Goal: Task Accomplishment & Management: Use online tool/utility

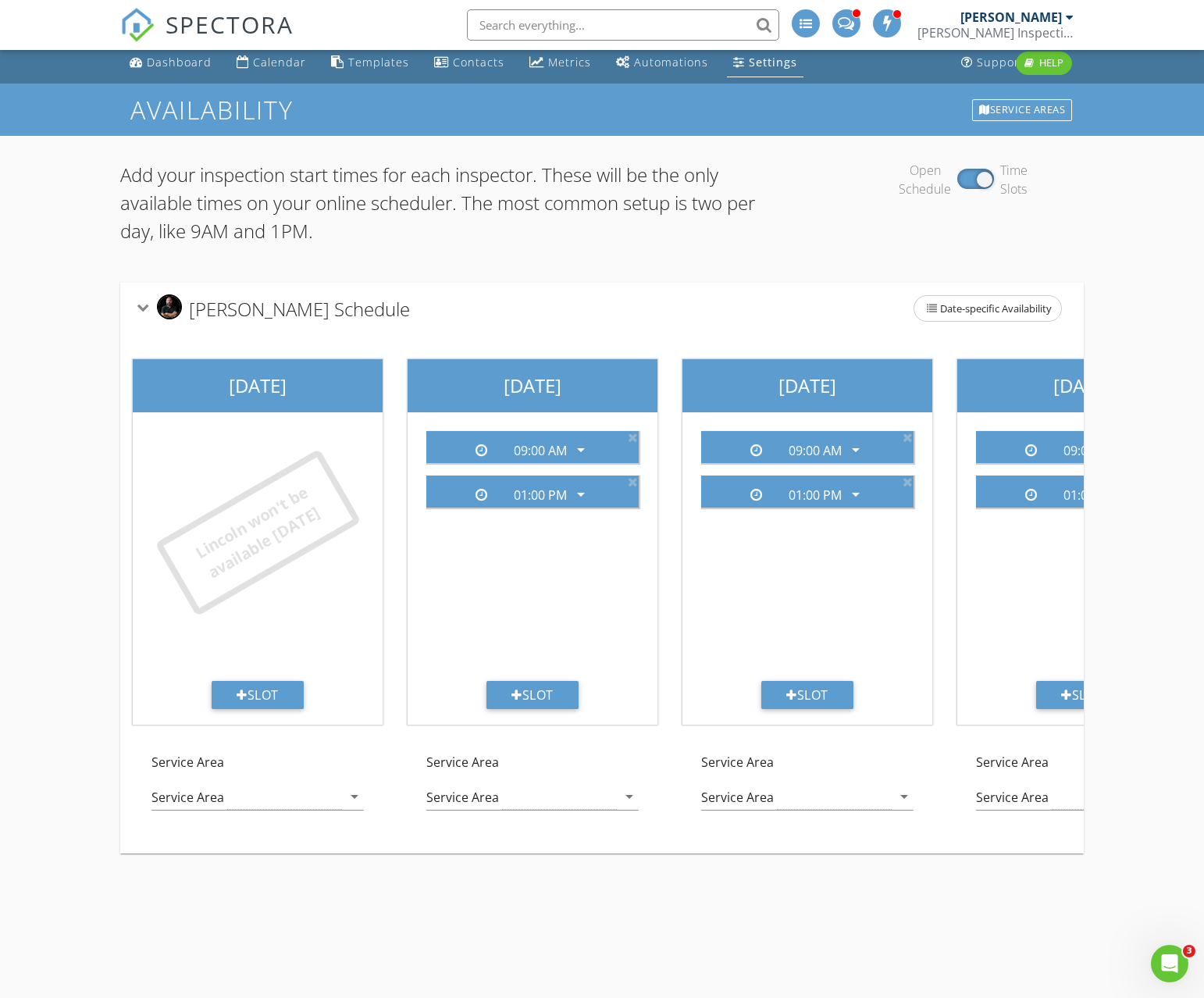
scroll to position [0, 961]
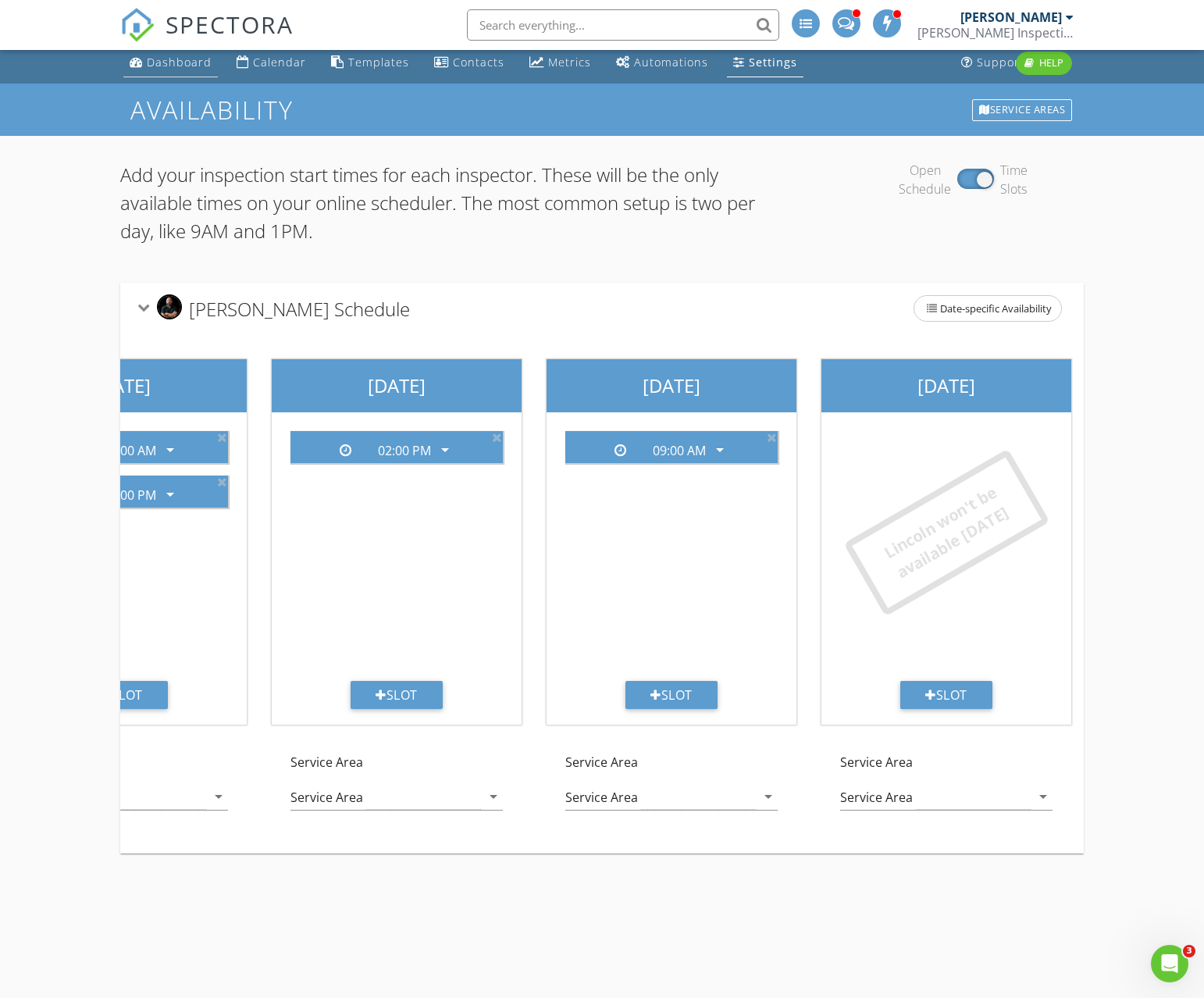
click at [186, 69] on div "Dashboard" at bounding box center [179, 62] width 65 height 15
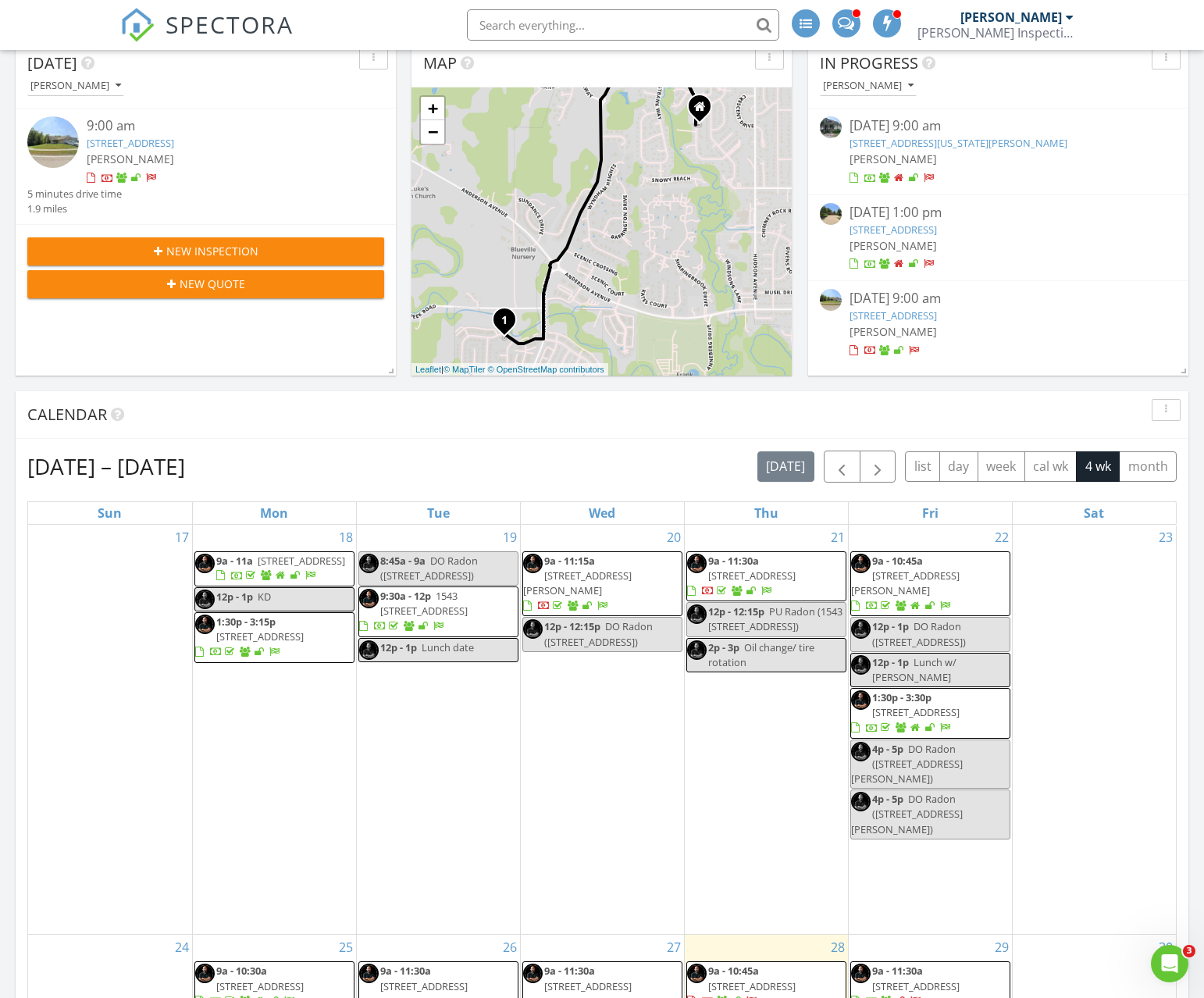
scroll to position [495, 0]
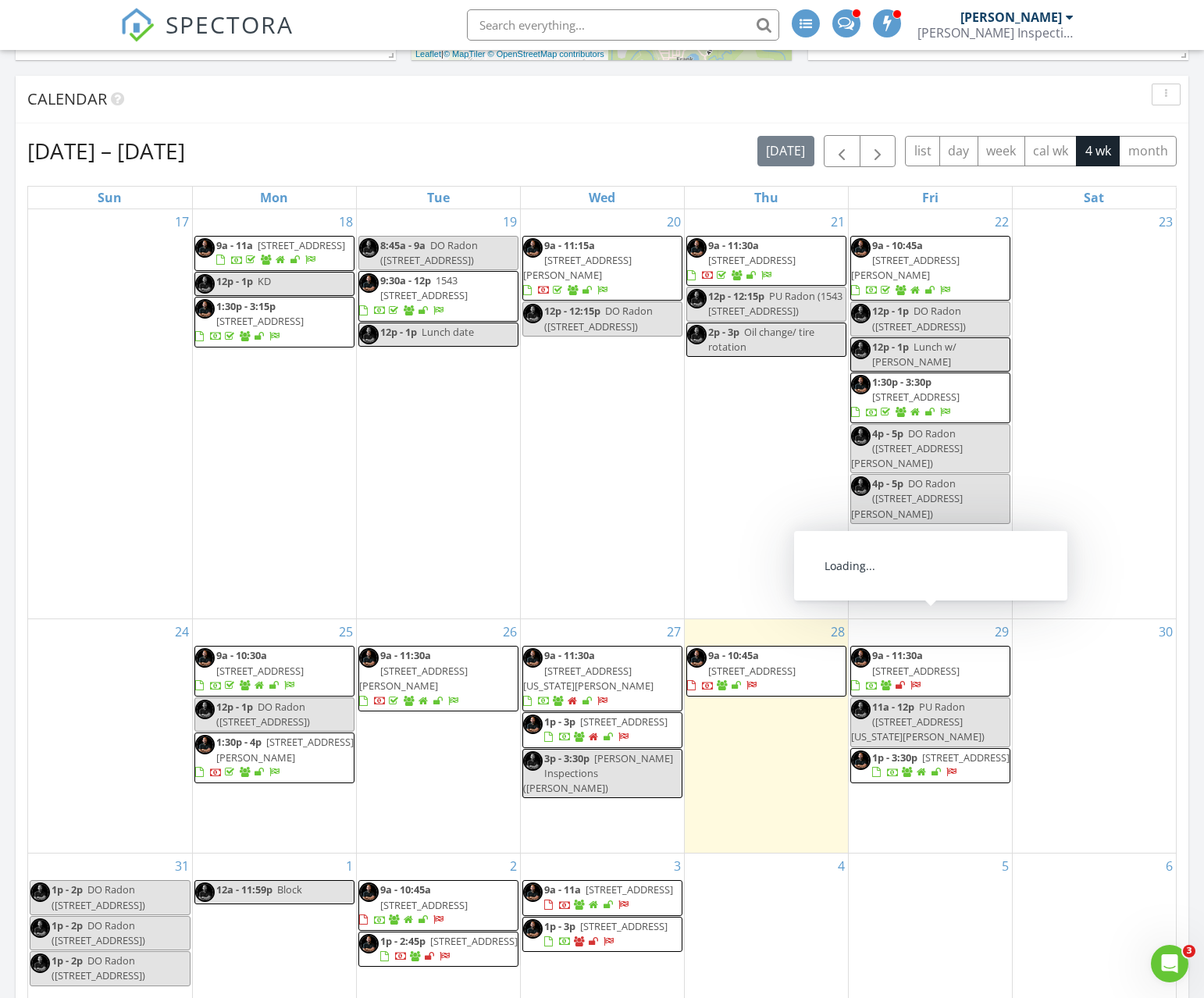
click at [984, 750] on span "1p - 3:30p 624 N Eisenhower Dr, Junction City 66441" at bounding box center [930, 765] width 159 height 31
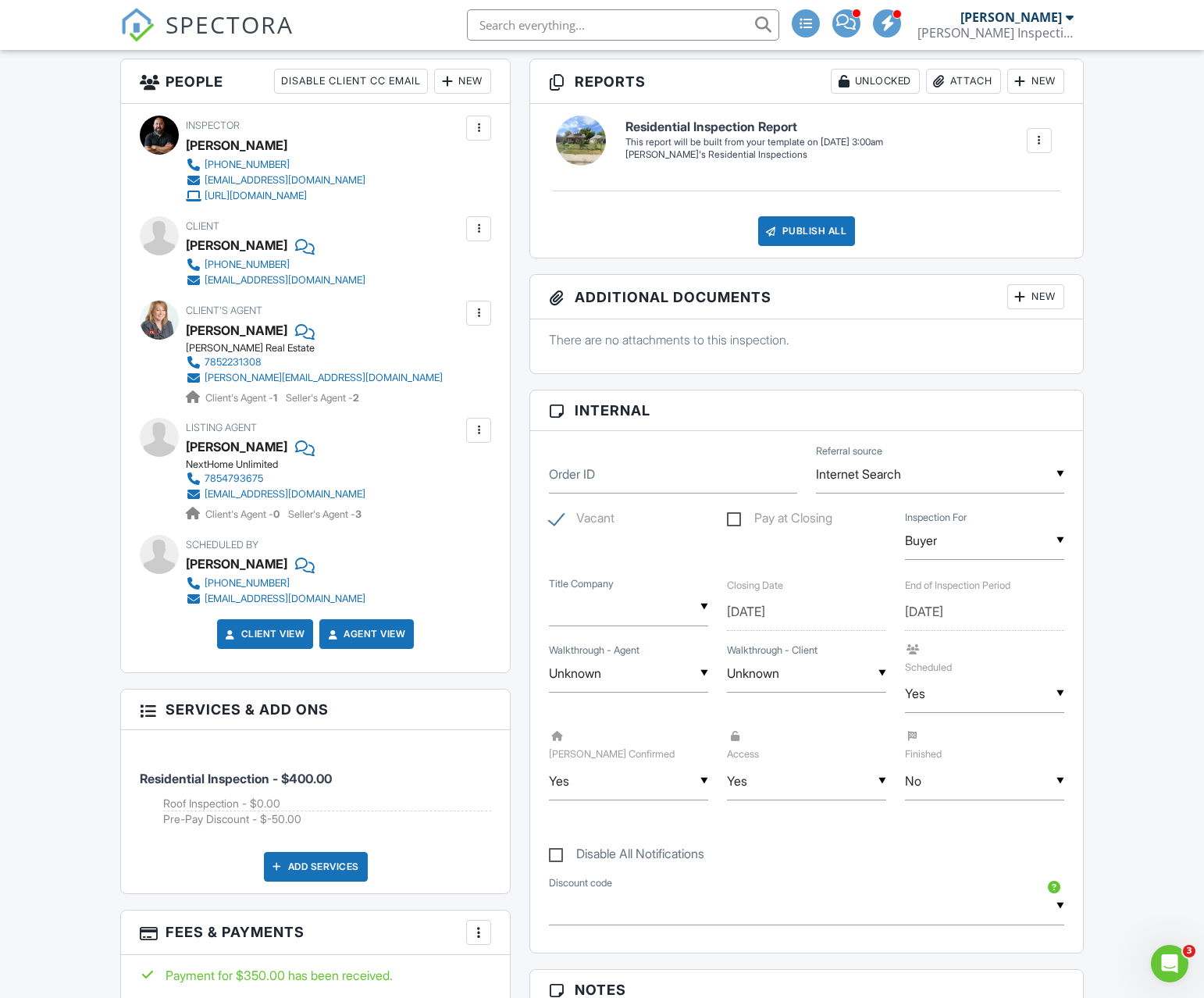
scroll to position [395, 0]
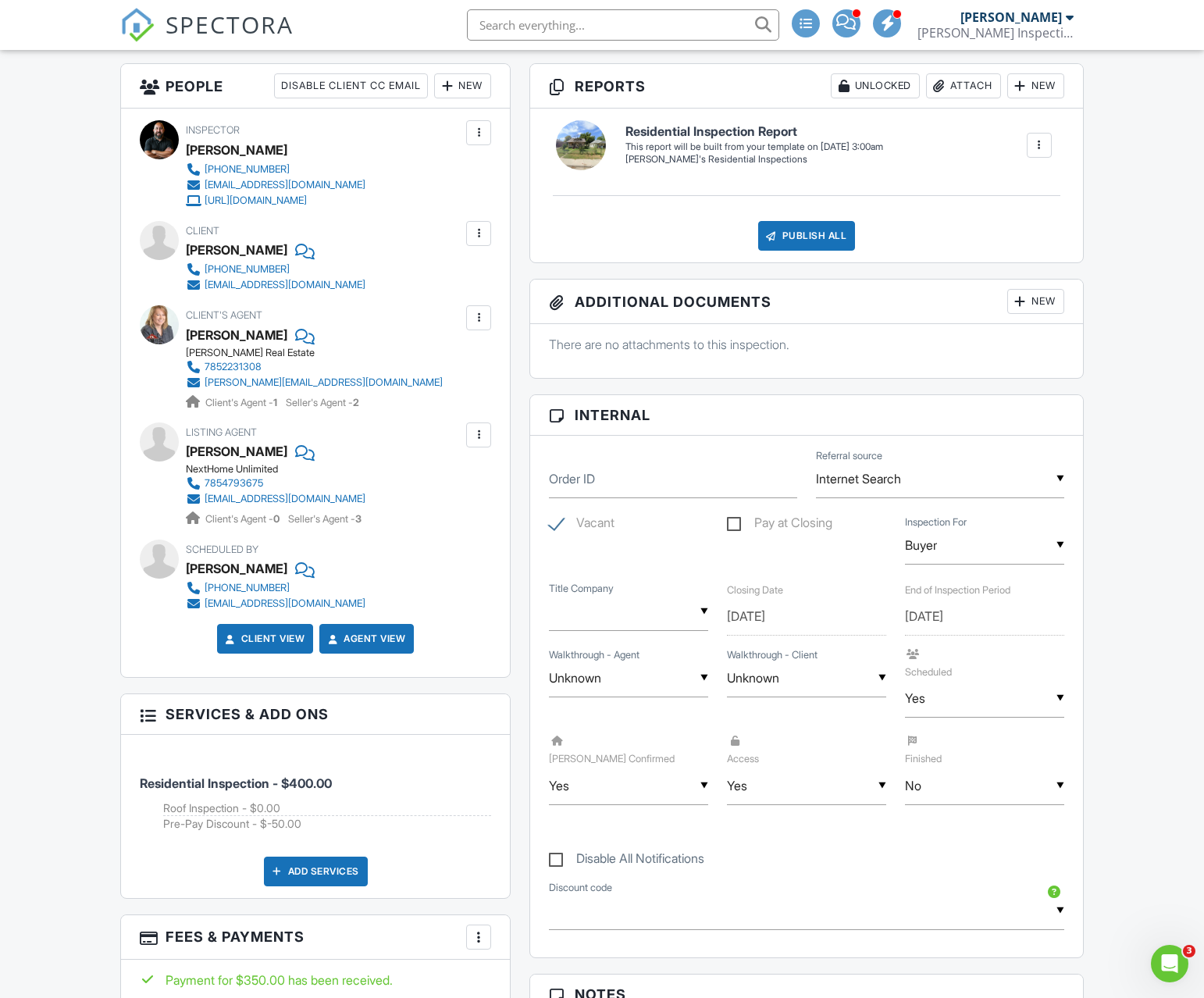
click at [619, 677] on input "Unknown" at bounding box center [628, 678] width 160 height 38
drag, startPoint x: 602, startPoint y: 823, endPoint x: 616, endPoint y: 822, distance: 14.0
click at [602, 823] on span "No" at bounding box center [585, 836] width 42 height 39
type input "No"
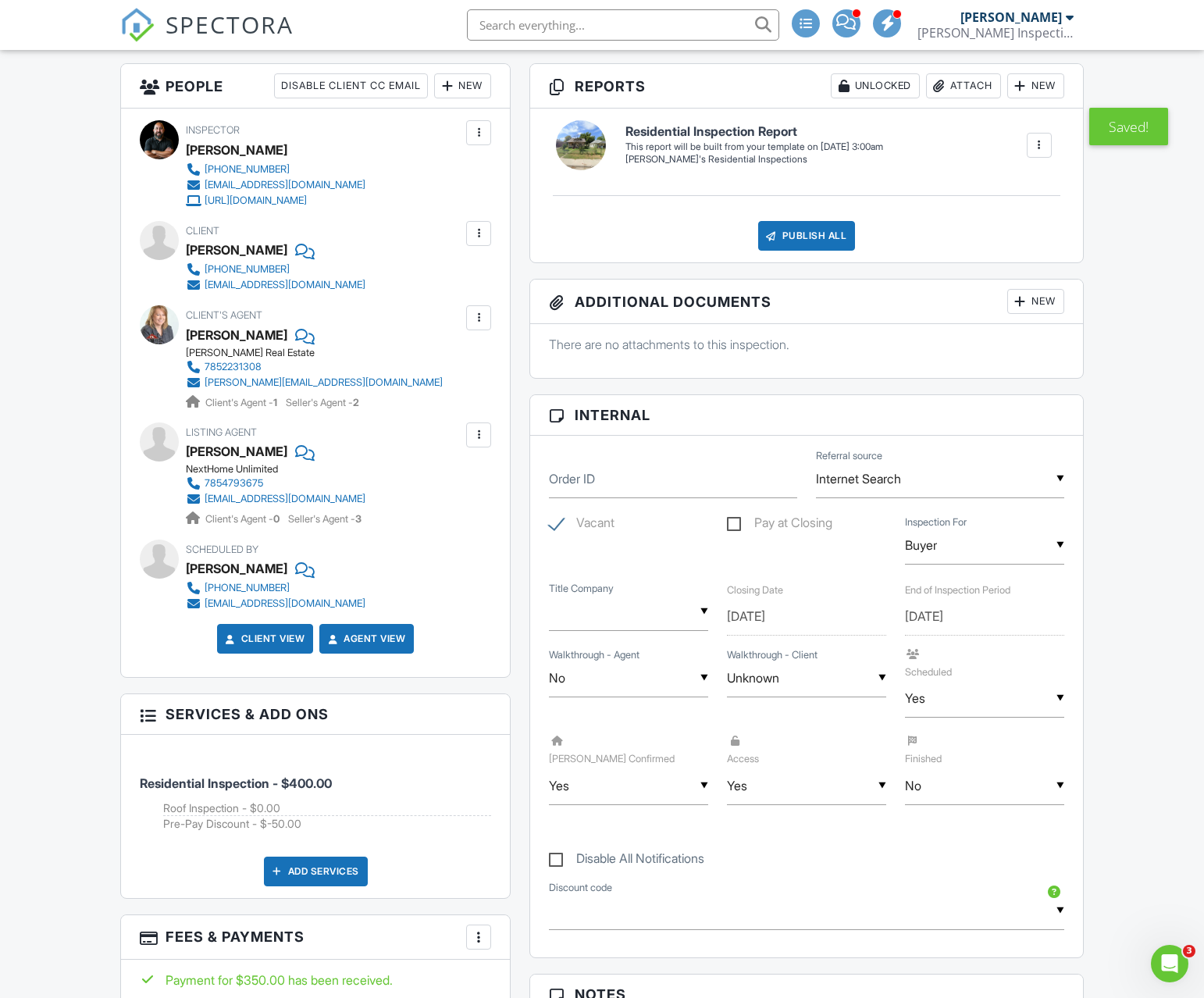
click at [755, 686] on div "▼ Unknown Unknown Yes No Unknown Yes No" at bounding box center [807, 678] width 160 height 38
click at [764, 799] on span "Yes" at bounding box center [765, 797] width 45 height 39
click at [802, 686] on div "▼ Yes Unknown Yes No Unknown Yes No" at bounding box center [807, 678] width 160 height 38
click at [778, 744] on span "Unknown" at bounding box center [782, 758] width 79 height 39
type input "Unknown"
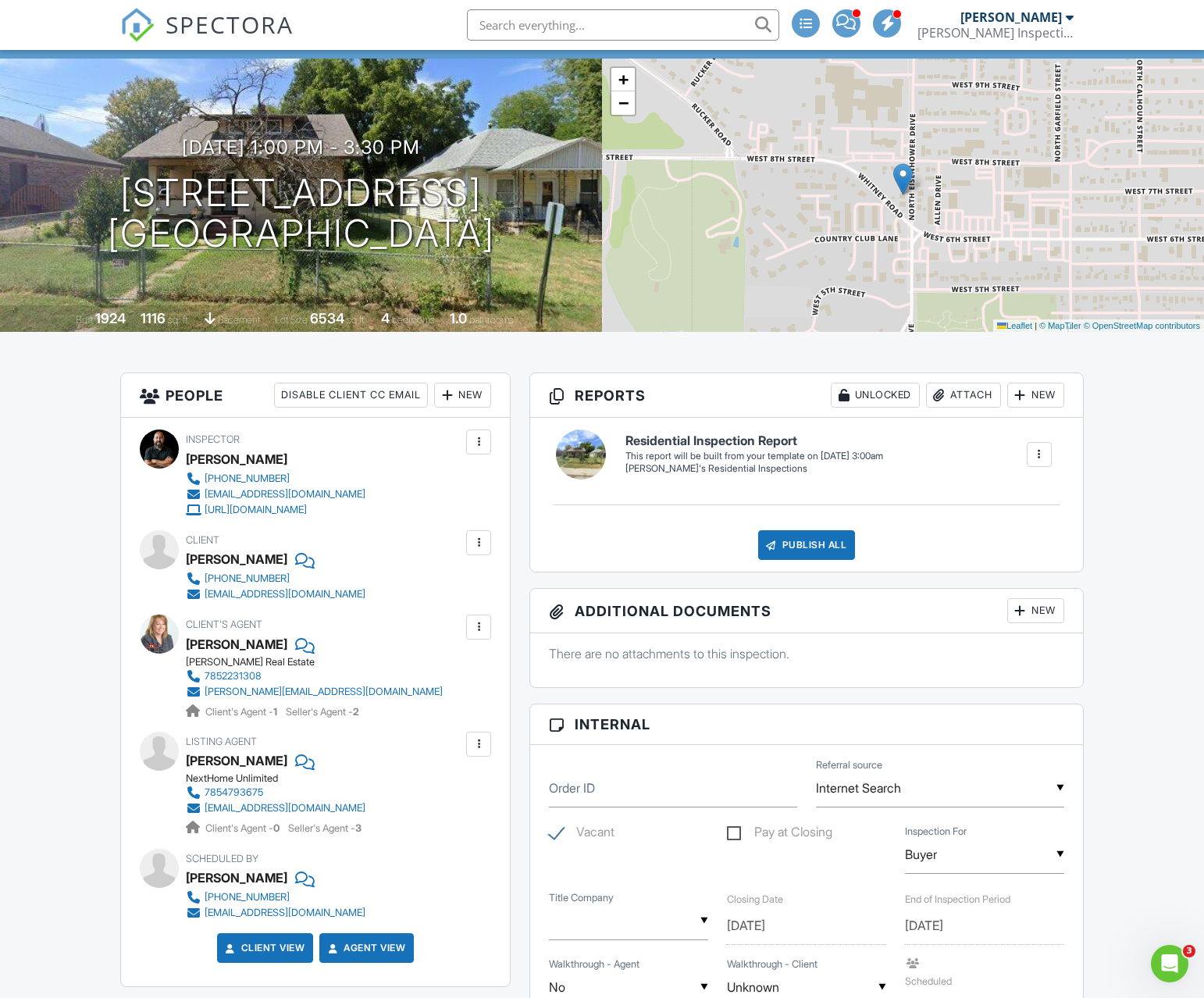
scroll to position [204, 0]
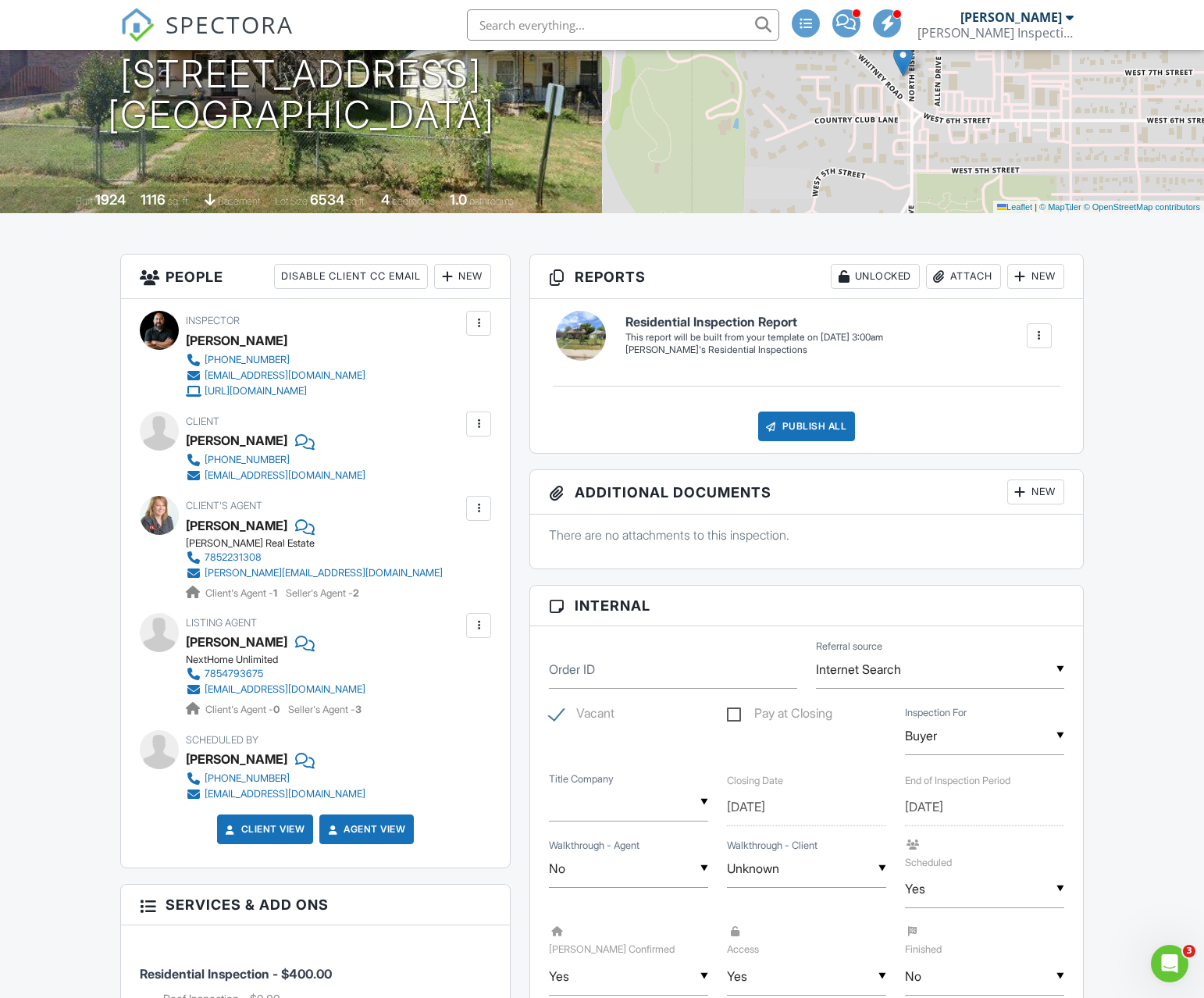
click at [971, 272] on div "Attach" at bounding box center [964, 276] width 75 height 25
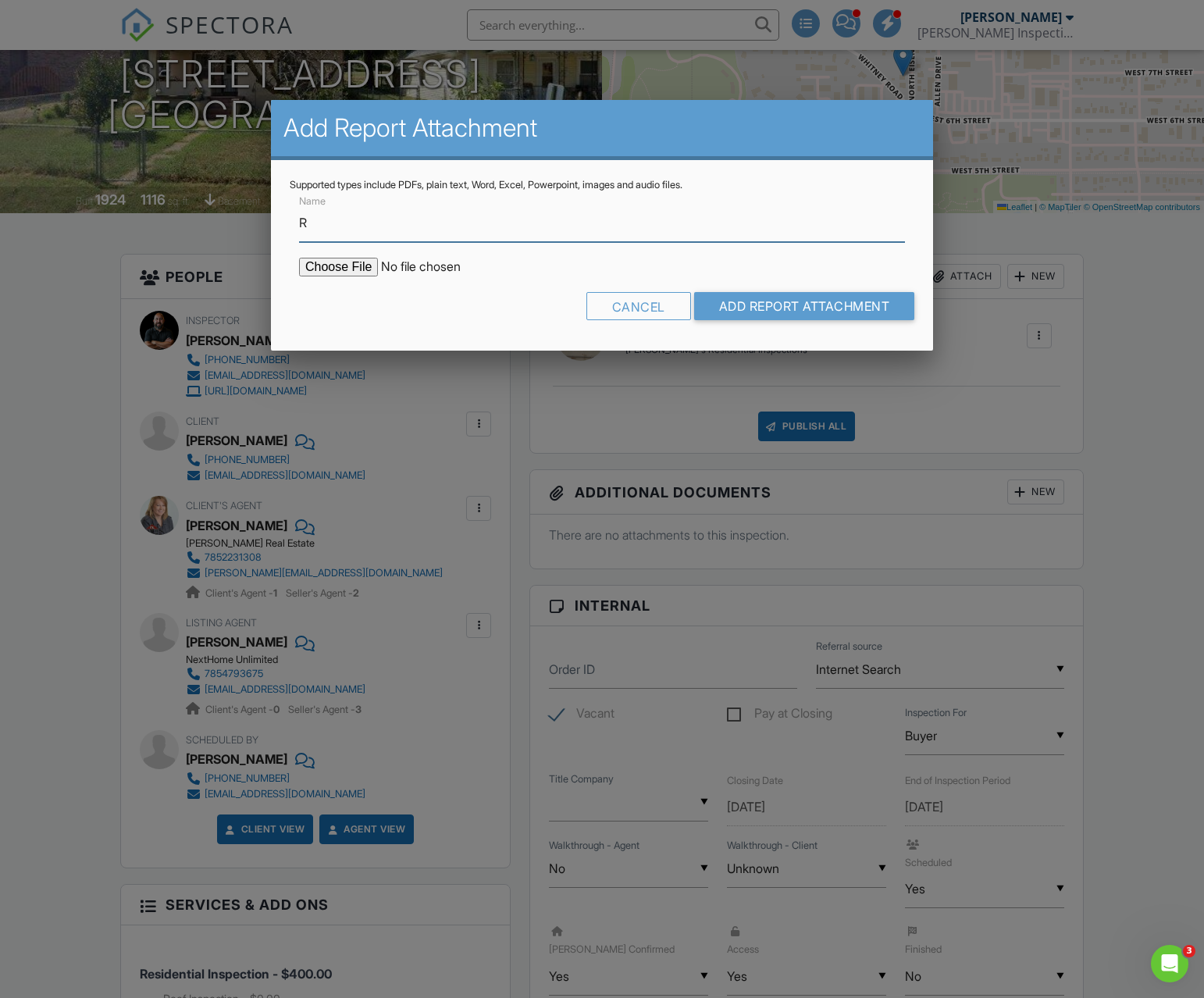
type input "Roof Inspection Report"
click at [367, 267] on input "file" at bounding box center [432, 267] width 265 height 19
type input "C:\fakepath\624 North Eisenhower Drive Inspection Report.pdf"
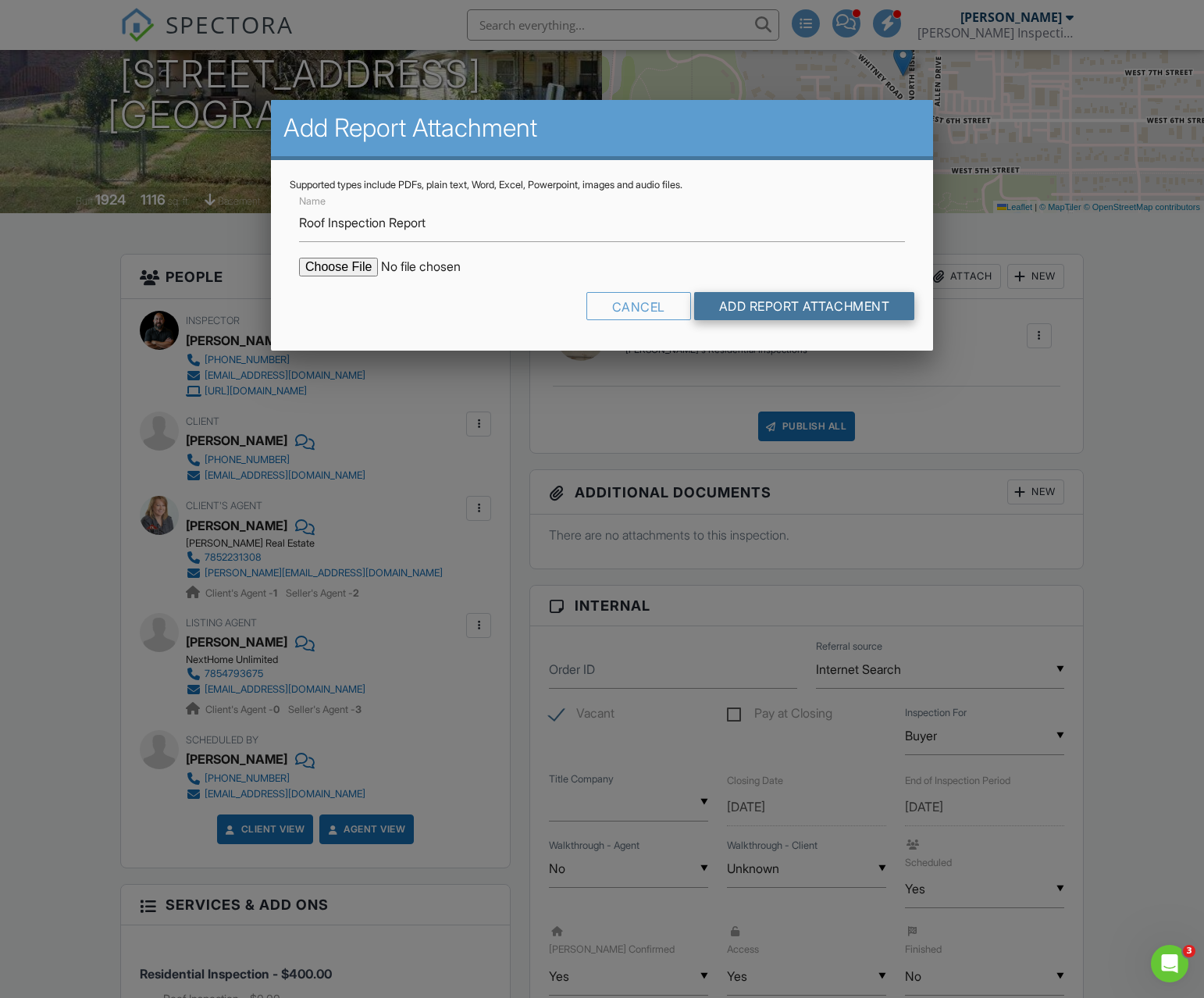
click at [729, 295] on input "Add Report Attachment" at bounding box center [805, 306] width 221 height 28
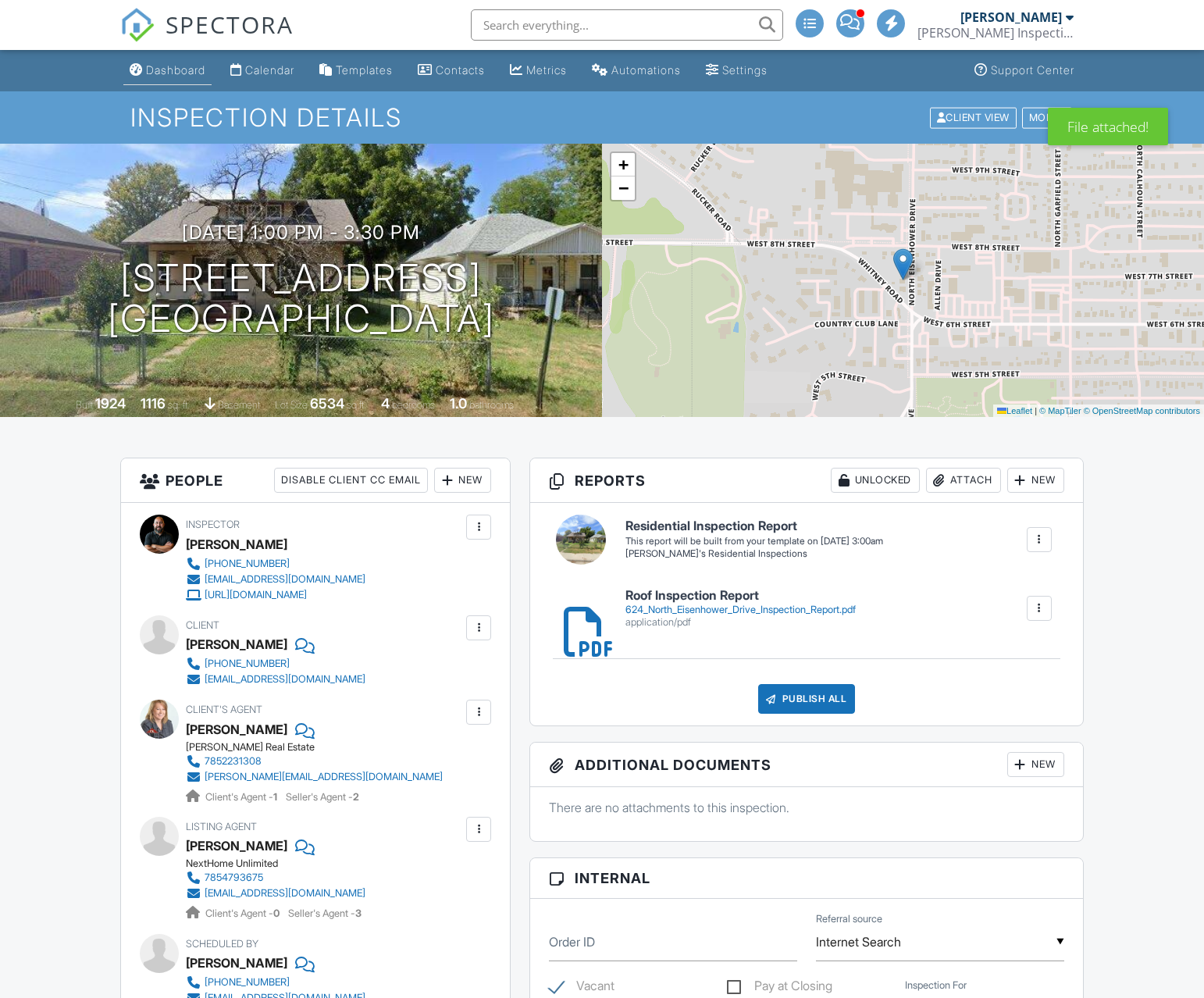
click at [175, 78] on link "Dashboard" at bounding box center [167, 71] width 88 height 29
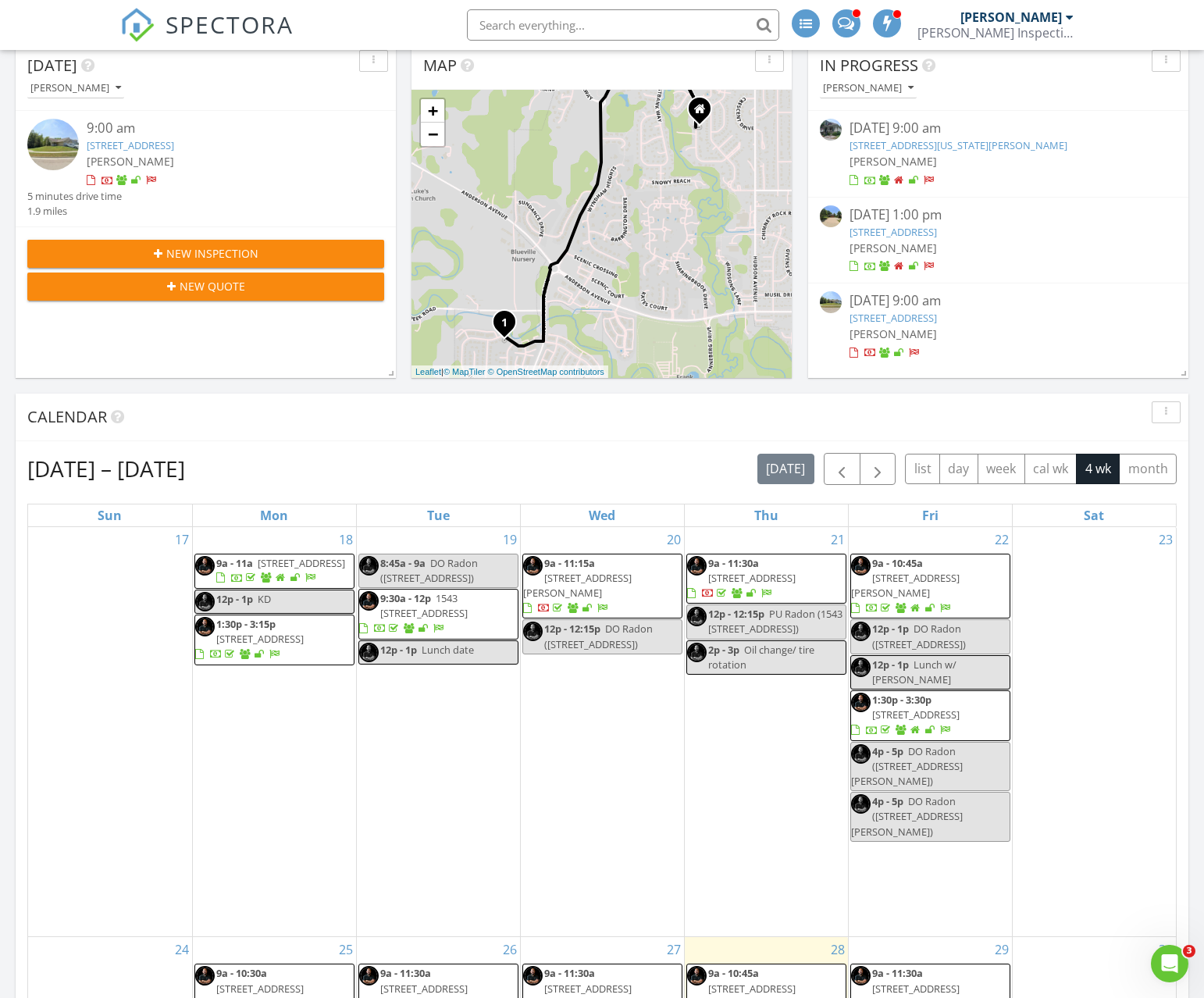
scroll to position [392, 0]
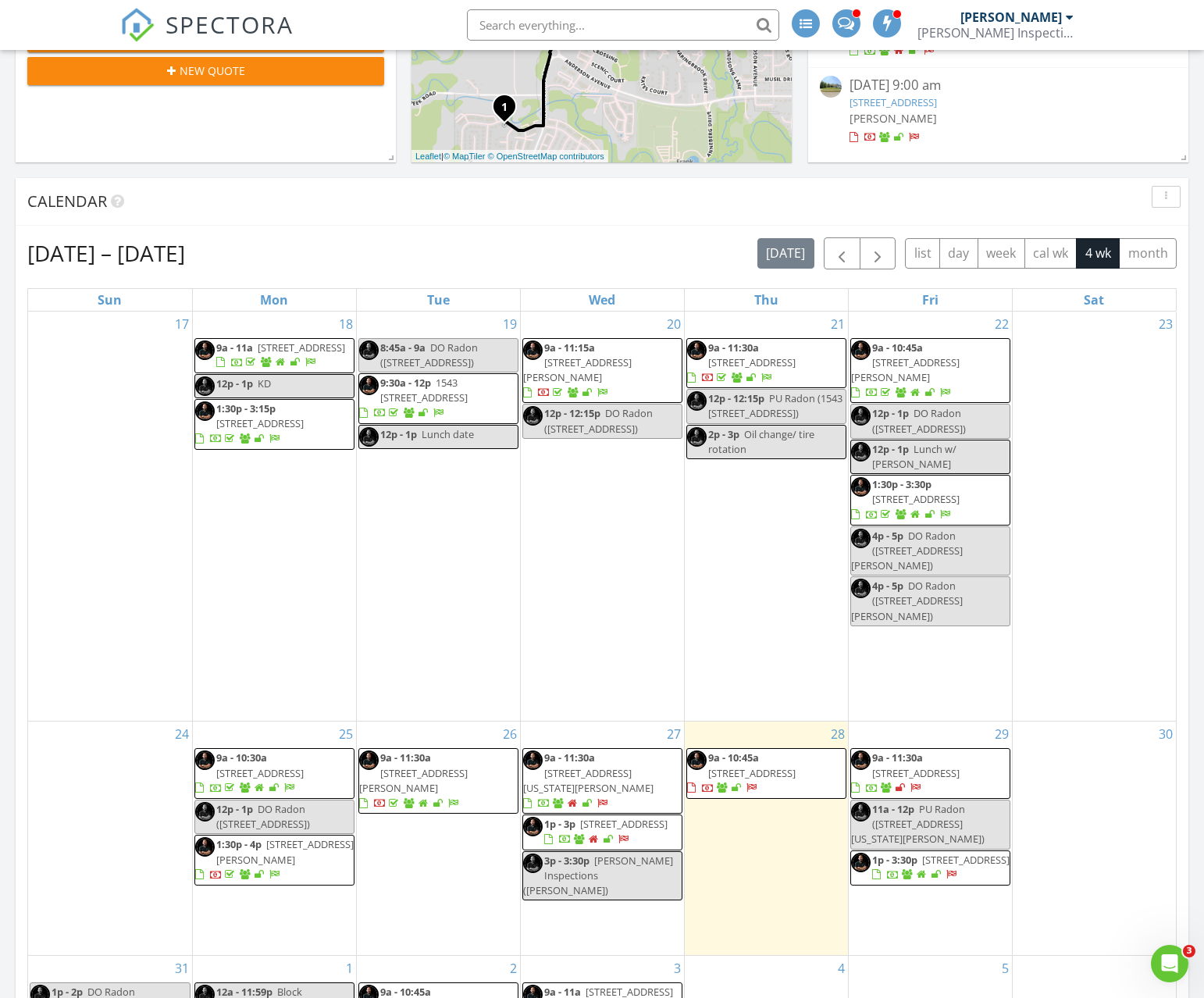
click at [969, 750] on span "9a - 11:30a 444 Pearl St, Rossville 66533" at bounding box center [930, 773] width 159 height 46
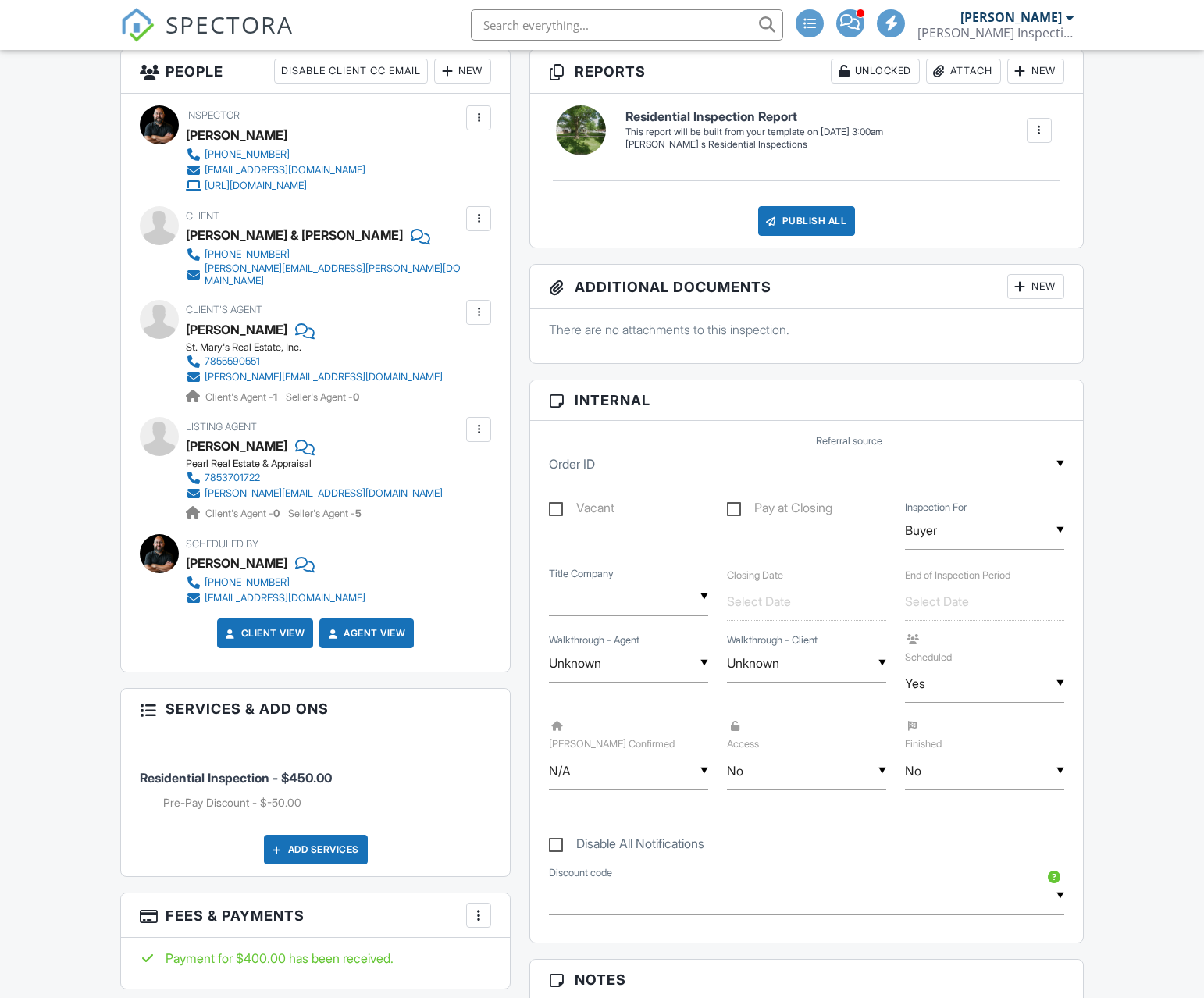
scroll to position [480, 0]
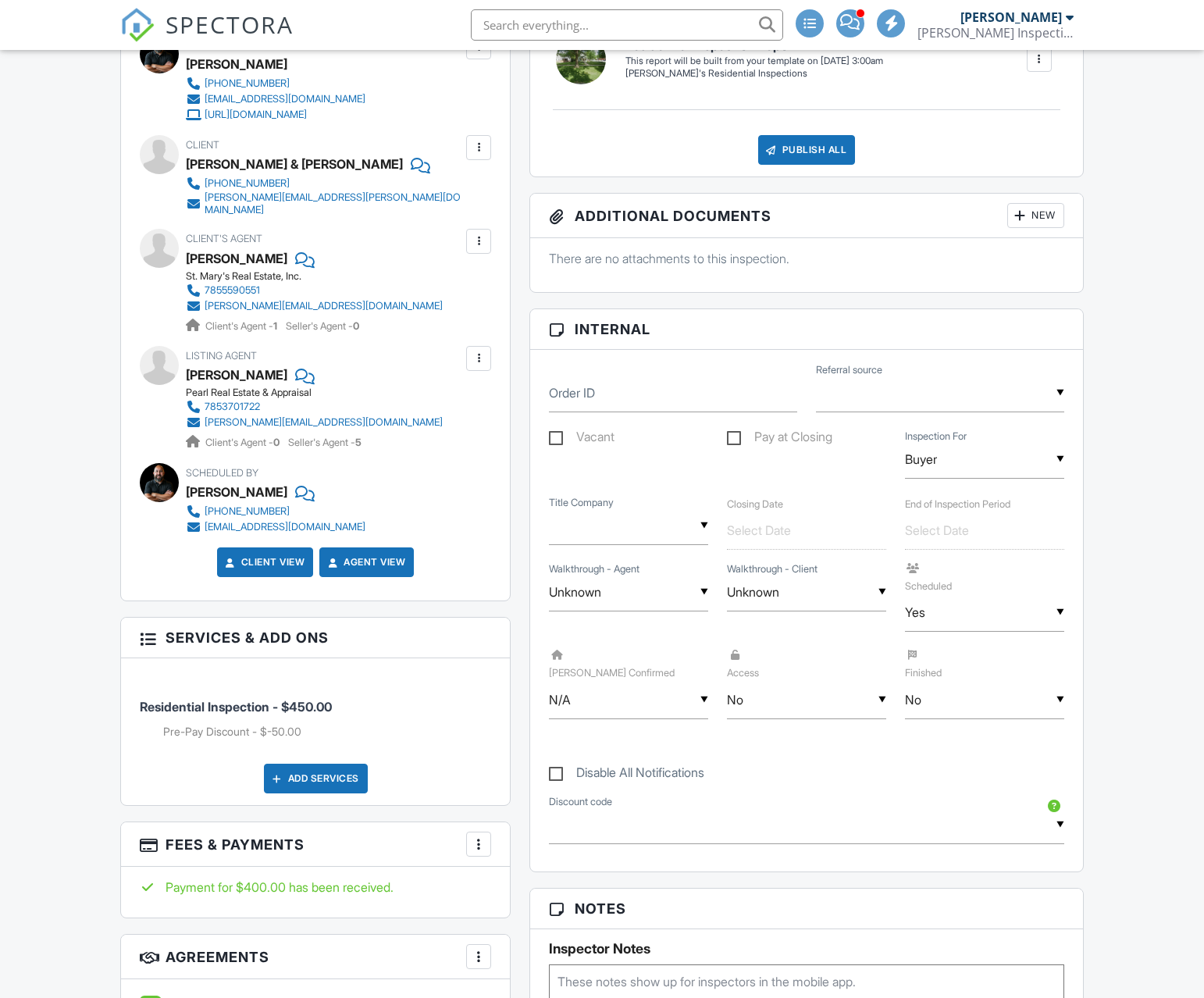
click at [755, 707] on div "▼ No N/A Yes No N/A Yes No" at bounding box center [807, 700] width 160 height 38
click at [766, 782] on span "Yes" at bounding box center [765, 780] width 45 height 39
type input "Yes"
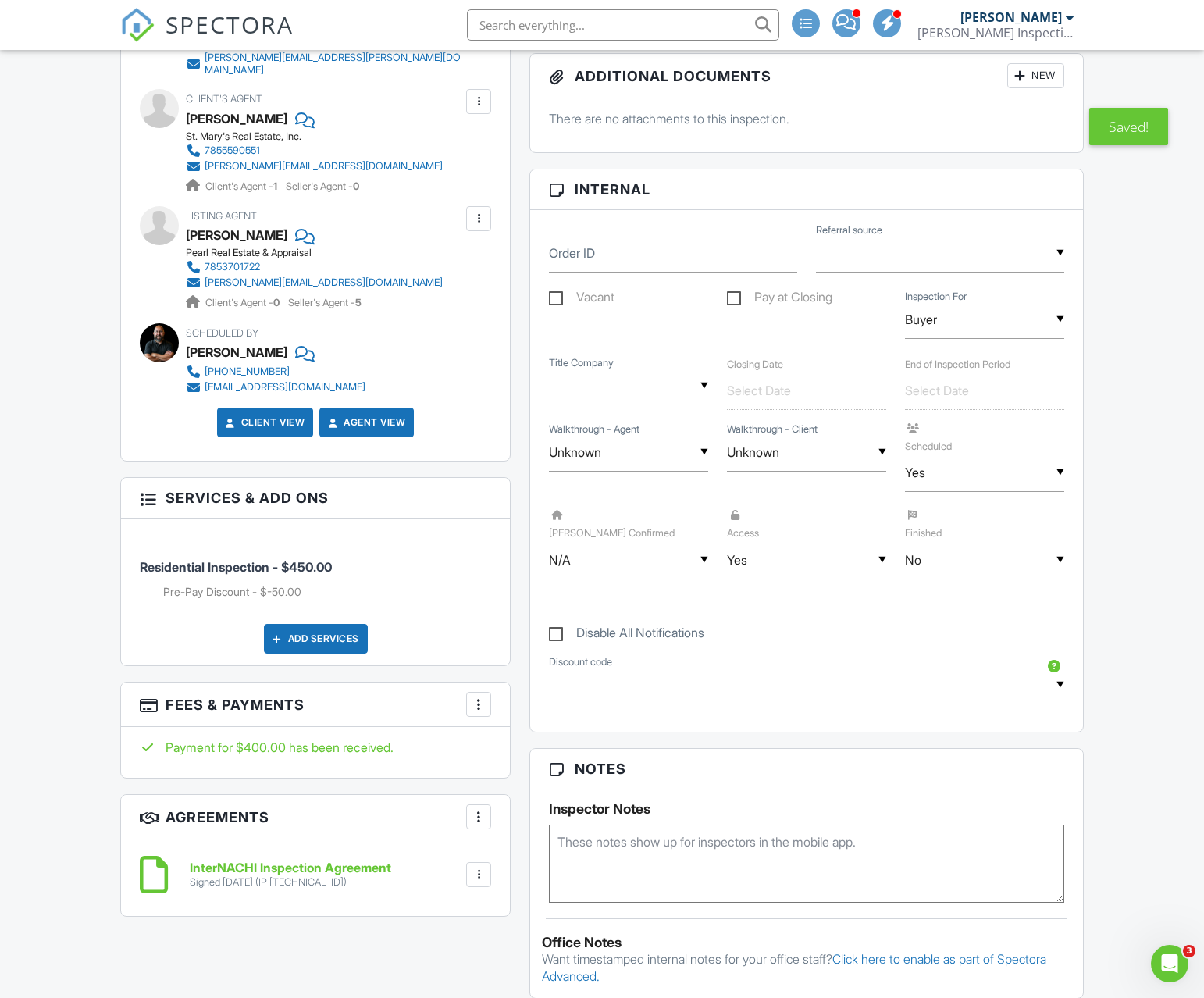
scroll to position [775, 0]
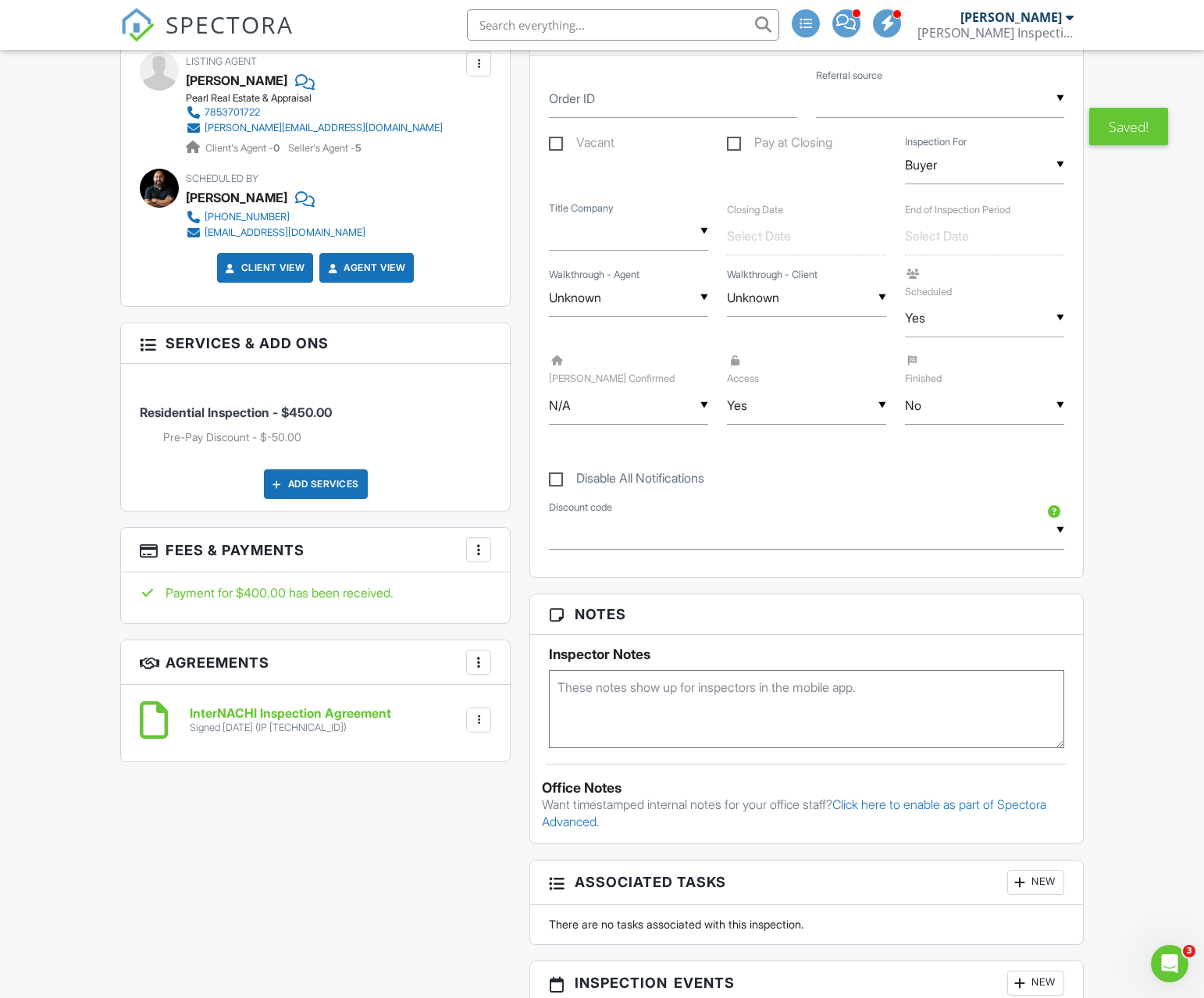
click at [621, 708] on textarea at bounding box center [806, 709] width 515 height 78
type textarea "Owner will be home"
drag, startPoint x: 464, startPoint y: 843, endPoint x: 470, endPoint y: 790, distance: 53.3
click at [464, 843] on div "All emails and texts are disabled for this inspection! All emails and texts hav…" at bounding box center [602, 502] width 982 height 1640
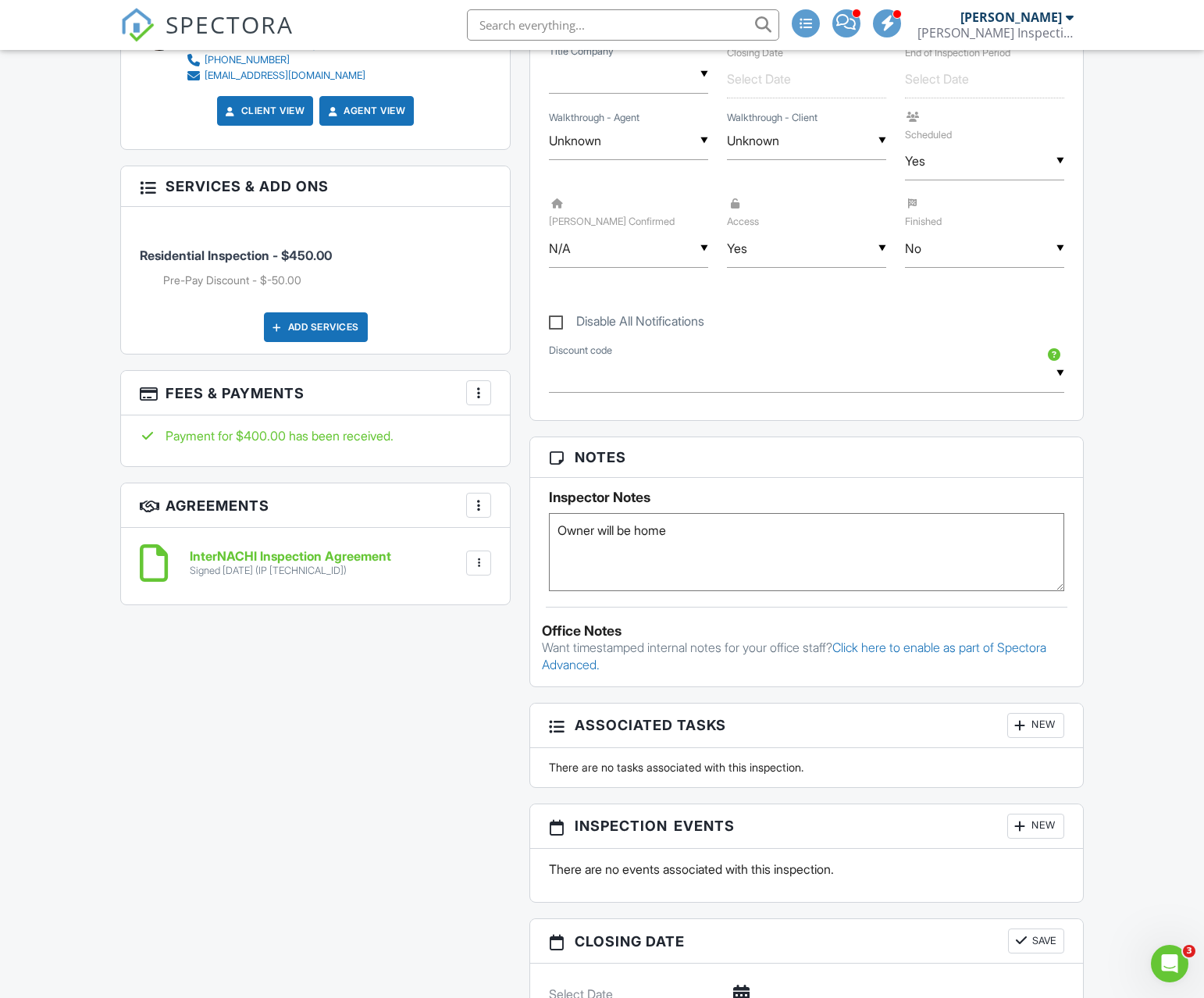
scroll to position [0, 0]
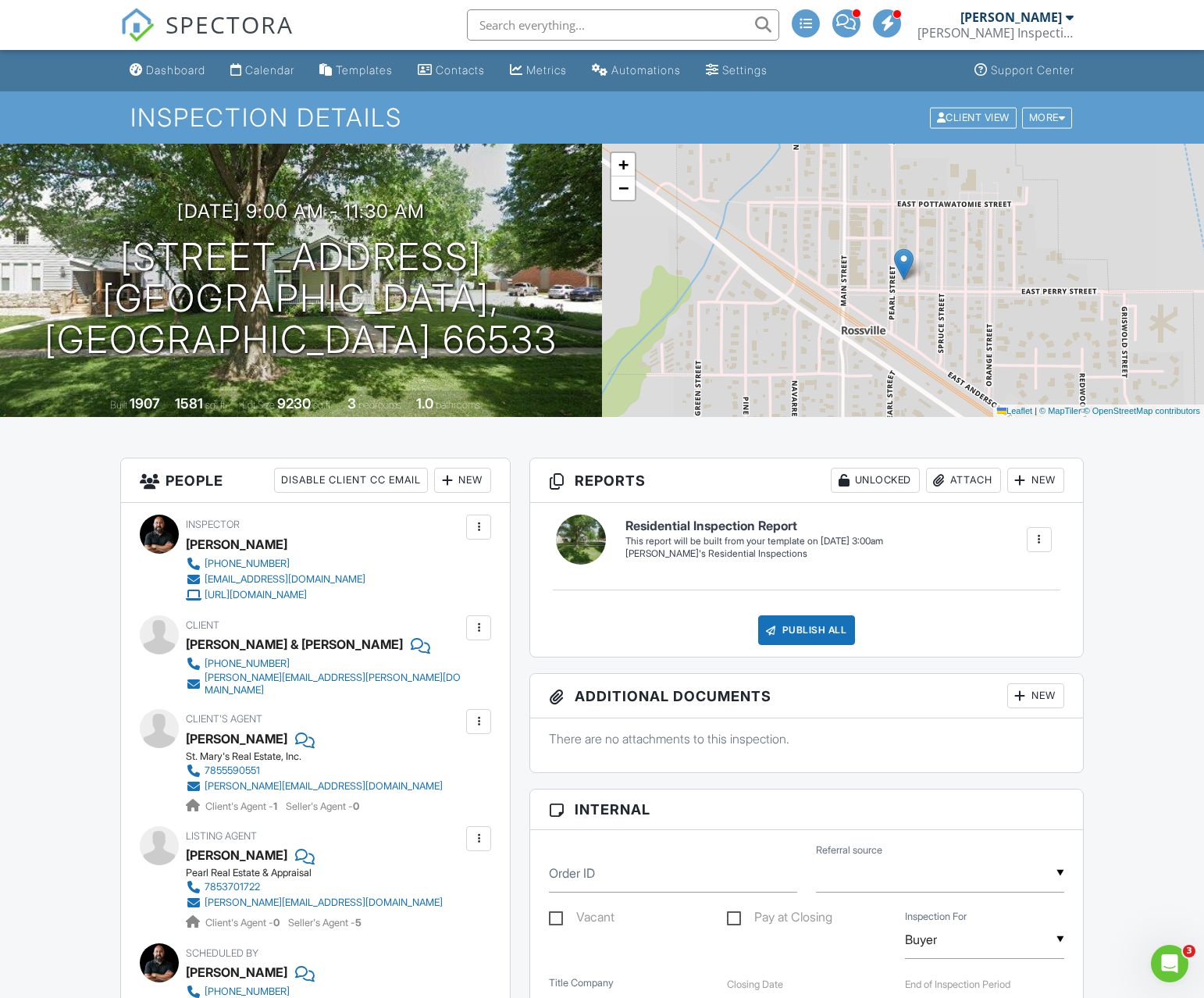
click at [174, 73] on div "Dashboard" at bounding box center [175, 70] width 59 height 13
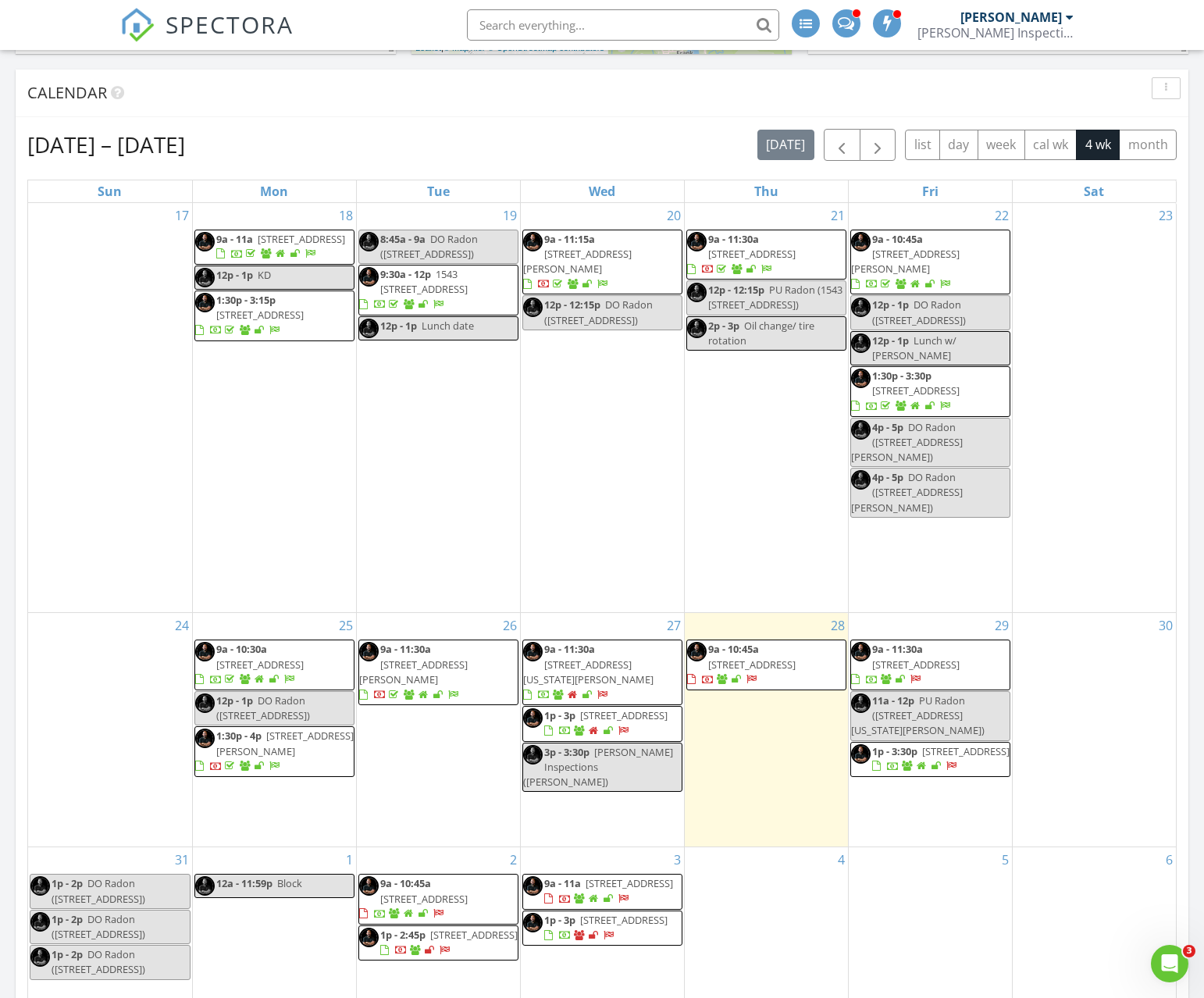
scroll to position [570, 0]
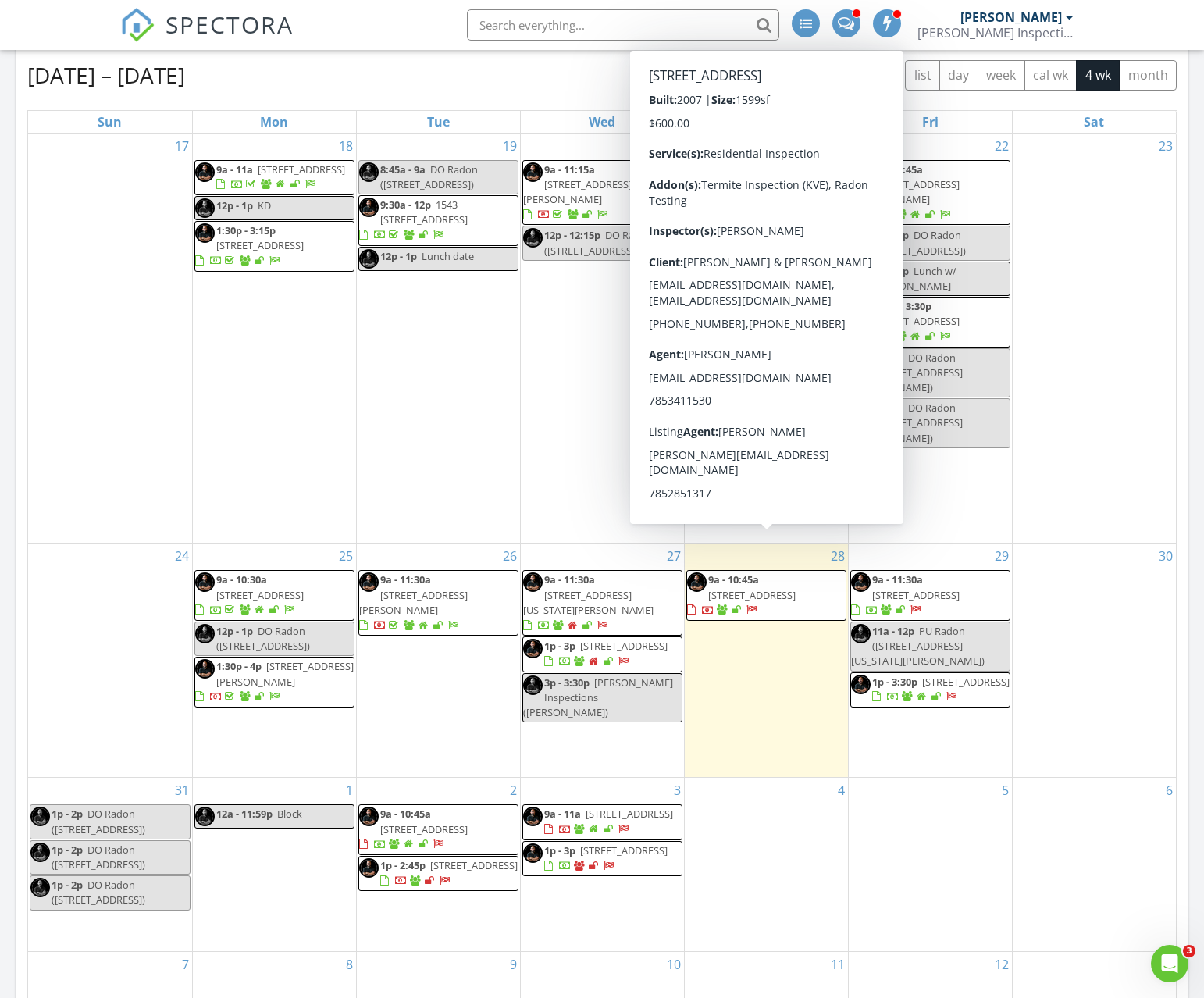
click at [1045, 745] on div "30" at bounding box center [1094, 661] width 164 height 234
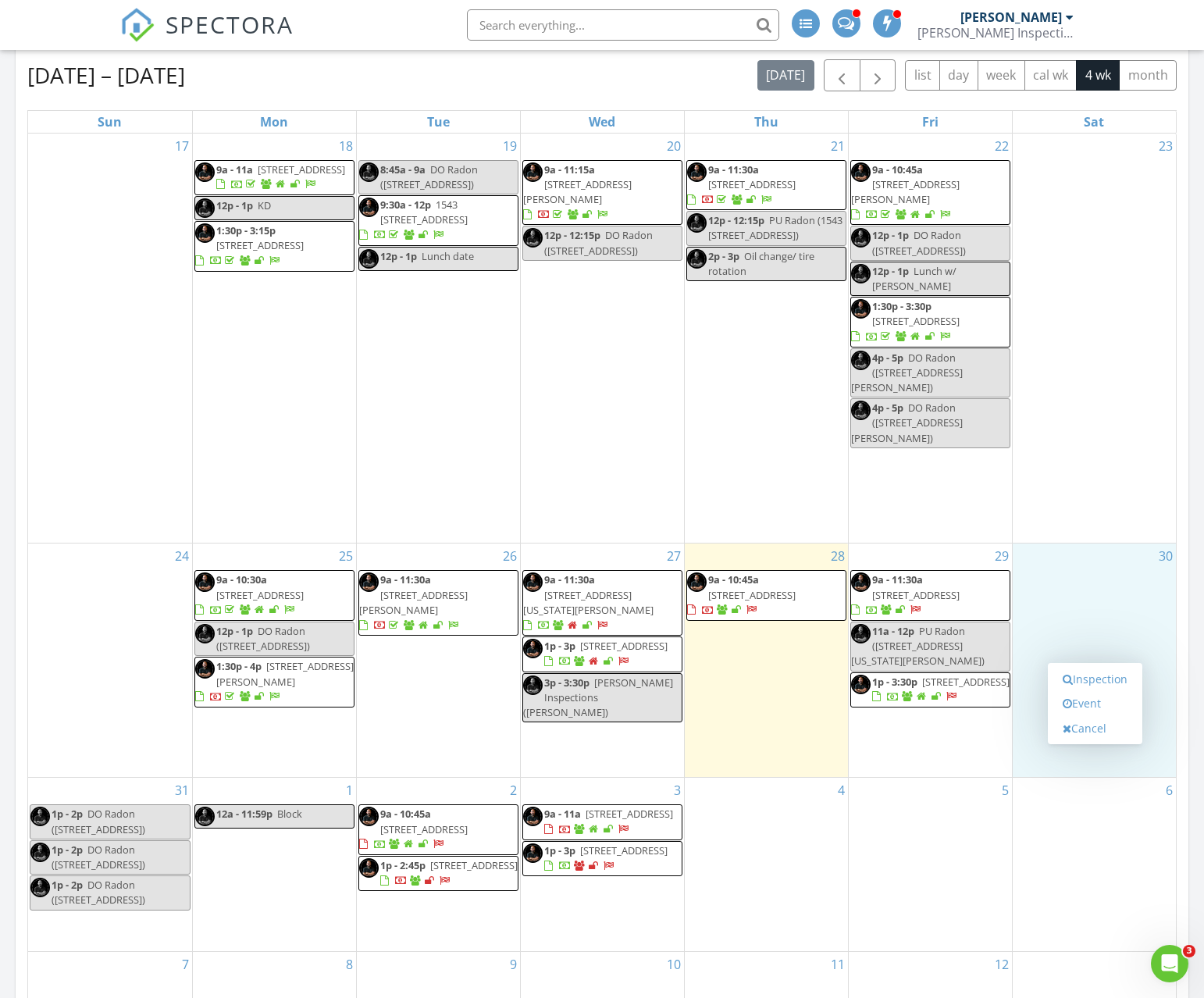
click at [1047, 798] on div "6" at bounding box center [1094, 864] width 164 height 174
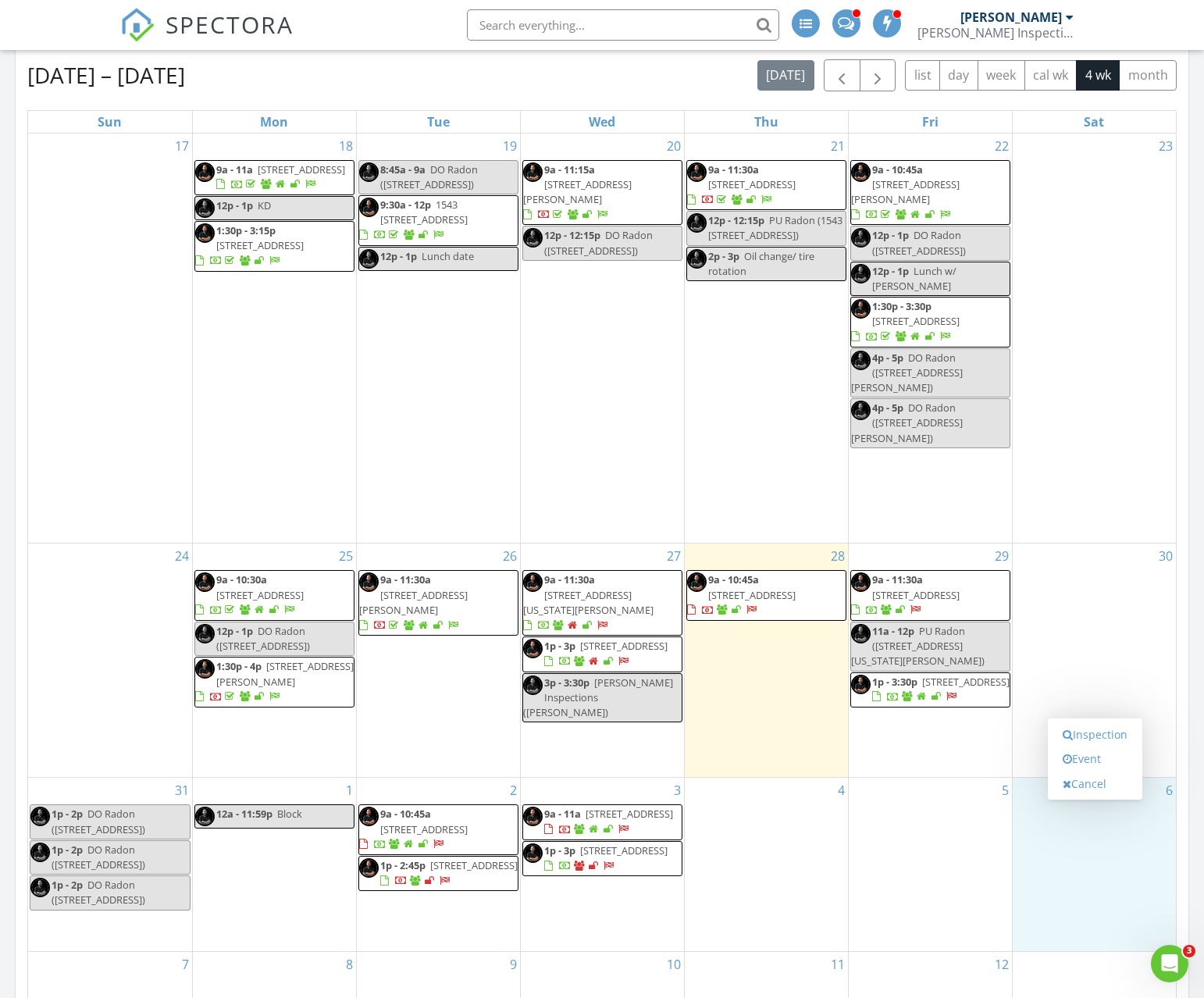
click at [1059, 779] on link "Cancel" at bounding box center [1095, 784] width 81 height 25
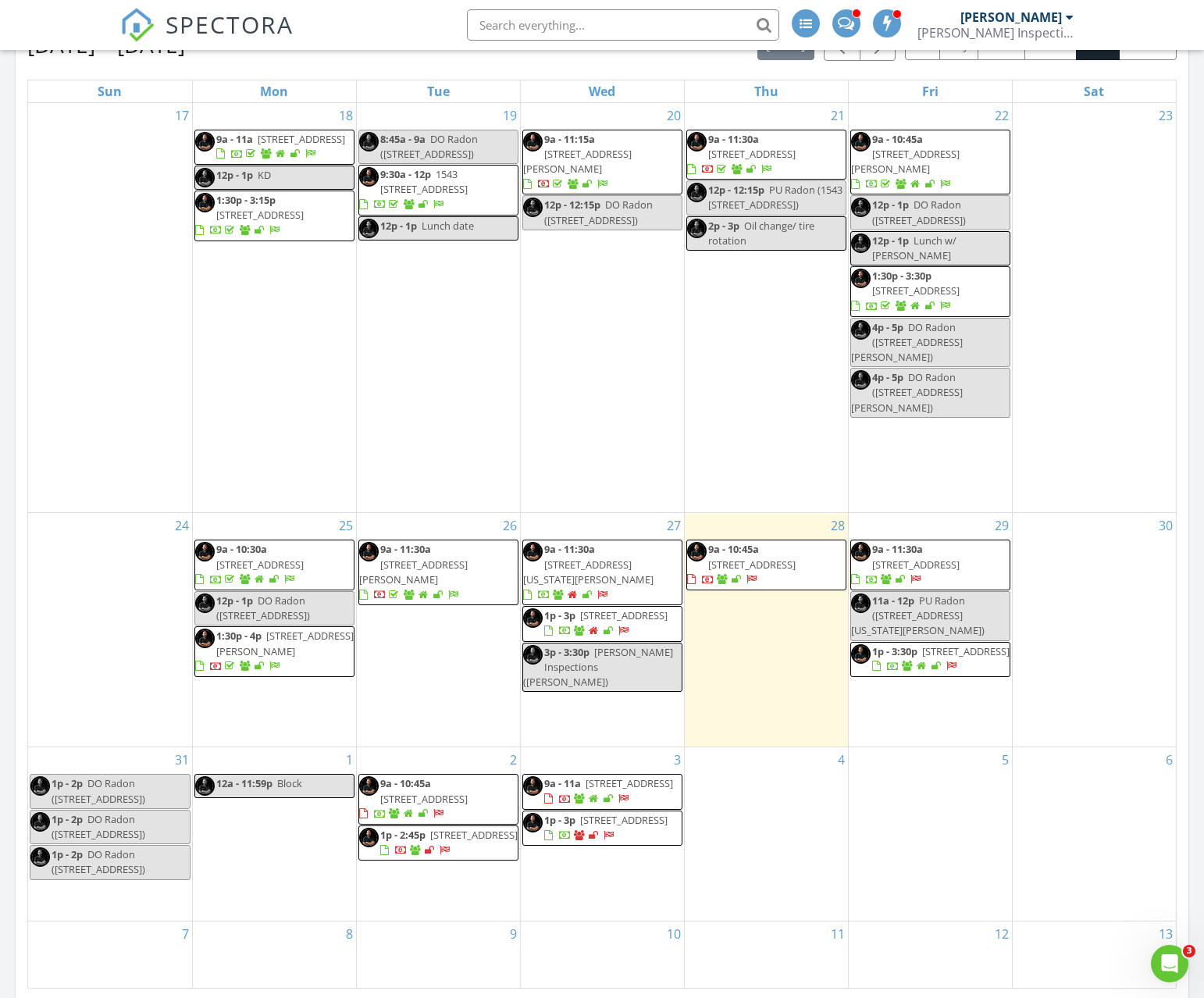
scroll to position [546, 0]
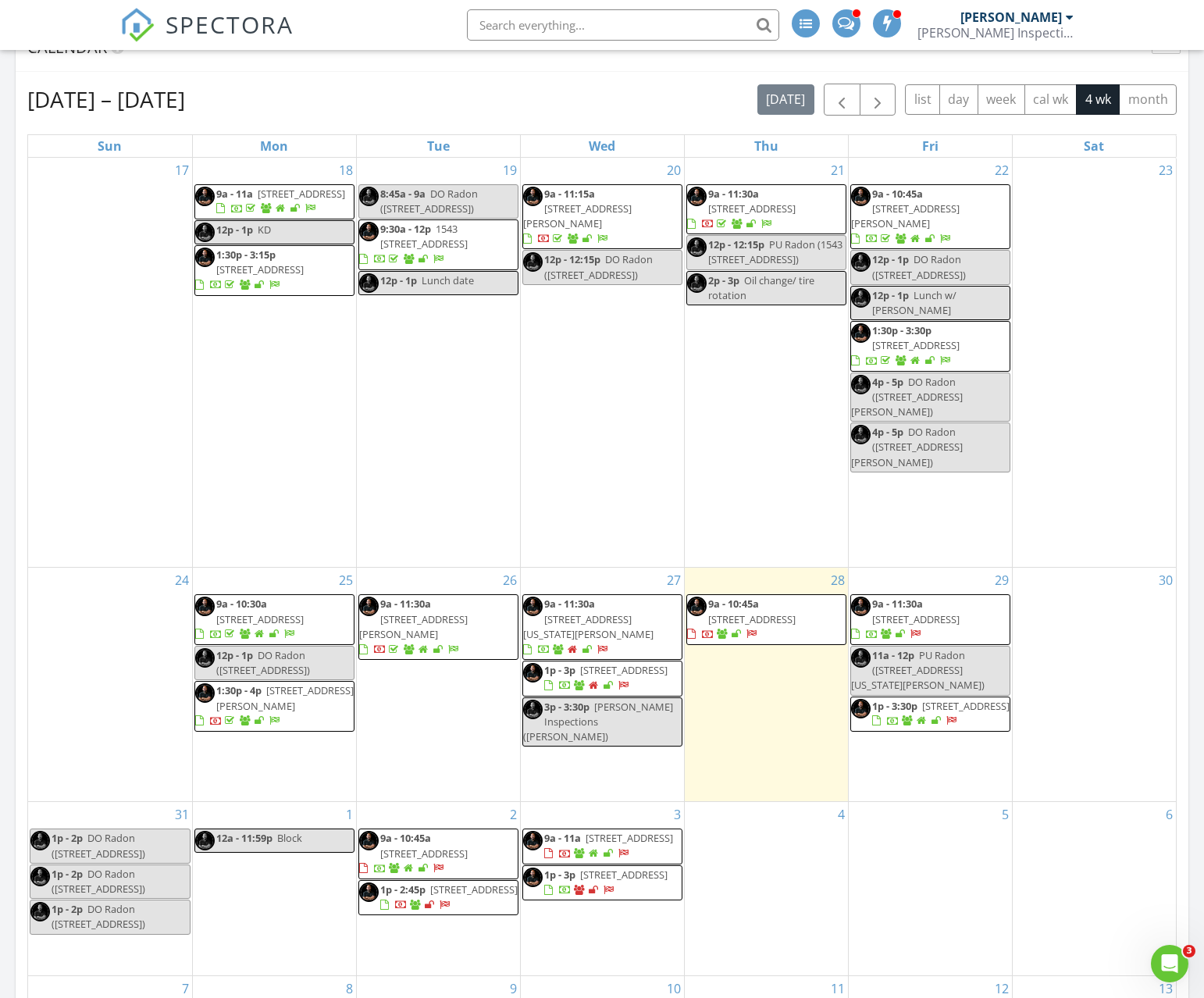
click at [642, 663] on span "1p - 3p 2203 Country Club Dr, Wamego 66547" at bounding box center [602, 678] width 159 height 31
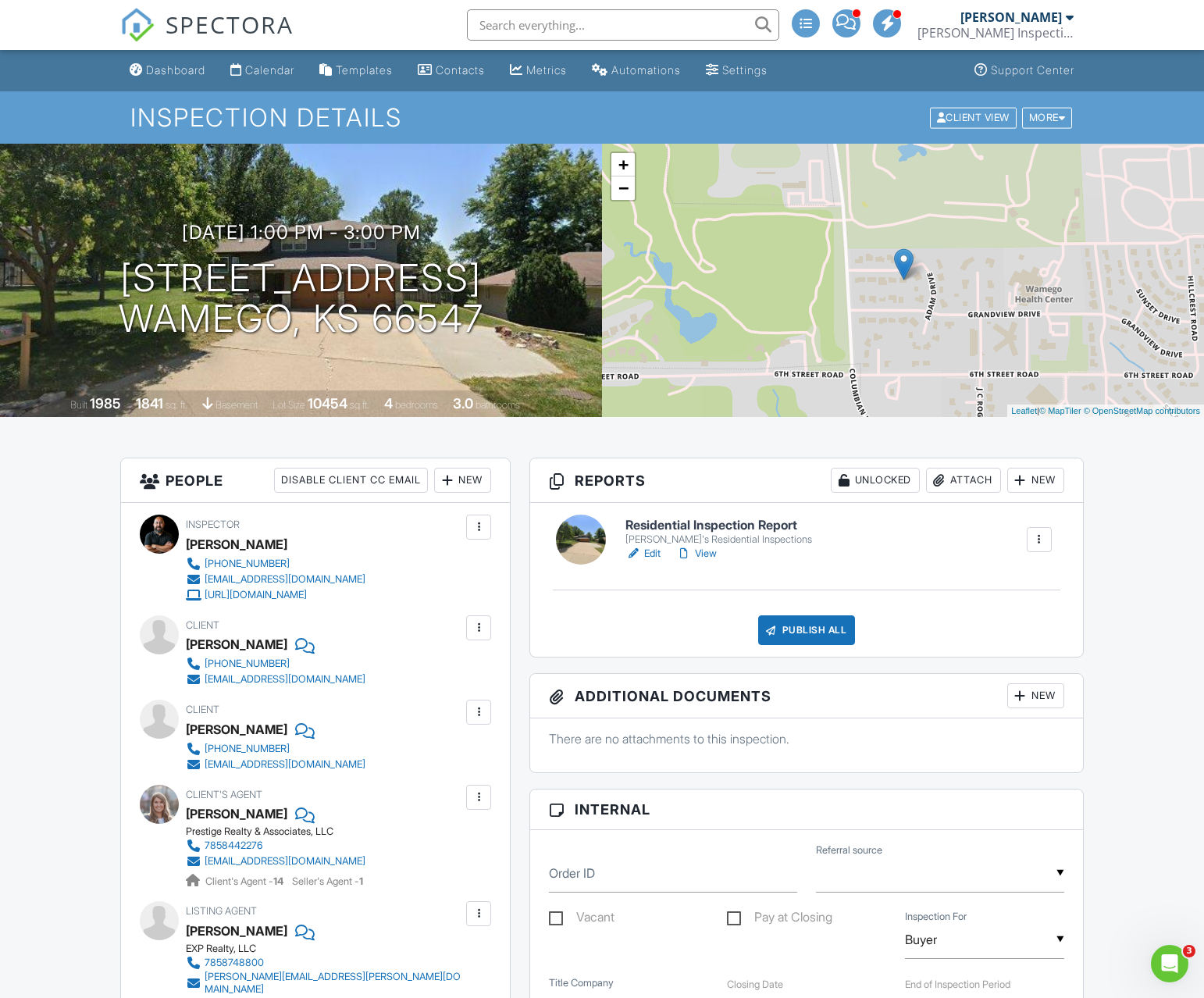
click at [957, 487] on div "Attach" at bounding box center [964, 480] width 75 height 25
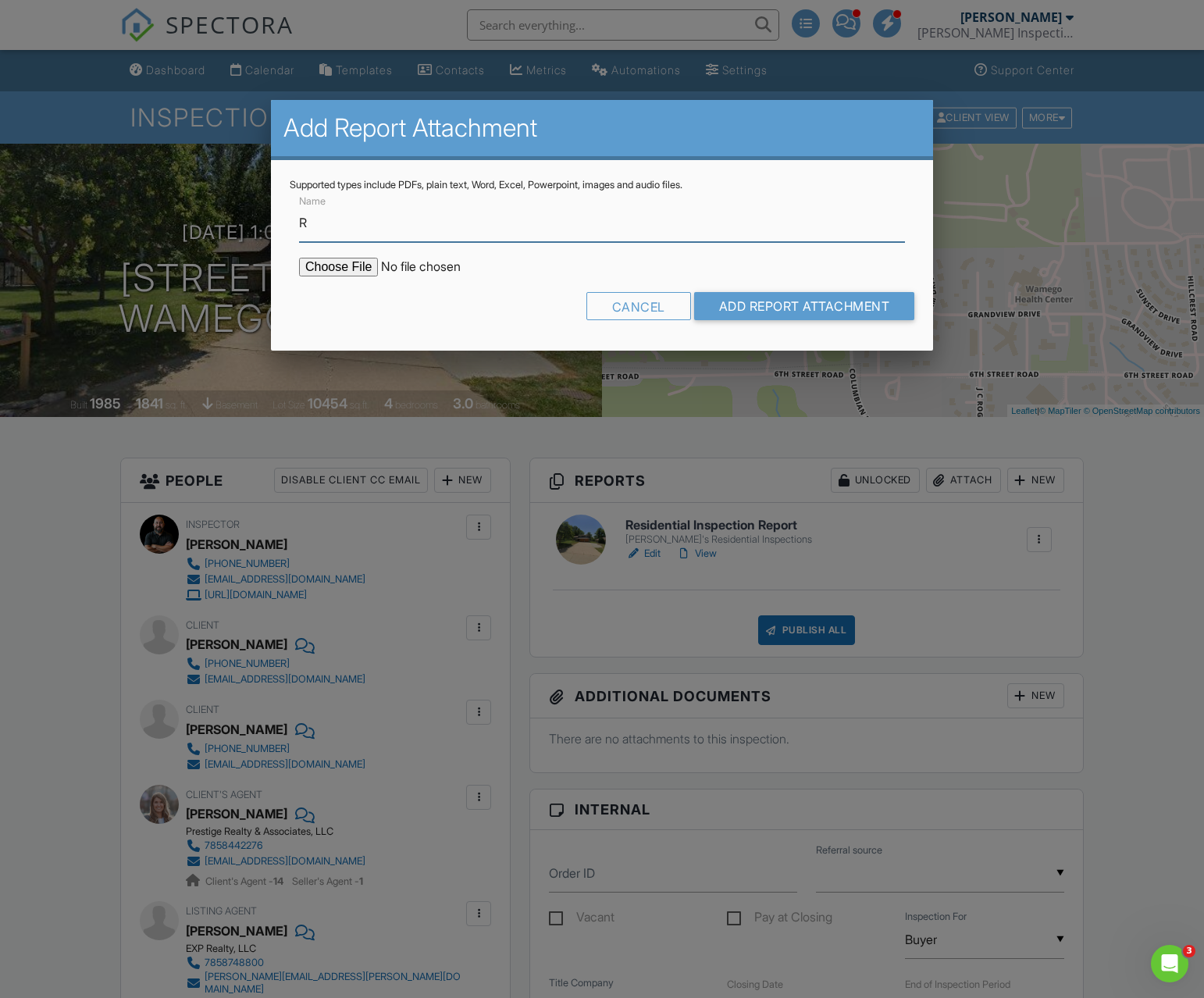
type input "Roof Inspection Report"
click at [362, 273] on input "file" at bounding box center [432, 267] width 265 height 19
type input "C:\fakepath\2203 Country Club Drive Inspection Report.pdf"
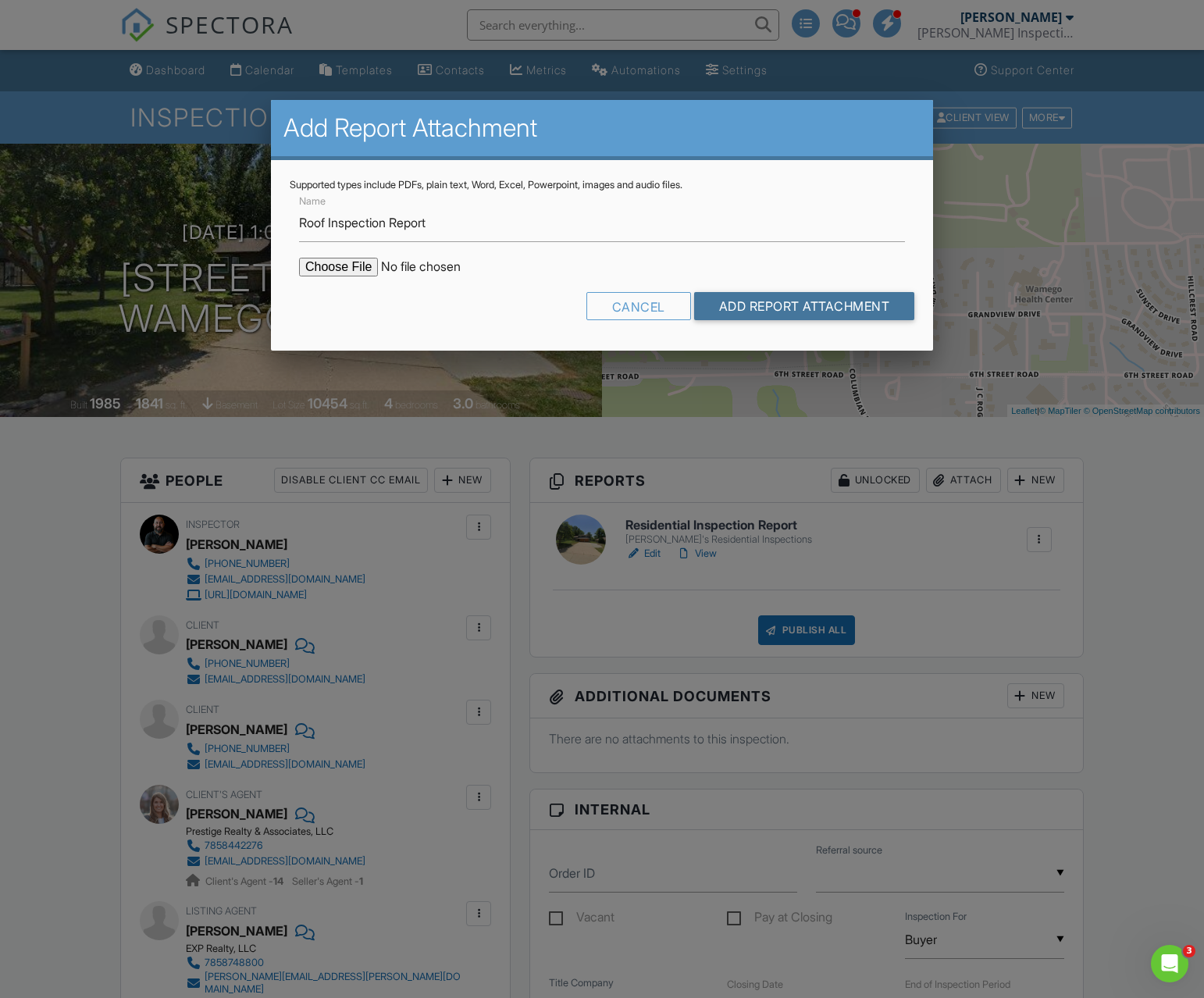
drag, startPoint x: 799, startPoint y: 309, endPoint x: 760, endPoint y: 318, distance: 40.0
click at [799, 309] on input "Add Report Attachment" at bounding box center [805, 306] width 221 height 28
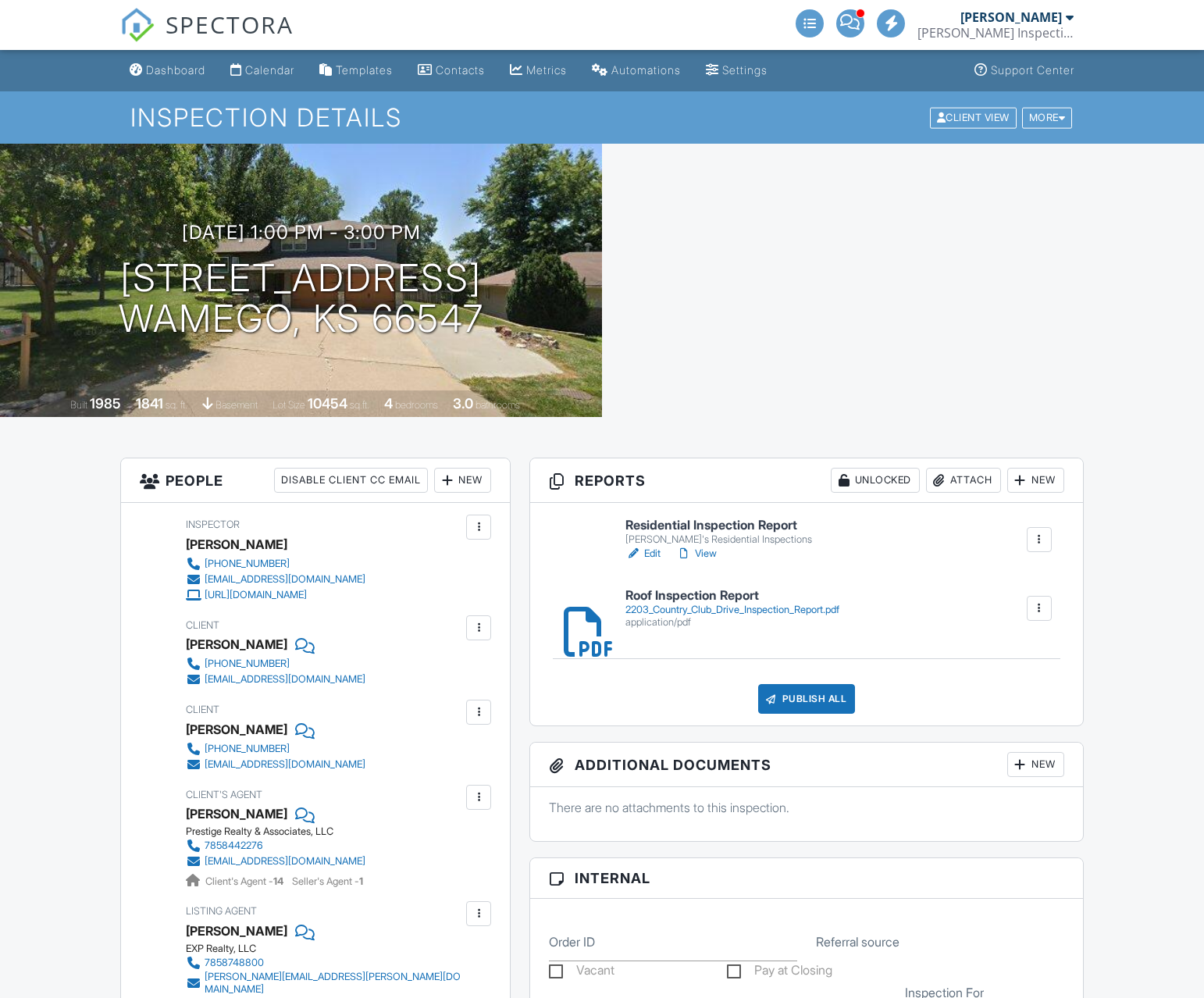
click at [642, 557] on link "Edit" at bounding box center [643, 553] width 35 height 16
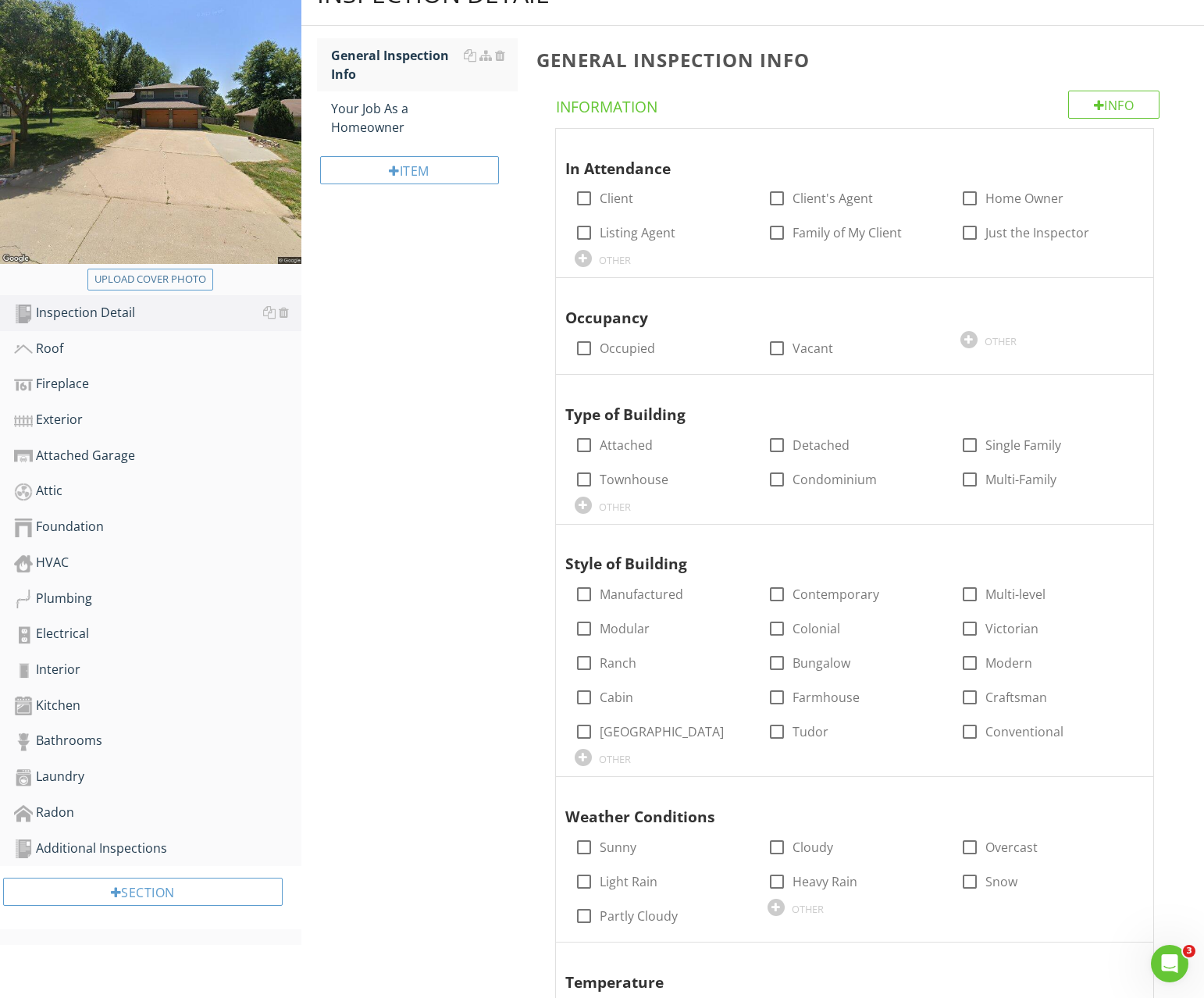
scroll to position [550, 0]
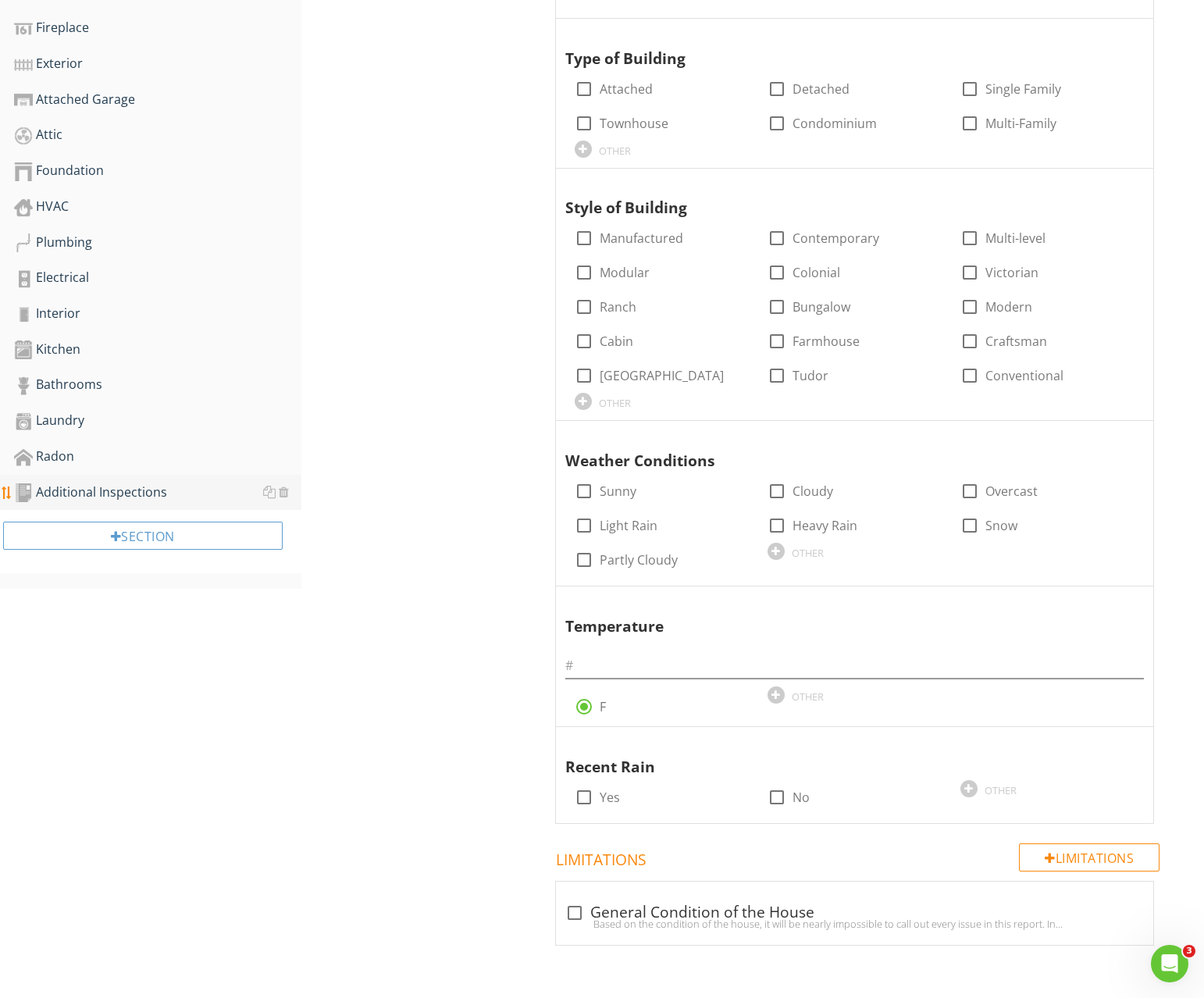
click at [89, 490] on div "Additional Inspections" at bounding box center [158, 493] width 288 height 20
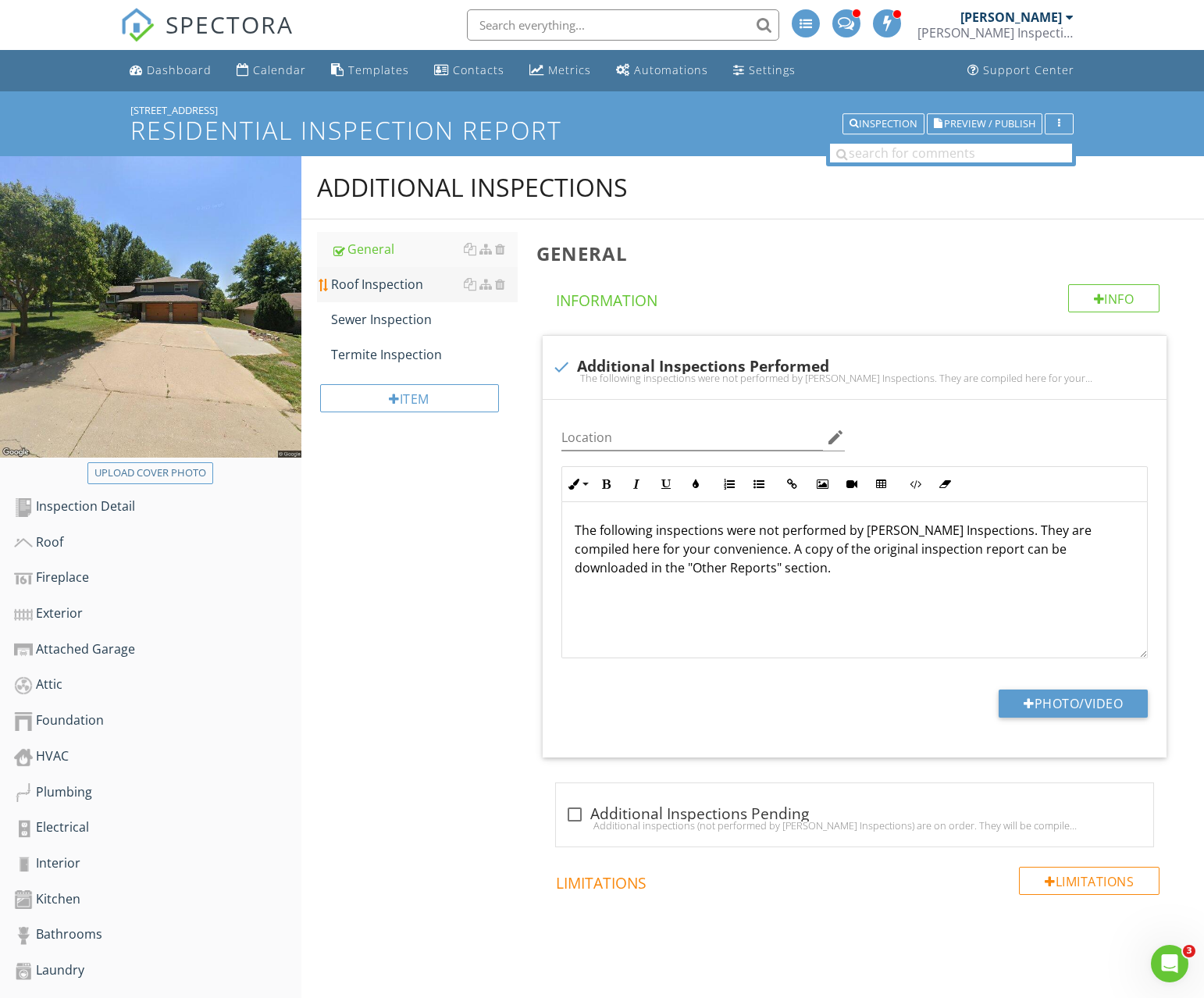
click at [399, 288] on div "Roof Inspection" at bounding box center [424, 284] width 187 height 19
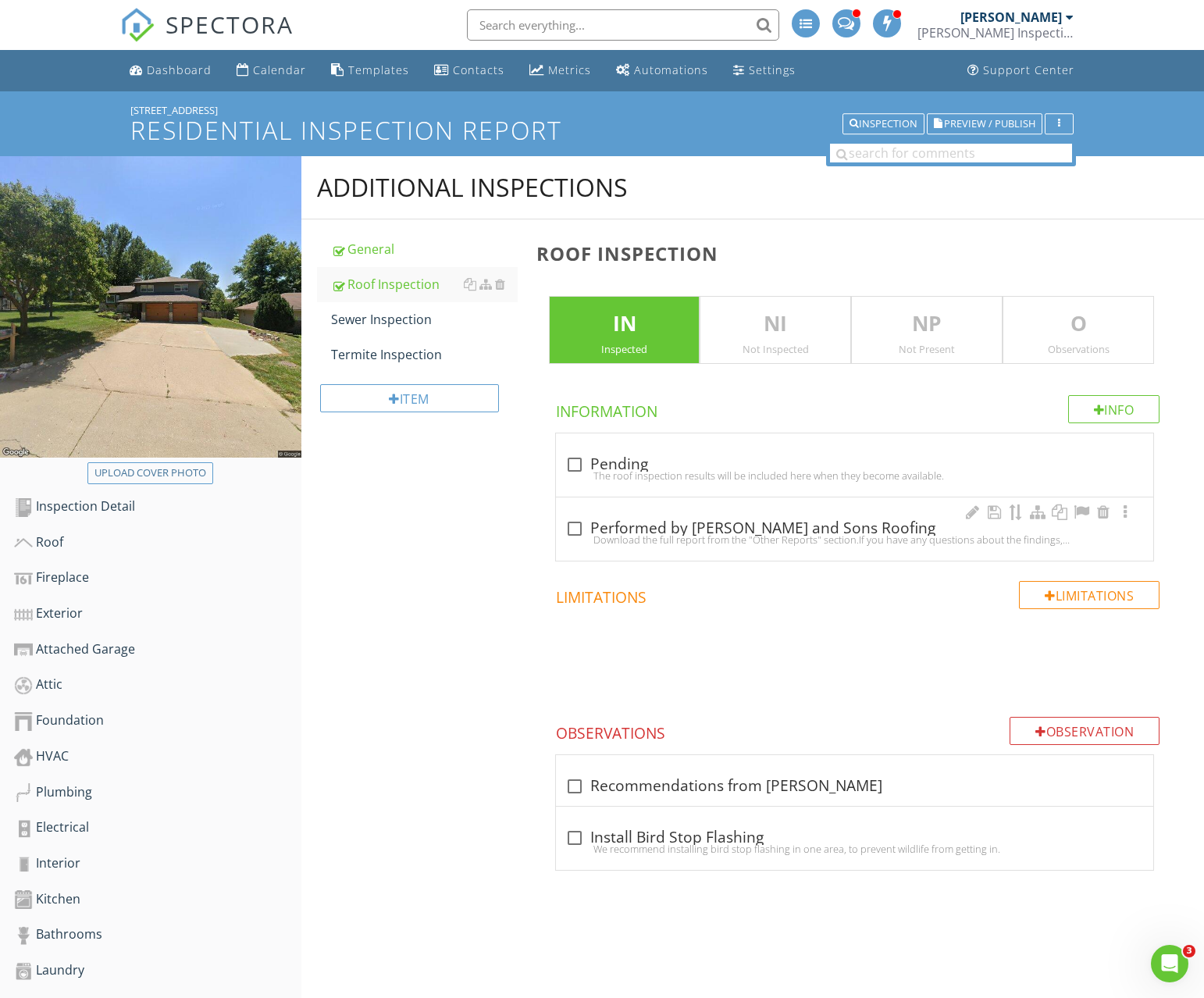
click at [622, 523] on div "check_box_outline_blank Performed by [PERSON_NAME] and Sons Roofing" at bounding box center [854, 528] width 578 height 19
checkbox input "true"
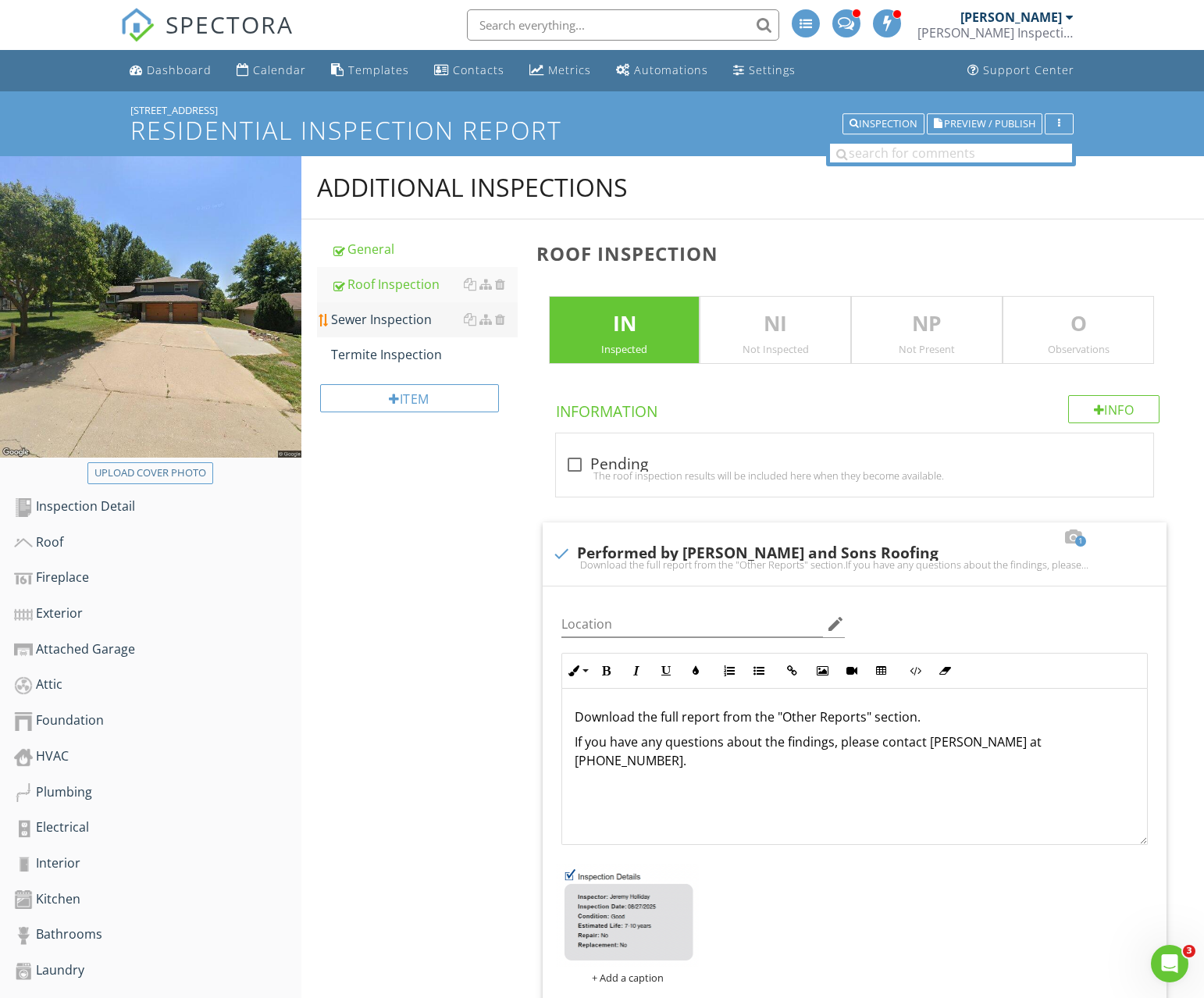
click at [396, 323] on div "Sewer Inspection" at bounding box center [424, 319] width 187 height 19
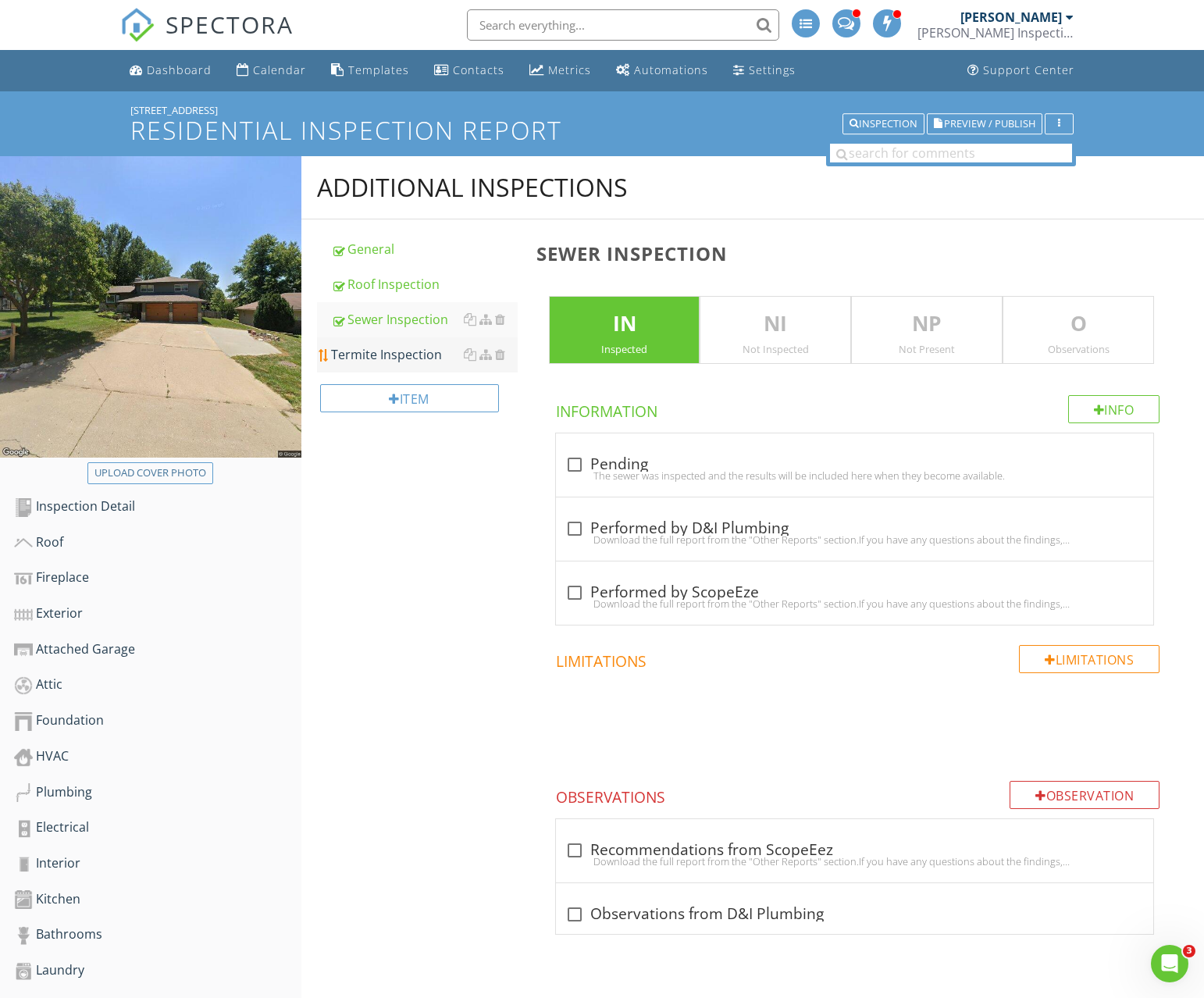
click at [397, 360] on div "Termite Inspection" at bounding box center [424, 355] width 187 height 19
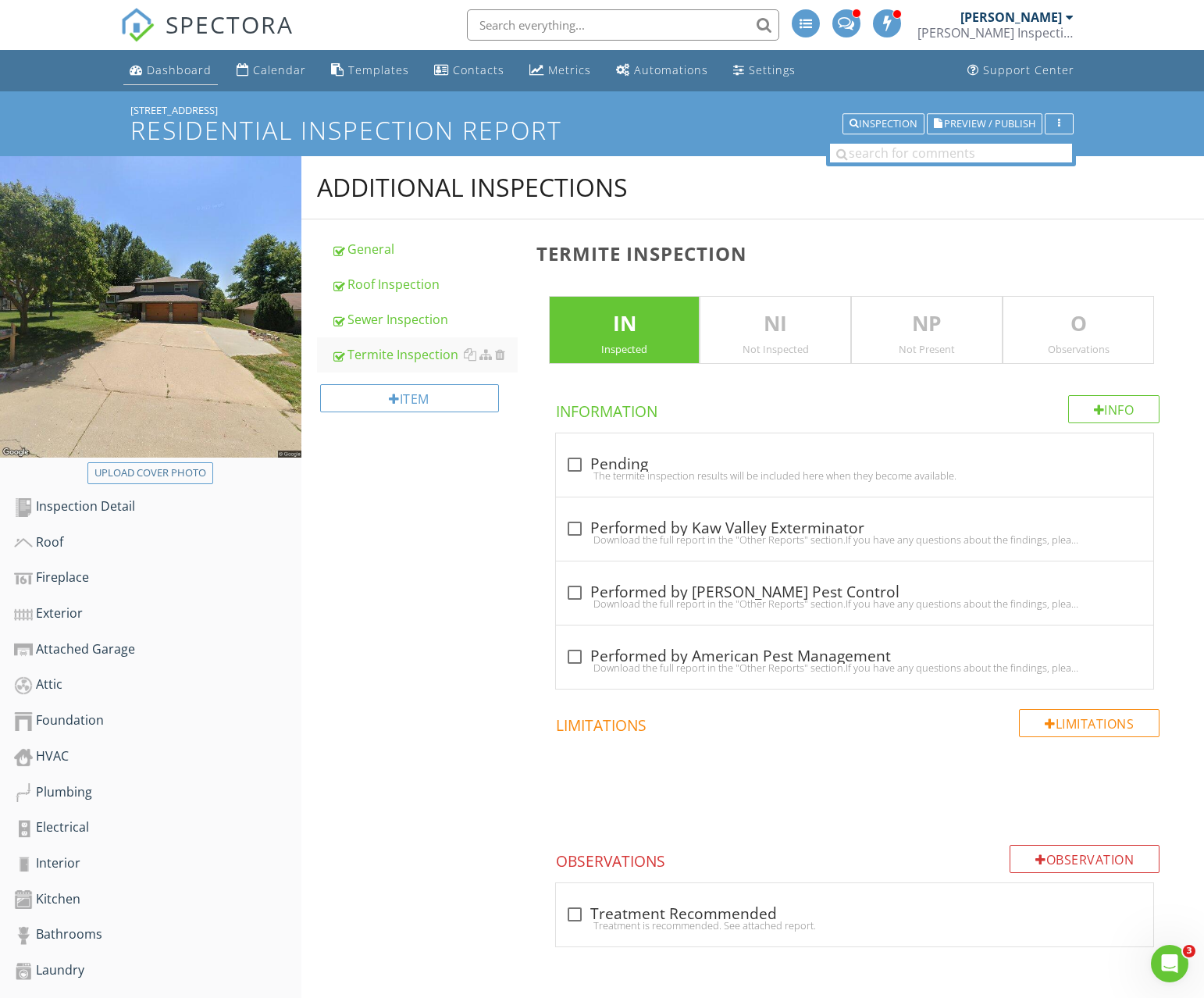
click at [147, 81] on link "Dashboard" at bounding box center [171, 71] width 95 height 29
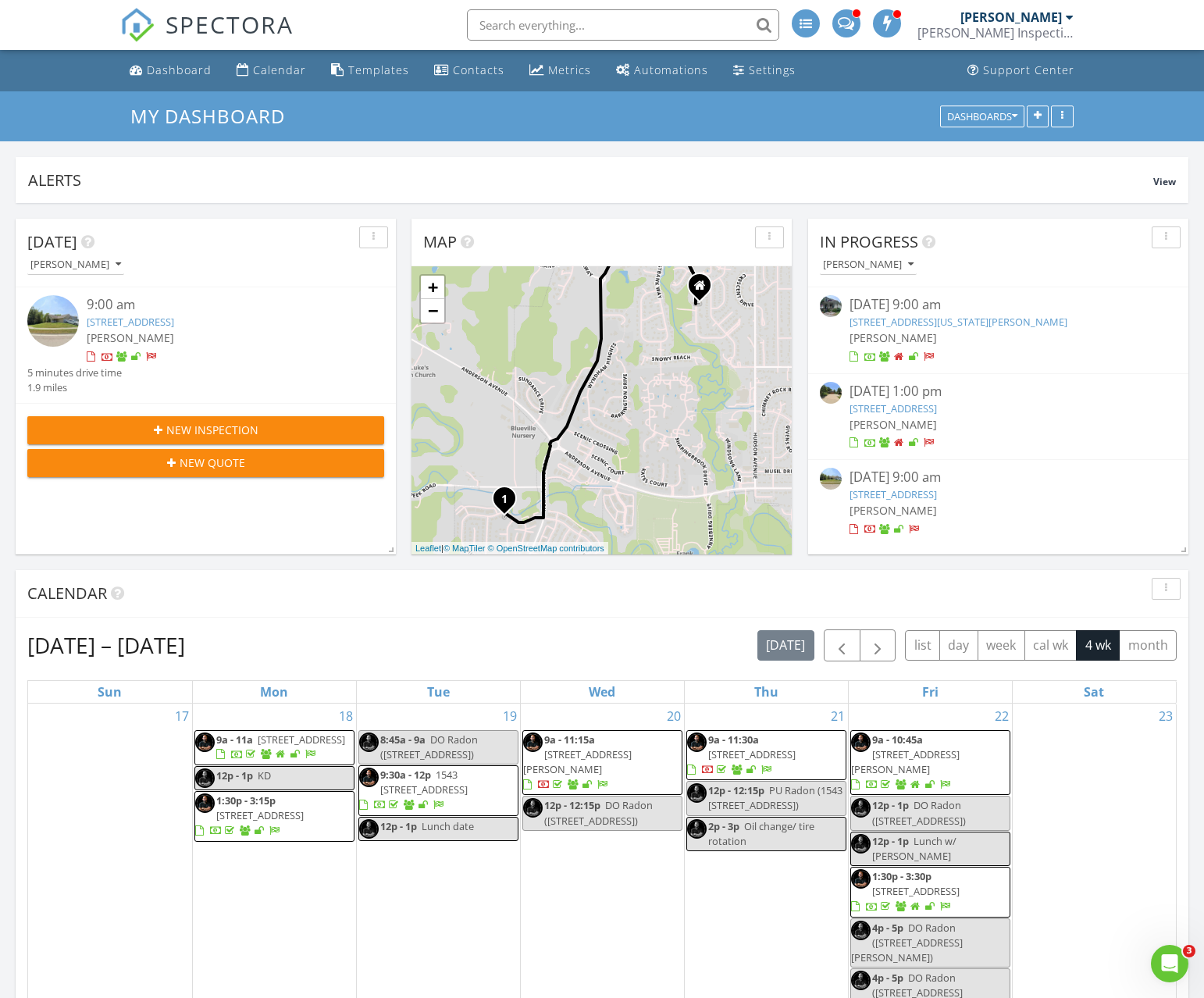
scroll to position [864, 0]
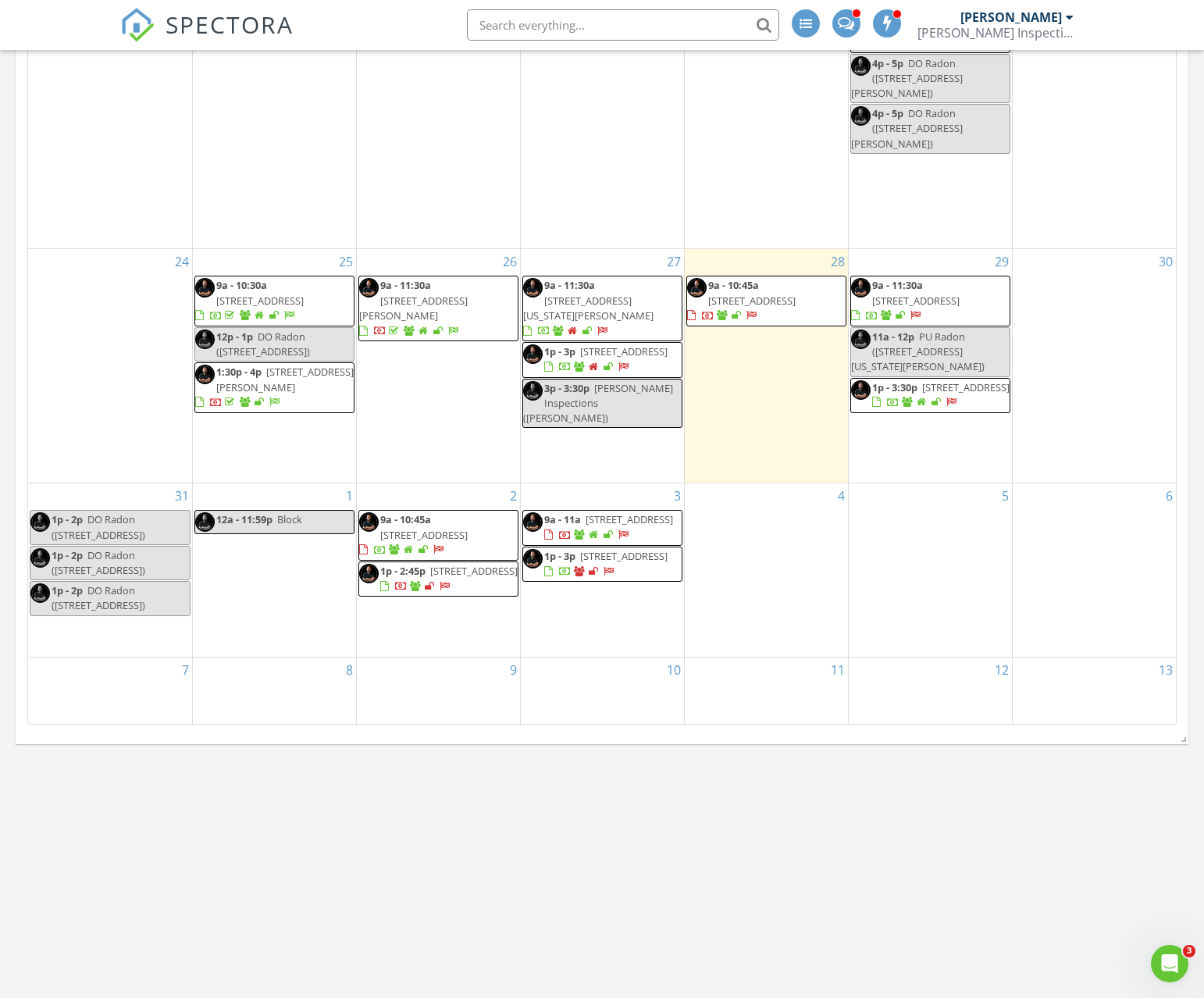
click at [489, 519] on span "9a - 10:45a [STREET_ADDRESS]" at bounding box center [438, 536] width 159 height 46
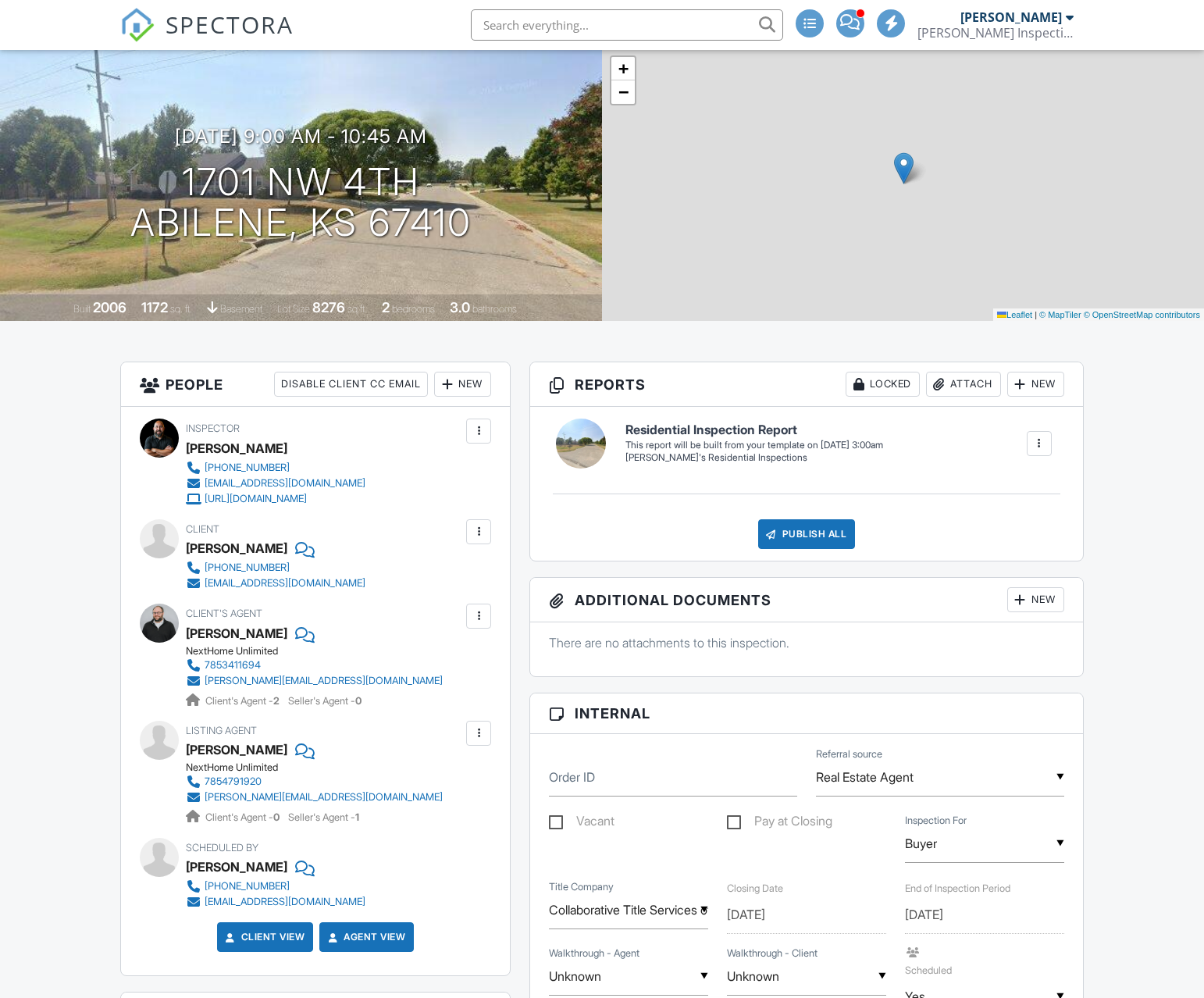
scroll to position [162, 0]
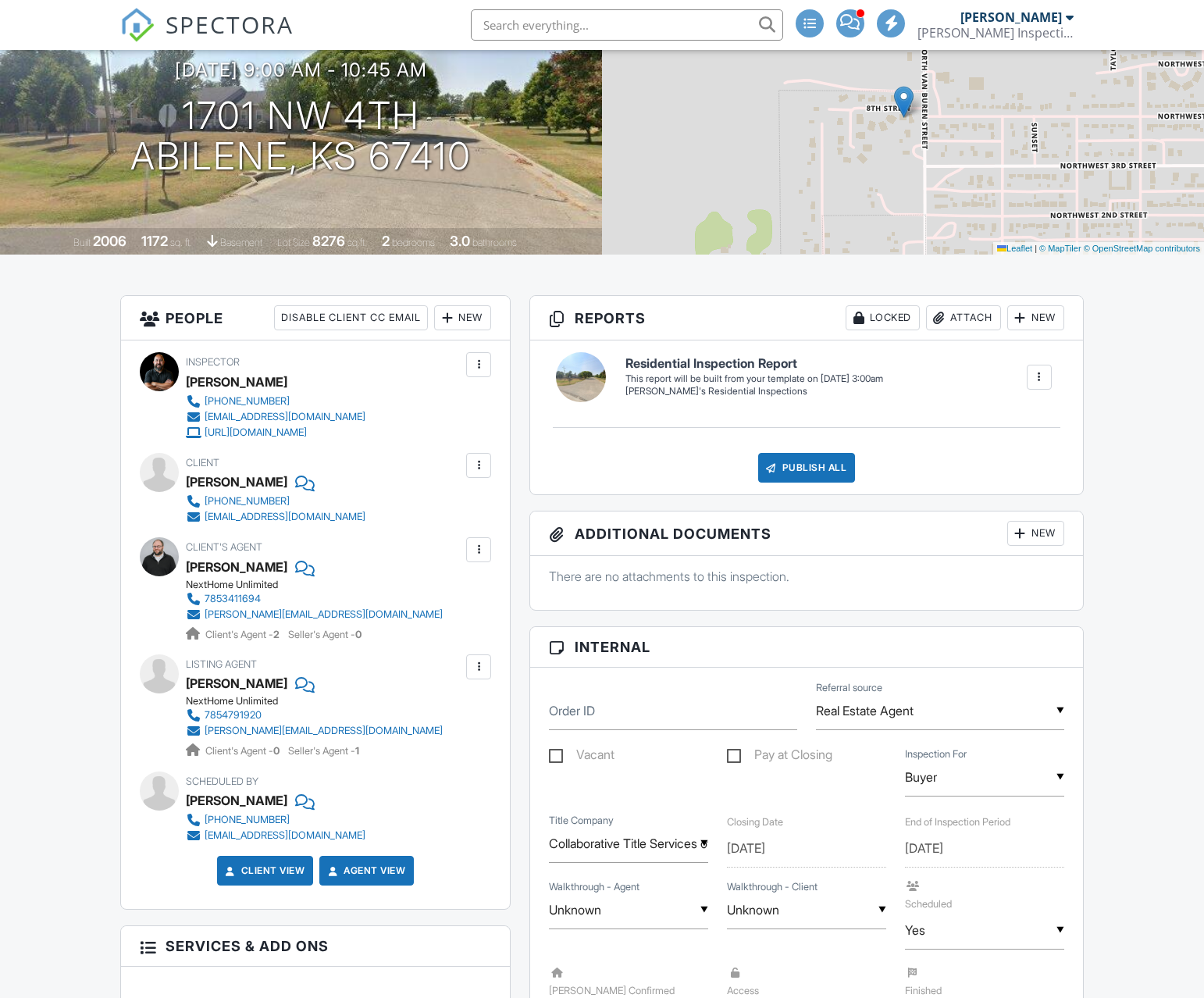
click at [947, 318] on div "Attach" at bounding box center [964, 318] width 75 height 25
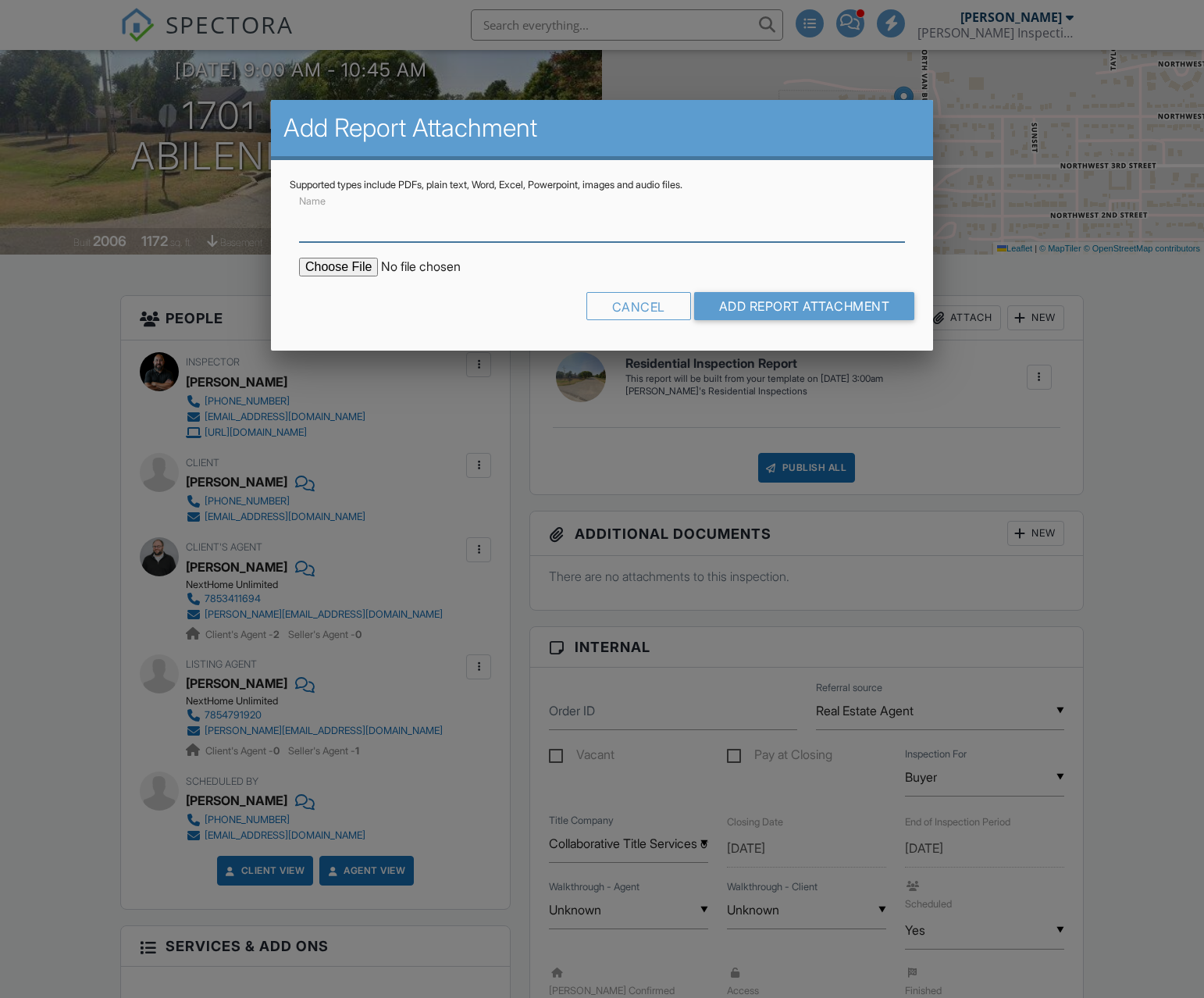
scroll to position [0, 0]
type input "Roof Inspection Report"
click at [340, 270] on input "file" at bounding box center [432, 267] width 265 height 19
type input "C:\fakepath\INSPECTION REPORT - 1701 Northwest 4th St Abilene, KS.pdf"
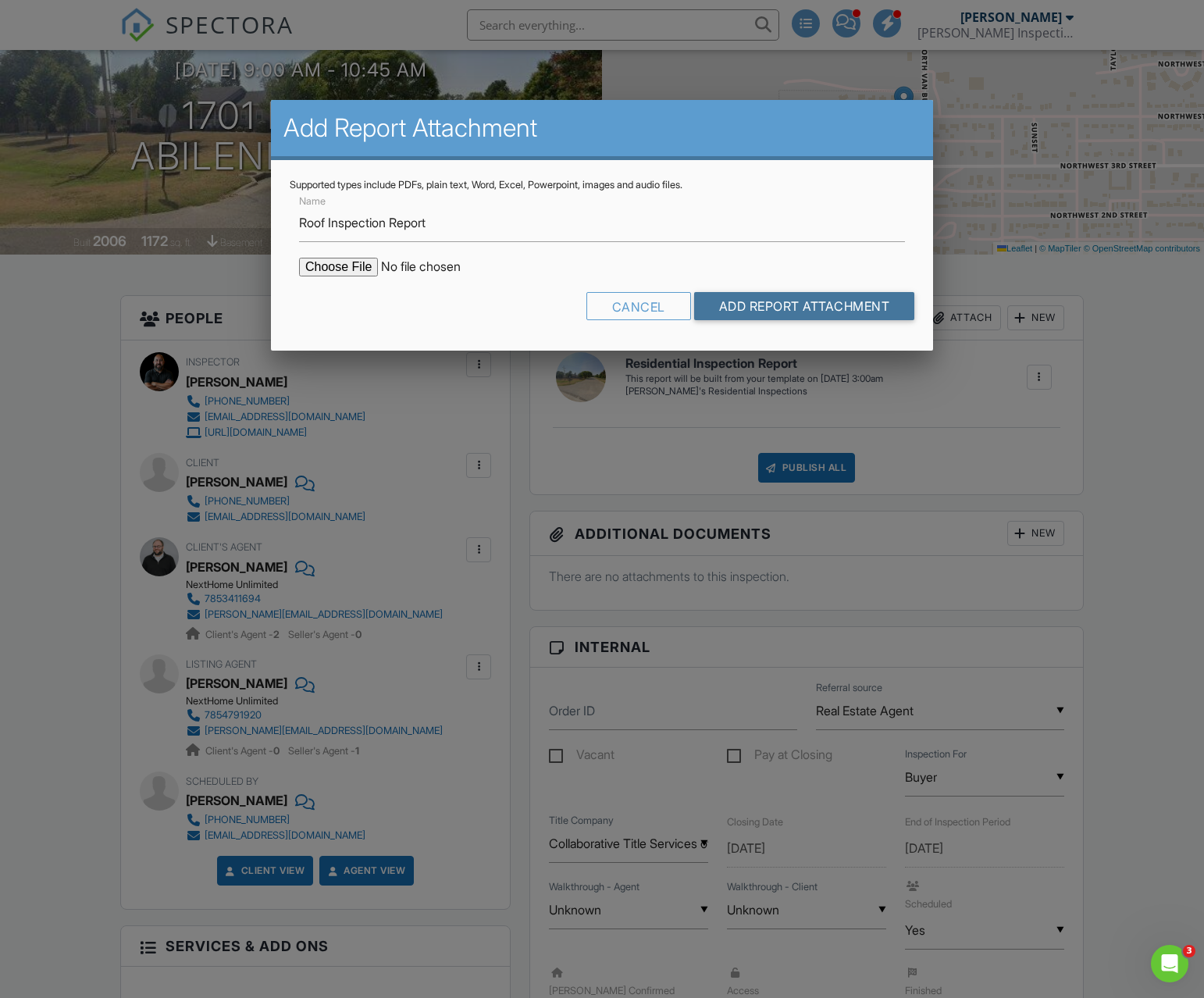
click at [731, 305] on input "Add Report Attachment" at bounding box center [805, 306] width 221 height 28
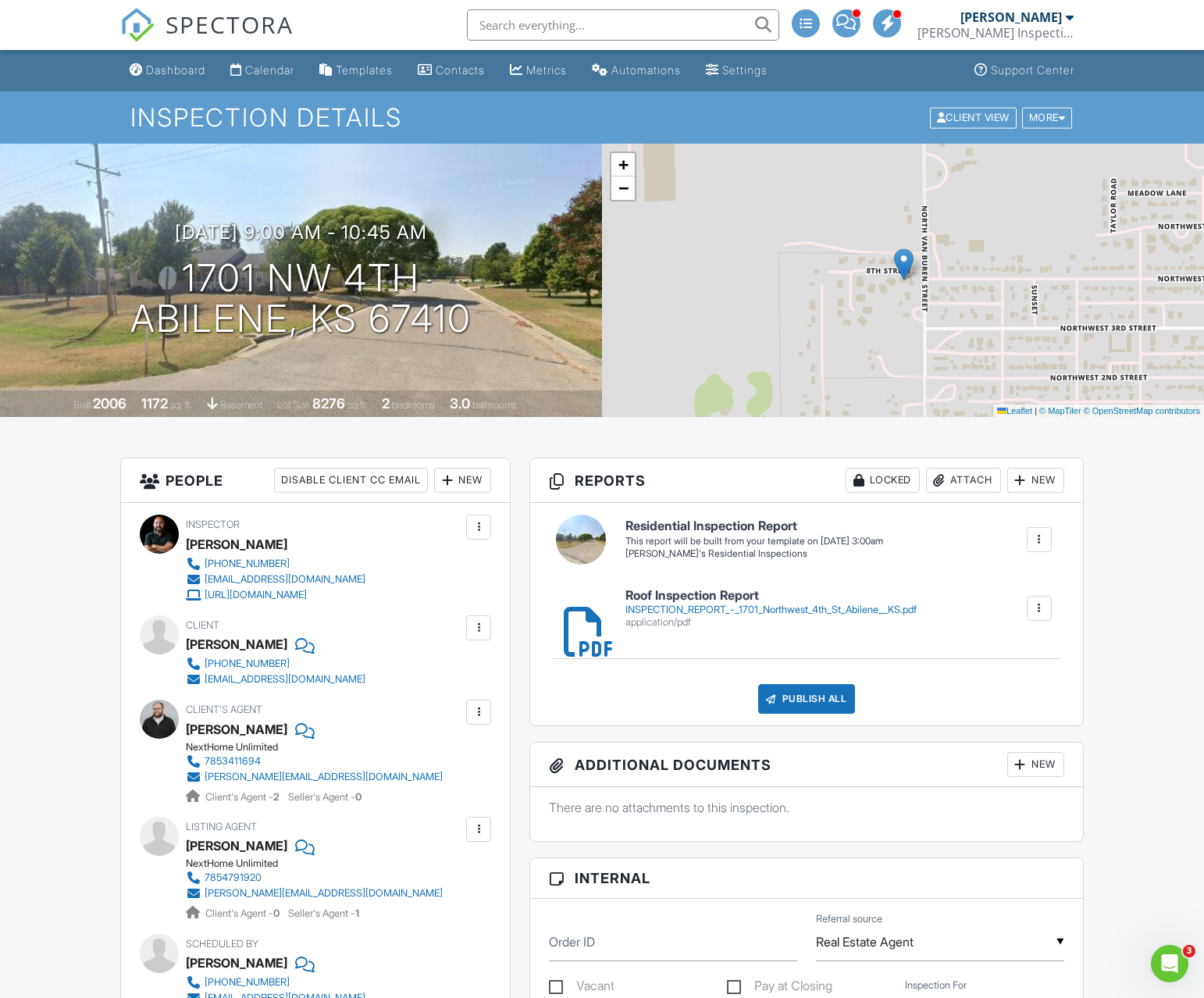
click at [149, 76] on link "Dashboard" at bounding box center [167, 71] width 88 height 29
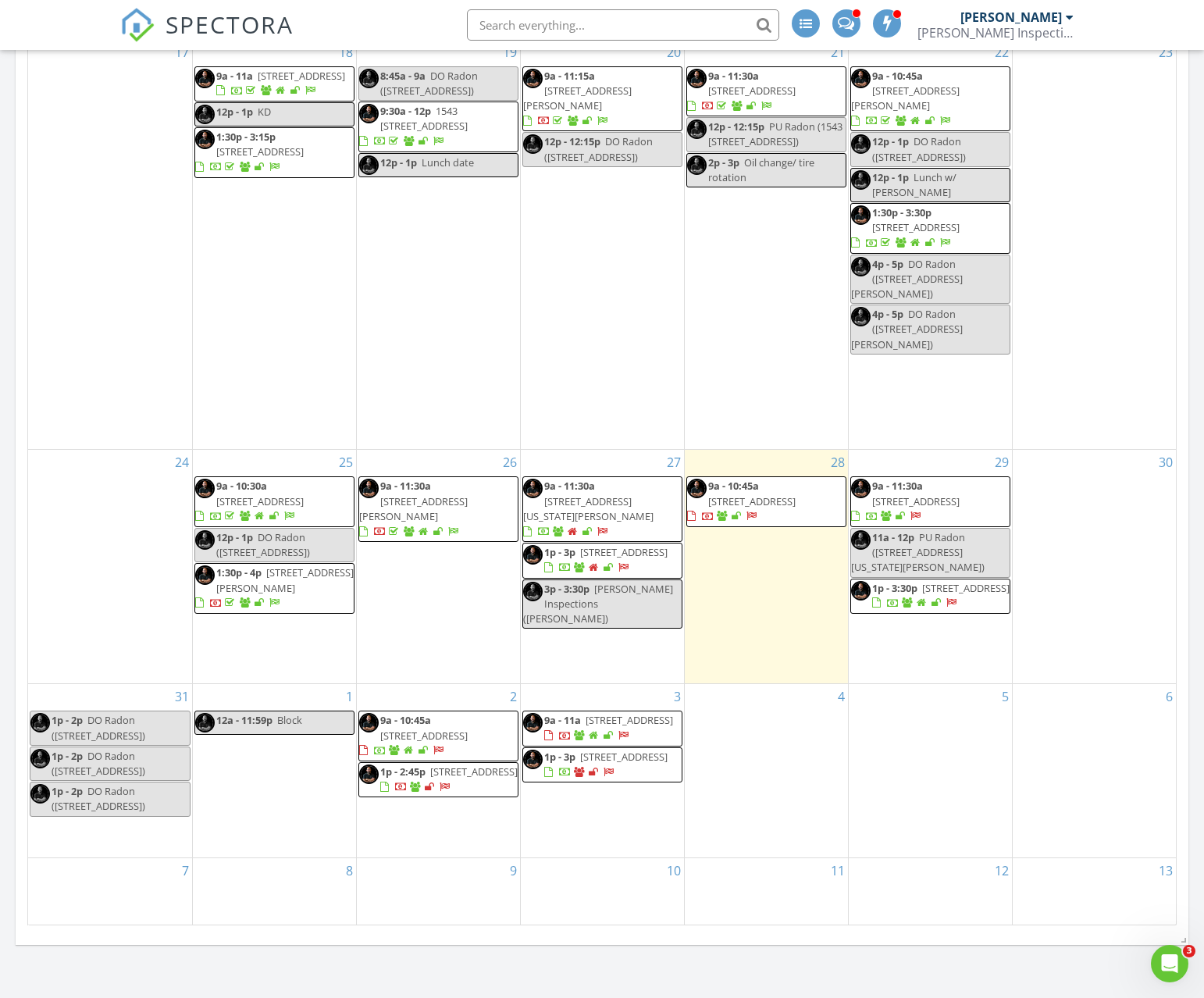
scroll to position [575, 0]
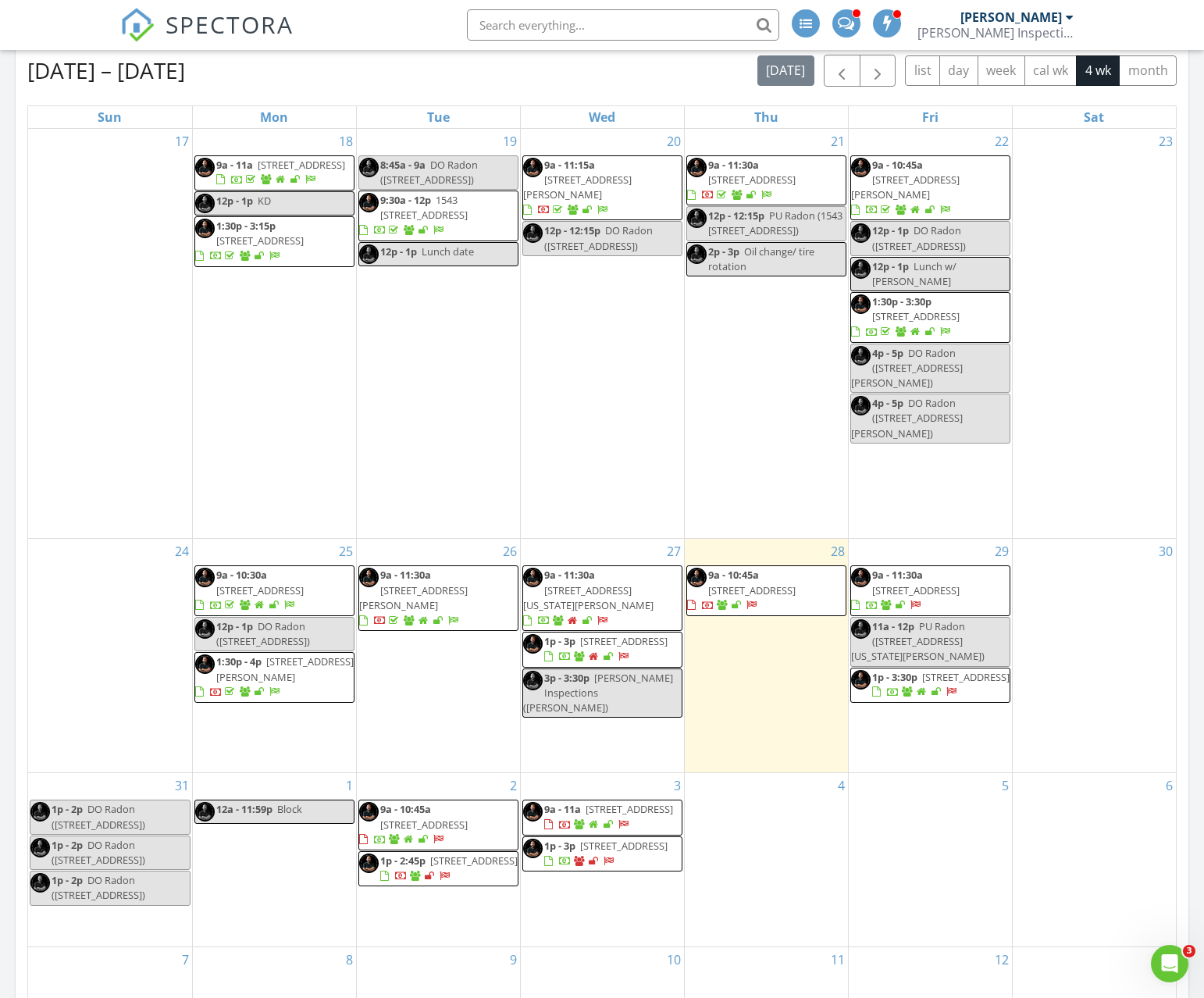
click at [468, 583] on span "[STREET_ADDRESS][PERSON_NAME]" at bounding box center [413, 597] width 109 height 29
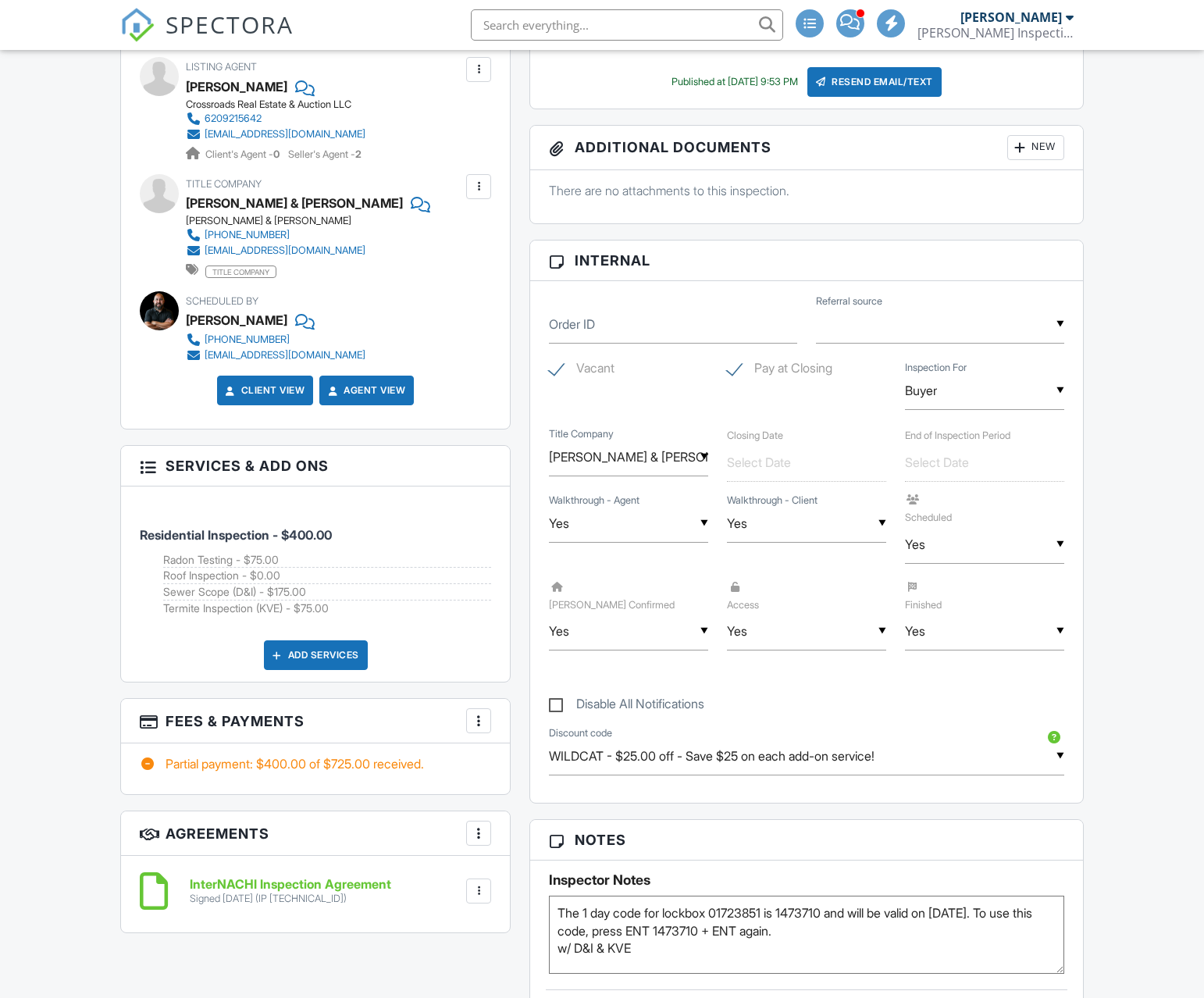
scroll to position [1876, 0]
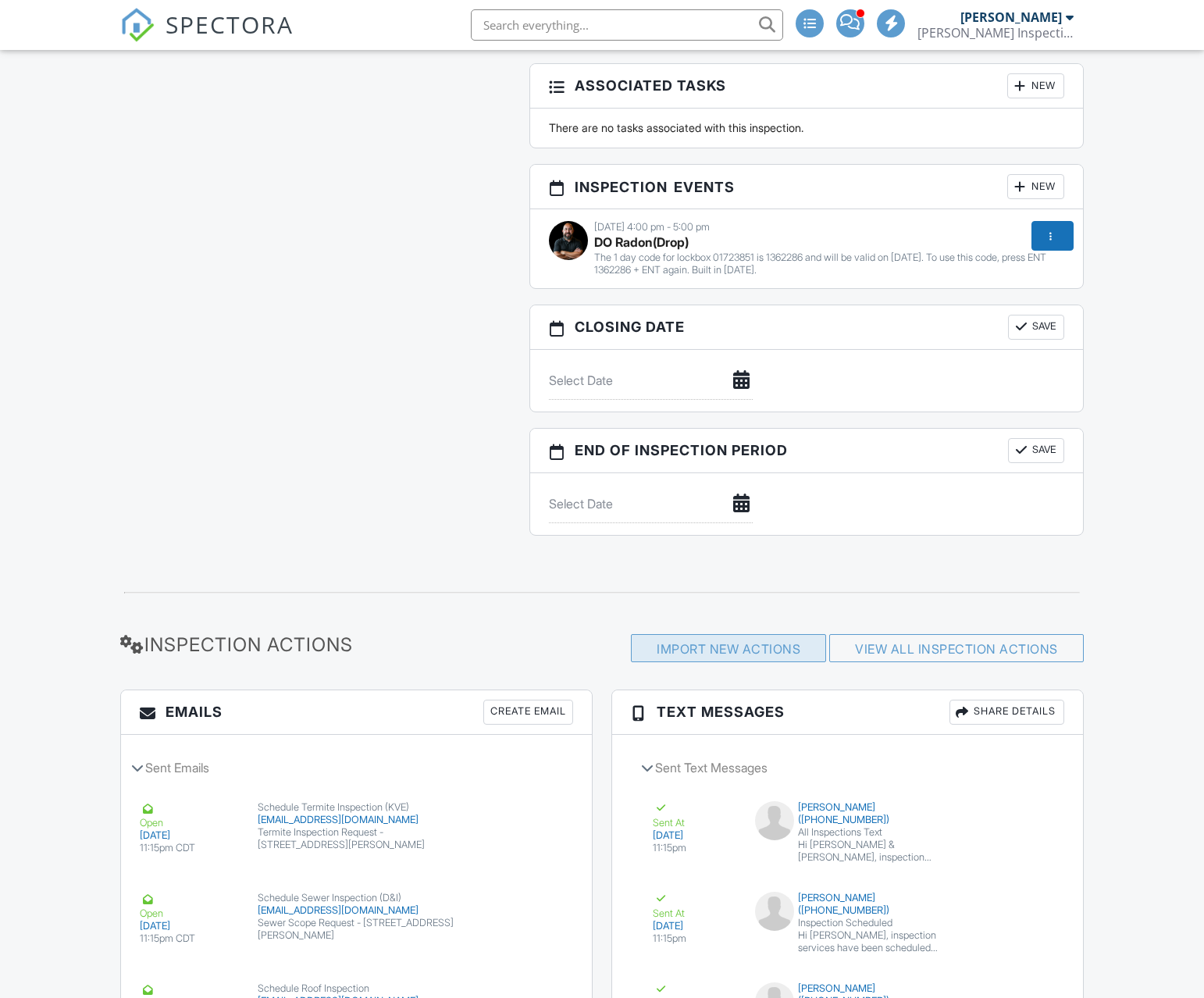
click at [793, 641] on div "Import New Actions" at bounding box center [729, 648] width 195 height 28
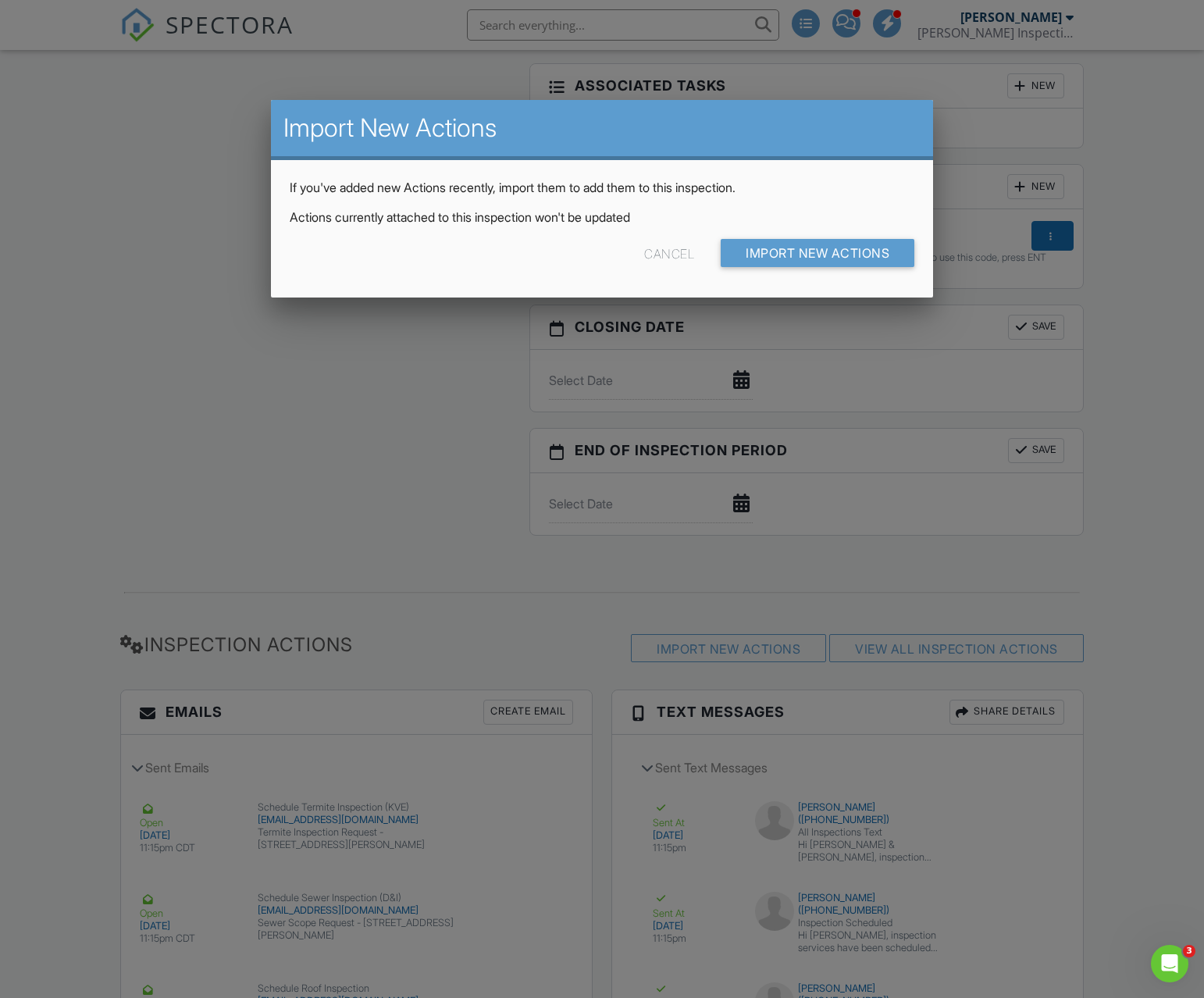
scroll to position [0, 0]
click at [751, 258] on input "Import New Actions" at bounding box center [817, 253] width 194 height 28
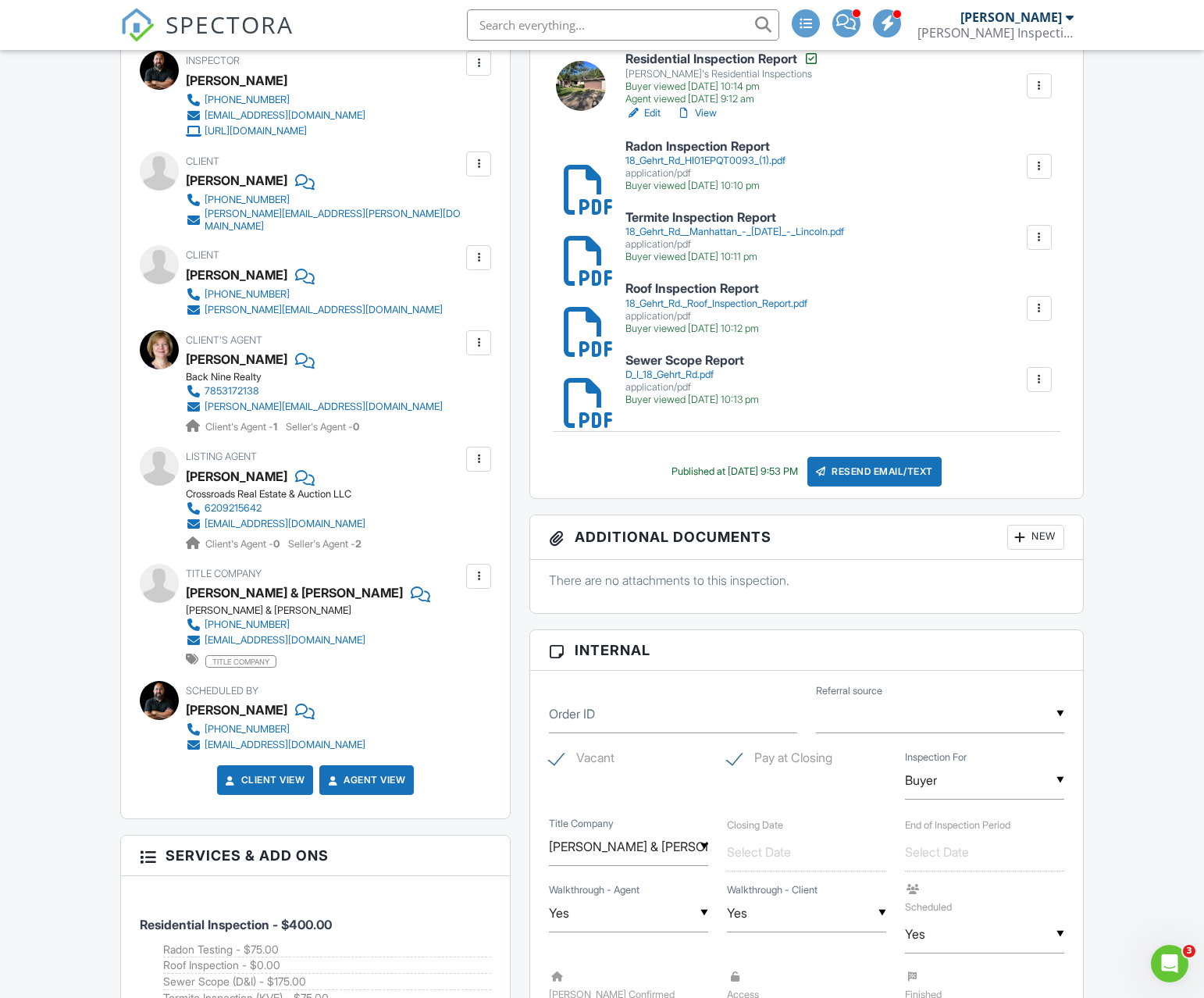
scroll to position [760, 0]
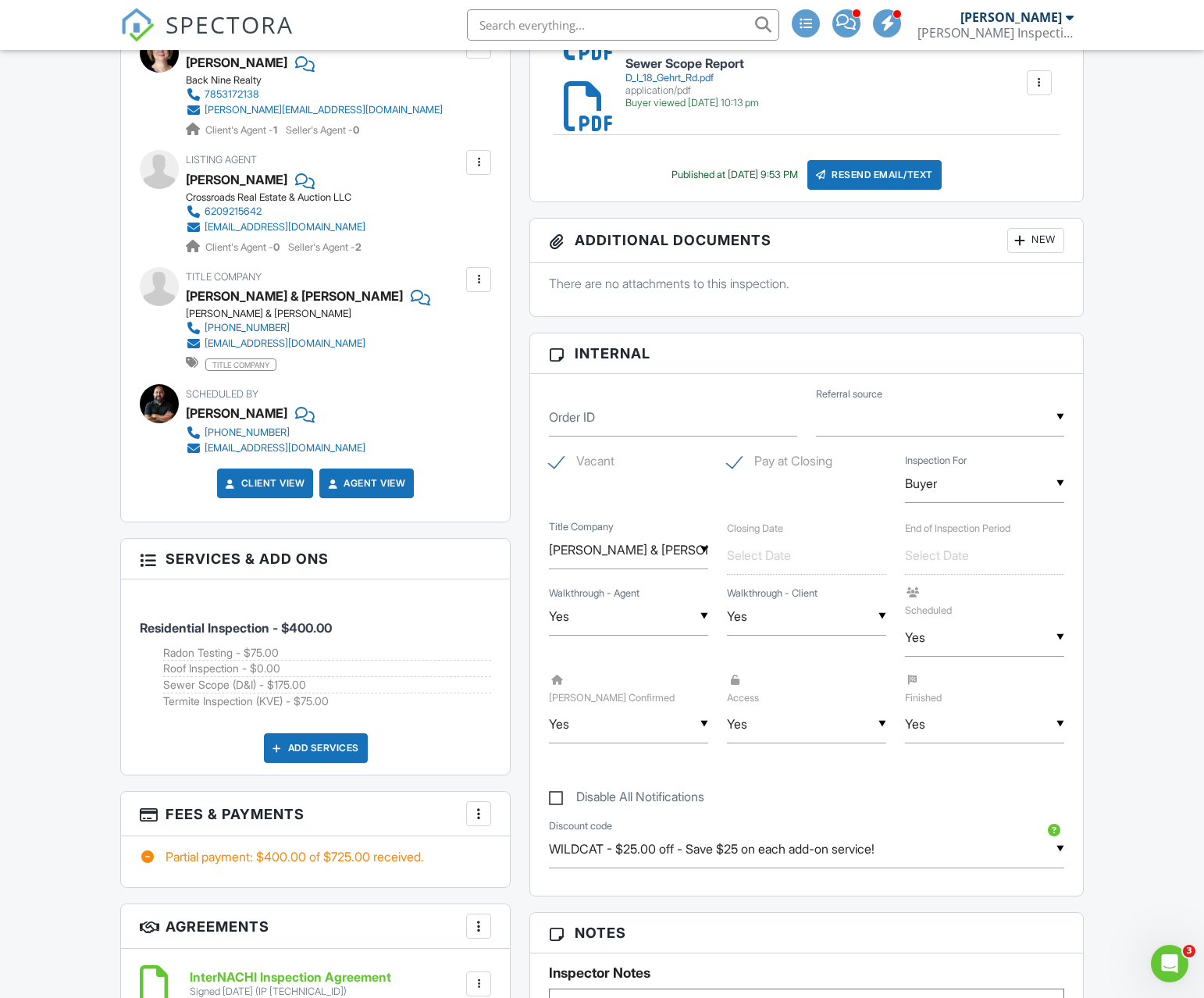
drag, startPoint x: 896, startPoint y: 182, endPoint x: 783, endPoint y: 194, distance: 113.6
click at [896, 182] on div "Resend Email/Text" at bounding box center [874, 175] width 135 height 30
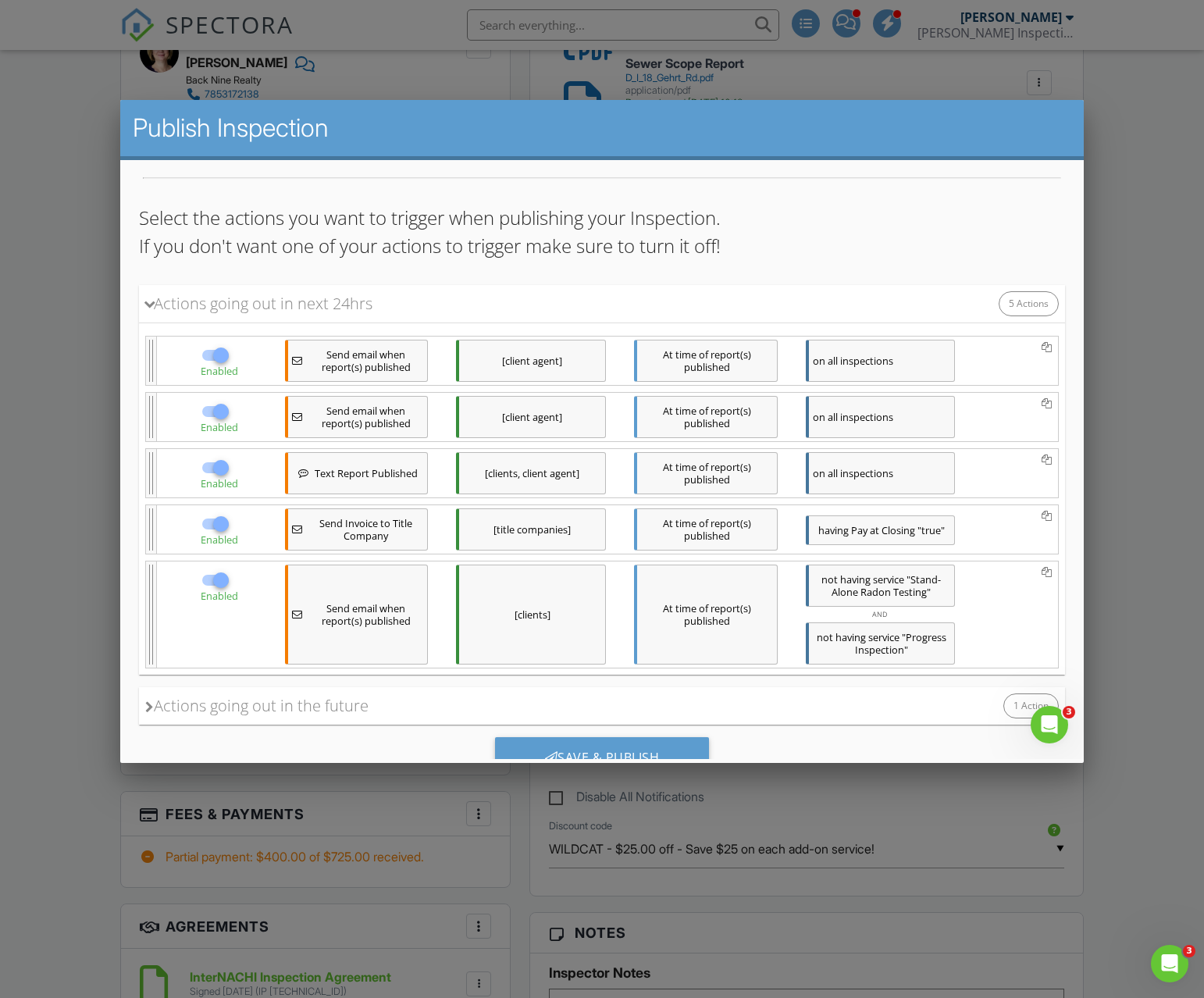
scroll to position [140, 0]
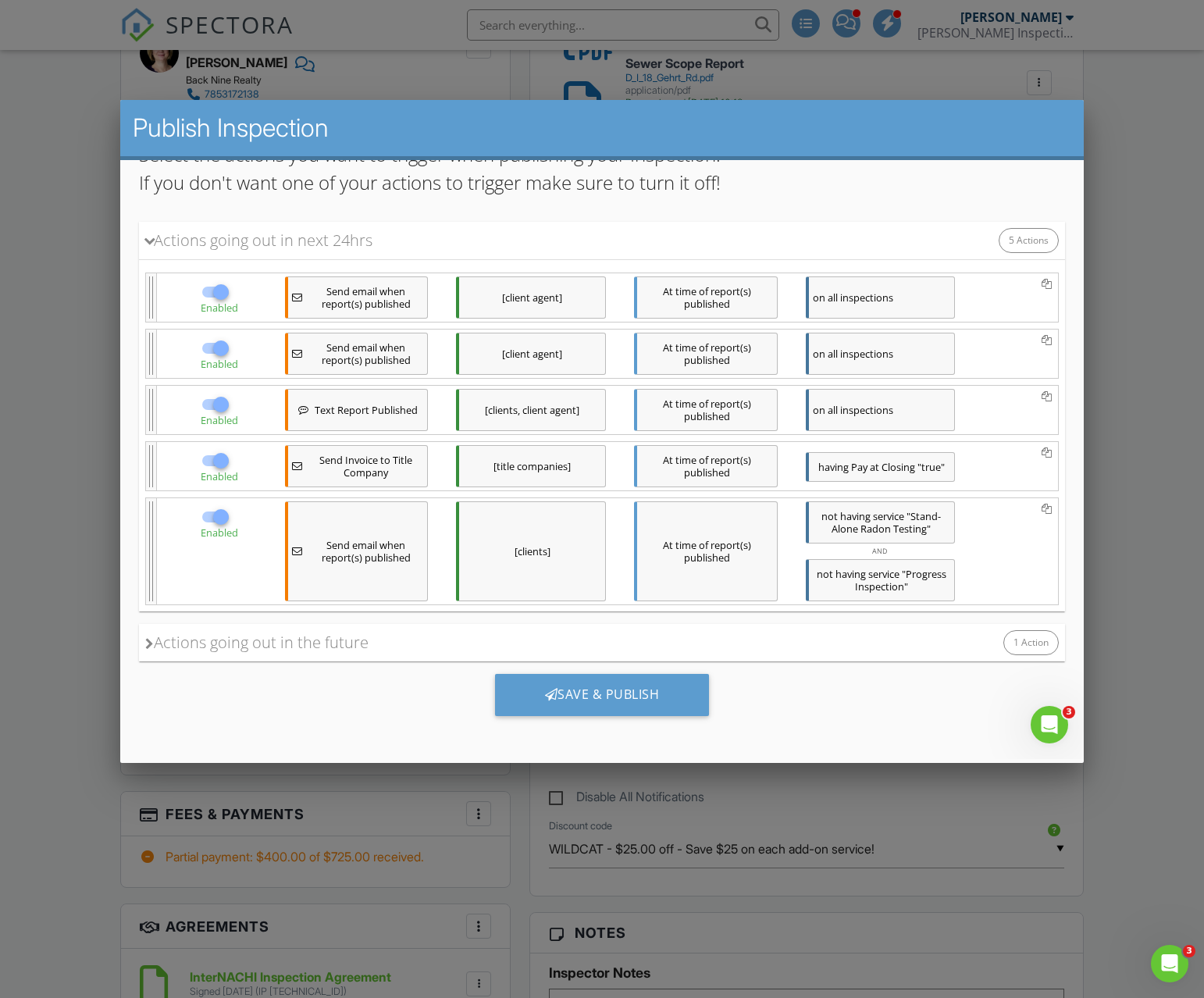
click at [217, 630] on div "Actions going out in the future" at bounding box center [256, 642] width 224 height 23
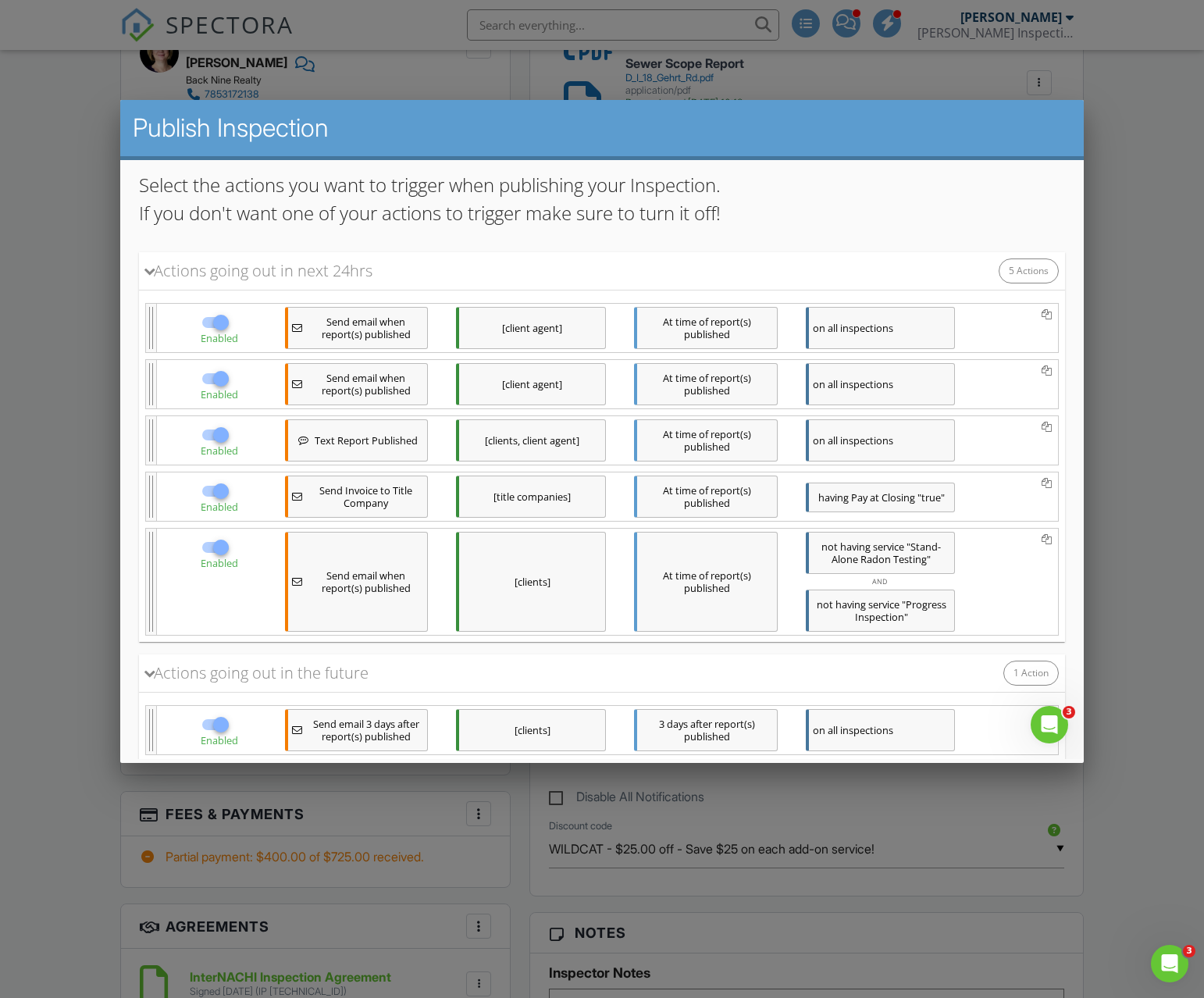
scroll to position [210, 0]
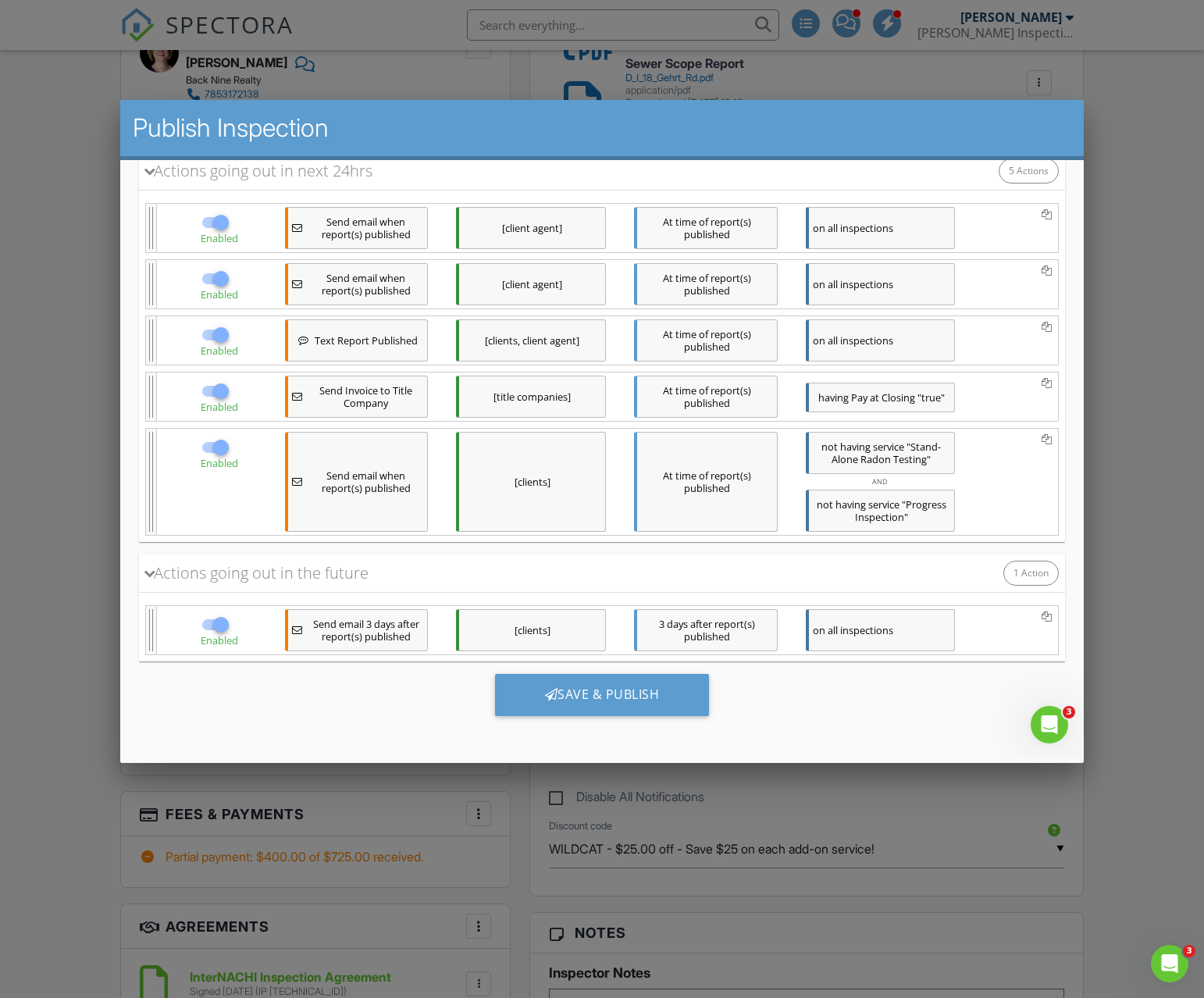
click at [1173, 439] on div at bounding box center [602, 546] width 1204 height 1248
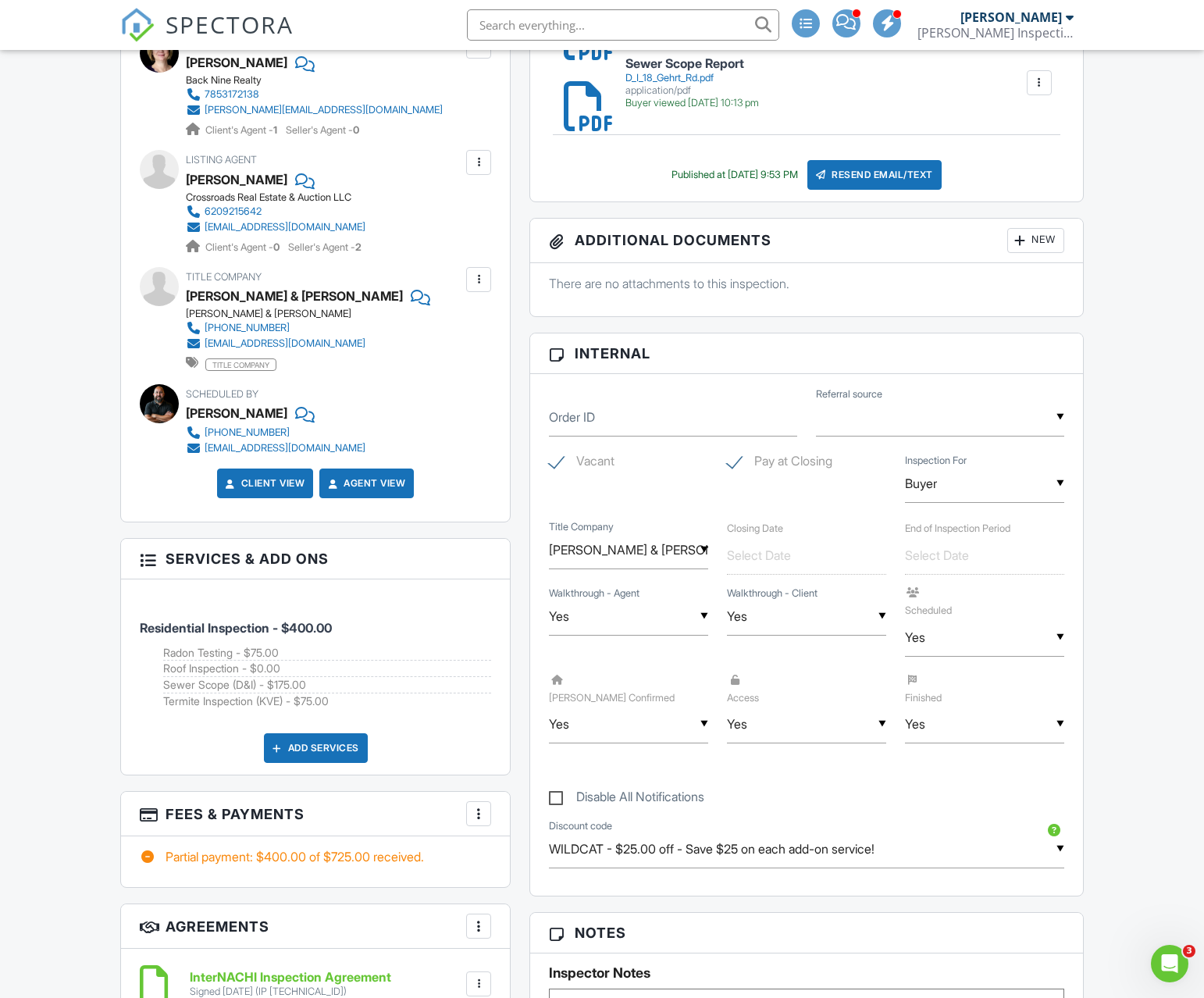
scroll to position [150, 0]
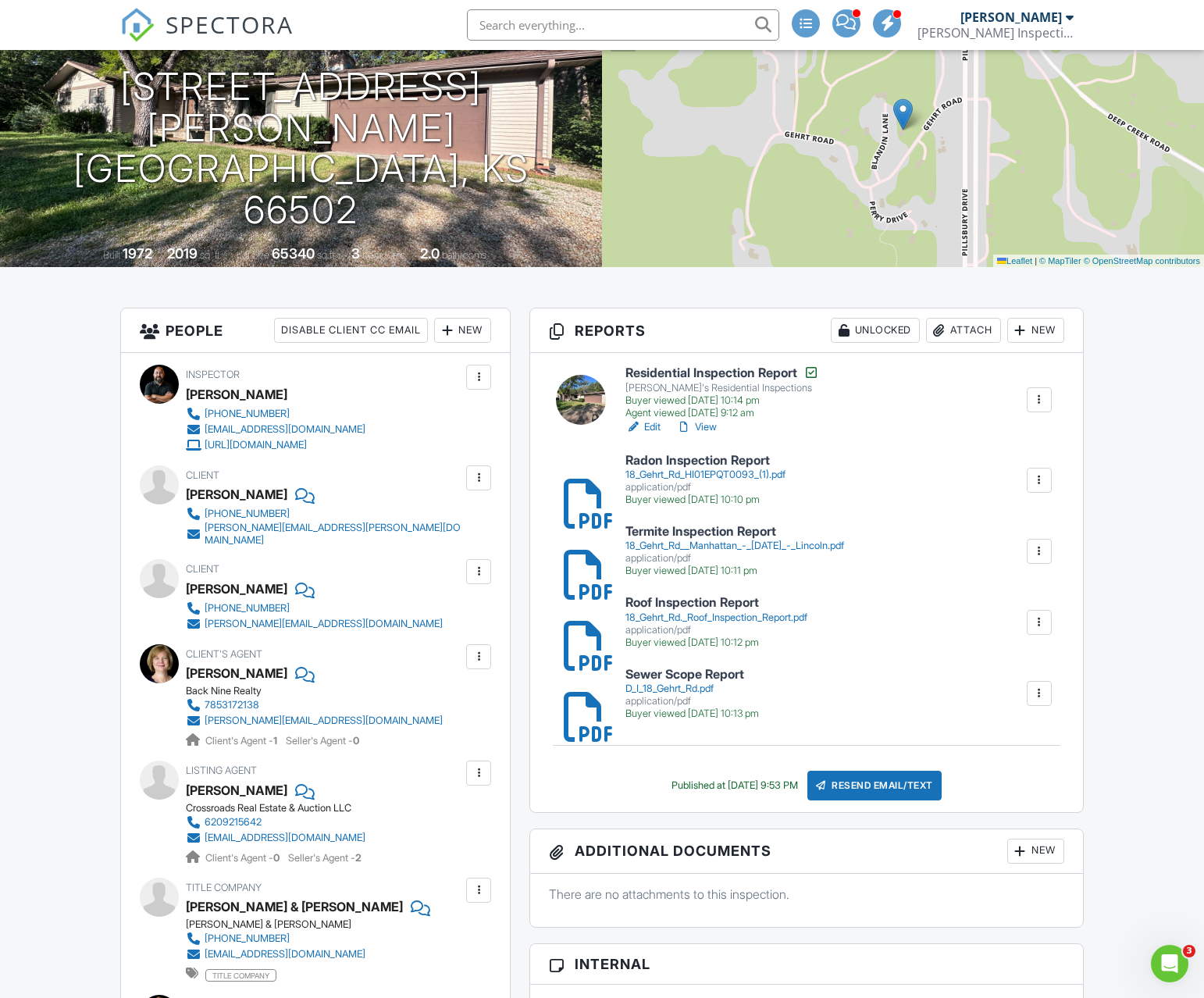
click at [710, 431] on link "View" at bounding box center [697, 427] width 41 height 16
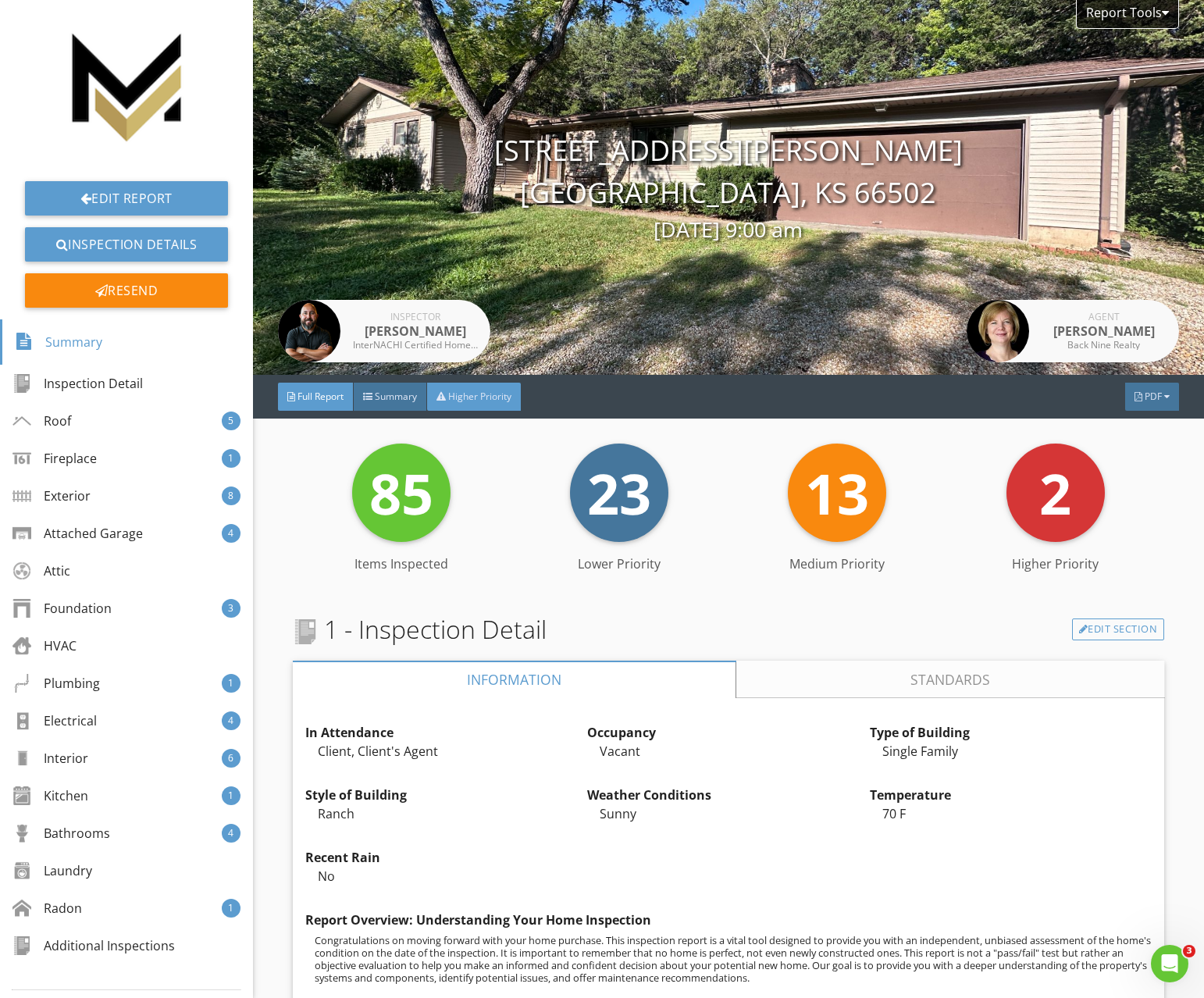
click at [459, 400] on span "Higher Priority" at bounding box center [480, 396] width 63 height 13
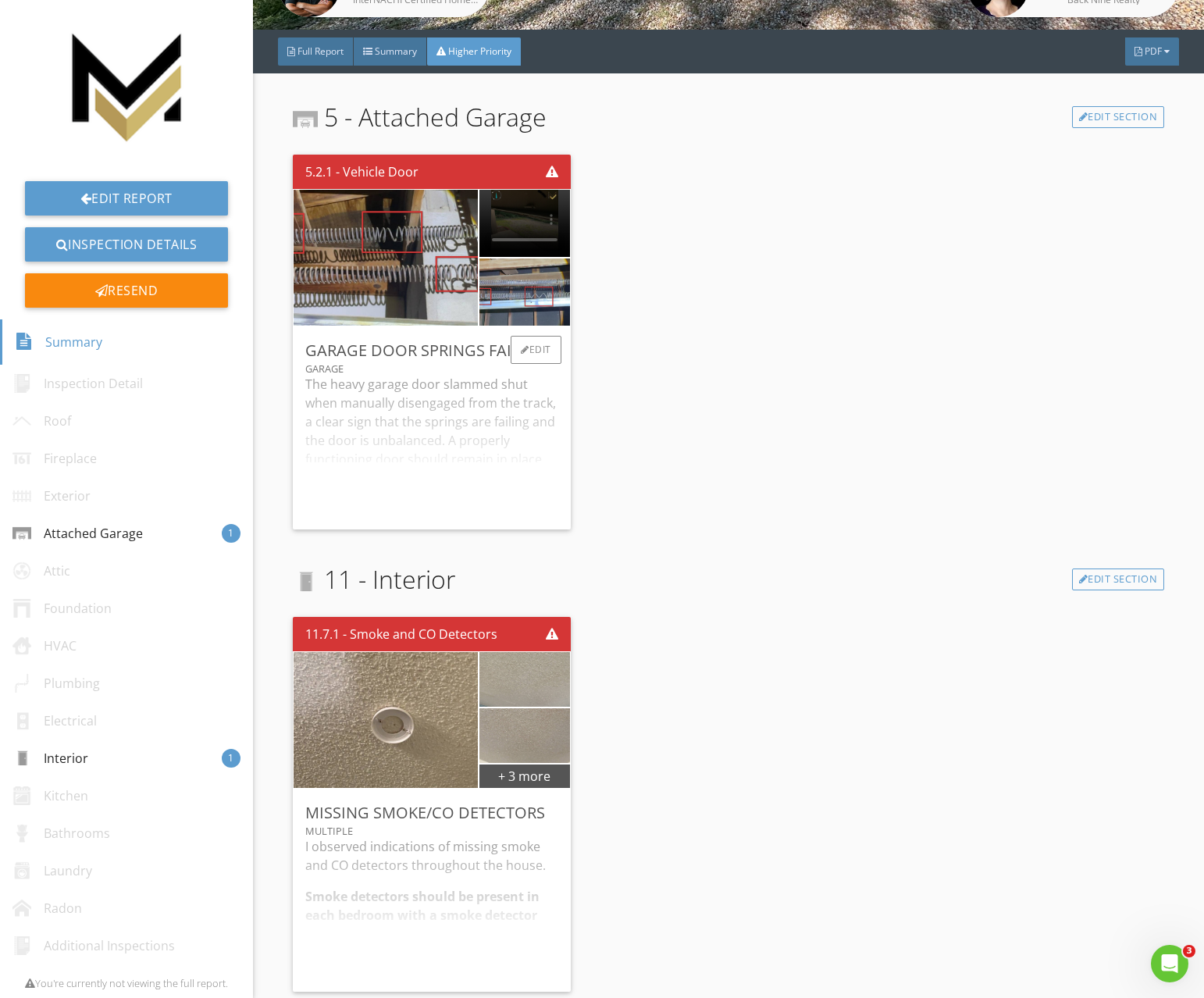
scroll to position [133, 0]
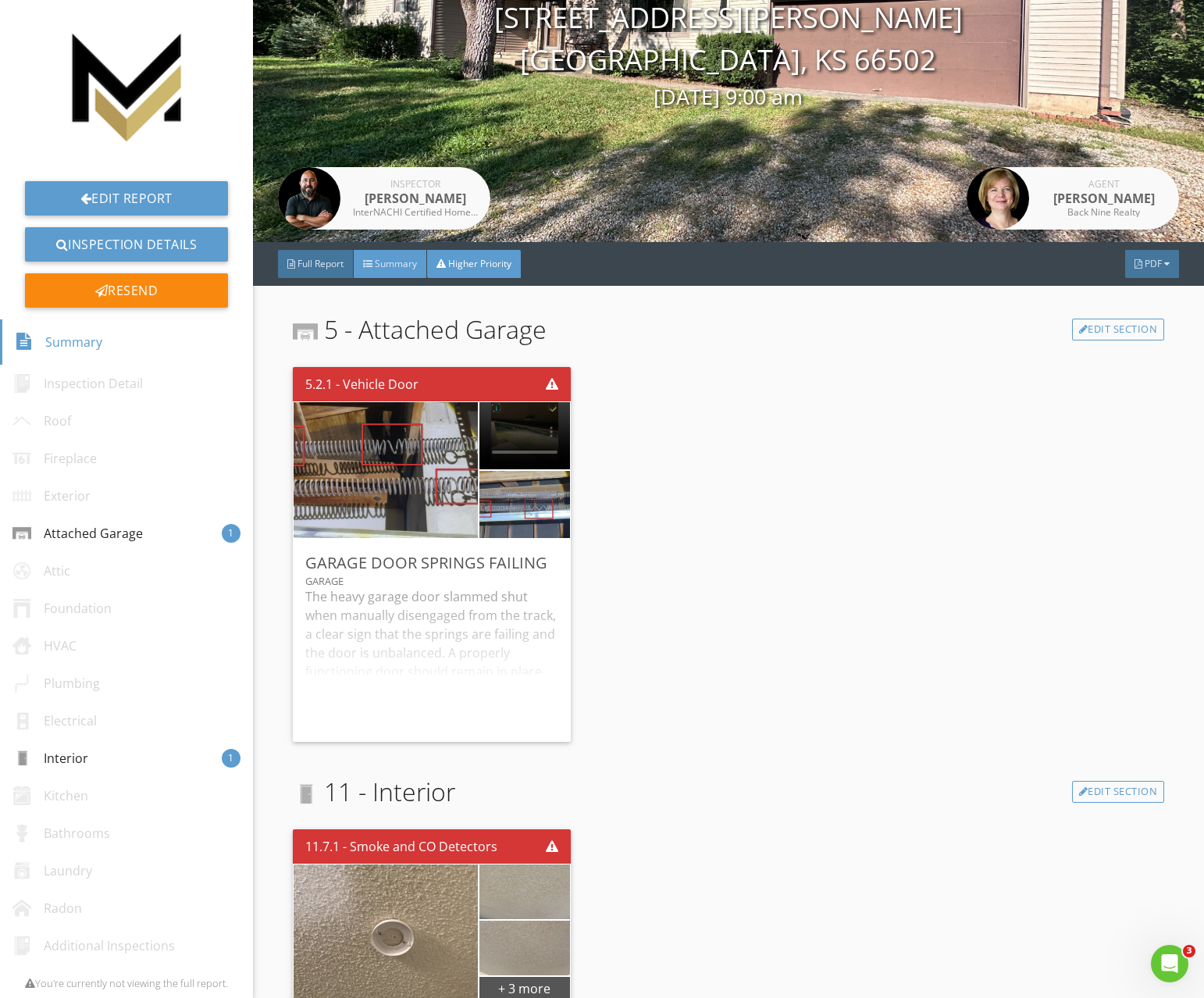
drag, startPoint x: 392, startPoint y: 274, endPoint x: 450, endPoint y: 307, distance: 66.7
click at [392, 274] on div "Summary" at bounding box center [390, 264] width 73 height 28
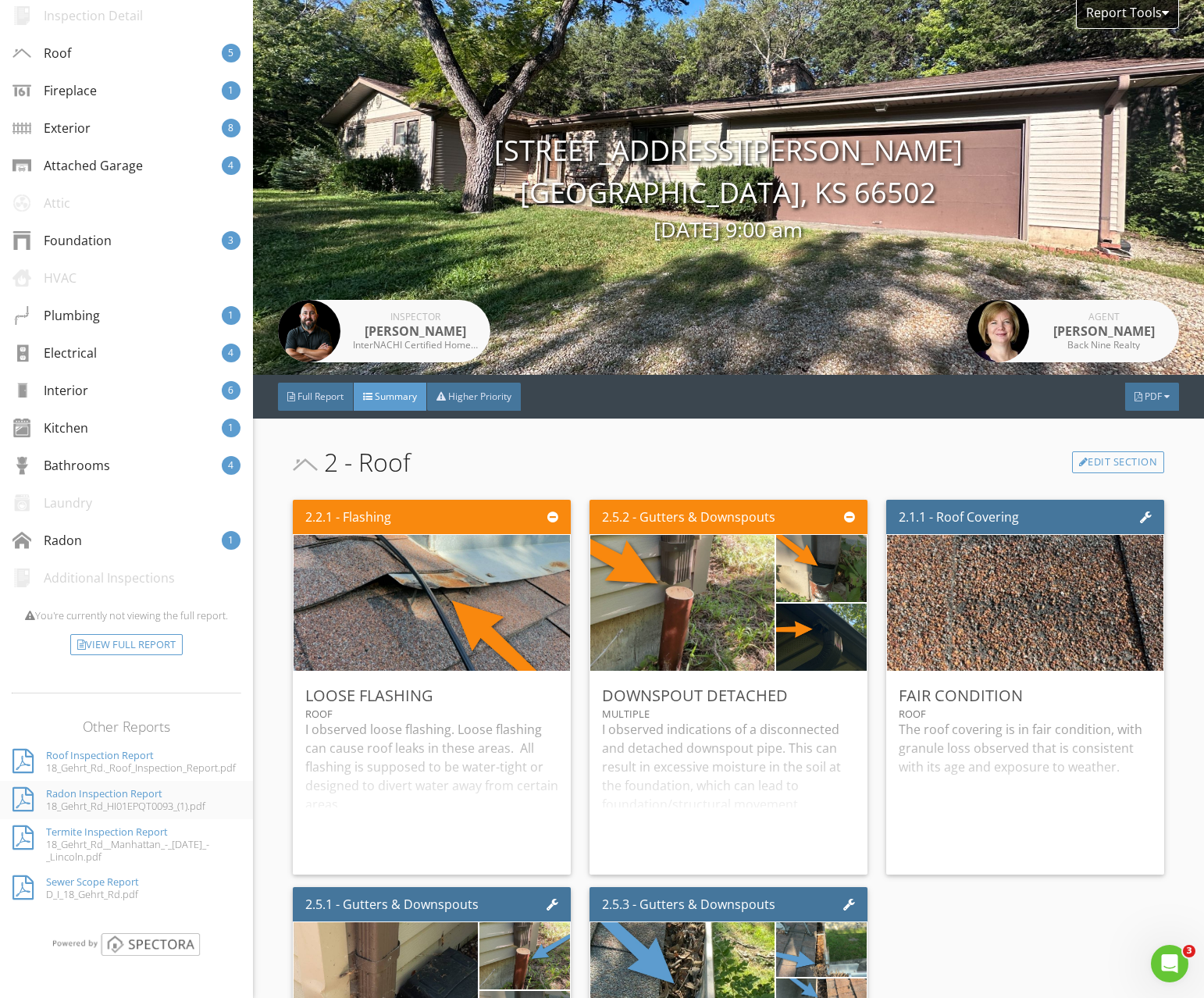
scroll to position [0, 0]
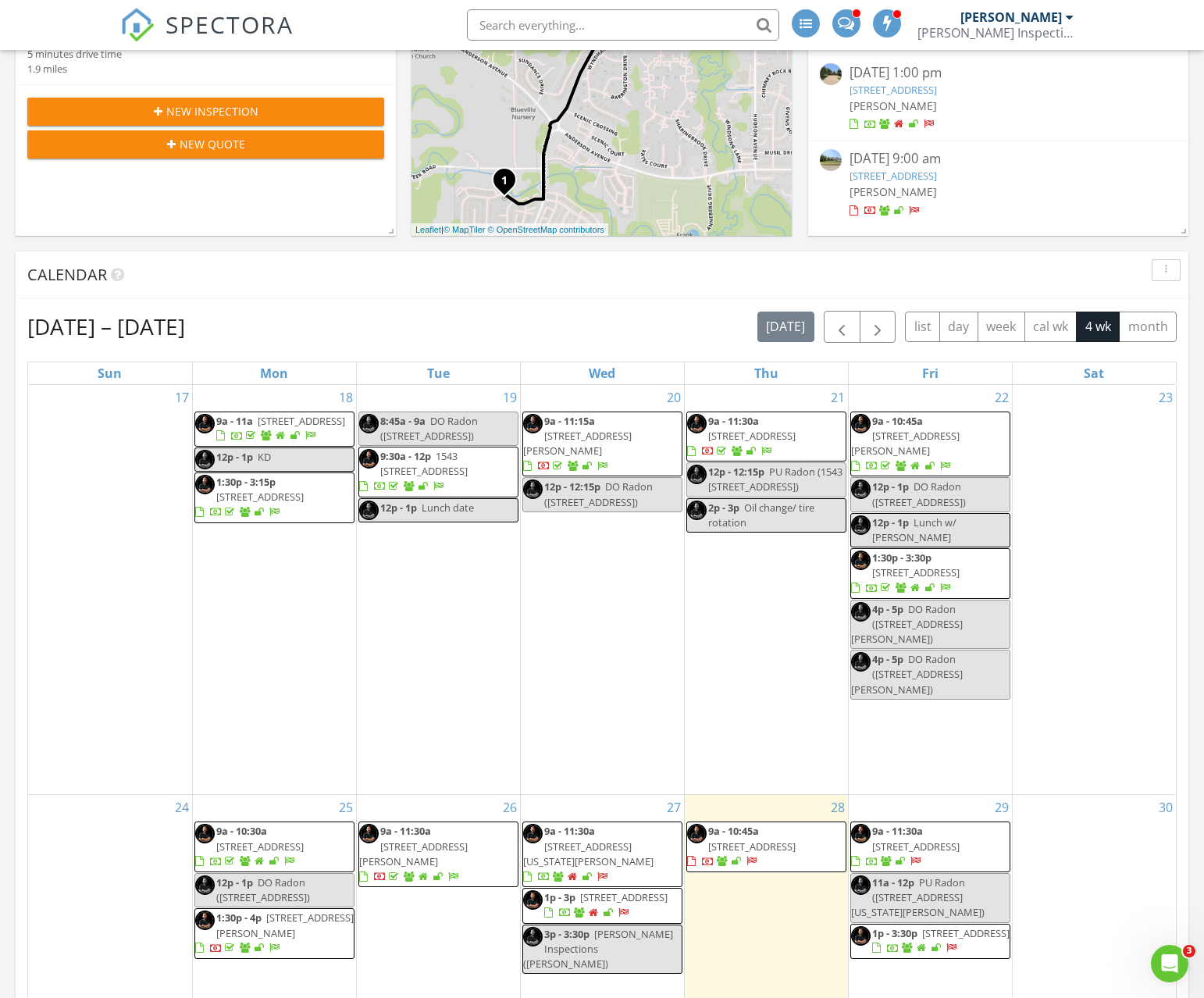
scroll to position [309, 0]
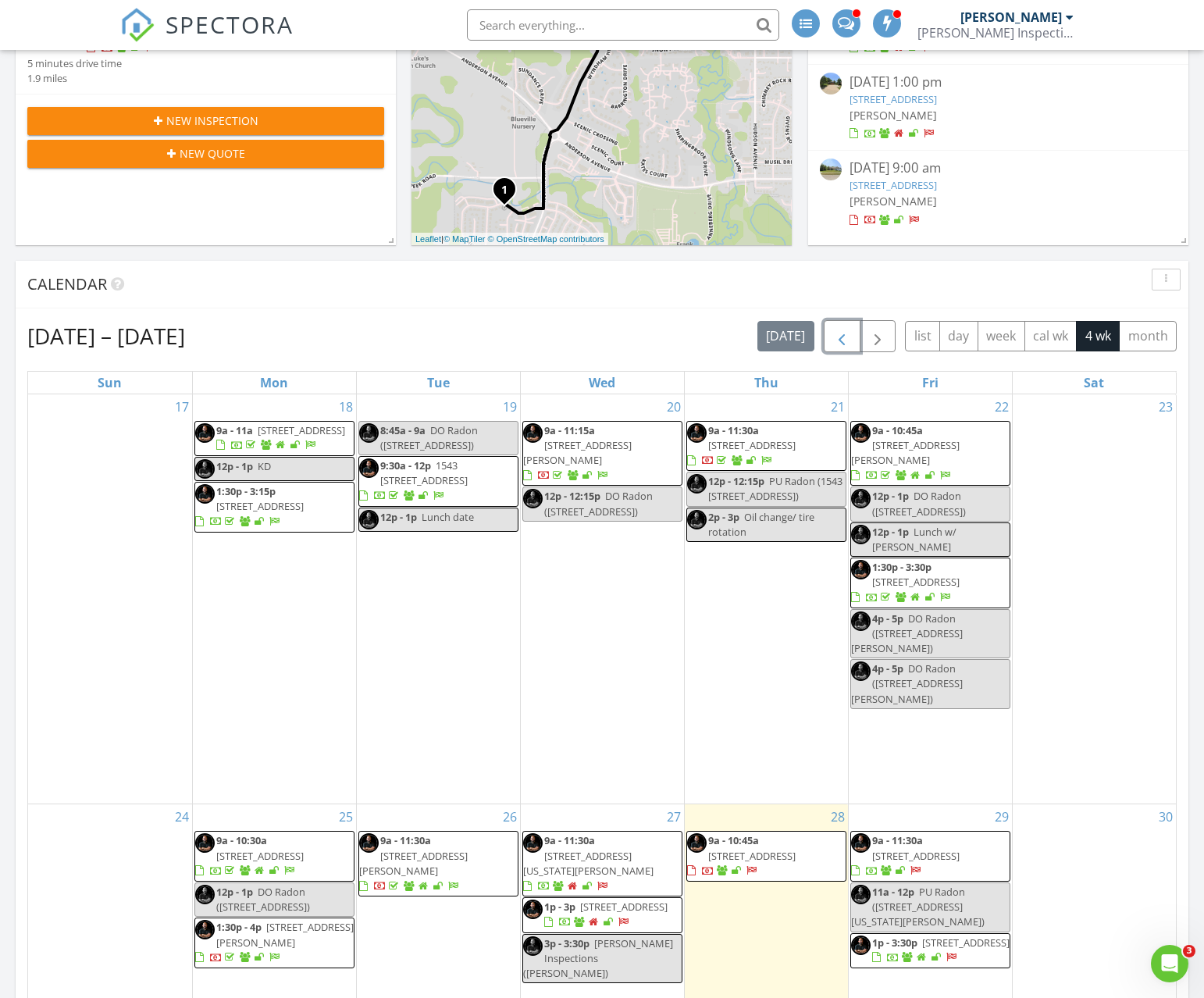
click at [836, 342] on span "button" at bounding box center [842, 336] width 19 height 19
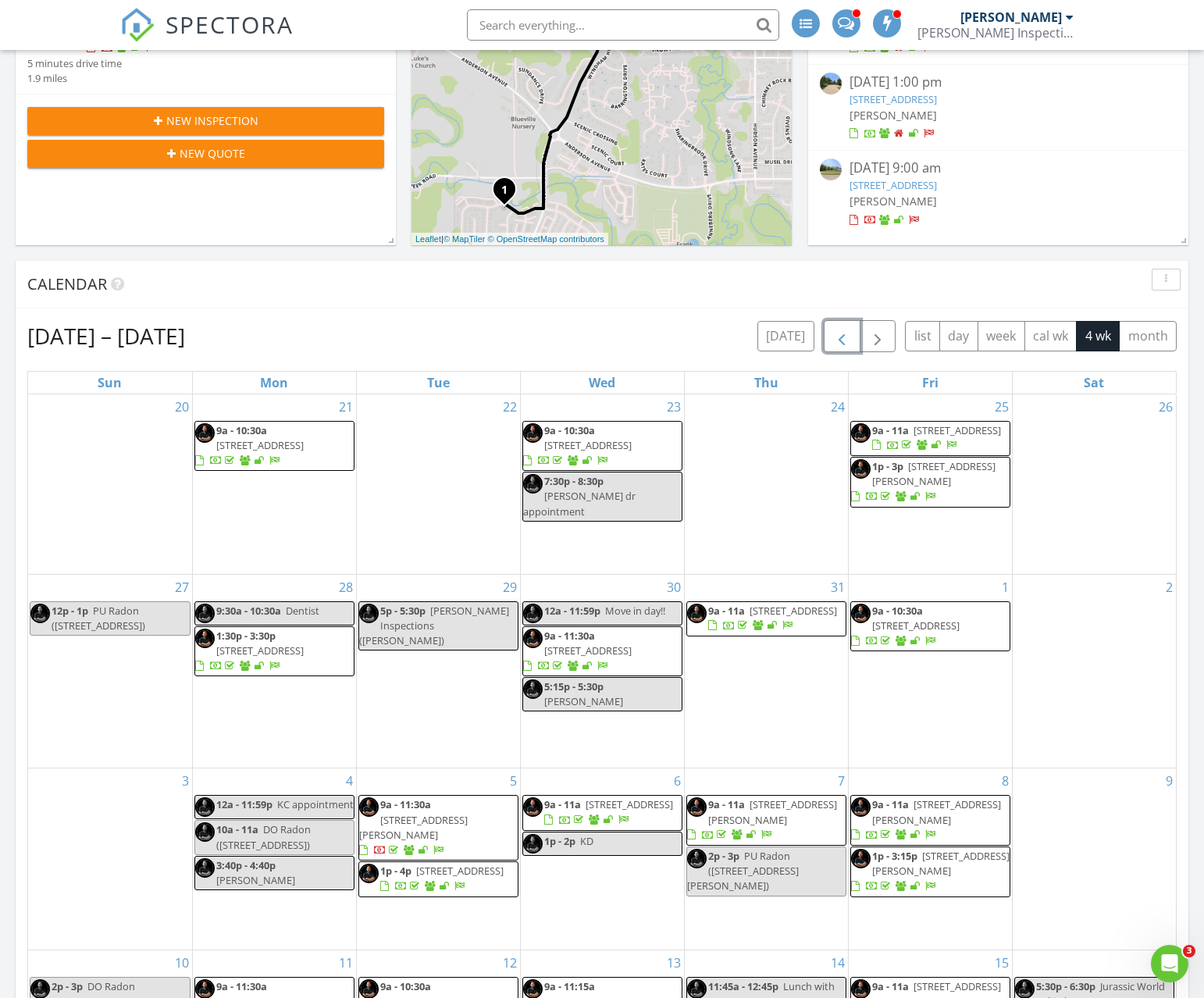
scroll to position [579, 0]
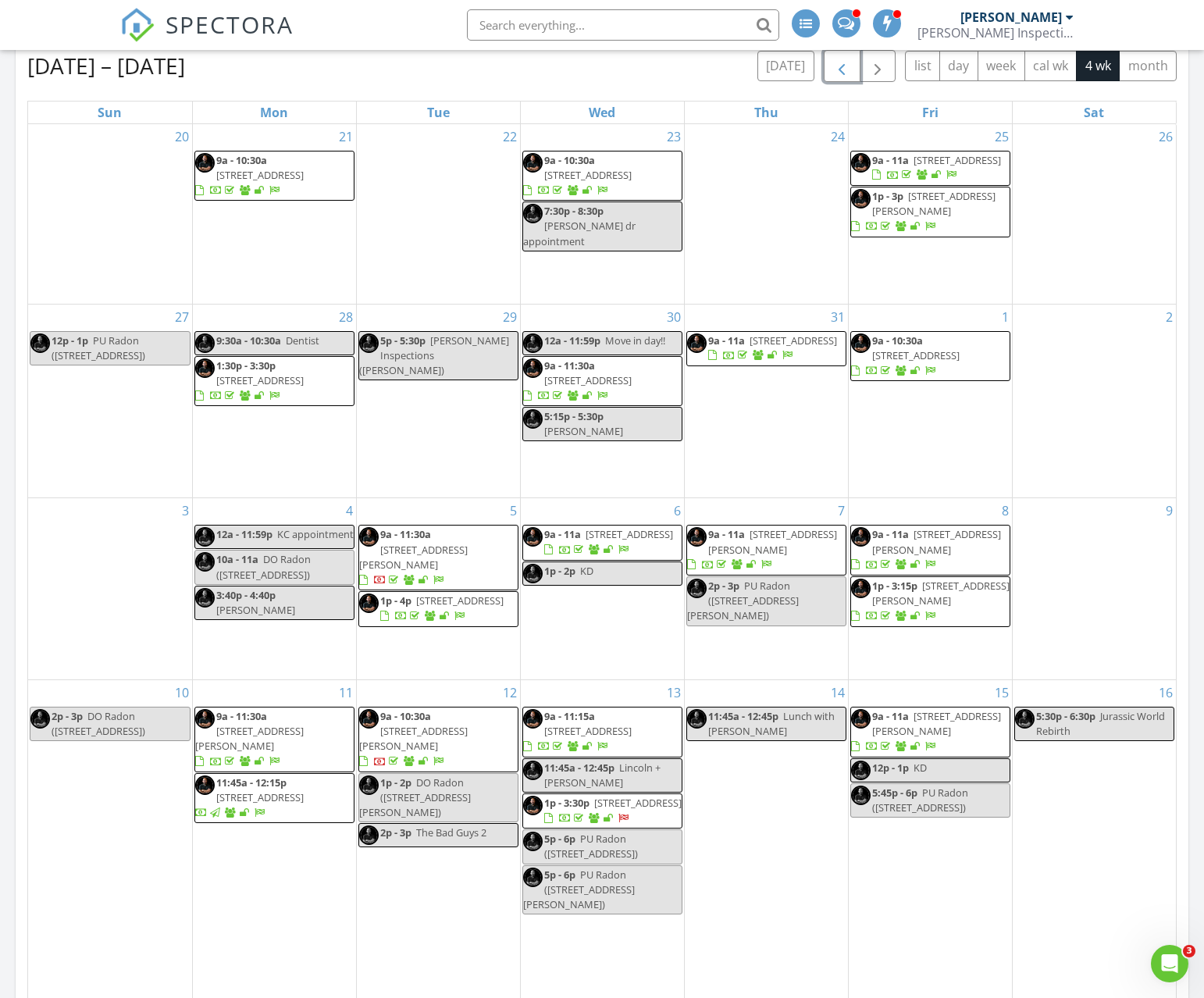
click at [652, 800] on span "1p - 3:30p [STREET_ADDRESS]" at bounding box center [602, 810] width 159 height 31
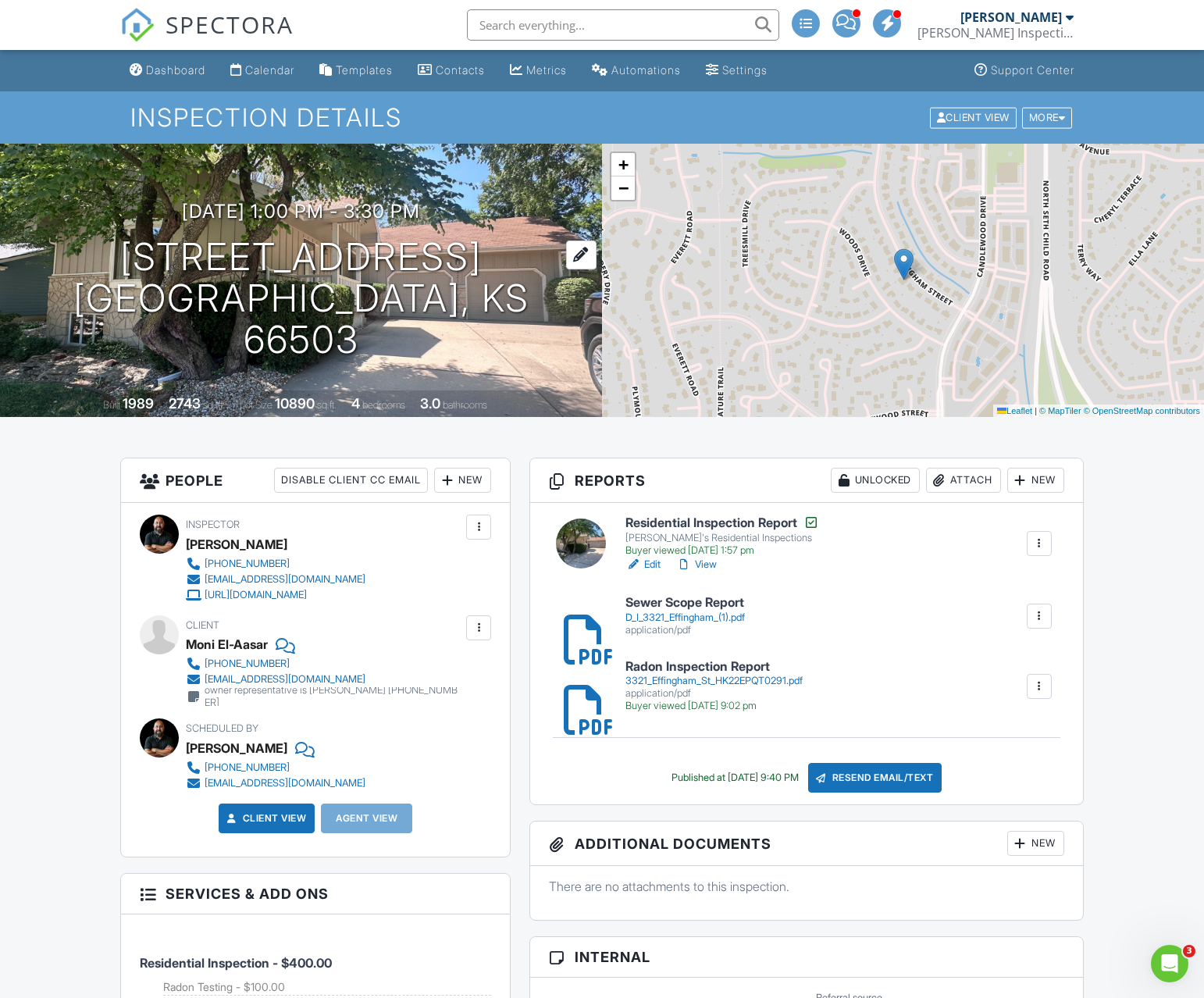
click at [252, 270] on h1 "3321 Effingham St Manhattan, KS 66503" at bounding box center [301, 298] width 552 height 123
click at [154, 75] on div "Dashboard" at bounding box center [175, 70] width 59 height 13
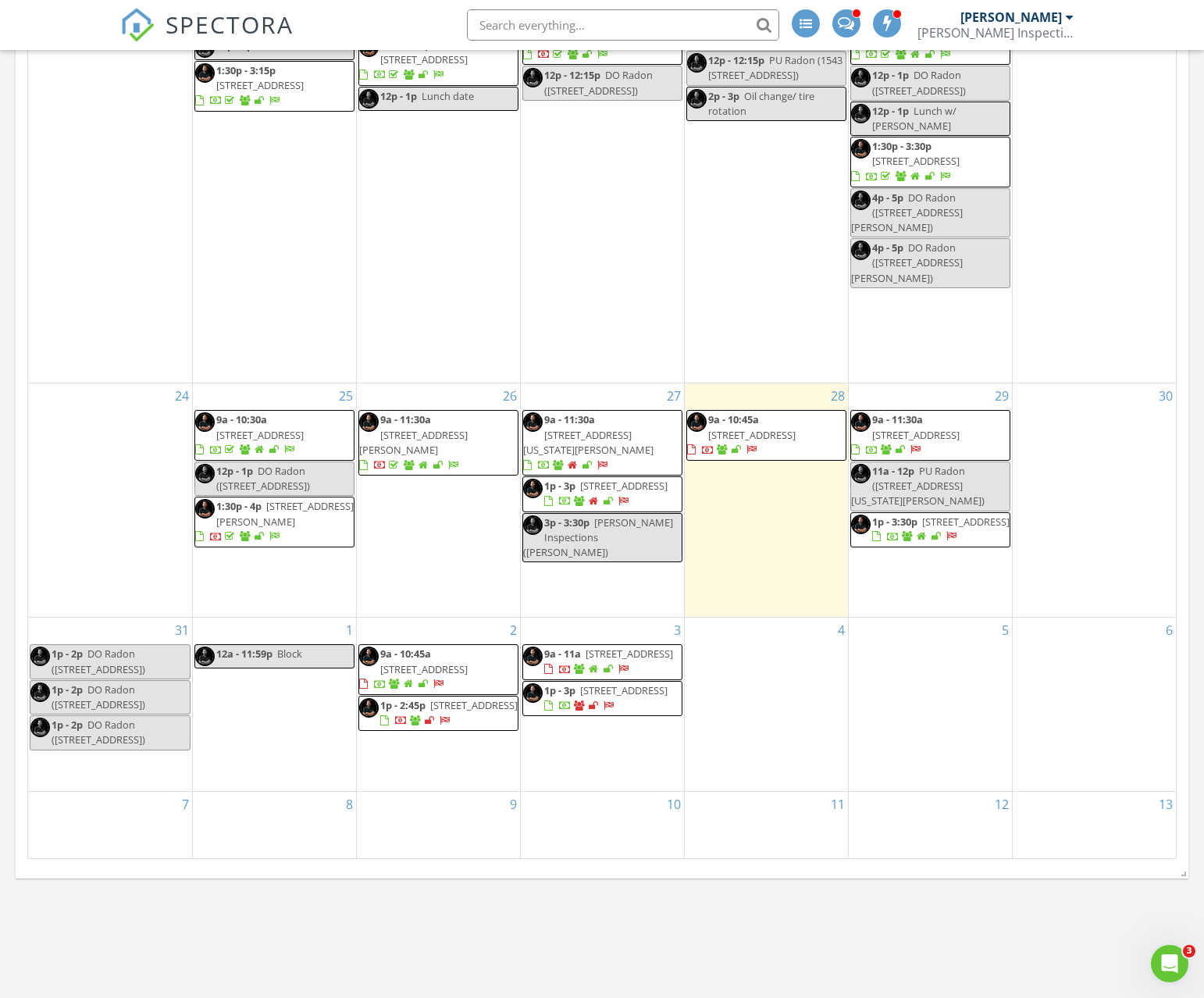
scroll to position [734, 0]
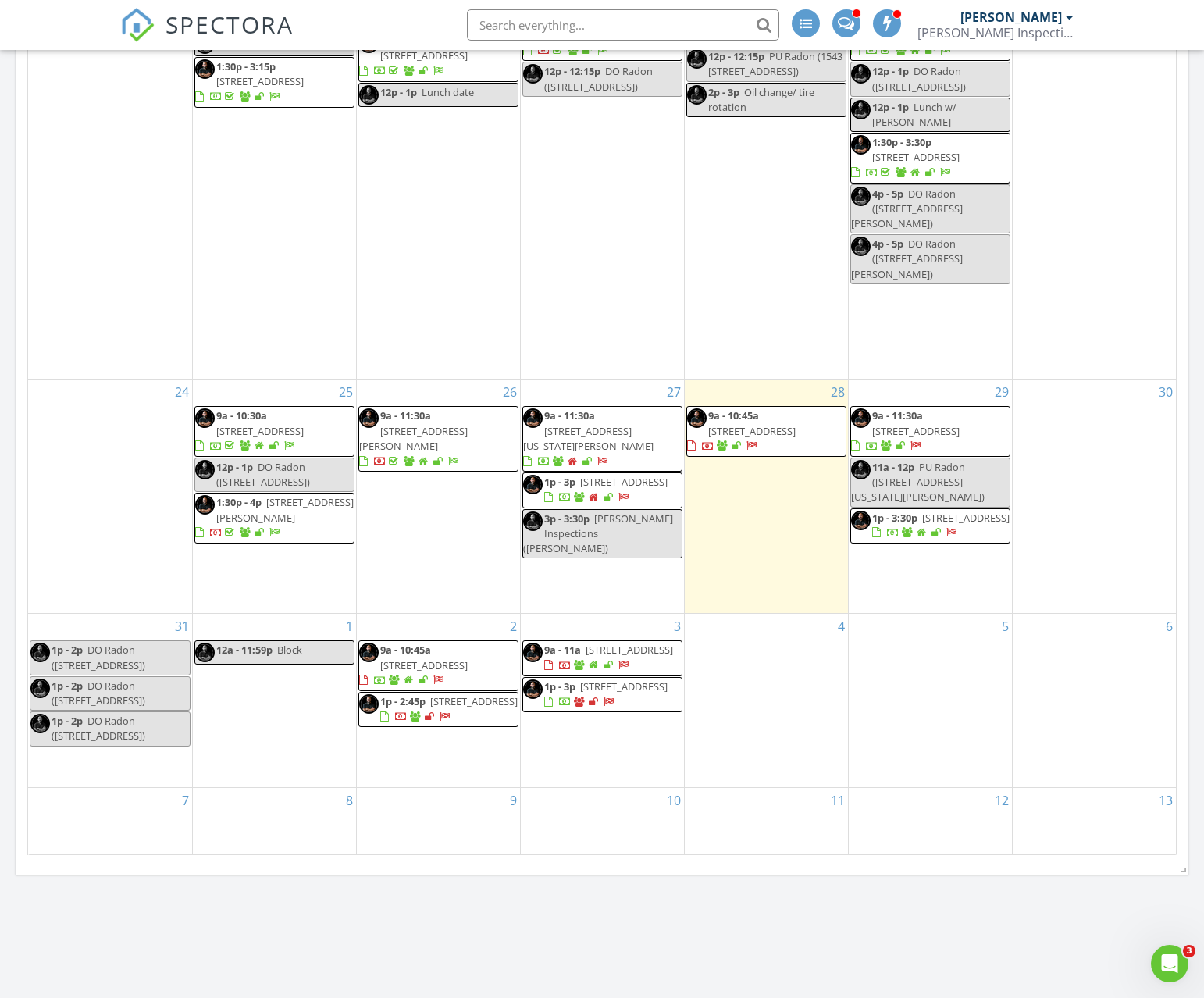
click at [642, 408] on span "9a - 11:30a [STREET_ADDRESS][US_STATE][PERSON_NAME]" at bounding box center [602, 439] width 159 height 61
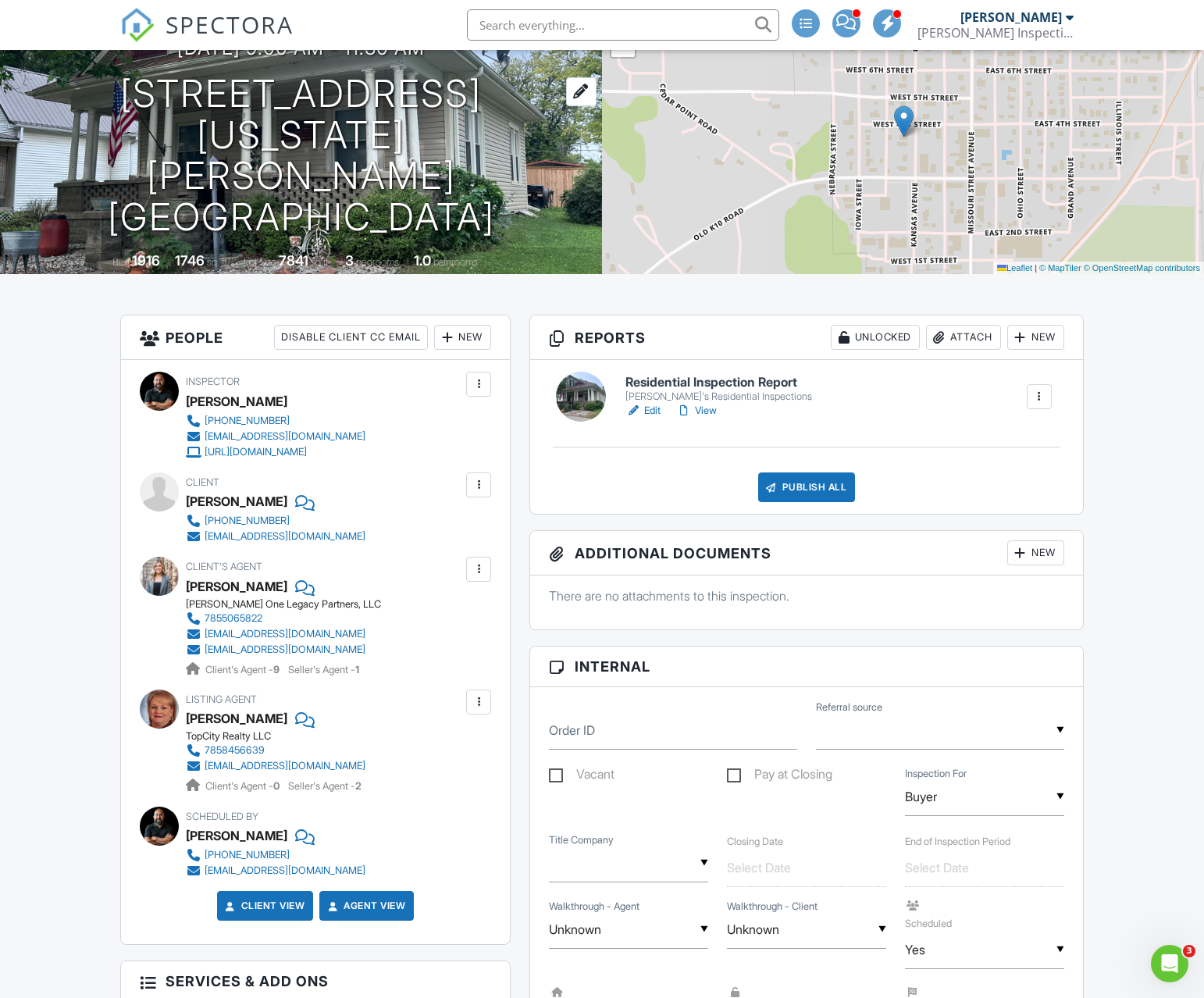
scroll to position [142, 0]
click at [263, 140] on h1 "[STREET_ADDRESS][US_STATE] [GEOGRAPHIC_DATA], KS 66401" at bounding box center [301, 157] width 552 height 165
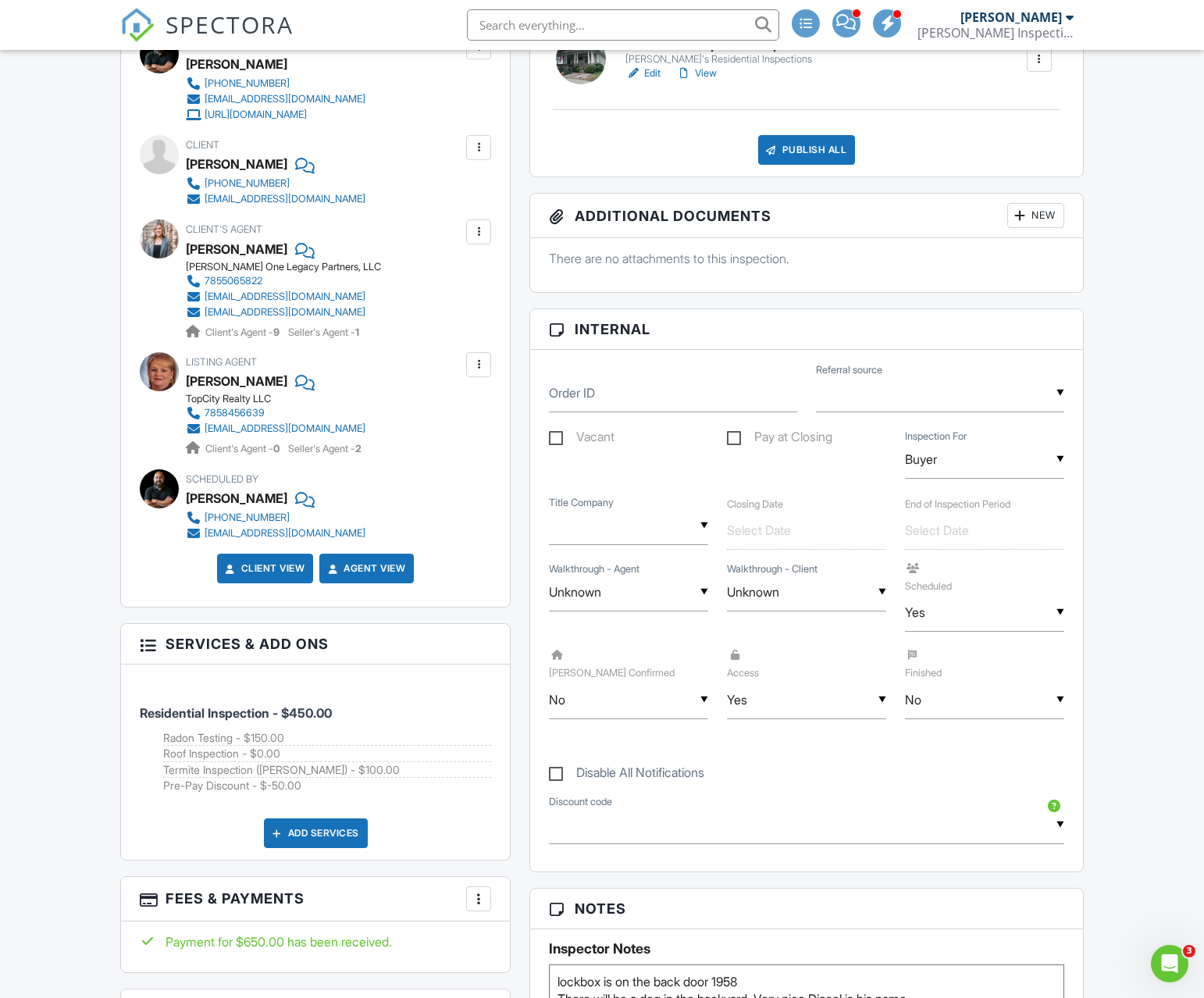
scroll to position [61, 0]
click at [617, 696] on input "No" at bounding box center [628, 700] width 160 height 38
click at [600, 766] on span "Yes" at bounding box center [587, 780] width 45 height 39
type input "Yes"
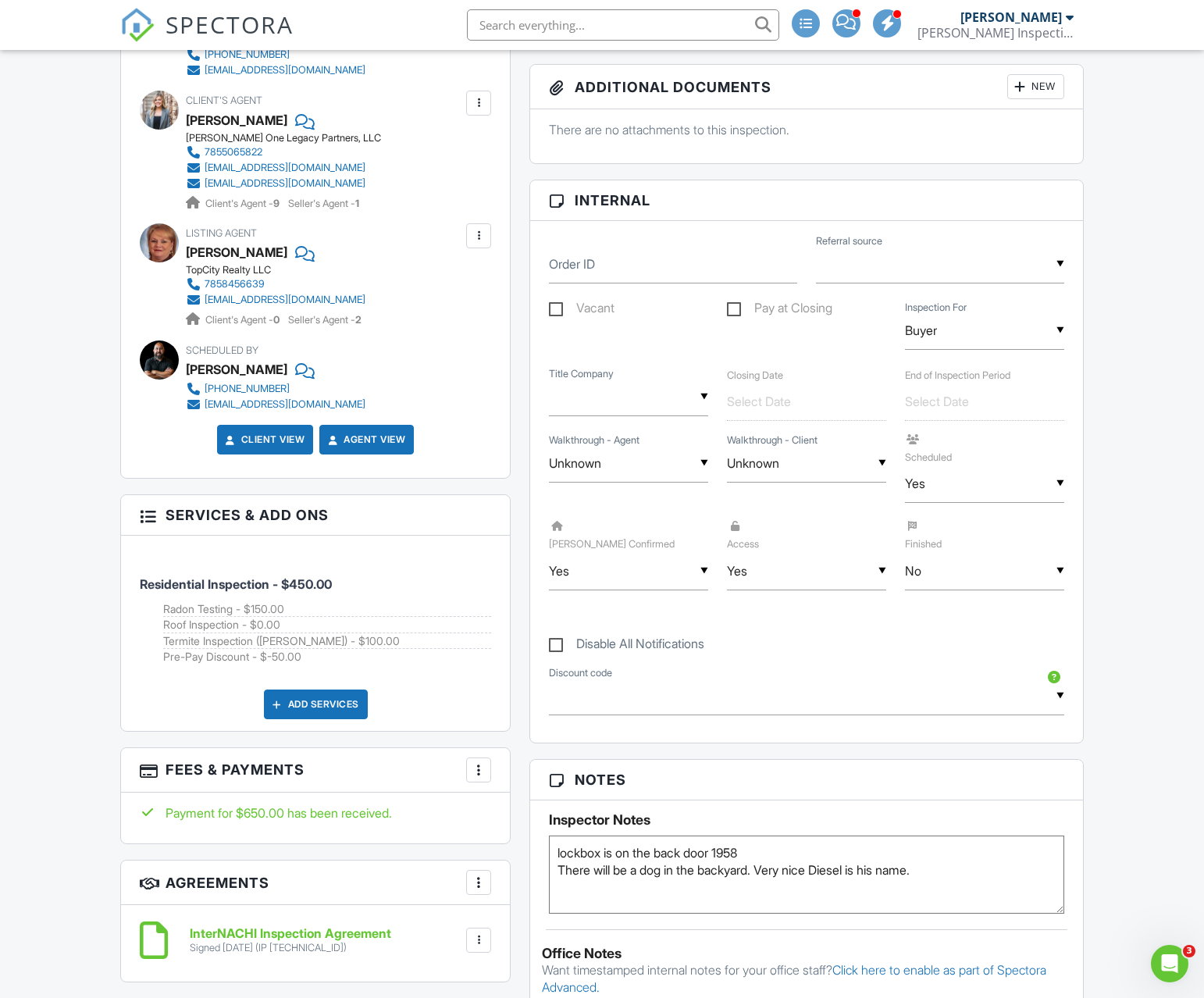
scroll to position [760, 0]
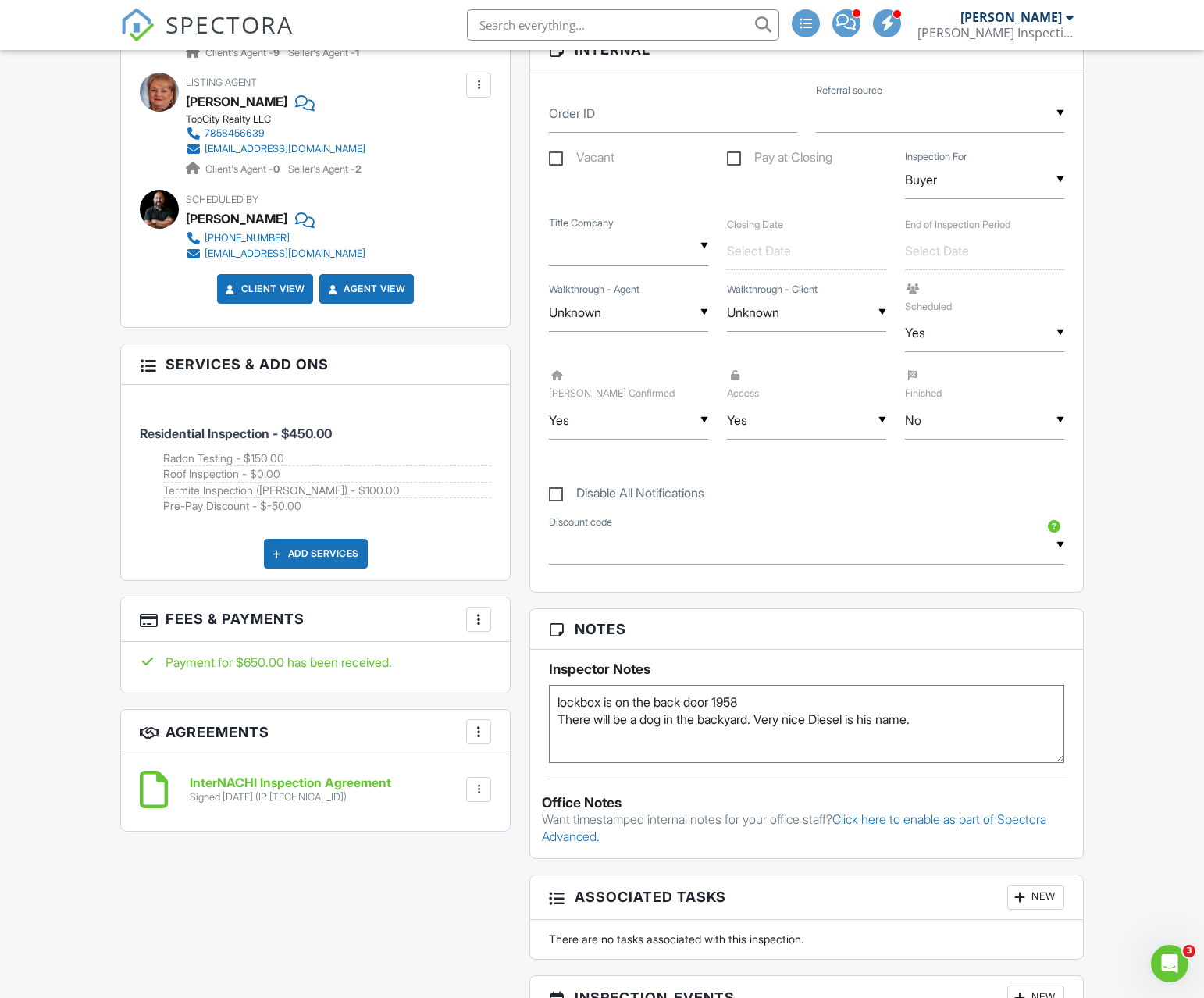
click at [1017, 711] on textarea "lockbox is on the back door 1958 There will be a dog in the backyard. Very nice…" at bounding box center [806, 724] width 515 height 78
type textarea "lockbox is on the back door 1958 There will be a dog in the backyard. Very nice…"
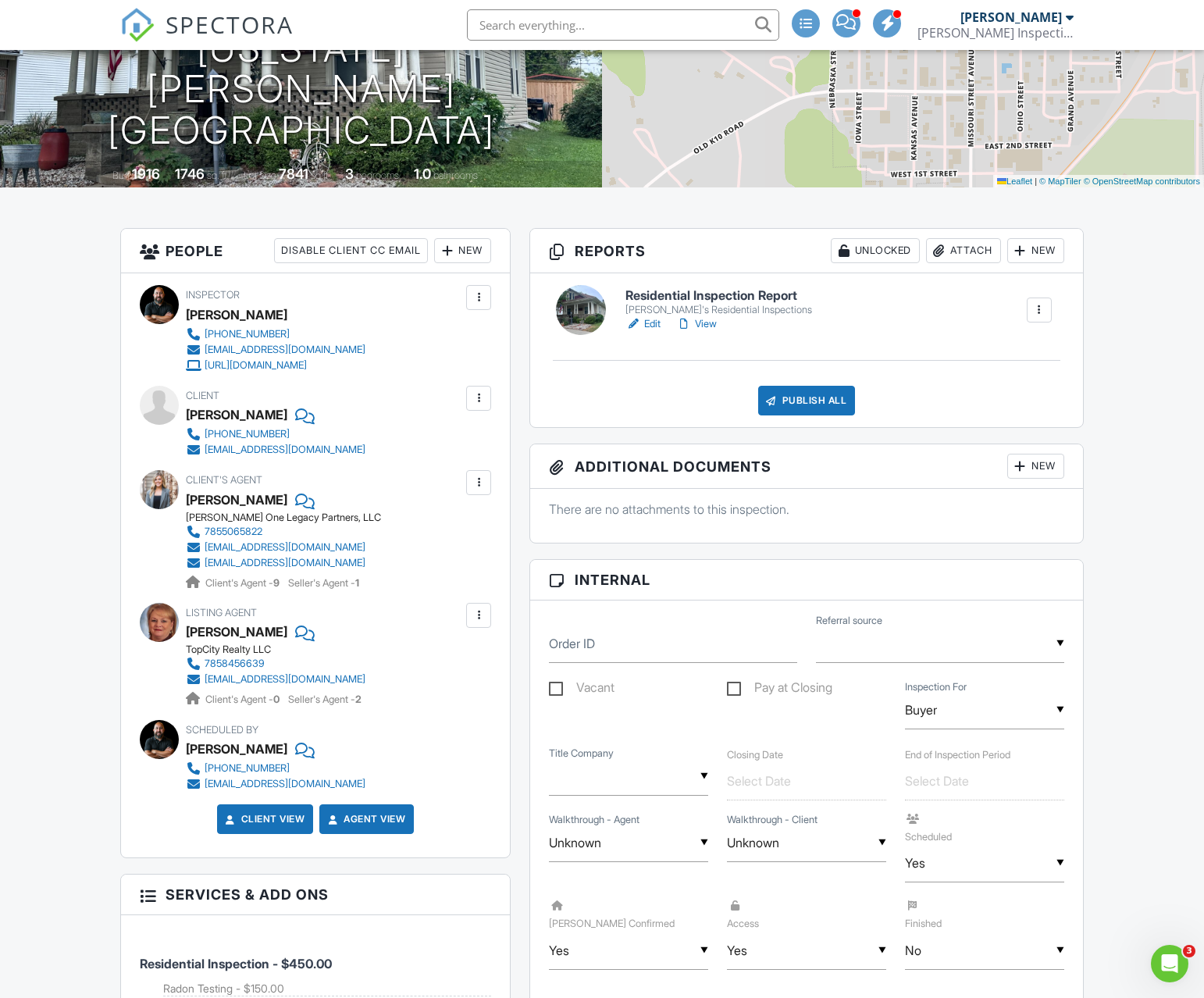
scroll to position [0, 0]
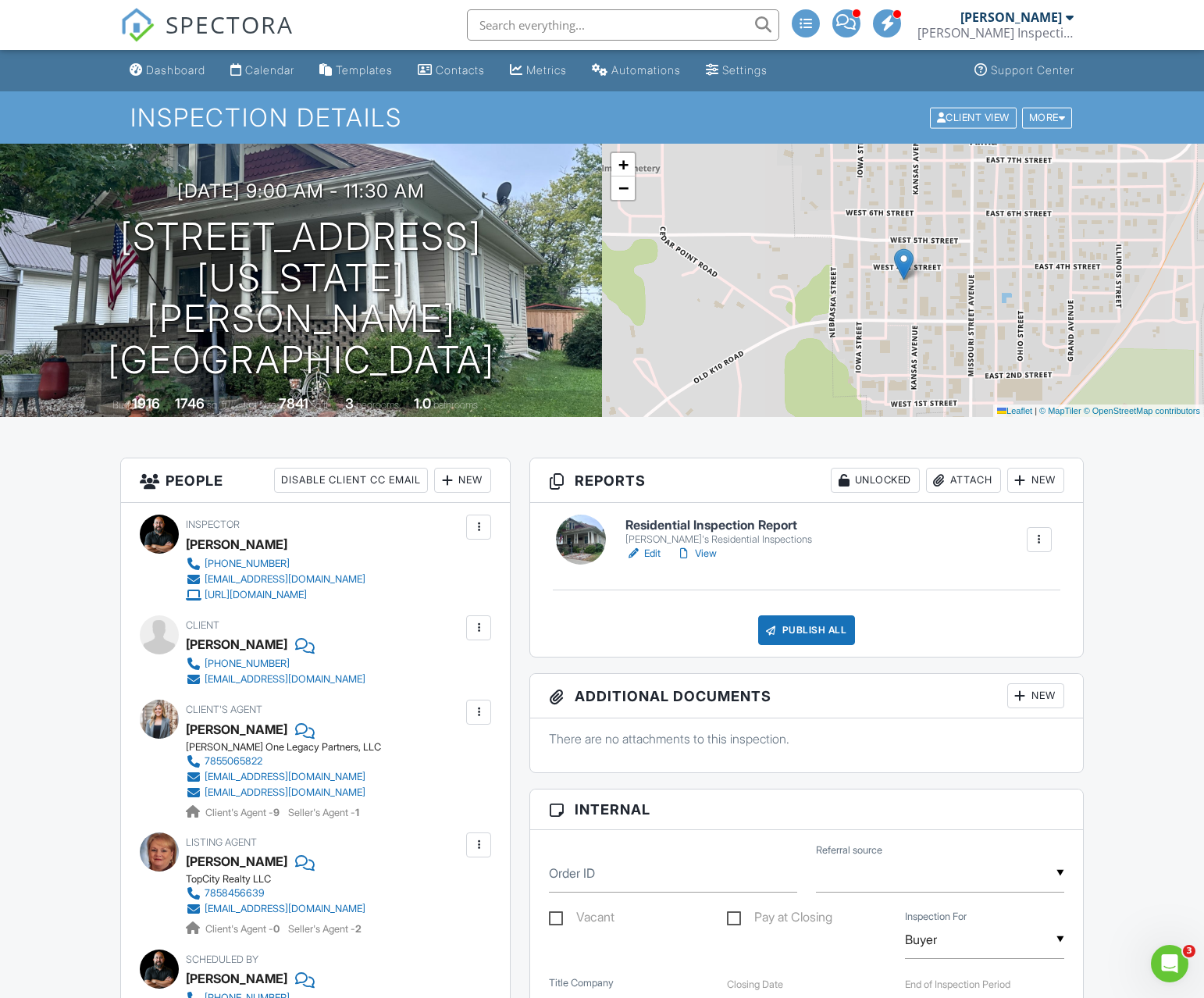
click at [203, 639] on div "[PERSON_NAME]" at bounding box center [236, 643] width 101 height 23
drag, startPoint x: 203, startPoint y: 639, endPoint x: 242, endPoint y: 642, distance: 39.1
click at [242, 642] on div "[PERSON_NAME]" at bounding box center [236, 643] width 101 height 23
copy div "[PERSON_NAME]"
click at [984, 487] on div "Attach" at bounding box center [964, 480] width 75 height 25
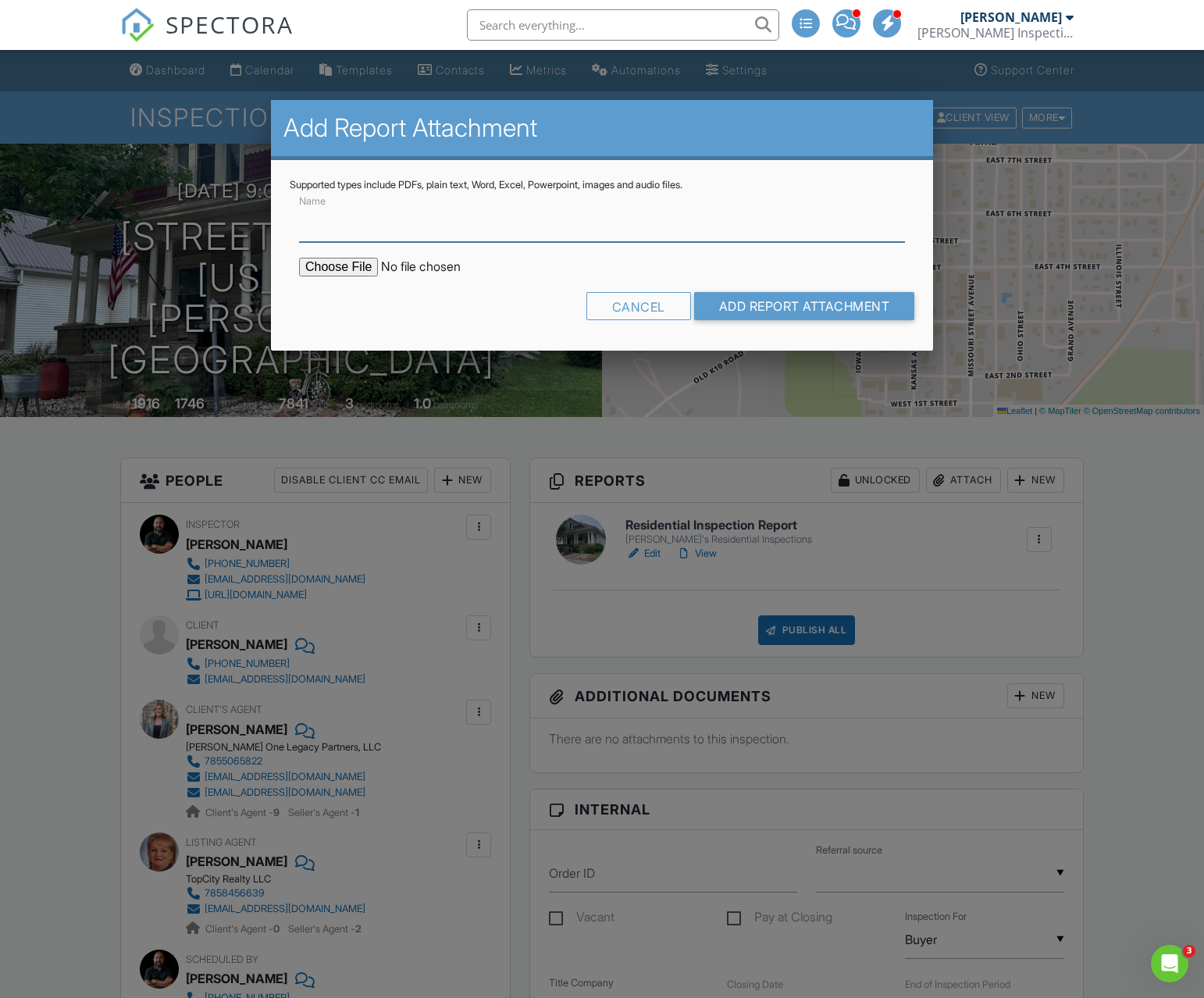
click at [382, 228] on input "Name" at bounding box center [602, 223] width 606 height 38
type input "Roof Warranty and Final Inspection"
click at [346, 263] on input "file" at bounding box center [432, 267] width 265 height 19
type input "C:\fakepath\325 Kansas Ave - Warranty.pdf"
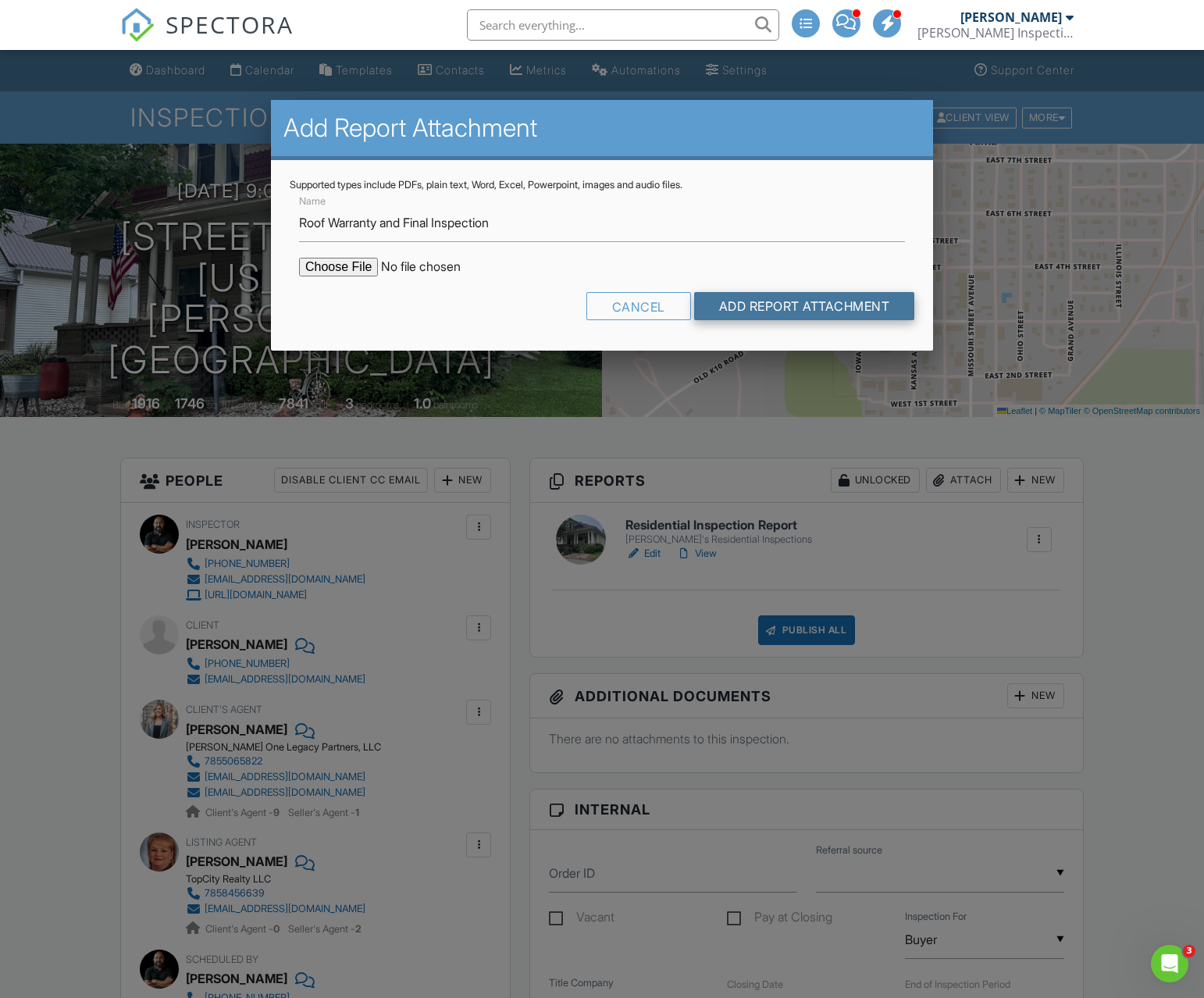
click at [741, 310] on input "Add Report Attachment" at bounding box center [805, 306] width 221 height 28
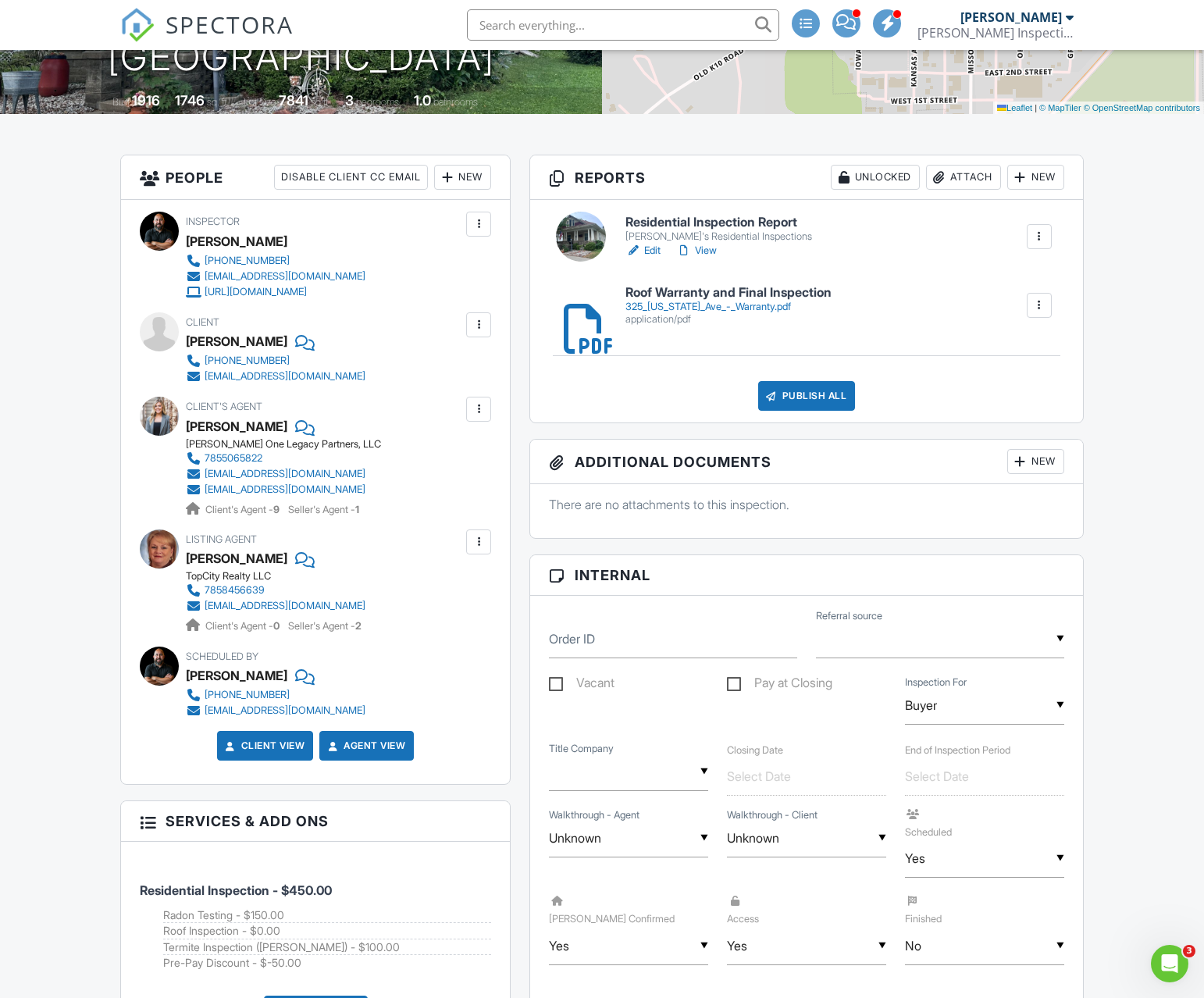
click at [623, 25] on input "text" at bounding box center [623, 25] width 313 height 32
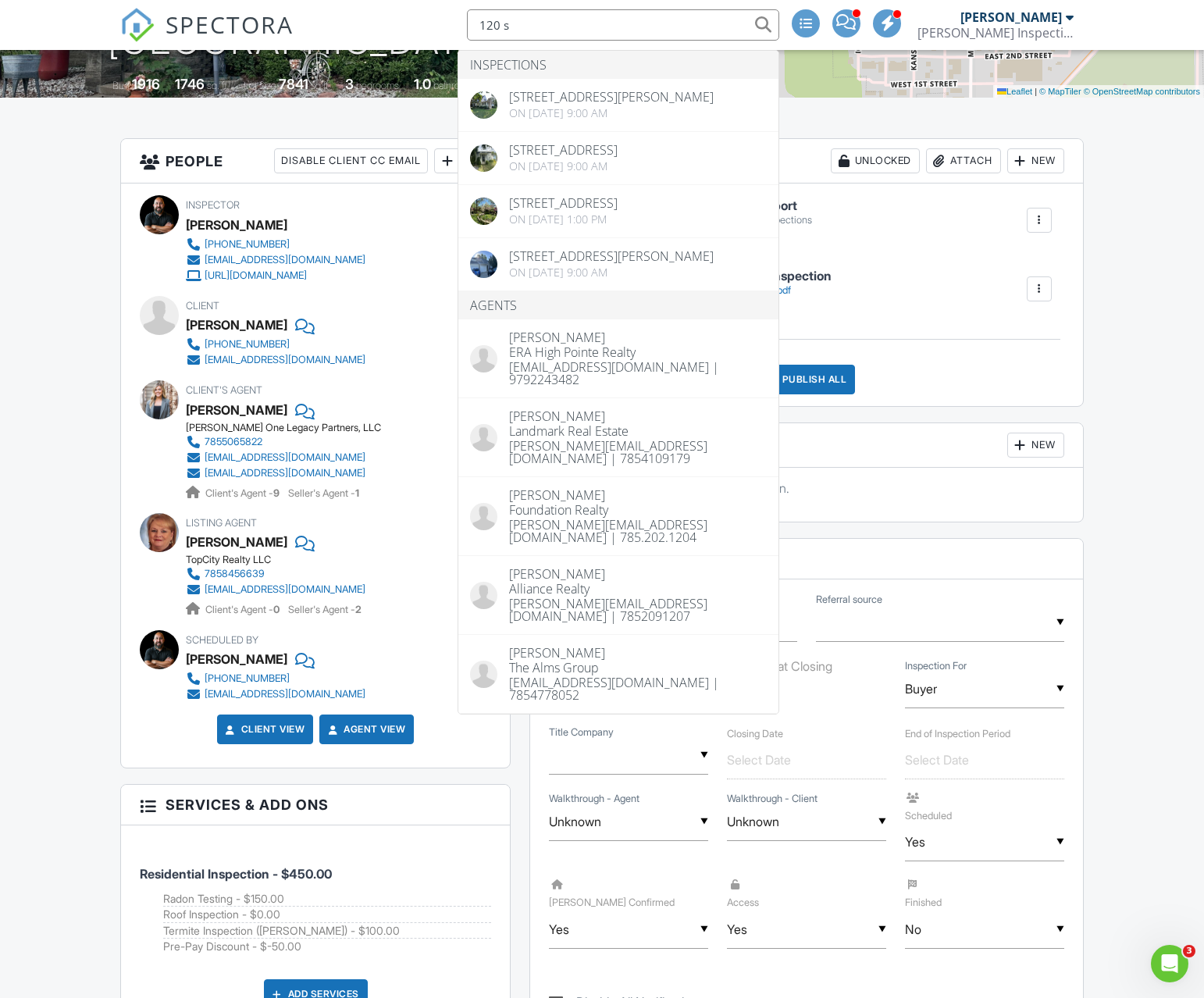
scroll to position [316, 0]
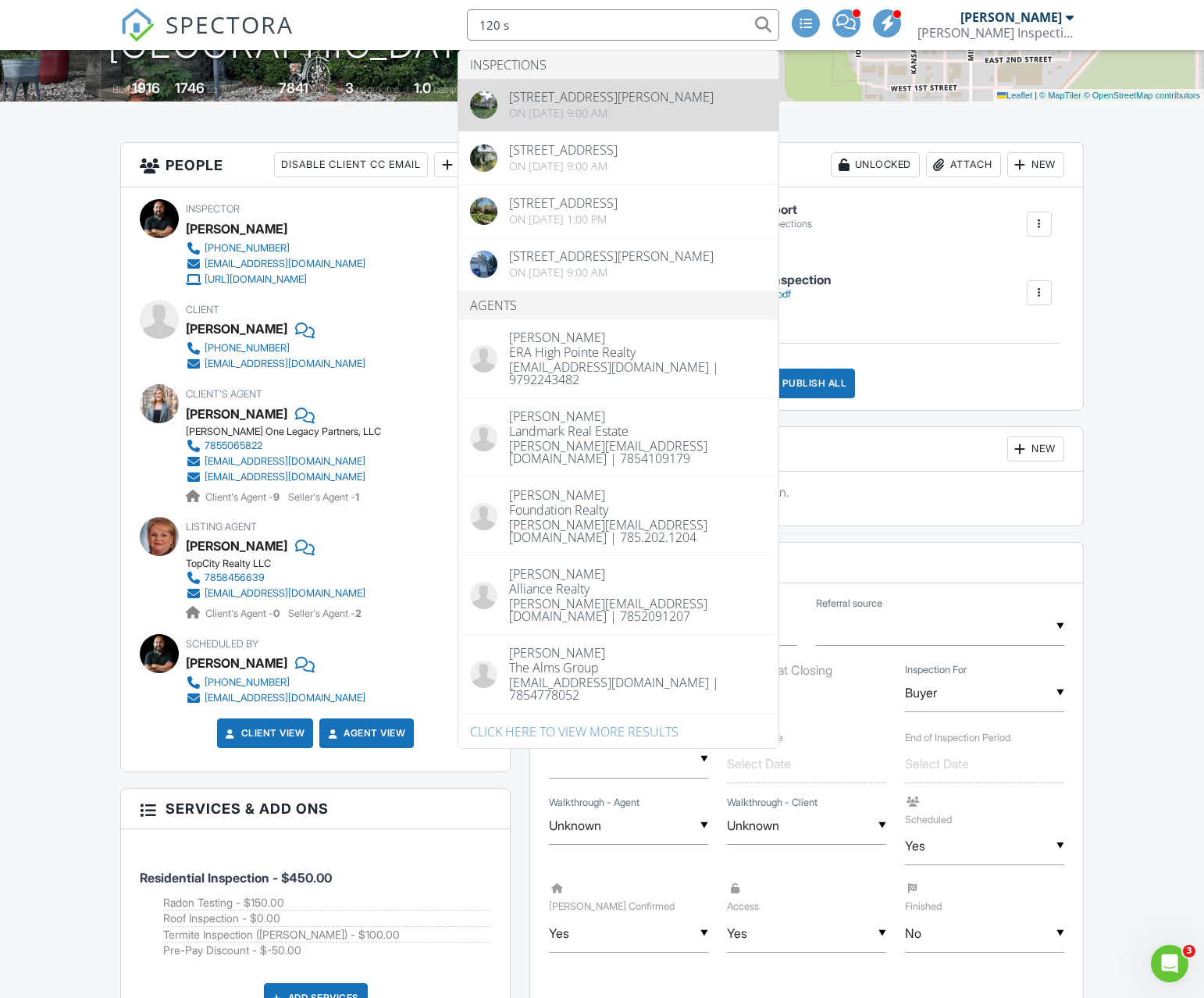
type input "120 s"
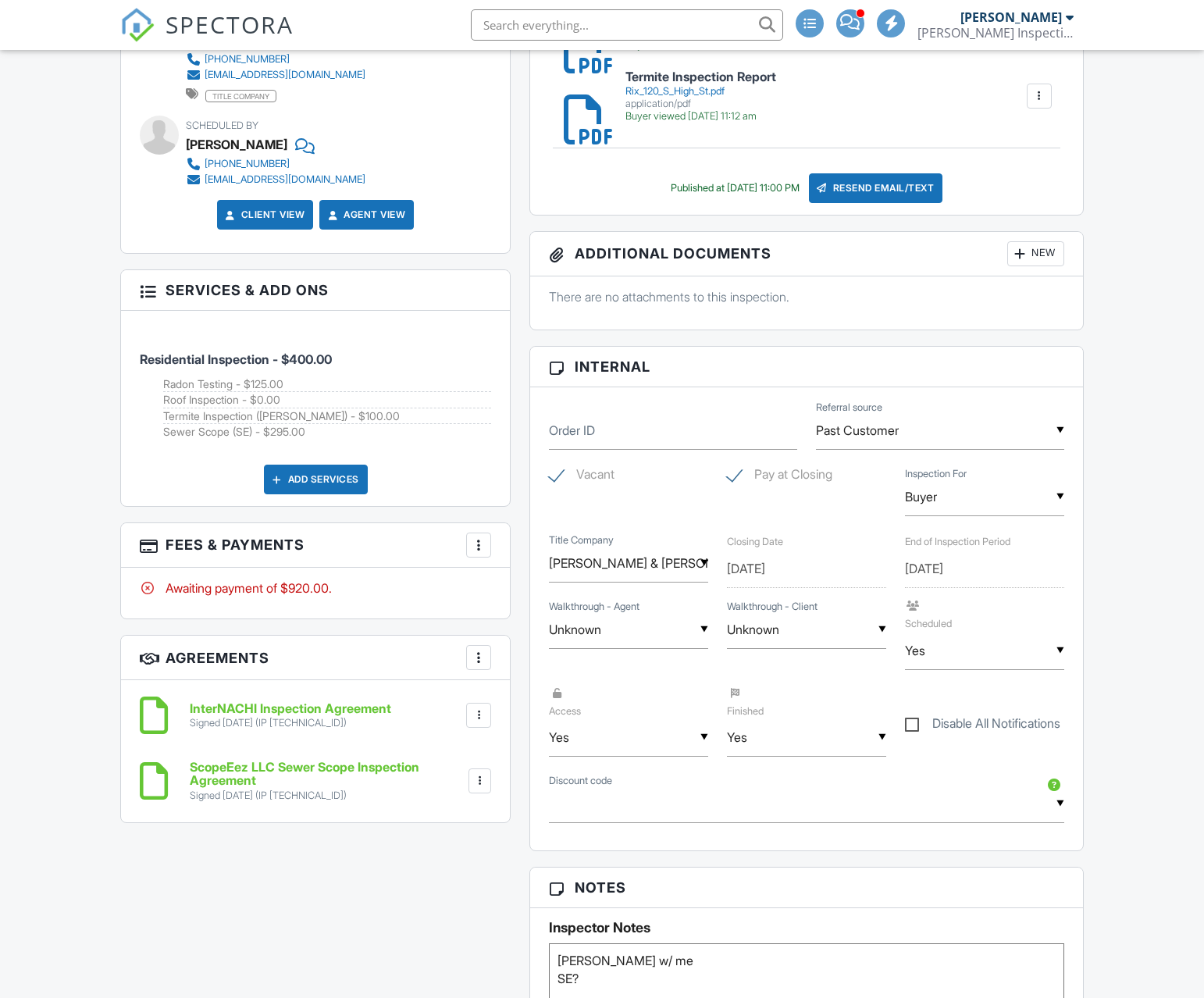
scroll to position [913, 0]
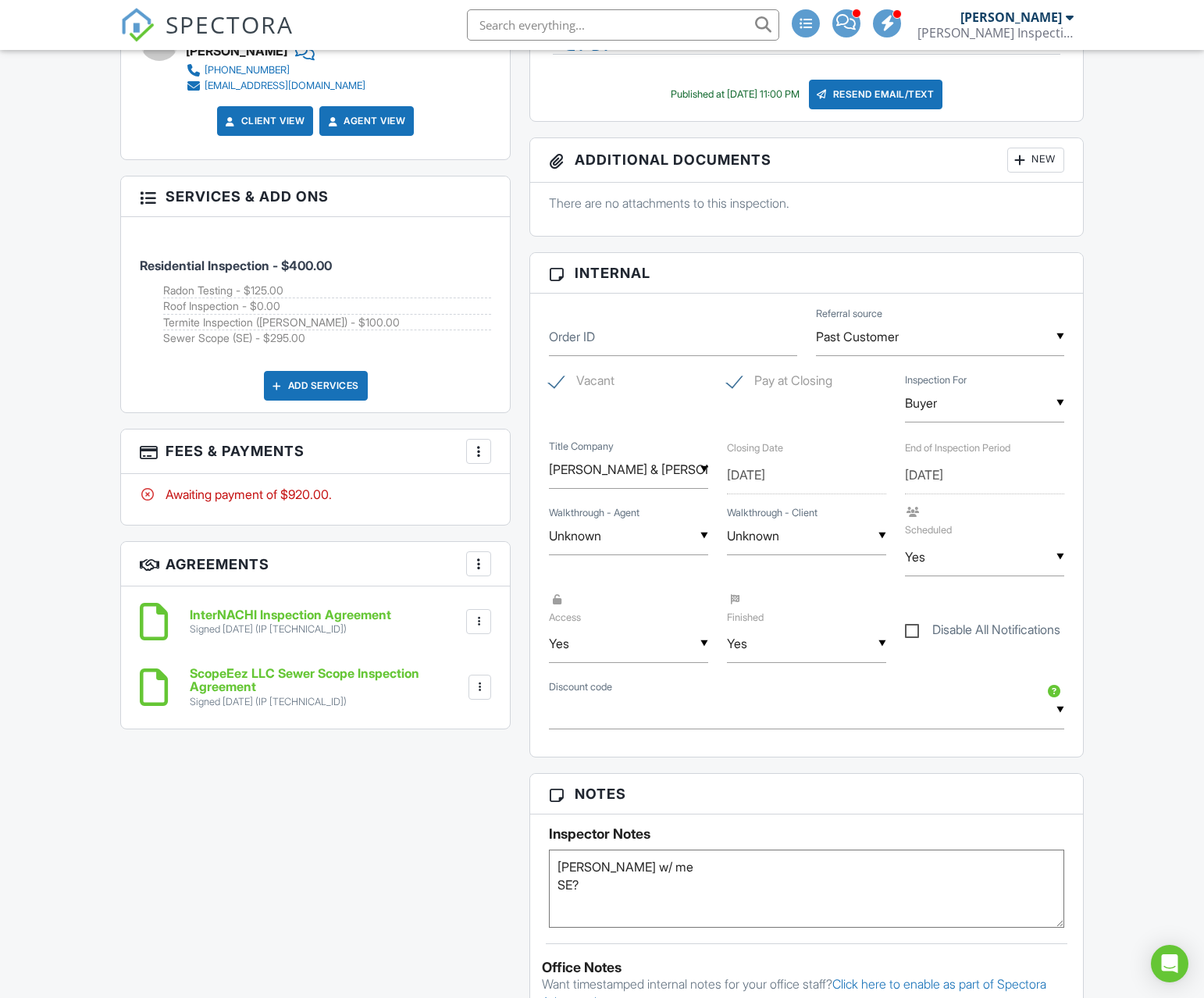
click at [471, 450] on div at bounding box center [478, 451] width 16 height 16
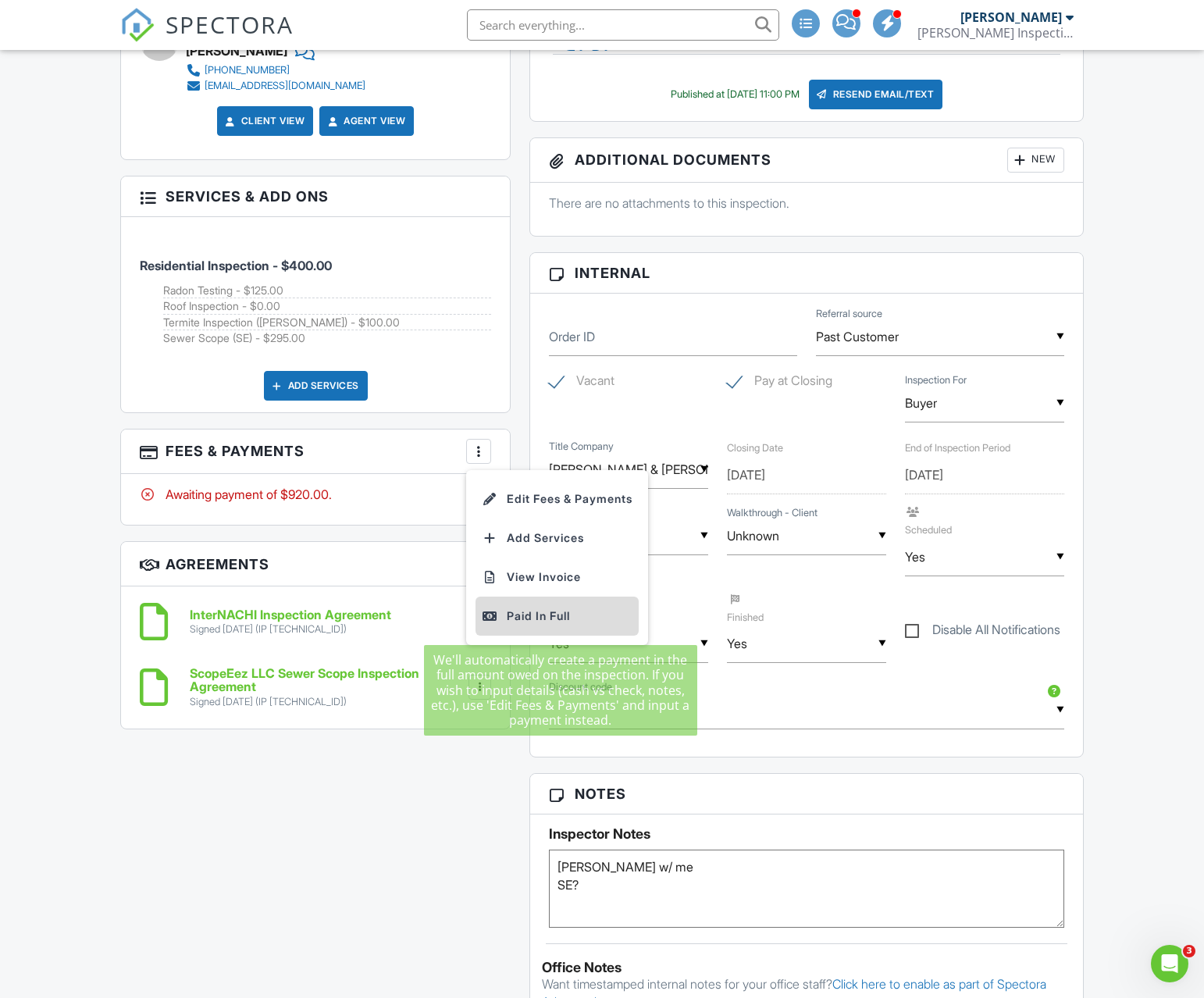
click at [533, 611] on div "Paid In Full" at bounding box center [557, 616] width 150 height 19
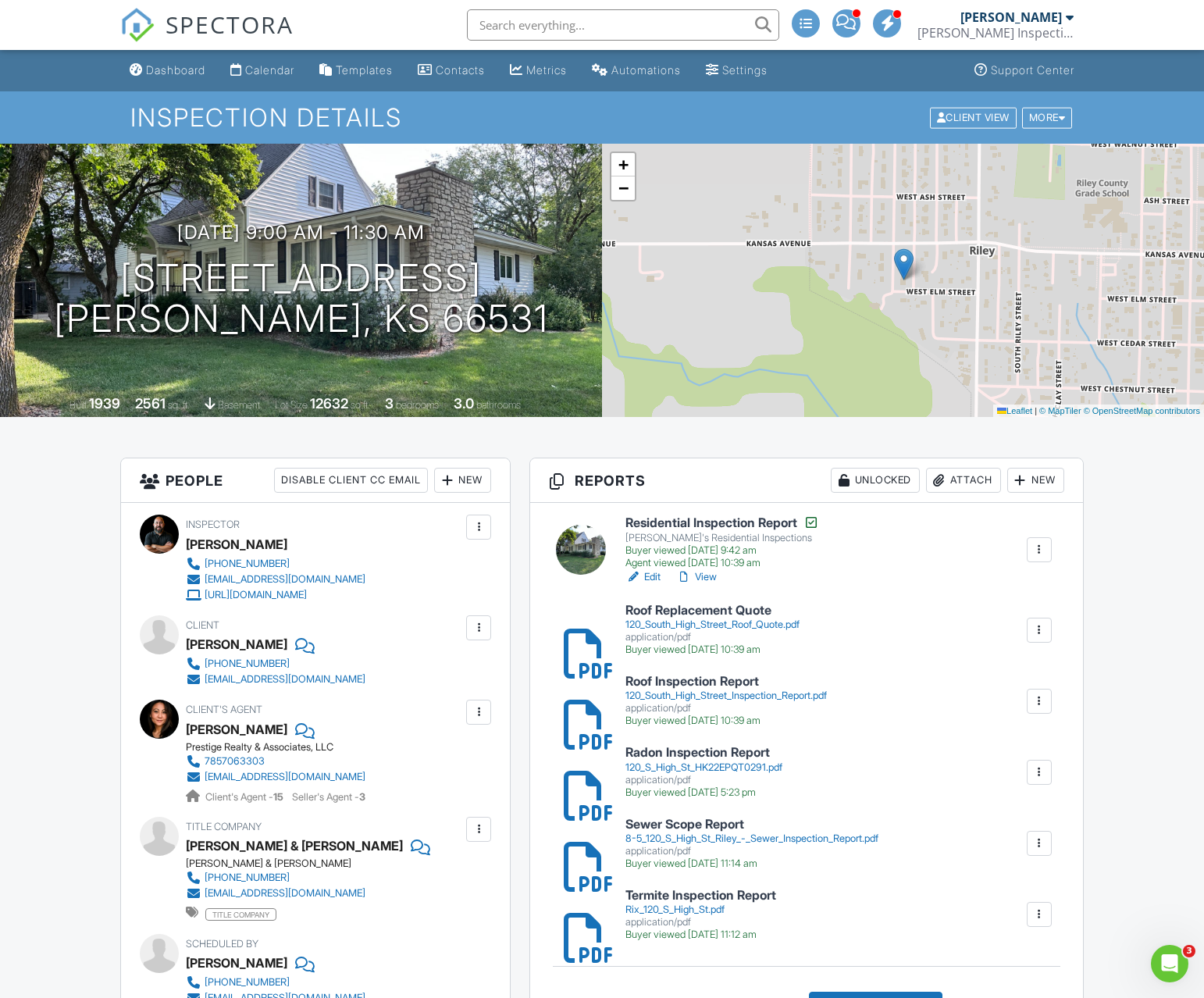
click at [563, 34] on input "text" at bounding box center [623, 25] width 313 height 32
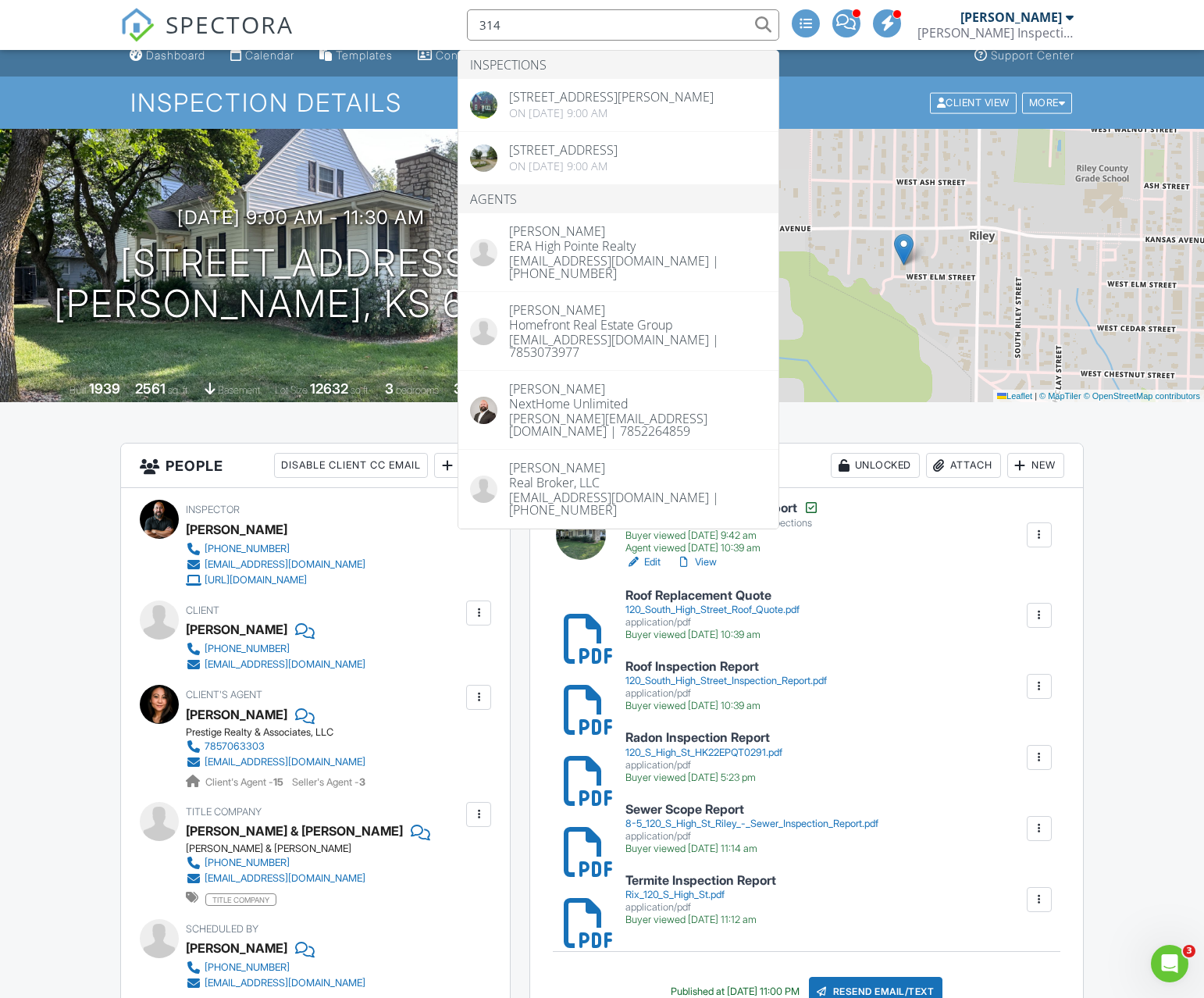
scroll to position [16, 0]
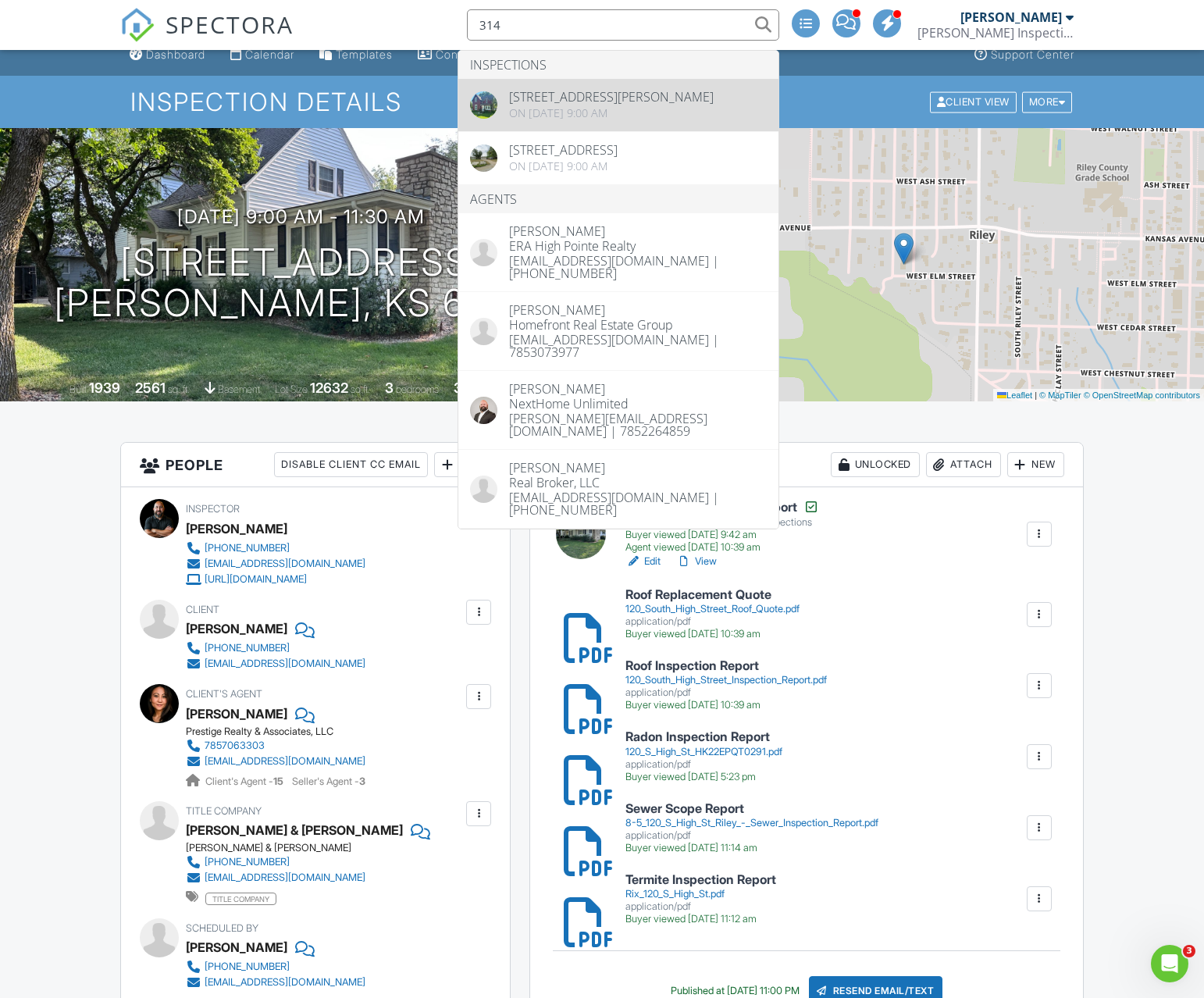
type input "314"
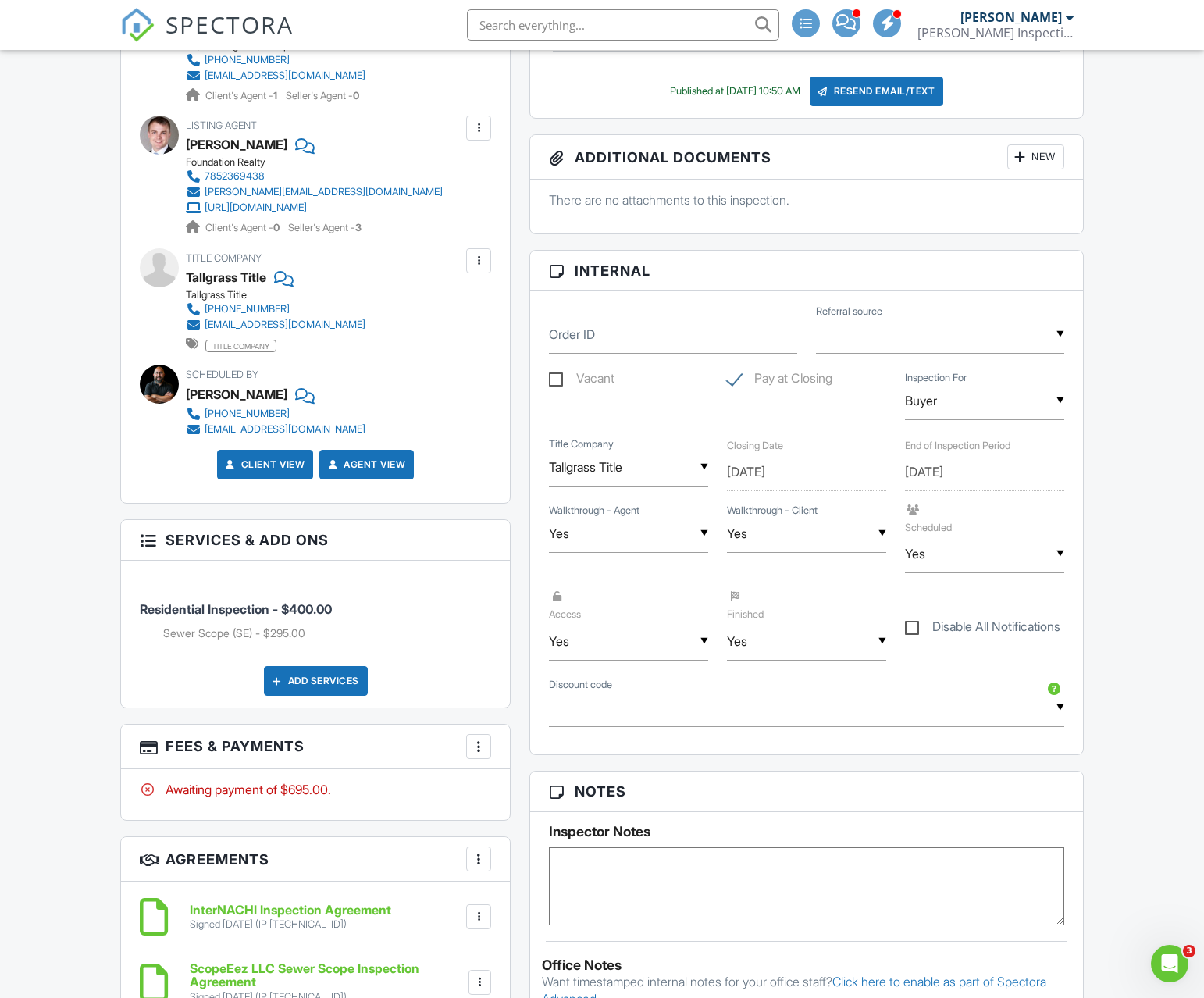
click at [482, 736] on div "More" at bounding box center [478, 746] width 25 height 25
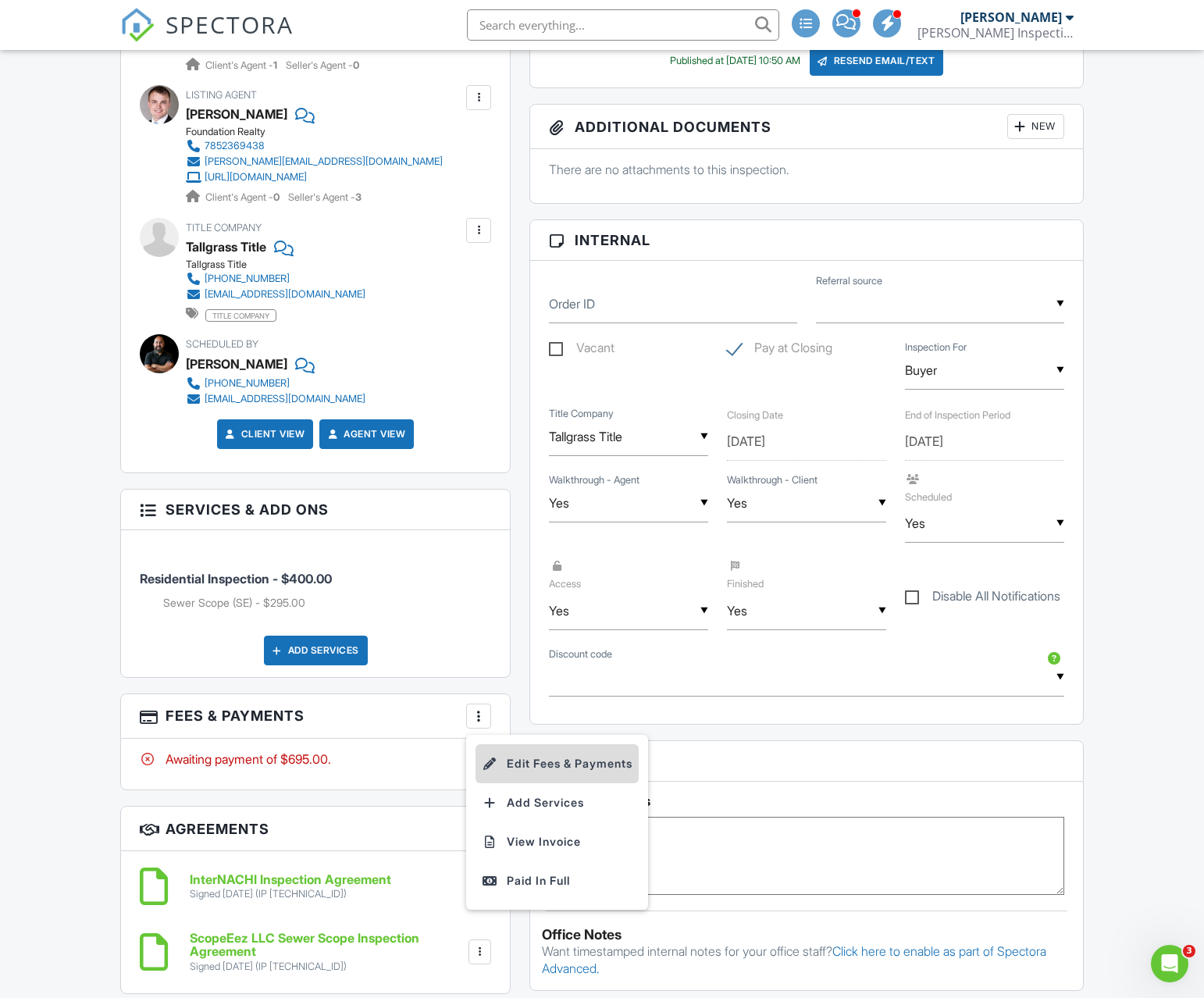
scroll to position [736, 0]
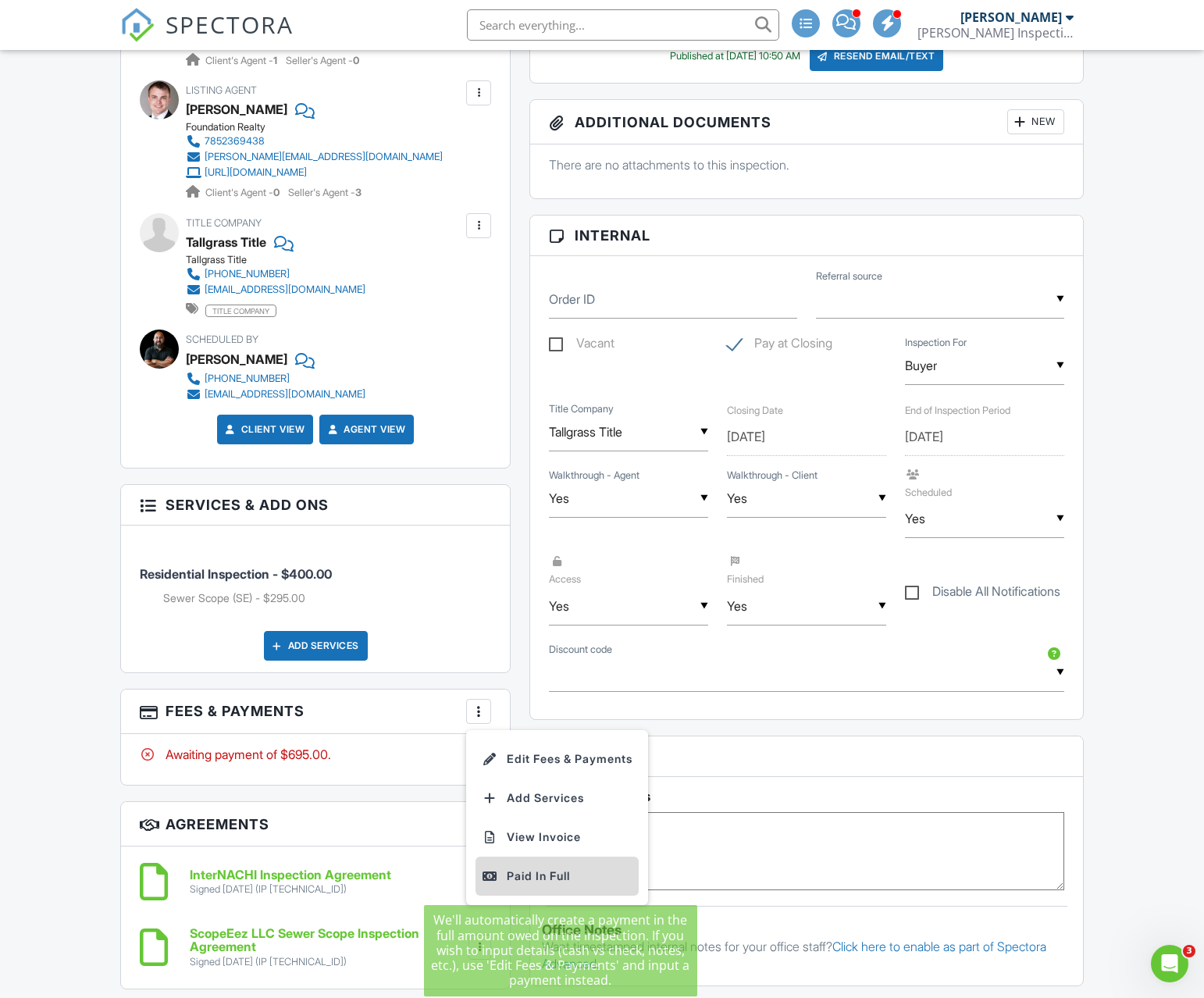
click at [514, 868] on div "Paid In Full" at bounding box center [557, 876] width 150 height 19
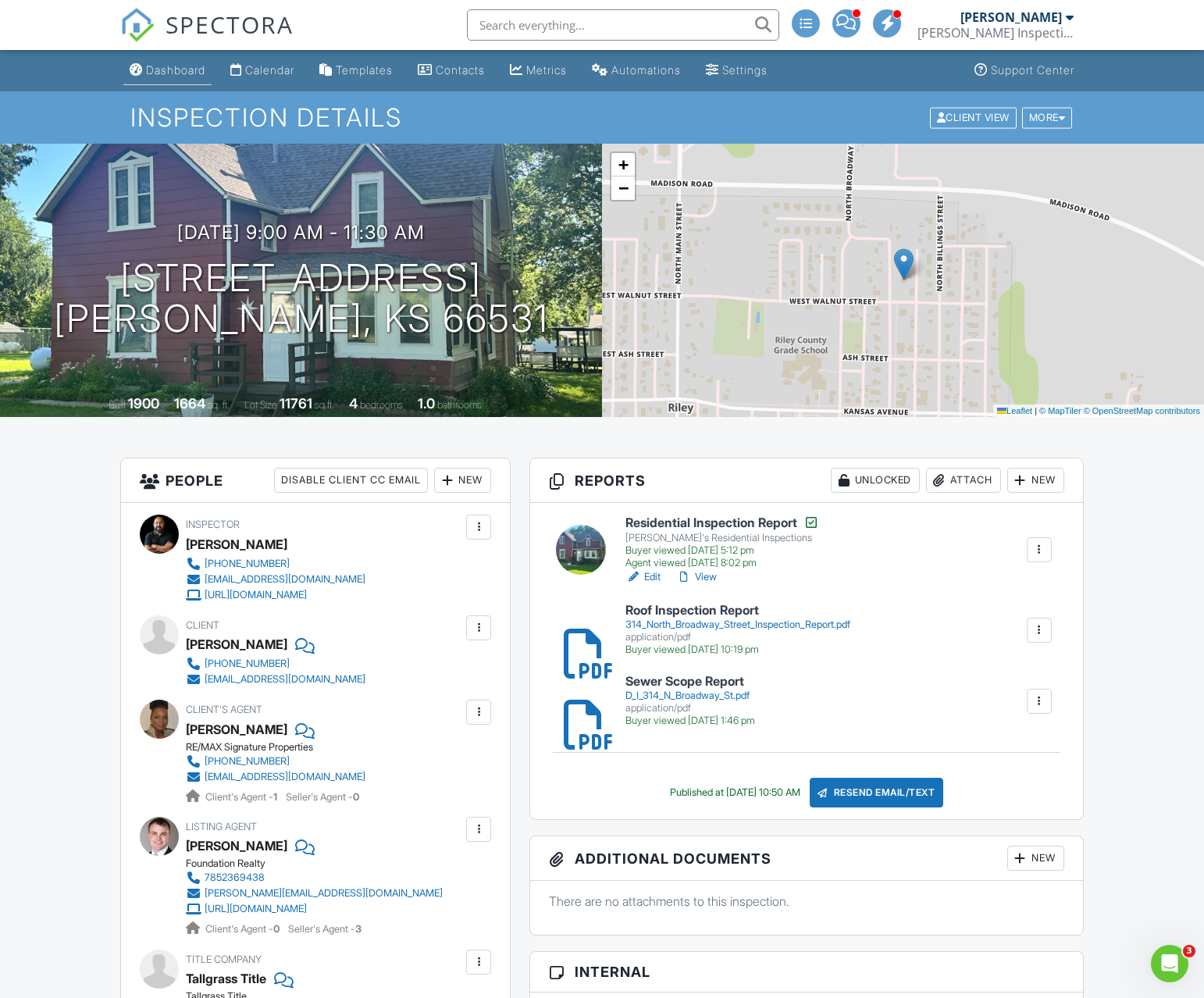
click at [167, 76] on div "Dashboard" at bounding box center [175, 70] width 59 height 13
drag, startPoint x: 167, startPoint y: 76, endPoint x: 160, endPoint y: 74, distance: 7.3
click at [0, 0] on div at bounding box center [0, 0] width 0 height 0
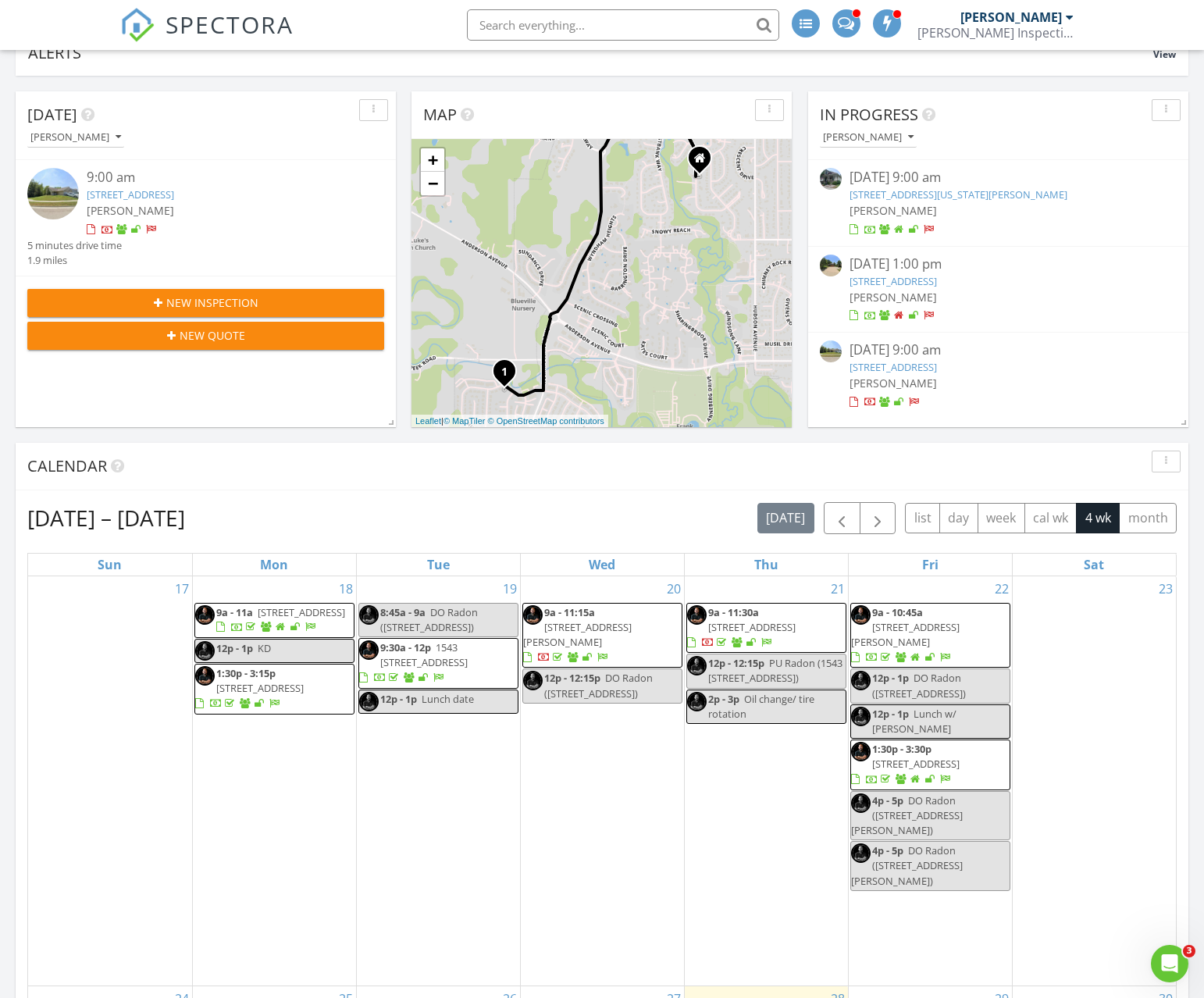
scroll to position [424, 0]
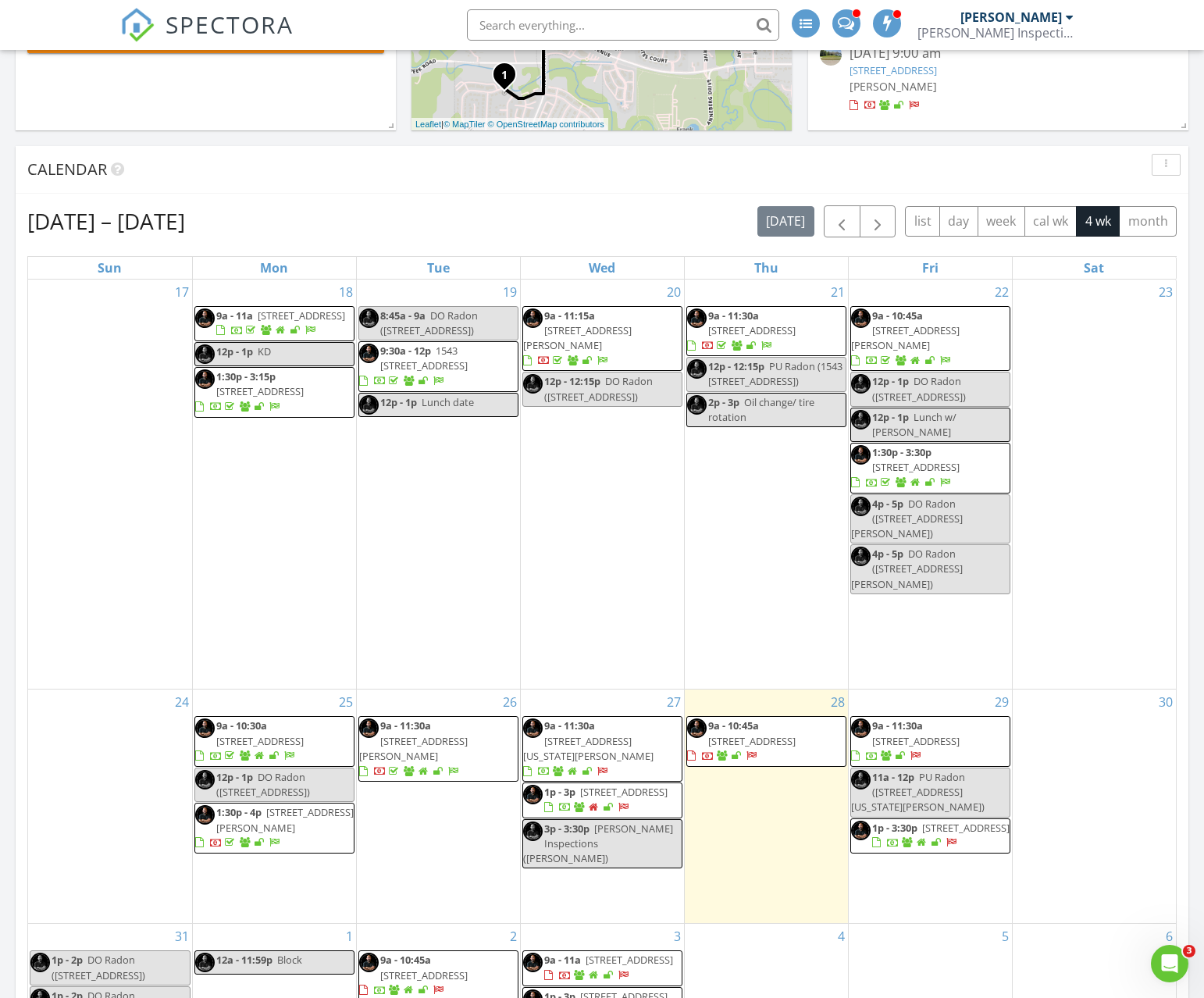
click at [654, 784] on span "1p - 3p 2203 Country Club Dr, Wamego 66547" at bounding box center [602, 799] width 159 height 31
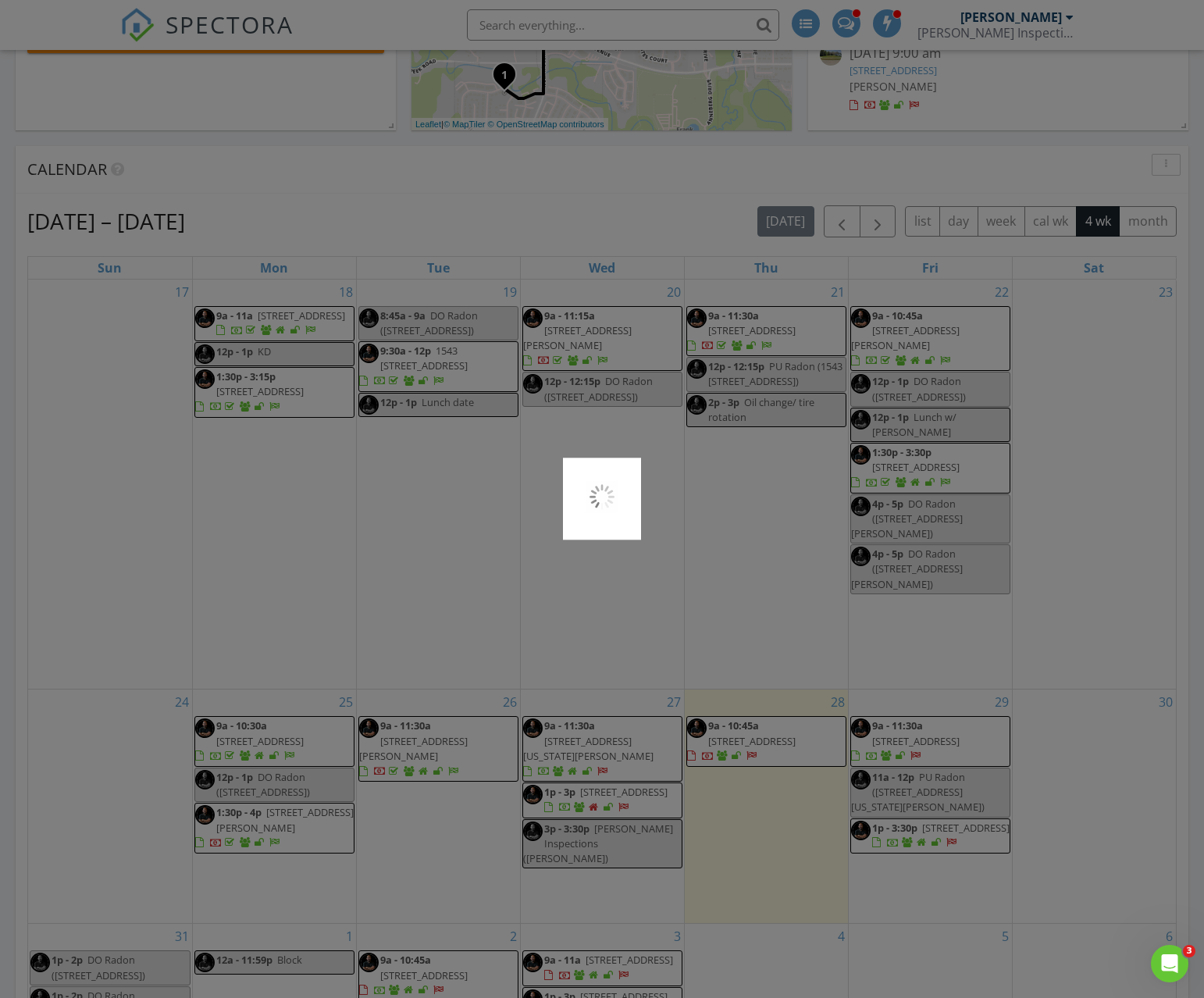
click at [648, 758] on div at bounding box center [602, 499] width 1204 height 998
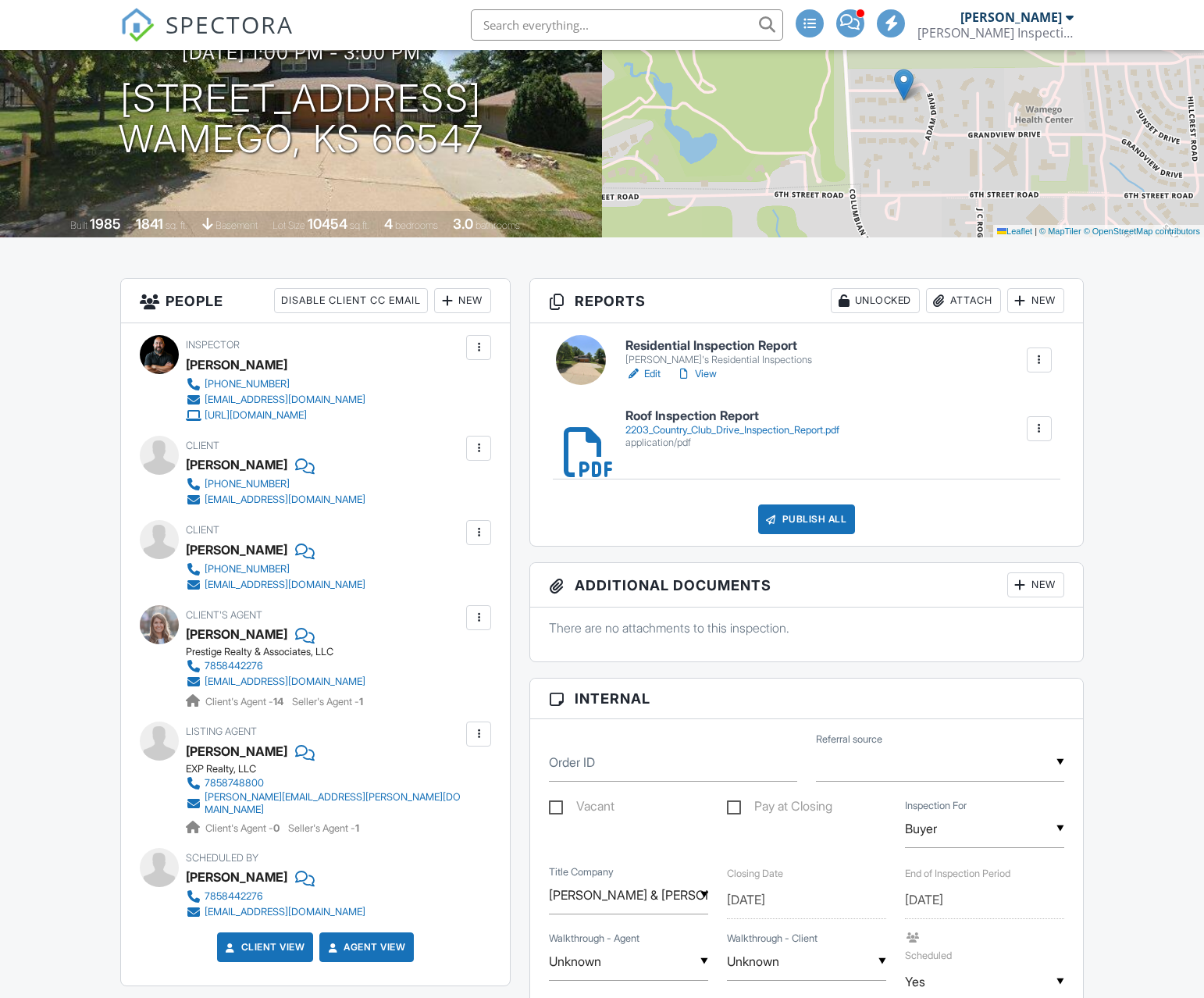
click at [965, 305] on div "Attach" at bounding box center [964, 300] width 75 height 25
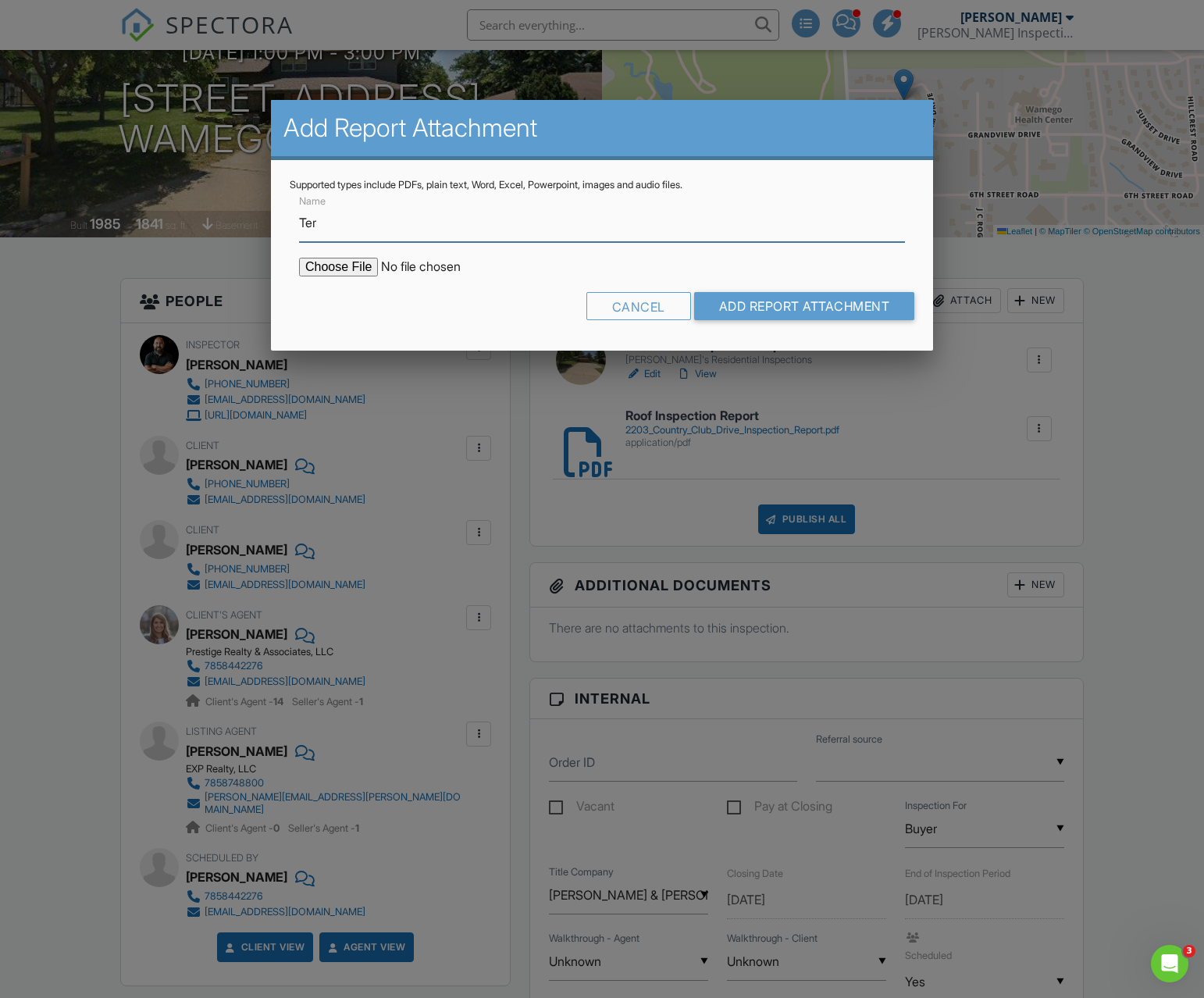
type input "Termite Inspection Report"
click at [338, 266] on input "file" at bounding box center [432, 267] width 265 height 19
type input "C:\fakepath\Rix 2203 Country Club.pdf"
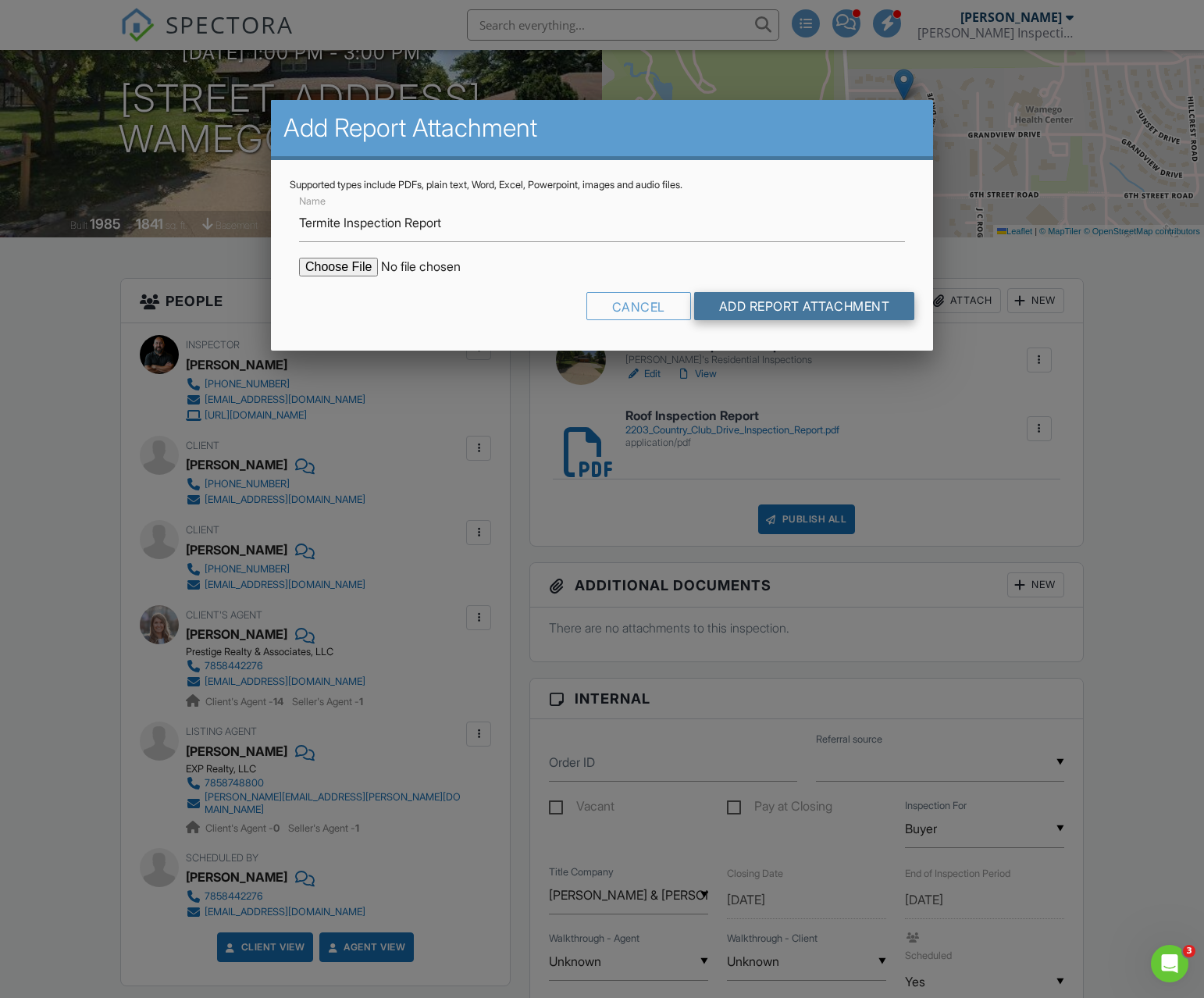
click at [759, 307] on input "Add Report Attachment" at bounding box center [805, 306] width 221 height 28
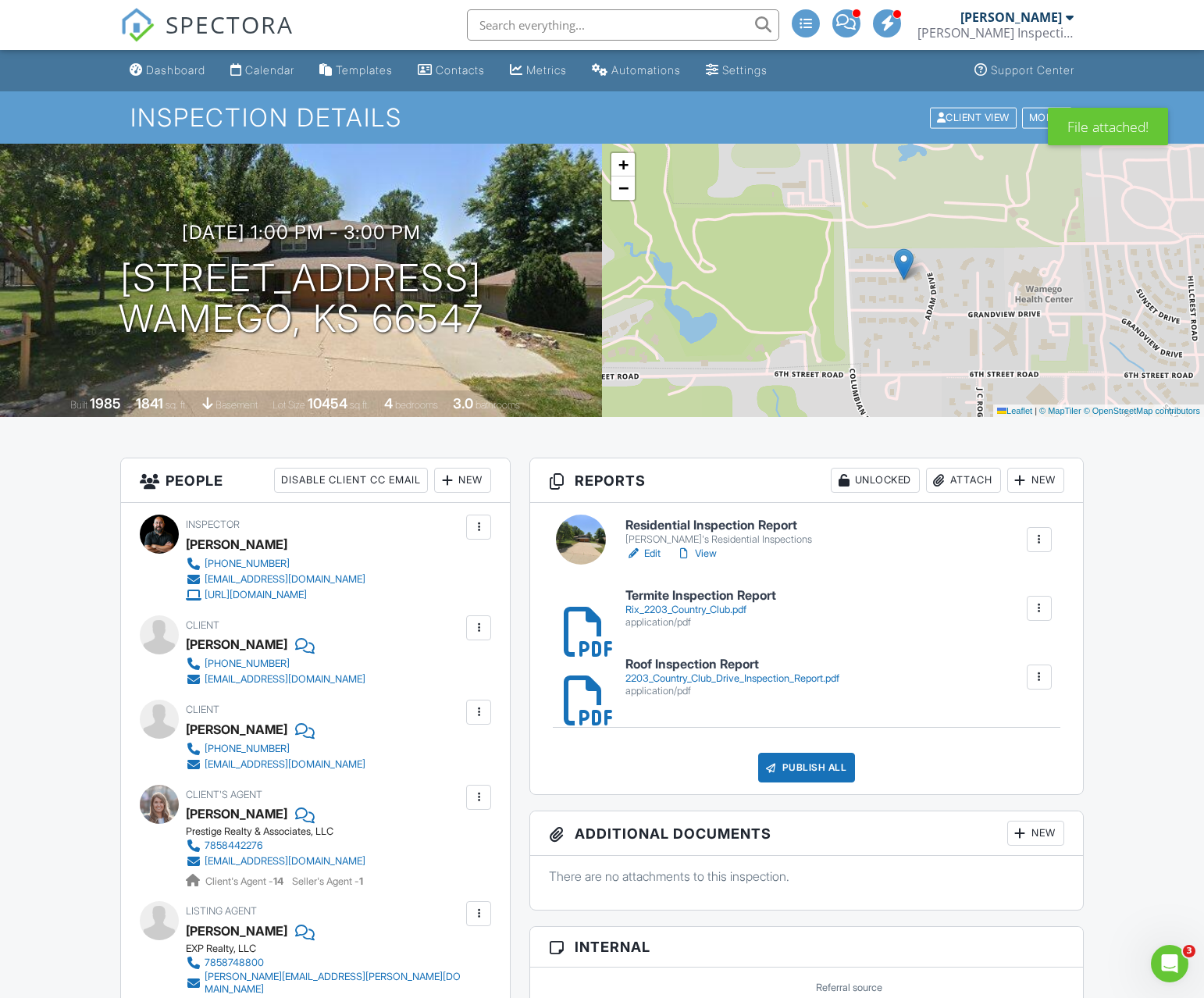
click at [563, 34] on input "text" at bounding box center [623, 25] width 313 height 32
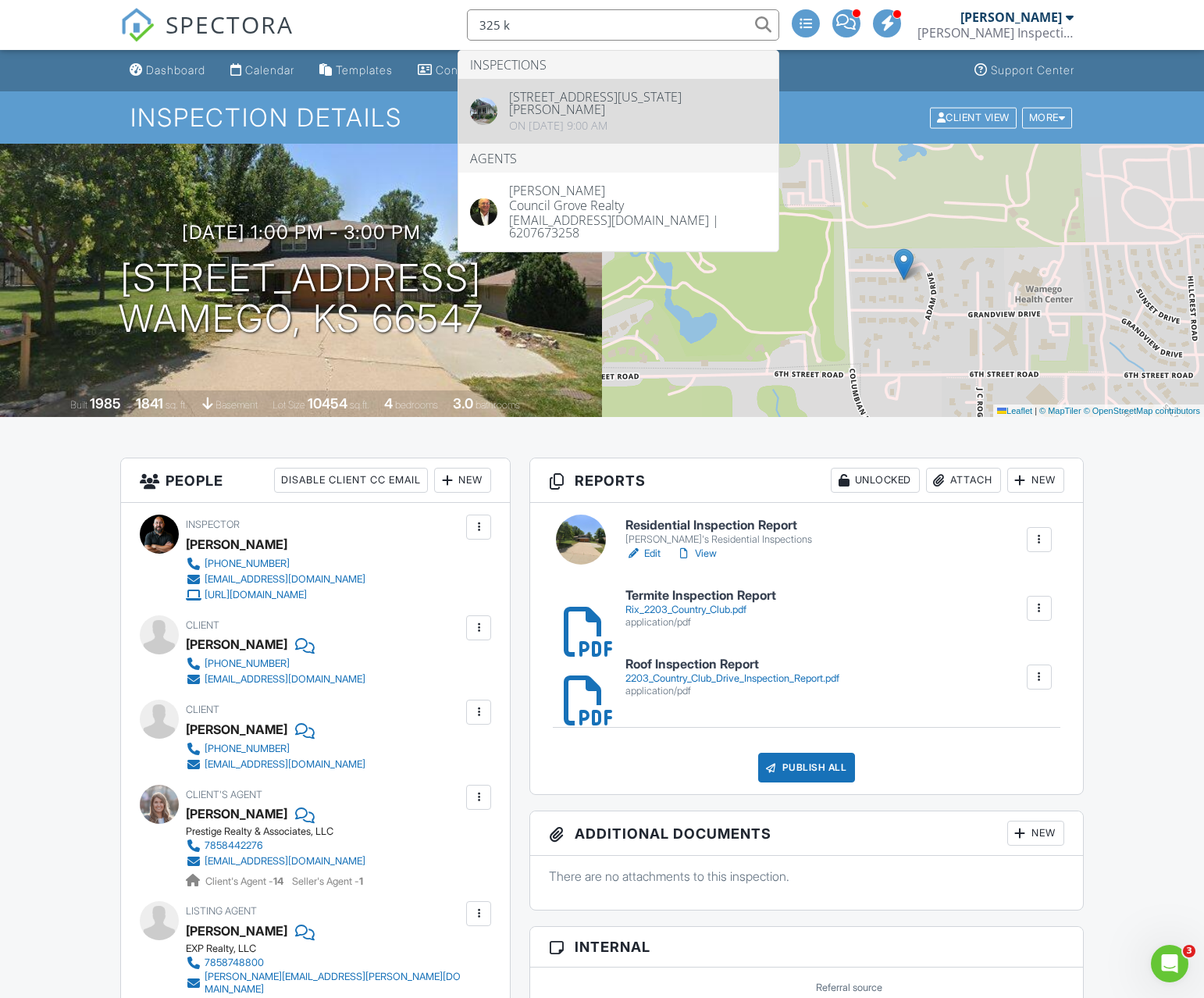
type input "325 k"
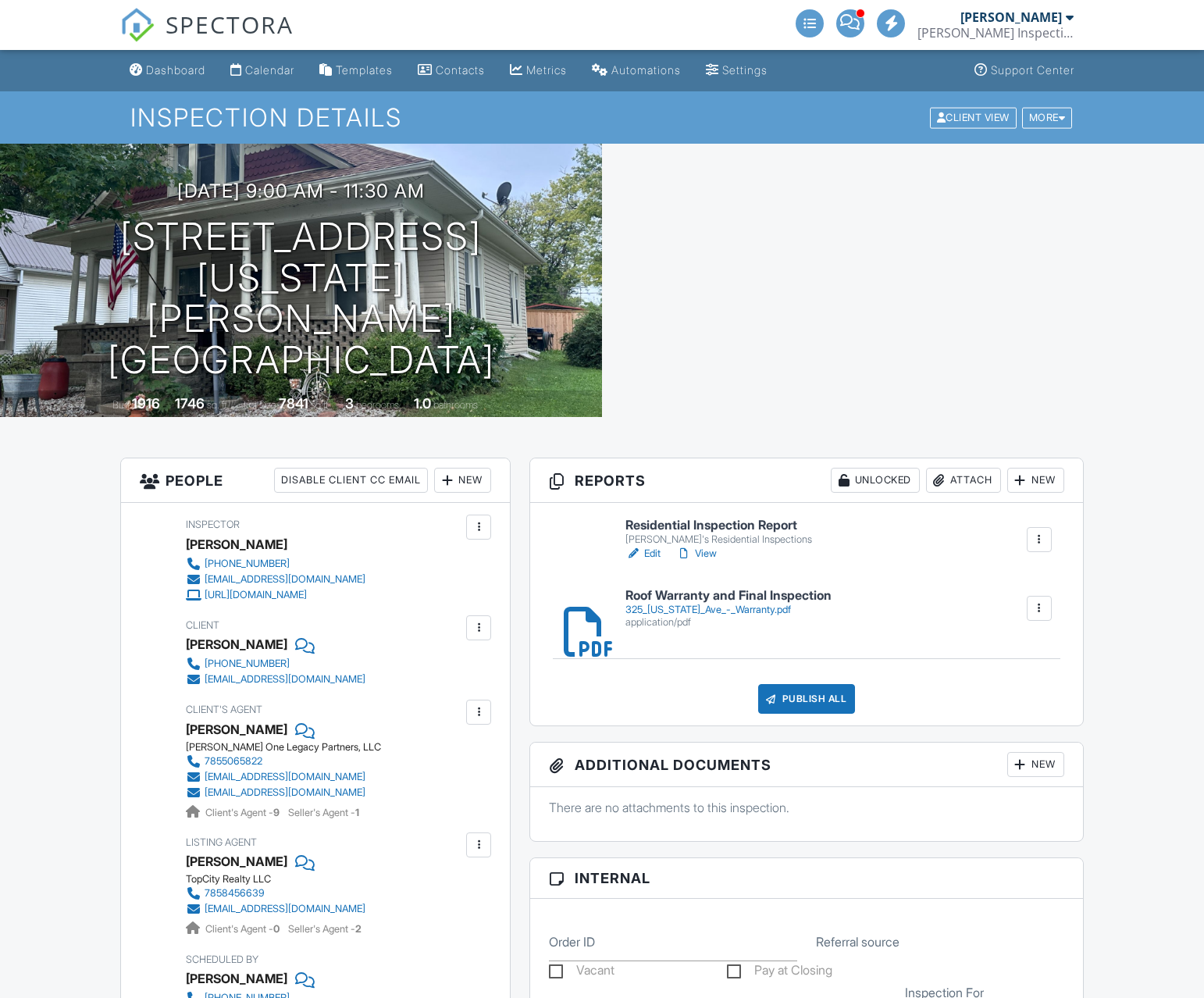
click at [944, 485] on div "Attach" at bounding box center [964, 480] width 75 height 25
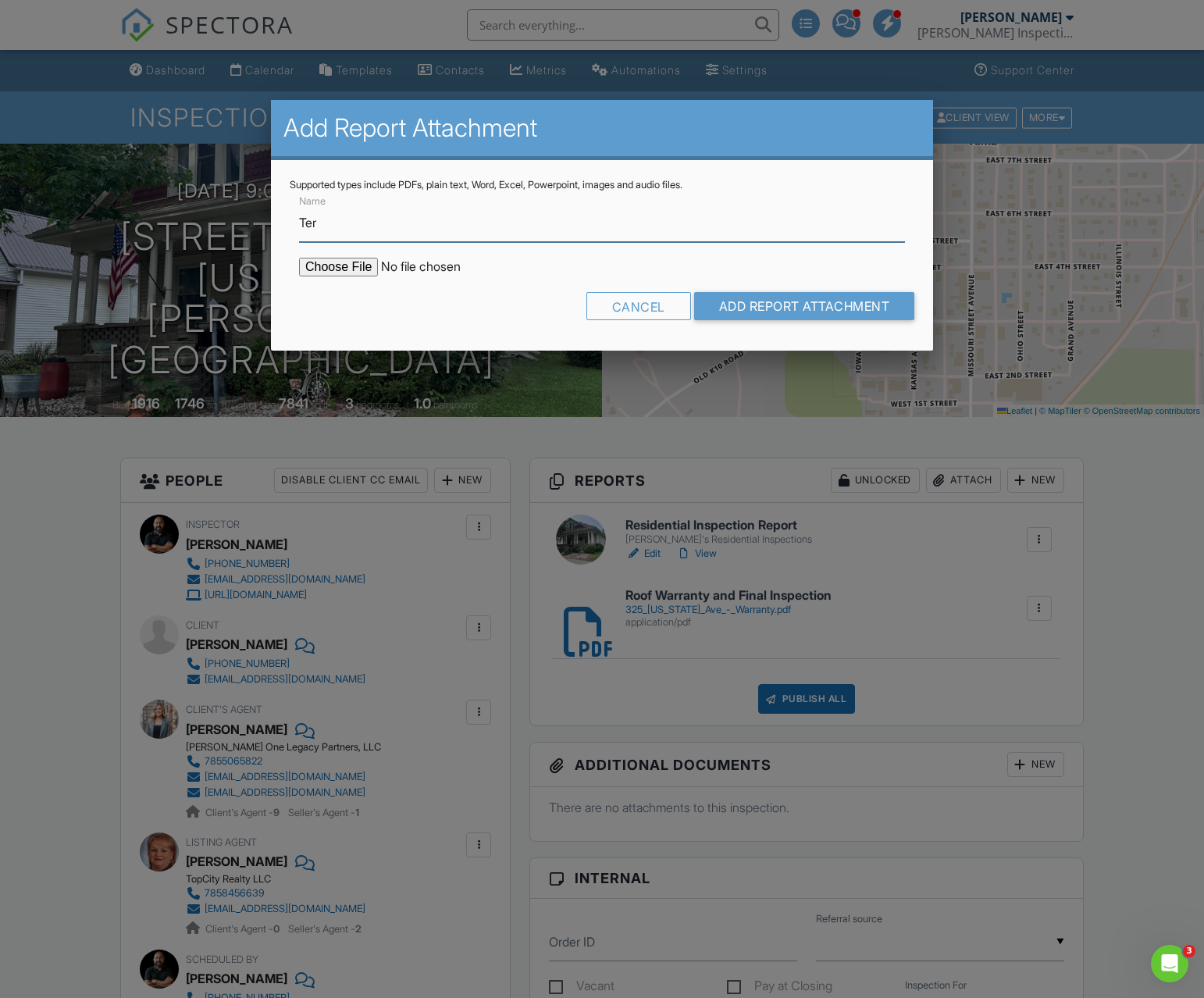
type input "Termite Inspection Report"
click at [304, 264] on input "file" at bounding box center [432, 267] width 265 height 19
type input "C:\fakepath\Rix 325 Kansas Ave.pdf"
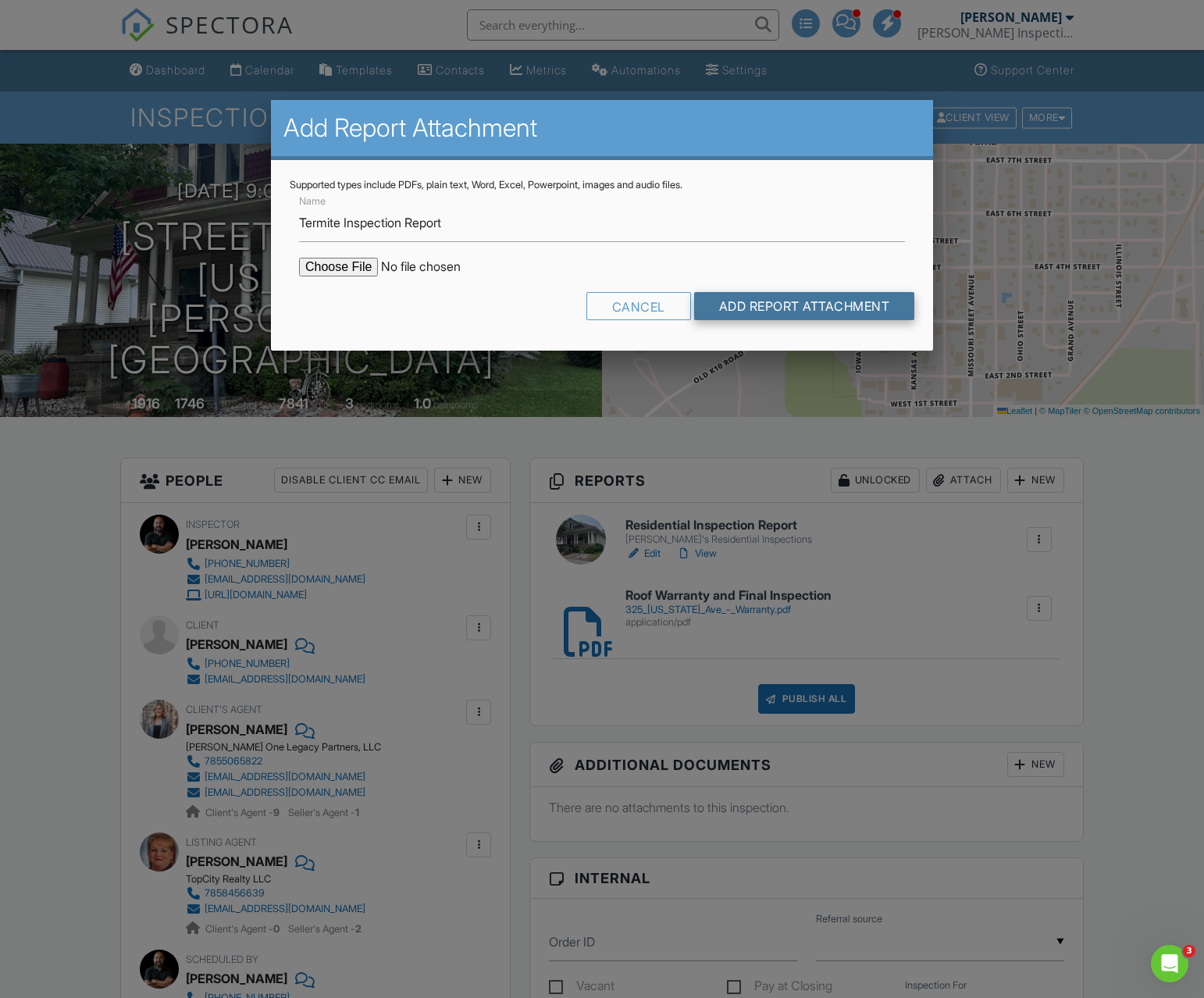
click at [726, 305] on input "Add Report Attachment" at bounding box center [805, 306] width 221 height 28
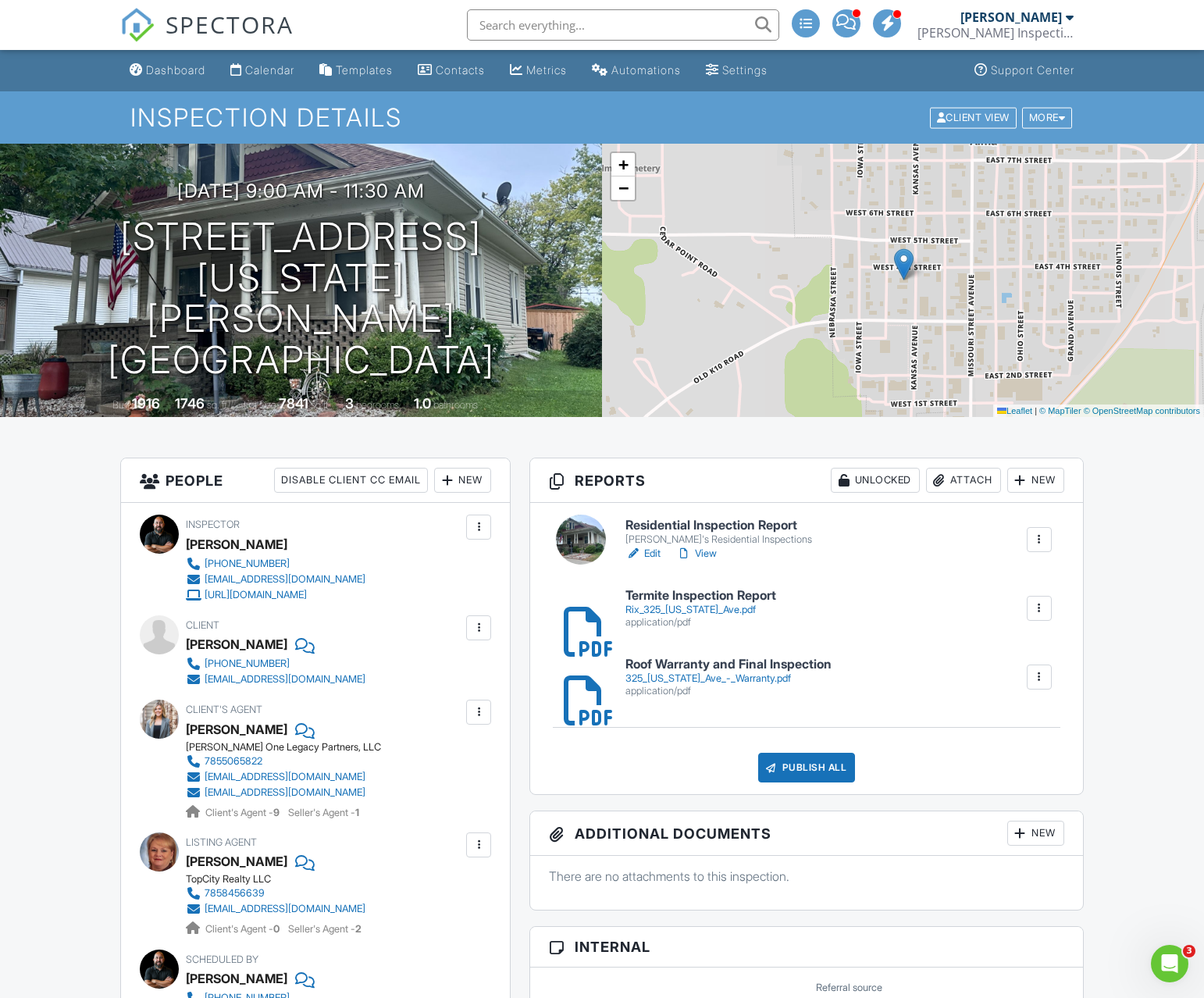
click at [650, 552] on link "Edit" at bounding box center [643, 553] width 35 height 16
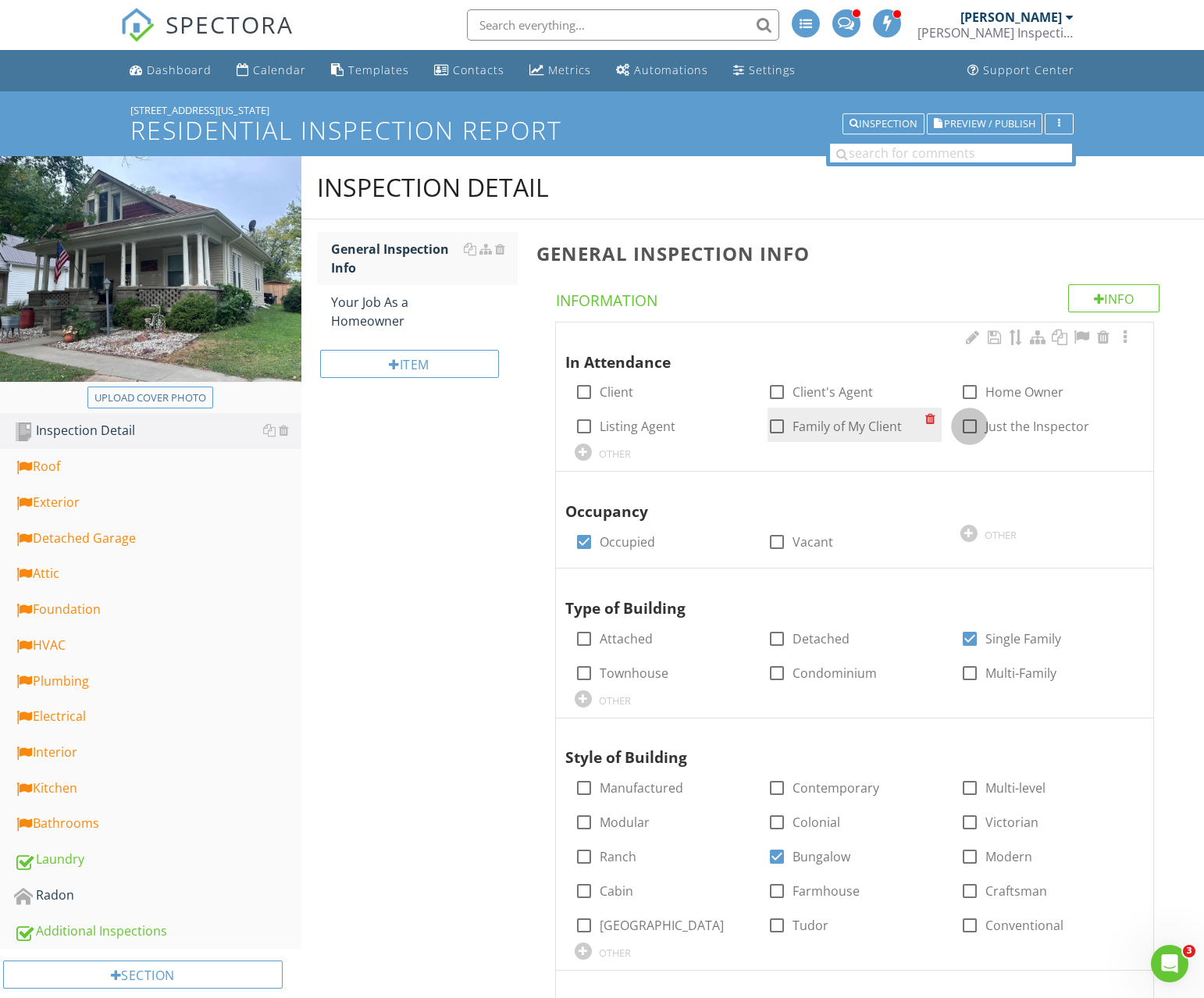
drag, startPoint x: 977, startPoint y: 425, endPoint x: 875, endPoint y: 434, distance: 102.4
click at [977, 425] on div at bounding box center [970, 426] width 27 height 27
checkbox input "true"
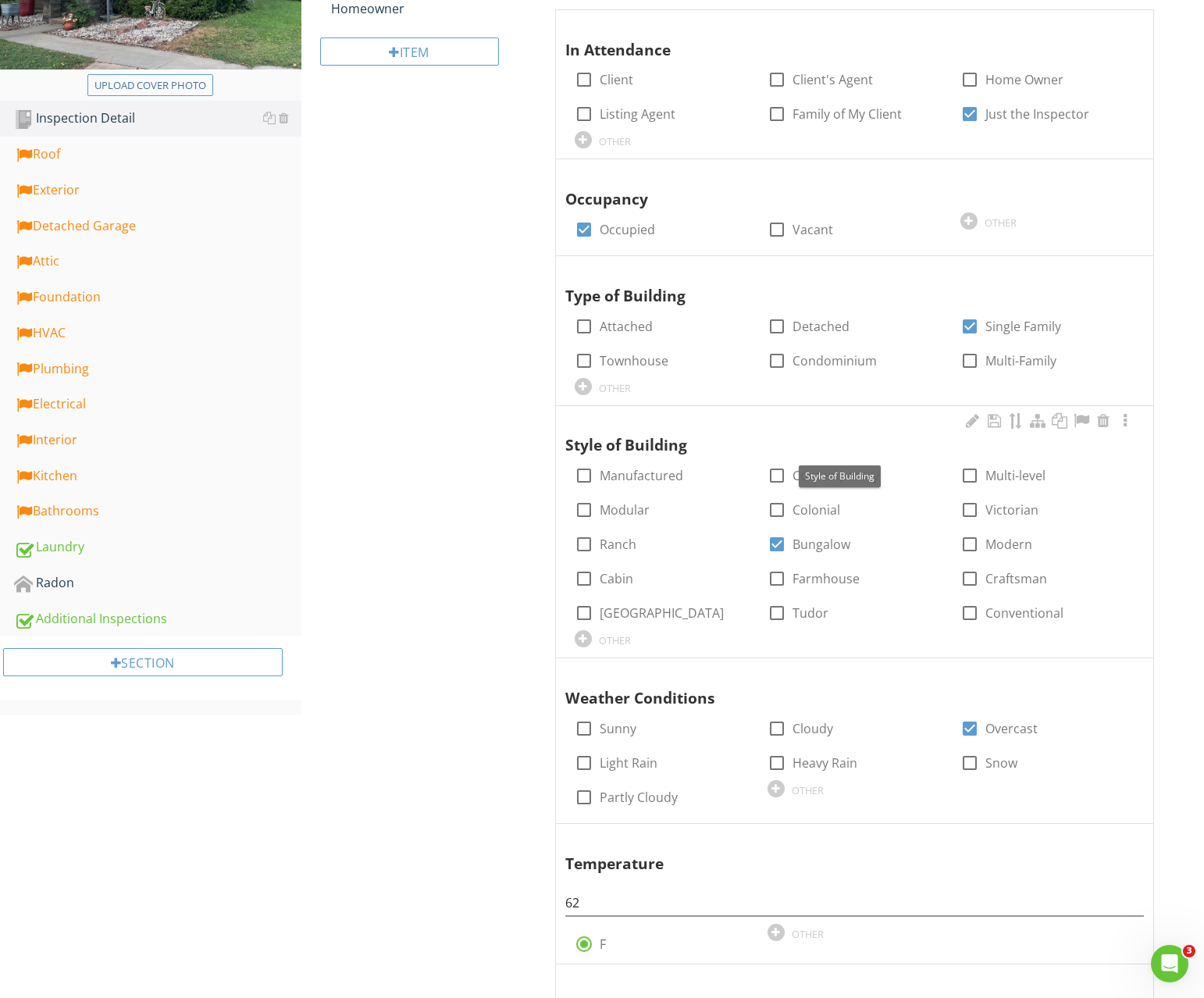
scroll to position [176, 0]
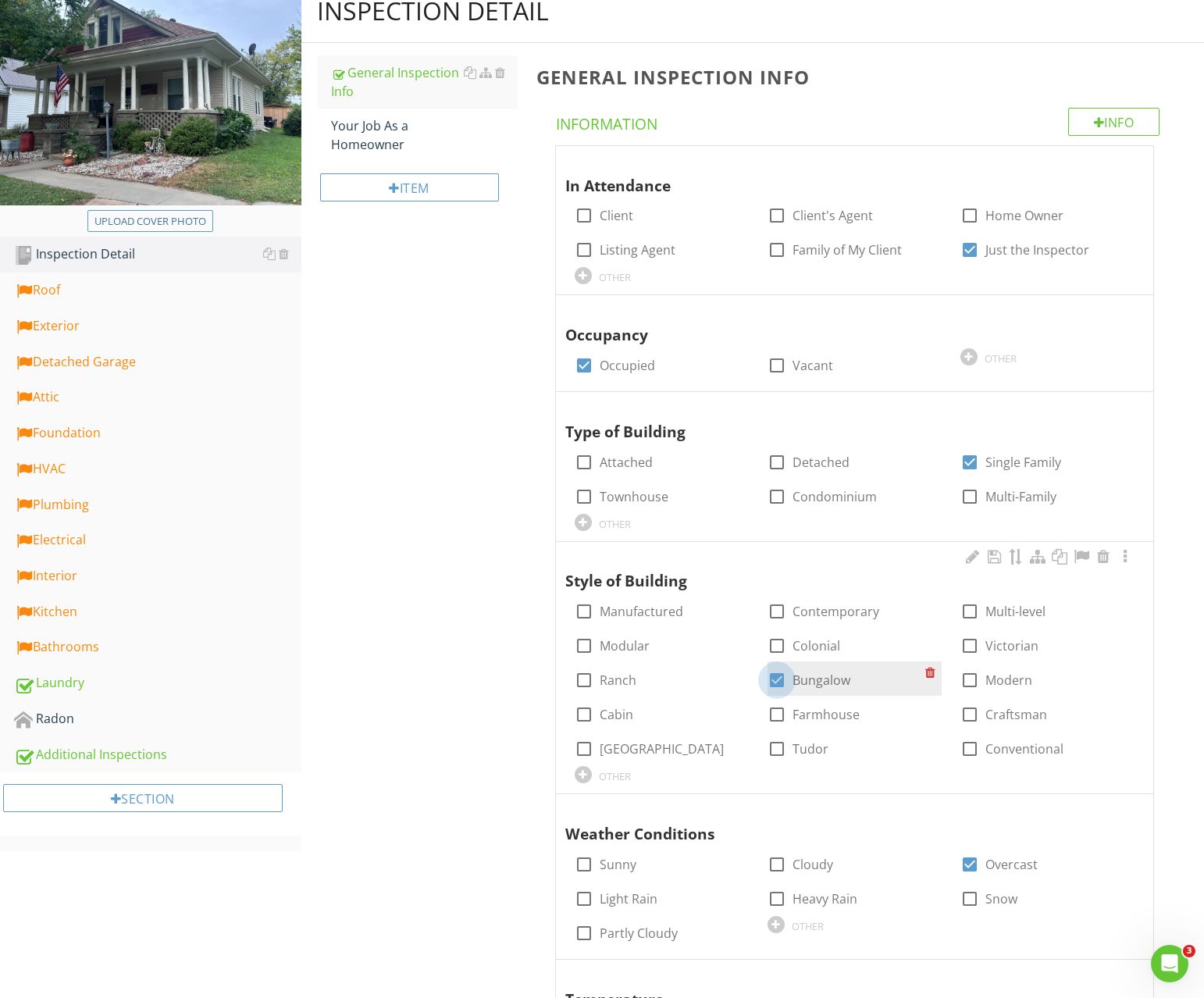
click at [777, 681] on div at bounding box center [777, 680] width 27 height 27
checkbox input "false"
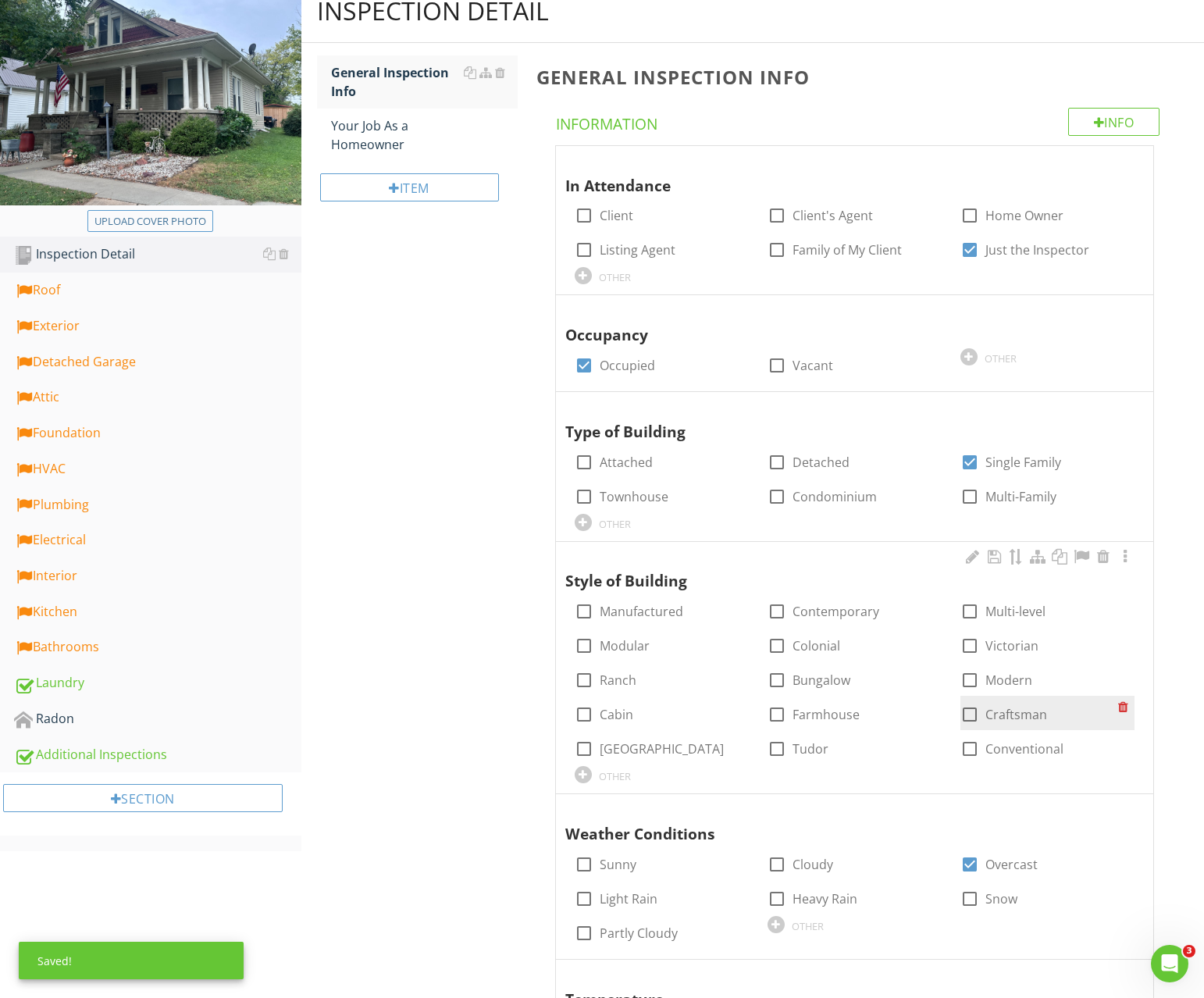
click at [973, 715] on div at bounding box center [970, 714] width 27 height 27
checkbox input "true"
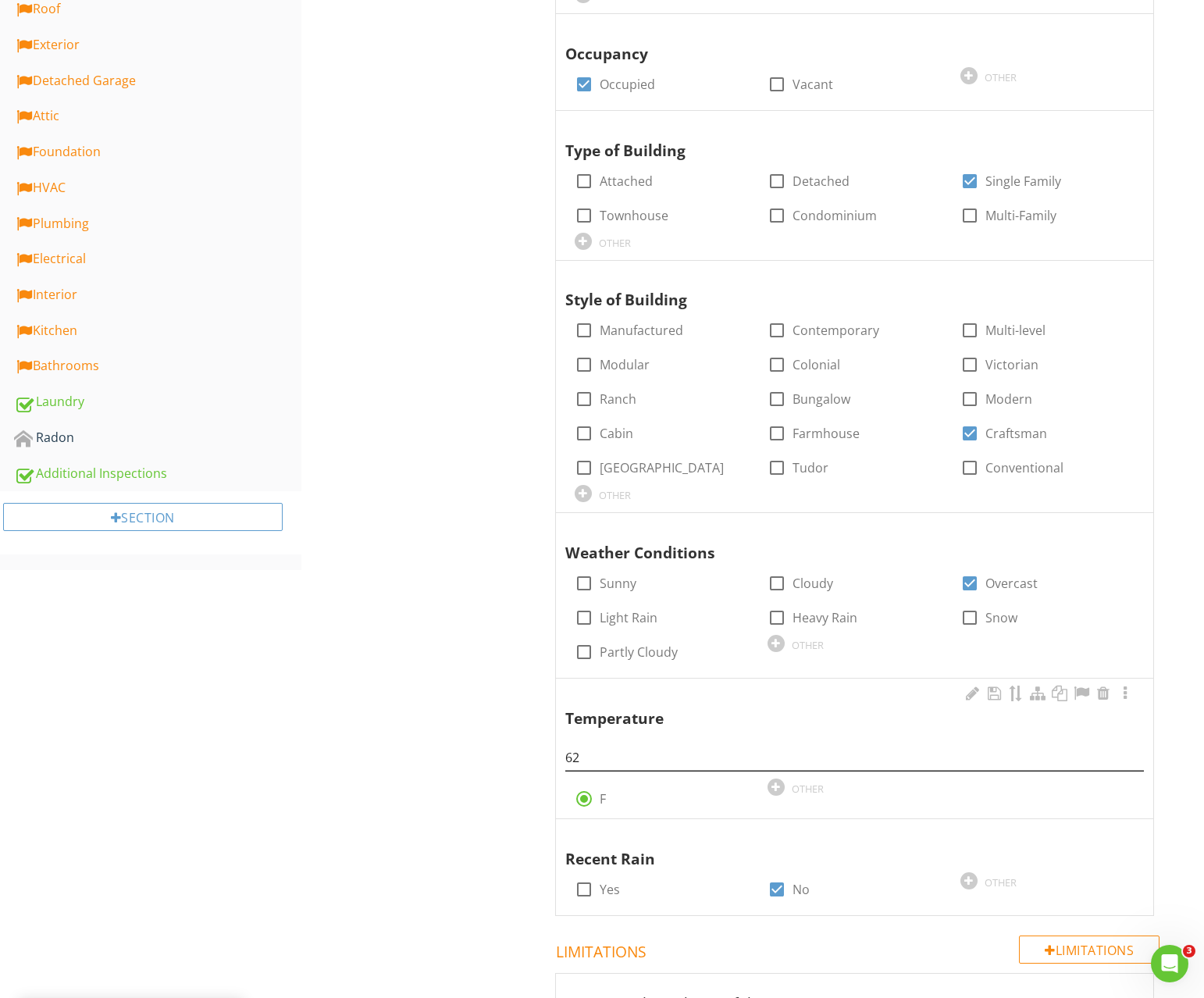
scroll to position [550, 0]
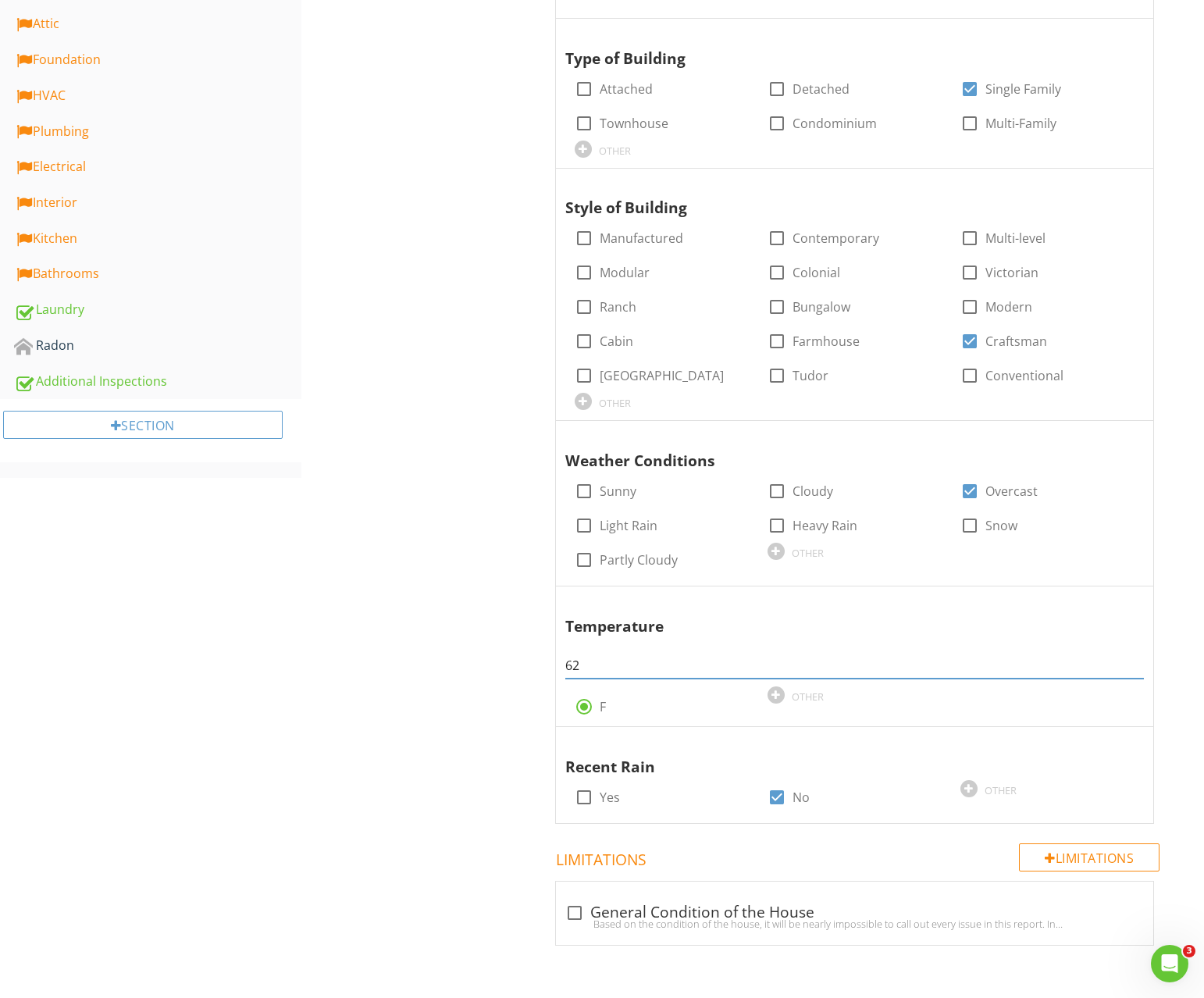
drag, startPoint x: 569, startPoint y: 661, endPoint x: 520, endPoint y: 664, distance: 49.1
click at [529, 664] on div "General Inspection Info Info Information In Attendance check_box_outline_blank …" at bounding box center [865, 314] width 677 height 1290
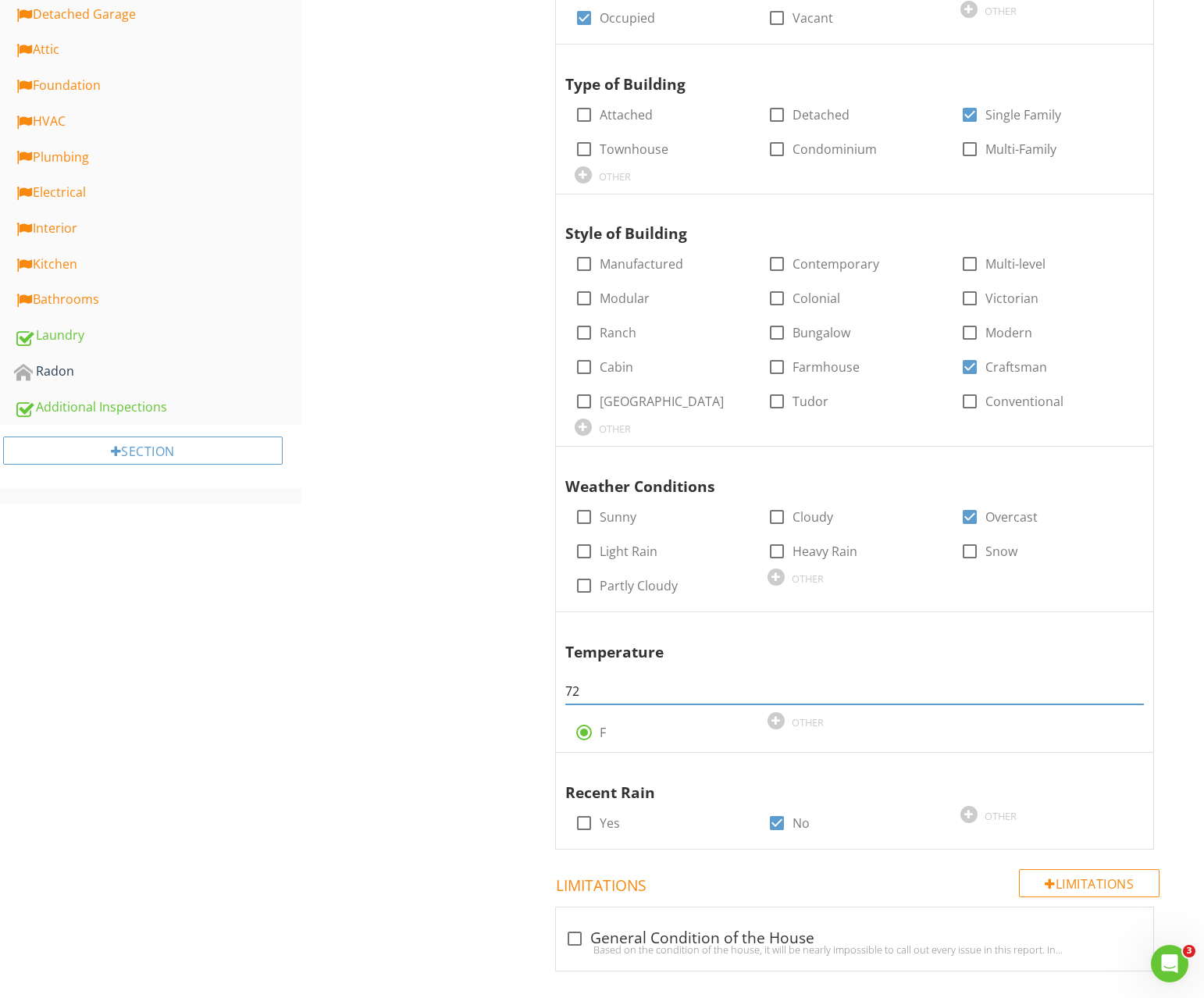
scroll to position [0, 0]
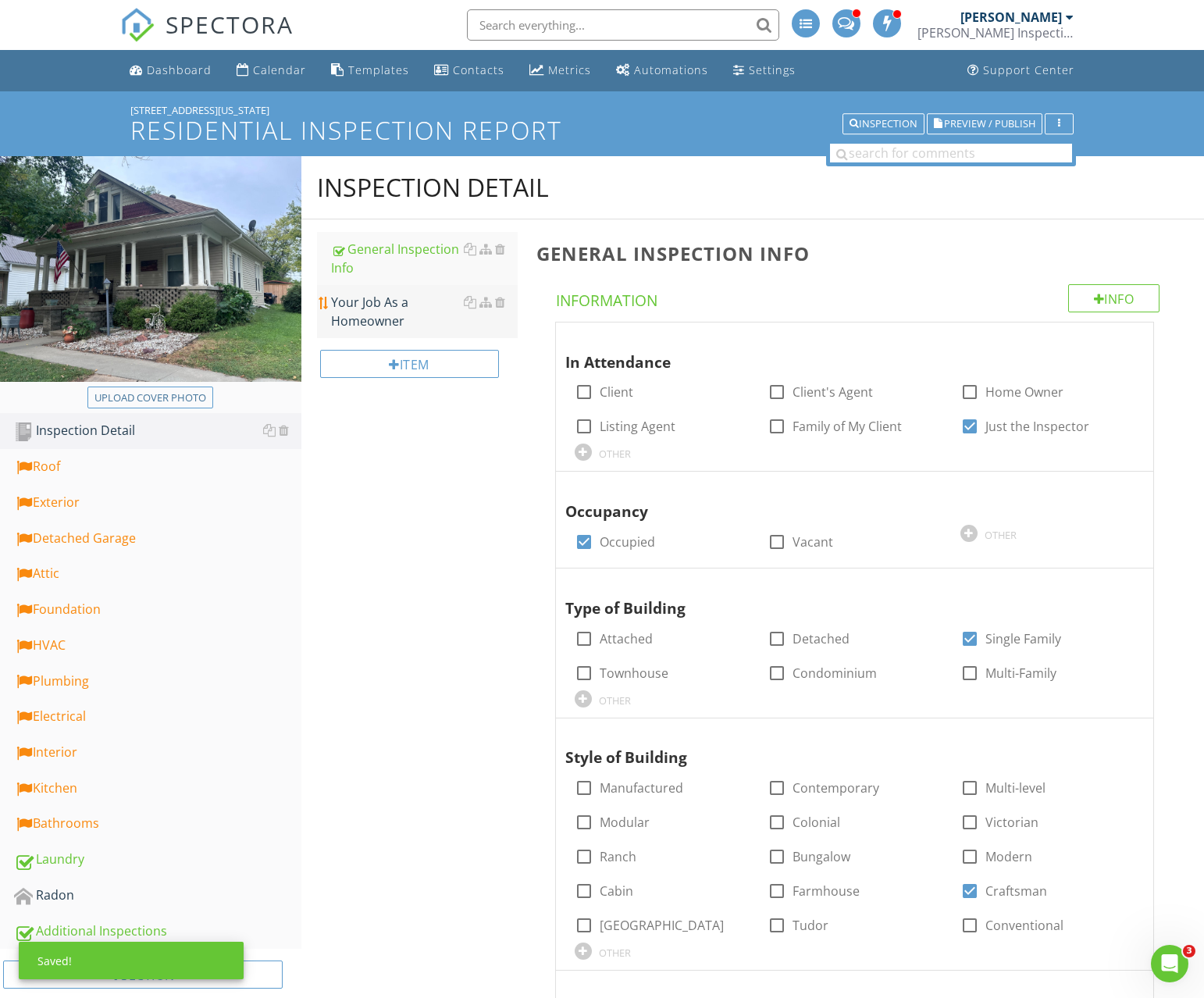
type input "72"
click at [376, 313] on div "Your Job As a Homeowner" at bounding box center [424, 311] width 187 height 37
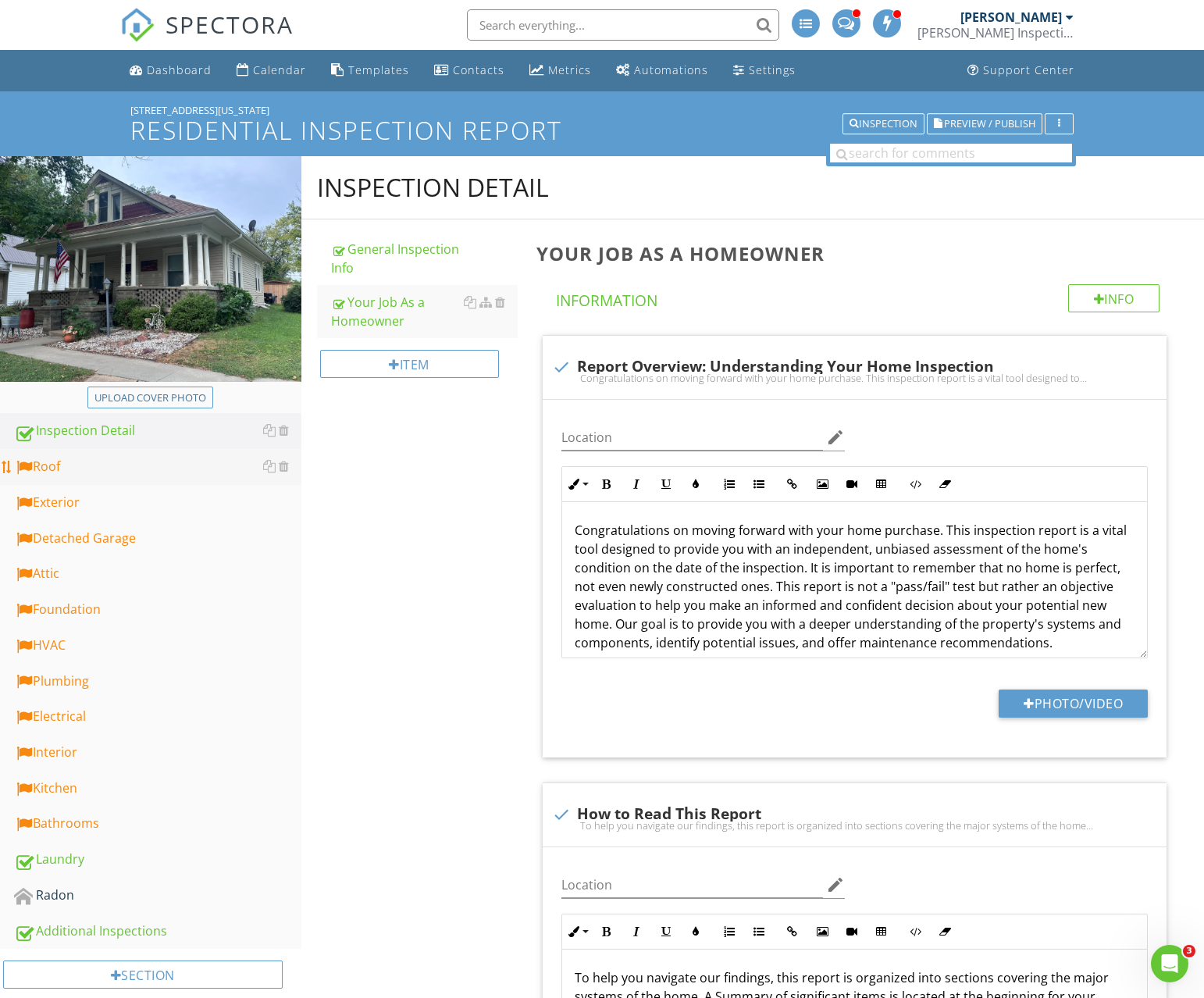
click at [123, 468] on div "Roof" at bounding box center [158, 467] width 288 height 20
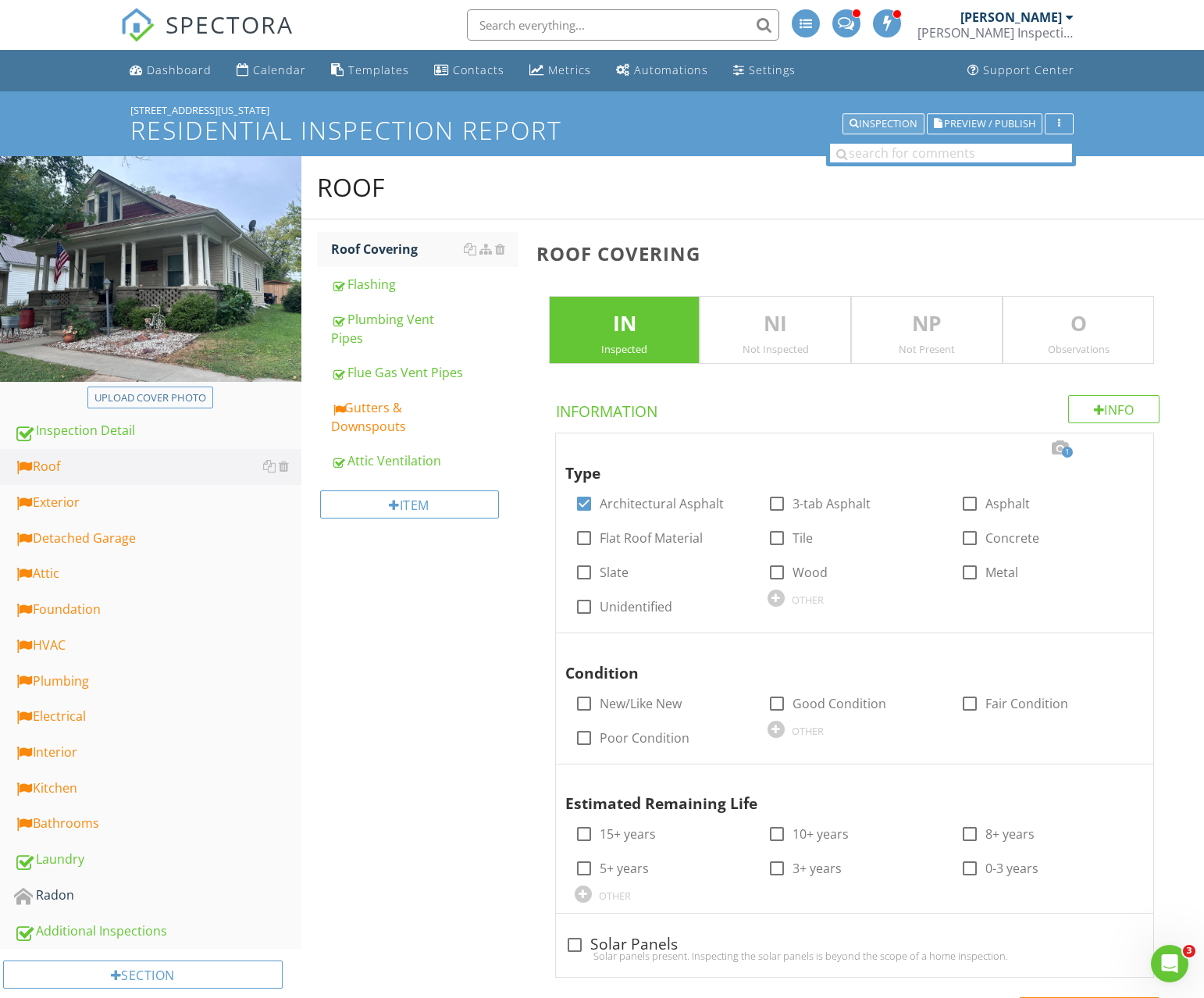
click at [881, 129] on div "Inspection" at bounding box center [883, 124] width 68 height 11
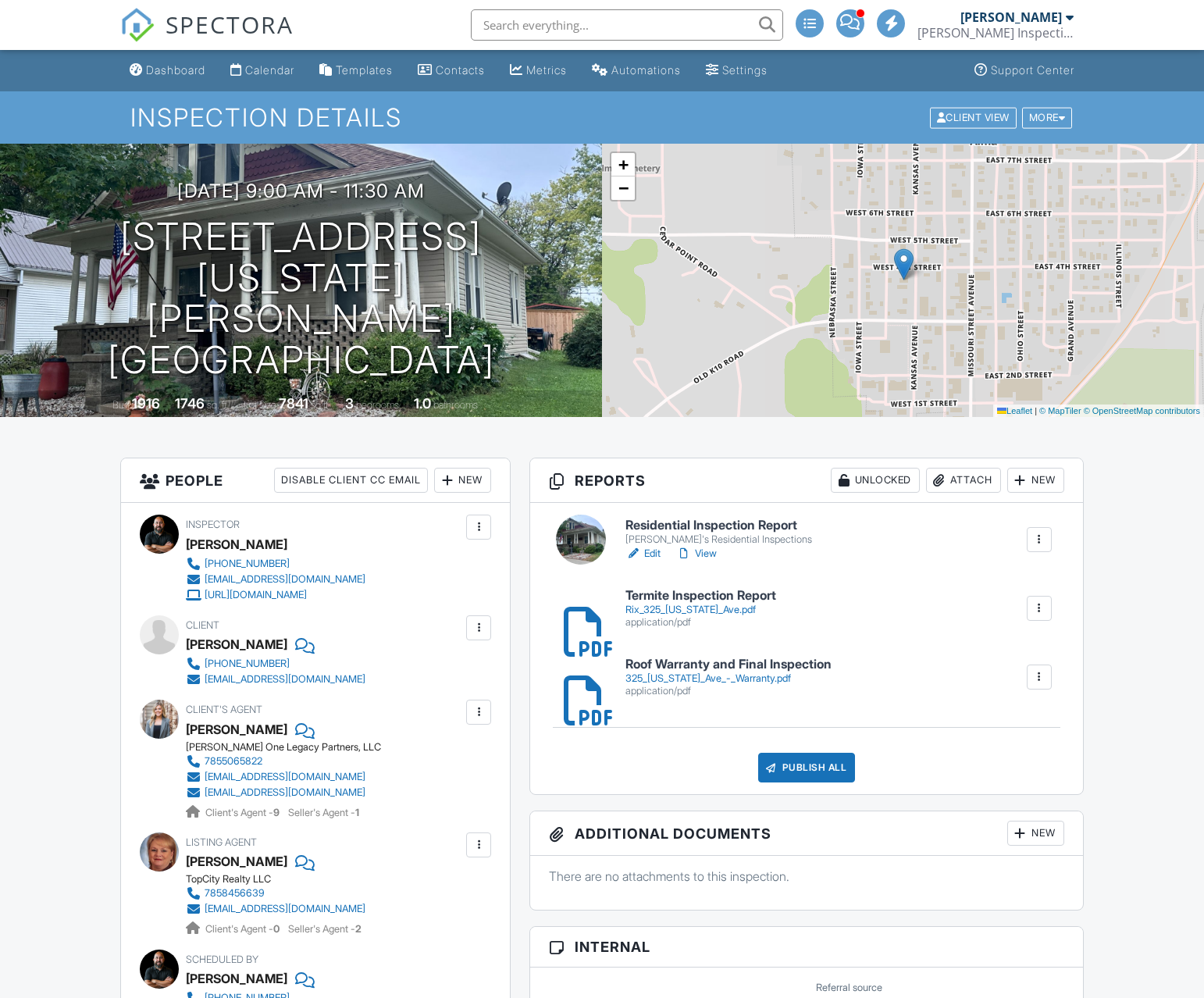
click at [644, 556] on link "Edit" at bounding box center [643, 553] width 35 height 16
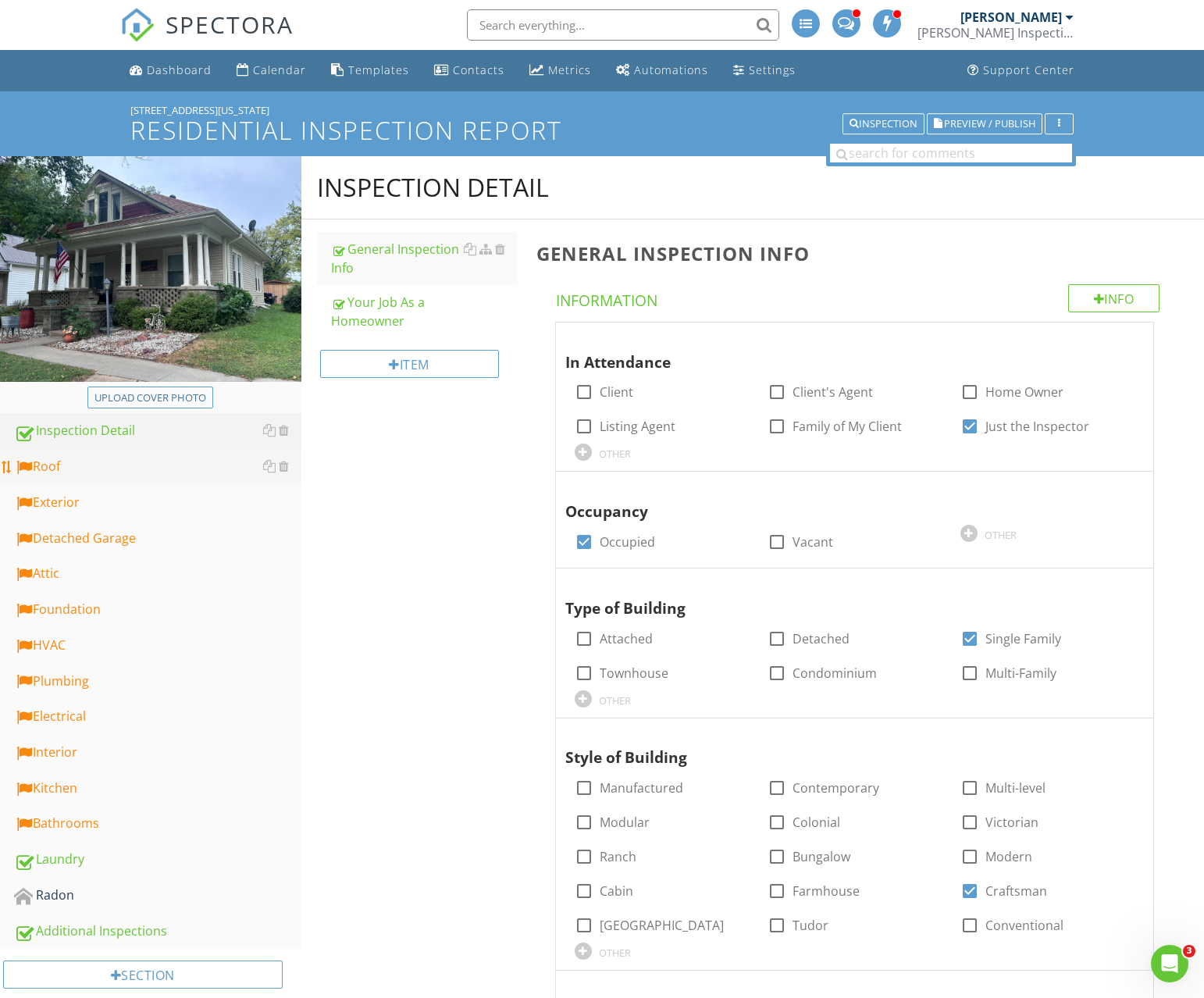
click at [150, 470] on div "Roof" at bounding box center [158, 467] width 288 height 20
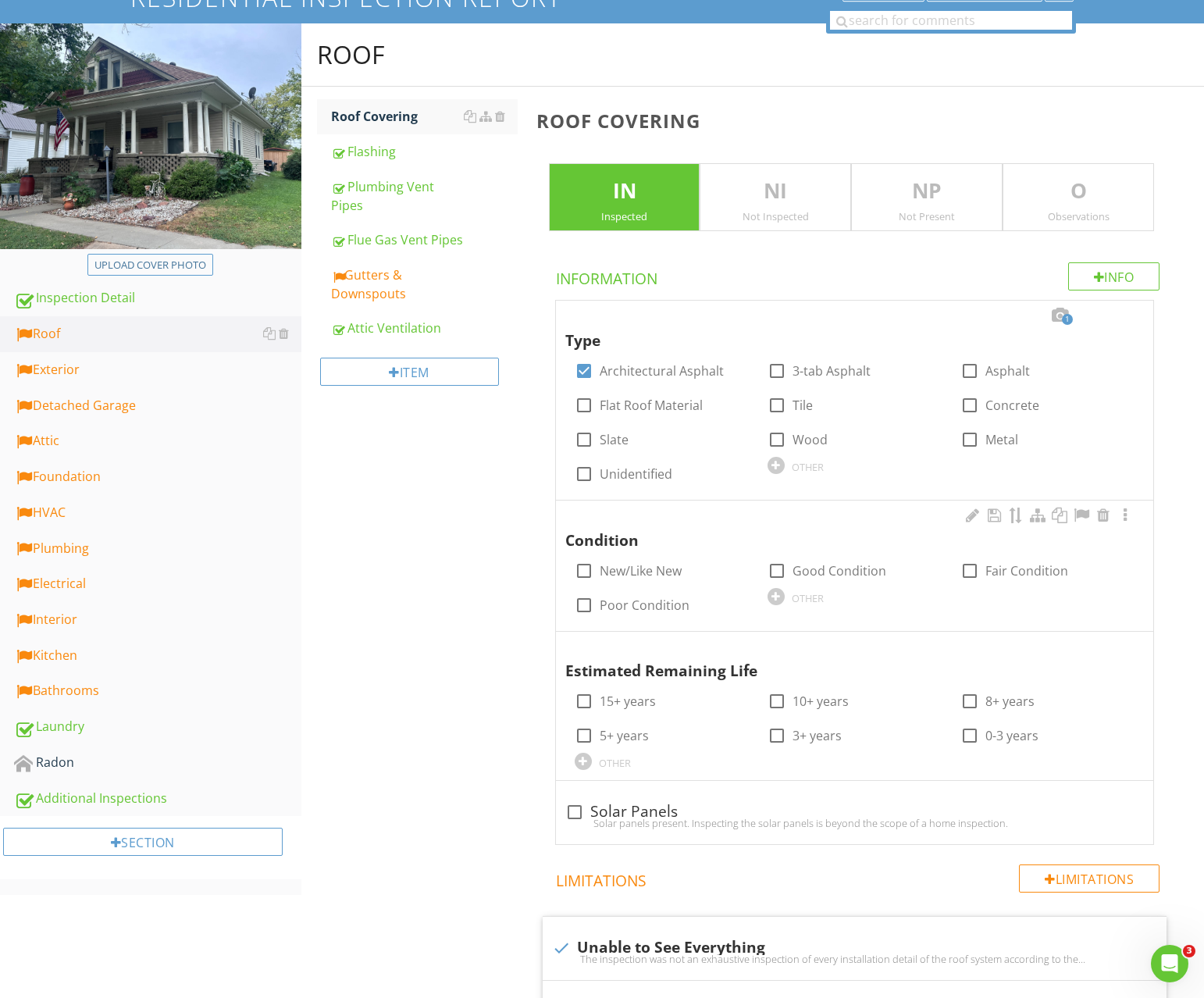
scroll to position [159, 0]
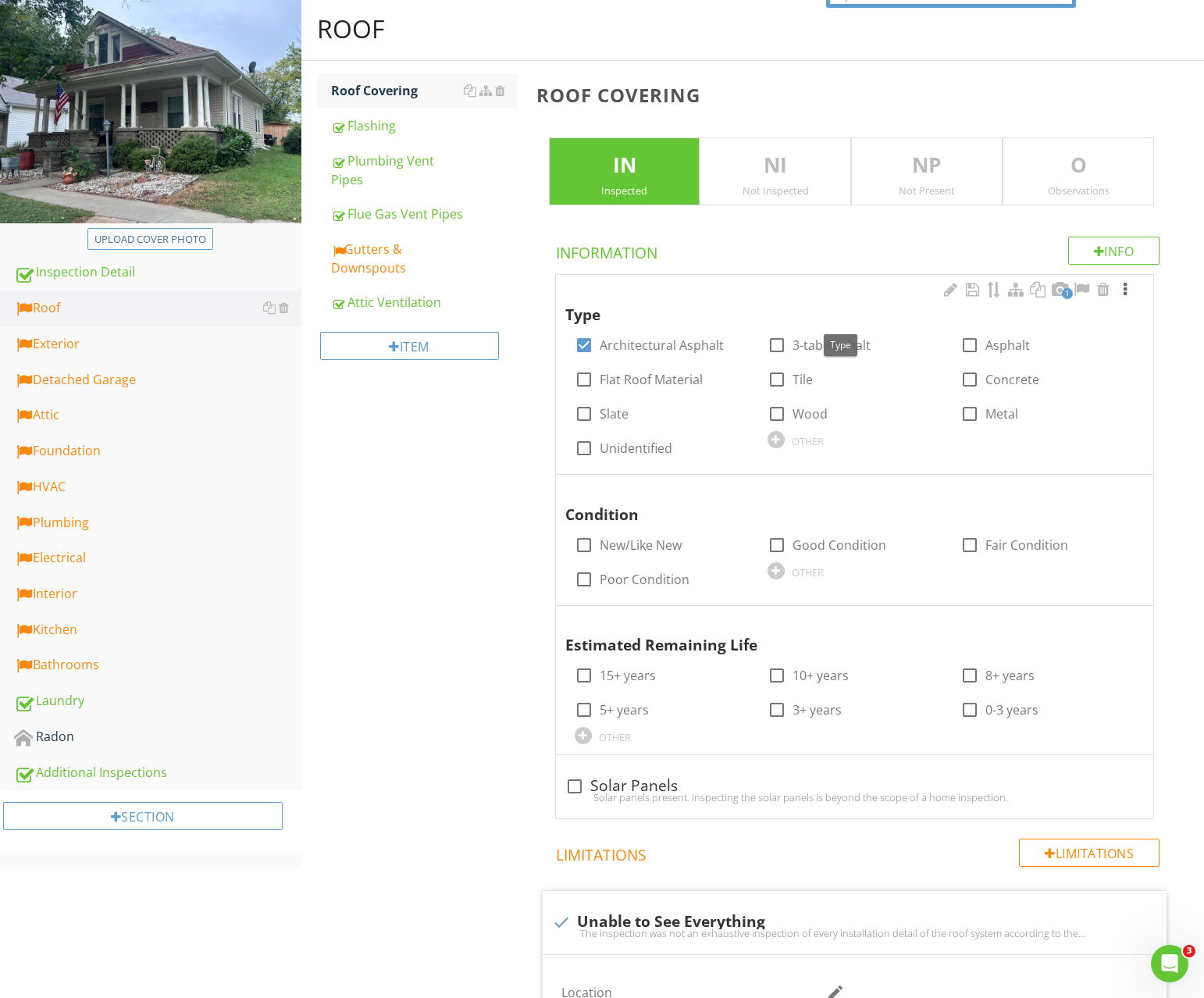
click at [1134, 288] on span "Type" at bounding box center [854, 303] width 578 height 46
drag, startPoint x: 1130, startPoint y: 288, endPoint x: 1090, endPoint y: 311, distance: 46.1
click at [1130, 288] on div at bounding box center [1125, 290] width 19 height 16
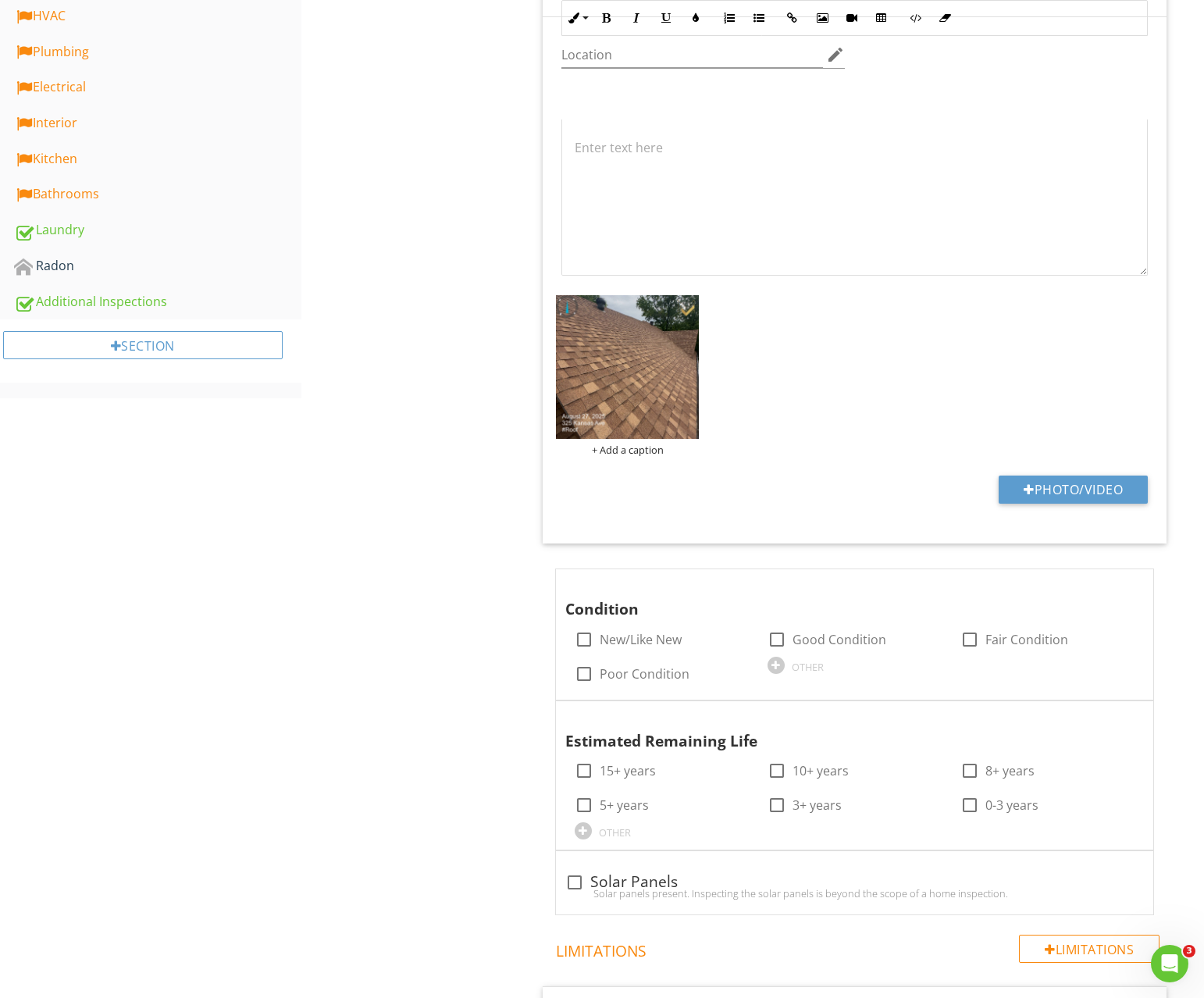
scroll to position [720, 0]
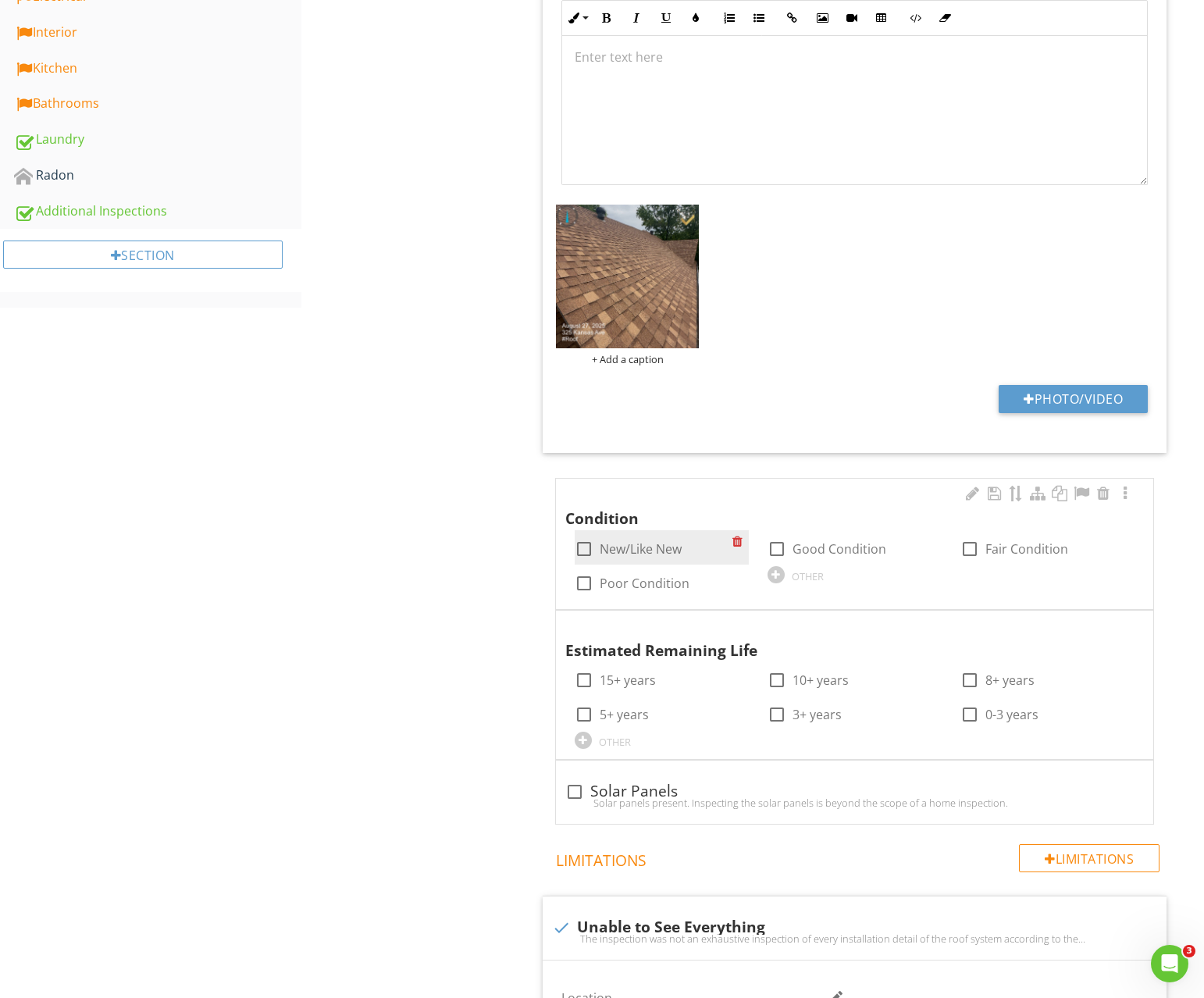
click at [584, 549] on div at bounding box center [584, 549] width 27 height 27
checkbox input "true"
click at [581, 666] on div "check_box_outline_blank 15+ years" at bounding box center [662, 679] width 175 height 34
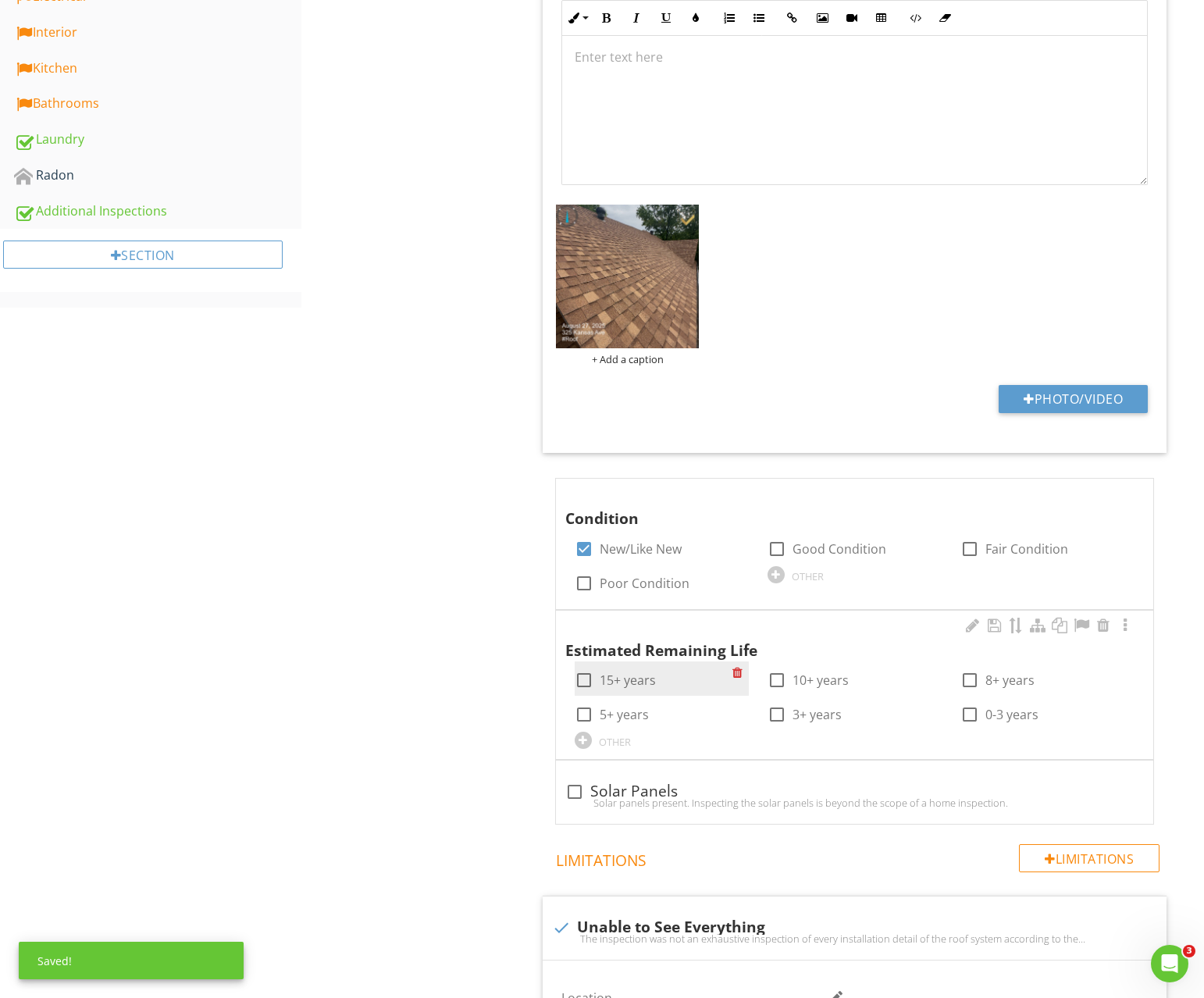
drag, startPoint x: 578, startPoint y: 680, endPoint x: 521, endPoint y: 657, distance: 61.5
click at [578, 680] on div at bounding box center [584, 680] width 27 height 27
checkbox input "true"
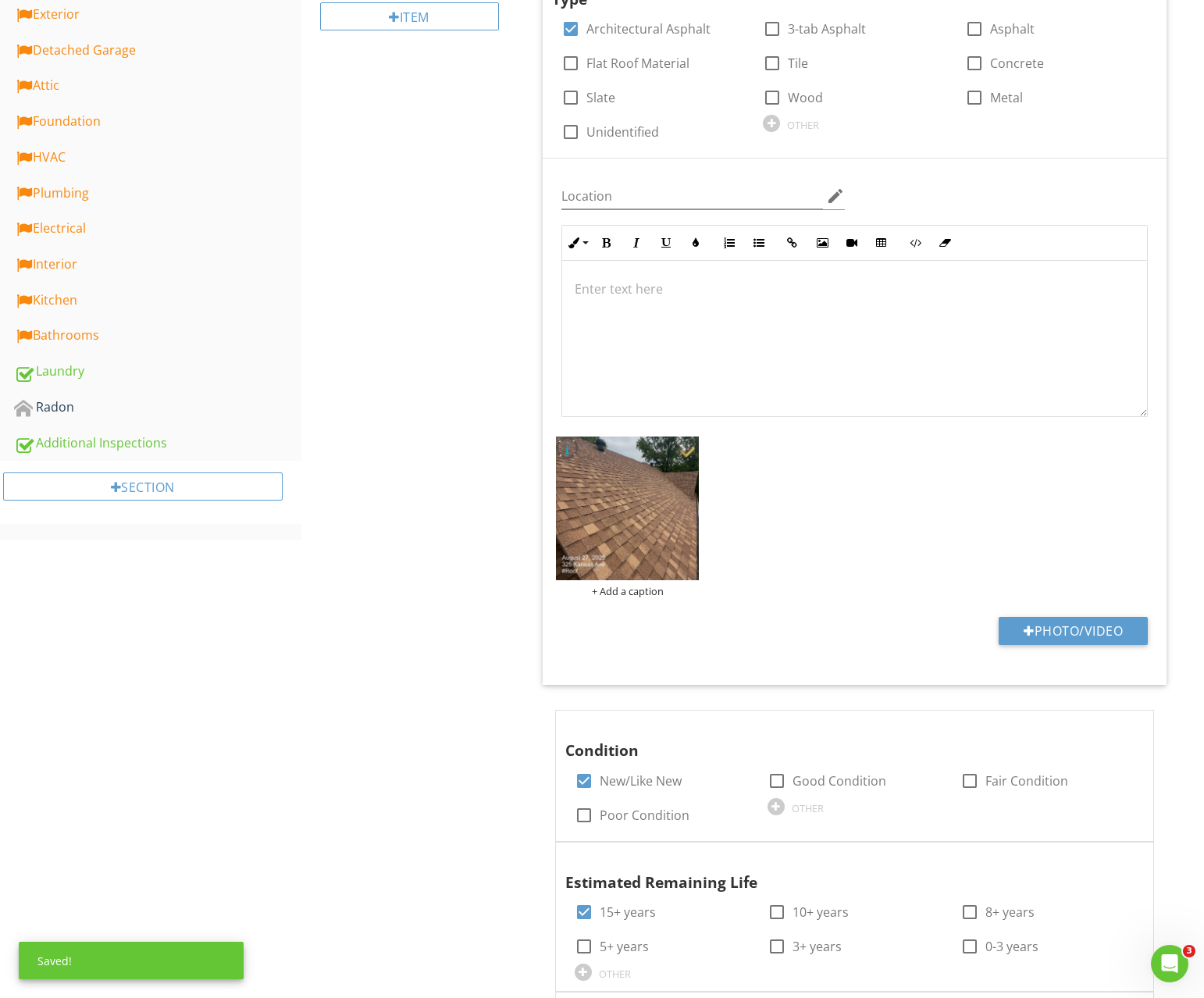
scroll to position [0, 0]
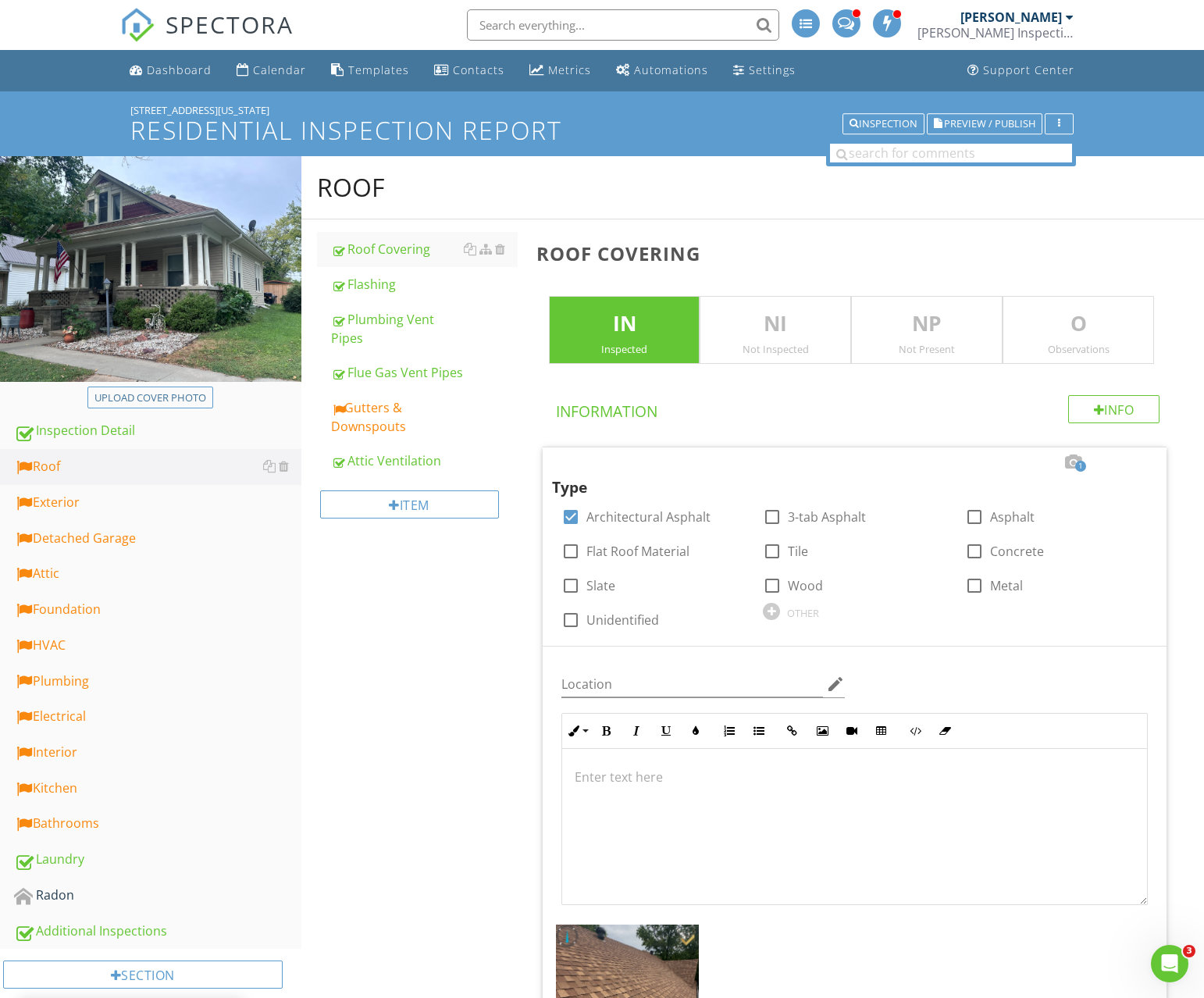
drag, startPoint x: 1085, startPoint y: 313, endPoint x: 803, endPoint y: 422, distance: 302.3
click at [1085, 315] on p "O" at bounding box center [1079, 324] width 150 height 32
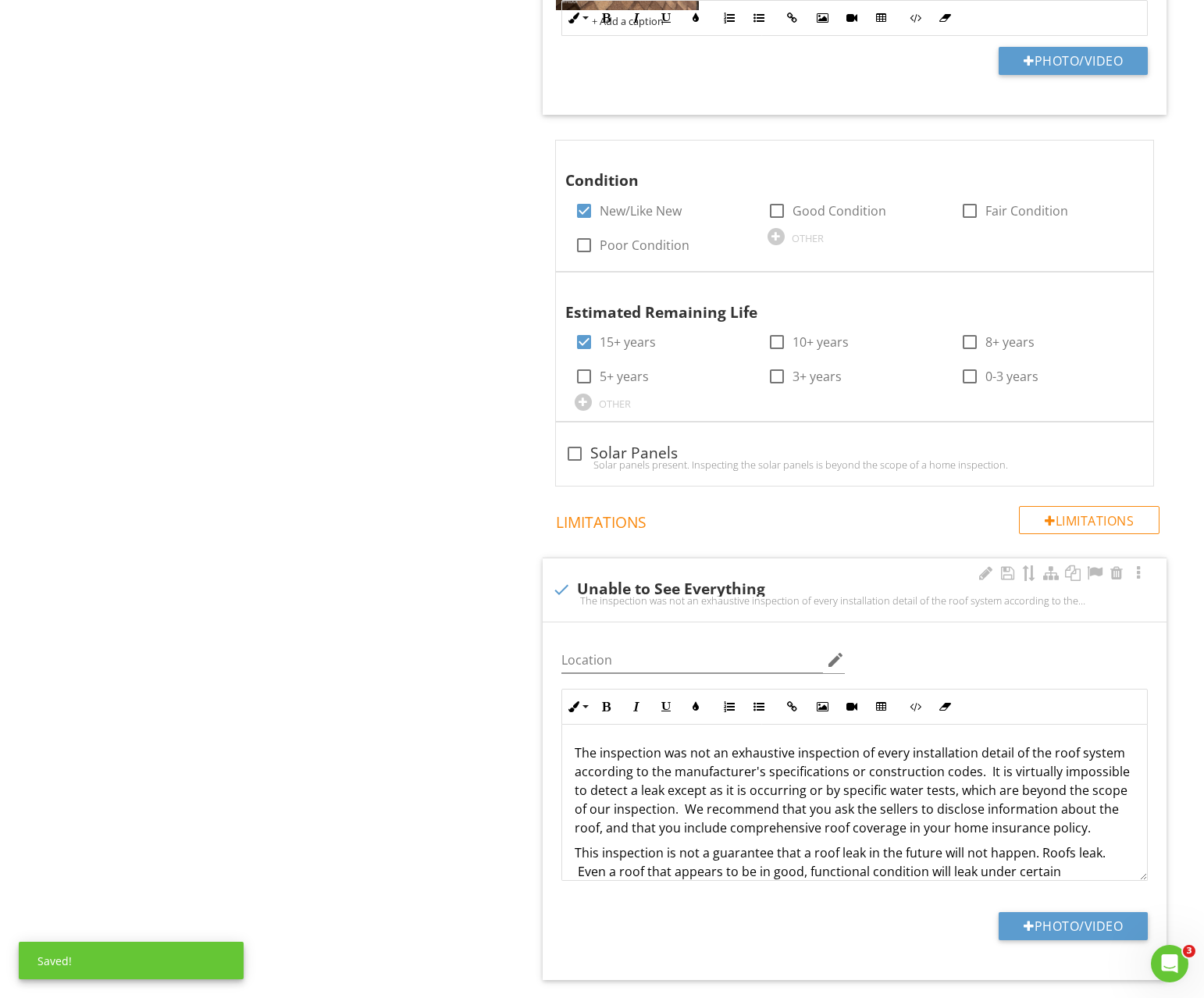
scroll to position [1484, 0]
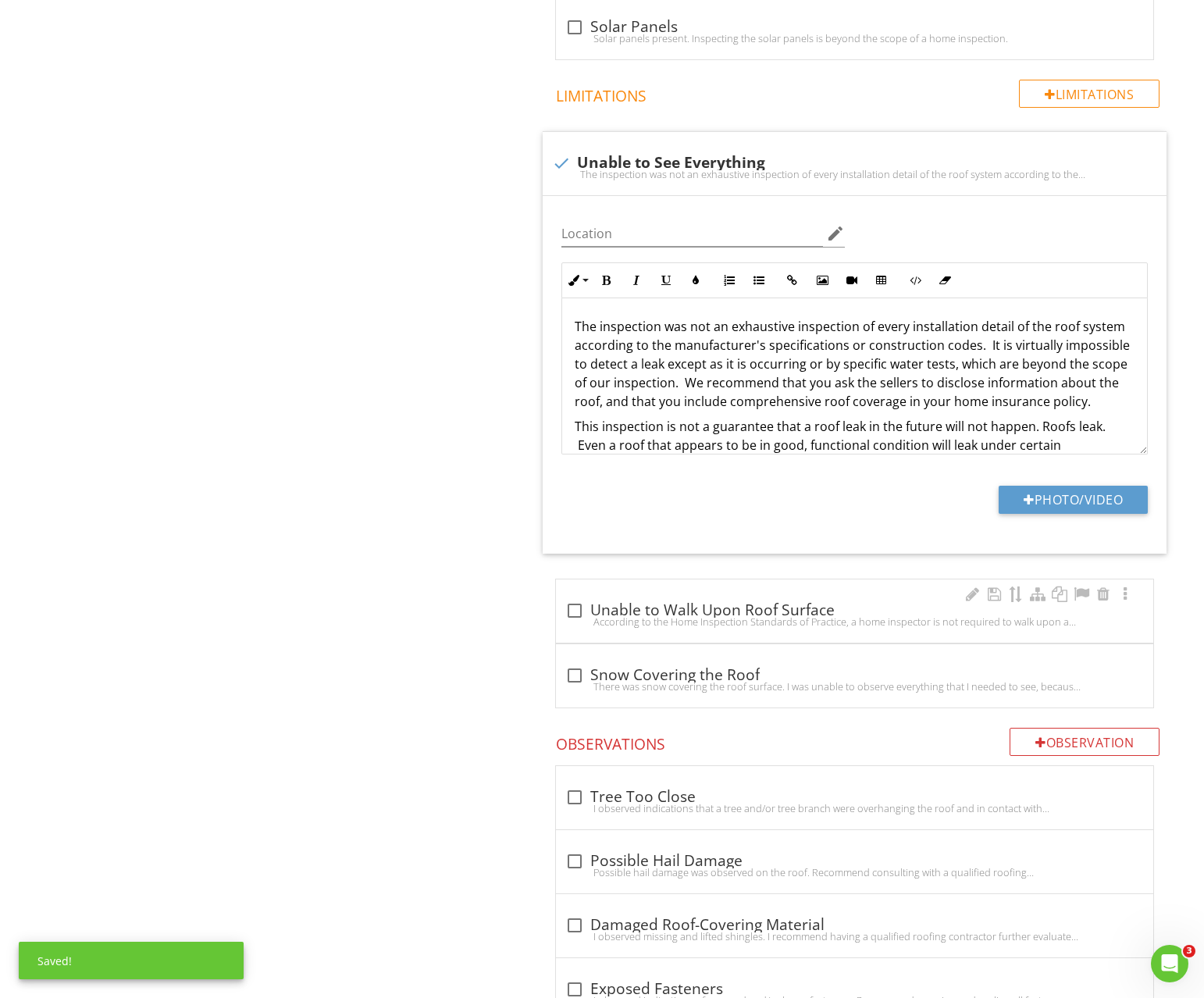
drag, startPoint x: 572, startPoint y: 615, endPoint x: 549, endPoint y: 614, distance: 23.0
click at [572, 615] on div at bounding box center [575, 611] width 27 height 27
checkbox input "true"
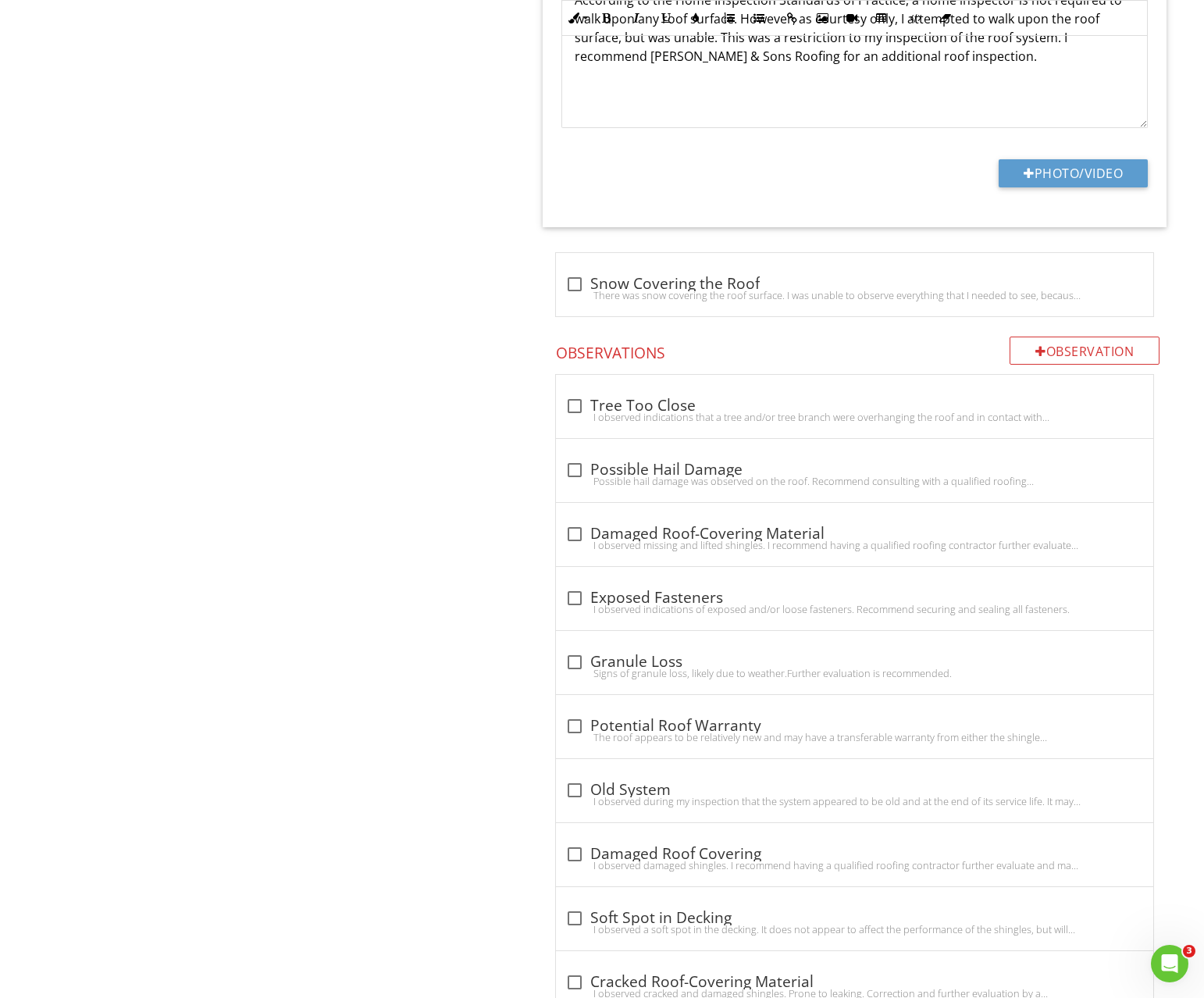
scroll to position [2293, 0]
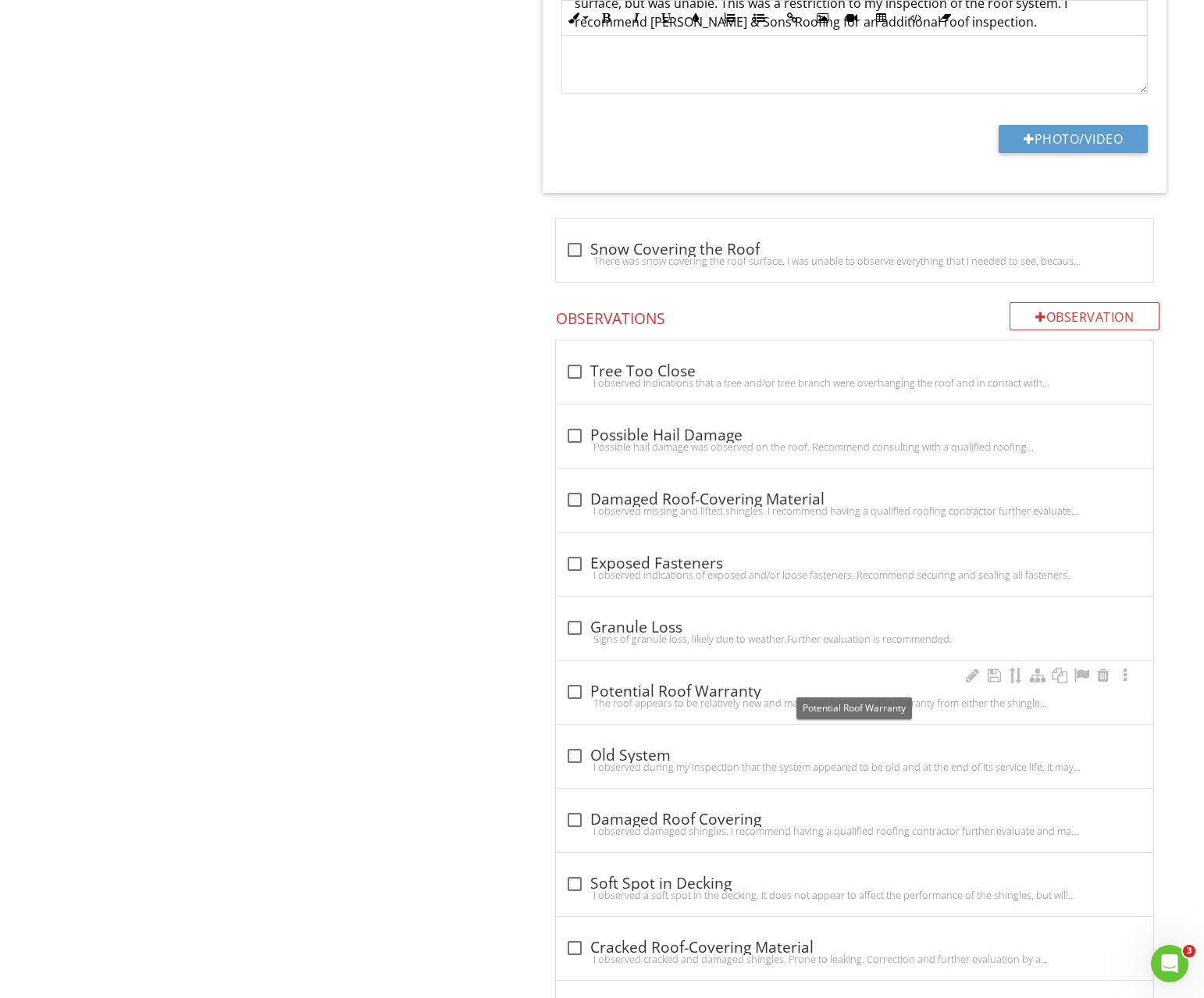
drag, startPoint x: 588, startPoint y: 691, endPoint x: 577, endPoint y: 688, distance: 11.4
click at [587, 691] on div at bounding box center [575, 692] width 27 height 27
checkbox input "true"
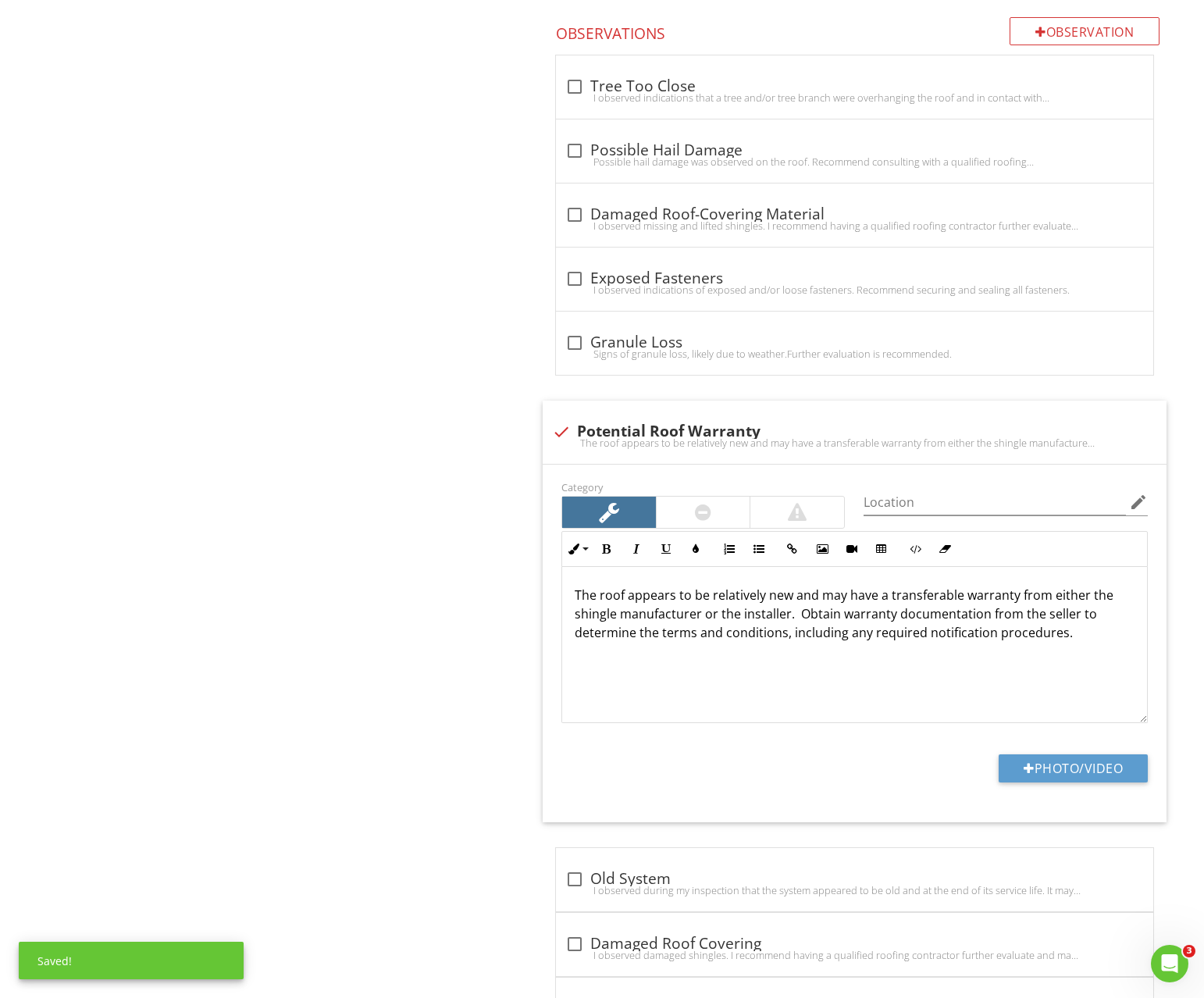
scroll to position [2741, 0]
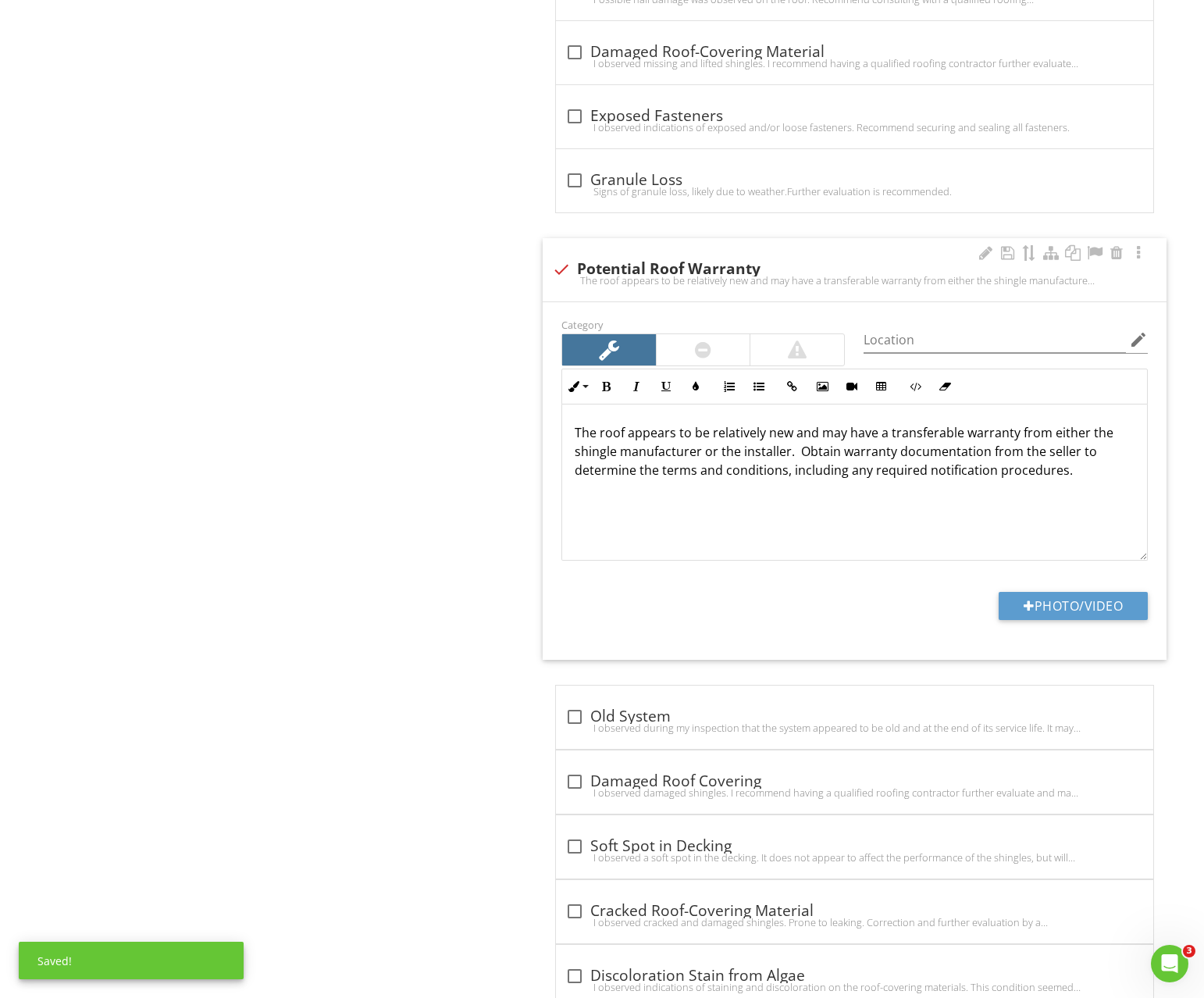
click at [925, 355] on div "Location edit" at bounding box center [1005, 347] width 284 height 42
click at [926, 351] on input "Location" at bounding box center [994, 340] width 263 height 26
type input "Roof"
click at [563, 276] on div "The roof appears to be relatively new and may have a transferable warranty from…" at bounding box center [855, 279] width 605 height 12
checkbox input "true"
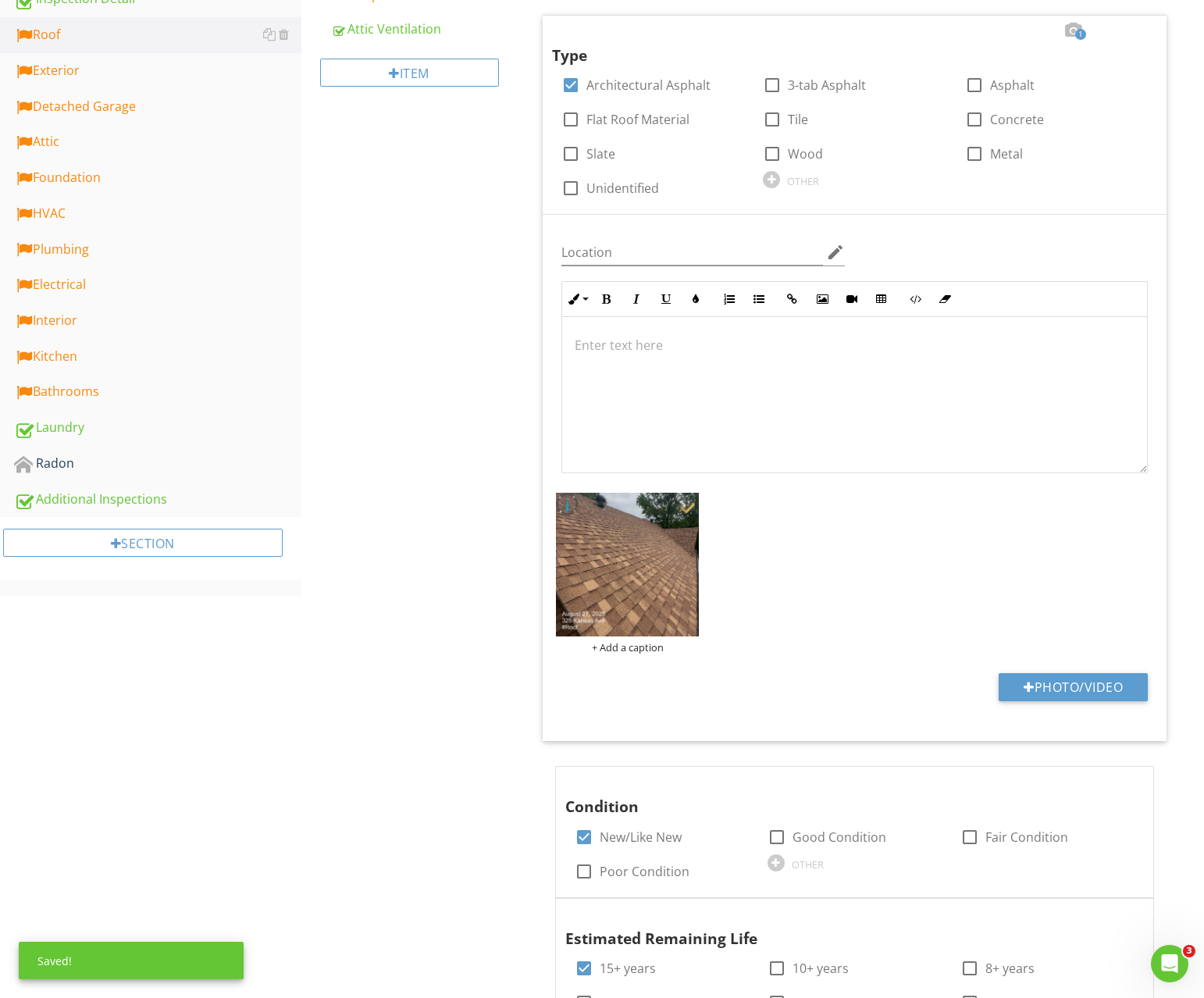
scroll to position [0, 0]
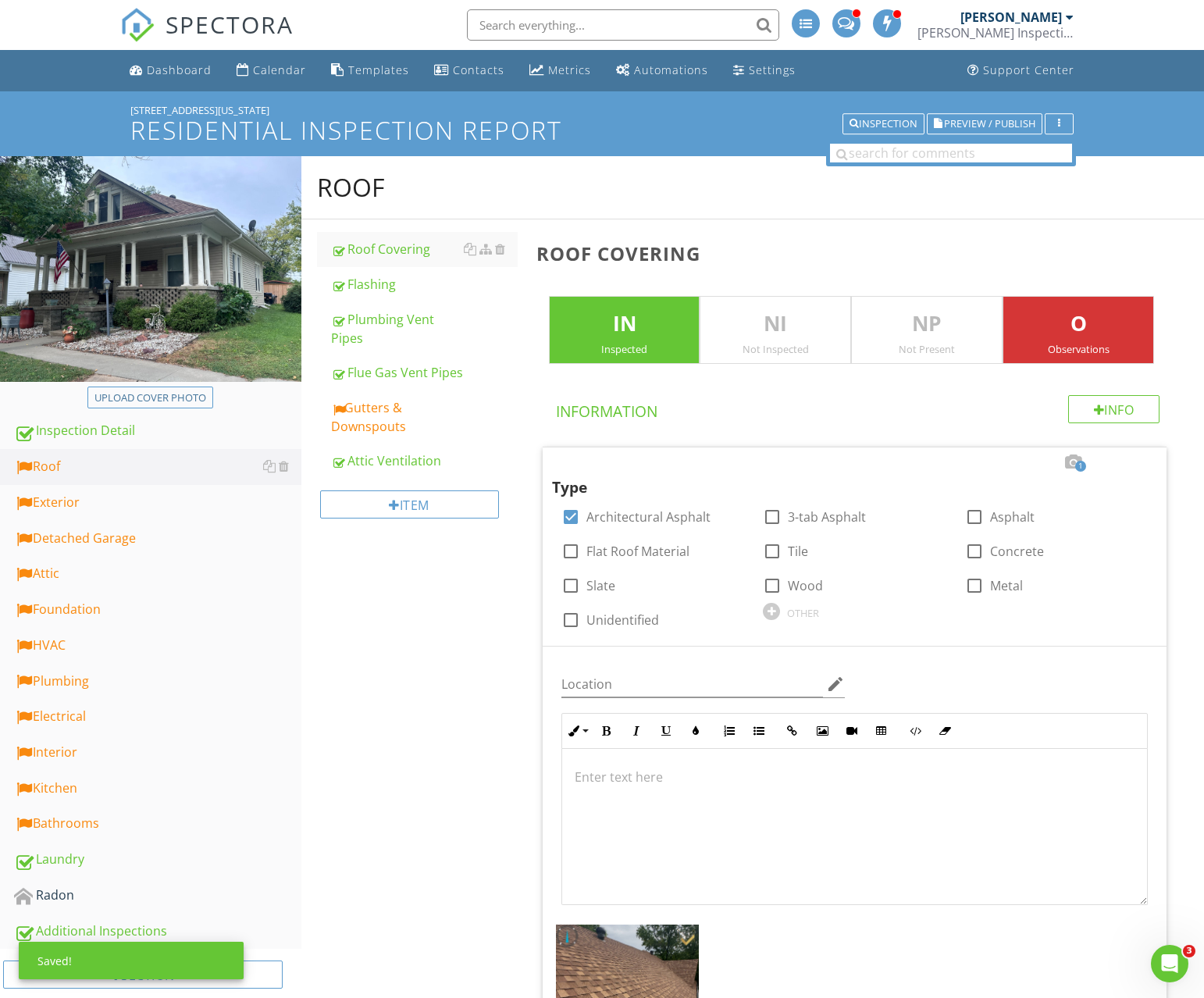
drag, startPoint x: 1026, startPoint y: 308, endPoint x: 731, endPoint y: 322, distance: 295.3
click at [1026, 308] on p "O" at bounding box center [1079, 324] width 150 height 32
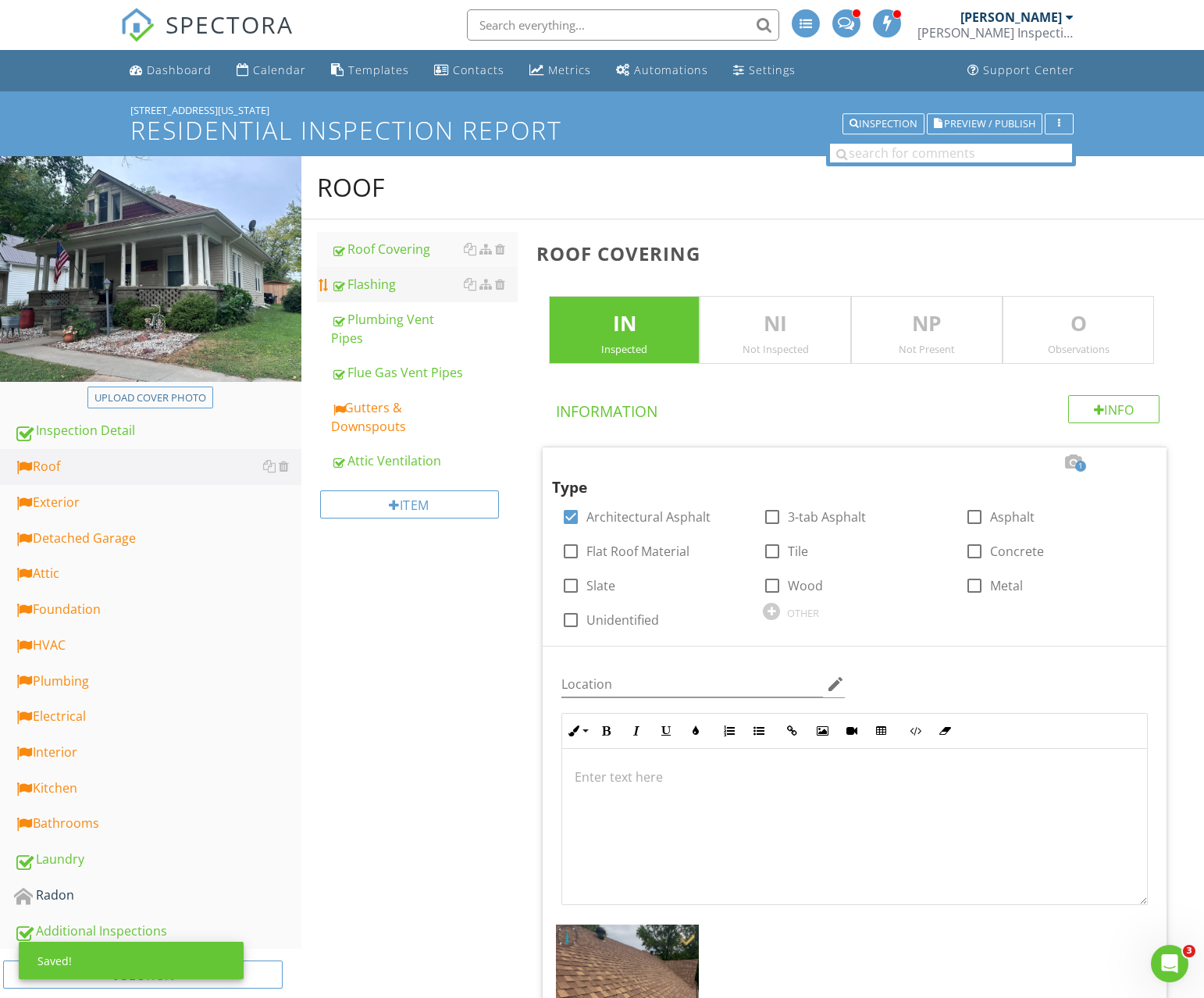
click at [383, 297] on link "Flashing" at bounding box center [424, 284] width 187 height 34
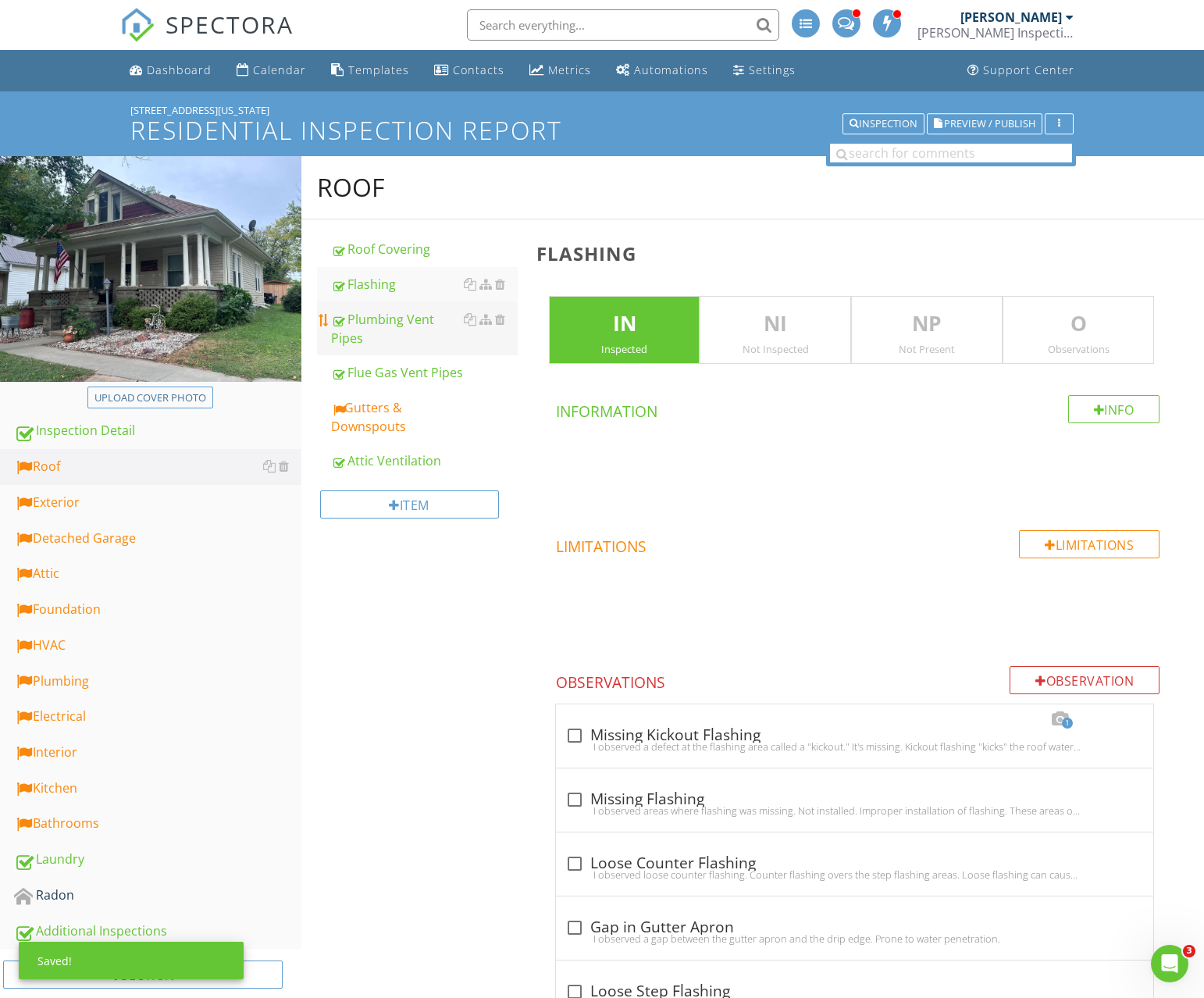
click at [382, 327] on div "Plumbing Vent Pipes" at bounding box center [424, 329] width 187 height 37
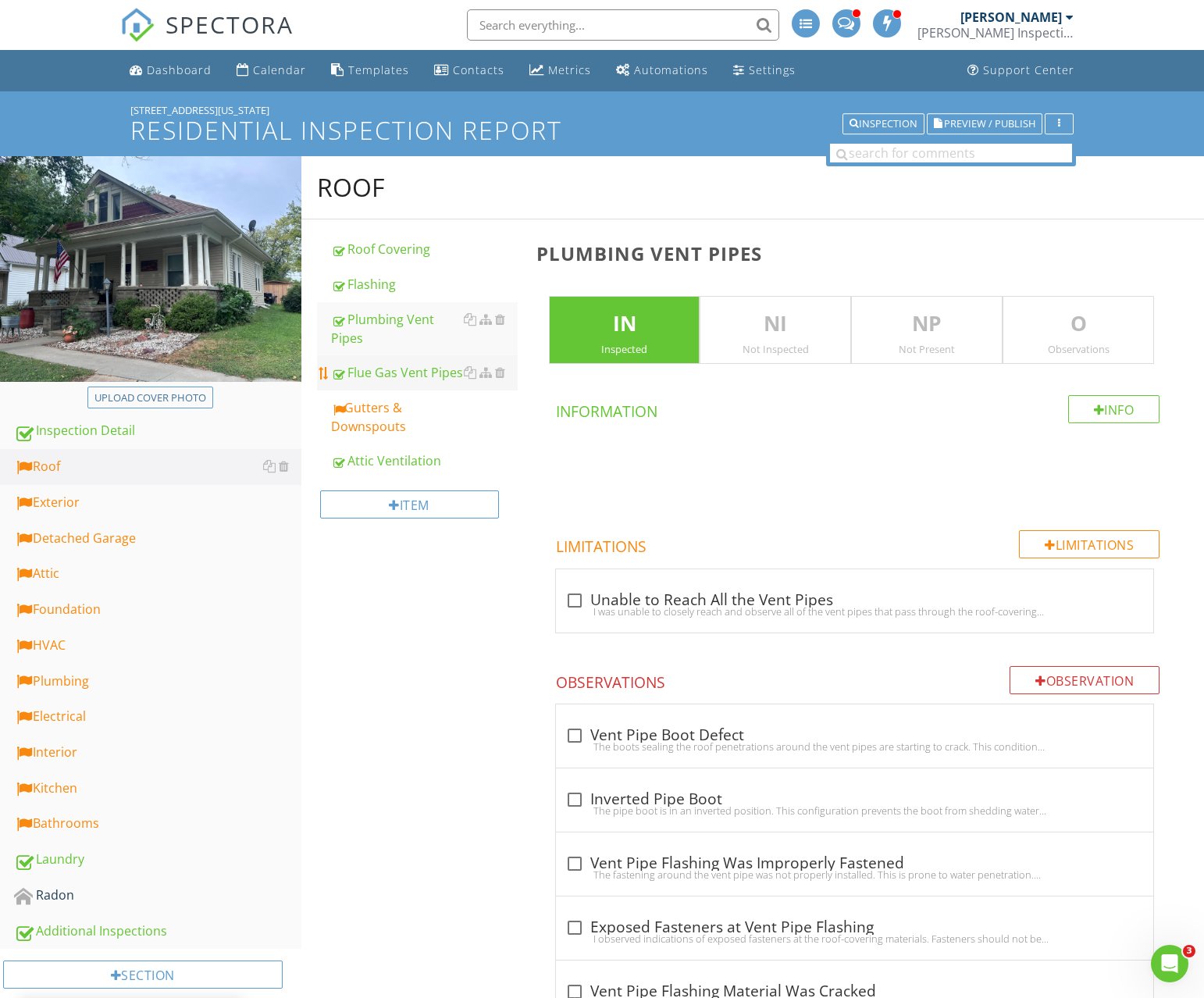
click at [386, 374] on div "Flue Gas Vent Pipes" at bounding box center [424, 372] width 187 height 19
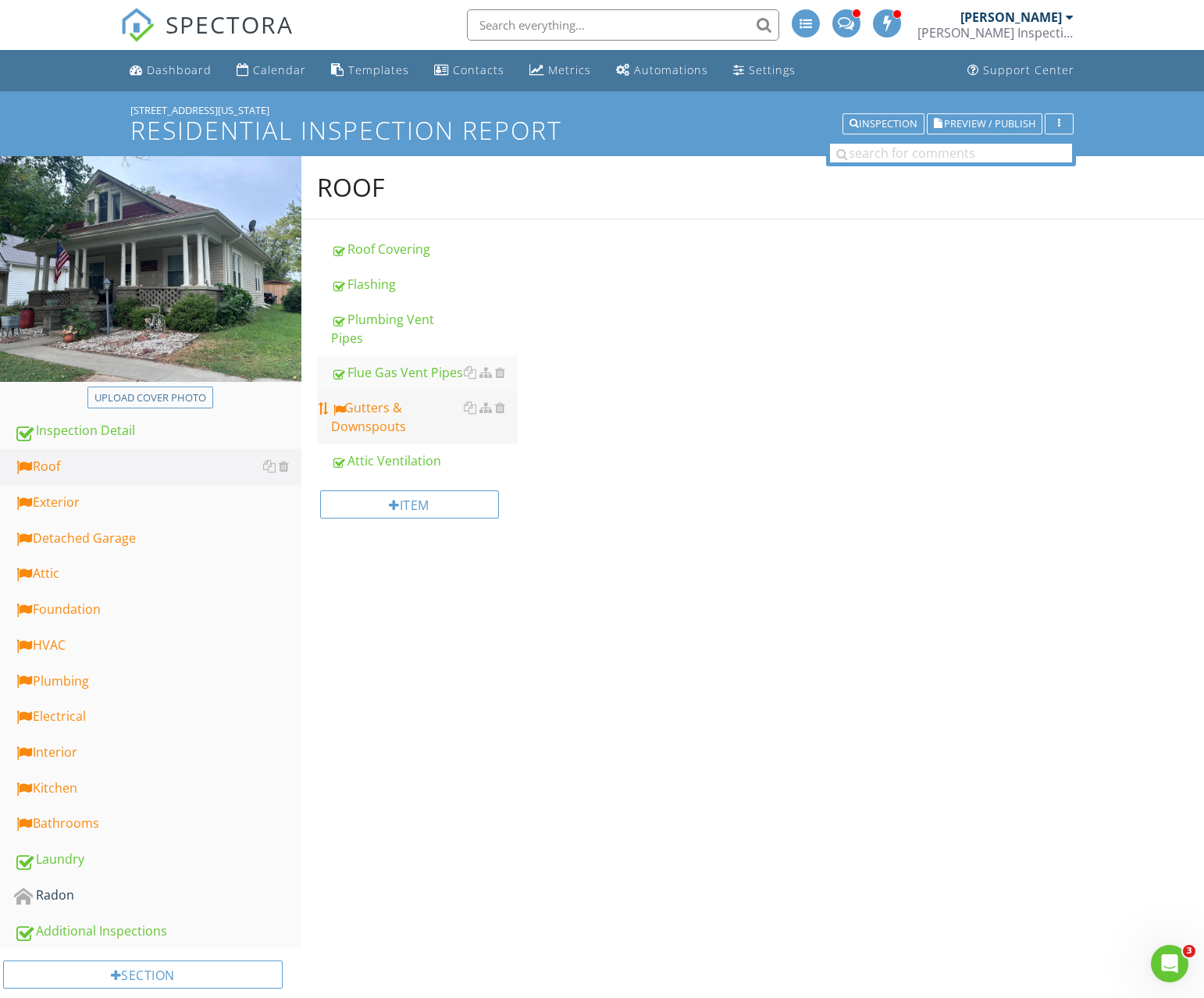
scroll to position [8, 0]
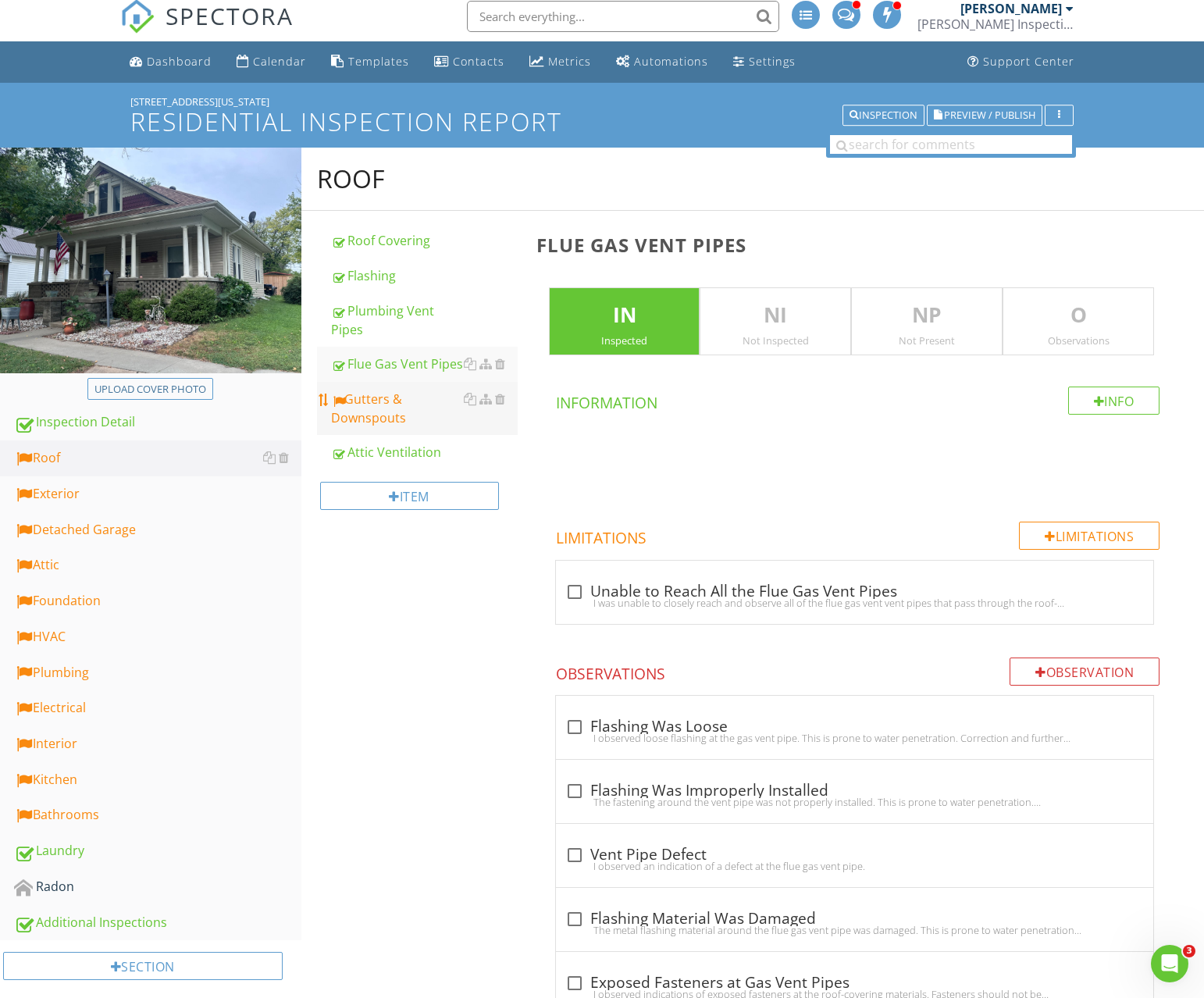
click at [379, 409] on div "Gutters & Downspouts" at bounding box center [424, 408] width 187 height 37
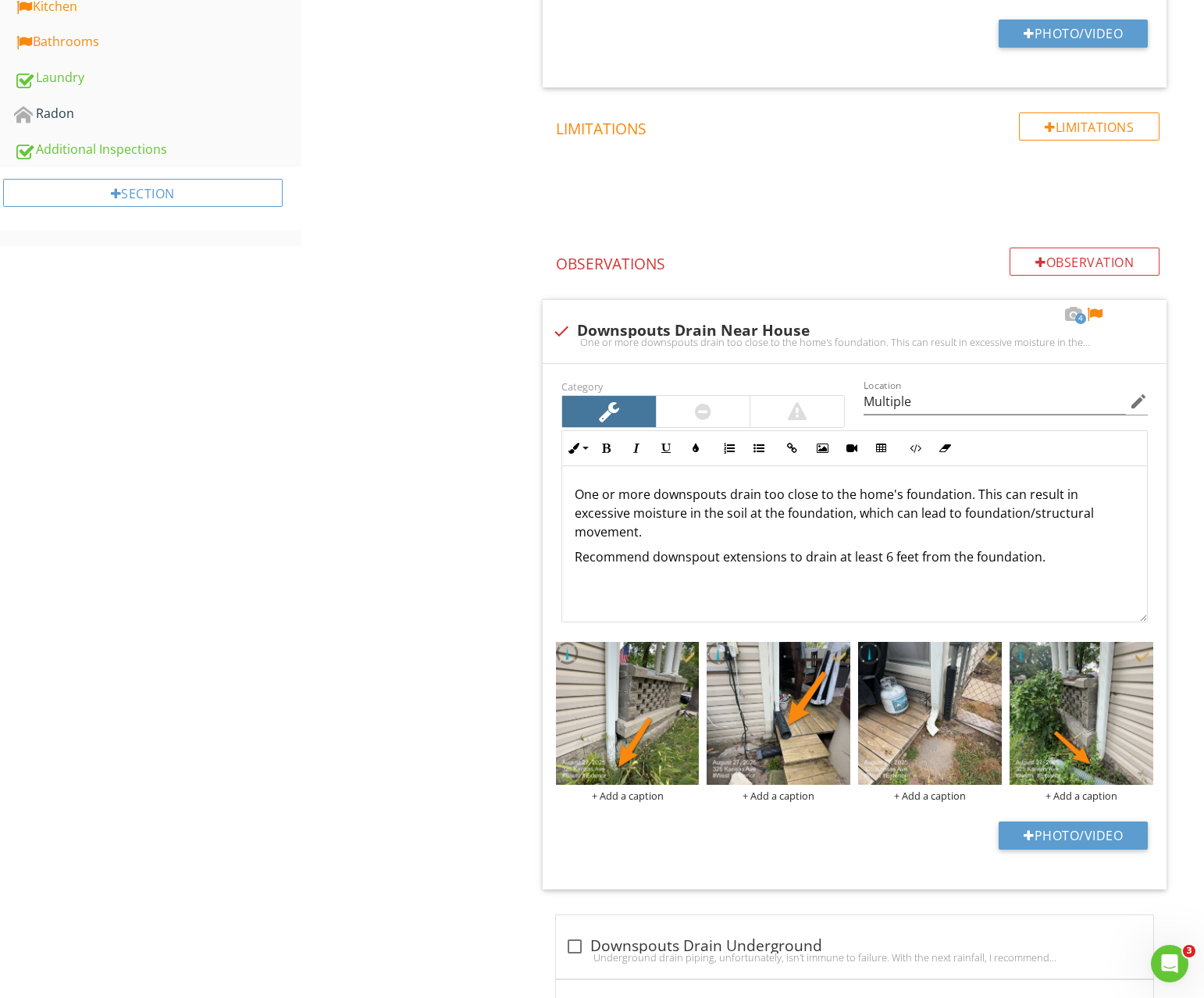
scroll to position [826, 0]
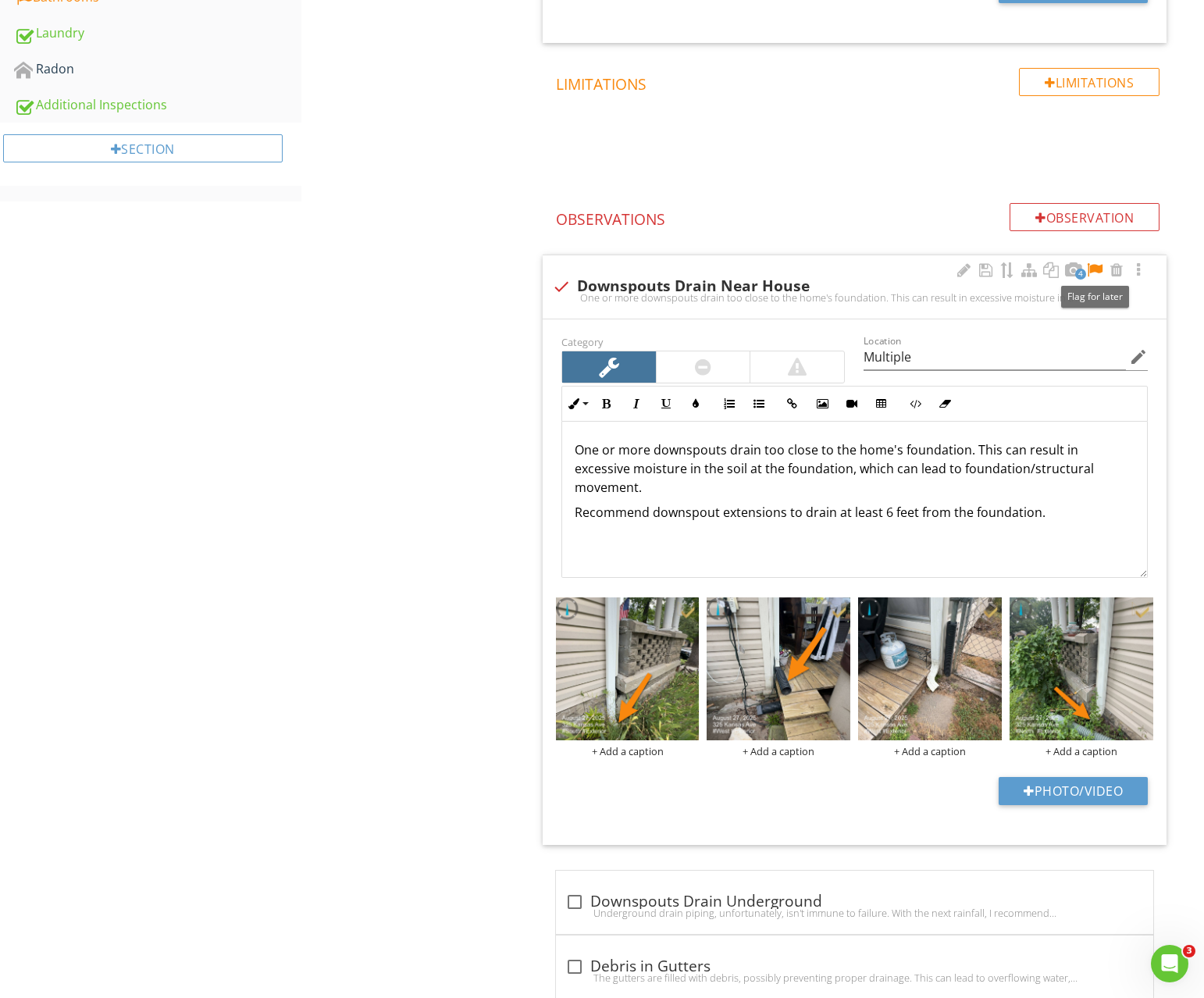
click at [1103, 264] on div at bounding box center [1094, 270] width 19 height 16
drag, startPoint x: 691, startPoint y: 378, endPoint x: 681, endPoint y: 379, distance: 10.0
click at [691, 378] on div at bounding box center [703, 368] width 94 height 32
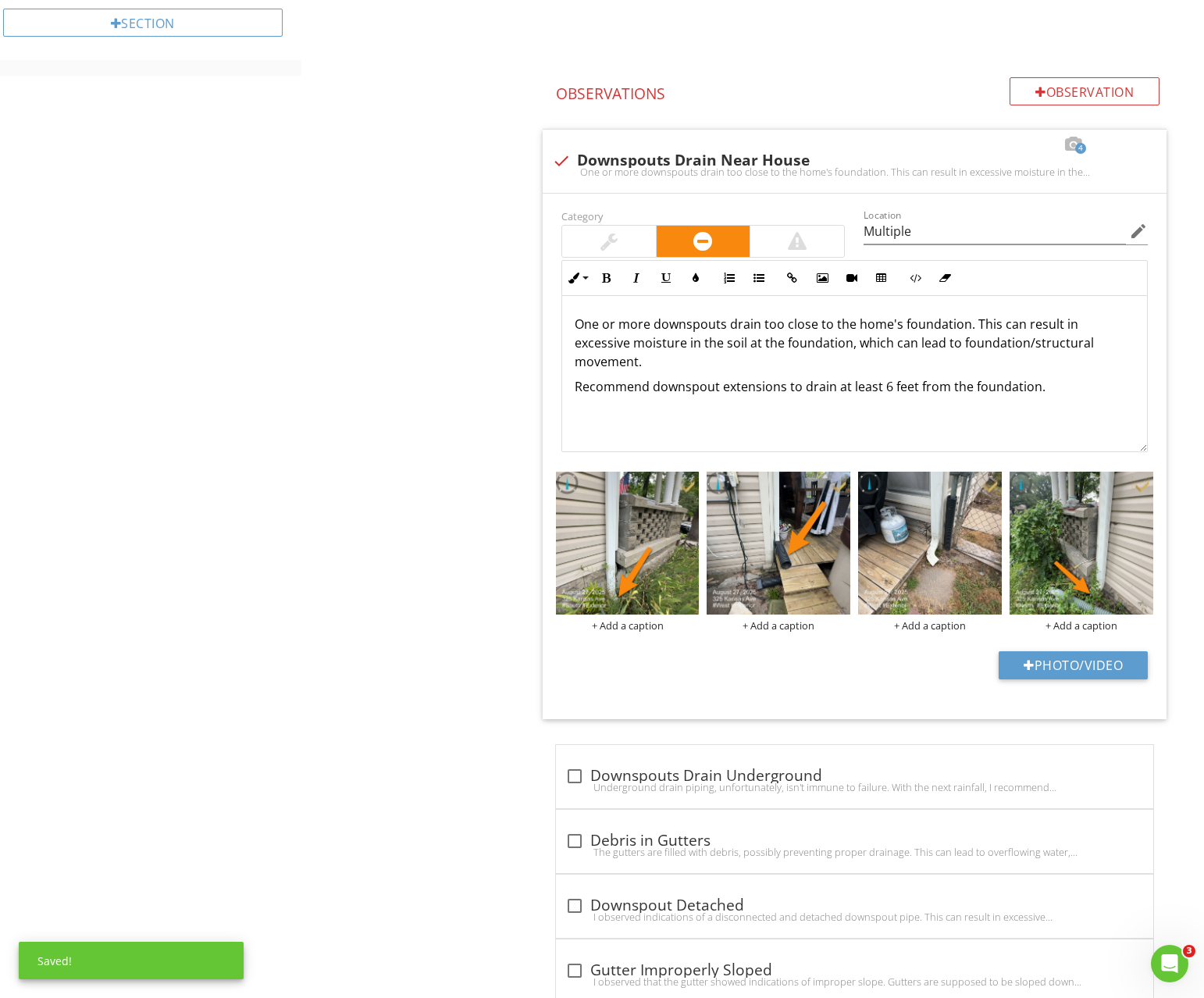
scroll to position [966, 0]
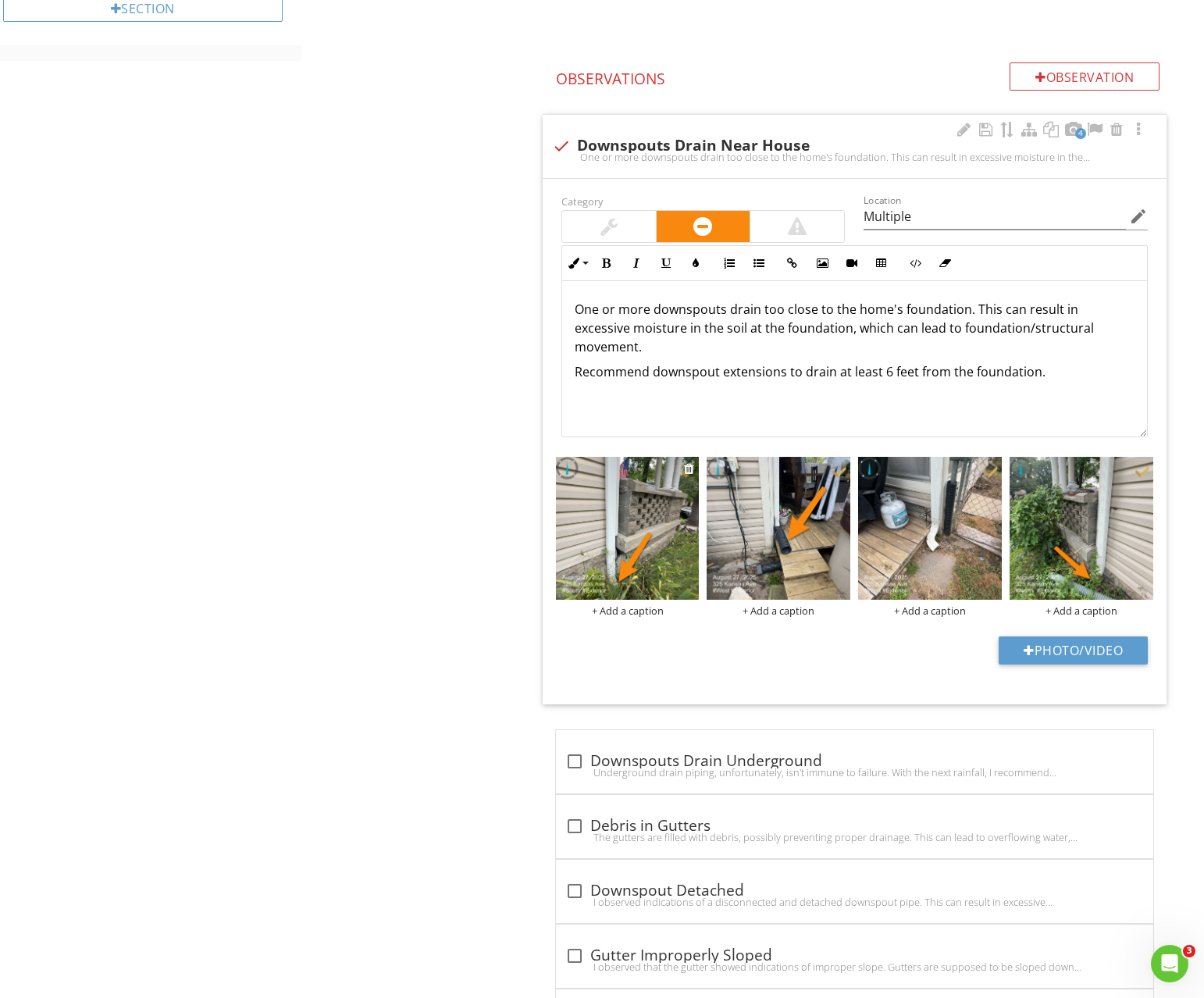
click at [653, 482] on img at bounding box center [628, 528] width 144 height 144
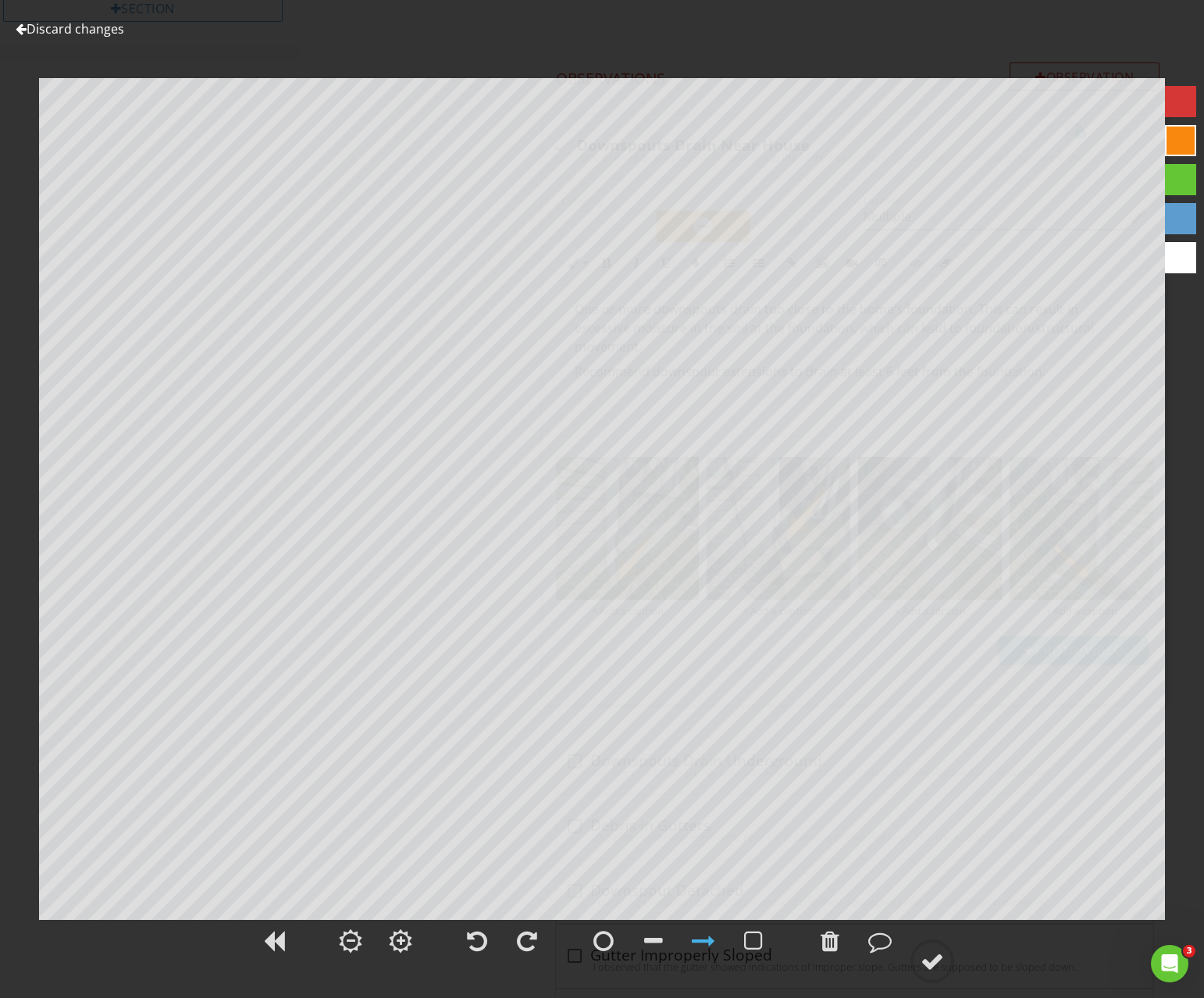
click at [1183, 145] on div at bounding box center [1181, 141] width 32 height 32
drag, startPoint x: 927, startPoint y: 952, endPoint x: 911, endPoint y: 966, distance: 21.3
click at [927, 951] on div at bounding box center [932, 961] width 23 height 23
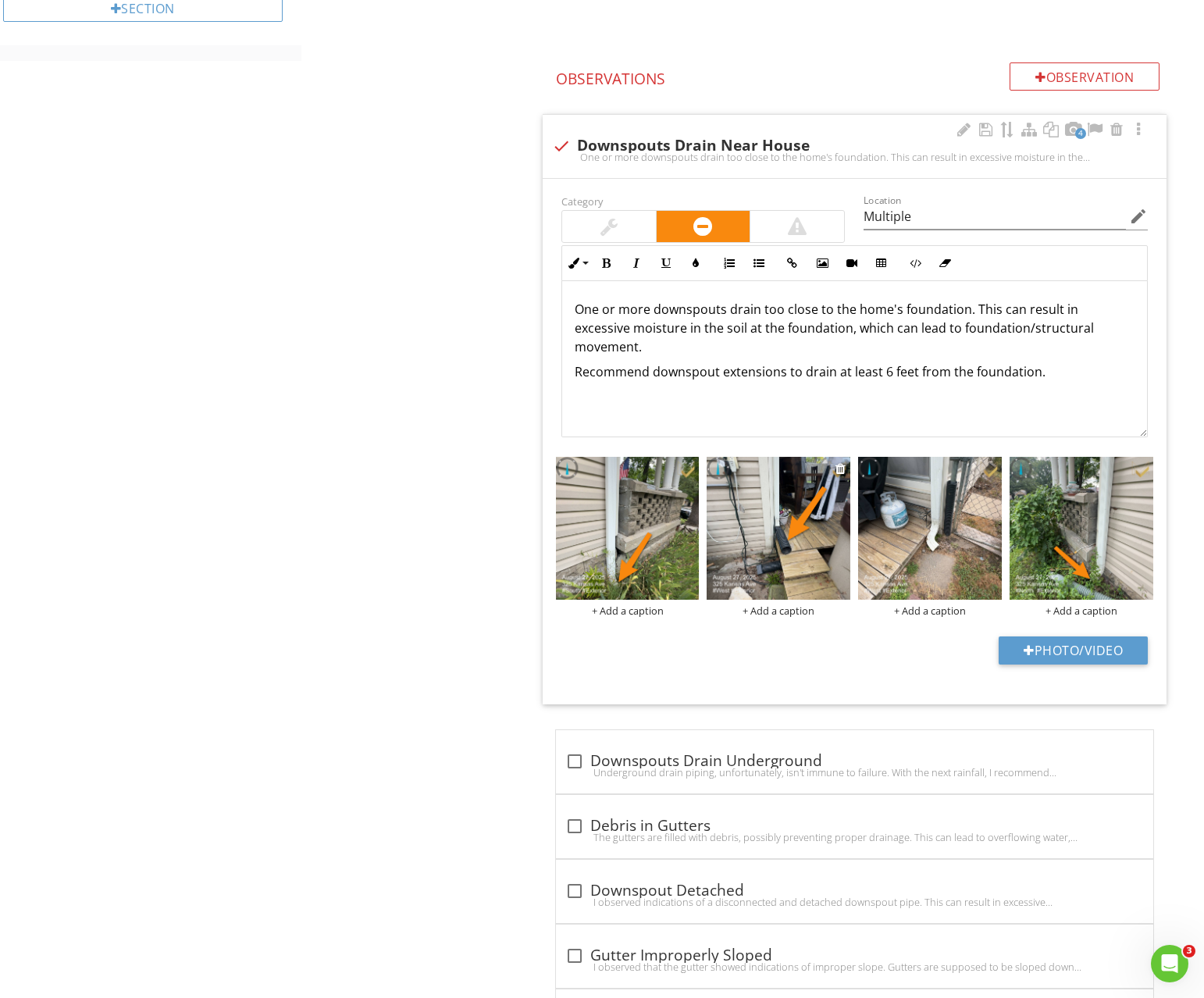
click at [809, 526] on img at bounding box center [778, 528] width 144 height 144
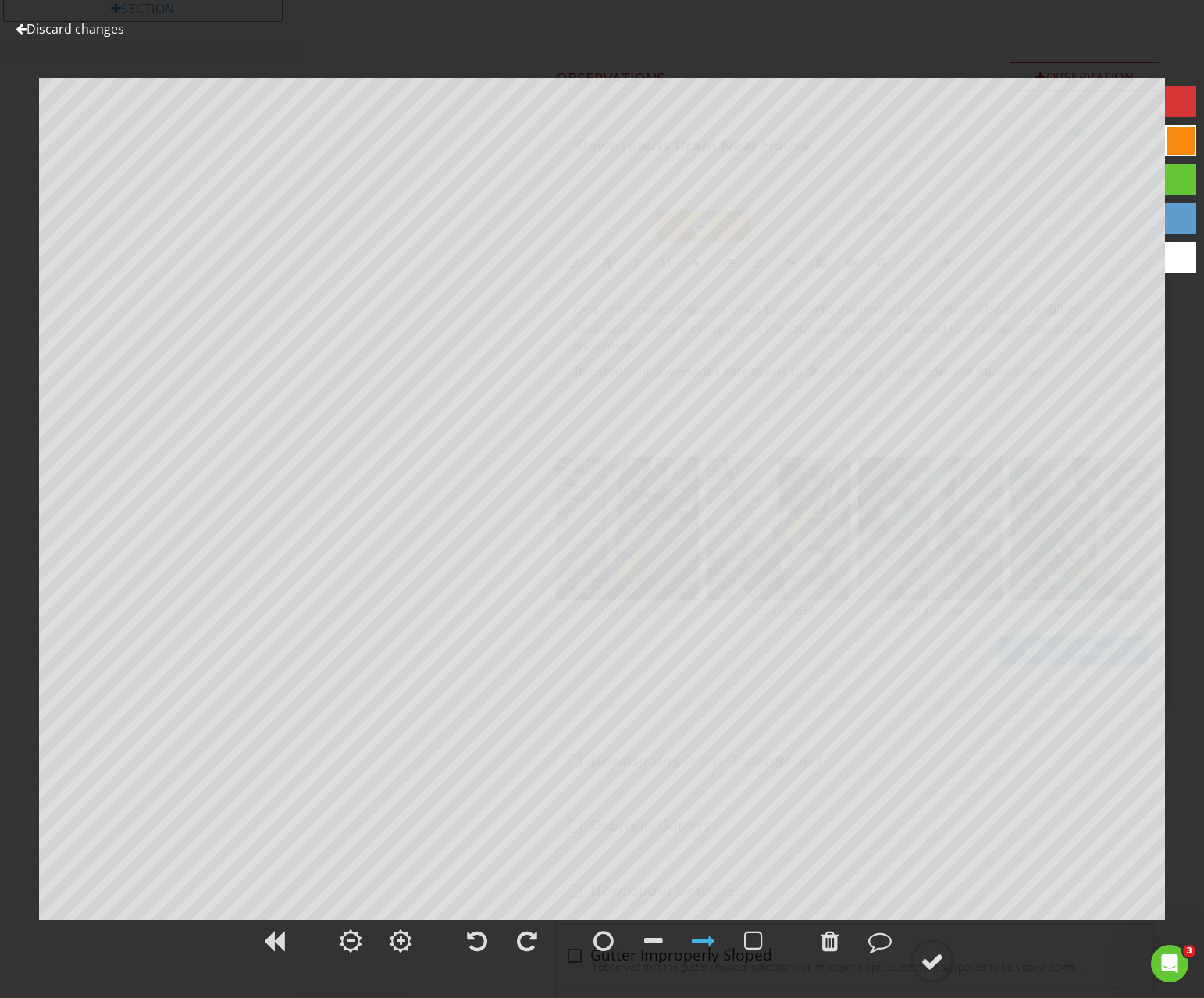
click at [1173, 153] on div at bounding box center [1181, 141] width 32 height 32
drag, startPoint x: 940, startPoint y: 957, endPoint x: 946, endPoint y: 952, distance: 7.8
click at [939, 957] on div at bounding box center [932, 961] width 23 height 23
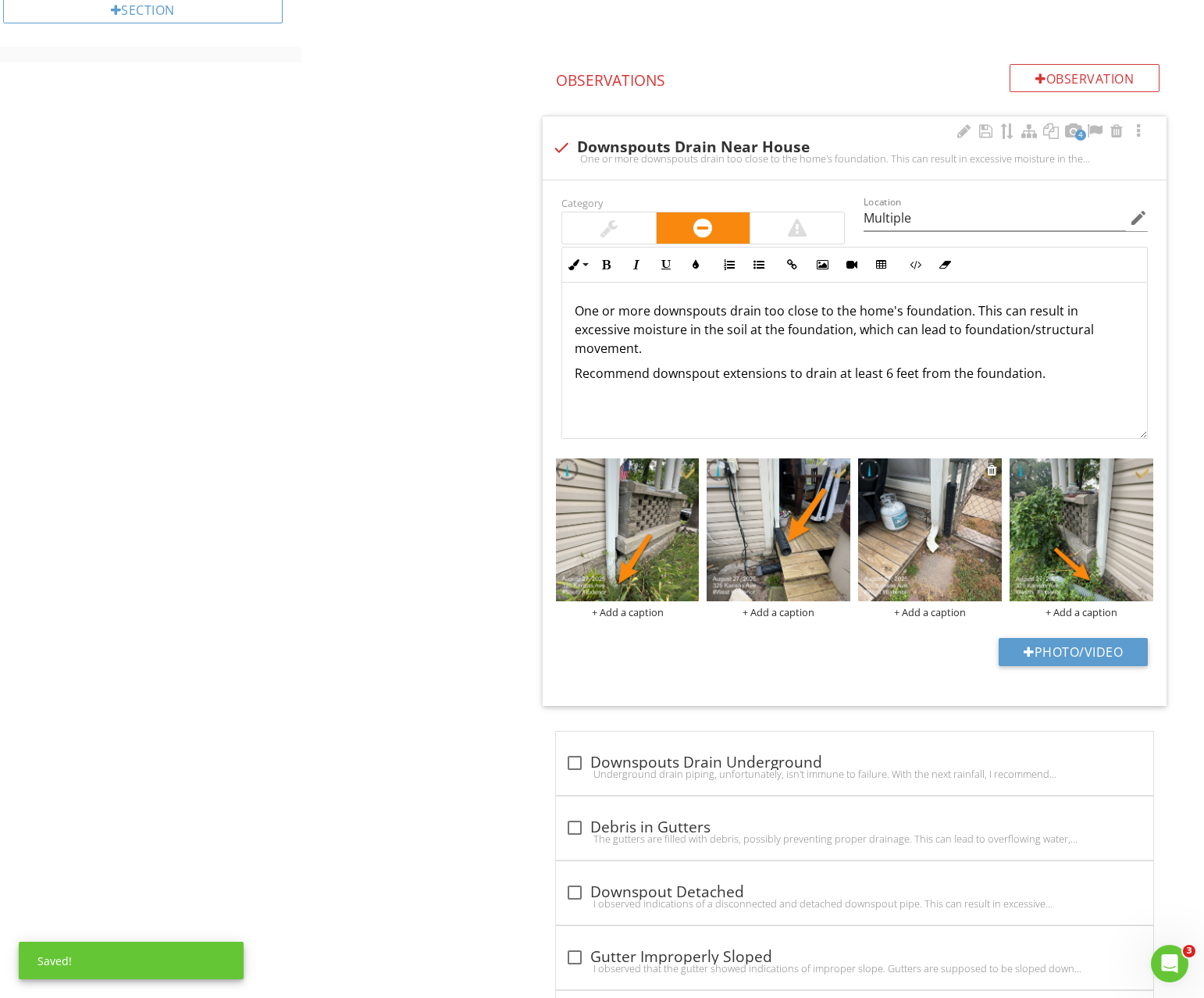
click at [923, 583] on img at bounding box center [930, 530] width 144 height 144
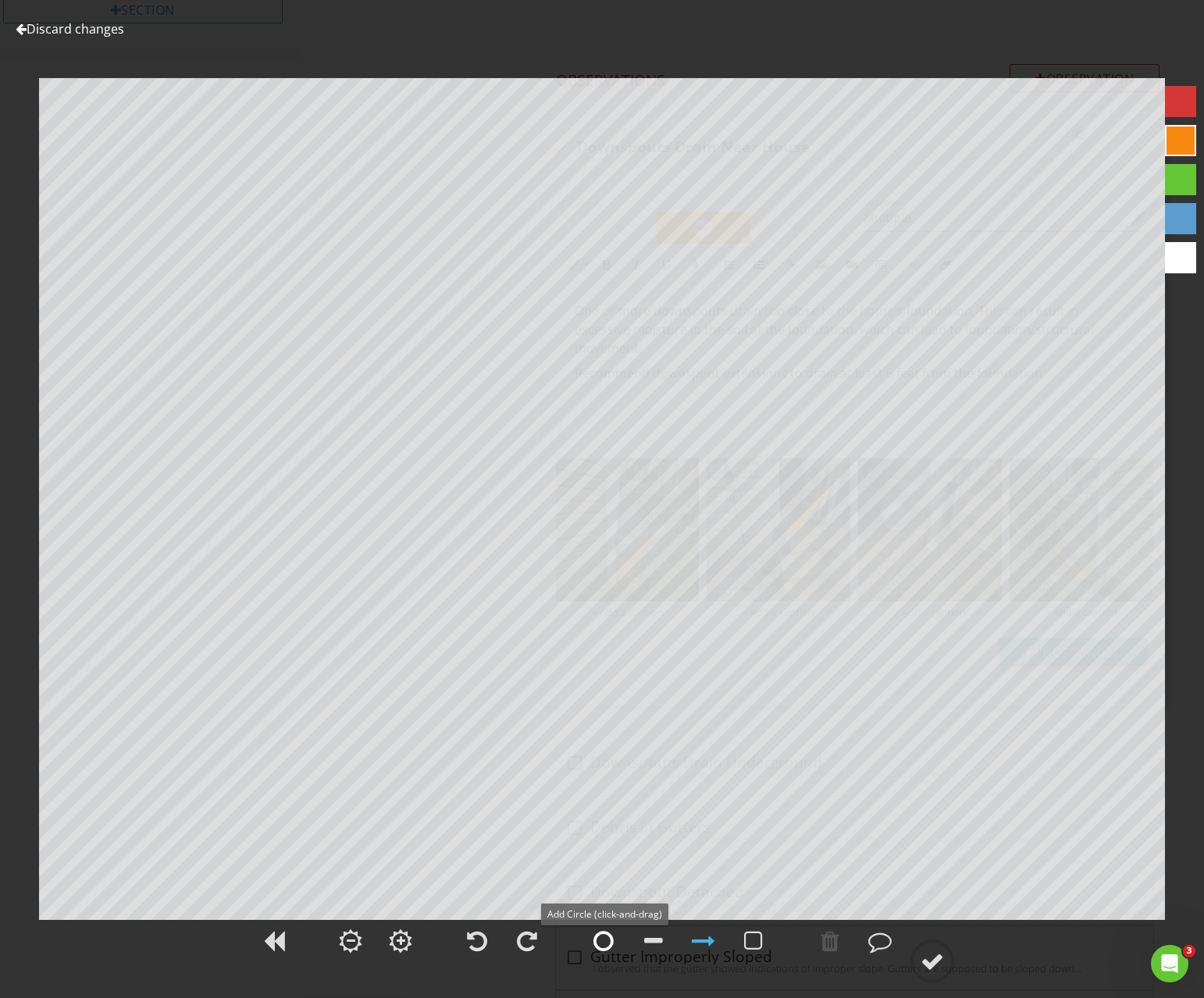
click at [602, 945] on div at bounding box center [603, 940] width 20 height 23
click at [937, 960] on div at bounding box center [932, 961] width 23 height 23
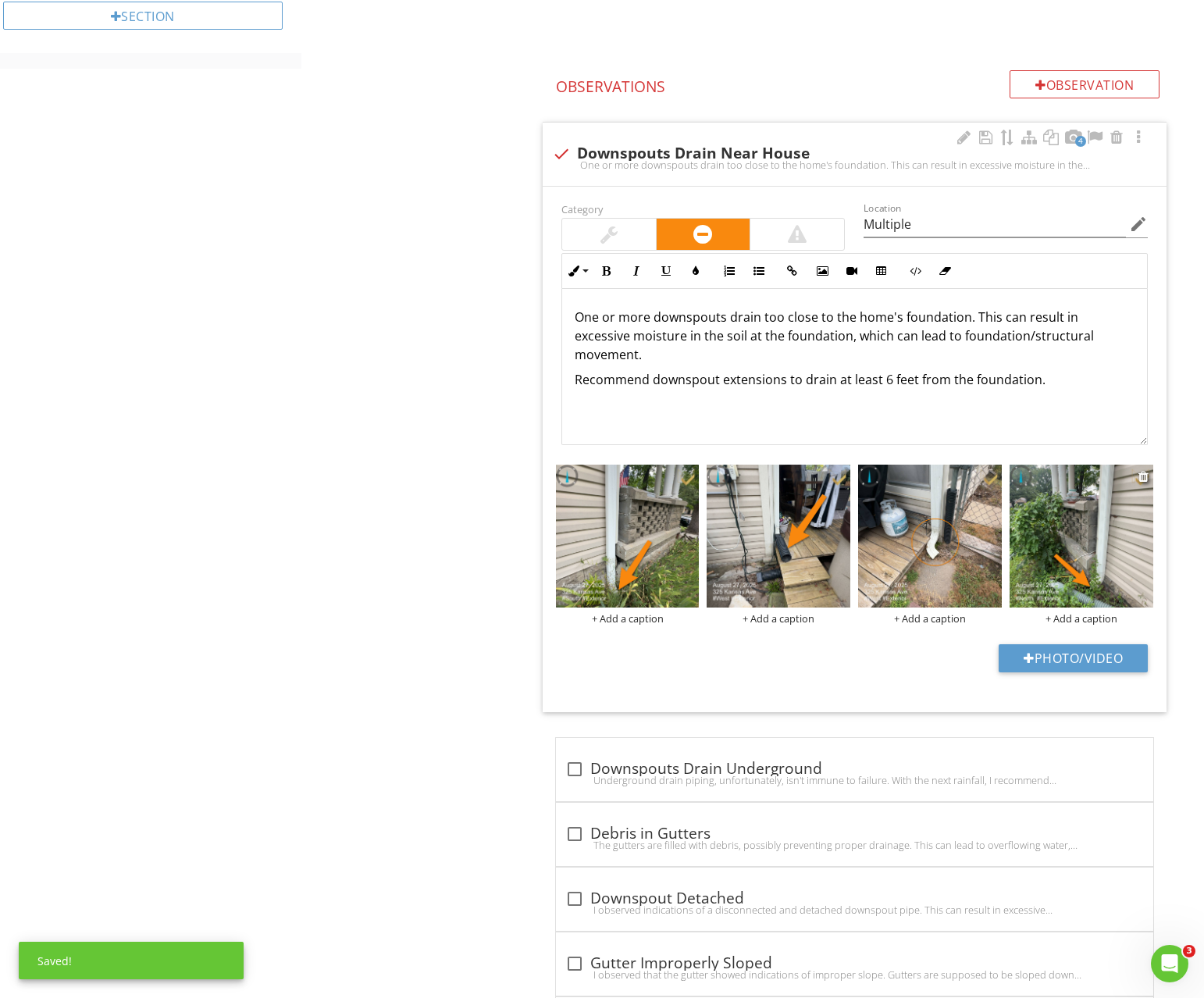
click at [1048, 563] on img at bounding box center [1081, 537] width 144 height 144
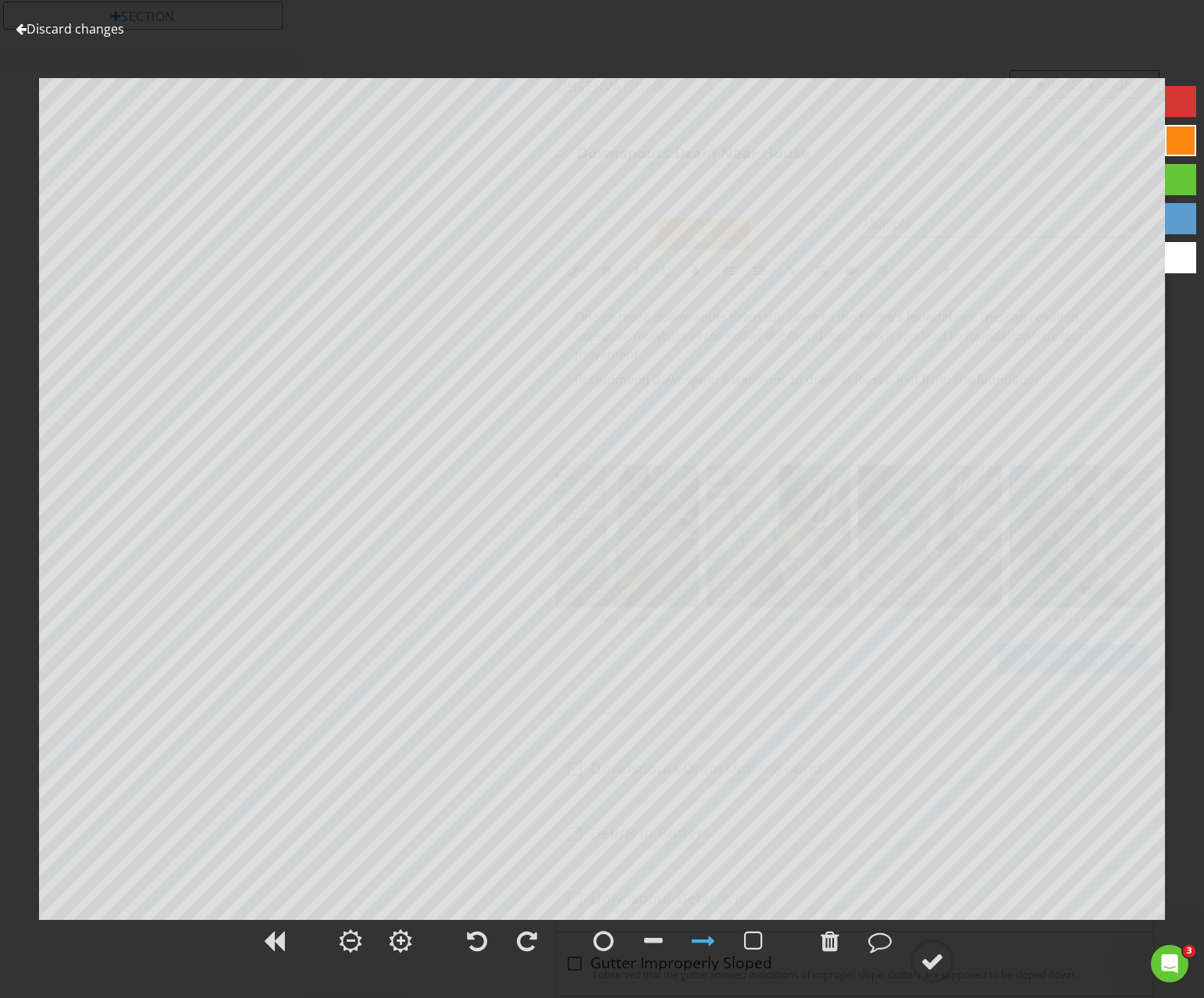
click at [1183, 152] on div at bounding box center [1181, 141] width 32 height 32
drag, startPoint x: 925, startPoint y: 954, endPoint x: 902, endPoint y: 933, distance: 31.1
click at [925, 954] on div at bounding box center [932, 961] width 23 height 23
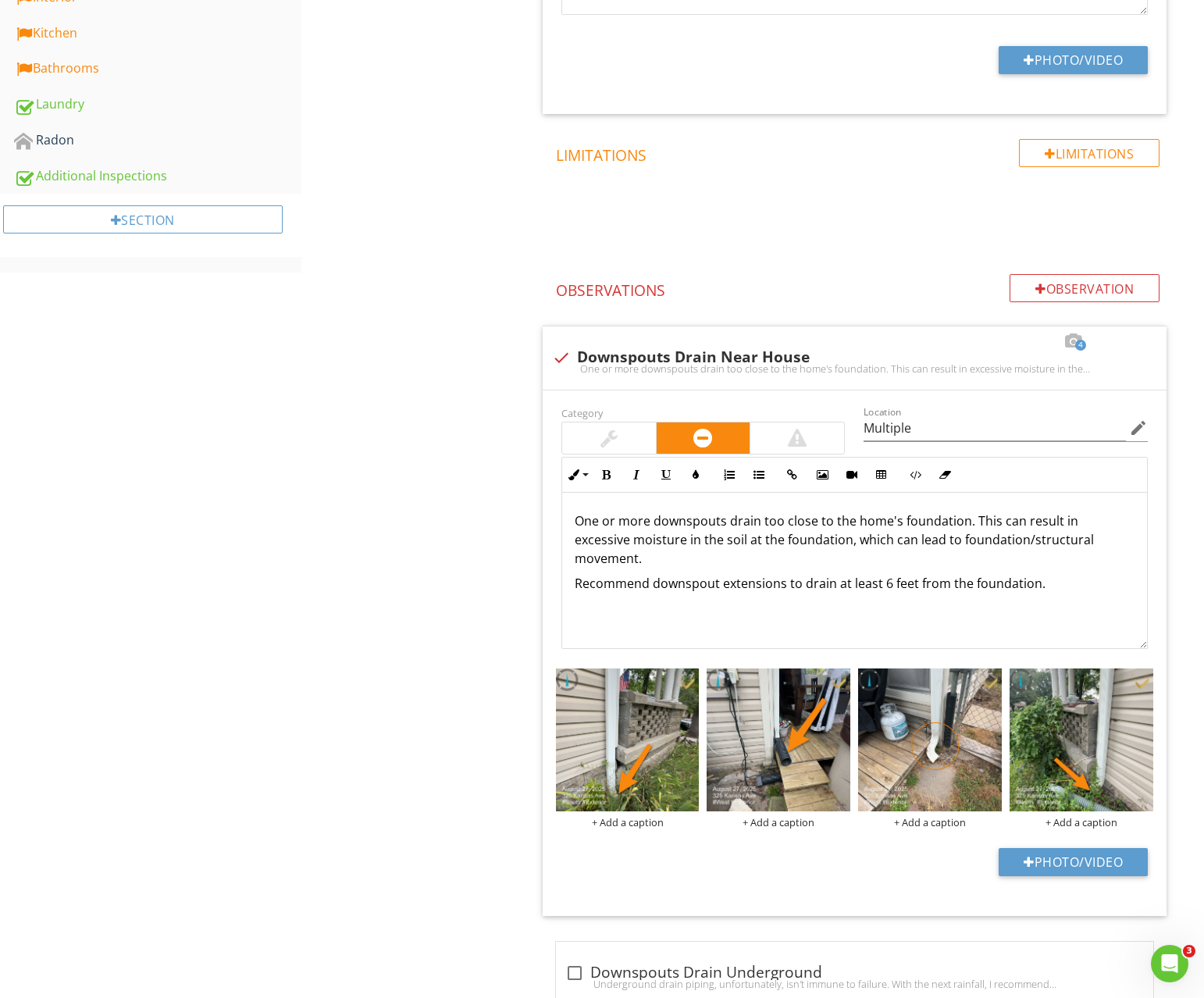
scroll to position [755, 0]
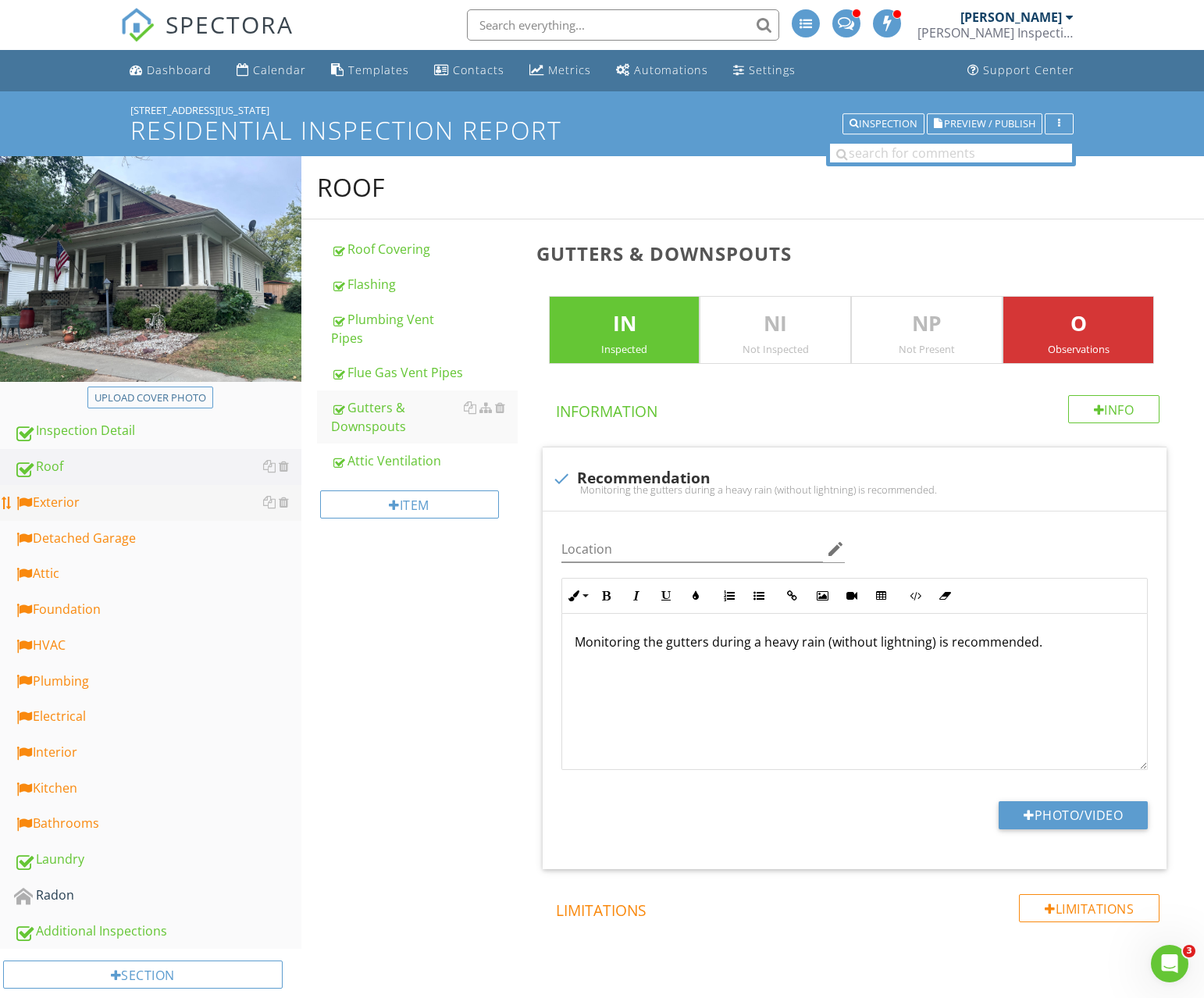
click at [123, 495] on div "Exterior" at bounding box center [158, 503] width 288 height 20
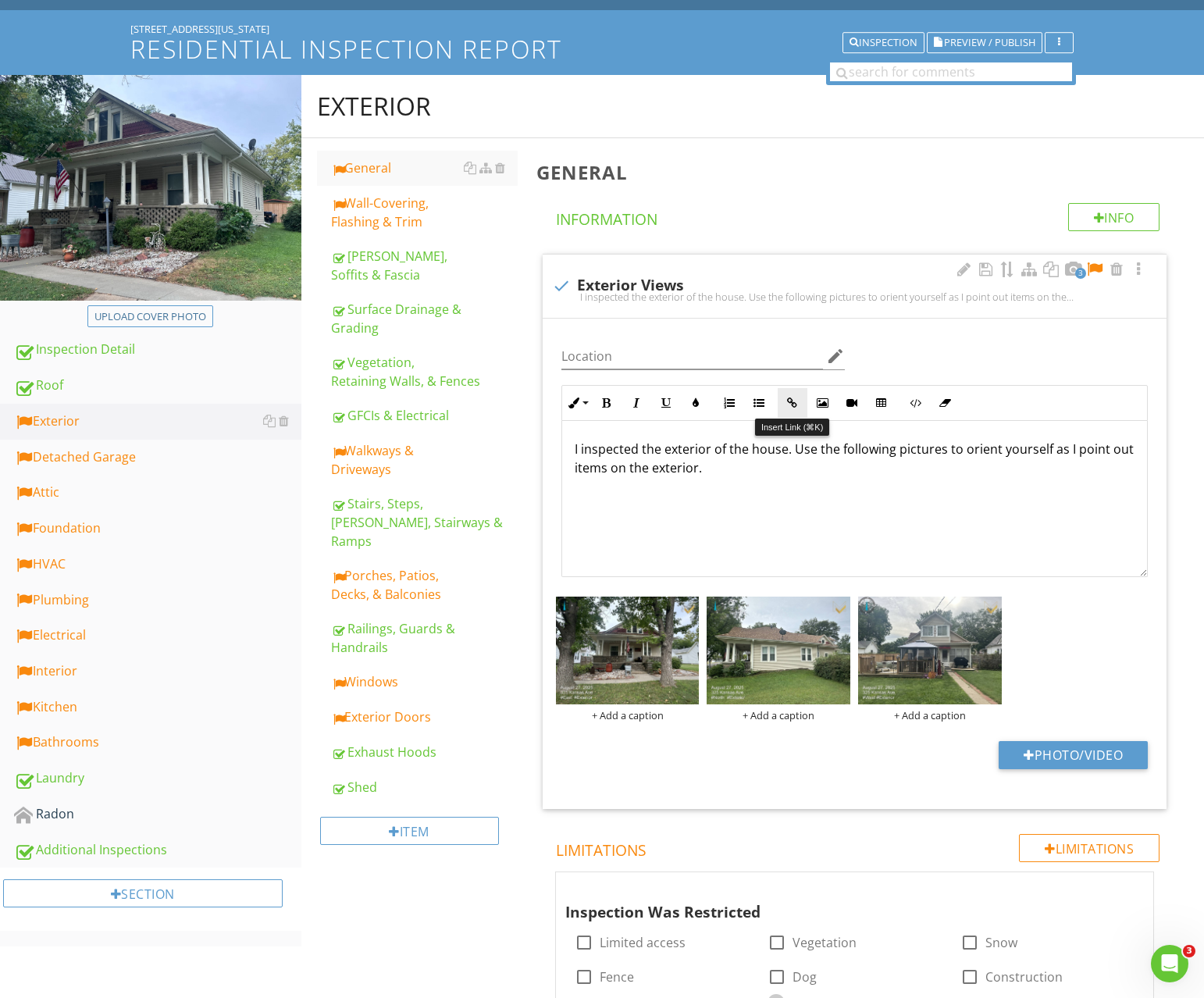
scroll to position [109, 0]
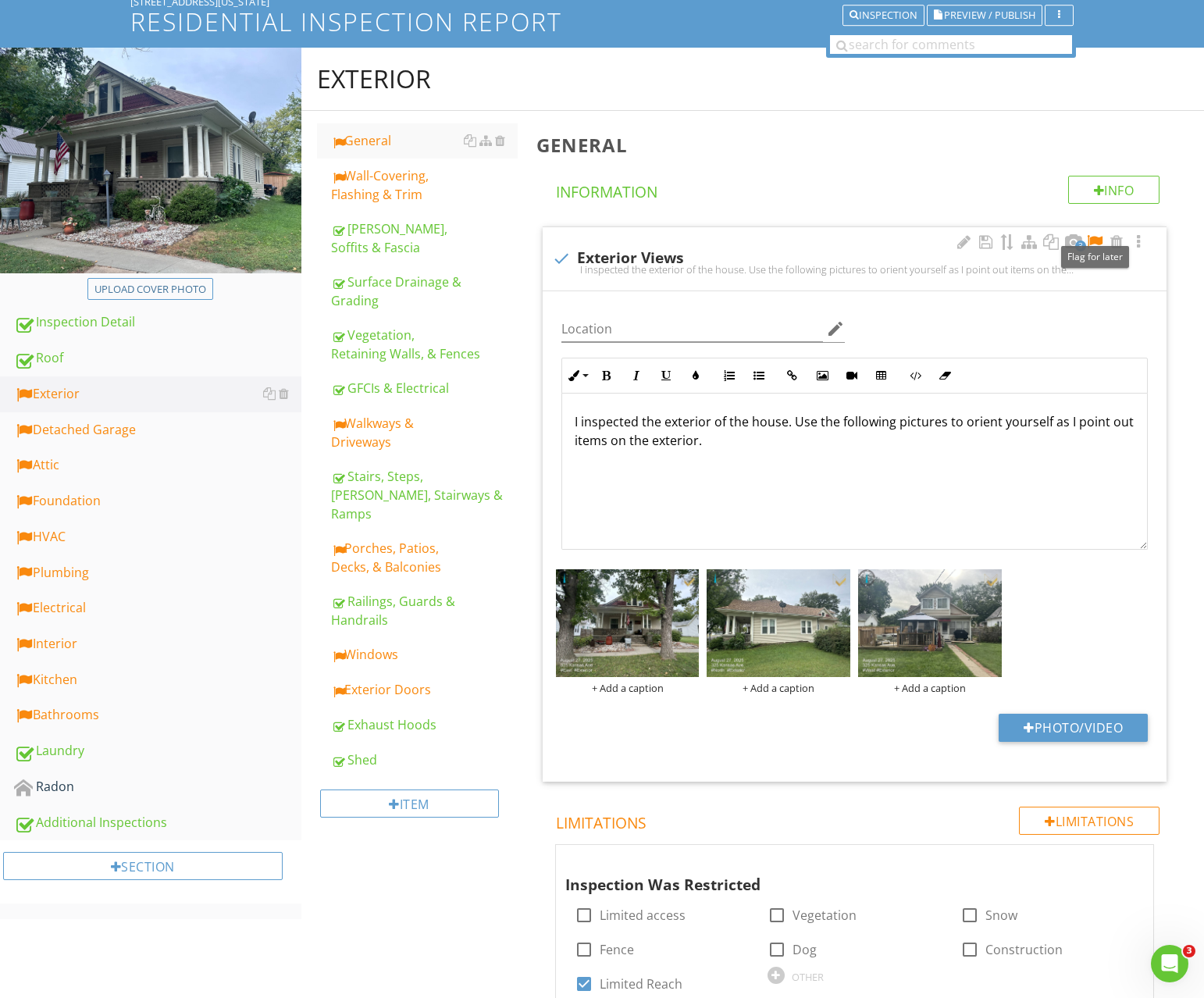
click at [1090, 241] on div at bounding box center [1094, 241] width 19 height 16
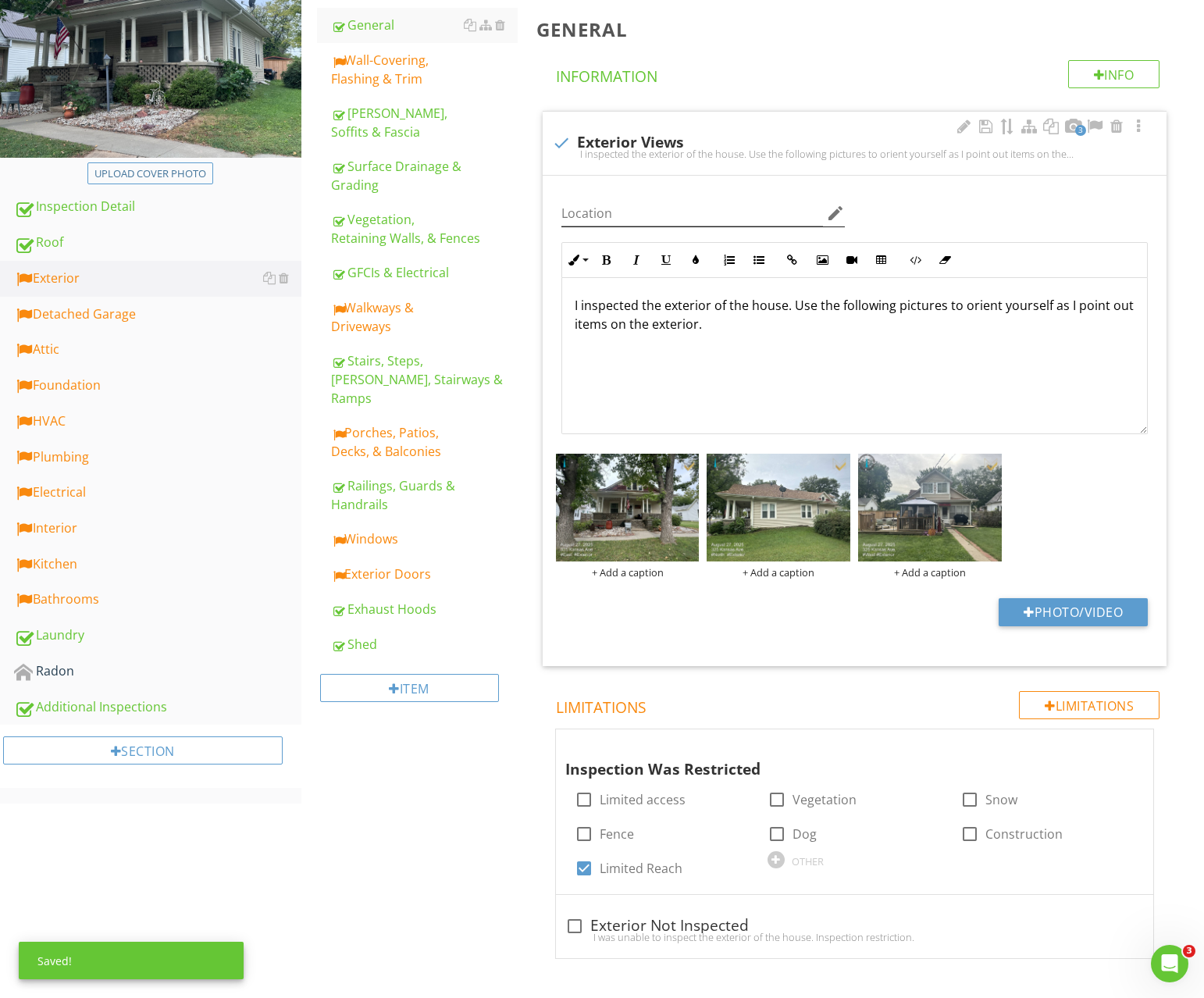
scroll to position [0, 0]
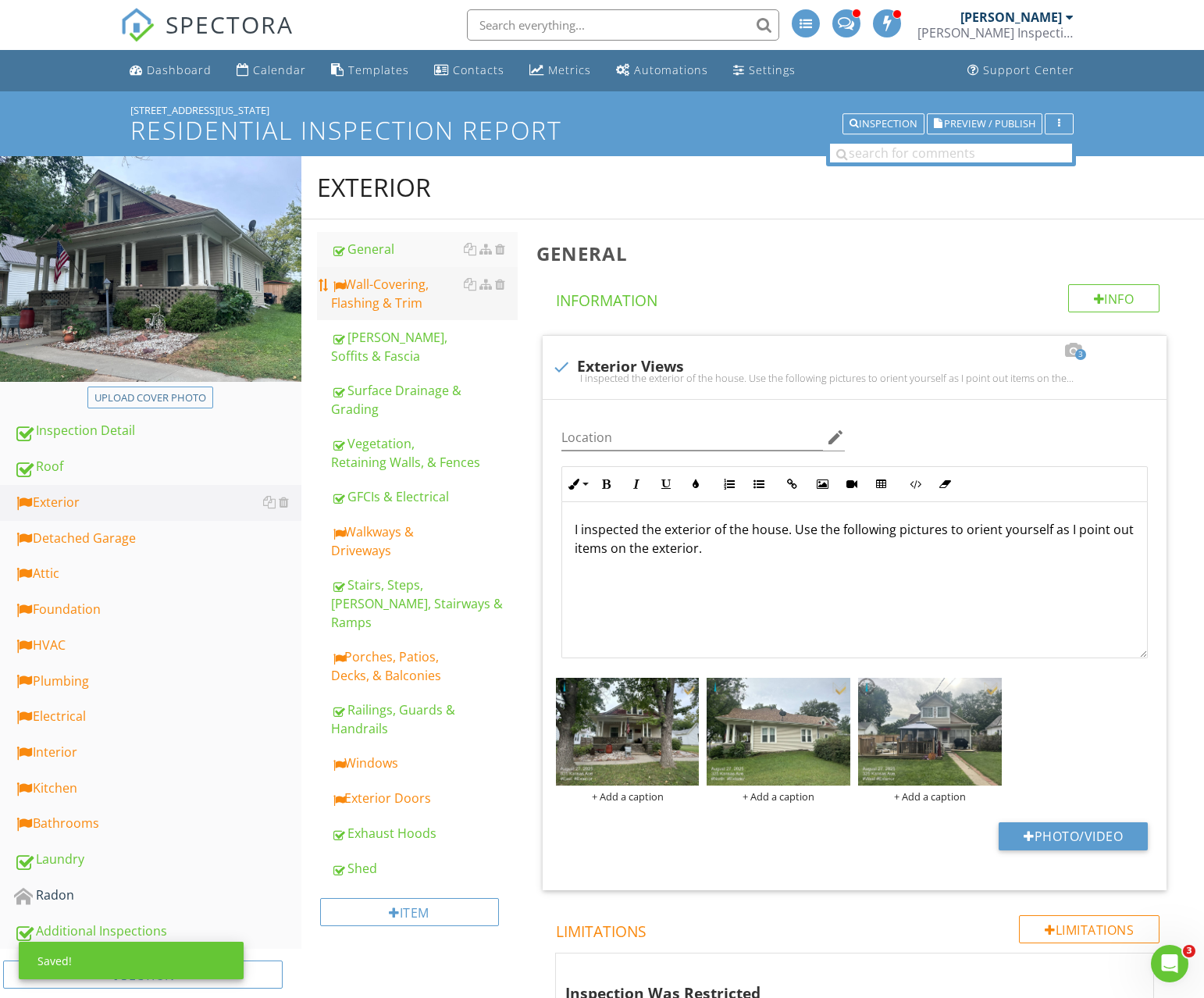
click at [406, 305] on div "Wall-Covering, Flashing & Trim" at bounding box center [424, 293] width 187 height 37
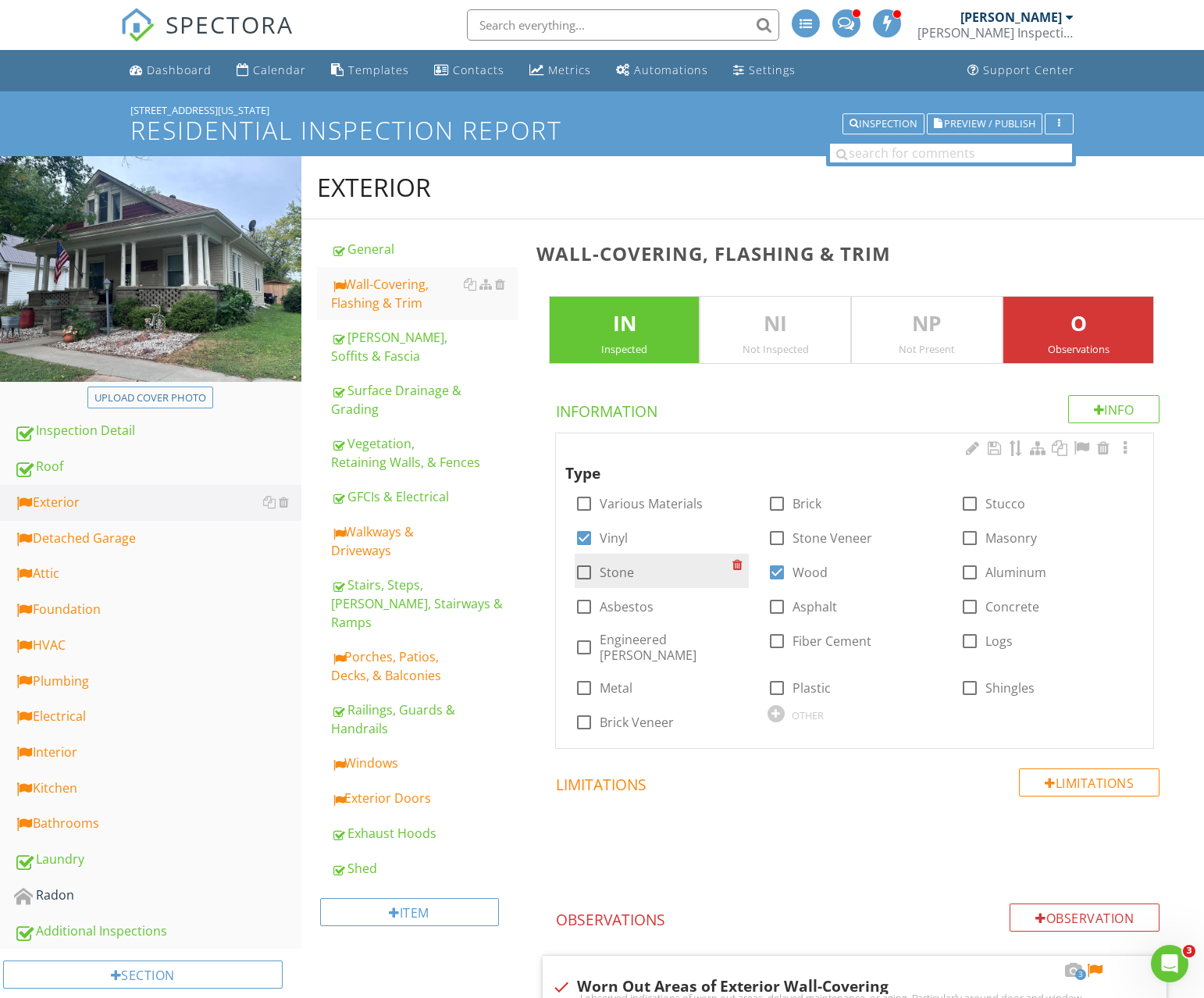
drag, startPoint x: 783, startPoint y: 575, endPoint x: 713, endPoint y: 580, distance: 70.2
click at [783, 575] on div at bounding box center [777, 572] width 27 height 27
checkbox input "false"
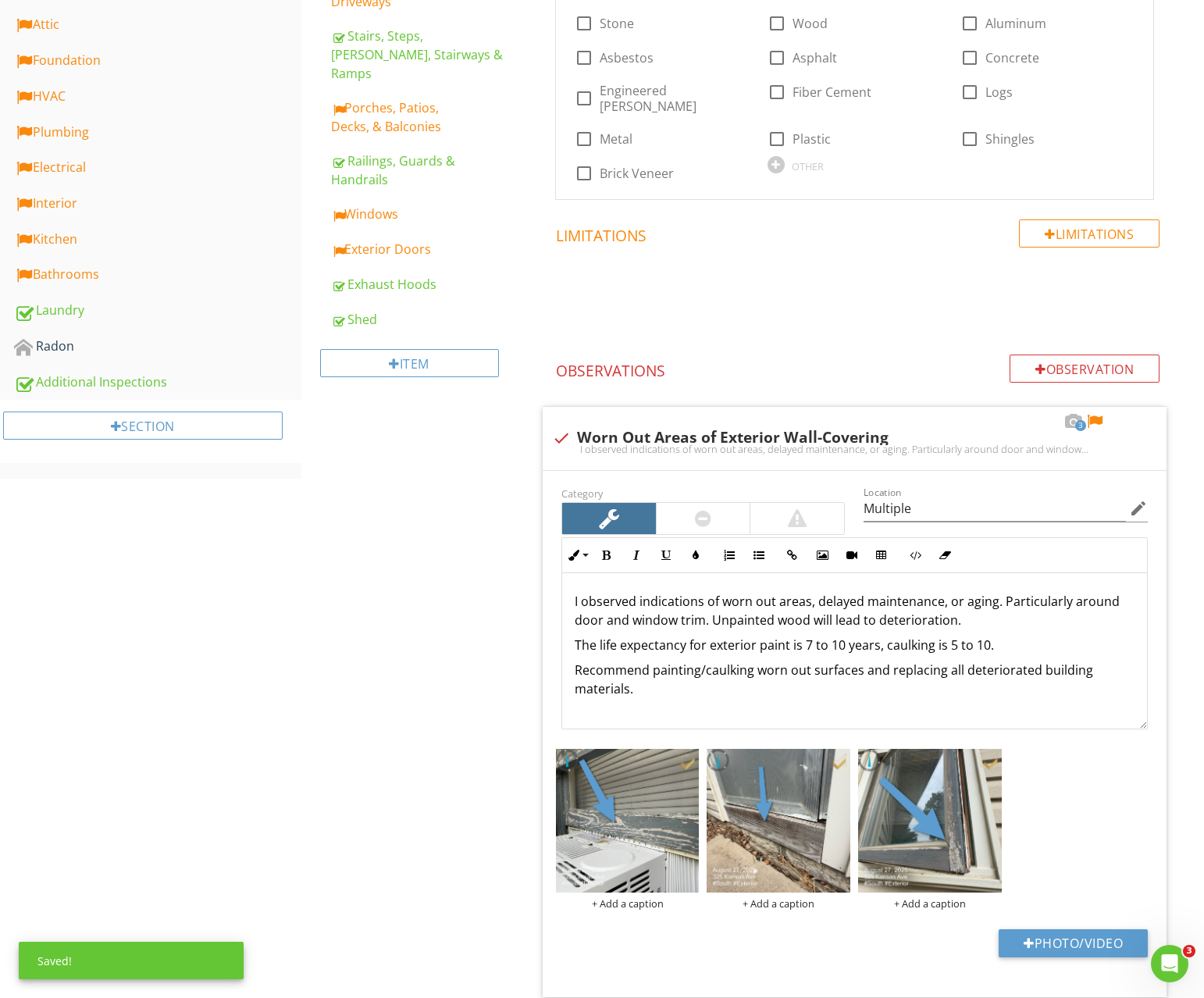
scroll to position [652, 0]
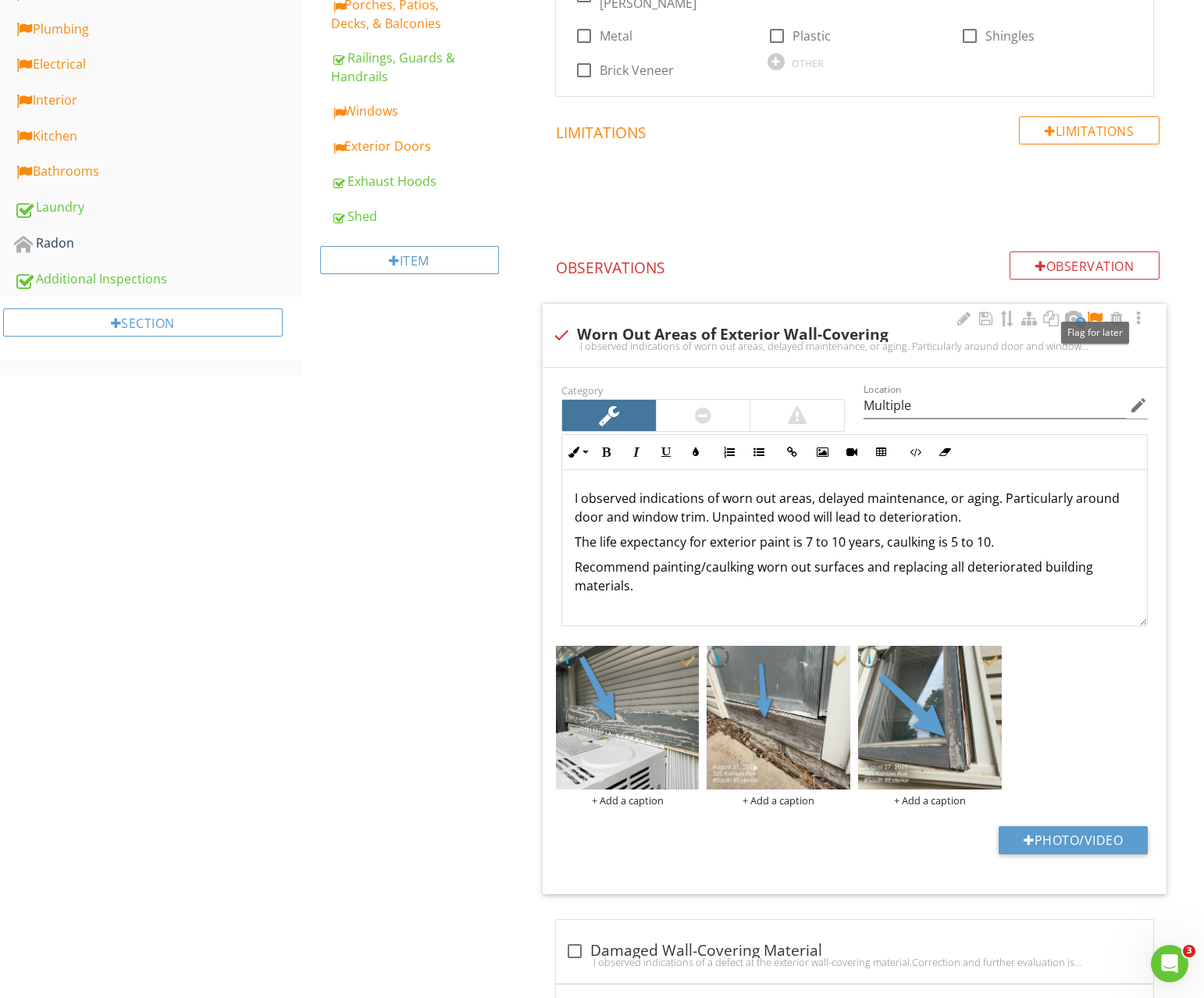
click at [1097, 311] on div at bounding box center [1094, 318] width 19 height 16
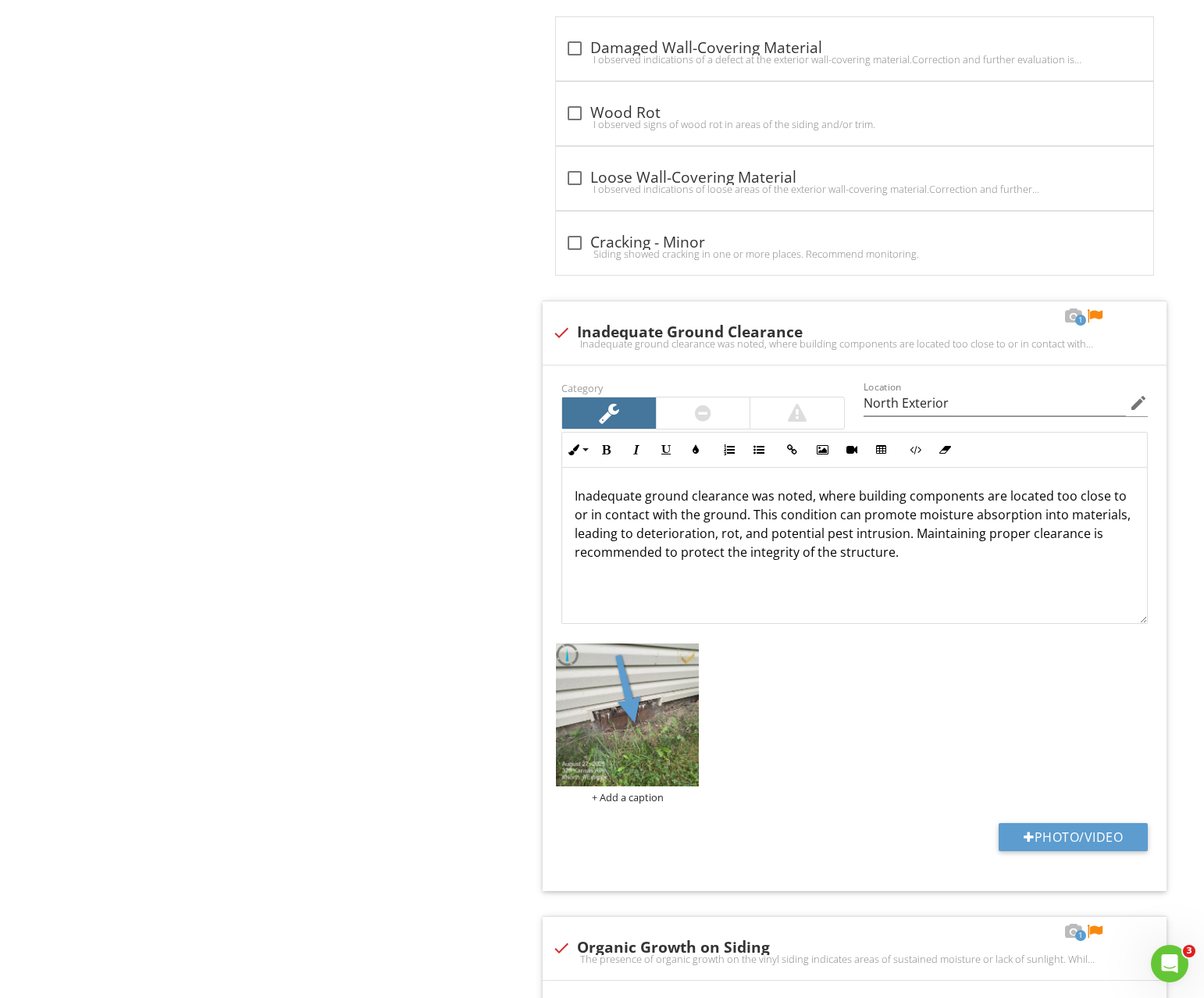
scroll to position [1553, 0]
click at [679, 693] on img at bounding box center [628, 717] width 144 height 144
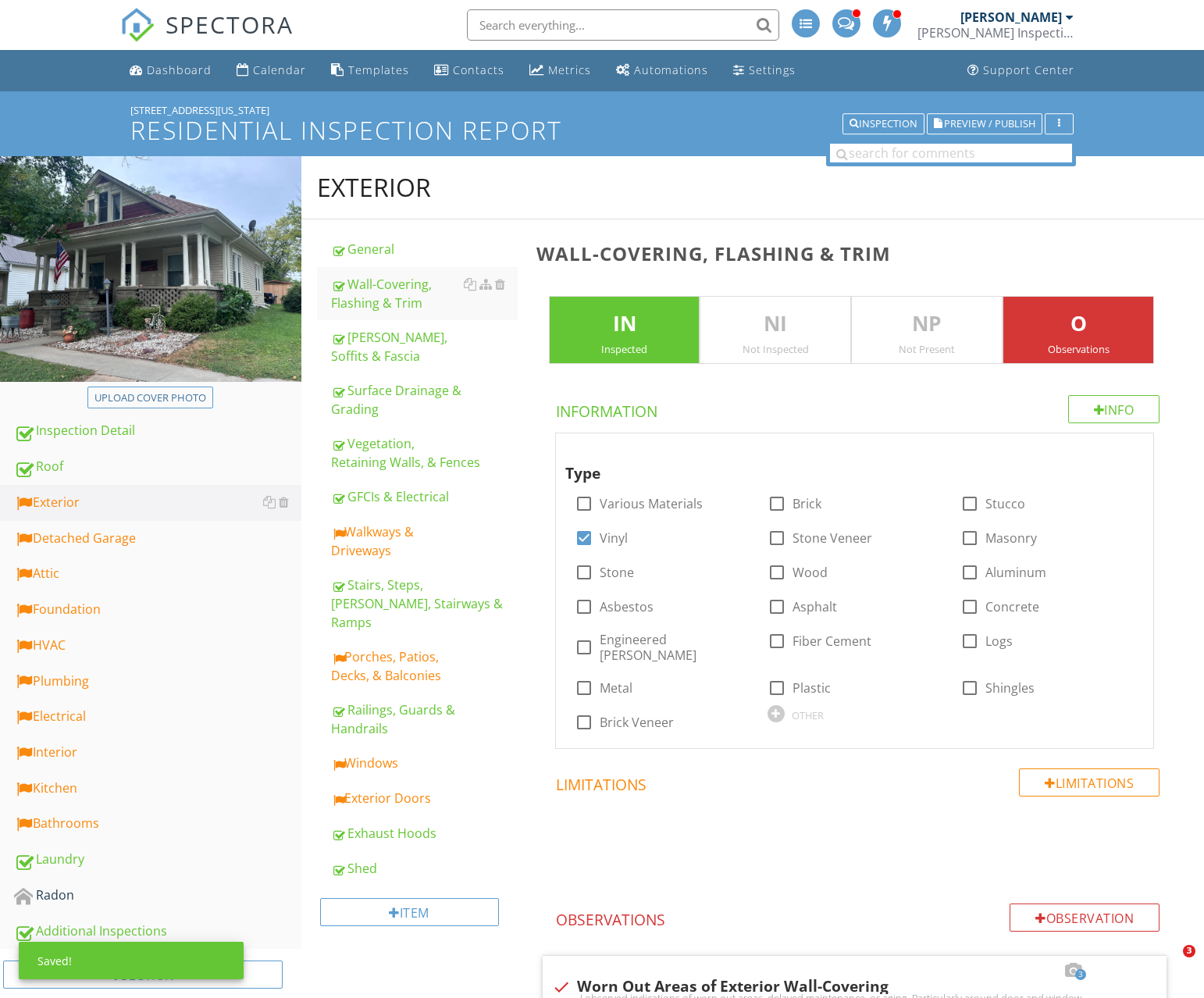
scroll to position [1697, 0]
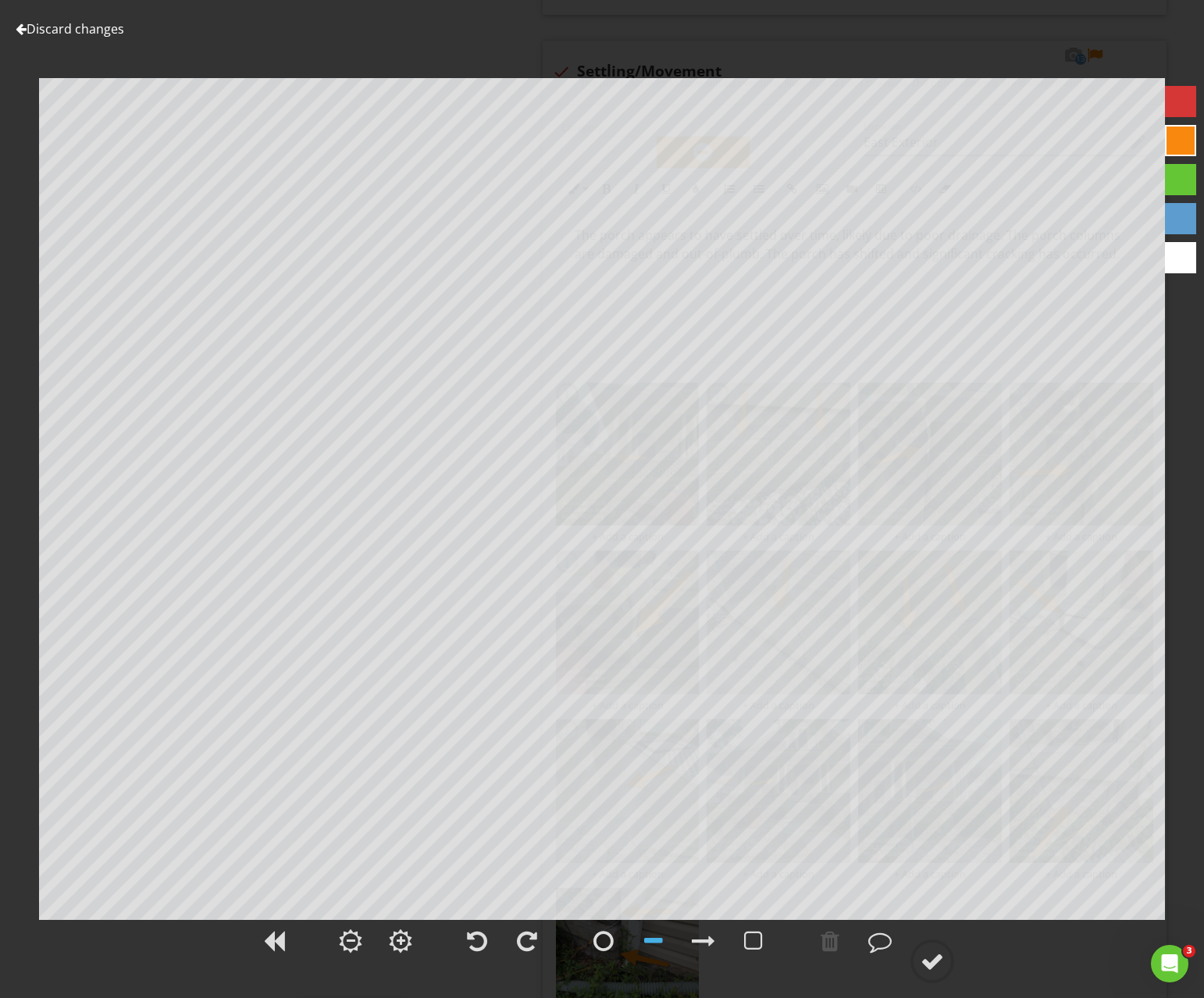
scroll to position [1, 0]
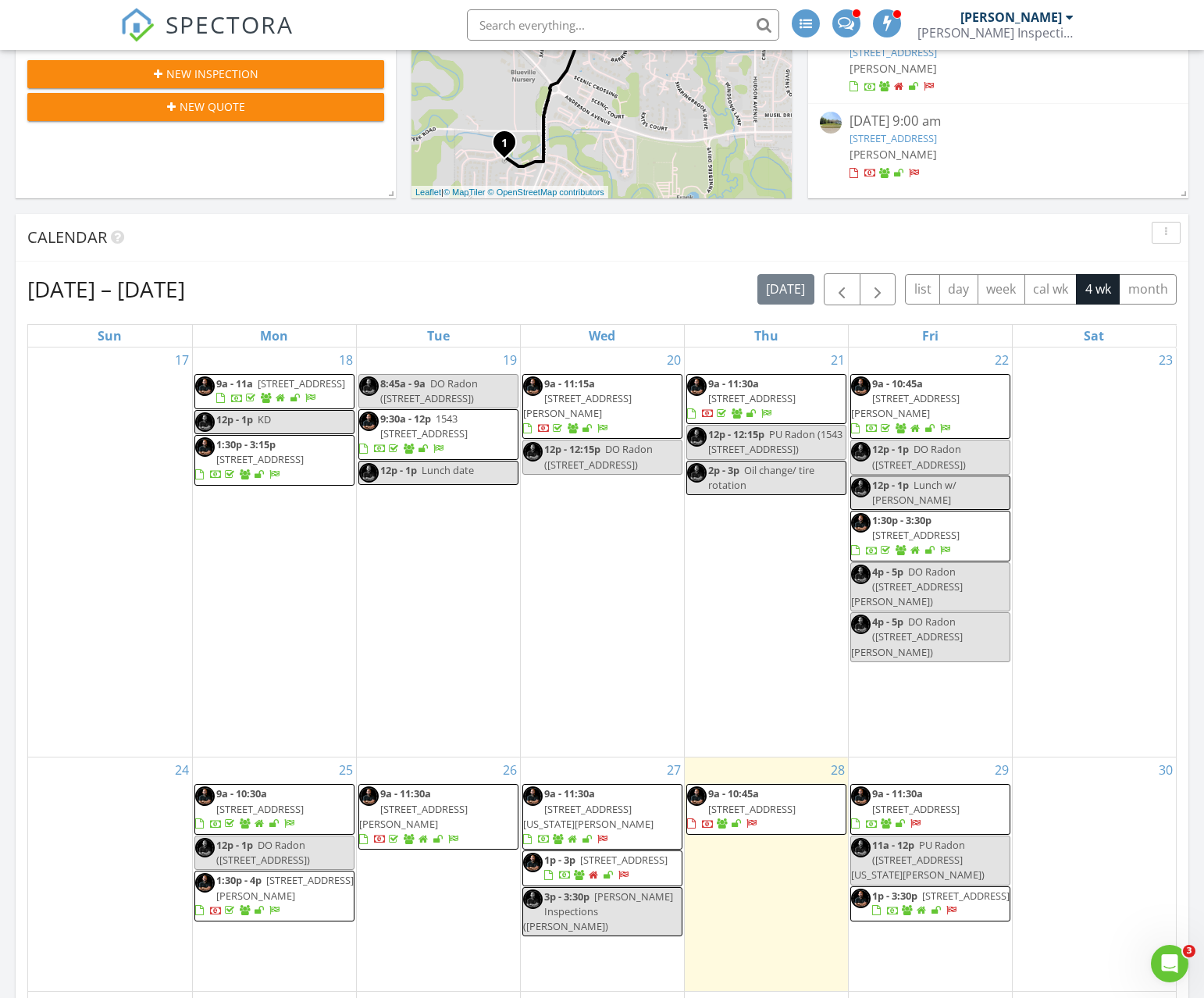
scroll to position [455, 0]
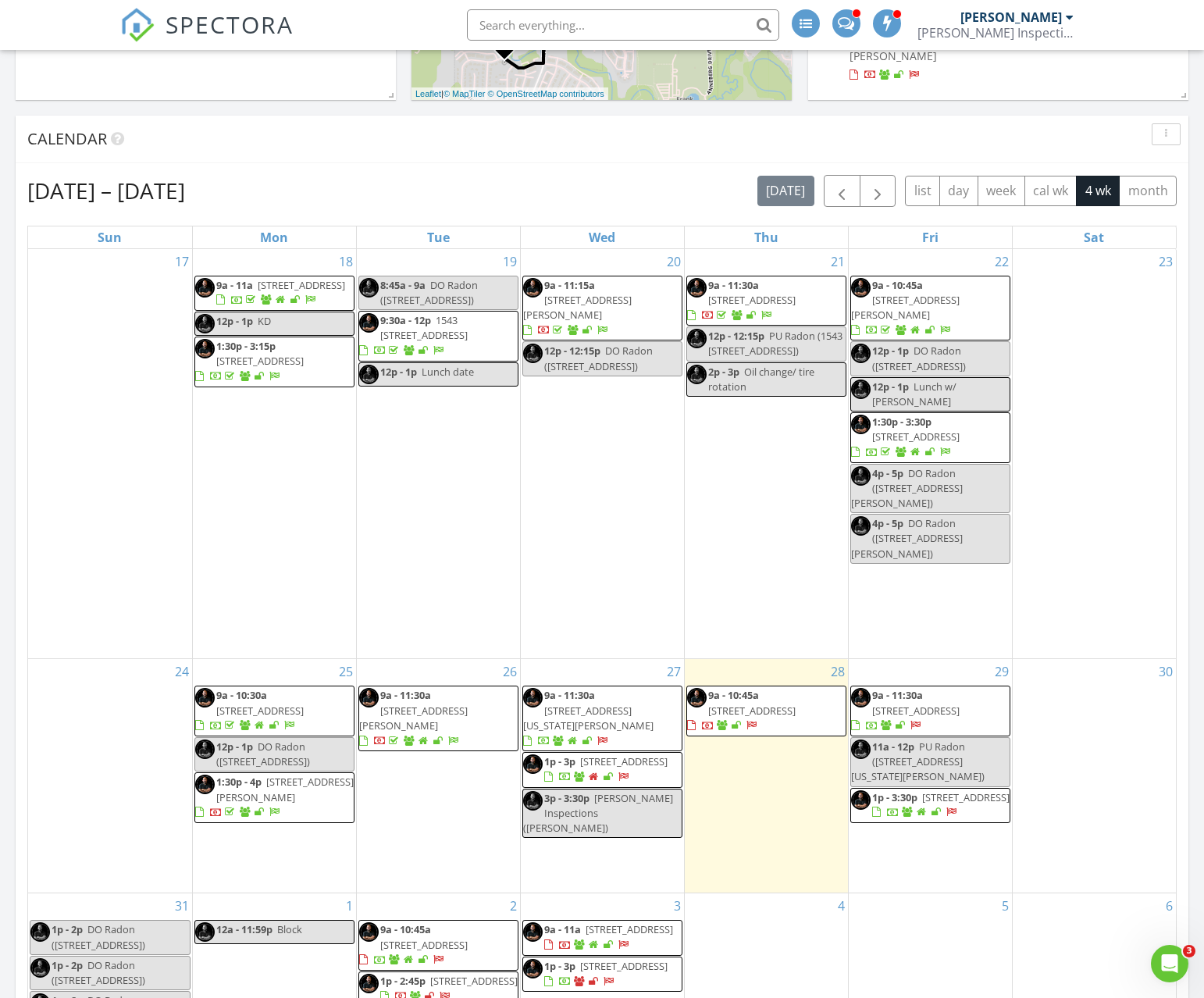
click at [468, 704] on span "[STREET_ADDRESS][PERSON_NAME]" at bounding box center [413, 718] width 109 height 29
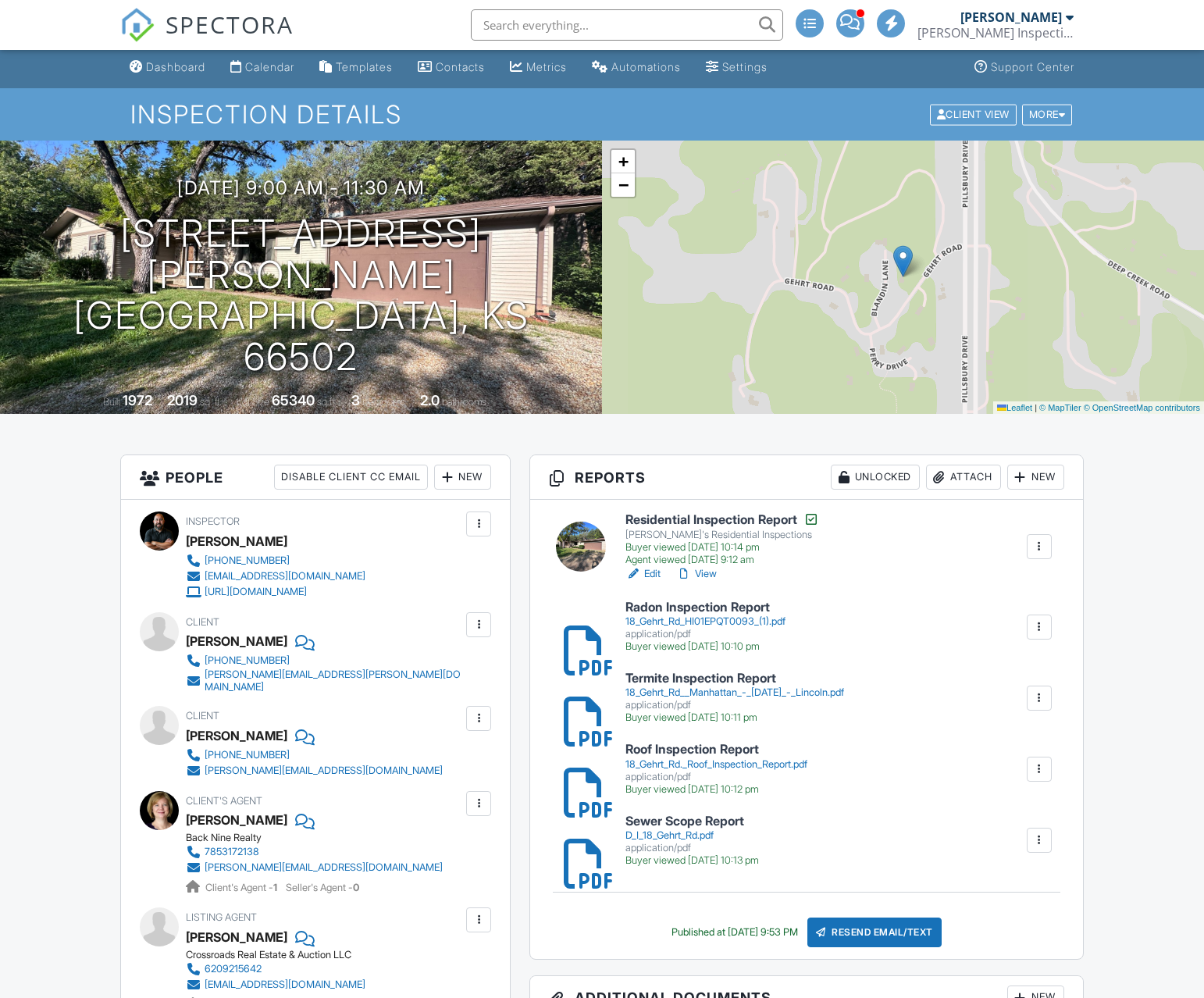
click at [705, 575] on link "View" at bounding box center [697, 574] width 41 height 16
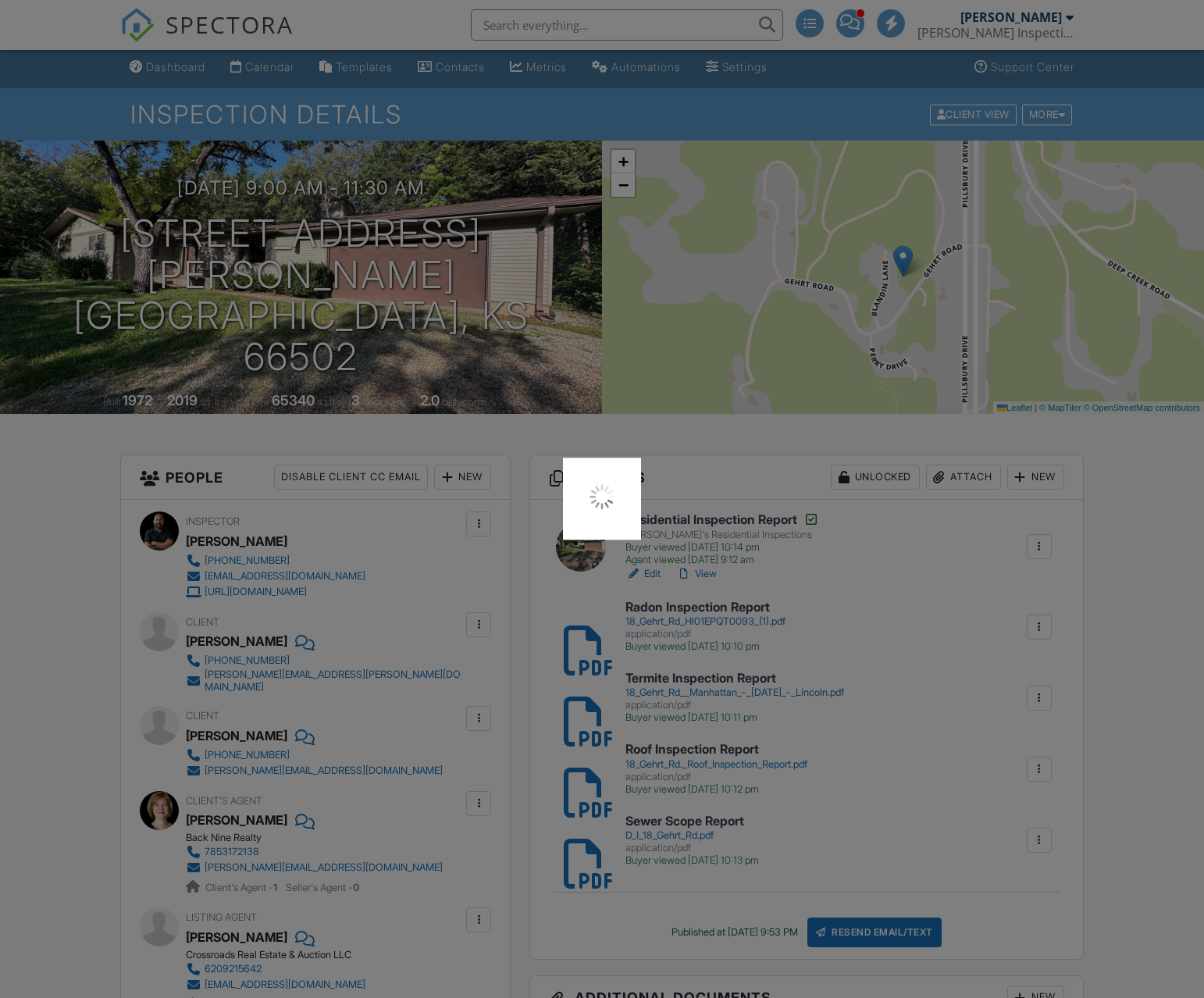
scroll to position [1, 0]
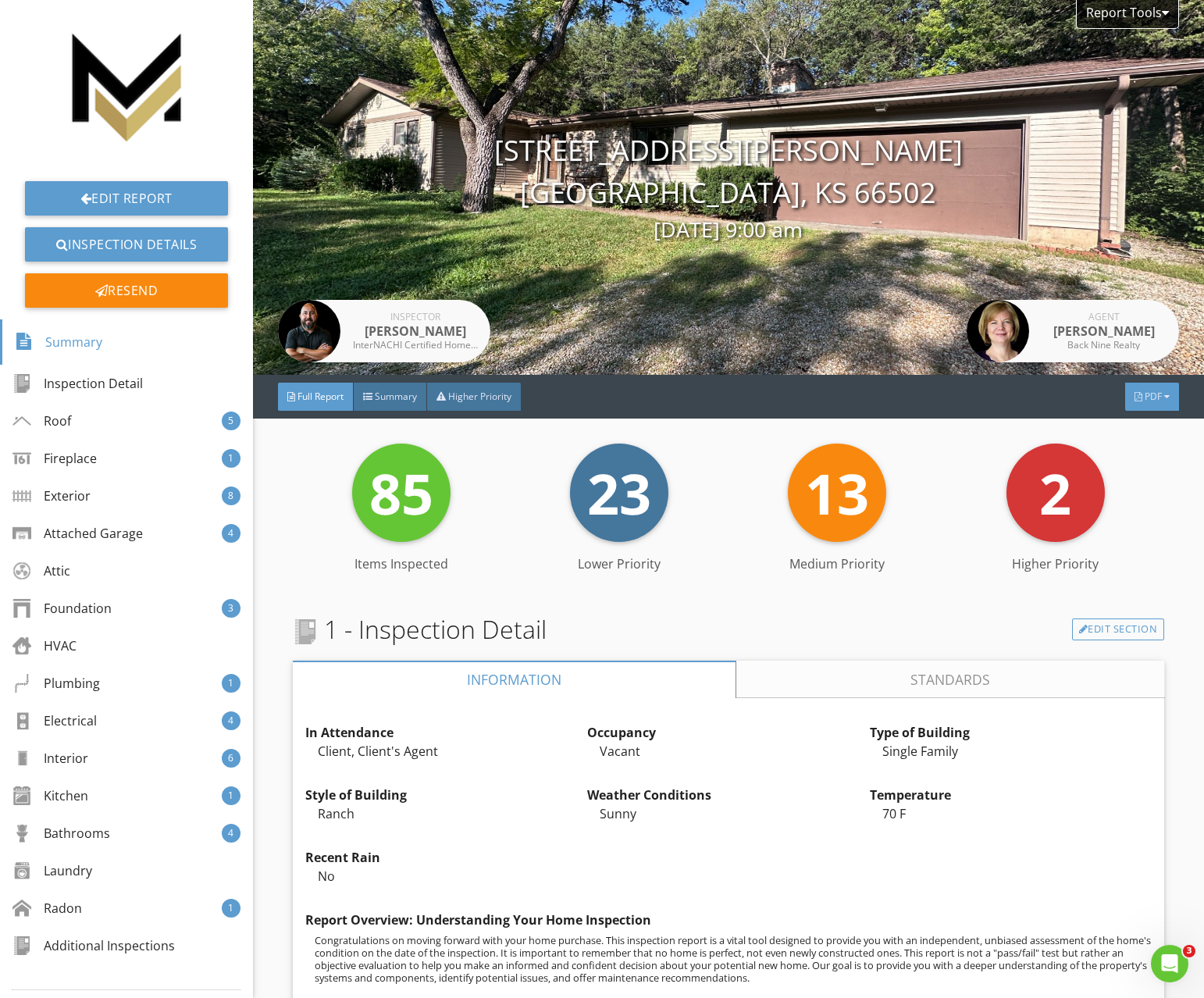
click at [1159, 401] on span "PDF" at bounding box center [1153, 396] width 18 height 13
click at [1152, 431] on div "Summary" at bounding box center [1133, 426] width 100 height 19
click at [1160, 401] on span "PDF" at bounding box center [1153, 396] width 18 height 13
click at [1134, 465] on div "Full Report" at bounding box center [1133, 463] width 100 height 19
click at [1165, 6] on div at bounding box center [1166, 12] width 7 height 12
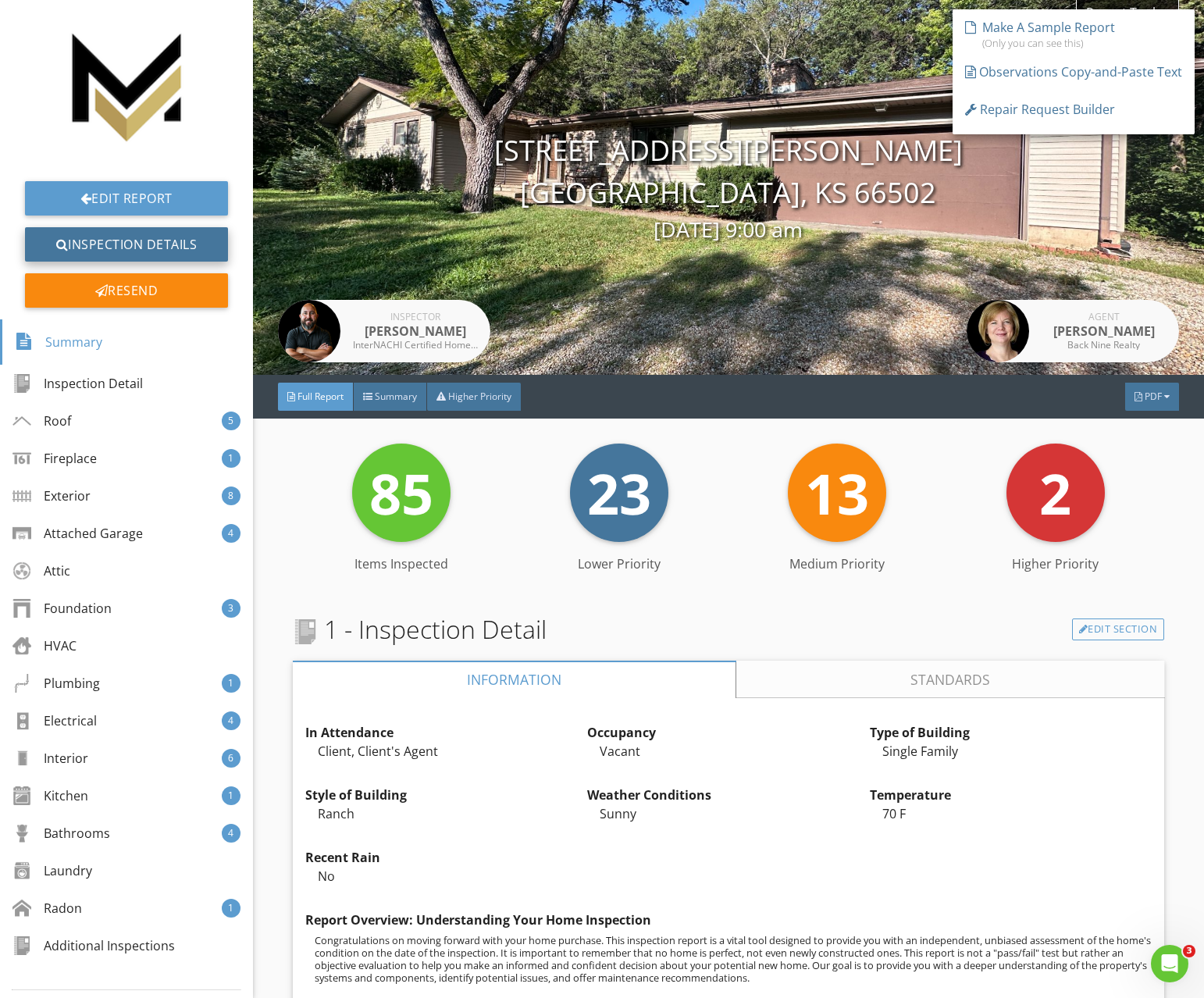
click at [140, 237] on link "Inspection Details" at bounding box center [126, 244] width 203 height 34
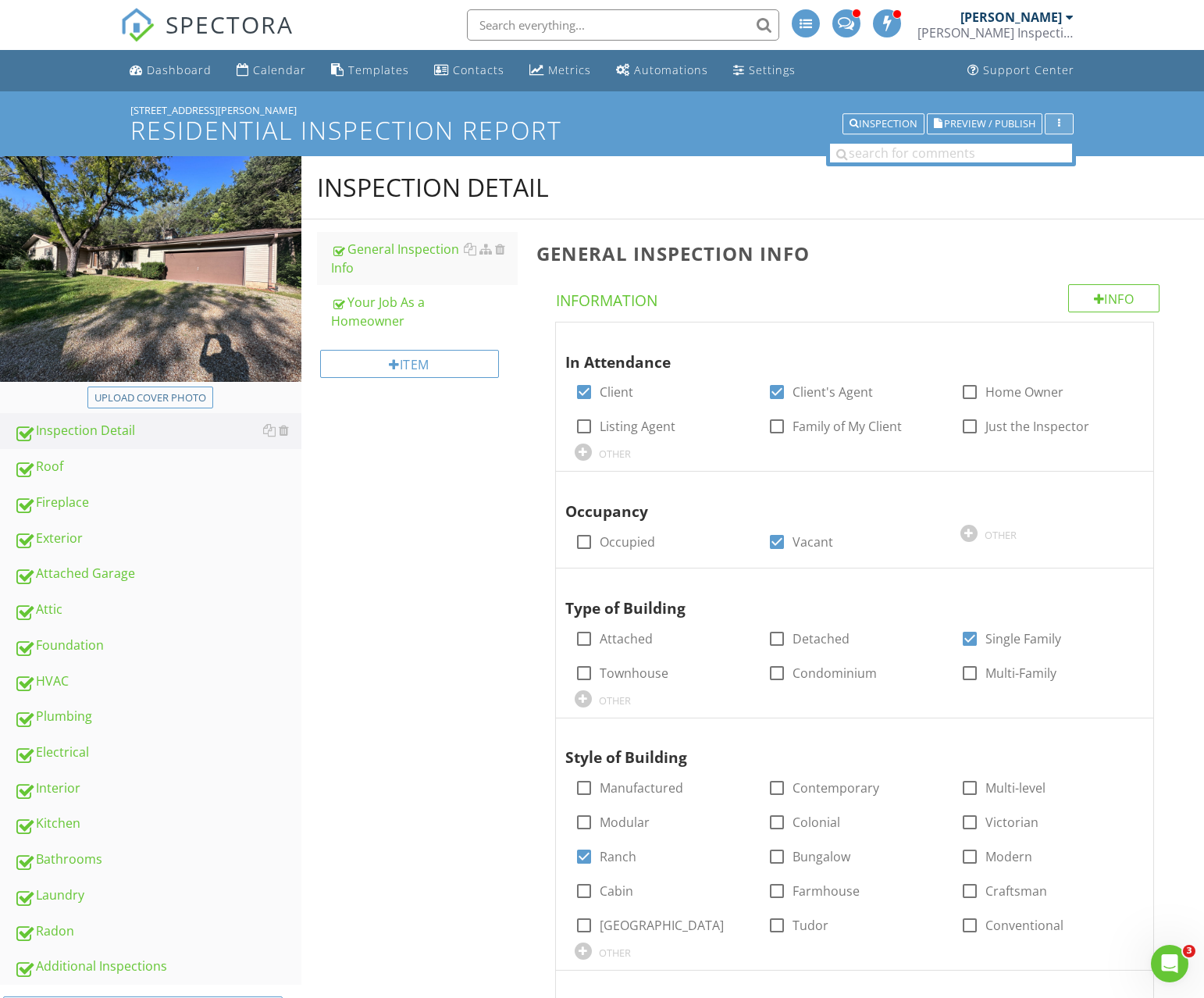
click at [1064, 120] on div "button" at bounding box center [1059, 124] width 15 height 11
click at [1078, 150] on div "Report Settings" at bounding box center [1108, 160] width 102 height 19
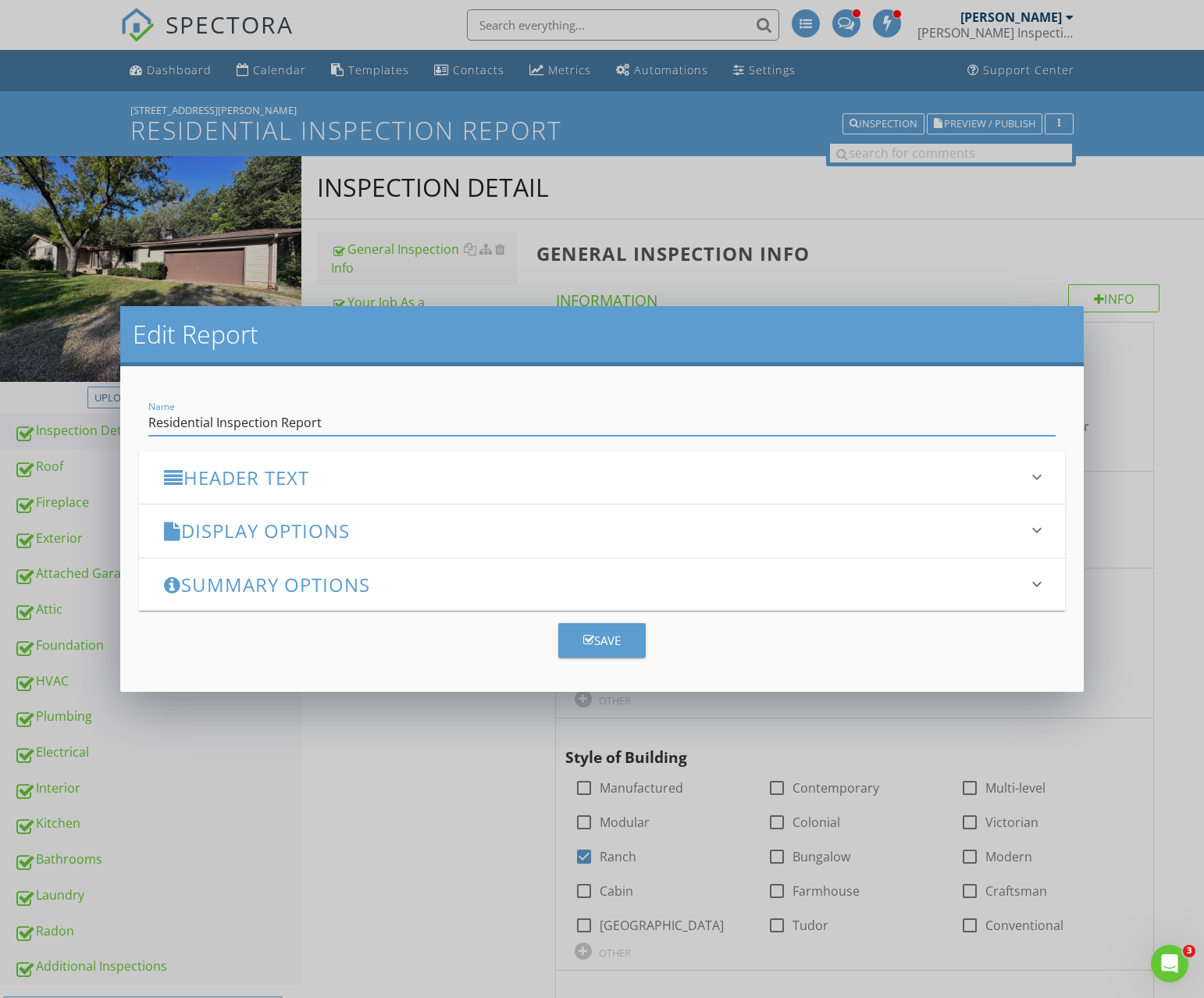
click at [263, 582] on h3 "Summary Options" at bounding box center [593, 584] width 858 height 21
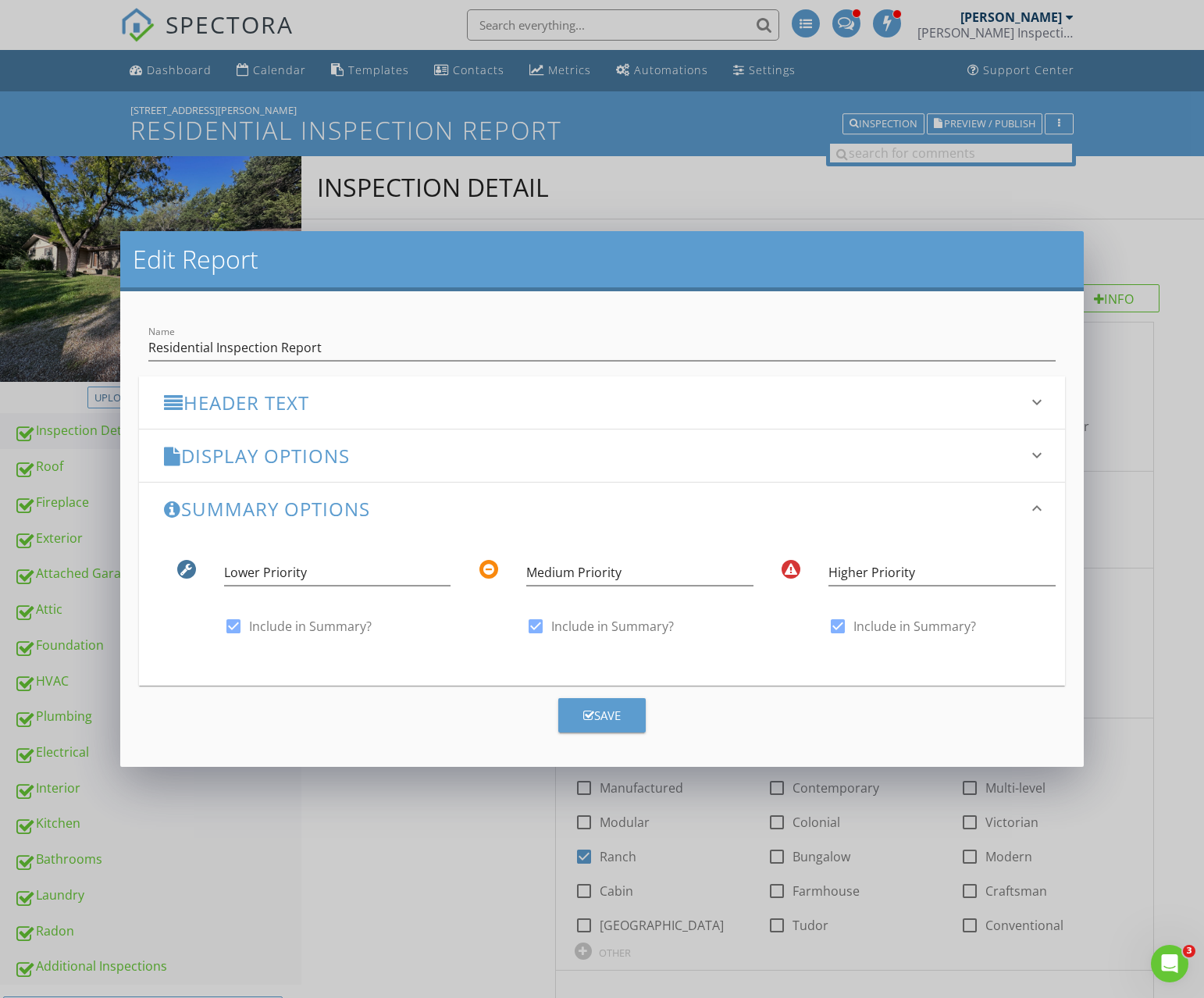
click at [273, 465] on h3 "Display Options" at bounding box center [593, 456] width 858 height 21
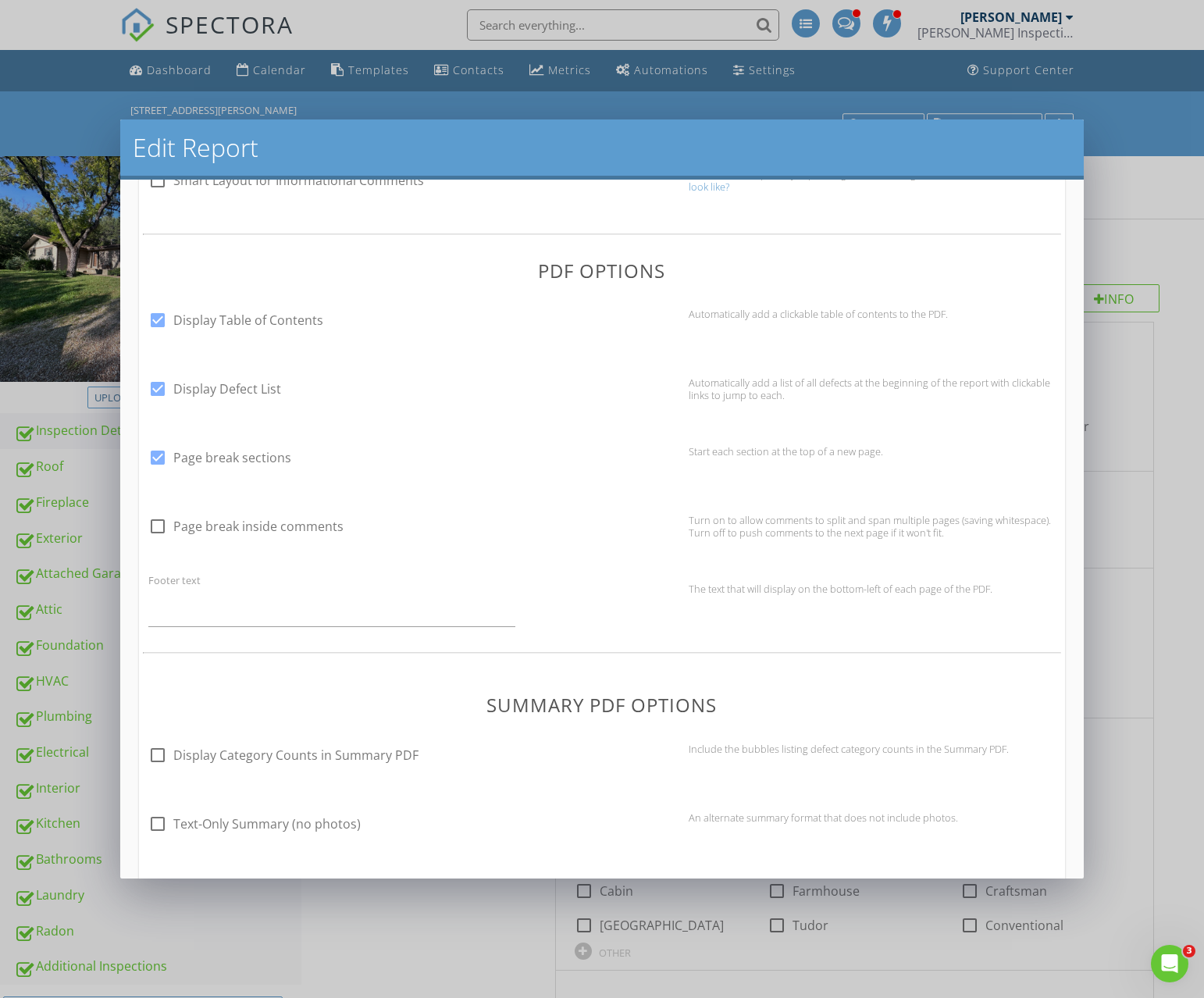
scroll to position [869, 0]
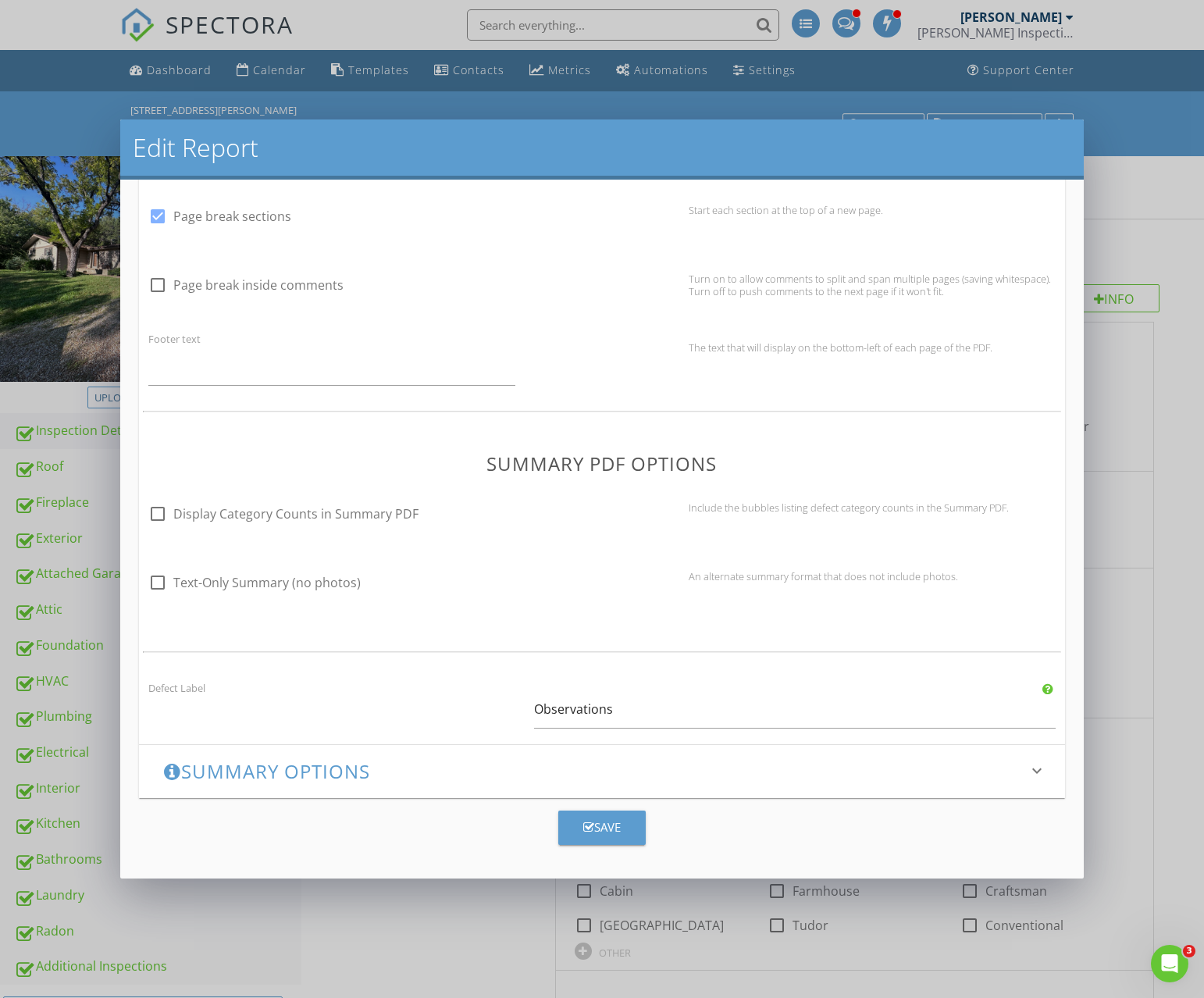
click at [226, 581] on label "Text-Only Summary (no photos)" at bounding box center [267, 582] width 188 height 16
checkbox input "true"
click at [603, 816] on button "Save" at bounding box center [602, 827] width 87 height 34
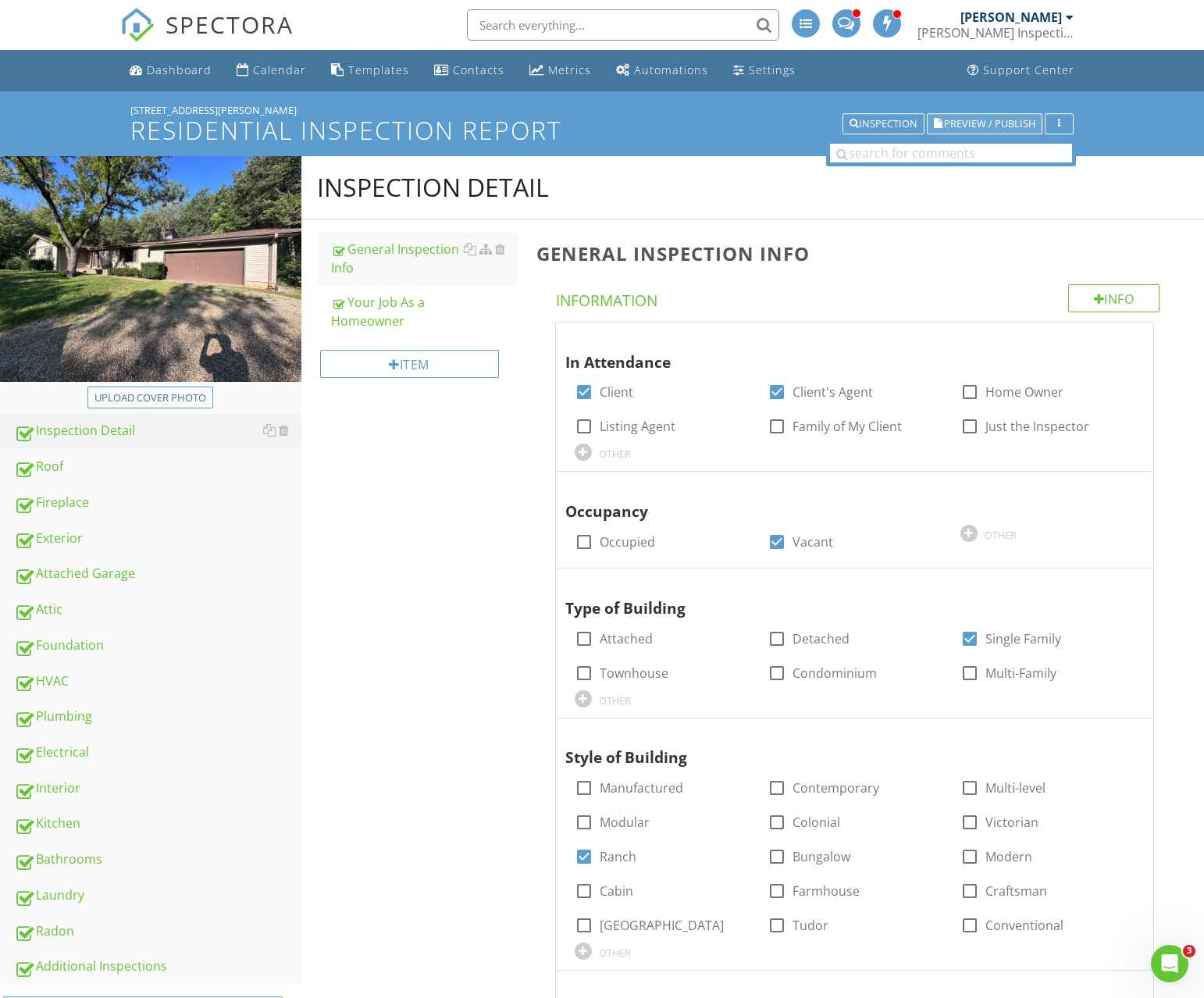
click at [957, 126] on span "Preview / Publish" at bounding box center [990, 123] width 91 height 10
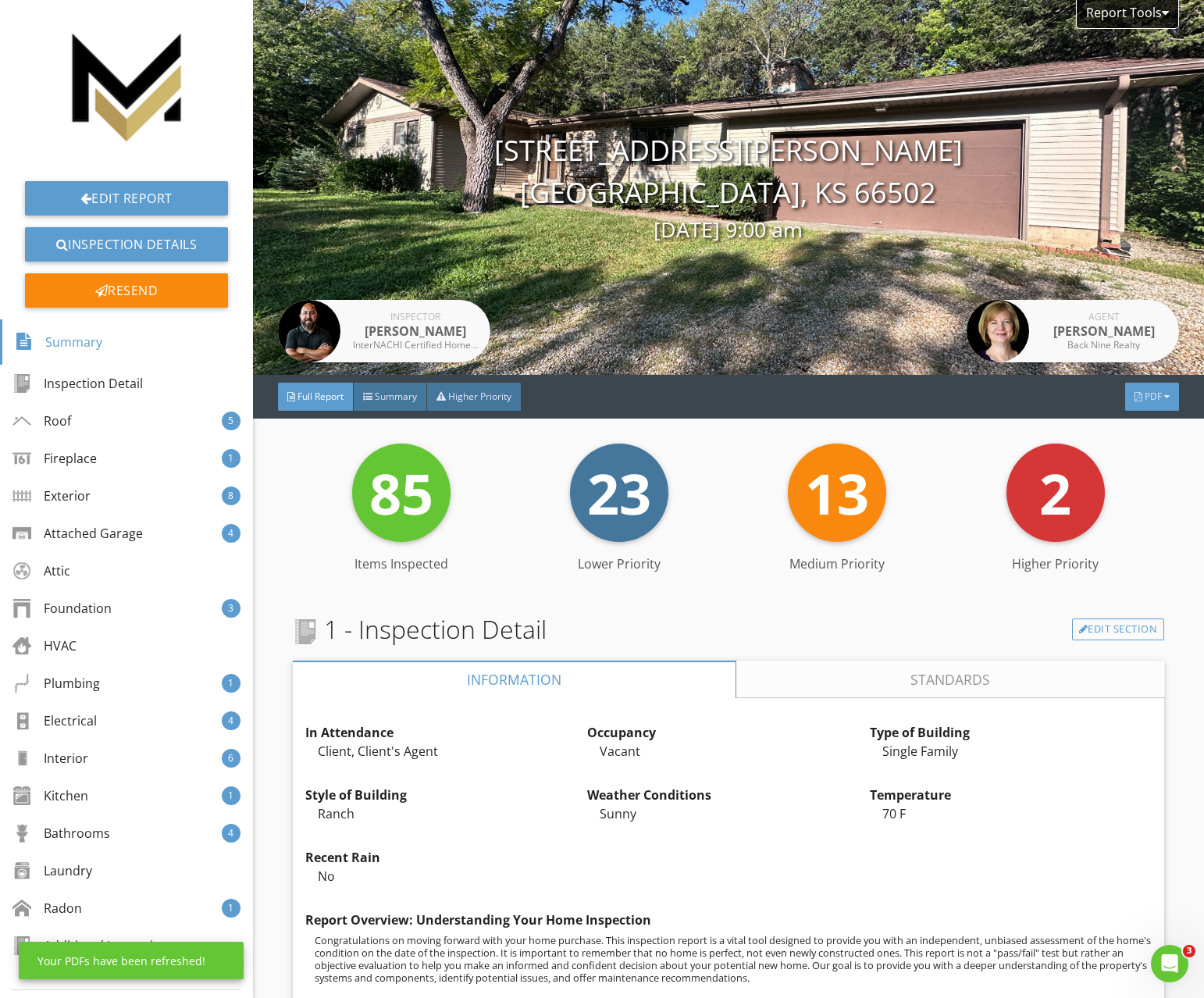
click at [1158, 401] on span "PDF" at bounding box center [1153, 396] width 18 height 13
click at [1153, 425] on div "Summary" at bounding box center [1133, 425] width 100 height 19
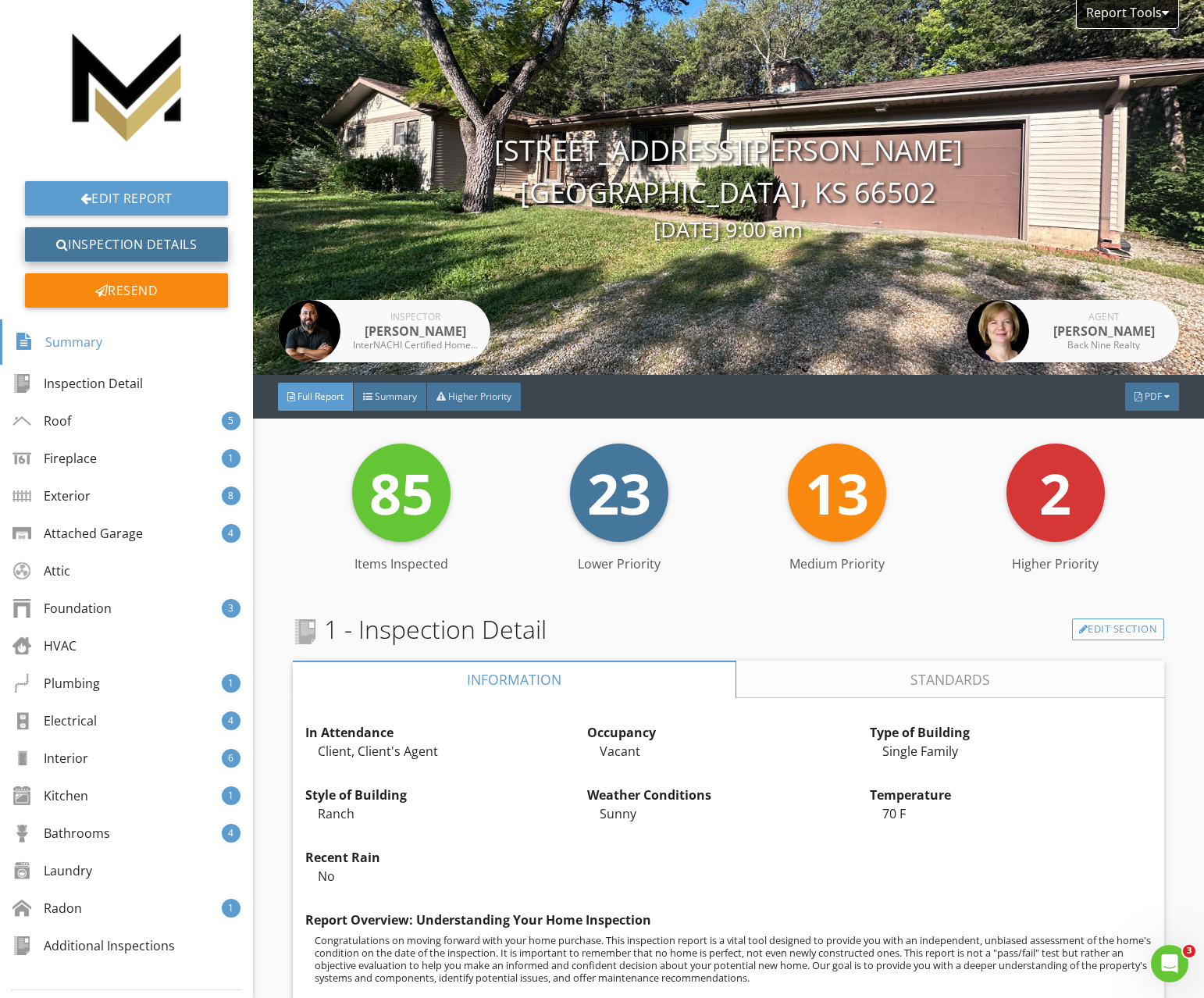
click at [140, 240] on link "Inspection Details" at bounding box center [126, 244] width 203 height 34
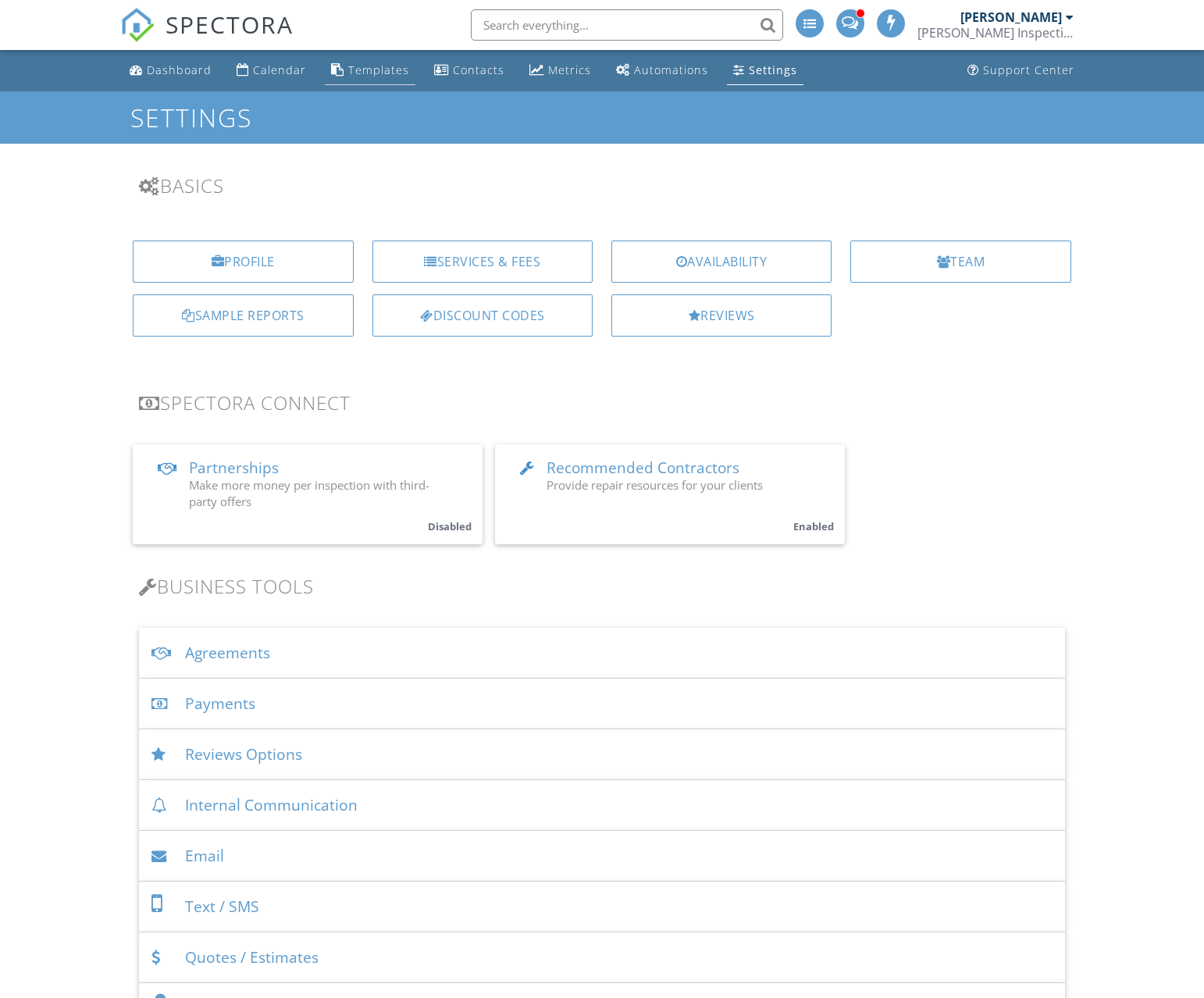
click at [340, 73] on div "Templates" at bounding box center [338, 69] width 13 height 12
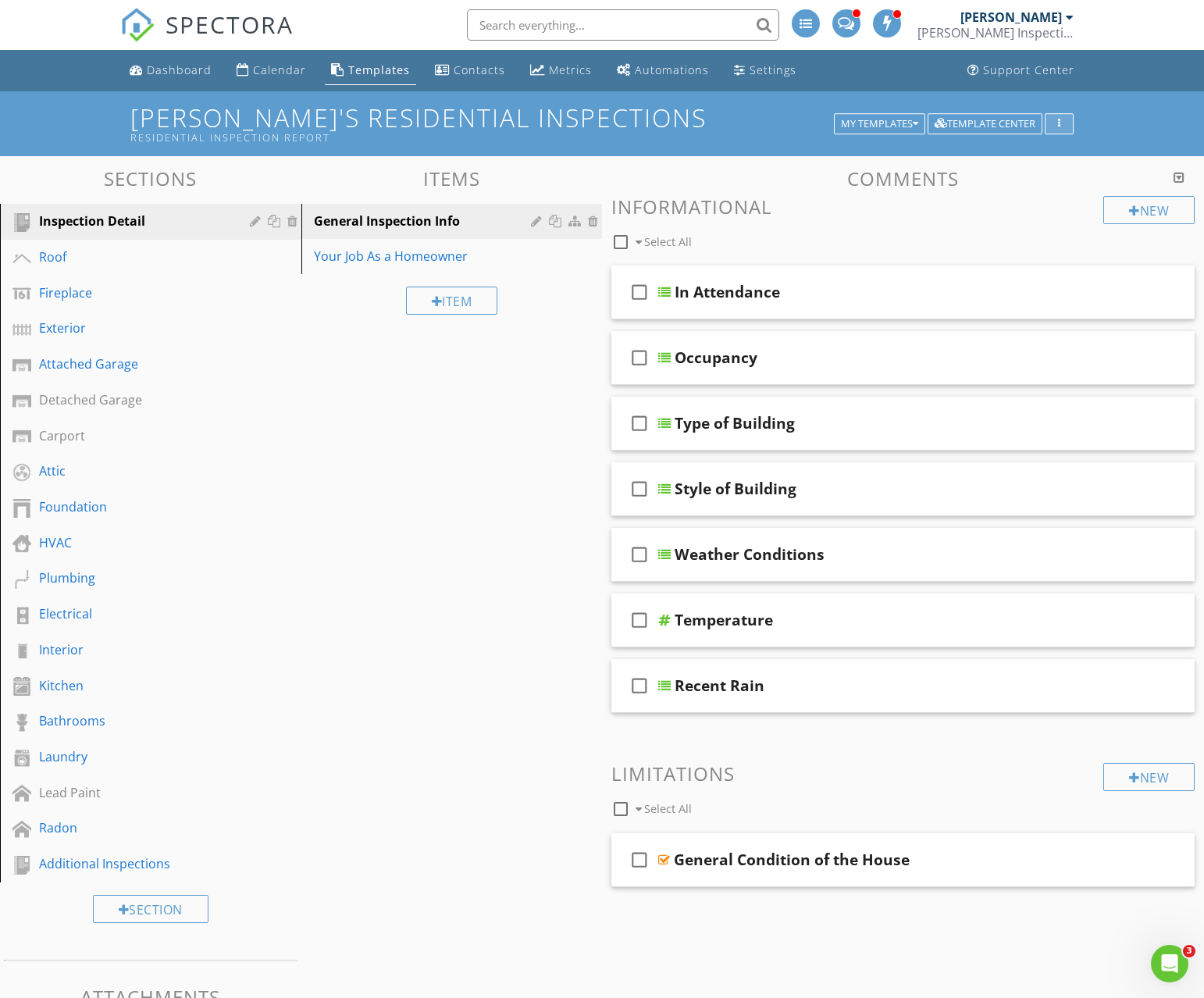
click at [1054, 128] on div "button" at bounding box center [1059, 124] width 15 height 11
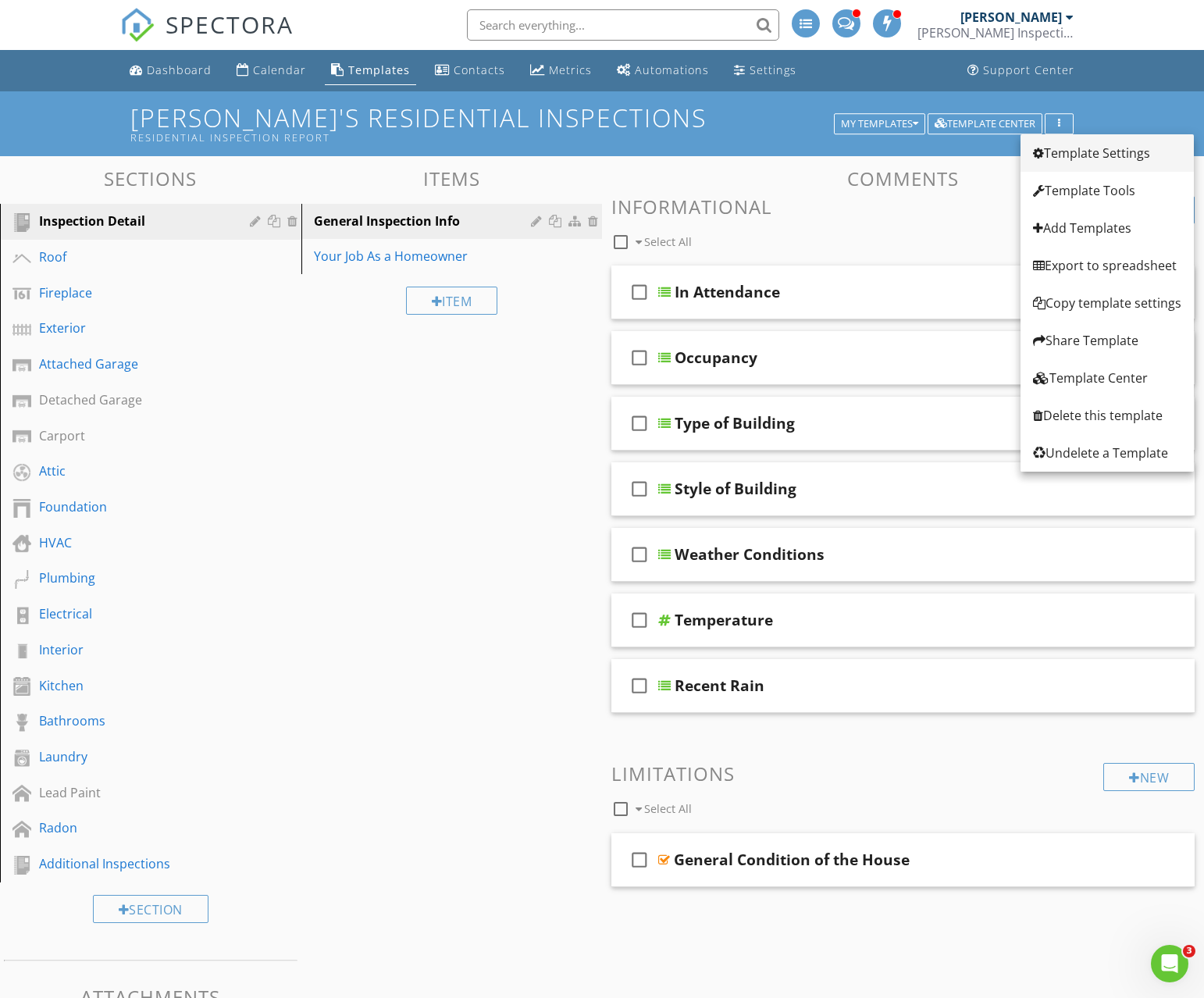
click at [1085, 160] on div "Template Settings" at bounding box center [1107, 153] width 149 height 19
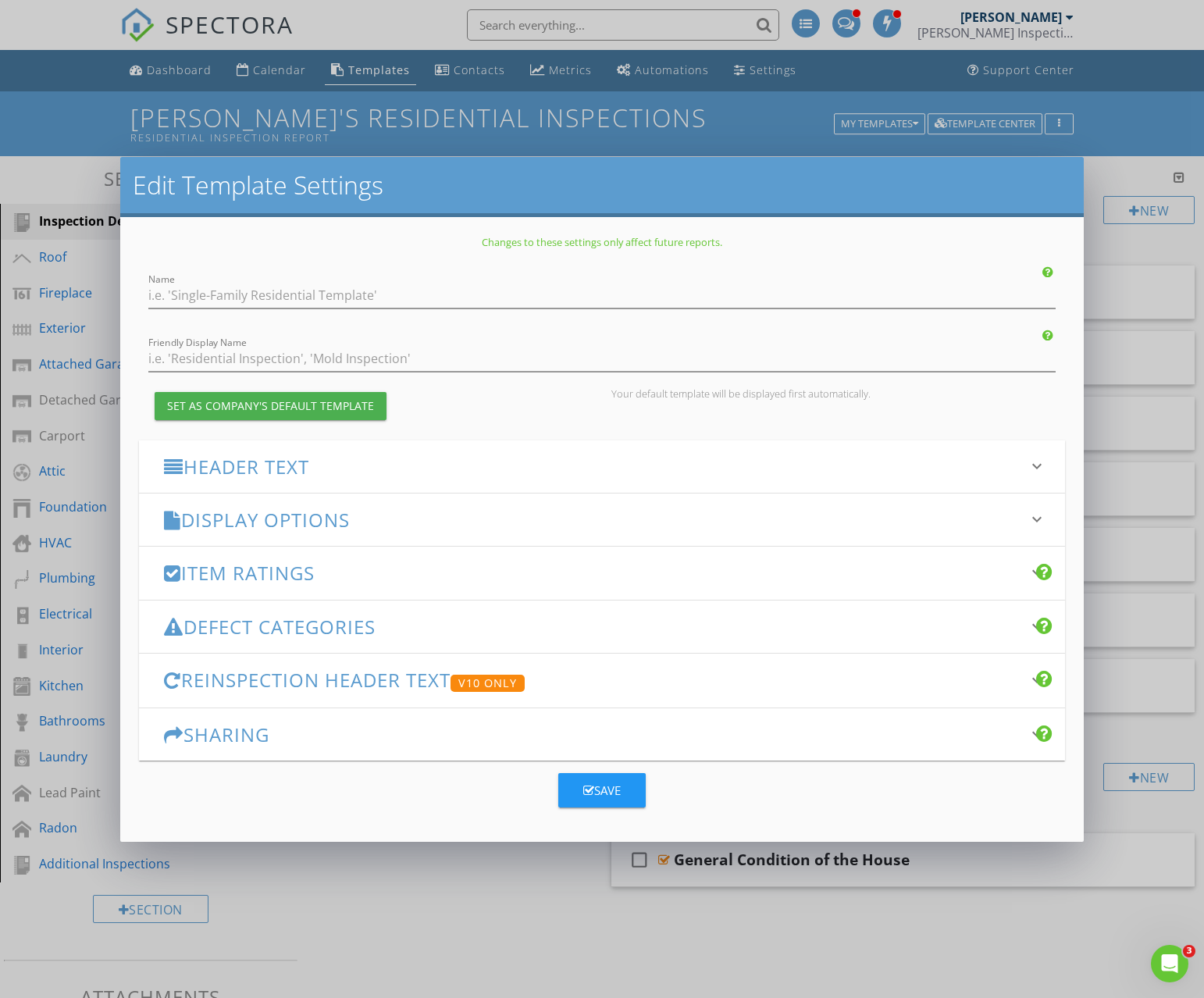
type input "[PERSON_NAME]'s Residential Inspections"
type input "Residential Inspection Report"
checkbox input "true"
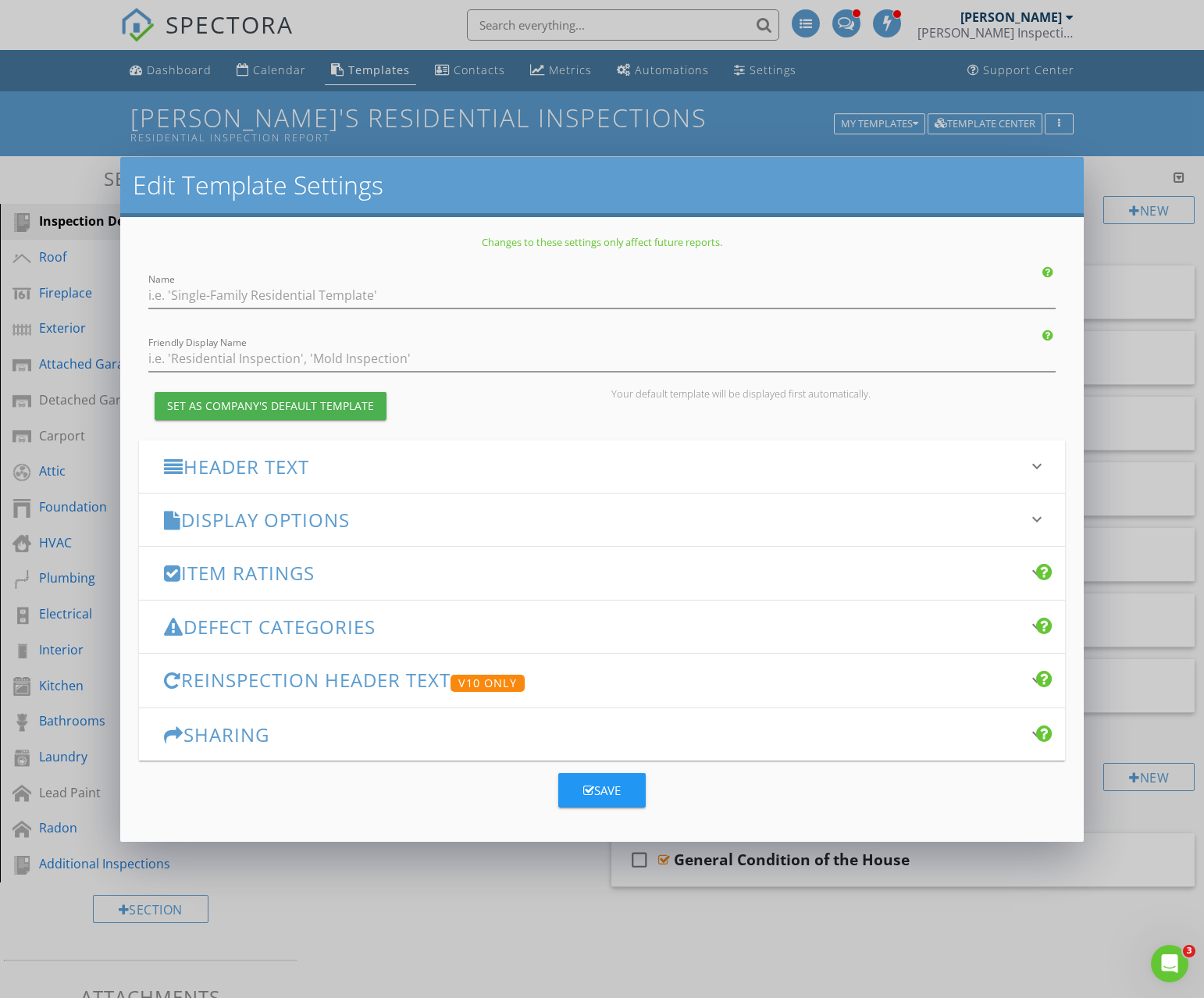
checkbox input "true"
type input "Observations"
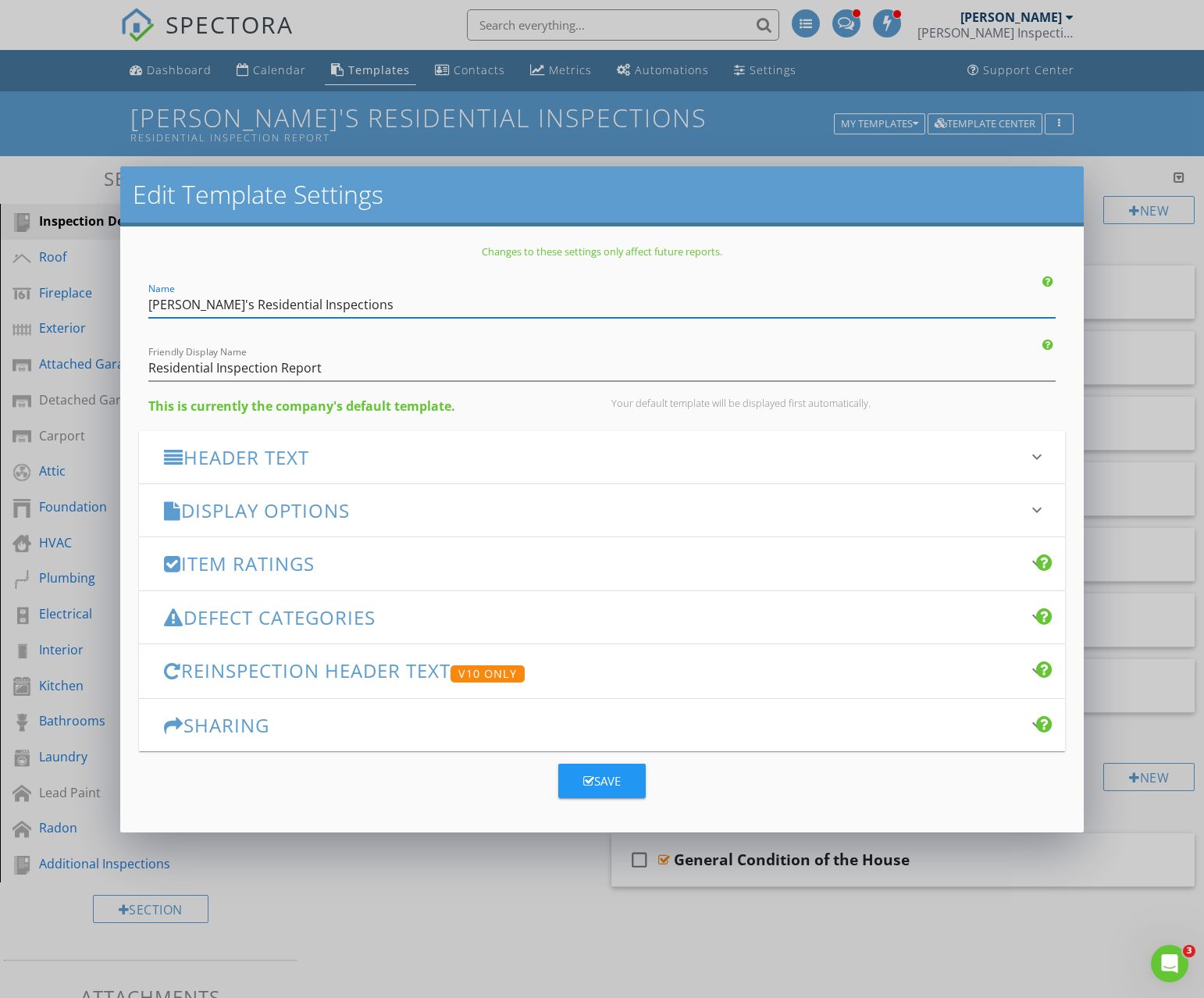
click at [271, 504] on h3 "Display Options" at bounding box center [593, 510] width 858 height 21
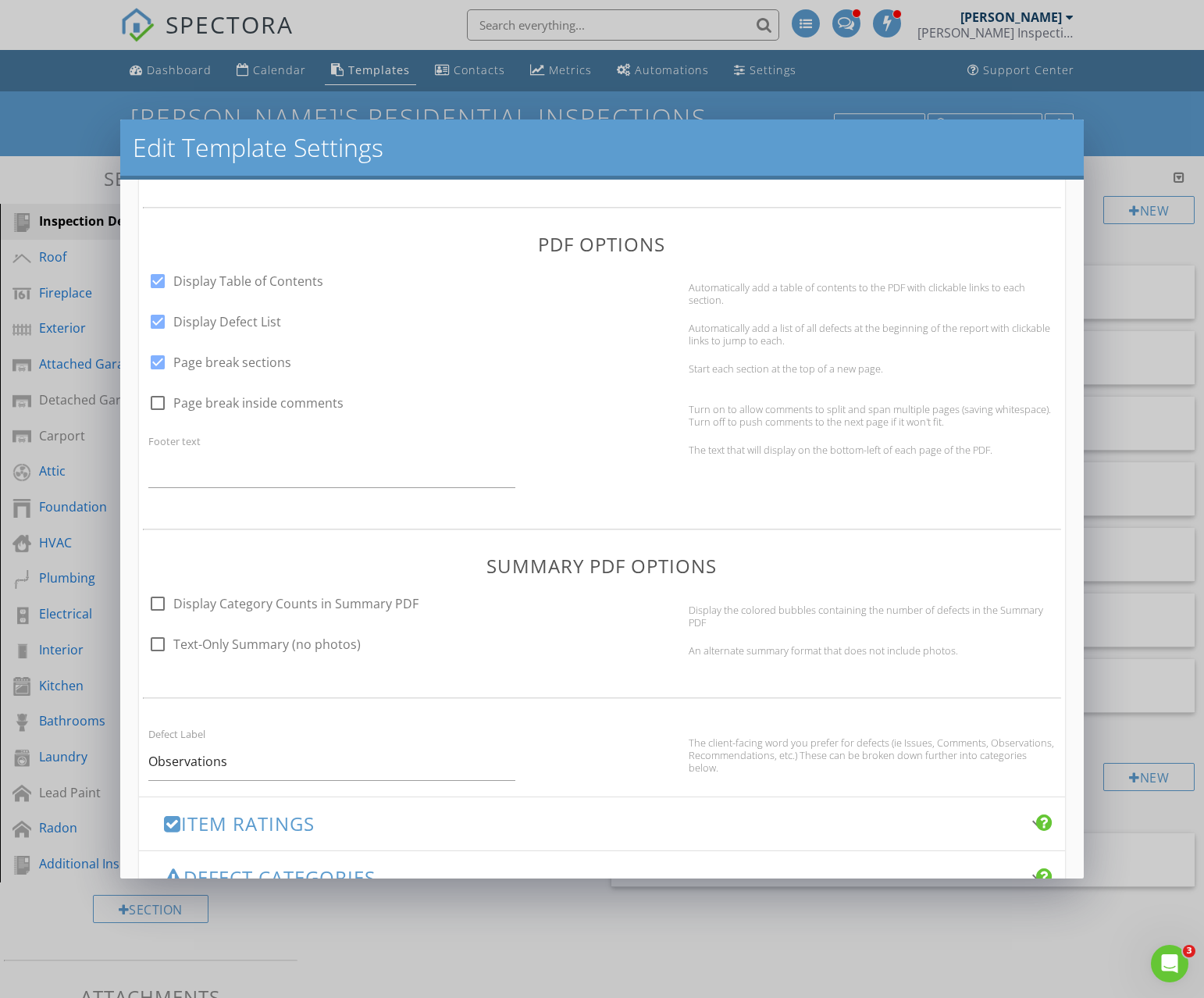
scroll to position [567, 0]
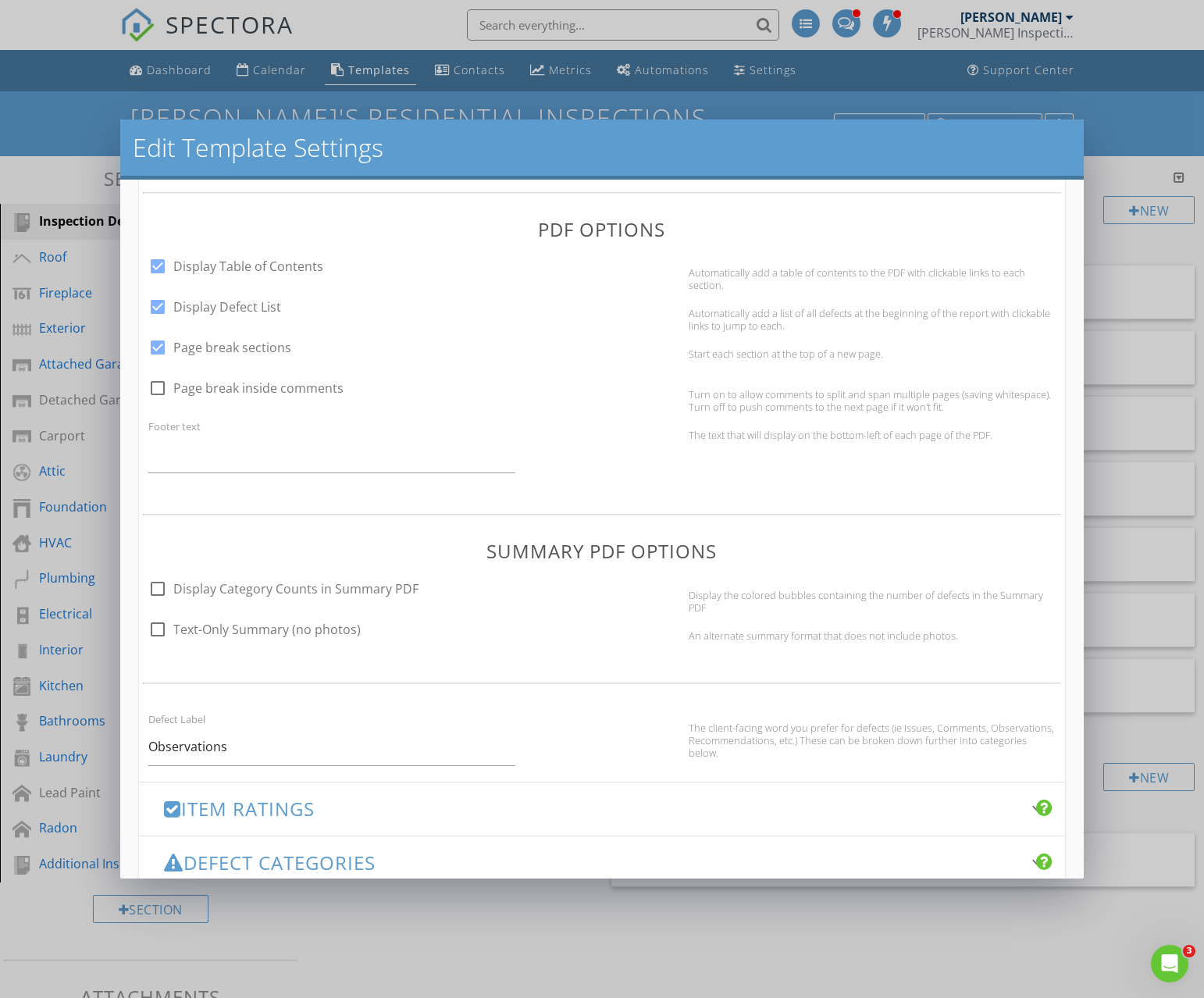
click at [265, 626] on label "Text-Only Summary (no photos)" at bounding box center [267, 629] width 188 height 16
checkbox input "true"
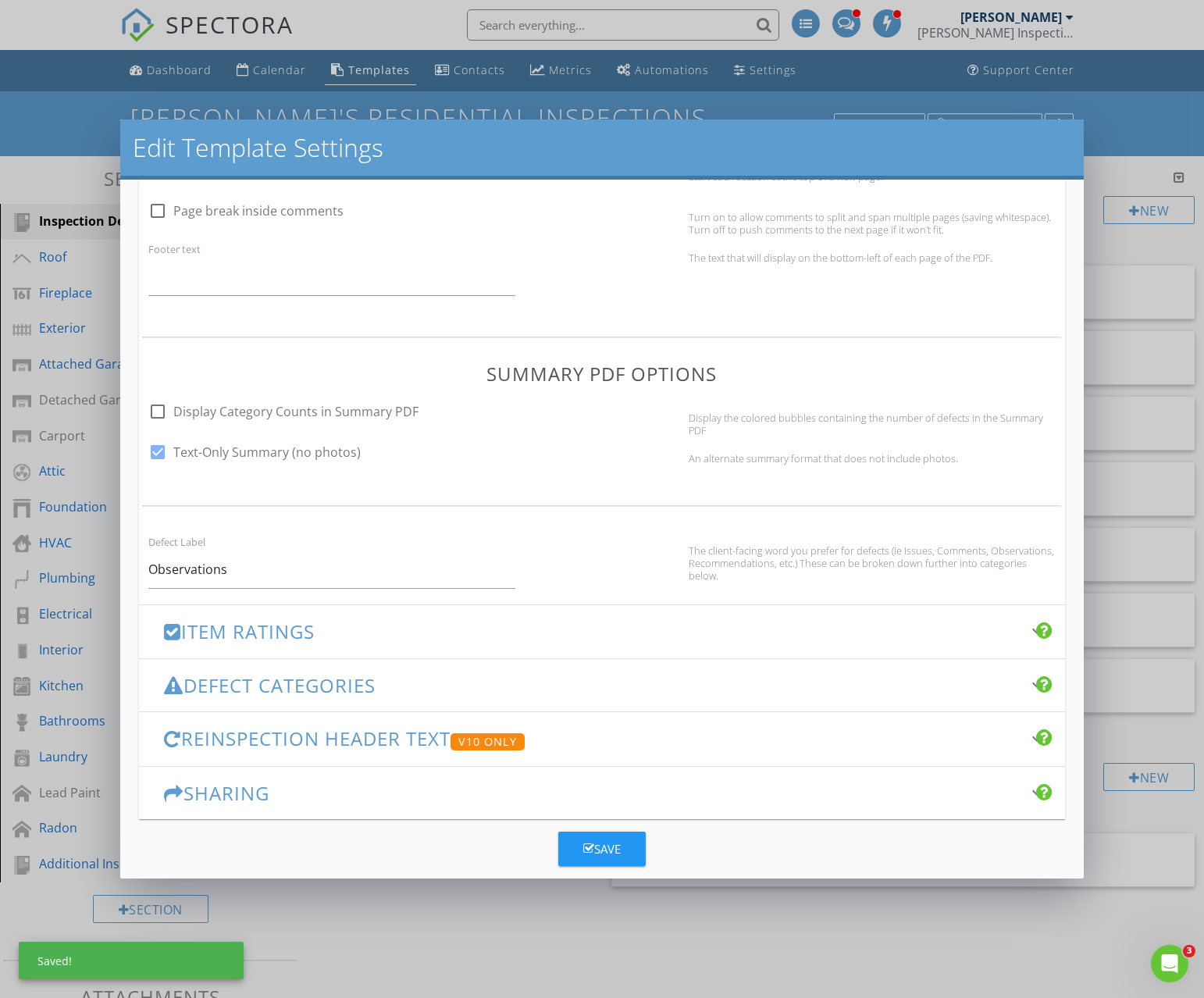
scroll to position [765, 0]
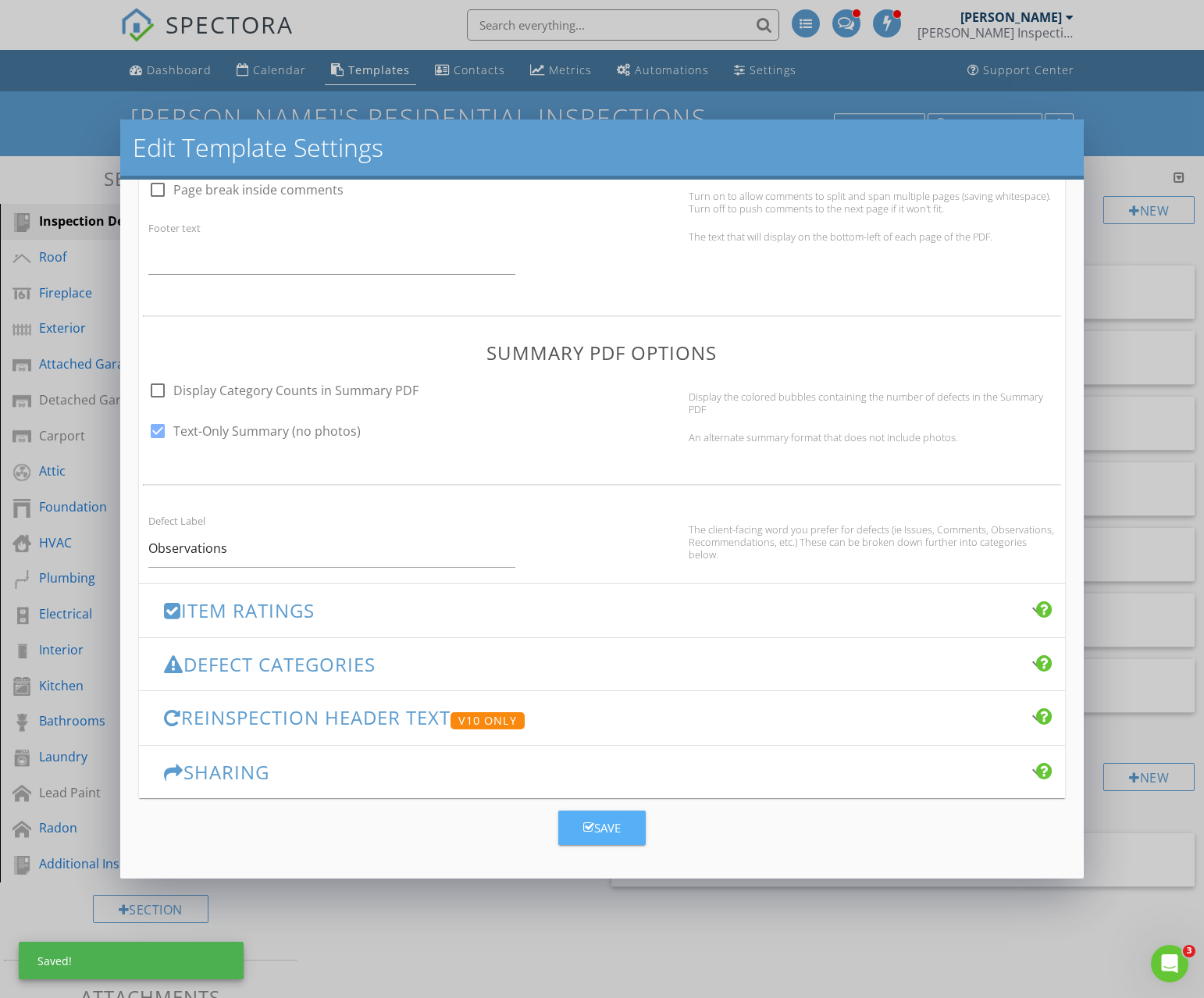
click at [593, 829] on div "Save" at bounding box center [602, 827] width 37 height 18
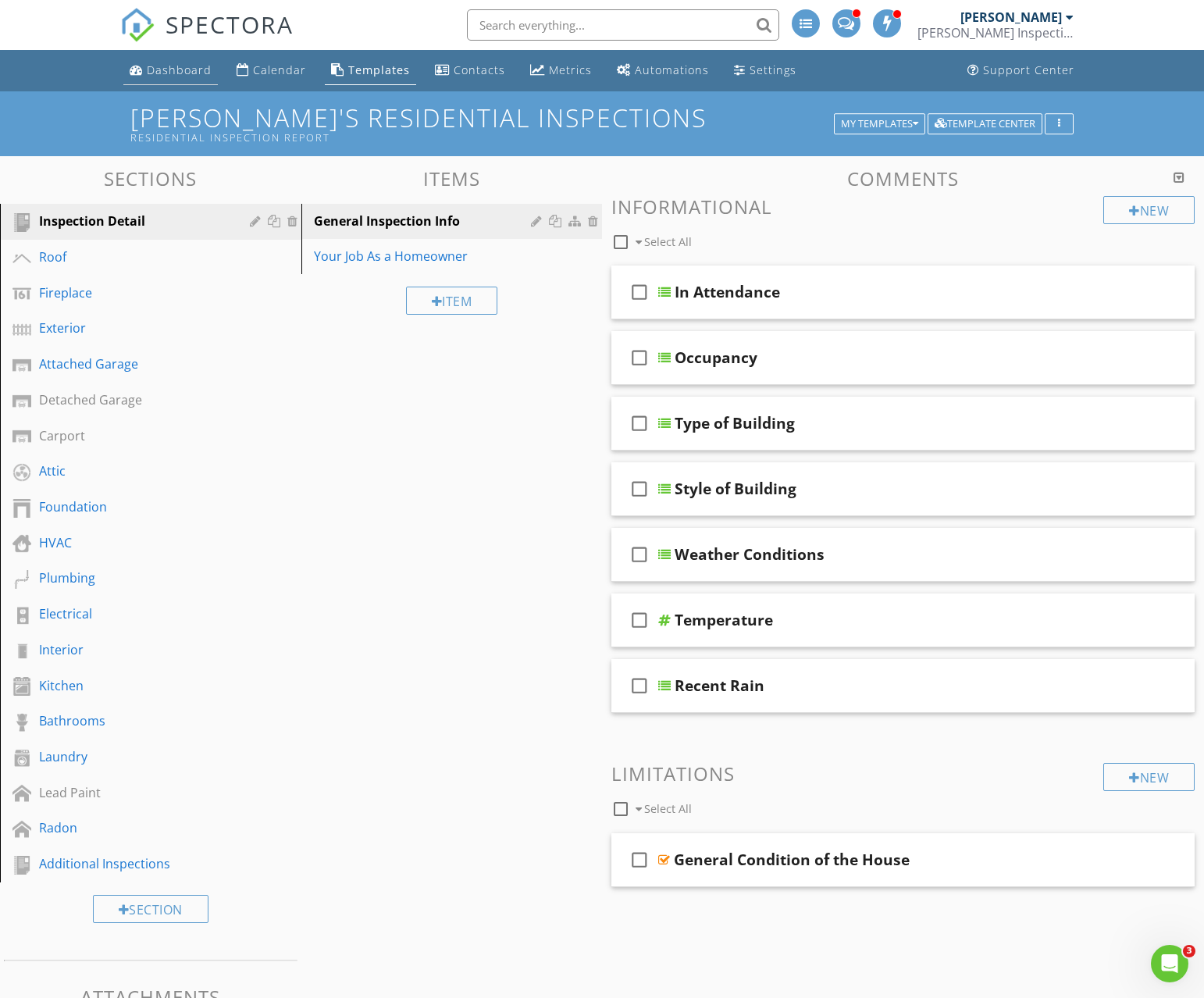
click at [157, 67] on div "Dashboard" at bounding box center [179, 70] width 65 height 15
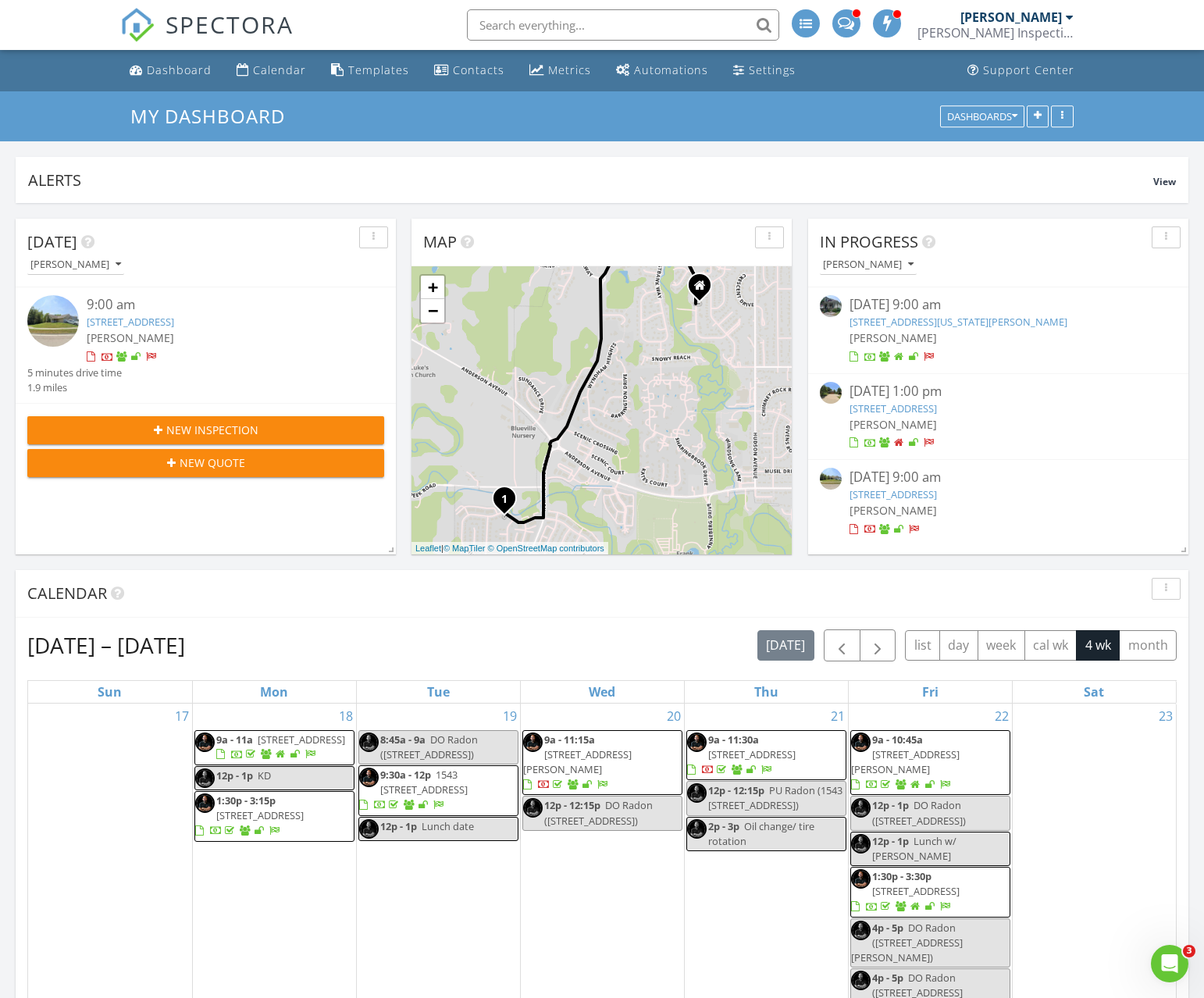
click at [927, 324] on link "325 Kansas Ave, Alma, KS 66401" at bounding box center [958, 321] width 218 height 14
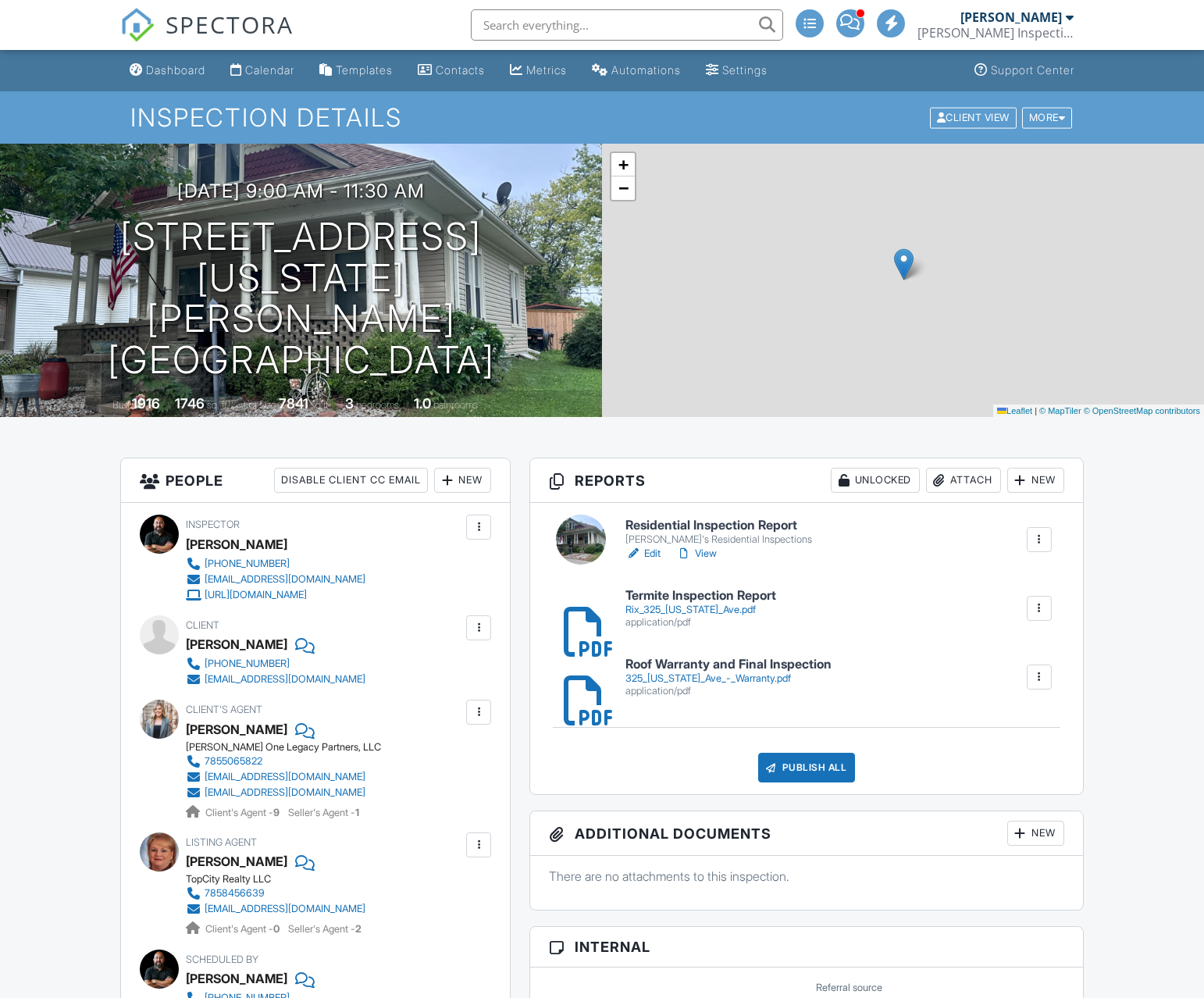
click at [647, 553] on link "Edit" at bounding box center [643, 553] width 35 height 16
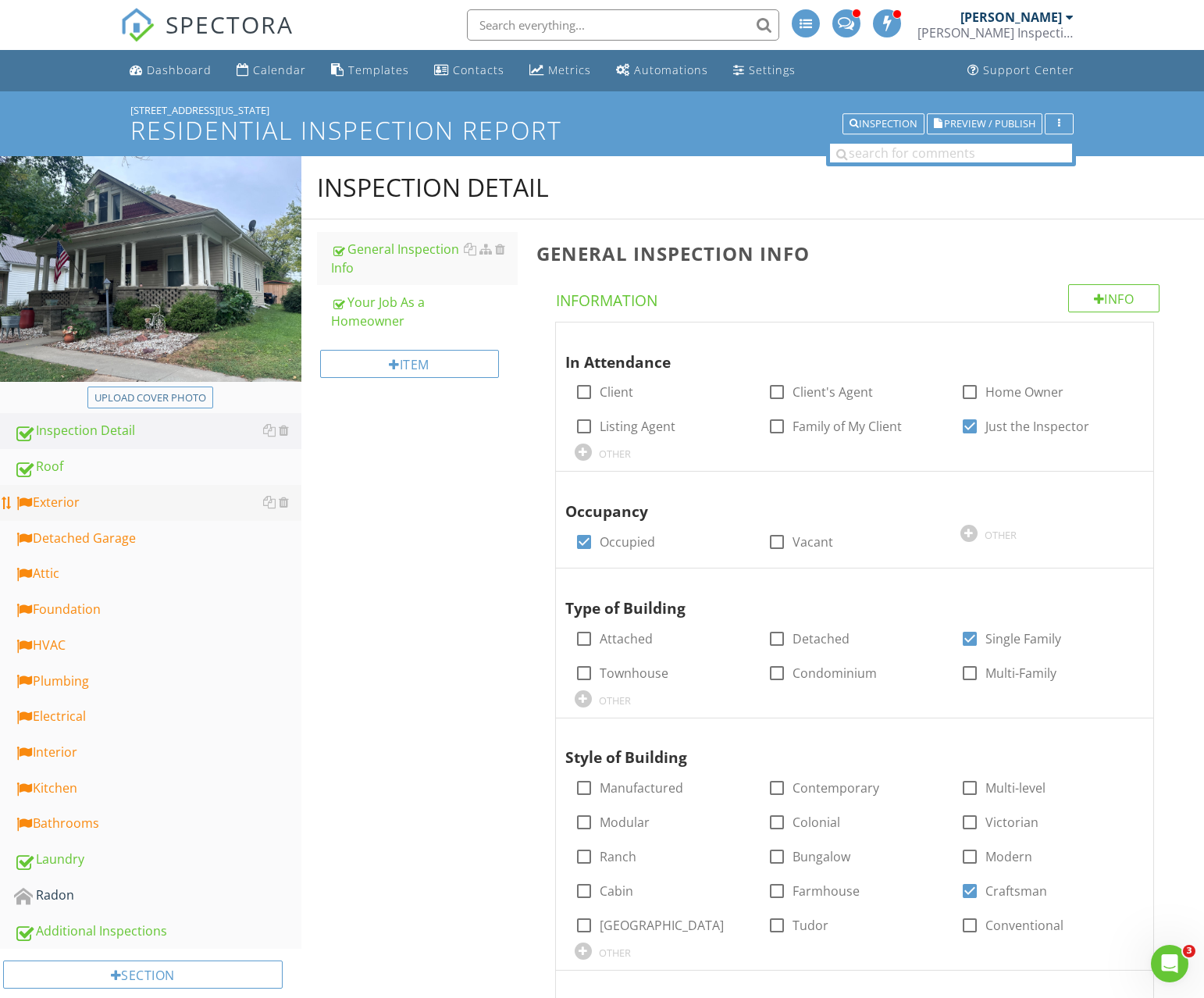
click at [123, 510] on div "Exterior" at bounding box center [158, 503] width 288 height 20
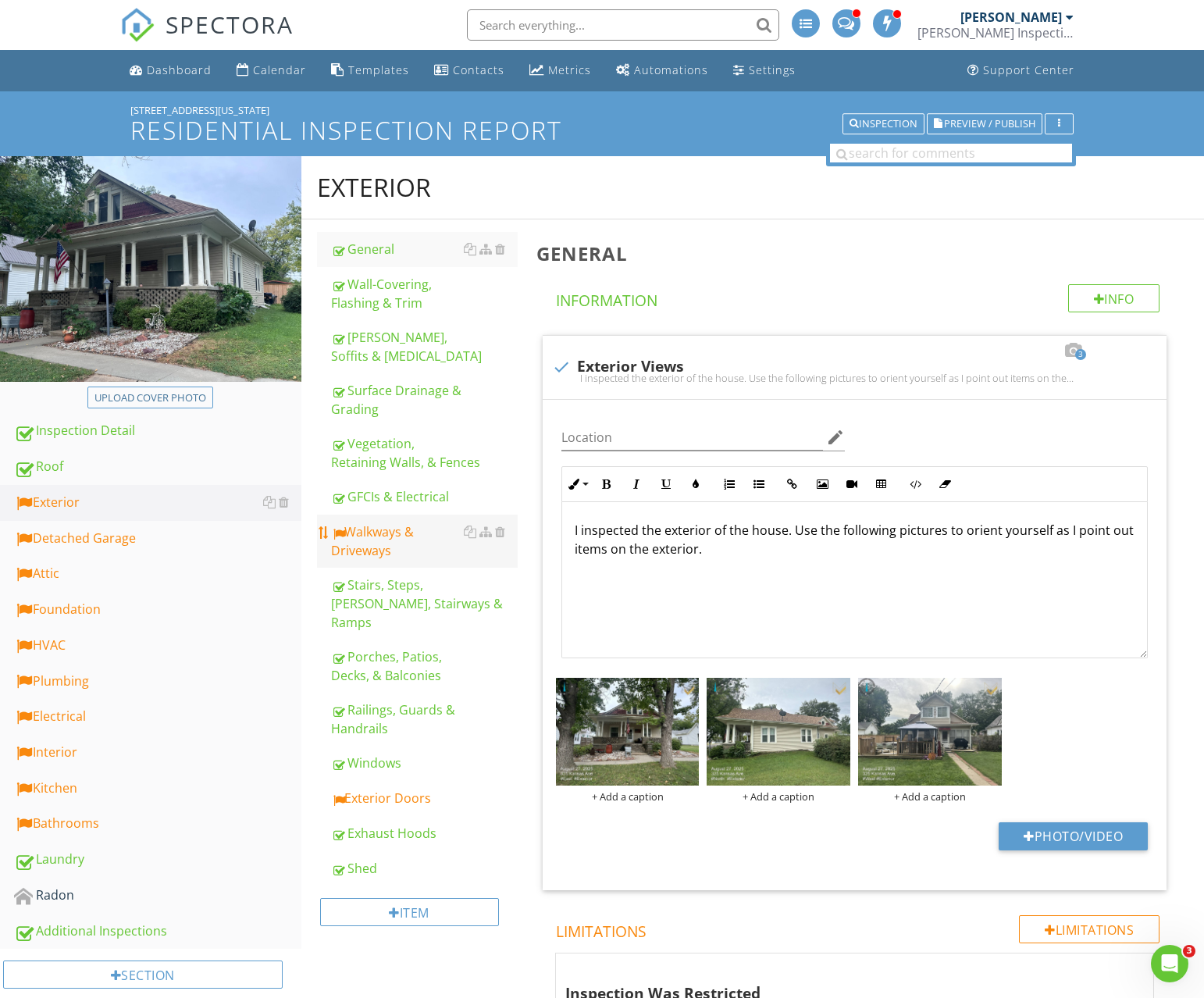
click at [408, 541] on div "Walkways & Driveways" at bounding box center [424, 541] width 187 height 37
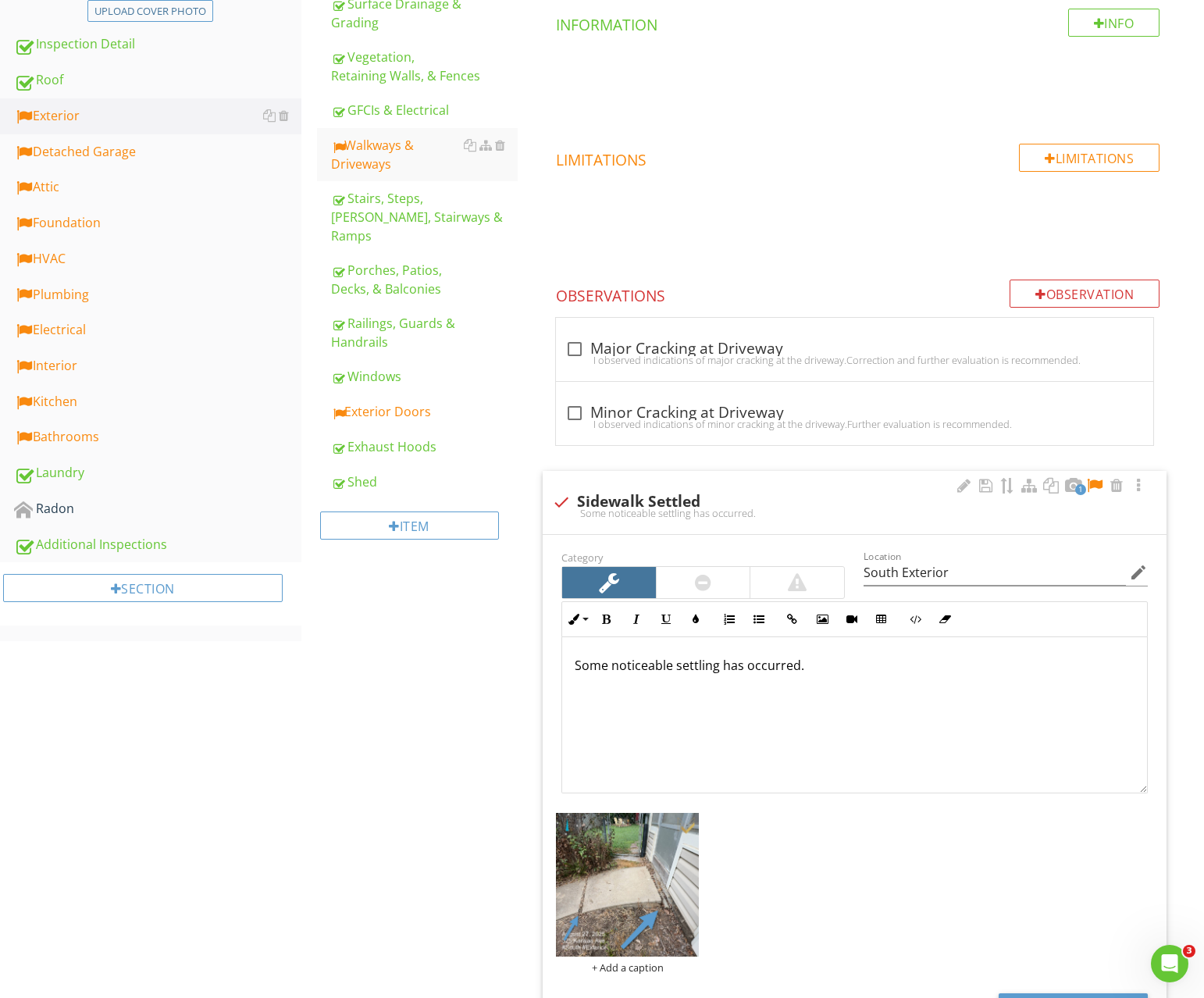
scroll to position [420, 0]
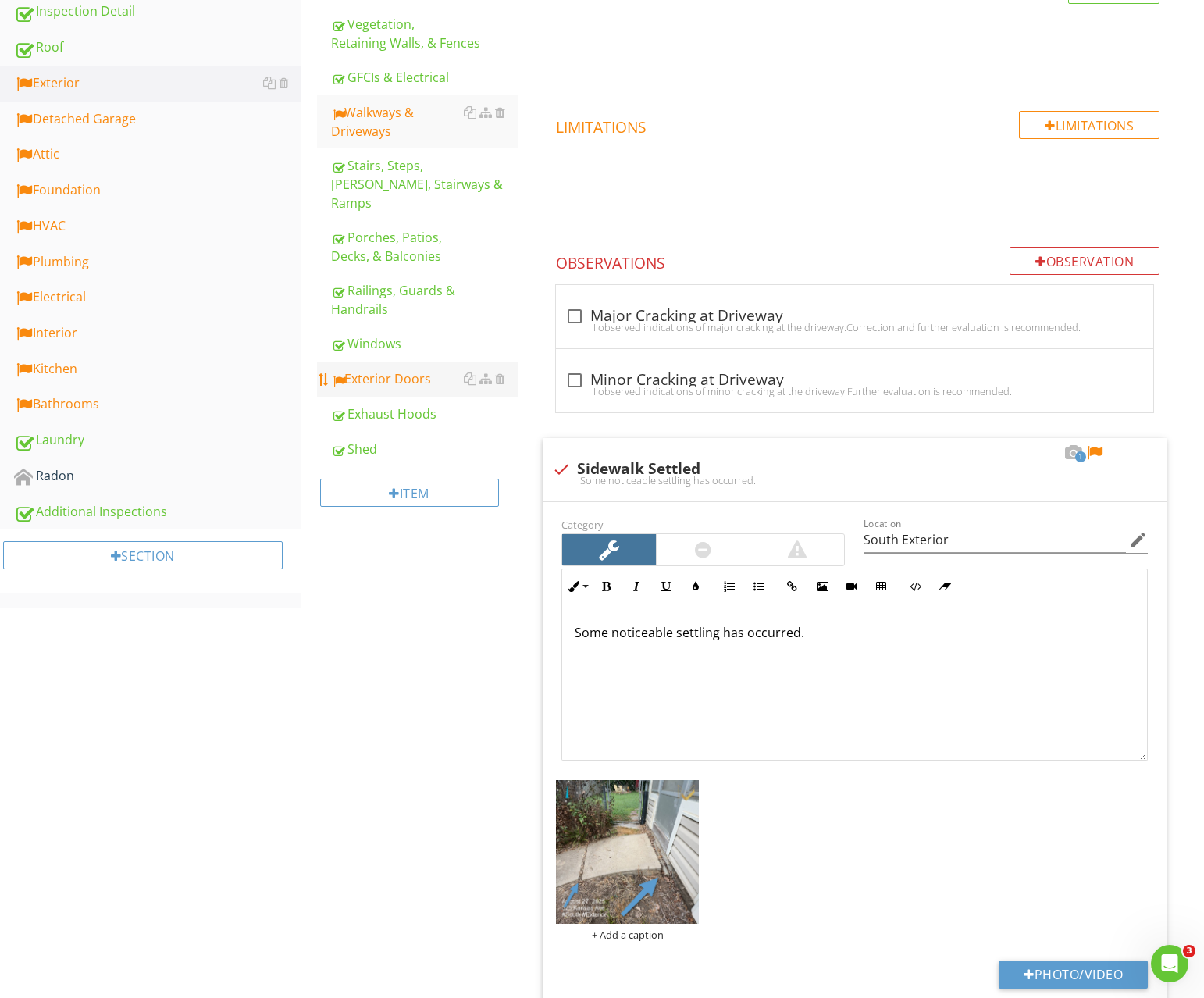
click at [360, 369] on div "Exterior Doors" at bounding box center [424, 379] width 187 height 19
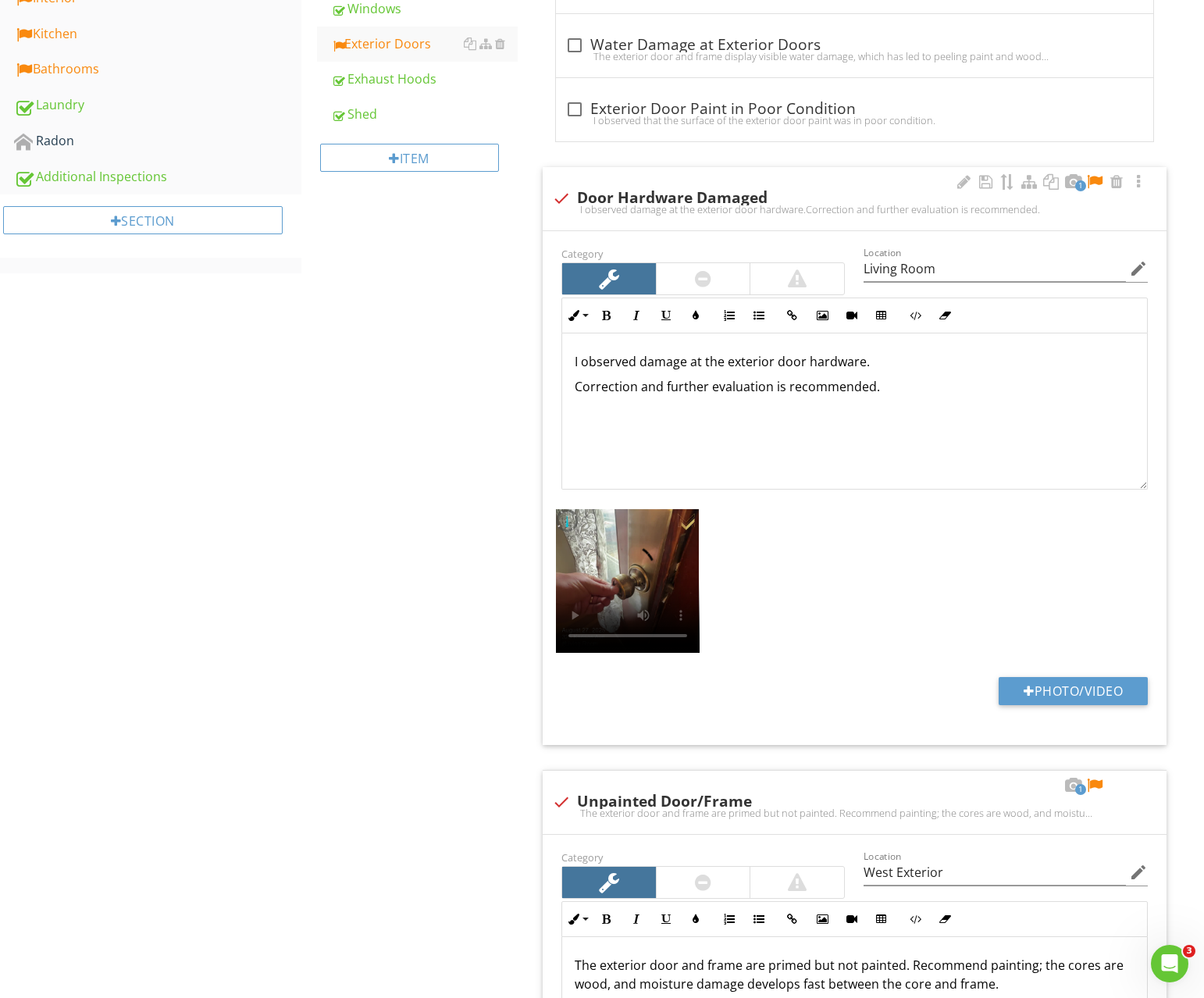
scroll to position [789, 0]
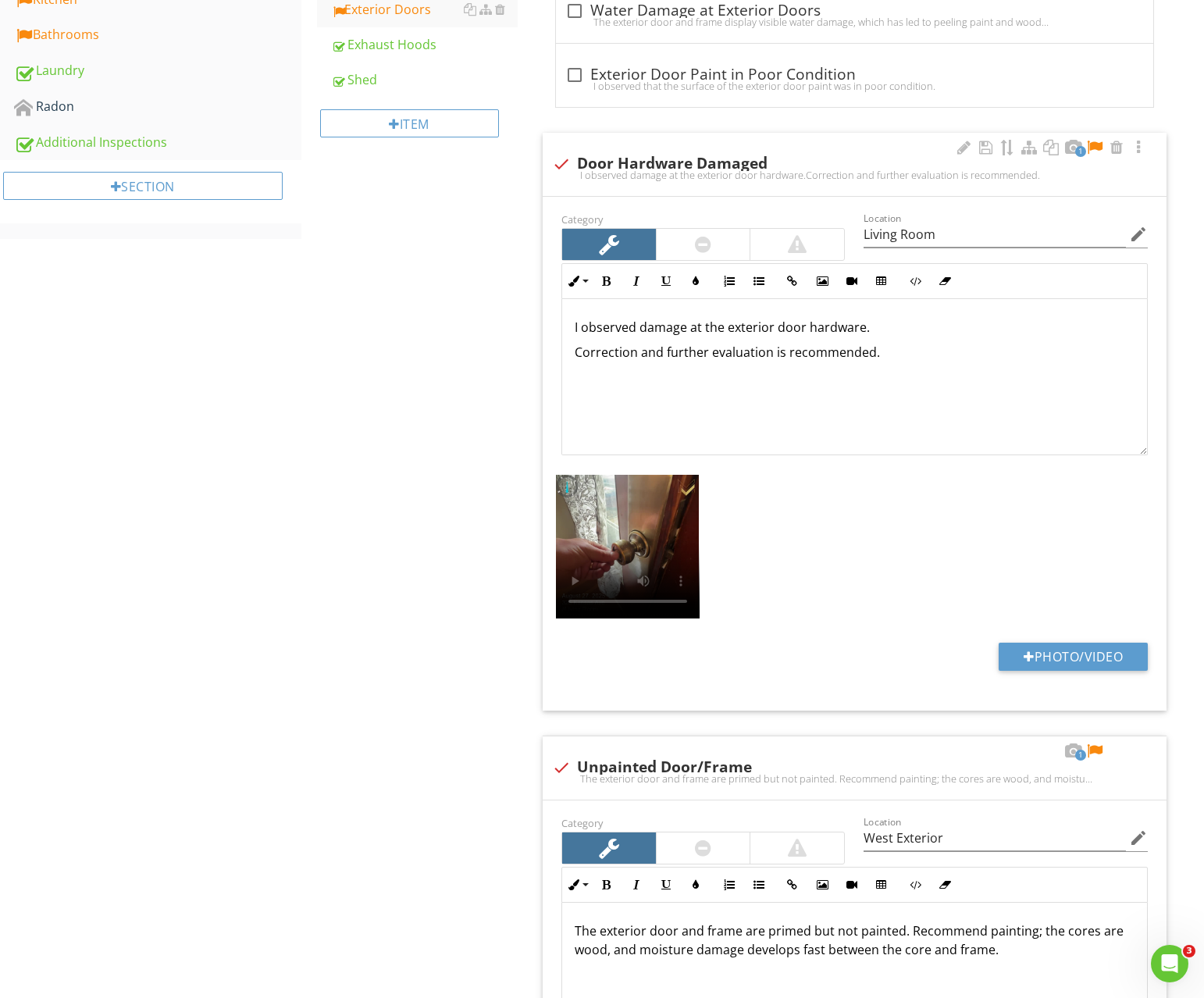
drag, startPoint x: 701, startPoint y: 237, endPoint x: 967, endPoint y: 190, distance: 270.1
click at [701, 237] on div at bounding box center [704, 244] width 17 height 19
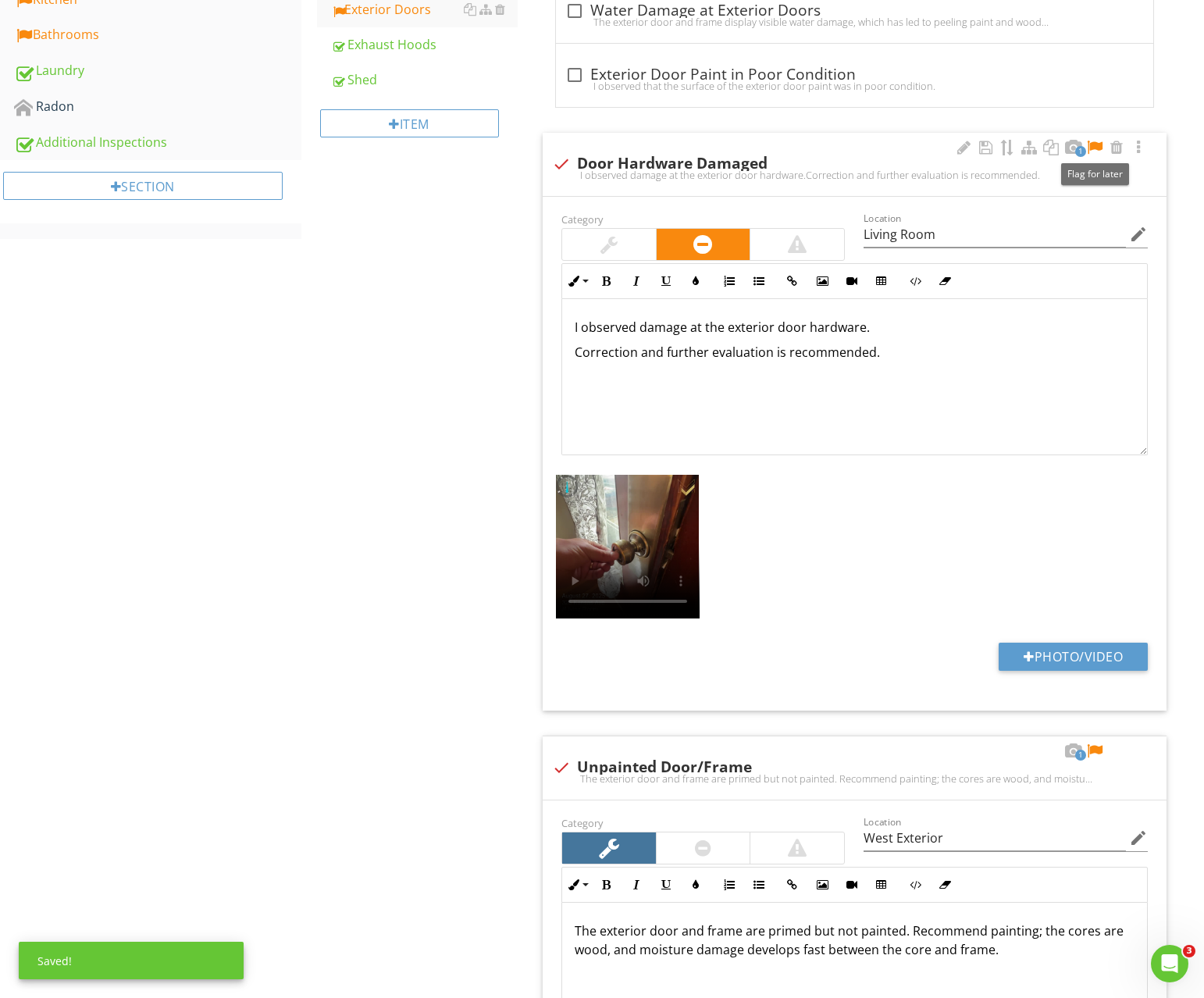
click at [1099, 145] on div at bounding box center [1094, 148] width 19 height 16
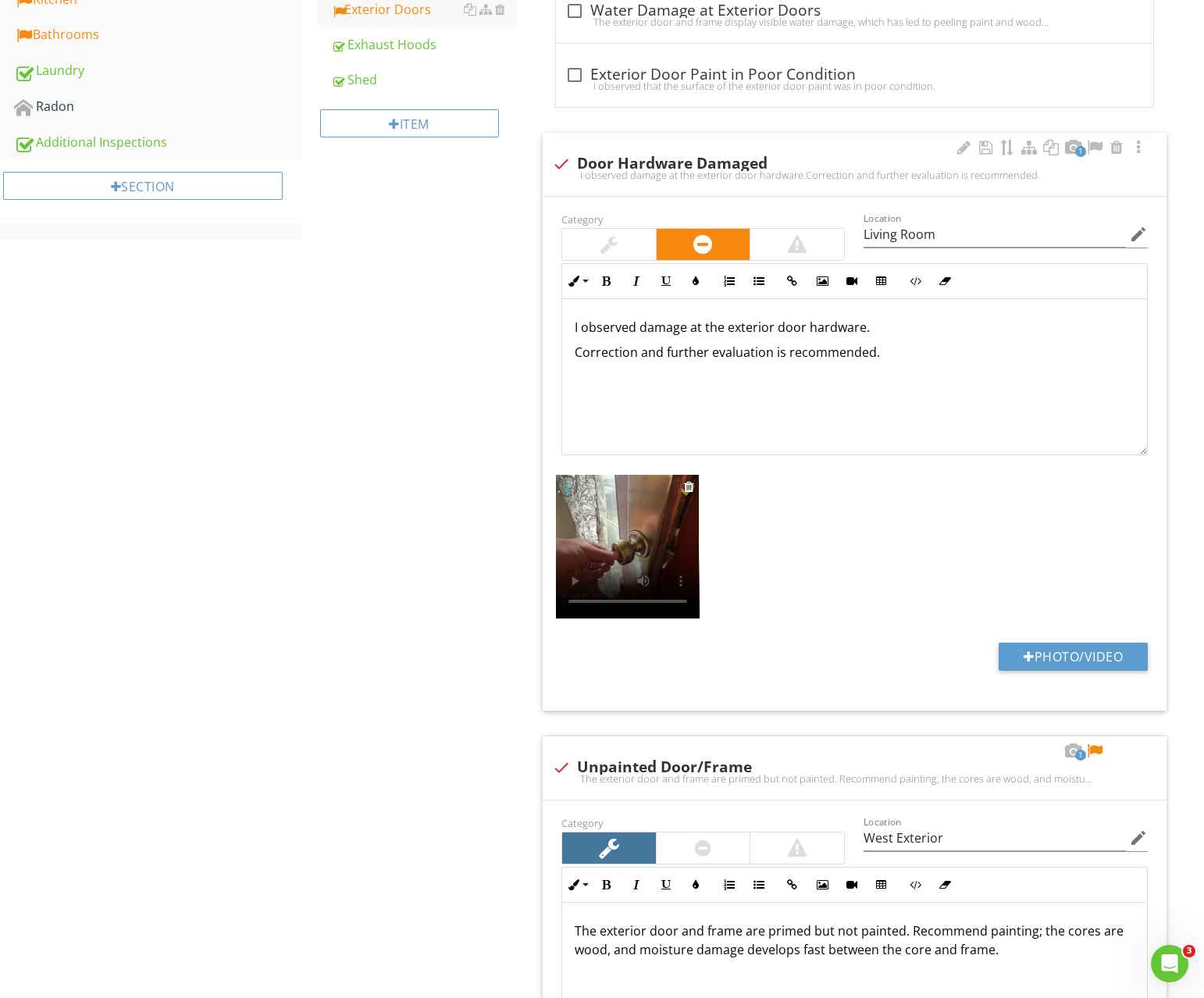
click at [661, 493] on video at bounding box center [628, 546] width 144 height 144
drag, startPoint x: 893, startPoint y: 356, endPoint x: 520, endPoint y: 355, distance: 373.0
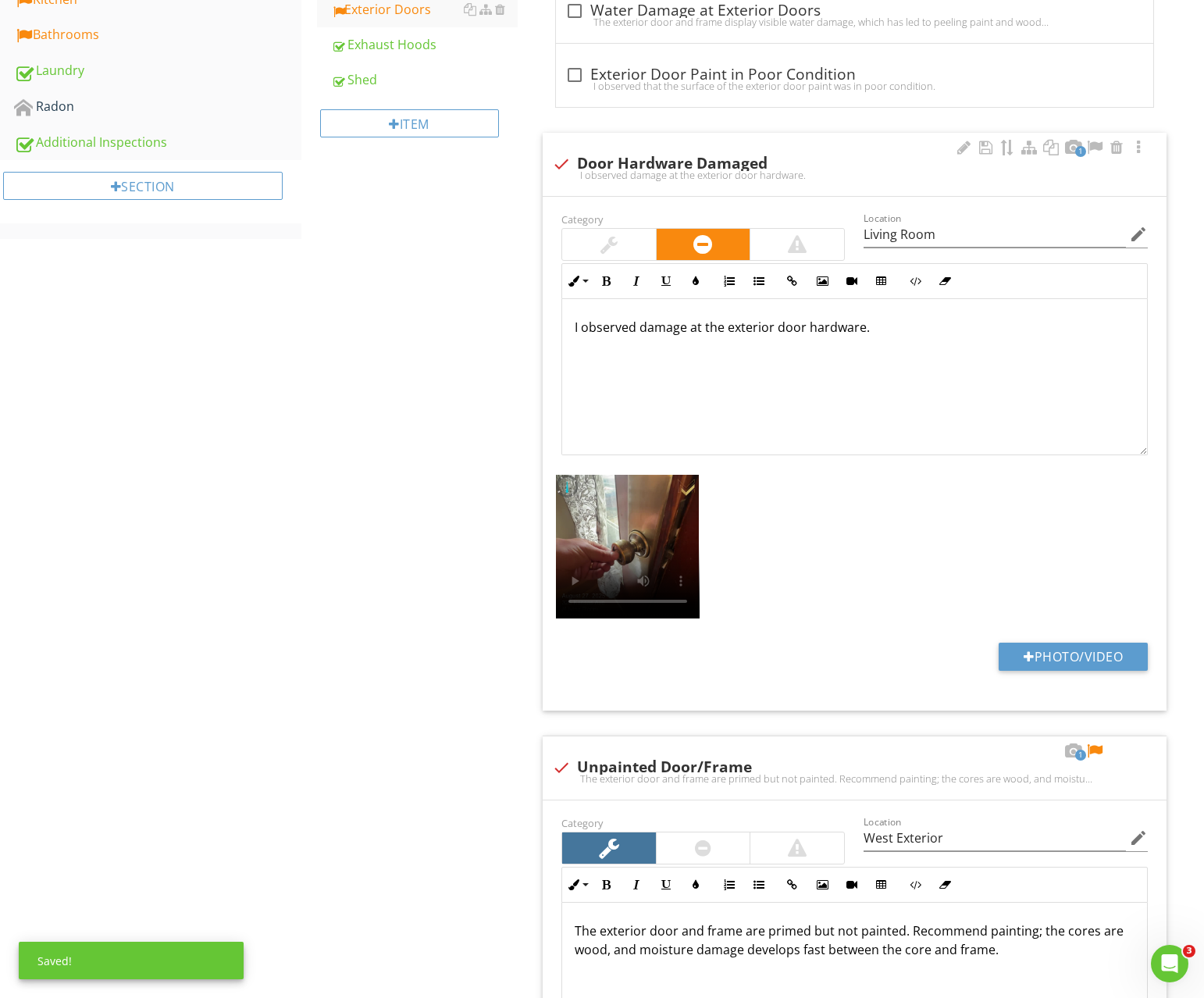
click at [817, 331] on p "I observed damage at the exterior door hardware." at bounding box center [854, 327] width 560 height 19
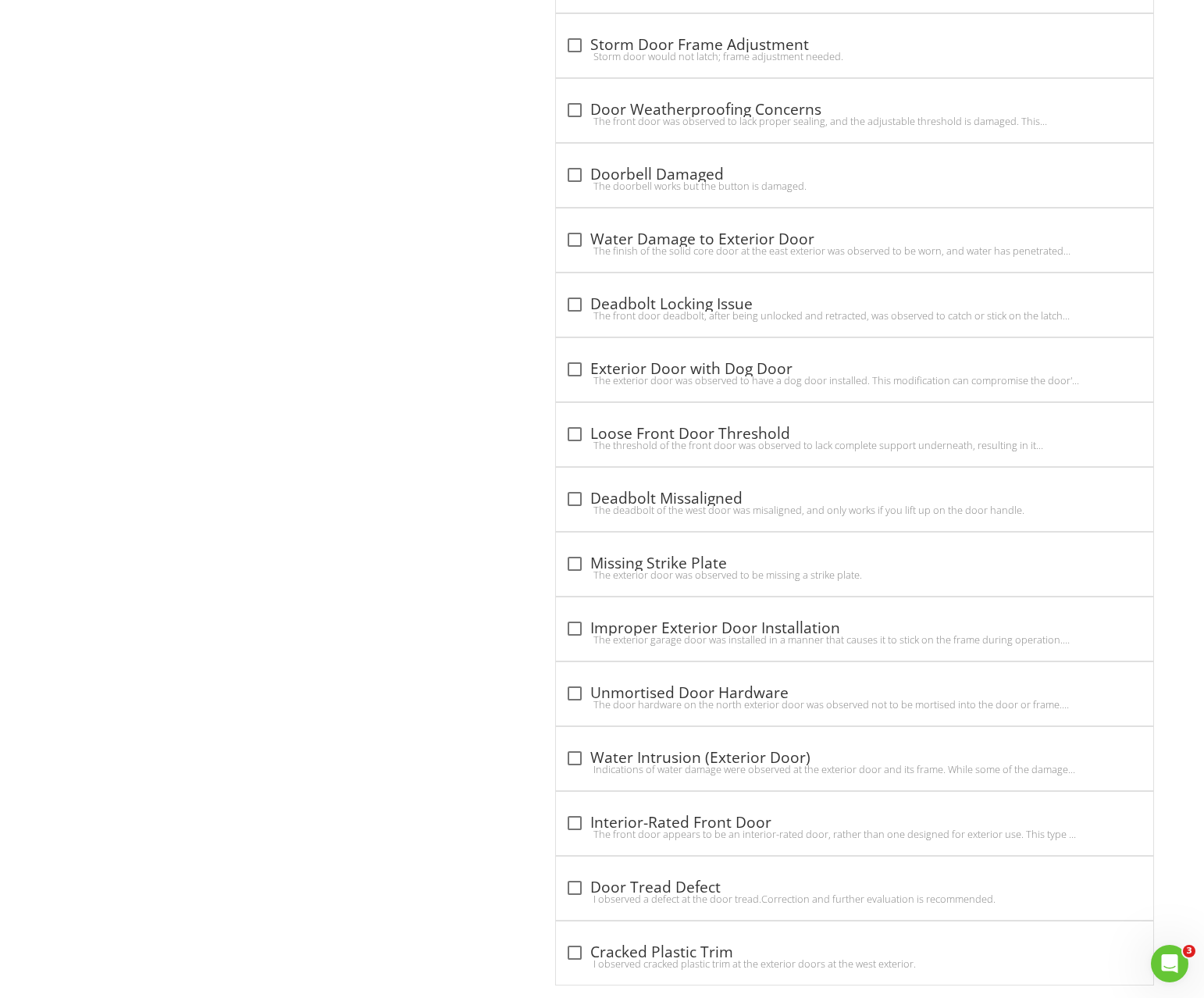
scroll to position [3255, 0]
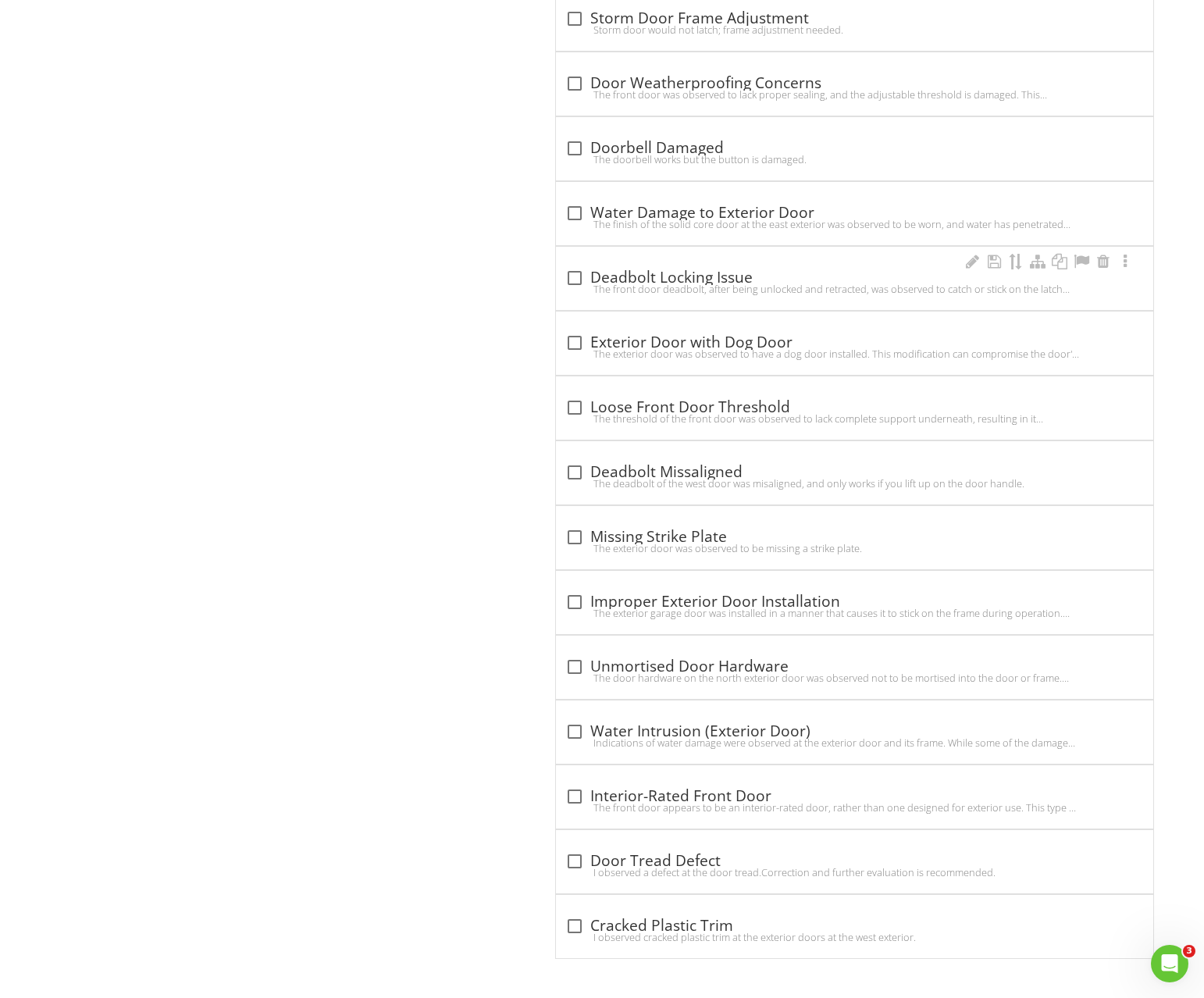
click at [608, 279] on div "check_box_outline_blank Deadbolt Locking Issue" at bounding box center [854, 278] width 578 height 19
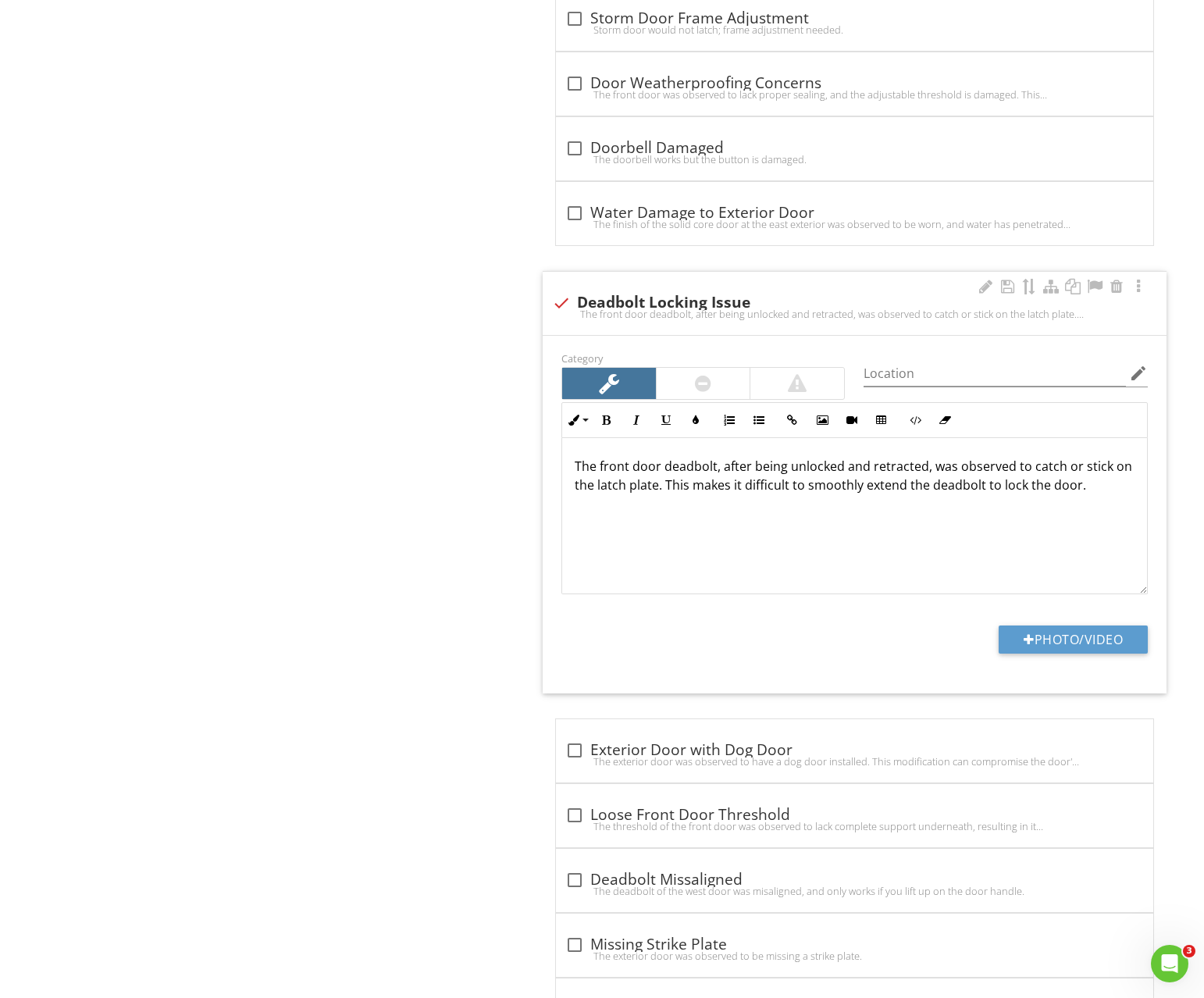
click at [558, 310] on div "The front door deadbolt, after being unlocked and retracted, was observed to ca…" at bounding box center [855, 313] width 605 height 12
checkbox input "true"
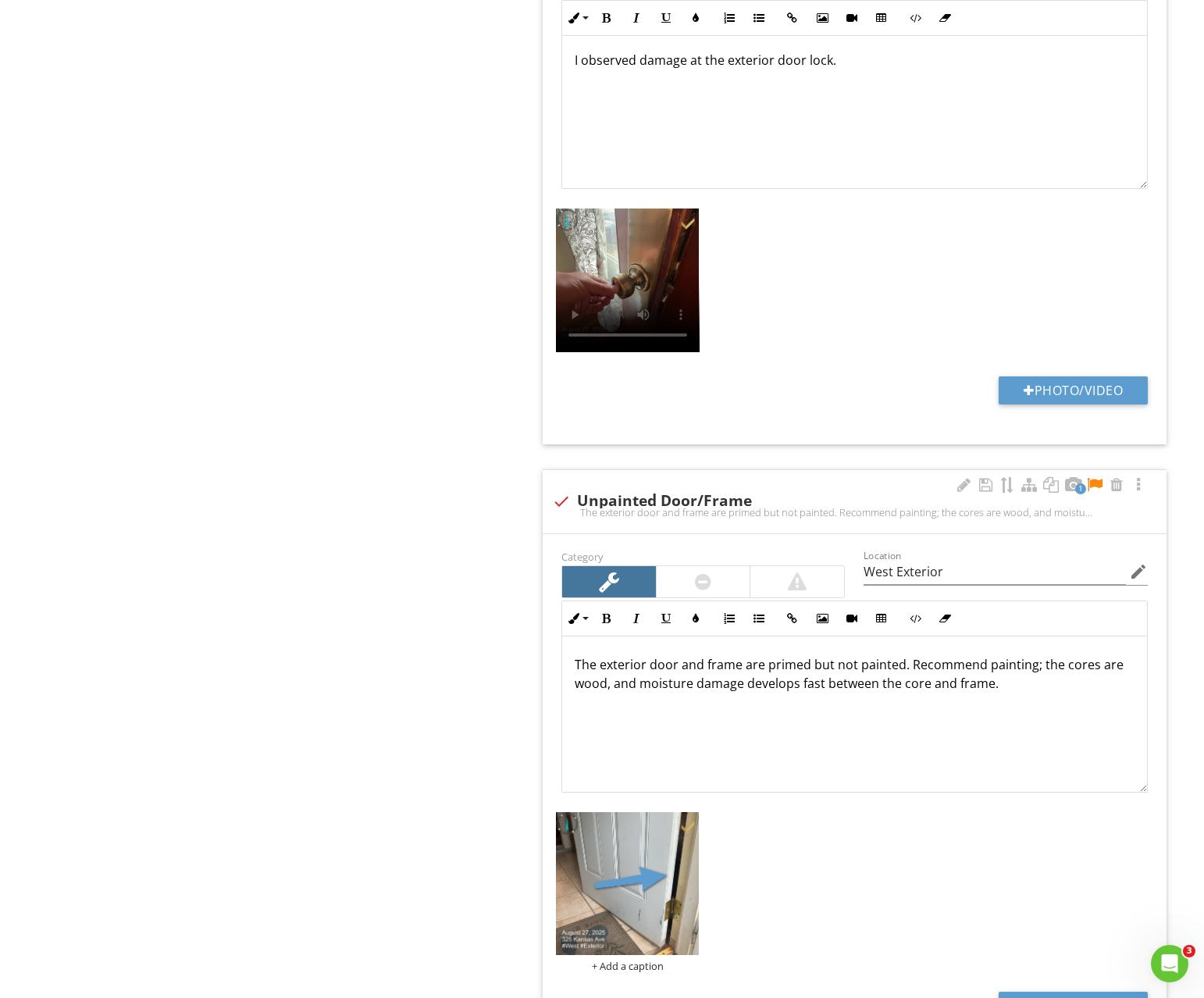
scroll to position [1056, 0]
click at [667, 861] on img at bounding box center [628, 883] width 144 height 144
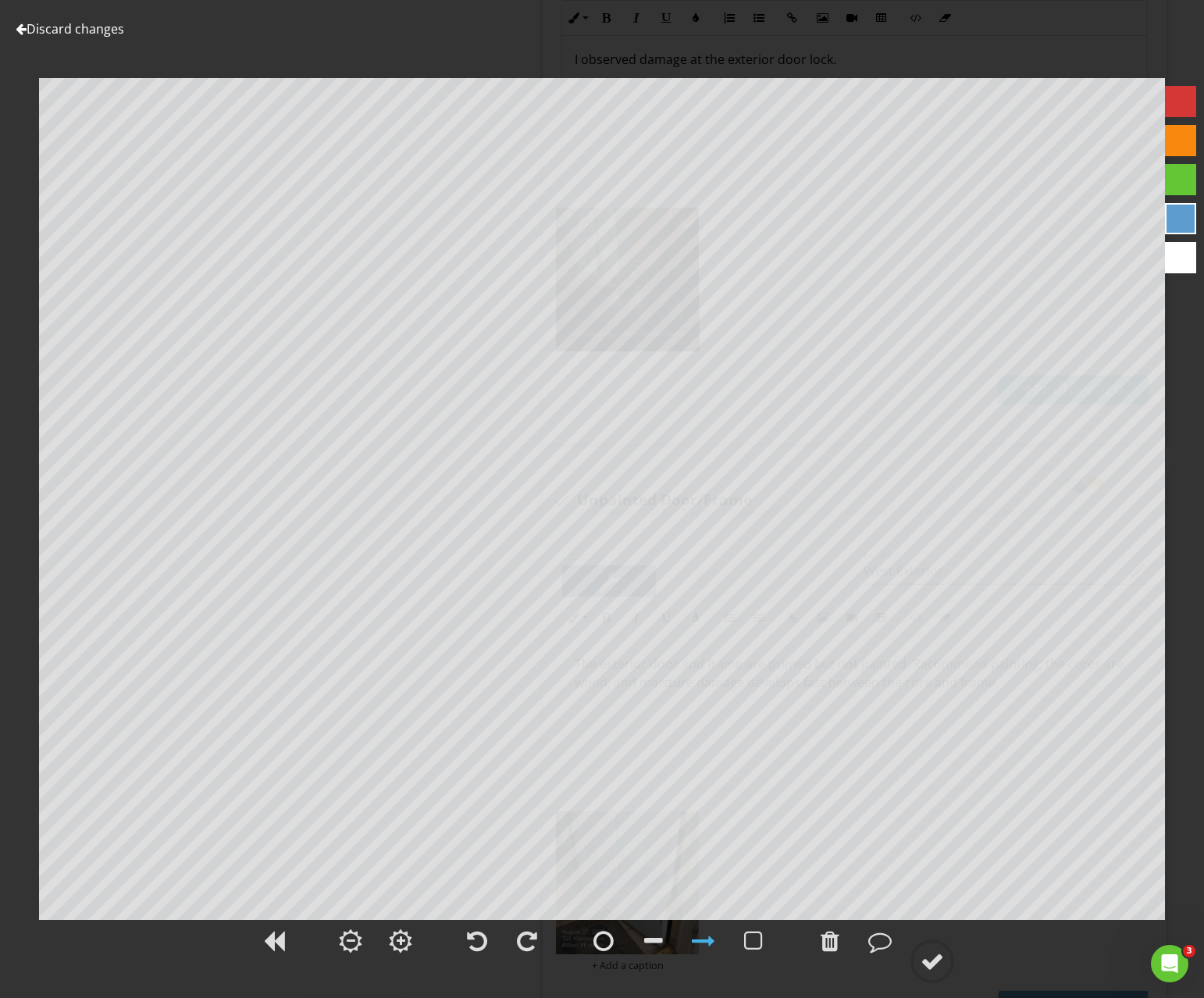
click at [81, 27] on link "Discard changes" at bounding box center [70, 29] width 109 height 18
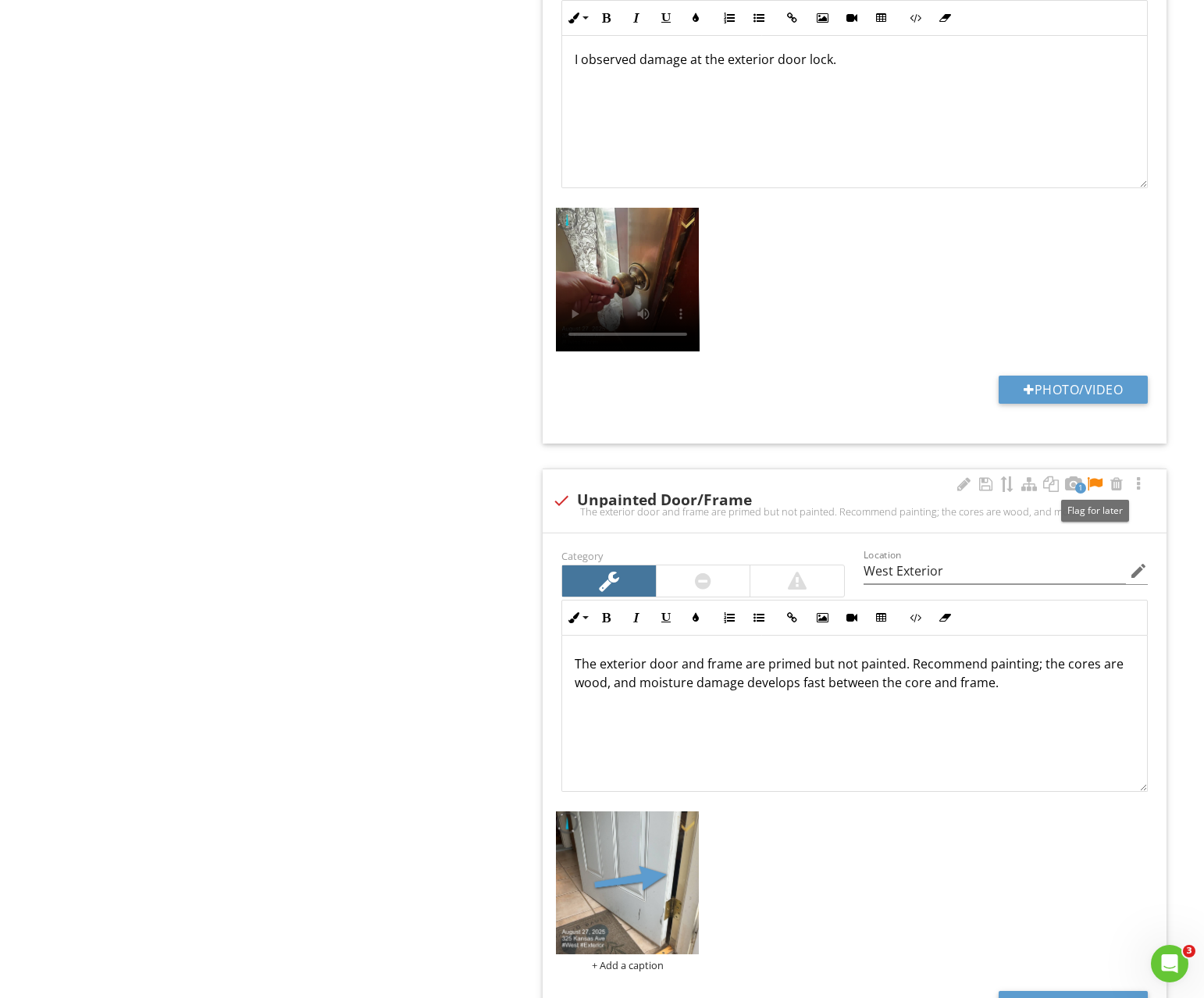
click at [1092, 485] on div at bounding box center [1094, 484] width 19 height 16
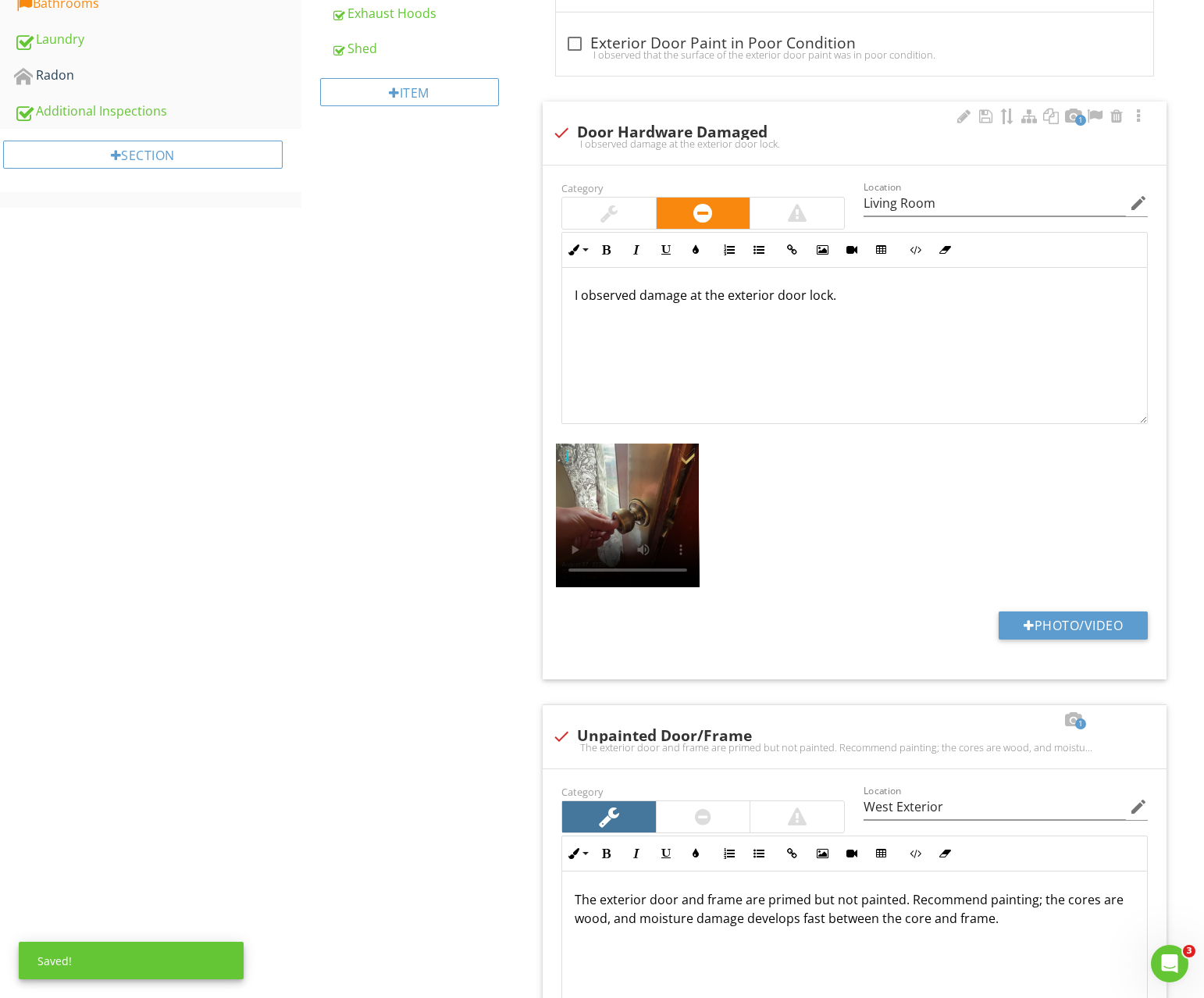
scroll to position [817, 0]
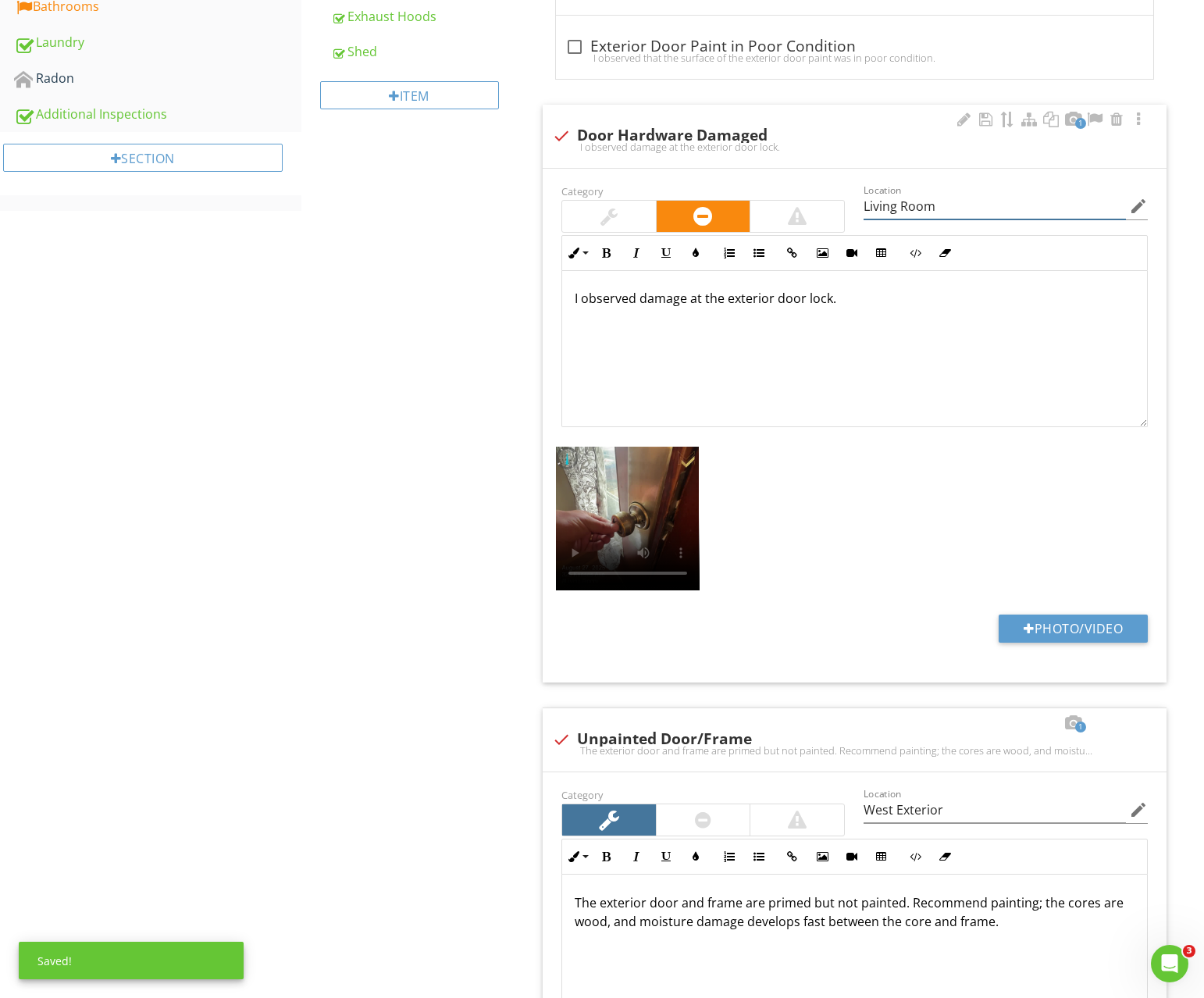
drag, startPoint x: 984, startPoint y: 204, endPoint x: 766, endPoint y: 202, distance: 218.0
click at [766, 202] on div "Category Location Living Room edit Inline Style XLarge Large Normal Small Light…" at bounding box center [855, 304] width 605 height 246
type input "East Exterior"
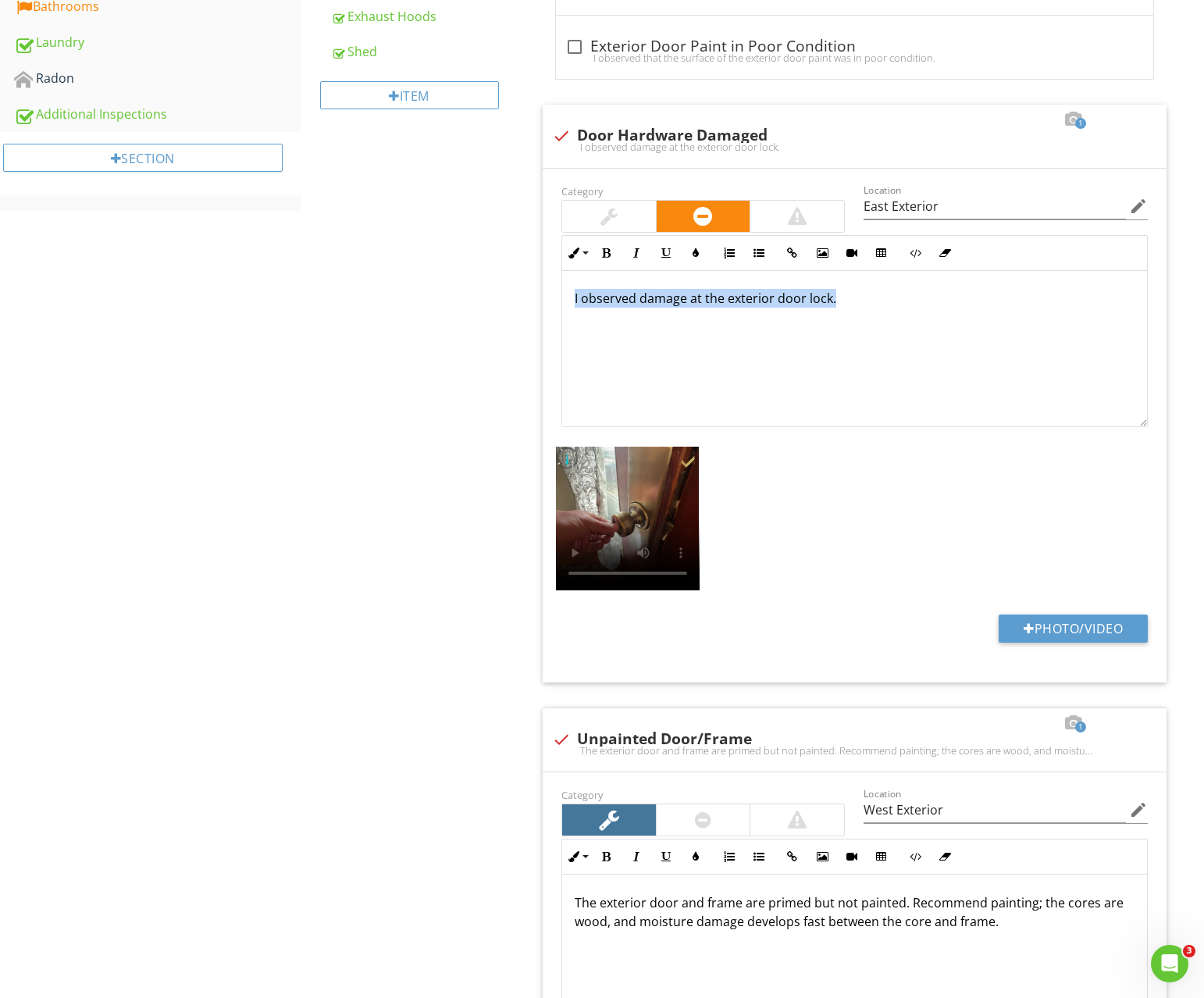
drag, startPoint x: 850, startPoint y: 299, endPoint x: 399, endPoint y: 292, distance: 451.1
drag, startPoint x: 637, startPoint y: 343, endPoint x: 626, endPoint y: 342, distance: 11.0
click at [637, 342] on div "The locking mechanism on the front door is innopperable." at bounding box center [855, 348] width 585 height 156
click at [840, 331] on div "The locking mechanism on the front door is inoperable." at bounding box center [855, 348] width 585 height 156
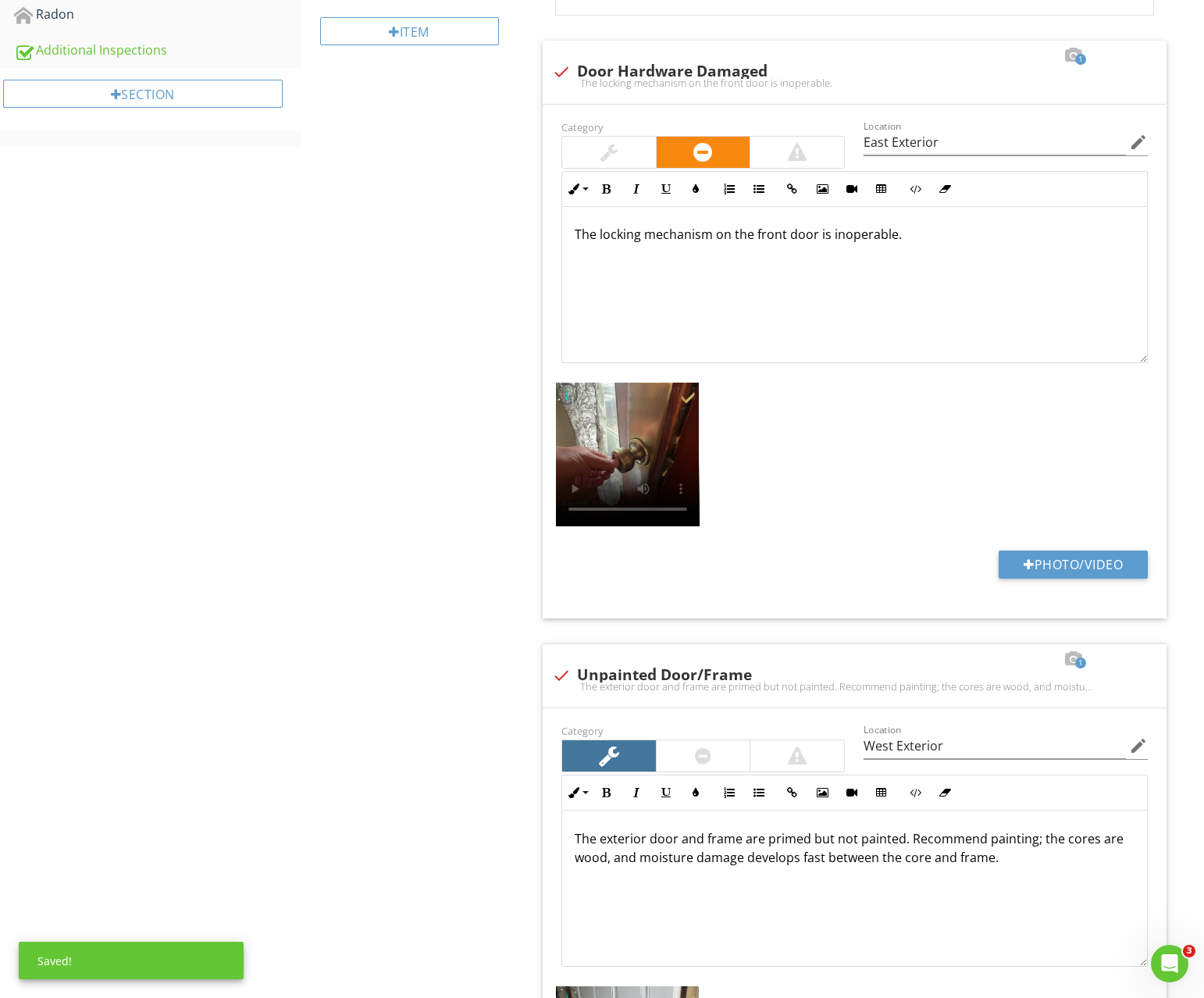
scroll to position [0, 0]
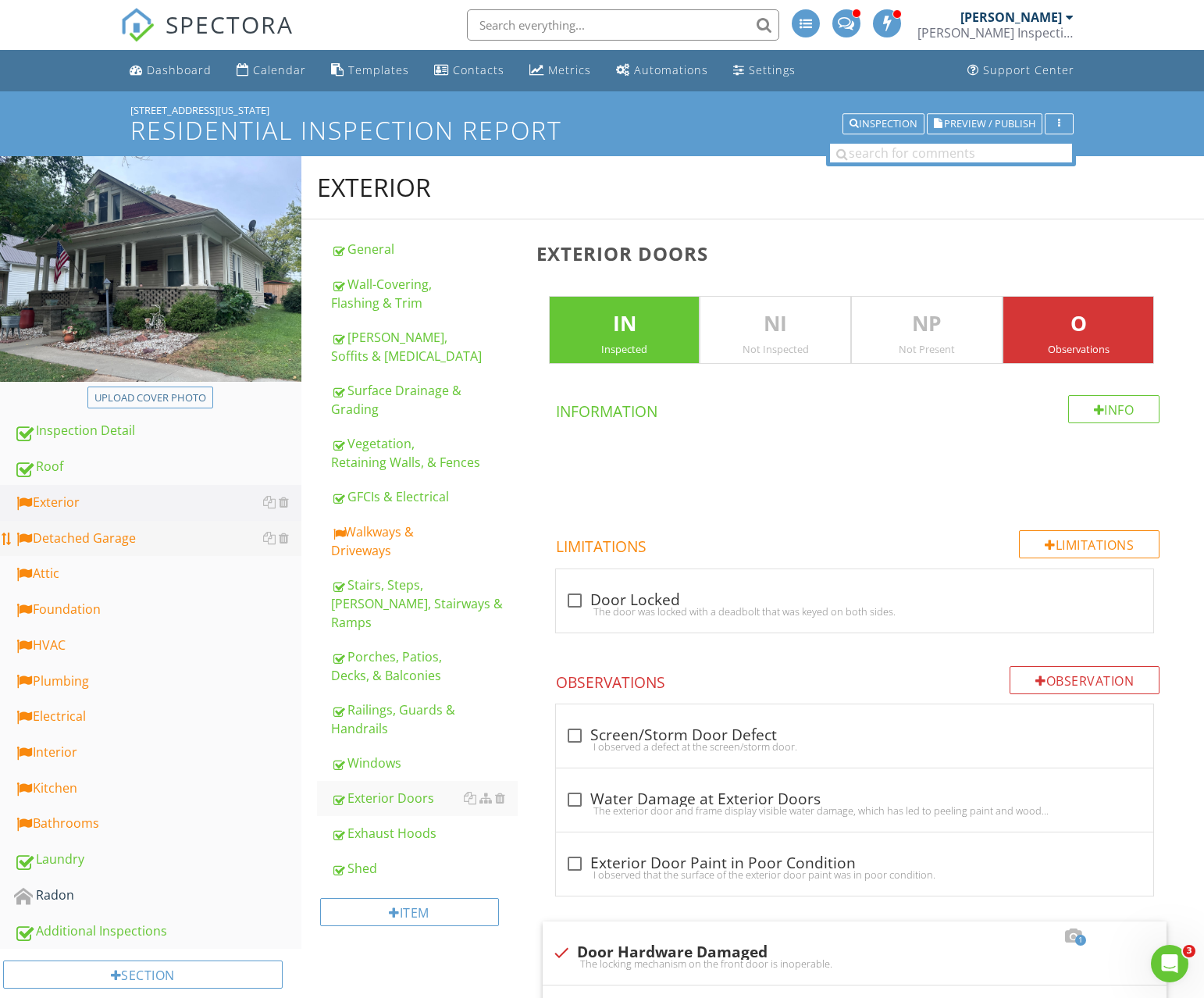
click at [104, 534] on div "Detached Garage" at bounding box center [158, 539] width 288 height 20
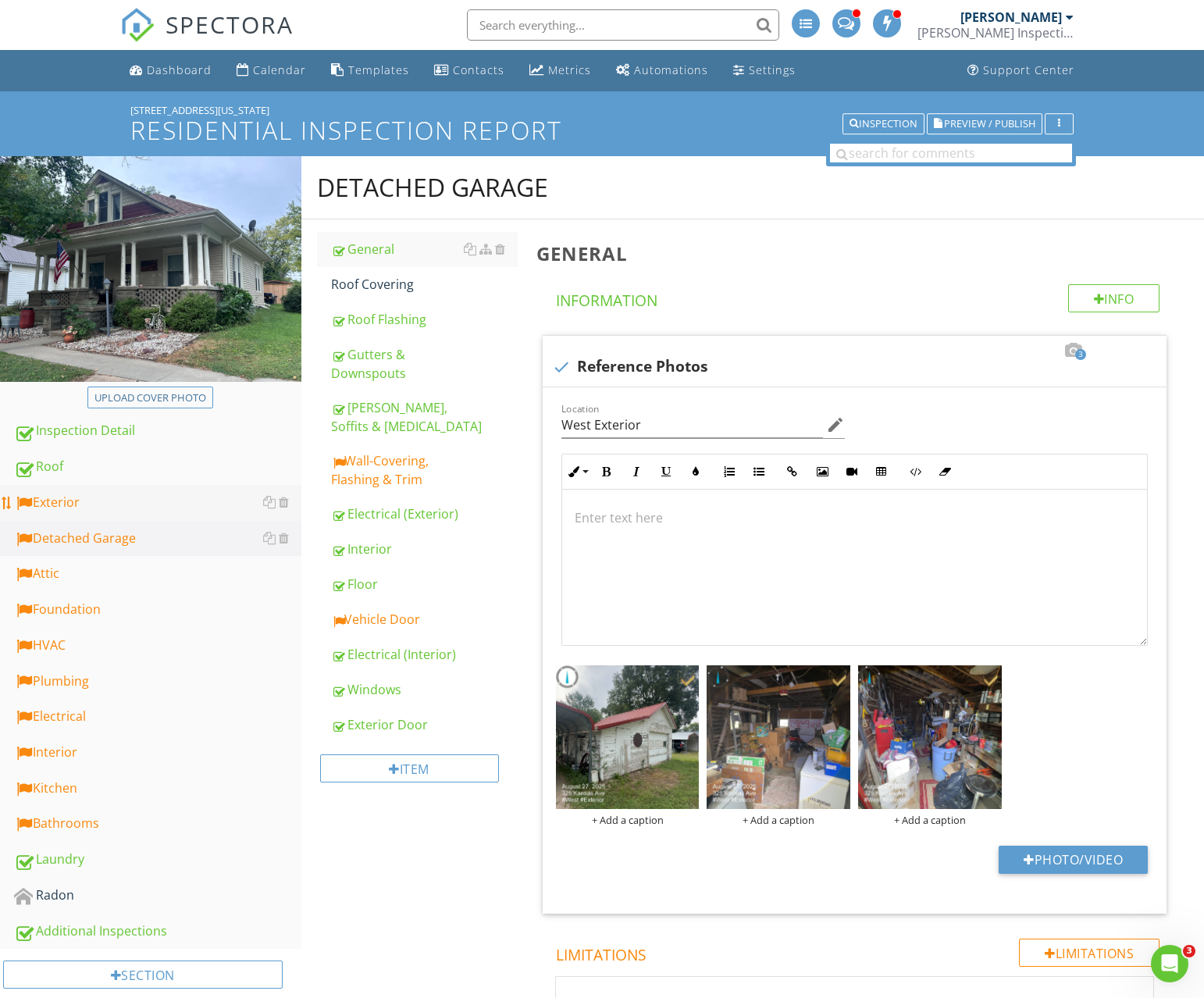
click at [93, 491] on link "Exterior" at bounding box center [158, 502] width 288 height 36
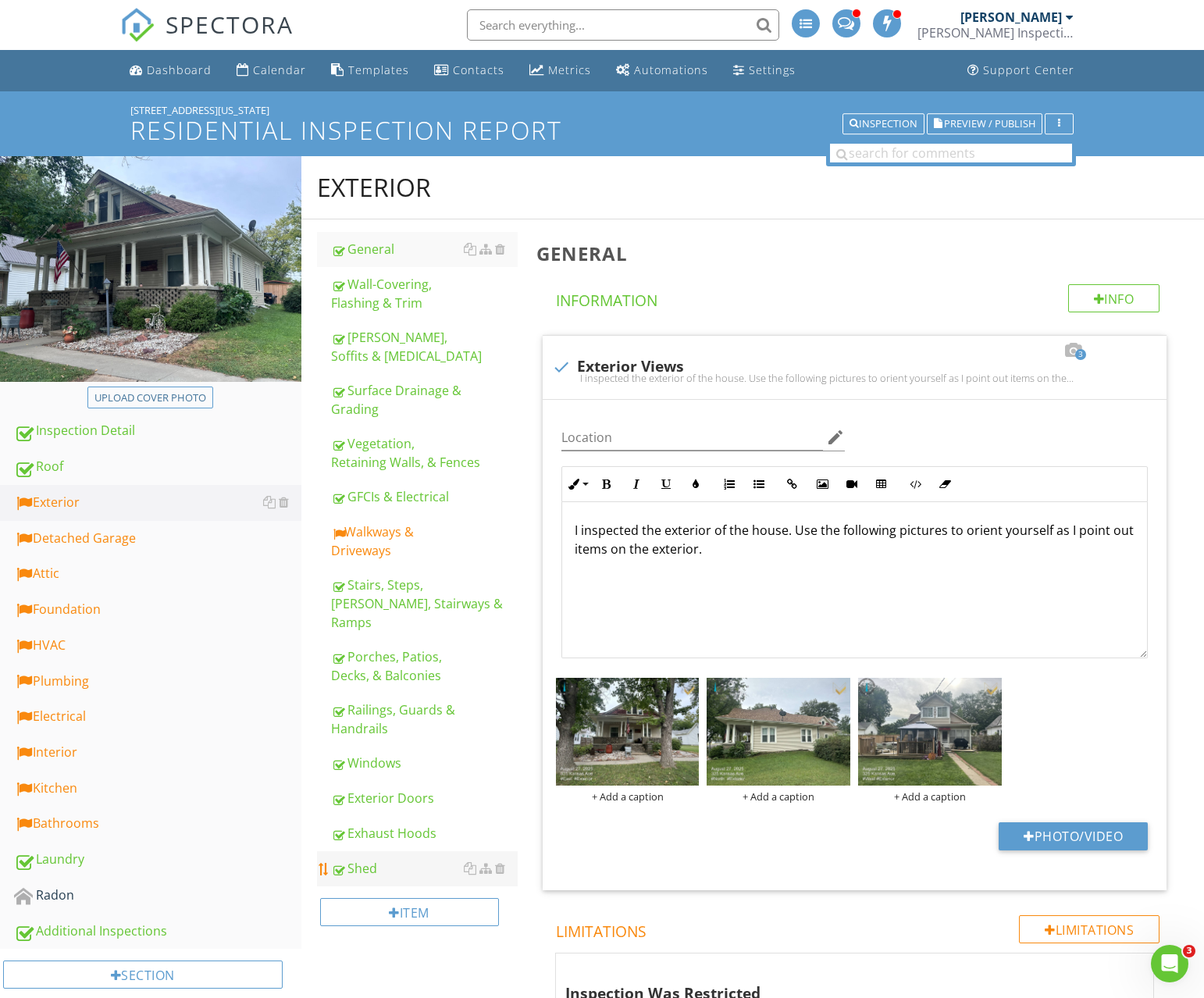
click at [396, 859] on div "Shed" at bounding box center [424, 868] width 187 height 19
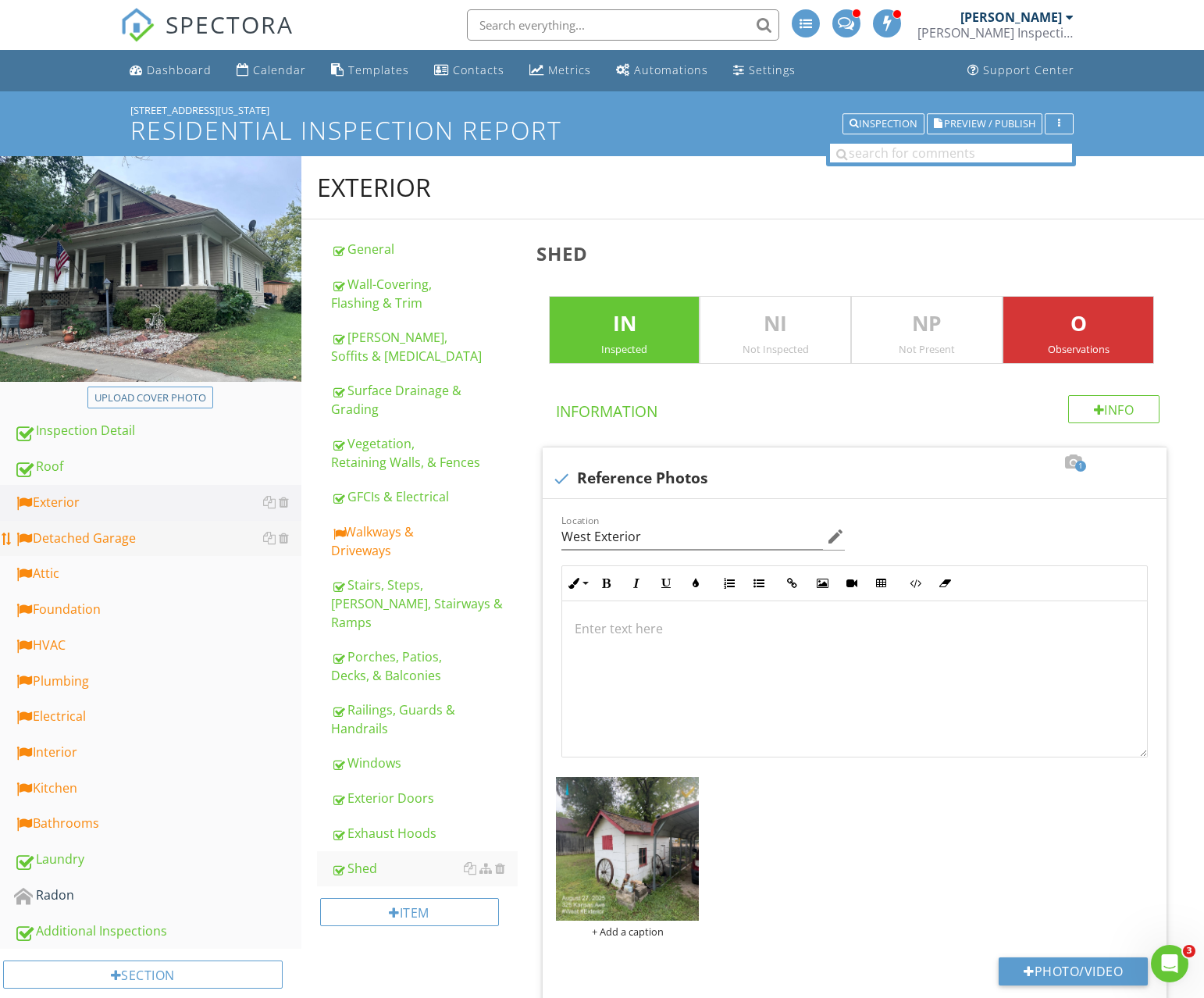
click at [73, 532] on div "Detached Garage" at bounding box center [158, 539] width 288 height 20
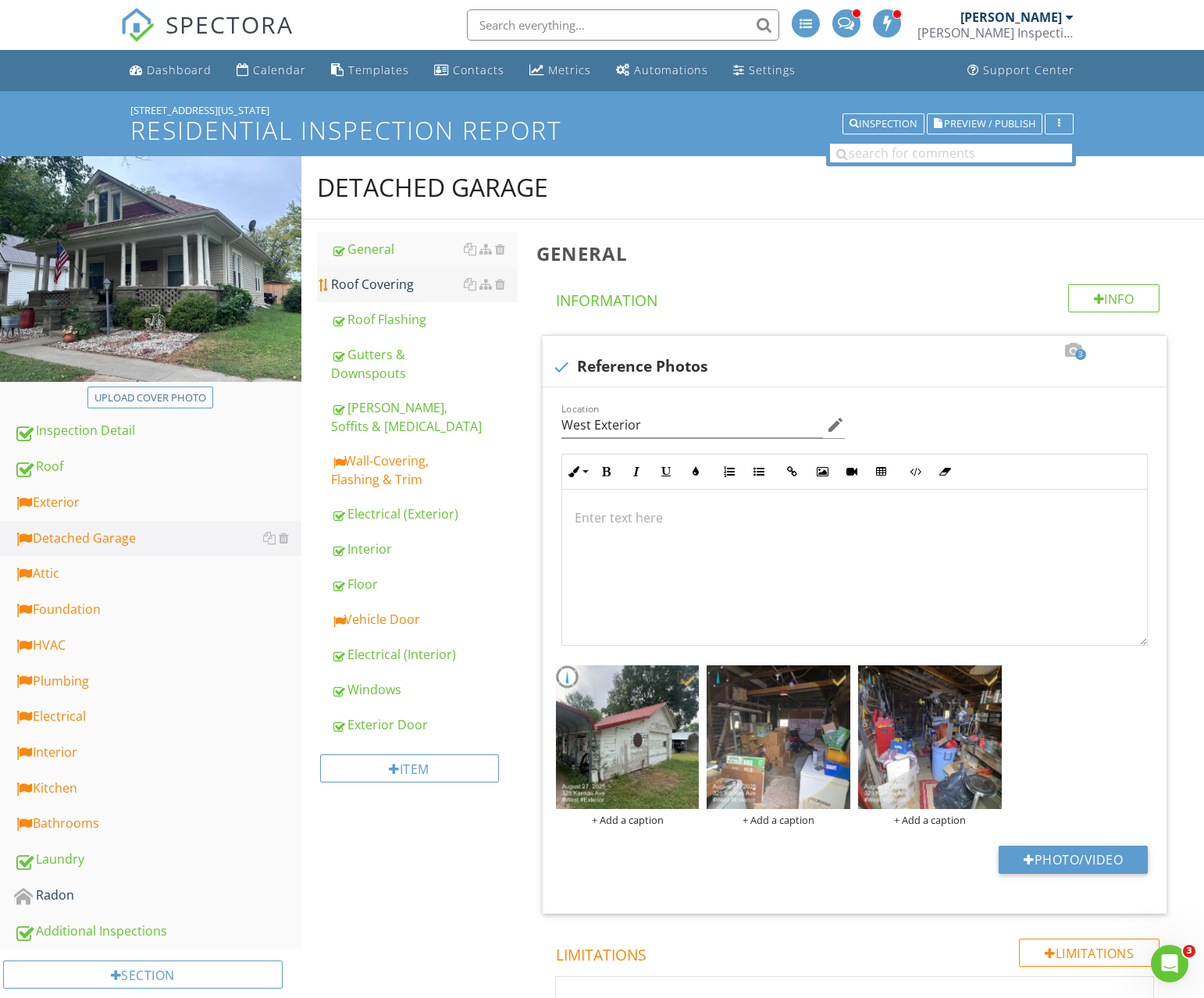
click at [407, 278] on div "Roof Covering" at bounding box center [424, 284] width 187 height 19
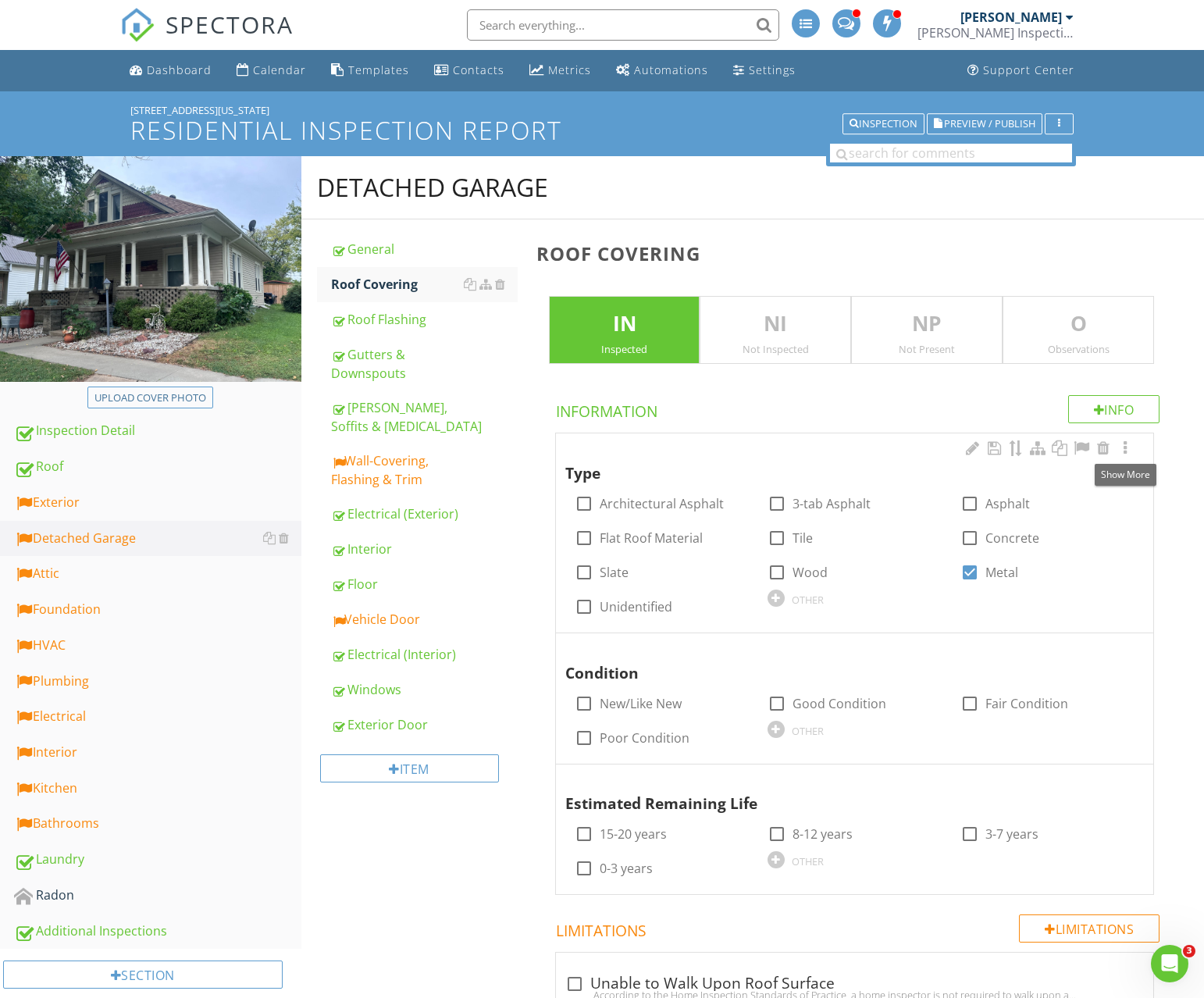
drag, startPoint x: 1126, startPoint y: 451, endPoint x: 968, endPoint y: 464, distance: 158.5
click at [1125, 451] on div at bounding box center [1125, 447] width 19 height 16
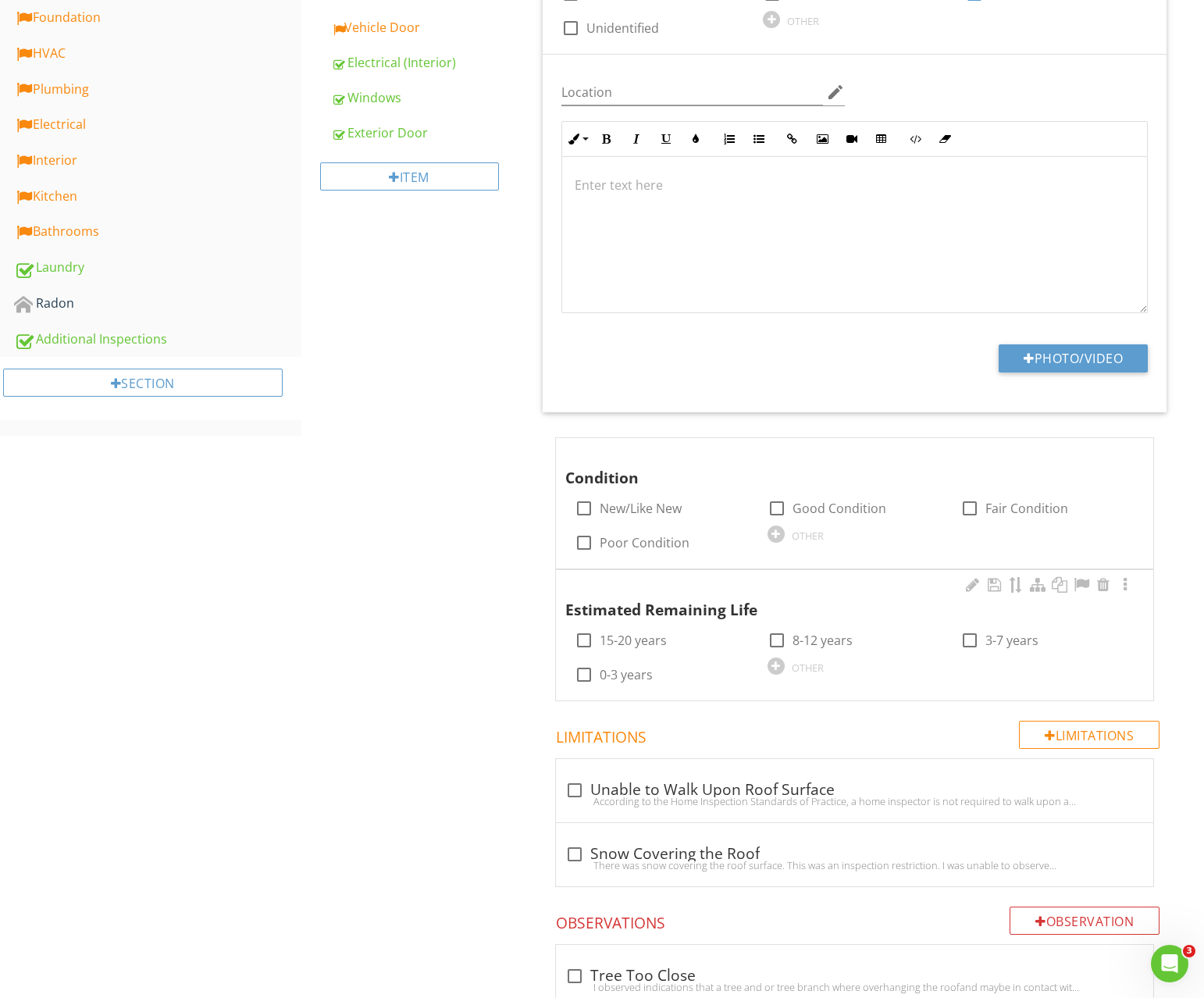
scroll to position [590, 0]
drag, startPoint x: 775, startPoint y: 509, endPoint x: 798, endPoint y: 597, distance: 91.0
click at [775, 509] on div at bounding box center [777, 510] width 27 height 27
checkbox input "true"
click at [781, 670] on div at bounding box center [776, 667] width 18 height 18
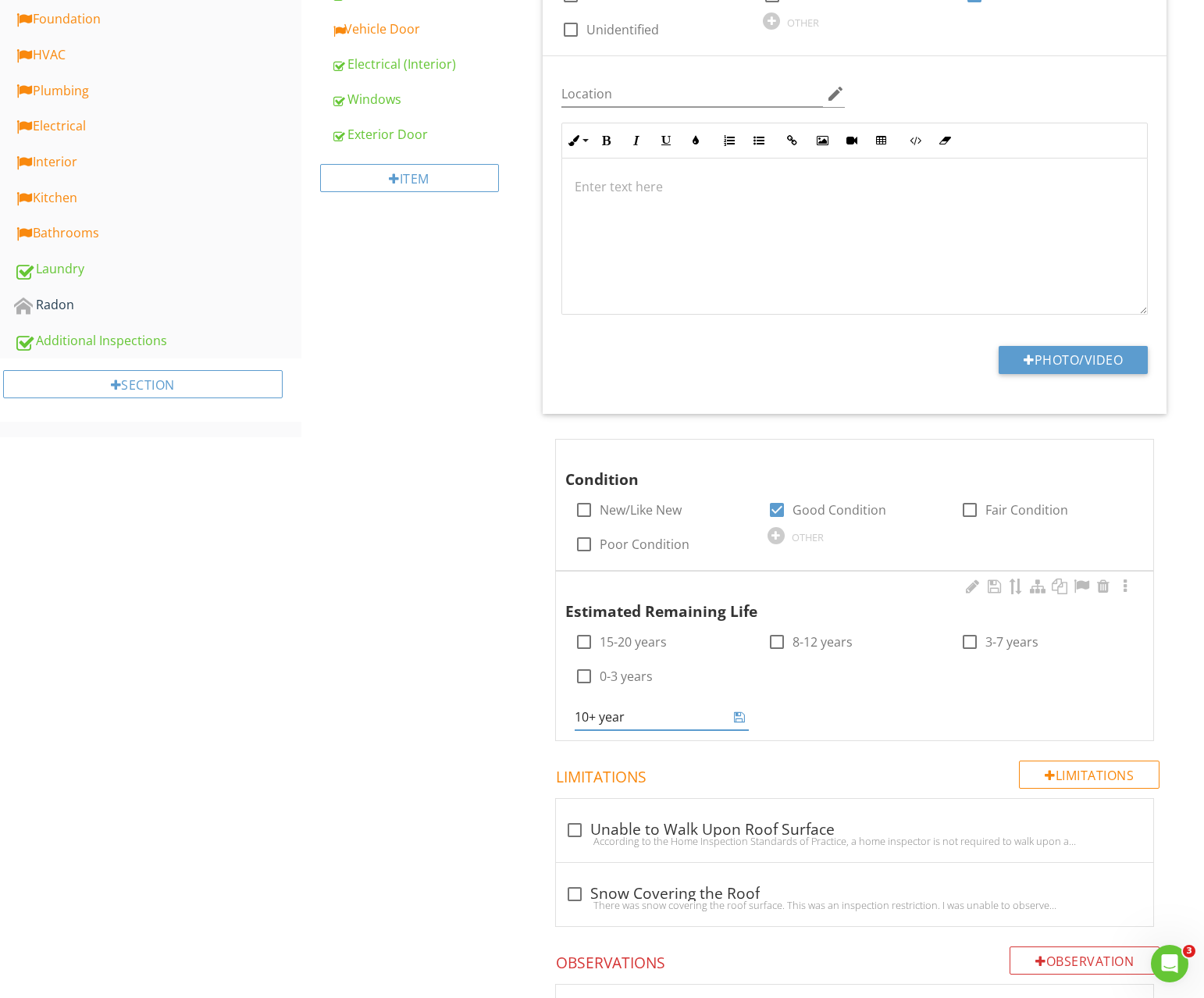
type input "10+ years"
click at [743, 713] on icon at bounding box center [740, 717] width 11 height 12
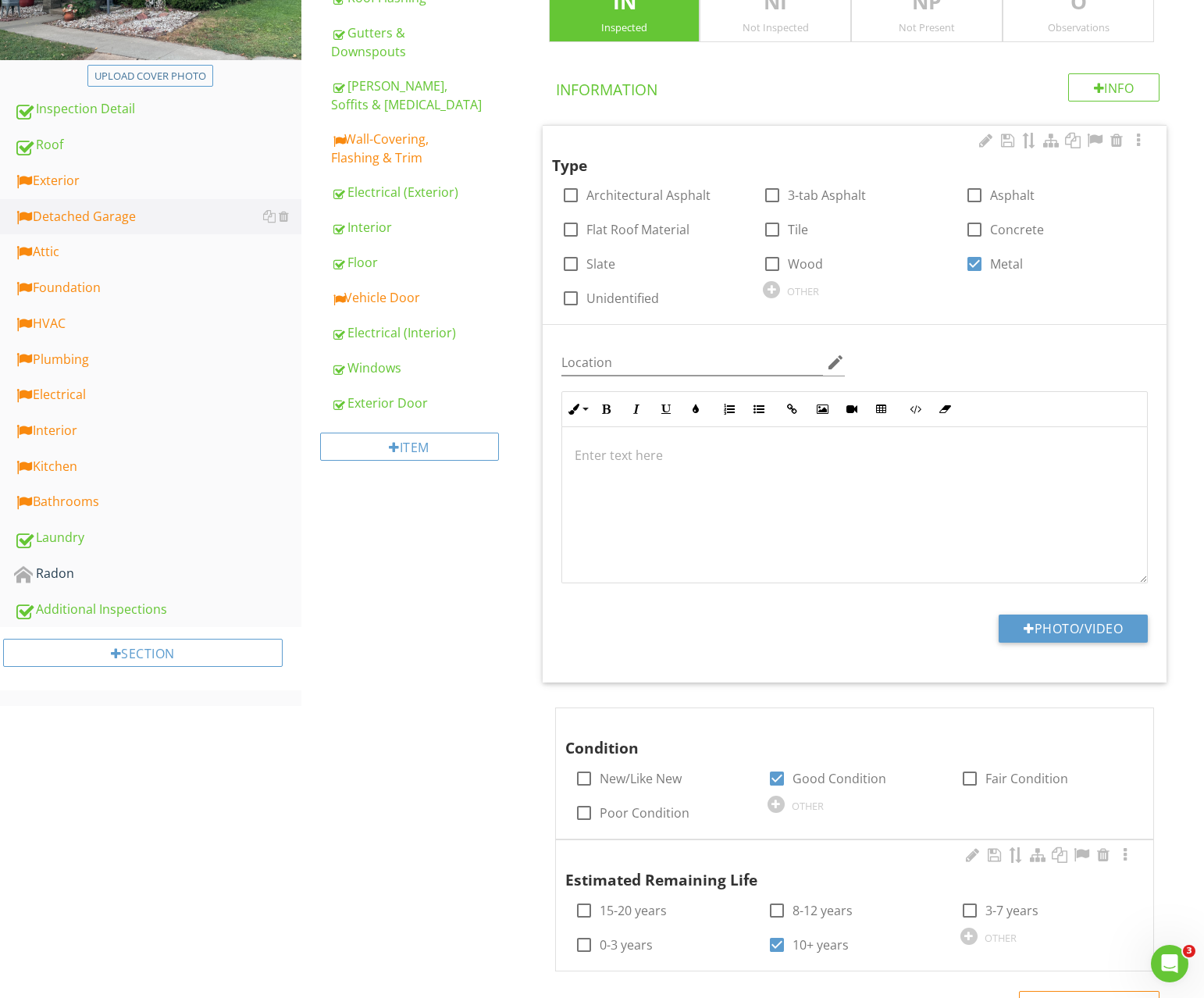
scroll to position [0, 0]
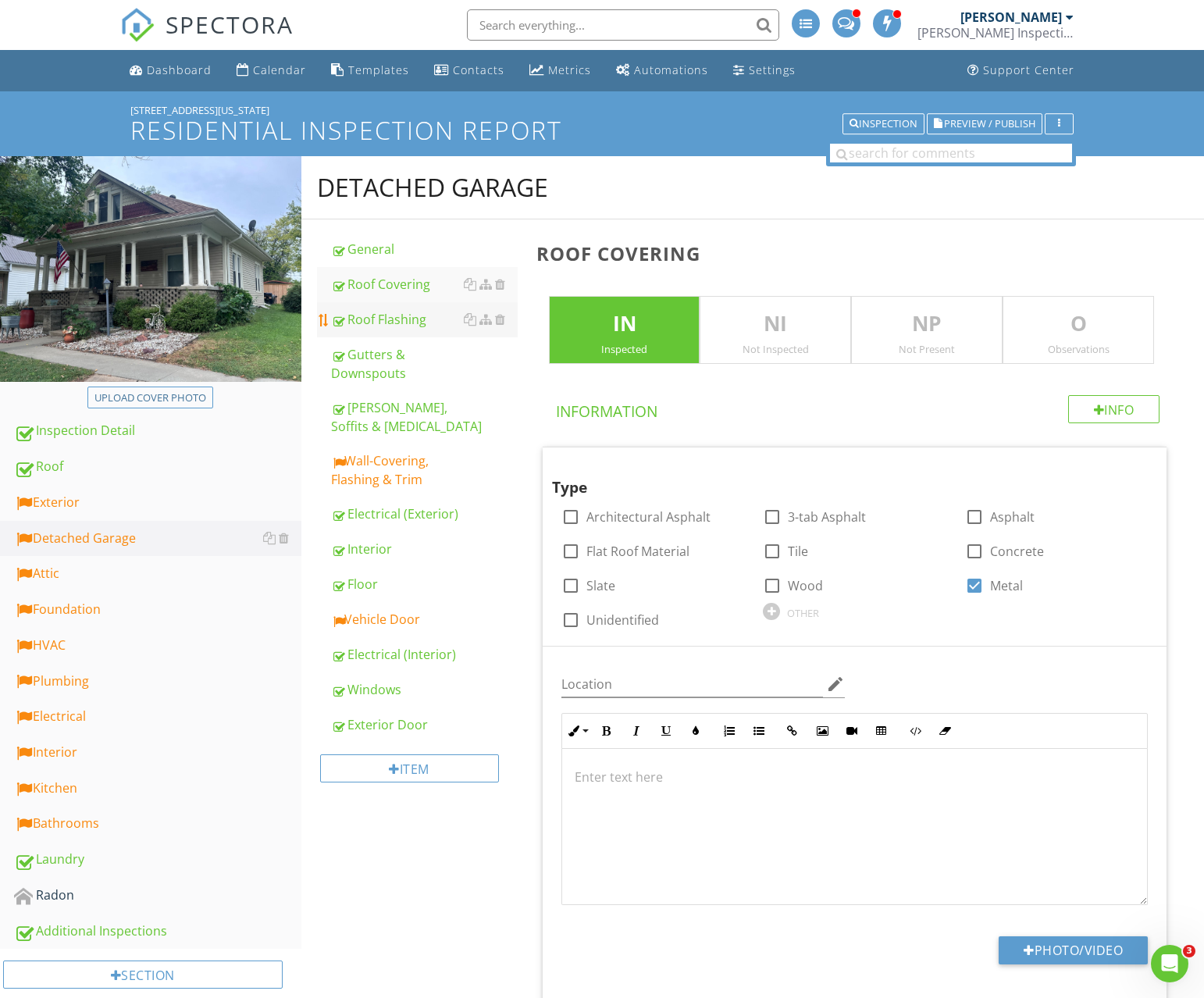
click at [386, 333] on link "Roof Flashing" at bounding box center [424, 319] width 187 height 34
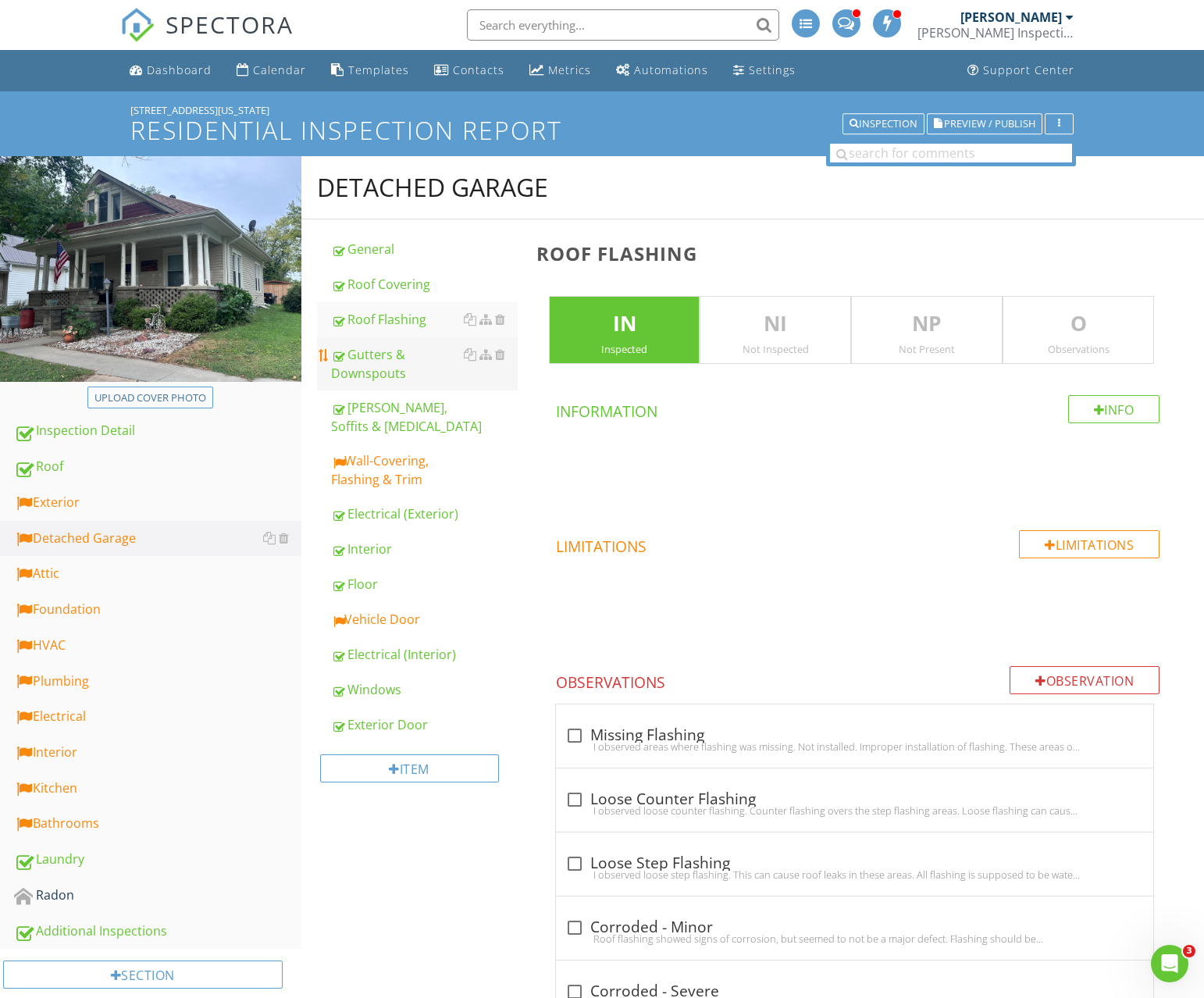
click at [385, 356] on div "Gutters & Downspouts" at bounding box center [424, 364] width 187 height 37
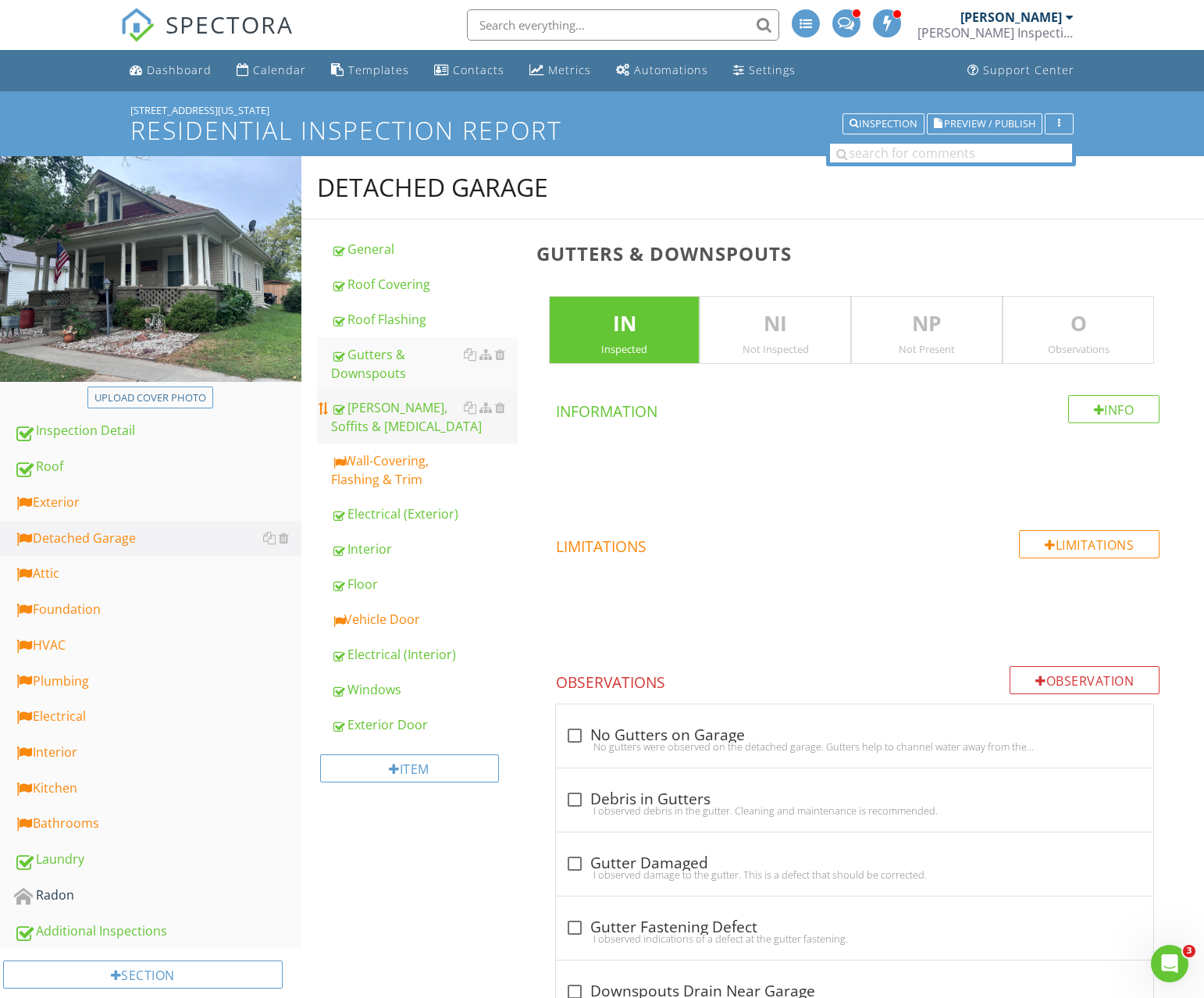
click at [382, 410] on div "Eaves, Soffits & Fascia" at bounding box center [424, 417] width 187 height 37
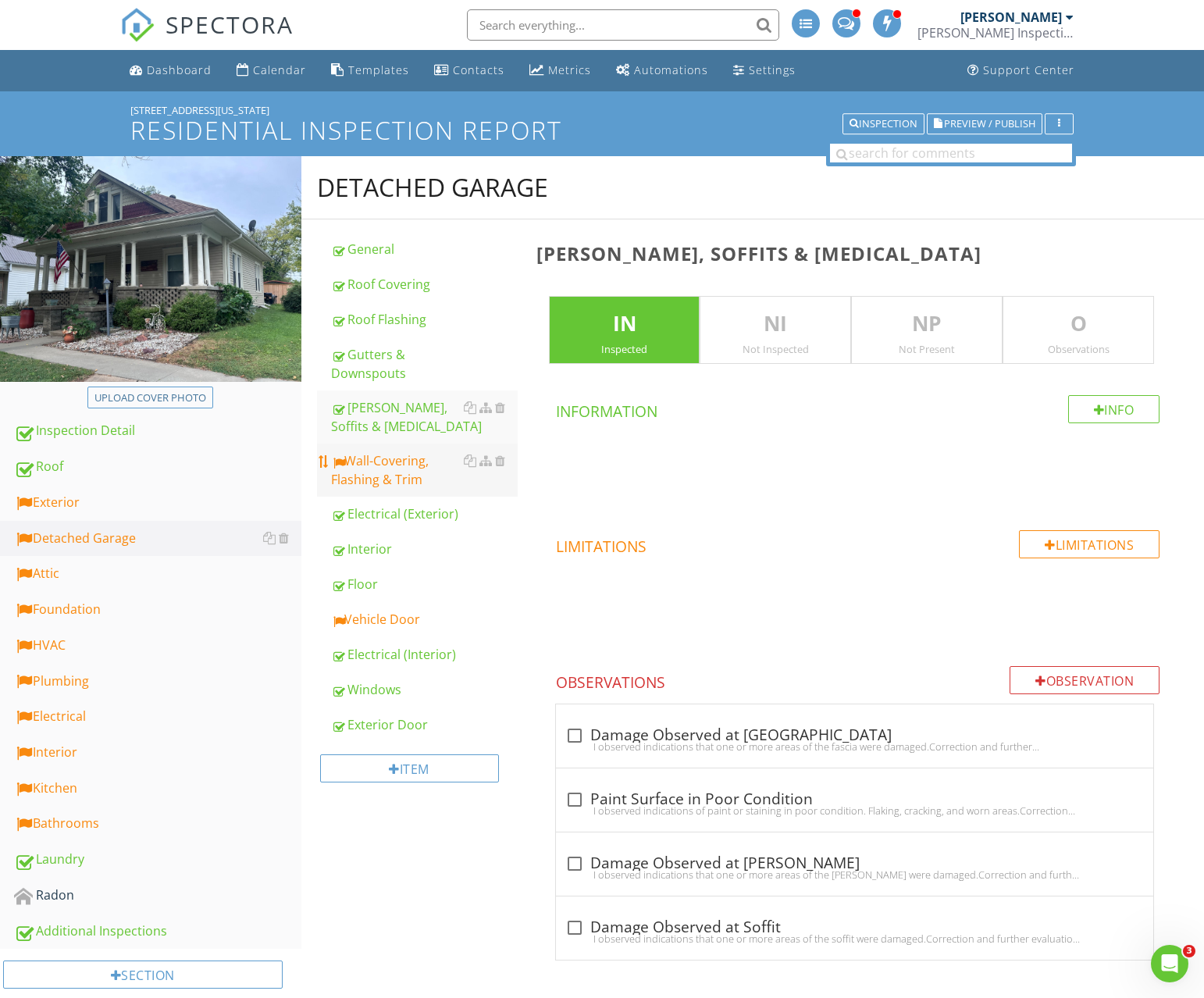
drag, startPoint x: 382, startPoint y: 452, endPoint x: 390, endPoint y: 457, distance: 9.4
click at [382, 452] on div "Wall-Covering, Flashing & Trim" at bounding box center [424, 470] width 187 height 37
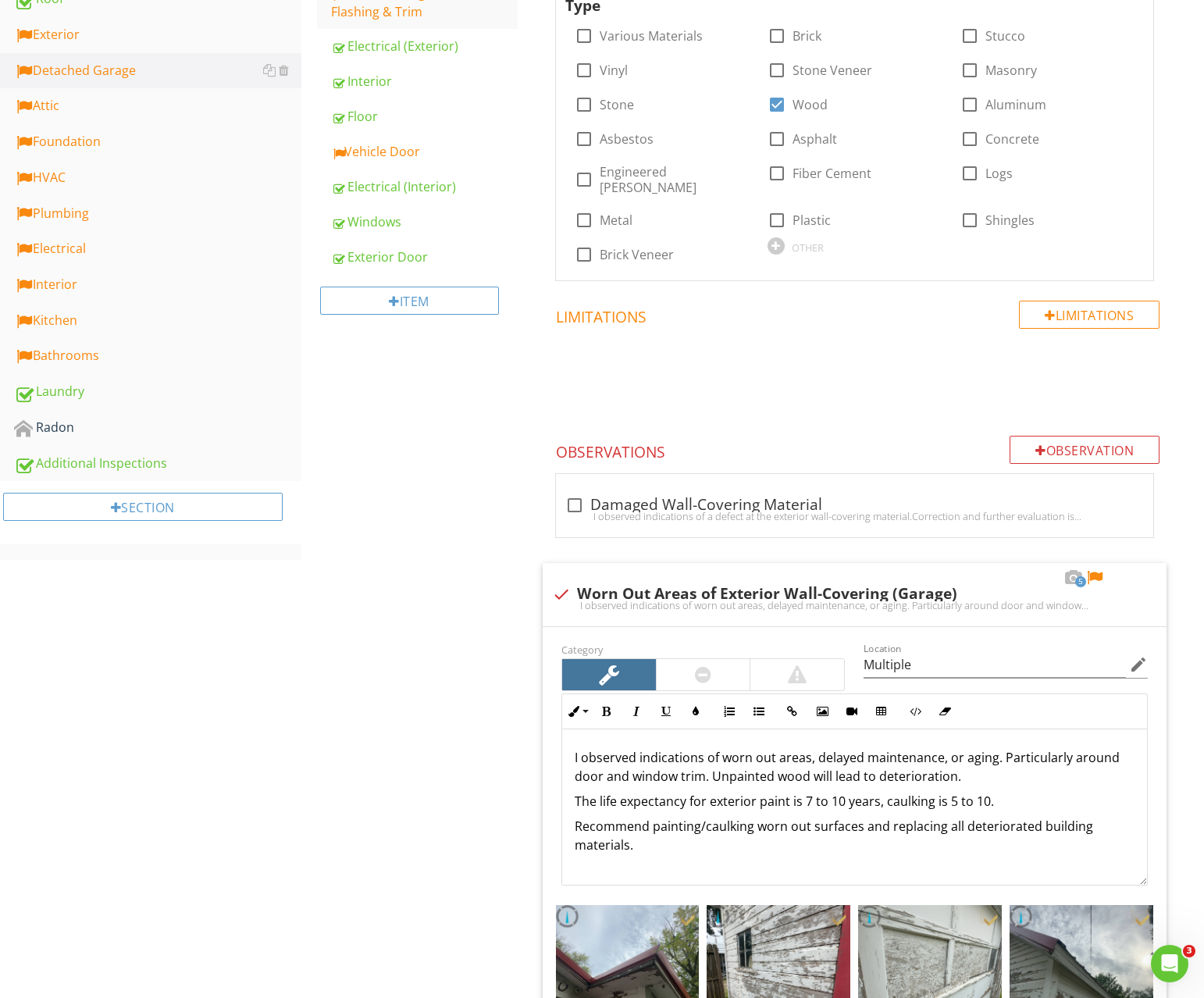
scroll to position [648, 0]
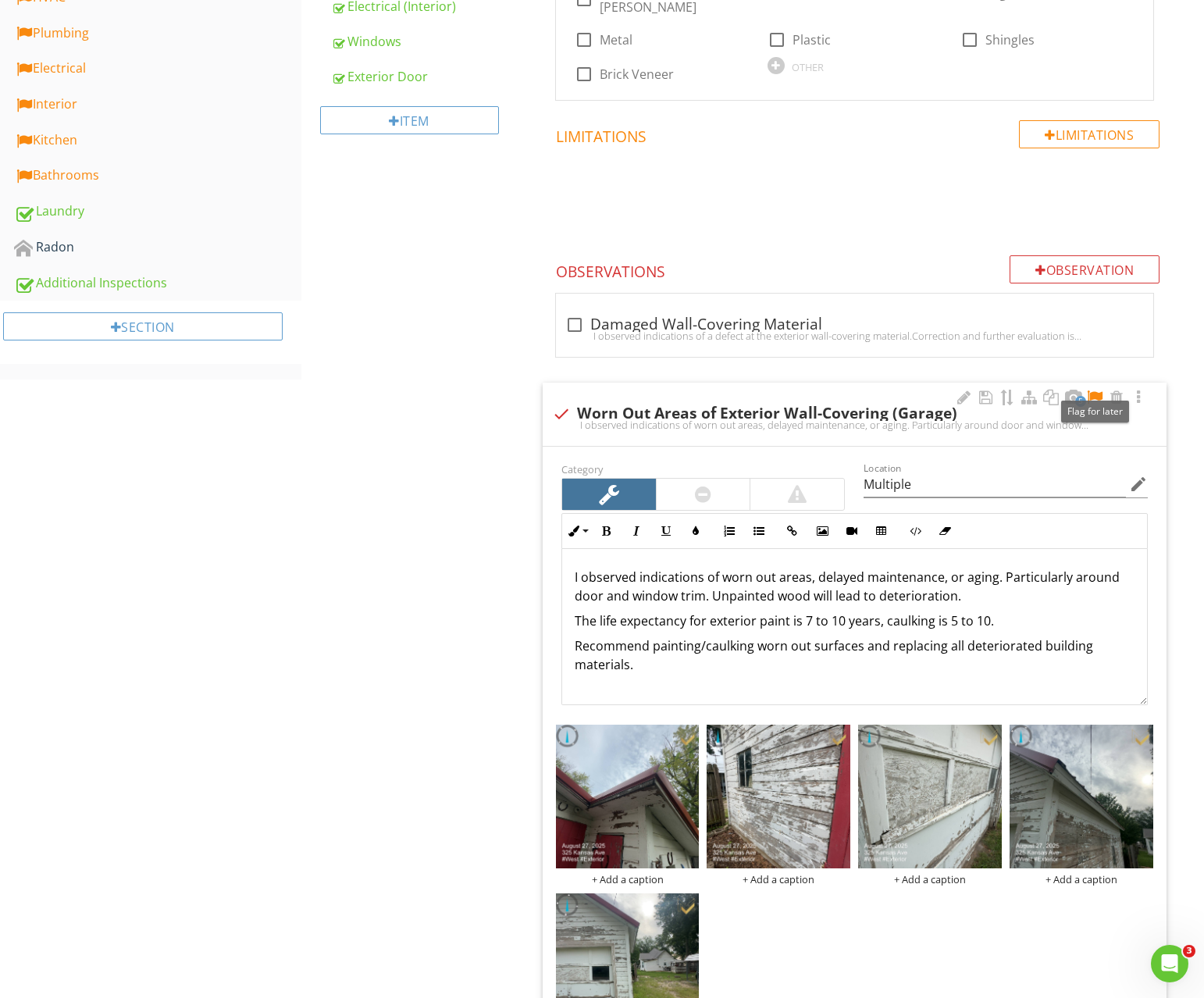
click at [1097, 390] on div at bounding box center [1094, 397] width 19 height 16
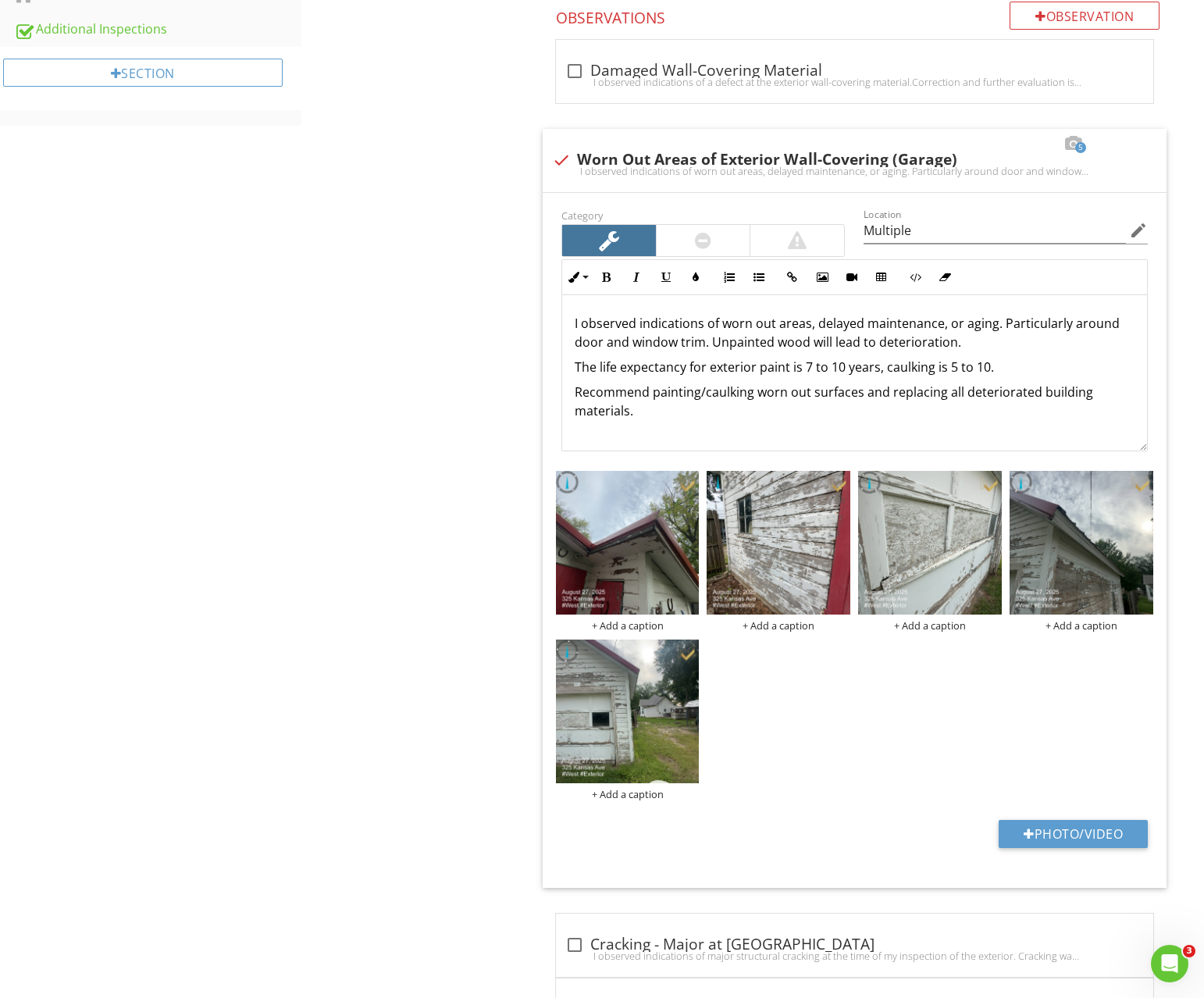
scroll to position [900, 0]
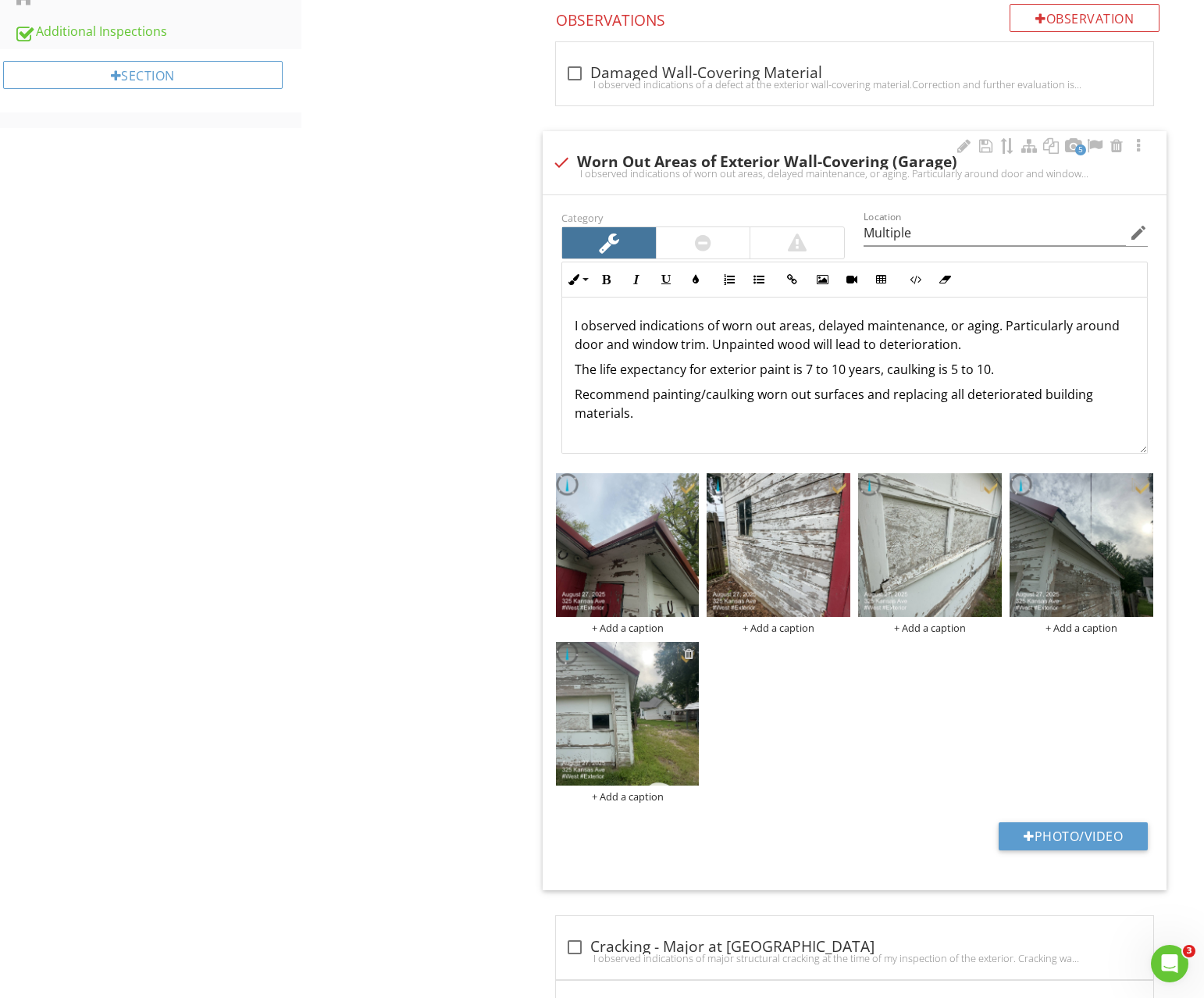
click at [690, 647] on div at bounding box center [689, 653] width 10 height 12
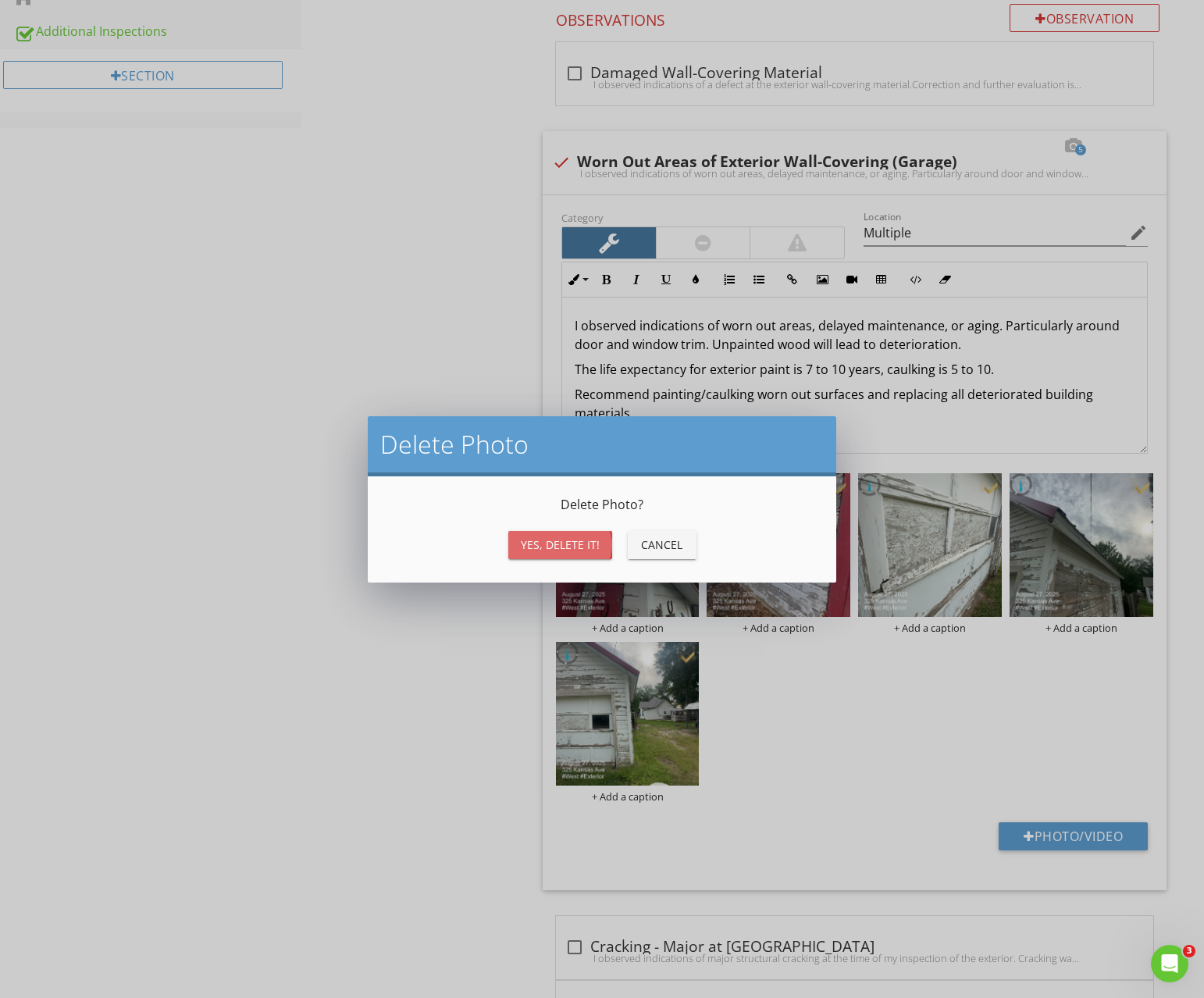
drag, startPoint x: 573, startPoint y: 547, endPoint x: 603, endPoint y: 544, distance: 30.1
click at [573, 547] on div "Yes, Delete it!" at bounding box center [560, 545] width 79 height 17
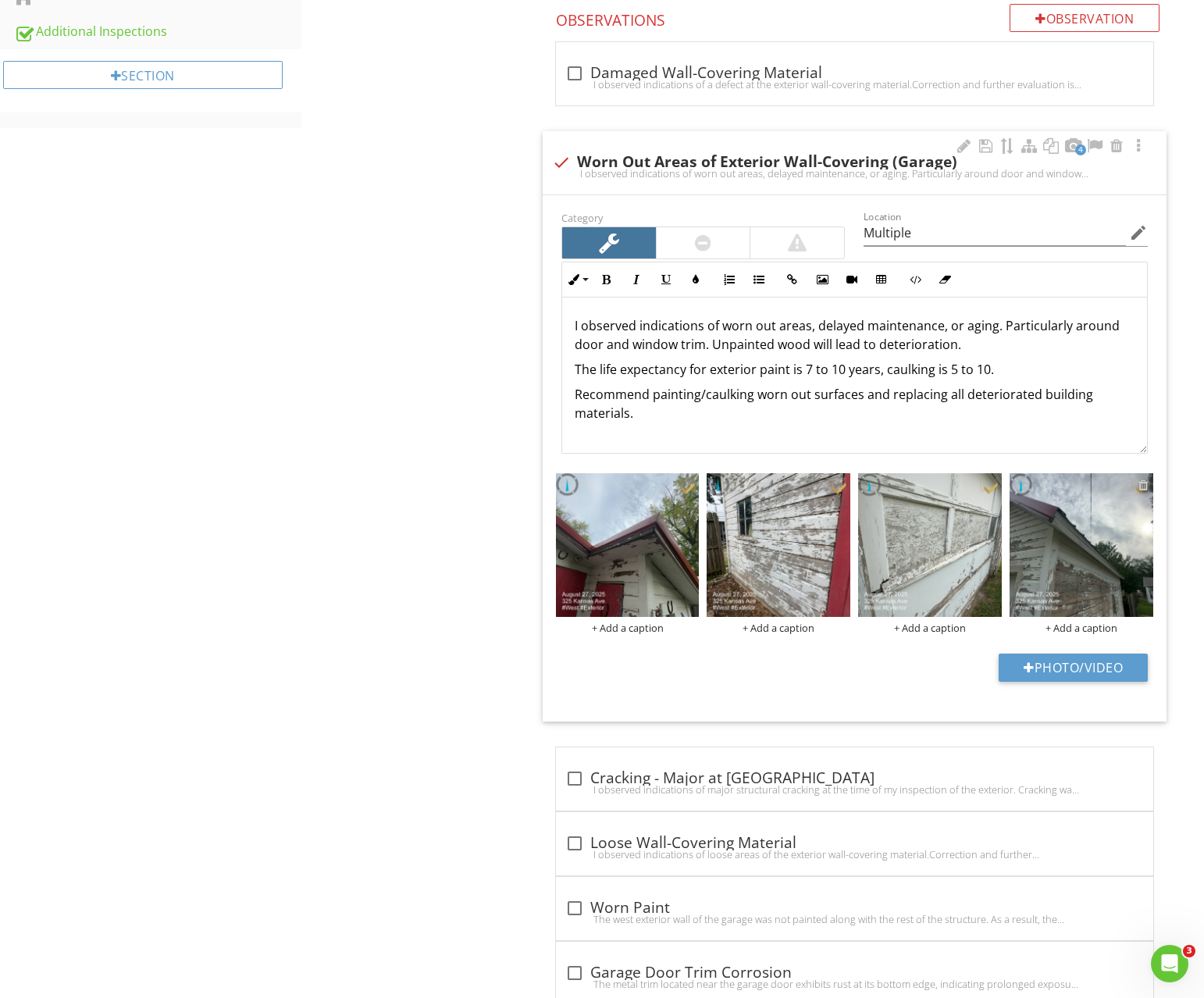
click at [1143, 479] on div at bounding box center [1144, 485] width 10 height 12
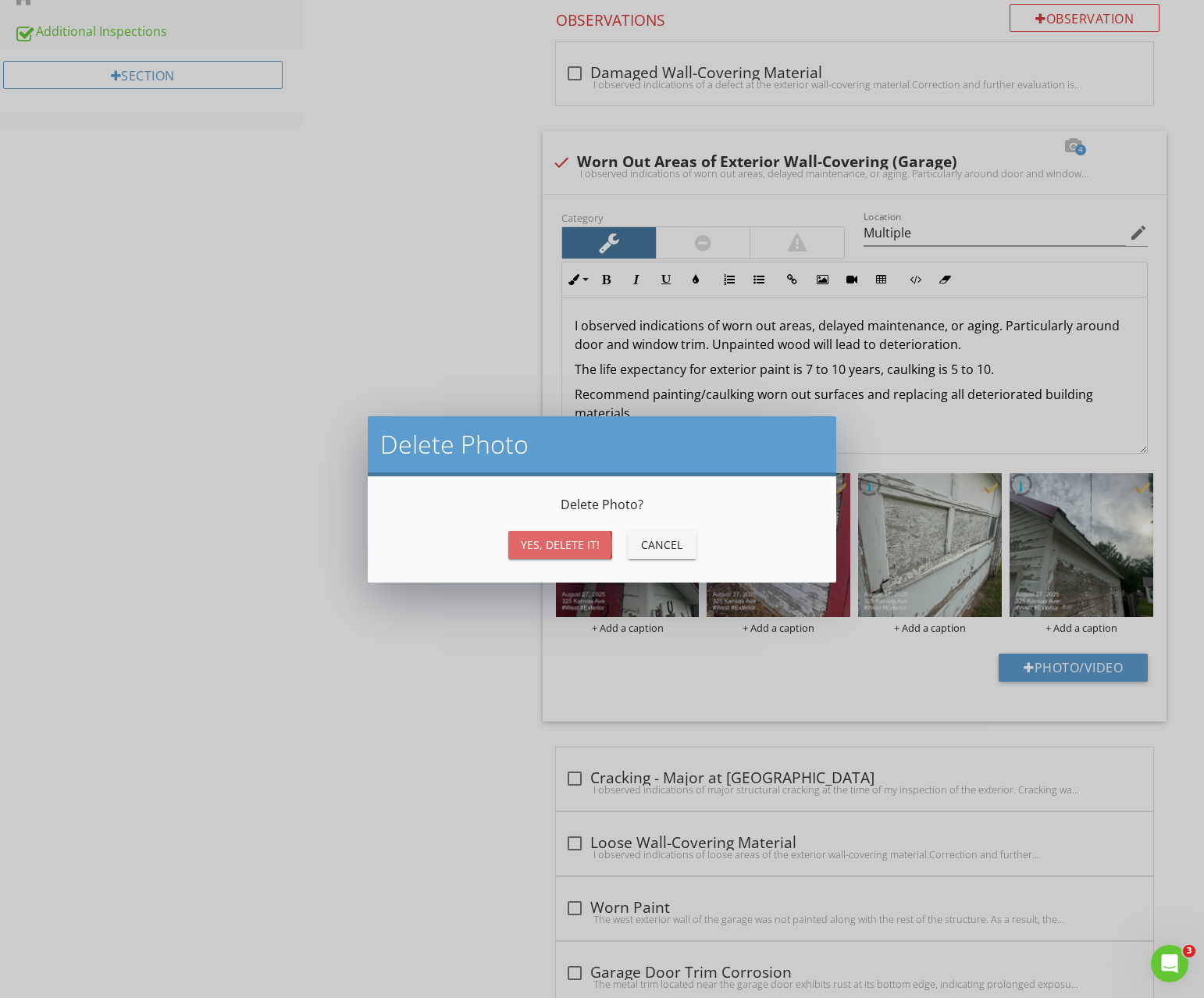
click at [578, 552] on div "Yes, Delete it!" at bounding box center [560, 545] width 79 height 17
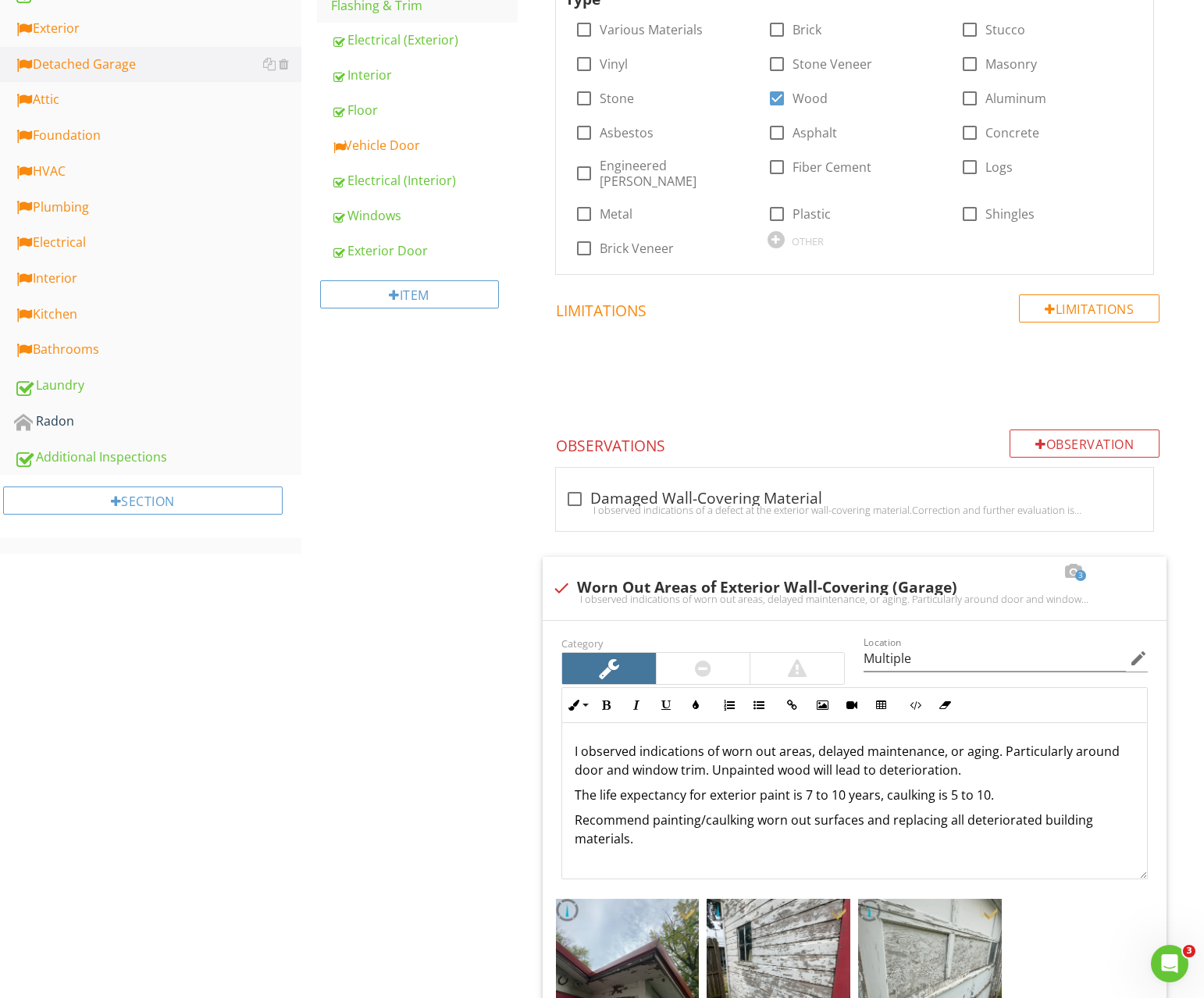
scroll to position [204, 0]
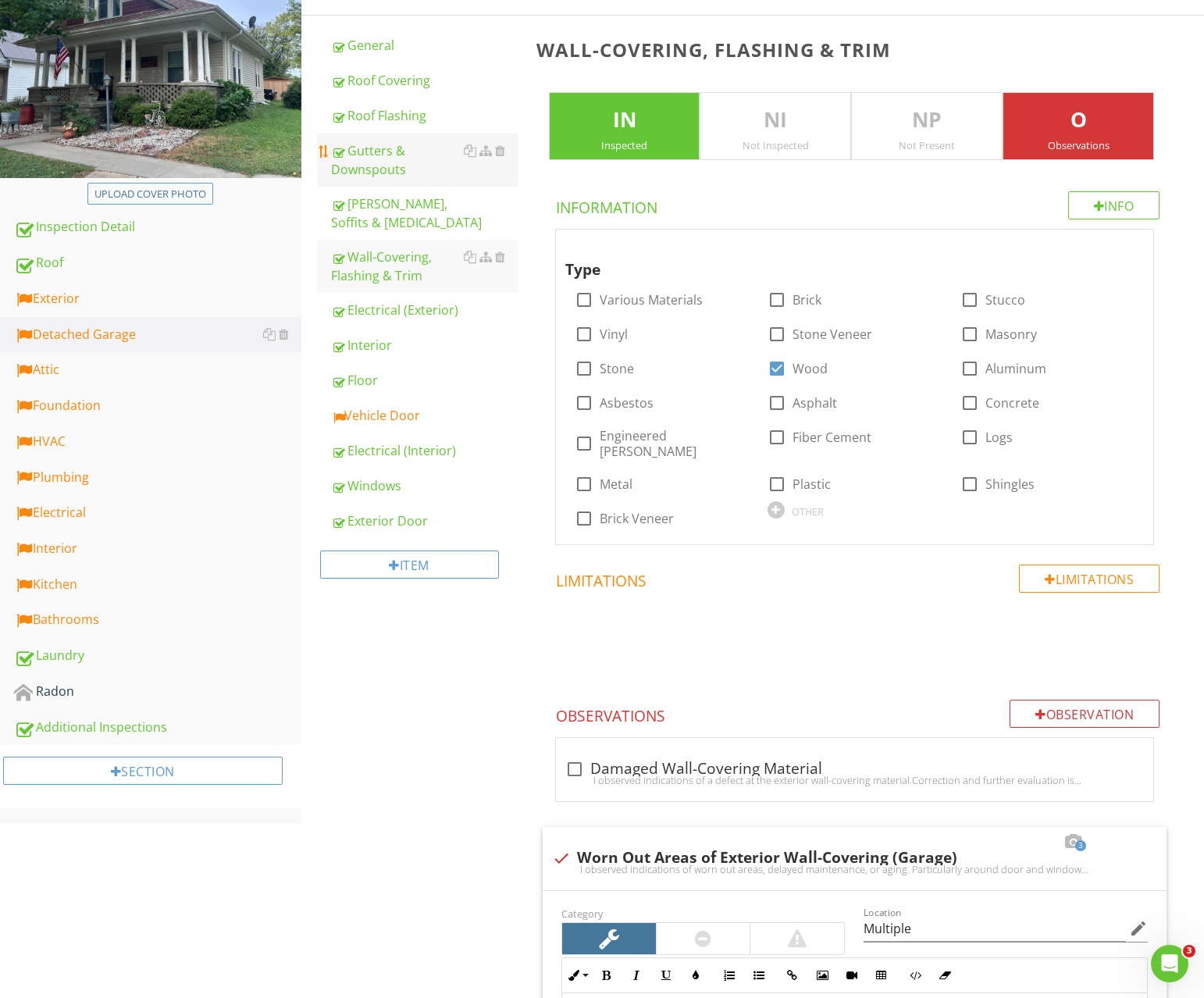
click at [377, 159] on div "Gutters & Downspouts" at bounding box center [424, 160] width 187 height 37
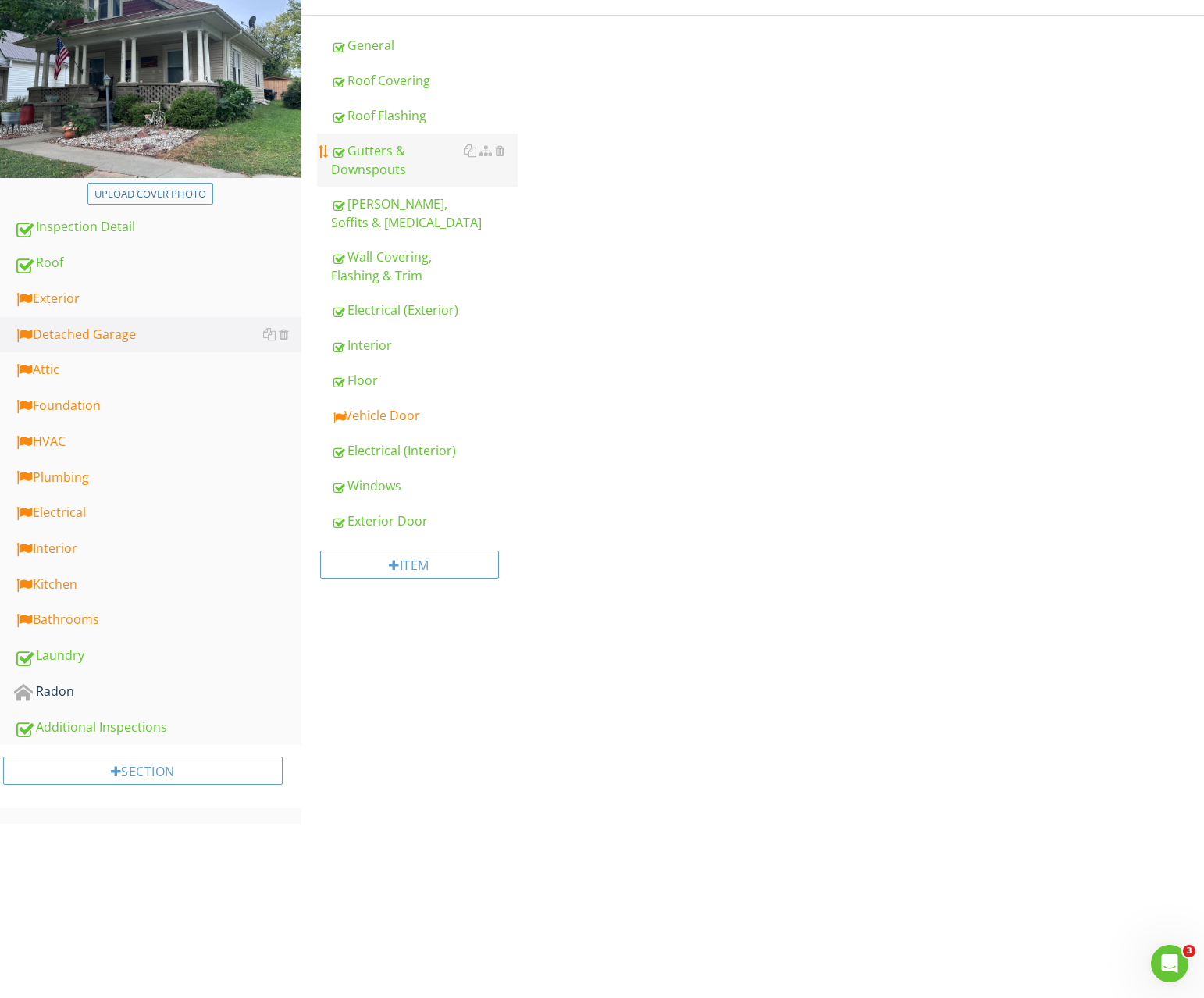
scroll to position [200, 0]
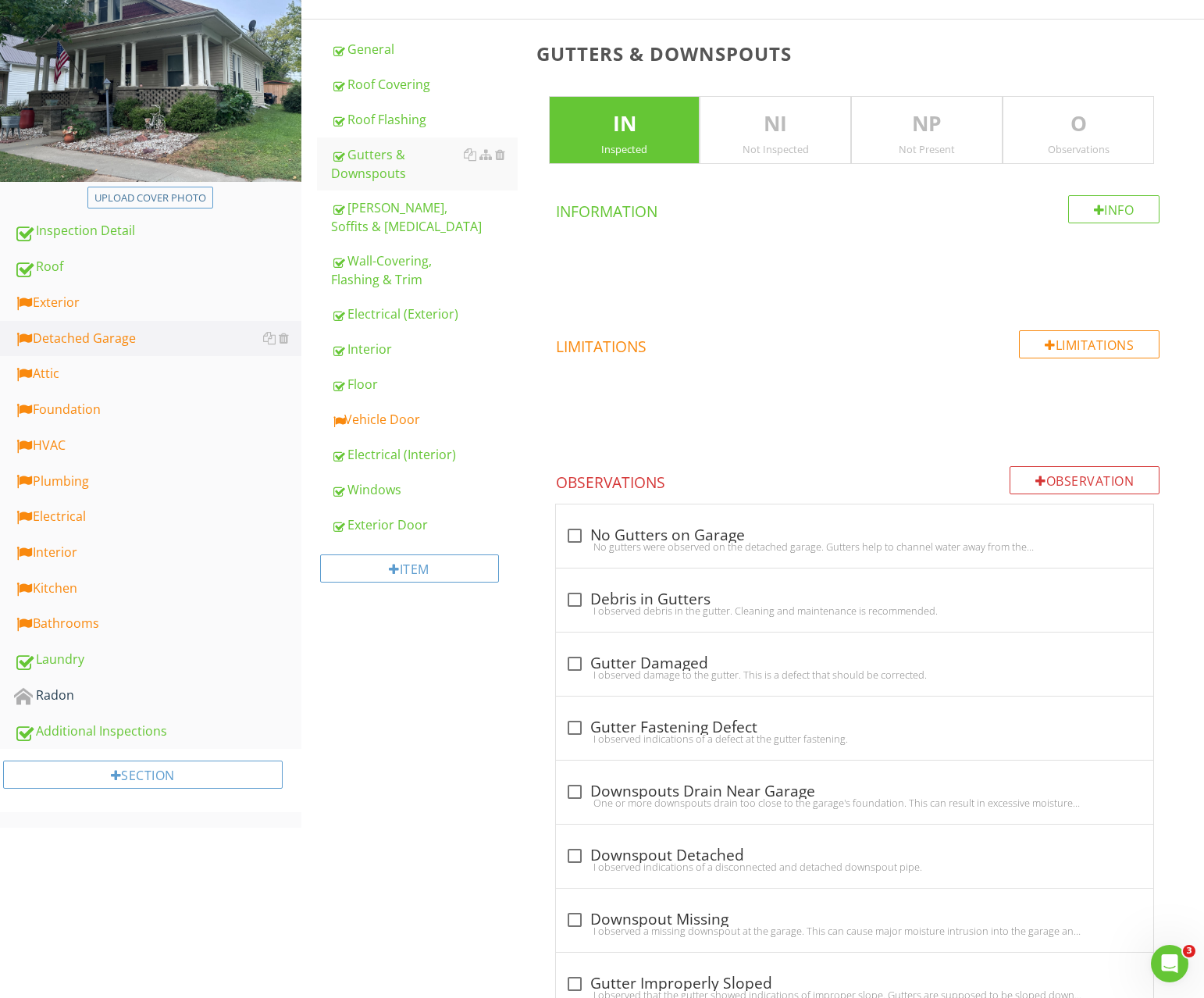
drag, startPoint x: 1088, startPoint y: 142, endPoint x: 963, endPoint y: 275, distance: 182.5
click at [1088, 143] on div "Observations" at bounding box center [1079, 149] width 150 height 12
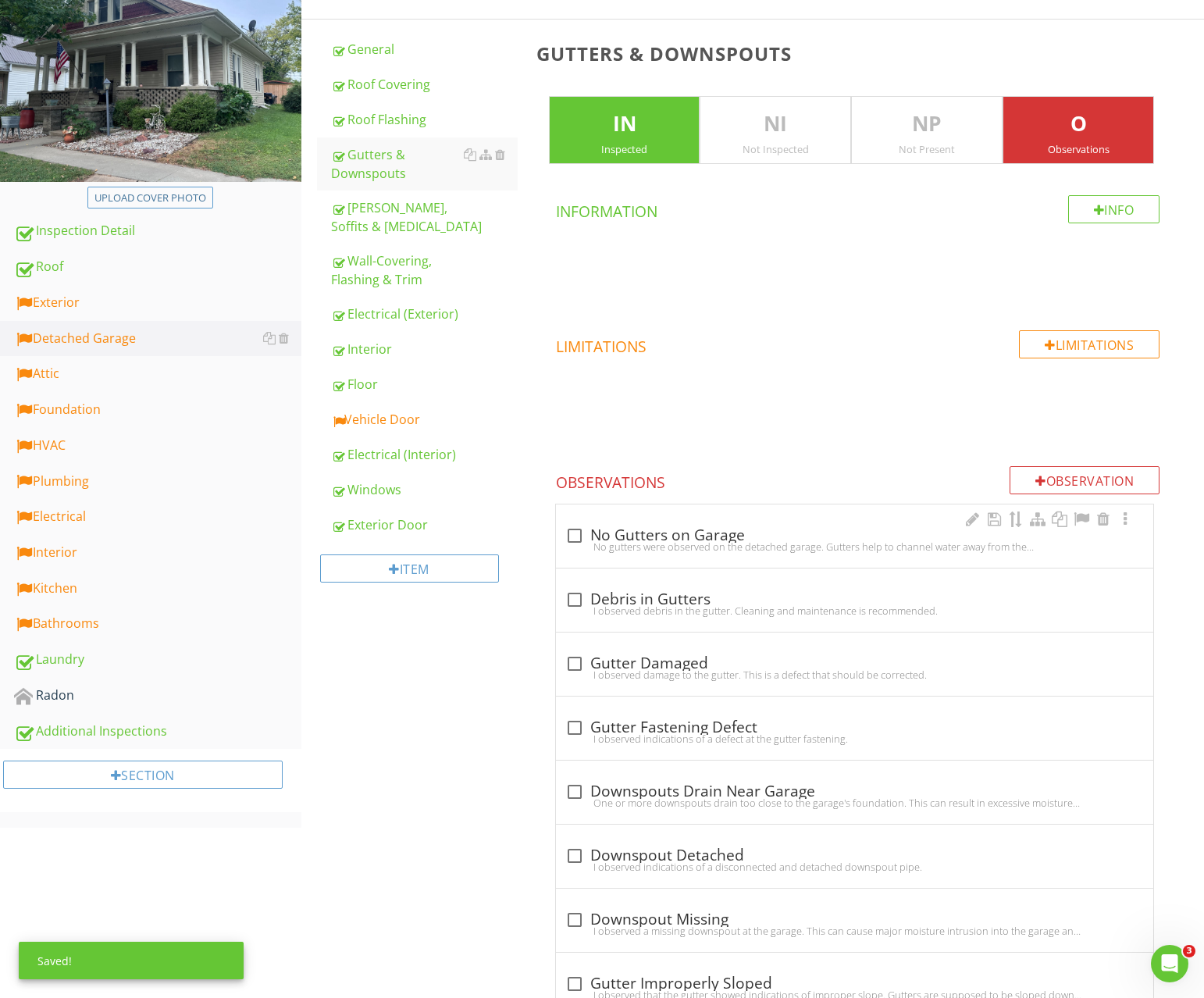
click at [665, 544] on div "No gutters were observed on the detached garage. Gutters help to channel water …" at bounding box center [854, 546] width 578 height 12
checkbox input "true"
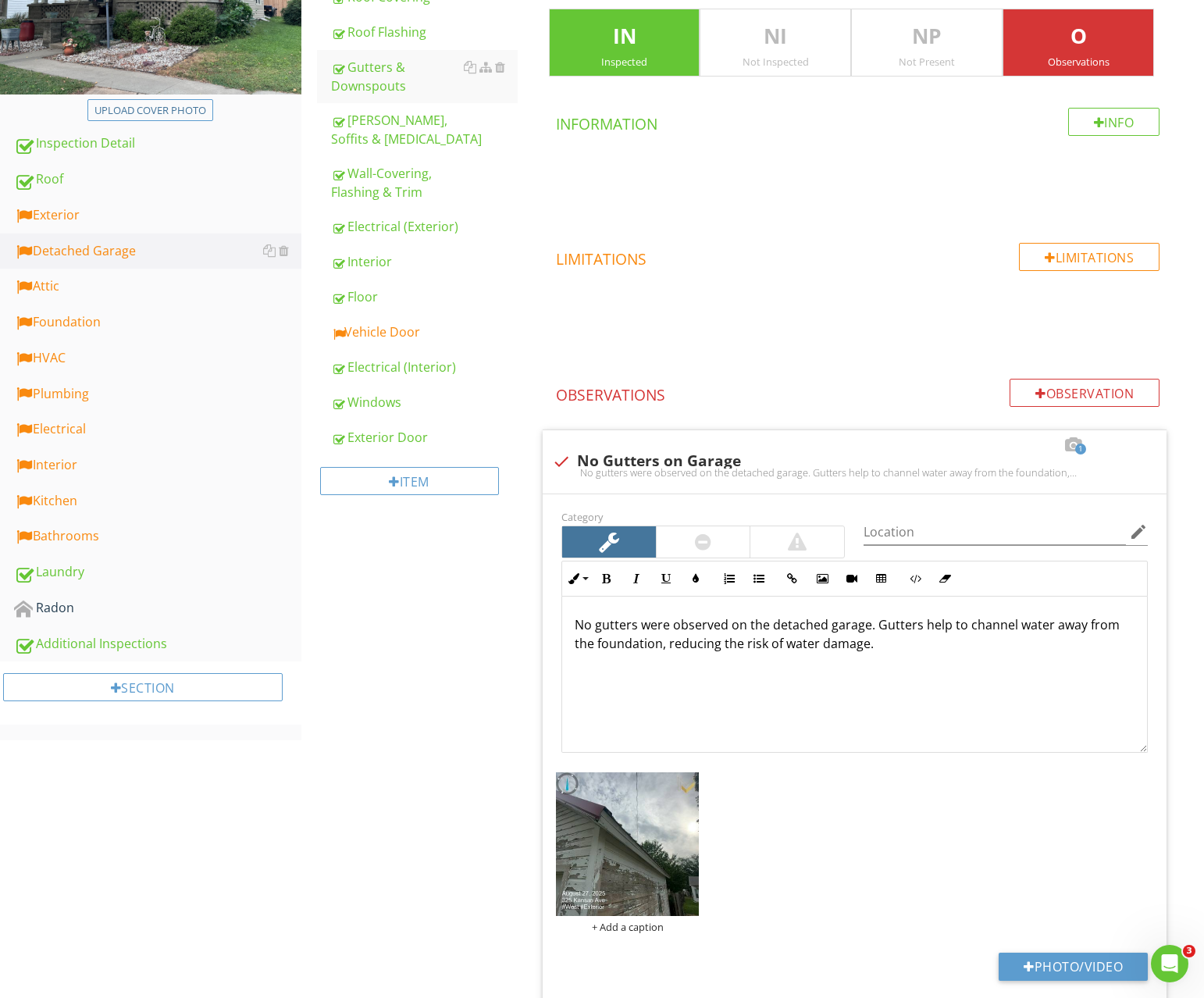
scroll to position [421, 0]
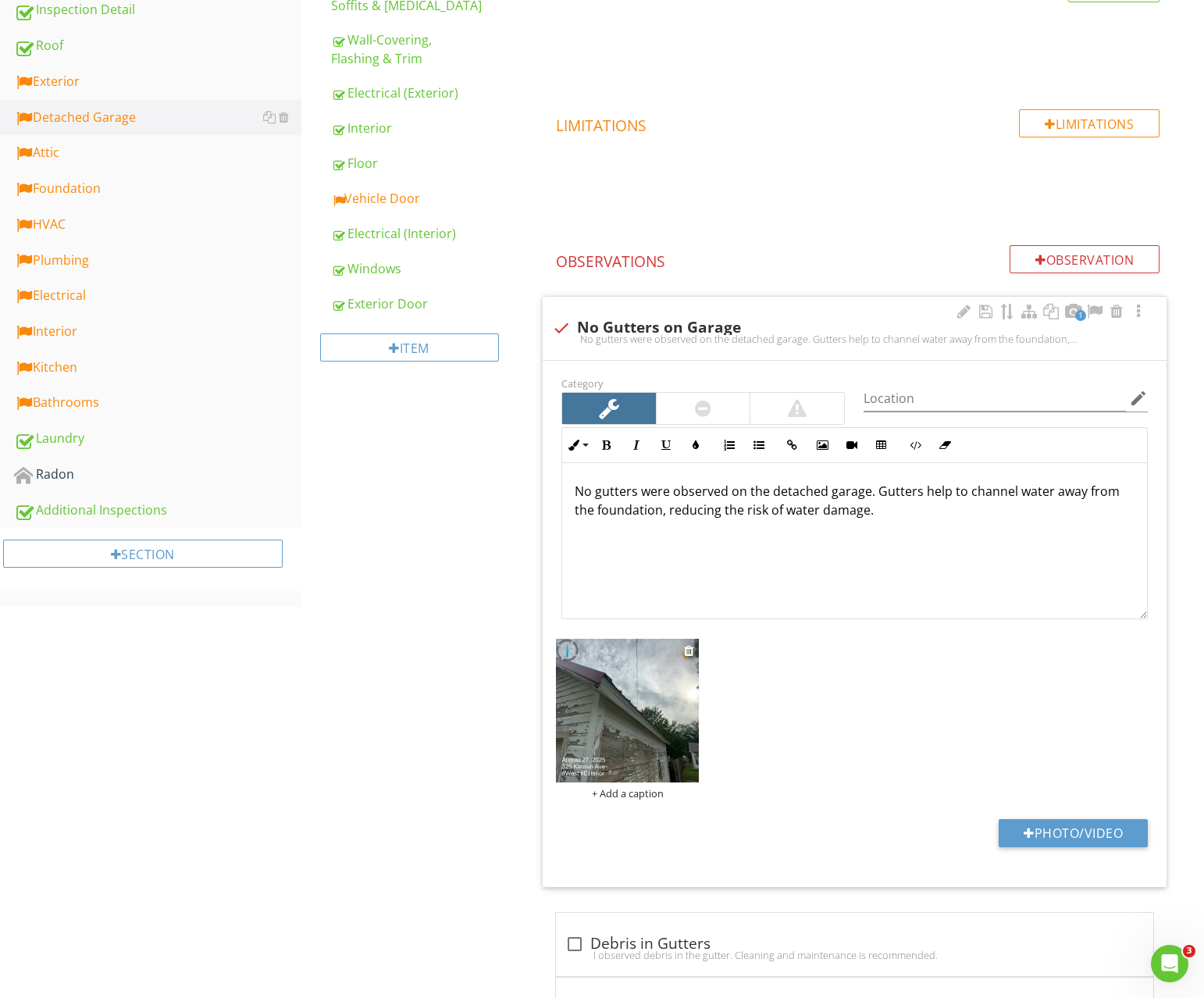
click at [622, 647] on img at bounding box center [628, 710] width 144 height 144
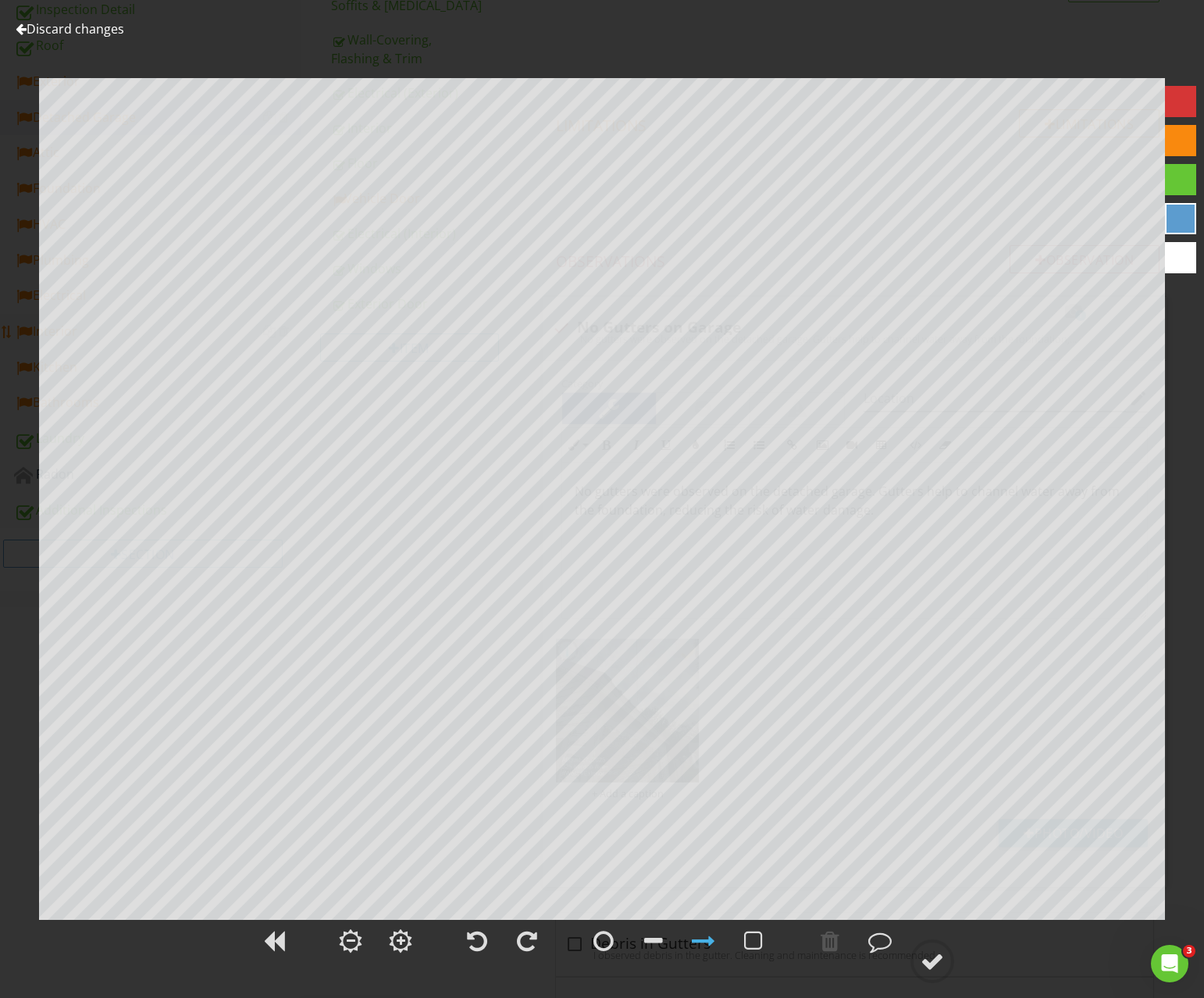
drag, startPoint x: 69, startPoint y: 30, endPoint x: 35, endPoint y: 337, distance: 308.9
click at [69, 31] on link "Discard changes" at bounding box center [70, 29] width 109 height 18
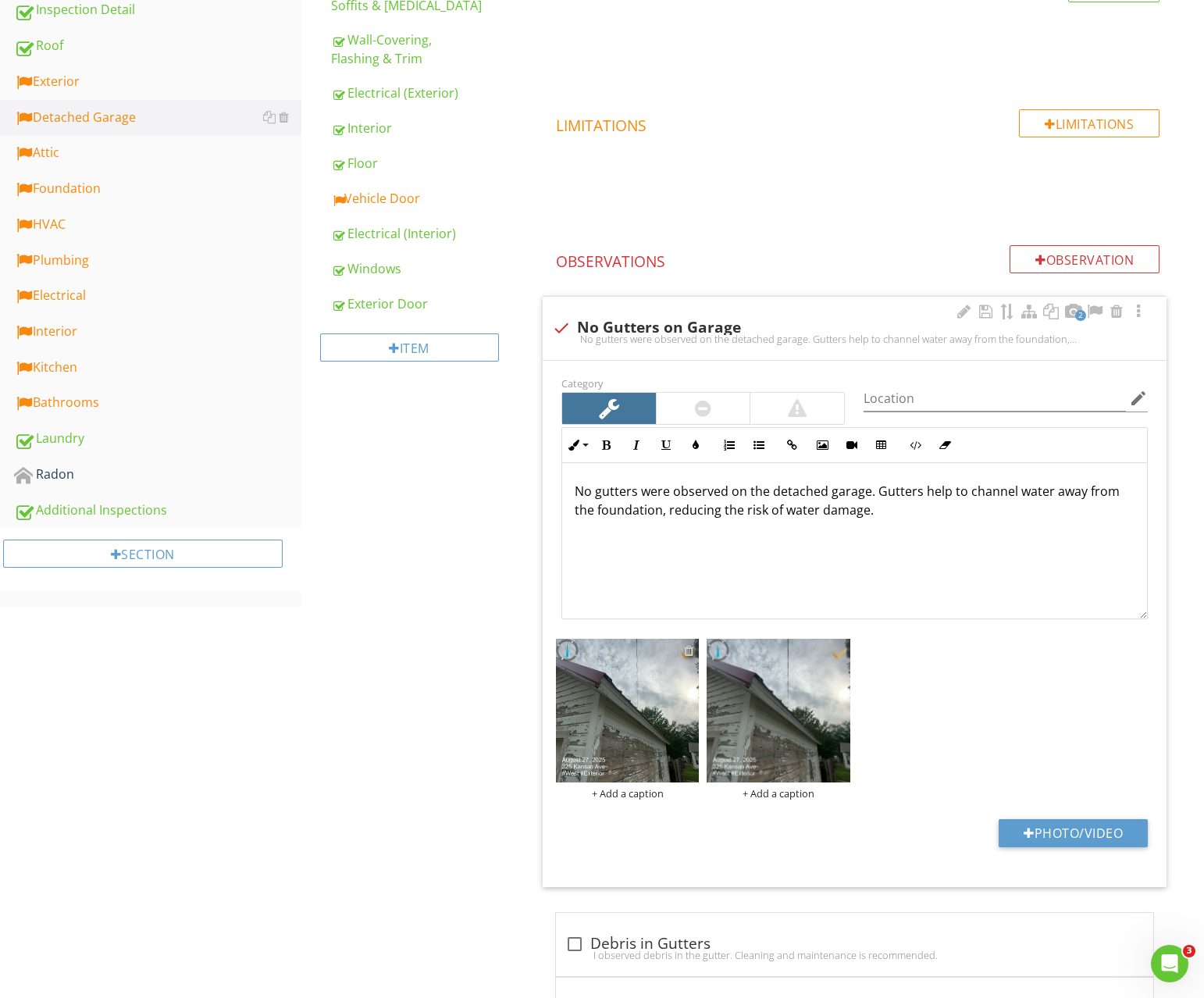
click at [690, 652] on div at bounding box center [689, 650] width 10 height 12
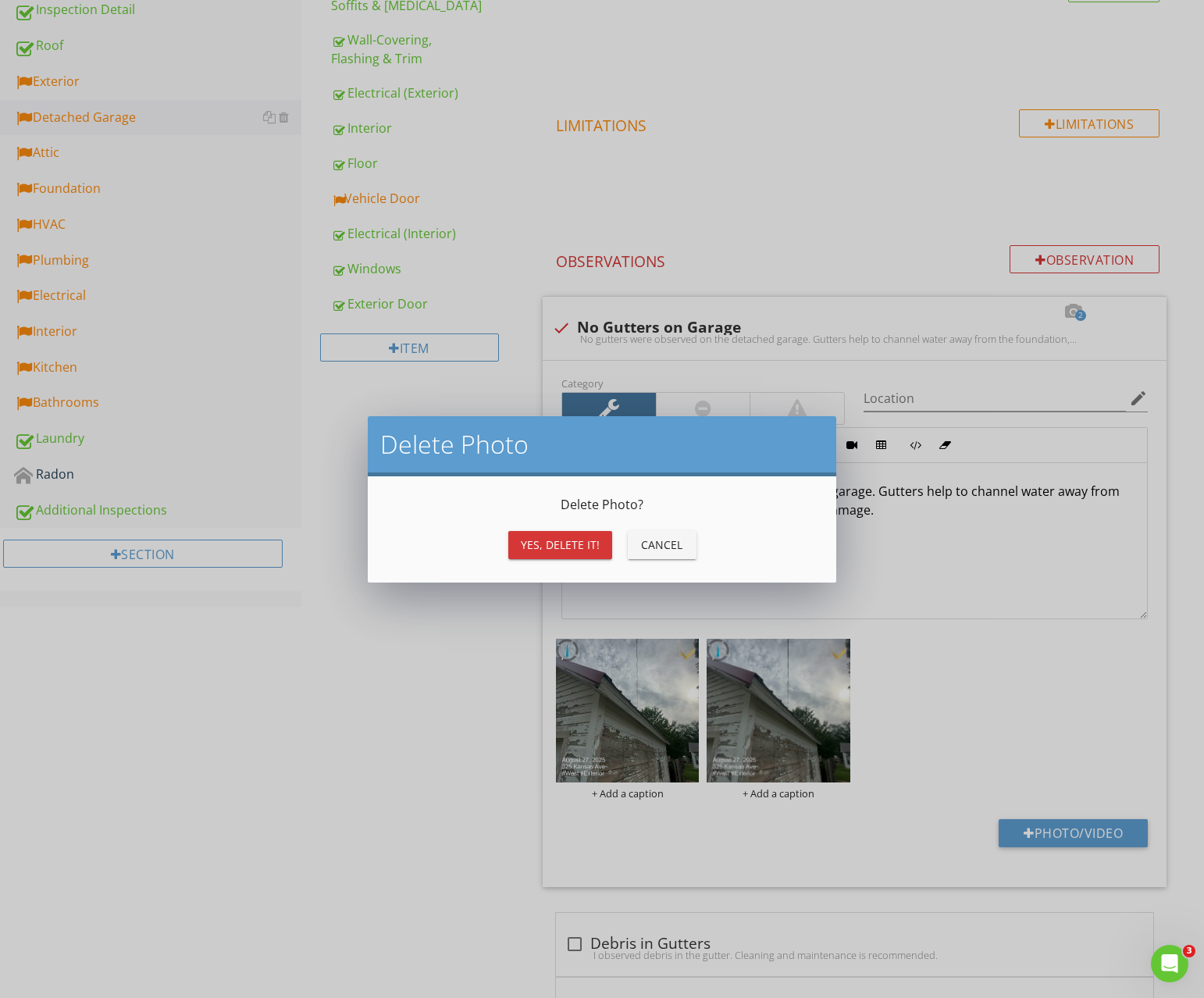
click at [520, 546] on button "Yes, Delete it!" at bounding box center [561, 545] width 104 height 28
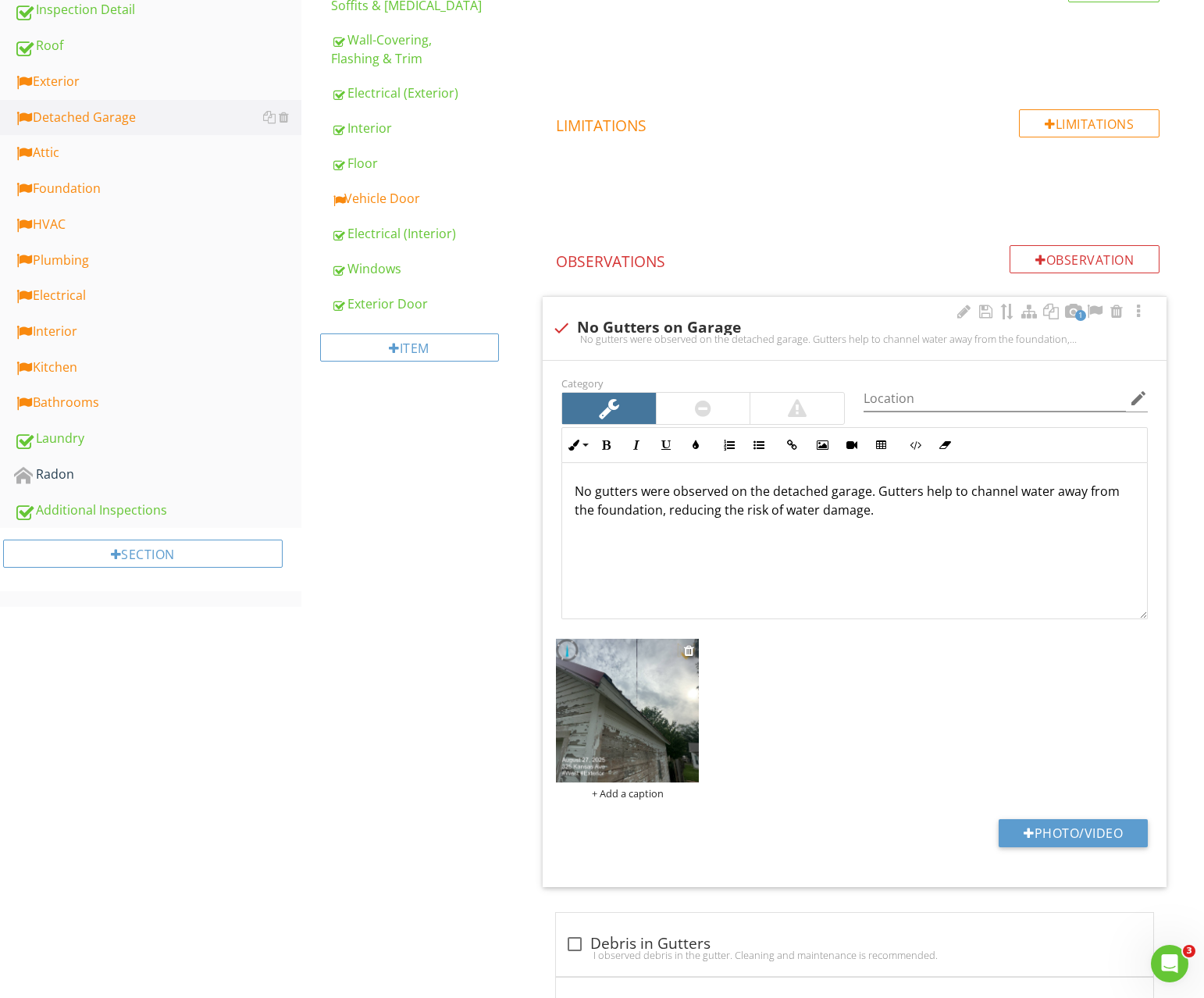
click at [622, 731] on img at bounding box center [628, 710] width 144 height 144
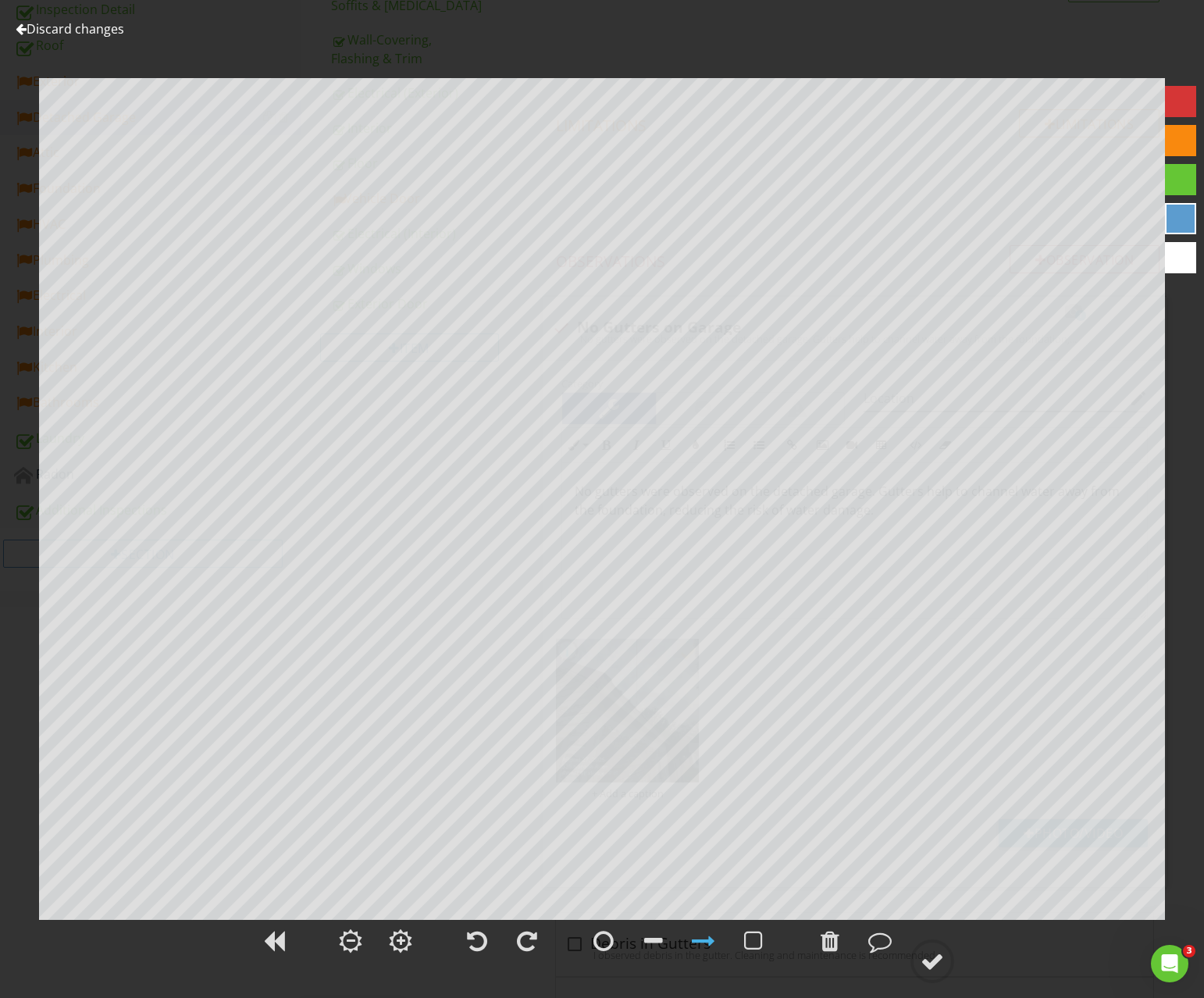
drag, startPoint x: 940, startPoint y: 965, endPoint x: 917, endPoint y: 936, distance: 37.0
click at [940, 965] on div at bounding box center [932, 961] width 23 height 23
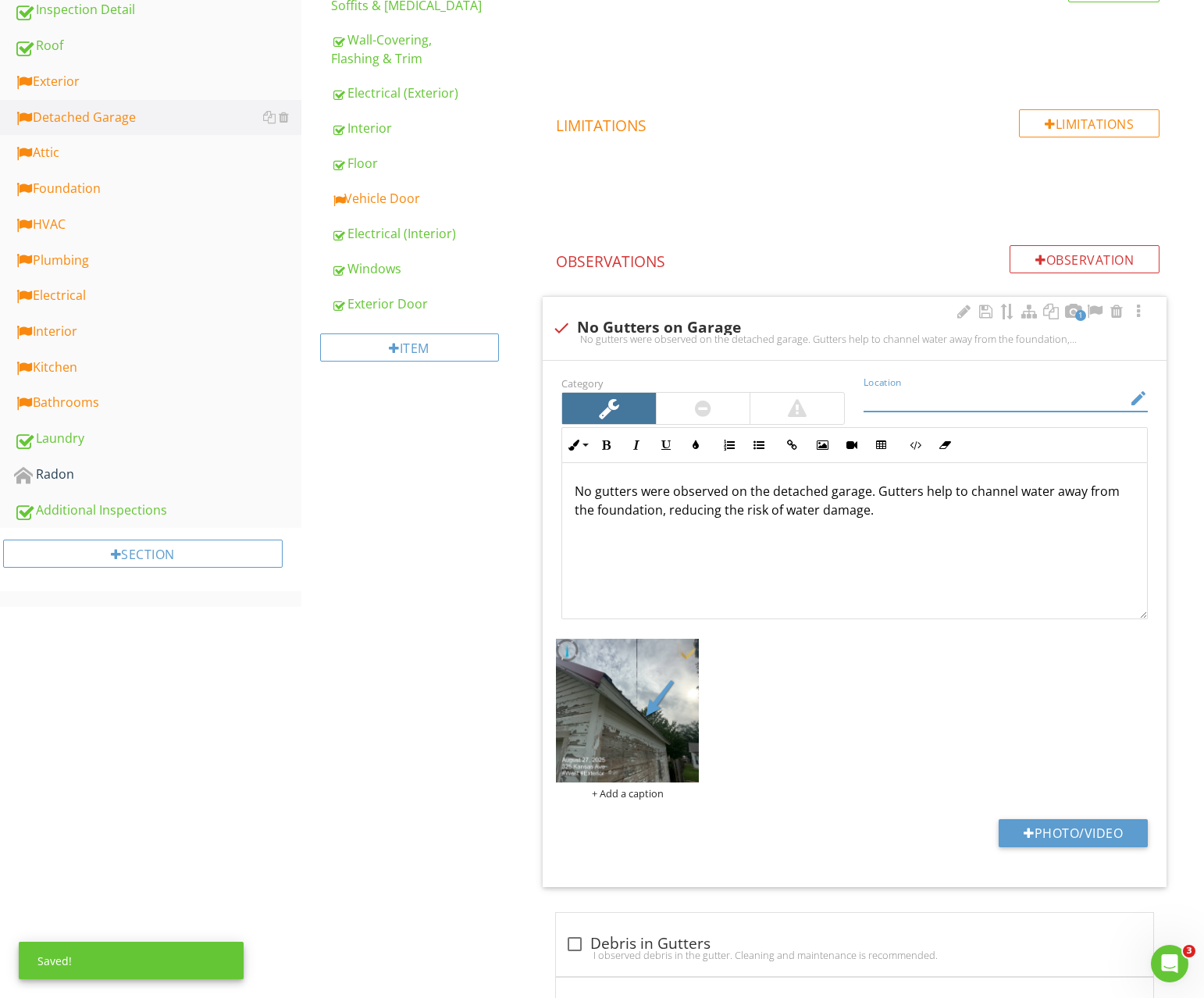
click at [974, 392] on input "Location" at bounding box center [994, 399] width 263 height 26
type input "Garage"
click at [905, 571] on div "No gutters were observed on the detached garage. Gutters help to channel water …" at bounding box center [855, 541] width 585 height 156
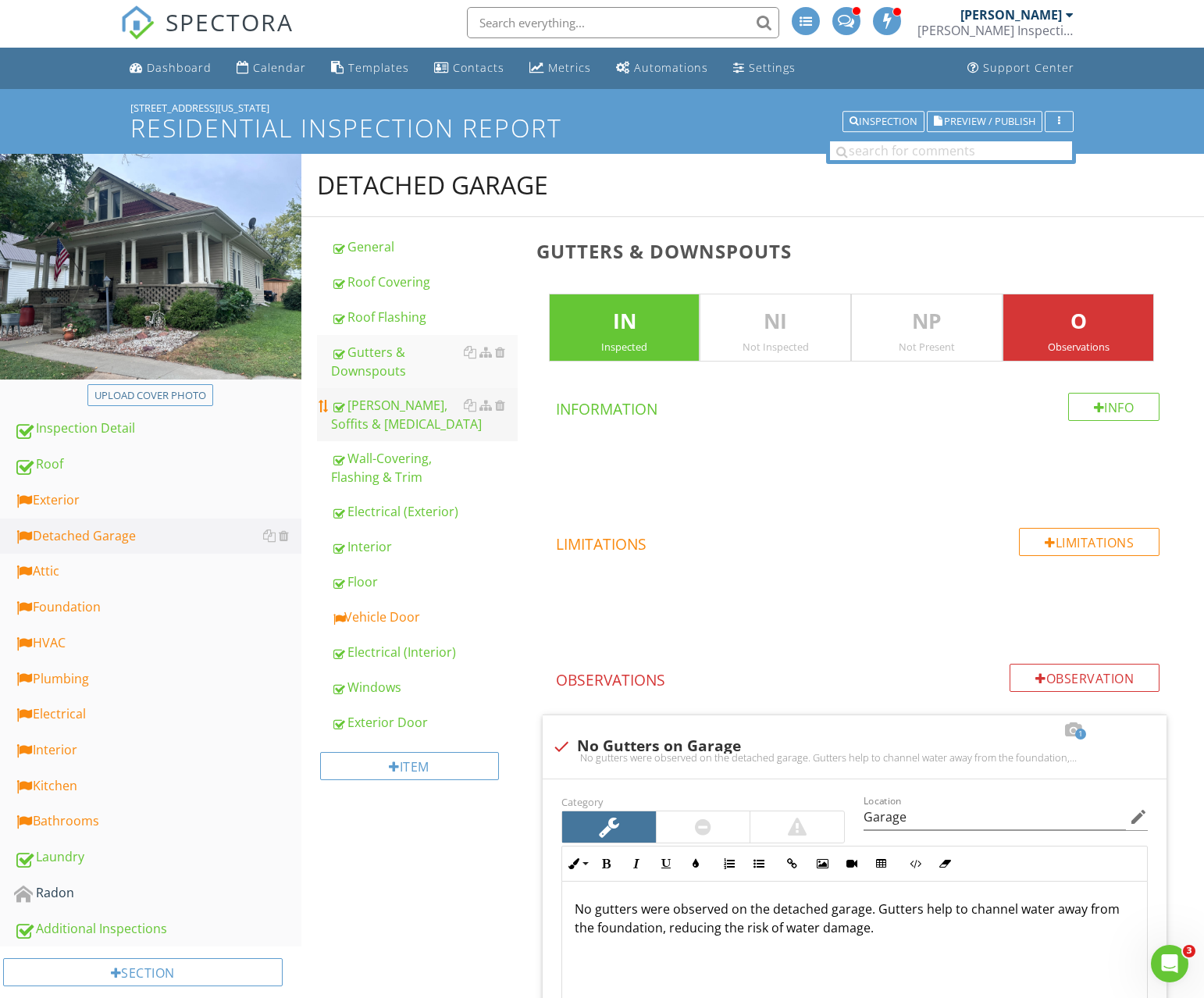
scroll to position [2, 0]
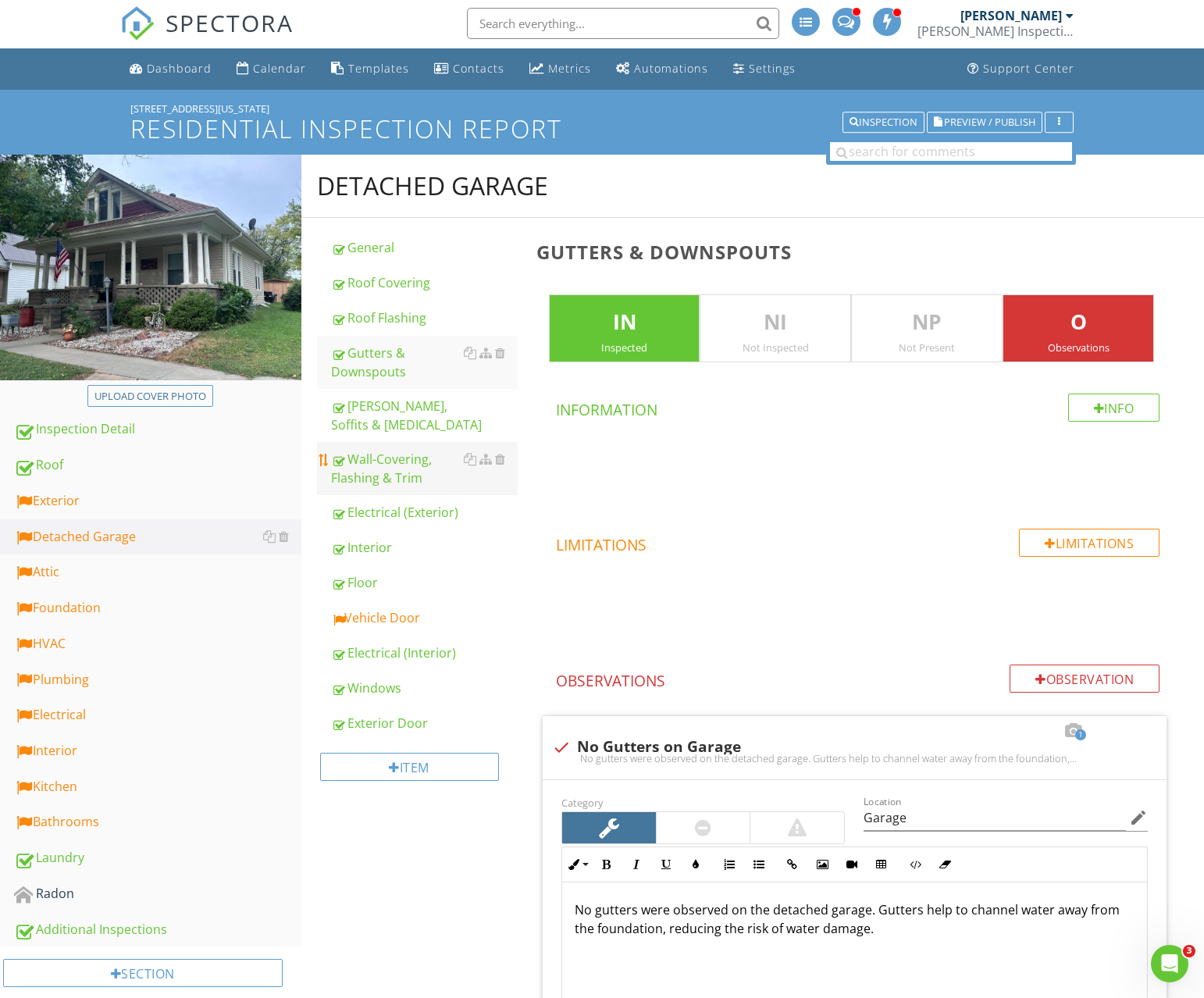
click at [388, 460] on div "Wall-Covering, Flashing & Trim" at bounding box center [424, 469] width 187 height 37
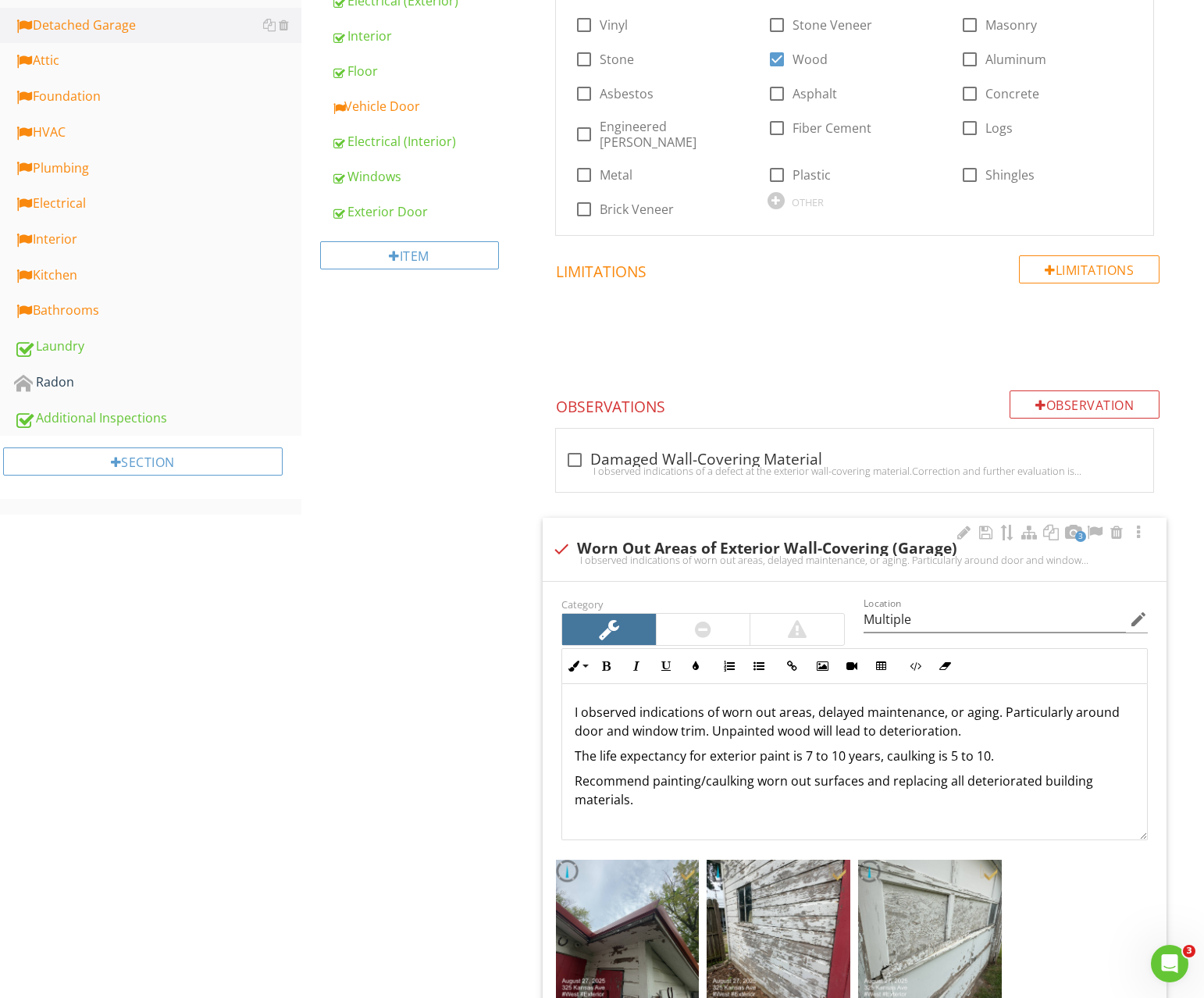
scroll to position [685, 0]
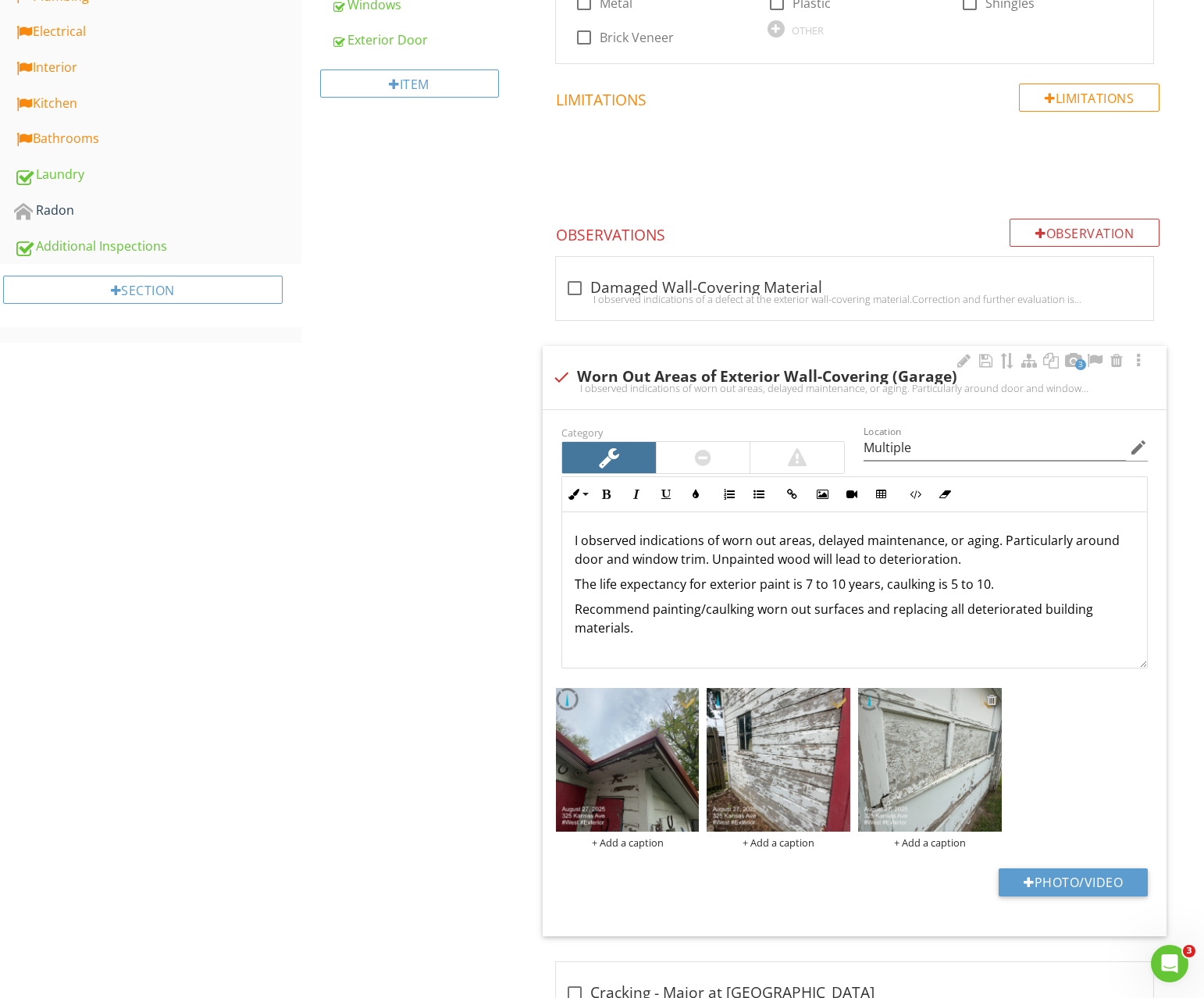
click at [995, 693] on div at bounding box center [991, 699] width 10 height 12
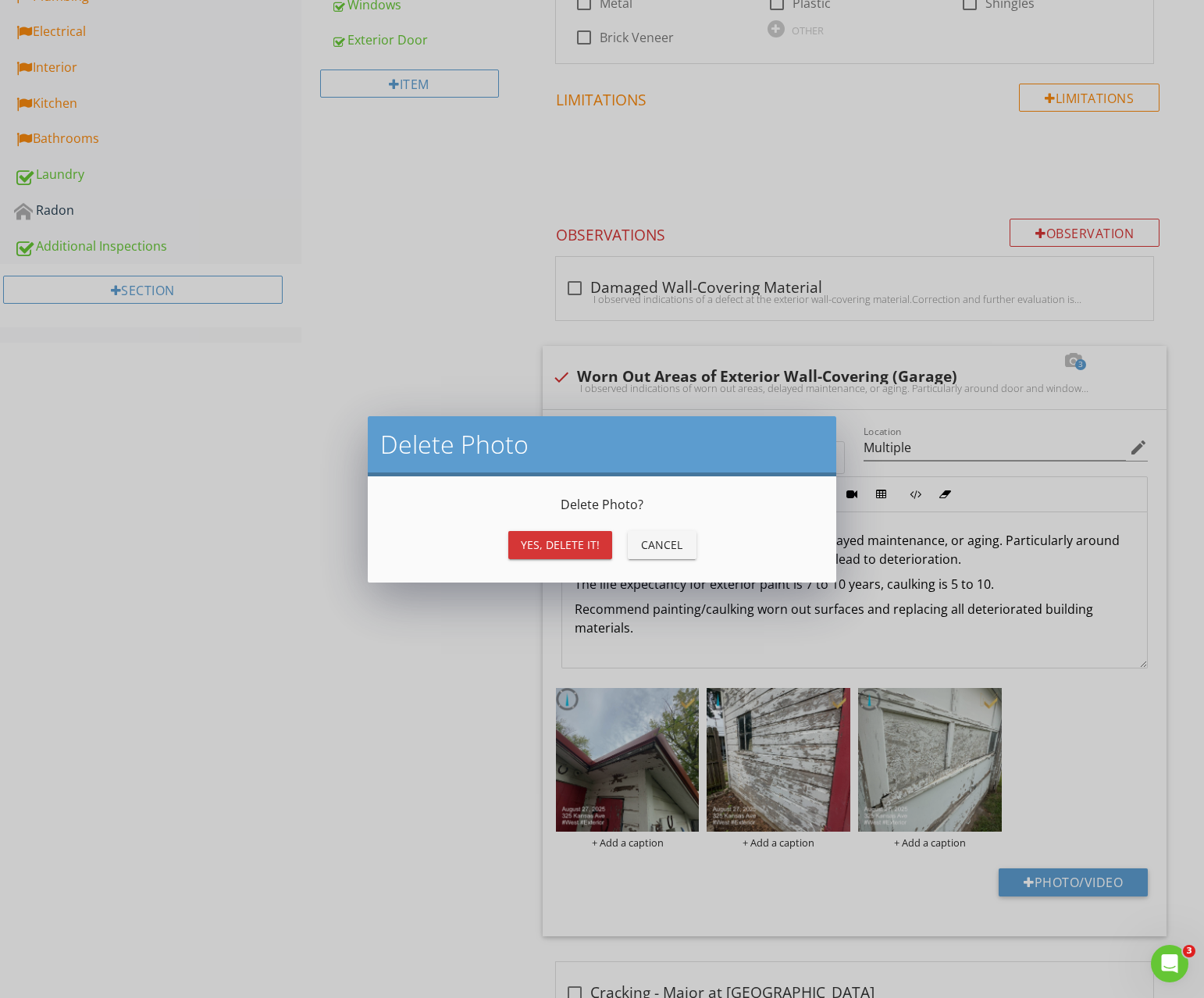
click at [593, 549] on div "Yes, Delete it!" at bounding box center [560, 545] width 79 height 17
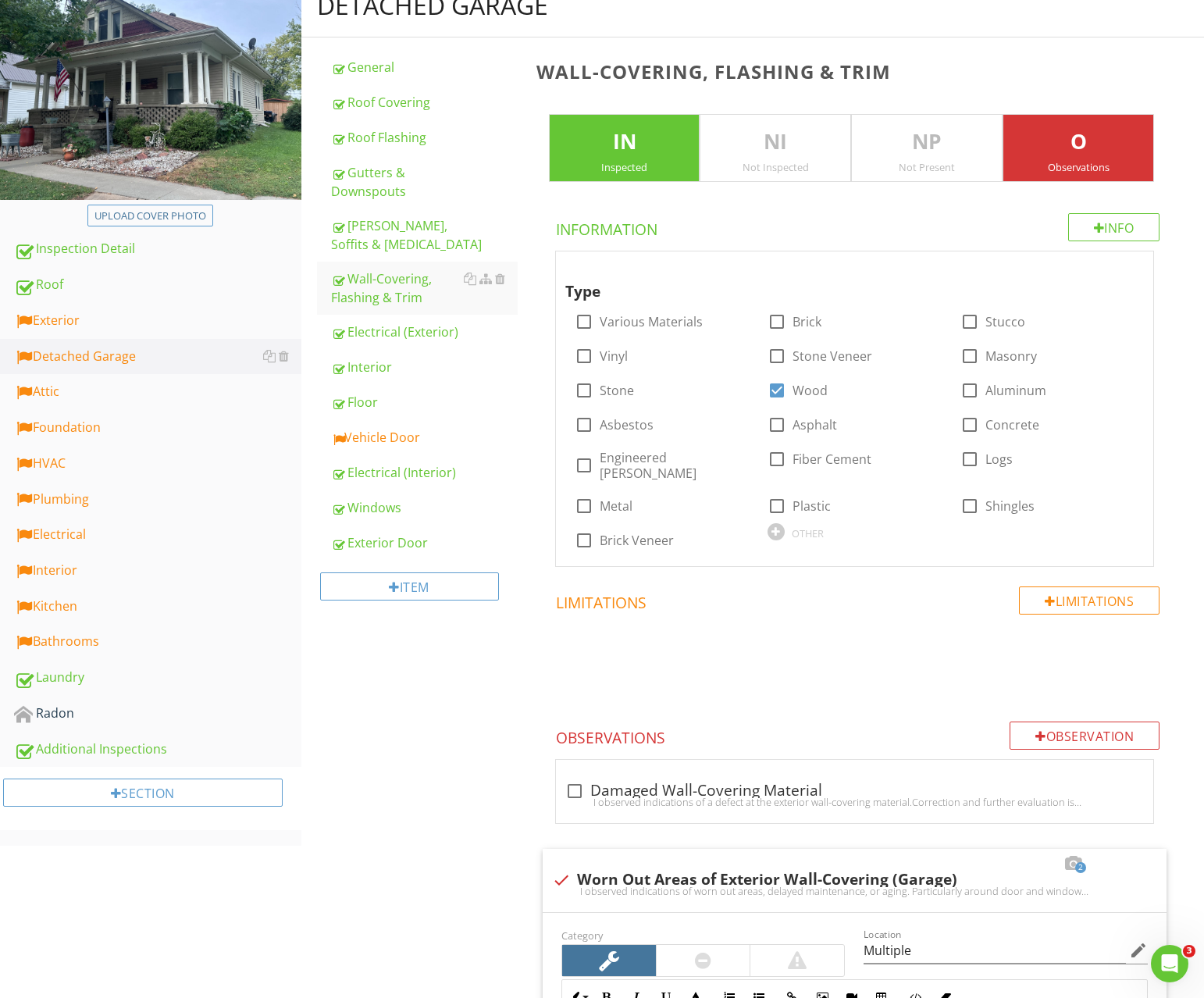
scroll to position [69, 0]
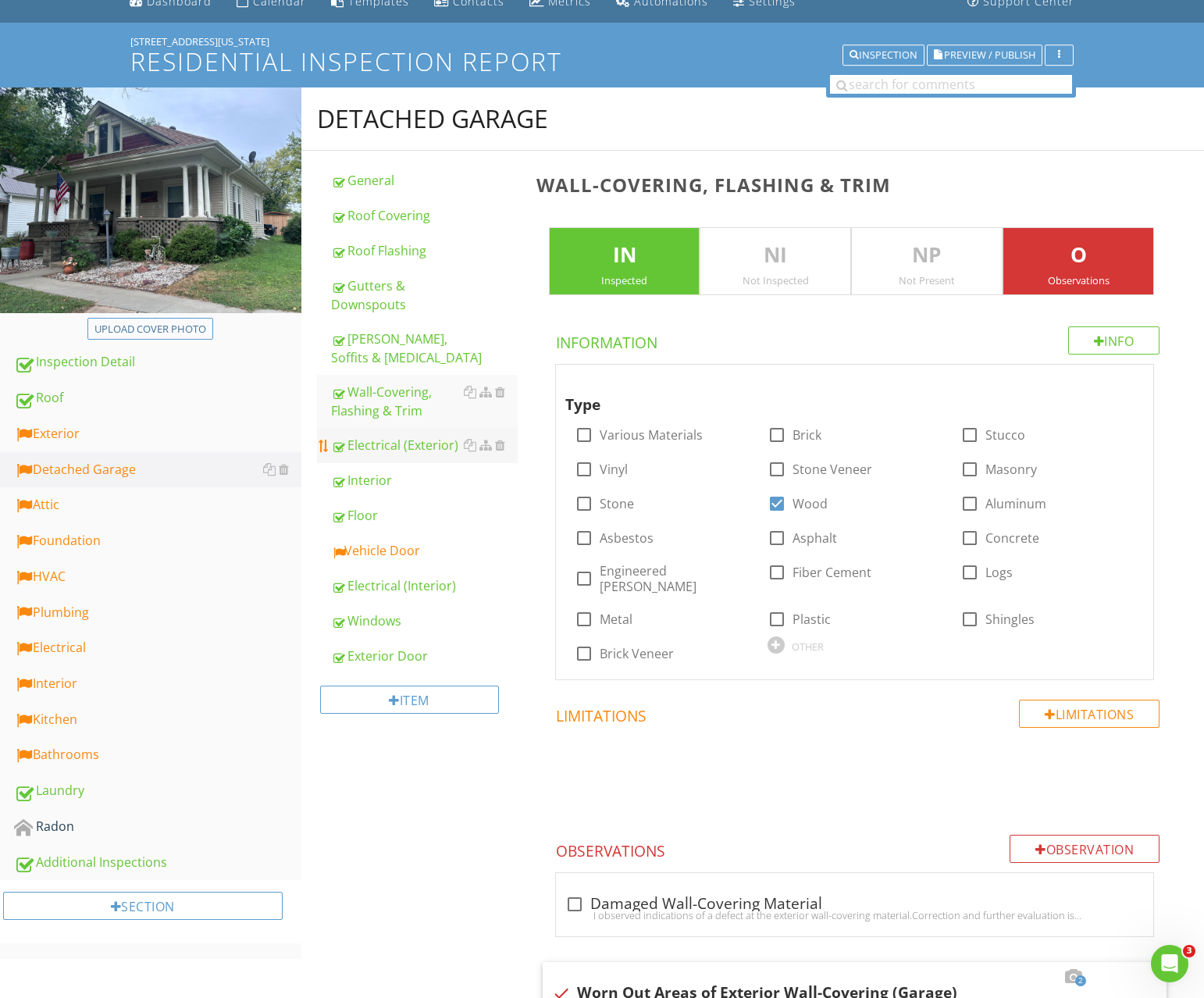
click at [368, 437] on div "Electrical (Exterior)" at bounding box center [424, 445] width 187 height 19
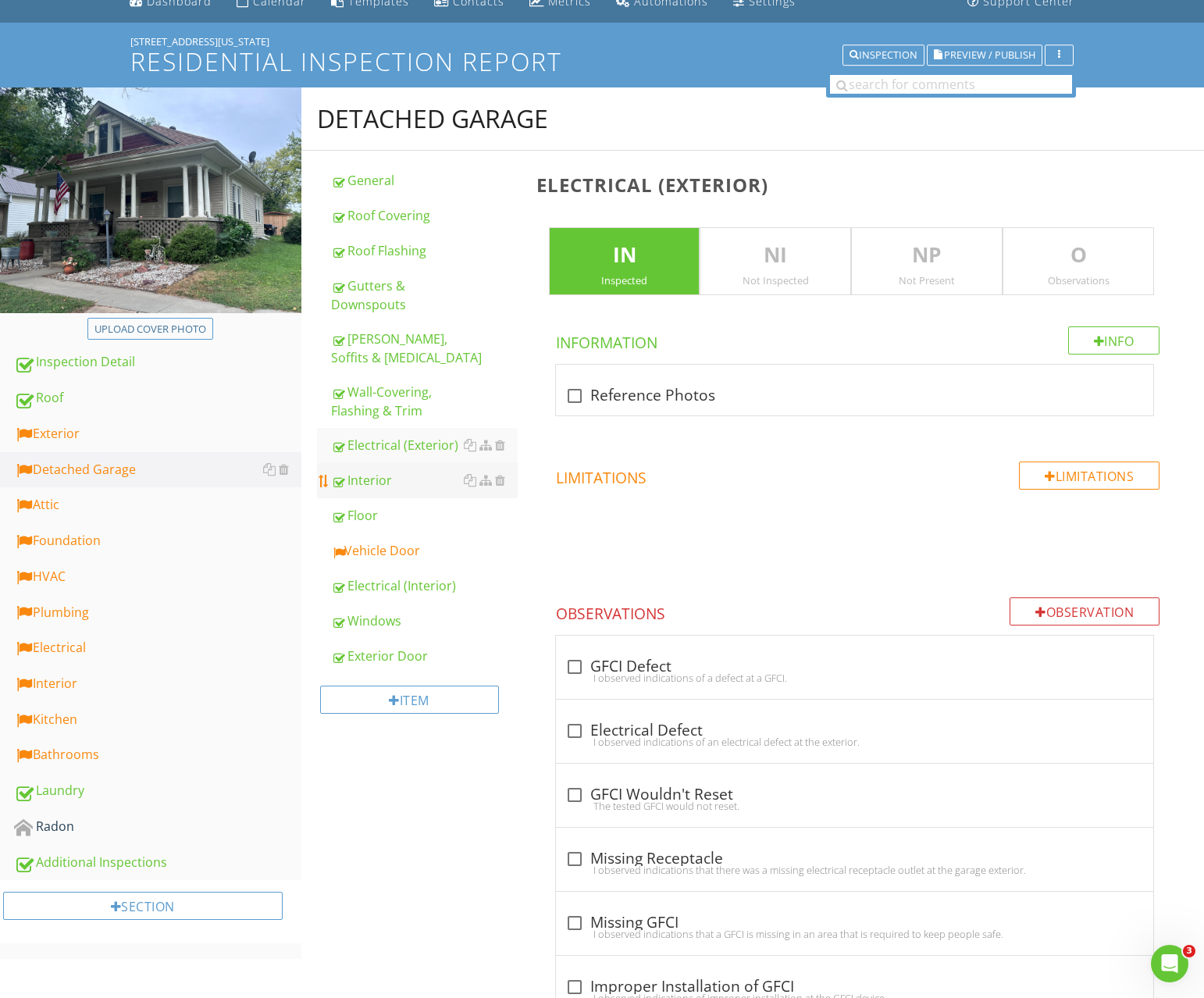
click at [384, 474] on div "Interior" at bounding box center [424, 480] width 187 height 19
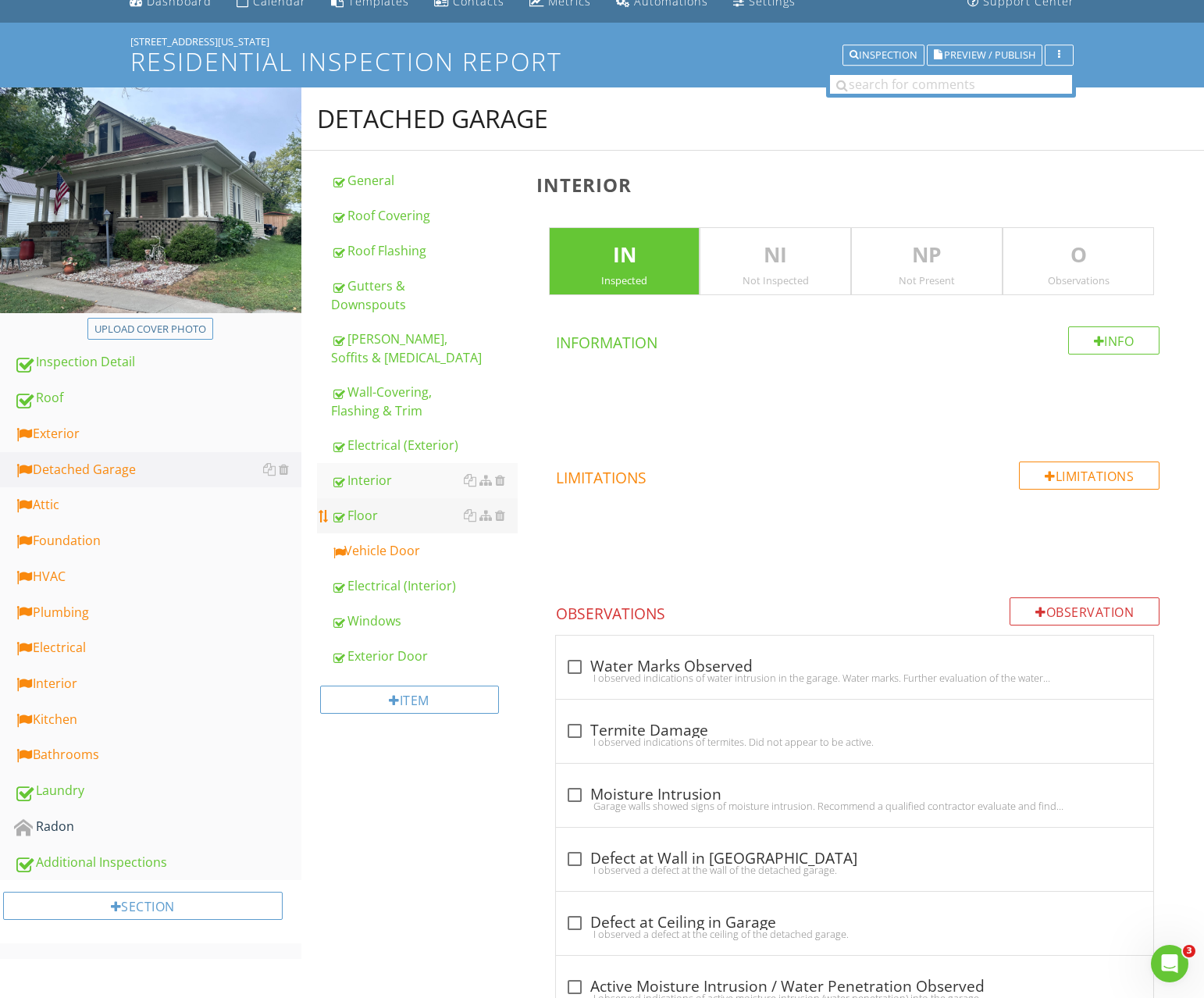
click at [380, 509] on div "Floor" at bounding box center [424, 515] width 187 height 19
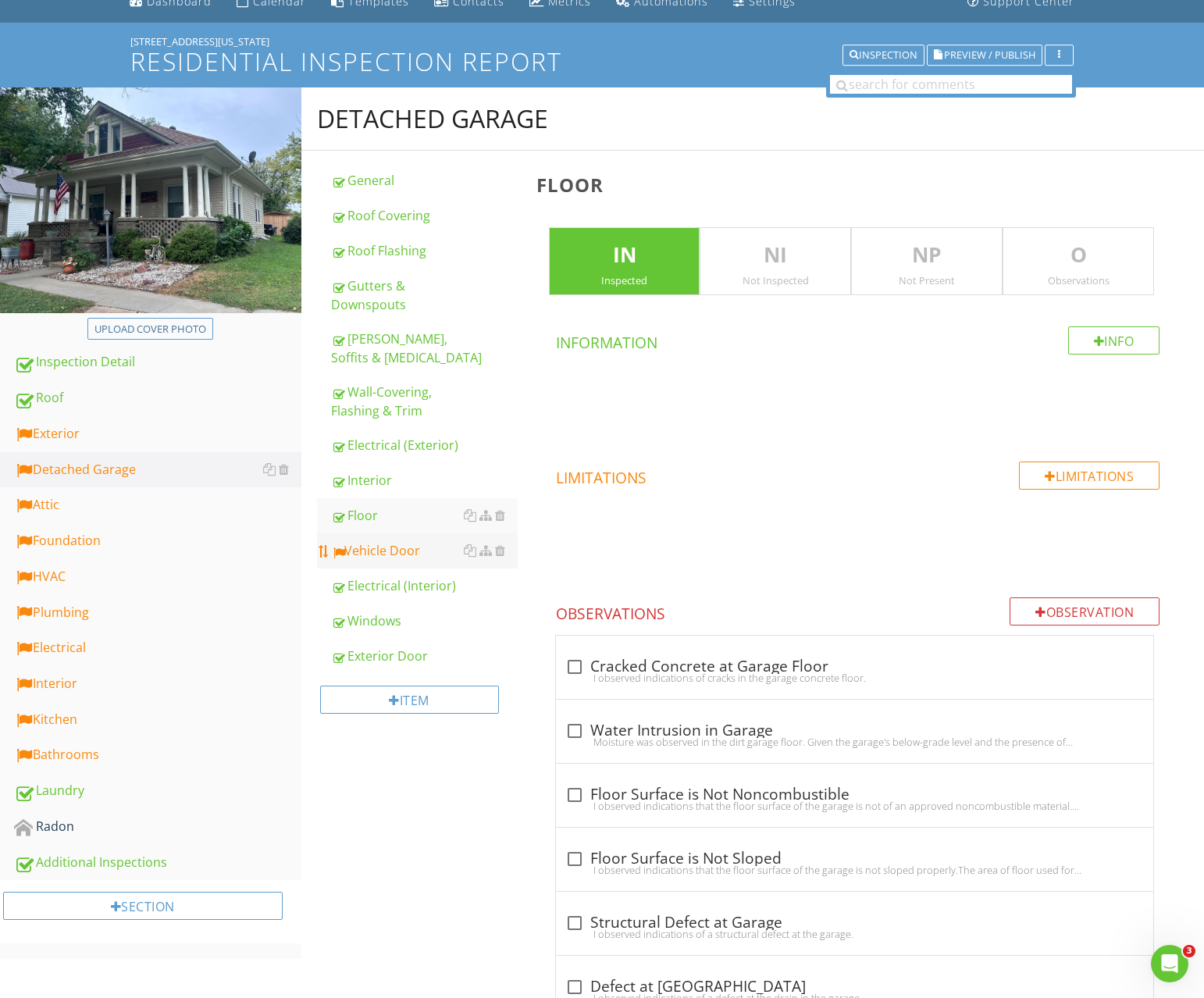
click at [396, 545] on div "Vehicle Door" at bounding box center [424, 551] width 187 height 19
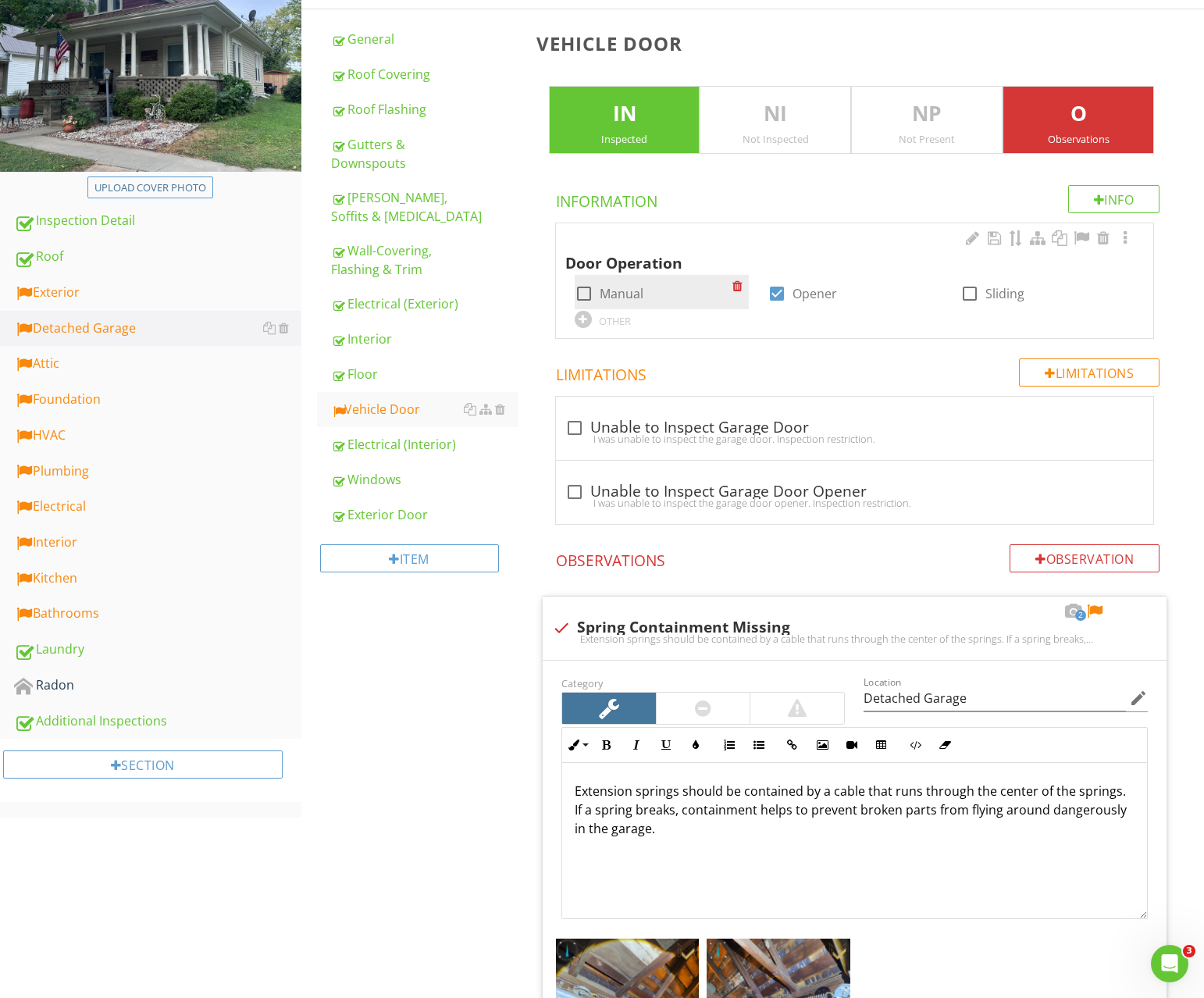
scroll to position [347, 0]
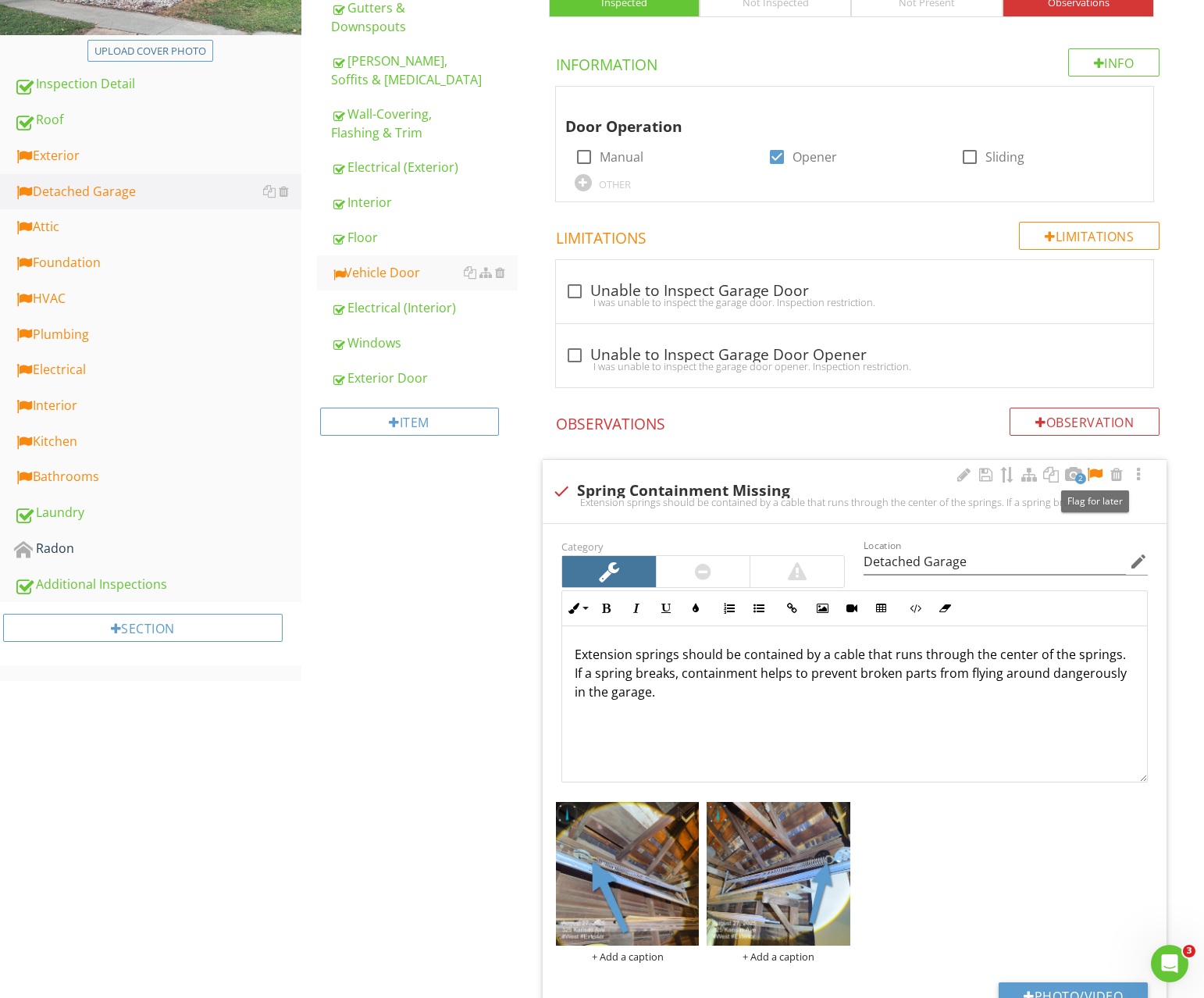
click at [1092, 473] on div at bounding box center [1094, 474] width 19 height 16
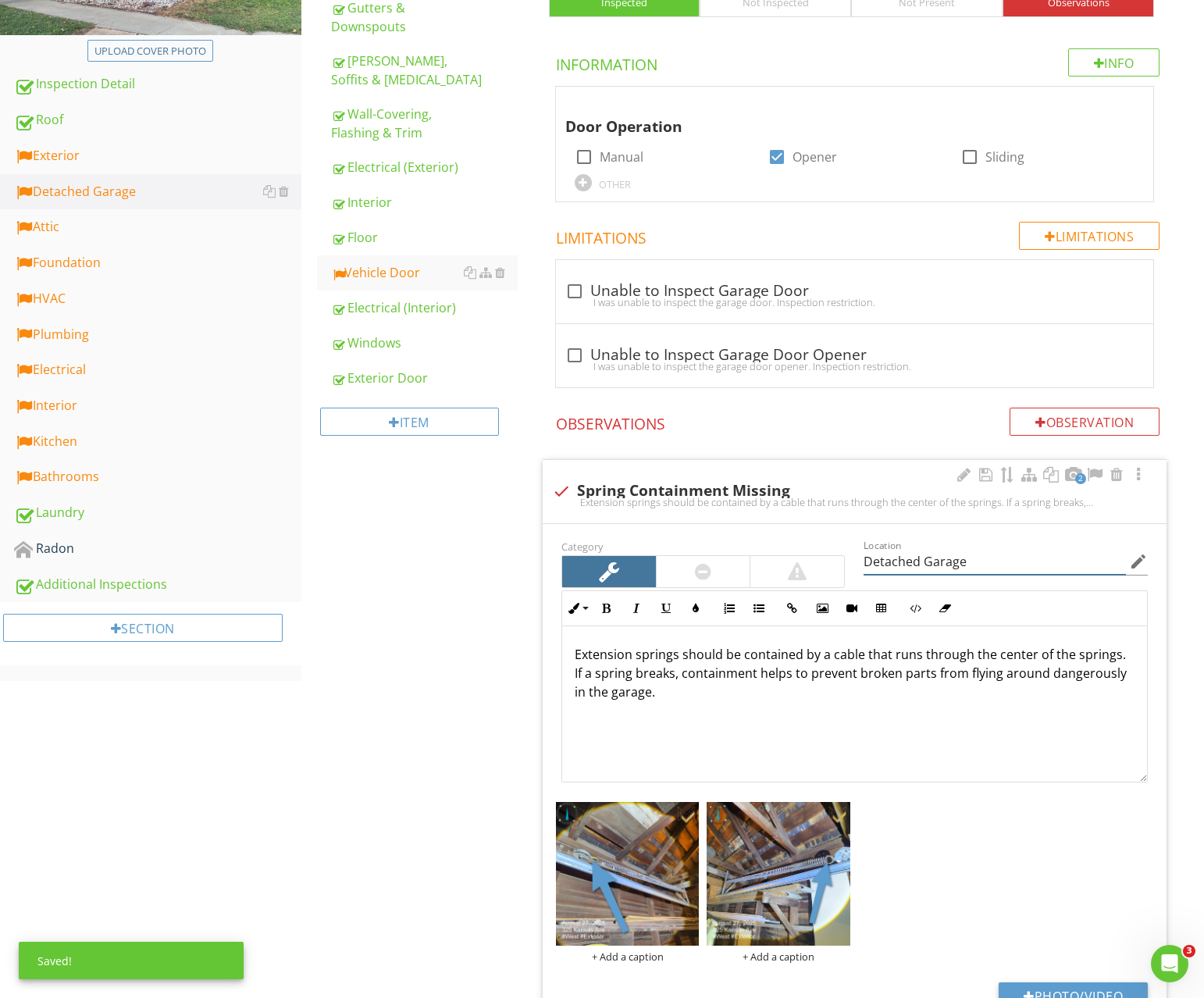
drag, startPoint x: 836, startPoint y: 553, endPoint x: 753, endPoint y: 549, distance: 83.1
click at [755, 549] on div "Category Location Detached Garage edit Inline Style XLarge Large Normal Small L…" at bounding box center [855, 659] width 605 height 246
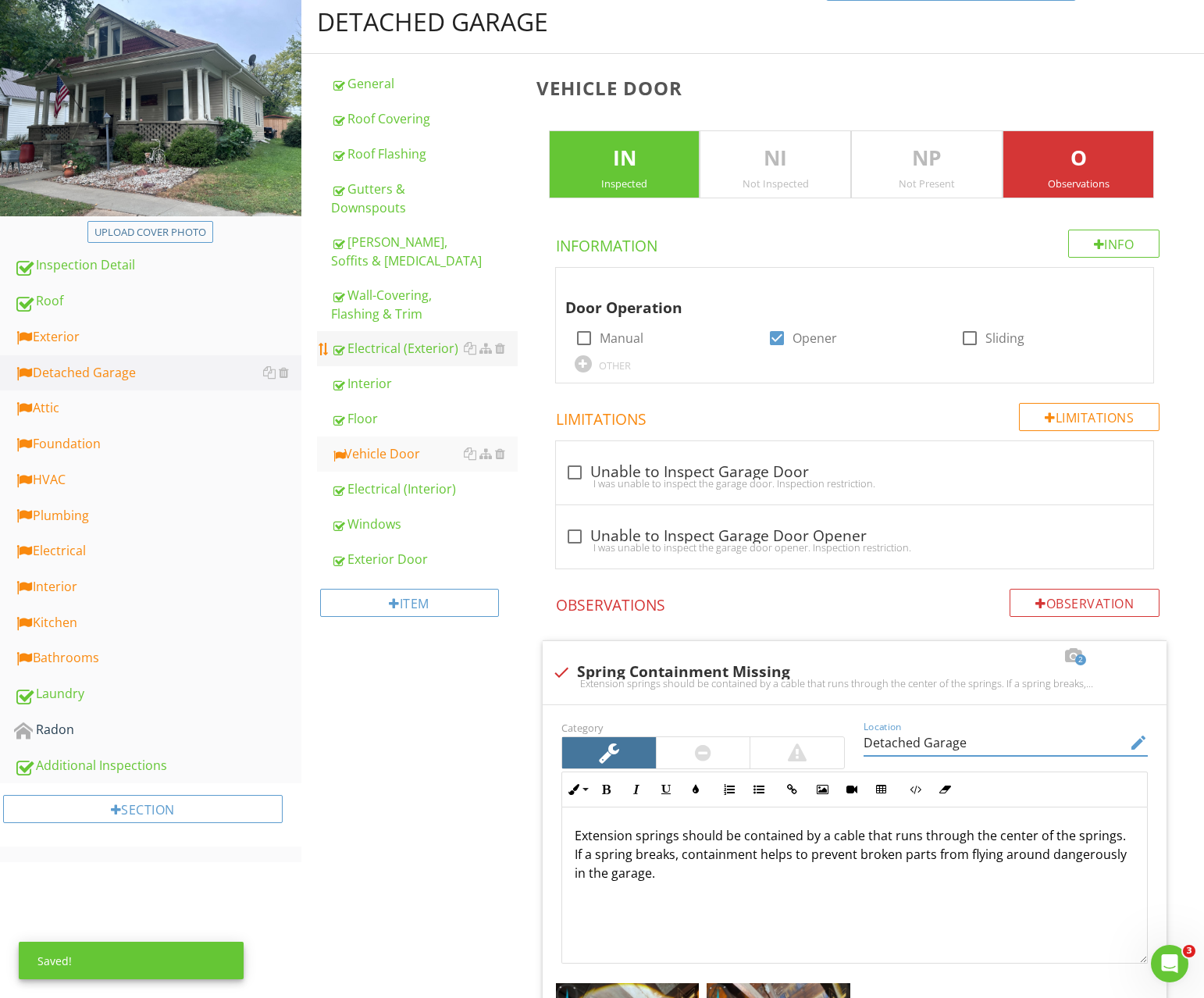
scroll to position [164, 0]
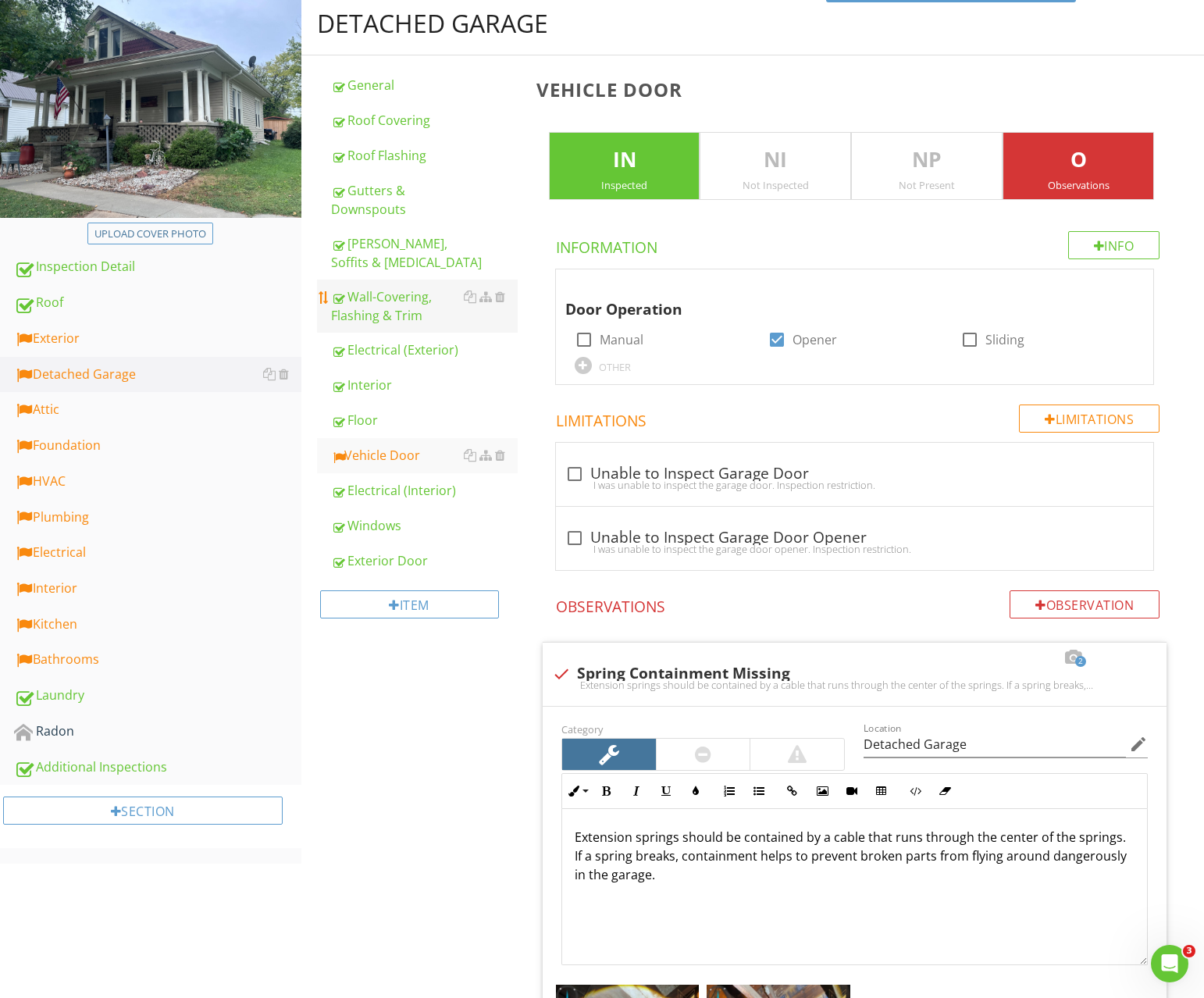
drag, startPoint x: 387, startPoint y: 303, endPoint x: 452, endPoint y: 325, distance: 68.6
click at [387, 303] on div "Wall-Covering, Flashing & Trim" at bounding box center [424, 306] width 187 height 37
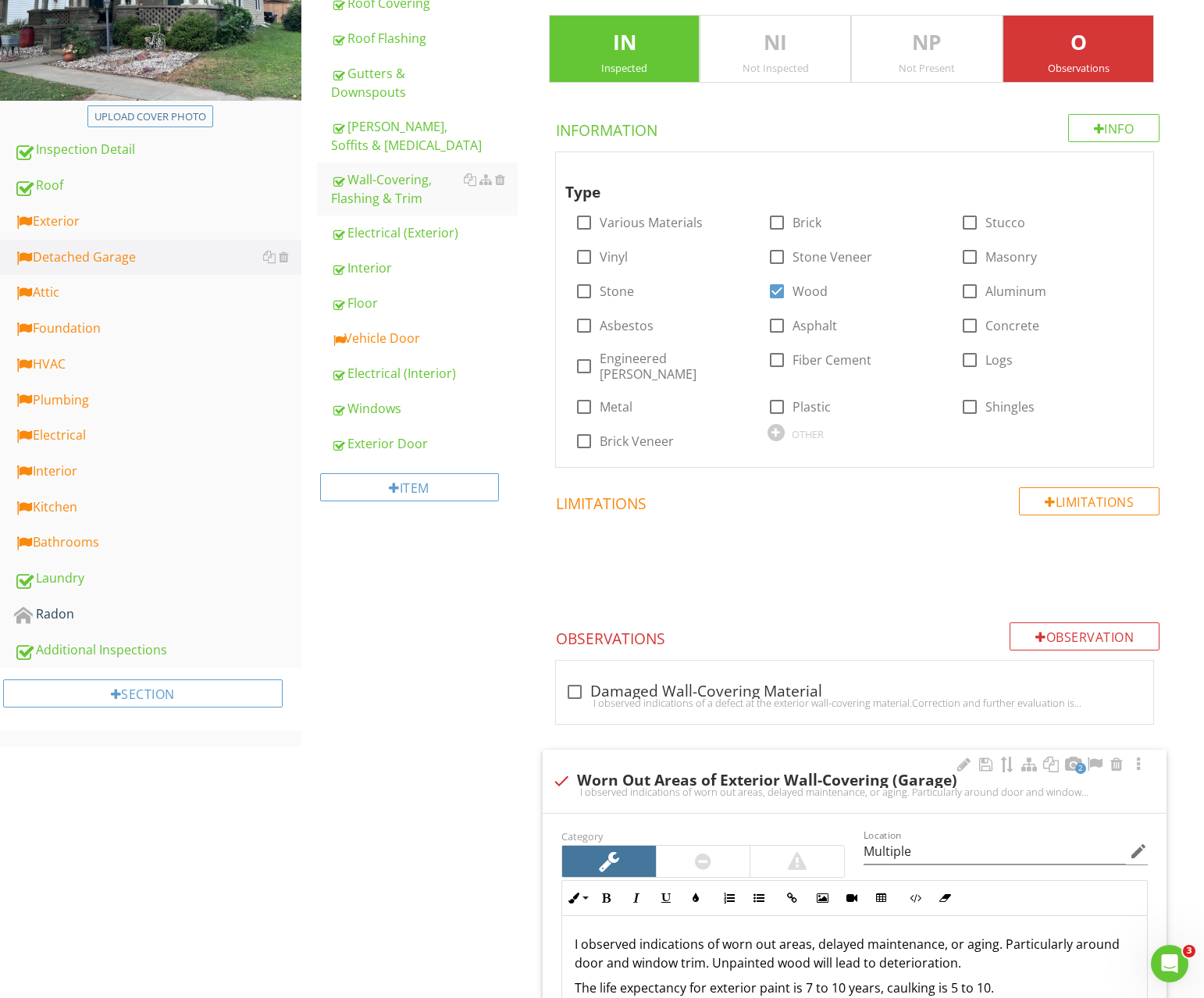
scroll to position [428, 0]
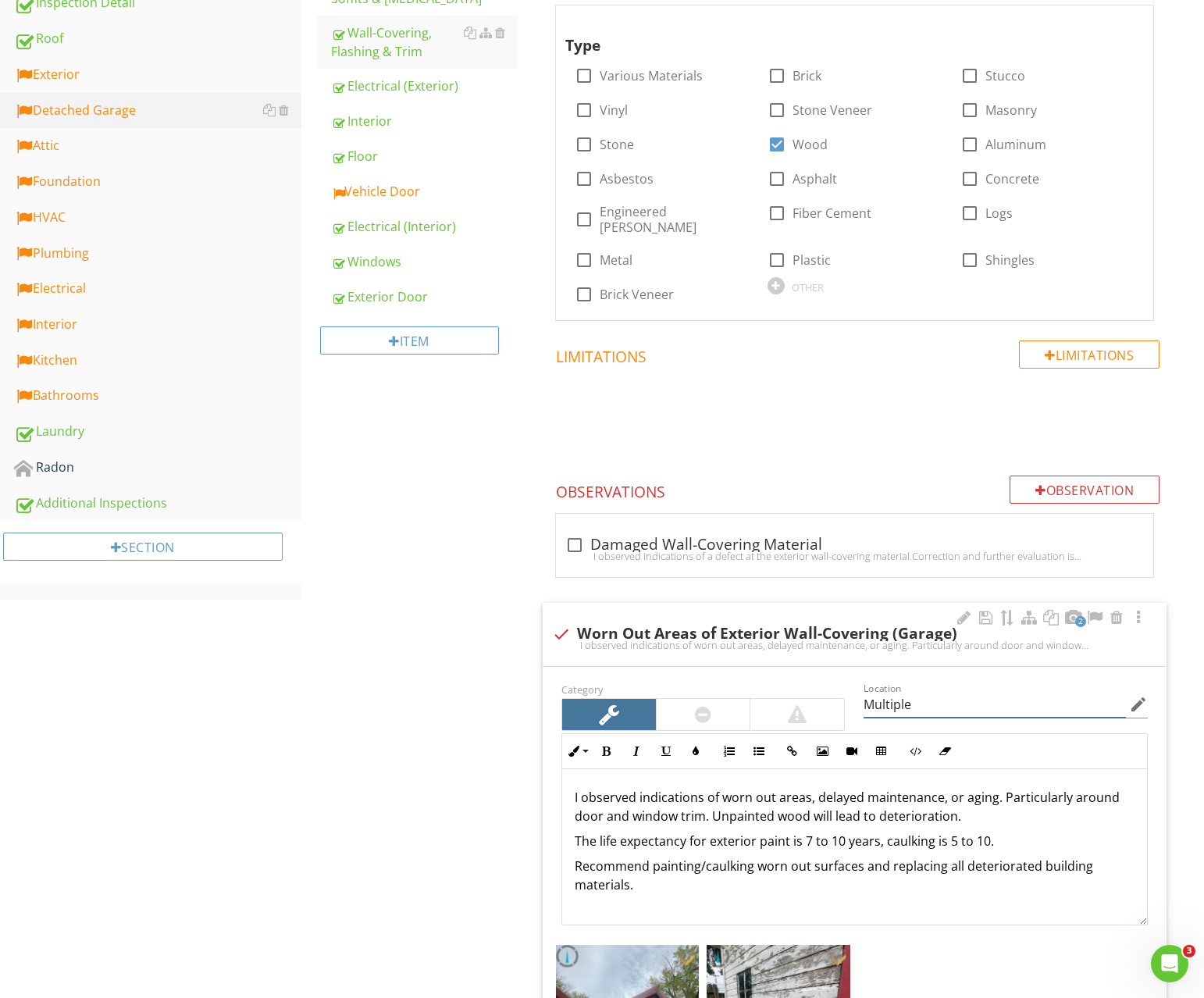
drag, startPoint x: 939, startPoint y: 700, endPoint x: 802, endPoint y: 690, distance: 137.4
click at [804, 690] on div "Category Location Multiple edit Inline Style XLarge Large Normal Small Light Sm…" at bounding box center [855, 802] width 605 height 246
paste input "Detached Garag"
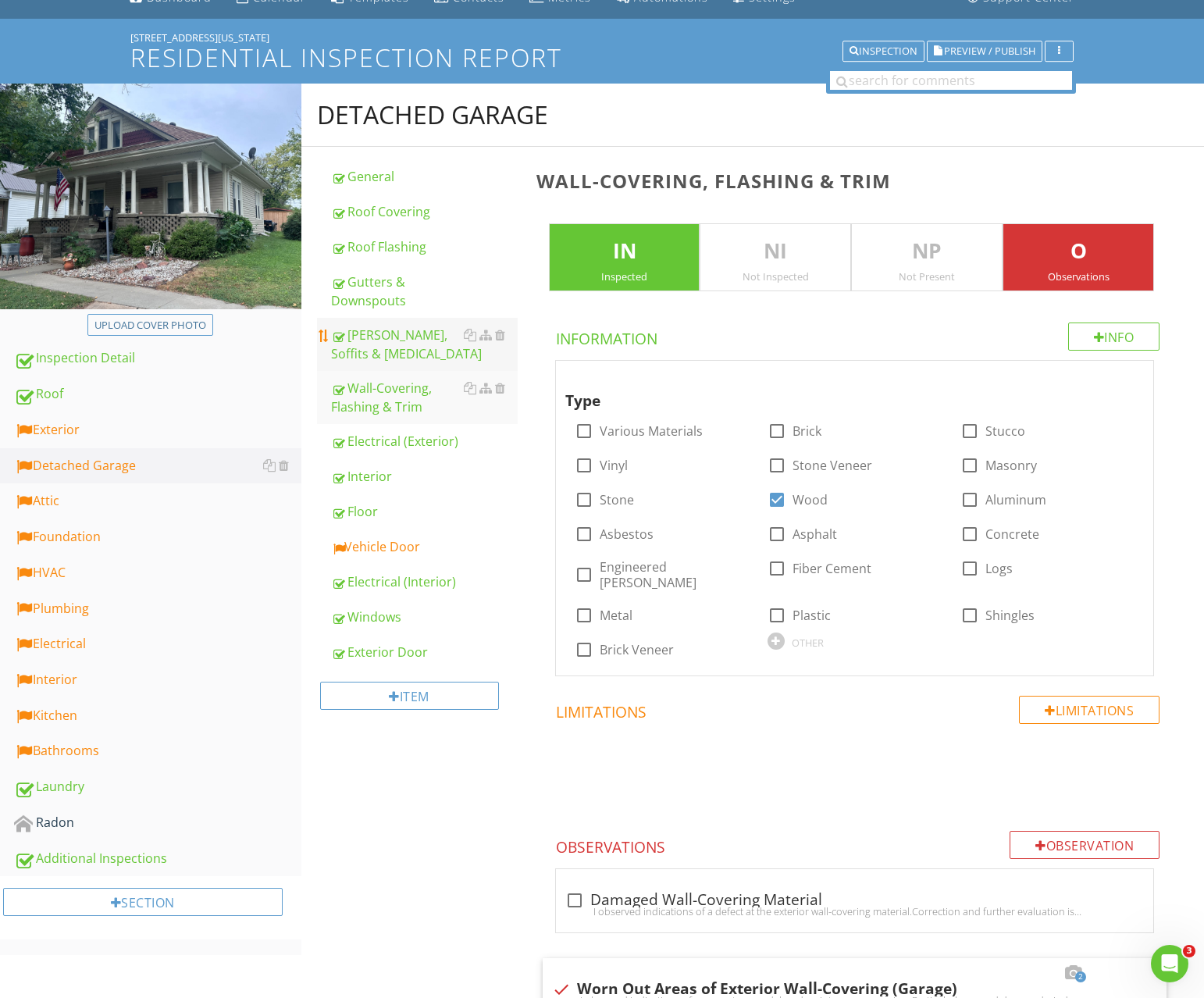
scroll to position [63, 0]
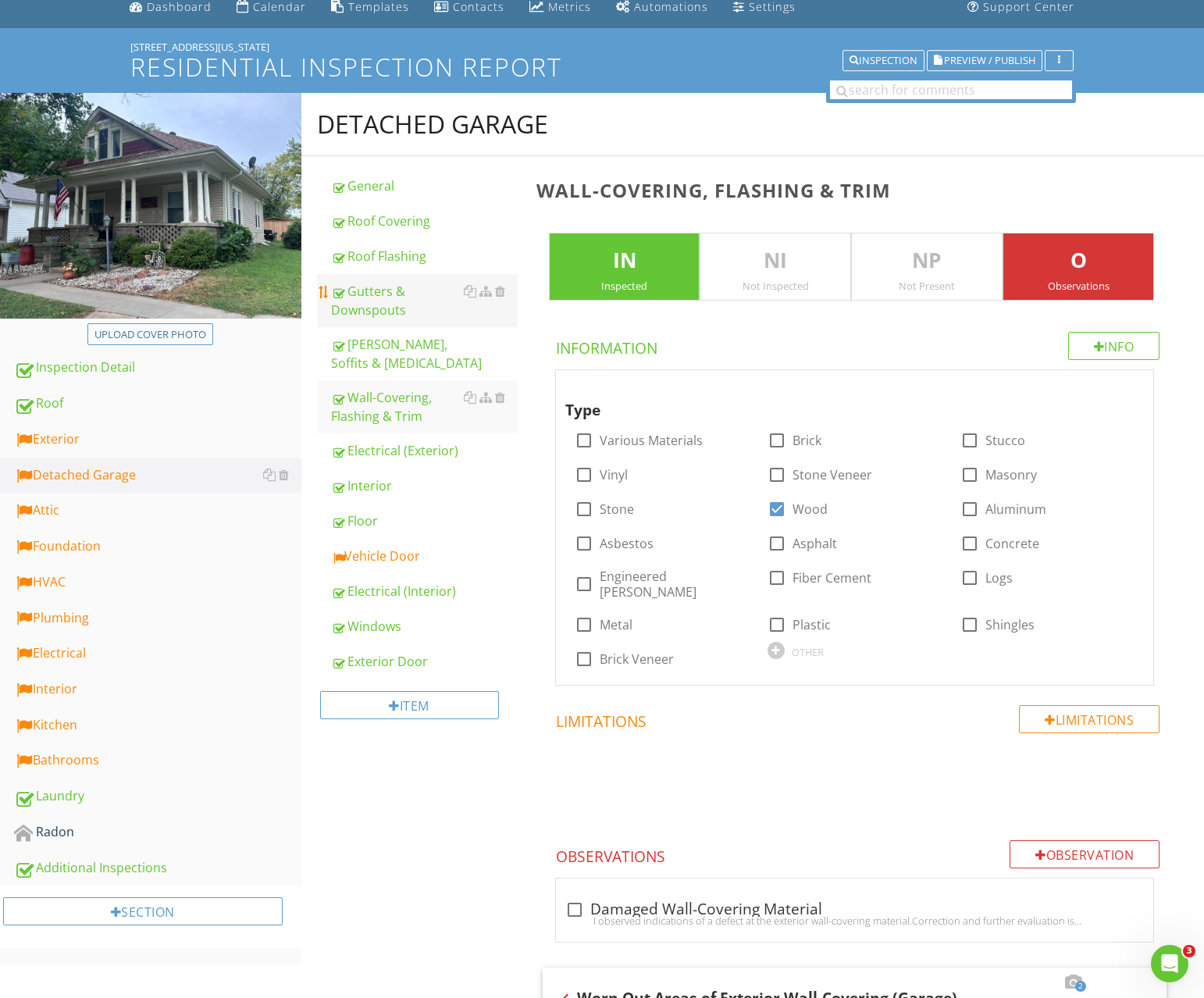
type input "Detached Garage"
click at [374, 305] on div "Gutters & Downspouts" at bounding box center [424, 301] width 187 height 37
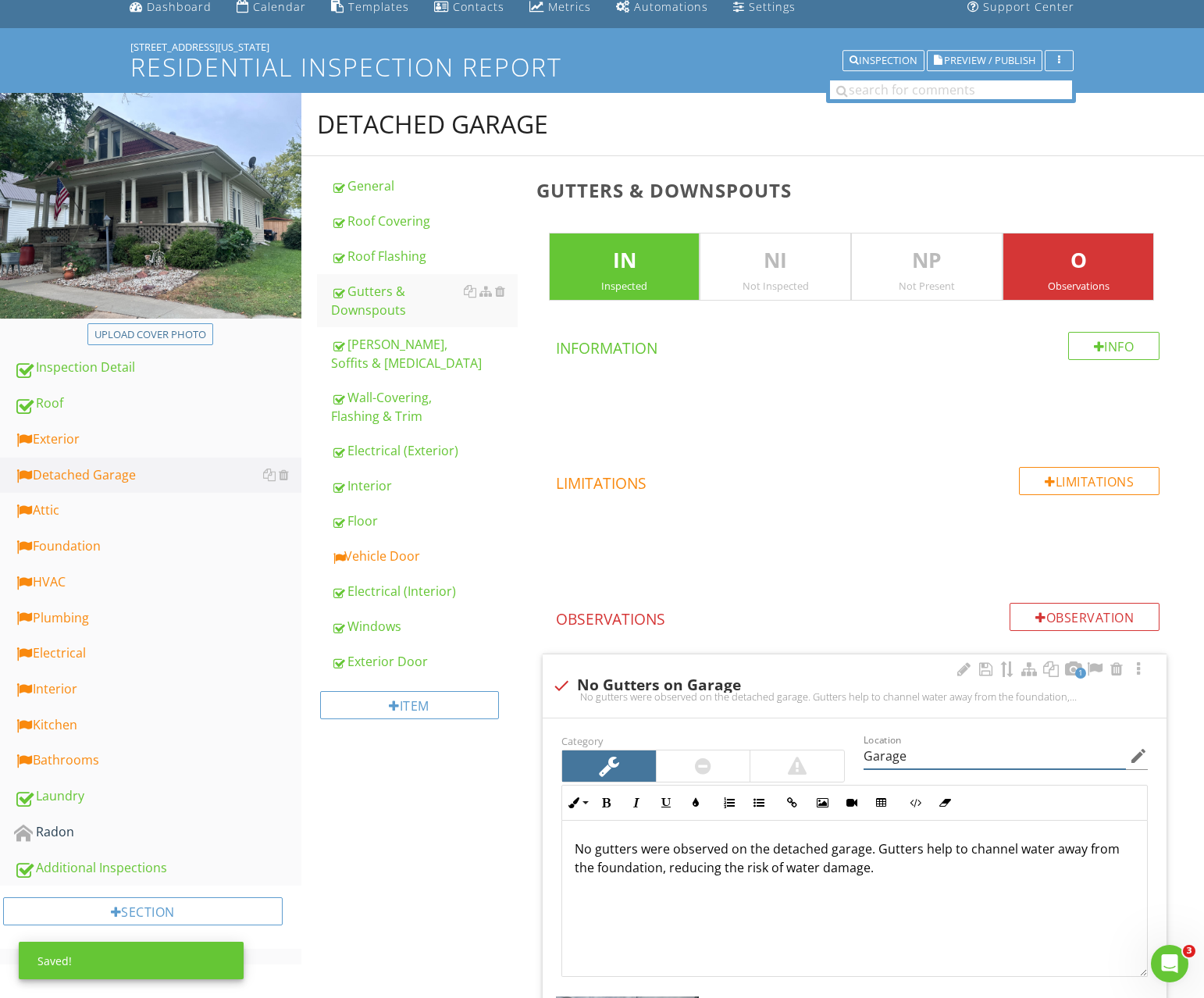
drag, startPoint x: 799, startPoint y: 752, endPoint x: 772, endPoint y: 749, distance: 27.2
click at [779, 750] on div "Category Location Garage edit Inline Style XLarge Large Normal Small Light Smal…" at bounding box center [855, 853] width 605 height 246
paste input "Detached"
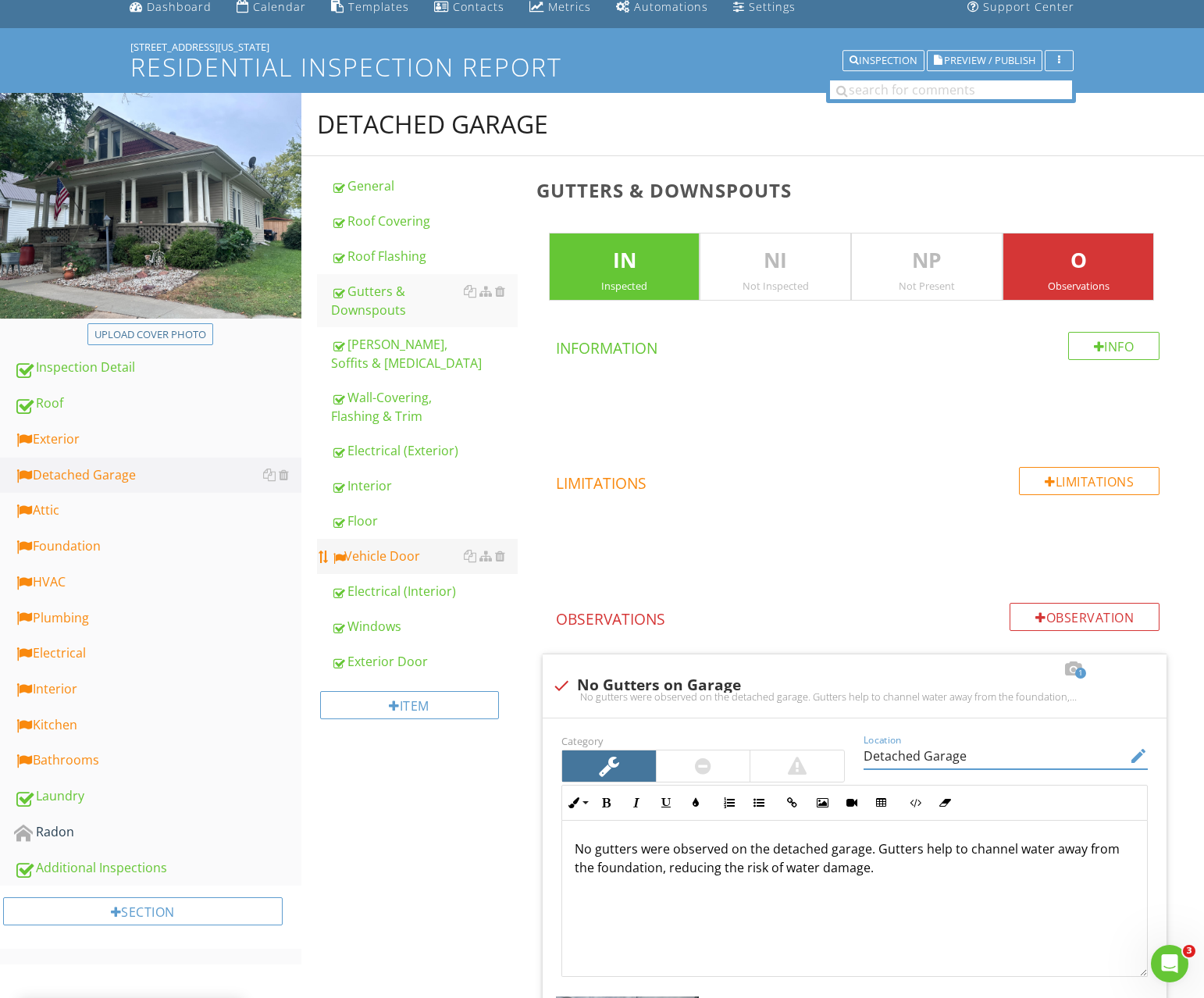
type input "Detached Garage"
click at [382, 554] on div "Vehicle Door" at bounding box center [424, 556] width 187 height 19
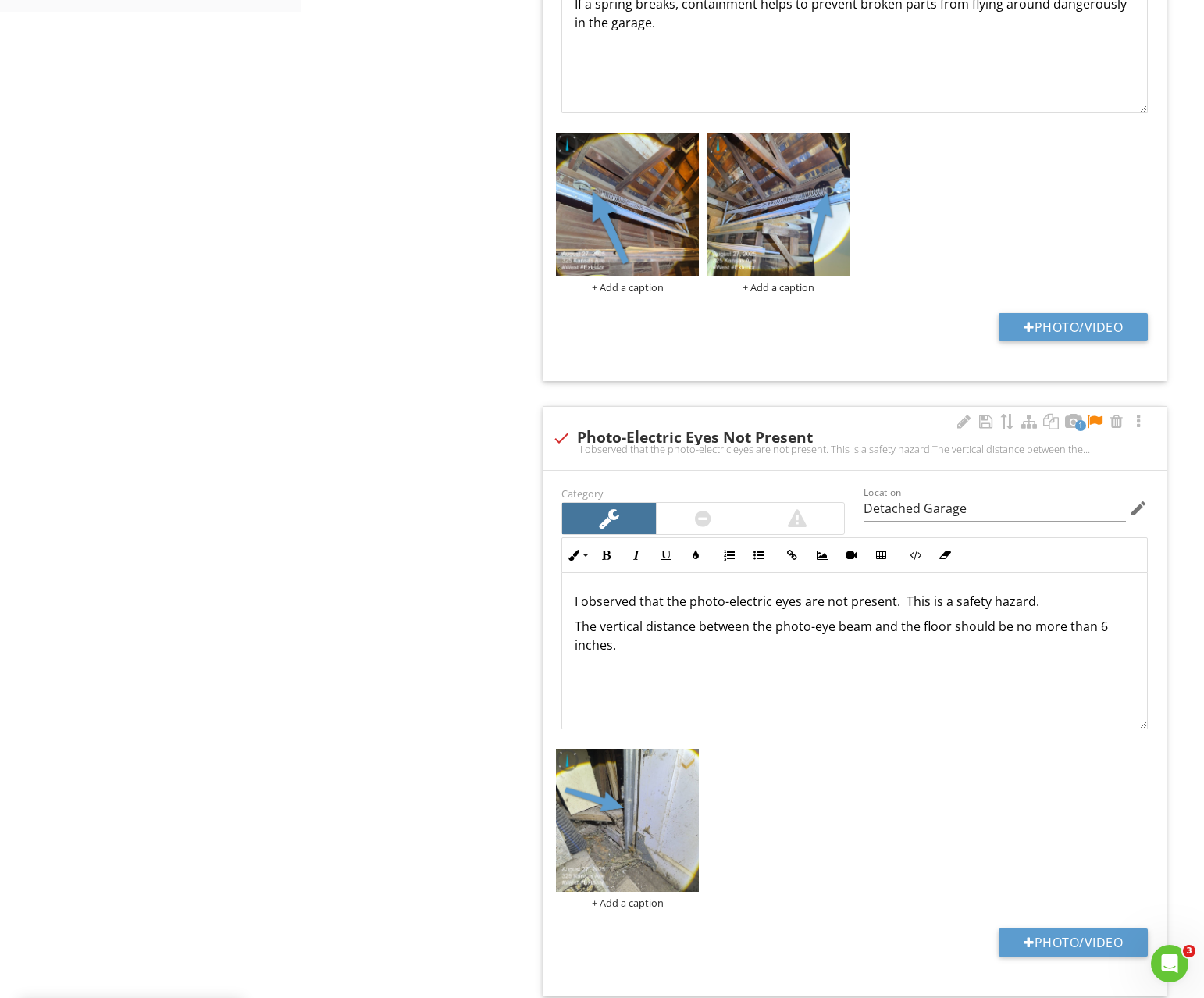
scroll to position [1134, 0]
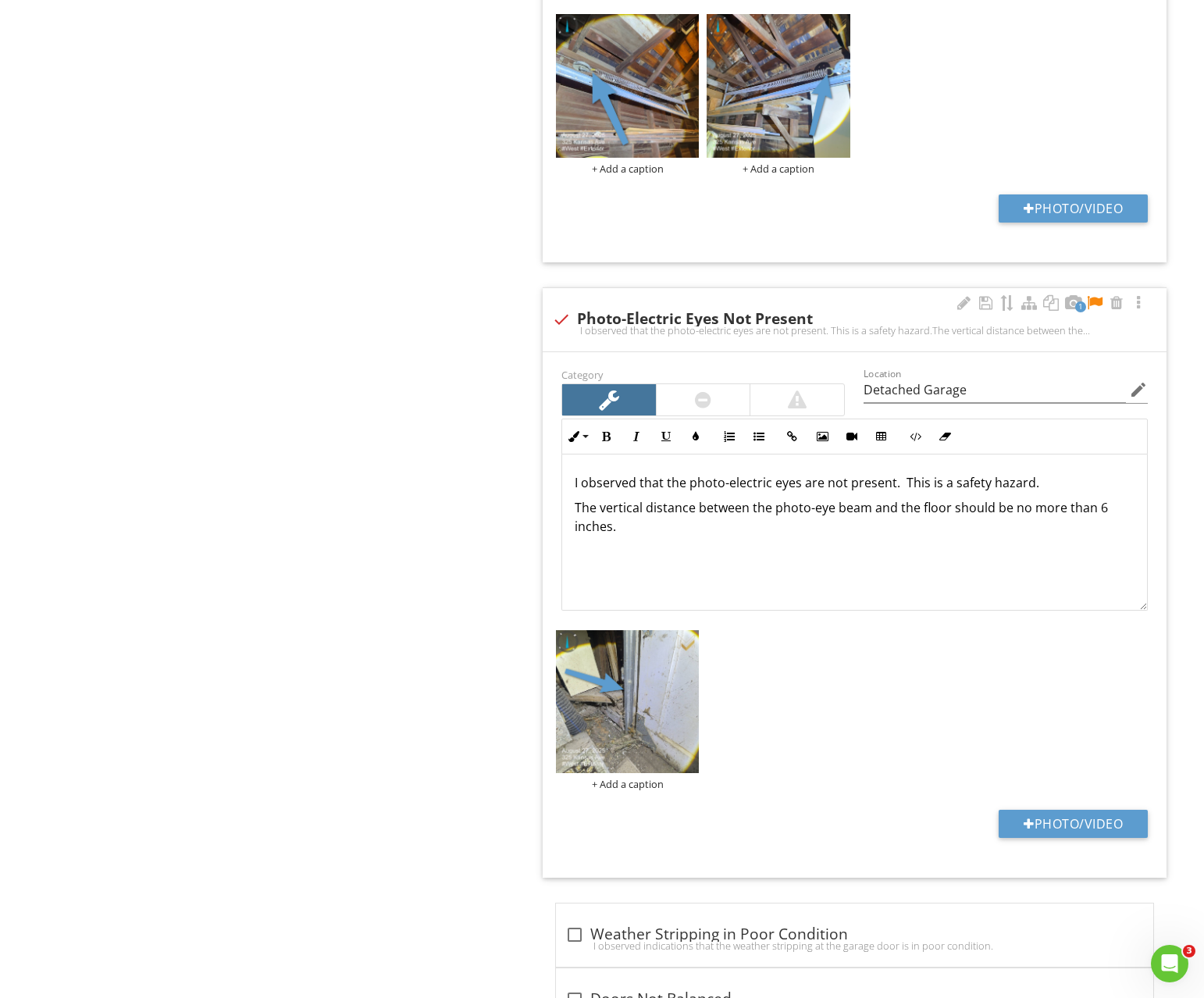
click at [1096, 303] on div at bounding box center [1094, 303] width 19 height 16
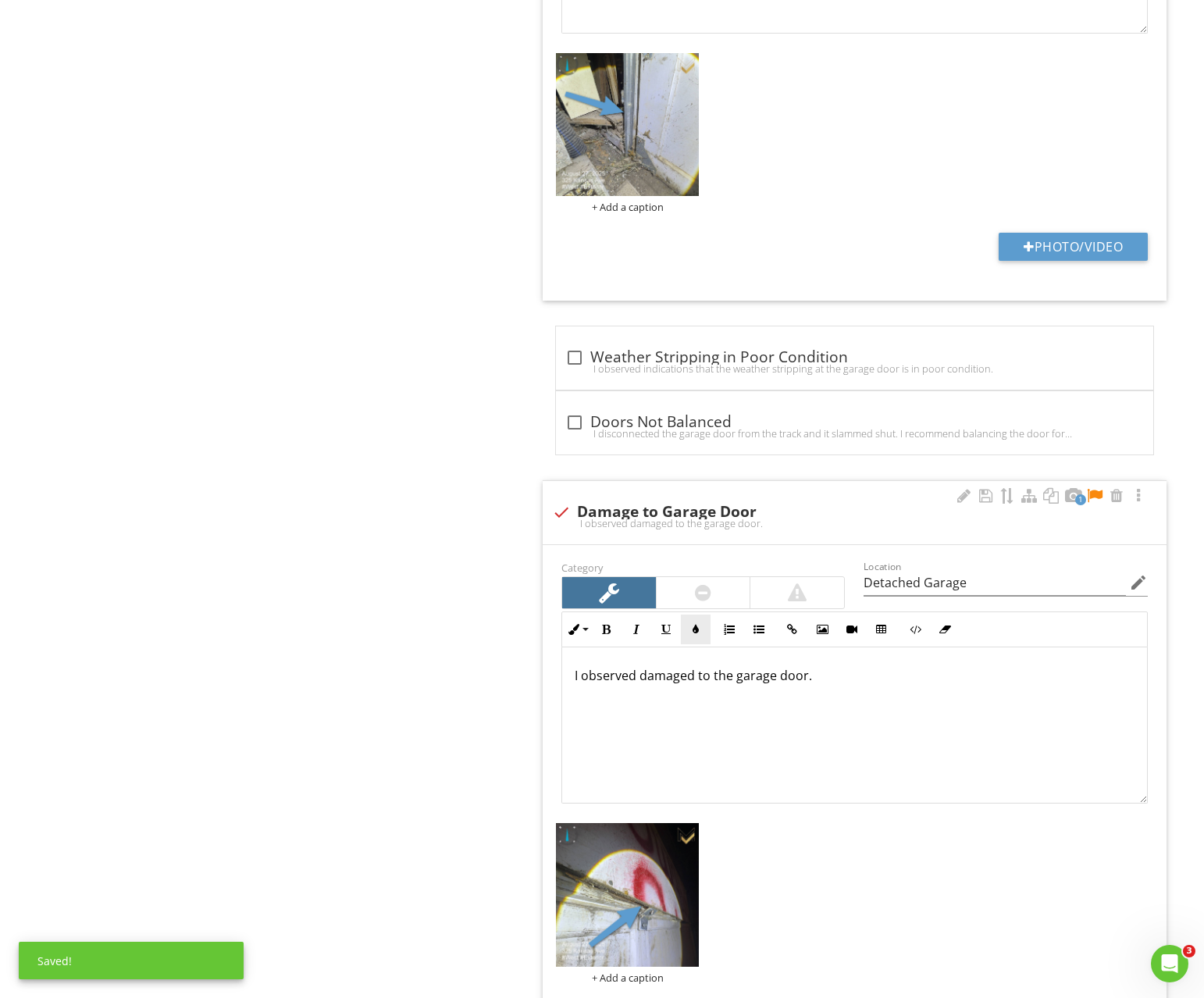
scroll to position [1876, 0]
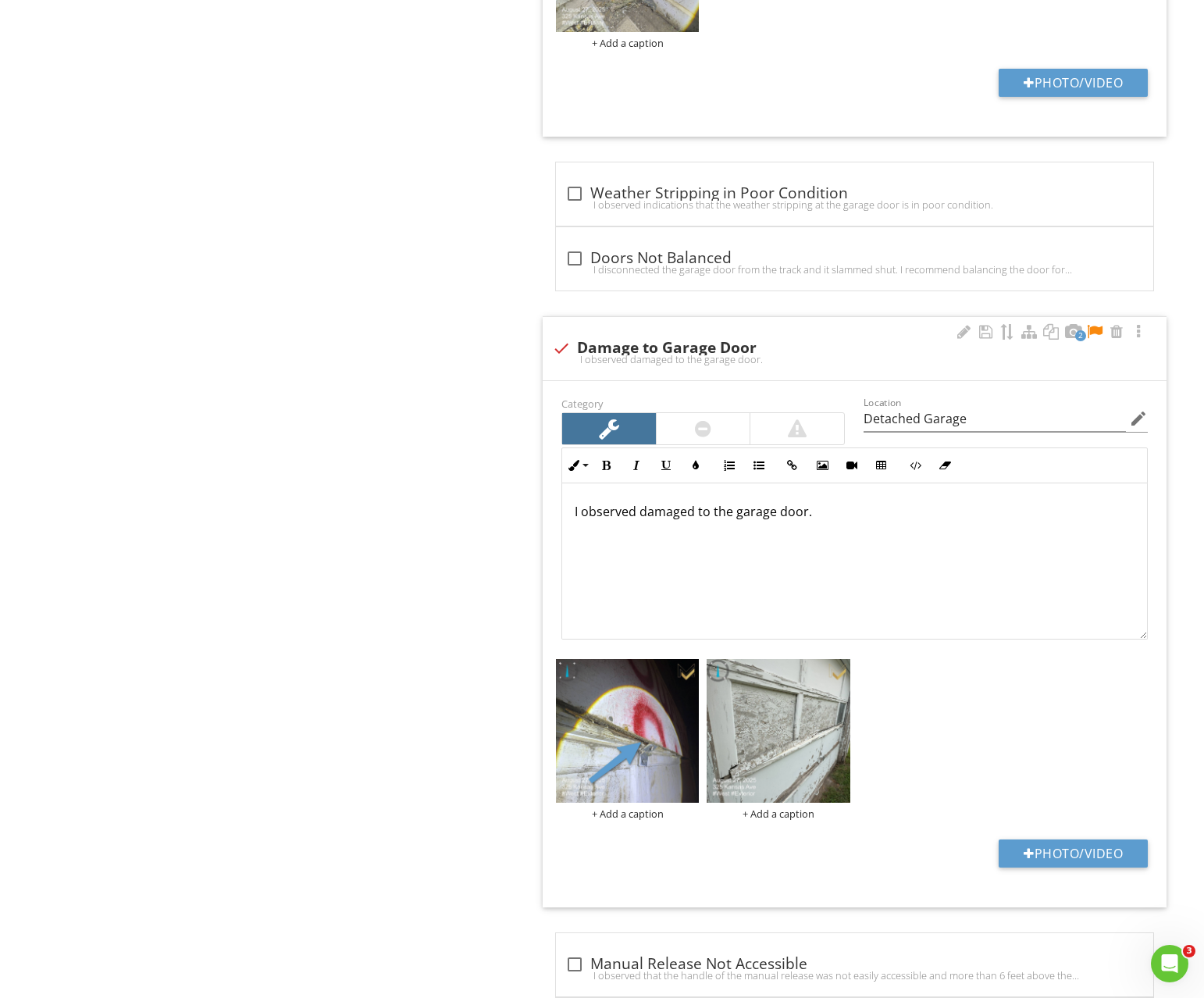
click at [749, 743] on div "+ Add a caption + Add a caption" at bounding box center [855, 740] width 605 height 169
click at [756, 745] on img at bounding box center [778, 731] width 144 height 144
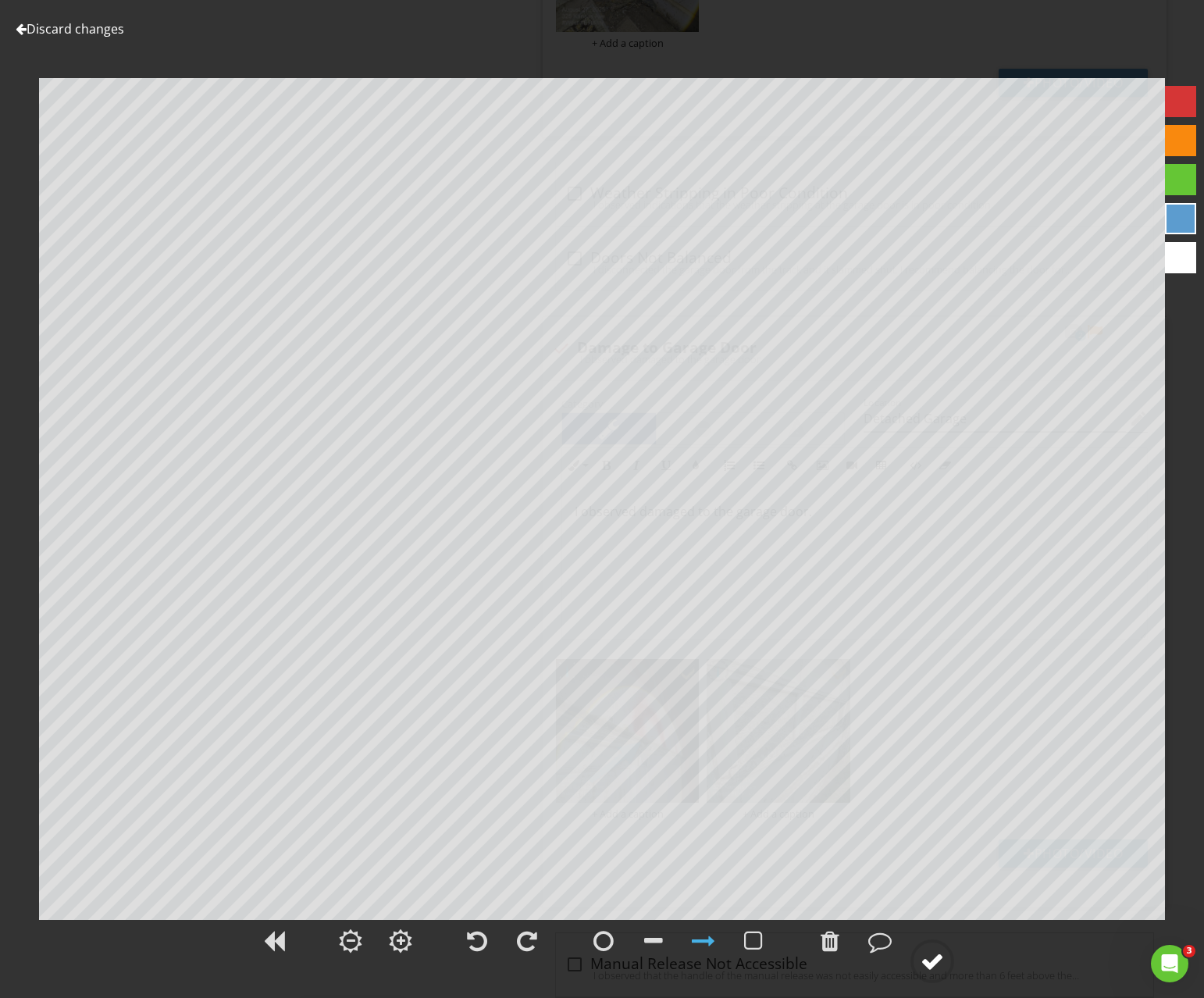
click at [933, 974] on circle at bounding box center [933, 962] width 41 height 41
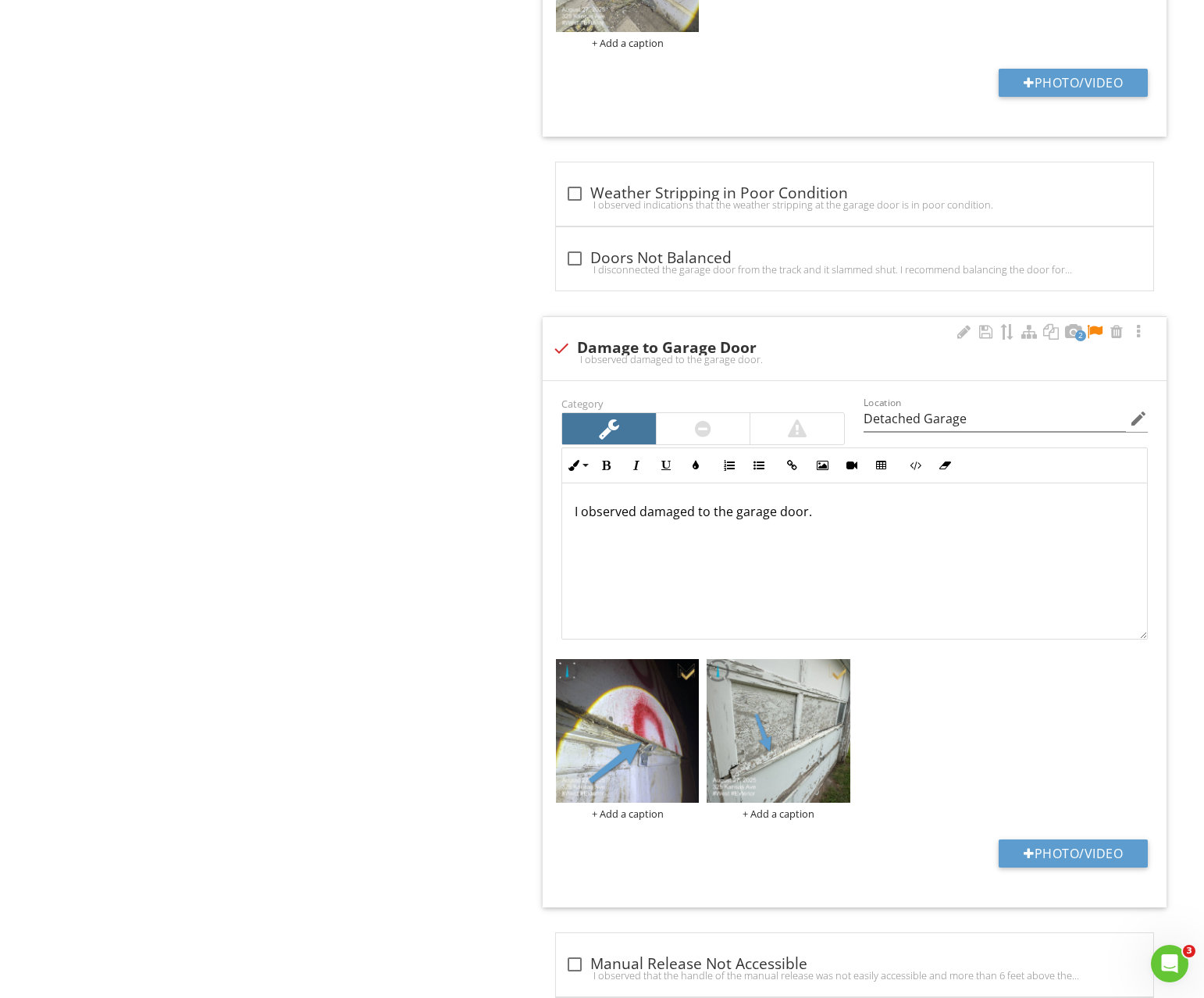
click at [1094, 331] on div at bounding box center [1094, 331] width 19 height 16
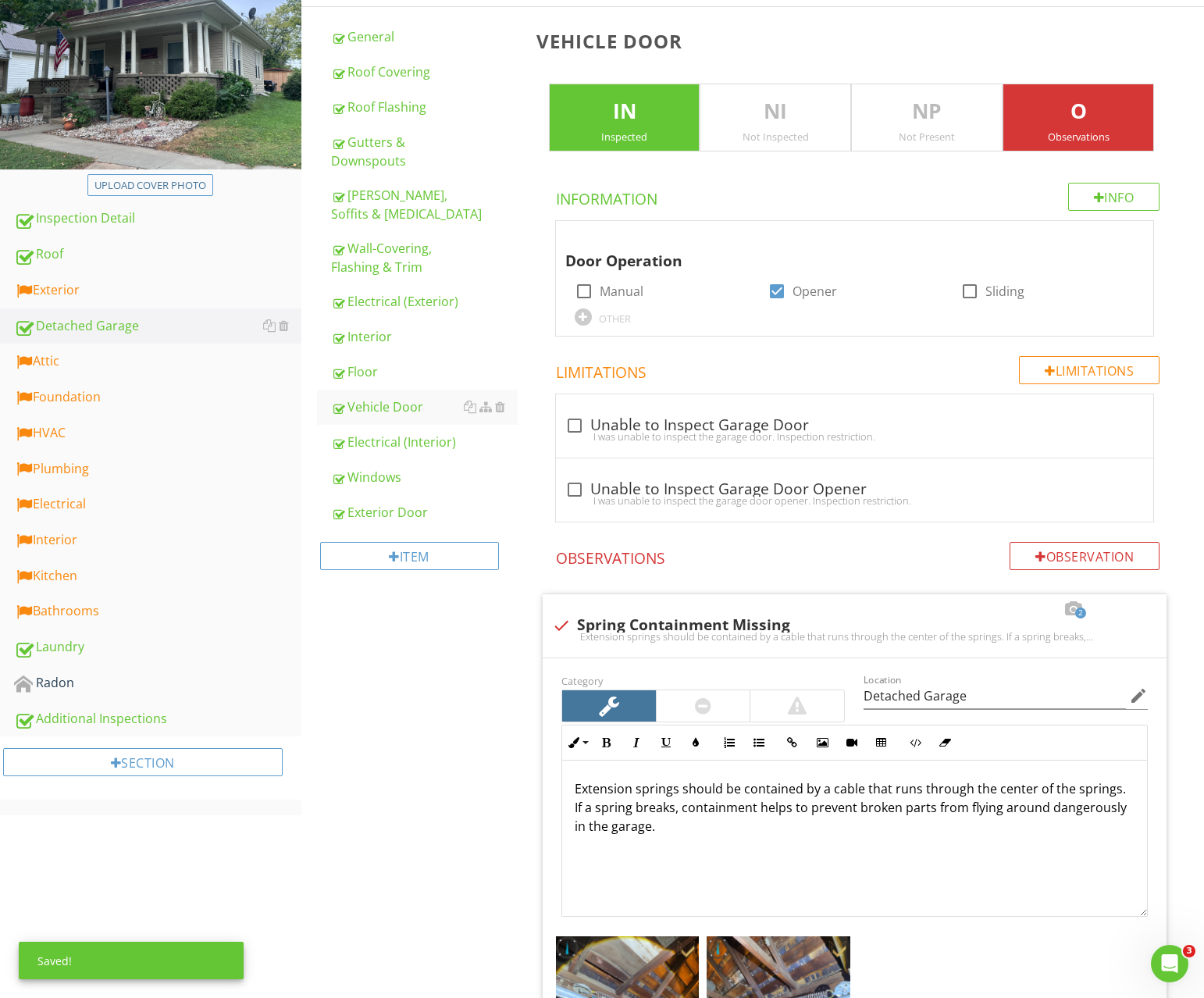
scroll to position [0, 0]
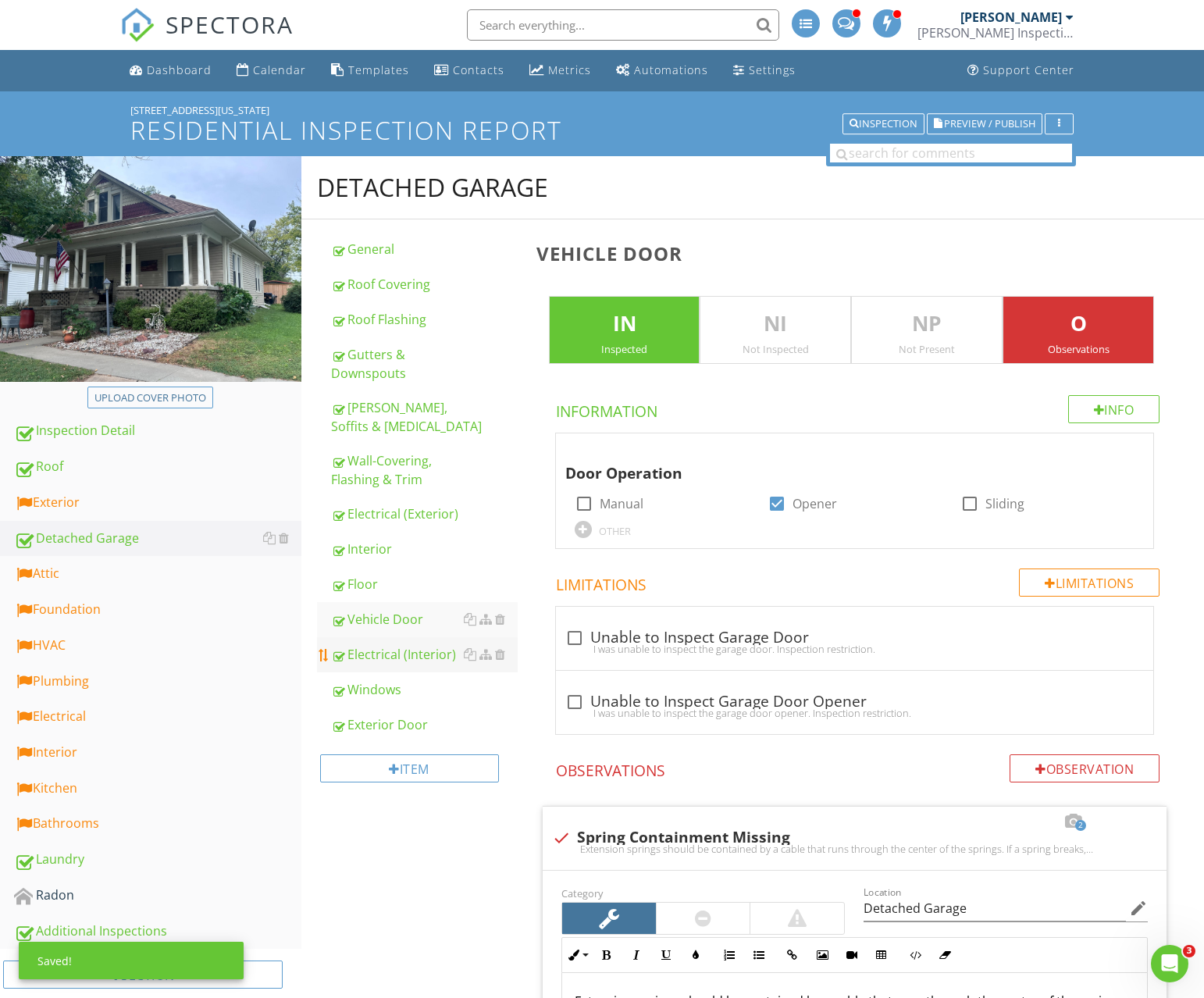
click at [420, 662] on div "Electrical (Interior)" at bounding box center [424, 655] width 187 height 19
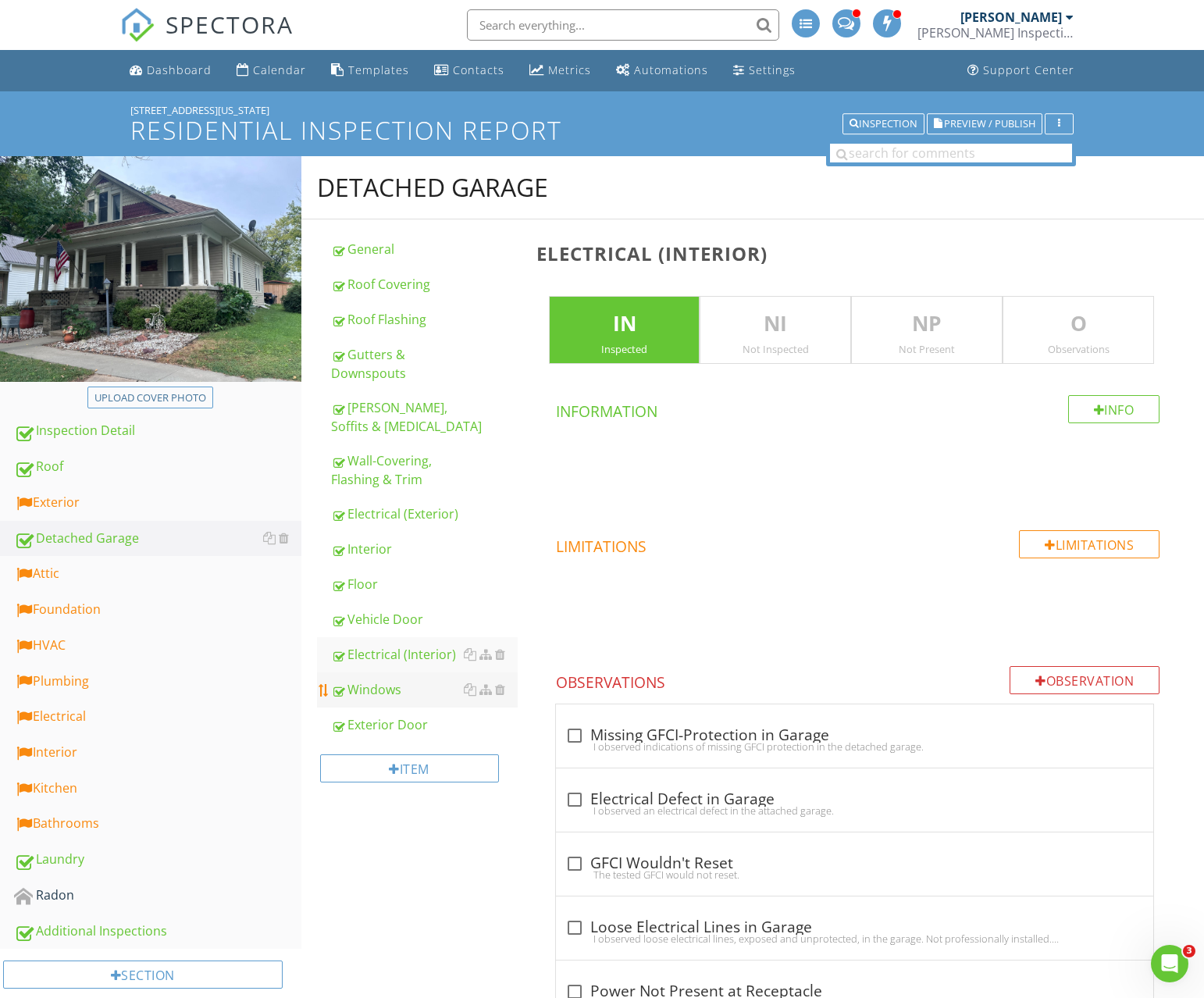
click at [392, 693] on div "Windows" at bounding box center [424, 690] width 187 height 19
click at [403, 726] on div "Exterior Door" at bounding box center [424, 725] width 187 height 19
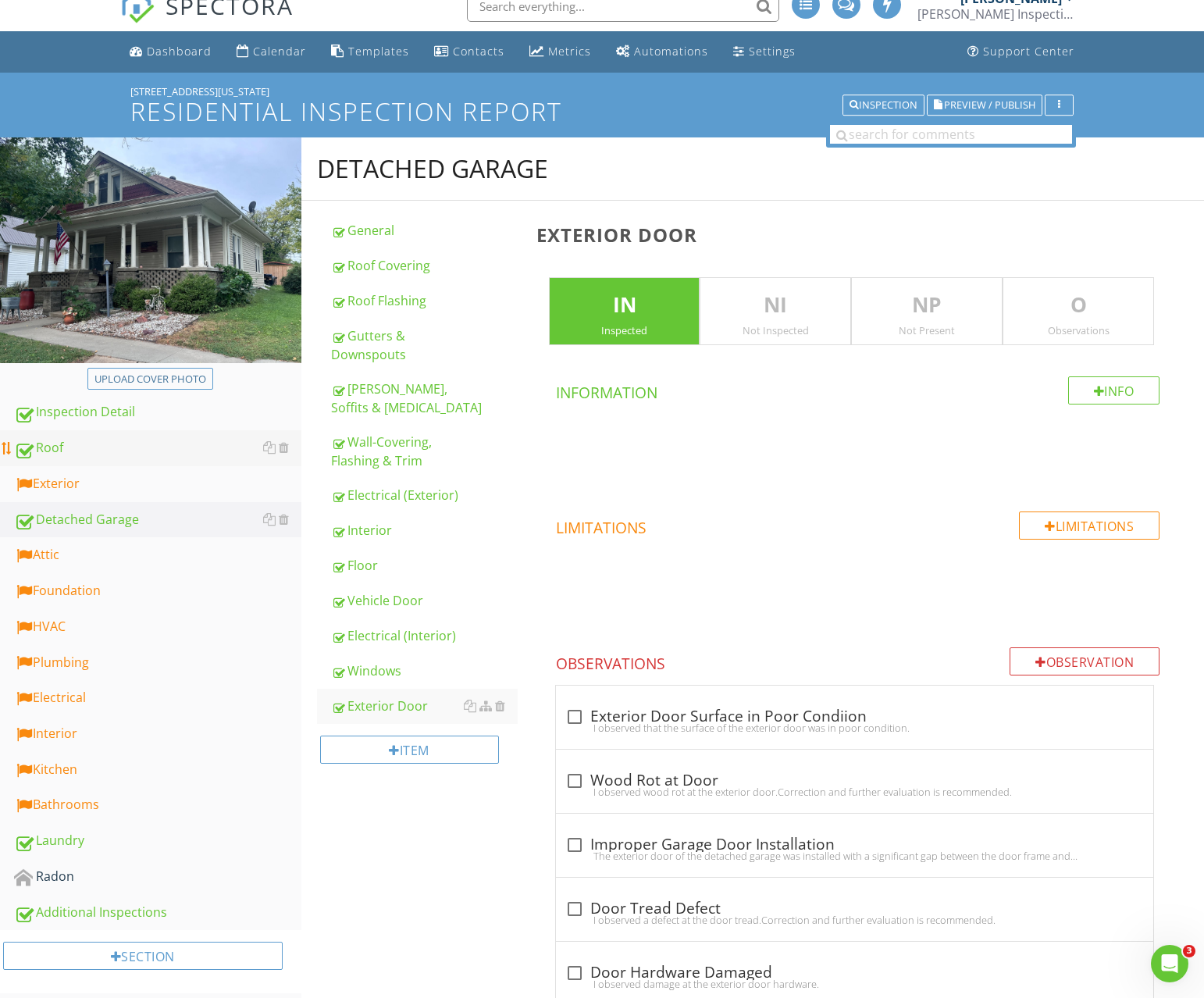
scroll to position [18, 0]
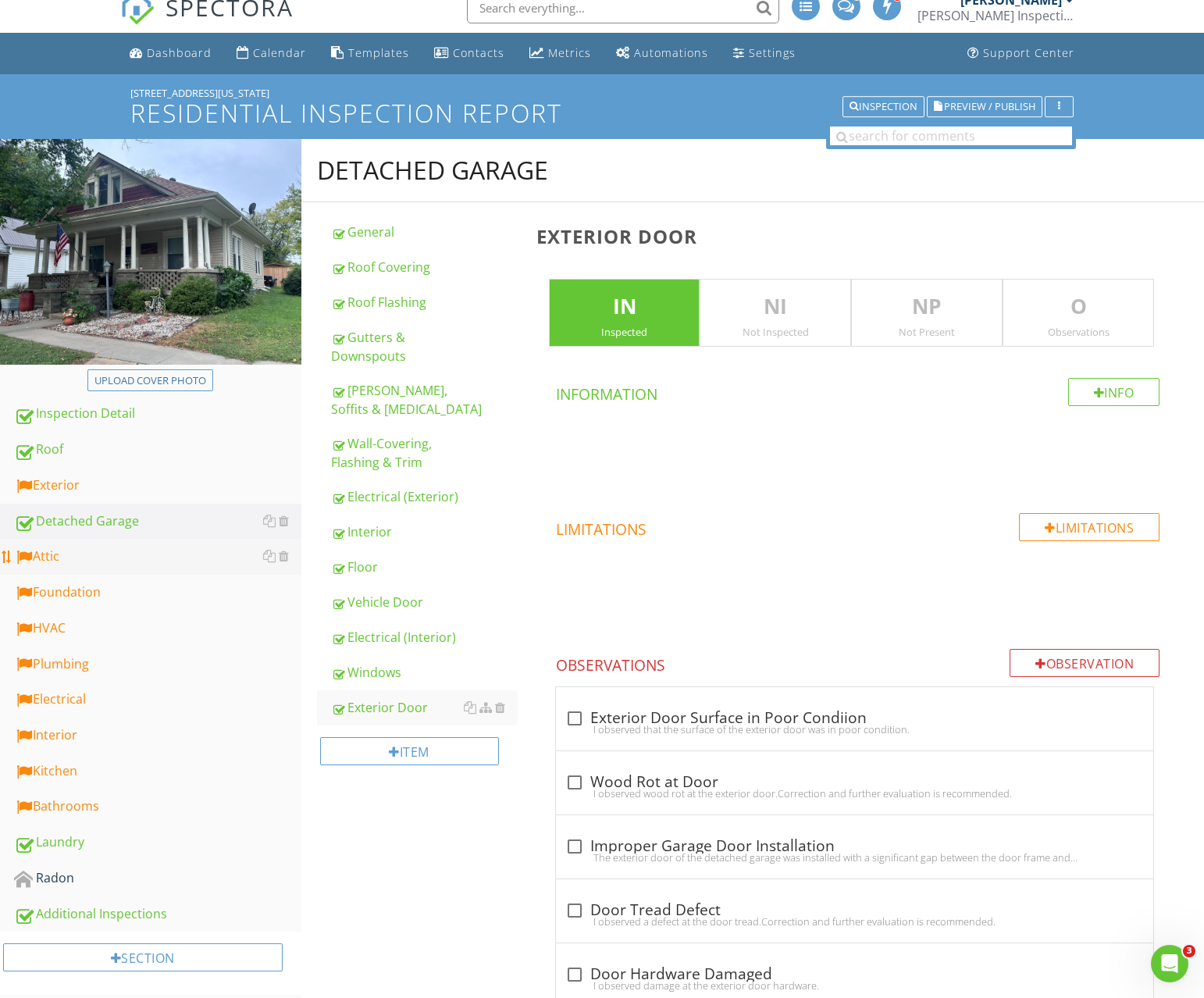
click at [70, 555] on div "Attic" at bounding box center [158, 557] width 288 height 20
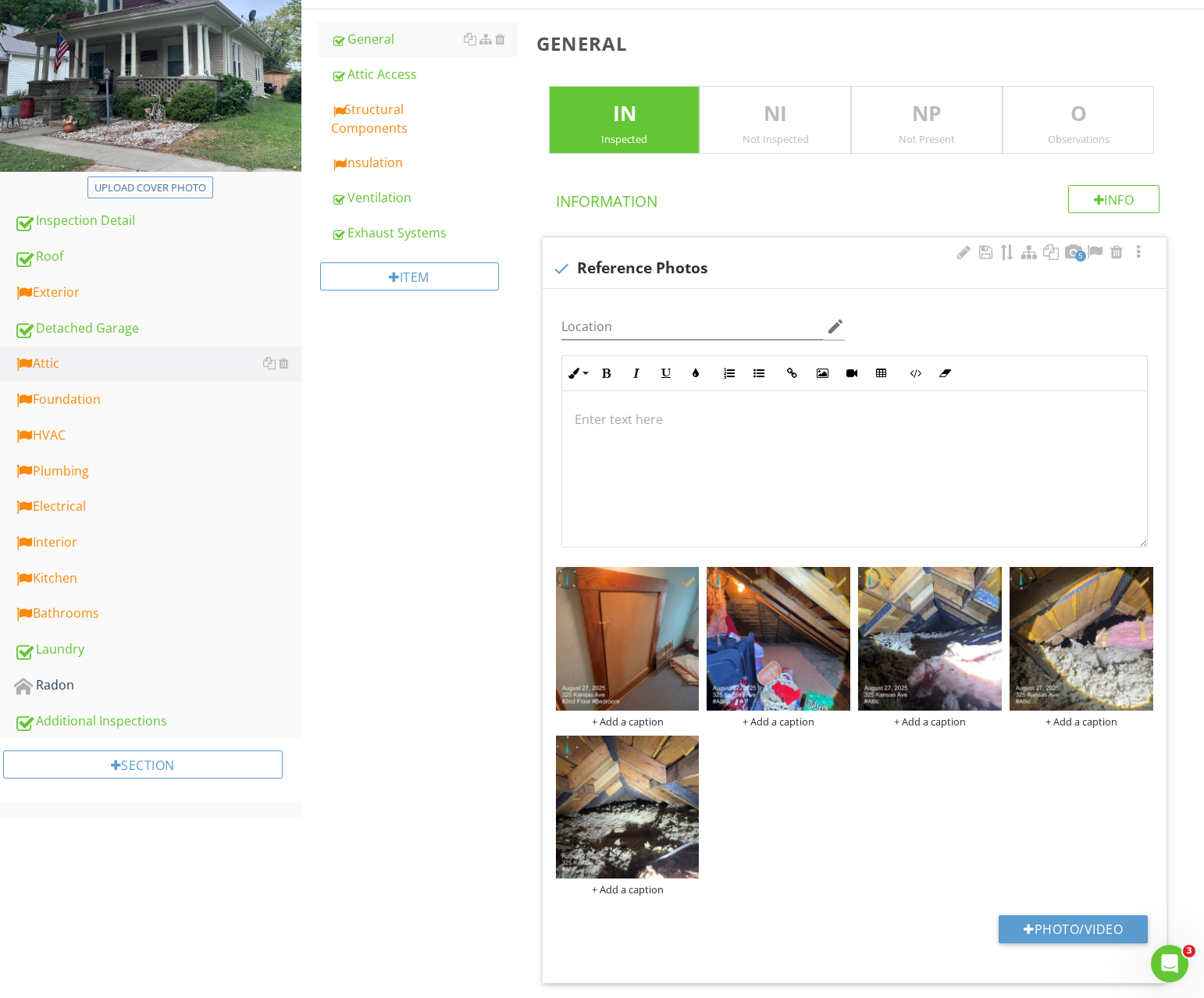
scroll to position [200, 0]
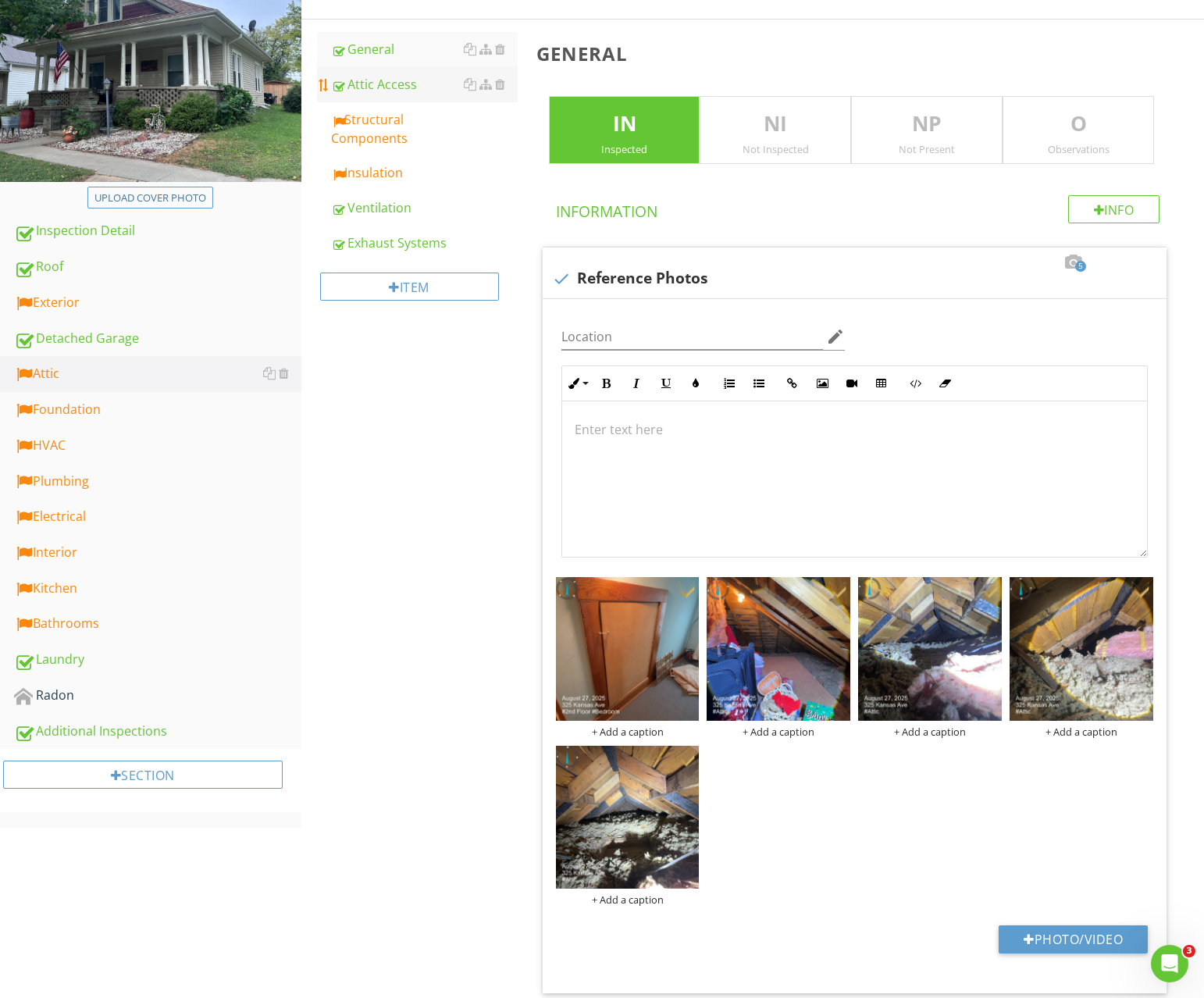
click at [387, 86] on div "Attic Access" at bounding box center [424, 84] width 187 height 19
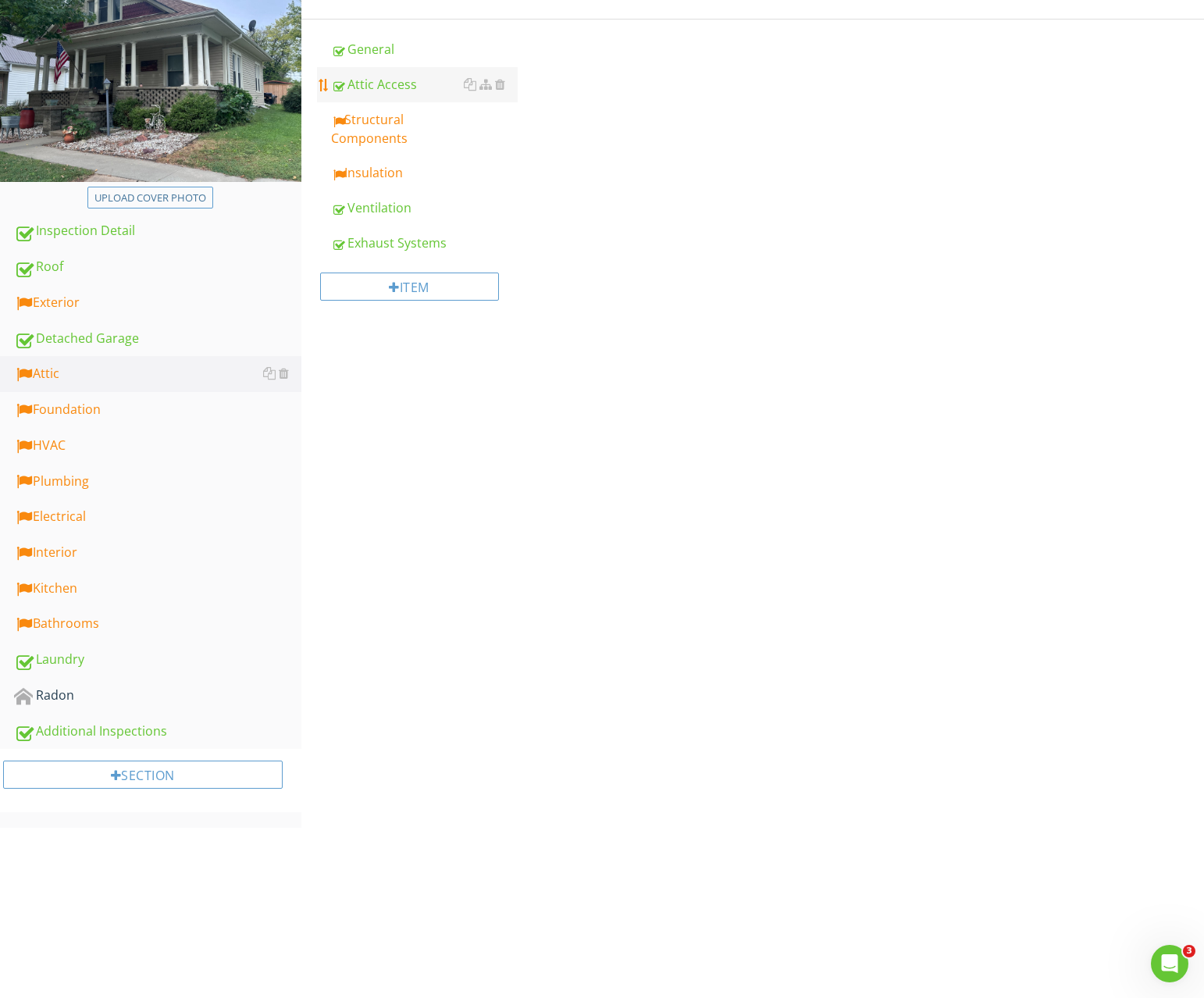
scroll to position [91, 0]
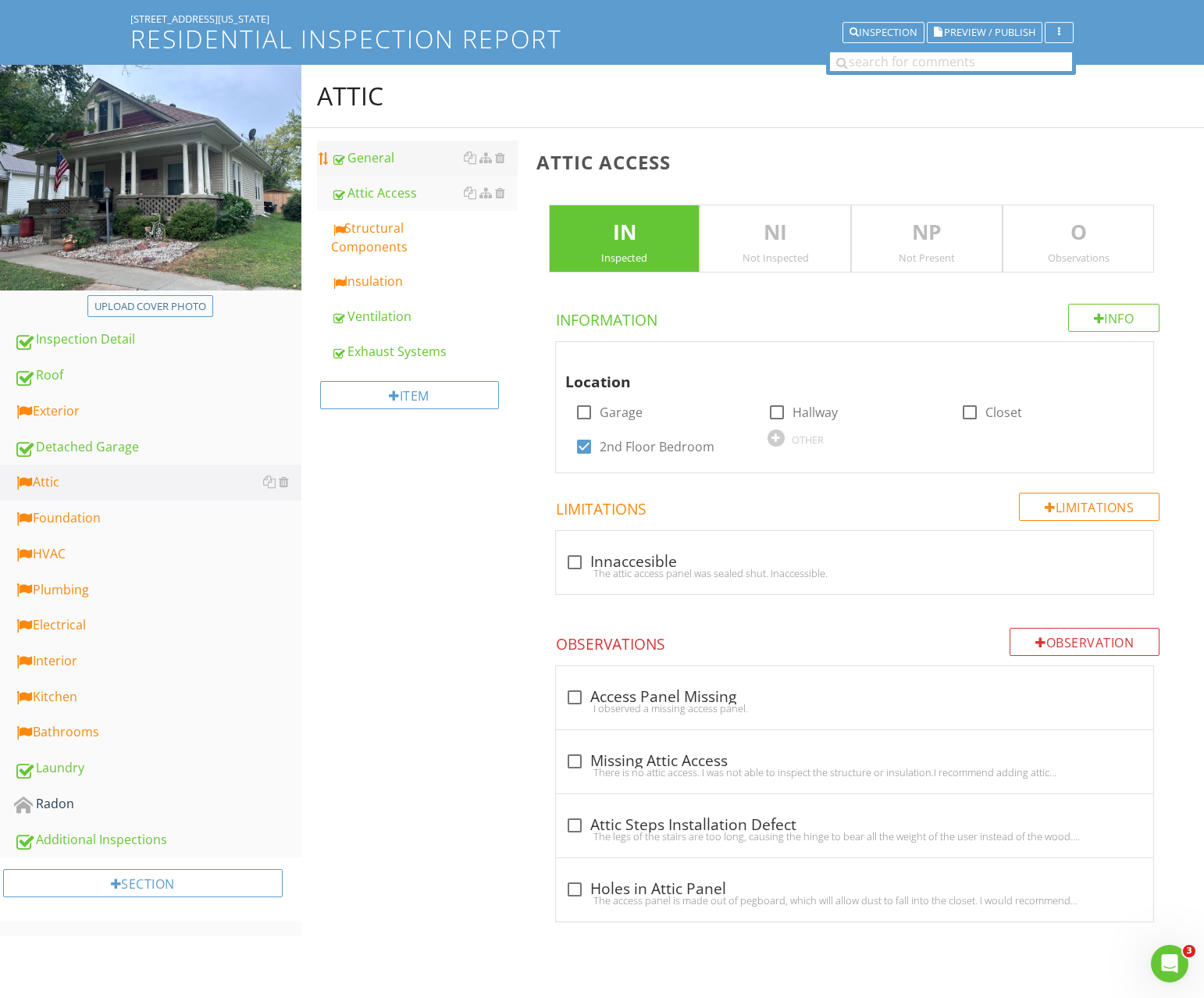
click at [369, 162] on div "General" at bounding box center [424, 158] width 187 height 19
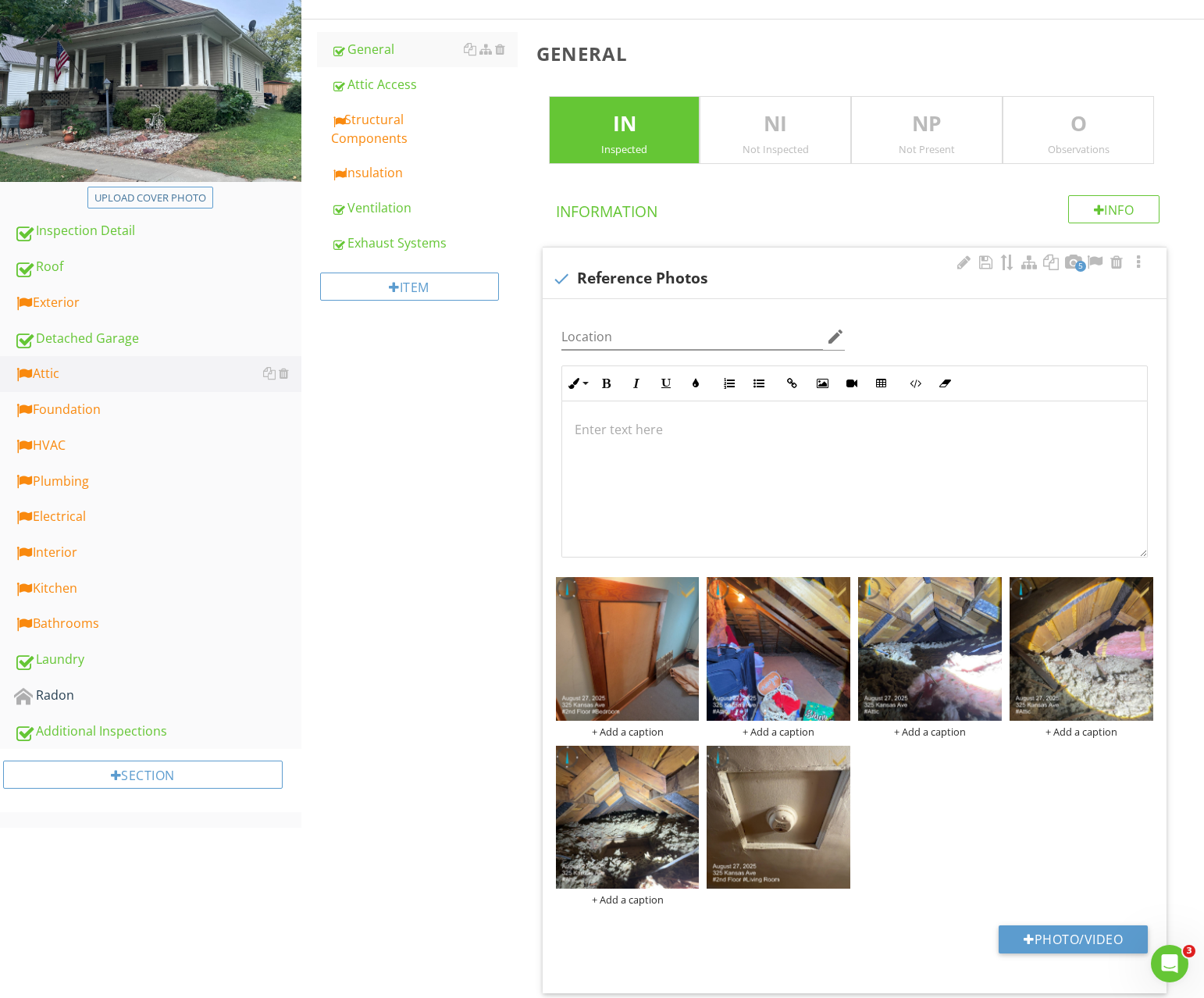
scroll to position [200, 0]
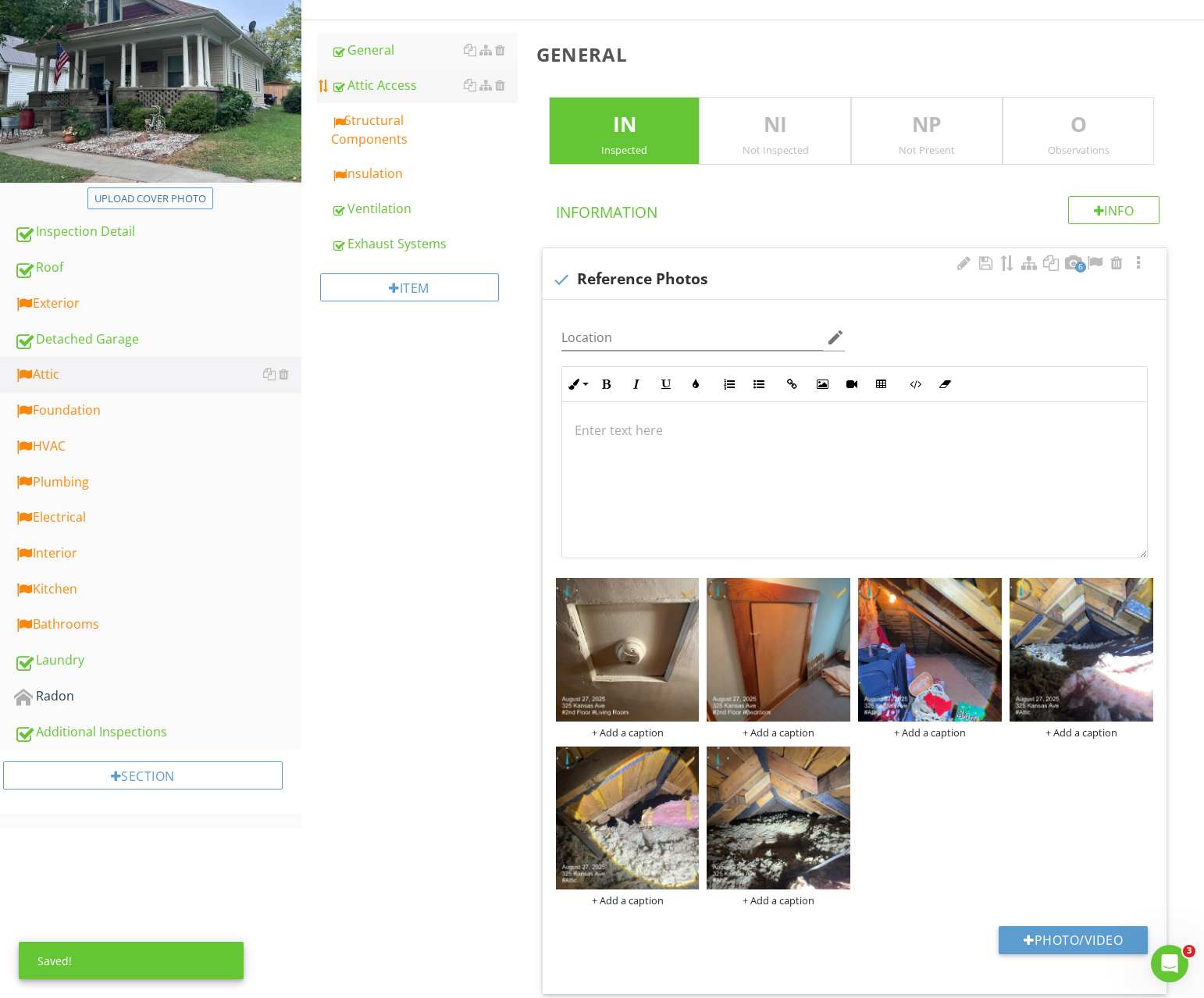
click at [395, 80] on div "Attic Access" at bounding box center [424, 85] width 187 height 19
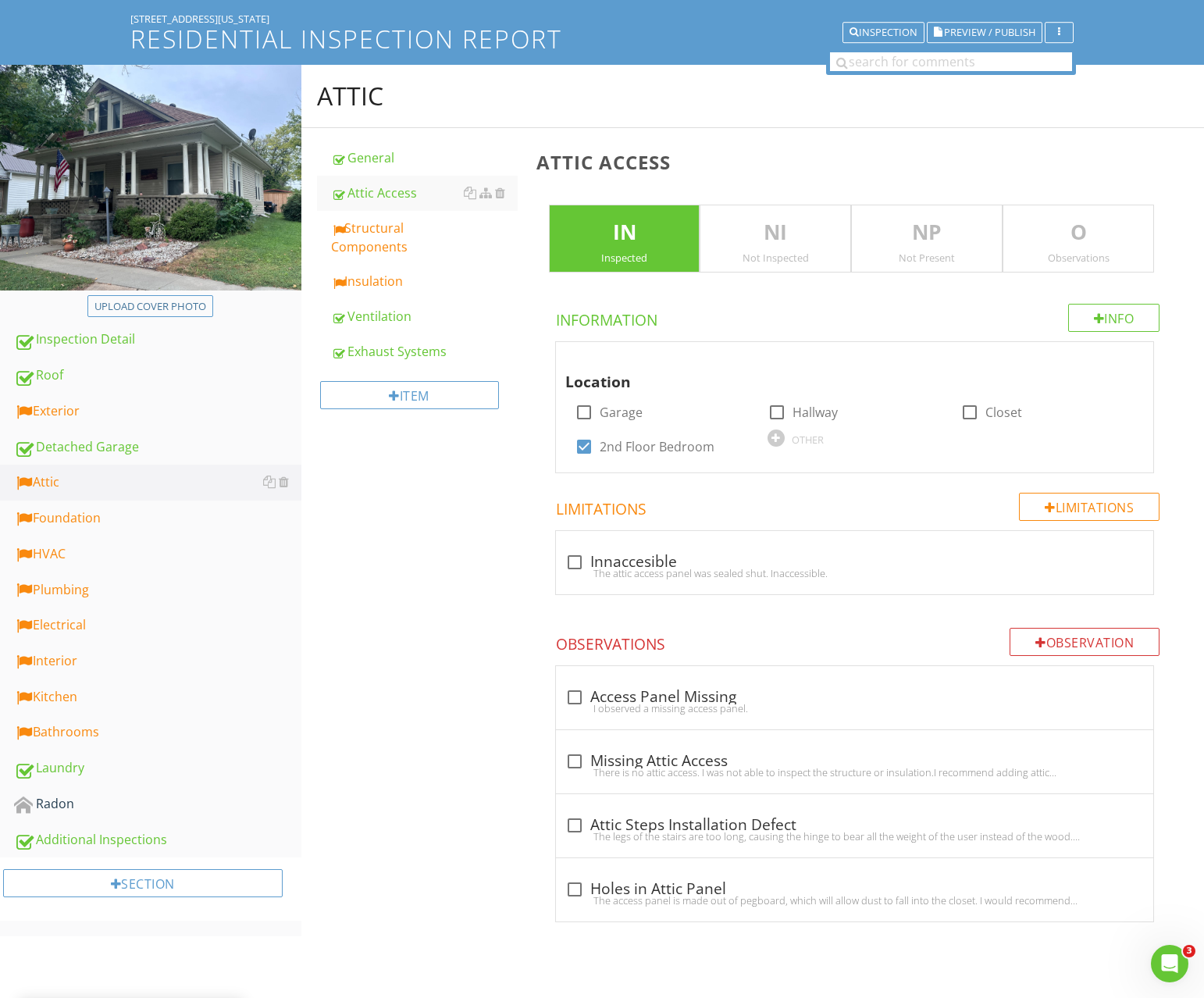
scroll to position [91, 0]
click at [606, 444] on label "2nd Floor Bedroom" at bounding box center [657, 447] width 115 height 16
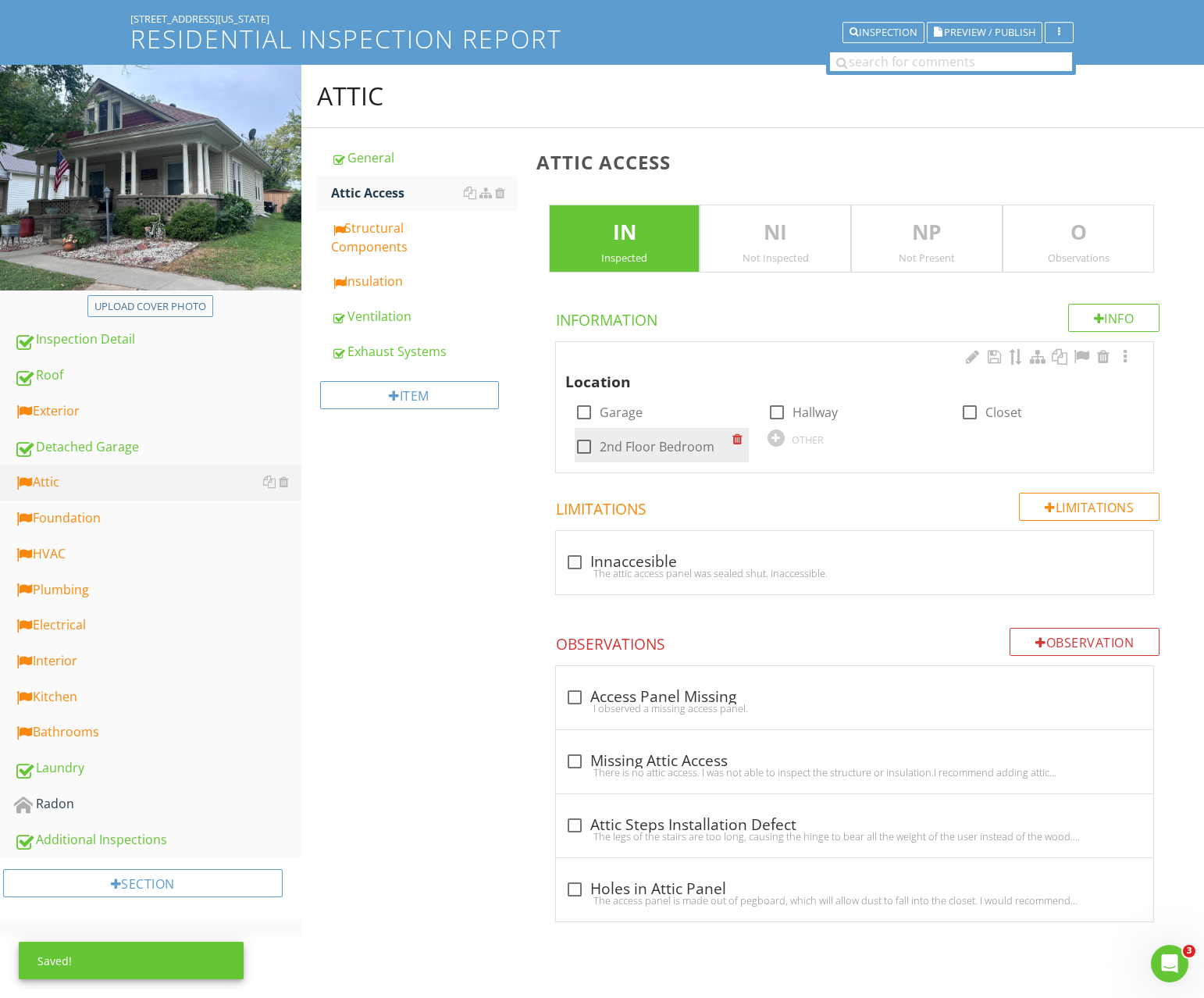
click at [667, 446] on label "2nd Floor Bedroom" at bounding box center [657, 447] width 115 height 16
checkbox input "true"
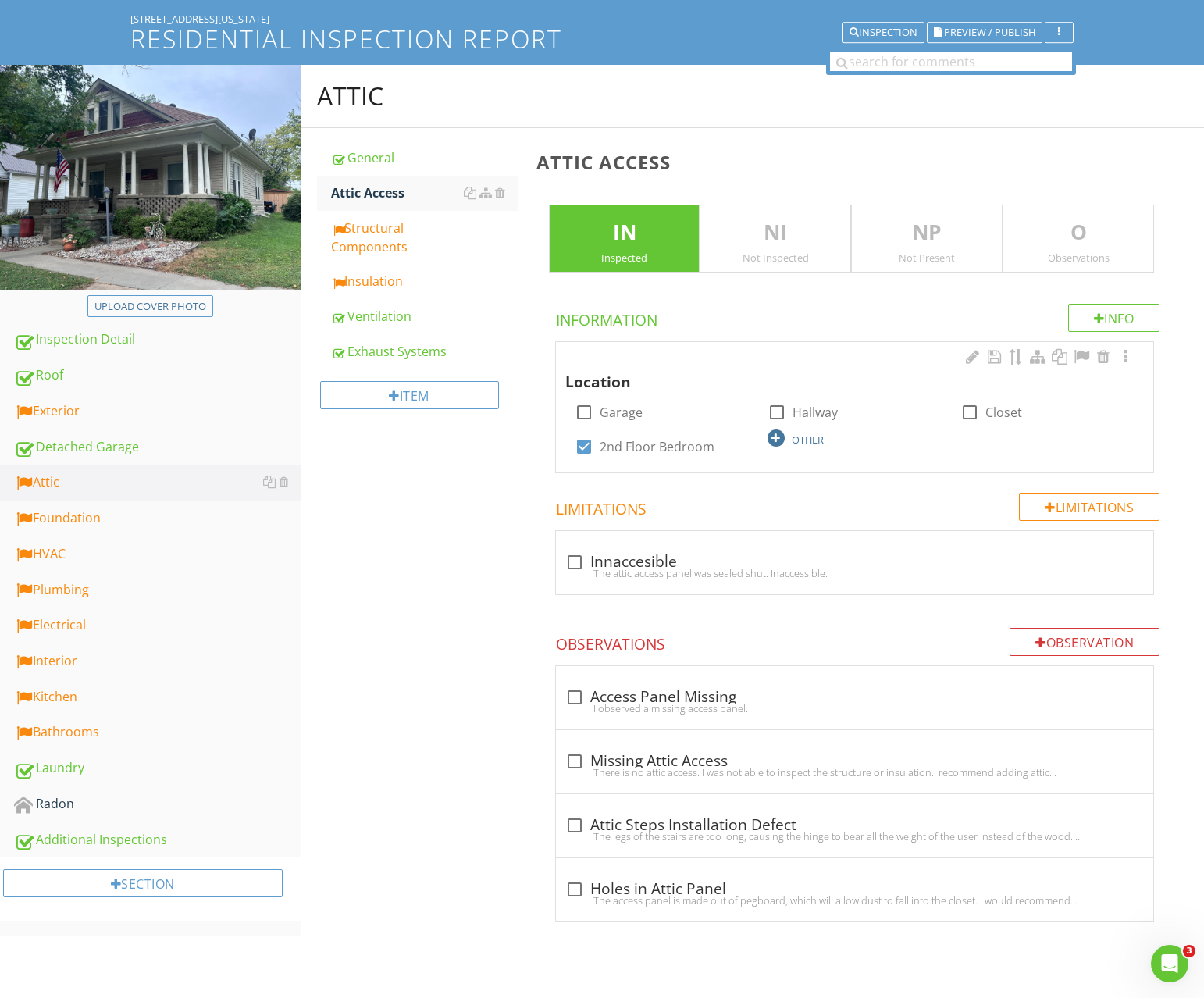
click at [800, 439] on div "OTHER" at bounding box center [808, 439] width 32 height 12
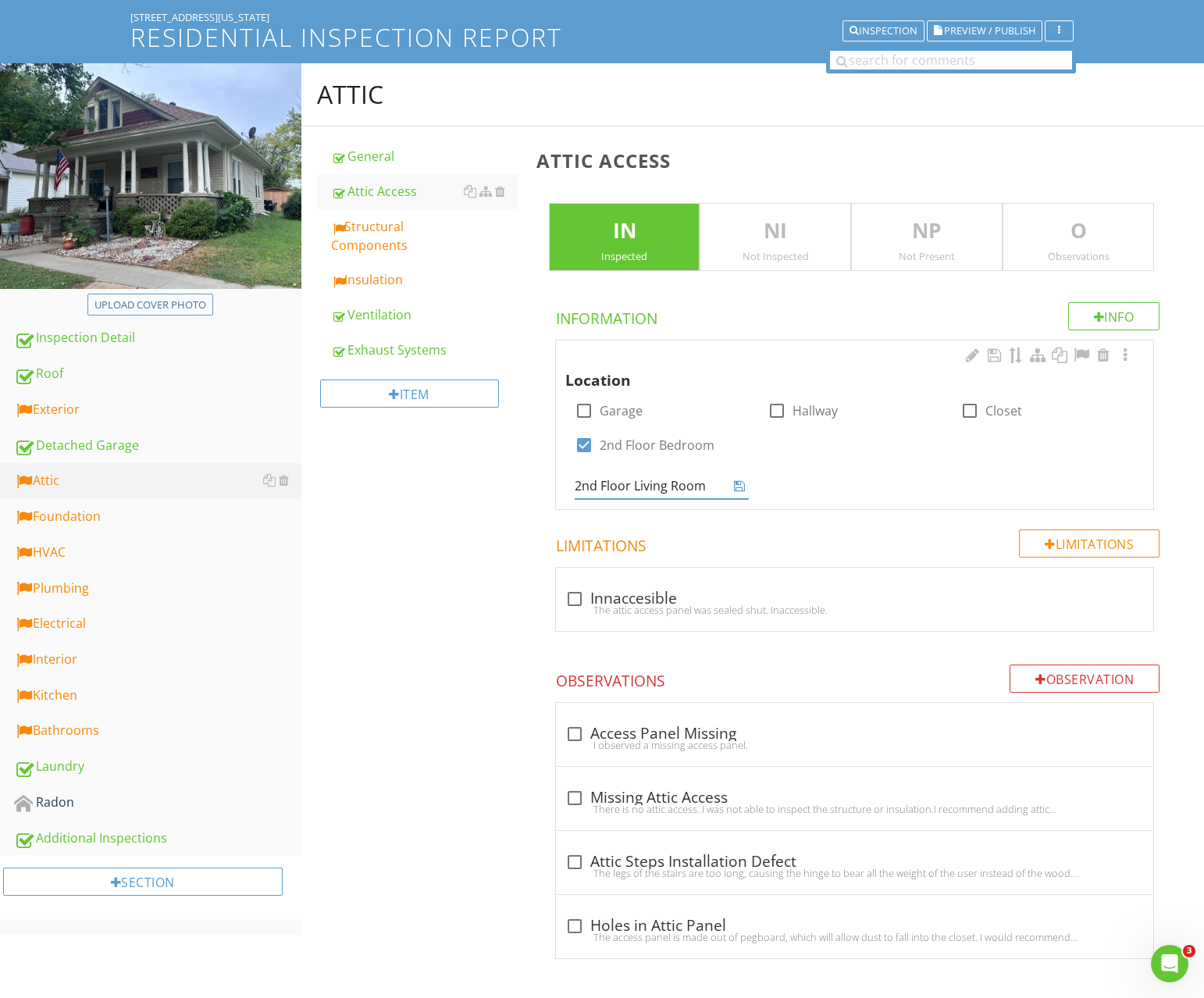
type input "2nd Floor Living Room"
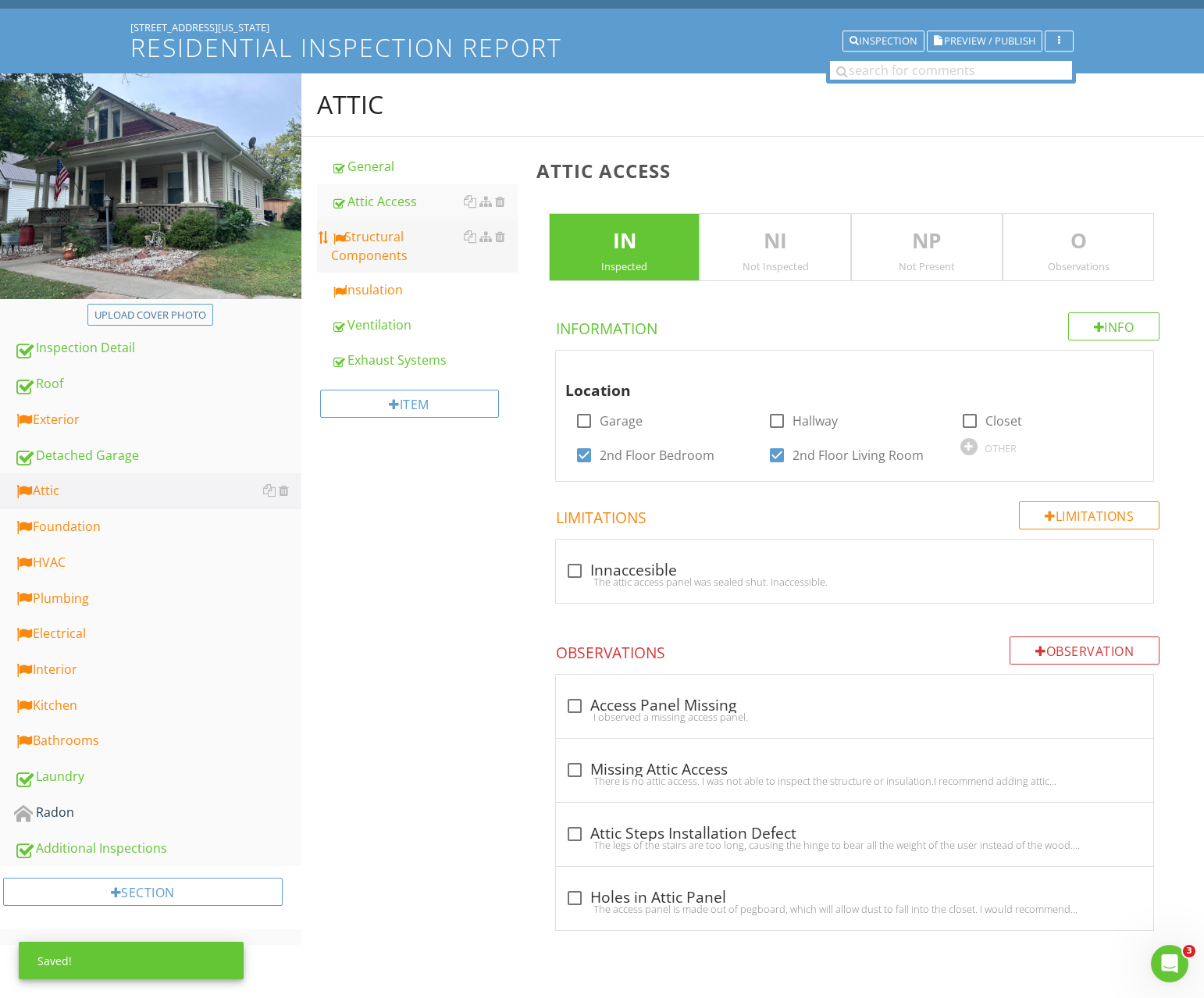
scroll to position [82, 0]
click at [391, 249] on div "Structural Components" at bounding box center [424, 247] width 187 height 37
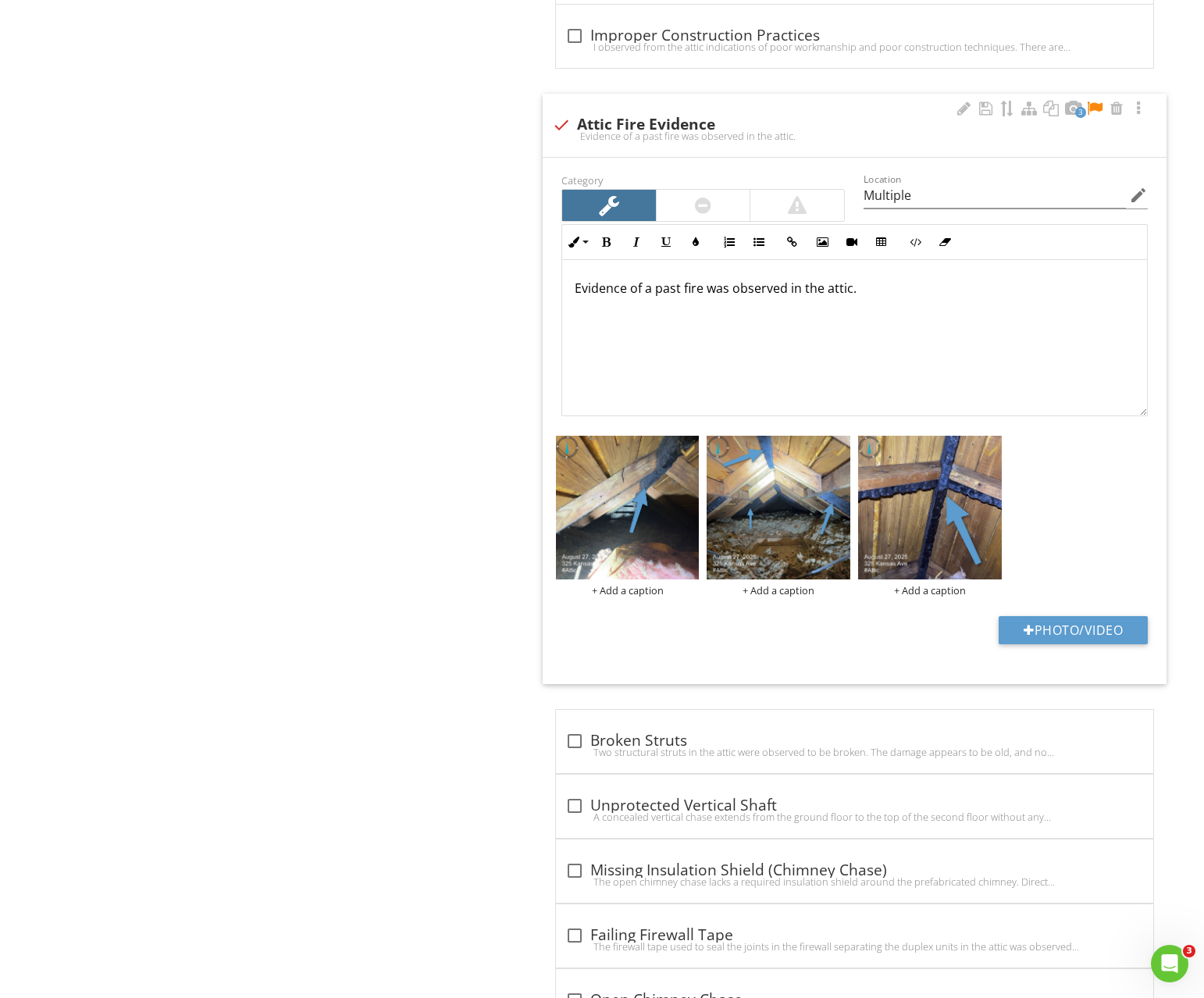
scroll to position [1561, 0]
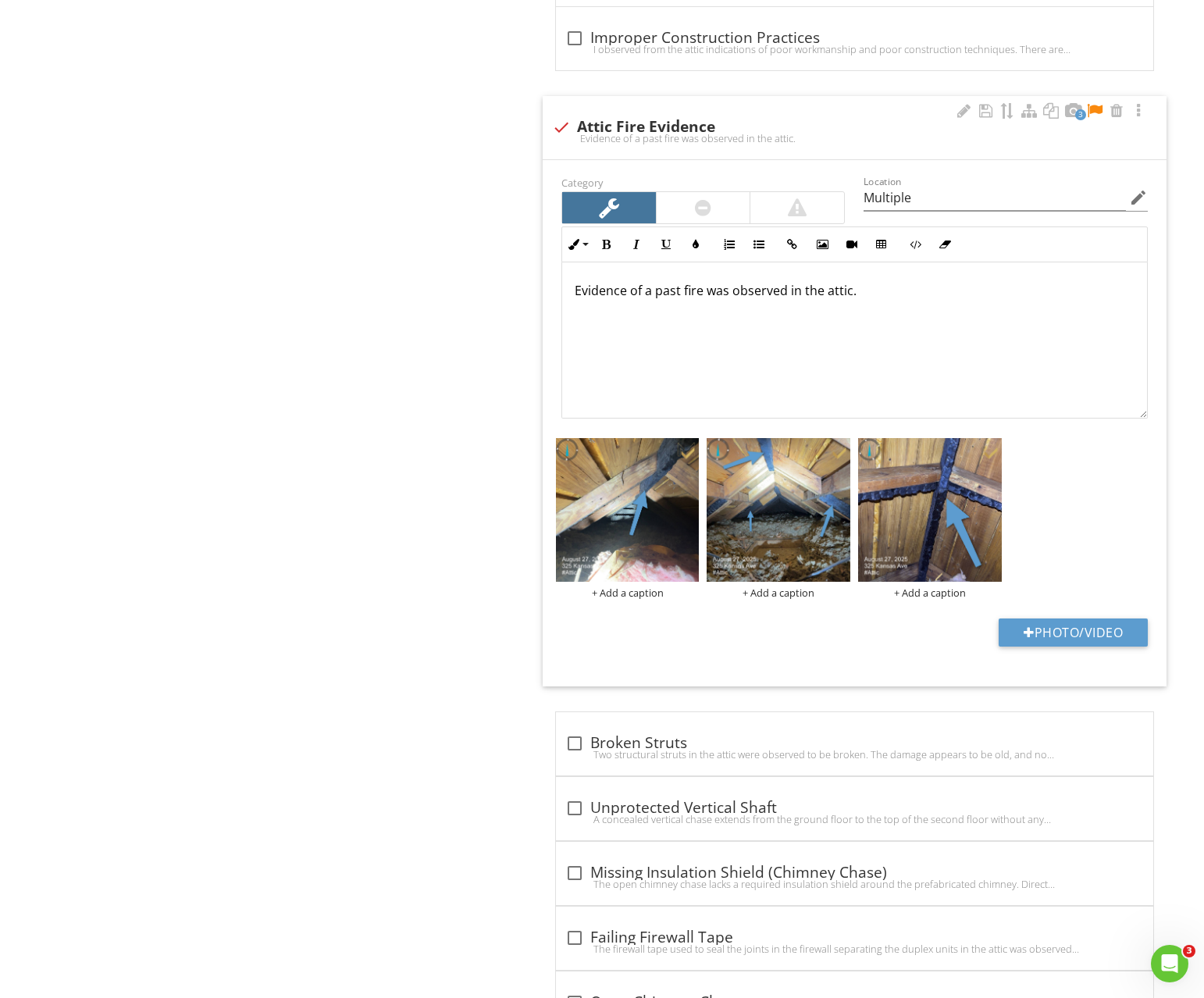
click at [1098, 111] on div at bounding box center [1094, 110] width 19 height 16
click at [568, 127] on div at bounding box center [562, 127] width 27 height 27
checkbox input "true"
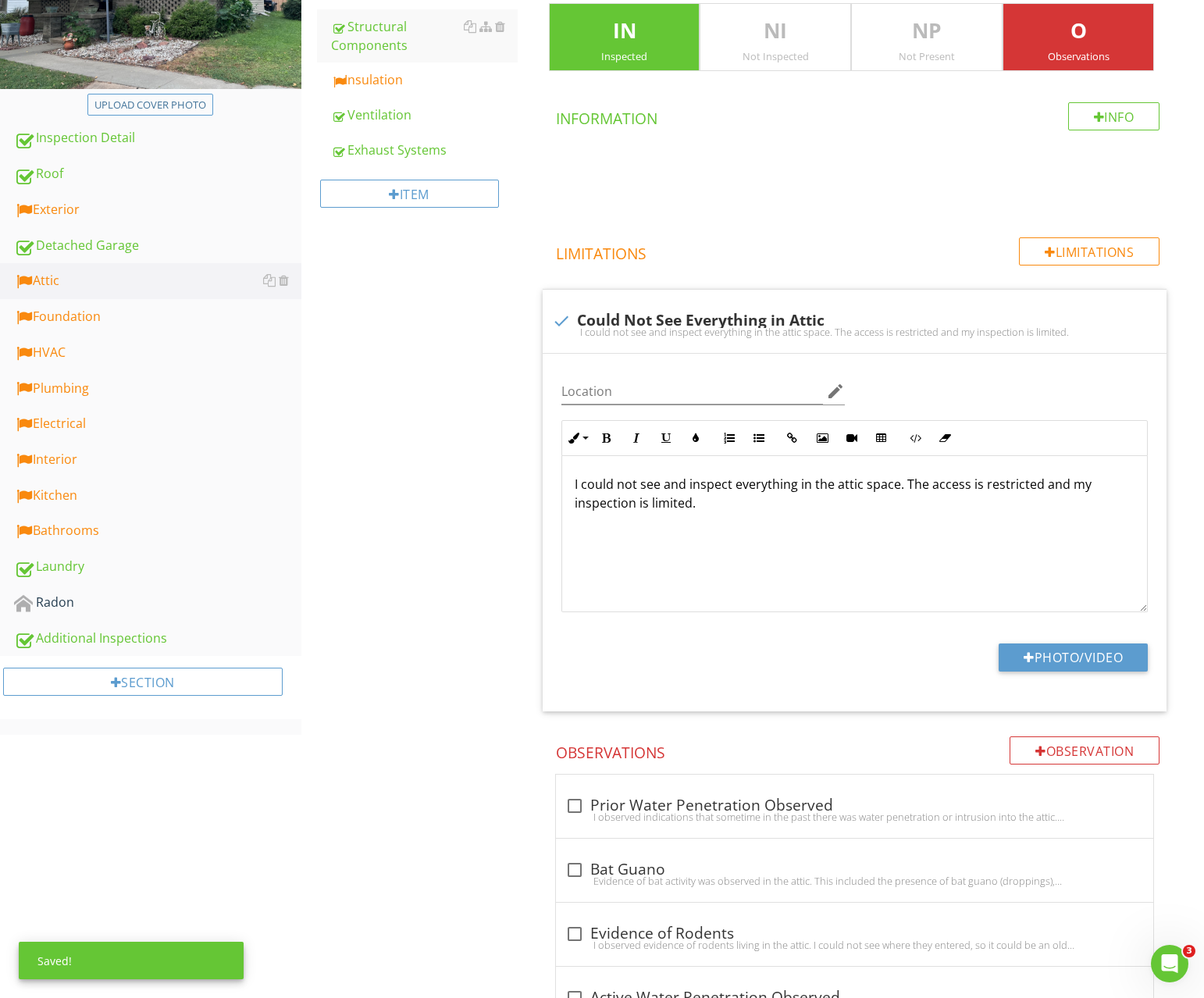
scroll to position [0, 0]
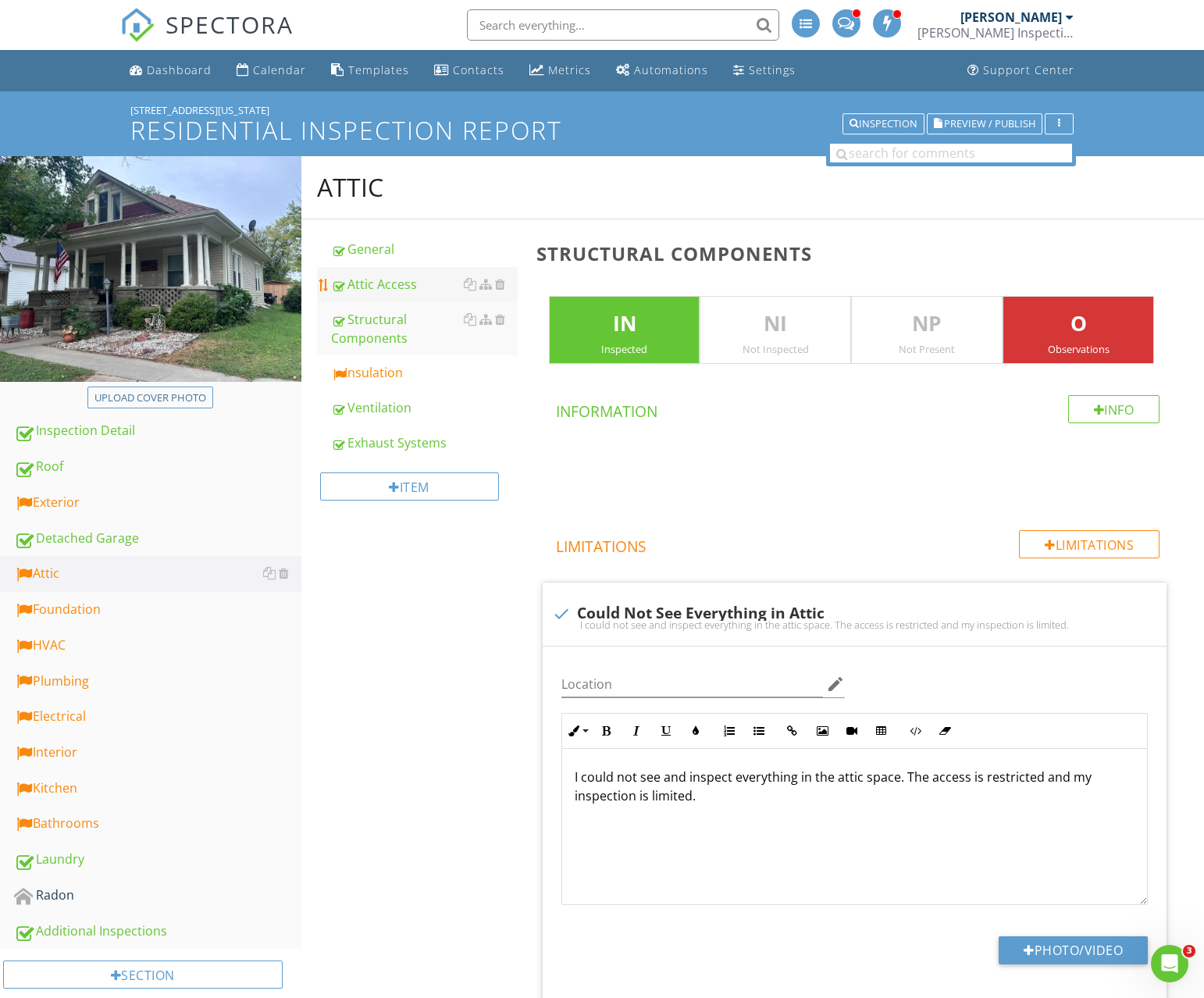
click at [368, 273] on link "Attic Access" at bounding box center [424, 284] width 187 height 34
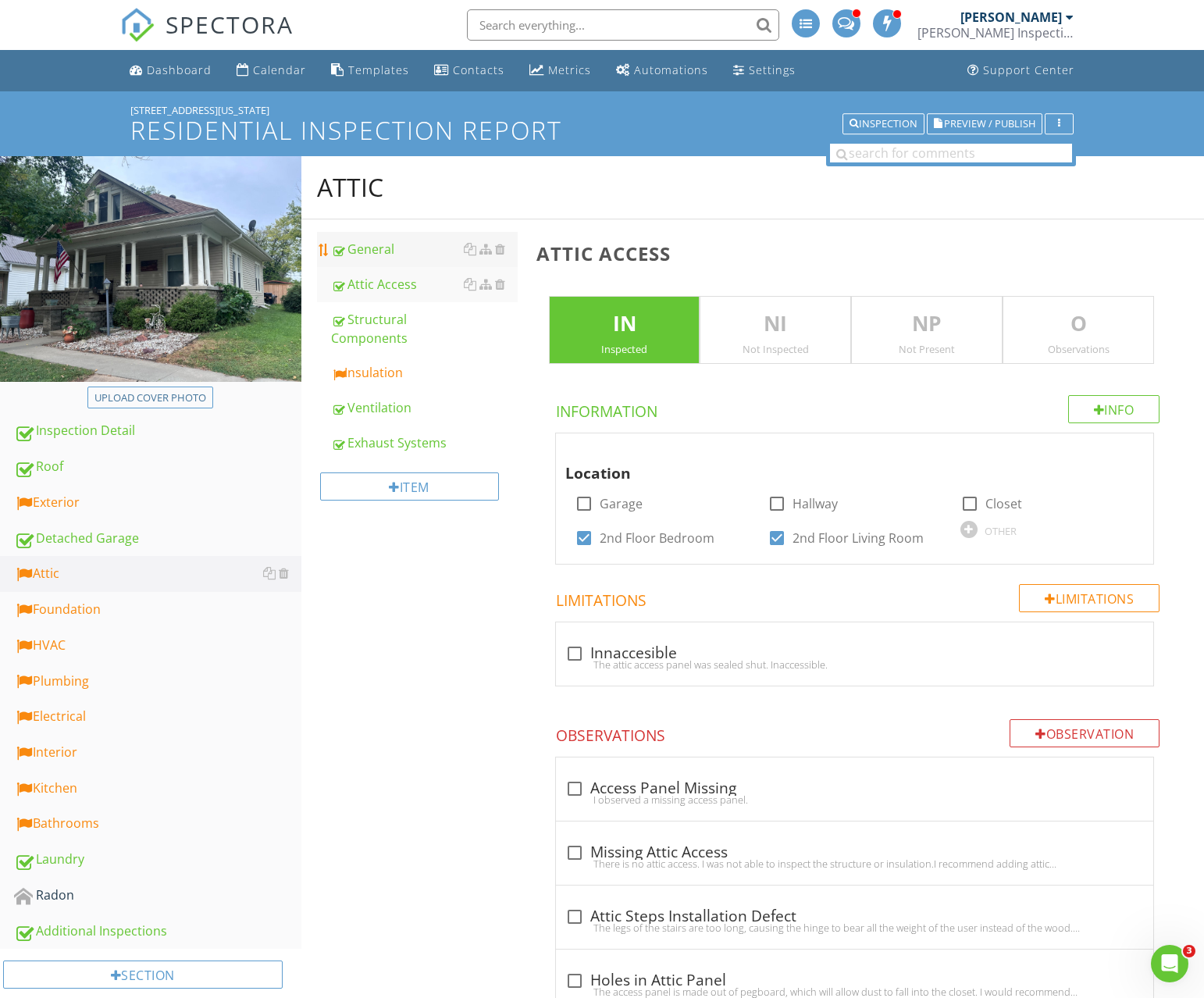
click at [370, 248] on div "General" at bounding box center [424, 249] width 187 height 19
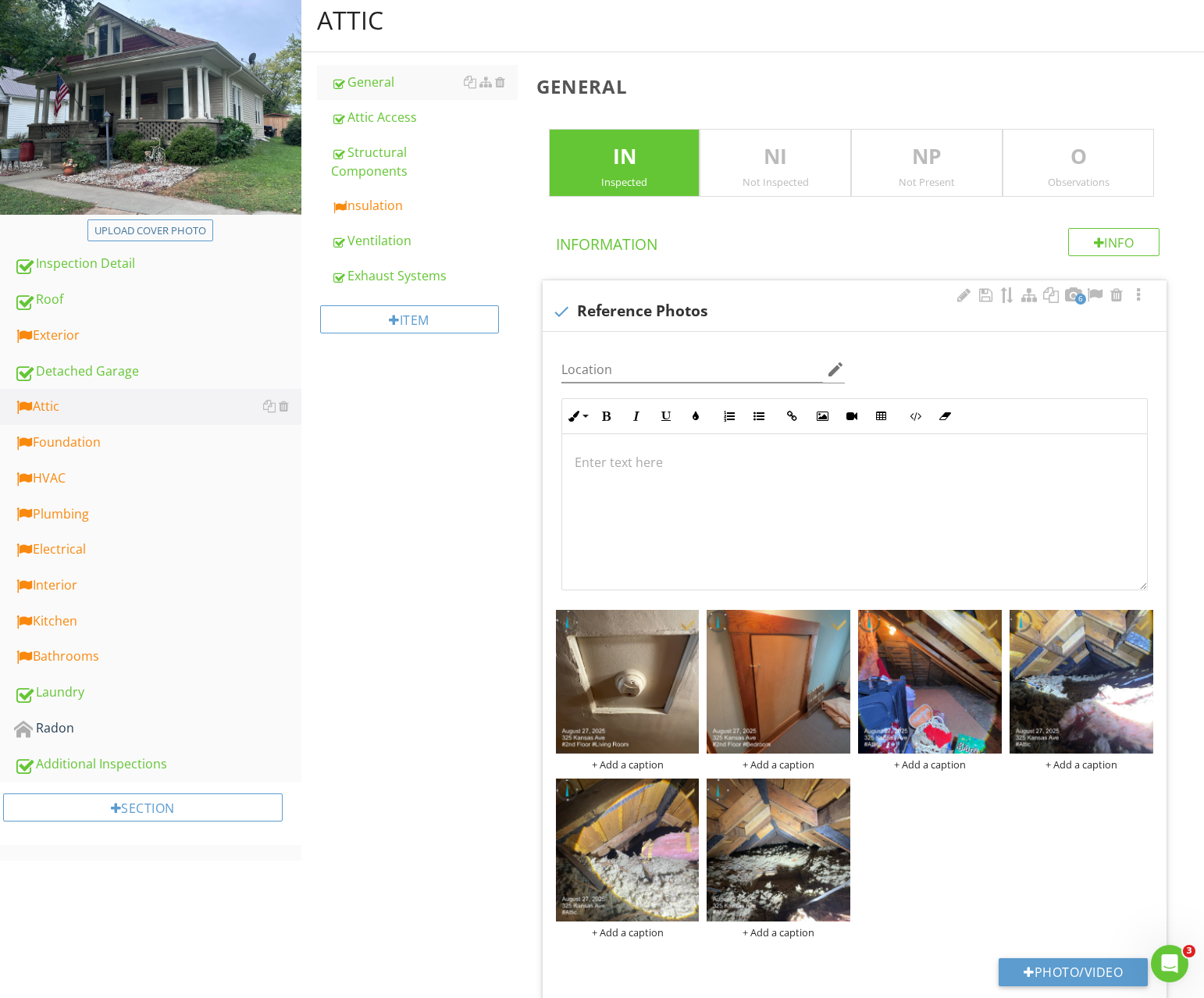
scroll to position [326, 0]
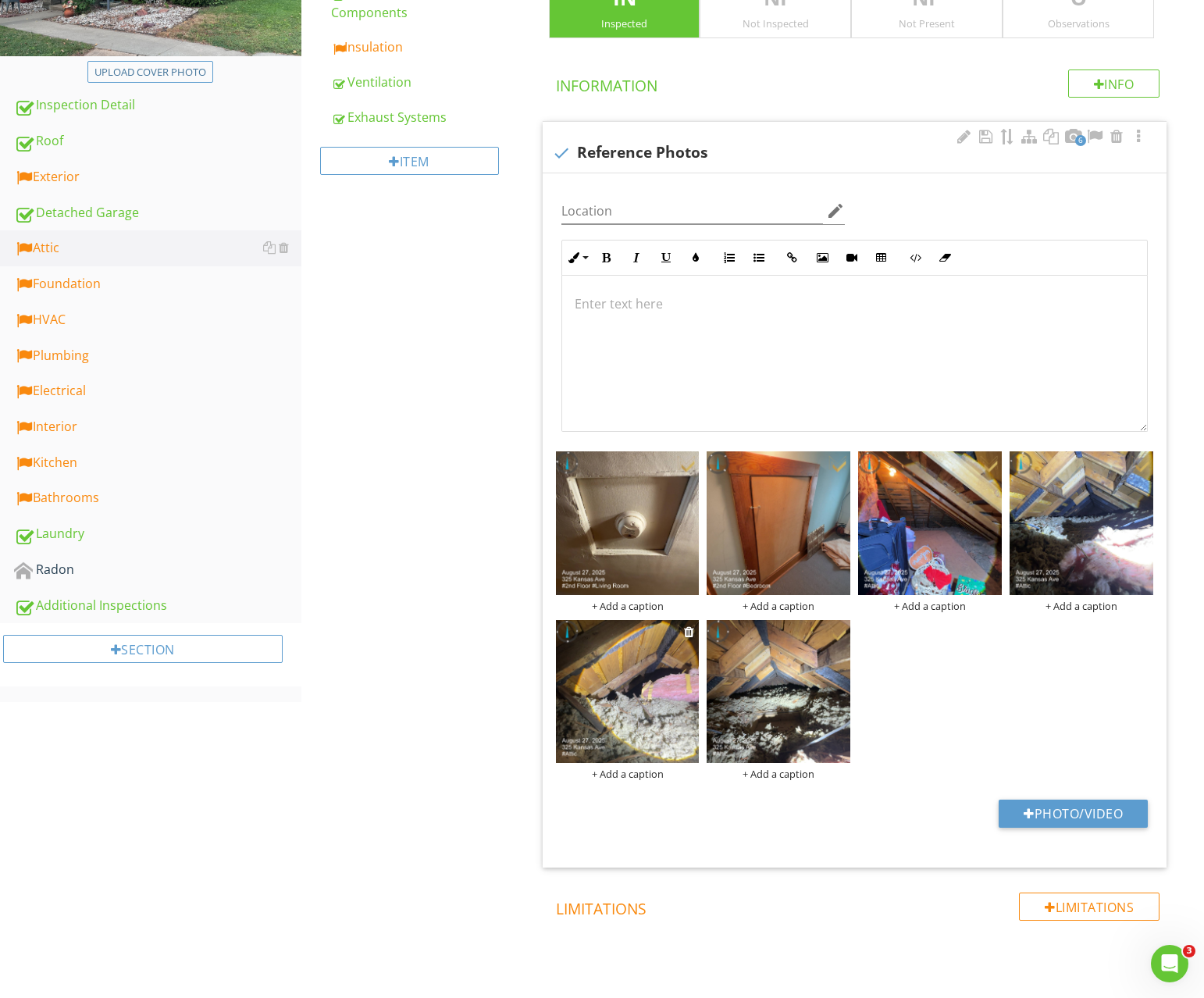
click at [607, 636] on img at bounding box center [628, 692] width 144 height 144
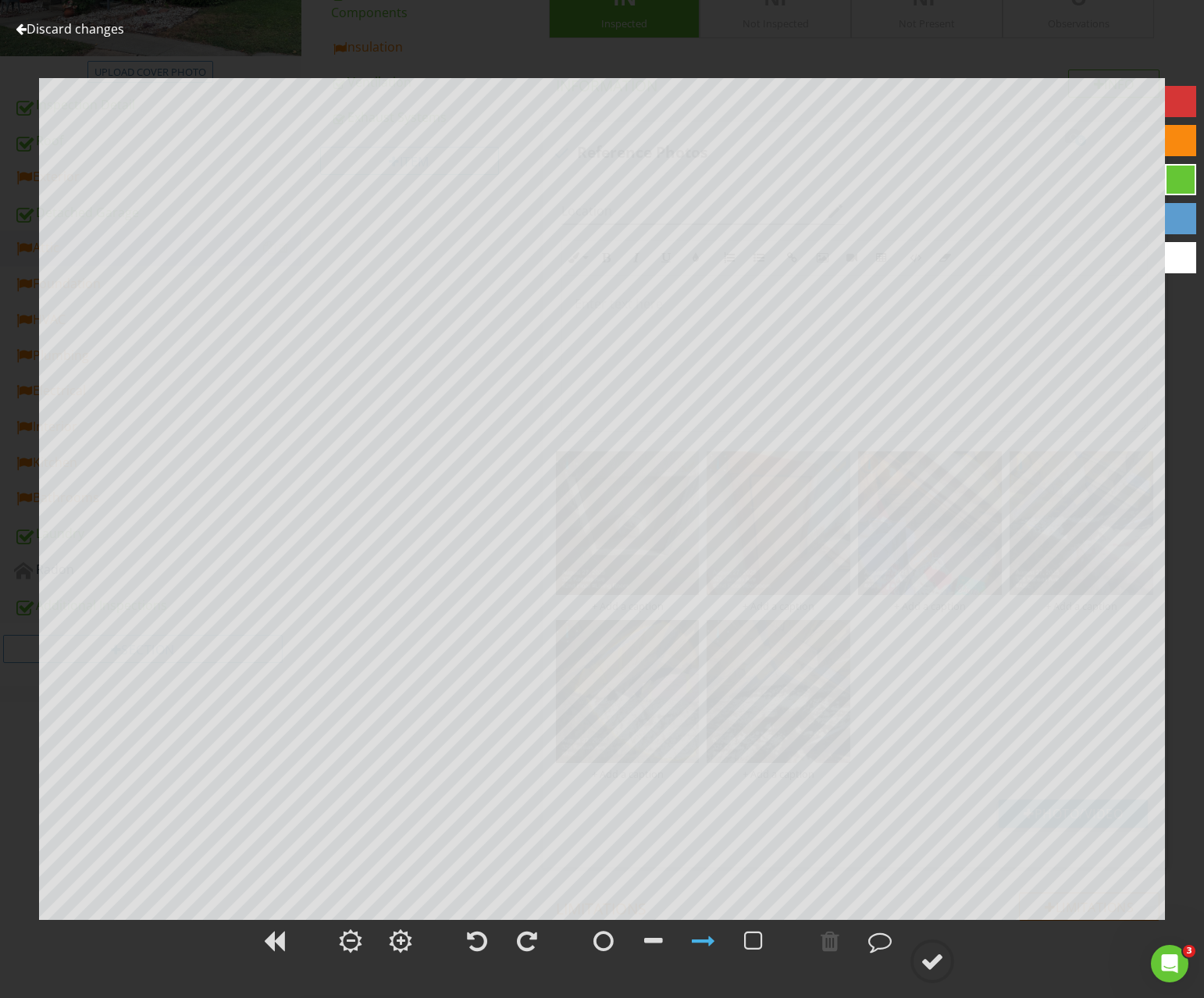
click at [98, 31] on link "Discard changes" at bounding box center [70, 29] width 109 height 18
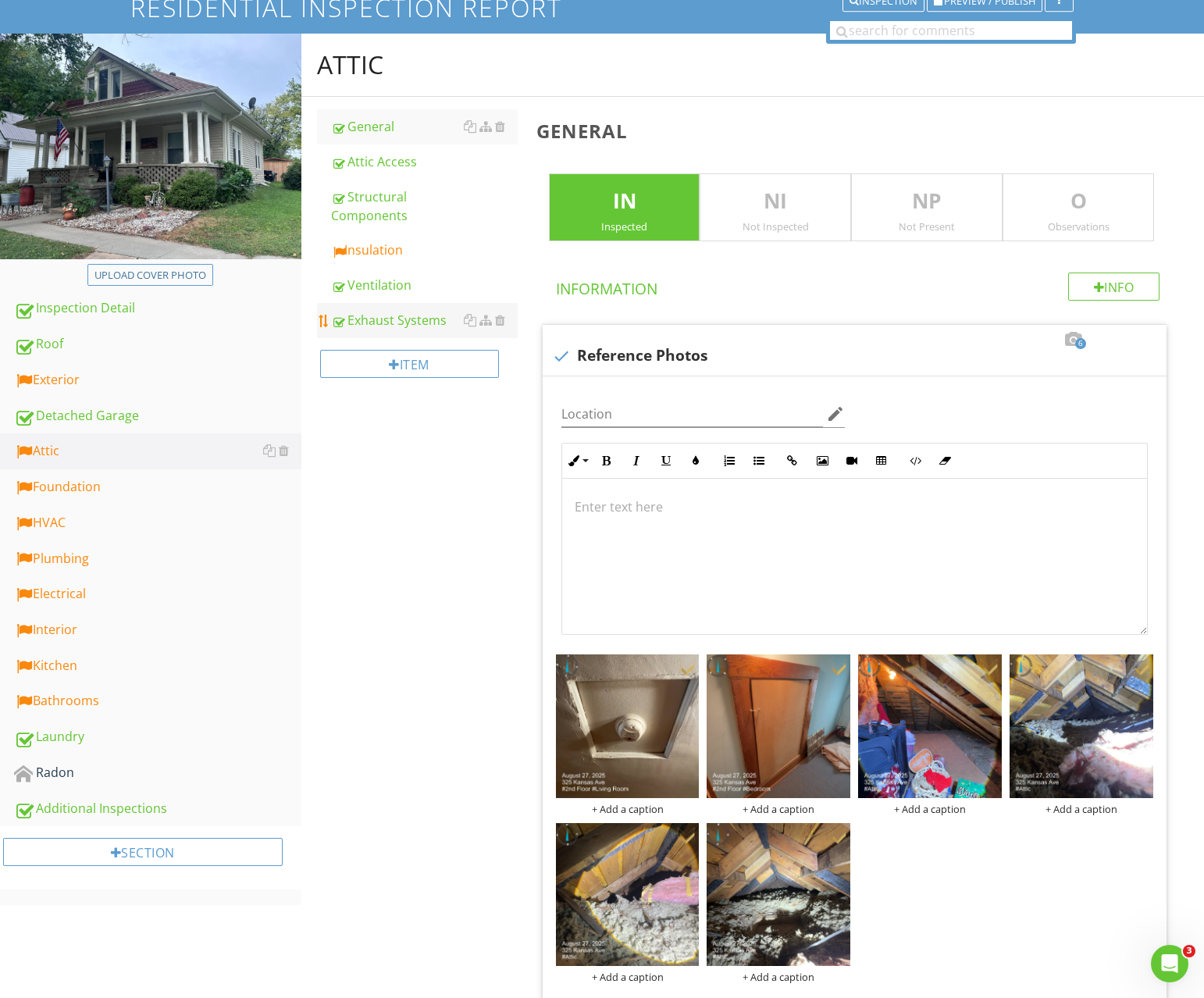
scroll to position [0, 0]
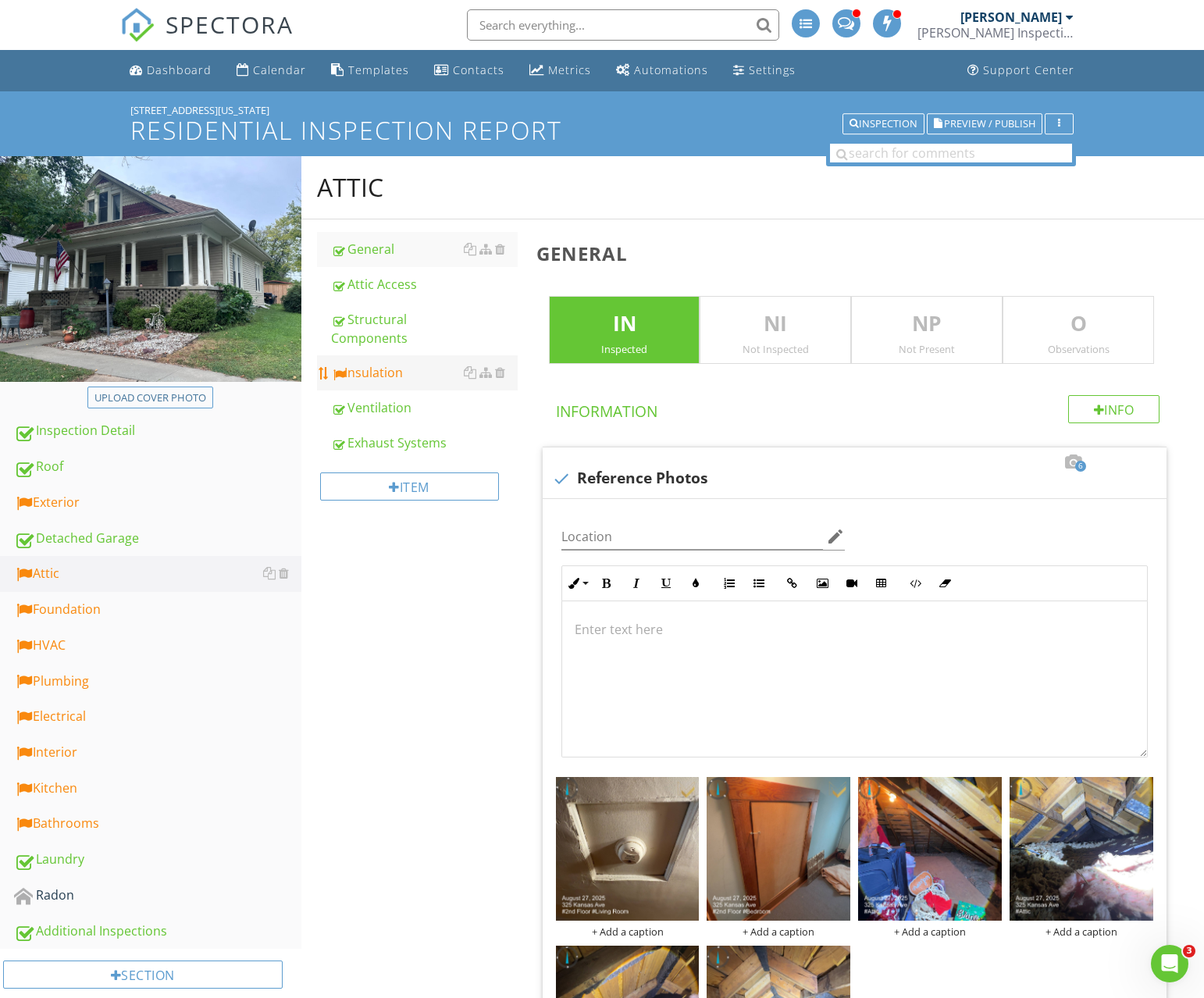
click at [404, 369] on div "Insulation" at bounding box center [424, 372] width 187 height 19
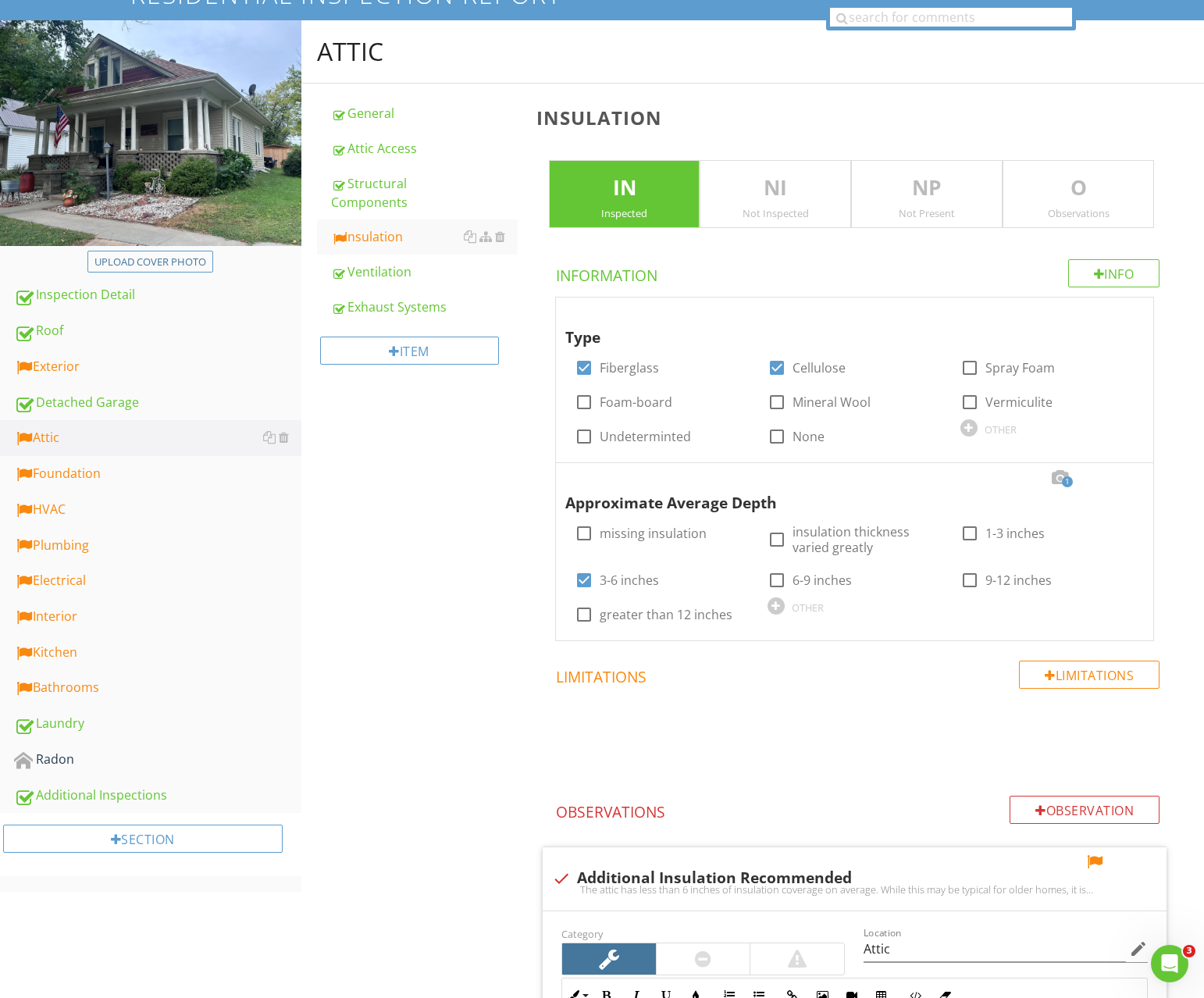
scroll to position [320, 0]
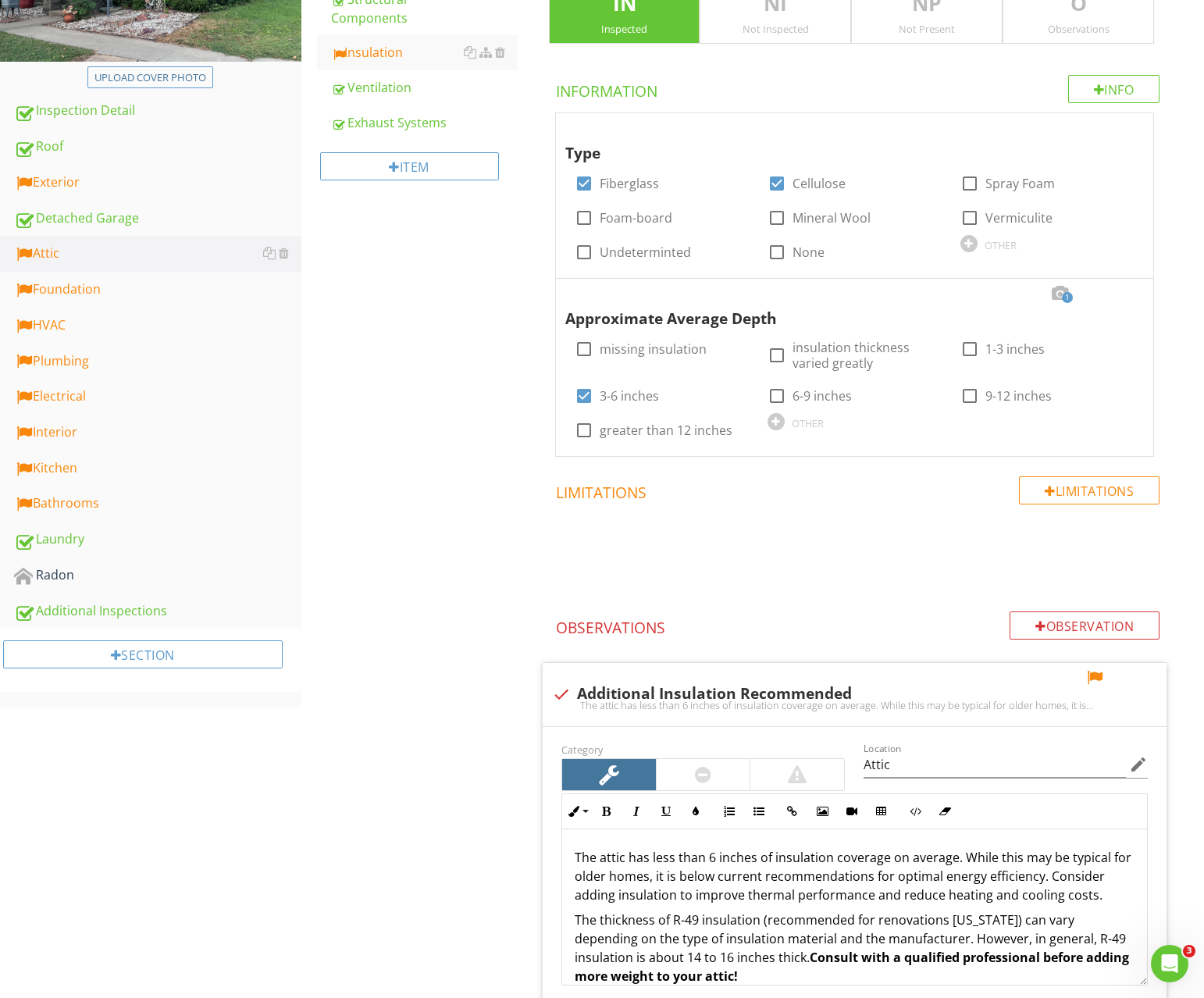
click at [1059, 33] on div "Observations" at bounding box center [1079, 28] width 150 height 12
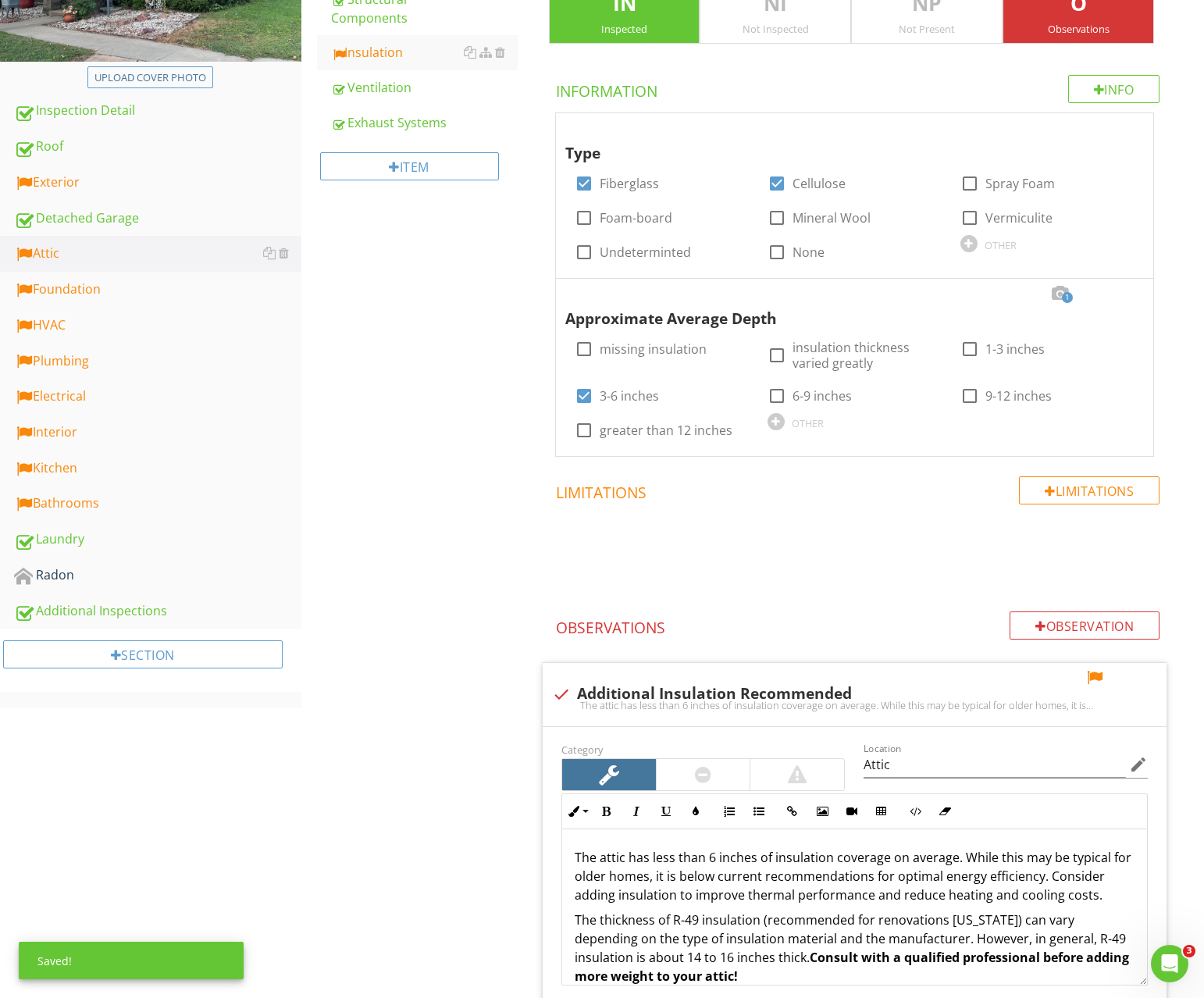
click at [1120, 296] on div at bounding box center [1125, 293] width 19 height 16
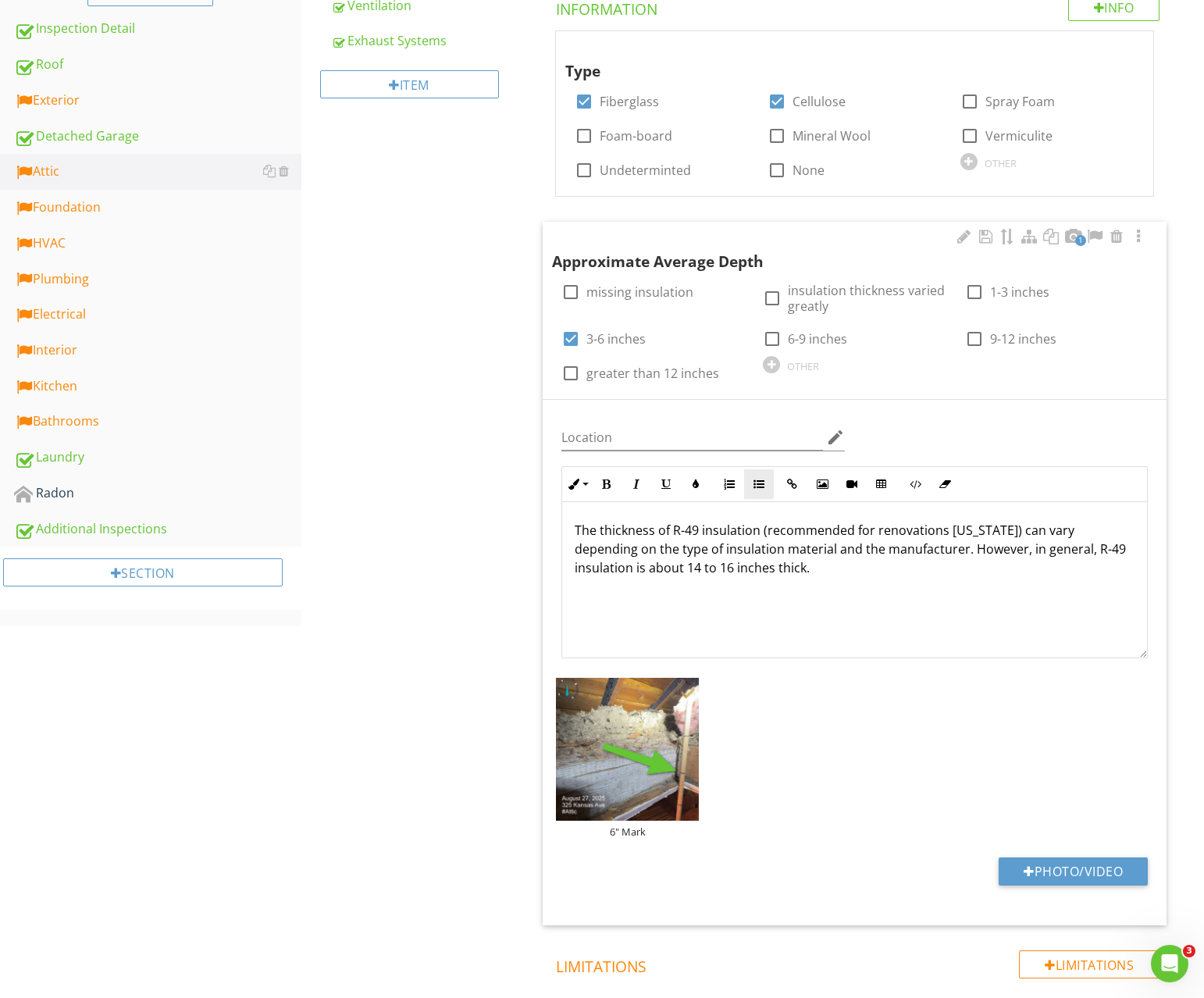
scroll to position [524, 0]
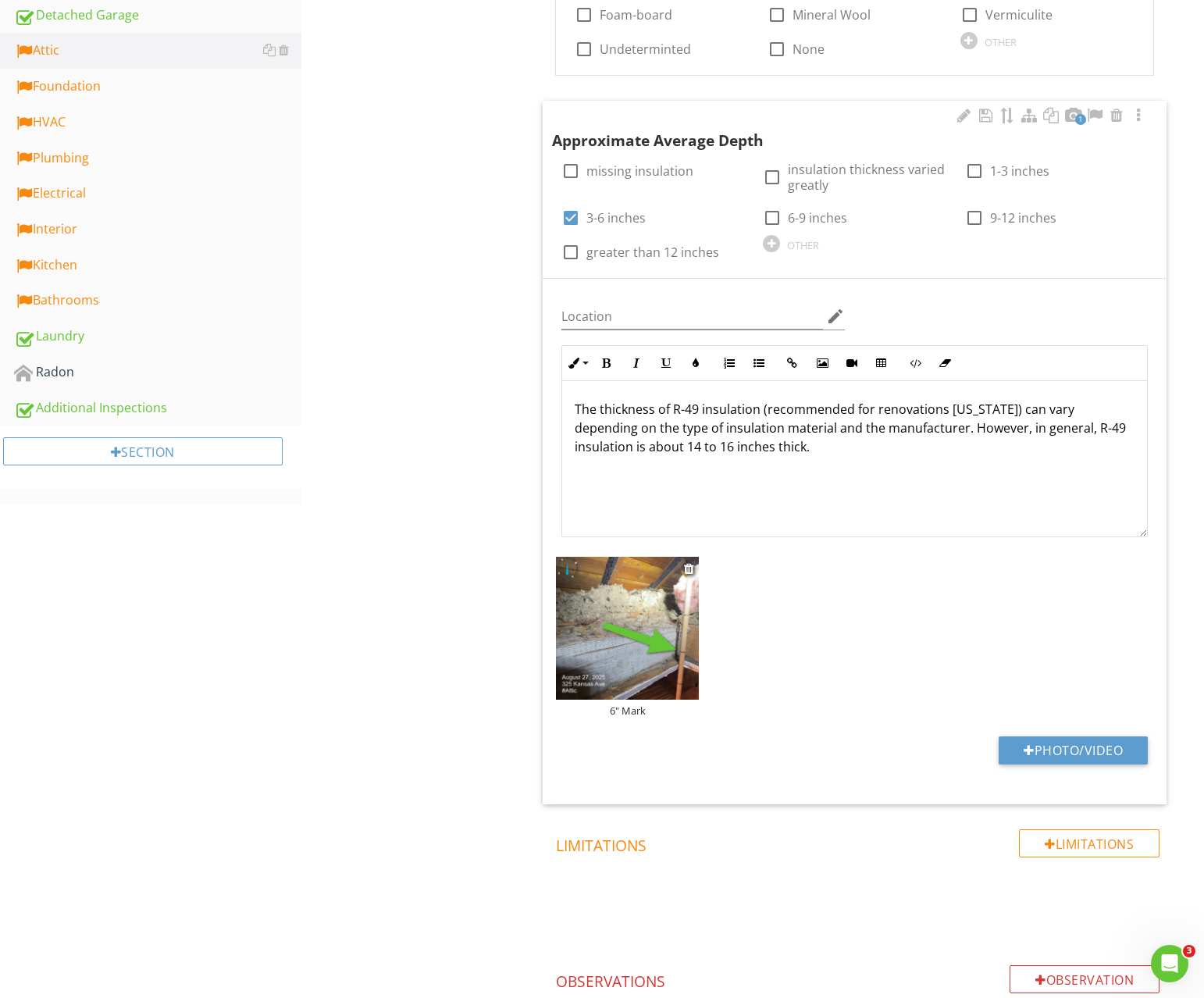
click at [651, 642] on img at bounding box center [628, 629] width 144 height 144
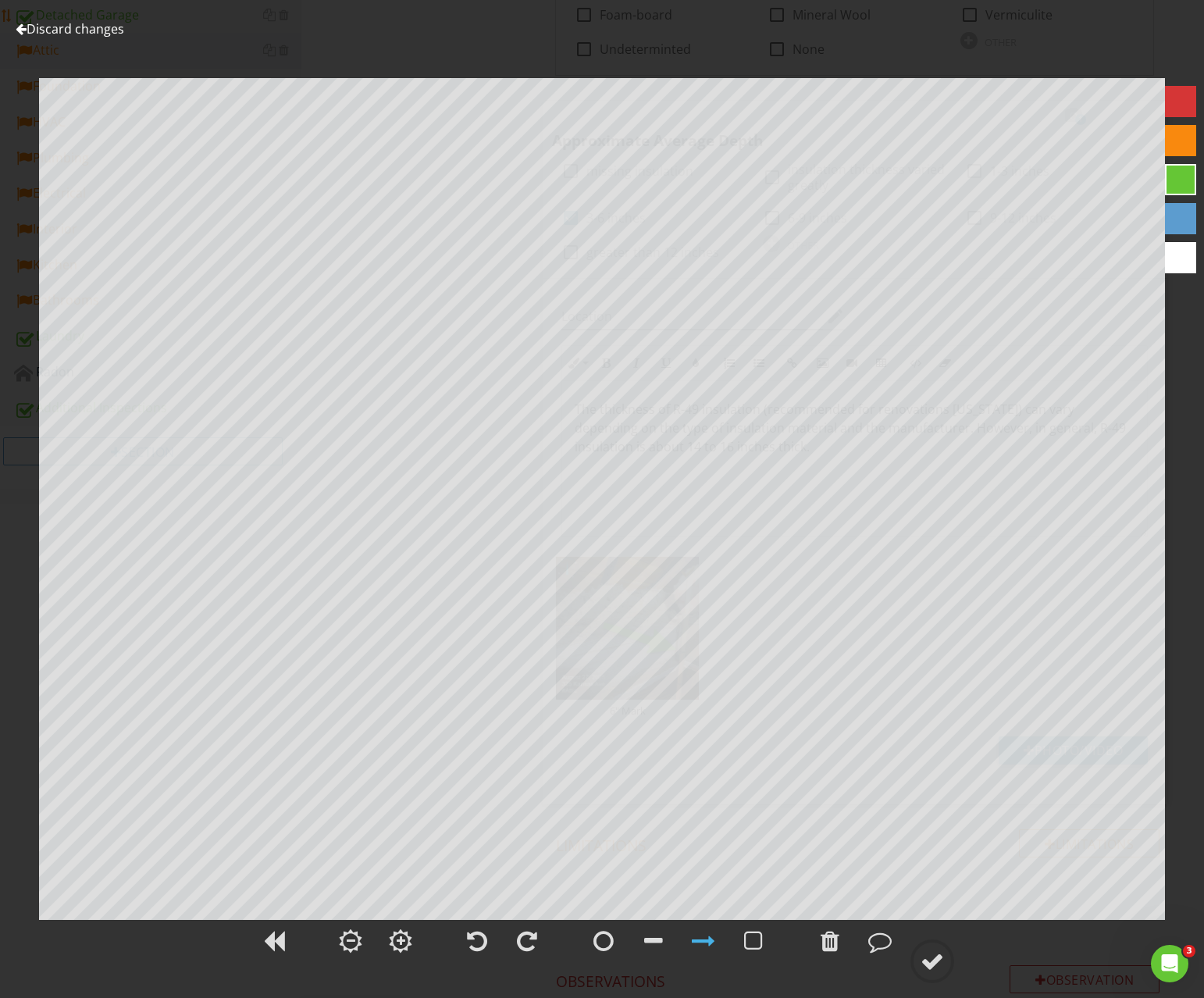
click at [101, 30] on link "Discard changes" at bounding box center [70, 29] width 109 height 18
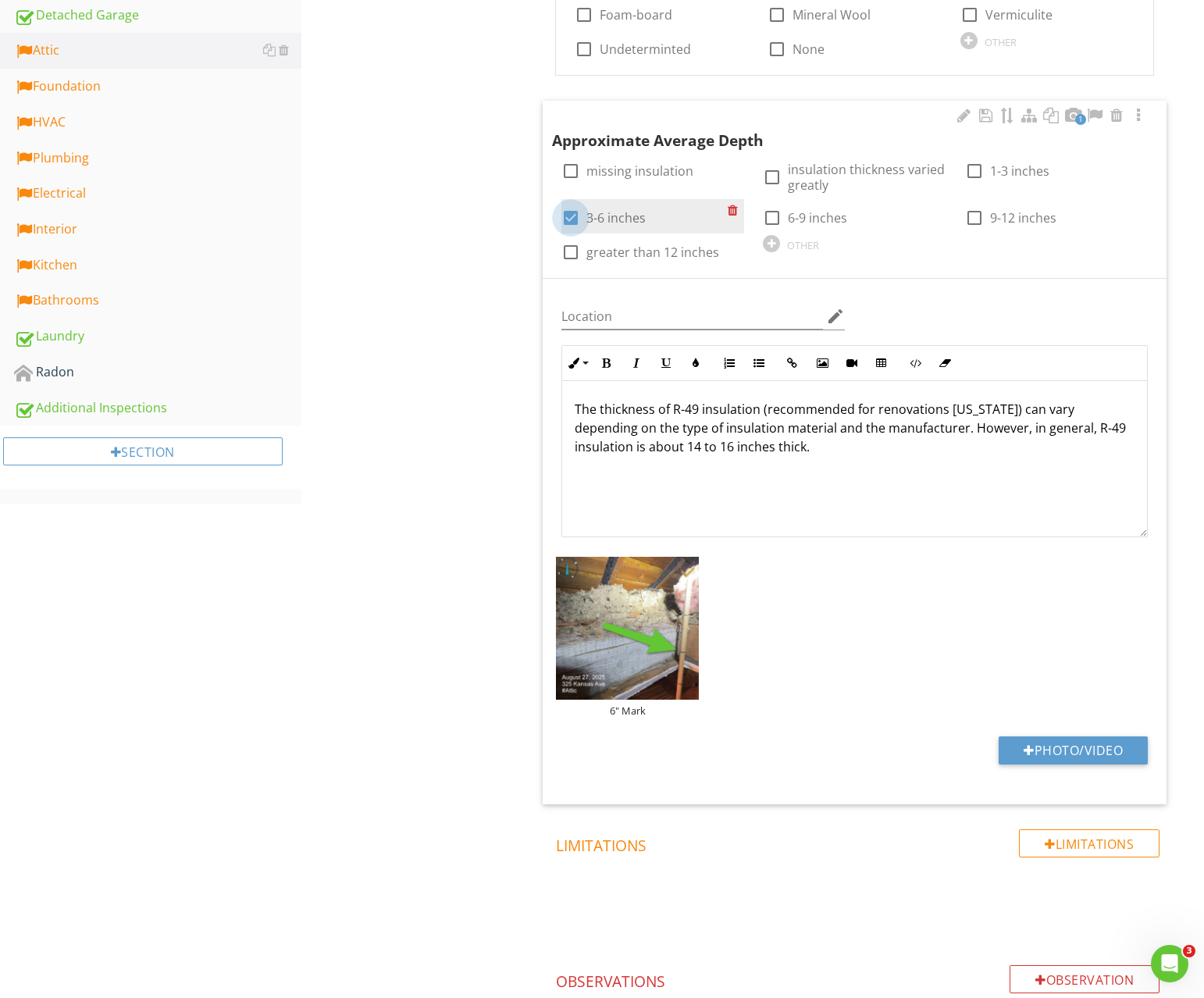
drag, startPoint x: 568, startPoint y: 205, endPoint x: 696, endPoint y: 209, distance: 128.1
click at [570, 204] on div at bounding box center [571, 217] width 27 height 27
checkbox input "false"
click at [791, 212] on label "6-9 inches" at bounding box center [818, 217] width 59 height 16
checkbox input "true"
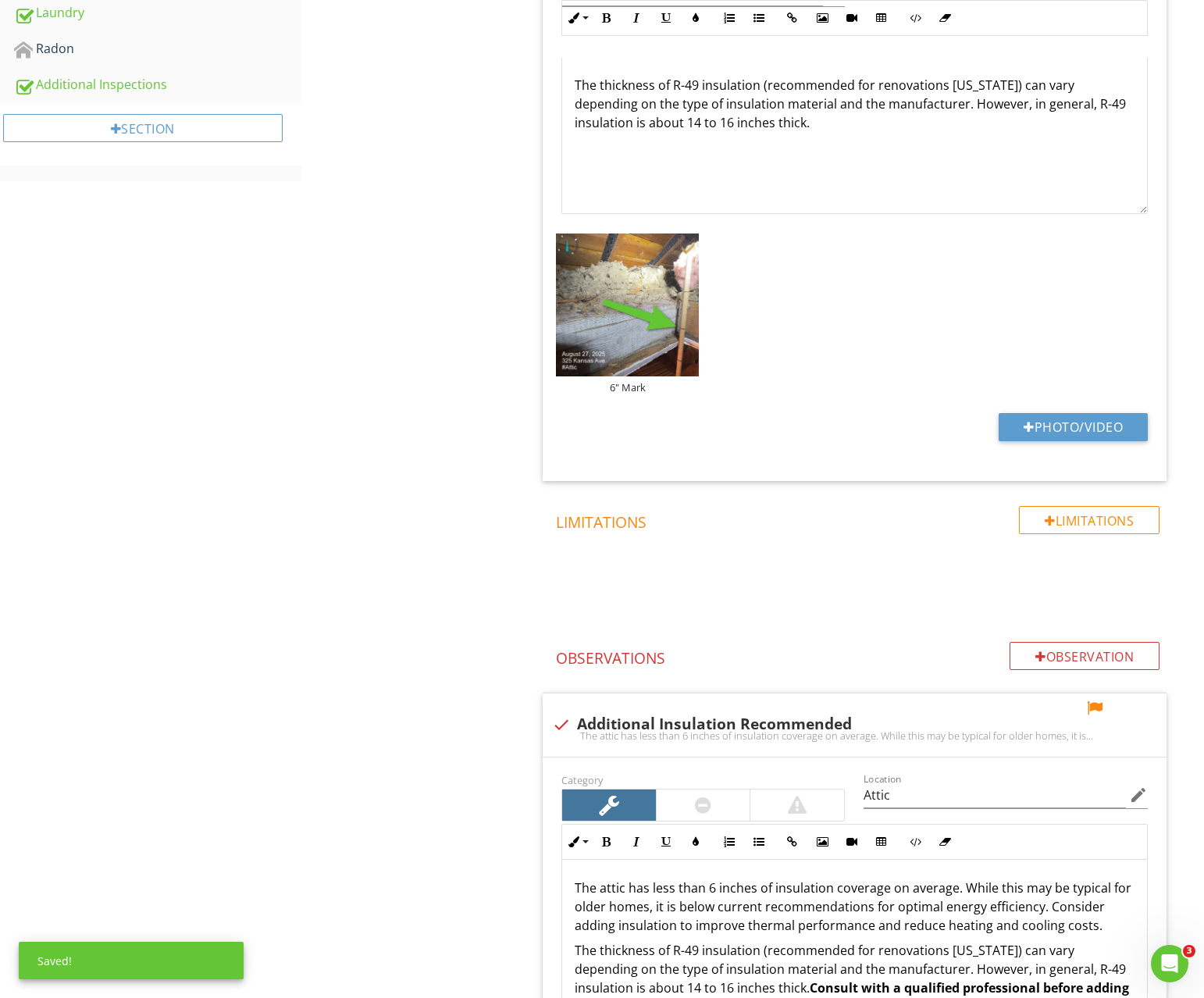
scroll to position [1046, 0]
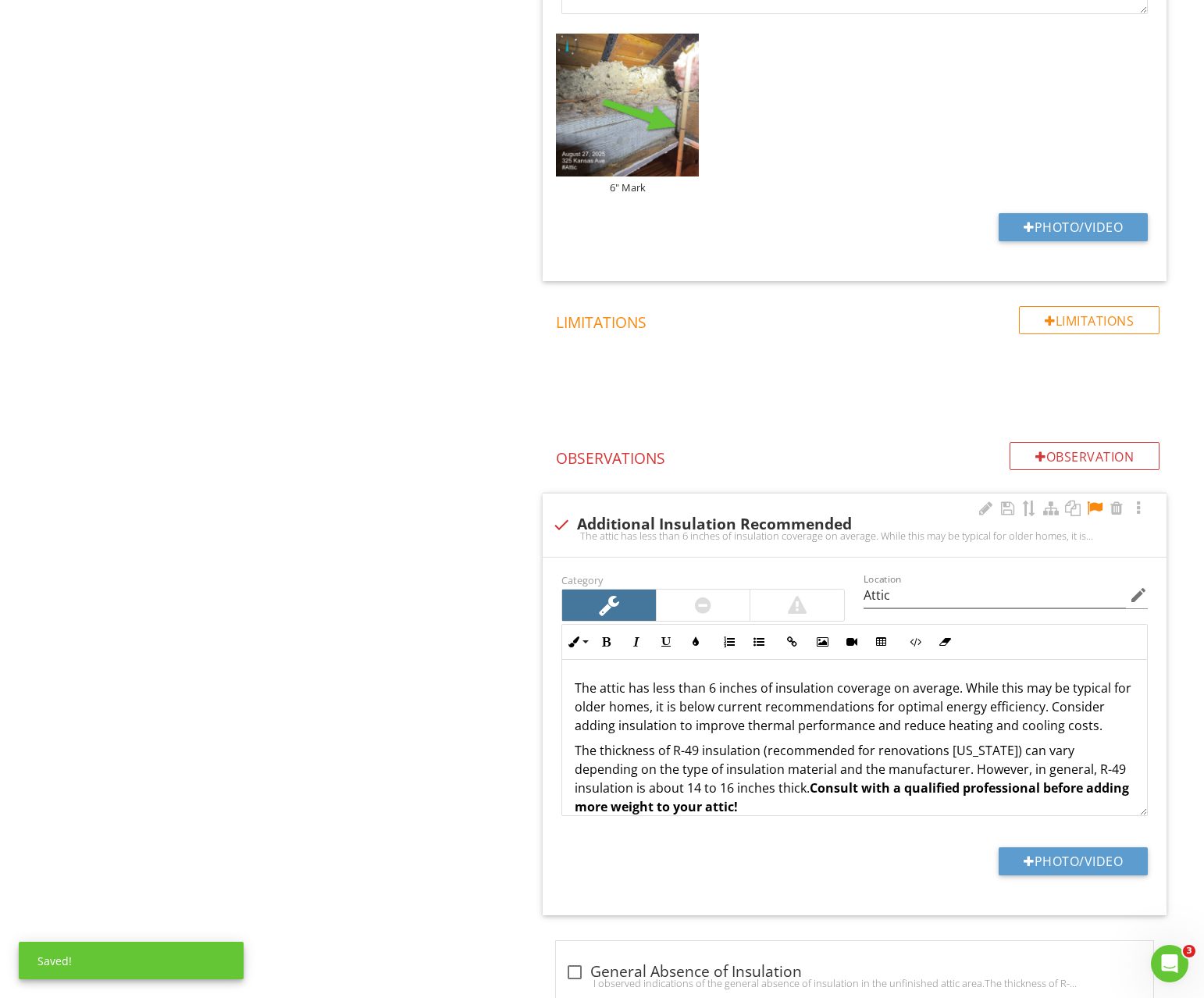
drag, startPoint x: 1089, startPoint y: 504, endPoint x: 822, endPoint y: 551, distance: 271.1
click at [1088, 504] on div at bounding box center [1094, 508] width 19 height 16
drag, startPoint x: 563, startPoint y: 528, endPoint x: 489, endPoint y: 517, distance: 74.8
click at [561, 527] on div at bounding box center [562, 525] width 27 height 27
checkbox input "true"
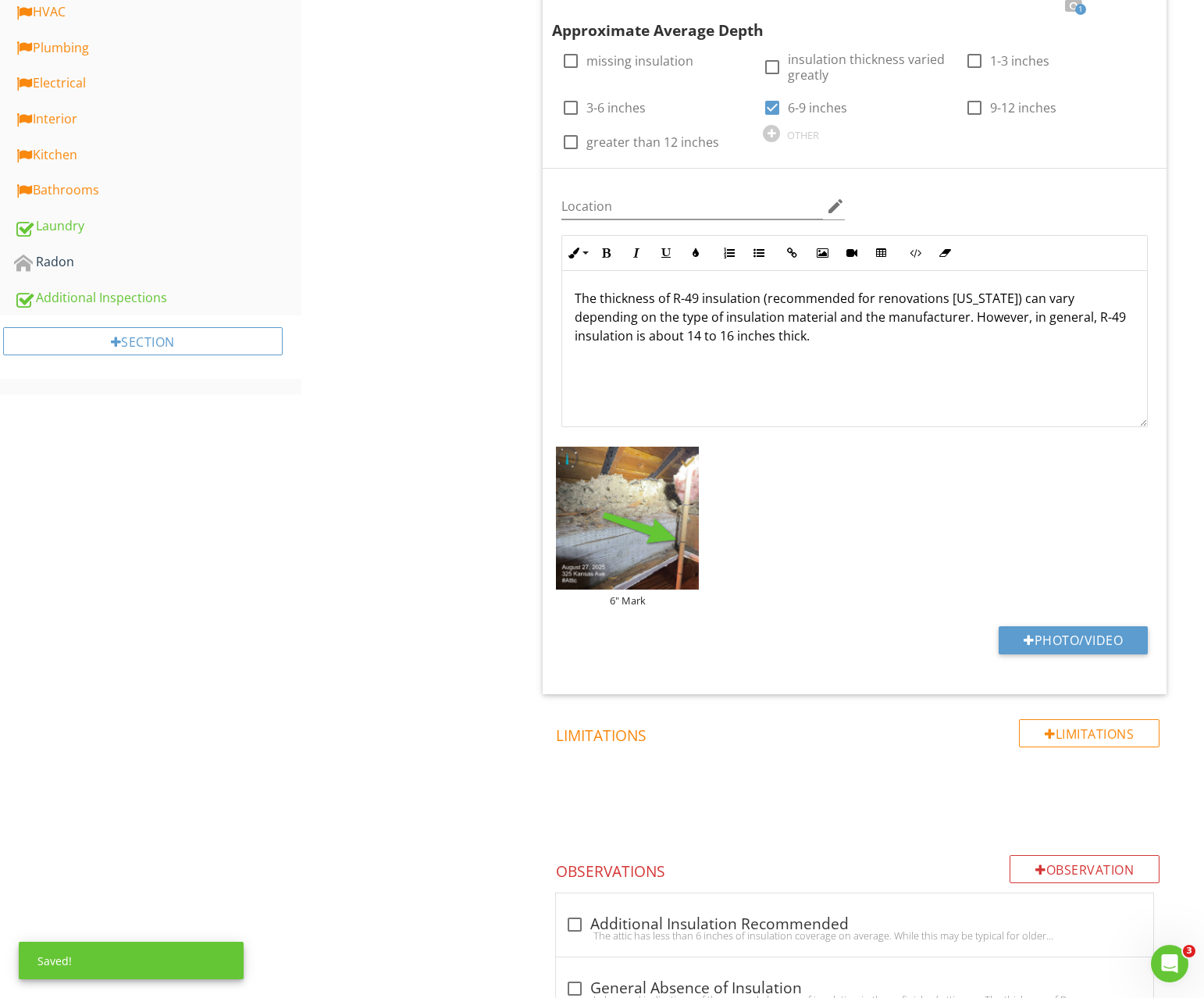
scroll to position [35, 0]
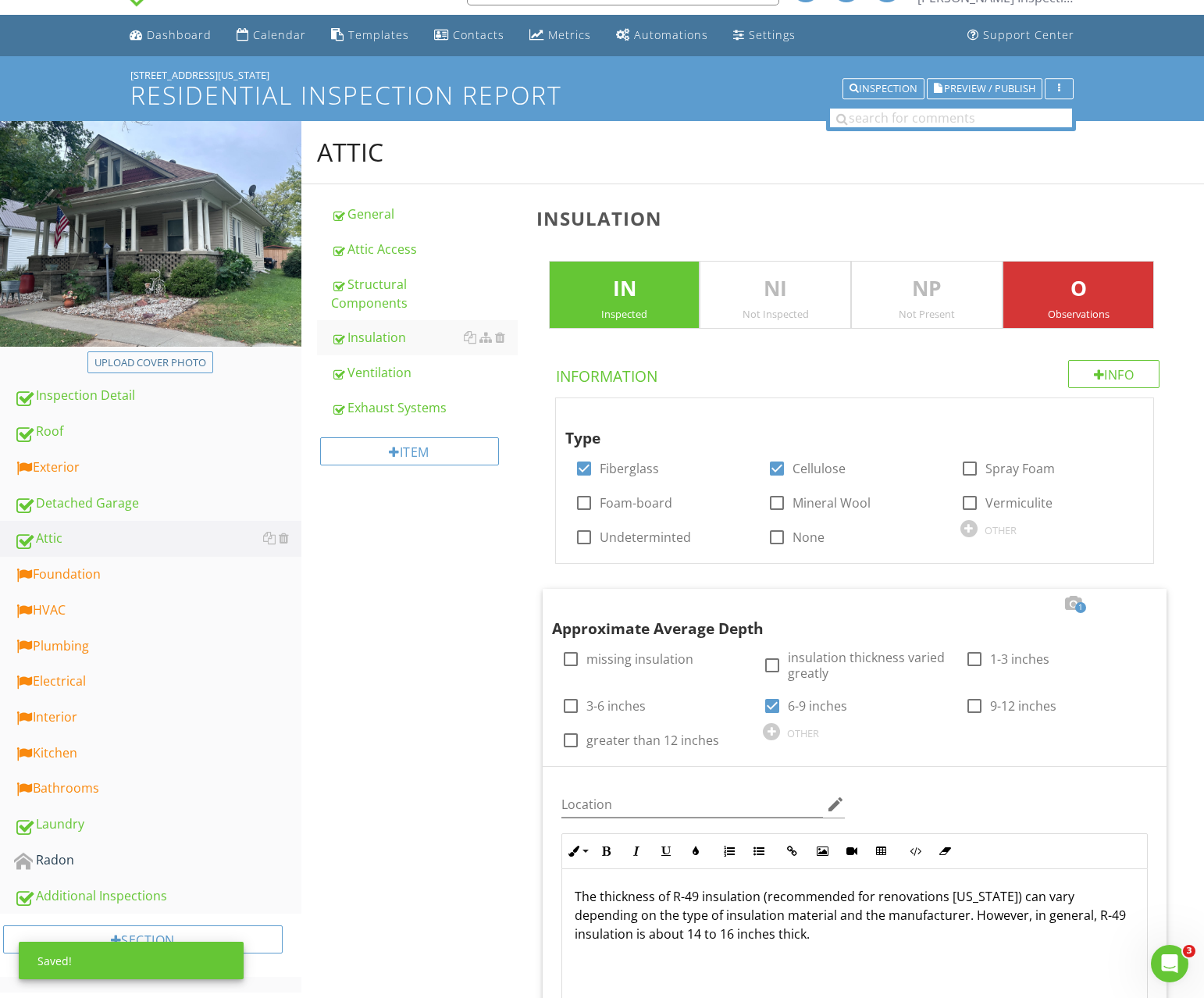
drag, startPoint x: 1049, startPoint y: 308, endPoint x: 754, endPoint y: 359, distance: 299.4
click at [1049, 308] on div "Observations" at bounding box center [1079, 313] width 150 height 12
click at [396, 378] on div "Ventilation" at bounding box center [424, 372] width 187 height 19
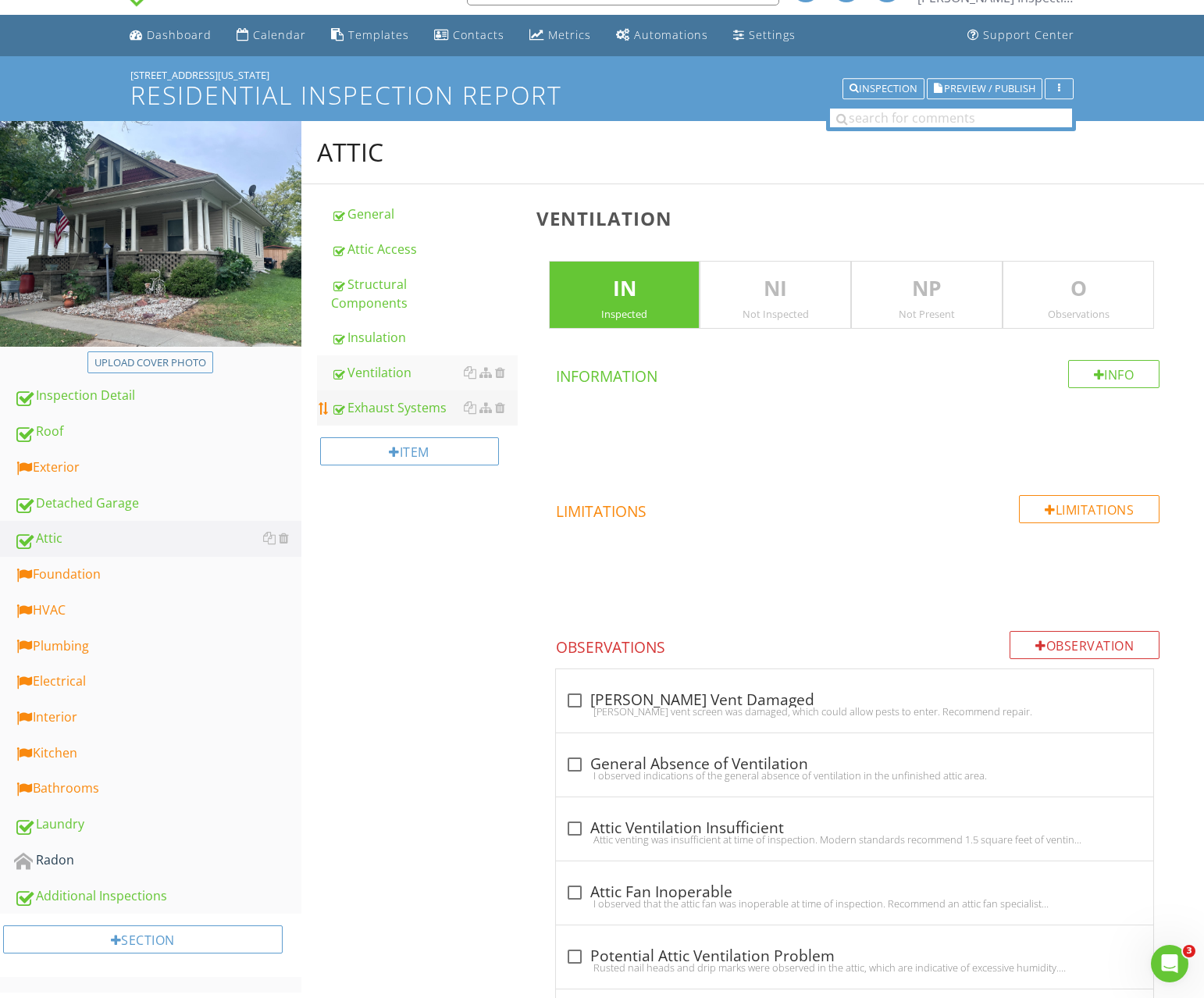
click at [401, 404] on div "Exhaust Systems" at bounding box center [424, 408] width 187 height 19
drag, startPoint x: 101, startPoint y: 564, endPoint x: 358, endPoint y: 536, distance: 258.5
click at [101, 564] on link "Foundation" at bounding box center [158, 574] width 288 height 36
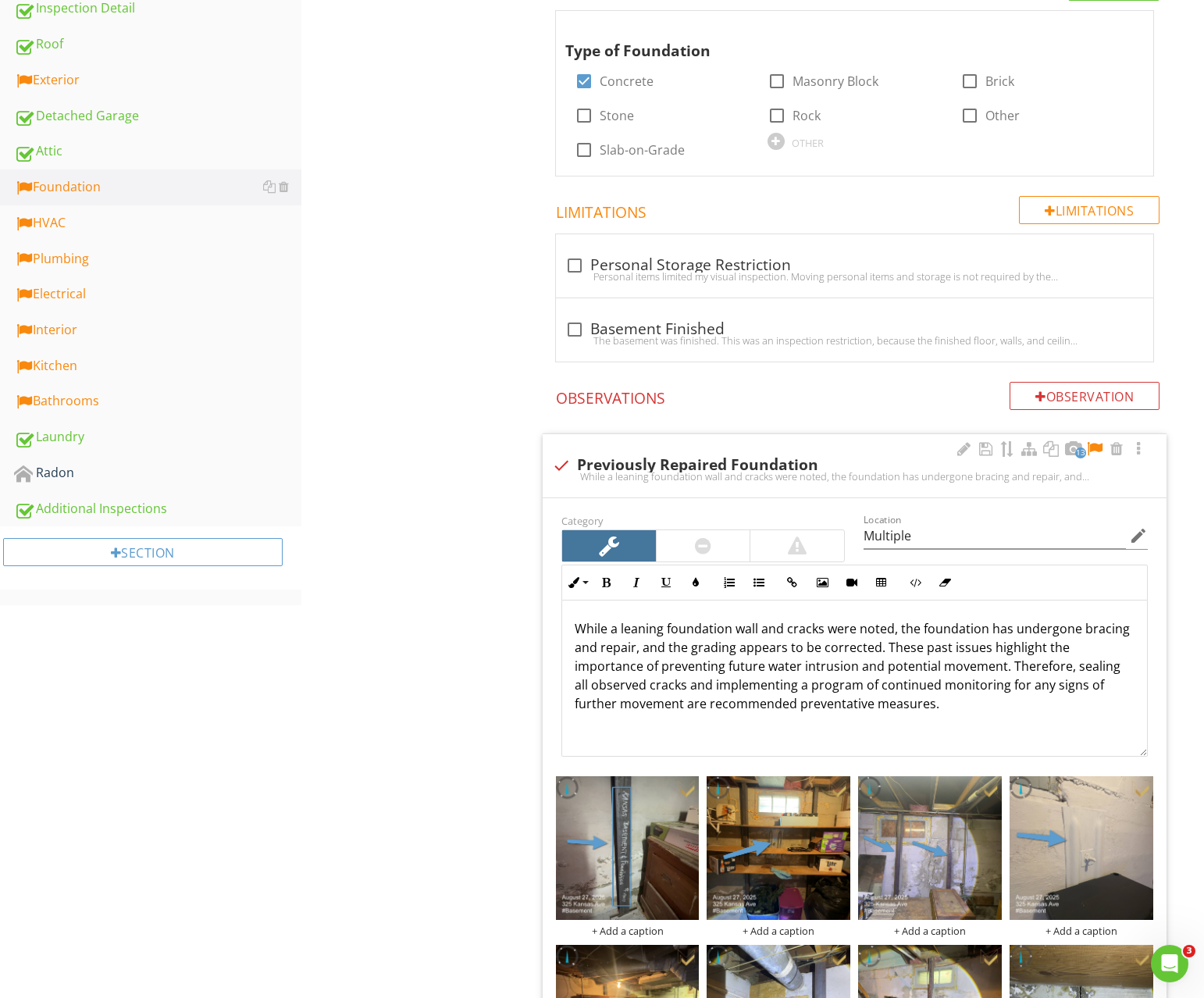
scroll to position [554, 0]
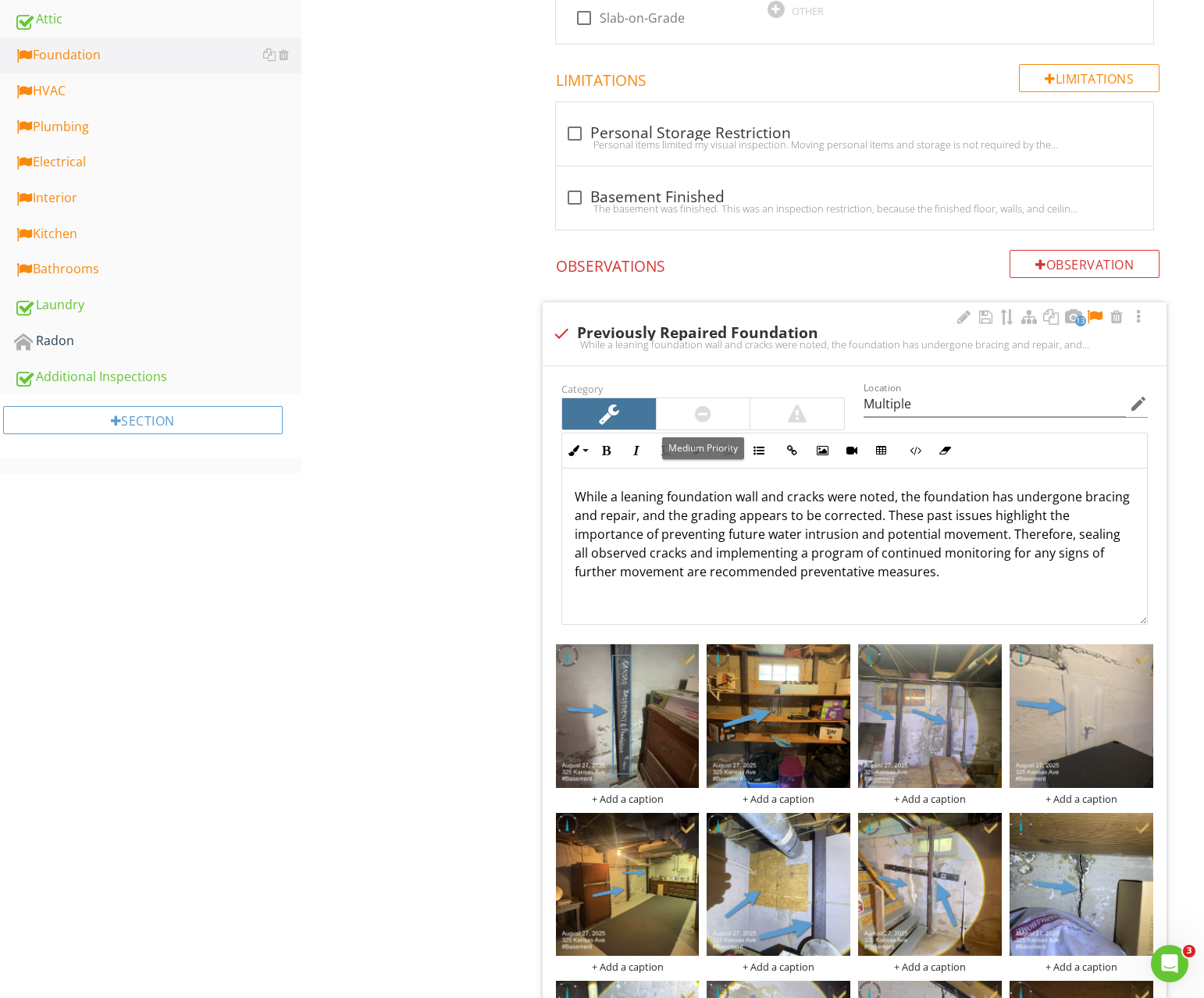
drag, startPoint x: 716, startPoint y: 408, endPoint x: 813, endPoint y: 387, distance: 99.2
click at [716, 407] on div at bounding box center [703, 414] width 94 height 32
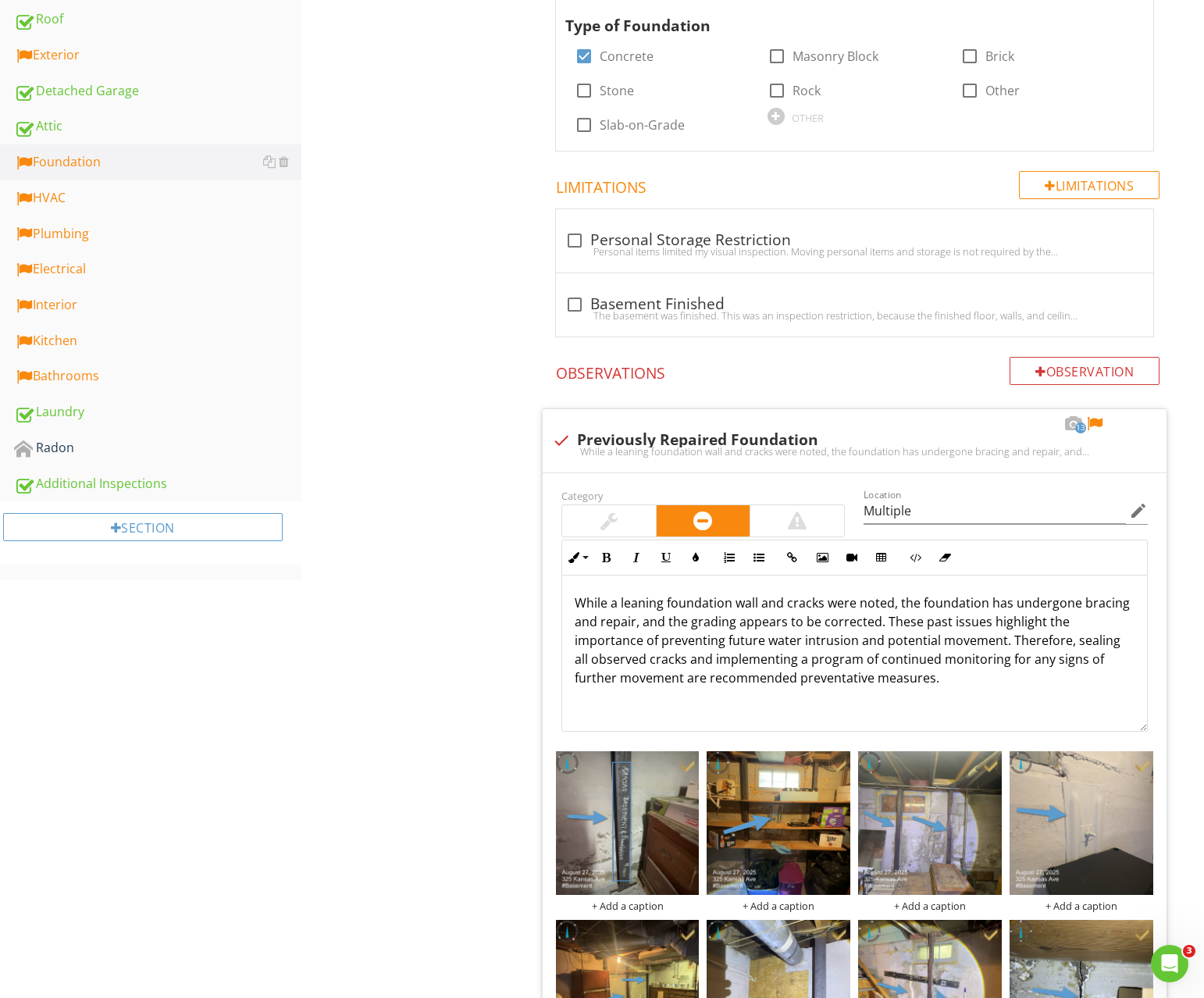
scroll to position [0, 0]
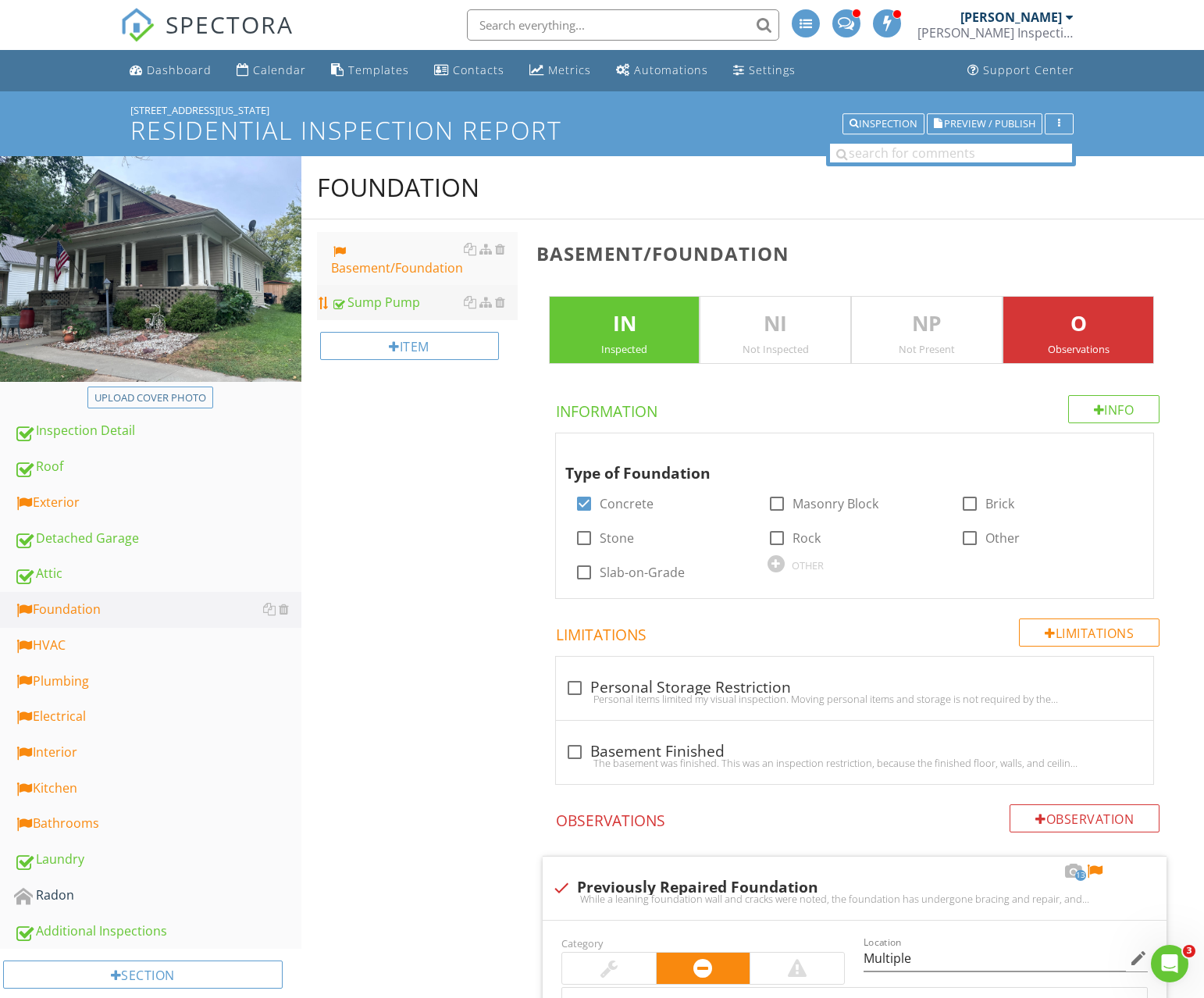
click at [403, 307] on div "Sump Pump" at bounding box center [424, 302] width 187 height 19
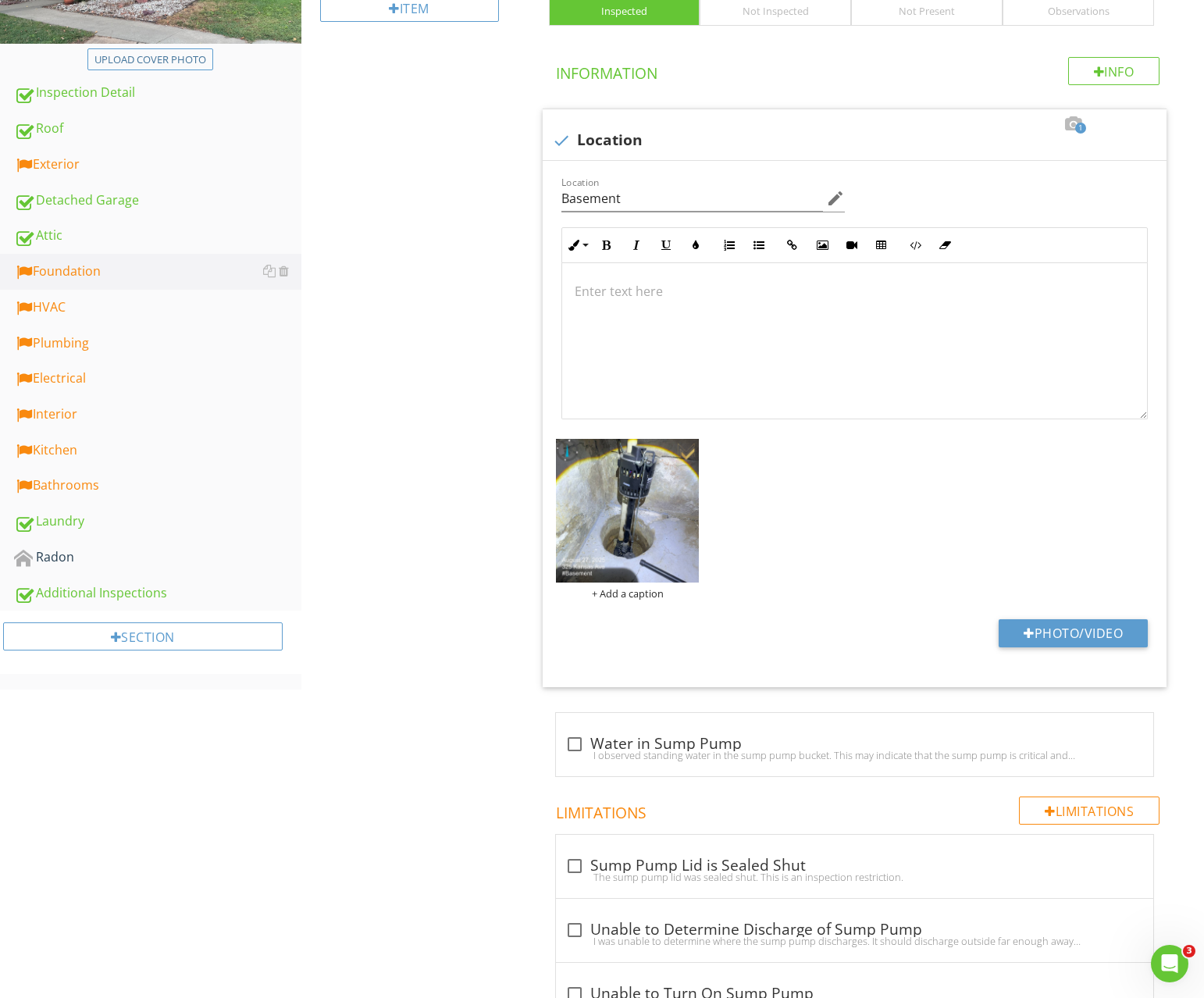
scroll to position [446, 0]
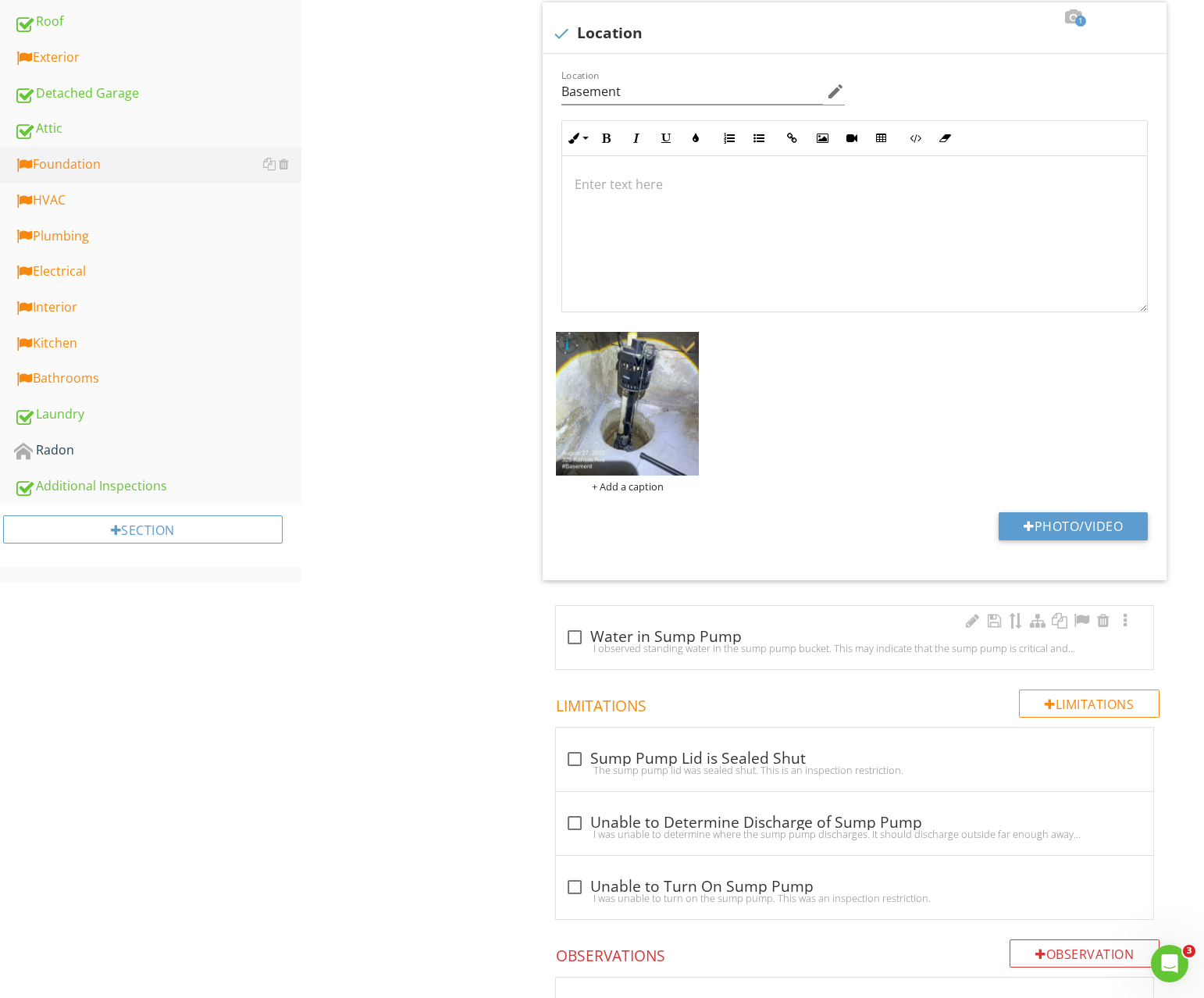
click at [602, 640] on div "check_box_outline_blank Water in Sump Pump" at bounding box center [854, 637] width 578 height 19
checkbox input "true"
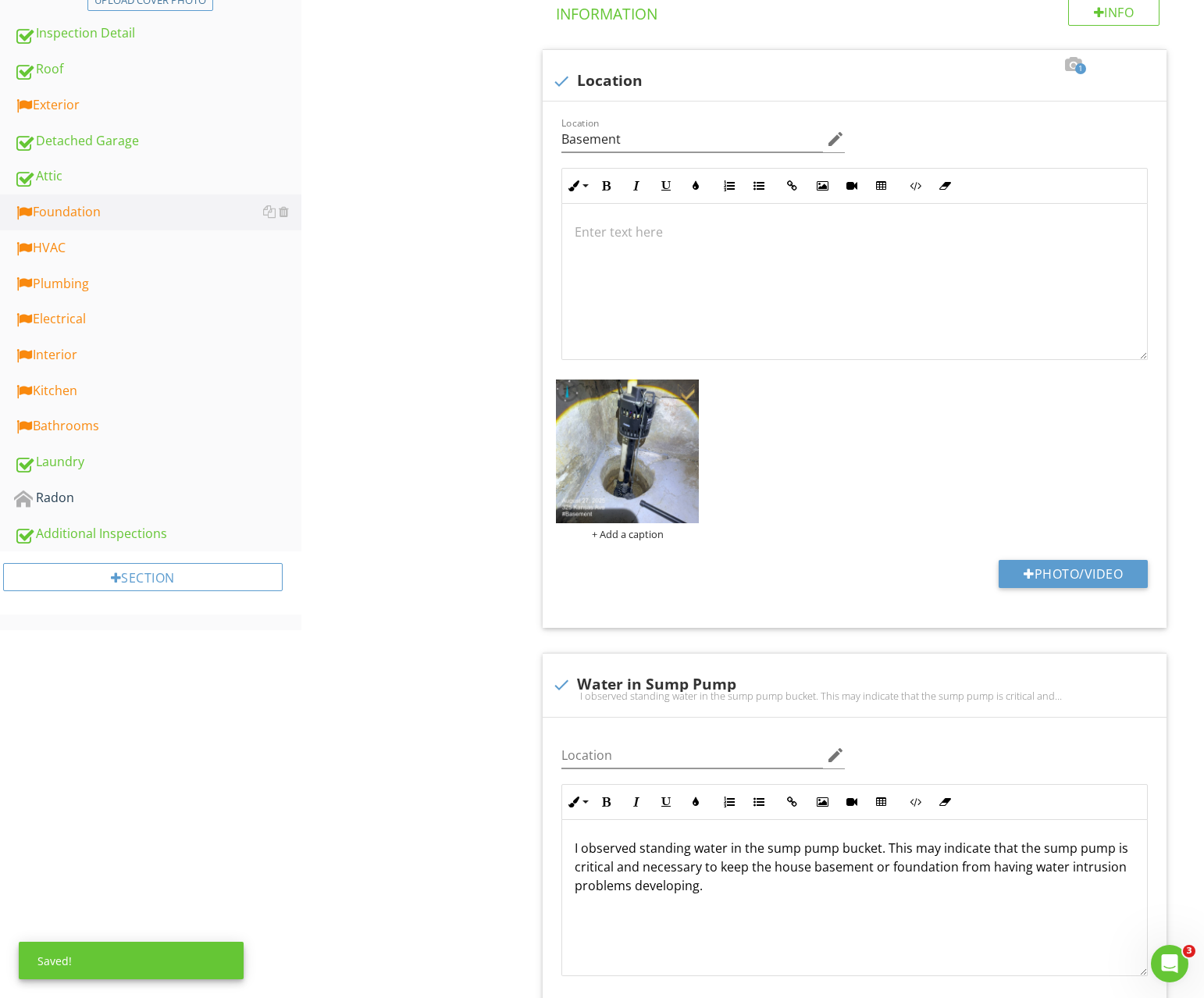
scroll to position [0, 0]
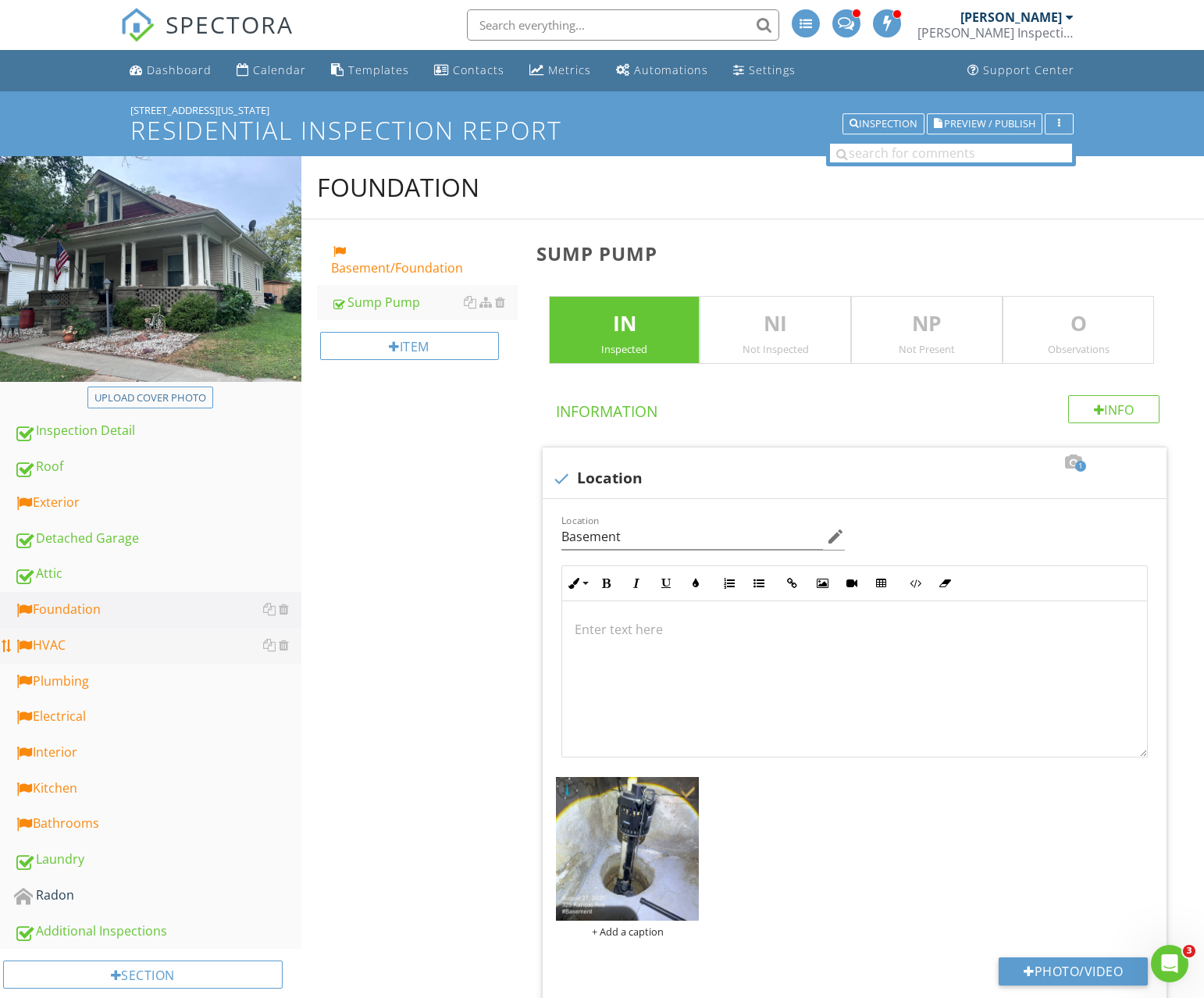
click at [91, 637] on div "HVAC" at bounding box center [158, 646] width 288 height 20
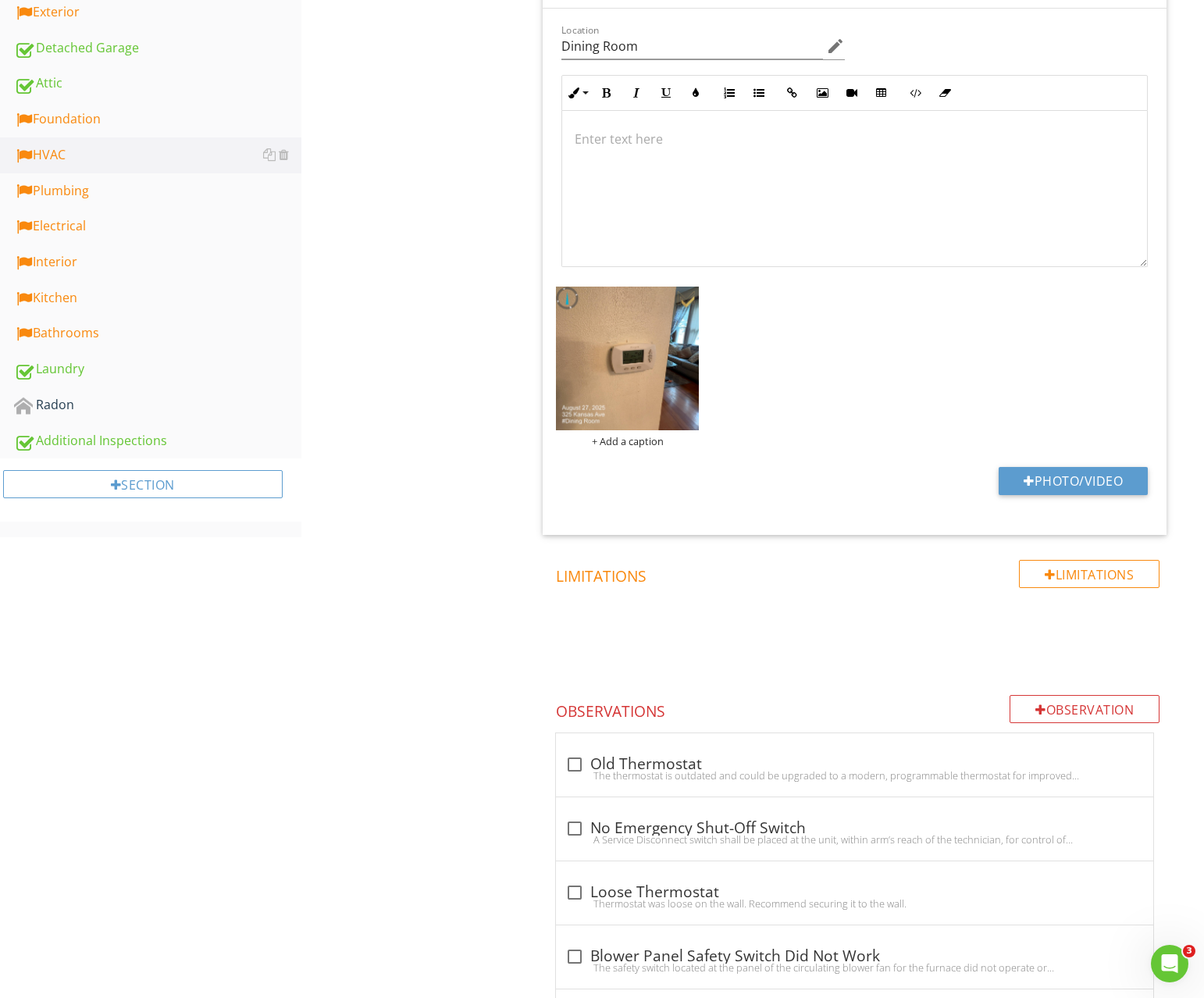
scroll to position [46, 0]
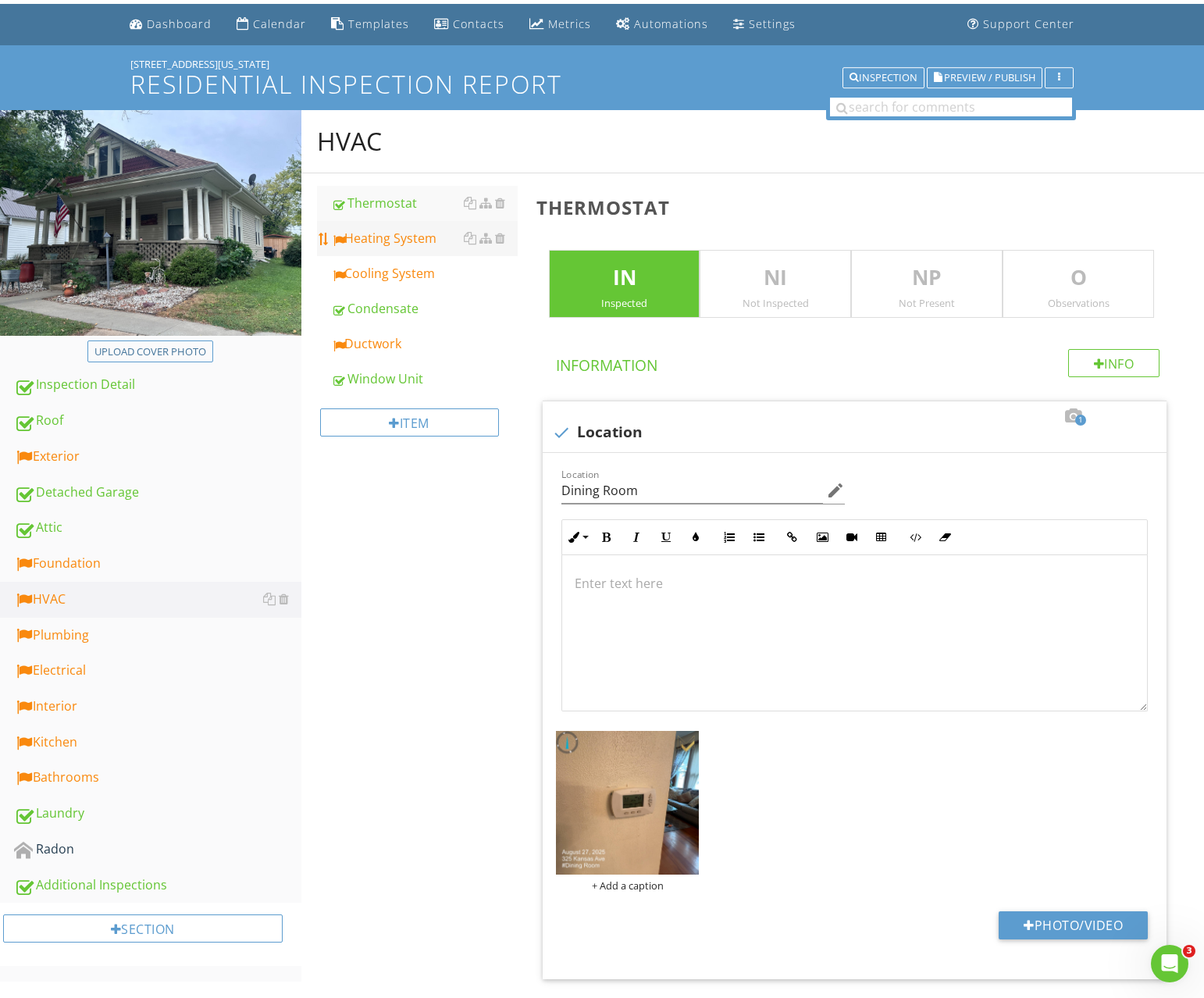
click at [426, 240] on div "Heating System" at bounding box center [424, 238] width 187 height 19
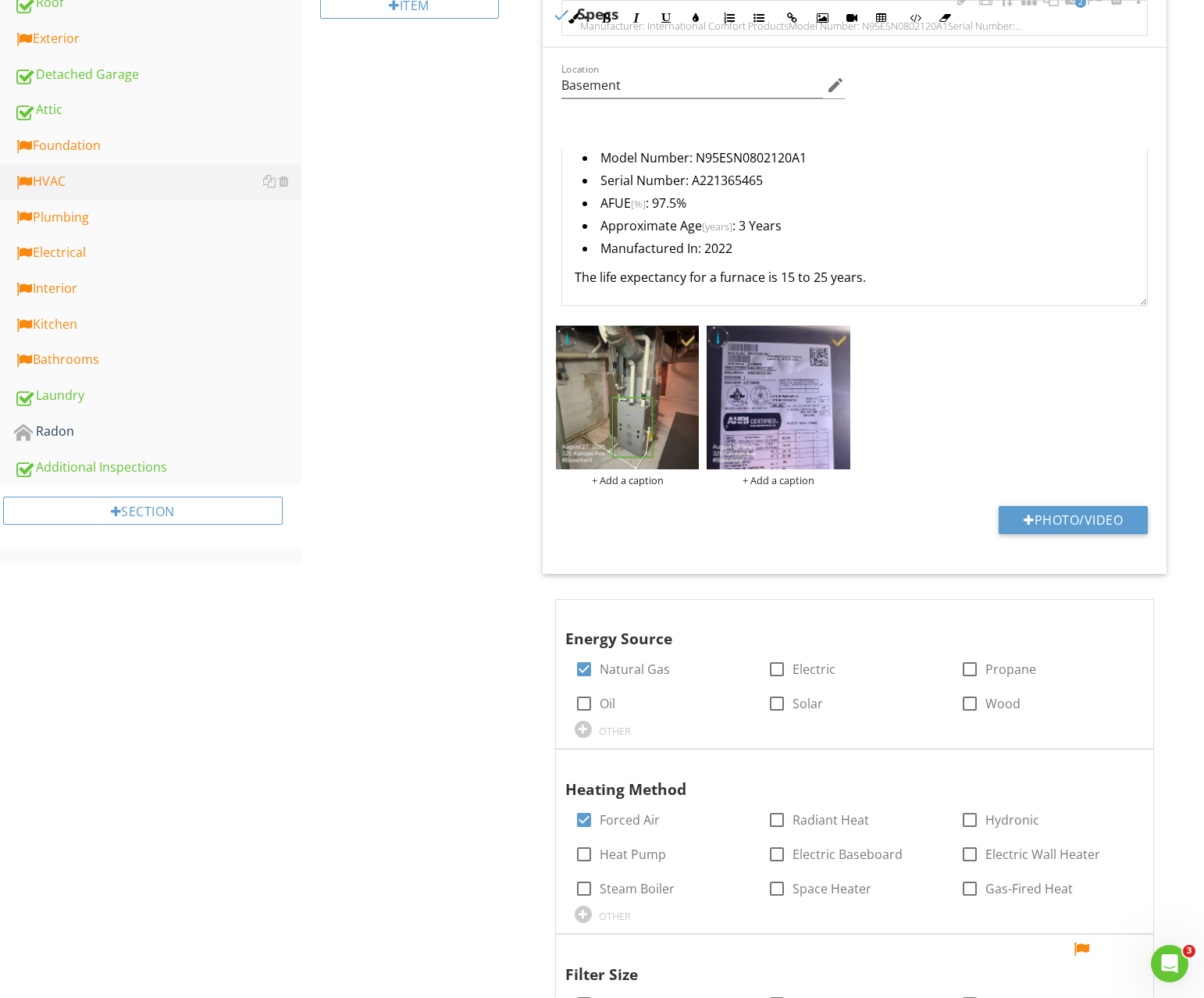
scroll to position [701, 0]
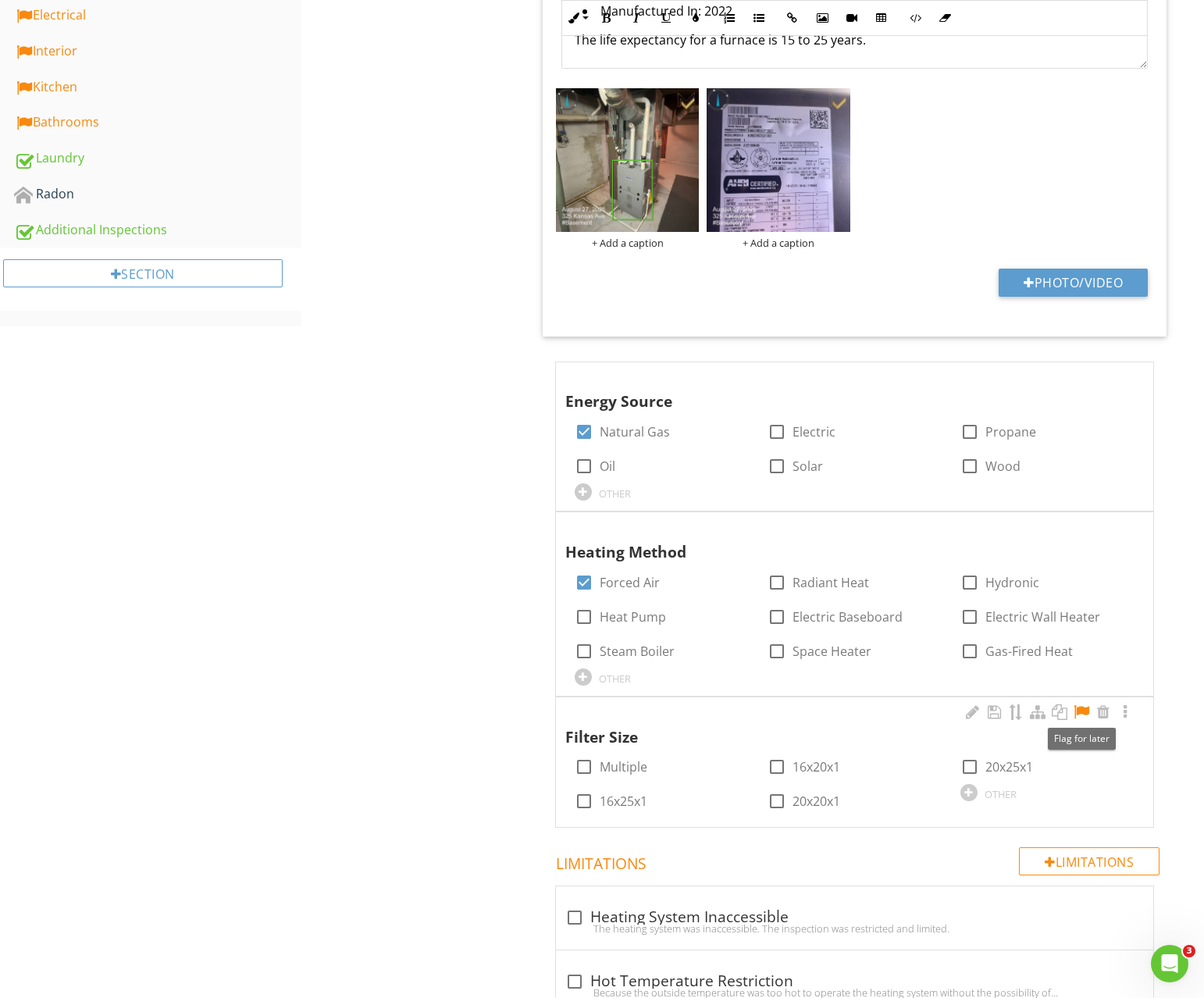
click at [1076, 710] on div at bounding box center [1081, 712] width 19 height 16
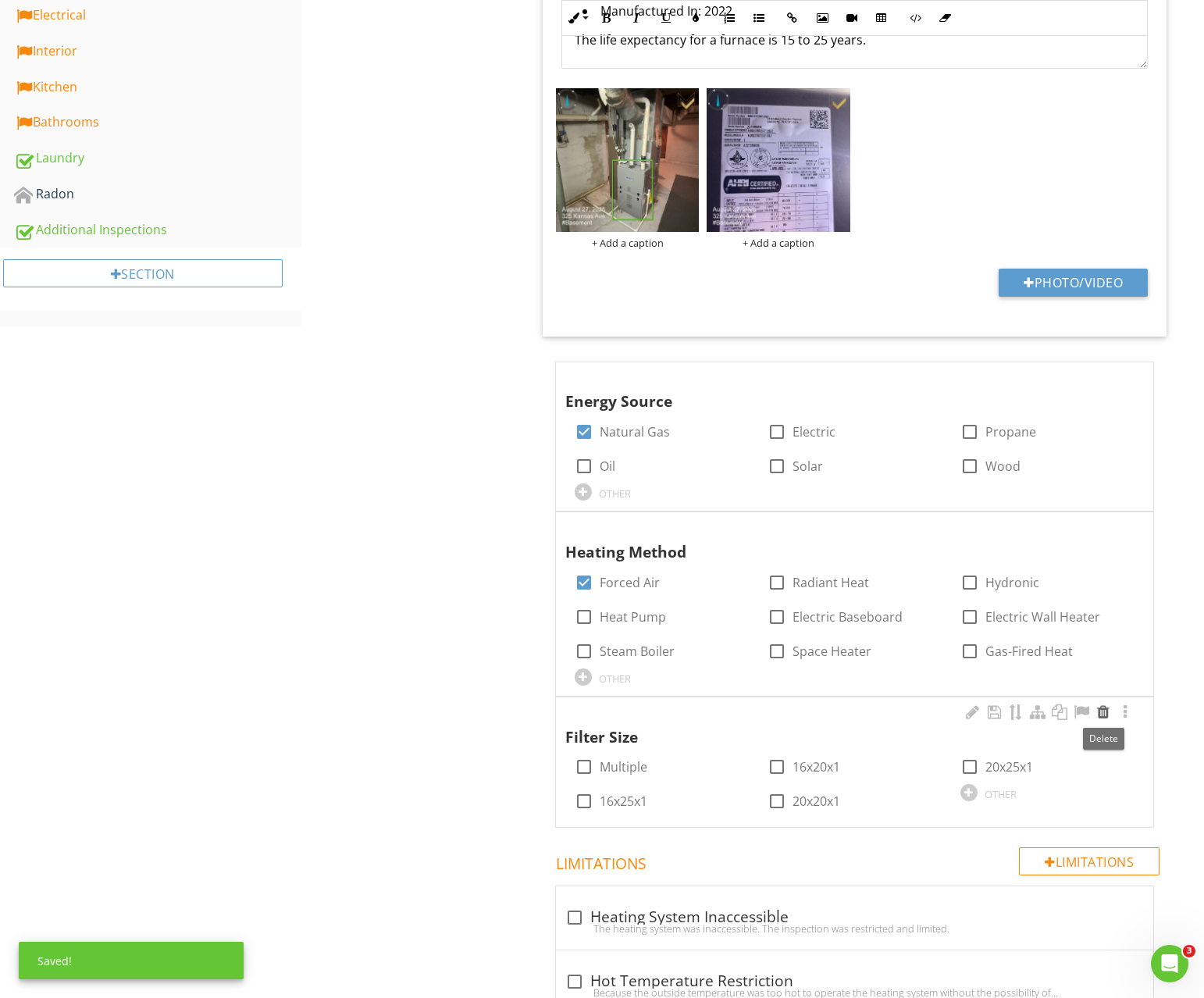
click at [1104, 706] on div at bounding box center [1104, 712] width 19 height 16
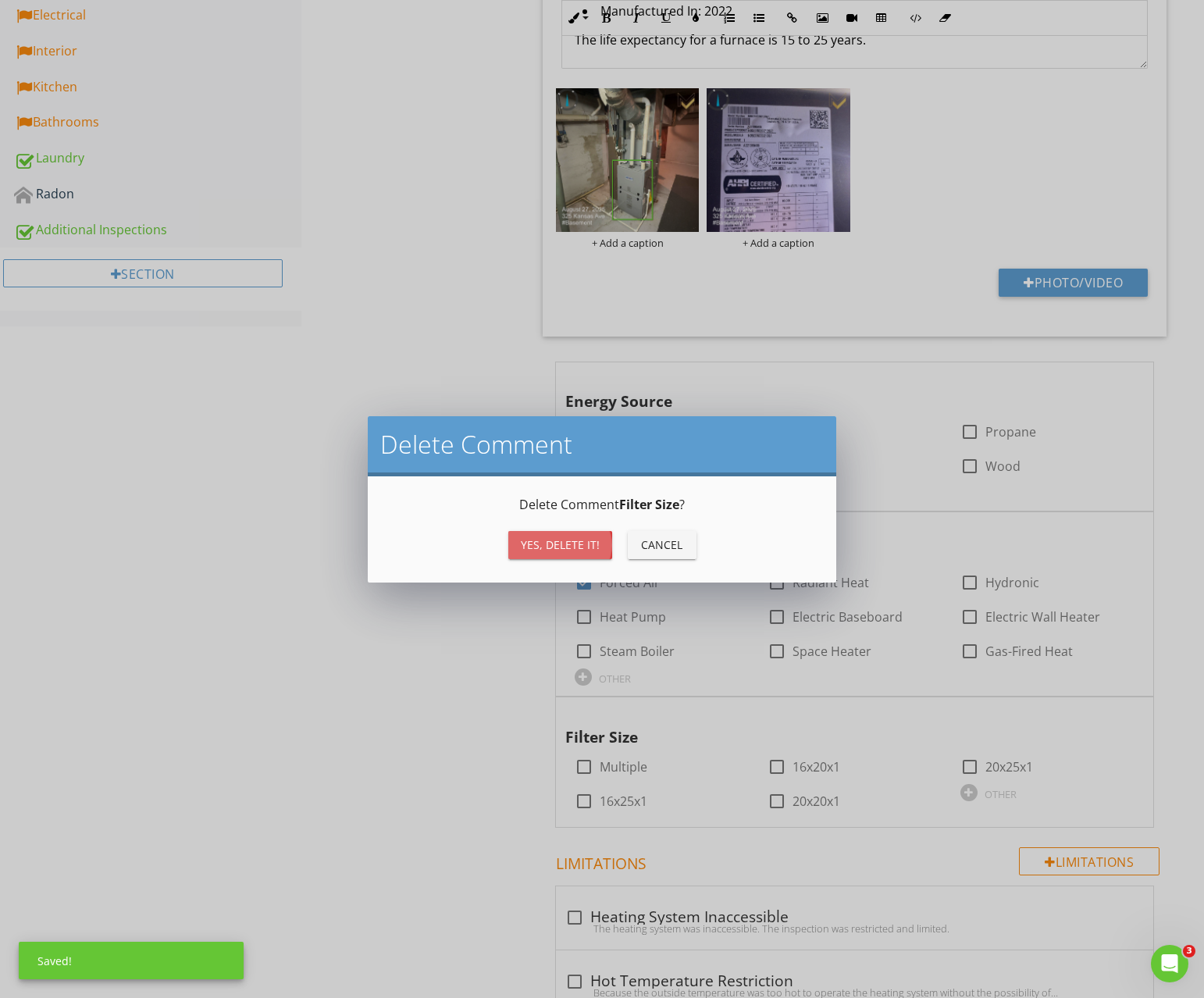
click at [591, 546] on div "Yes, Delete it!" at bounding box center [560, 545] width 79 height 17
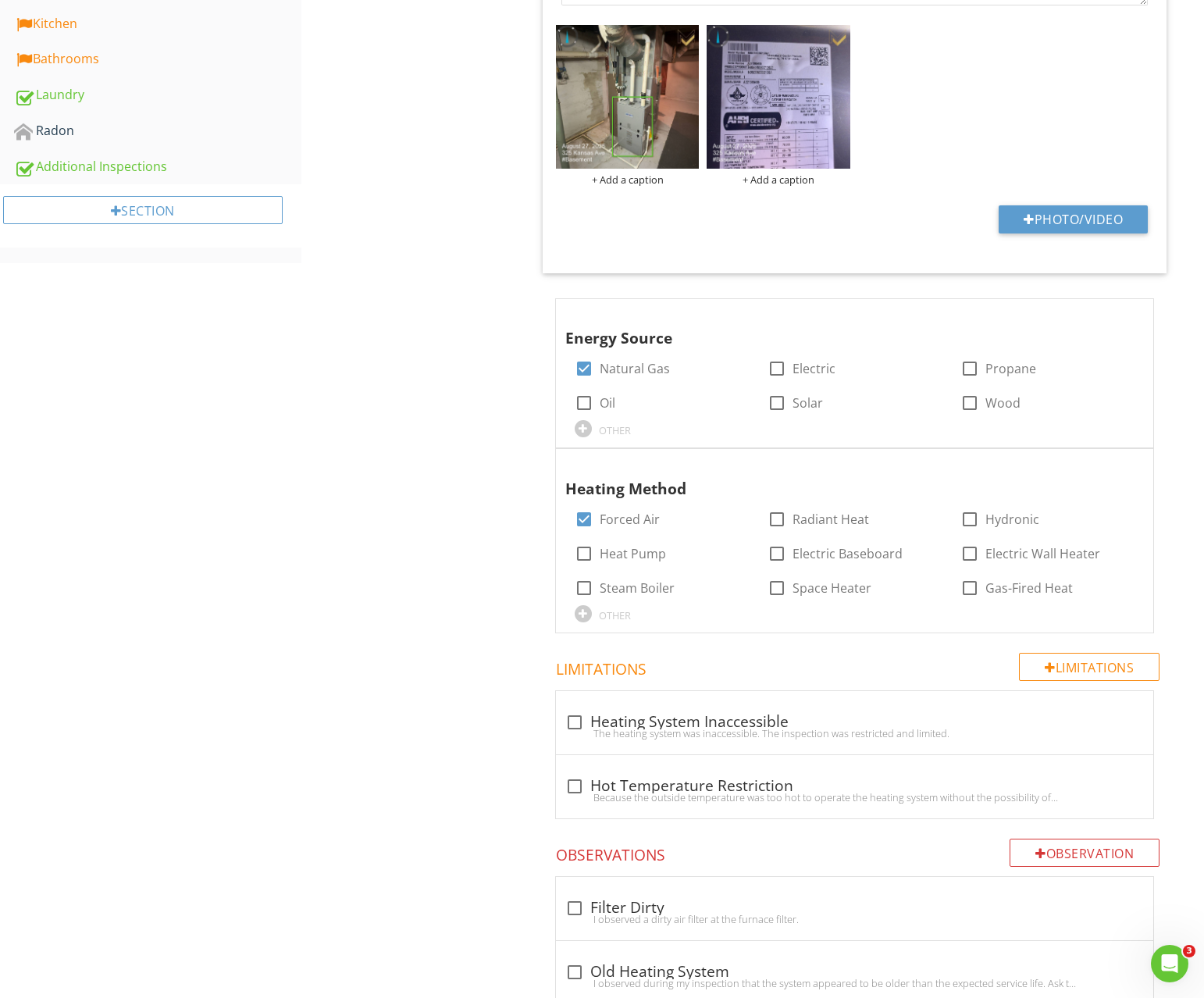
scroll to position [0, 0]
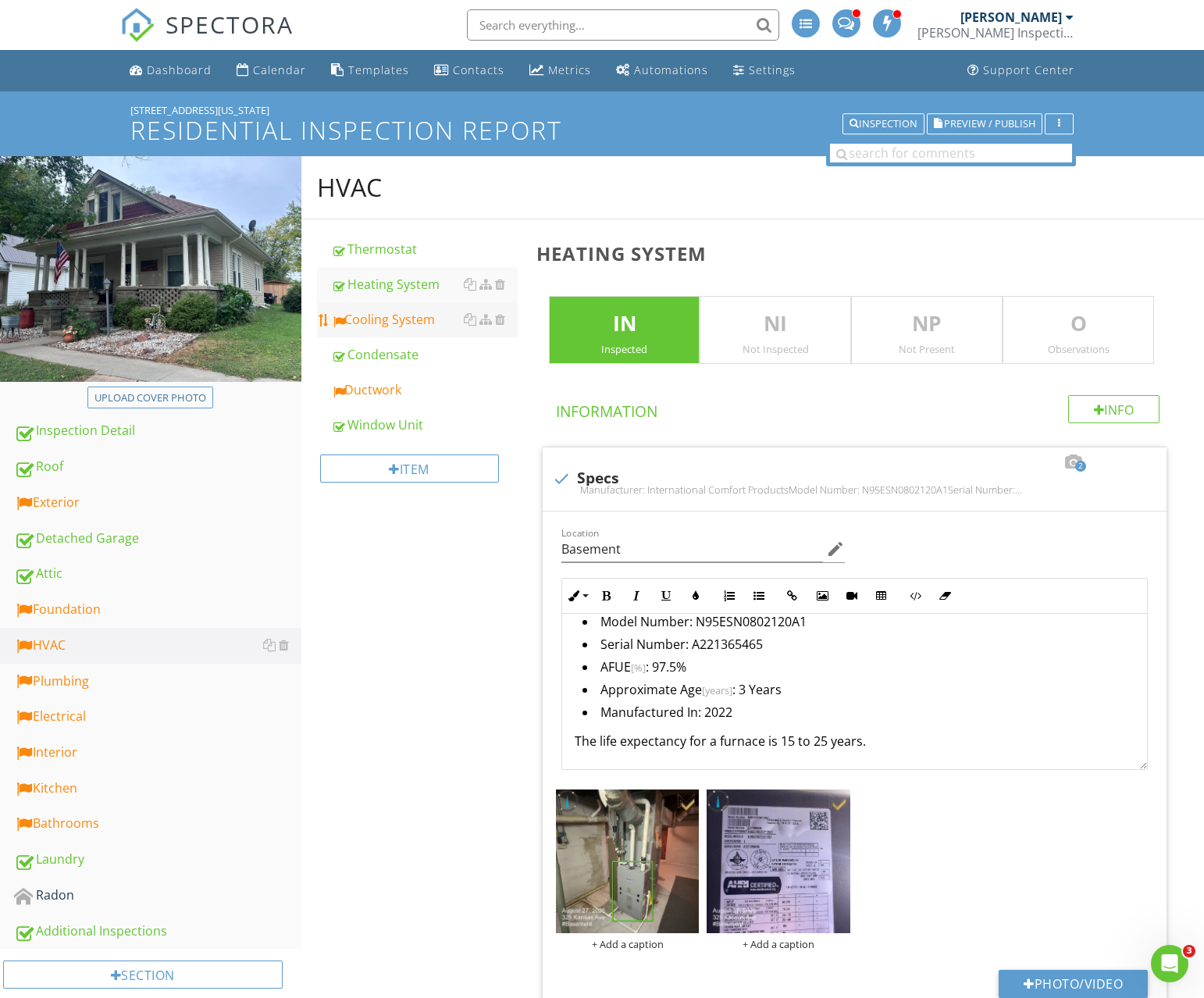
click at [400, 319] on div "Cooling System" at bounding box center [424, 319] width 187 height 19
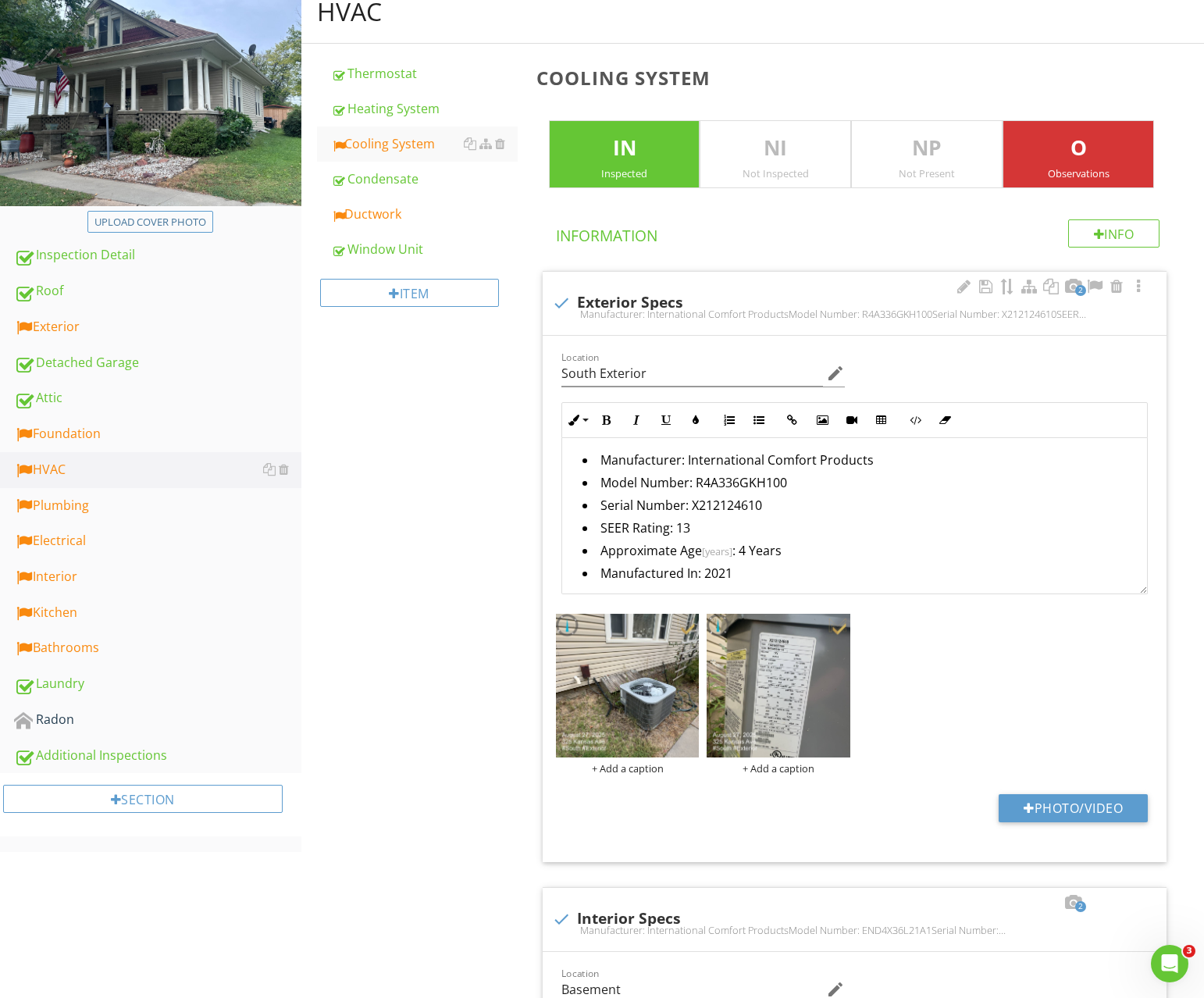
scroll to position [37, 0]
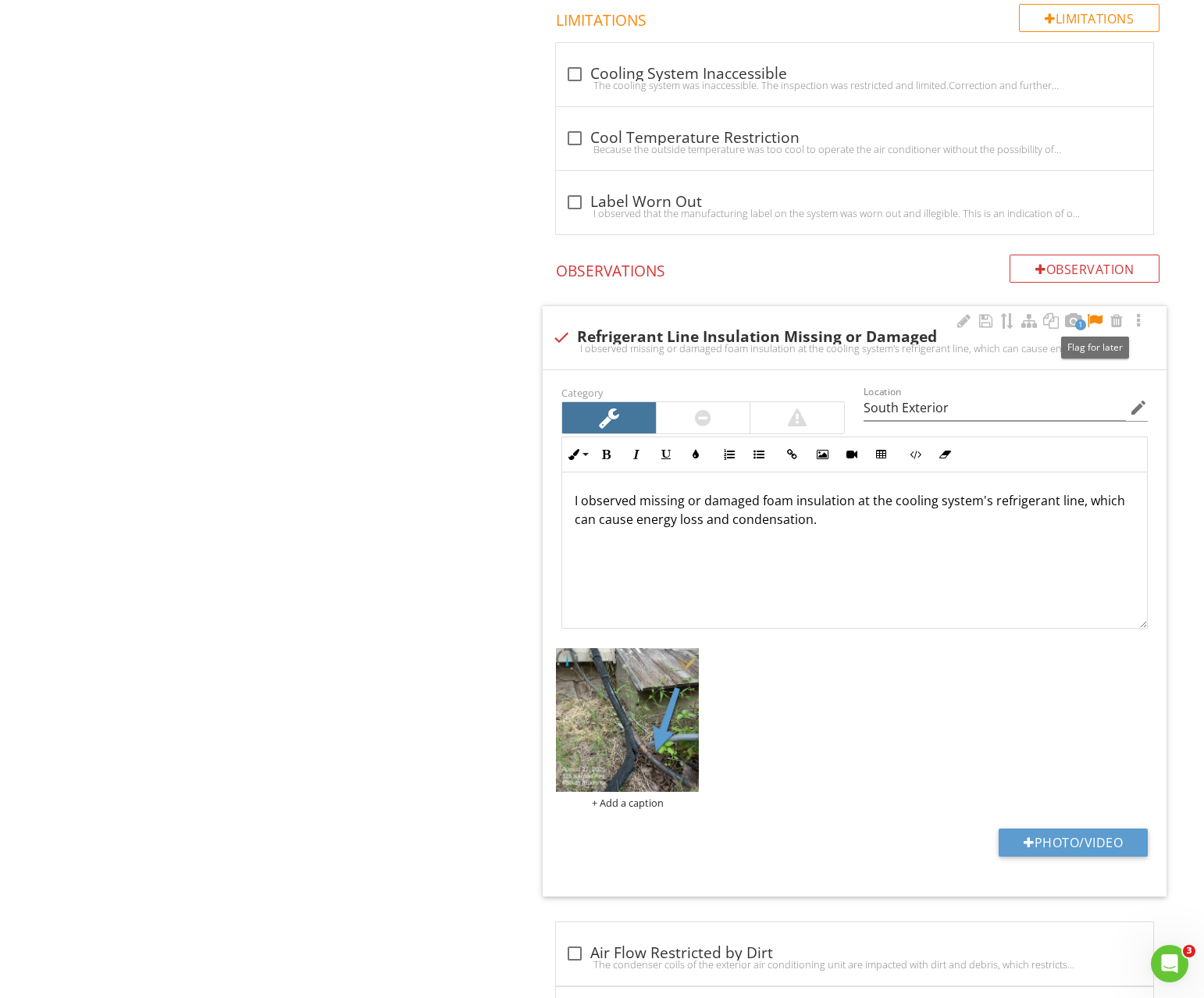
click at [1094, 321] on div at bounding box center [1094, 320] width 19 height 16
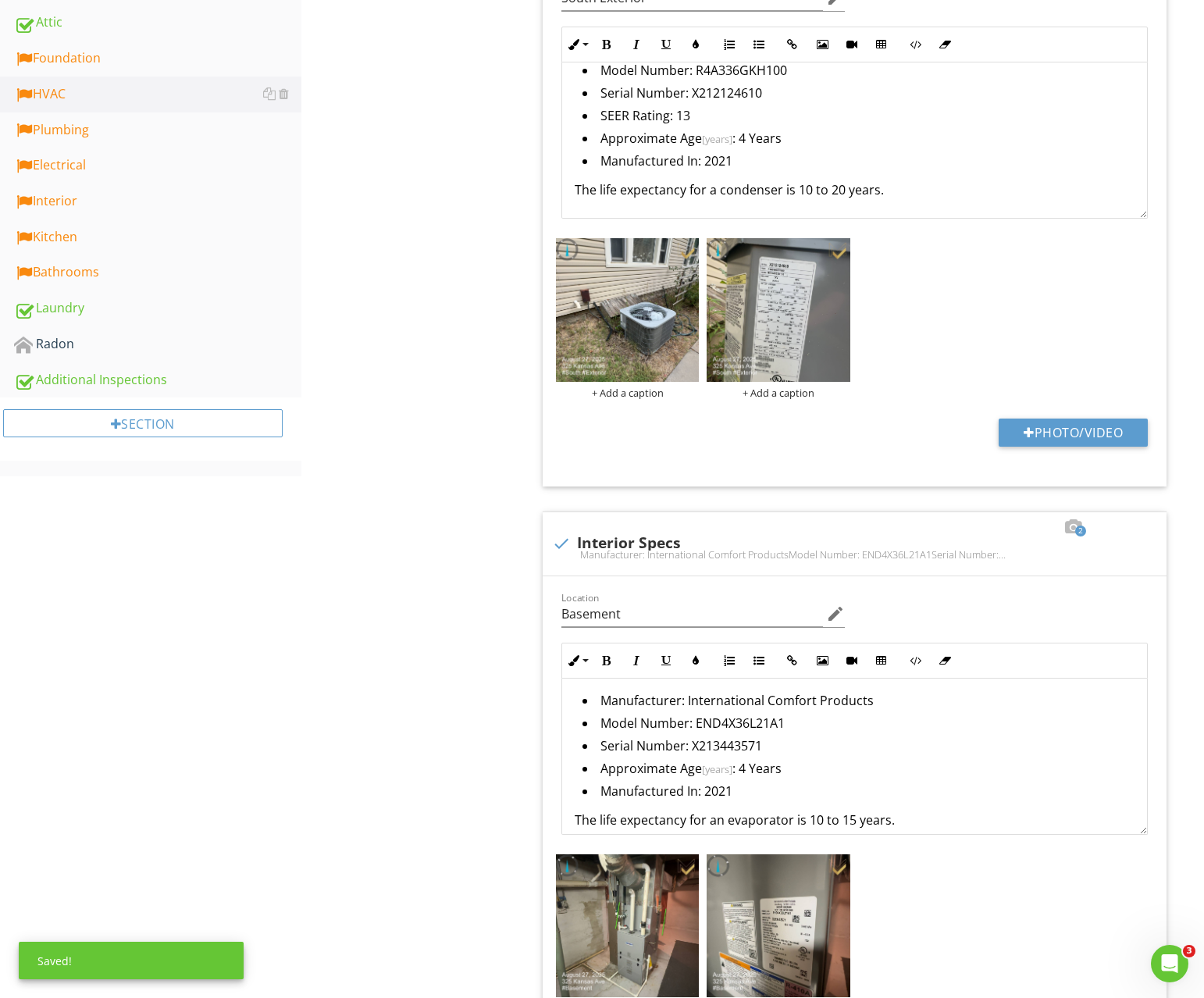
scroll to position [0, 0]
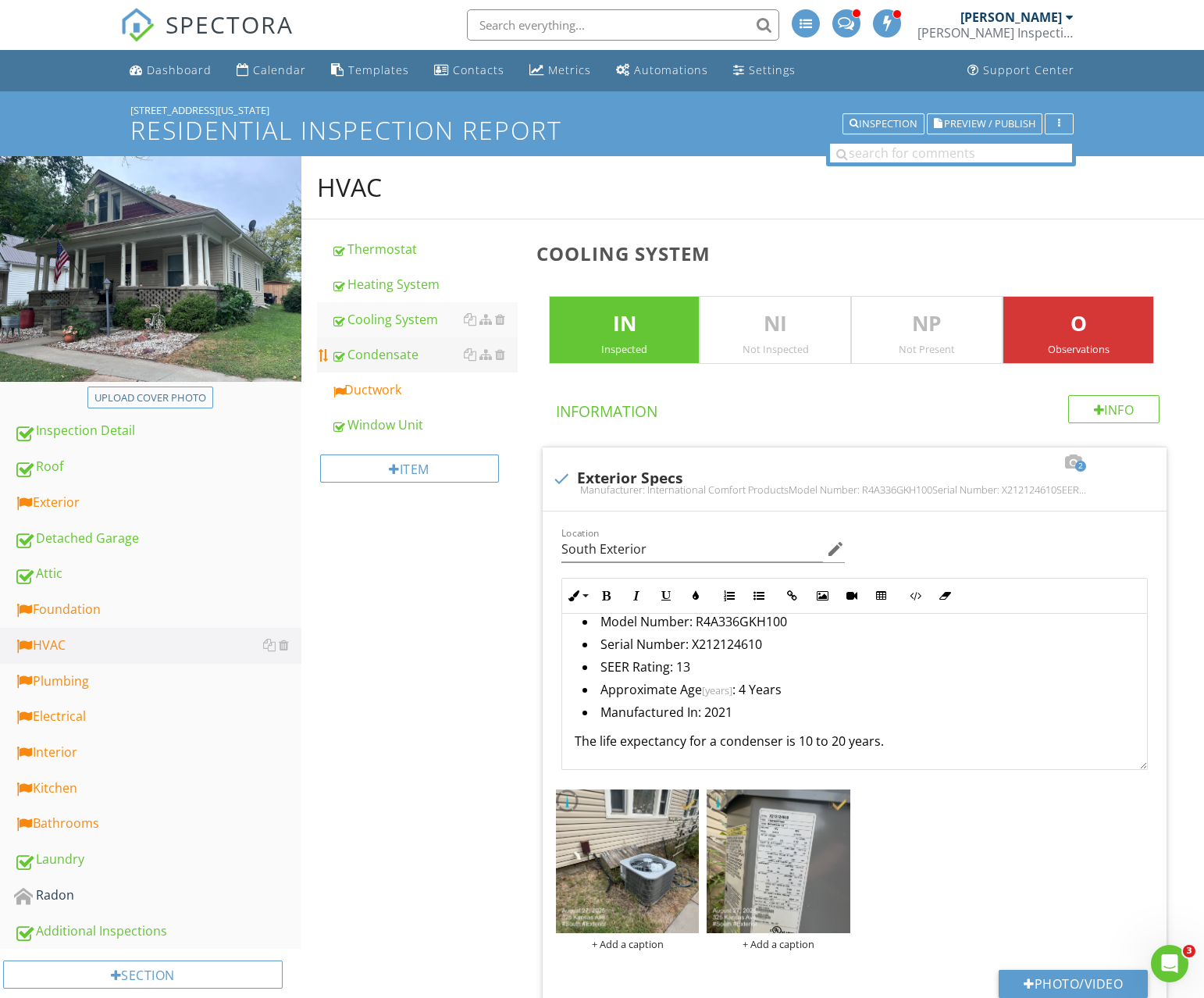
click at [387, 360] on div "Condensate" at bounding box center [424, 355] width 187 height 19
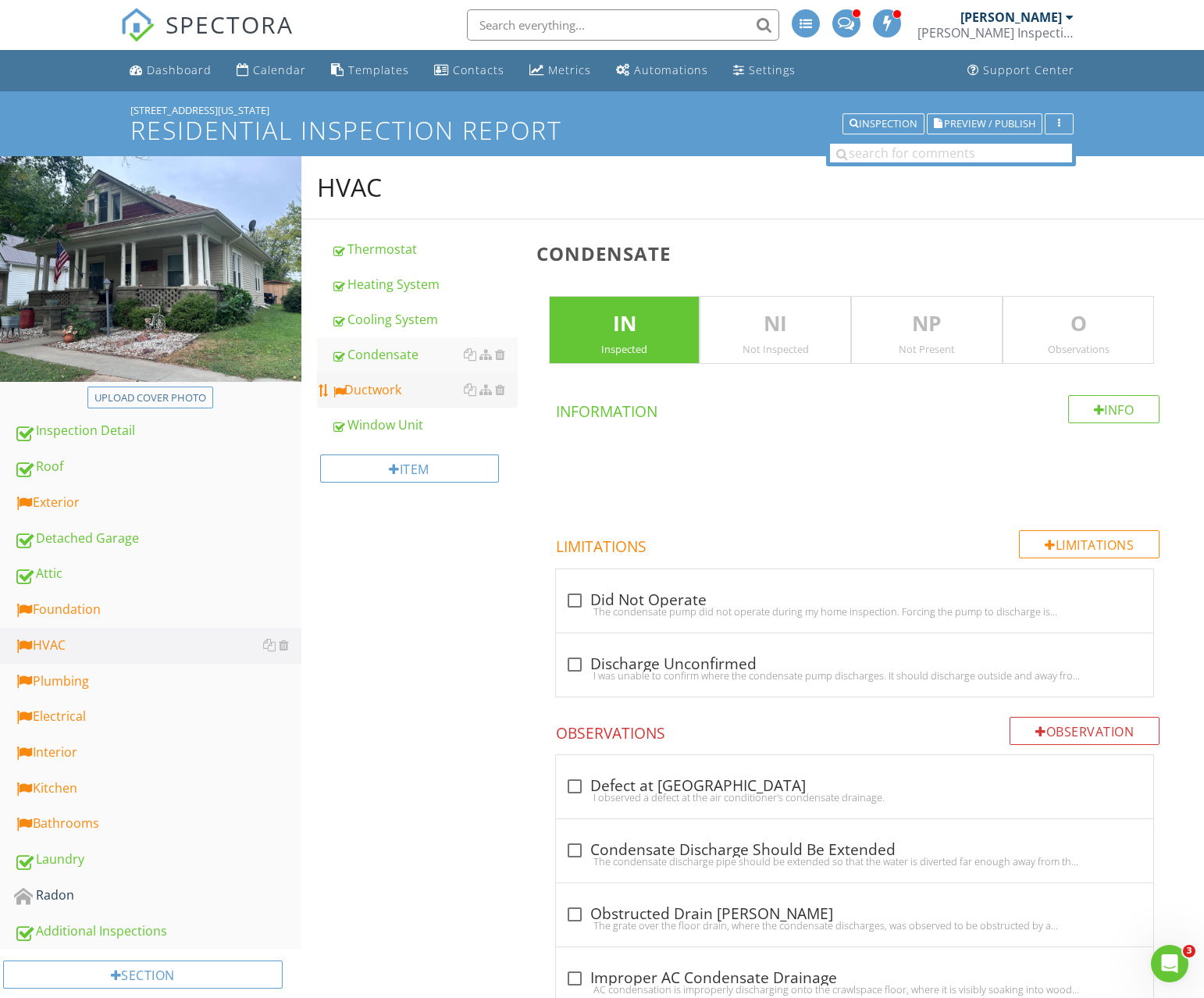
click at [382, 385] on div "Ductwork" at bounding box center [424, 390] width 187 height 19
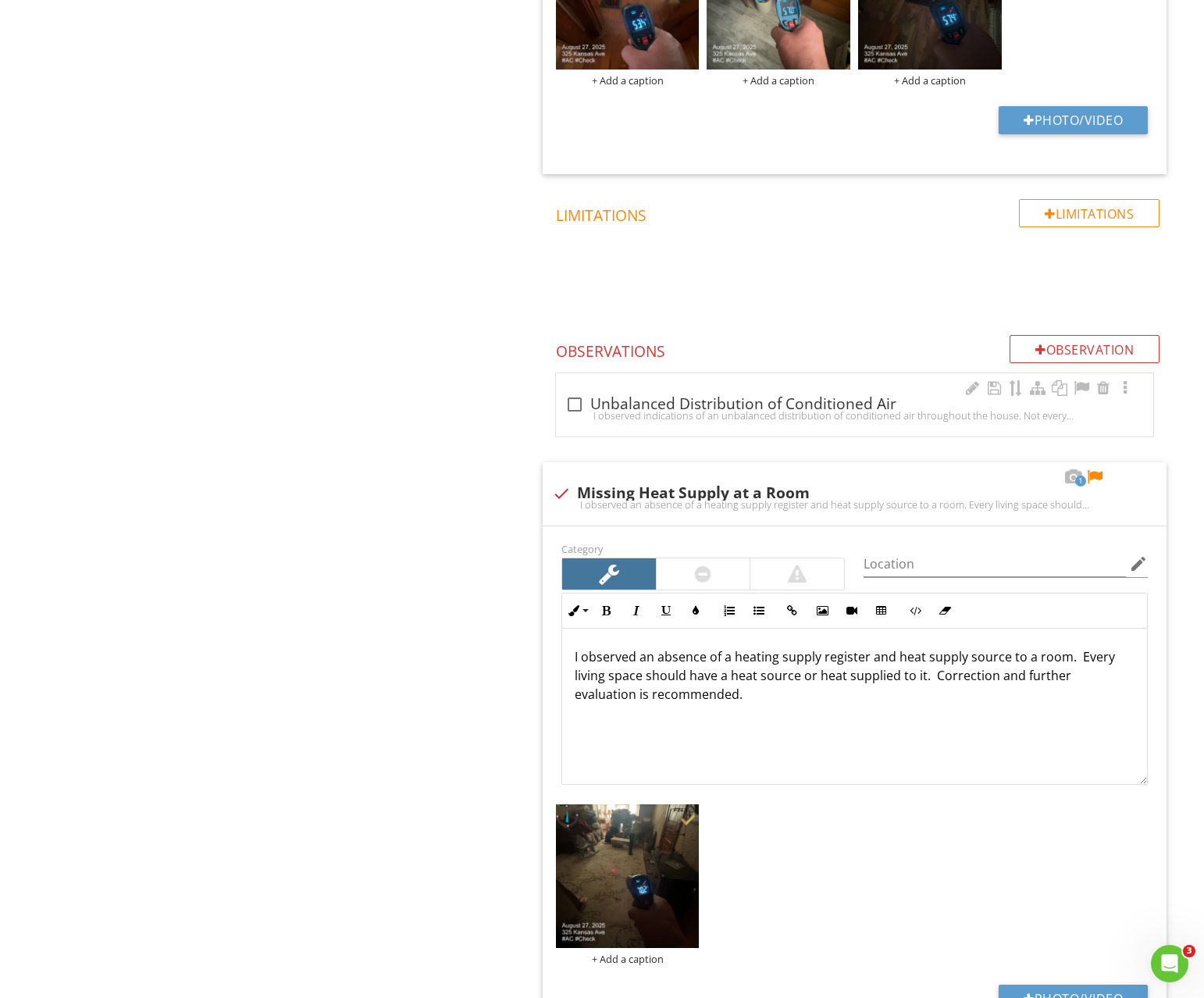
scroll to position [1858, 0]
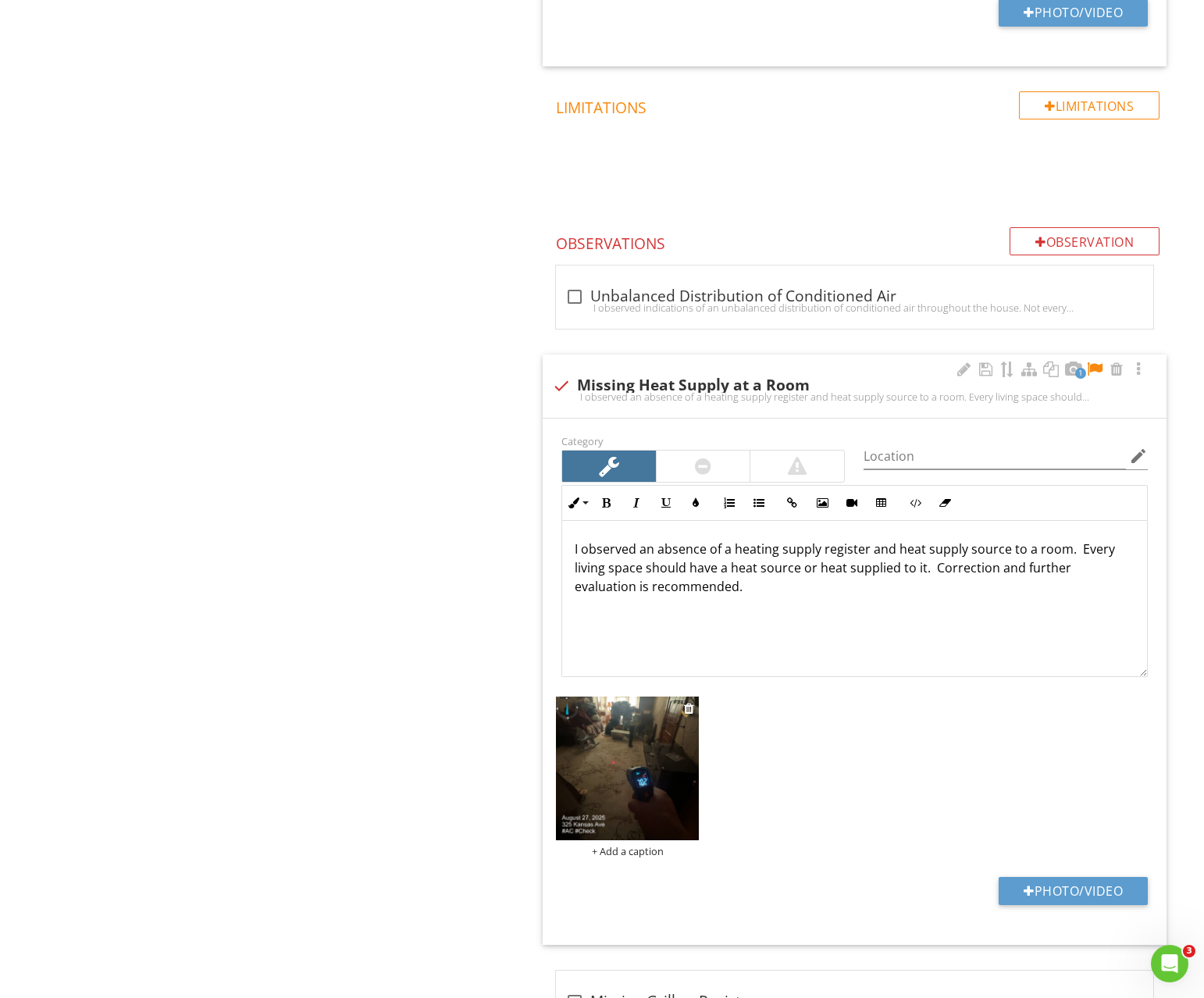
click at [633, 755] on img at bounding box center [628, 768] width 144 height 144
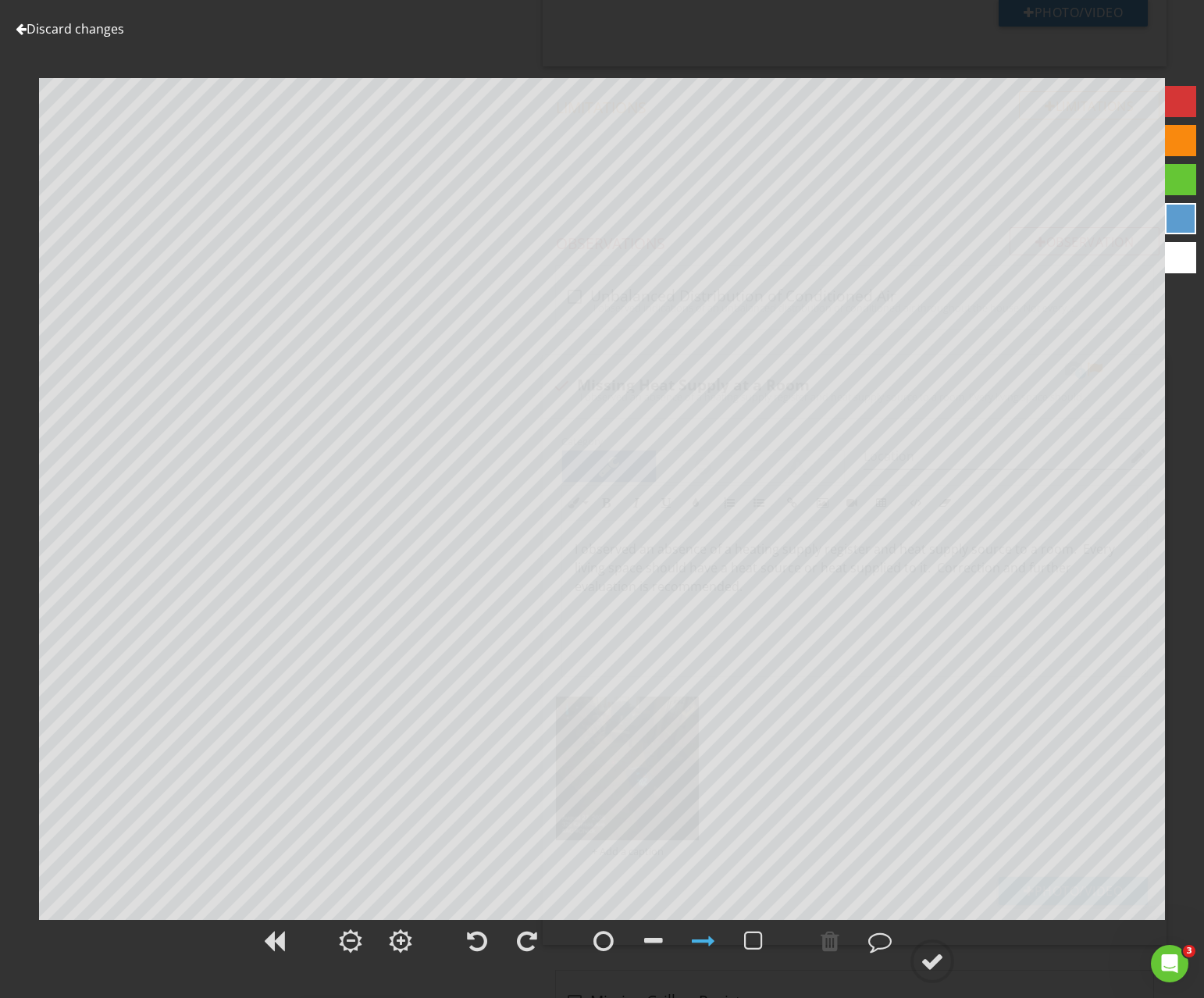
click at [107, 32] on link "Discard changes" at bounding box center [70, 29] width 109 height 18
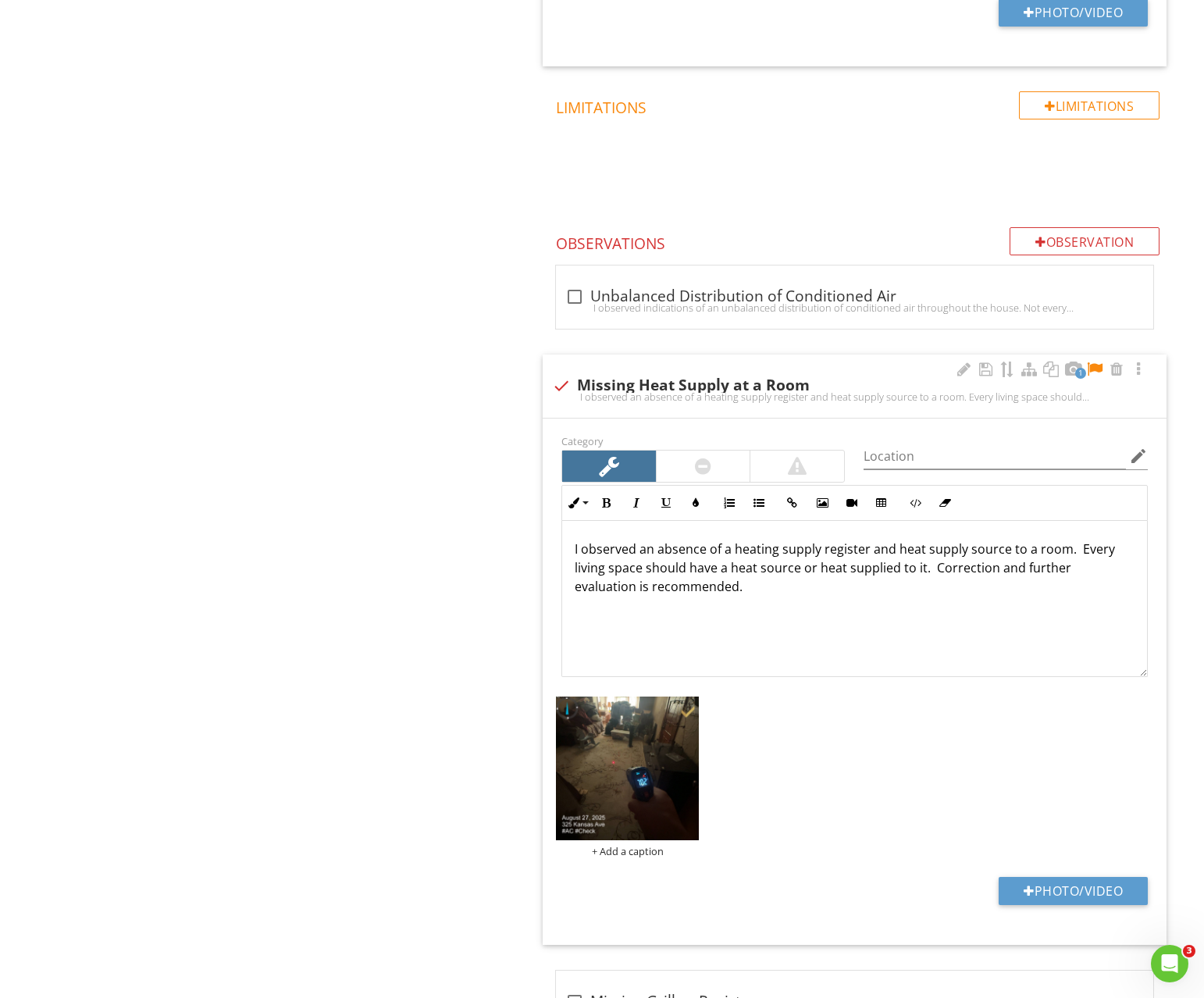
drag, startPoint x: 1091, startPoint y: 369, endPoint x: 1023, endPoint y: 450, distance: 105.8
click at [1090, 369] on div at bounding box center [1094, 369] width 19 height 16
drag, startPoint x: 925, startPoint y: 565, endPoint x: 960, endPoint y: 630, distance: 73.8
click at [960, 630] on div "I observed an absence of a heating supply register and heat supply source to a …" at bounding box center [855, 599] width 585 height 156
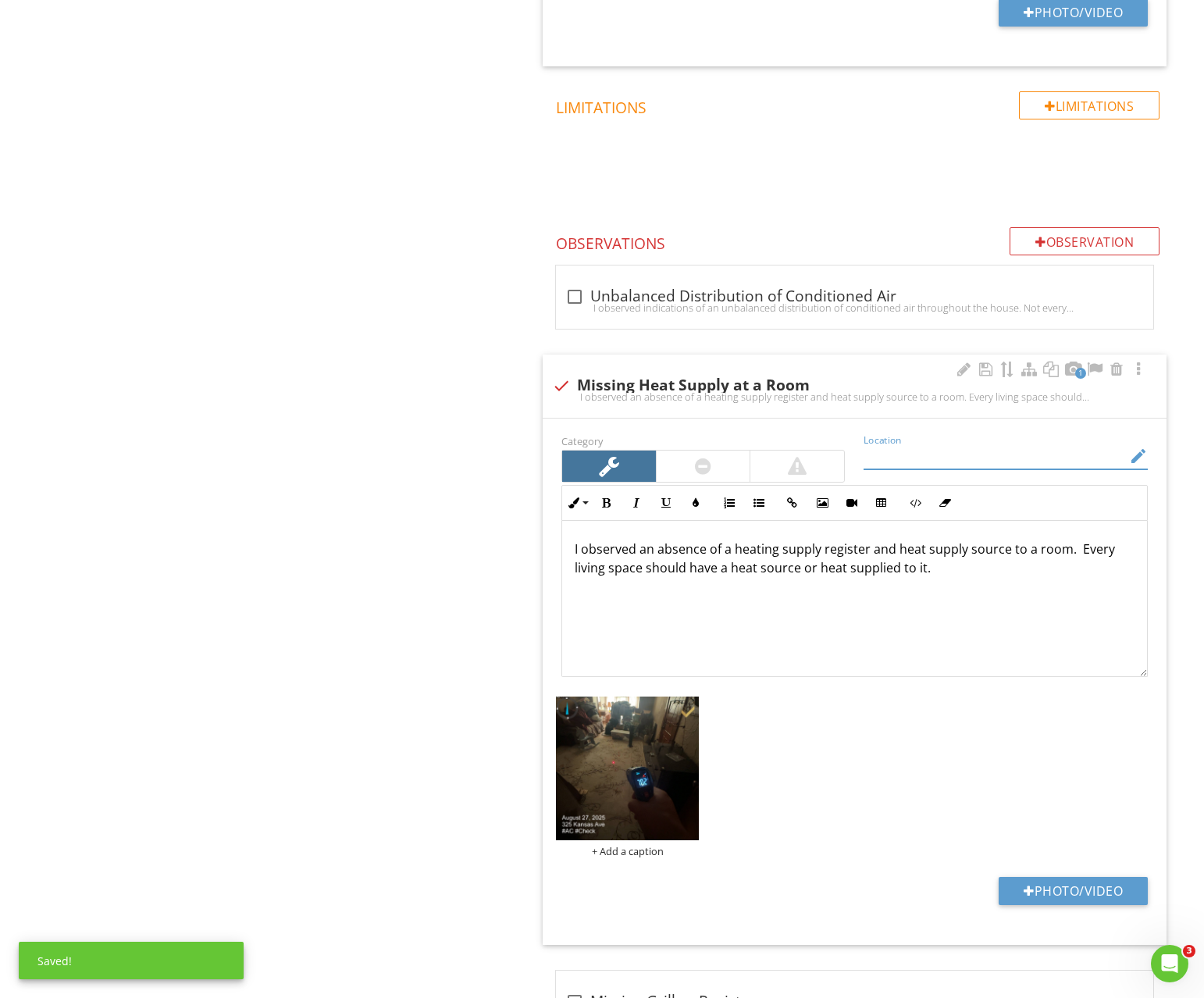
click at [911, 450] on input "Location" at bounding box center [994, 457] width 263 height 26
type input "2nd Floor Bedroom"
click at [726, 472] on div at bounding box center [703, 466] width 94 height 32
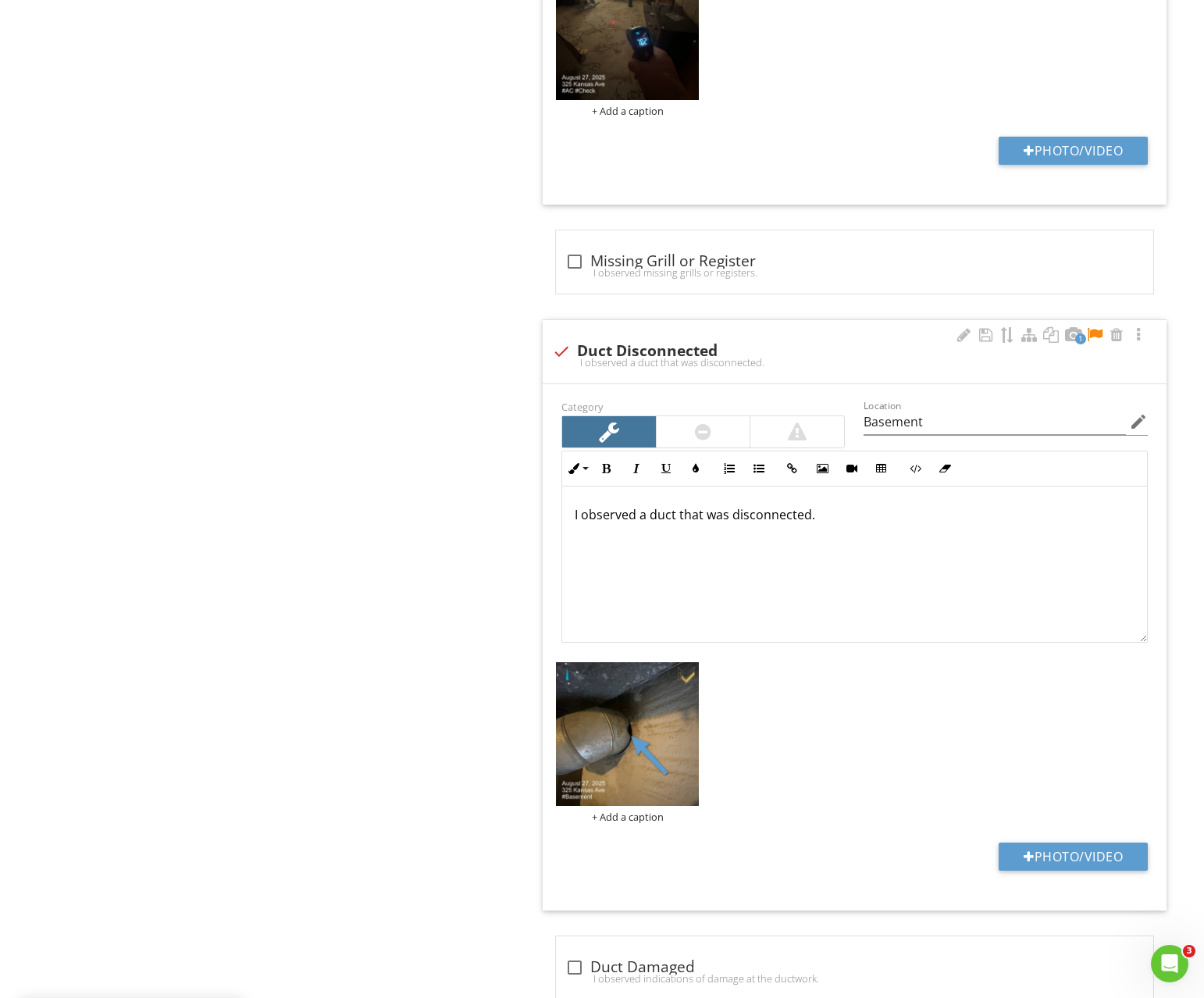
scroll to position [2599, 0]
drag, startPoint x: 1100, startPoint y: 330, endPoint x: 1090, endPoint y: 334, distance: 10.8
click at [1100, 330] on div at bounding box center [1094, 334] width 19 height 16
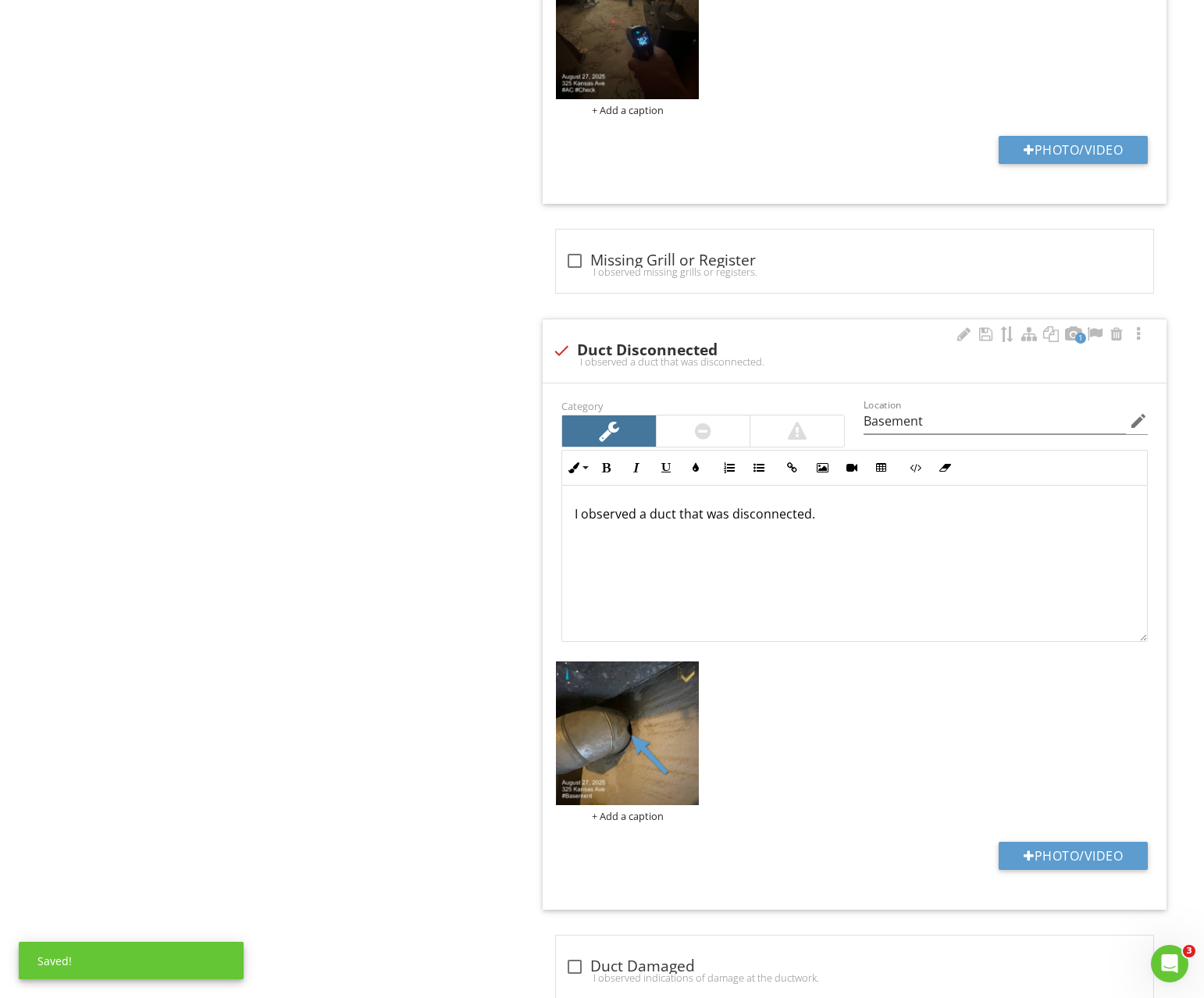
click at [730, 519] on p "I observed a duct that was disconnected." at bounding box center [854, 513] width 560 height 19
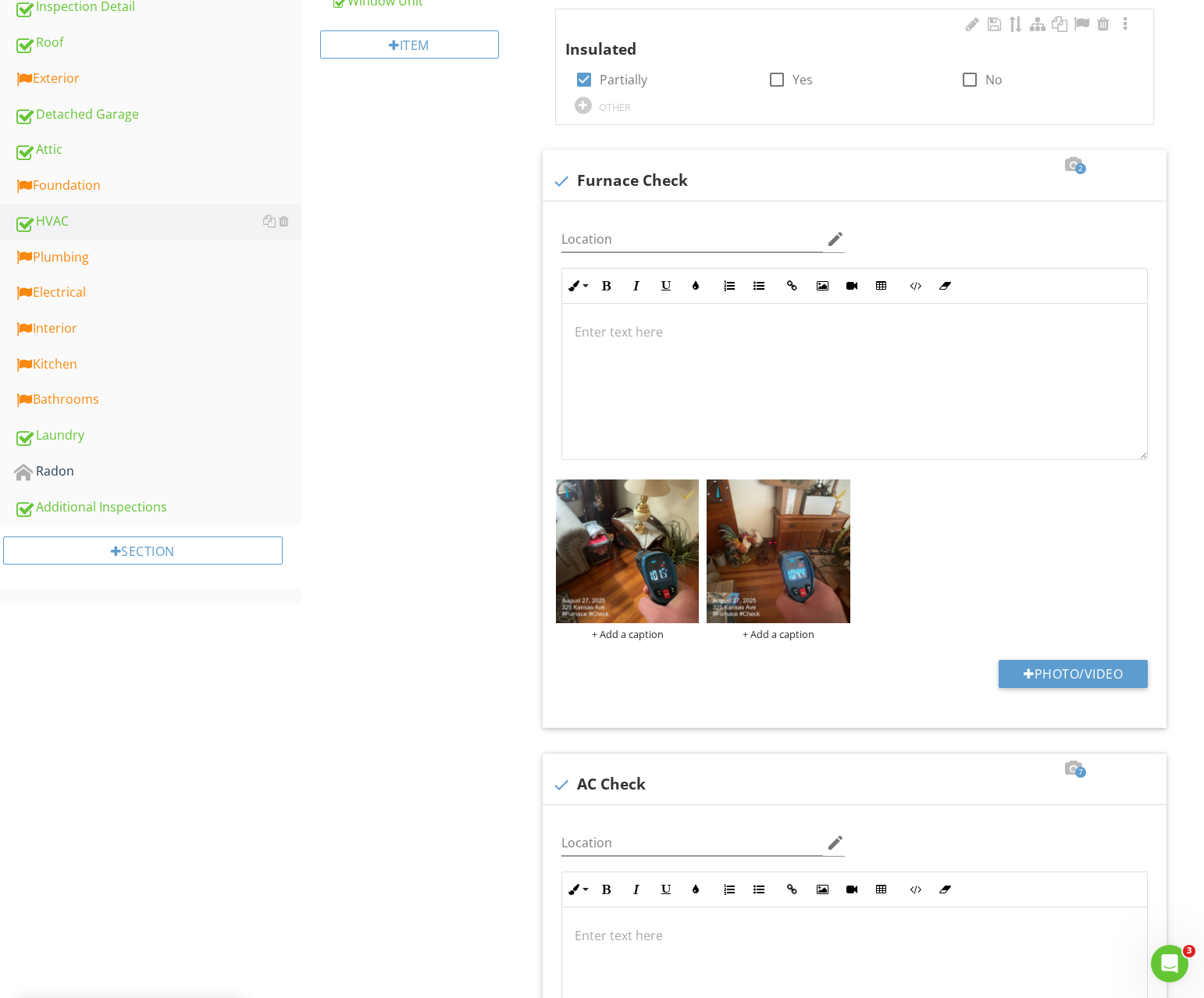
scroll to position [0, 0]
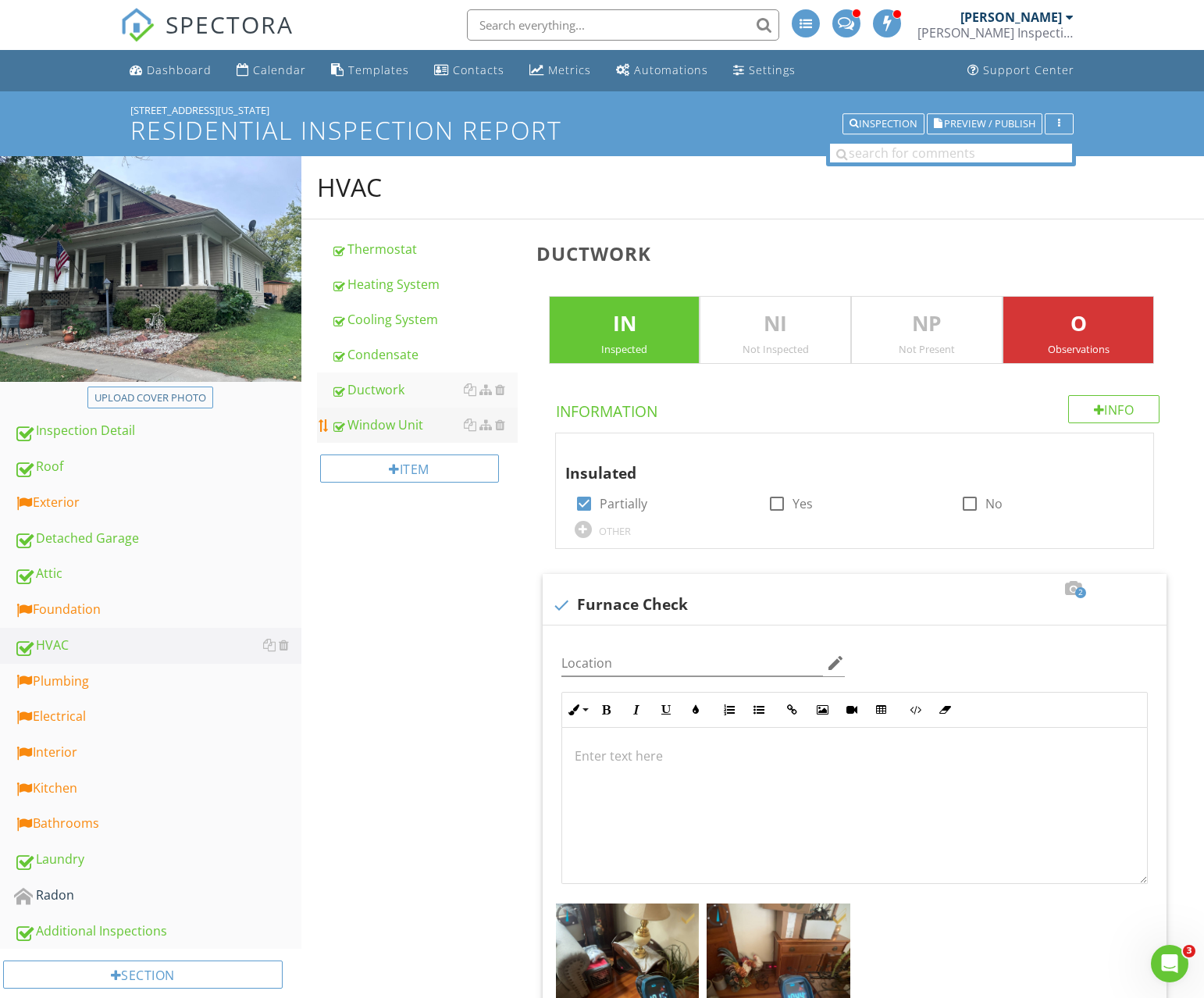
click at [409, 423] on div "Window Unit" at bounding box center [424, 425] width 187 height 19
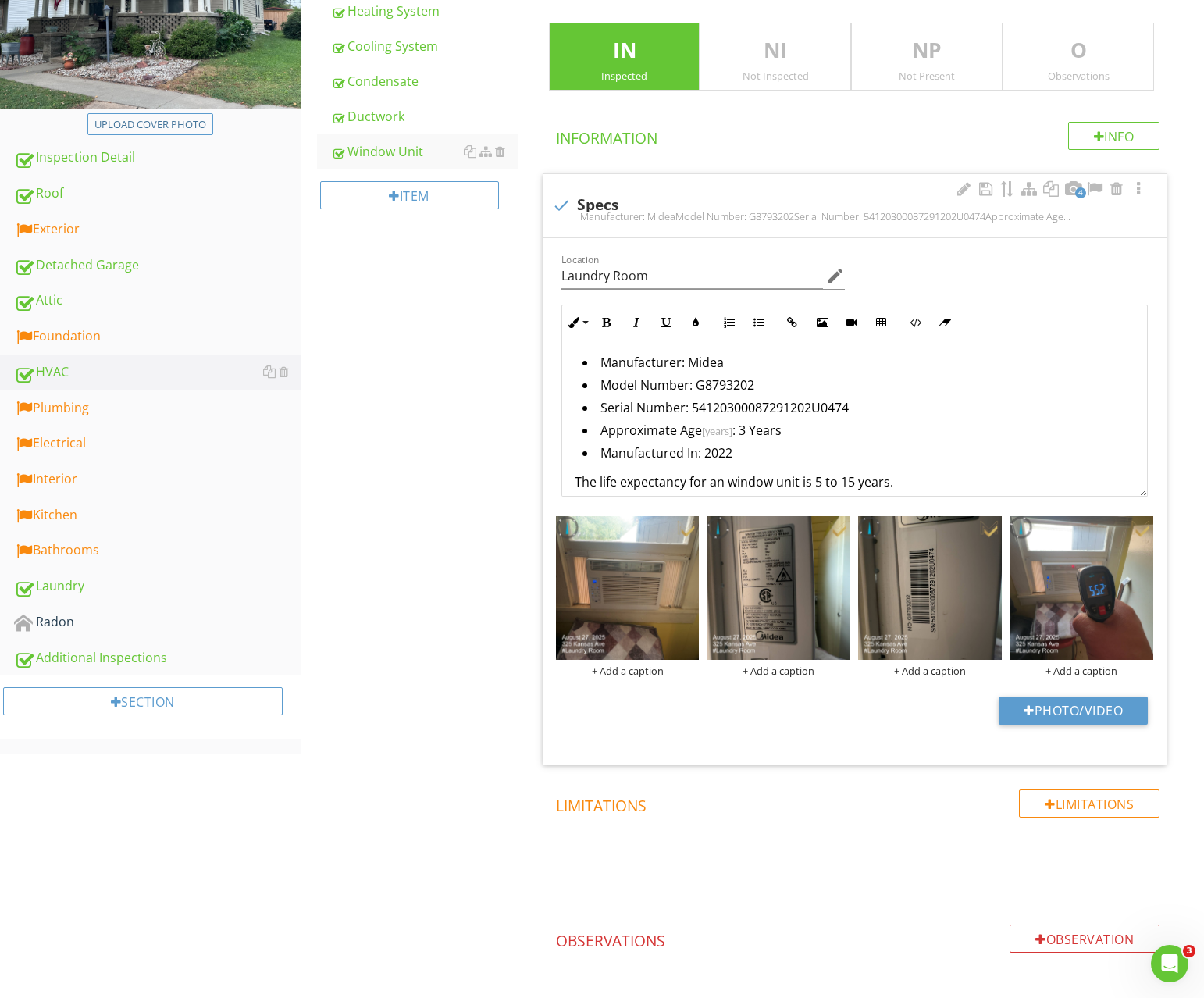
scroll to position [297, 0]
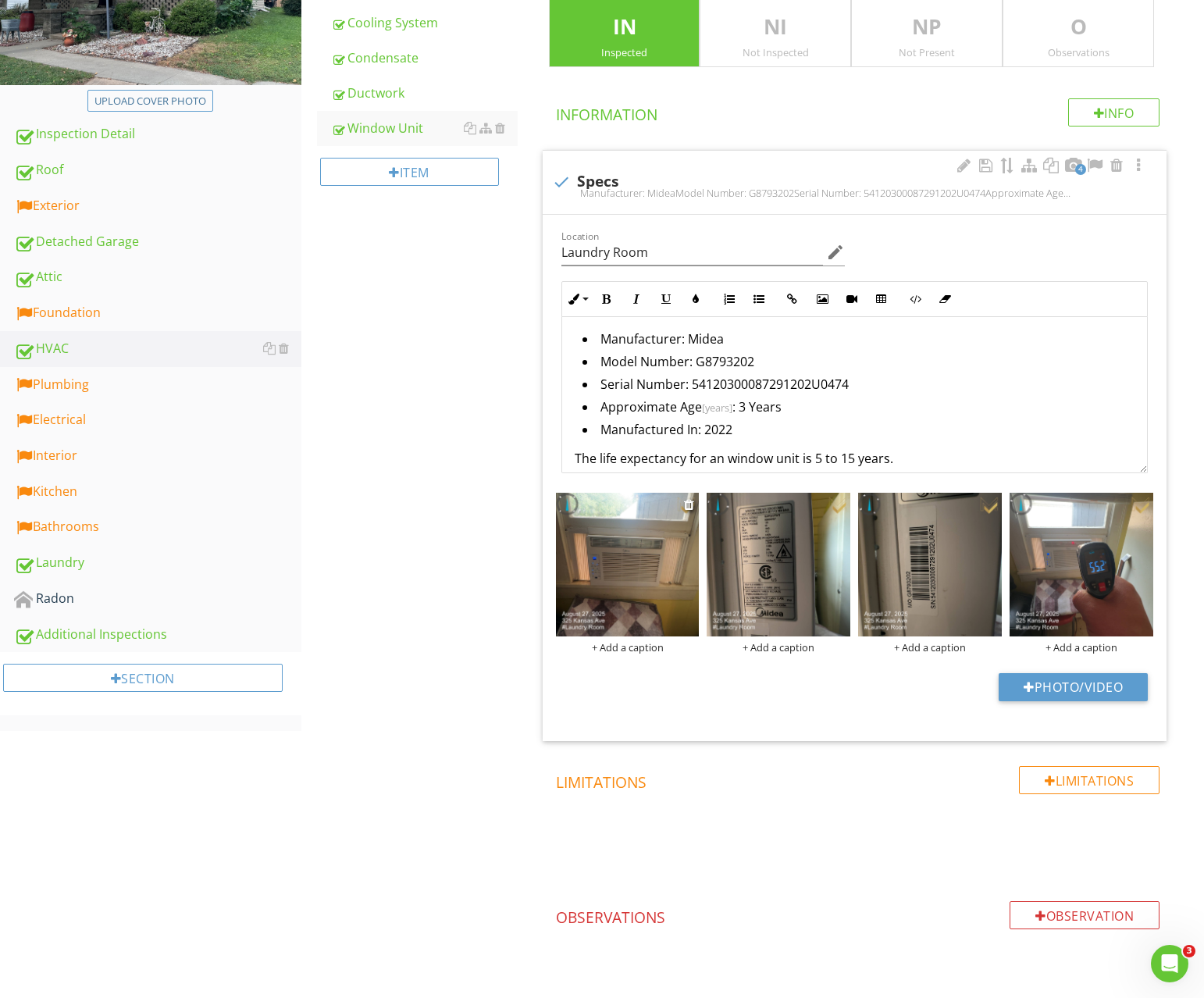
click at [654, 525] on img at bounding box center [628, 564] width 144 height 144
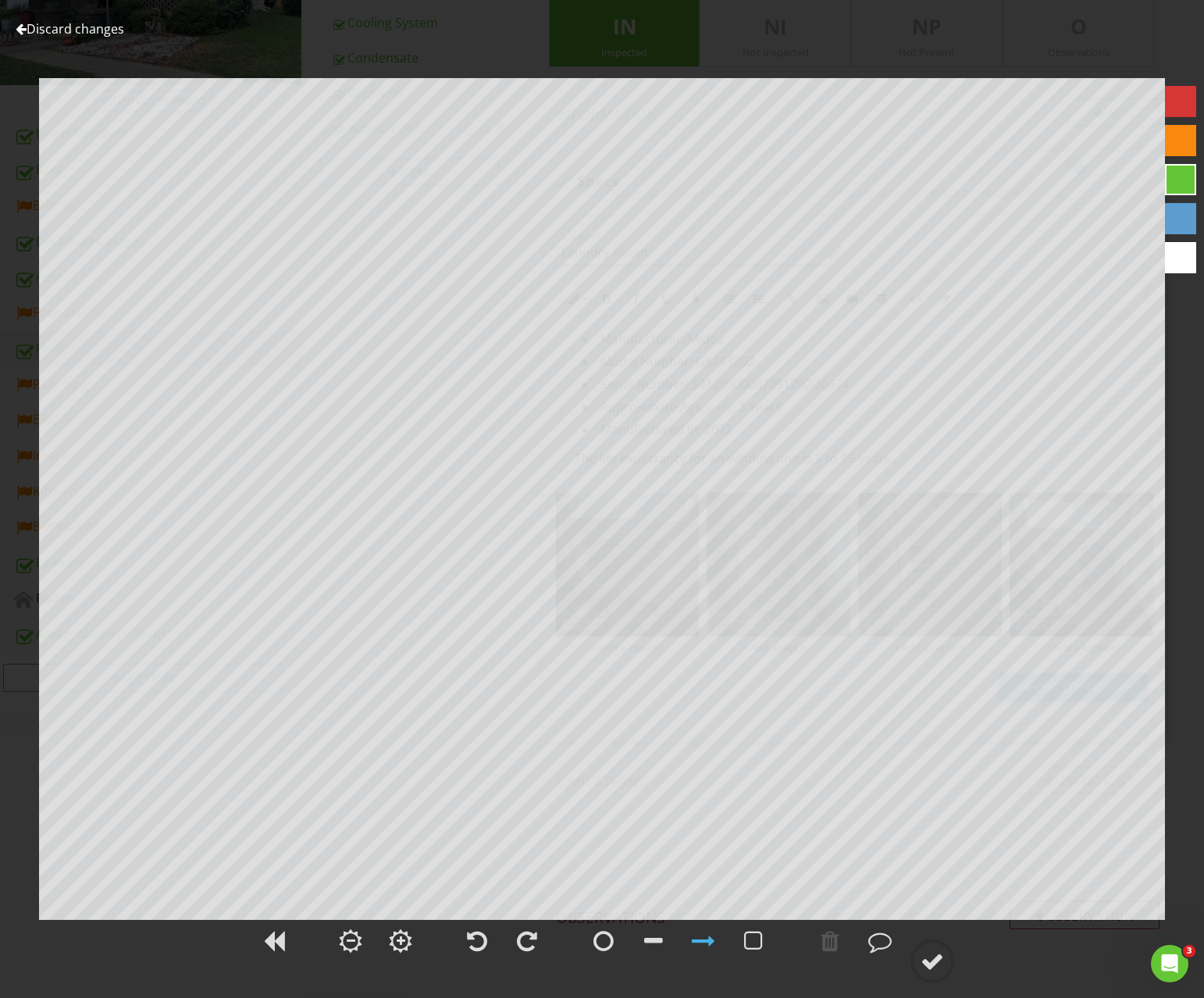
click at [67, 25] on link "Discard changes" at bounding box center [70, 29] width 109 height 18
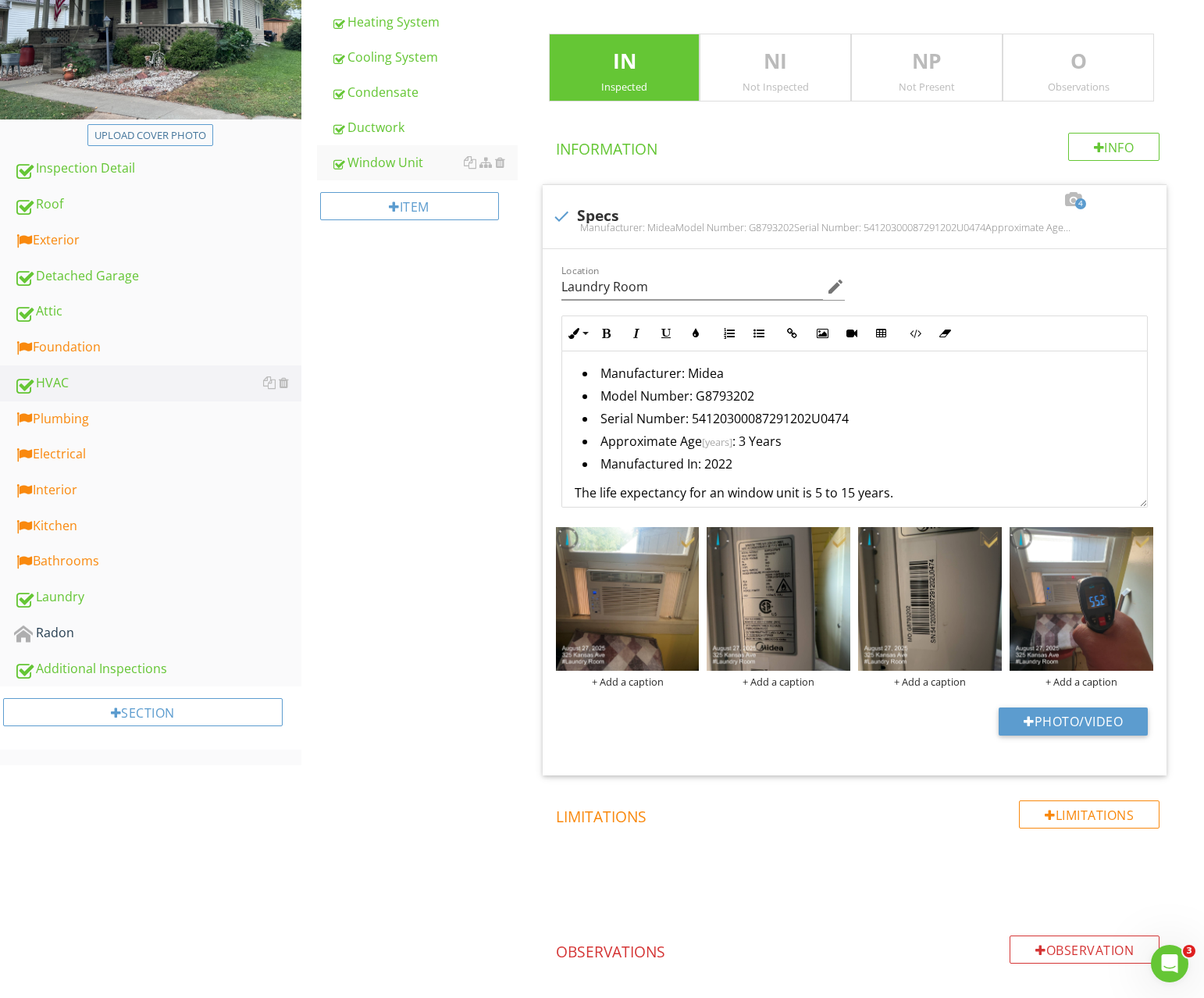
scroll to position [0, 0]
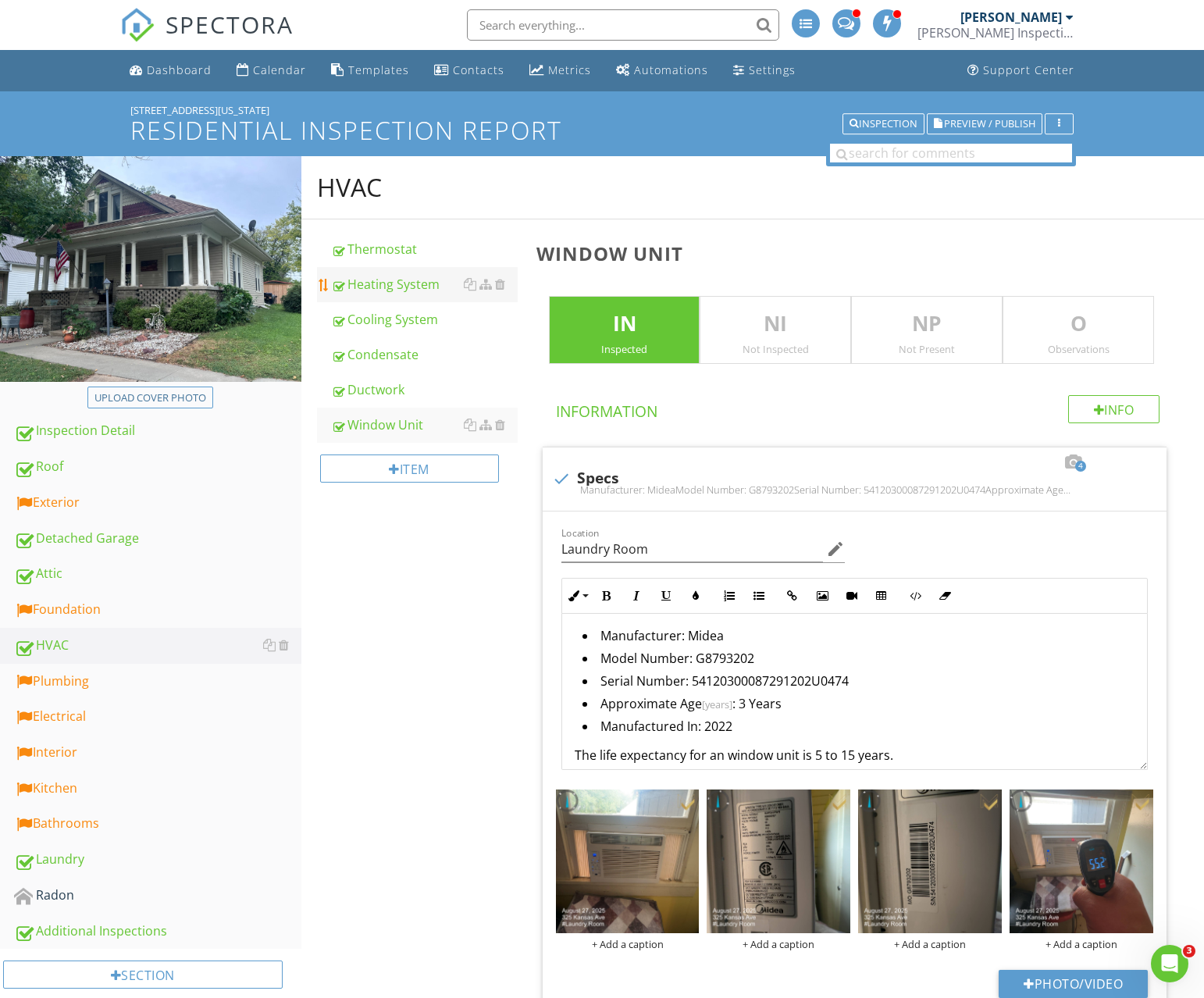
click at [382, 278] on div "Heating System" at bounding box center [424, 284] width 187 height 19
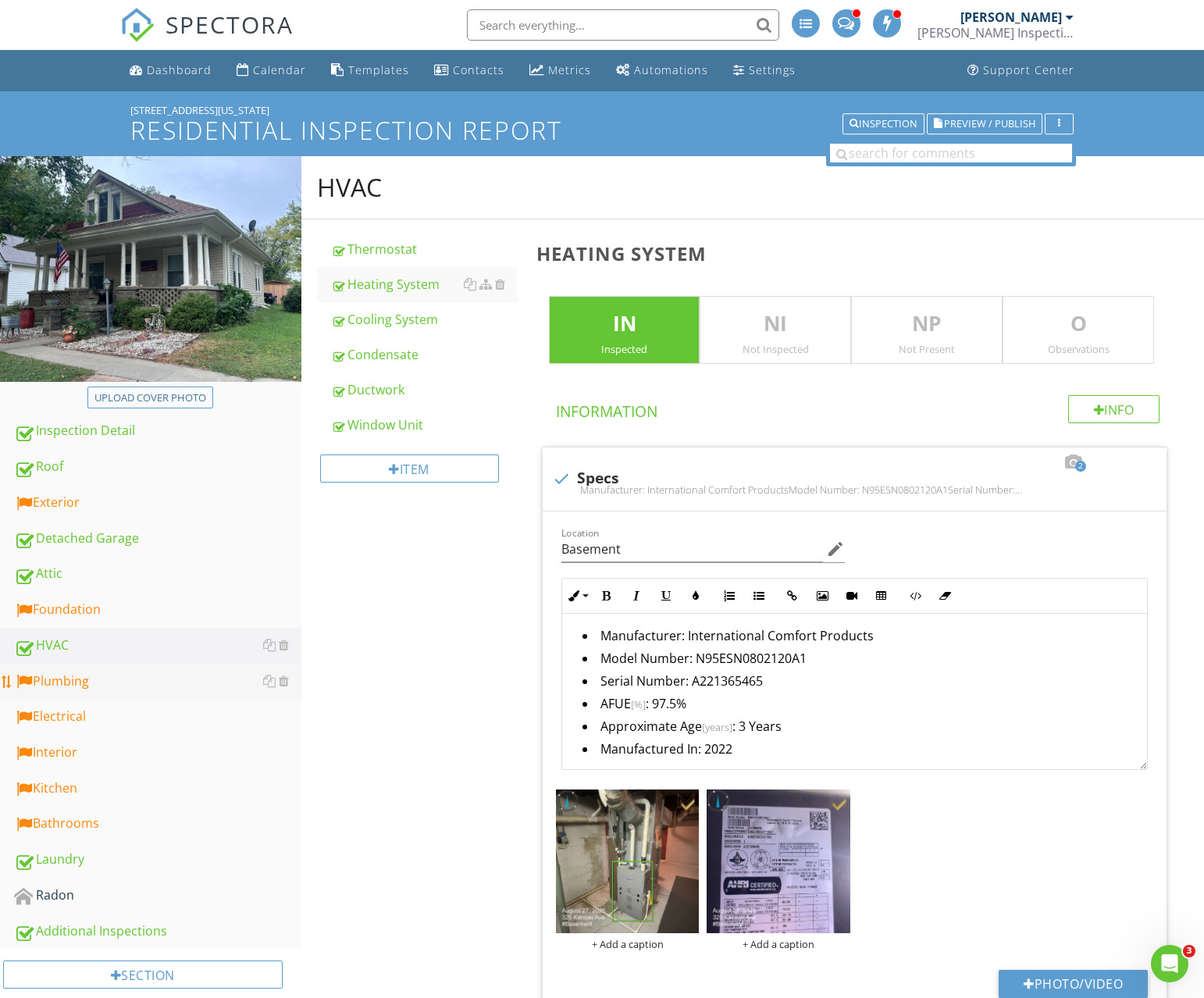
click at [94, 691] on div "Plumbing" at bounding box center [158, 681] width 288 height 20
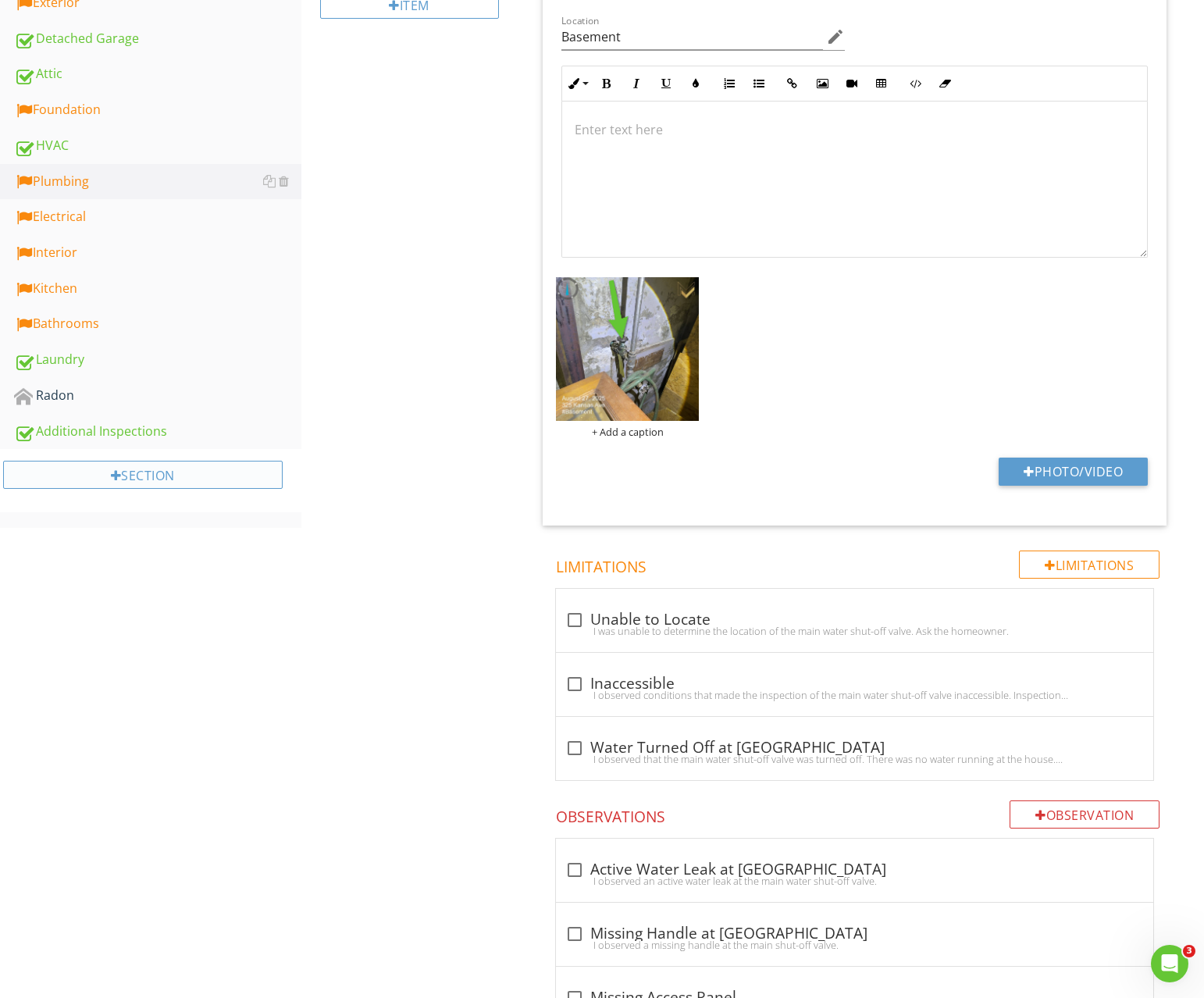
scroll to position [150, 0]
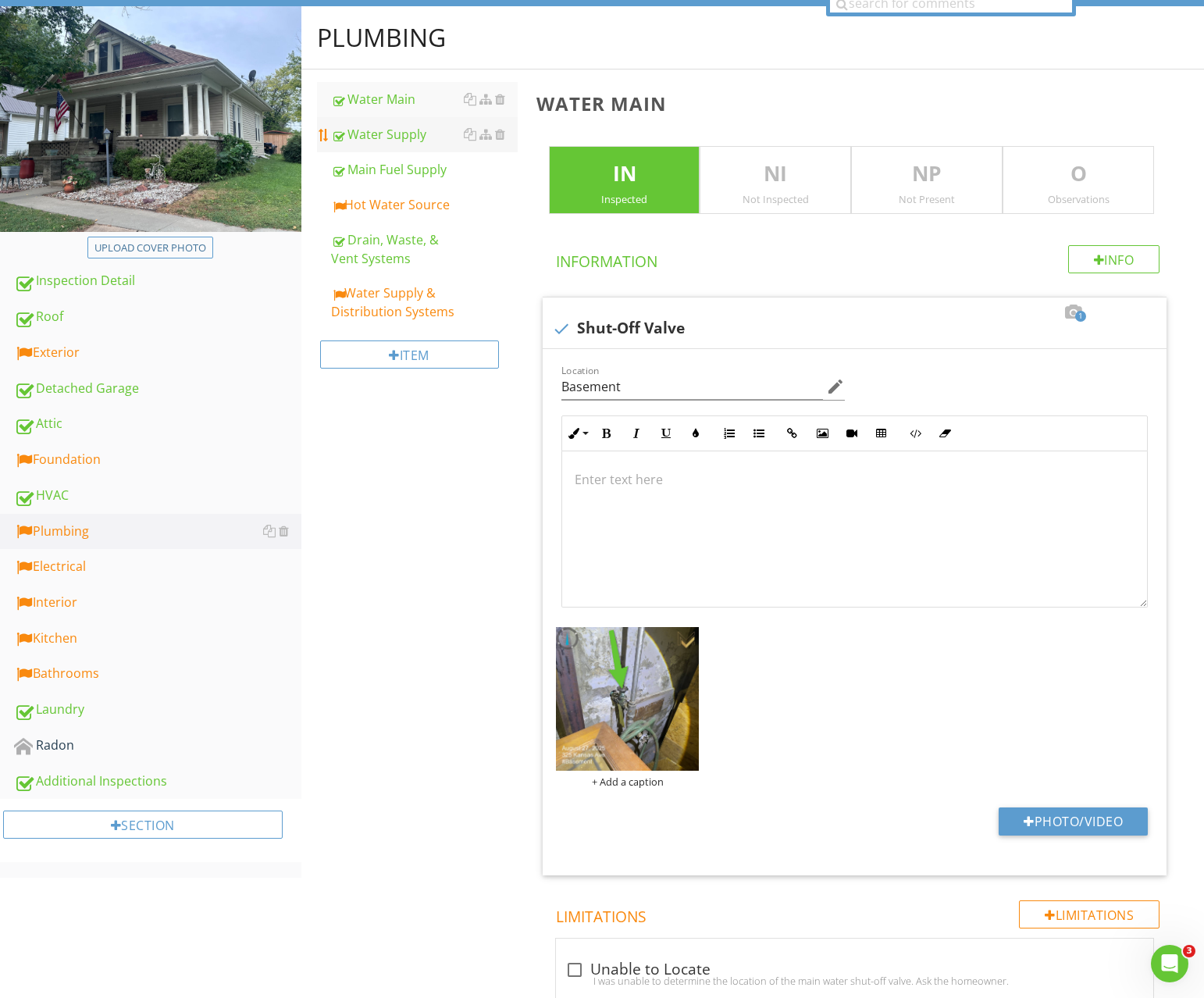
click at [382, 138] on div "Water Supply" at bounding box center [424, 135] width 187 height 19
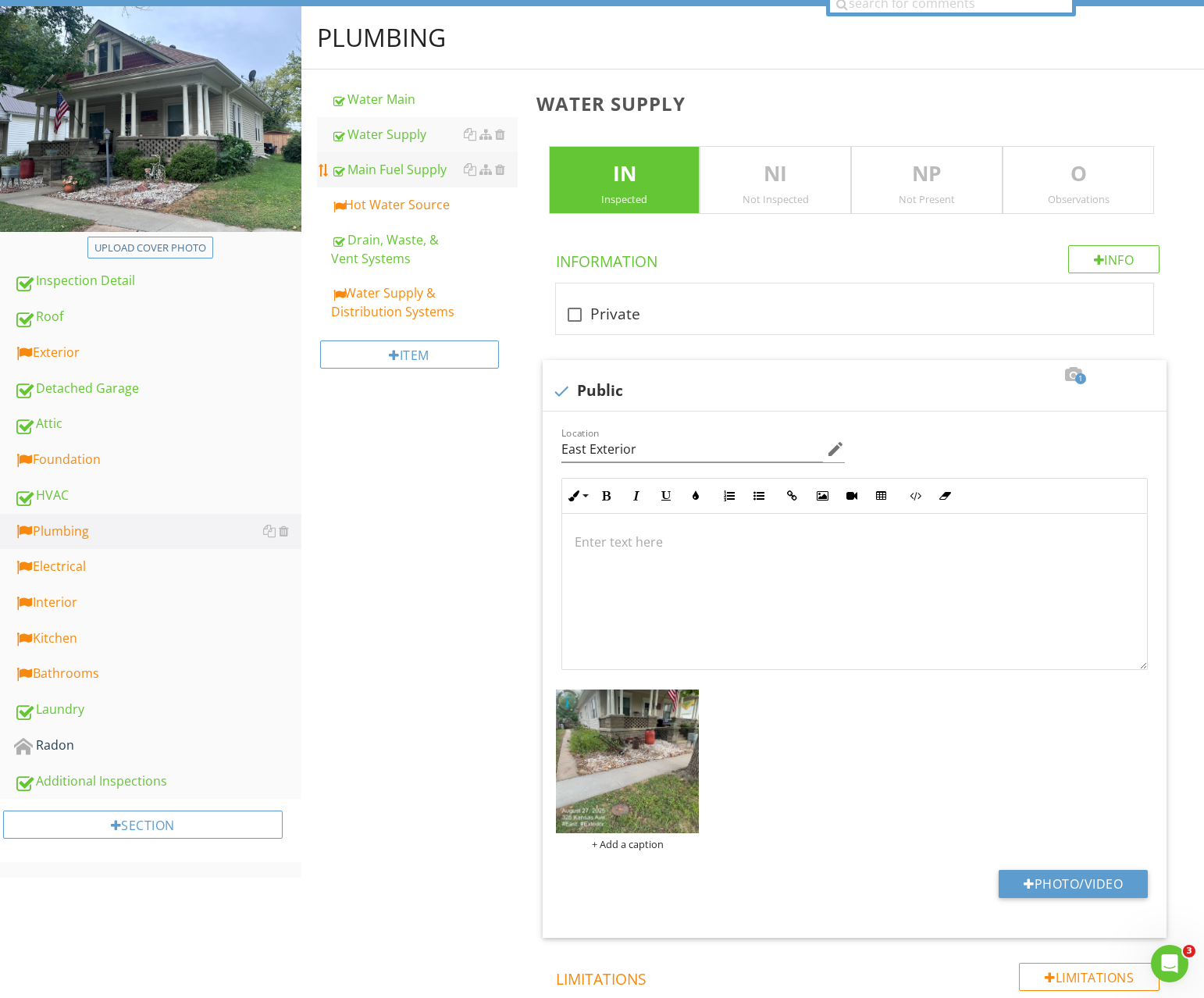
click at [383, 172] on div "Main Fuel Supply" at bounding box center [424, 169] width 187 height 19
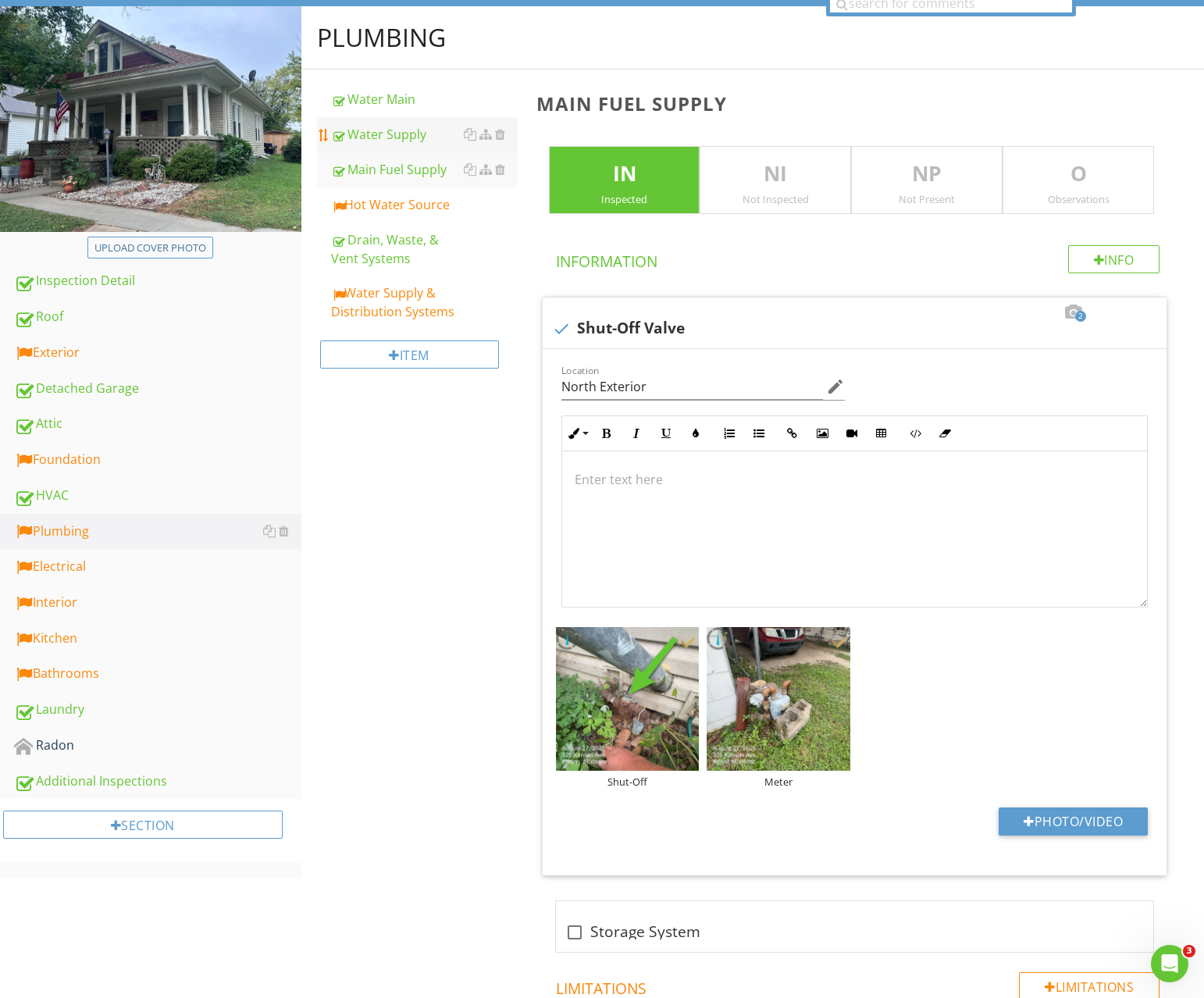
click at [385, 138] on div "Water Supply" at bounding box center [424, 135] width 187 height 19
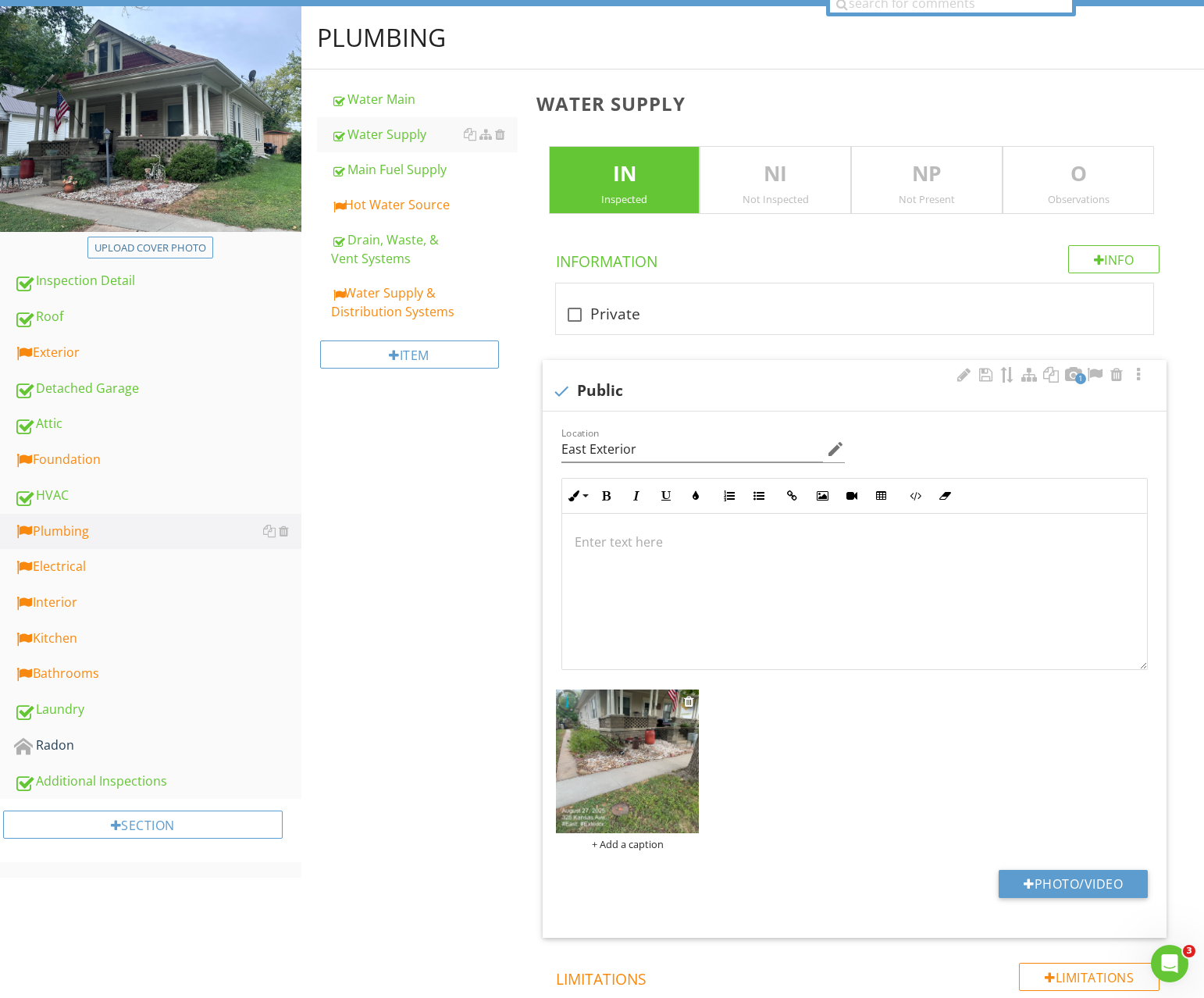
click at [655, 779] on img at bounding box center [628, 761] width 144 height 144
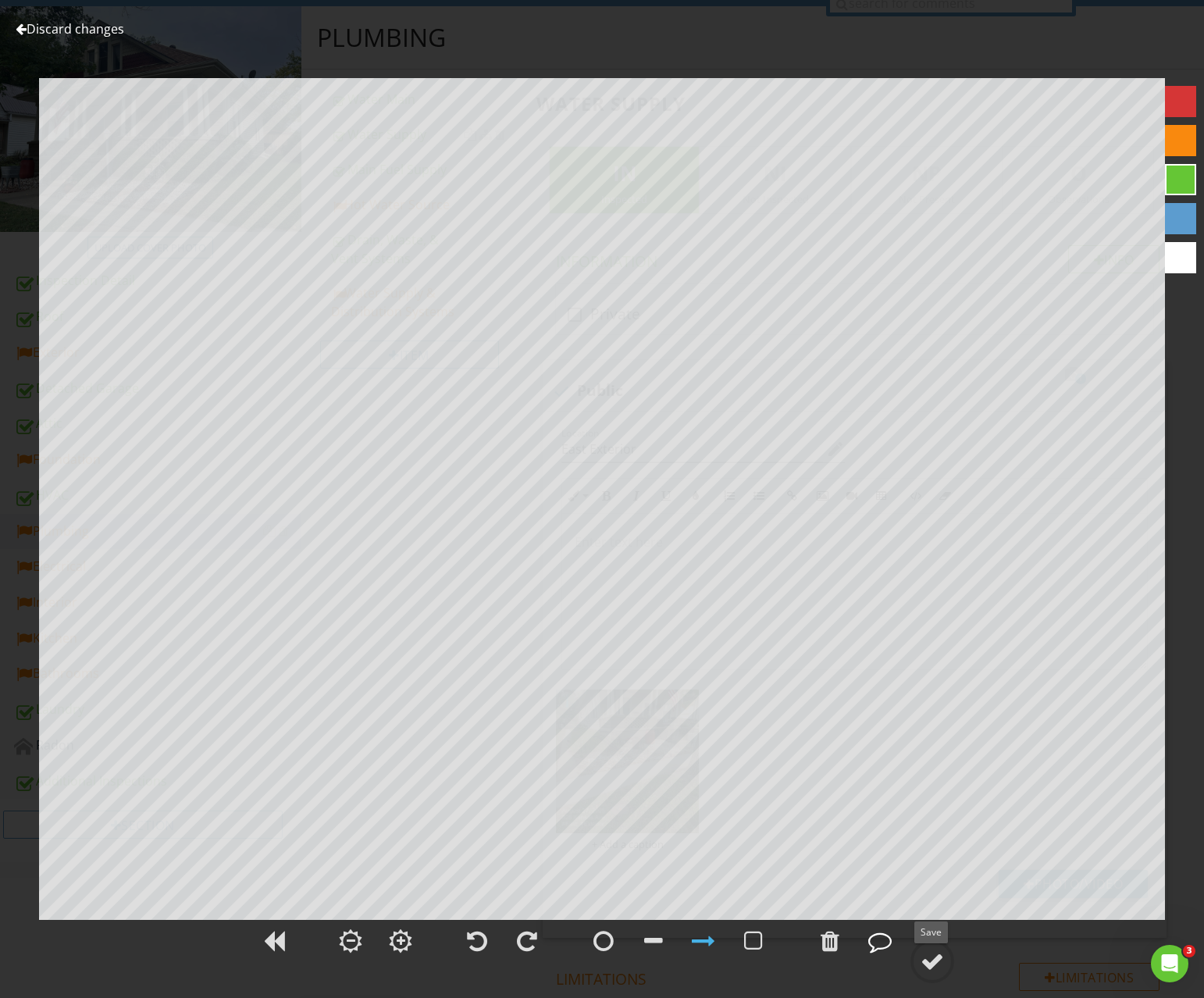
drag, startPoint x: 932, startPoint y: 964, endPoint x: 888, endPoint y: 934, distance: 53.3
click at [932, 964] on div at bounding box center [932, 961] width 23 height 23
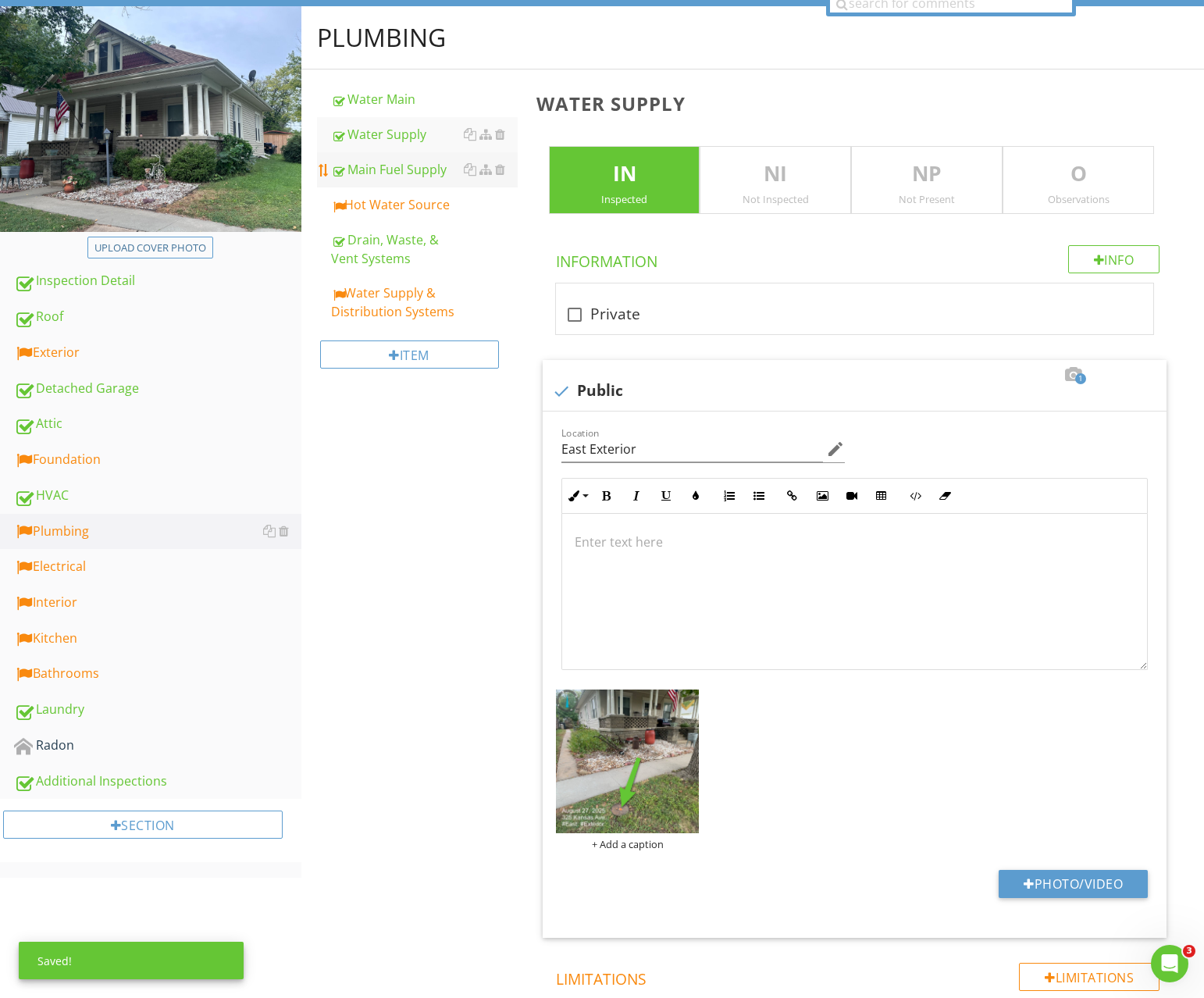
click at [396, 180] on link "Main Fuel Supply" at bounding box center [424, 169] width 187 height 34
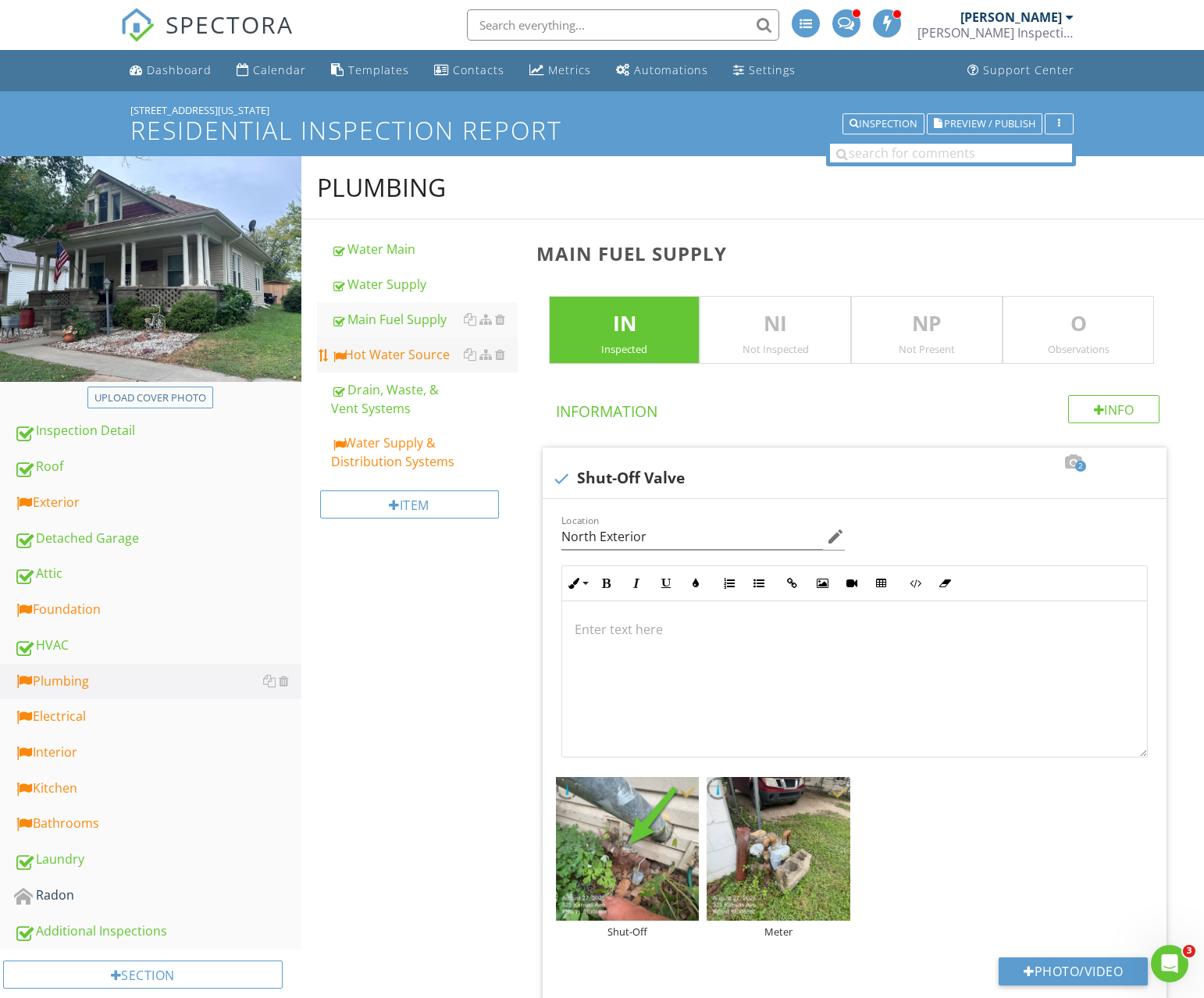
click at [401, 356] on div "Hot Water Source" at bounding box center [424, 355] width 187 height 19
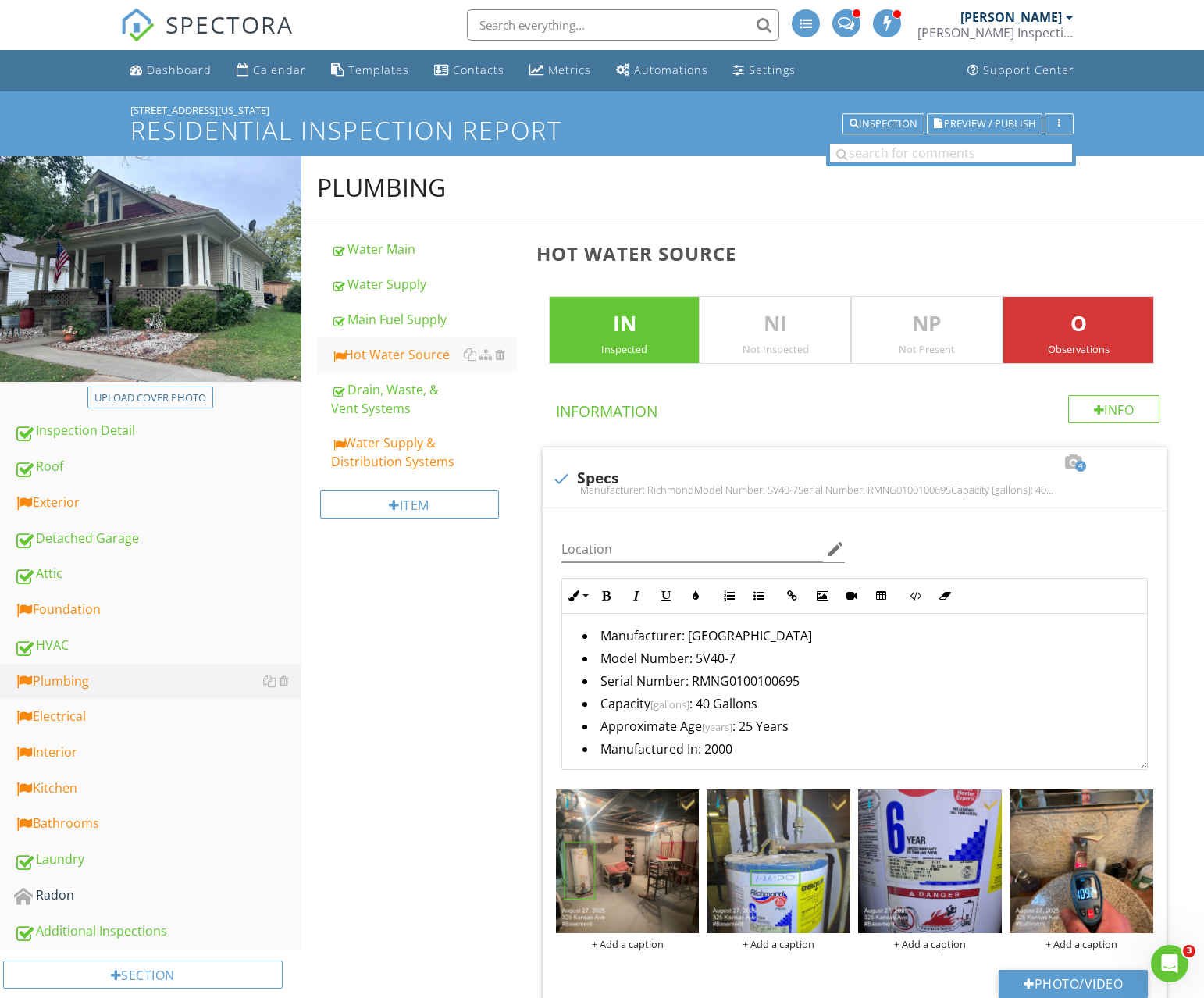
scroll to position [201, 0]
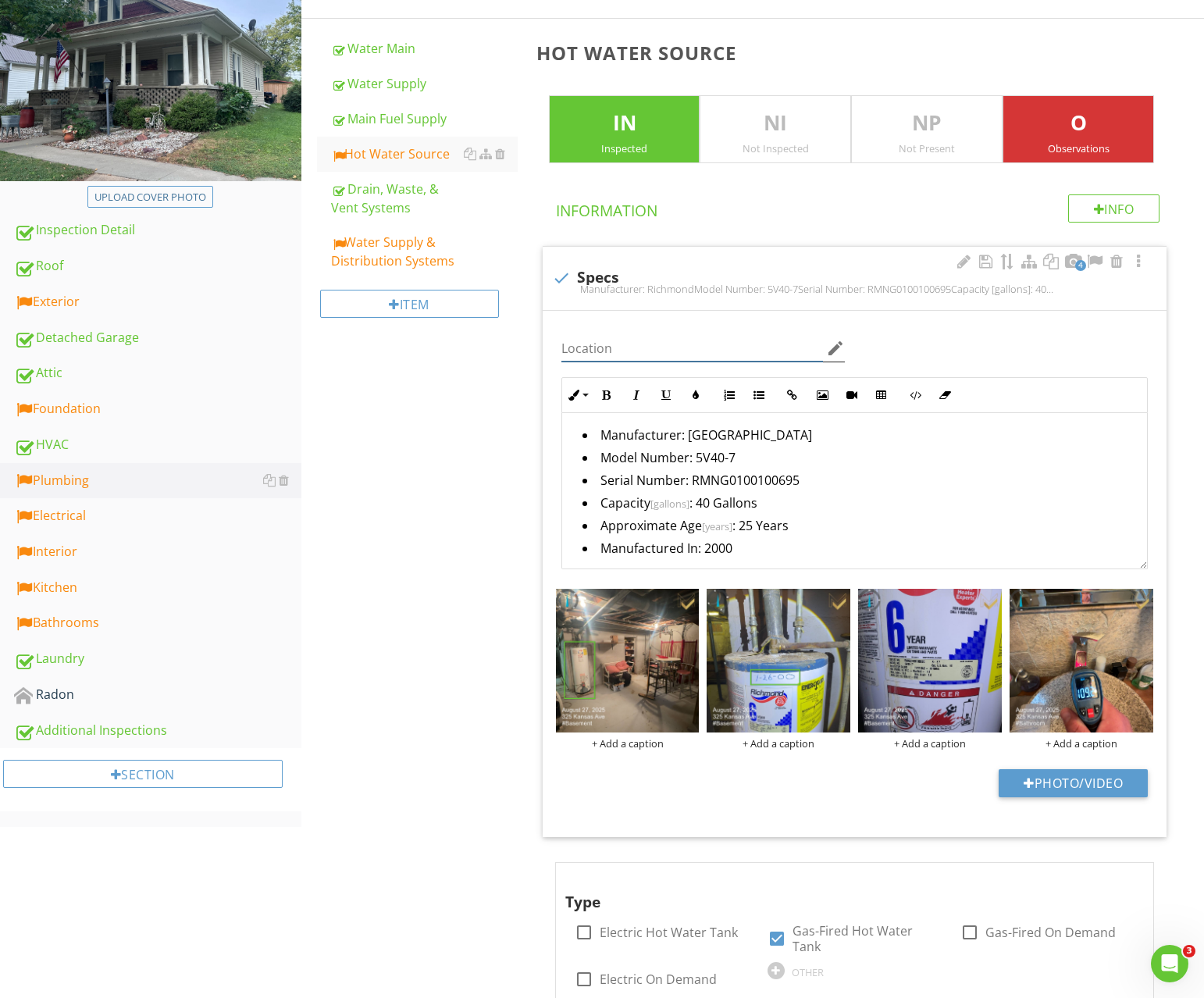
click at [650, 356] on input "Location" at bounding box center [693, 349] width 263 height 26
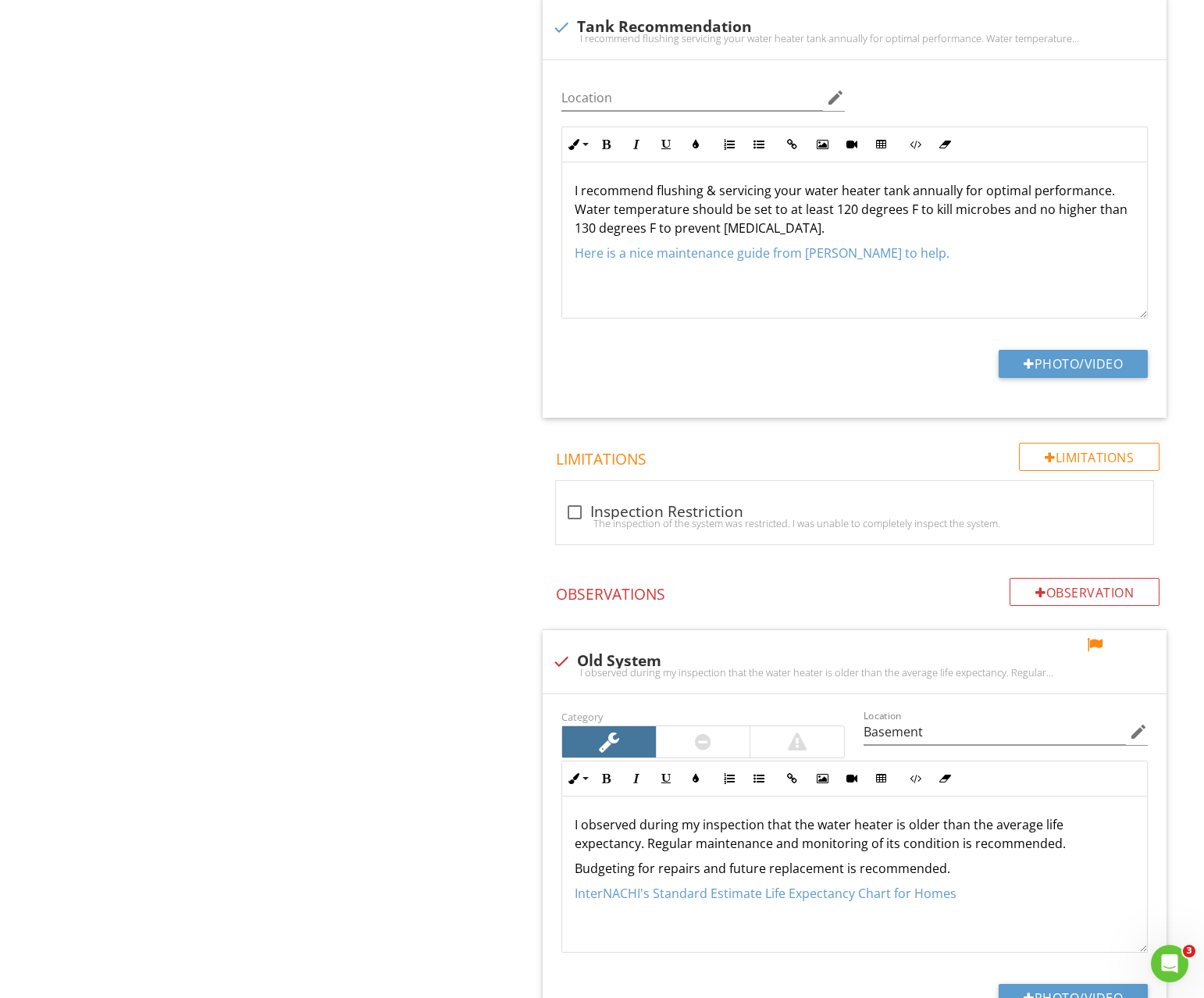
scroll to position [1394, 0]
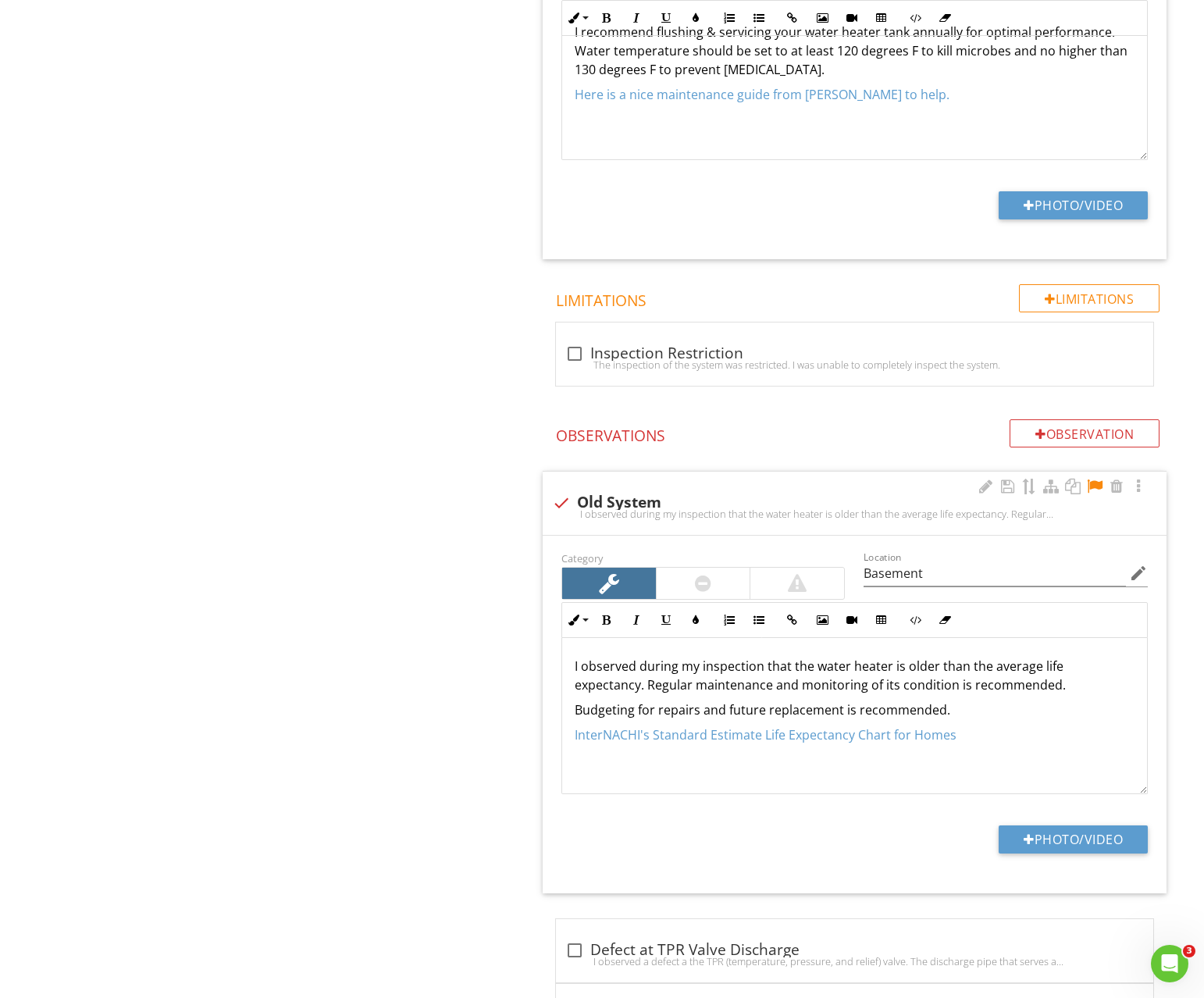
type input "Basement"
drag, startPoint x: 1099, startPoint y: 485, endPoint x: 837, endPoint y: 524, distance: 264.9
click at [1099, 485] on div at bounding box center [1094, 486] width 19 height 16
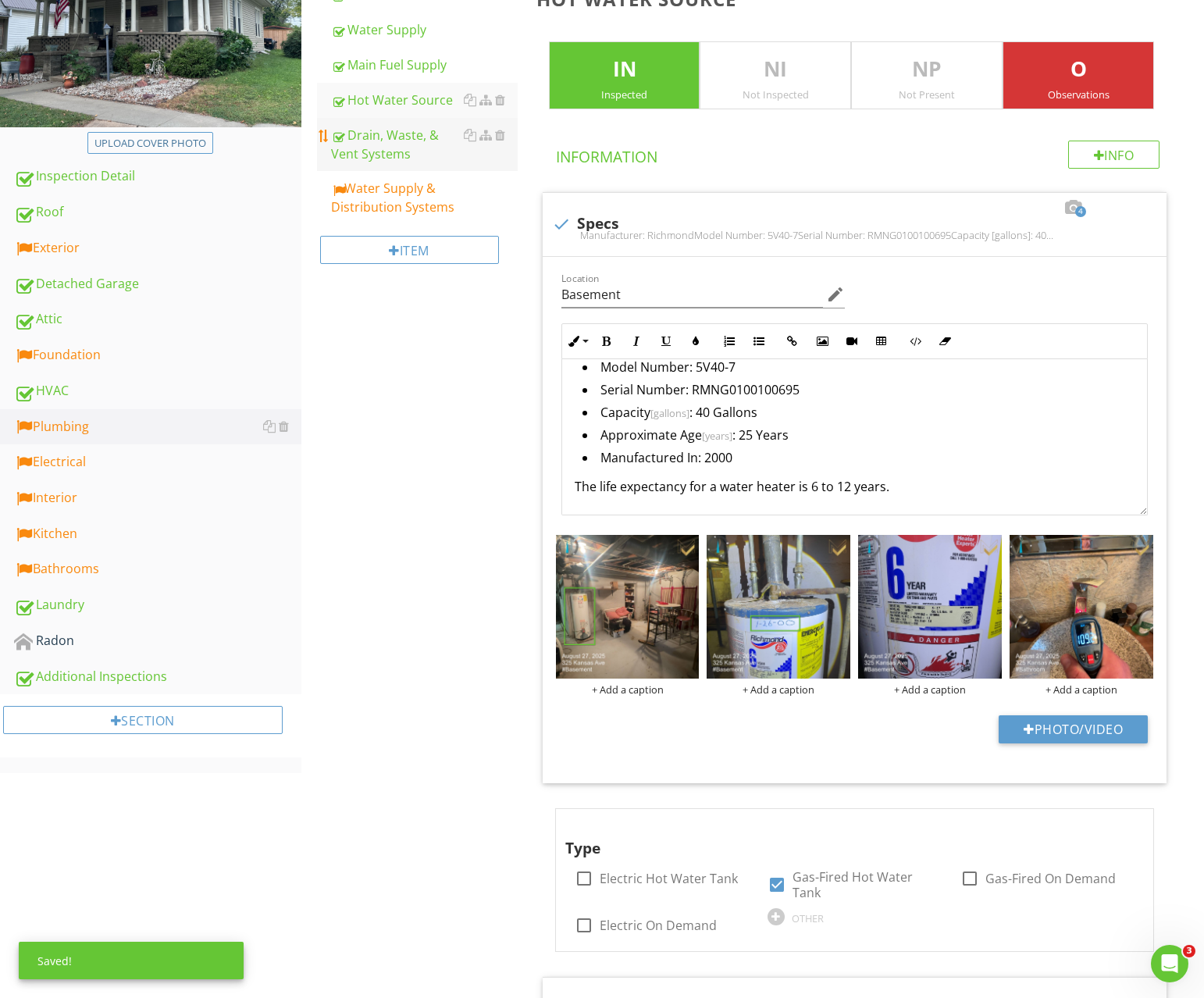
scroll to position [0, 0]
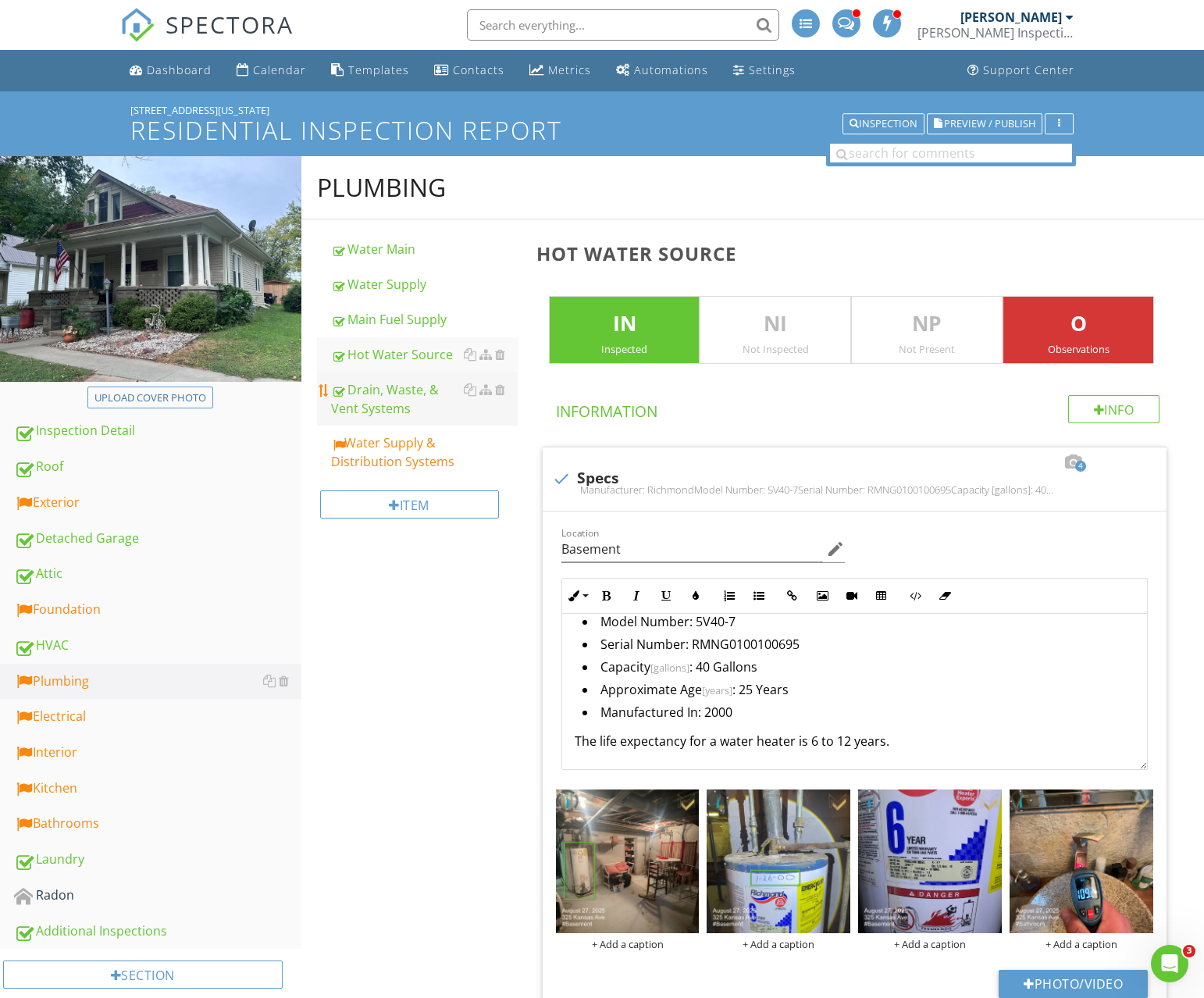
click at [384, 422] on link "Drain, Waste, & Vent Systems" at bounding box center [424, 398] width 187 height 53
type textarea "<p>I recommend flushing &amp; servicing your water heater tank annually for opt…"
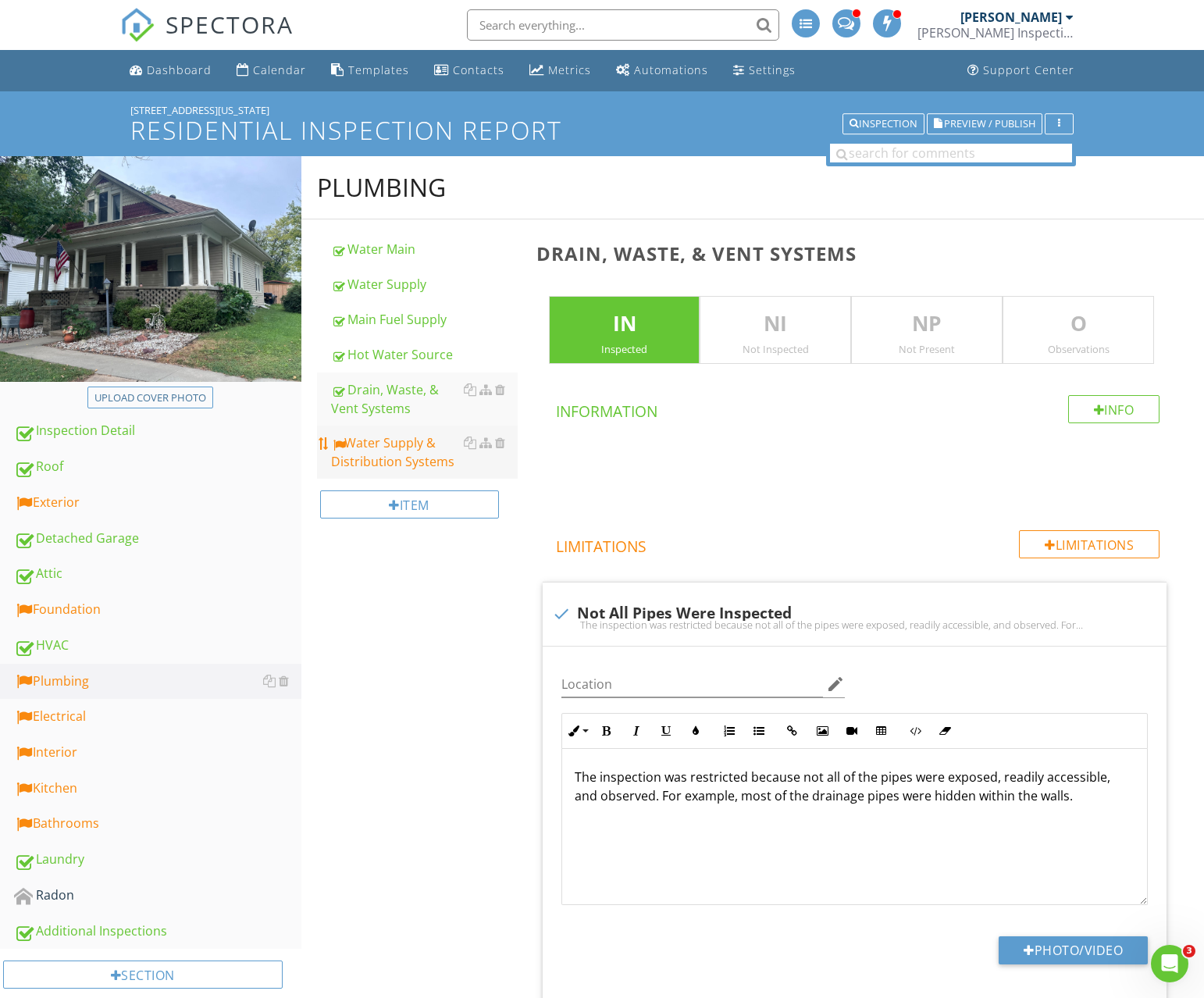
click at [391, 450] on div "Water Supply & Distribution Systems" at bounding box center [424, 452] width 187 height 37
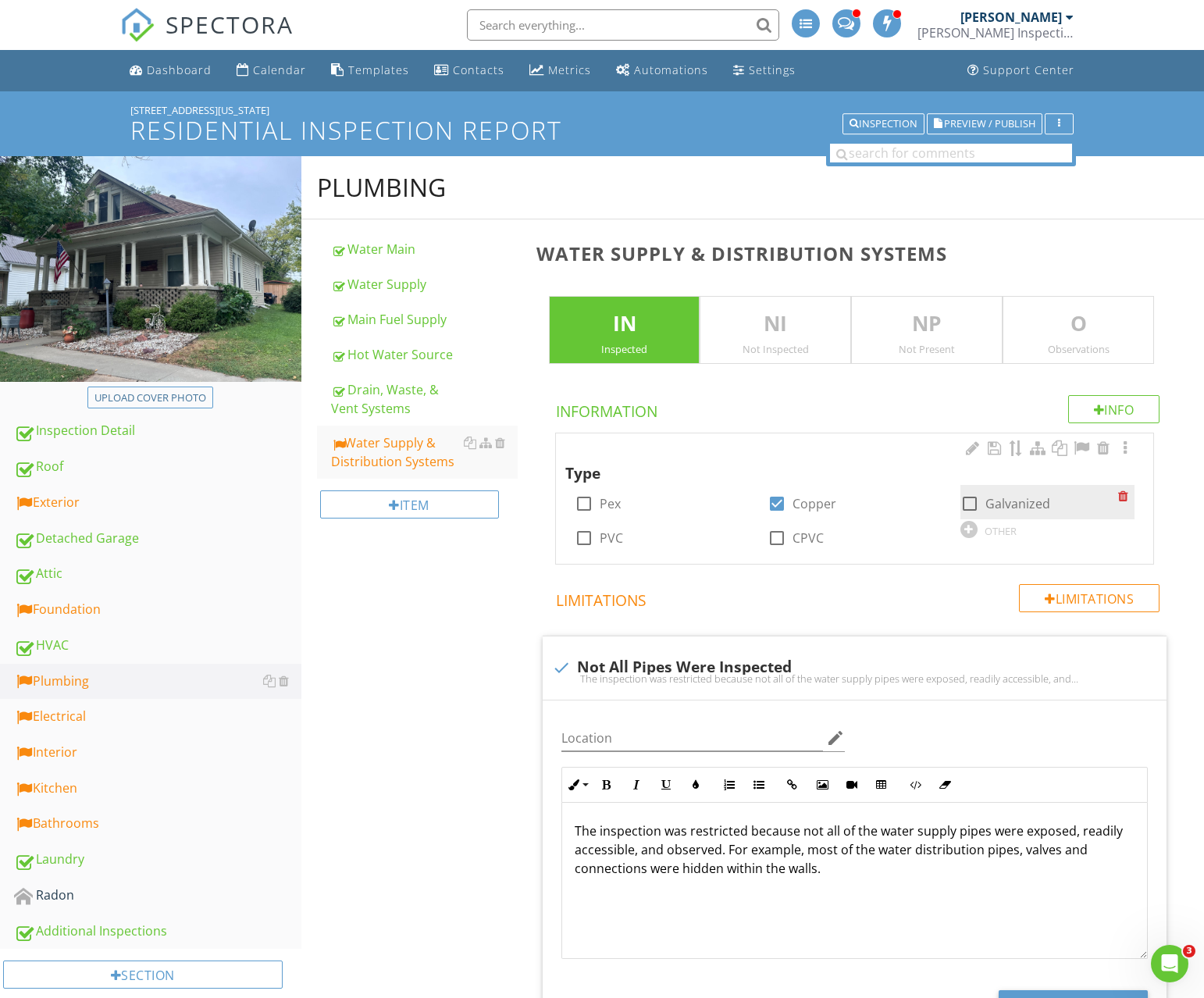
click at [972, 504] on div at bounding box center [970, 503] width 27 height 27
checkbox input "true"
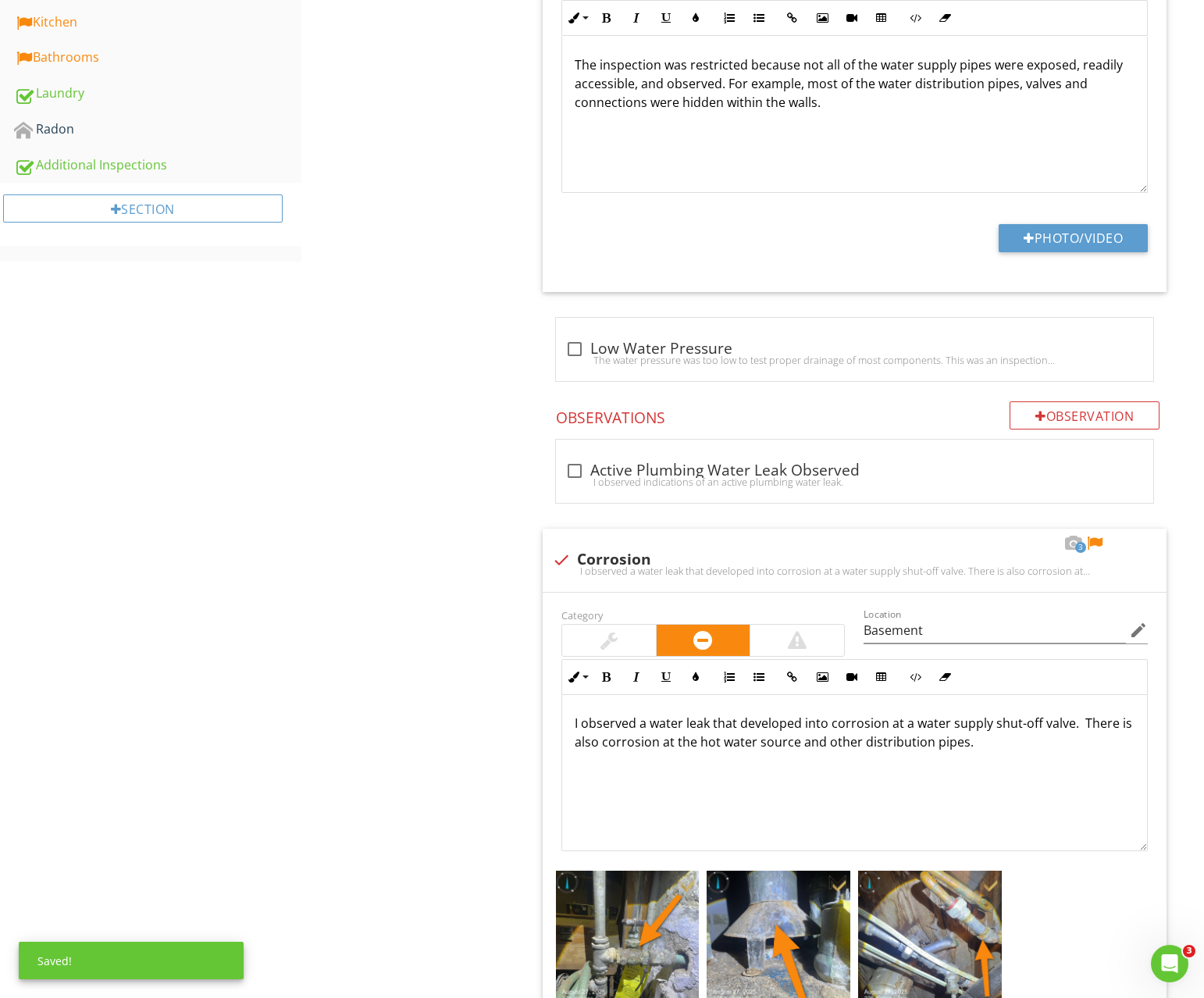
scroll to position [955, 0]
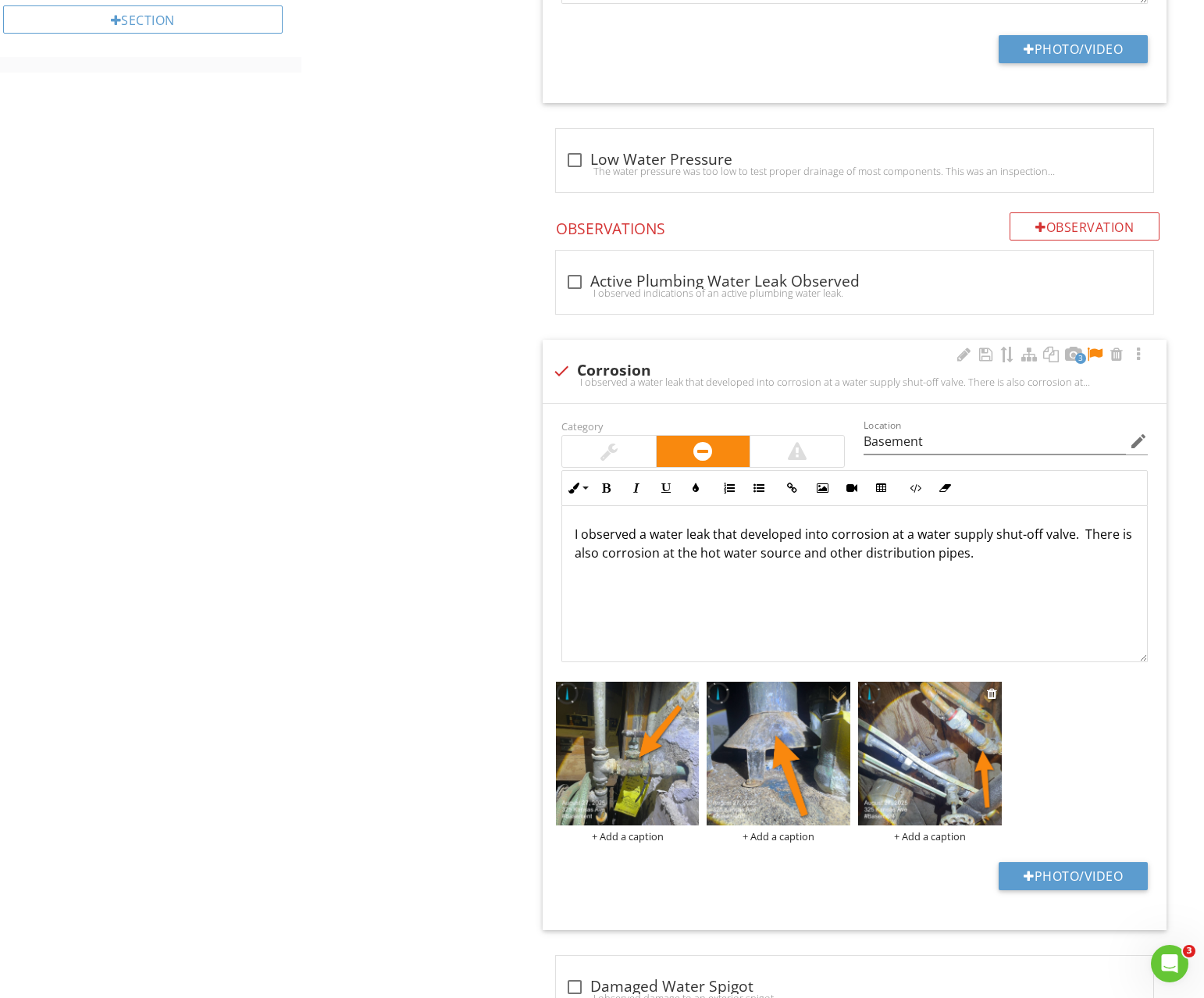
click at [981, 747] on img at bounding box center [930, 753] width 144 height 144
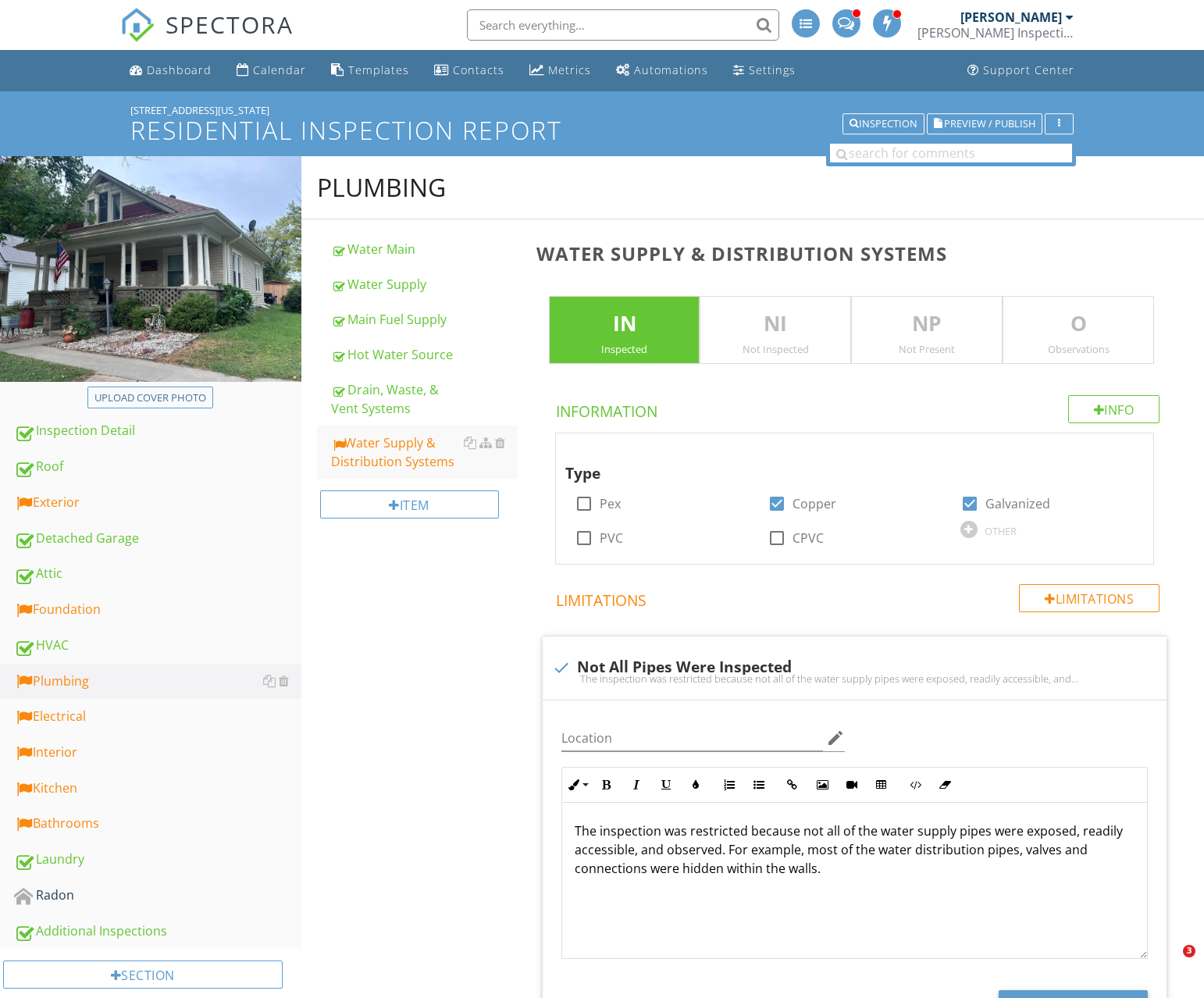
scroll to position [1205, 0]
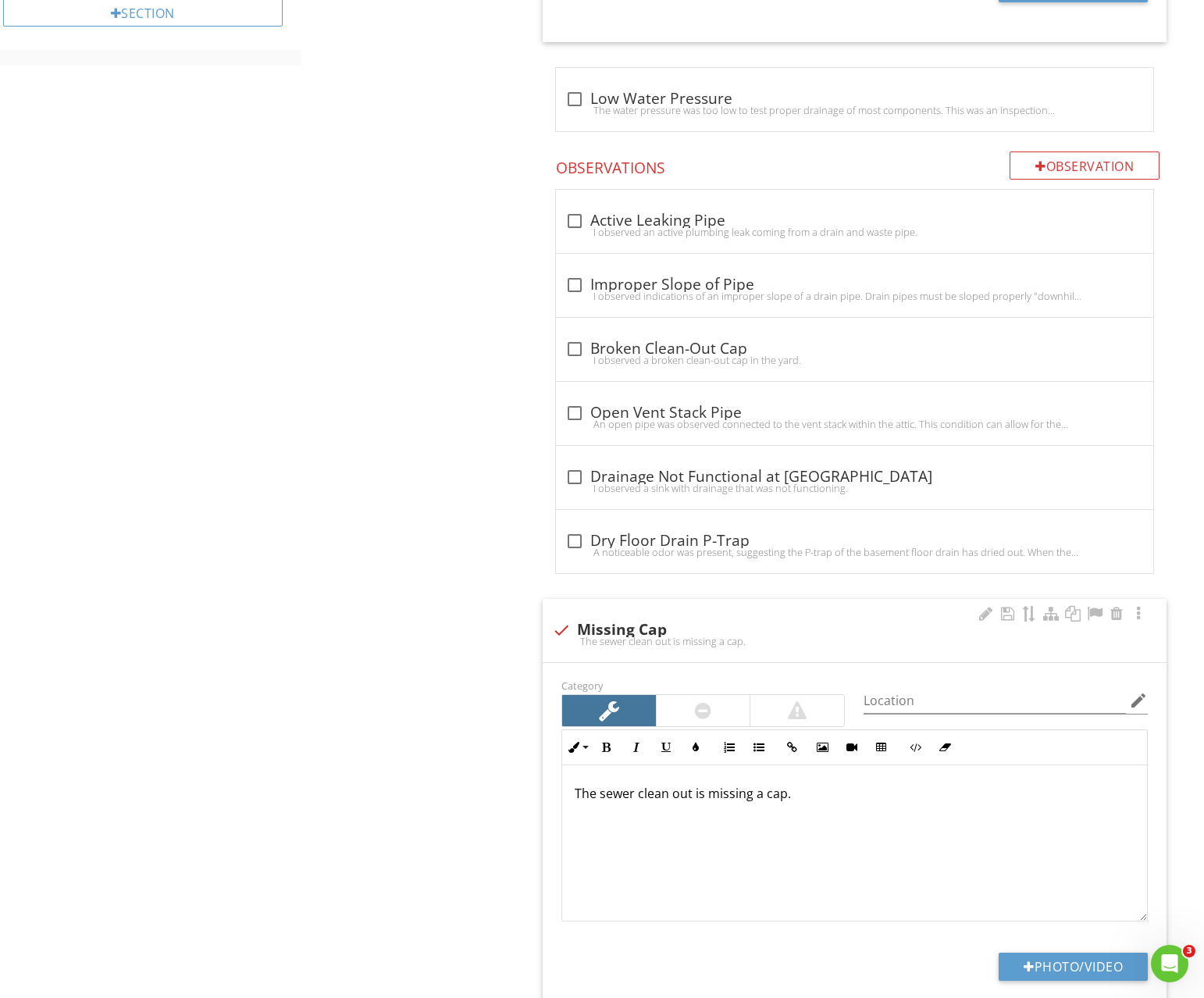
scroll to position [1302, 0]
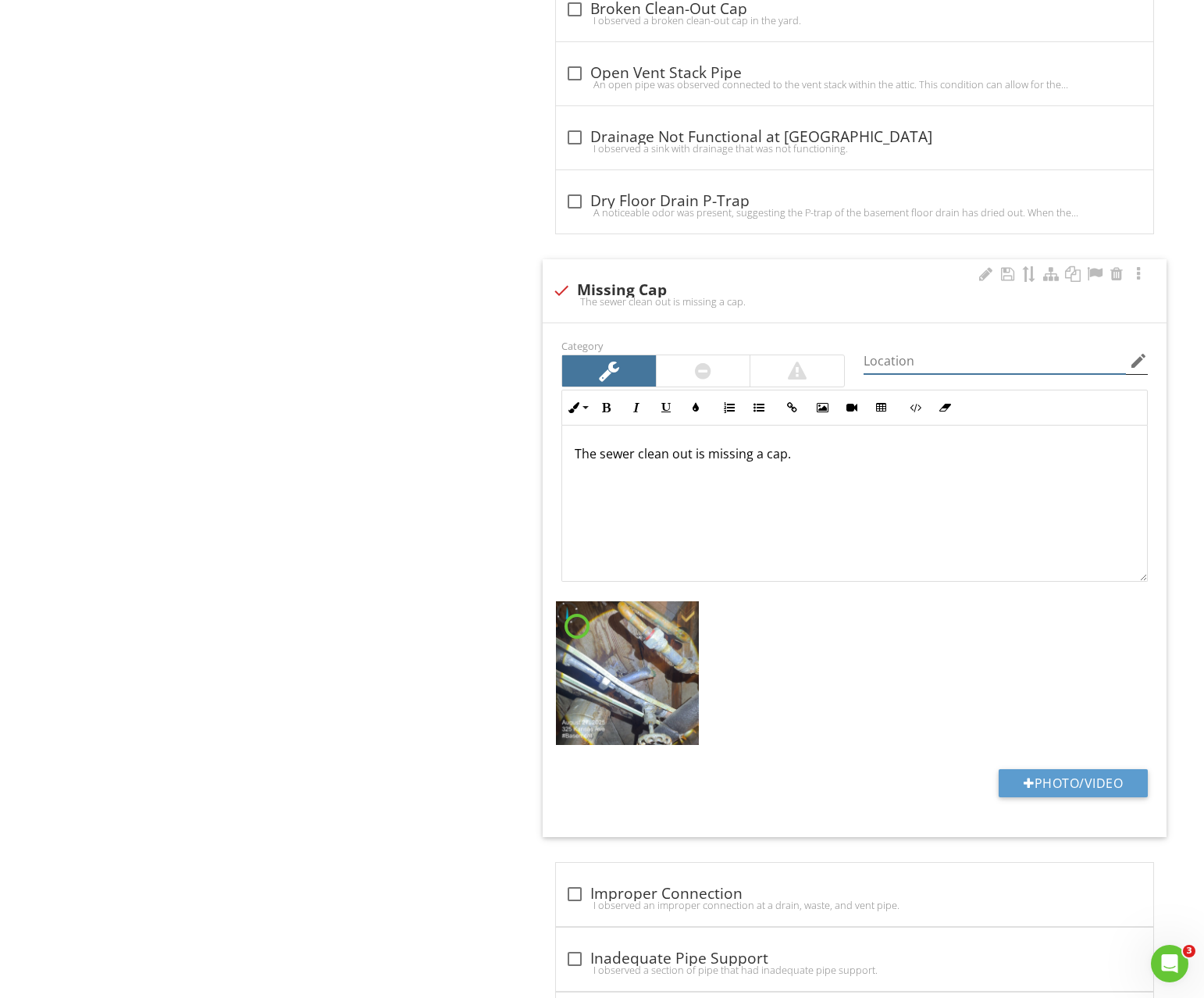
click at [888, 362] on input "Location" at bounding box center [994, 361] width 263 height 26
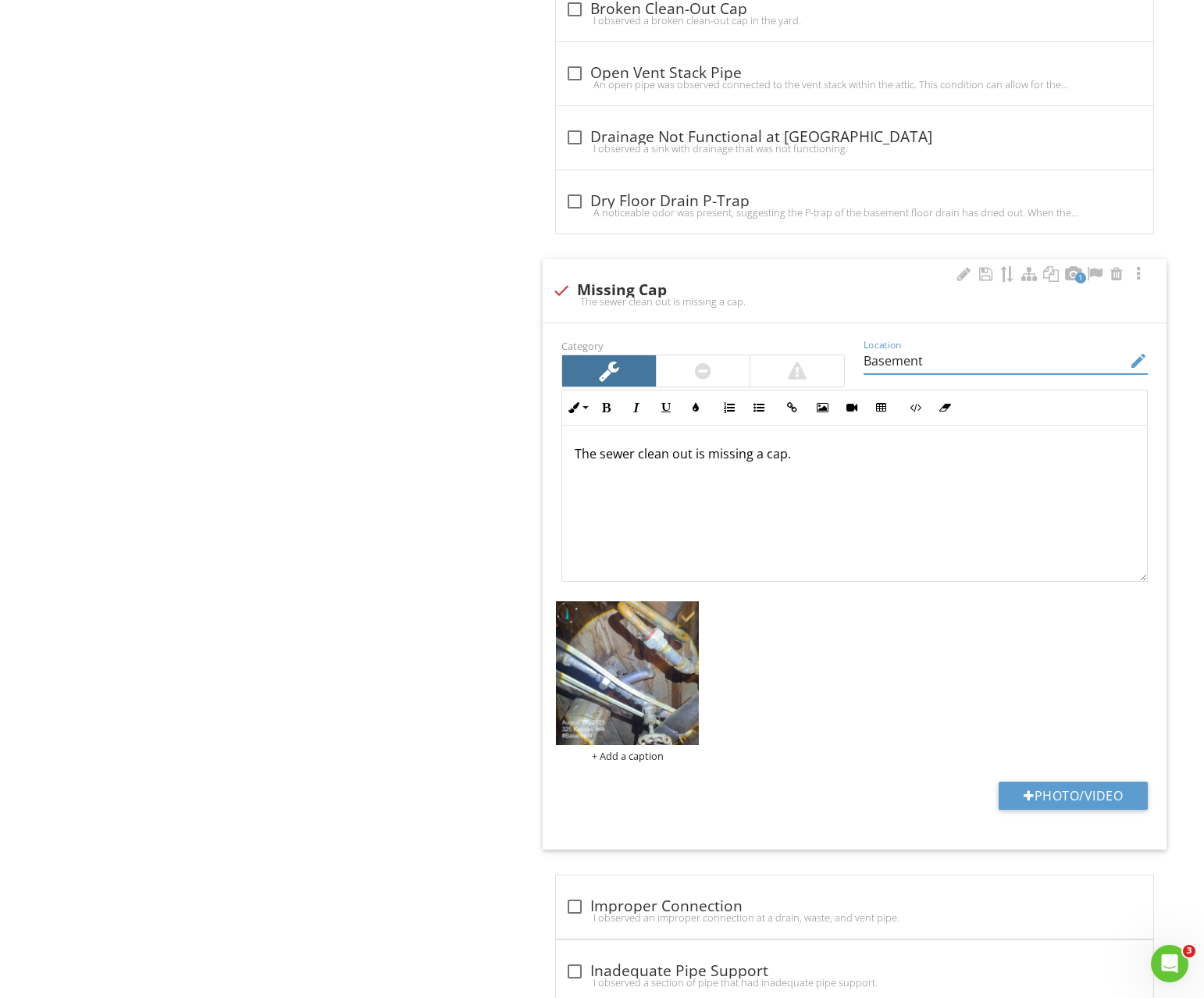
type input "Basement"
click at [607, 450] on p "The sewer clean out is missing a cap." at bounding box center [854, 454] width 560 height 19
click at [883, 457] on p "The copper drain line was pinched shut instead of clean out is missing a cap." at bounding box center [854, 454] width 560 height 19
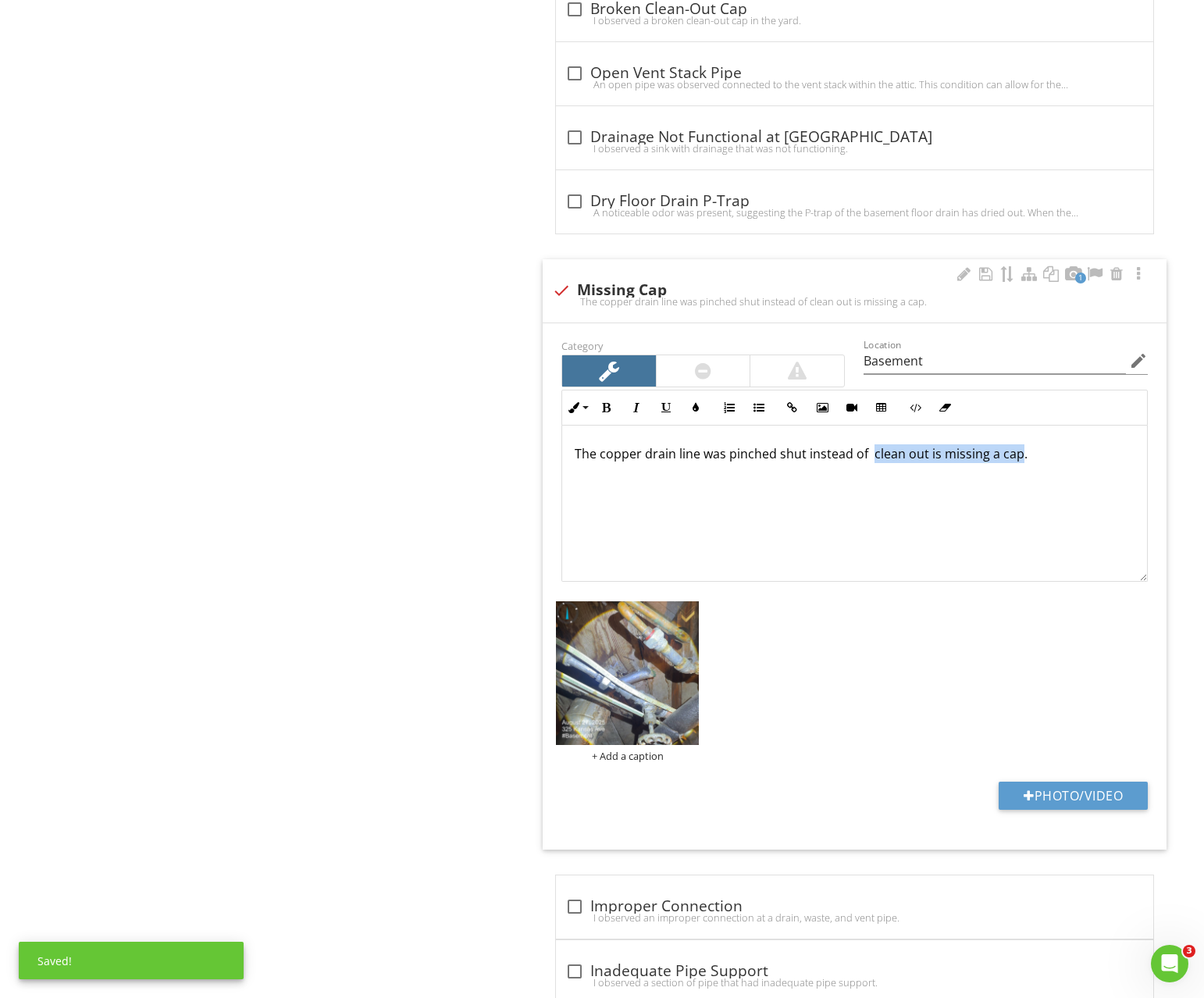
drag, startPoint x: 883, startPoint y: 457, endPoint x: 1013, endPoint y: 455, distance: 130.0
click at [1013, 455] on p "The copper drain line was pinched shut instead of clean out is missing a cap." at bounding box center [854, 454] width 560 height 19
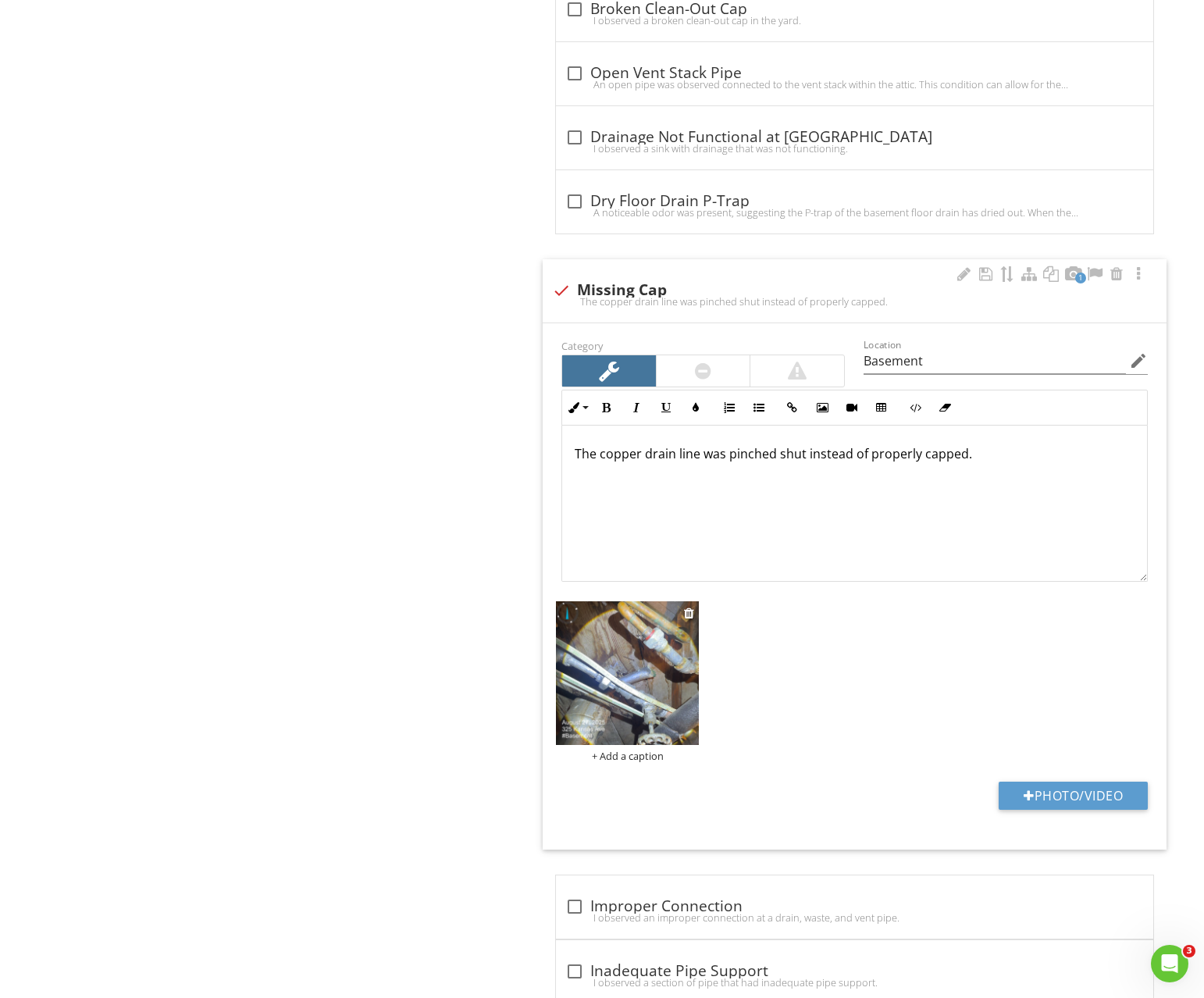
click at [607, 643] on img at bounding box center [628, 673] width 144 height 144
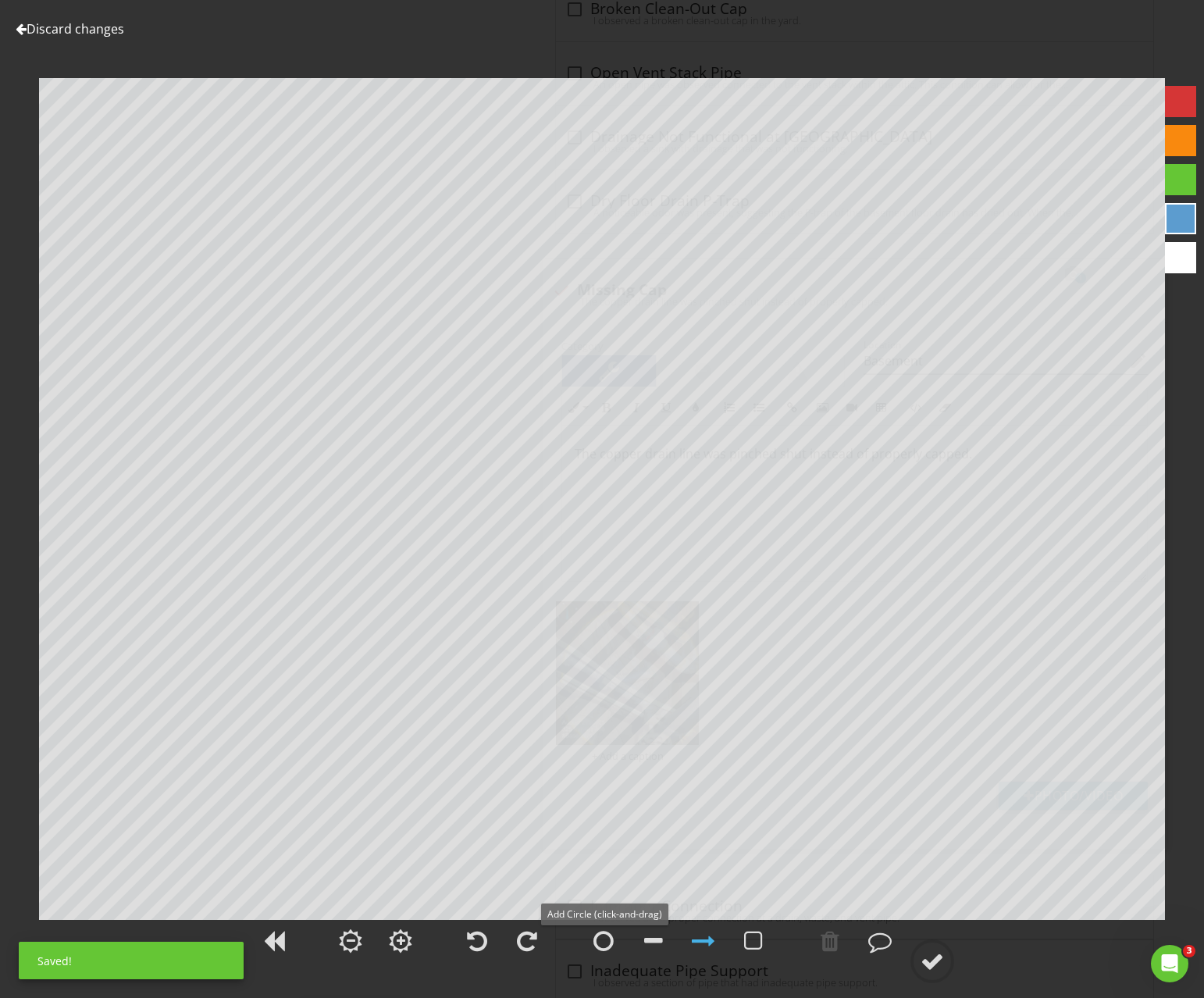
drag, startPoint x: 615, startPoint y: 944, endPoint x: 621, endPoint y: 920, distance: 24.7
click at [615, 944] on div at bounding box center [603, 941] width 39 height 39
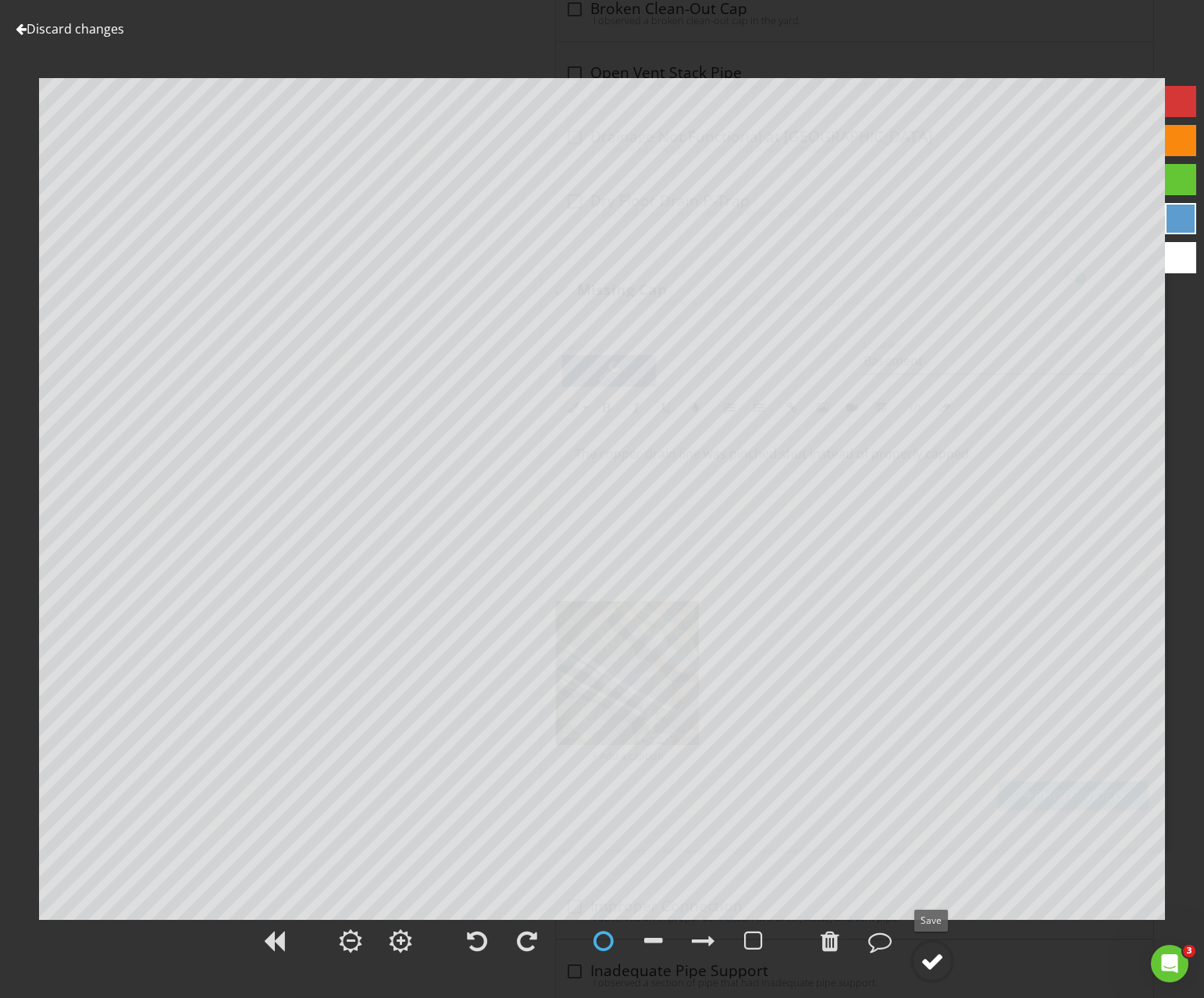
click at [927, 955] on div at bounding box center [932, 961] width 23 height 23
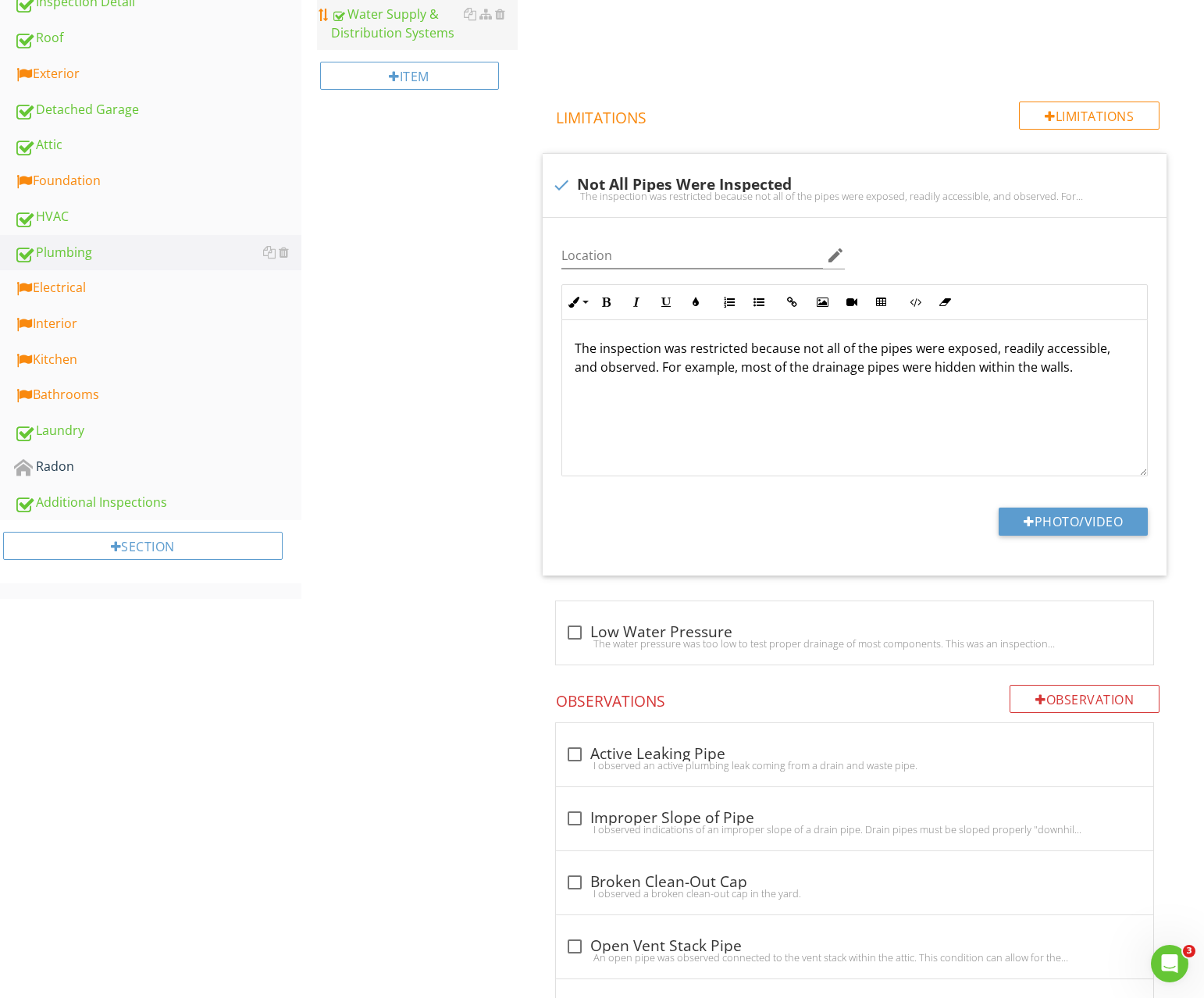
scroll to position [78, 0]
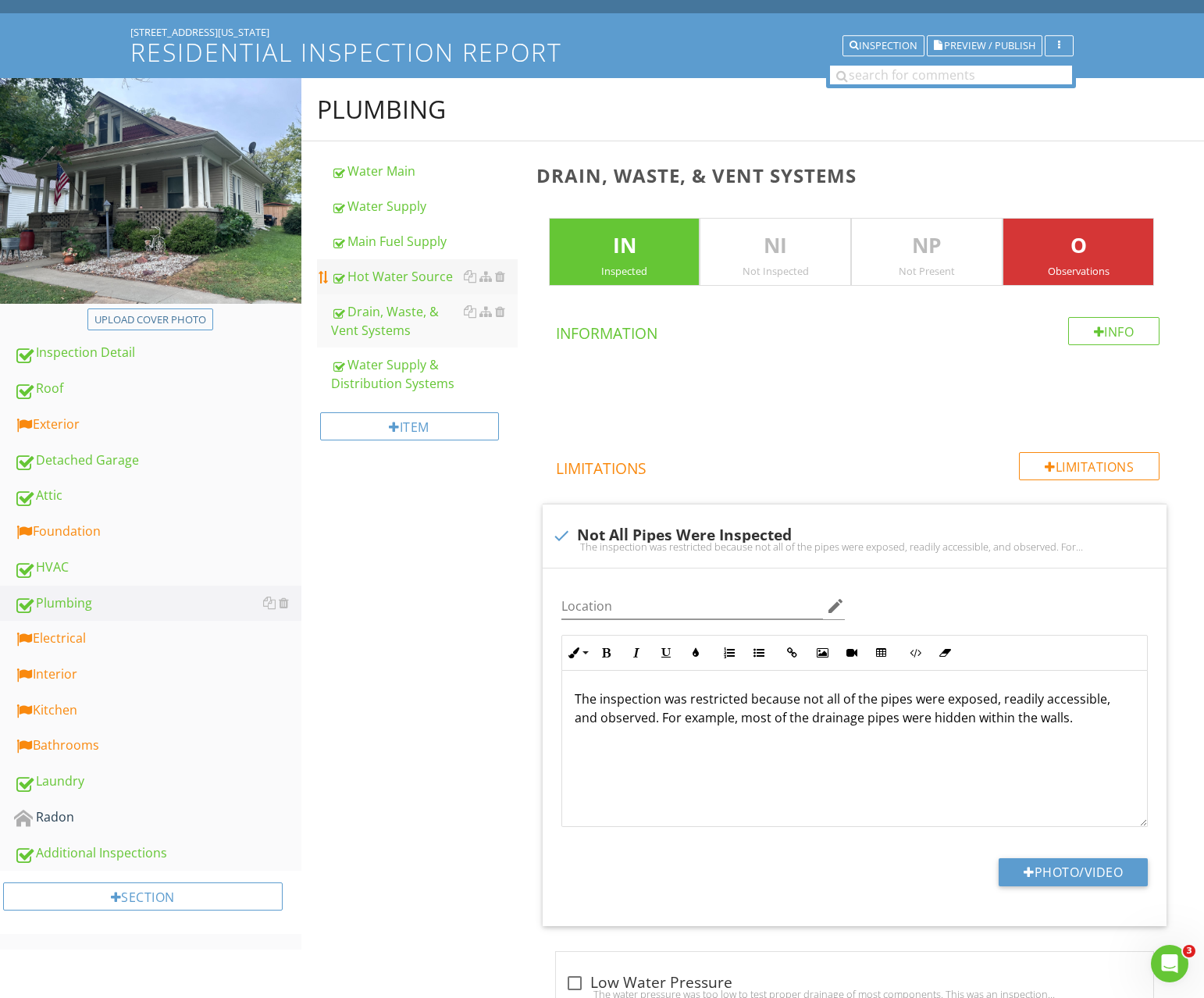
click at [395, 278] on div "Hot Water Source" at bounding box center [424, 277] width 187 height 19
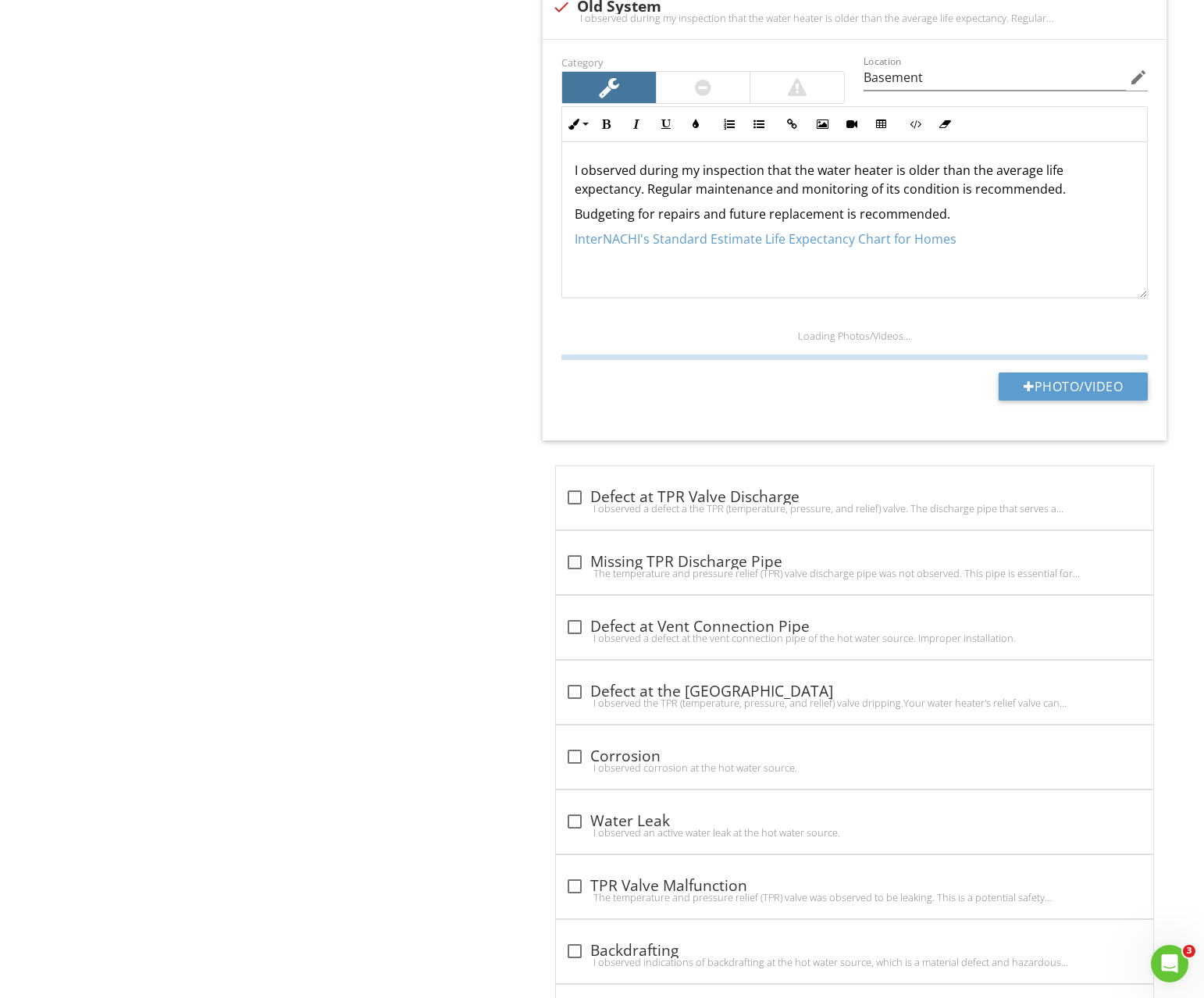
scroll to position [1813, 0]
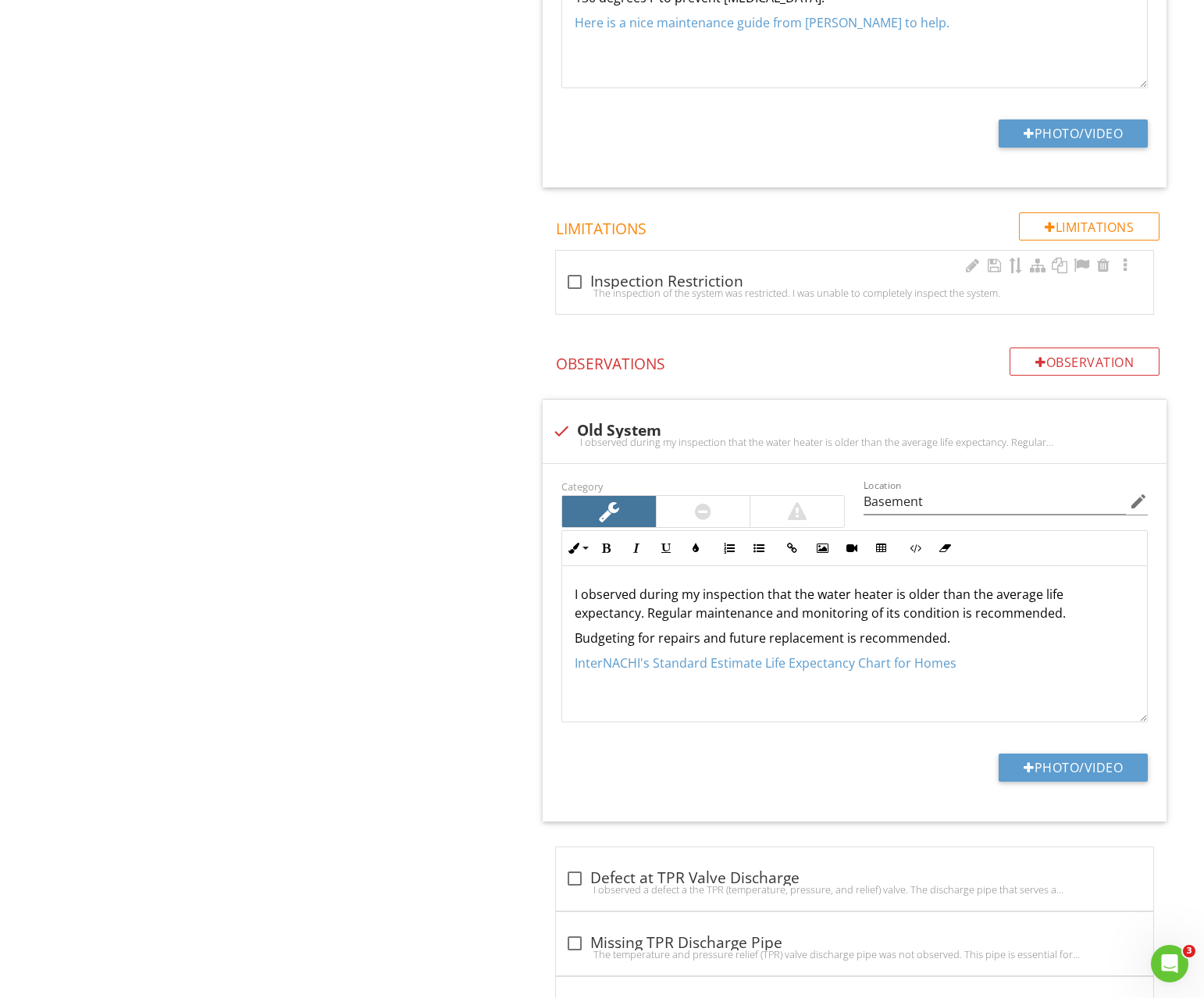
scroll to position [1394, 0]
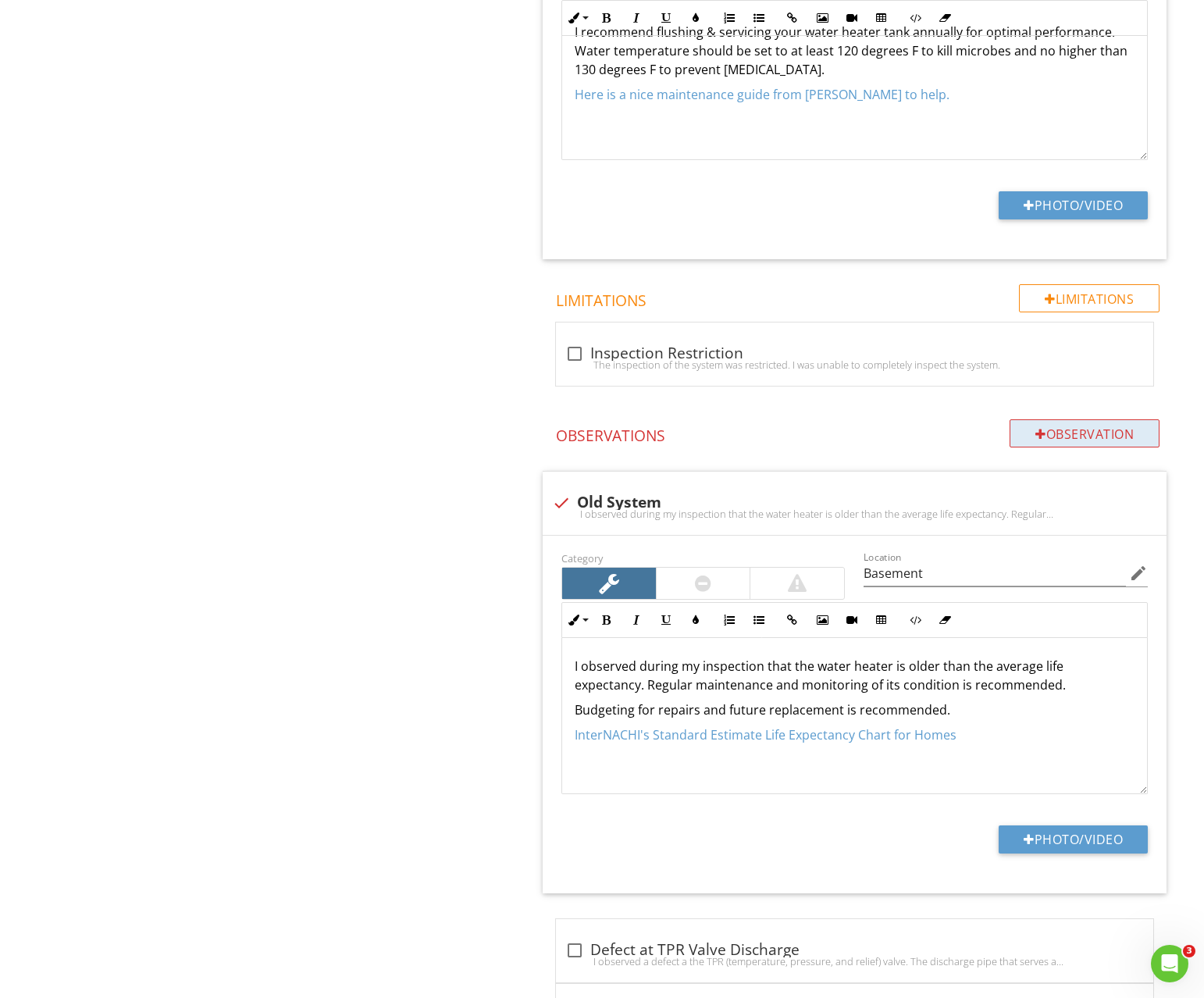
click at [1076, 422] on div "Observation" at bounding box center [1085, 434] width 150 height 28
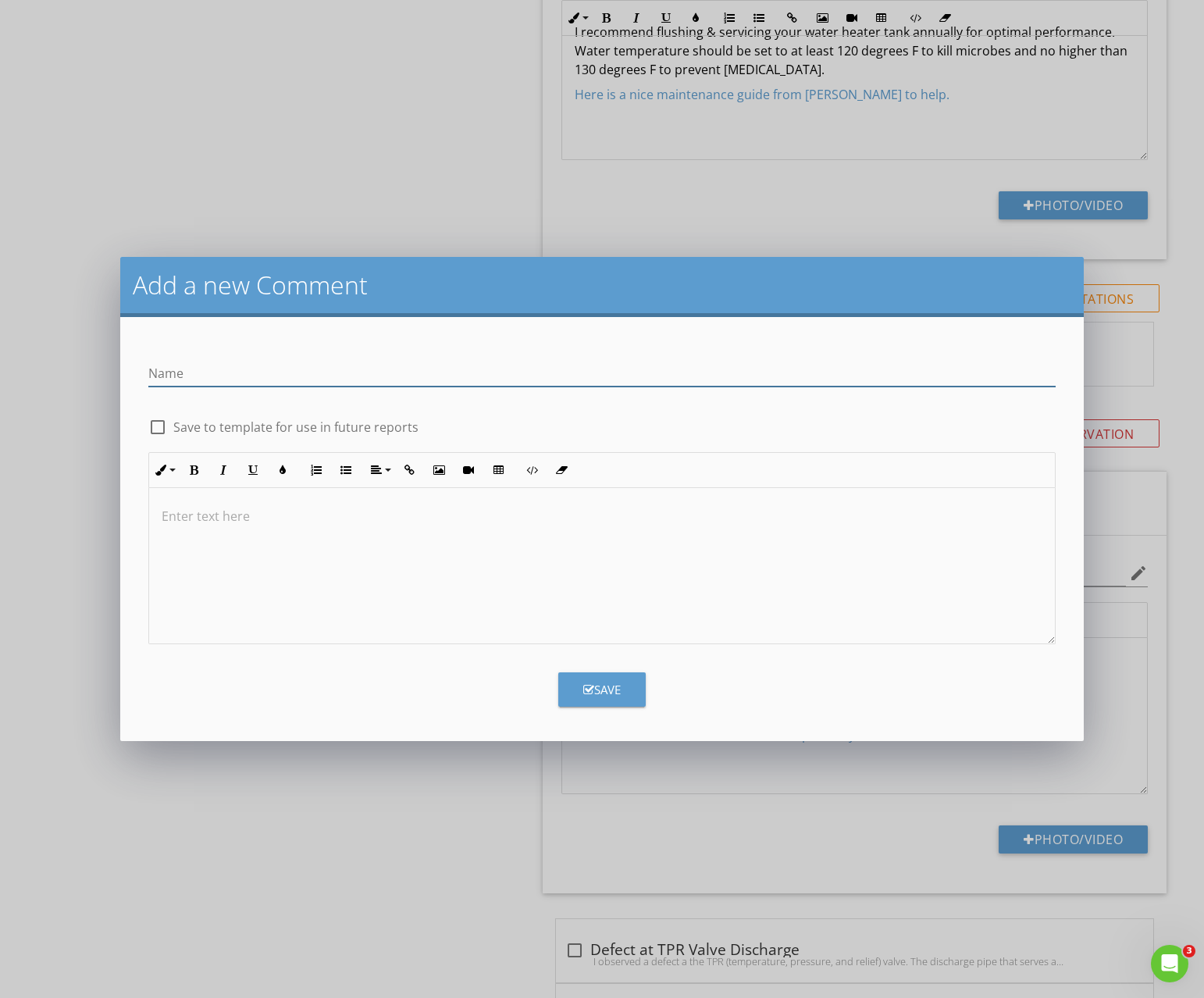
paste input "Potential Combustion Problem"
type input "Potential Combustion Problem"
click at [175, 423] on label "Save to template for use in future reports" at bounding box center [296, 427] width 245 height 16
checkbox input "true"
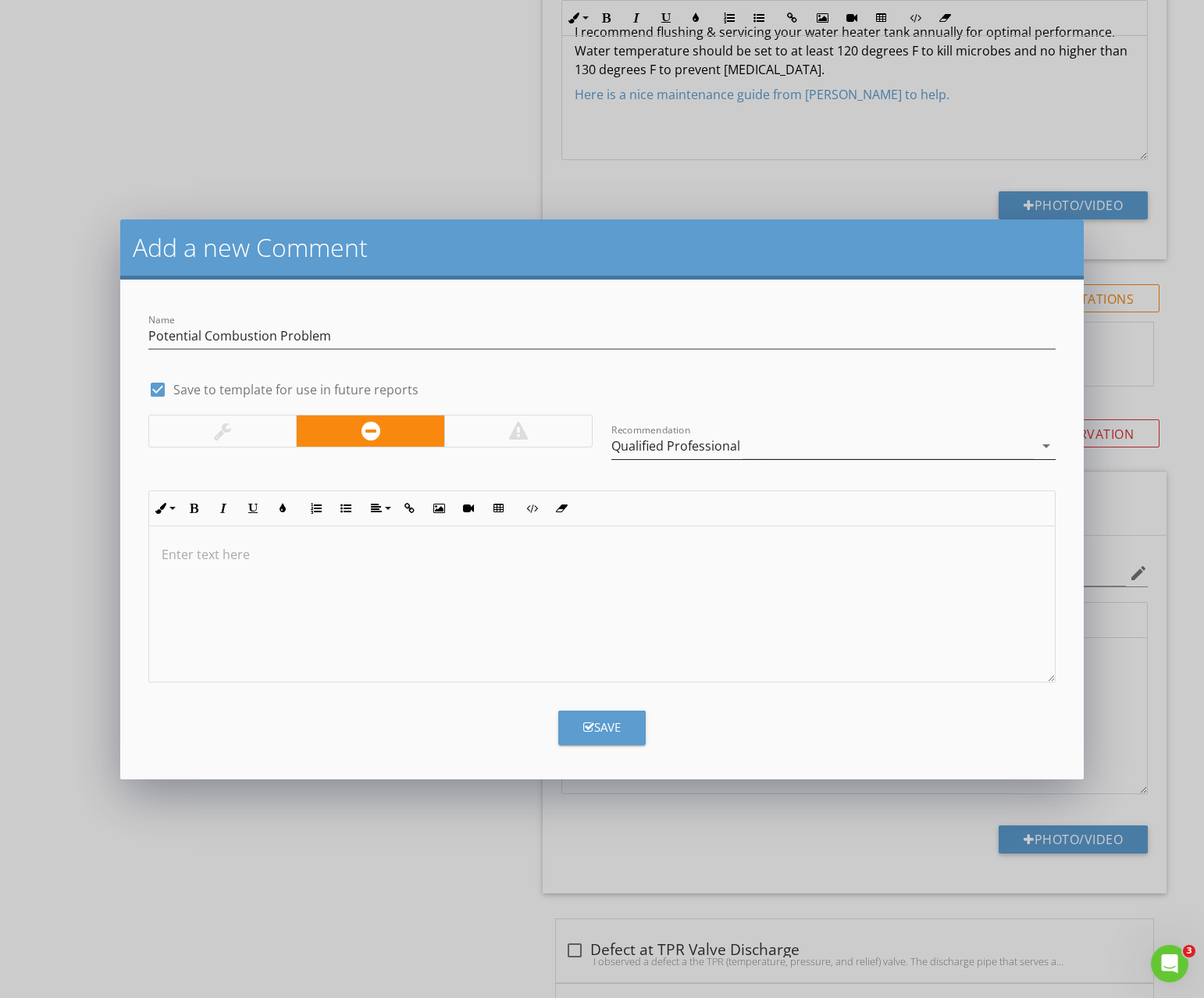
click at [705, 440] on div "Qualified Professional" at bounding box center [676, 446] width 129 height 14
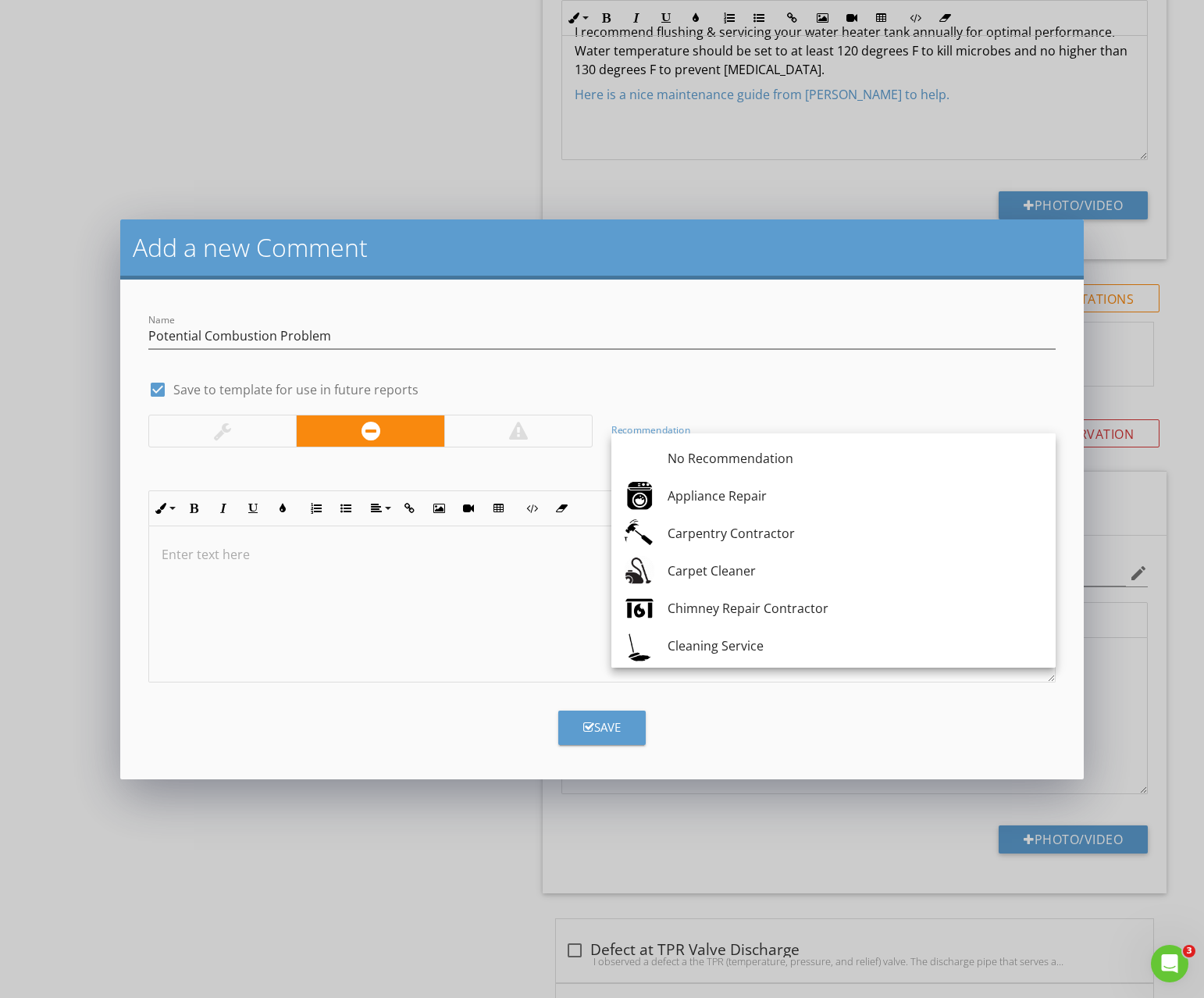
click at [700, 456] on div "No Recommendation" at bounding box center [855, 459] width 376 height 19
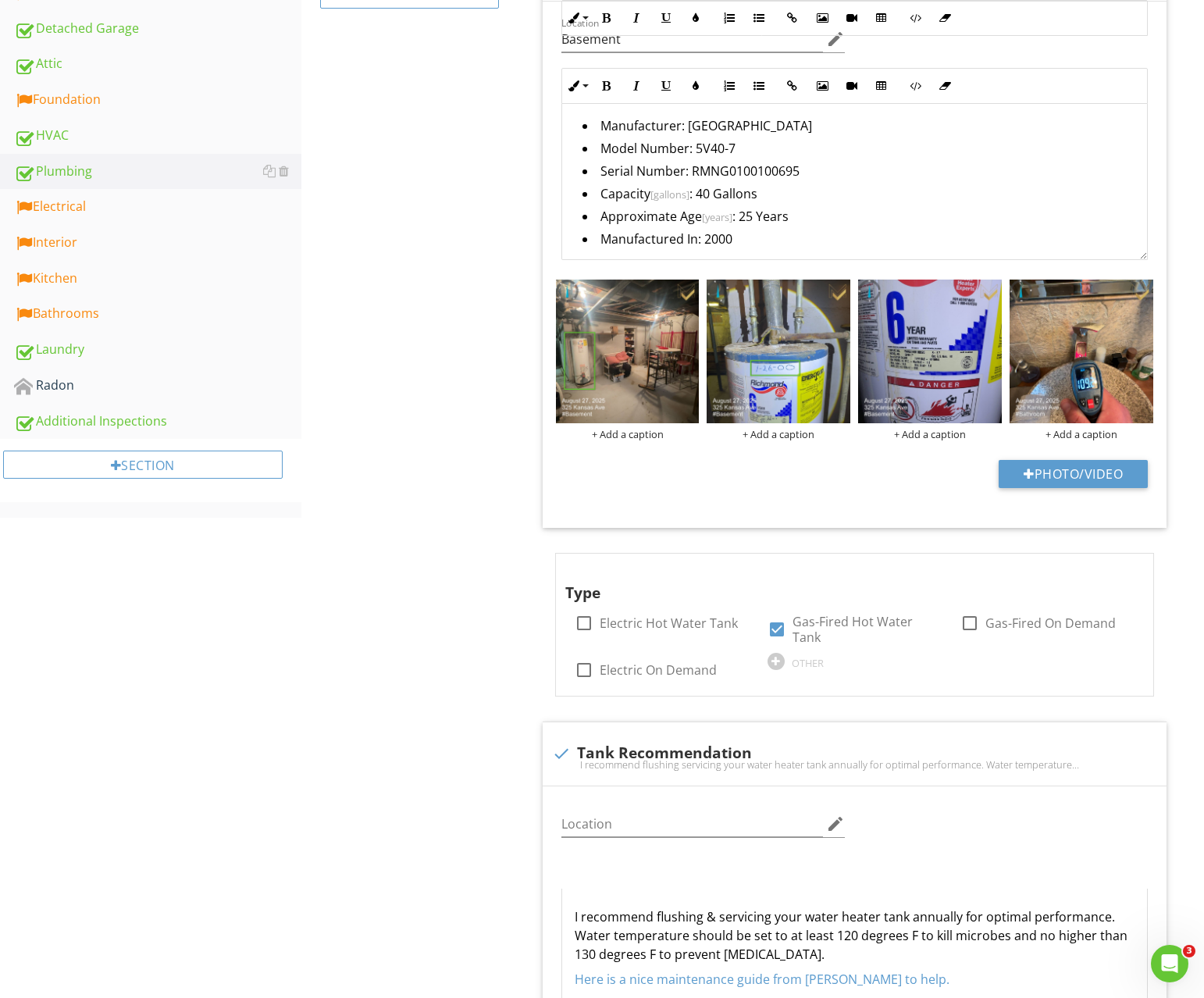
scroll to position [0, 0]
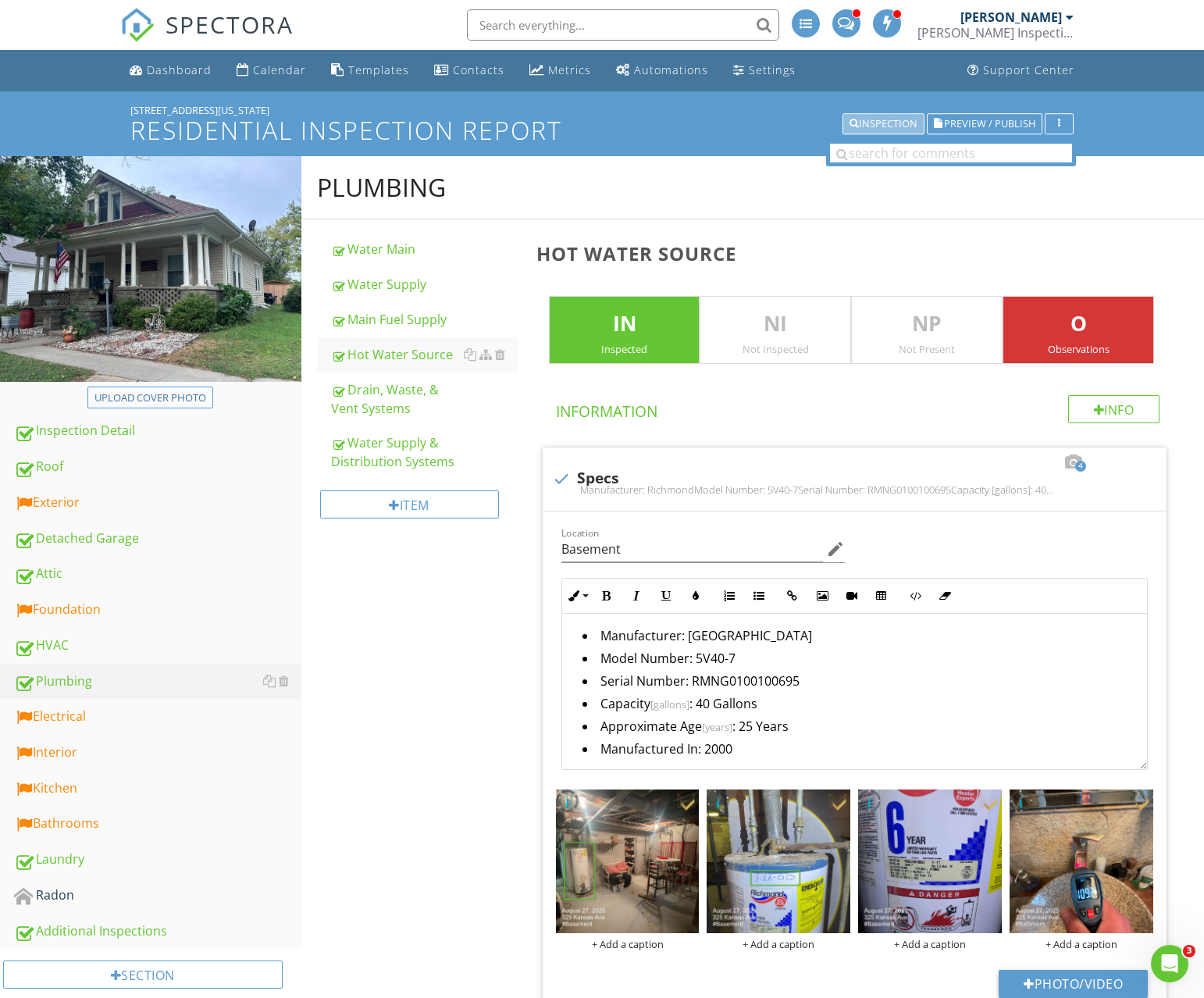
click at [908, 131] on button "Inspection" at bounding box center [884, 124] width 82 height 22
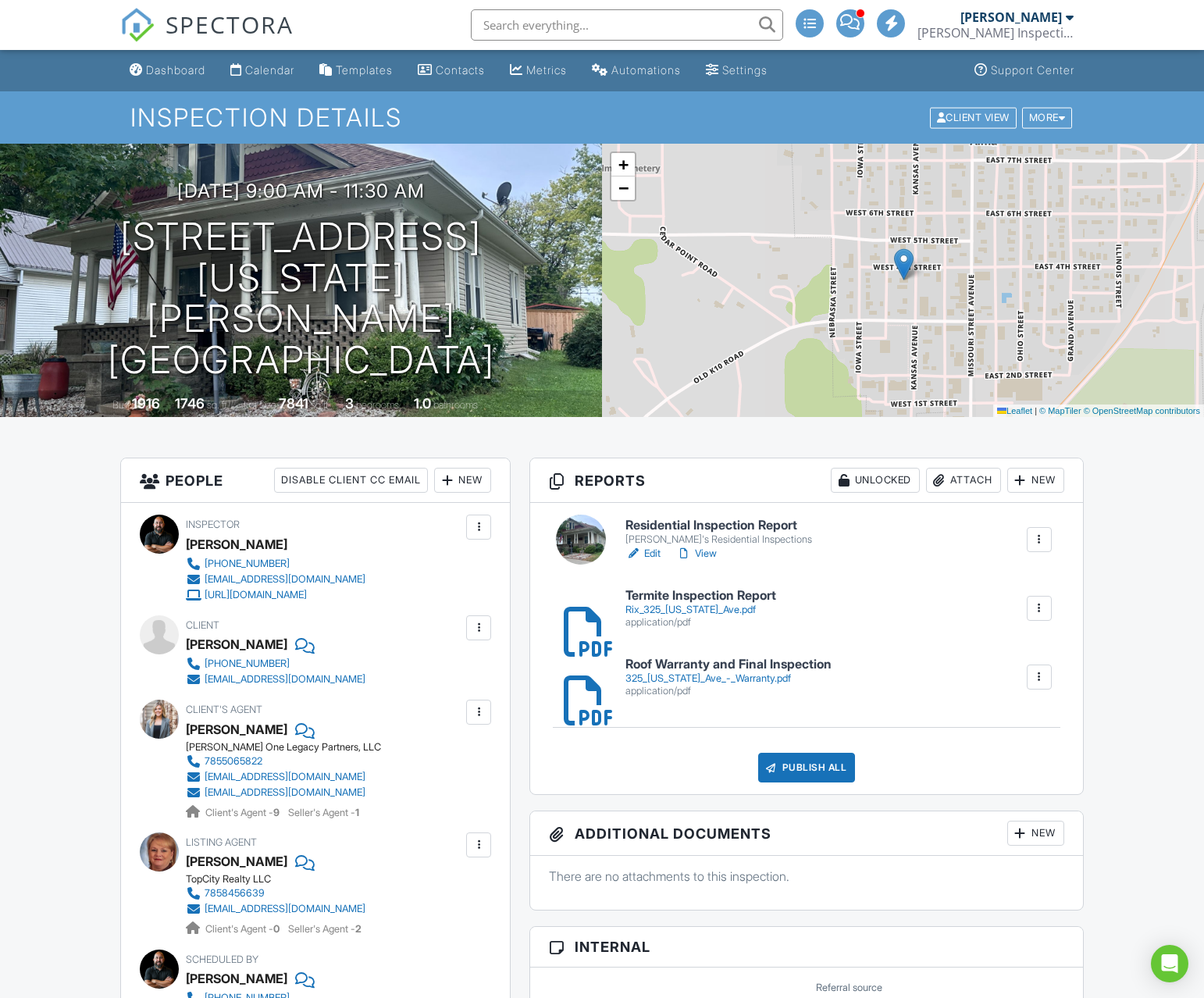
click at [656, 553] on link "Edit" at bounding box center [643, 553] width 35 height 16
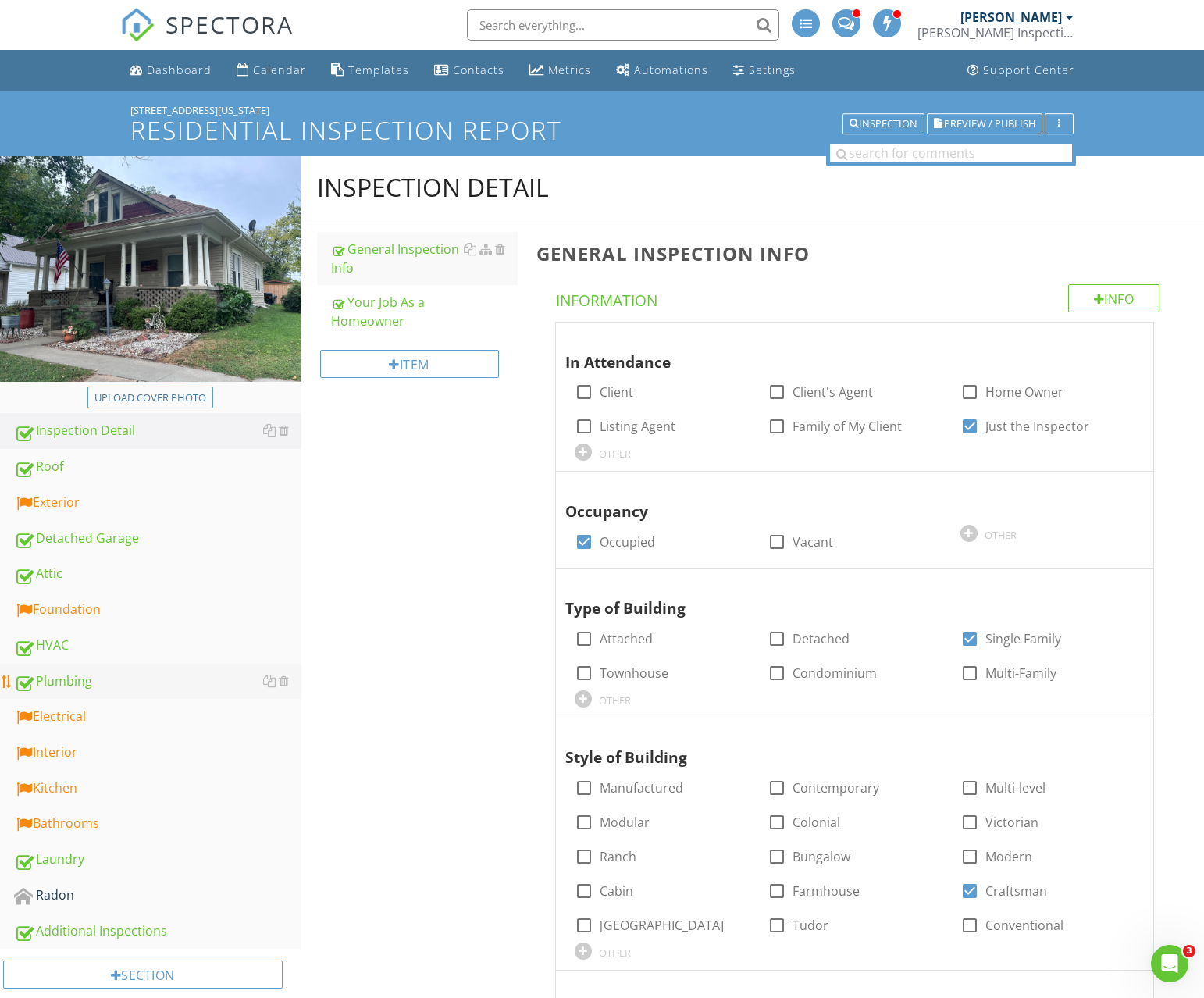
click at [81, 681] on div "Plumbing" at bounding box center [158, 681] width 288 height 20
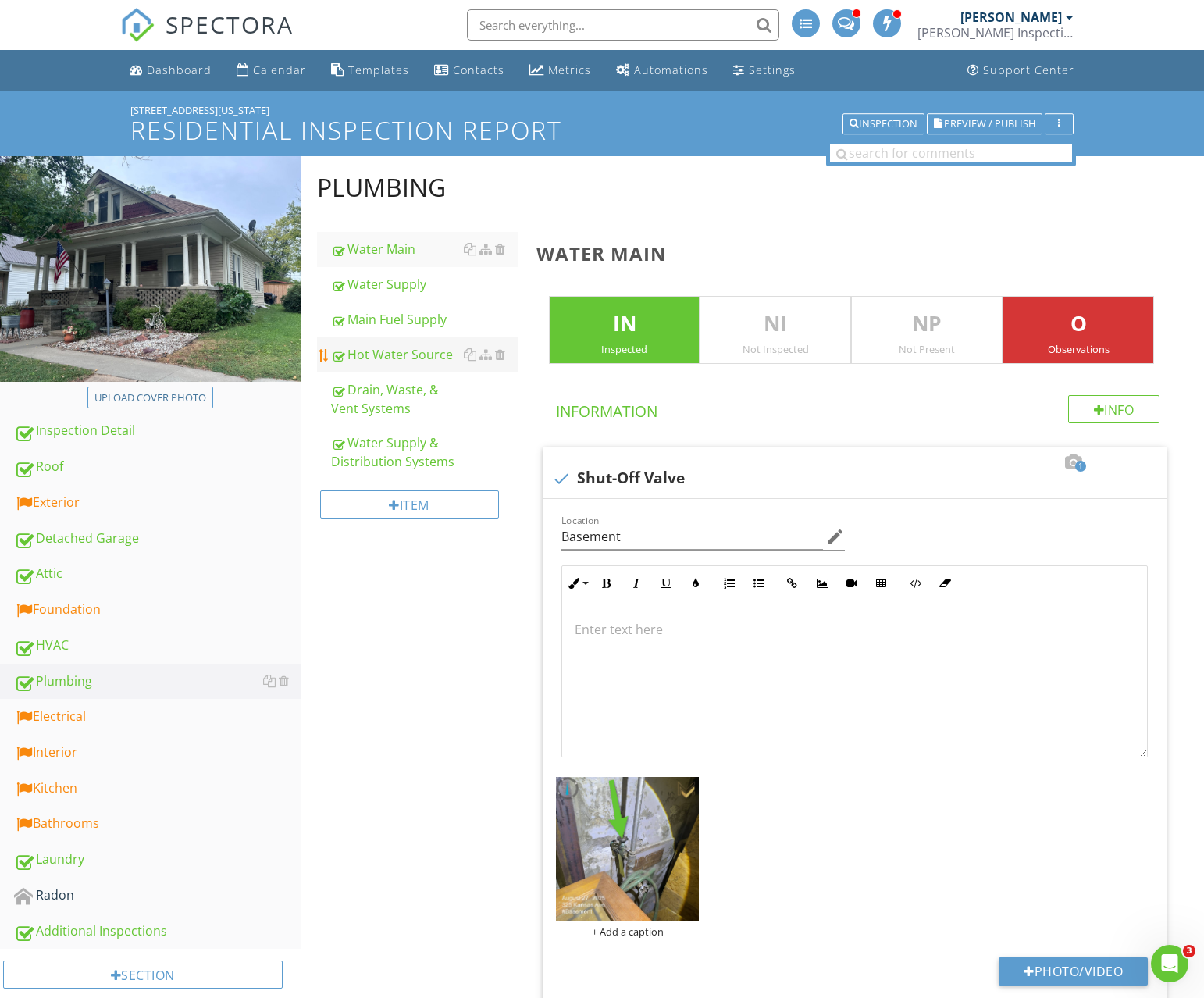
click at [388, 366] on link "Hot Water Source" at bounding box center [424, 354] width 187 height 34
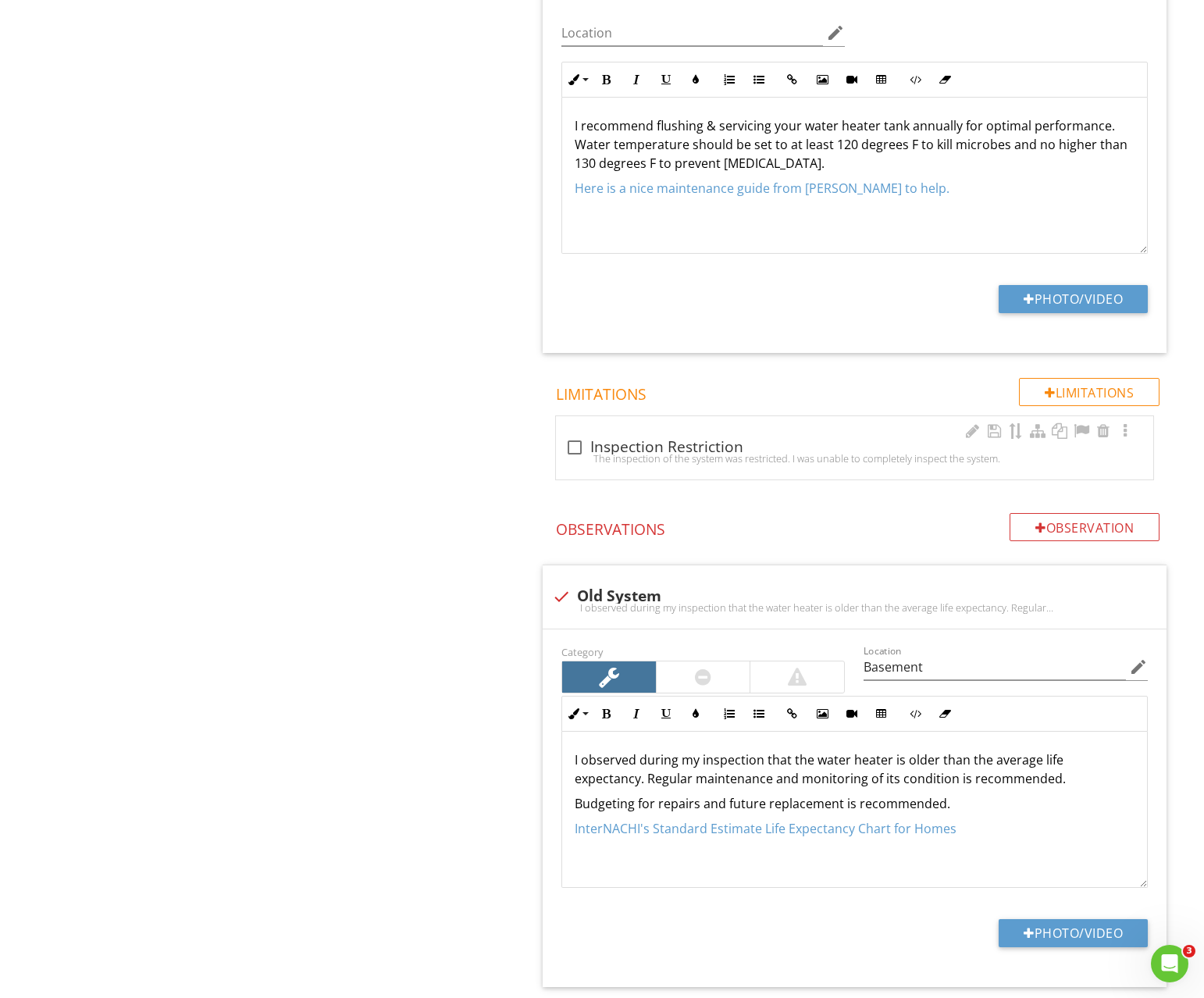
scroll to position [1338, 0]
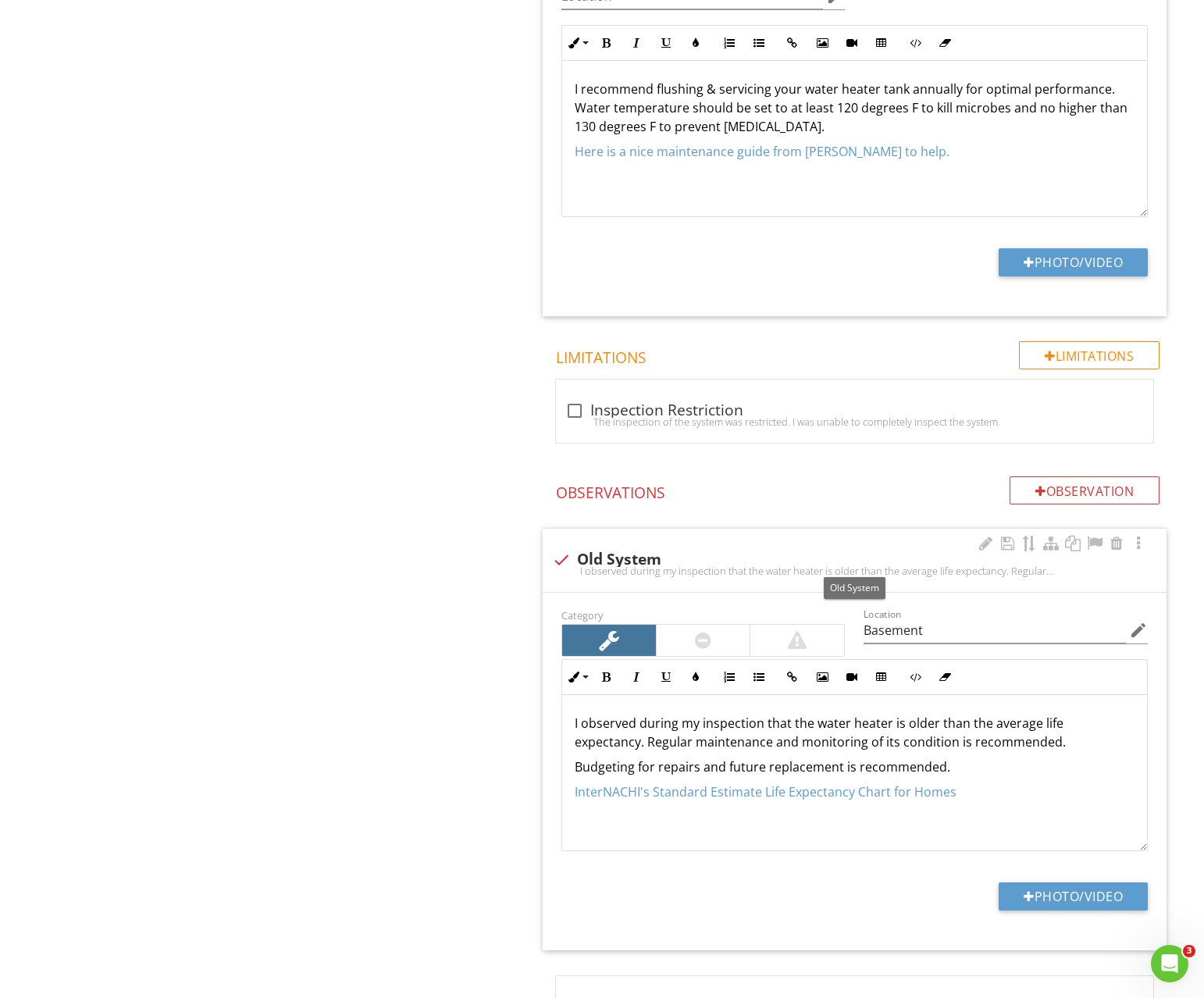
drag, startPoint x: 557, startPoint y: 559, endPoint x: 575, endPoint y: 560, distance: 18.0
click at [558, 559] on div at bounding box center [562, 560] width 27 height 27
checkbox input "true"
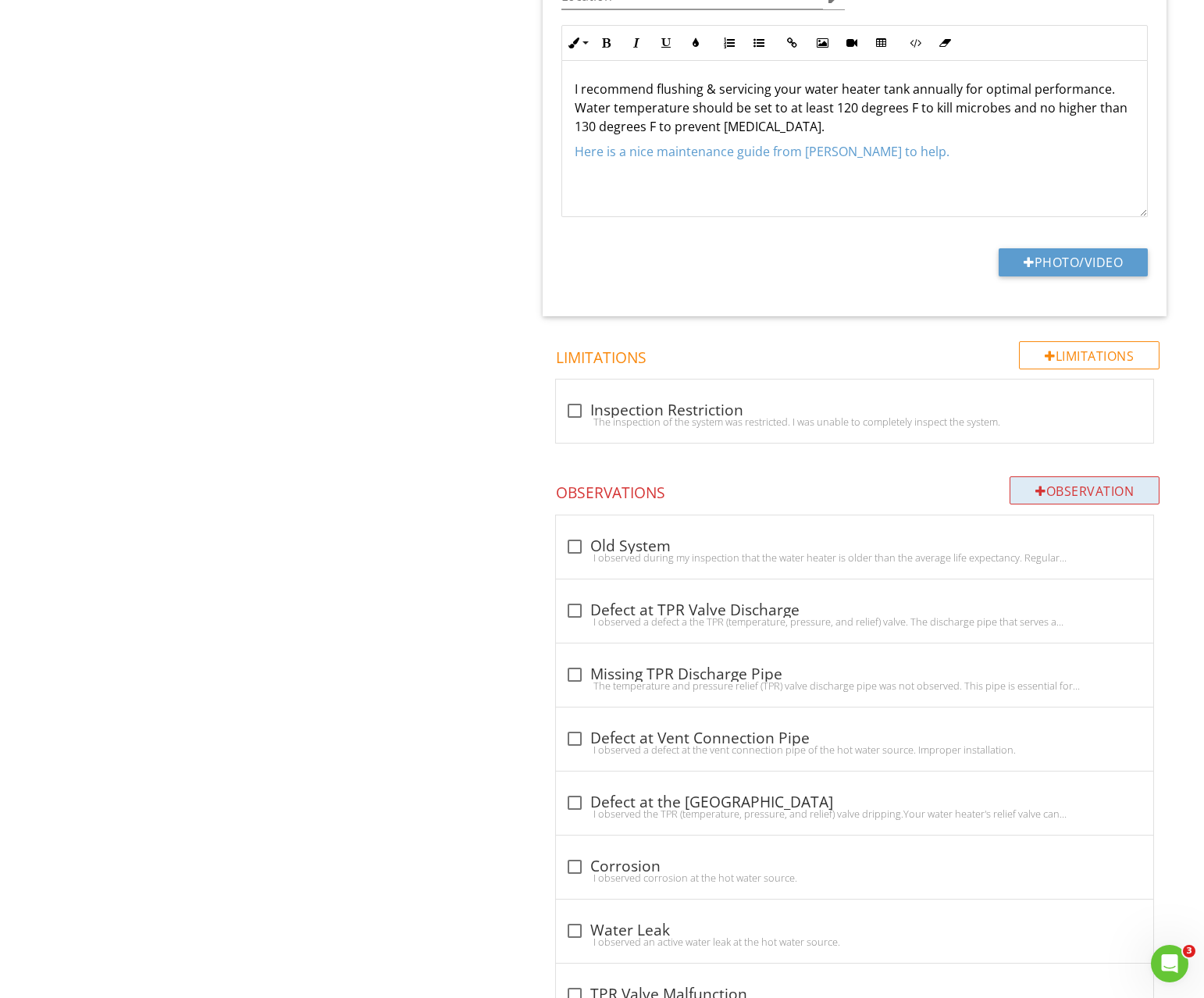
click at [1094, 489] on div "Observation" at bounding box center [1085, 490] width 150 height 28
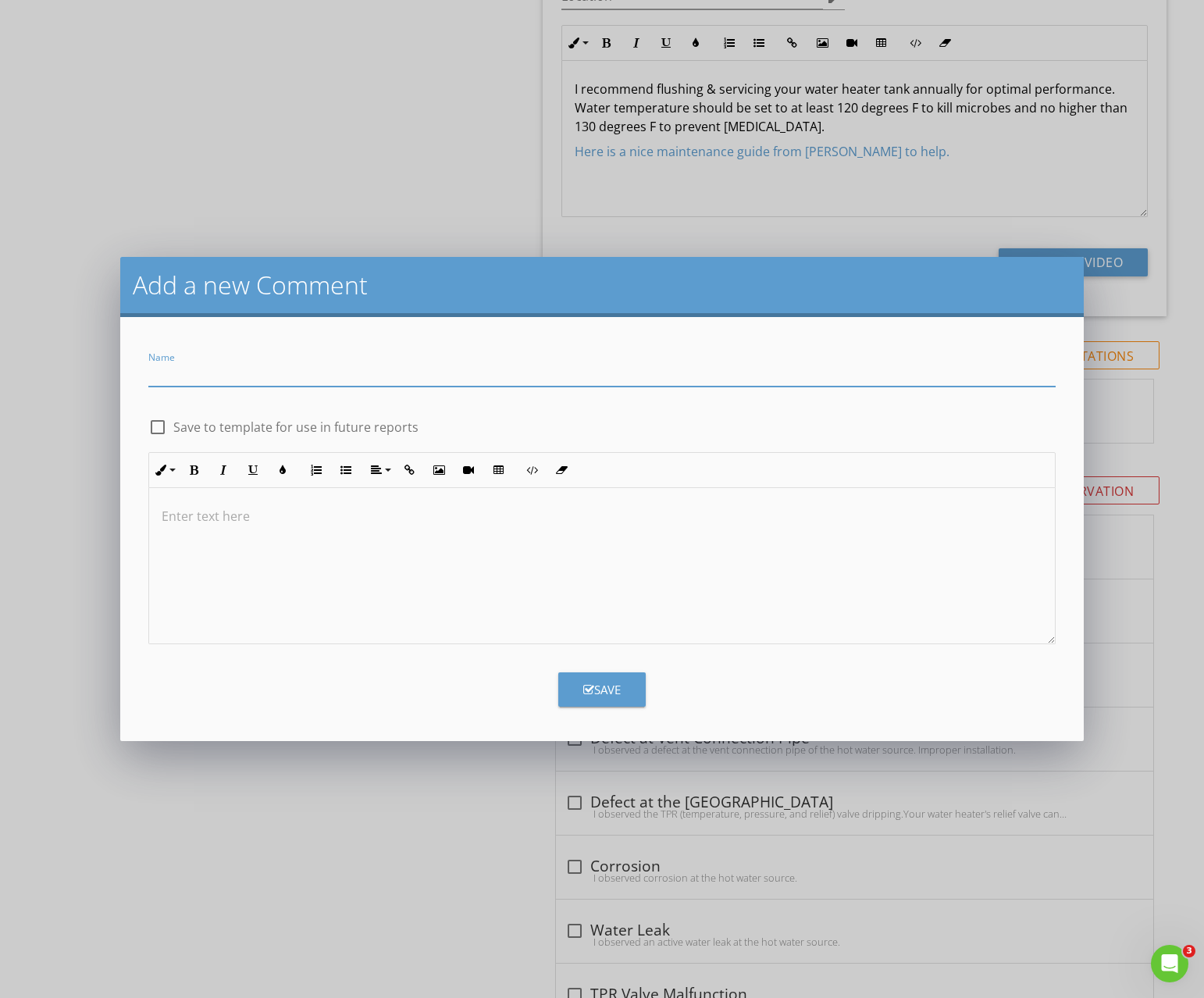
click at [330, 508] on div at bounding box center [602, 566] width 906 height 156
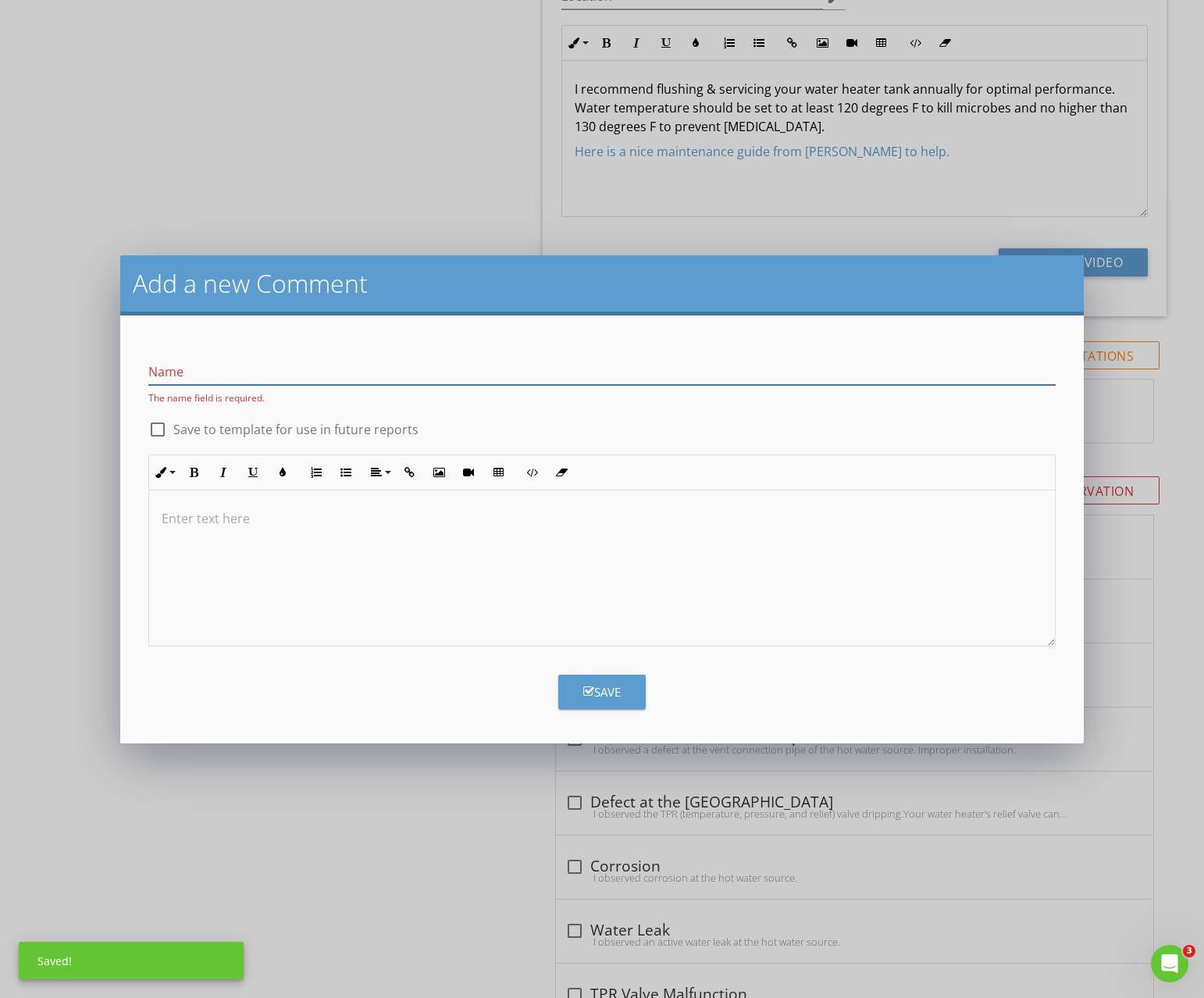
click at [247, 366] on input "Name" at bounding box center [602, 372] width 908 height 26
paste input "Aging Water Heater Condition"
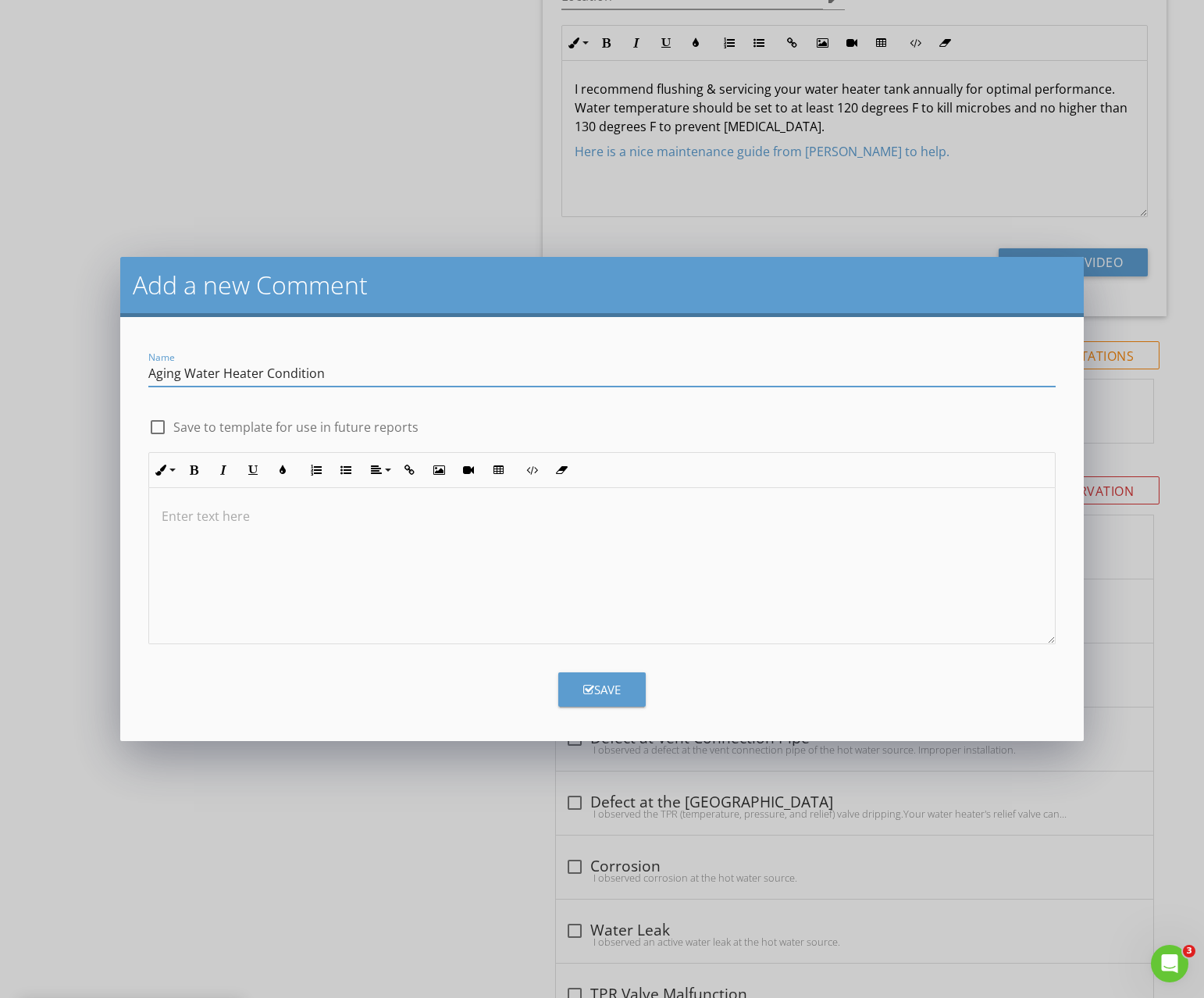
type input "Aging Water Heater Condition"
click at [269, 513] on p at bounding box center [602, 516] width 881 height 19
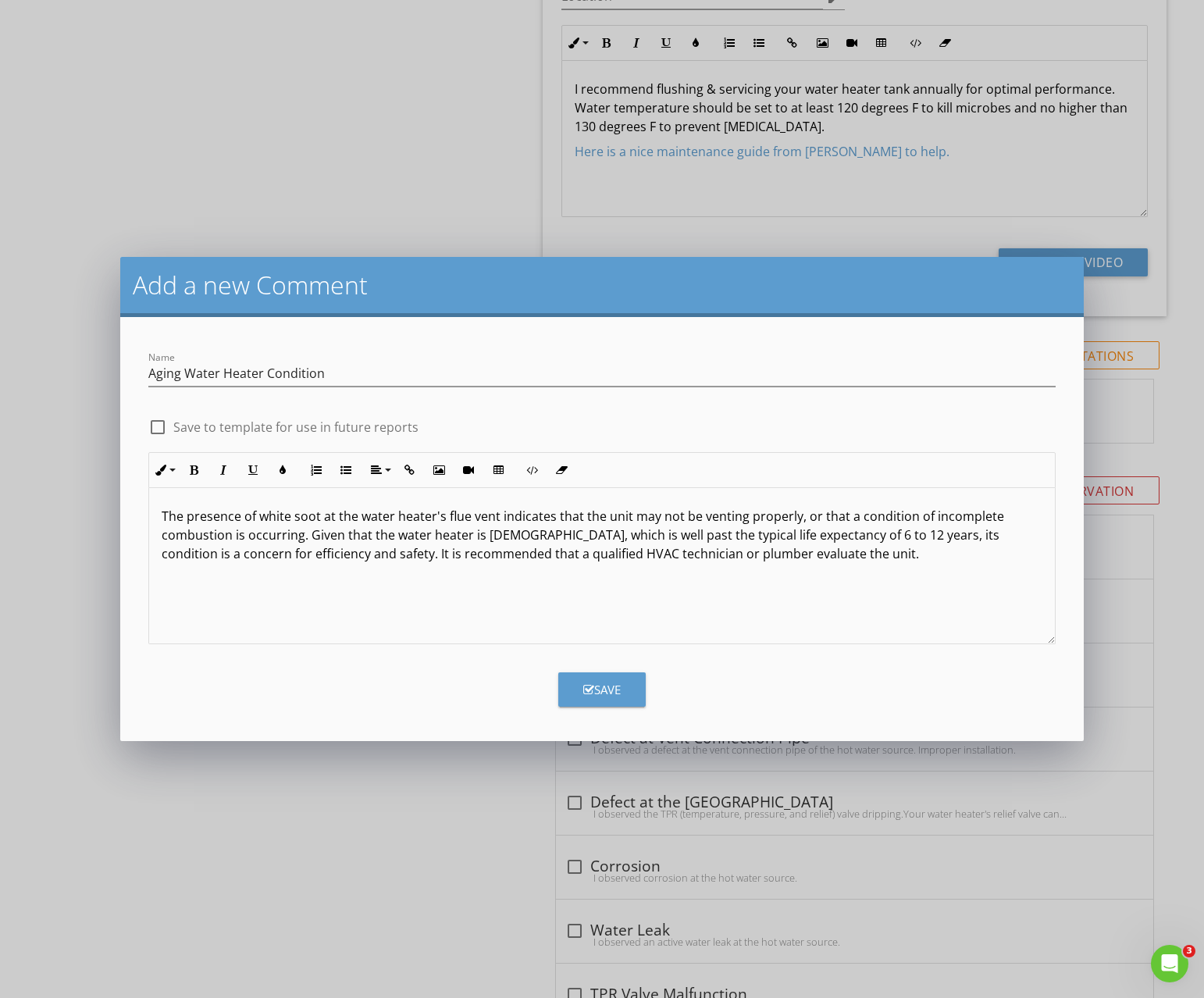
click at [158, 423] on div at bounding box center [158, 427] width 27 height 27
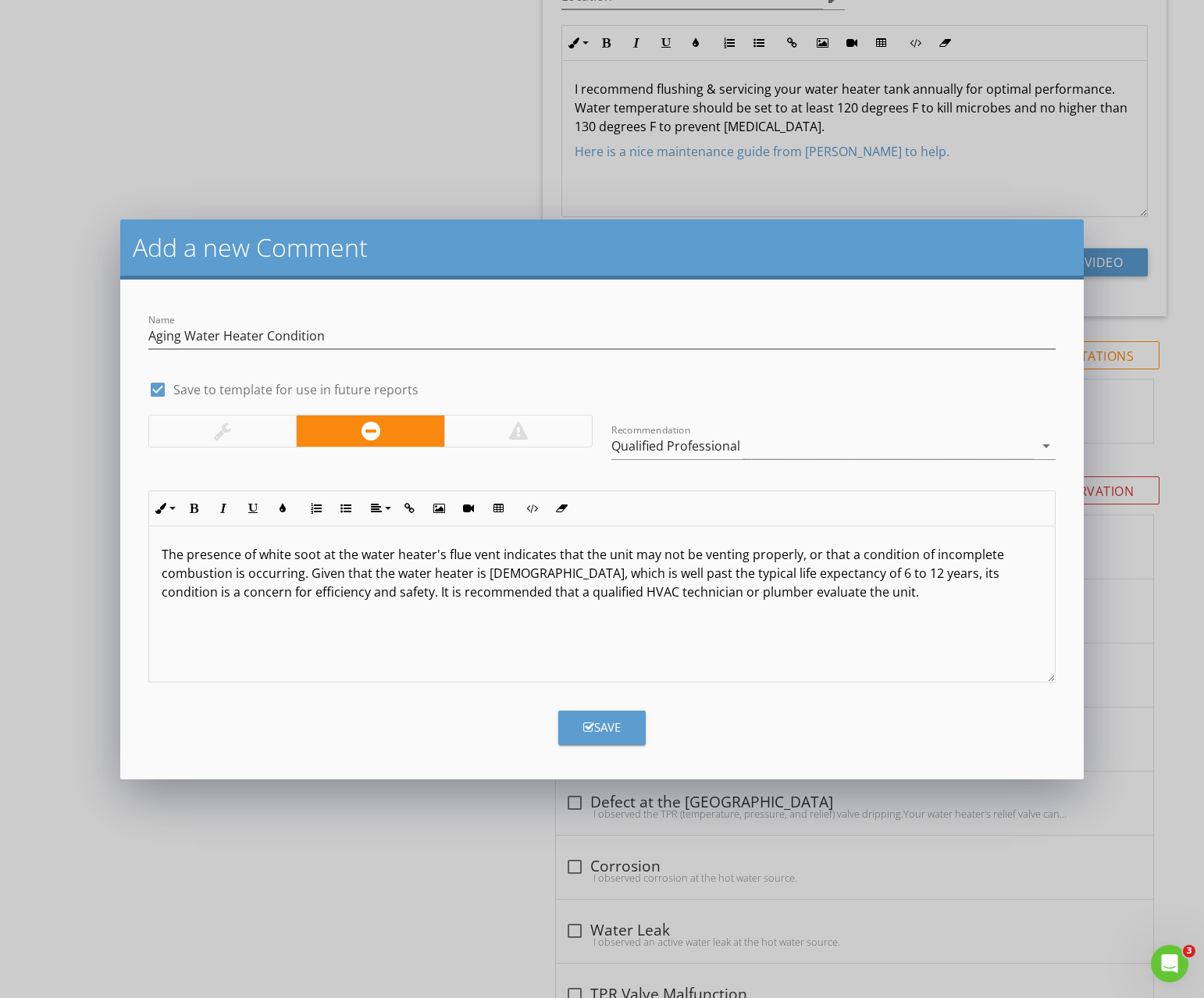
drag, startPoint x: 531, startPoint y: 420, endPoint x: 572, endPoint y: 431, distance: 42.4
click at [532, 420] on div at bounding box center [518, 432] width 148 height 32
click at [696, 454] on div "Qualified Professional" at bounding box center [822, 447] width 422 height 26
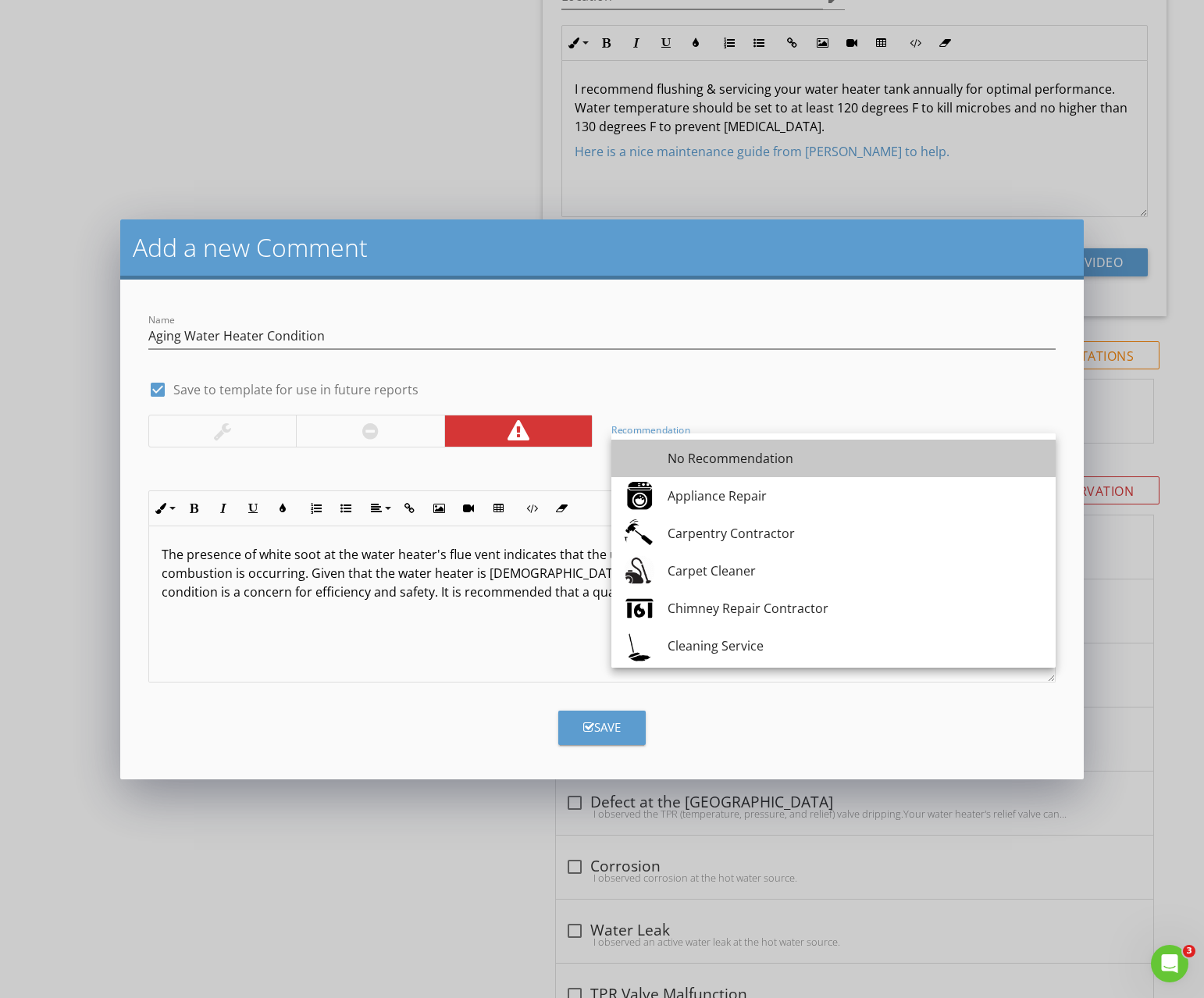
drag, startPoint x: 703, startPoint y: 454, endPoint x: 705, endPoint y: 506, distance: 52.0
click at [703, 454] on div "No Recommendation" at bounding box center [855, 459] width 376 height 19
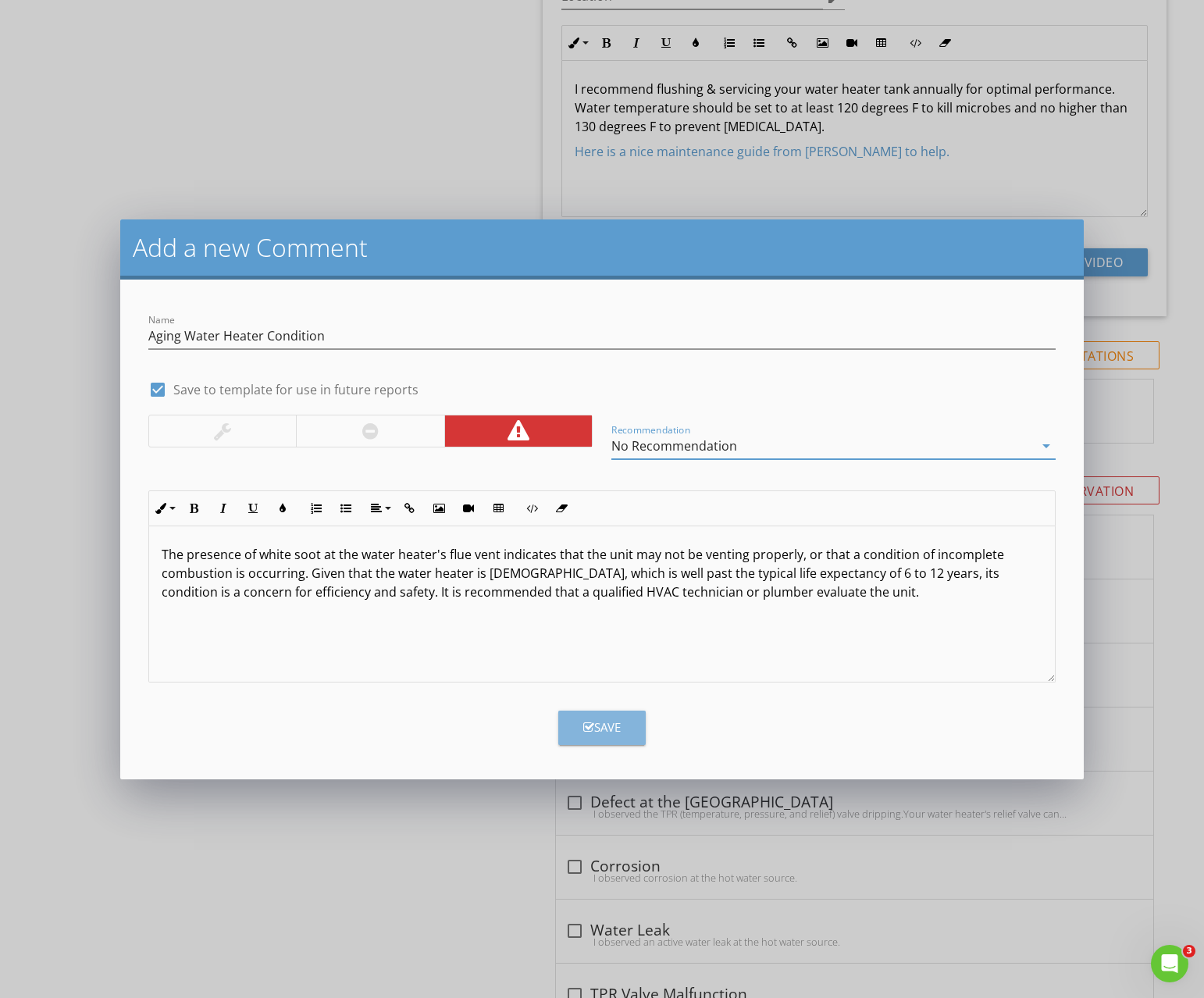
click at [602, 728] on div "Save" at bounding box center [602, 727] width 37 height 18
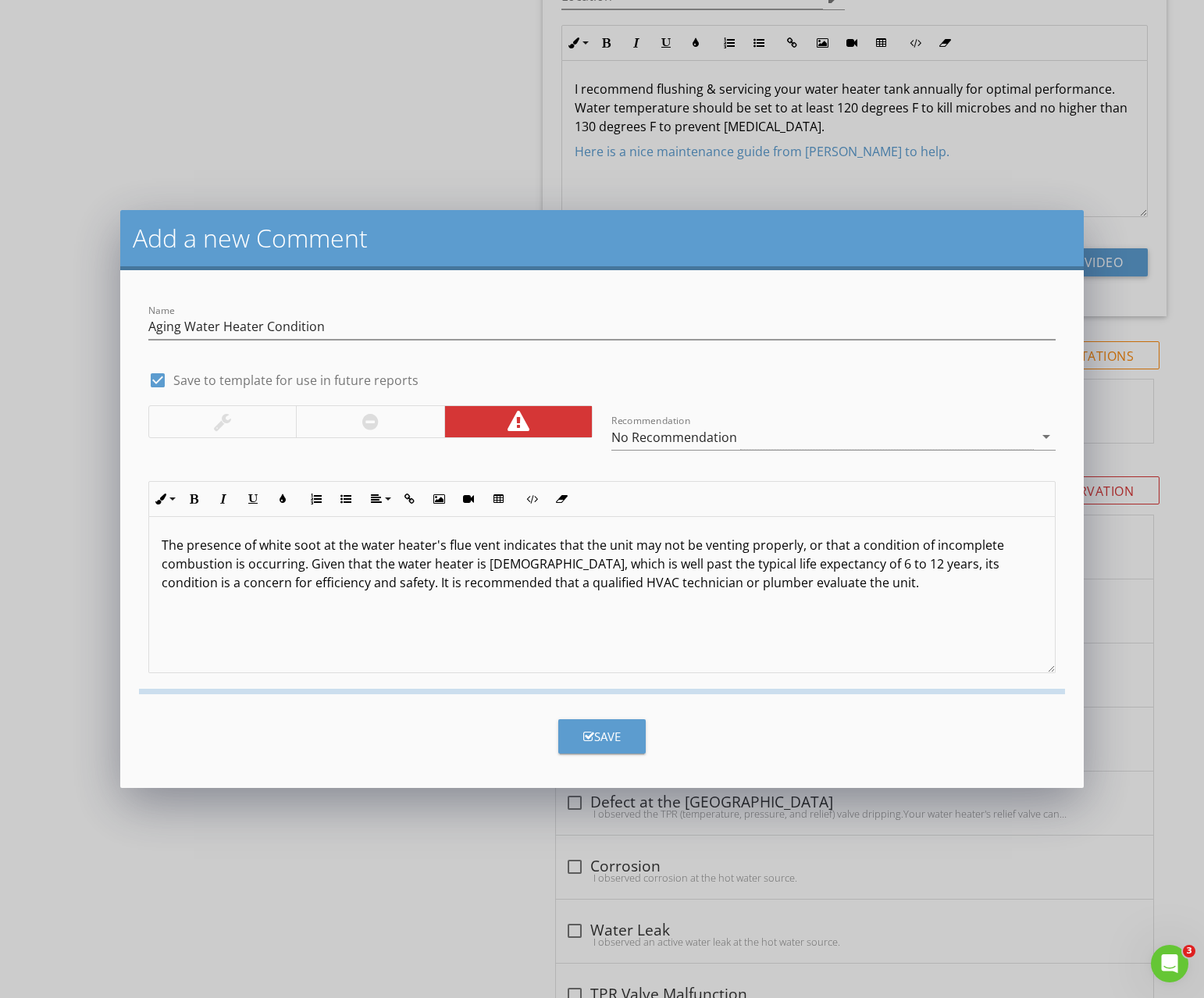
checkbox input "false"
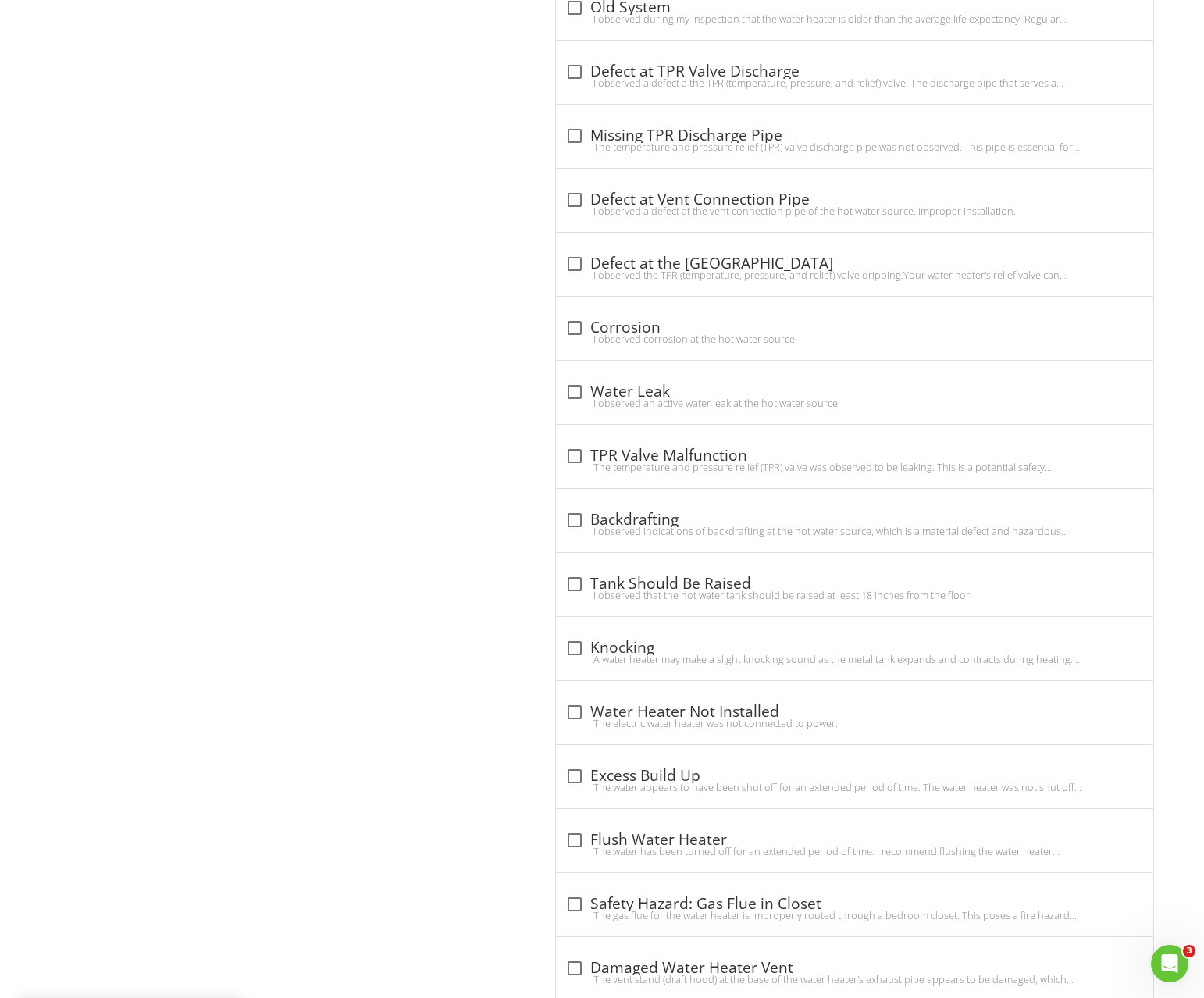
scroll to position [2518, 0]
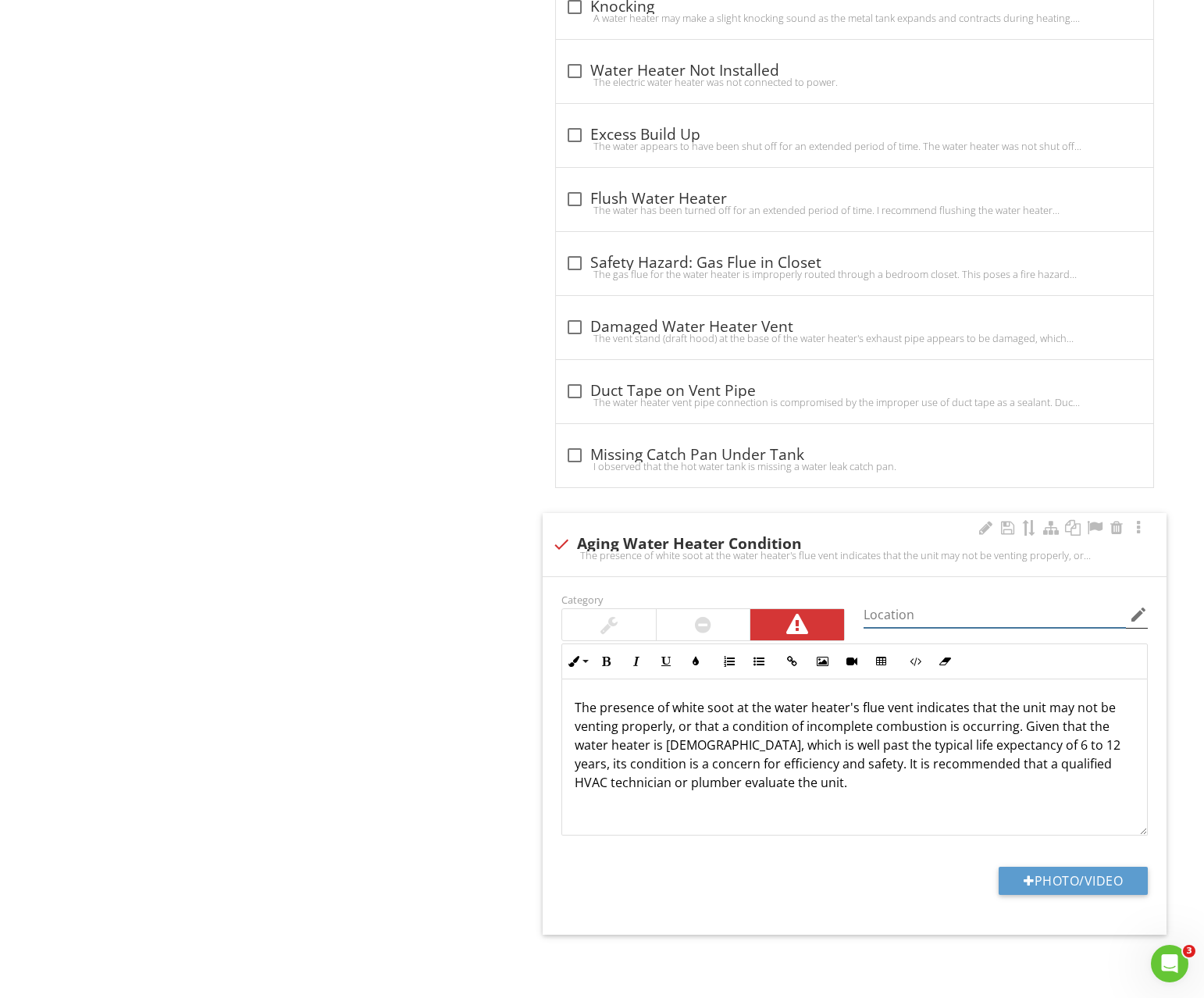
click at [881, 611] on input "Location" at bounding box center [994, 616] width 263 height 26
type input "Basement"
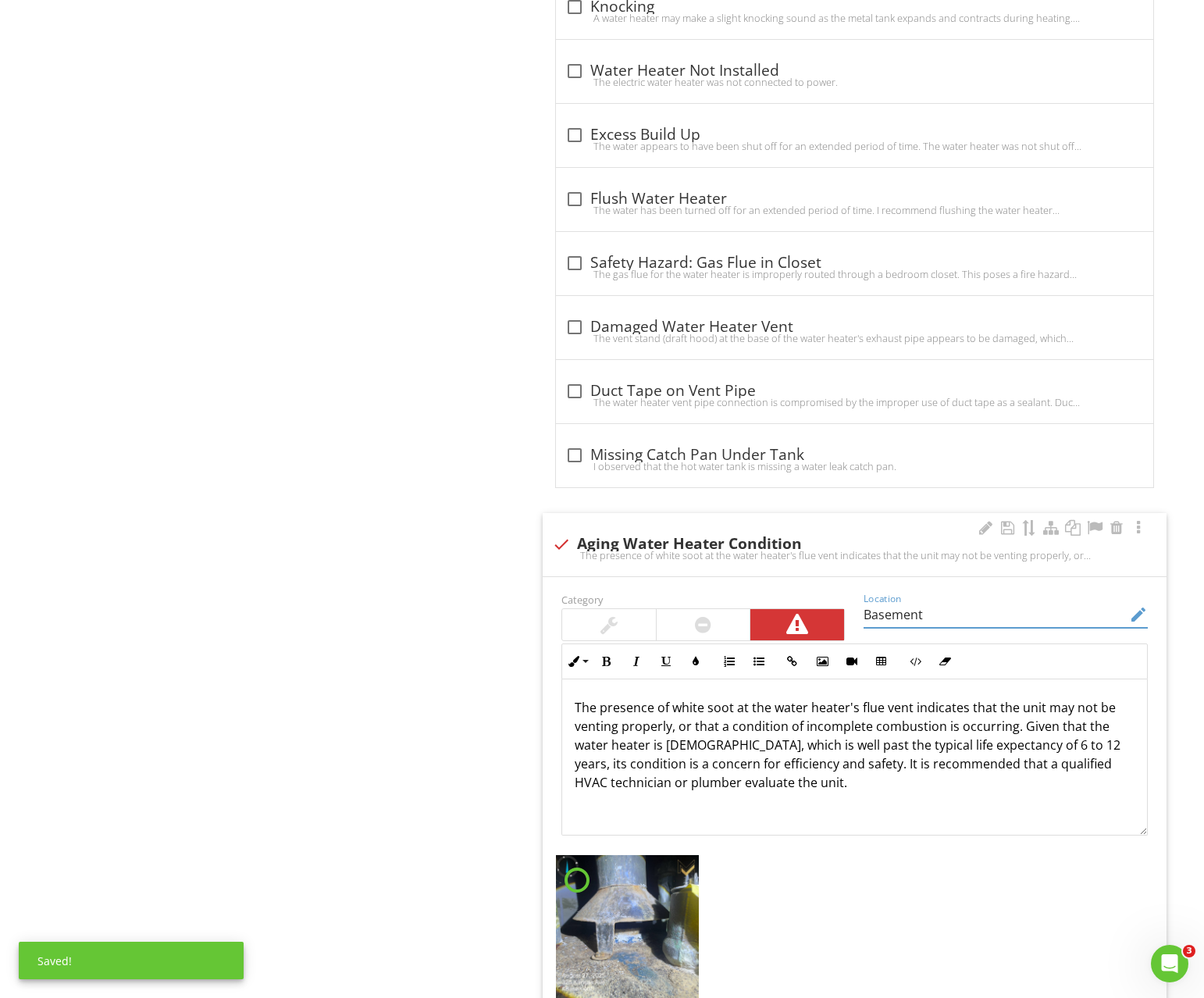
scroll to position [2519, 0]
click at [638, 908] on img at bounding box center [628, 926] width 144 height 144
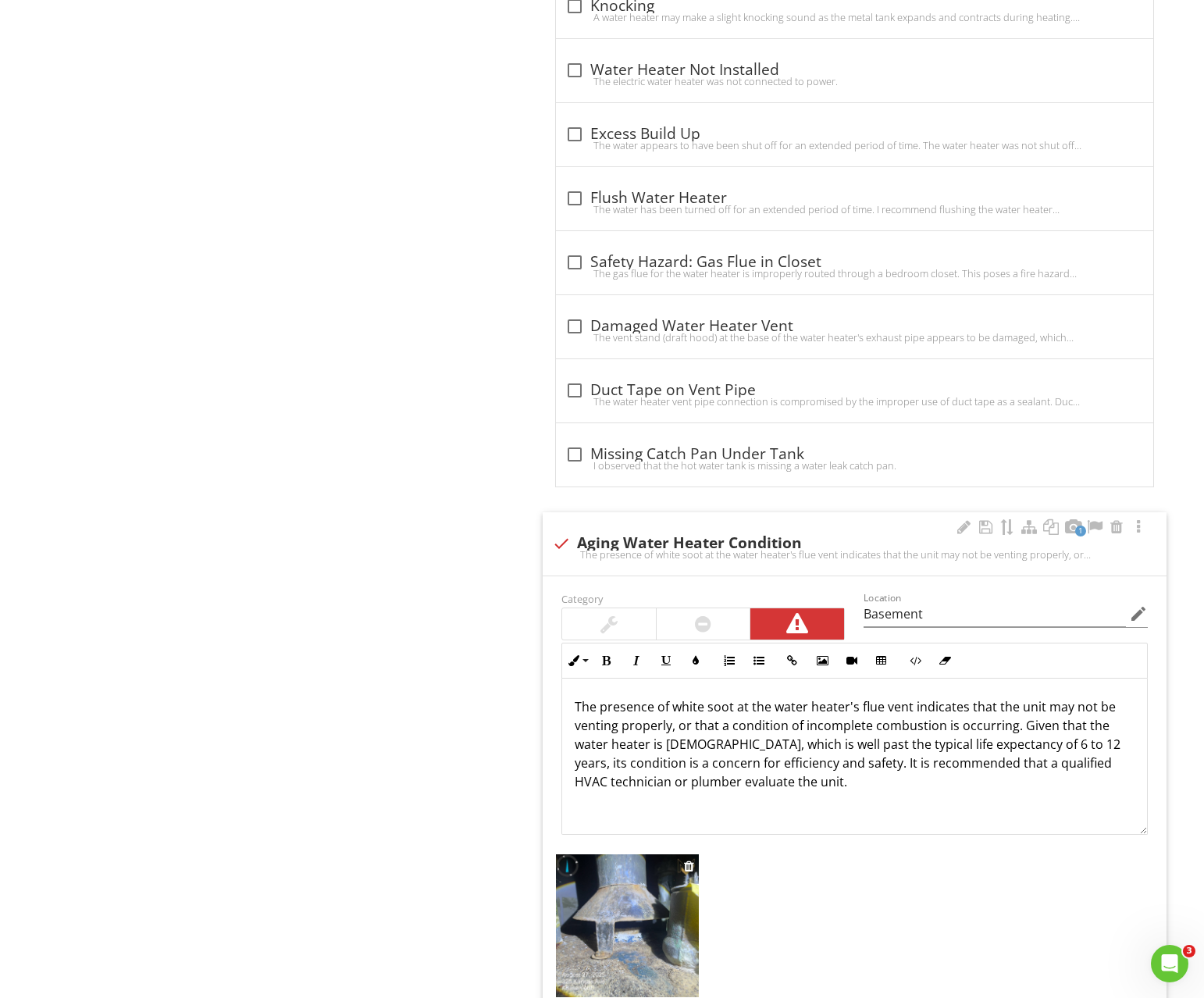
click at [629, 883] on img at bounding box center [628, 926] width 144 height 144
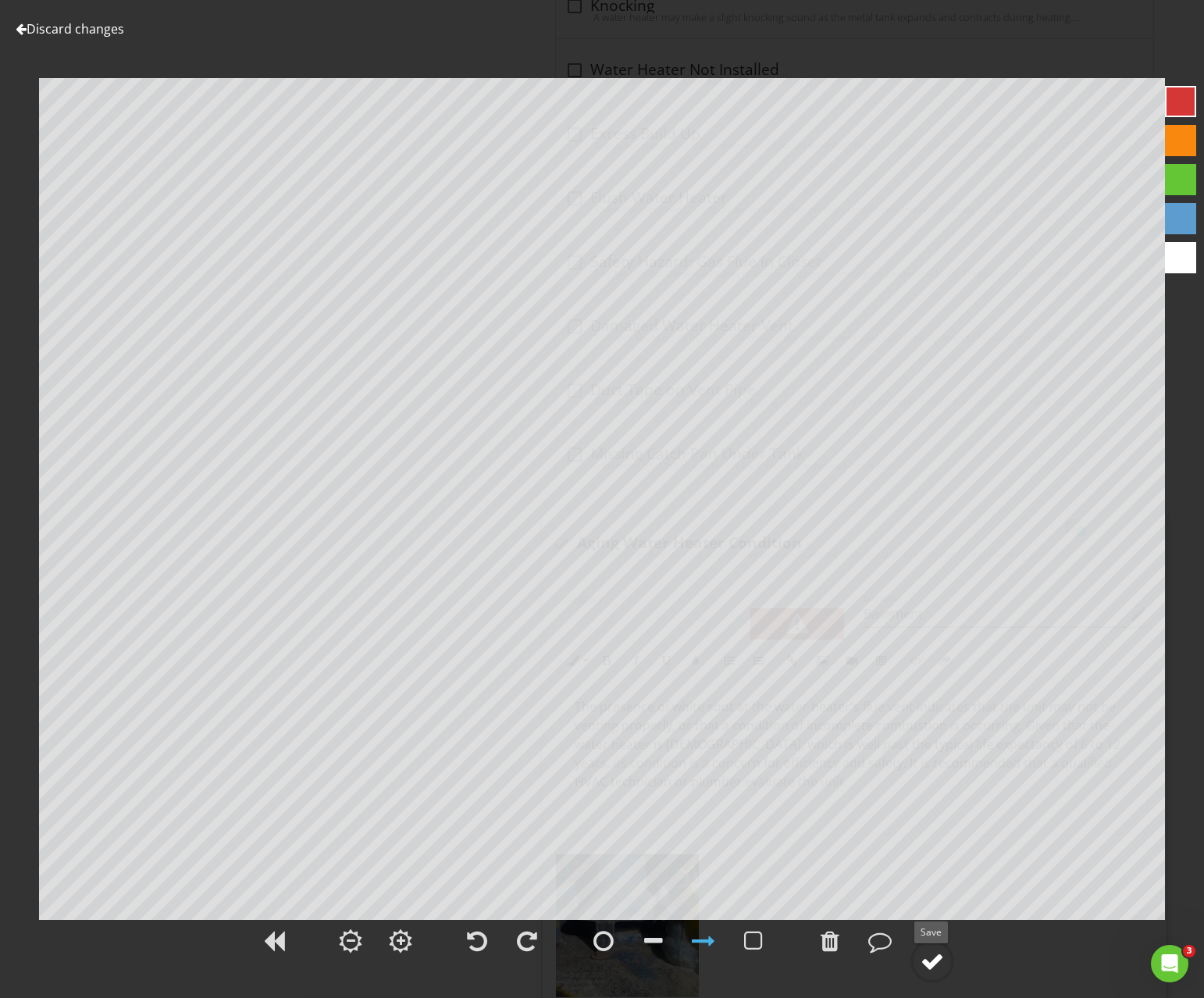
click at [926, 972] on div at bounding box center [932, 961] width 23 height 23
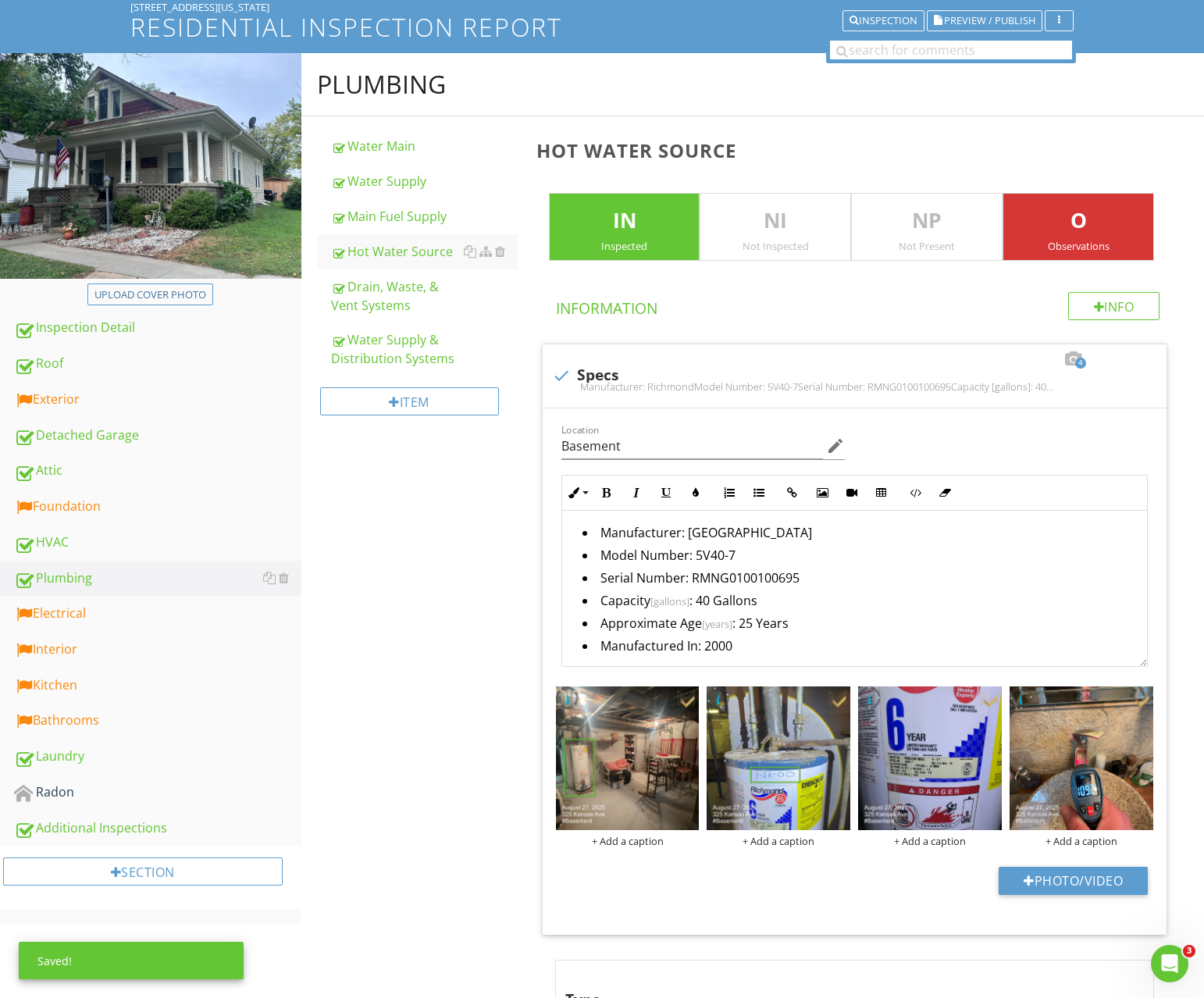
scroll to position [0, 0]
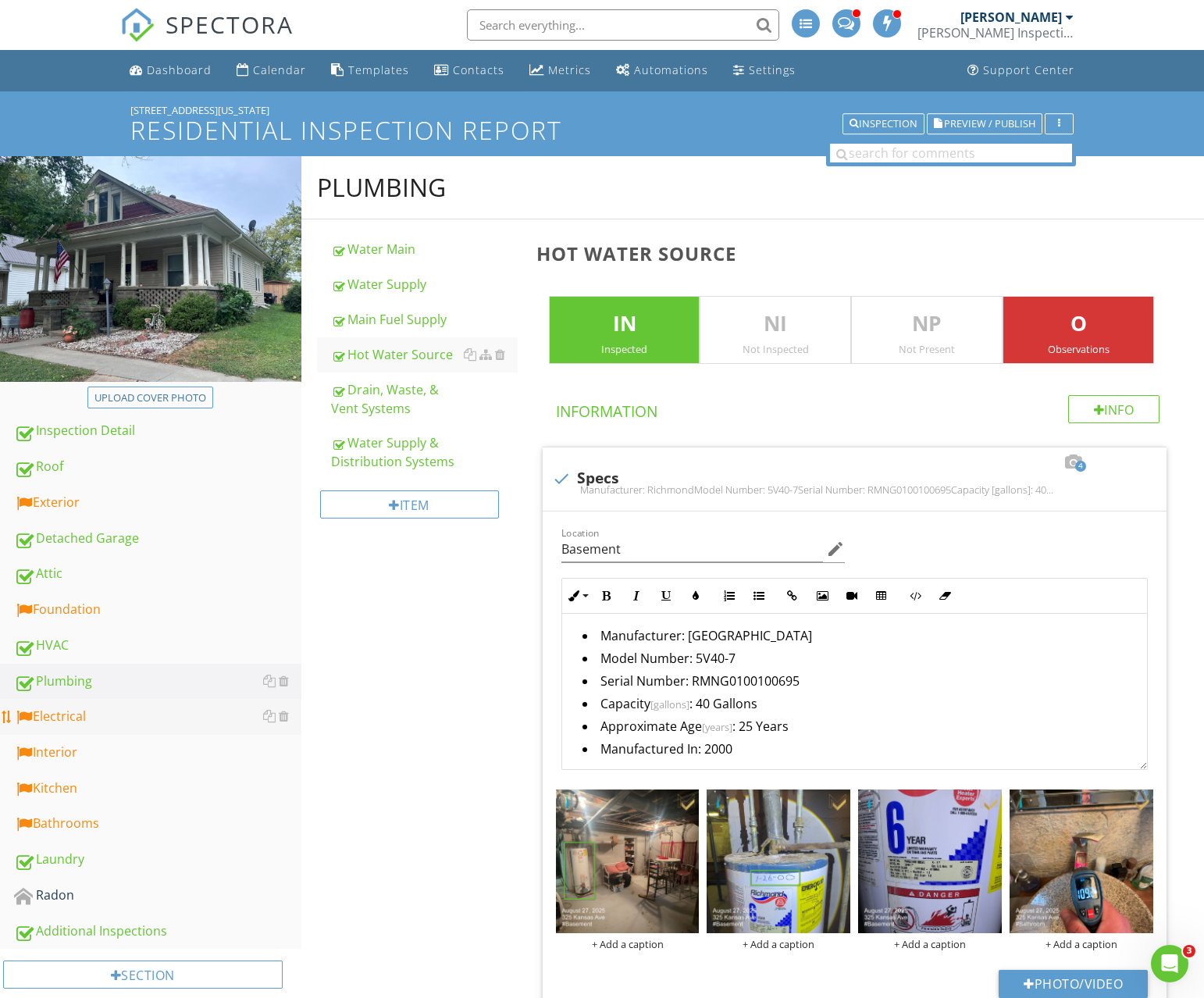
click at [57, 711] on div "Electrical" at bounding box center [158, 717] width 288 height 20
type textarea "<p>I recommend flushing &amp; servicing your water heater tank annually for opt…"
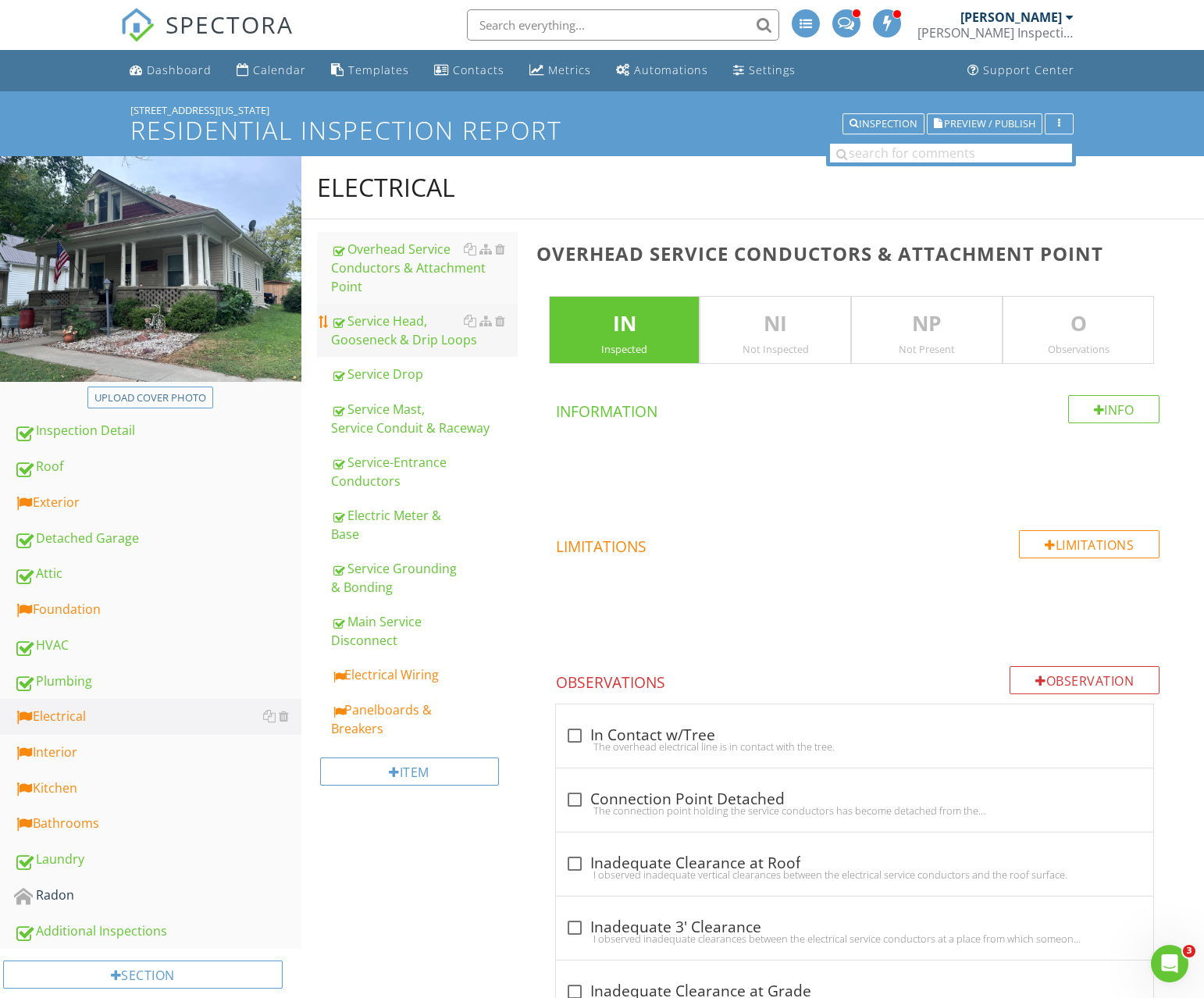
click at [386, 312] on div "Service Head, Gooseneck & Drip Loops" at bounding box center [424, 331] width 187 height 37
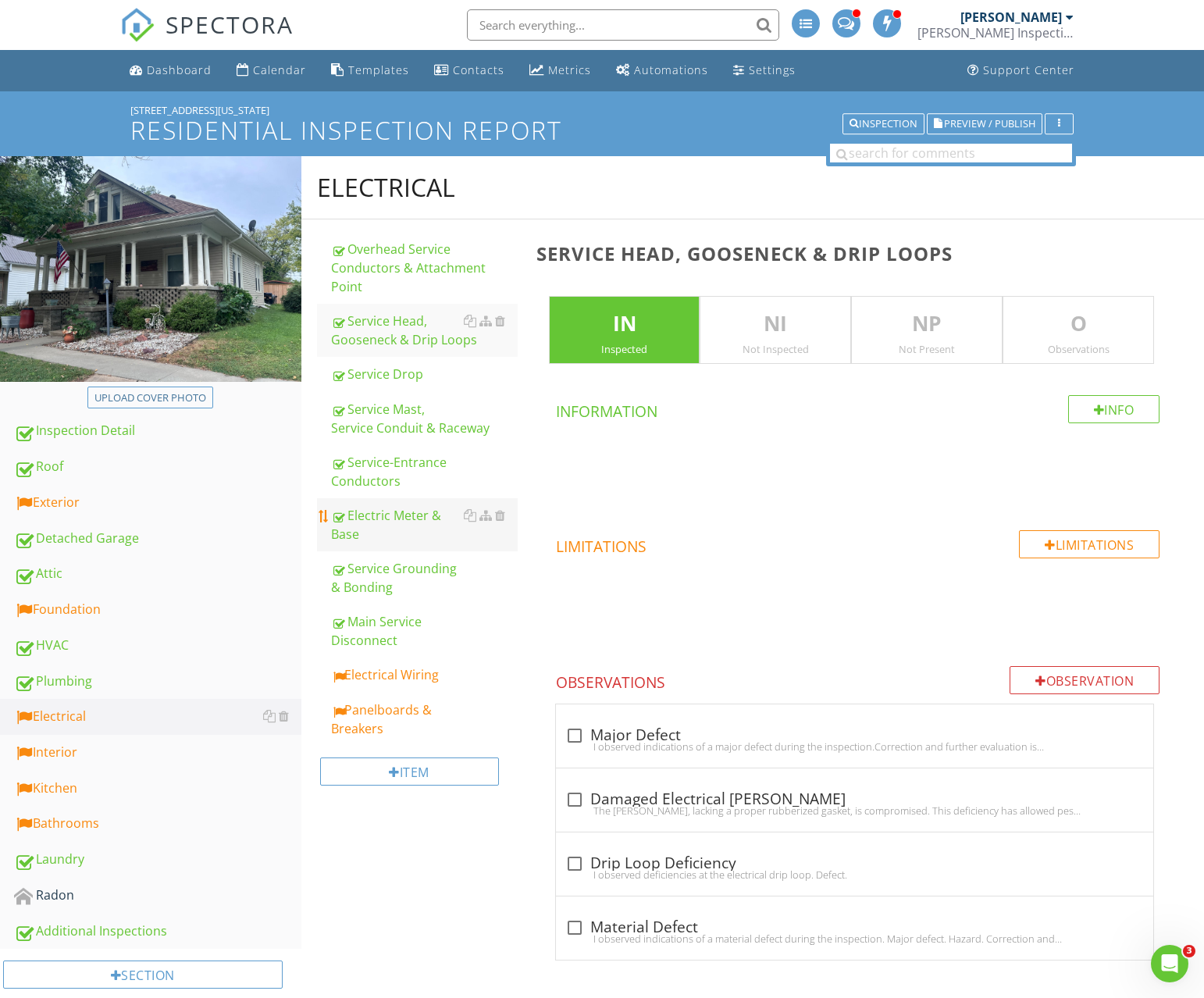
click at [389, 528] on link "Electric Meter & Base" at bounding box center [424, 525] width 187 height 53
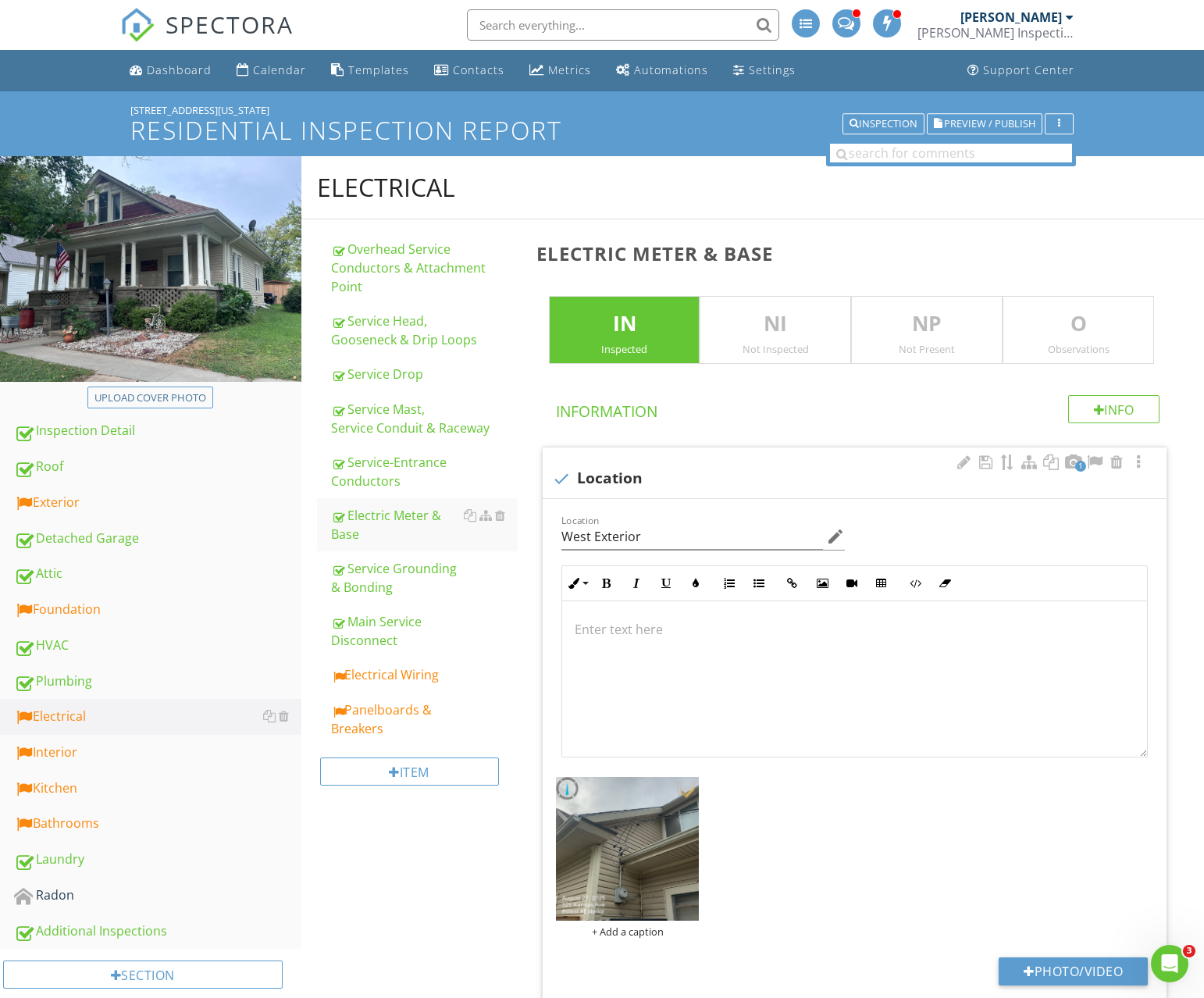
scroll to position [1, 0]
click at [389, 613] on div "Main Service Disconnect" at bounding box center [424, 631] width 187 height 37
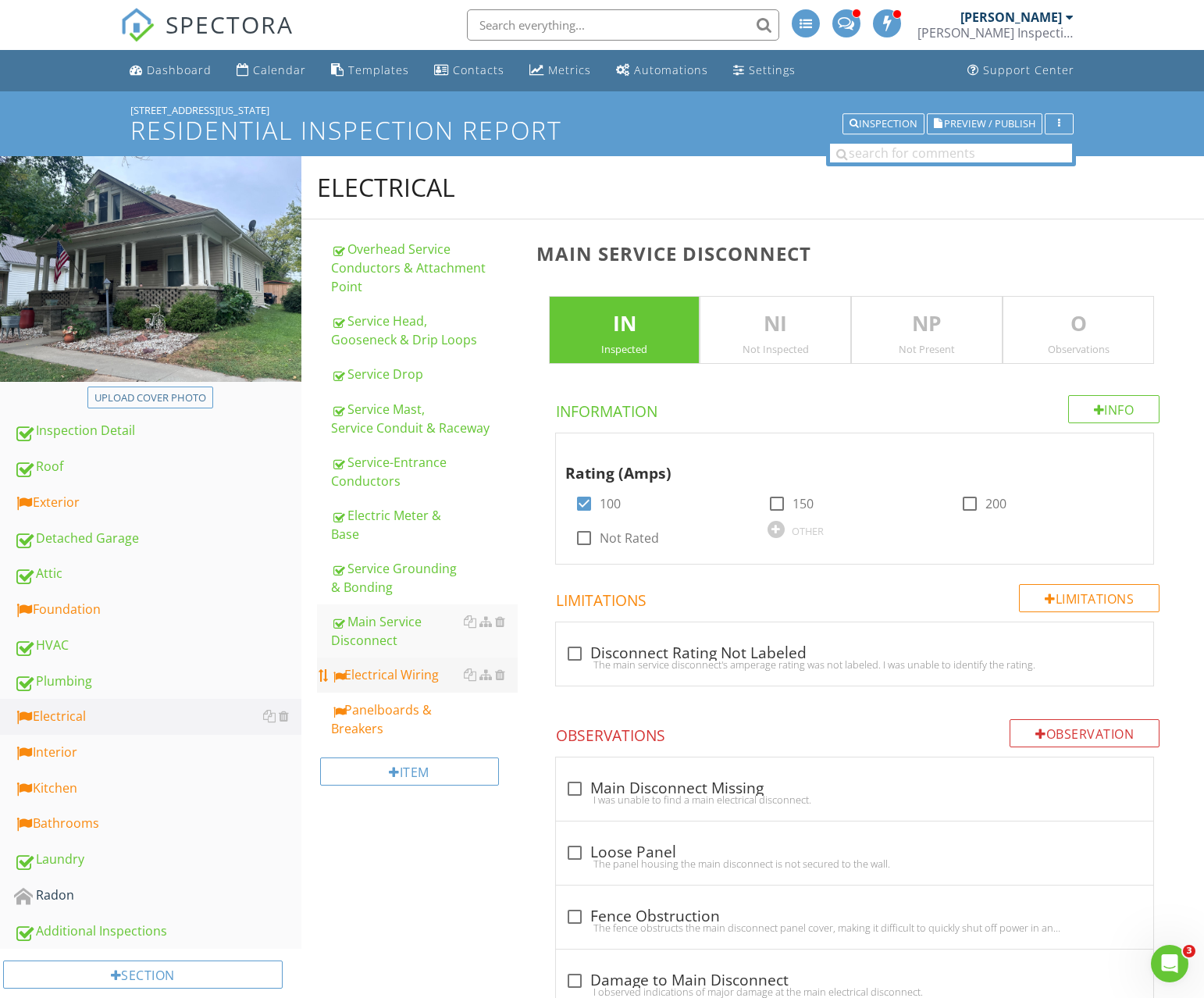
click at [381, 666] on div "Electrical Wiring" at bounding box center [424, 675] width 187 height 19
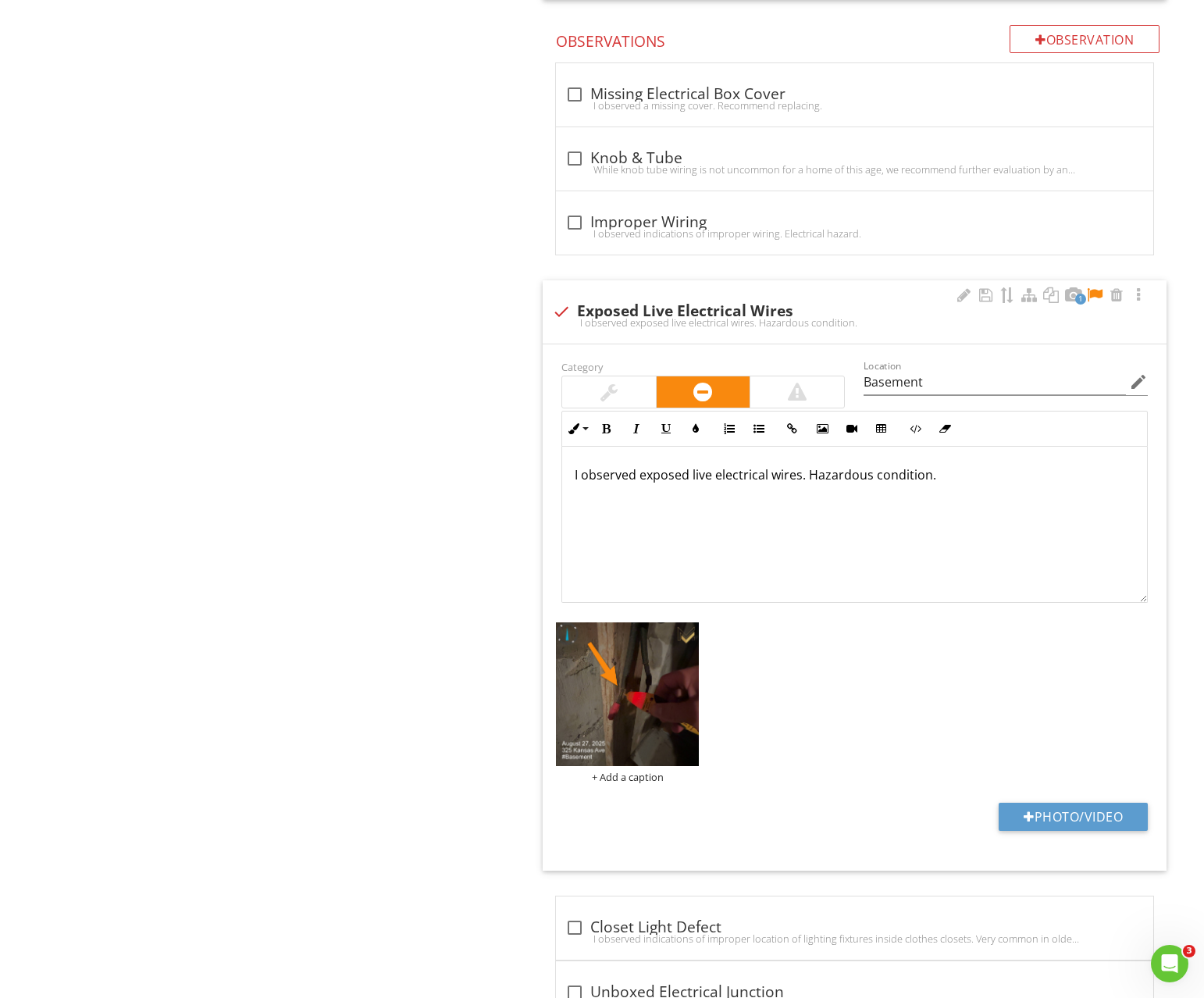
scroll to position [1054, 0]
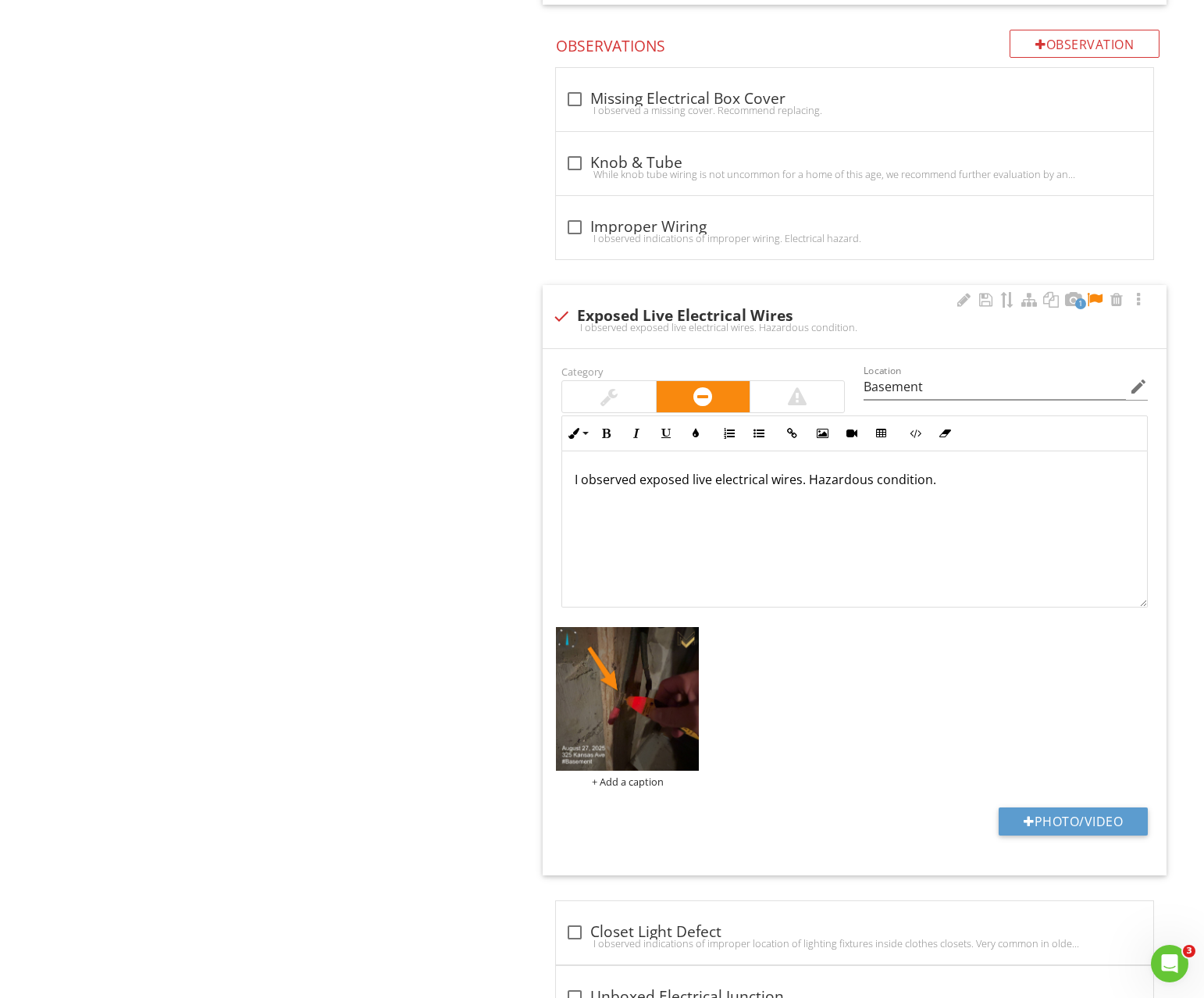
click at [1094, 299] on div at bounding box center [1094, 300] width 19 height 16
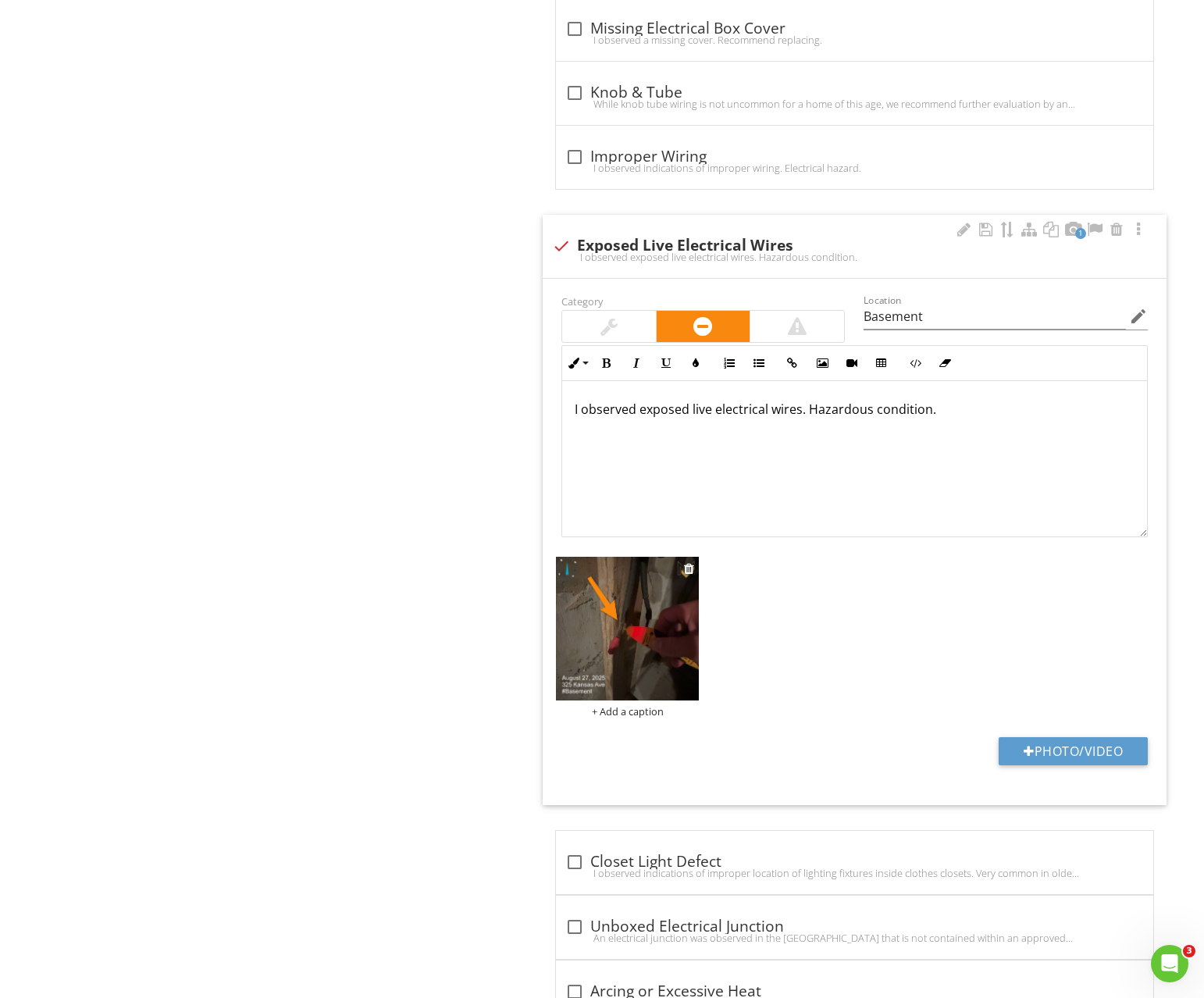
scroll to position [1120, 0]
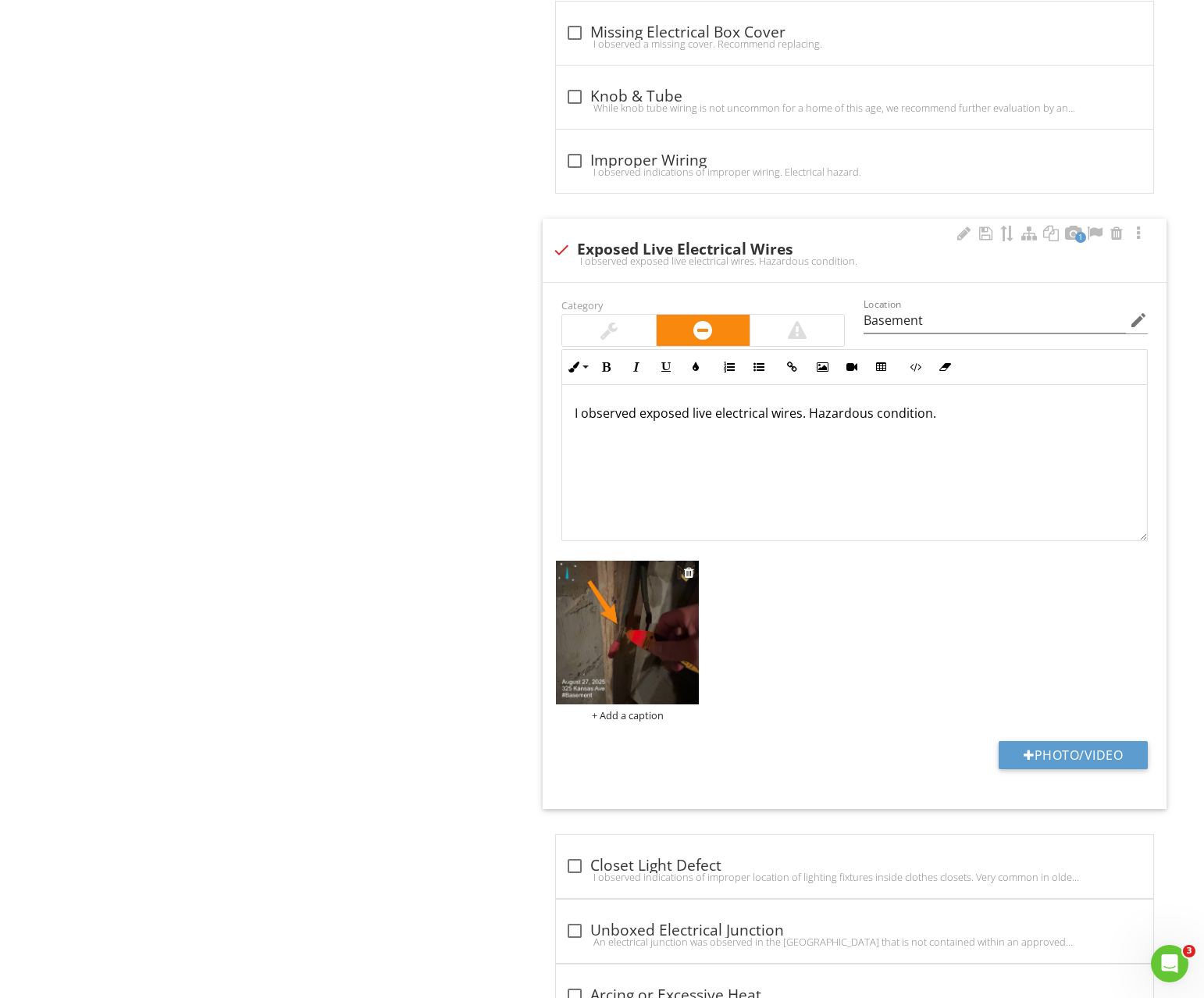
click at [655, 580] on img at bounding box center [628, 632] width 144 height 144
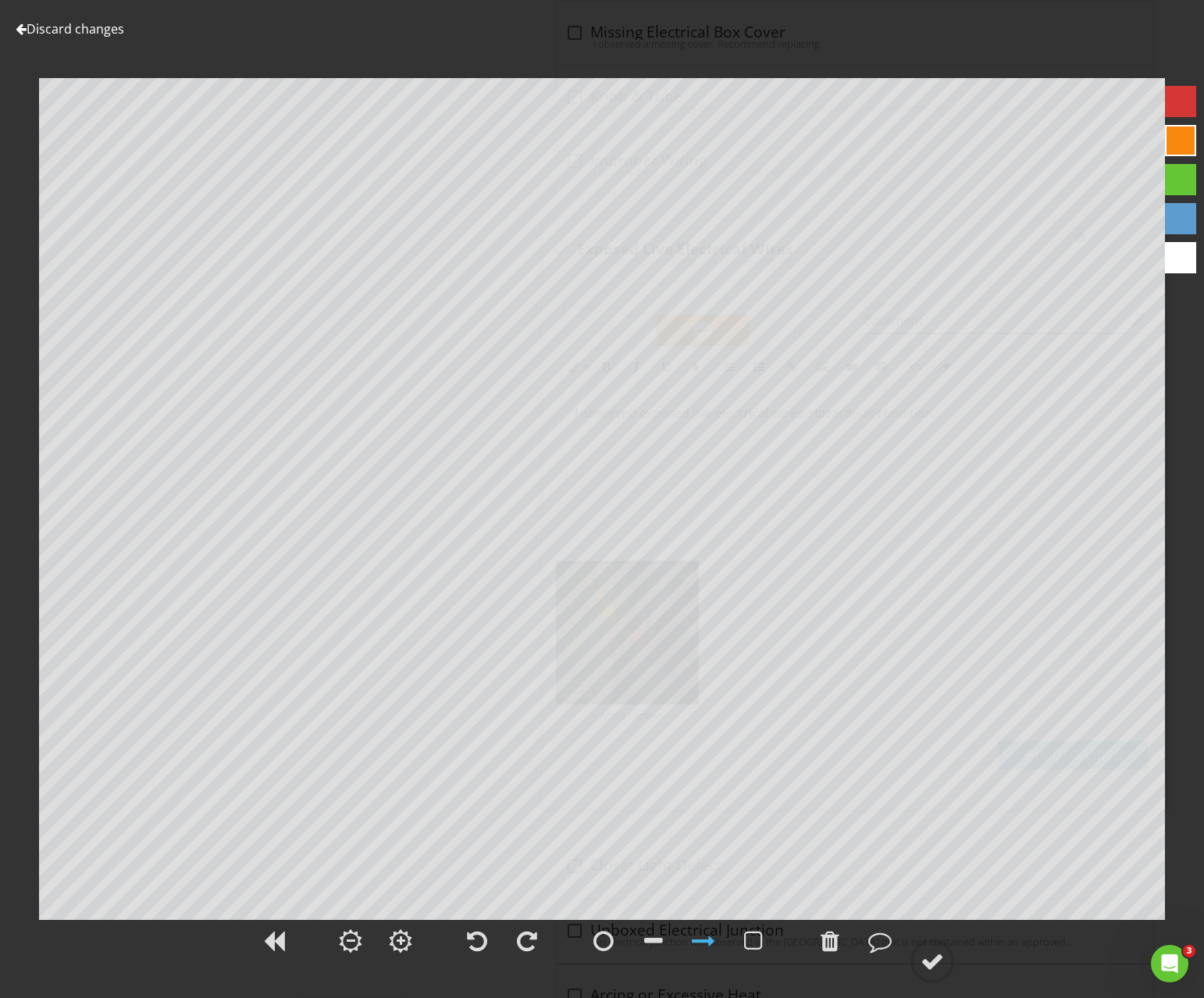
click at [58, 28] on link "Discard changes" at bounding box center [70, 29] width 109 height 18
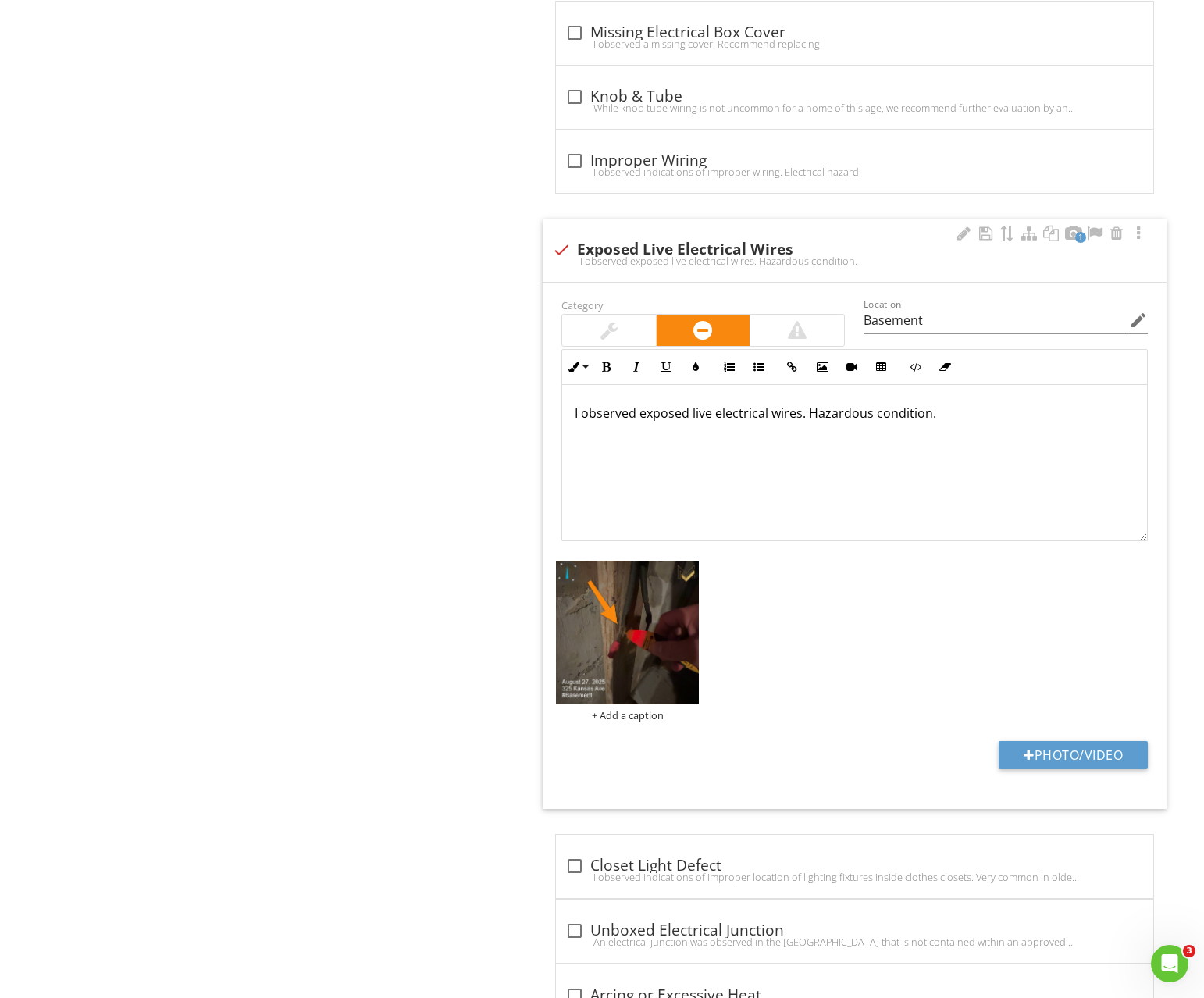
click at [561, 255] on div "I observed exposed live electrical wires. Hazardous condition." at bounding box center [855, 260] width 605 height 12
checkbox input "true"
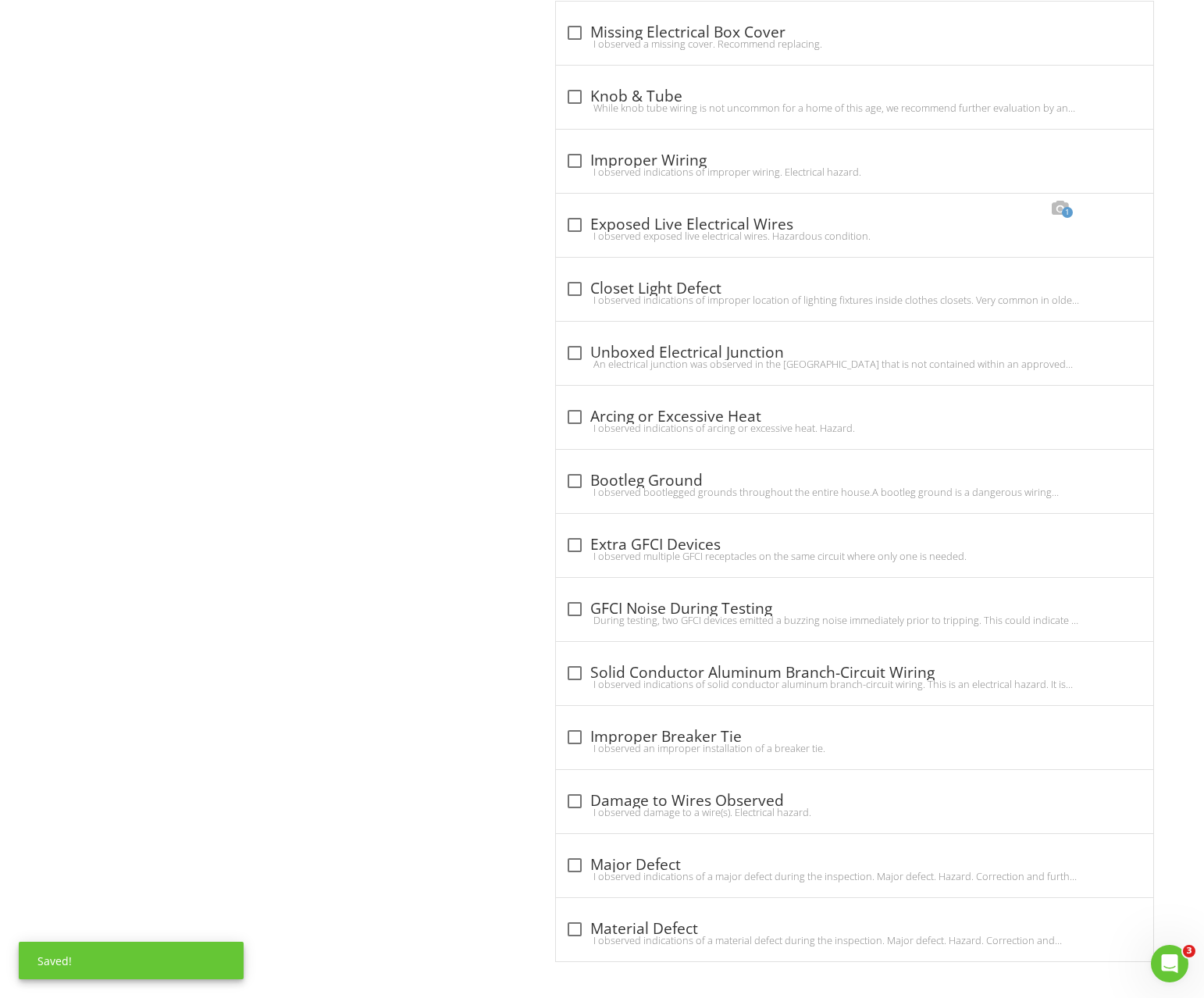
scroll to position [0, 0]
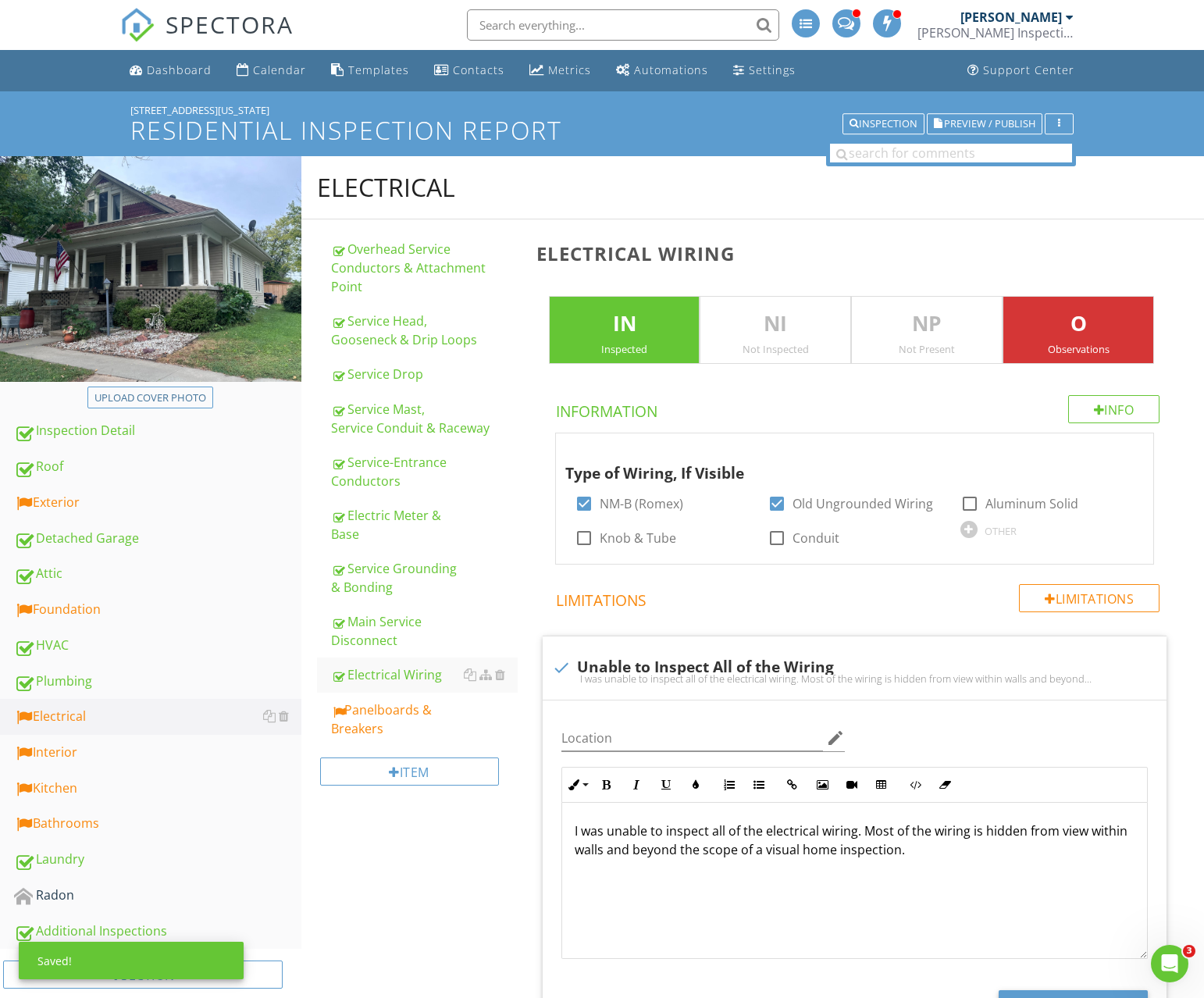
click at [1051, 322] on p "O" at bounding box center [1079, 324] width 150 height 32
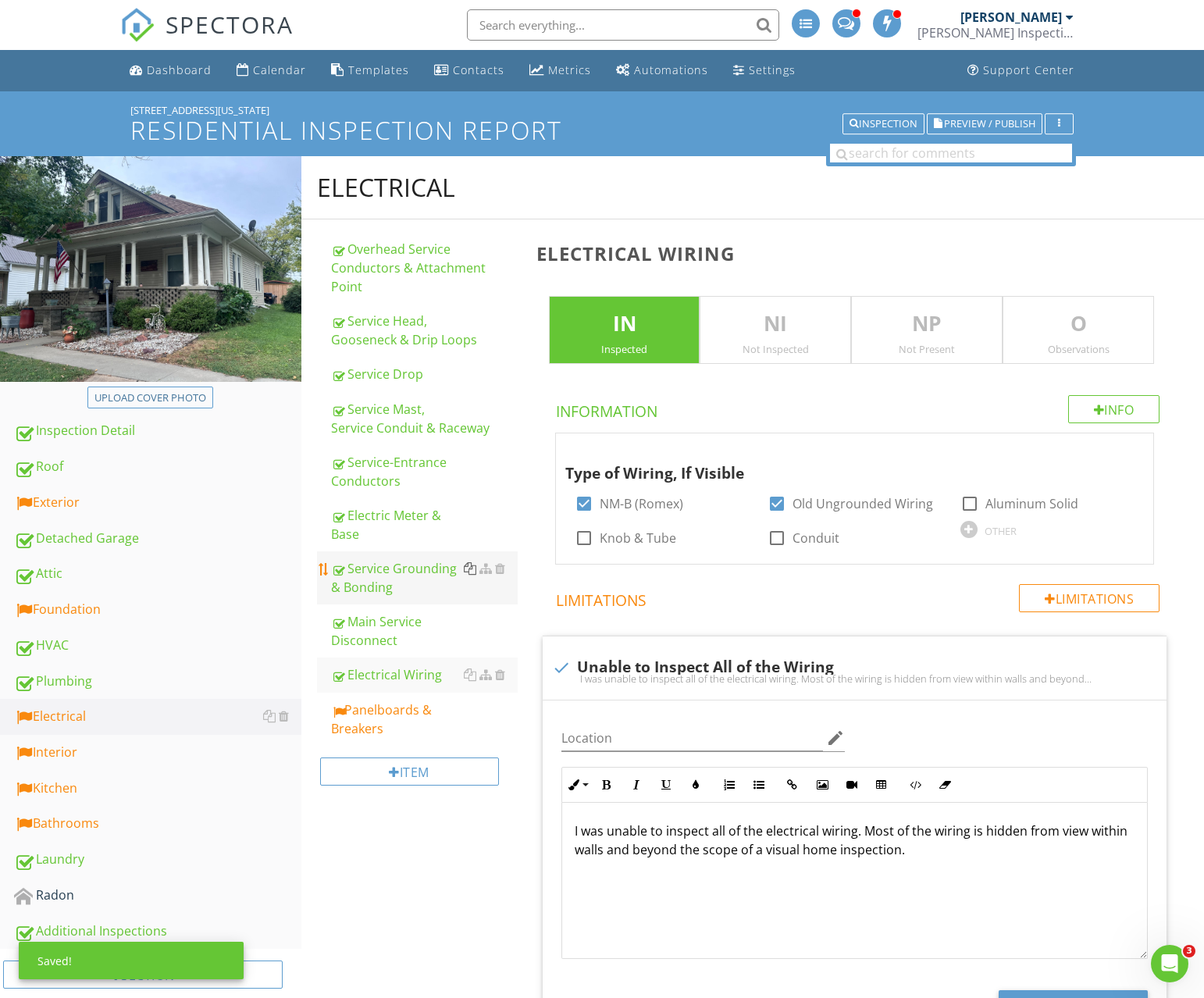
scroll to position [2, 0]
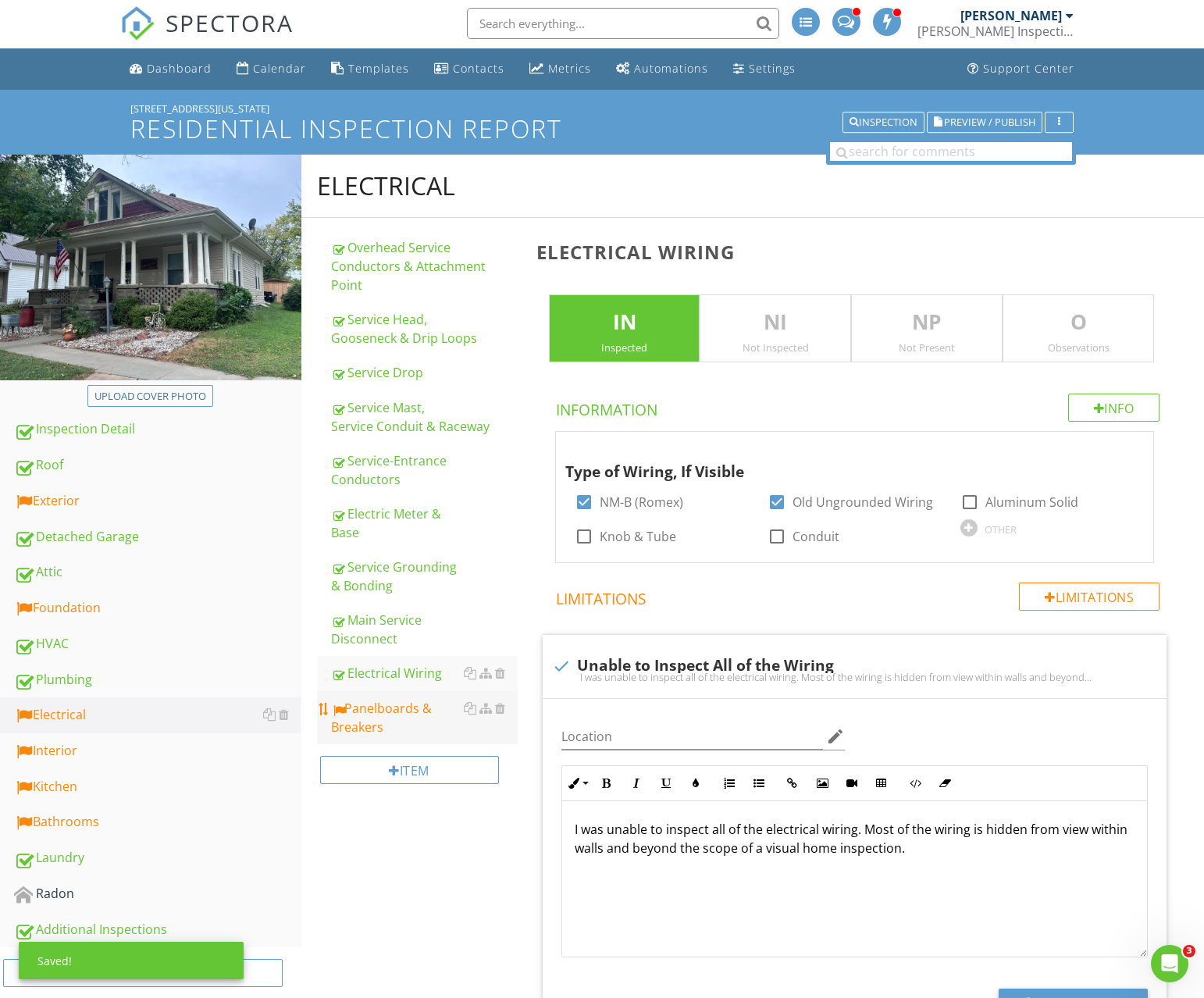
click at [402, 692] on link "Panelboards & Breakers" at bounding box center [424, 718] width 187 height 53
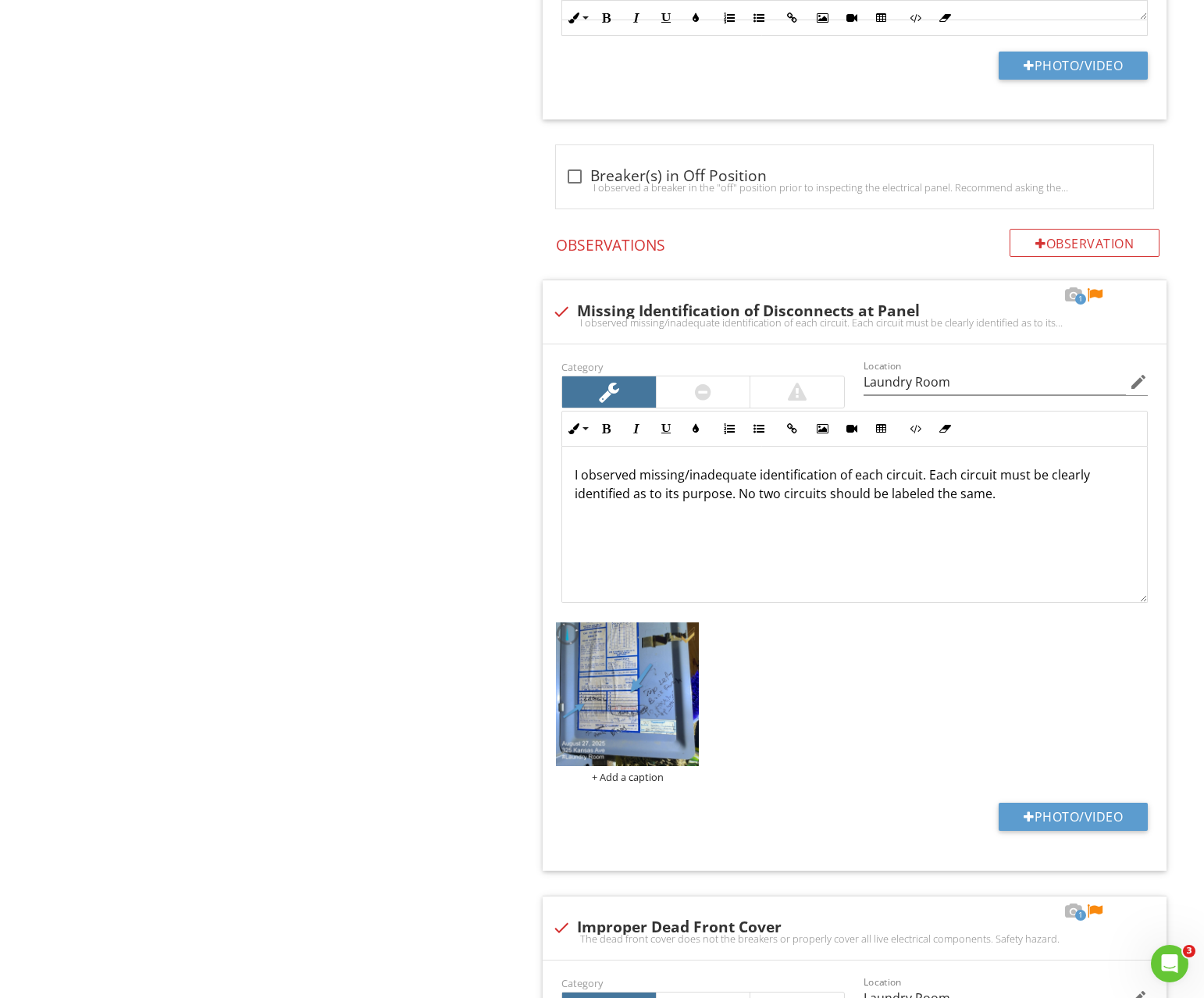
scroll to position [1724, 0]
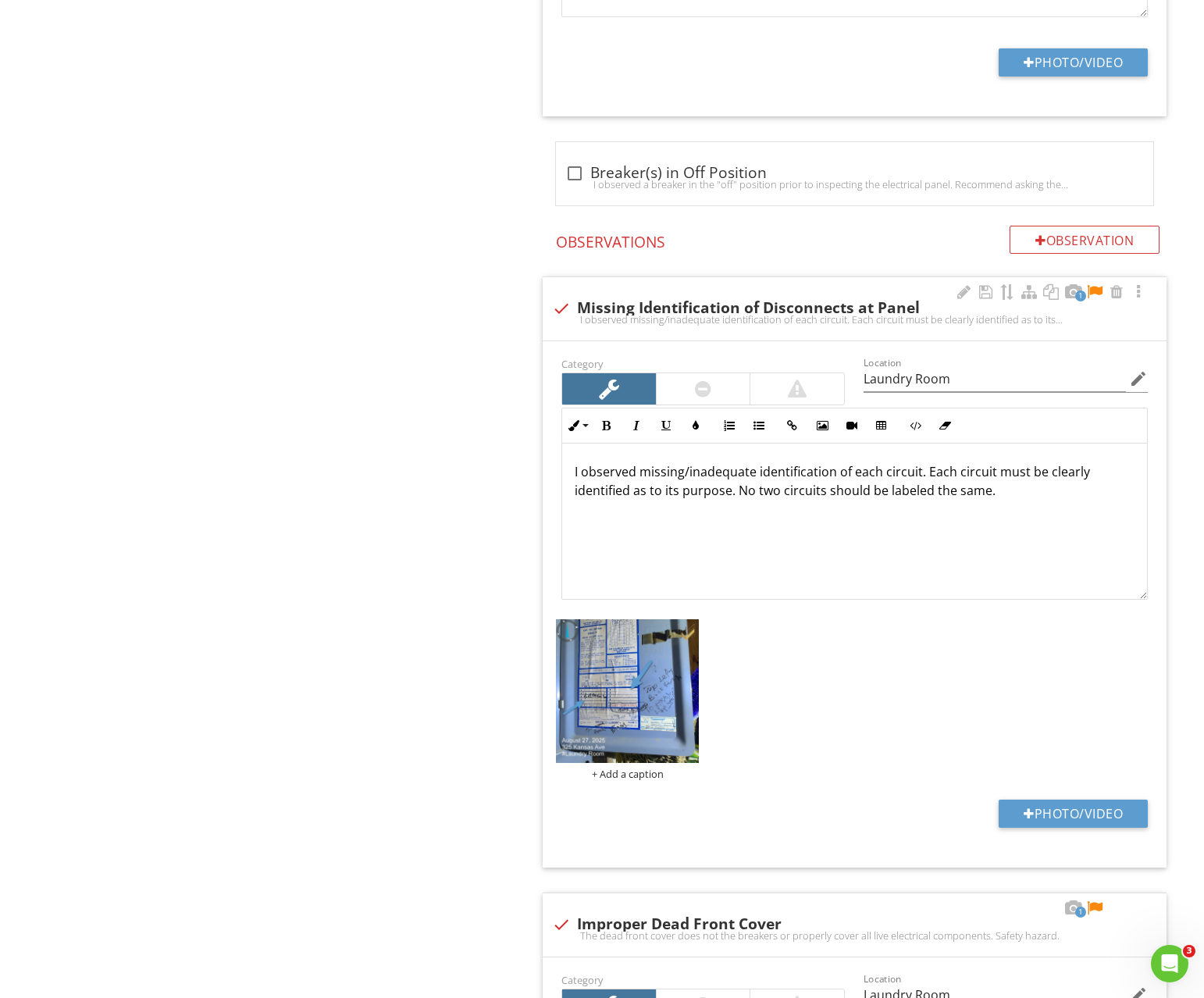
click at [1094, 292] on div at bounding box center [1094, 292] width 19 height 16
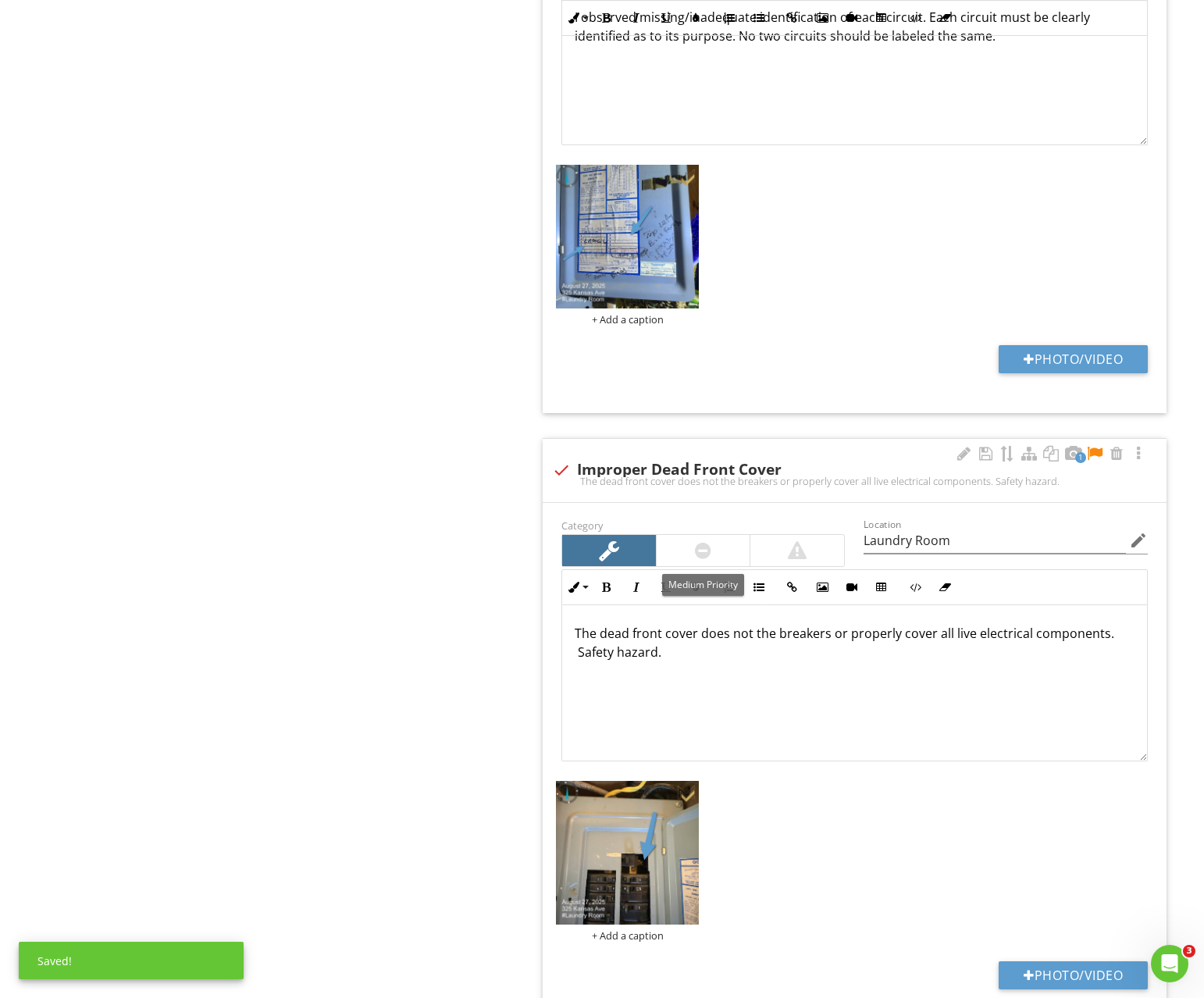
click at [685, 544] on div at bounding box center [703, 551] width 94 height 32
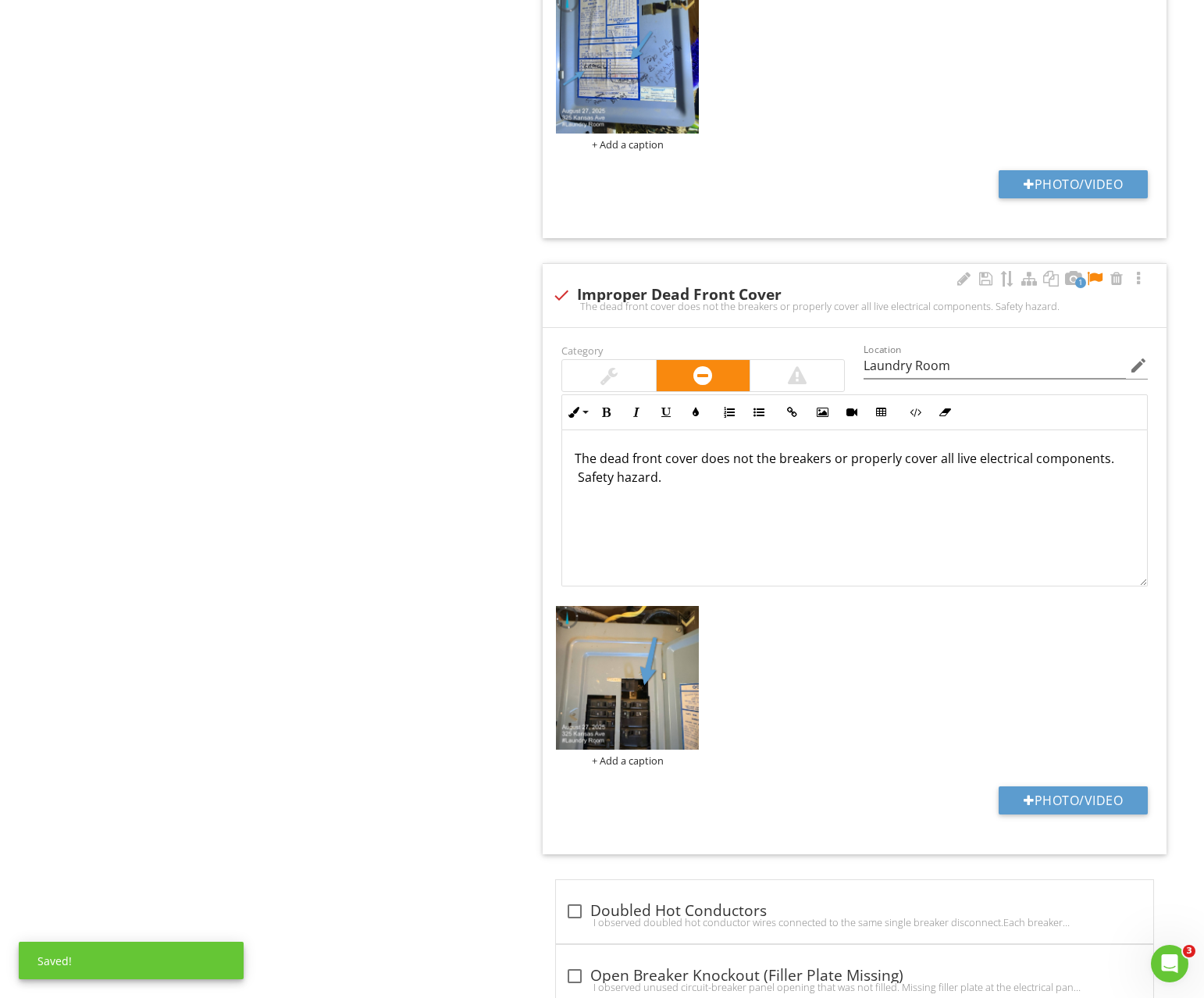
scroll to position [2380, 0]
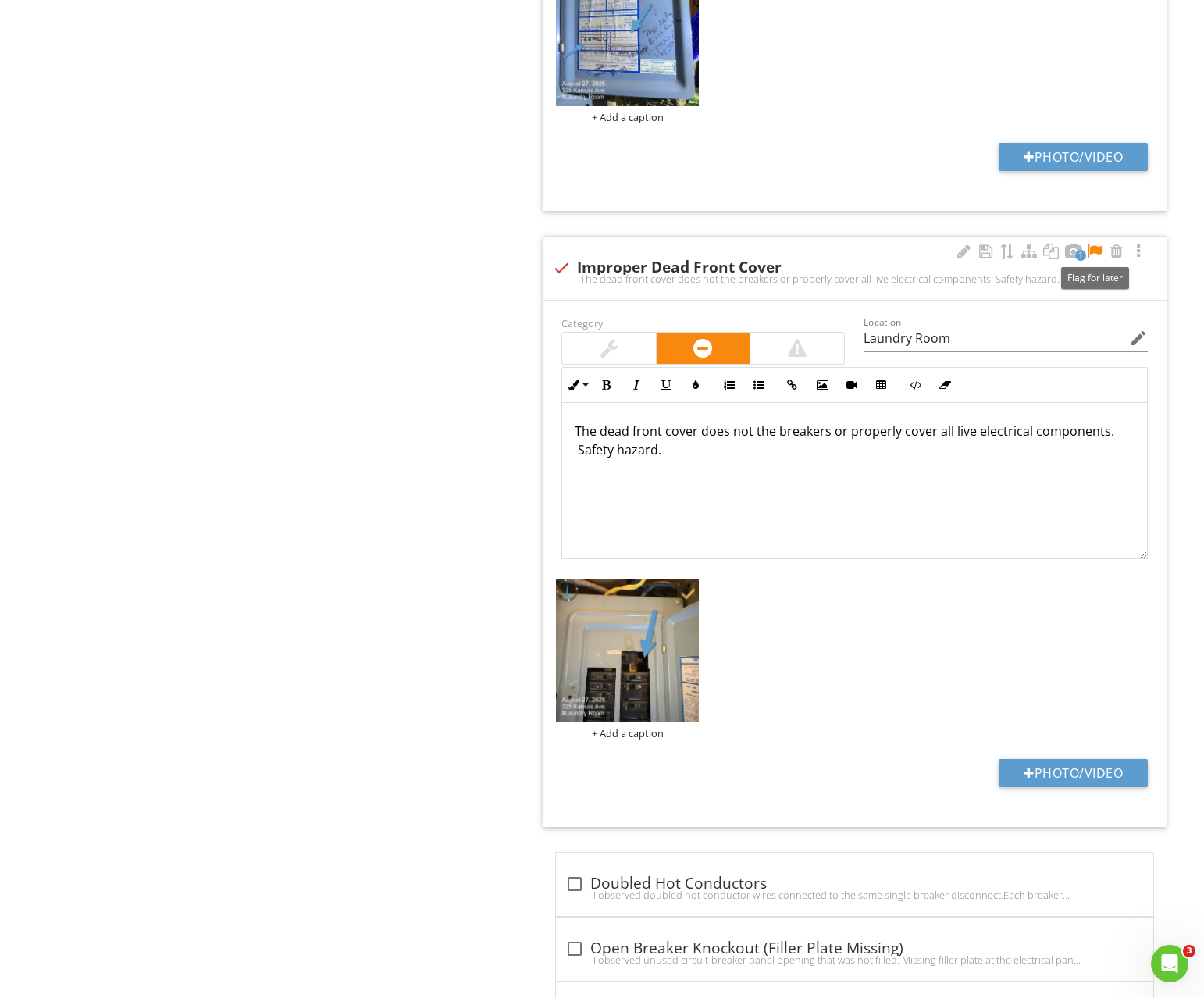
drag, startPoint x: 1094, startPoint y: 251, endPoint x: 899, endPoint y: 354, distance: 220.5
click at [1094, 251] on div at bounding box center [1094, 251] width 19 height 16
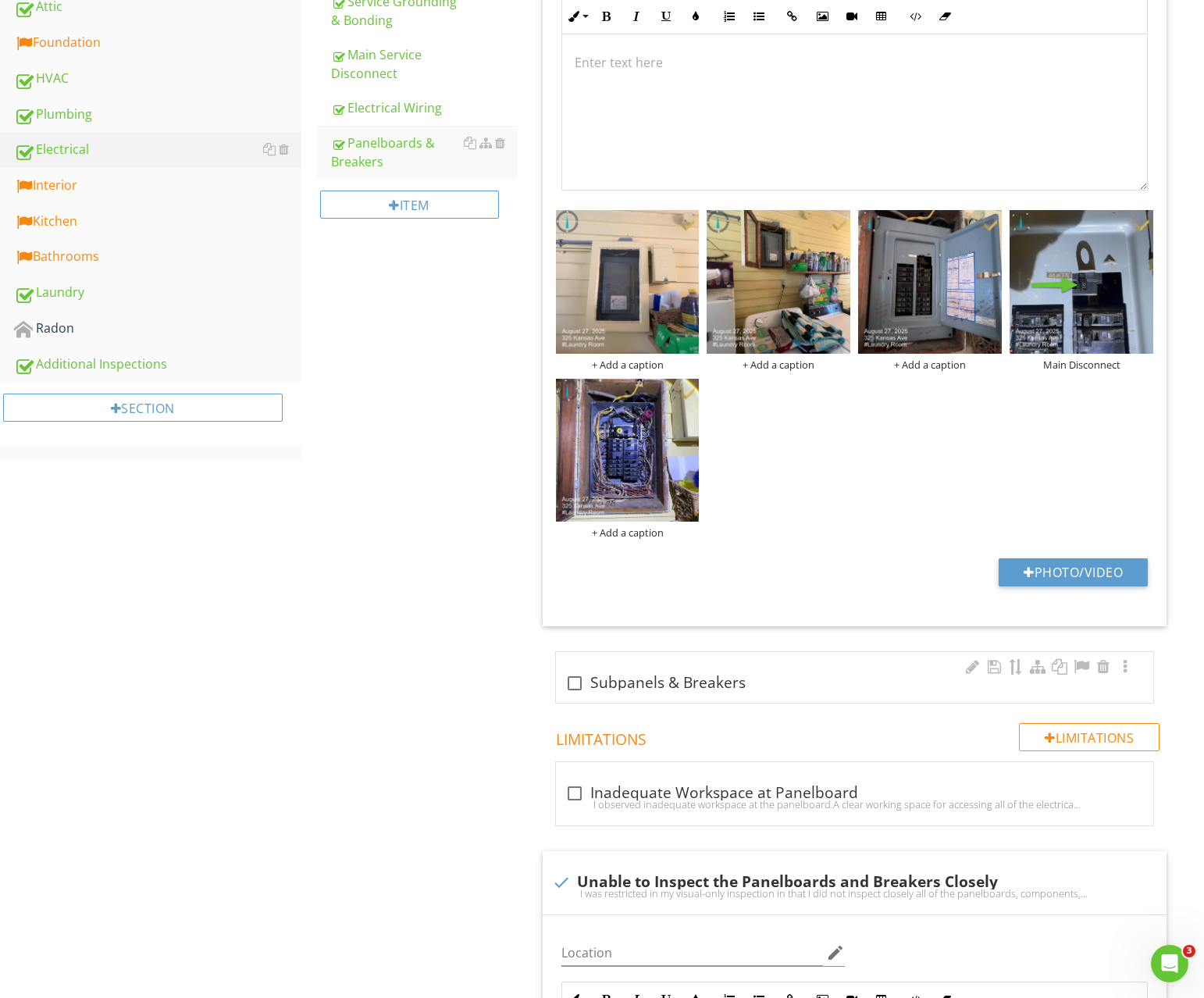
scroll to position [732, 0]
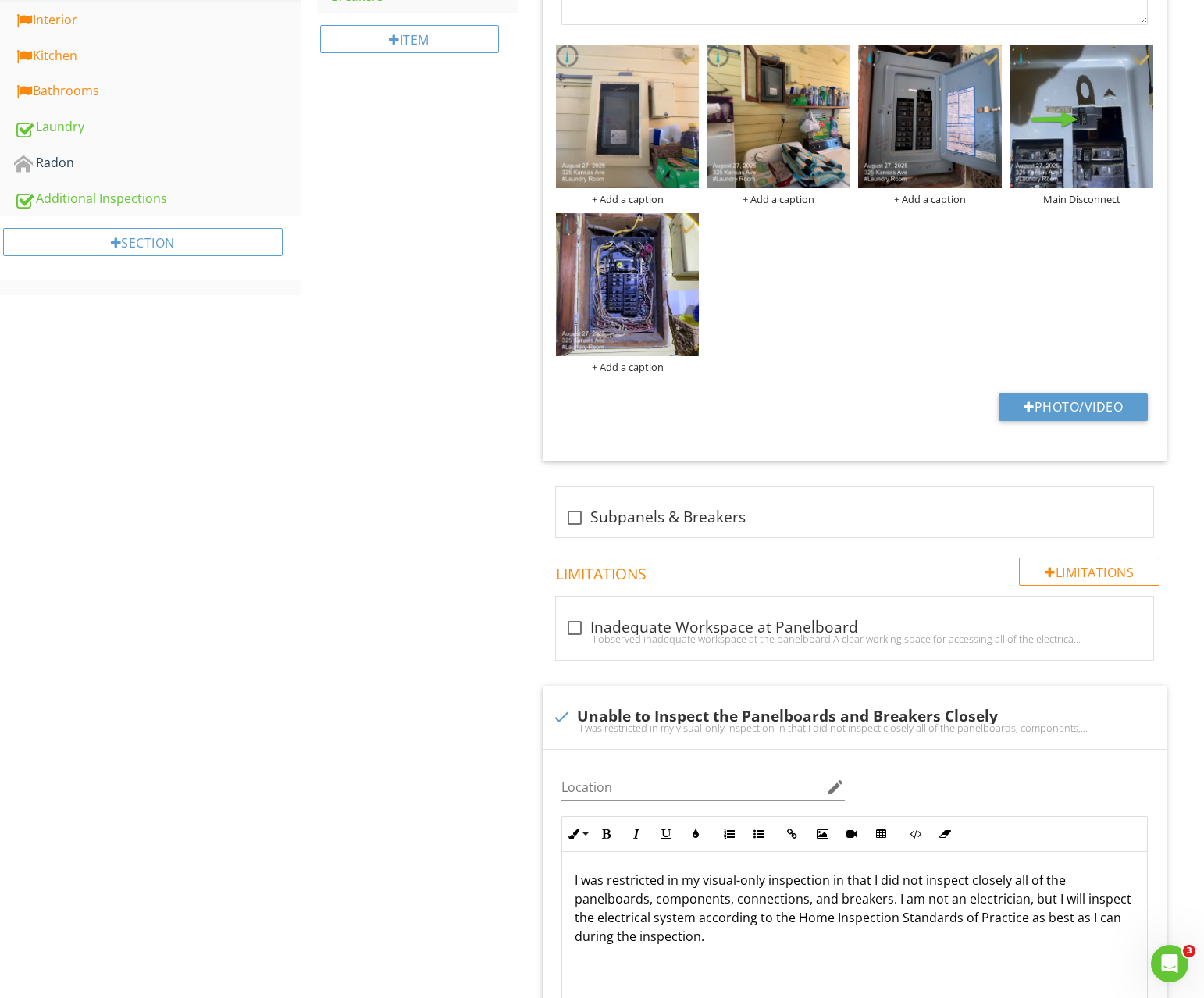
drag, startPoint x: 604, startPoint y: 632, endPoint x: 755, endPoint y: 313, distance: 352.9
click at [605, 632] on div "I observed inadequate workspace at the panelboard.A clear working space for acc…" at bounding box center [854, 638] width 578 height 12
checkbox input "true"
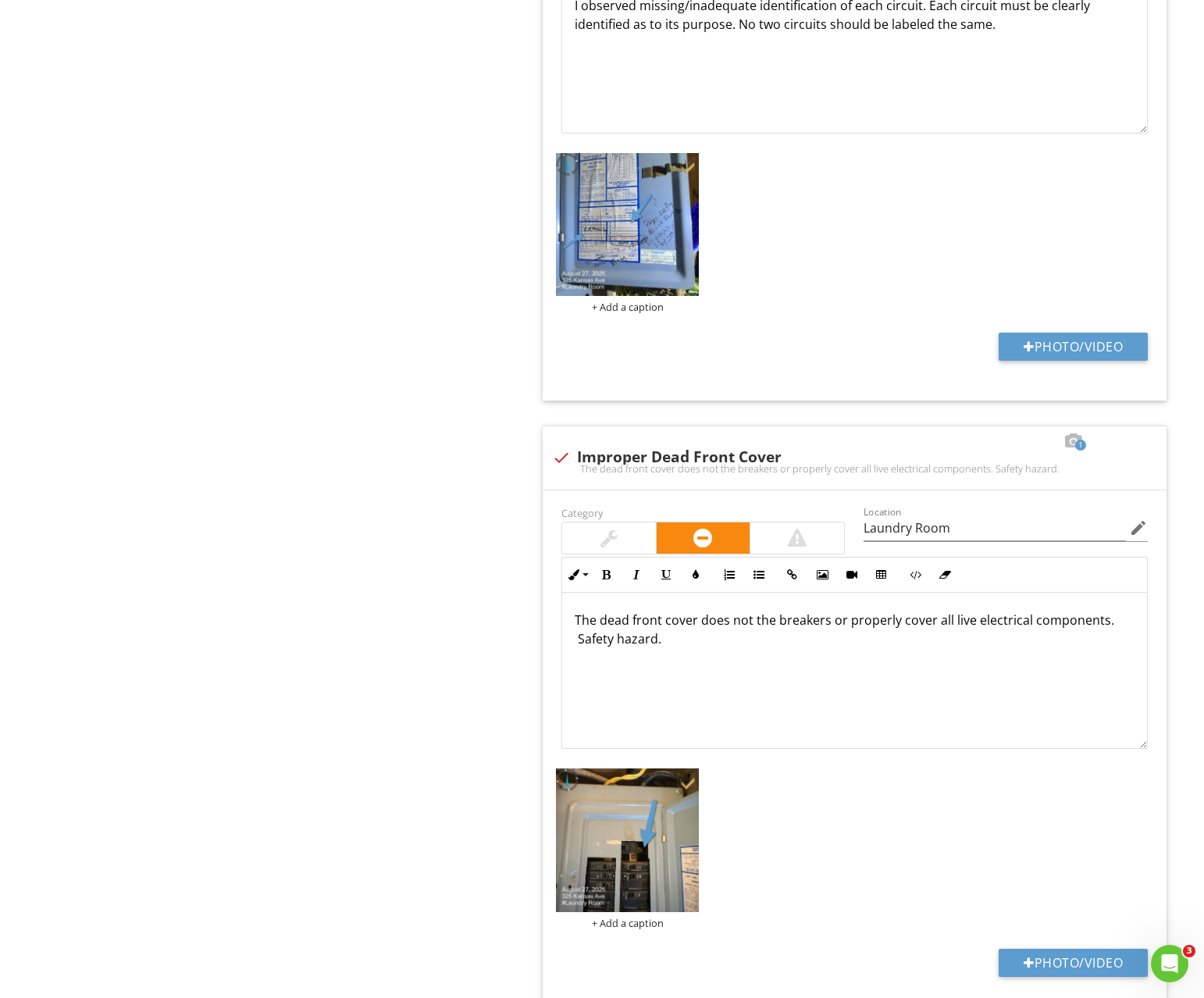
scroll to position [2621, 0]
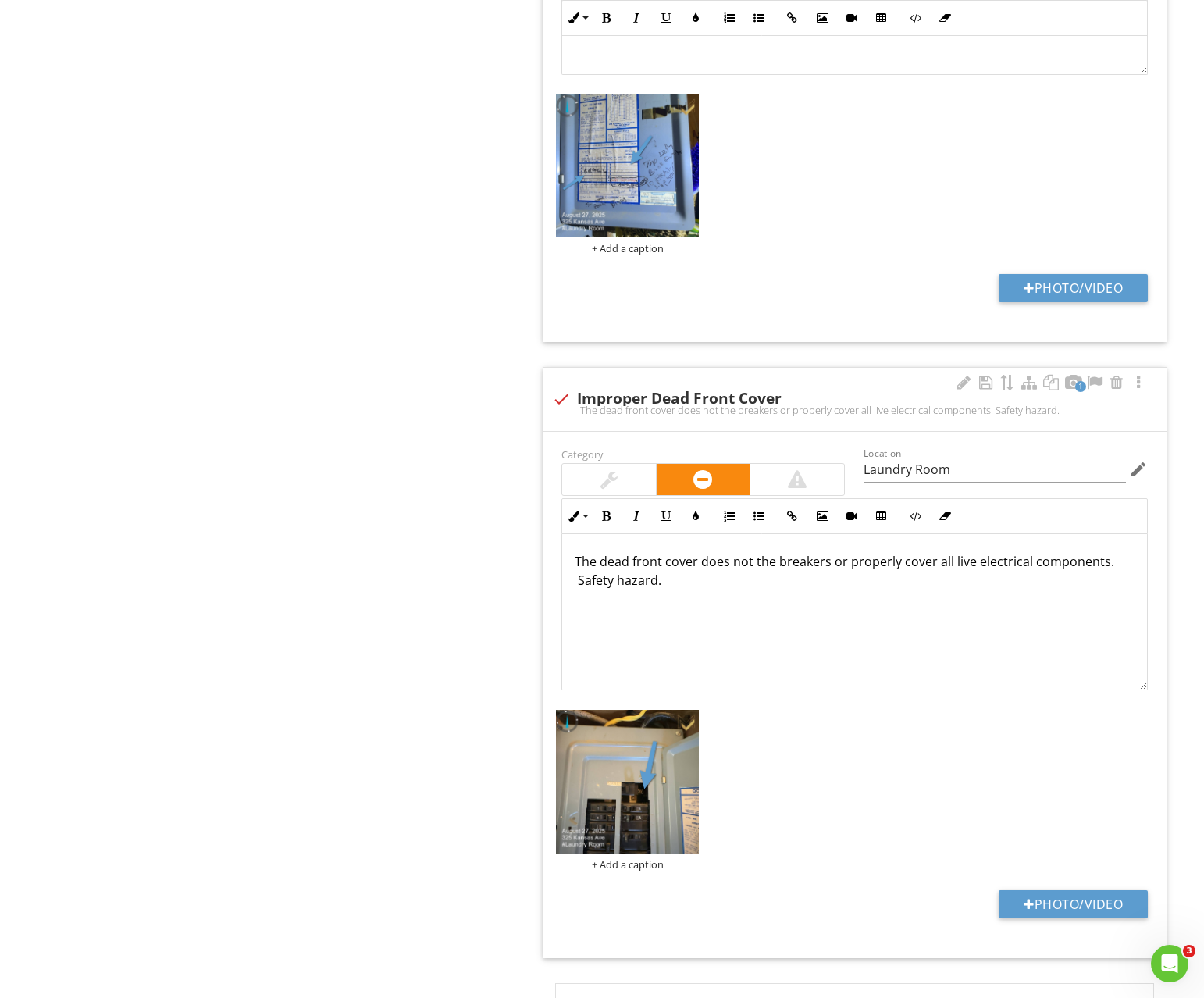
click at [579, 585] on p "The dead front cover does not the breakers or properly cover all live electrica…" at bounding box center [854, 571] width 560 height 37
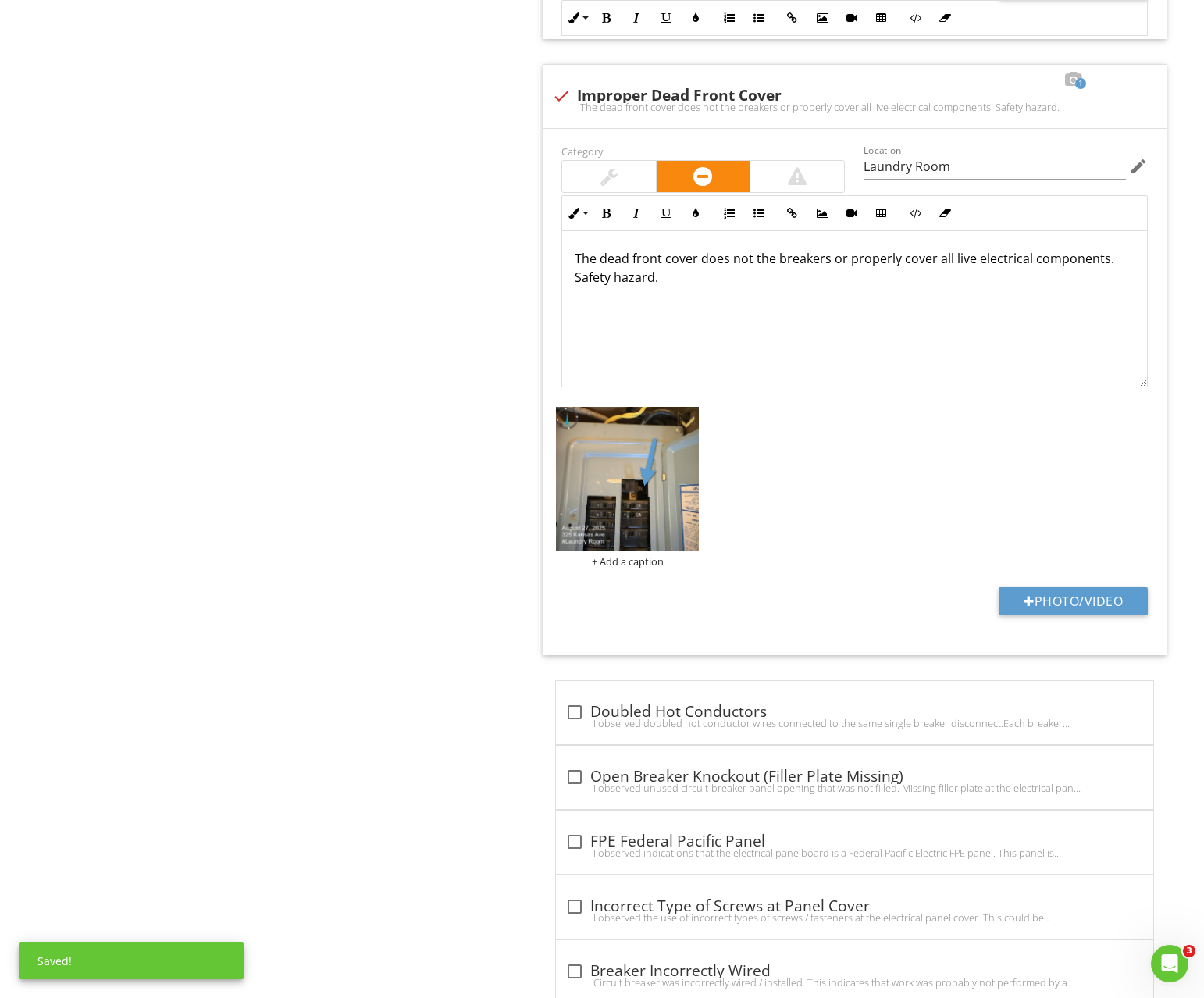
scroll to position [2982, 0]
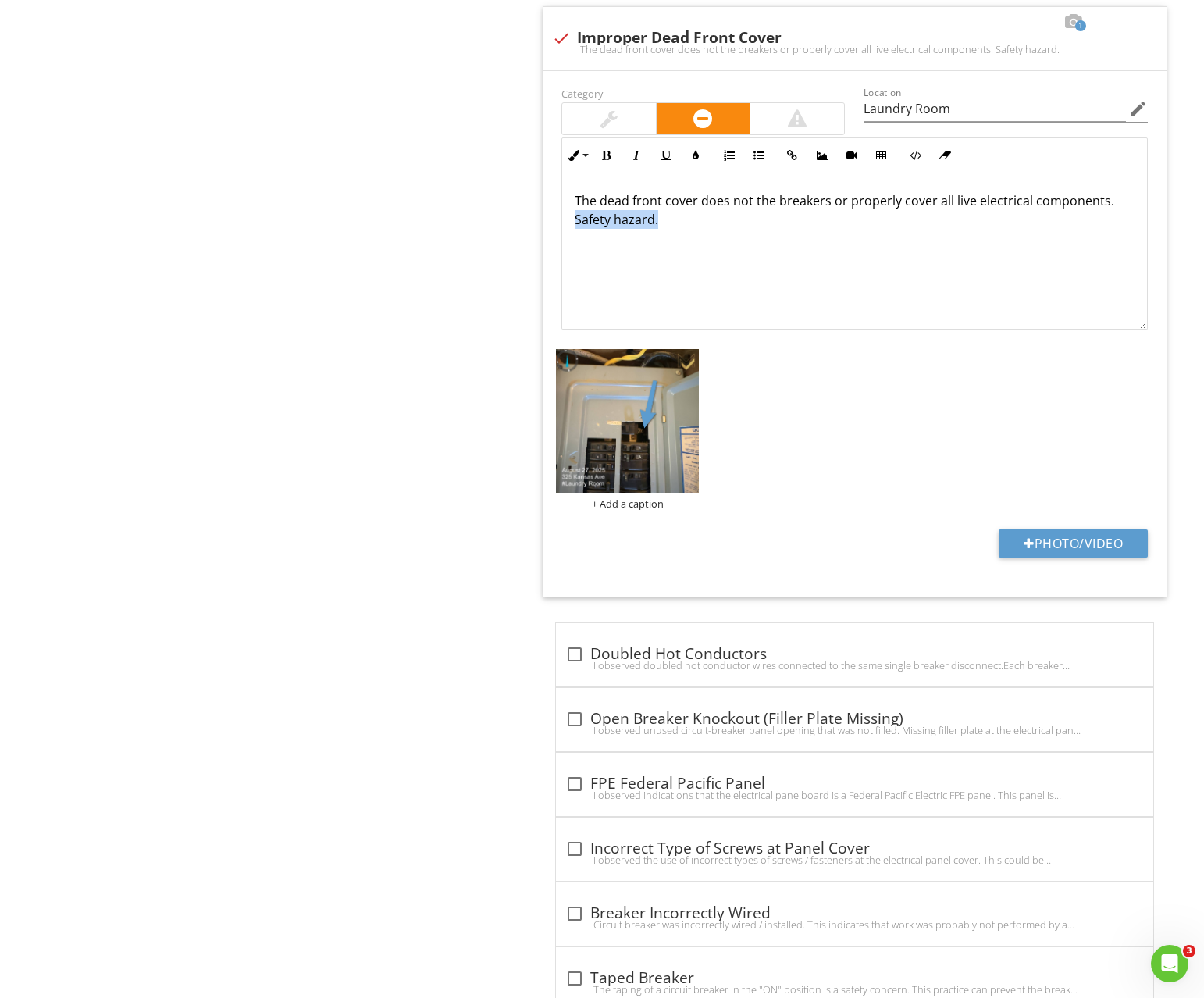
drag, startPoint x: 571, startPoint y: 227, endPoint x: 517, endPoint y: 226, distance: 54.0
click at [524, 225] on div "Electrical Overhead Service Conductors & Attachment Point Service Head, Goosene…" at bounding box center [753, 13] width 903 height 5679
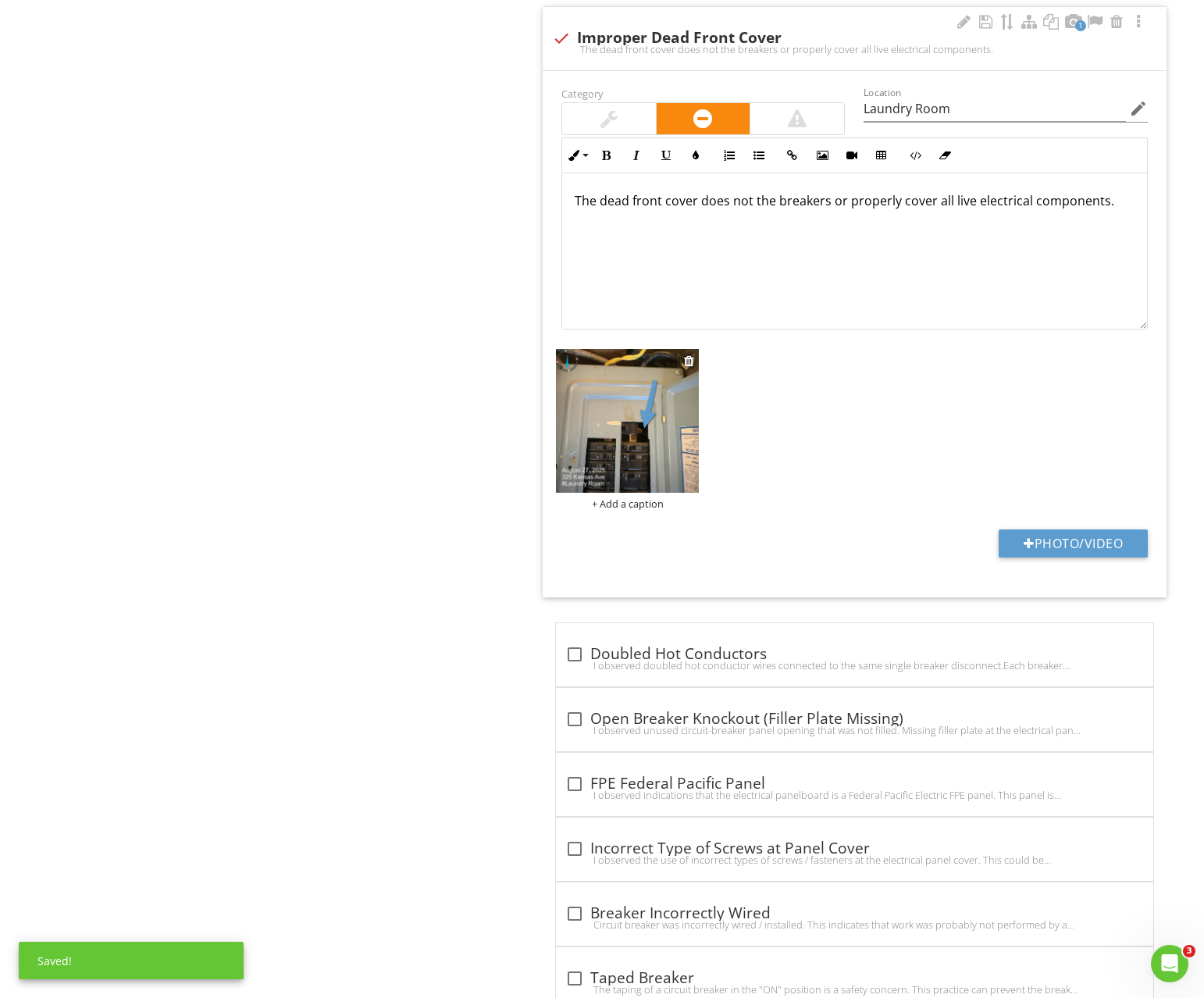
click at [590, 372] on img at bounding box center [628, 421] width 144 height 144
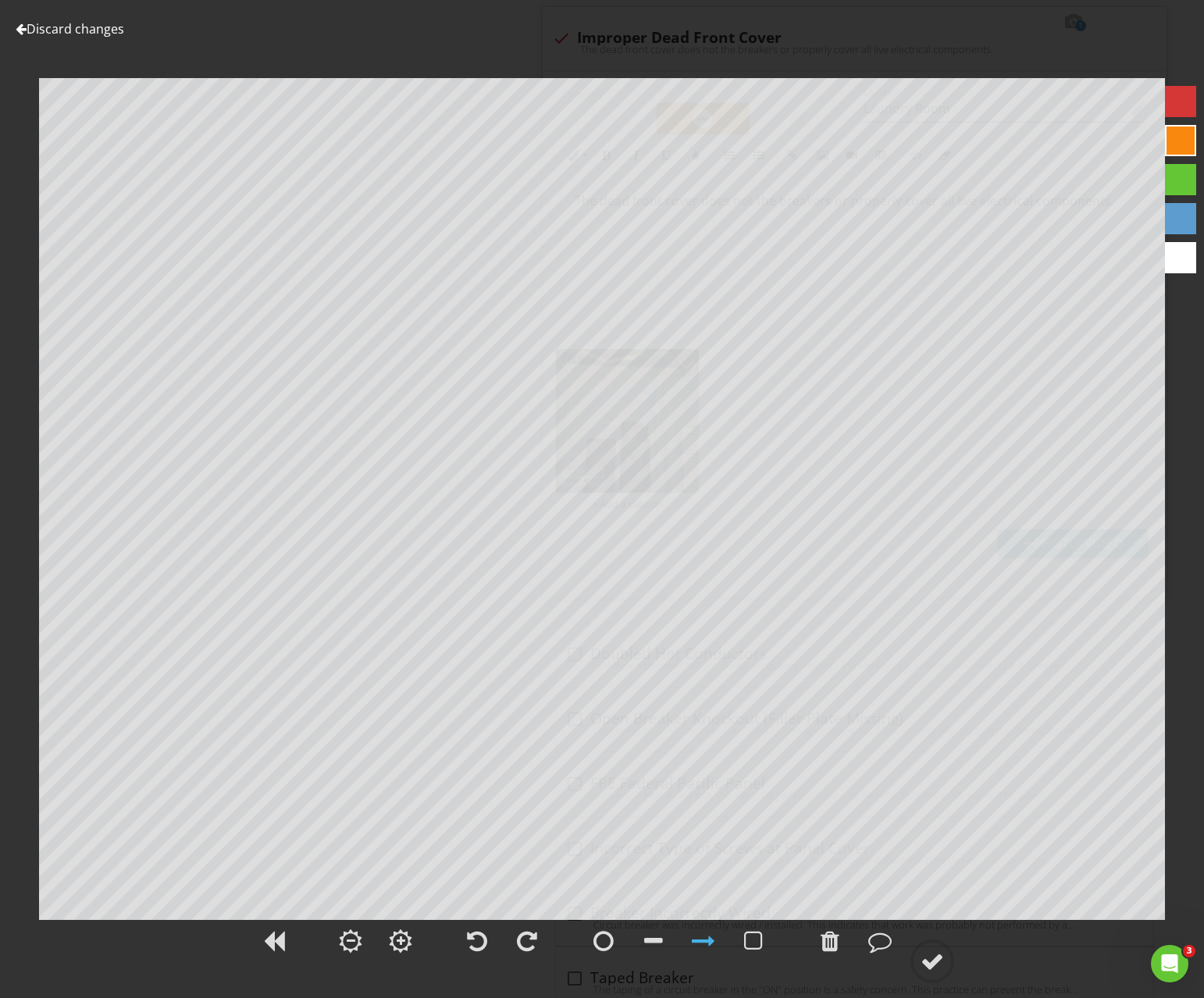
click at [101, 27] on link "Discard changes" at bounding box center [70, 29] width 109 height 18
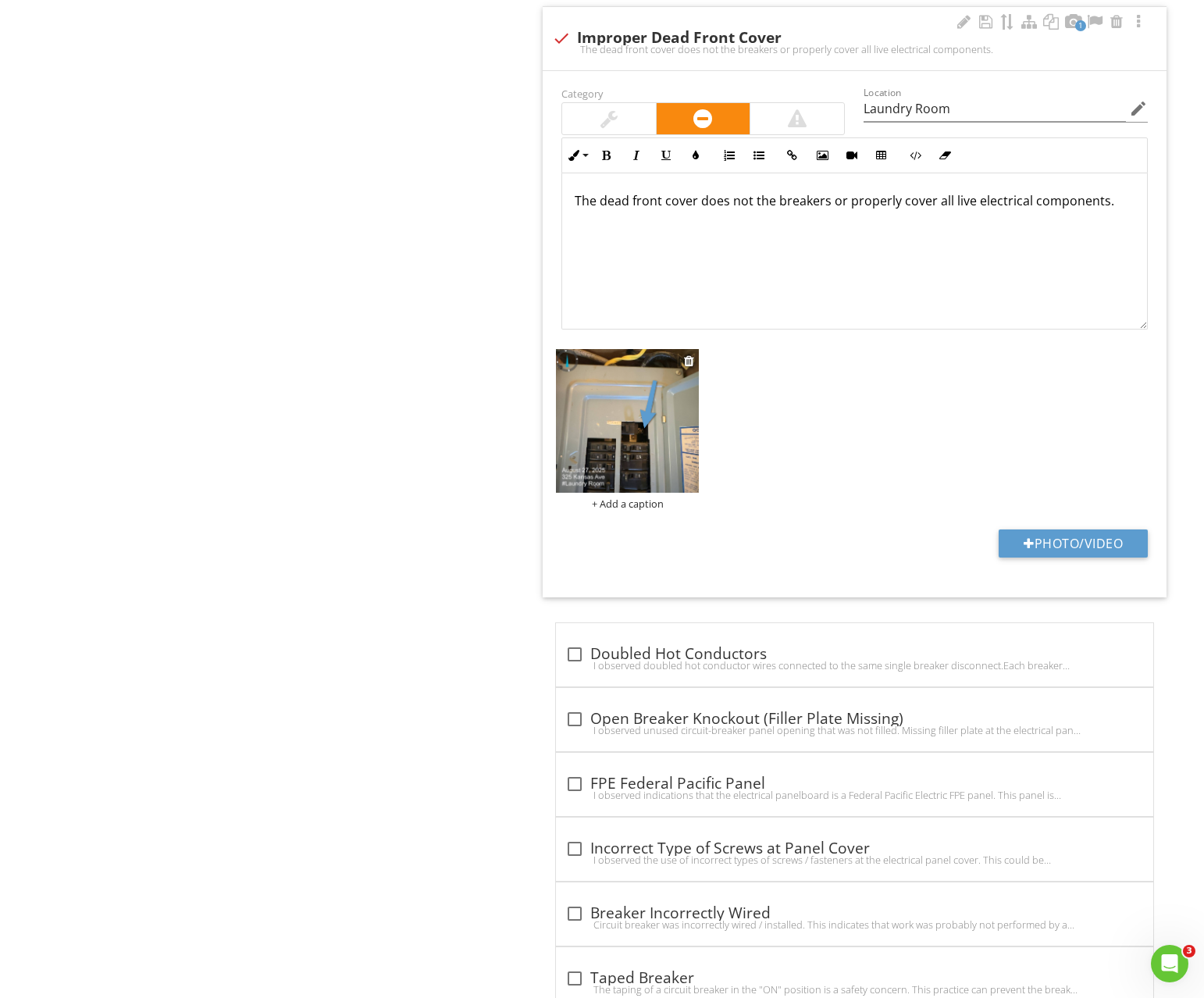
click at [693, 352] on div at bounding box center [690, 361] width 12 height 19
click at [652, 382] on img at bounding box center [628, 421] width 144 height 144
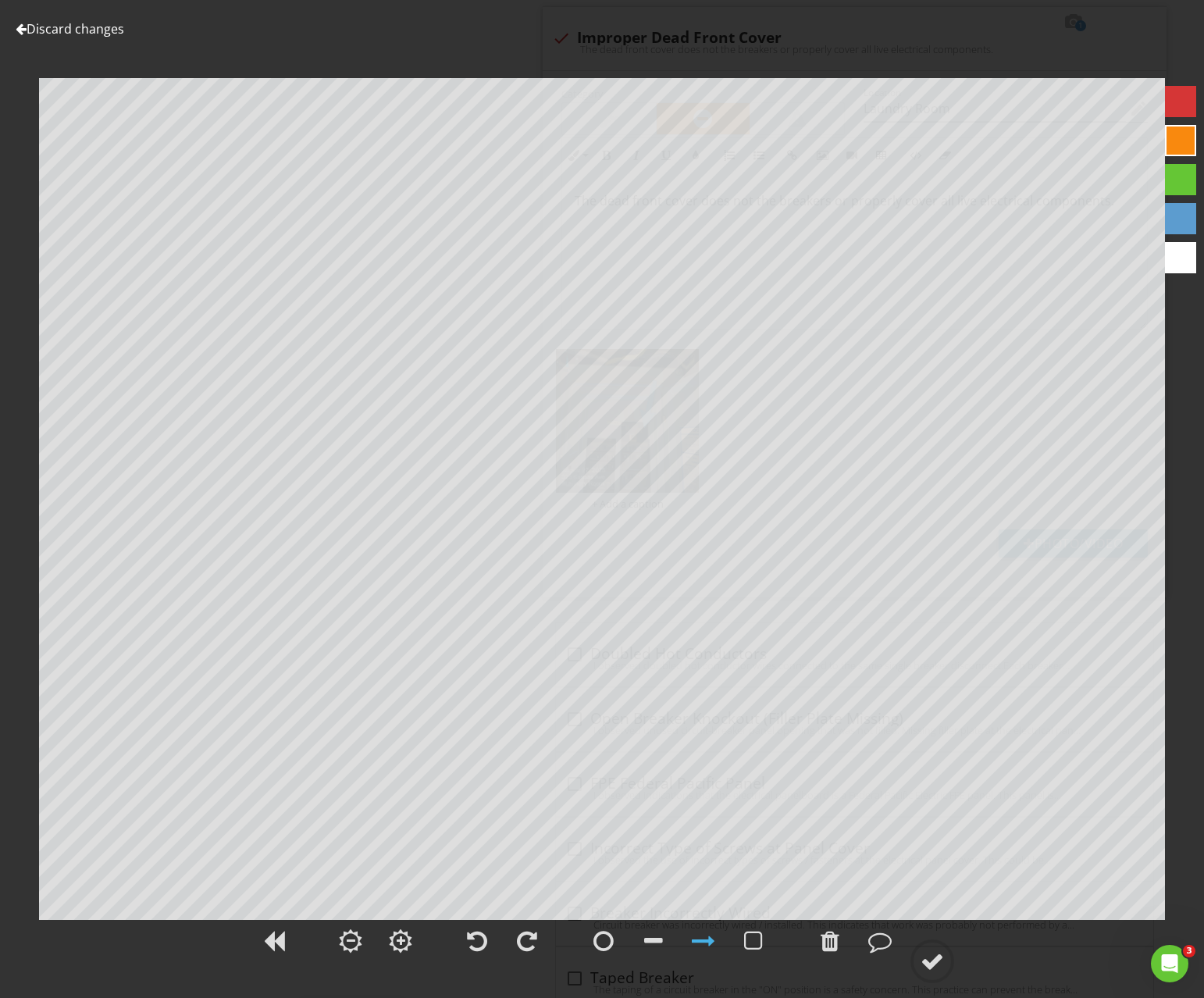
click at [1185, 145] on div at bounding box center [1181, 141] width 32 height 32
click at [938, 952] on div at bounding box center [932, 961] width 23 height 23
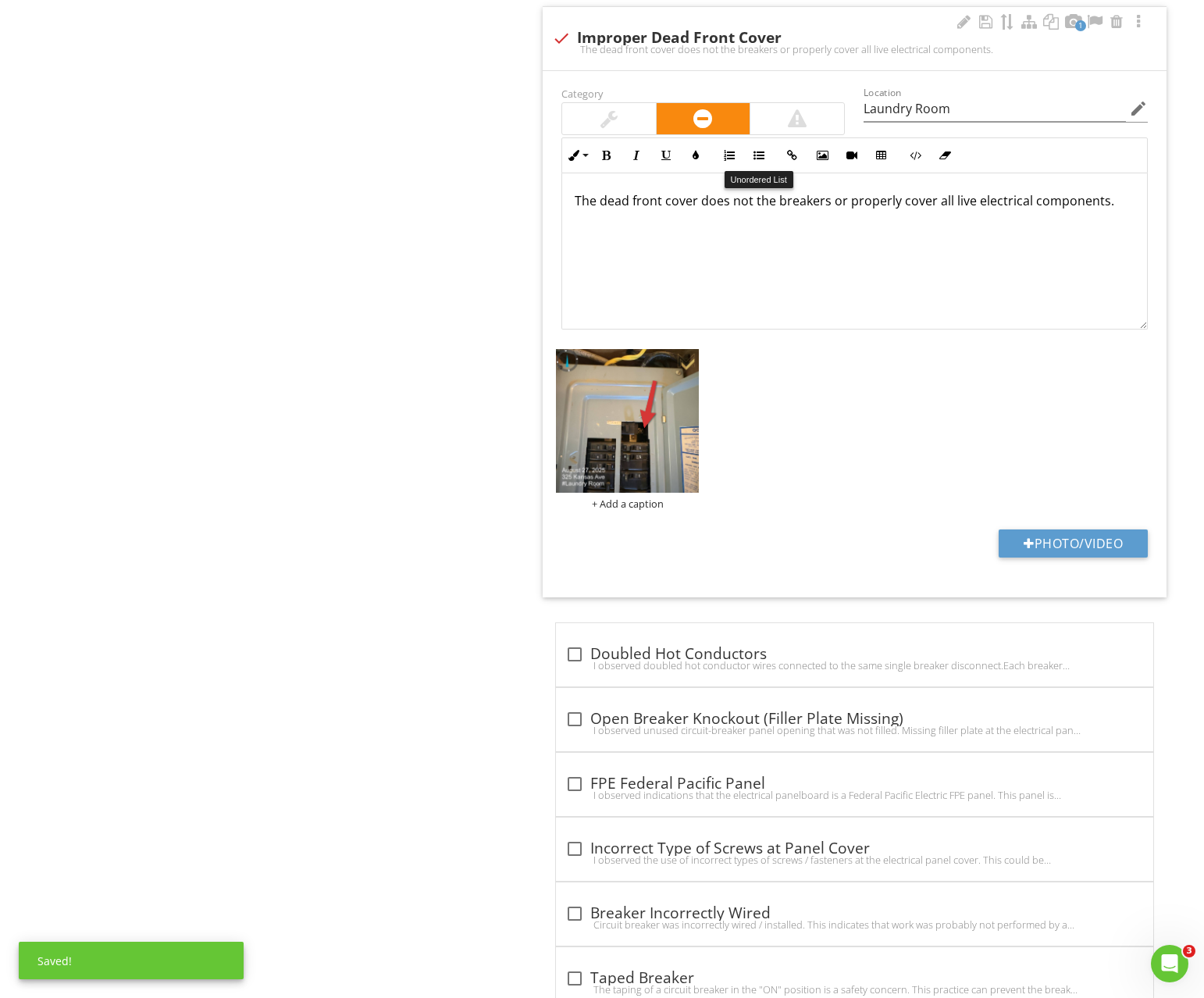
click at [784, 126] on div at bounding box center [796, 119] width 94 height 32
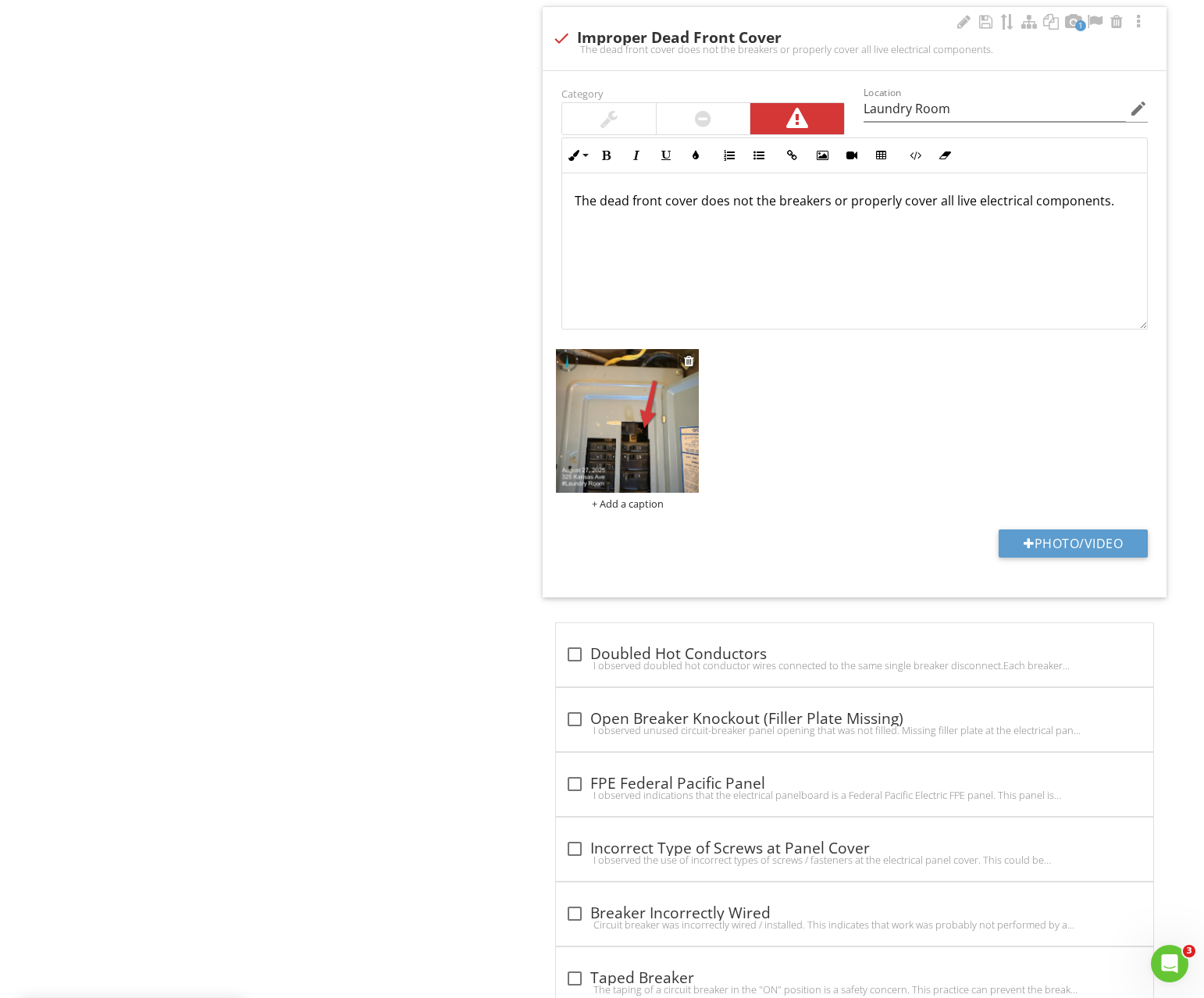
click at [670, 421] on img at bounding box center [628, 421] width 144 height 144
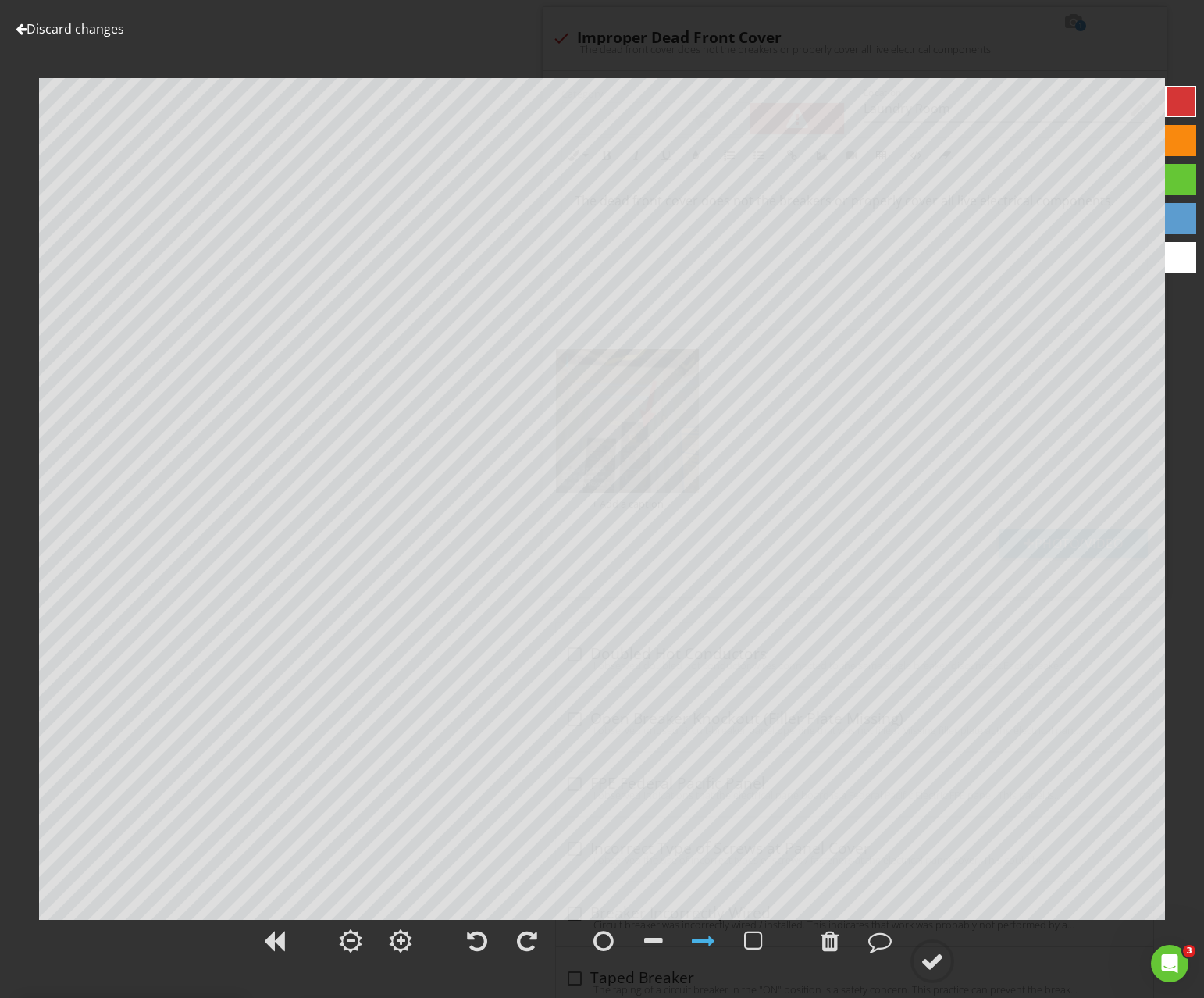
click at [1196, 99] on div at bounding box center [1181, 102] width 32 height 32
click at [932, 966] on div at bounding box center [932, 961] width 23 height 23
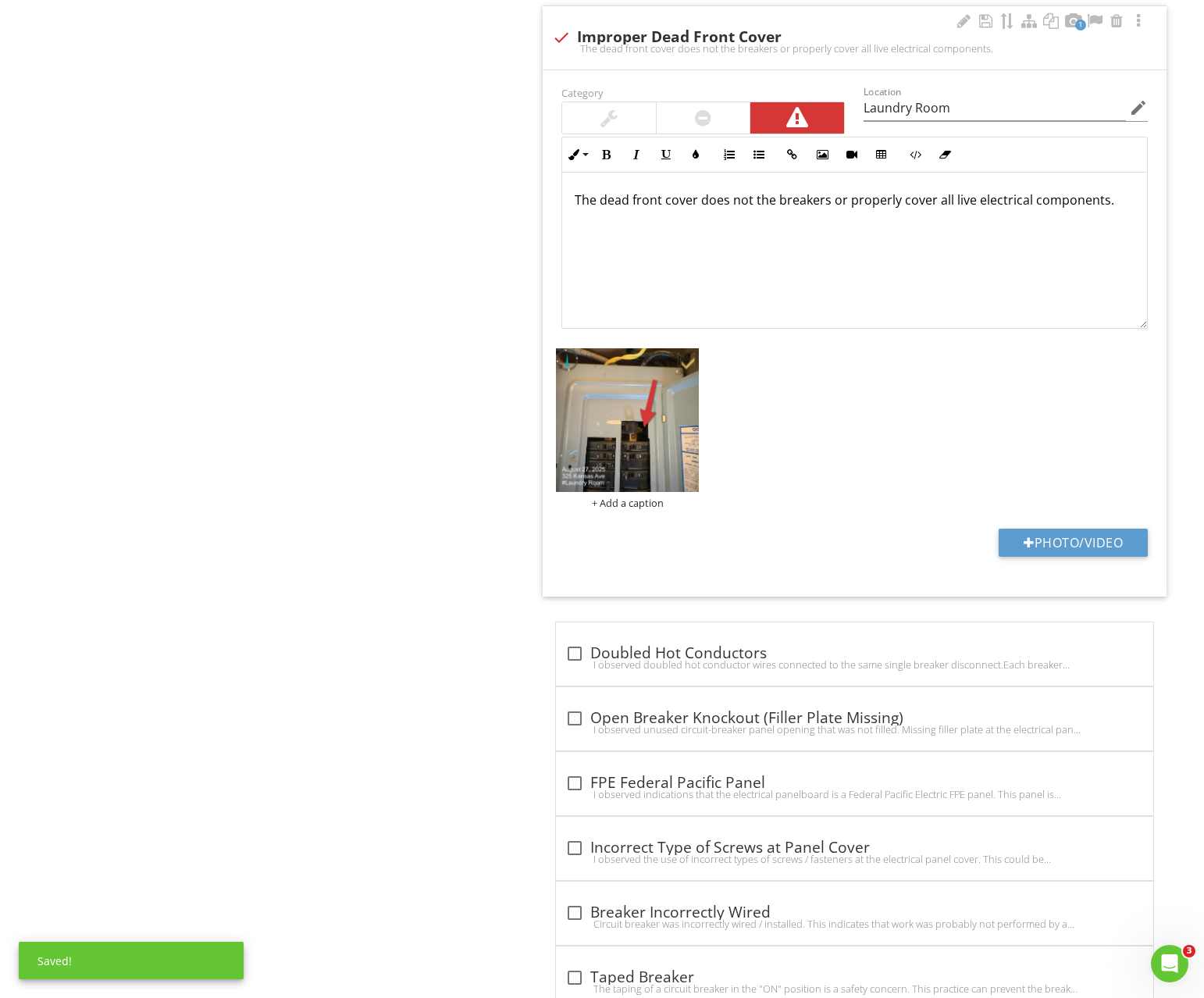
click at [651, 276] on div "The dead front cover does not the breakers or properly cover all live electrica…" at bounding box center [855, 250] width 585 height 156
copy p "The dead front cover does not the breakers or properly cover all live electrica…"
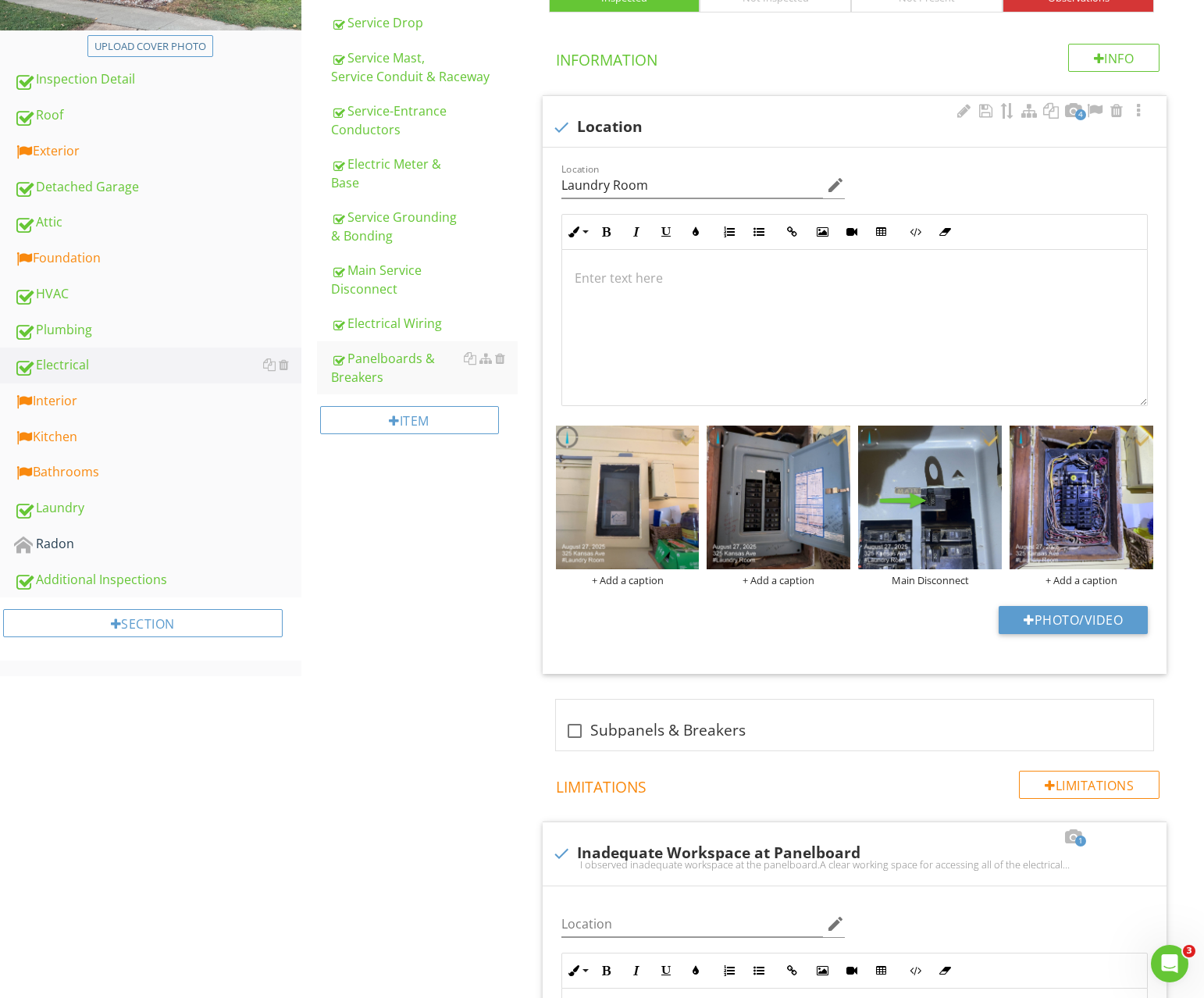
scroll to position [0, 0]
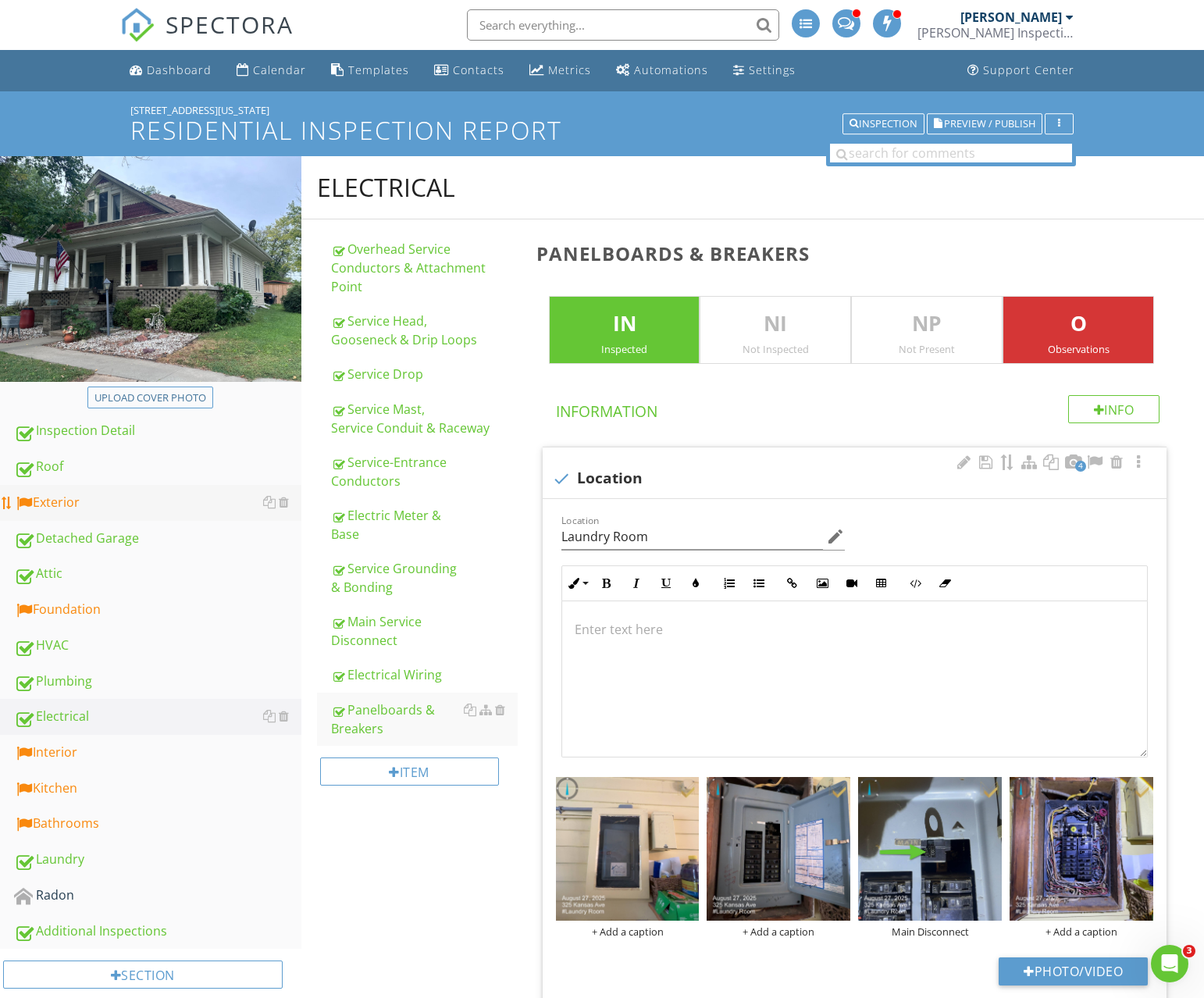
click at [68, 506] on div "Exterior" at bounding box center [158, 503] width 288 height 20
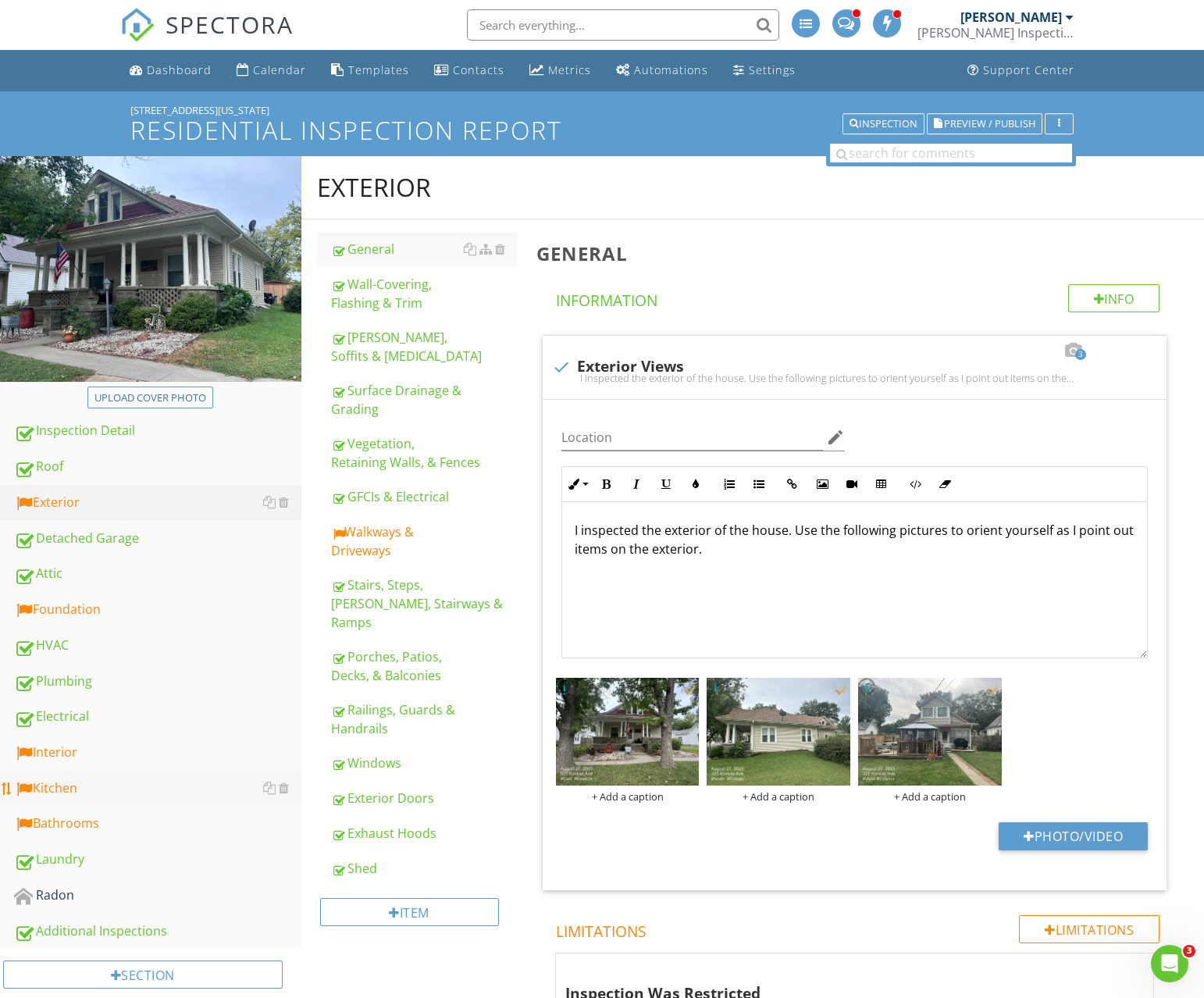
click at [67, 783] on div "Kitchen" at bounding box center [158, 789] width 288 height 20
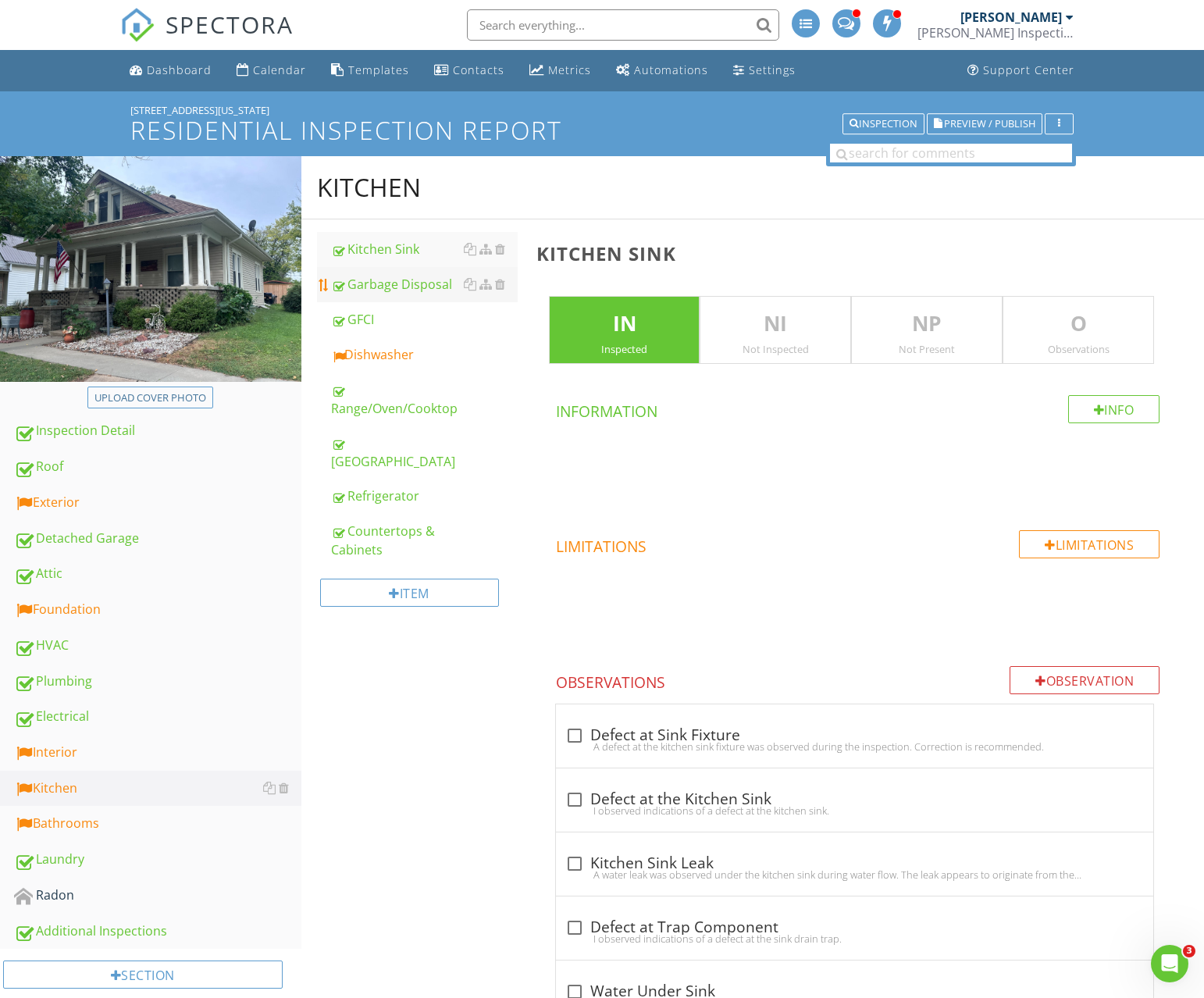
click at [421, 281] on div "Garbage Disposal" at bounding box center [424, 284] width 187 height 19
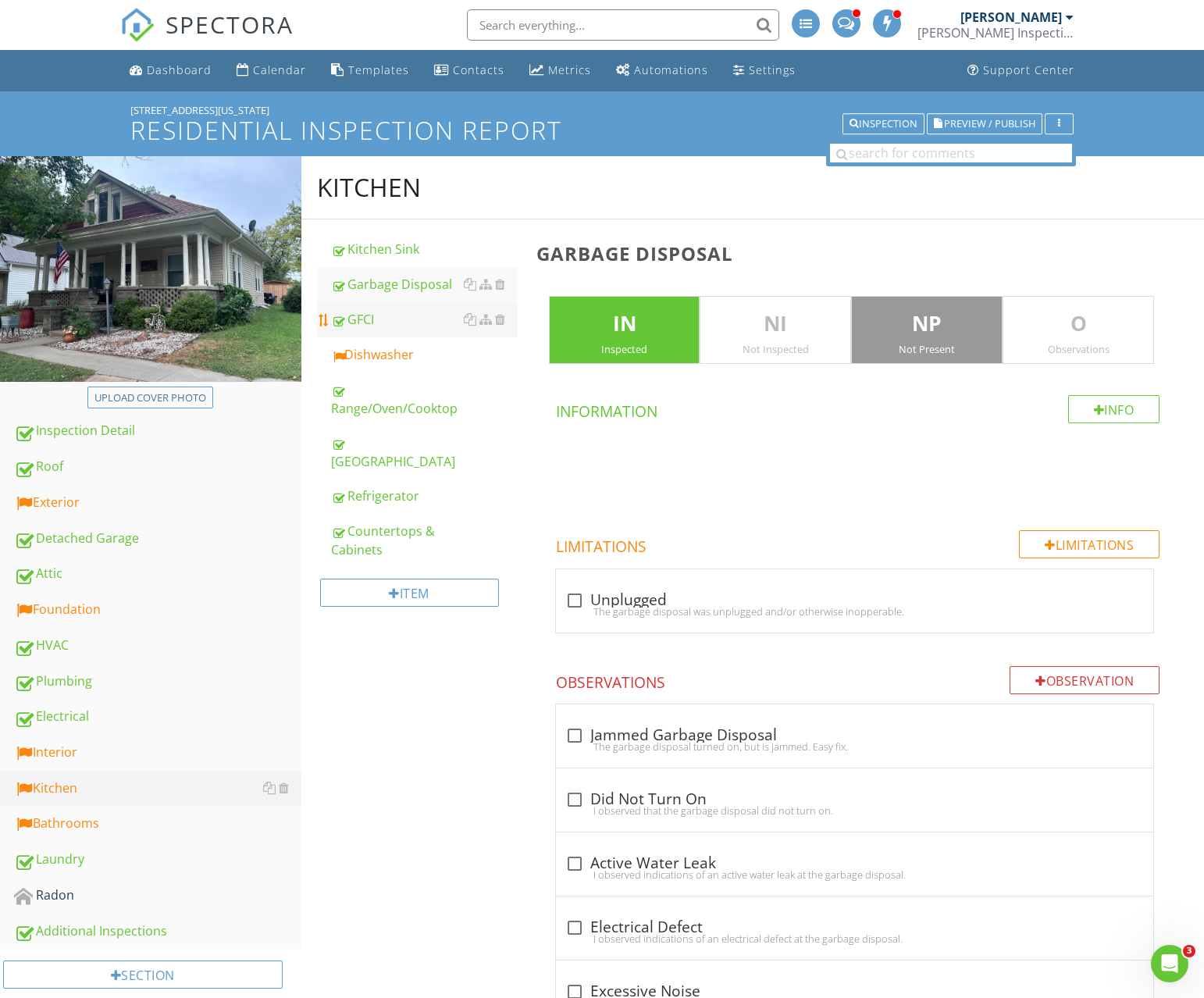
click at [400, 313] on div "GFCI" at bounding box center [424, 319] width 187 height 19
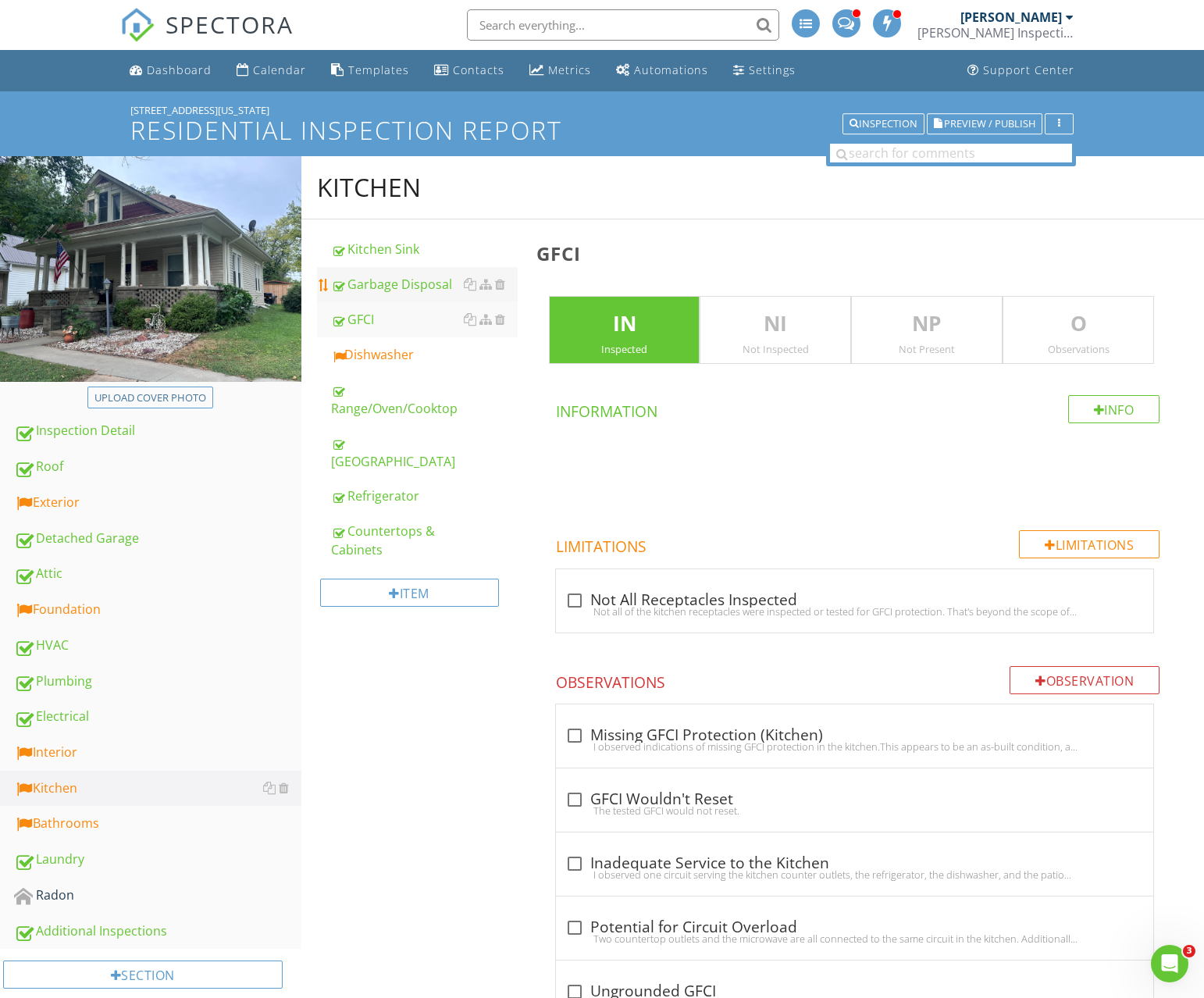
click at [401, 283] on div "Garbage Disposal" at bounding box center [424, 284] width 187 height 19
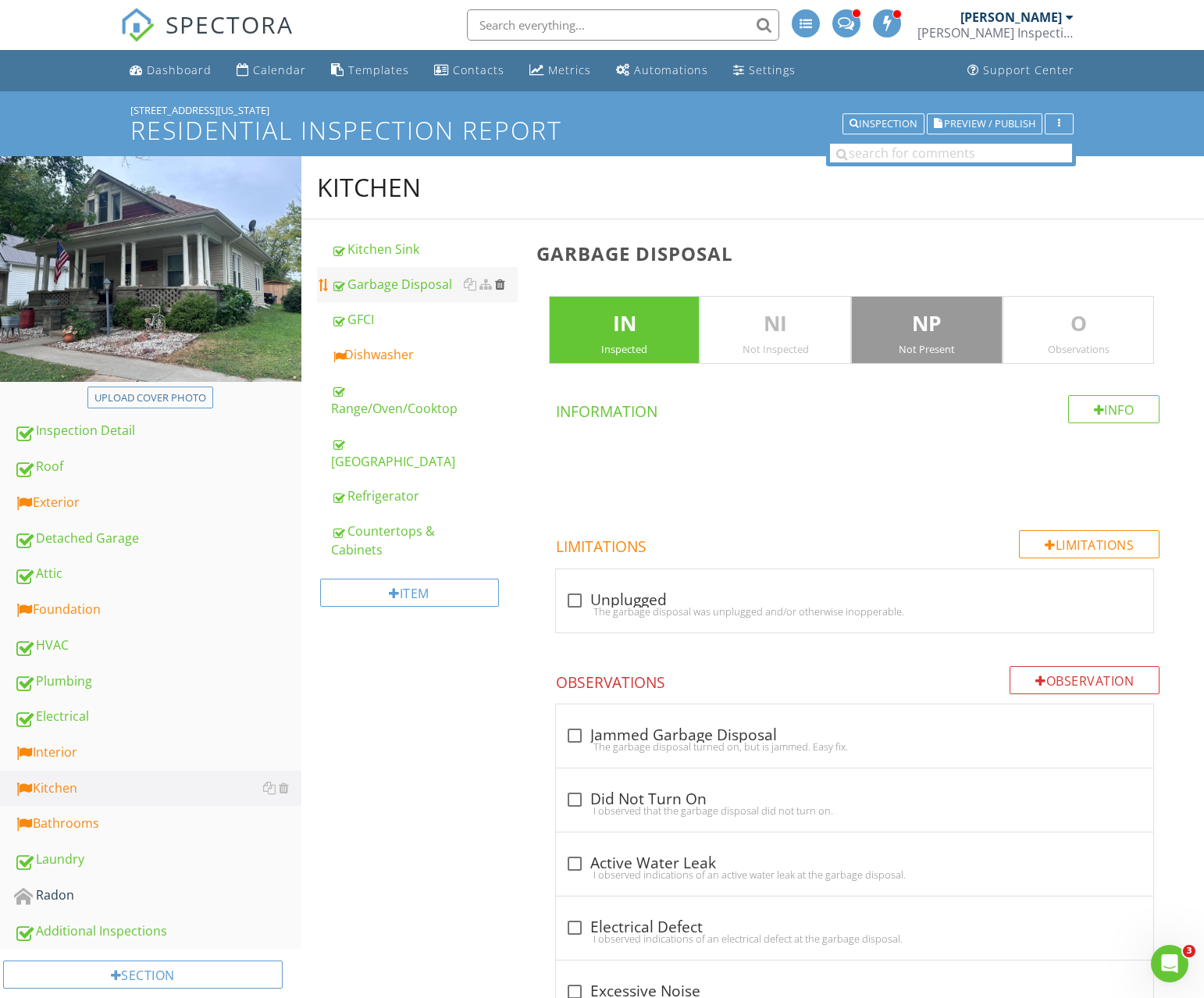
click at [498, 283] on div at bounding box center [499, 283] width 10 height 12
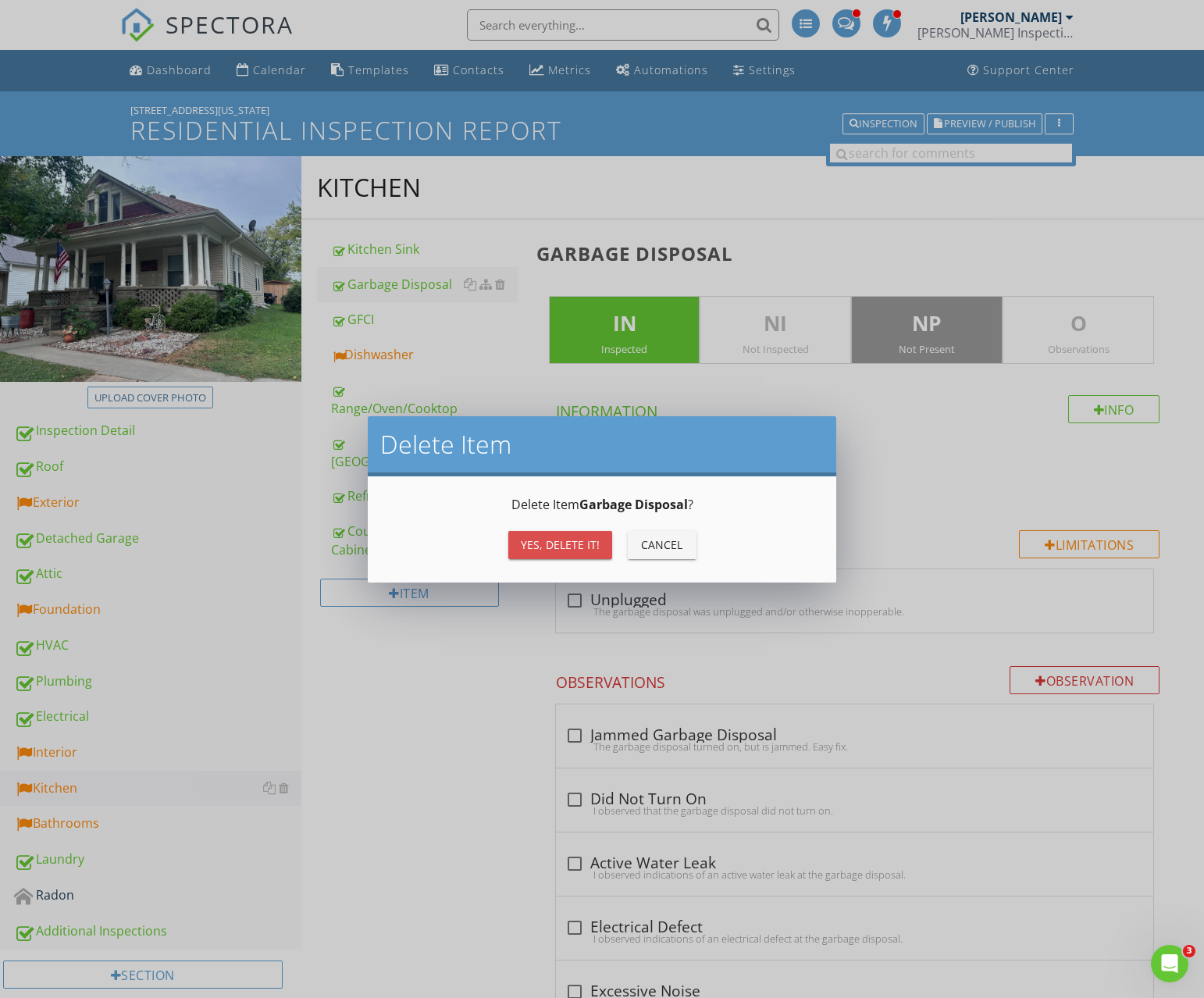
drag, startPoint x: 562, startPoint y: 544, endPoint x: 480, endPoint y: 428, distance: 142.1
click at [562, 543] on div "Yes, Delete it!" at bounding box center [560, 545] width 79 height 17
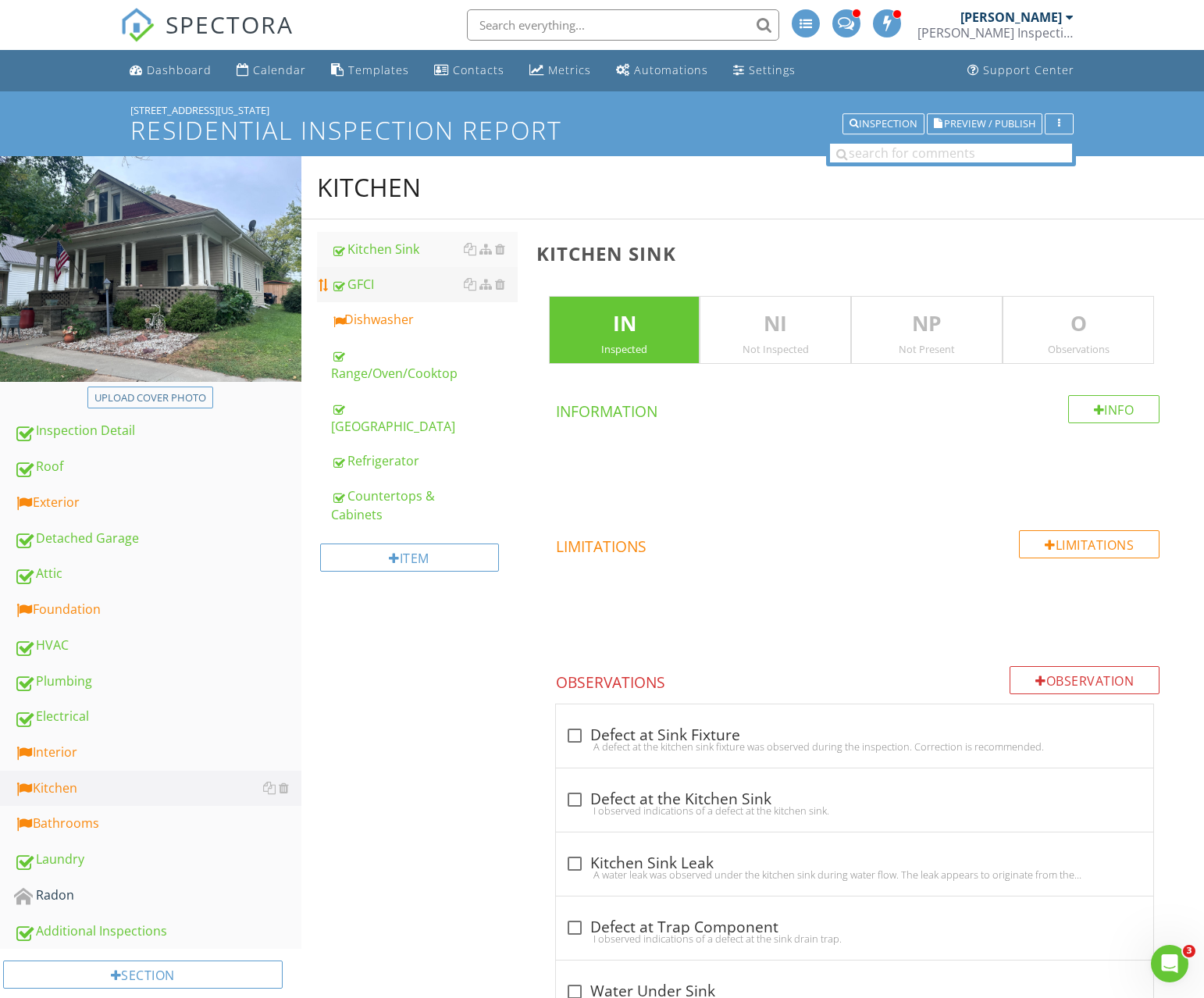
click at [384, 295] on link "GFCI" at bounding box center [424, 284] width 187 height 34
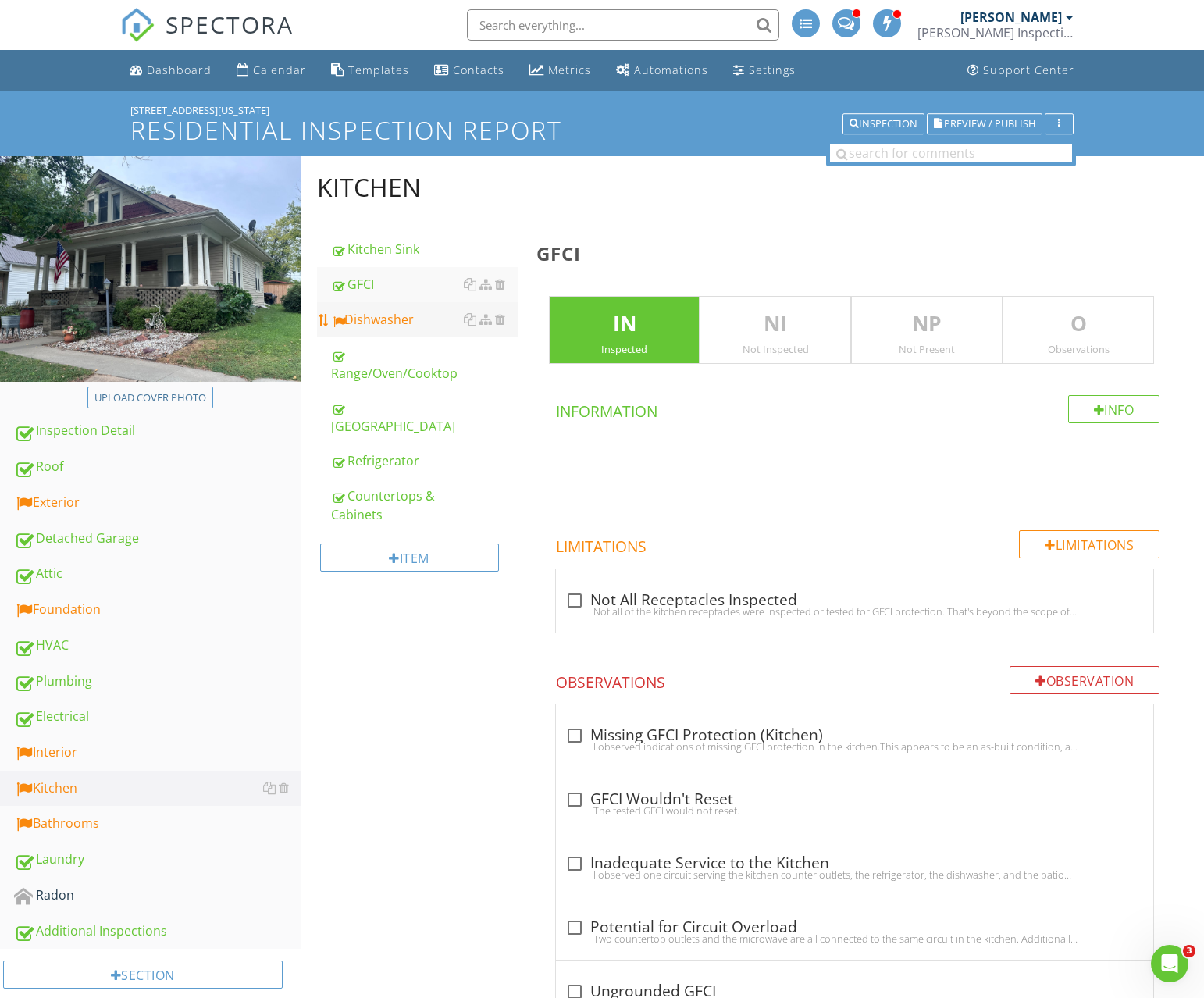
drag, startPoint x: 387, startPoint y: 318, endPoint x: 391, endPoint y: 331, distance: 13.6
click at [387, 318] on div "Dishwasher" at bounding box center [424, 319] width 187 height 19
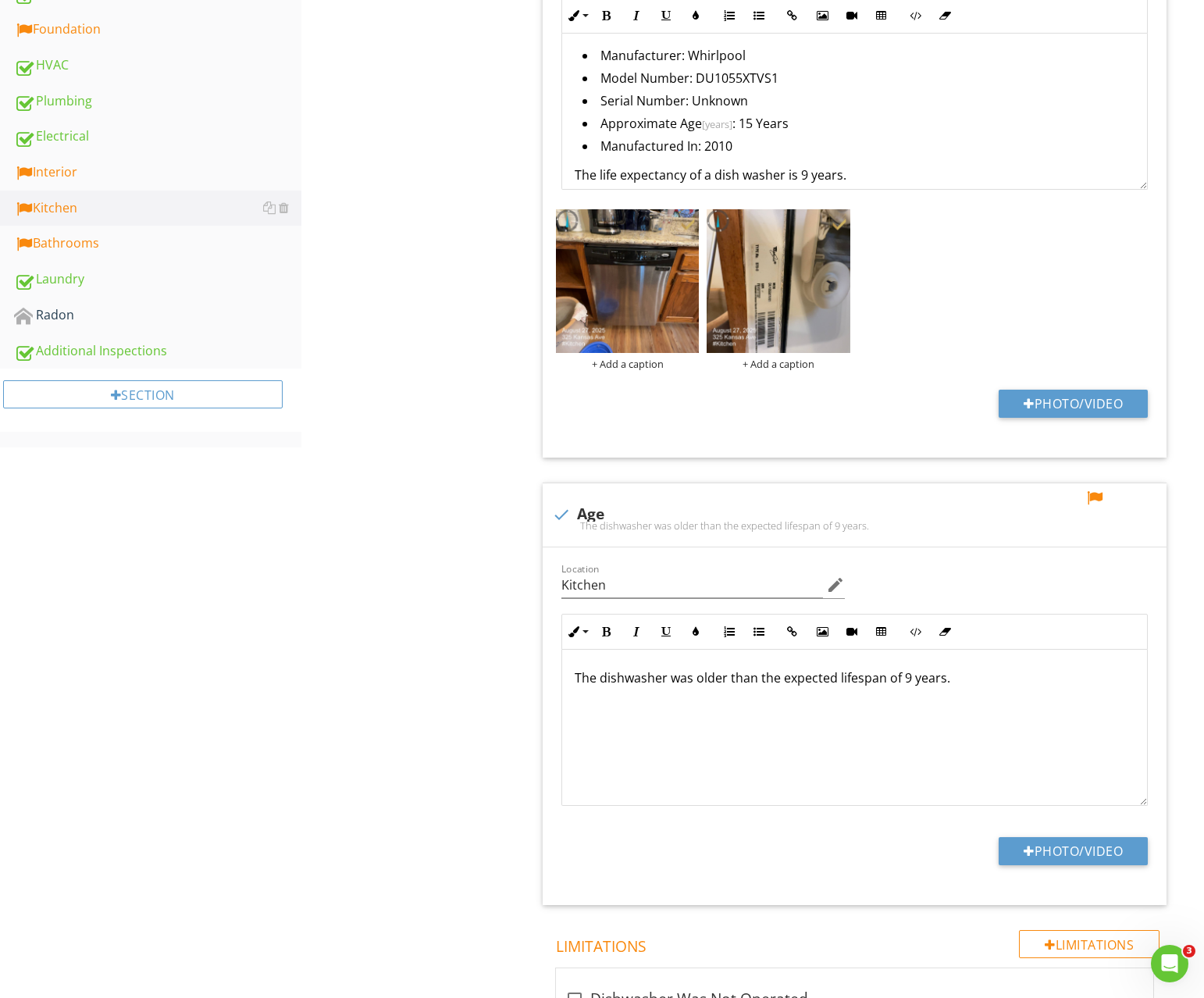
scroll to position [673, 0]
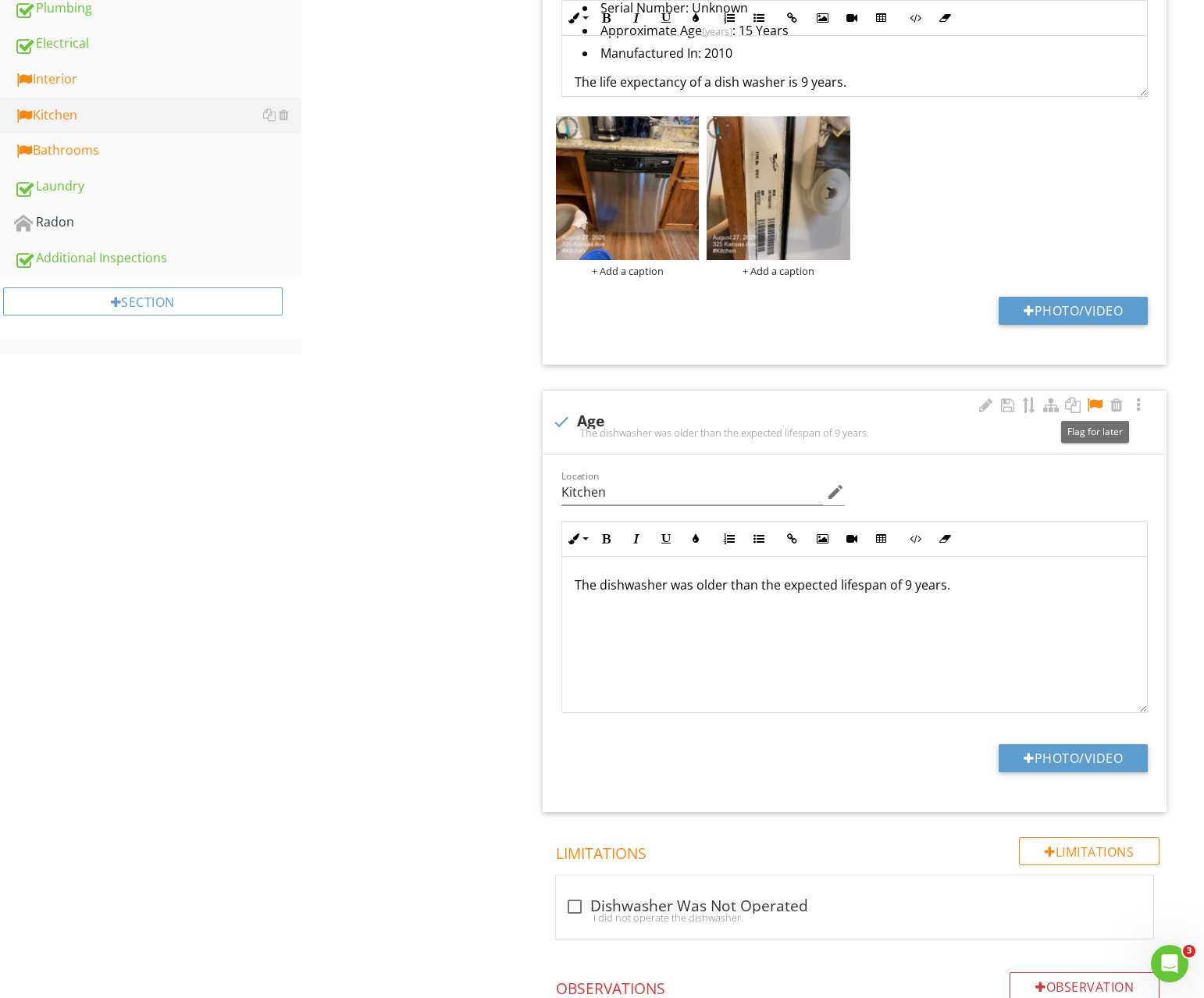
drag, startPoint x: 1094, startPoint y: 408, endPoint x: 976, endPoint y: 415, distance: 118.2
click at [1094, 408] on div at bounding box center [1094, 405] width 19 height 16
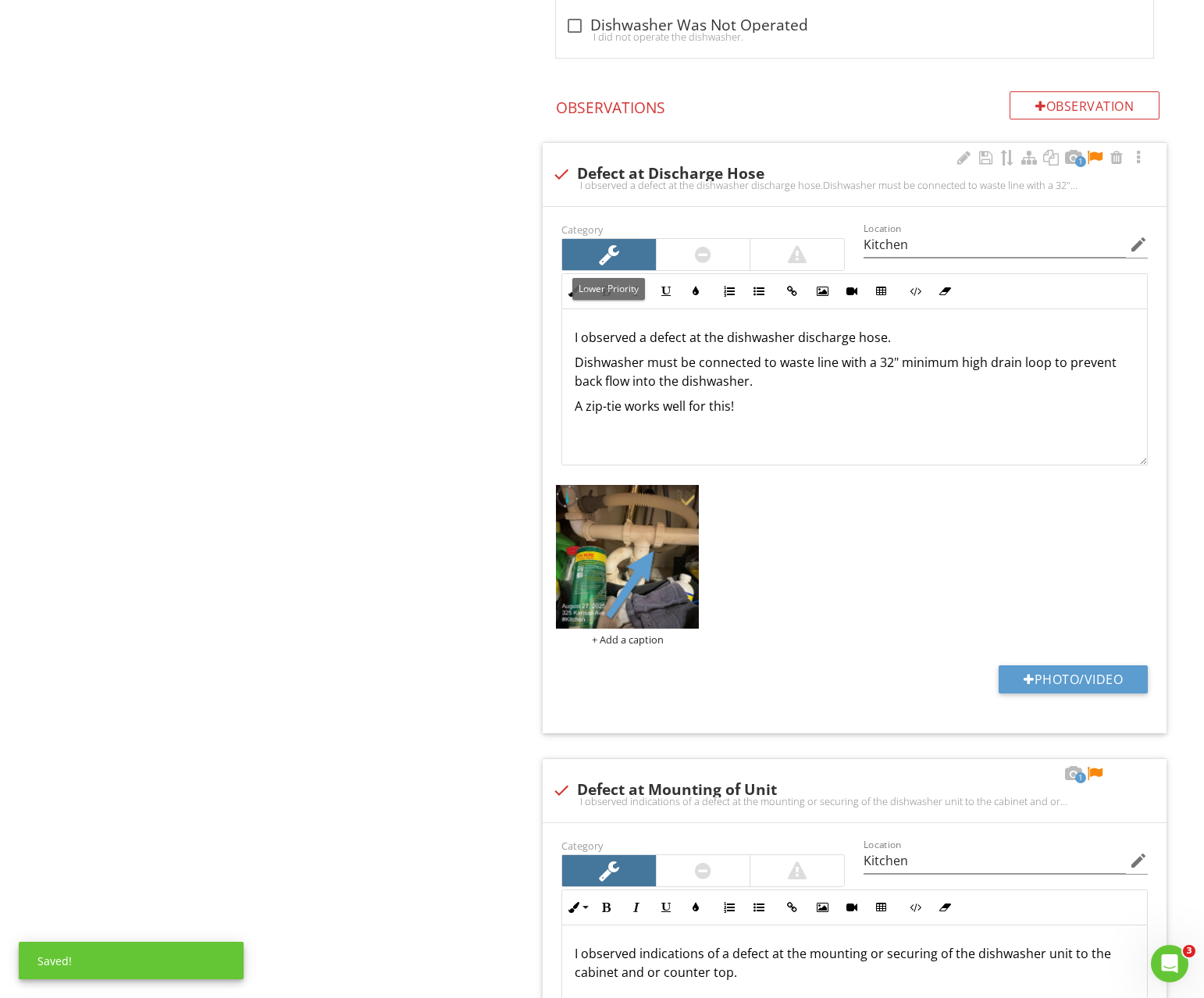
scroll to position [1572, 0]
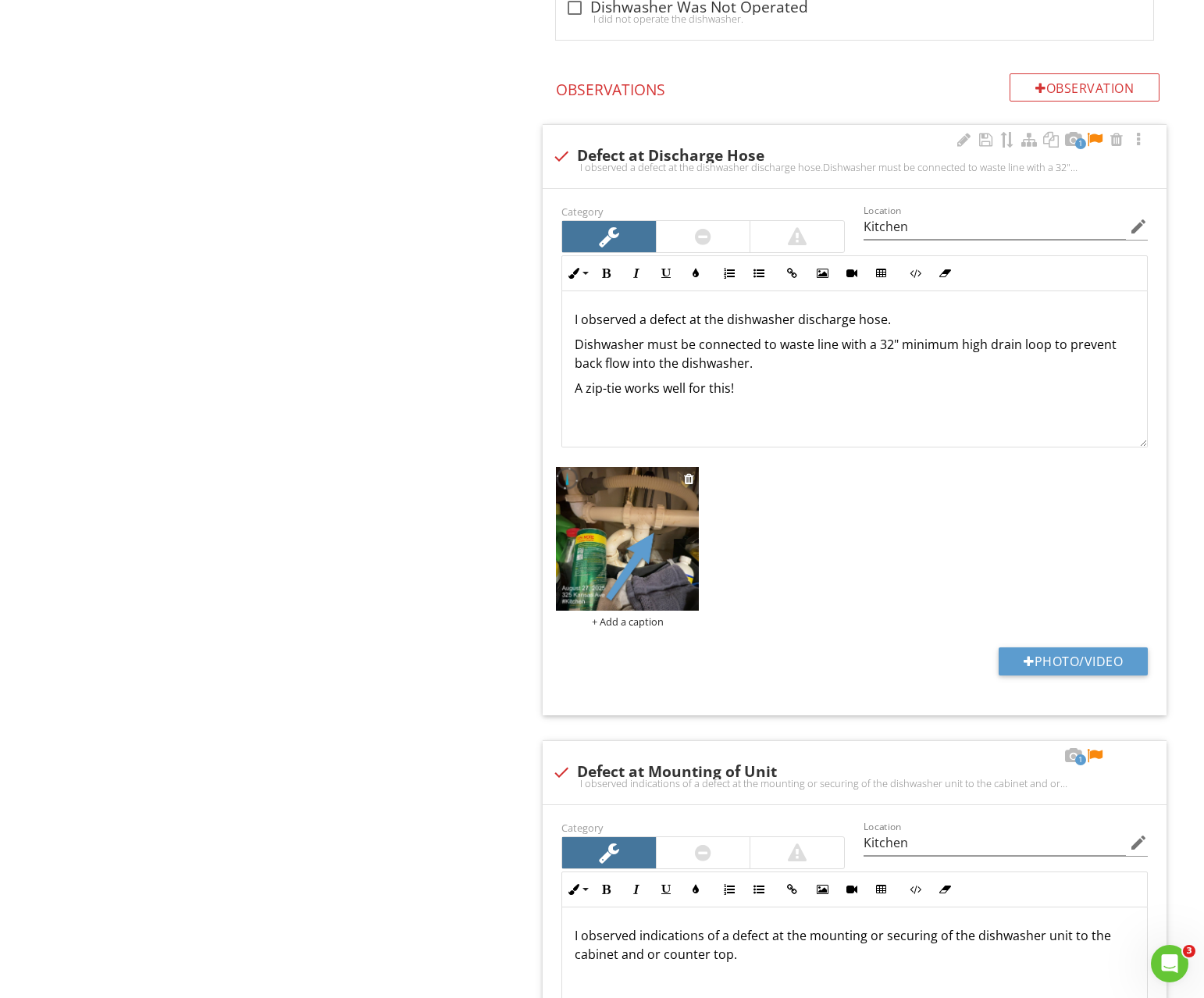
click at [658, 514] on img at bounding box center [628, 538] width 144 height 144
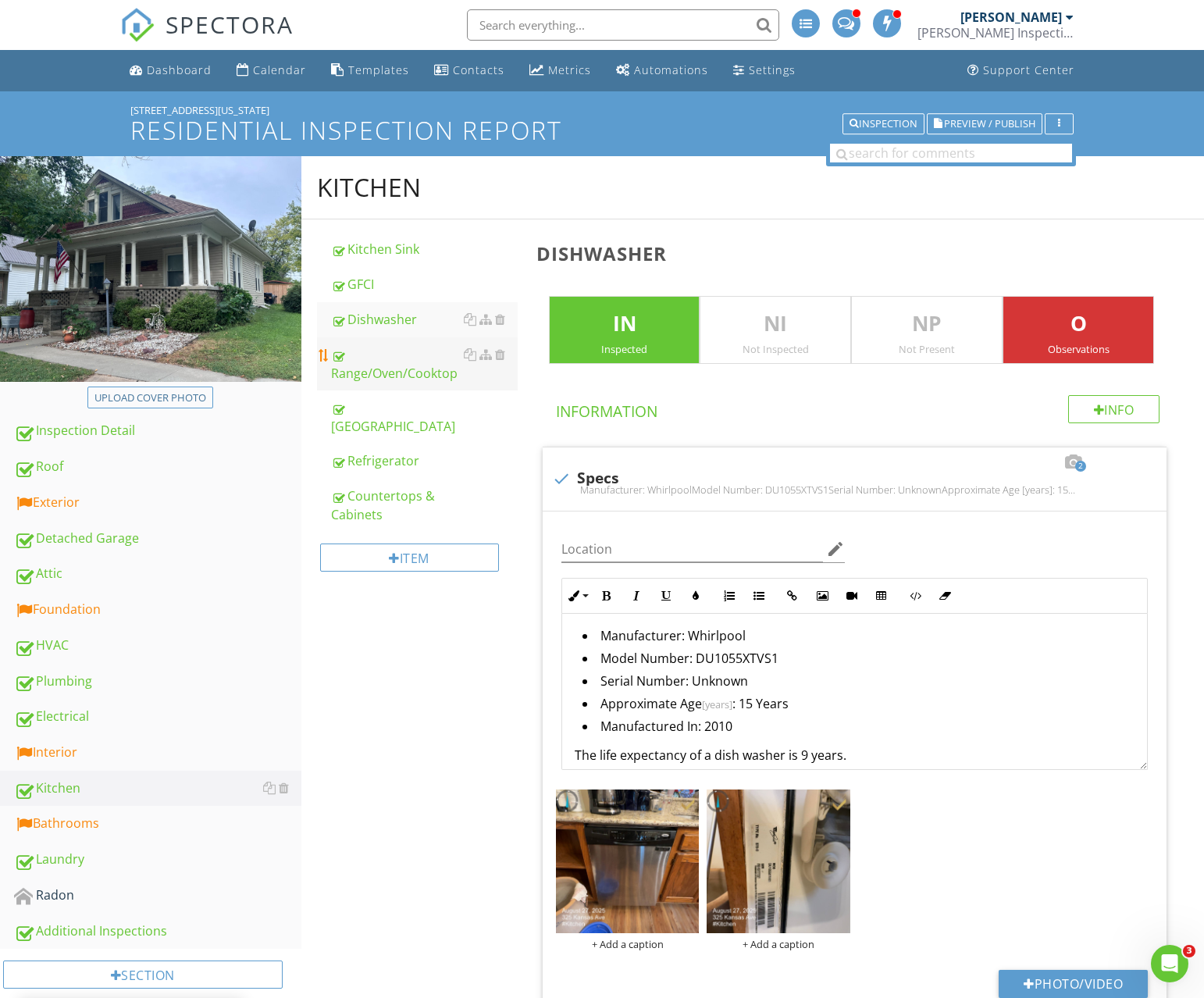
click at [399, 383] on link "Range/Oven/Cooktop" at bounding box center [424, 363] width 187 height 53
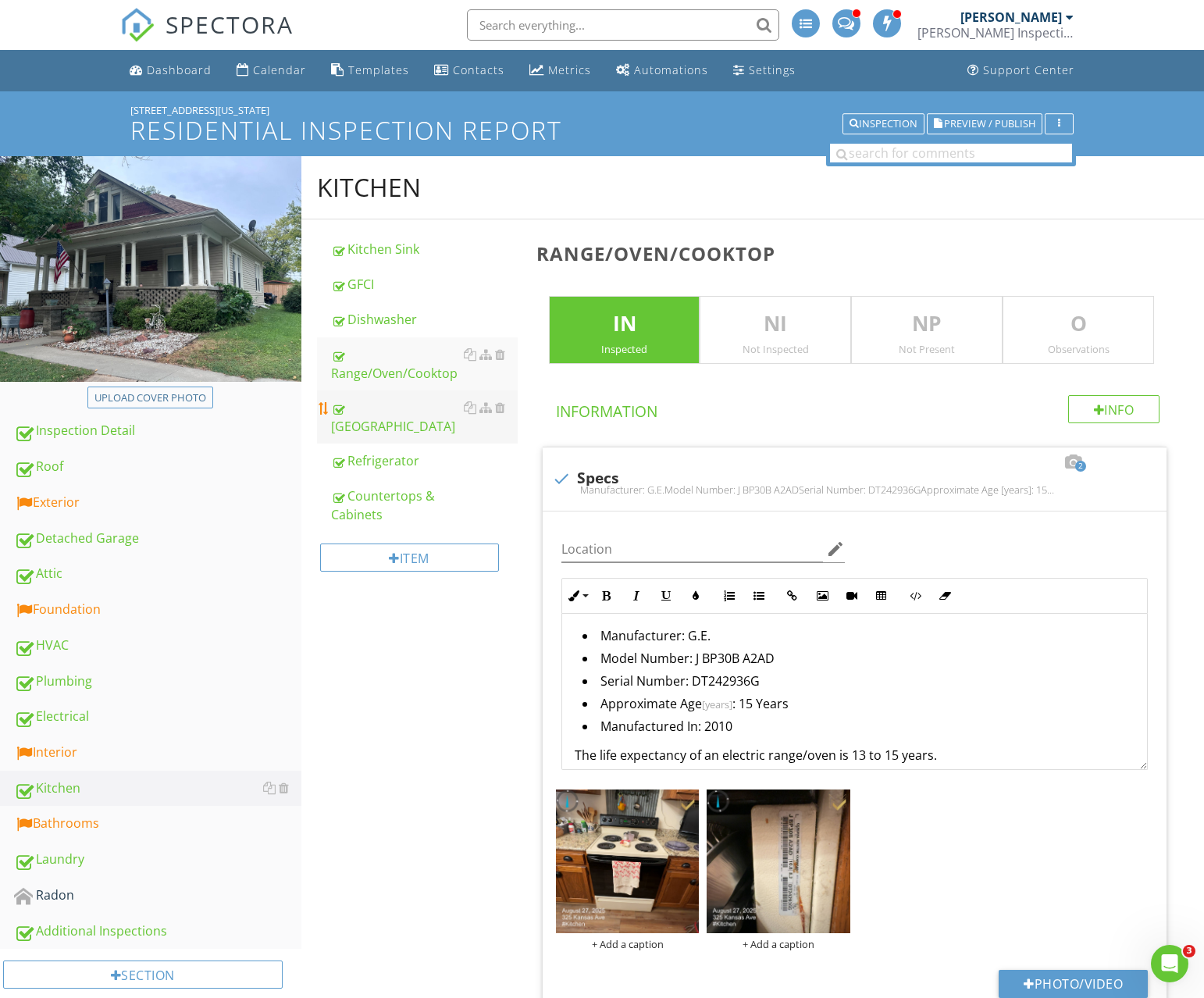
click at [388, 405] on div "[GEOGRAPHIC_DATA]" at bounding box center [424, 417] width 187 height 37
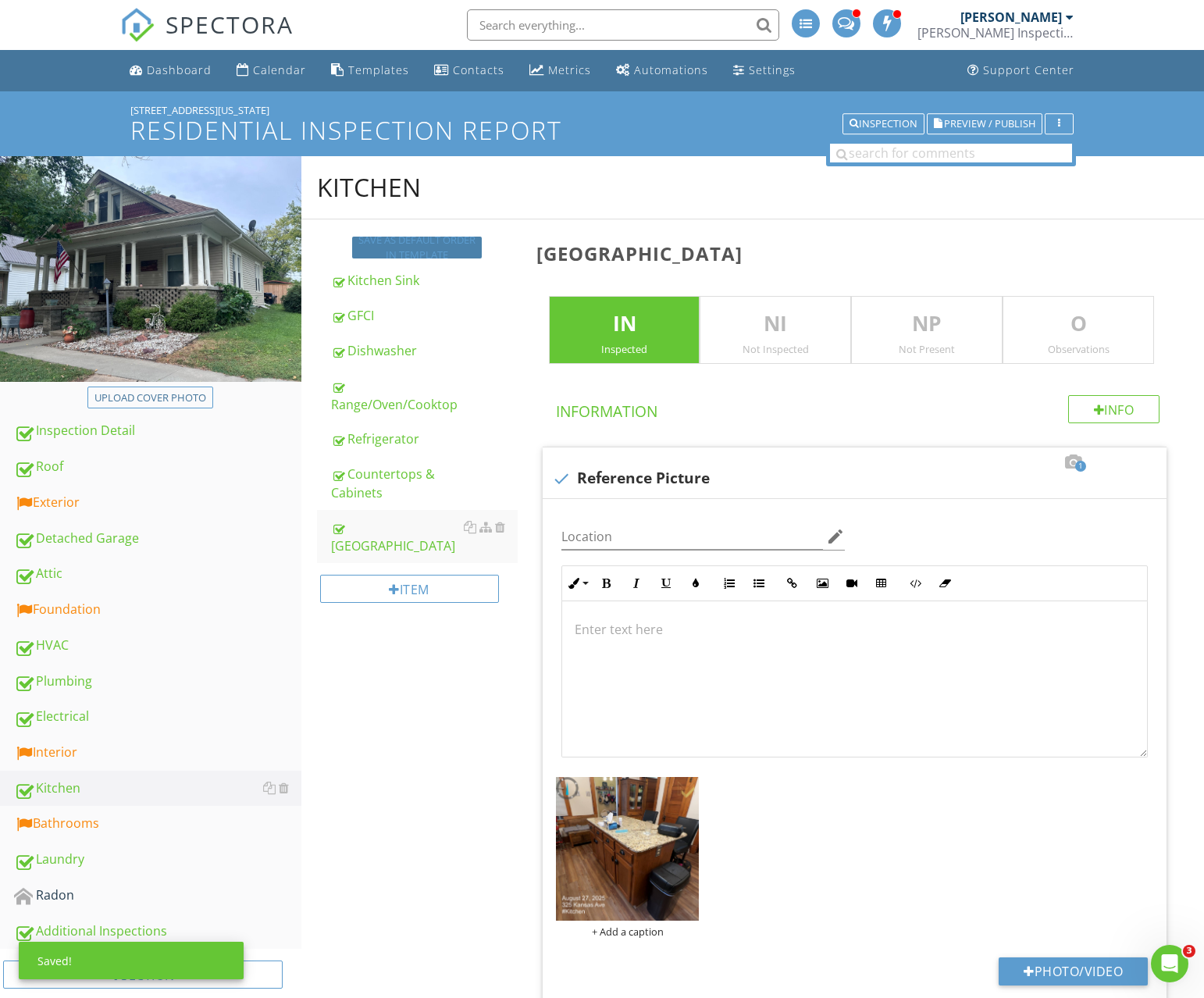
click at [419, 258] on div "Save as default order in template" at bounding box center [417, 248] width 117 height 31
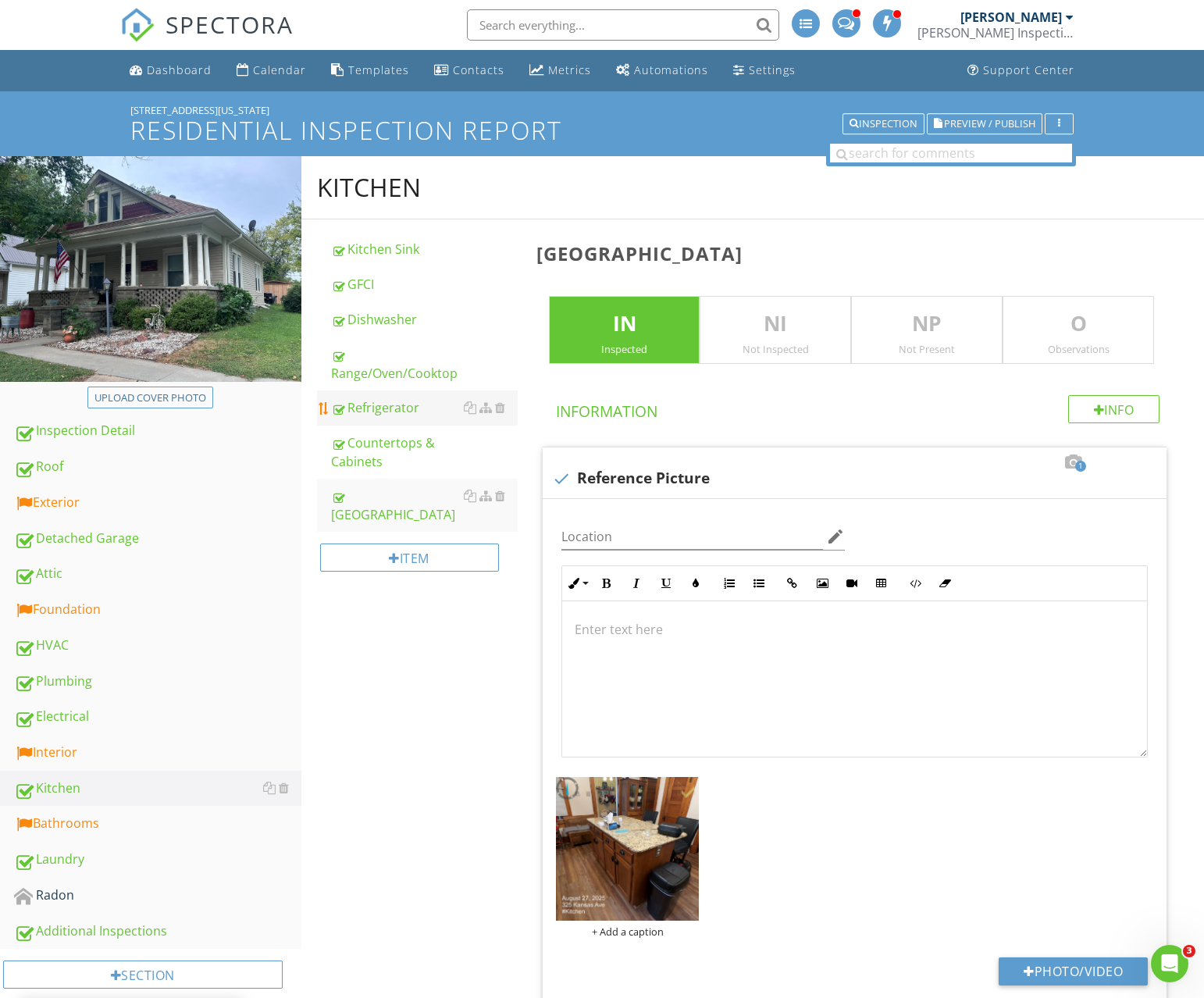
click at [383, 416] on div "Refrigerator" at bounding box center [424, 408] width 187 height 19
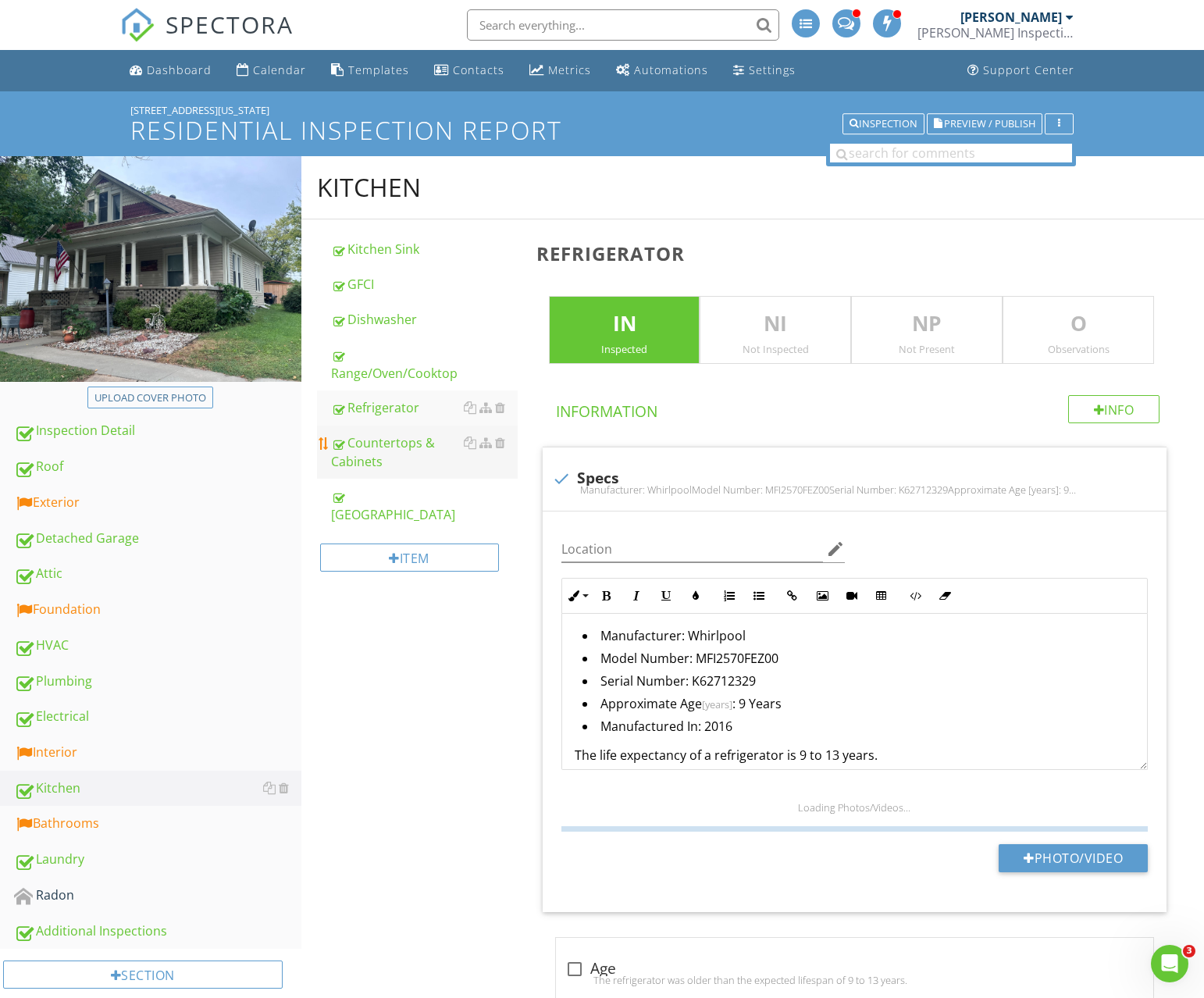
click at [403, 457] on div "Countertops & Cabinets" at bounding box center [424, 452] width 187 height 37
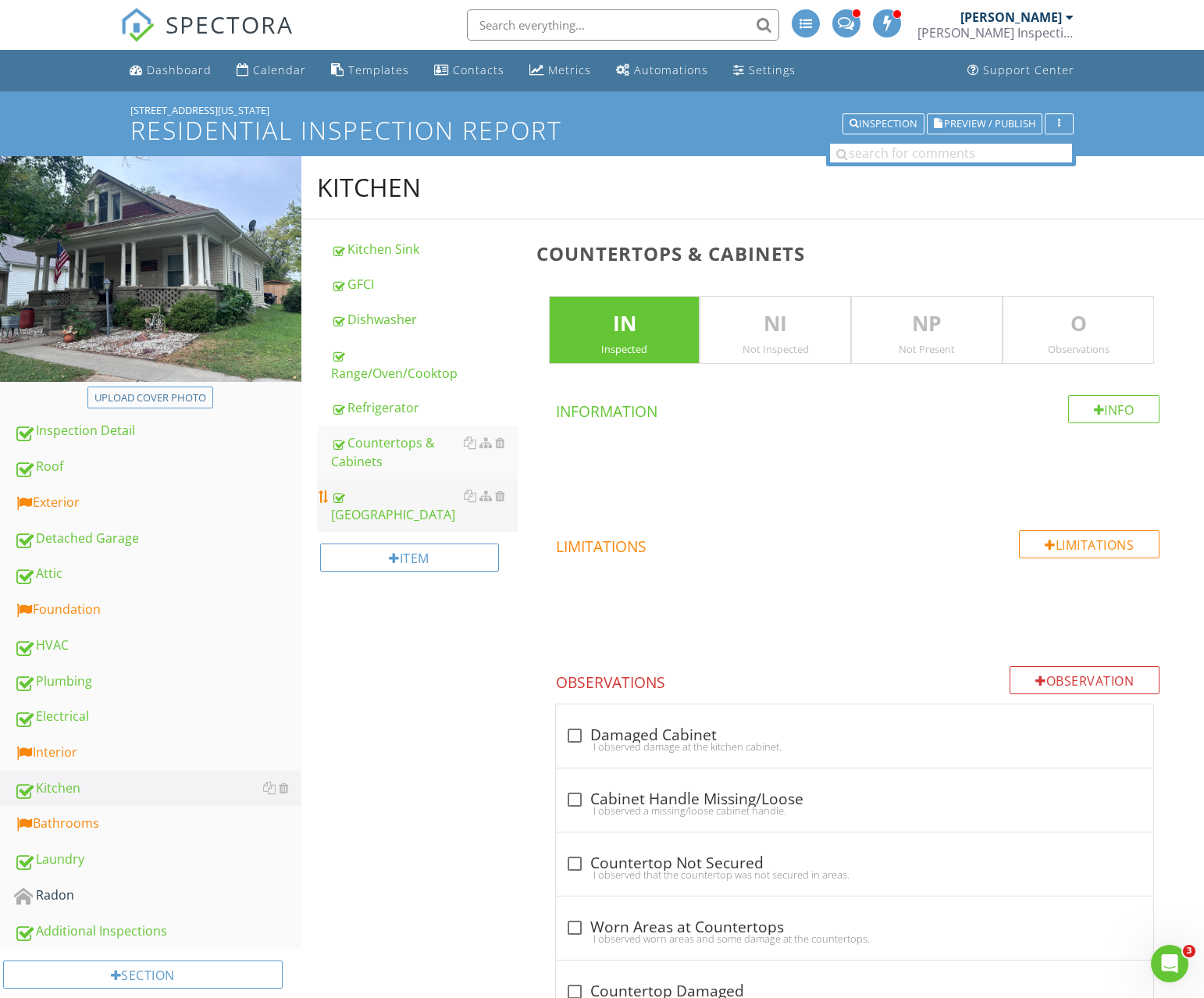
click at [409, 490] on div "[GEOGRAPHIC_DATA]" at bounding box center [424, 505] width 187 height 37
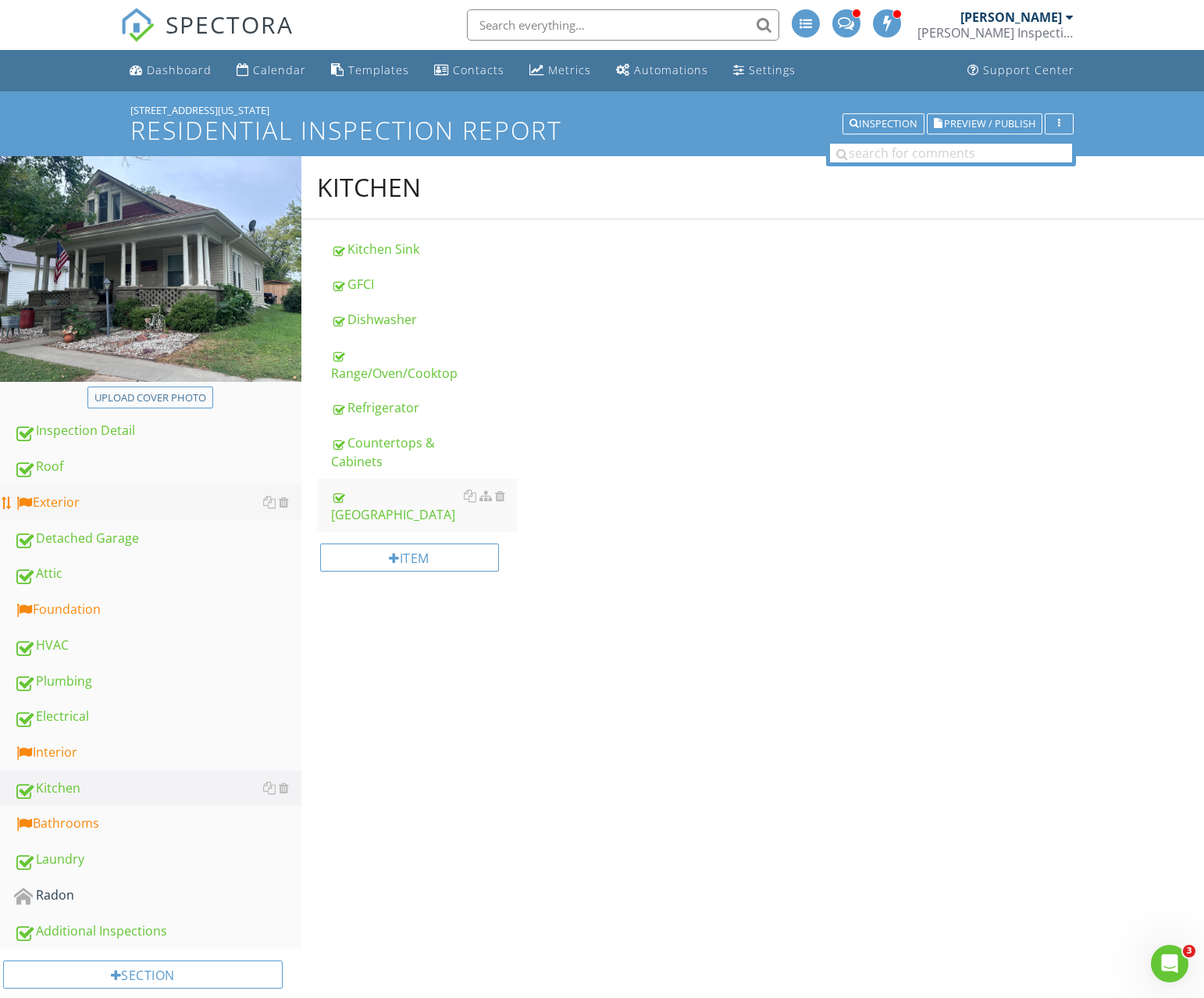
scroll to position [3, 0]
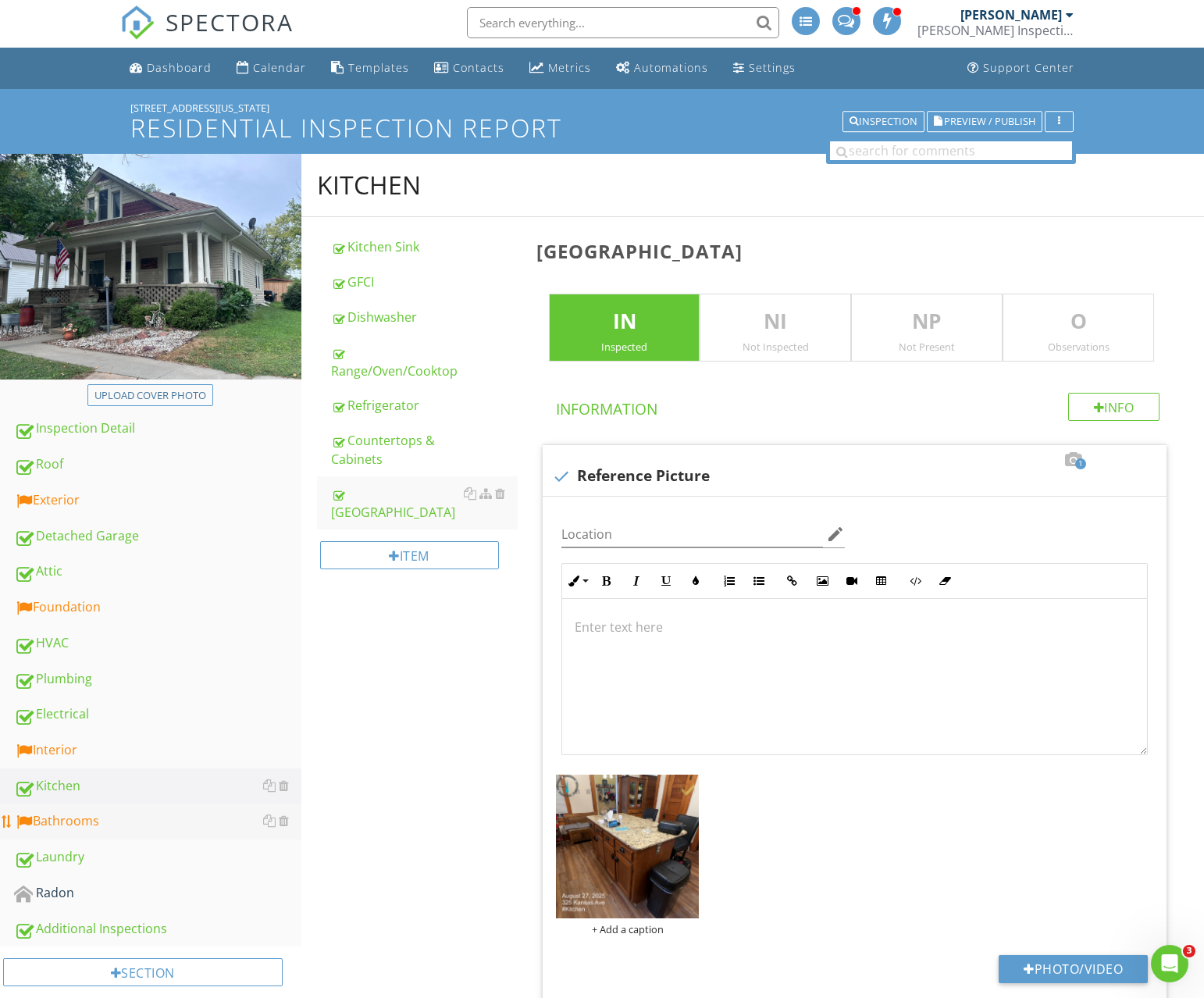
click at [92, 815] on div "Bathrooms" at bounding box center [158, 822] width 288 height 20
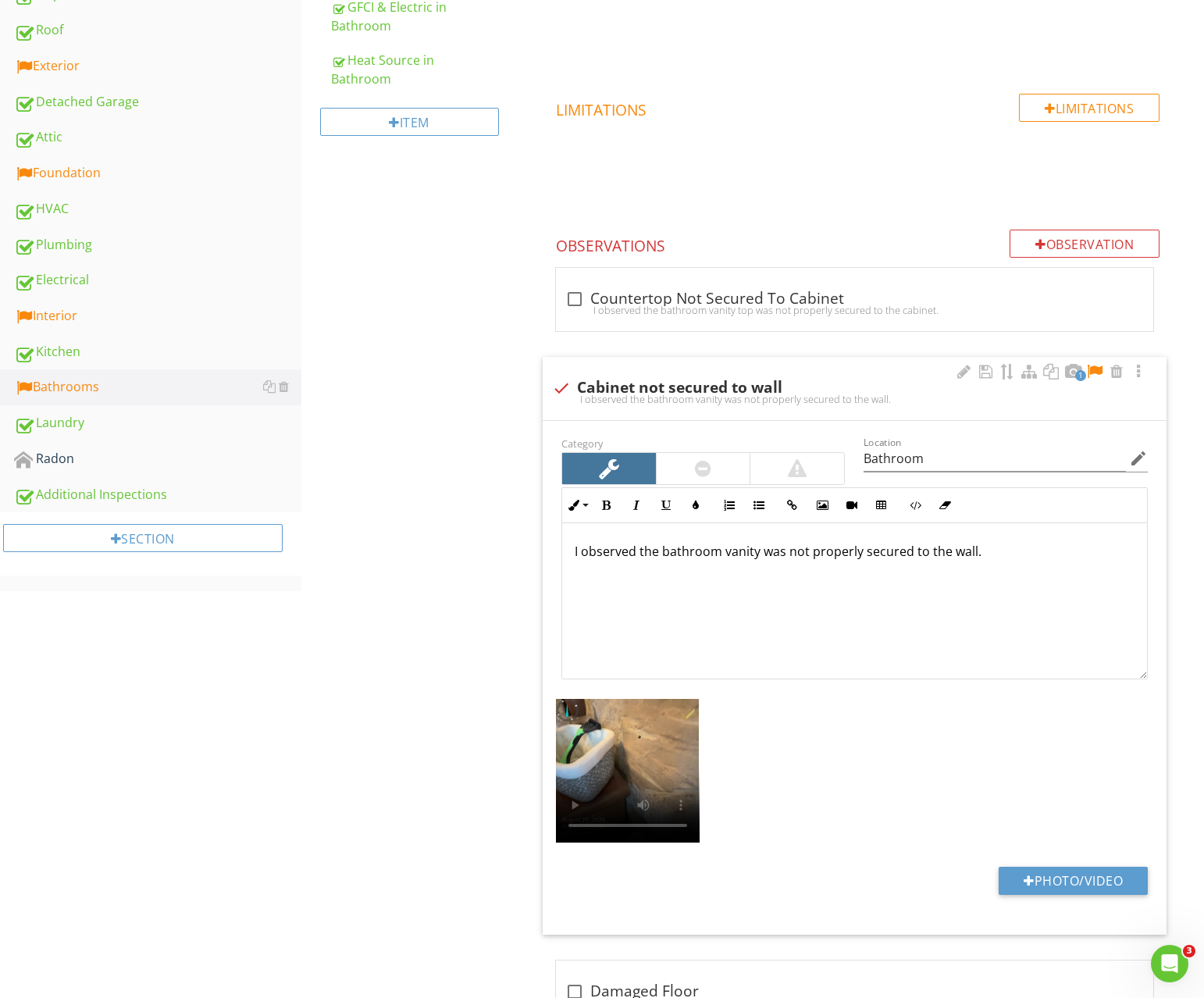
scroll to position [456, 0]
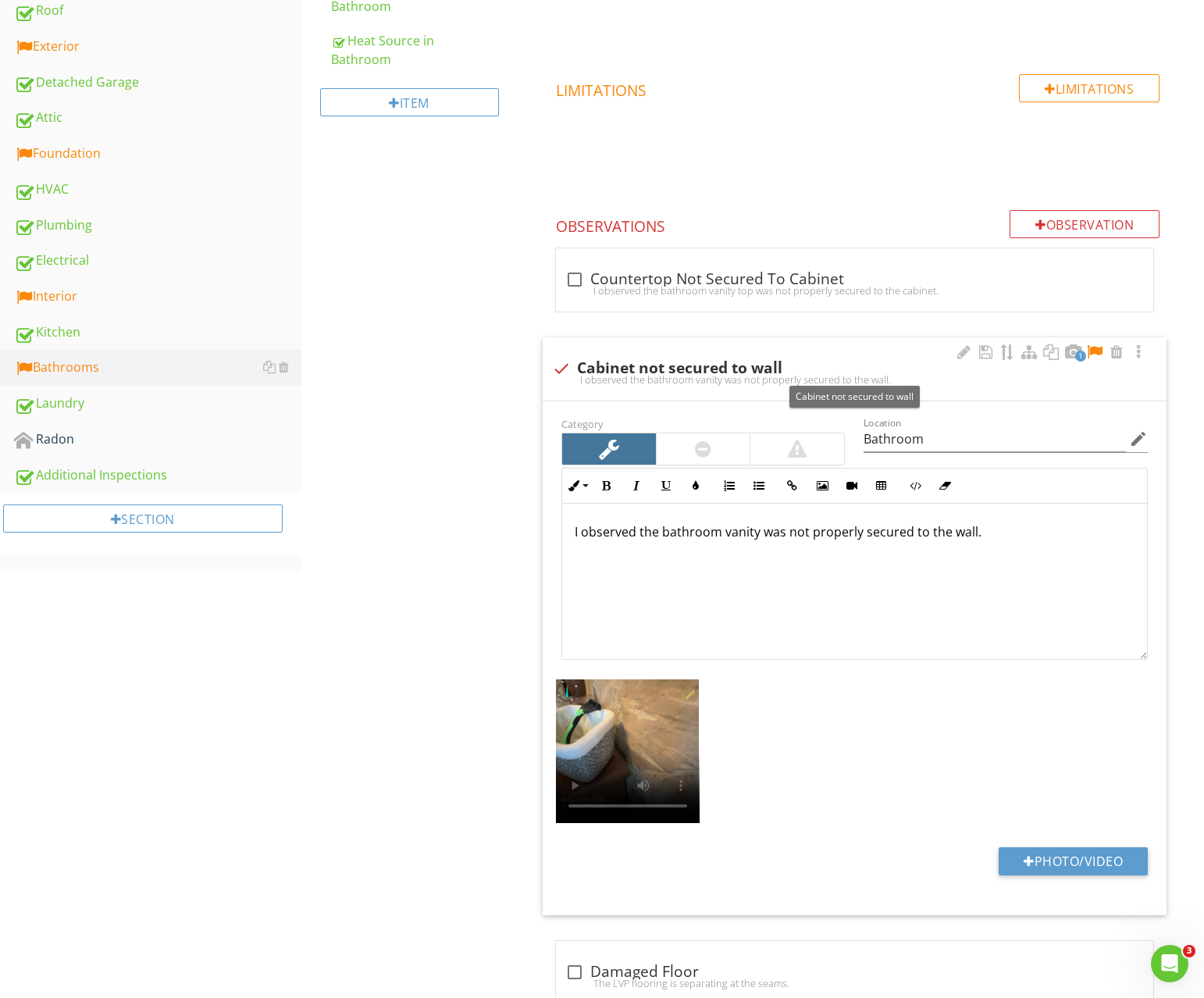
click at [1094, 352] on div at bounding box center [1094, 352] width 19 height 16
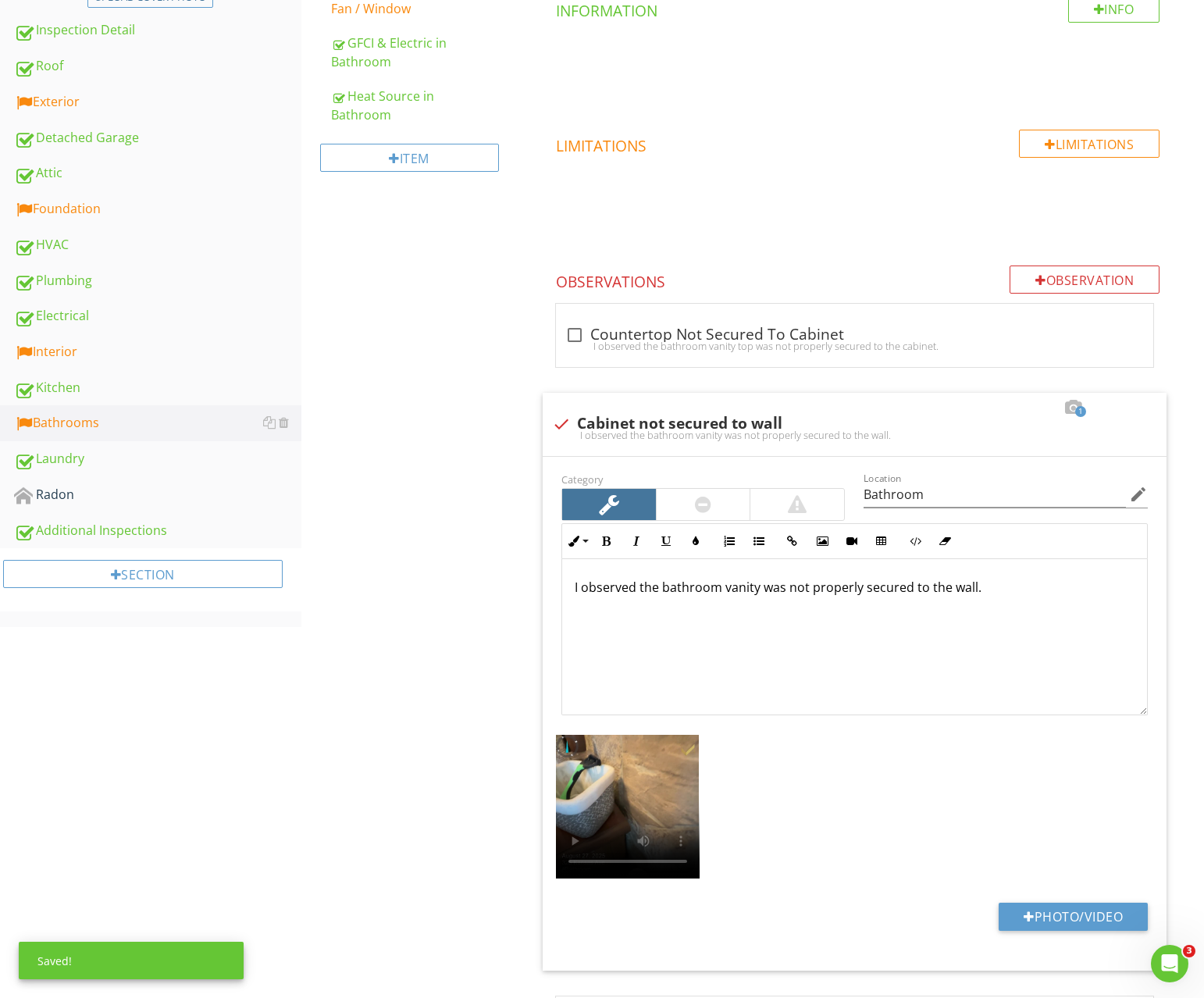
scroll to position [0, 0]
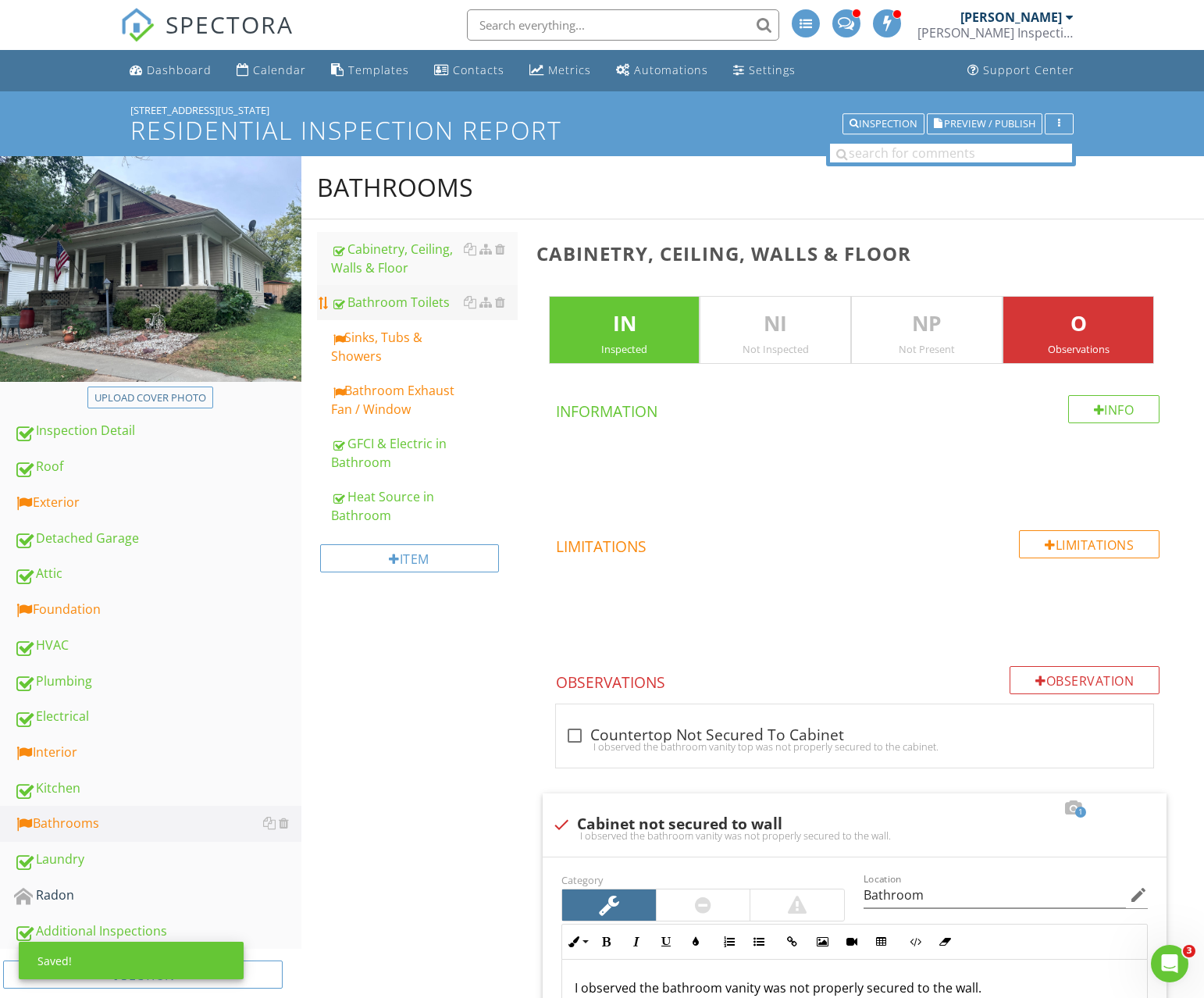
click at [395, 316] on link "Bathroom Toilets" at bounding box center [424, 302] width 187 height 34
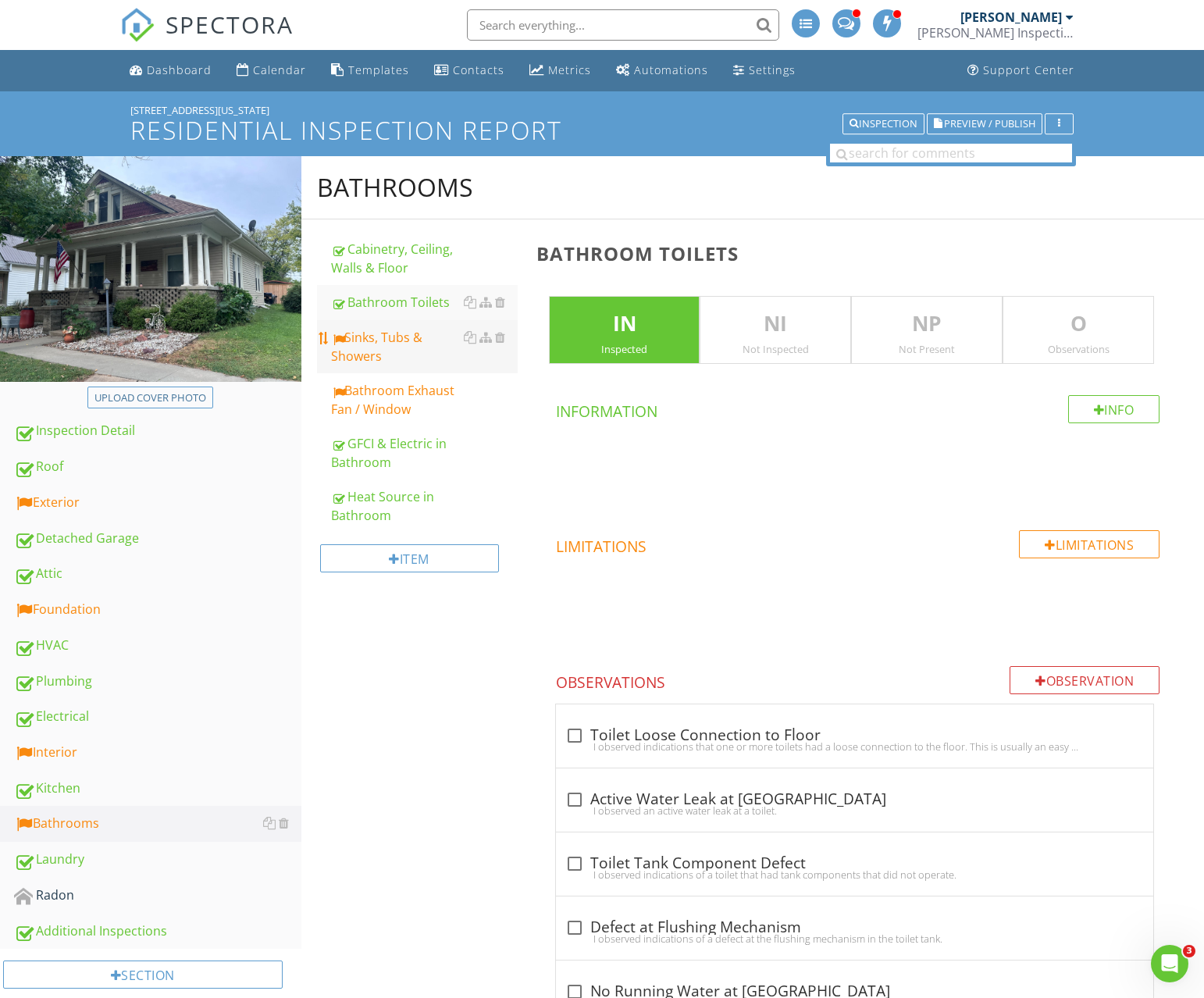
click at [386, 345] on div "Sinks, Tubs & Showers" at bounding box center [424, 346] width 187 height 37
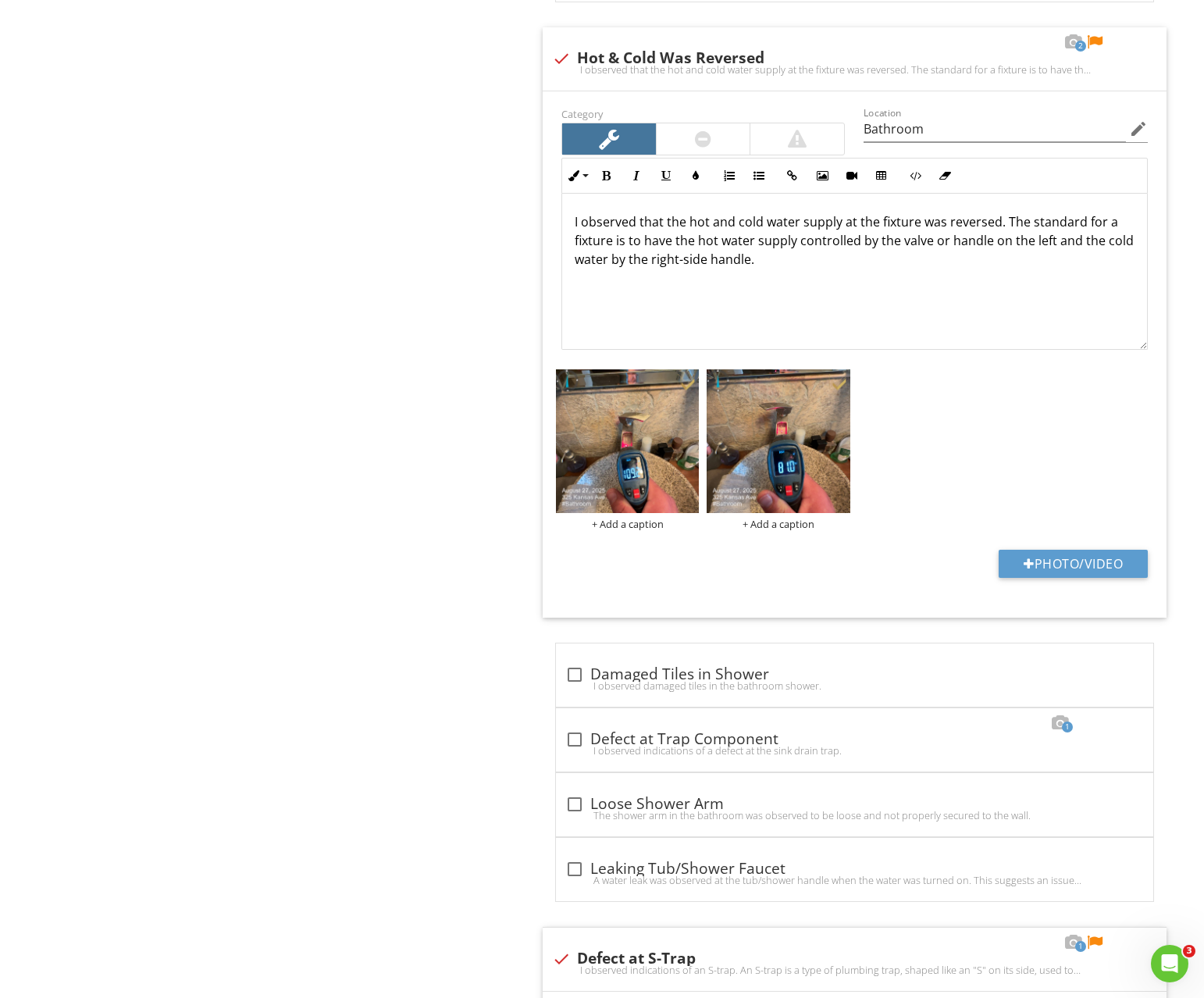
scroll to position [1488, 0]
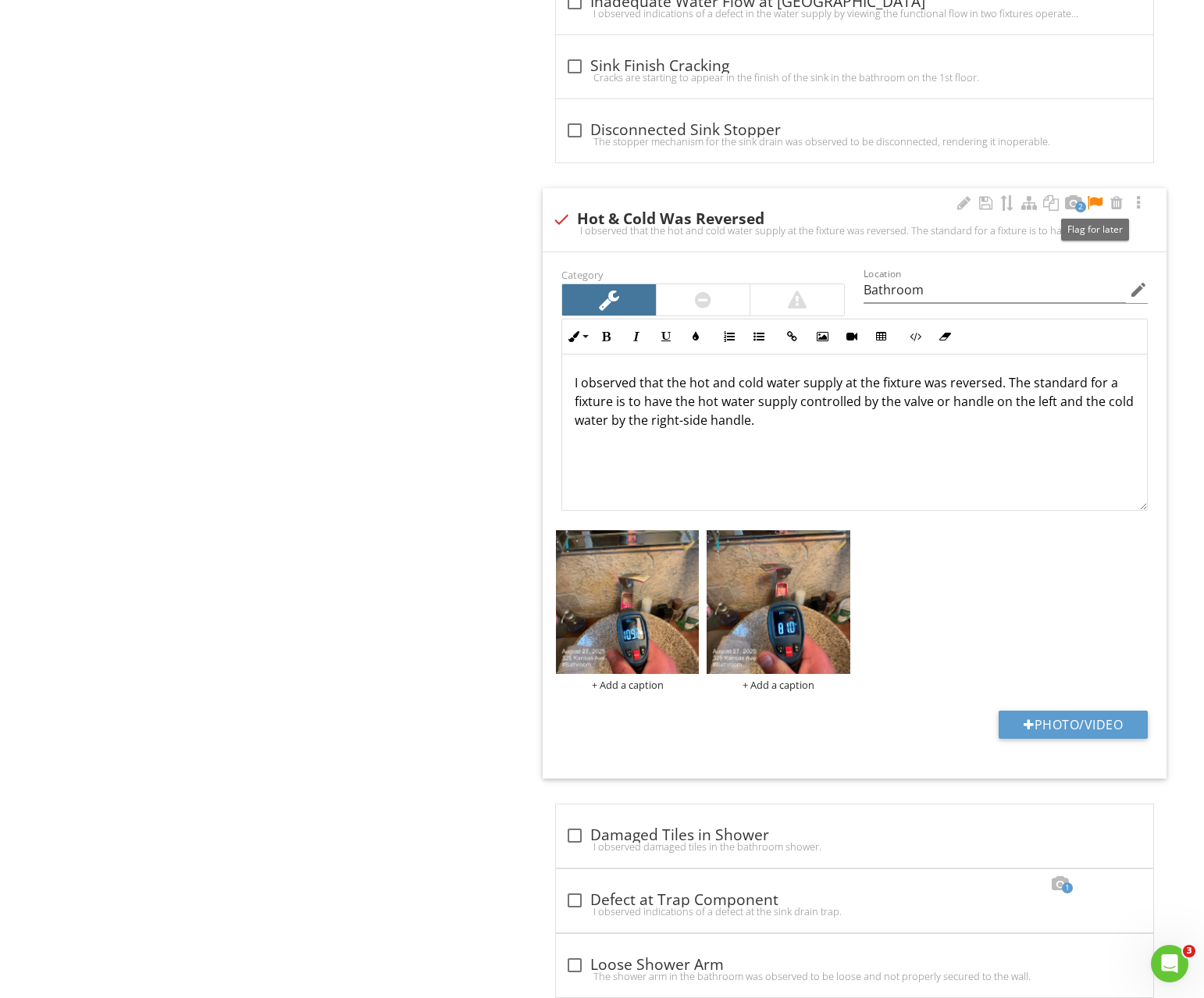
click at [1092, 198] on div at bounding box center [1094, 202] width 19 height 16
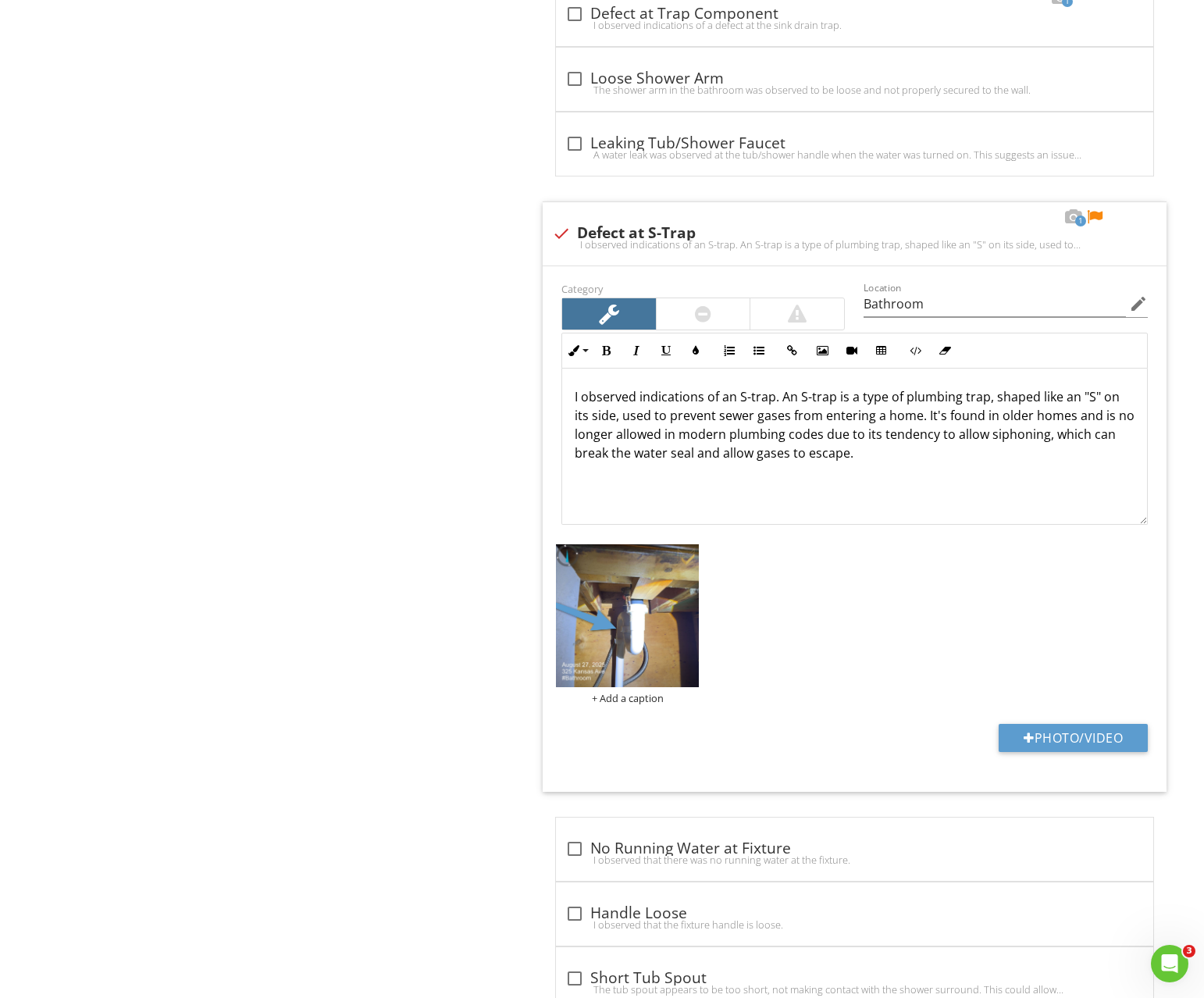
scroll to position [2354, 0]
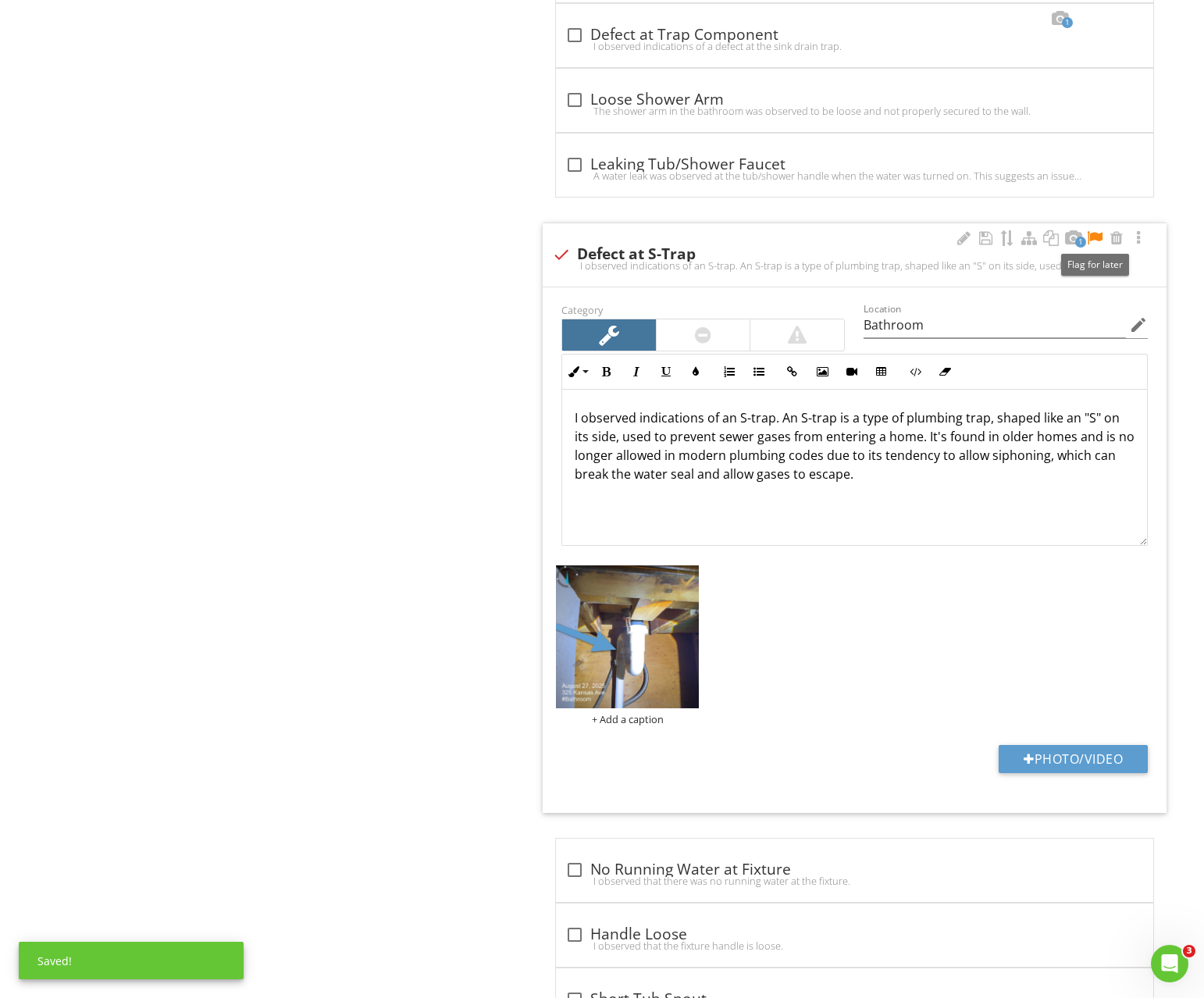
click at [1094, 234] on div at bounding box center [1094, 238] width 19 height 16
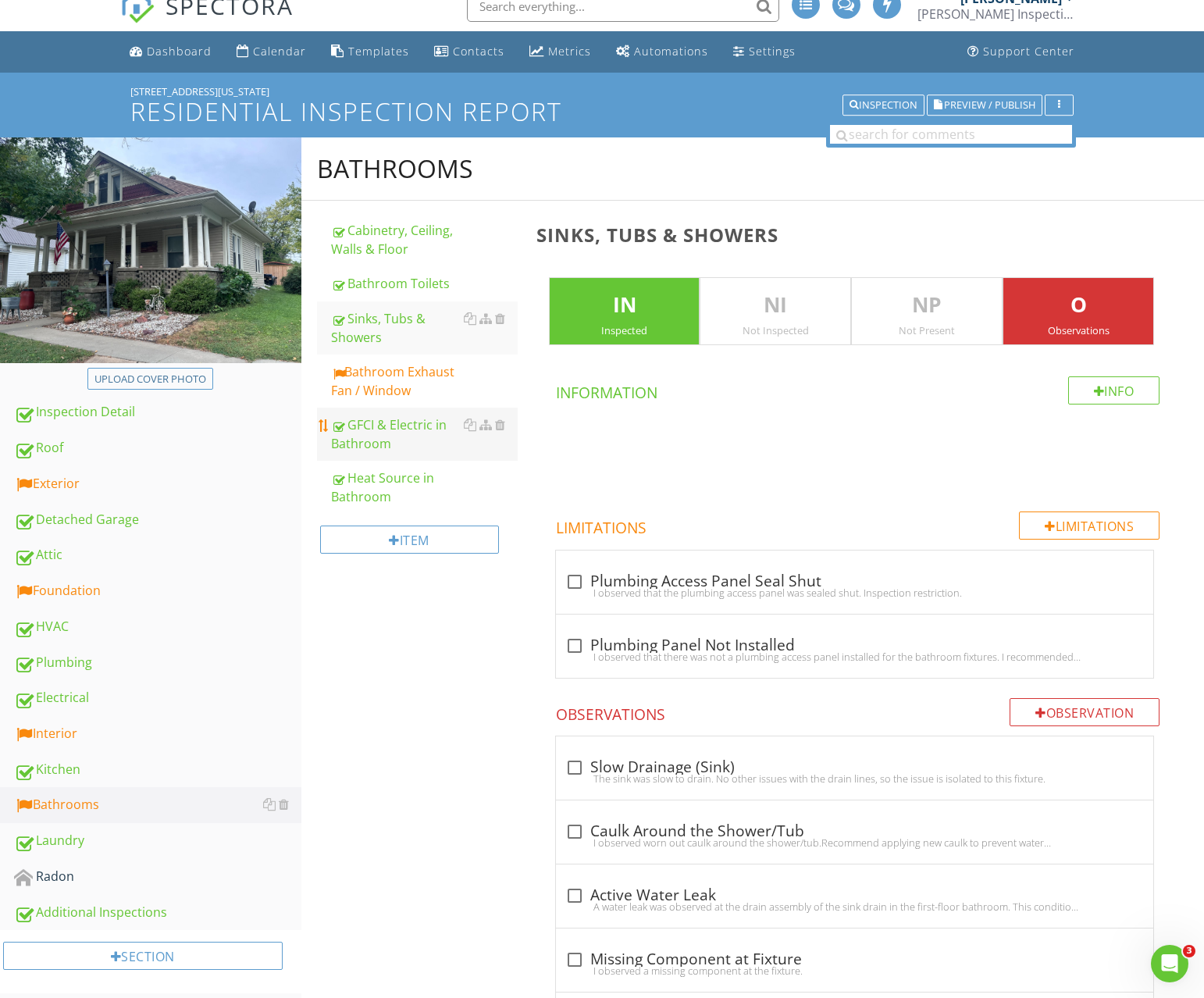
scroll to position [0, 0]
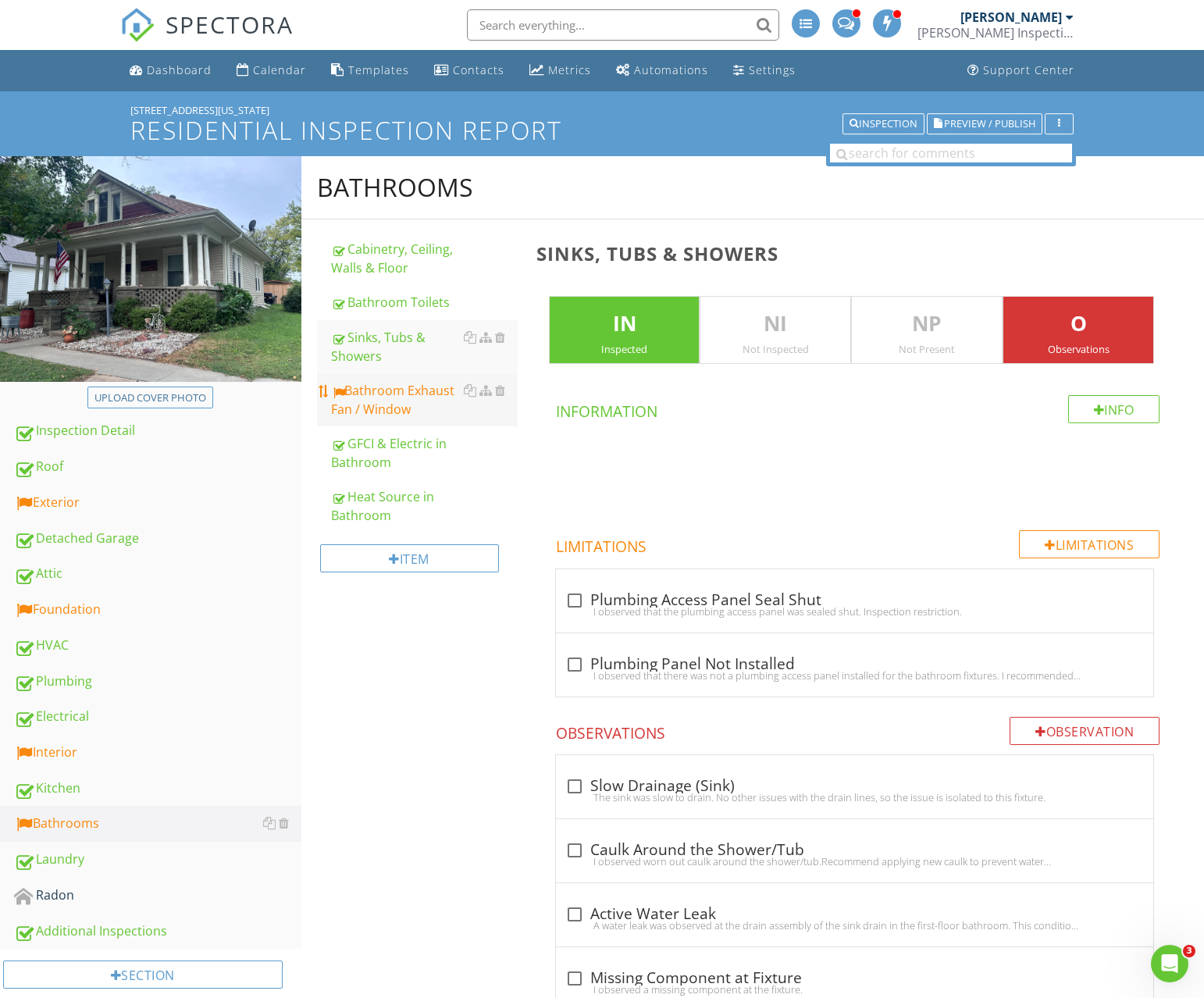
click at [391, 402] on div "Bathroom Exhaust Fan / Window" at bounding box center [424, 400] width 187 height 37
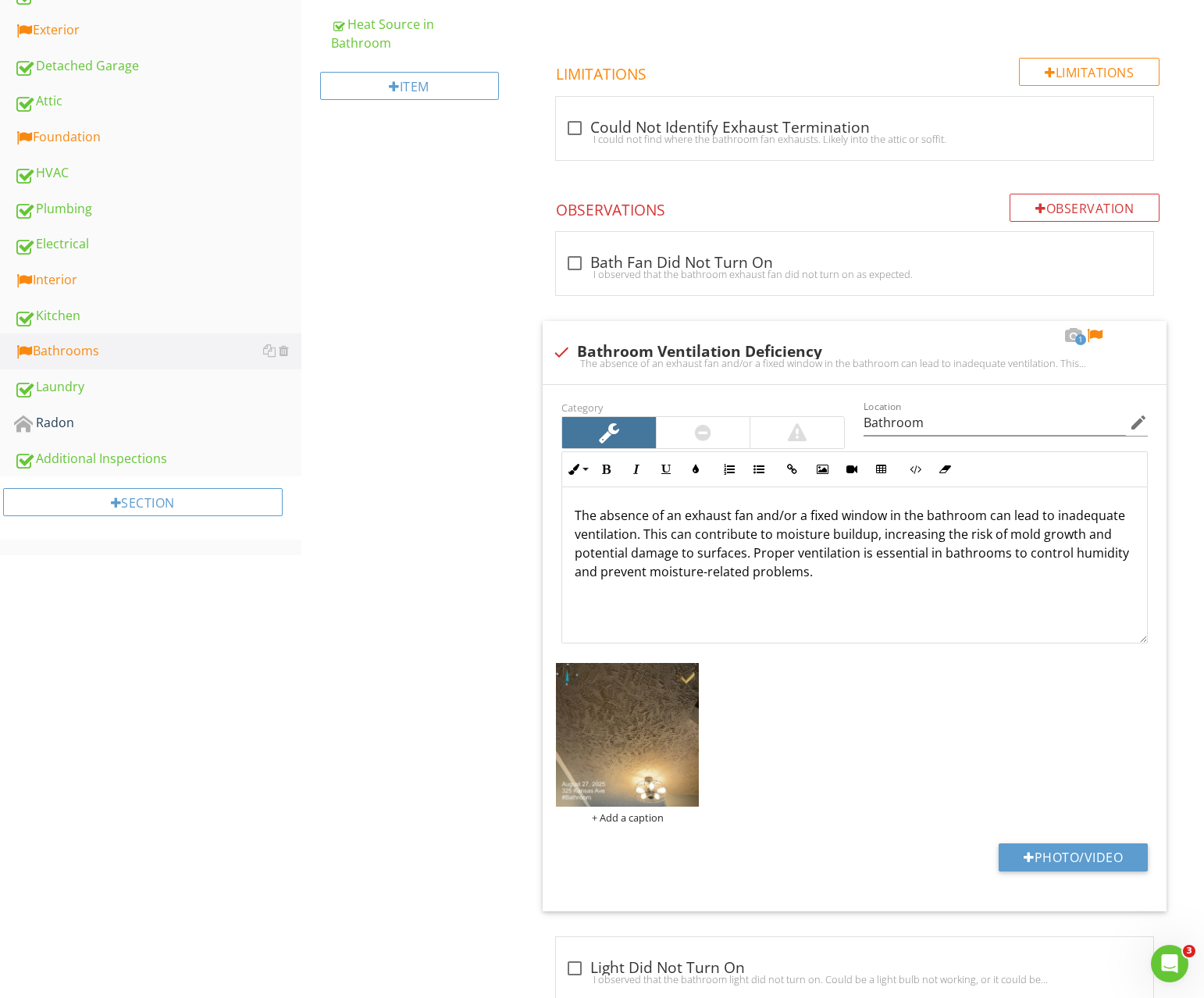
scroll to position [478, 0]
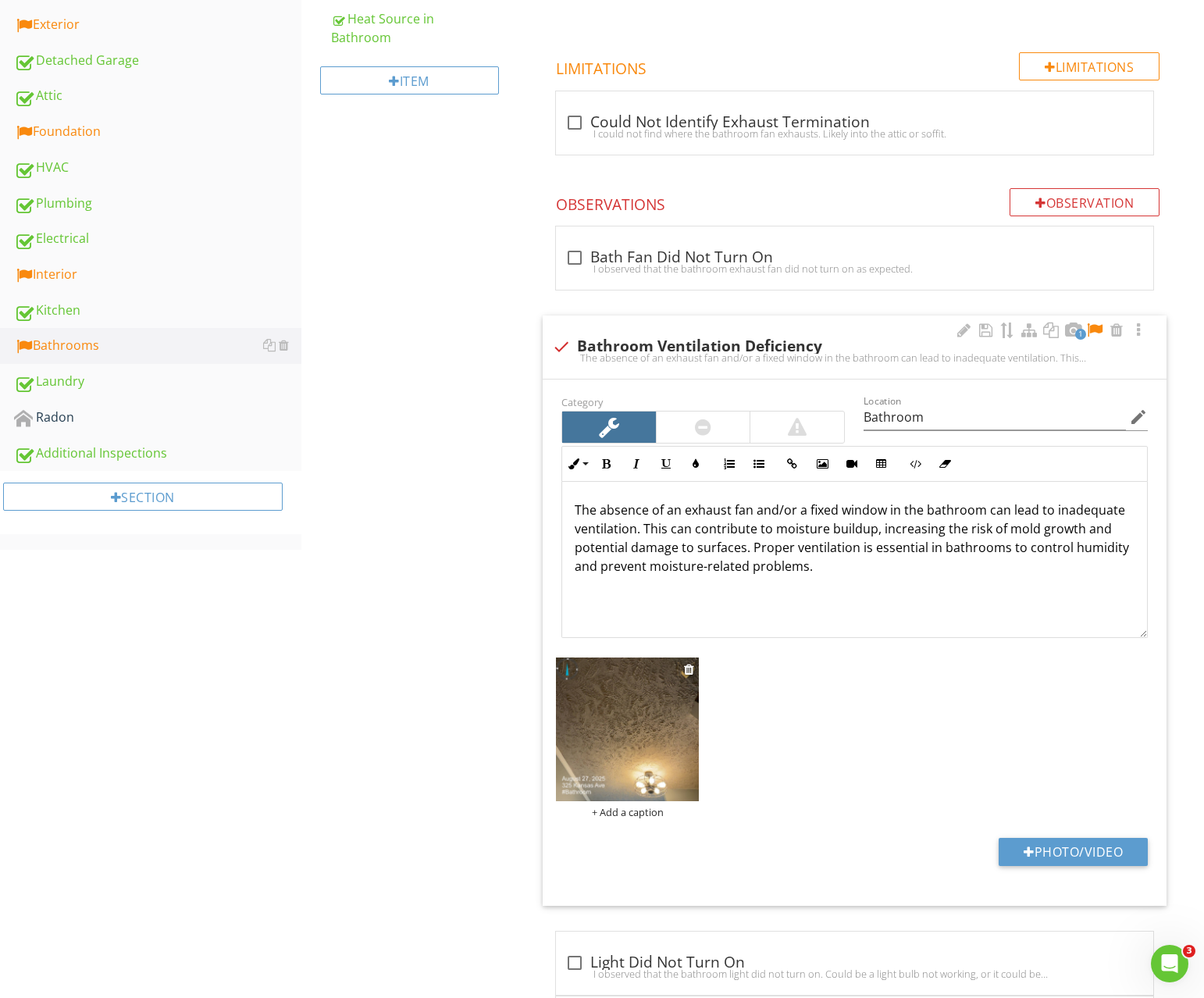
click at [652, 738] on img at bounding box center [628, 729] width 144 height 144
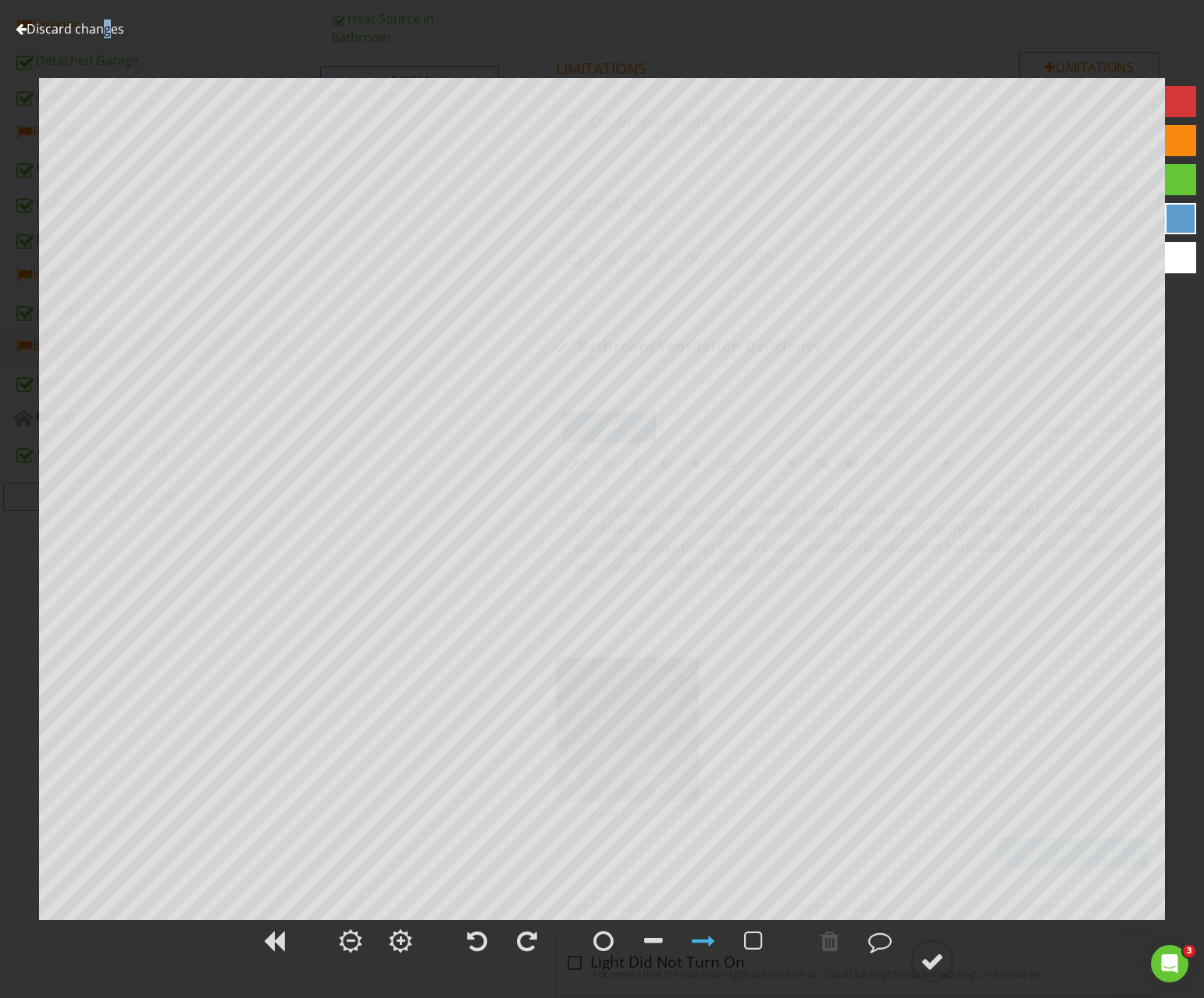
click at [62, 23] on link "Discard changes" at bounding box center [70, 29] width 109 height 18
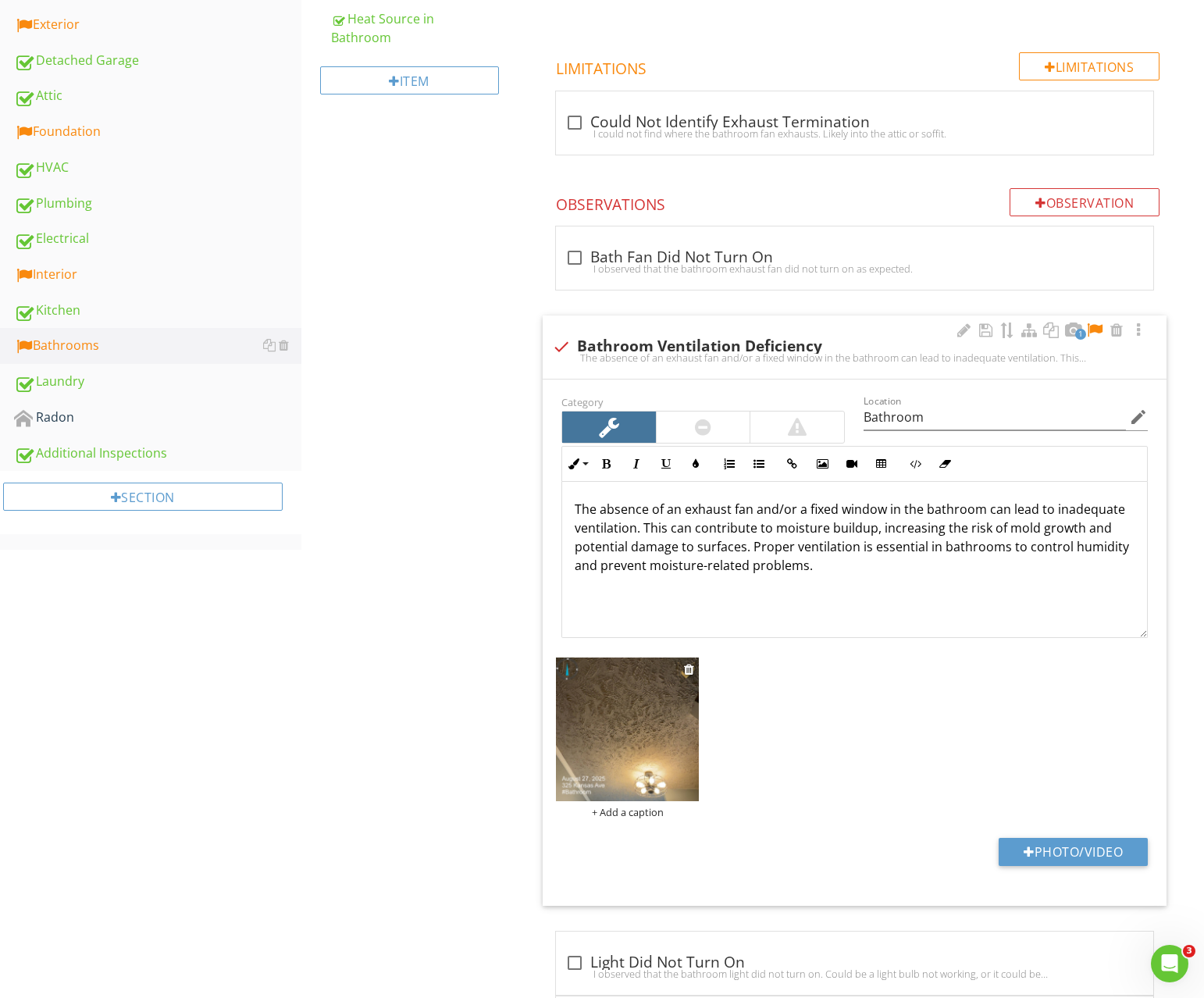
scroll to position [0, 0]
click at [647, 809] on div "+ Add a caption" at bounding box center [628, 811] width 144 height 12
click at [856, 741] on div "Caption 1st Floor 2nd Floor 3rd Floor Basement Crawlspace Attic Exterior Garage…" at bounding box center [602, 499] width 1204 height 998
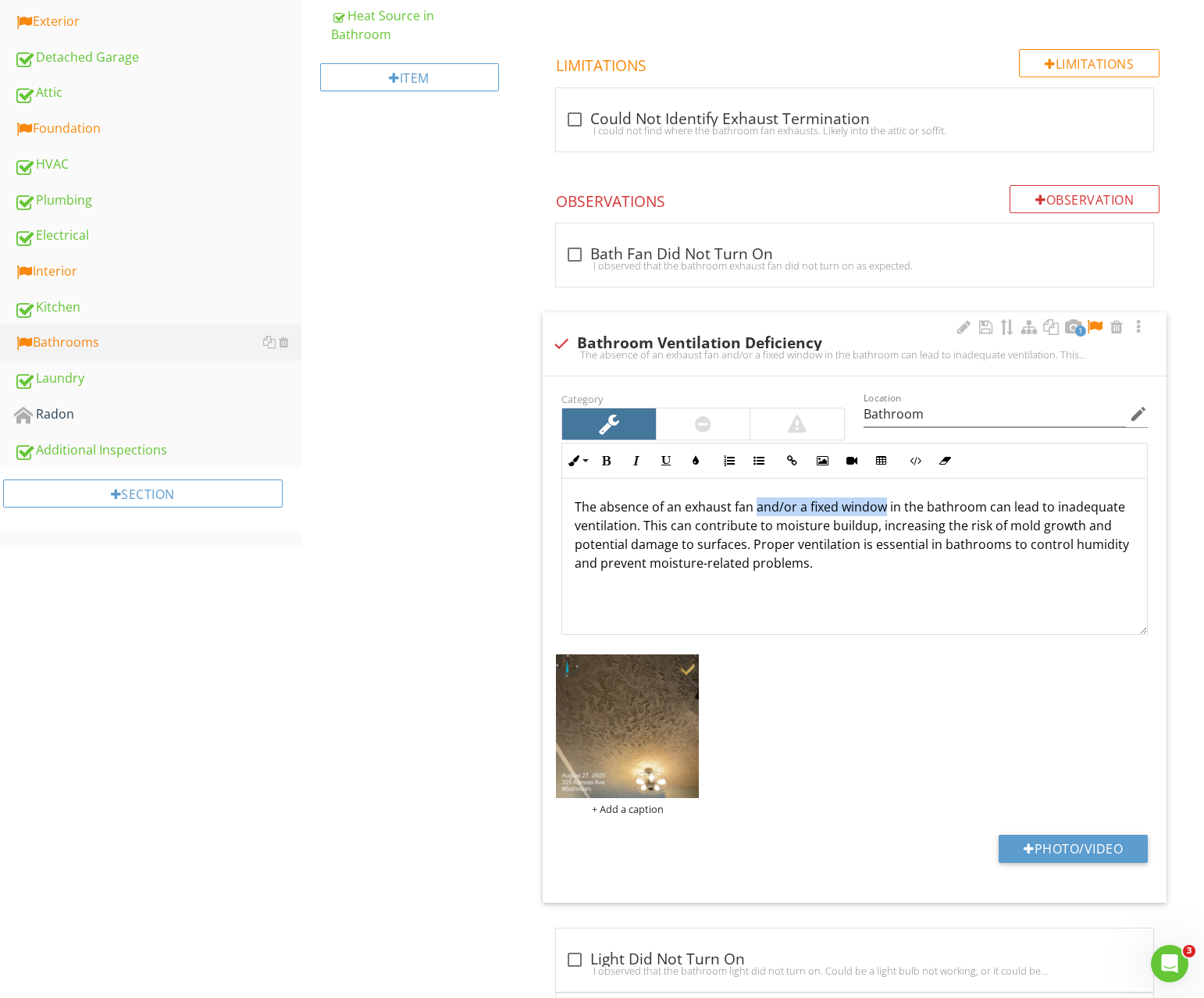
drag, startPoint x: 757, startPoint y: 509, endPoint x: 883, endPoint y: 508, distance: 126.0
click at [883, 508] on p "The absence of an exhaust fan and/or a fixed window in the bathroom can lead to…" at bounding box center [854, 535] width 560 height 75
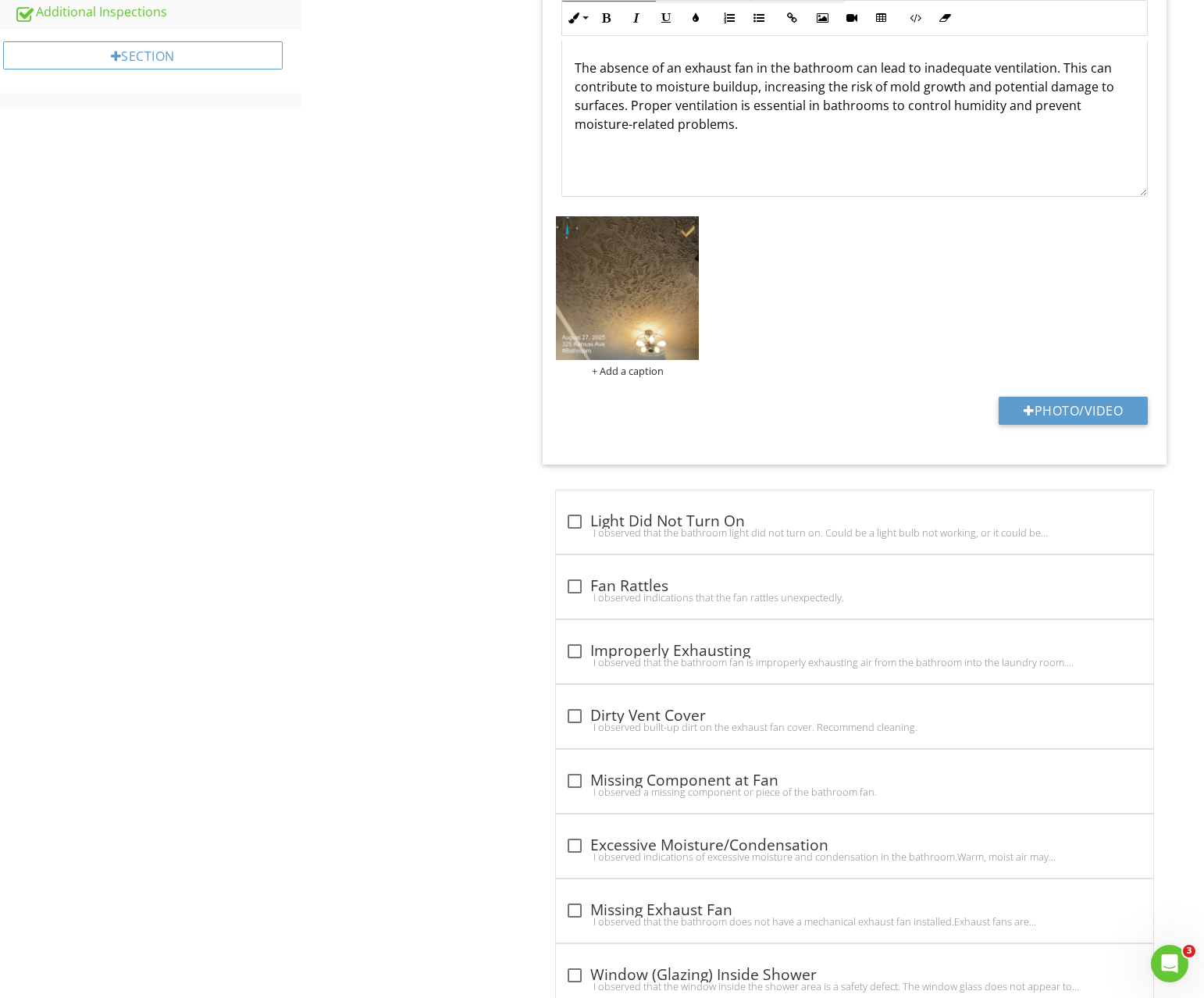
scroll to position [1023, 0]
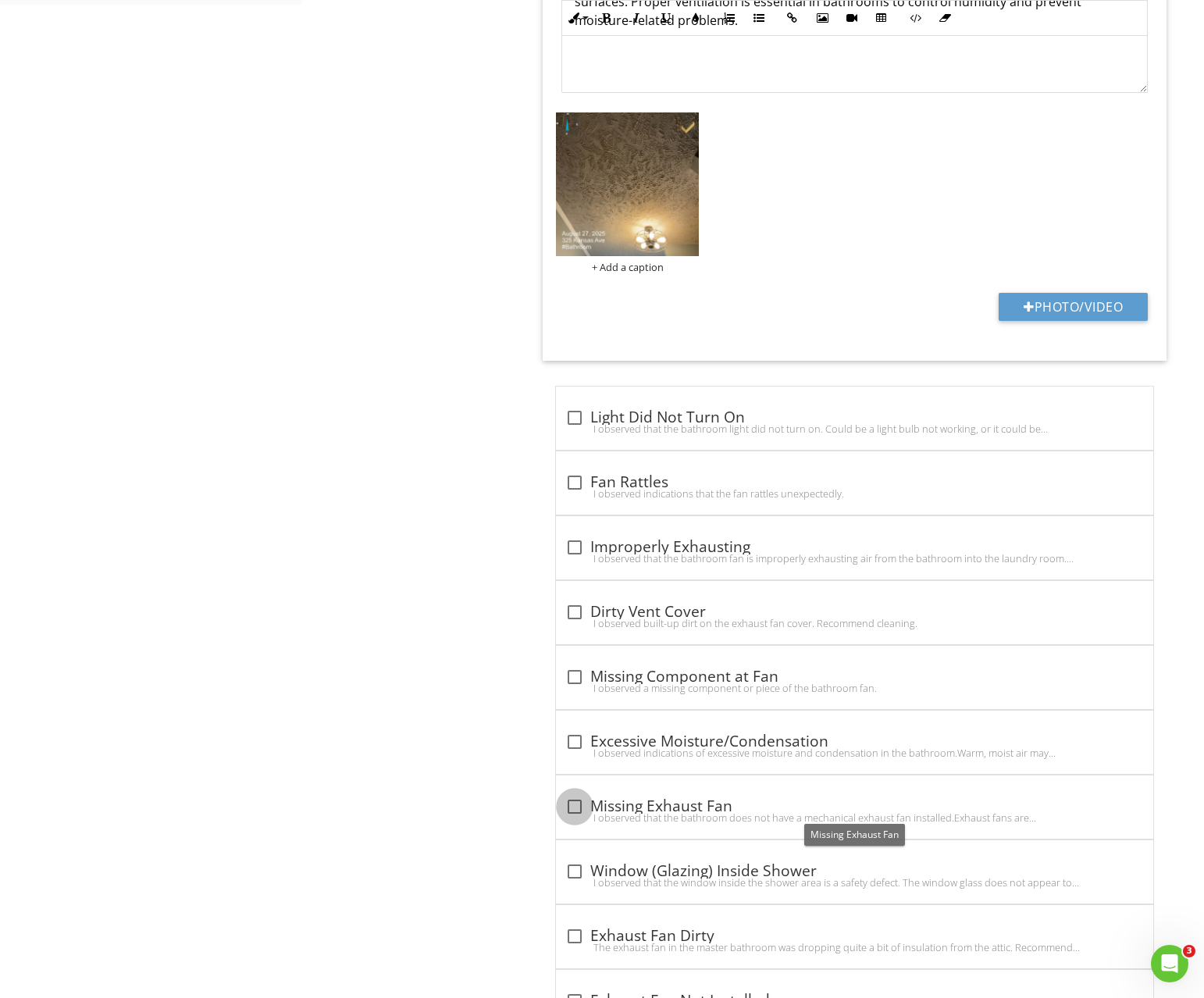
drag, startPoint x: 576, startPoint y: 804, endPoint x: 538, endPoint y: 780, distance: 44.9
click at [576, 804] on div at bounding box center [575, 807] width 27 height 27
checkbox input "true"
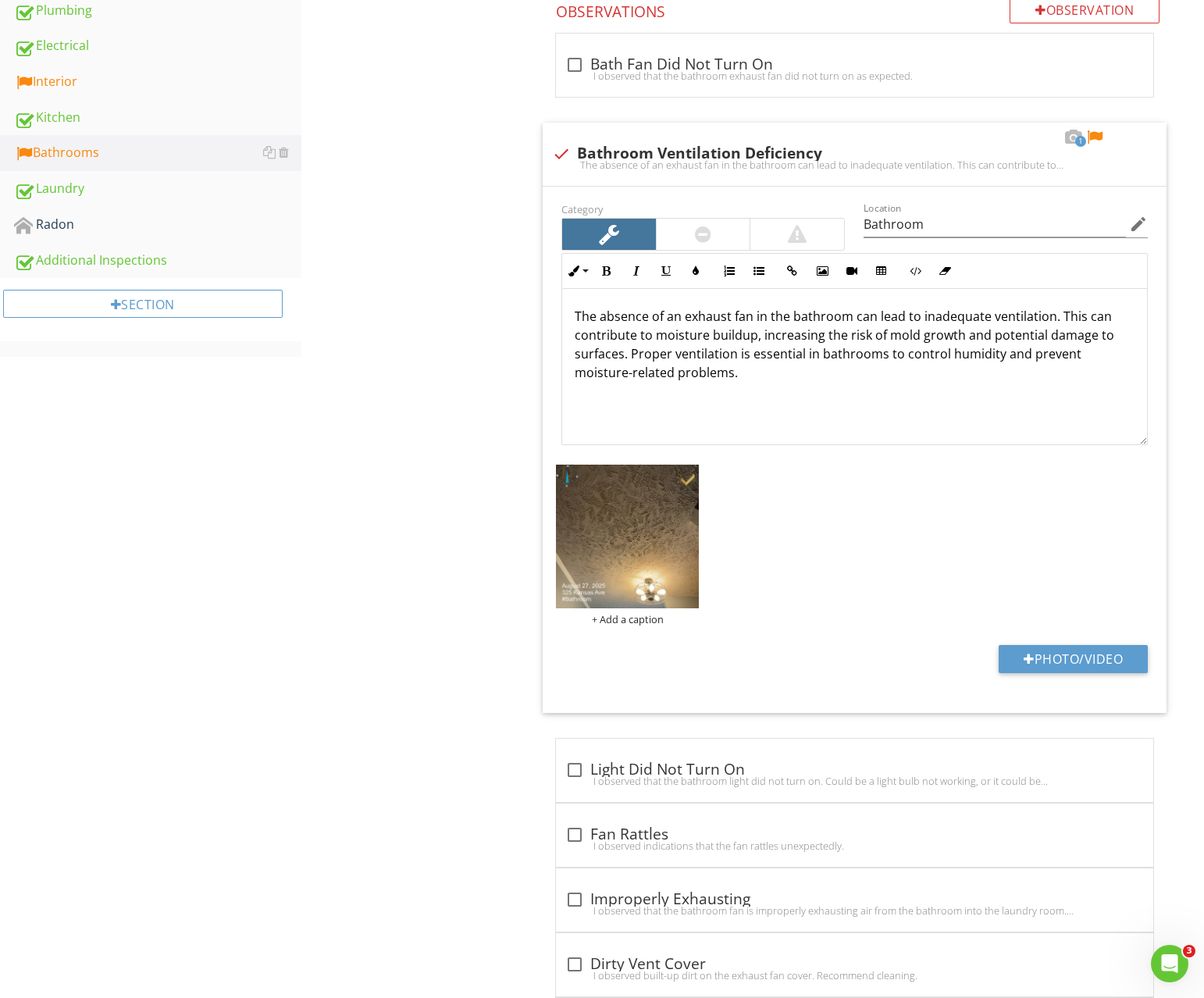
scroll to position [577, 0]
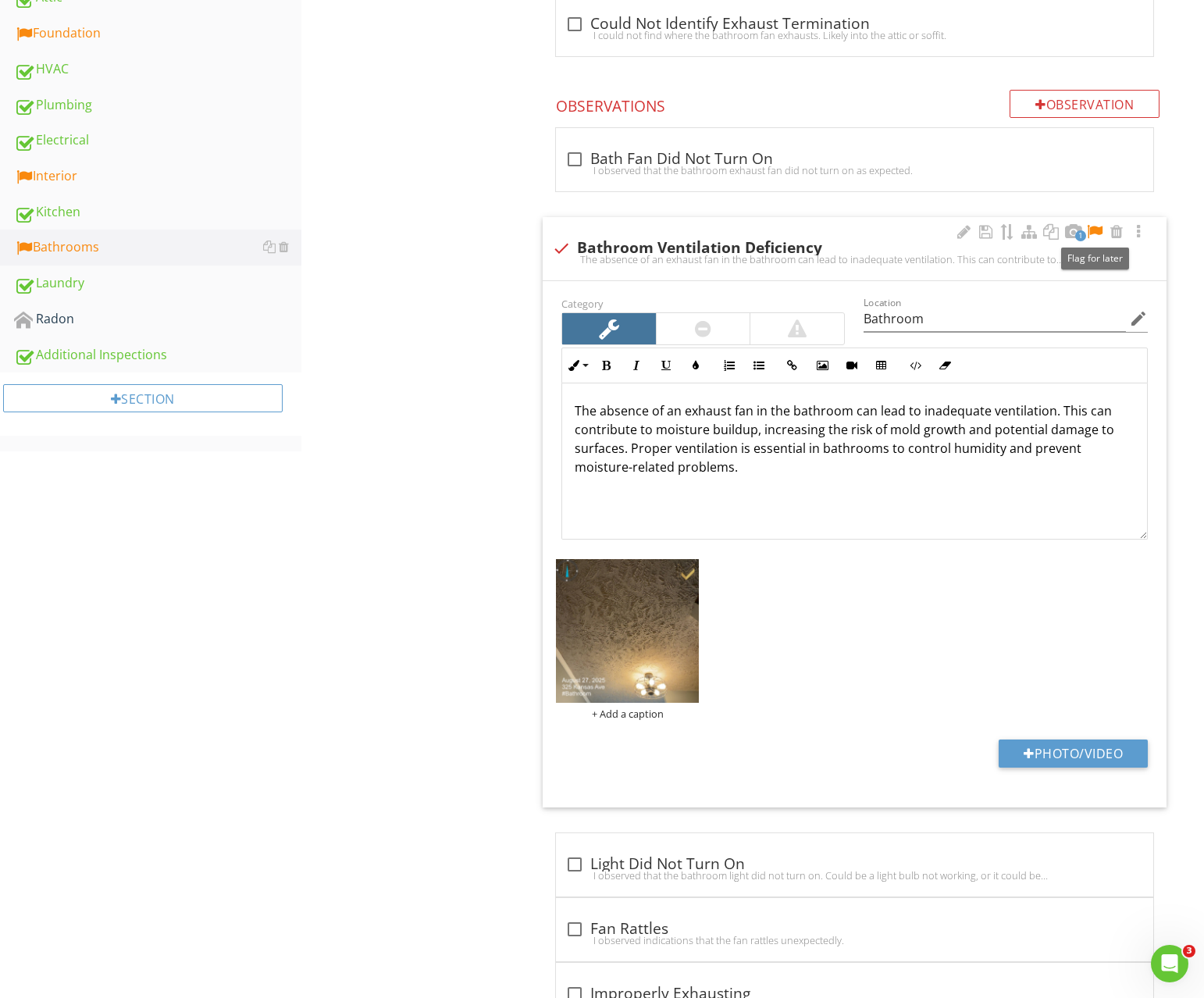
drag, startPoint x: 1092, startPoint y: 226, endPoint x: 943, endPoint y: 238, distance: 149.5
click at [1090, 226] on div at bounding box center [1094, 231] width 19 height 16
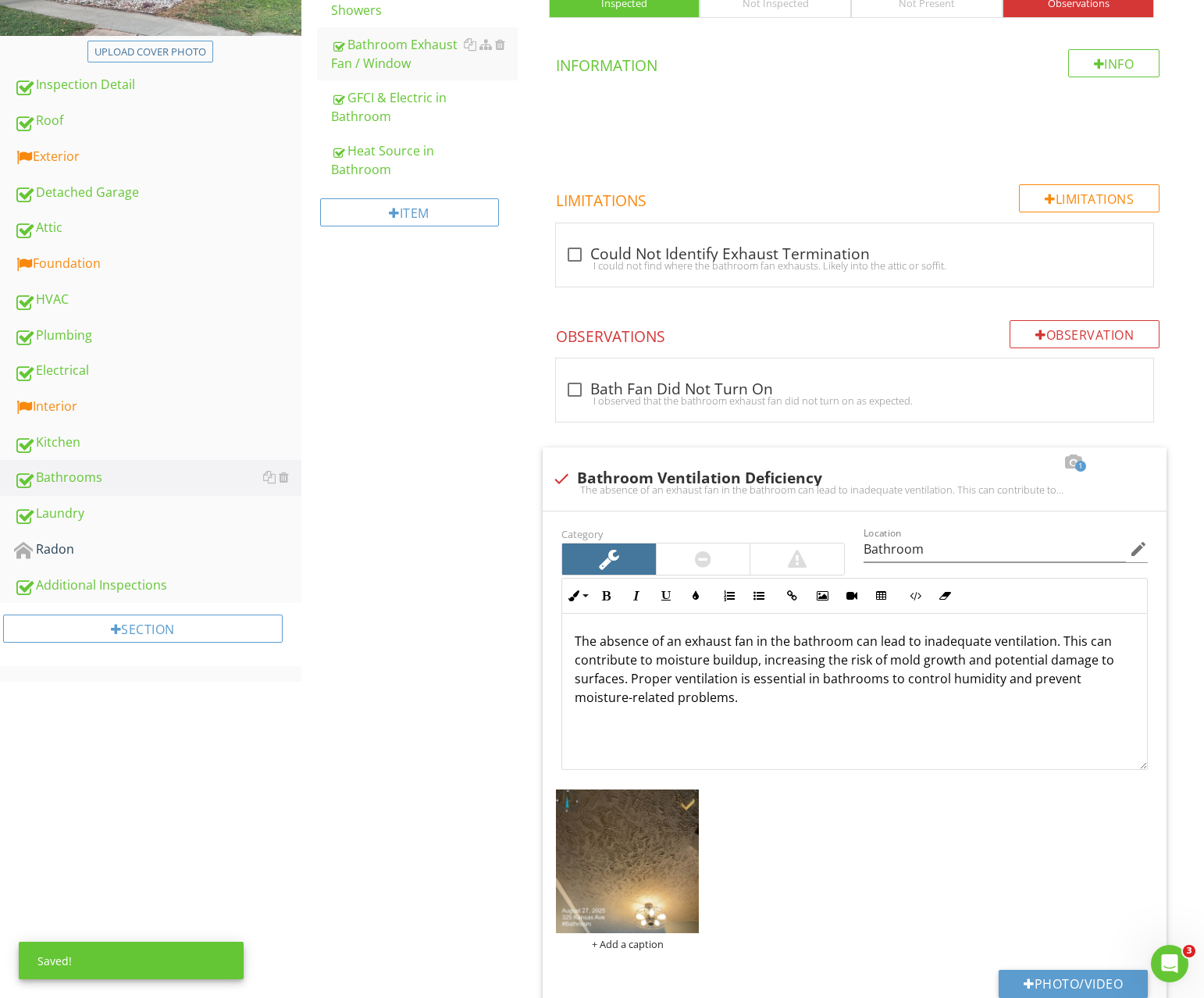
scroll to position [0, 0]
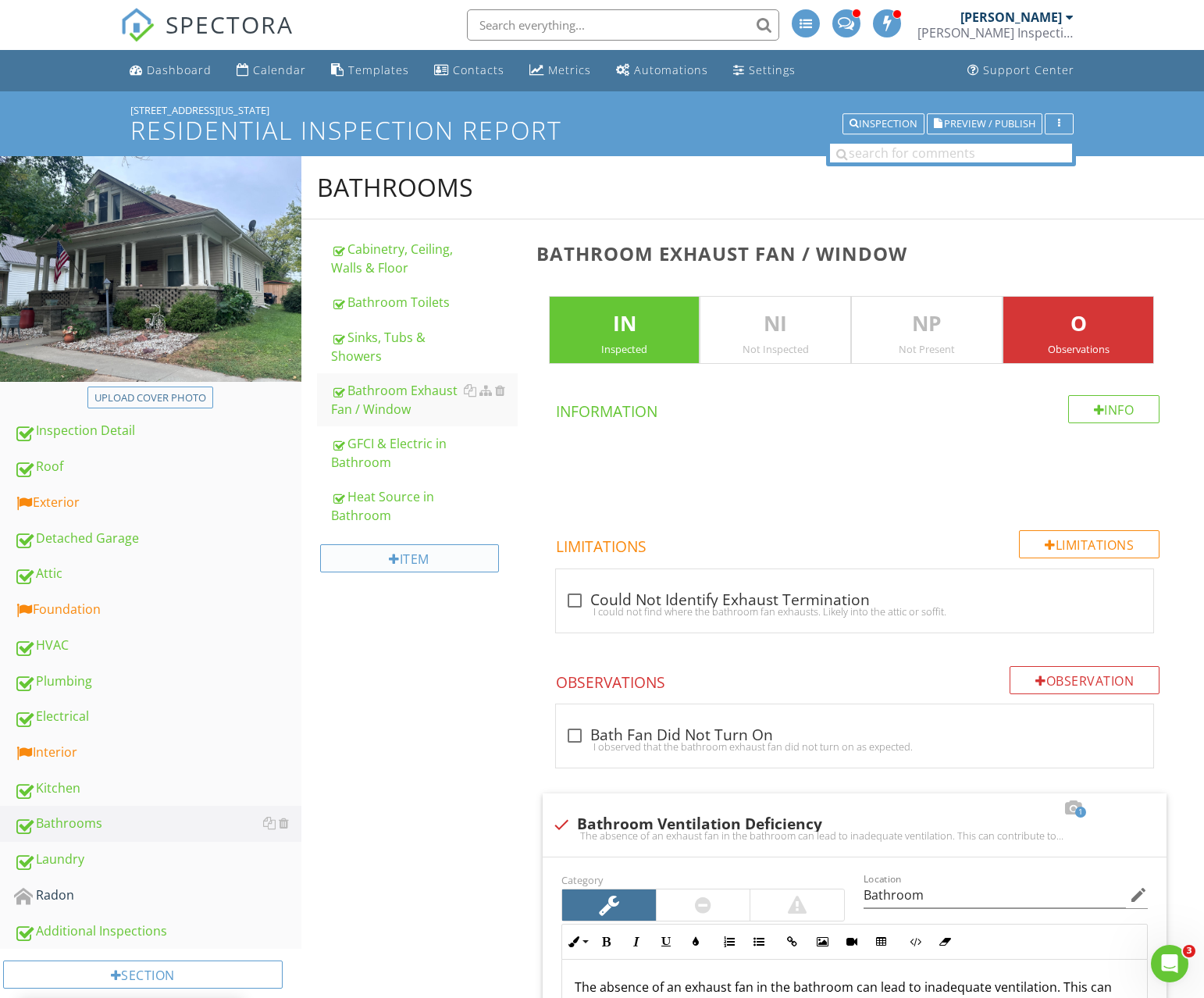
click at [96, 750] on div "Interior" at bounding box center [158, 753] width 288 height 20
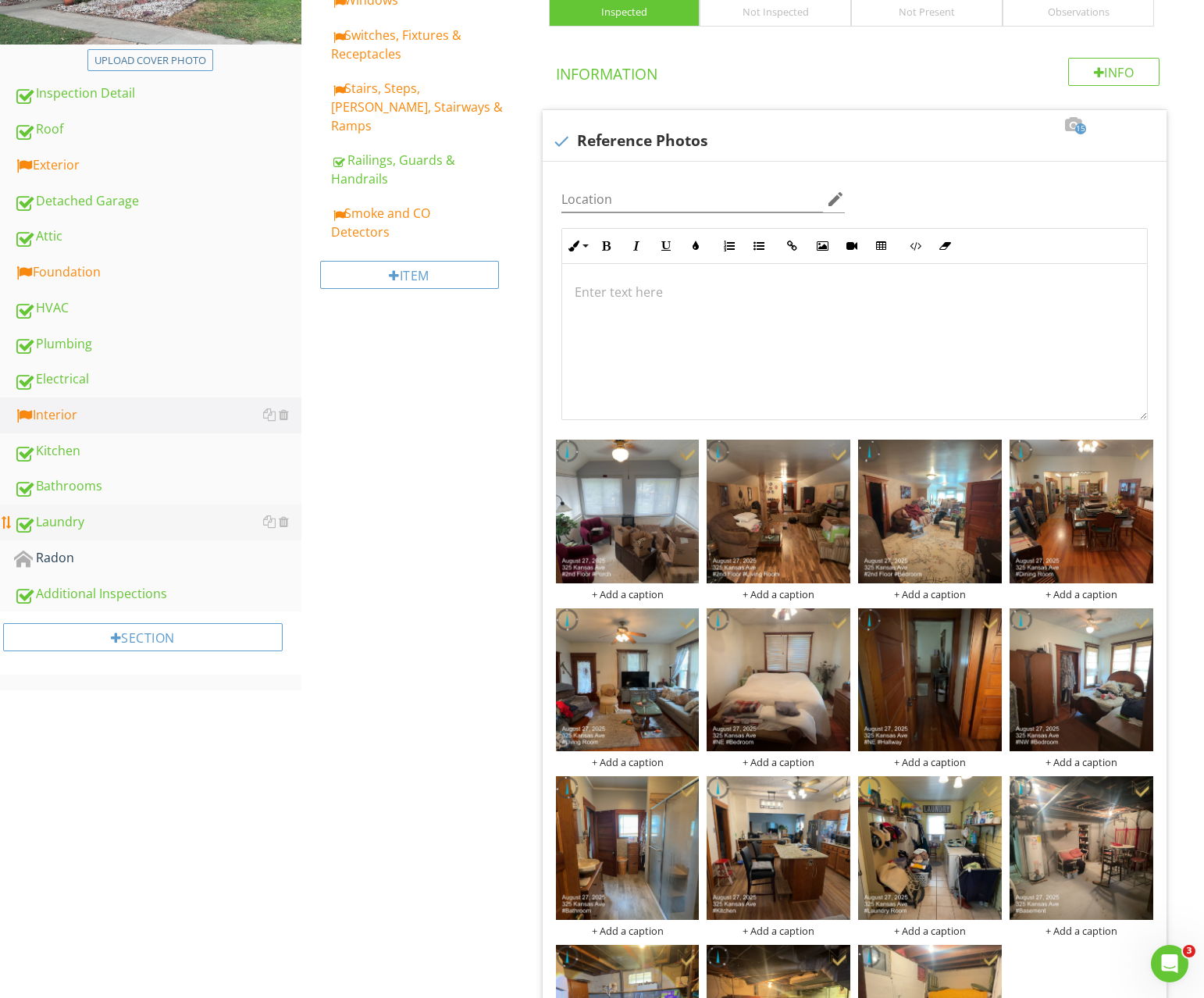
scroll to position [320, 0]
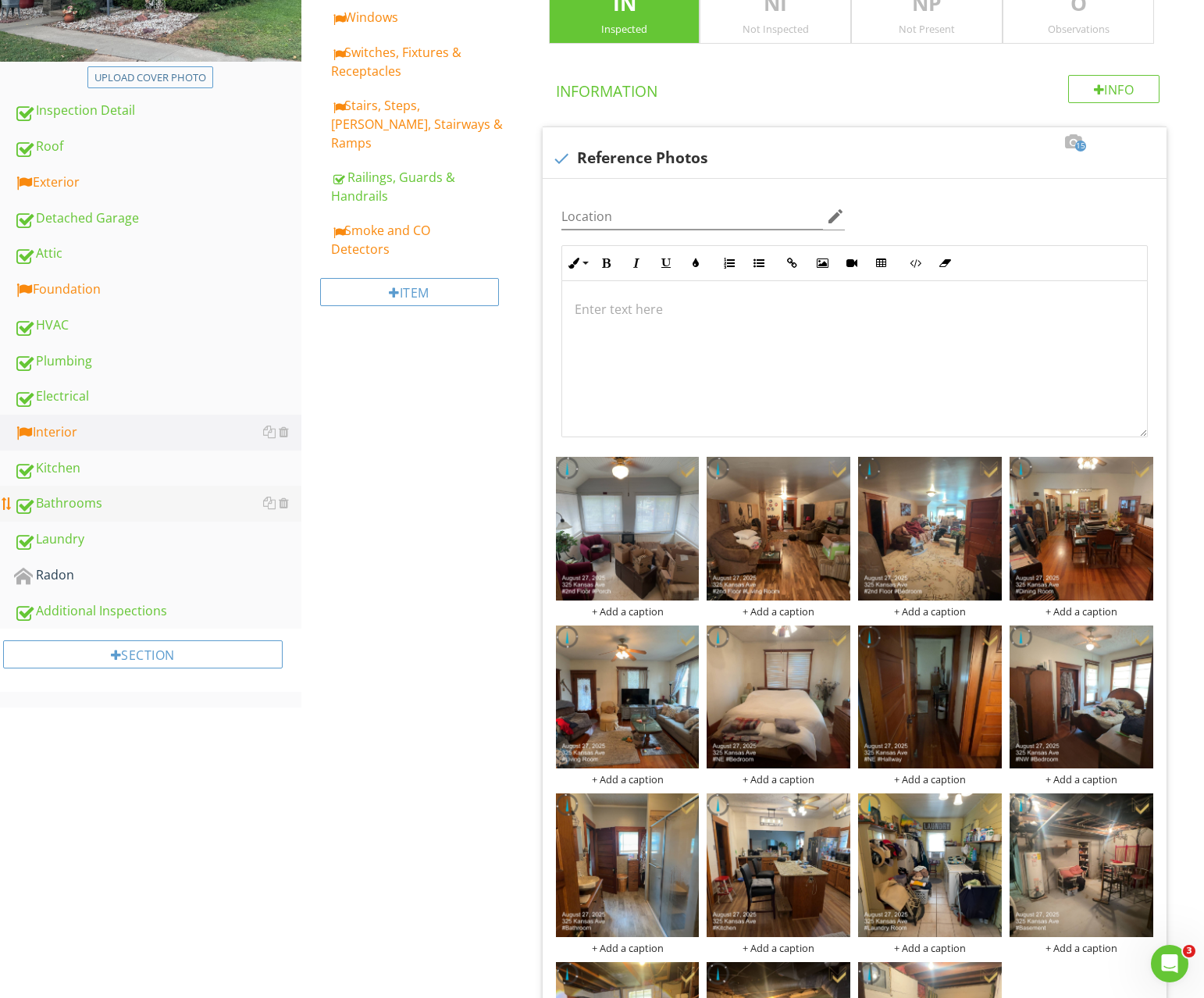
drag, startPoint x: 92, startPoint y: 496, endPoint x: 101, endPoint y: 496, distance: 9.0
click at [92, 496] on div "Bathrooms" at bounding box center [158, 504] width 288 height 20
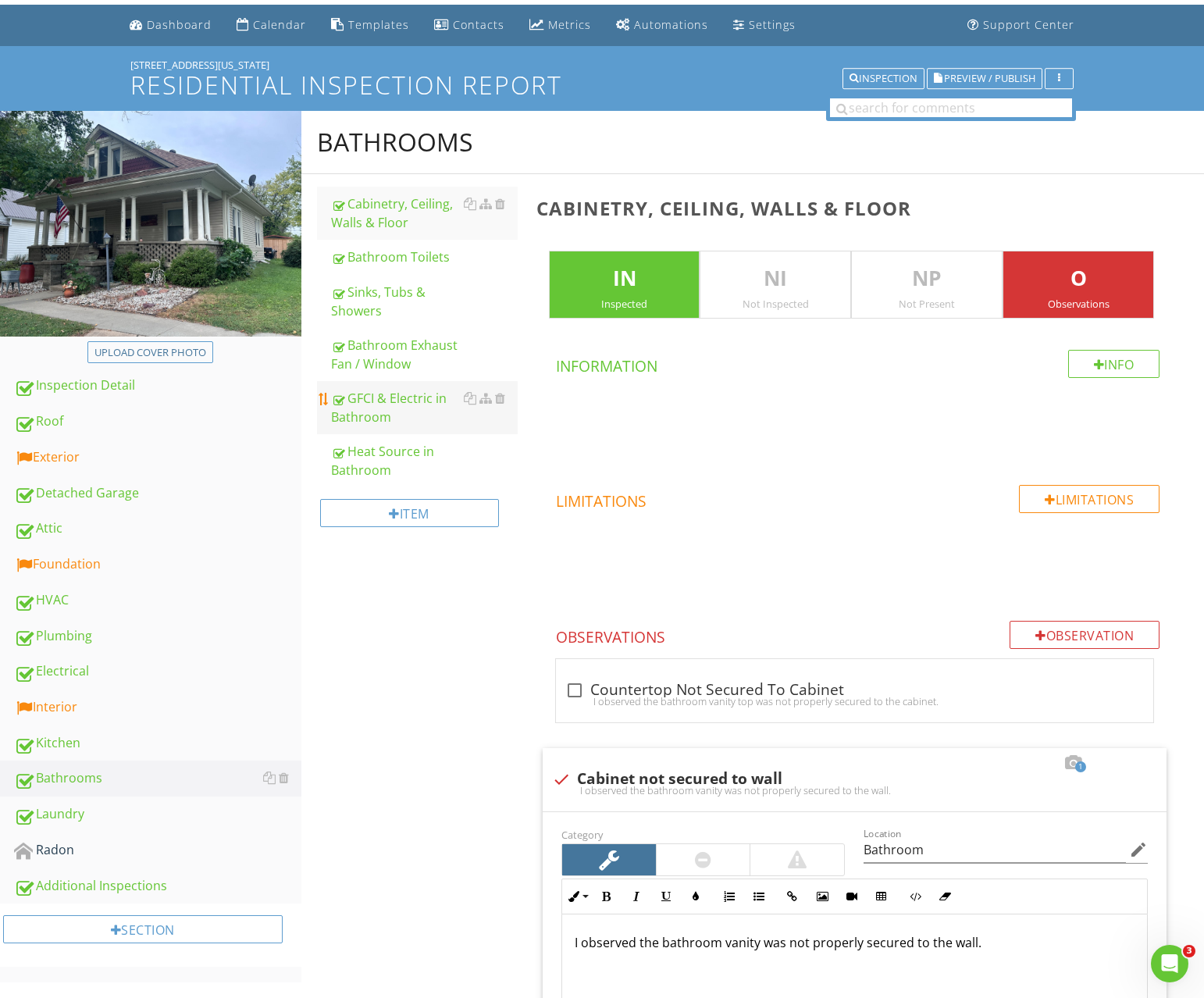
scroll to position [36, 0]
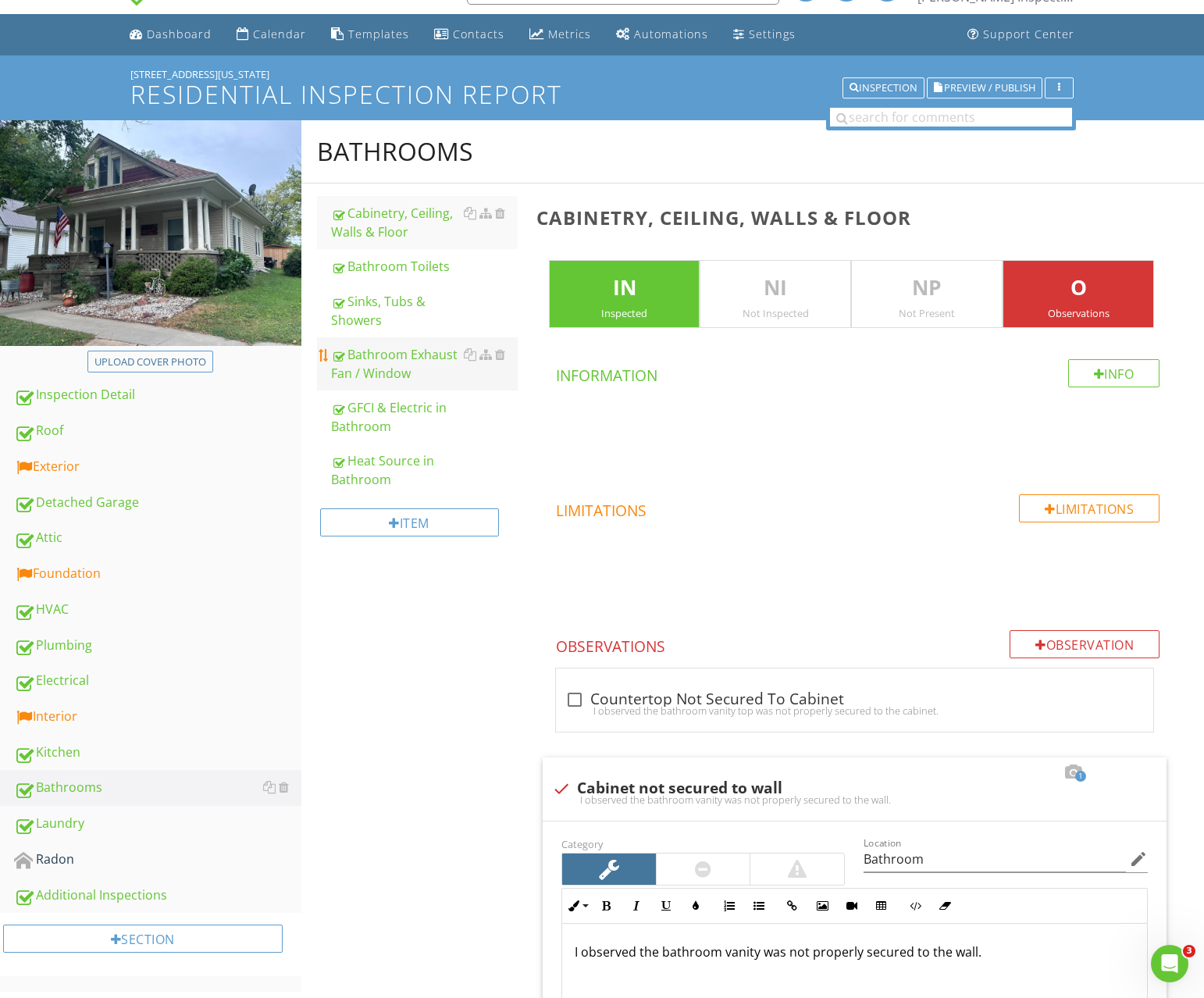
click at [395, 376] on div "Bathroom Exhaust Fan / Window" at bounding box center [424, 364] width 187 height 37
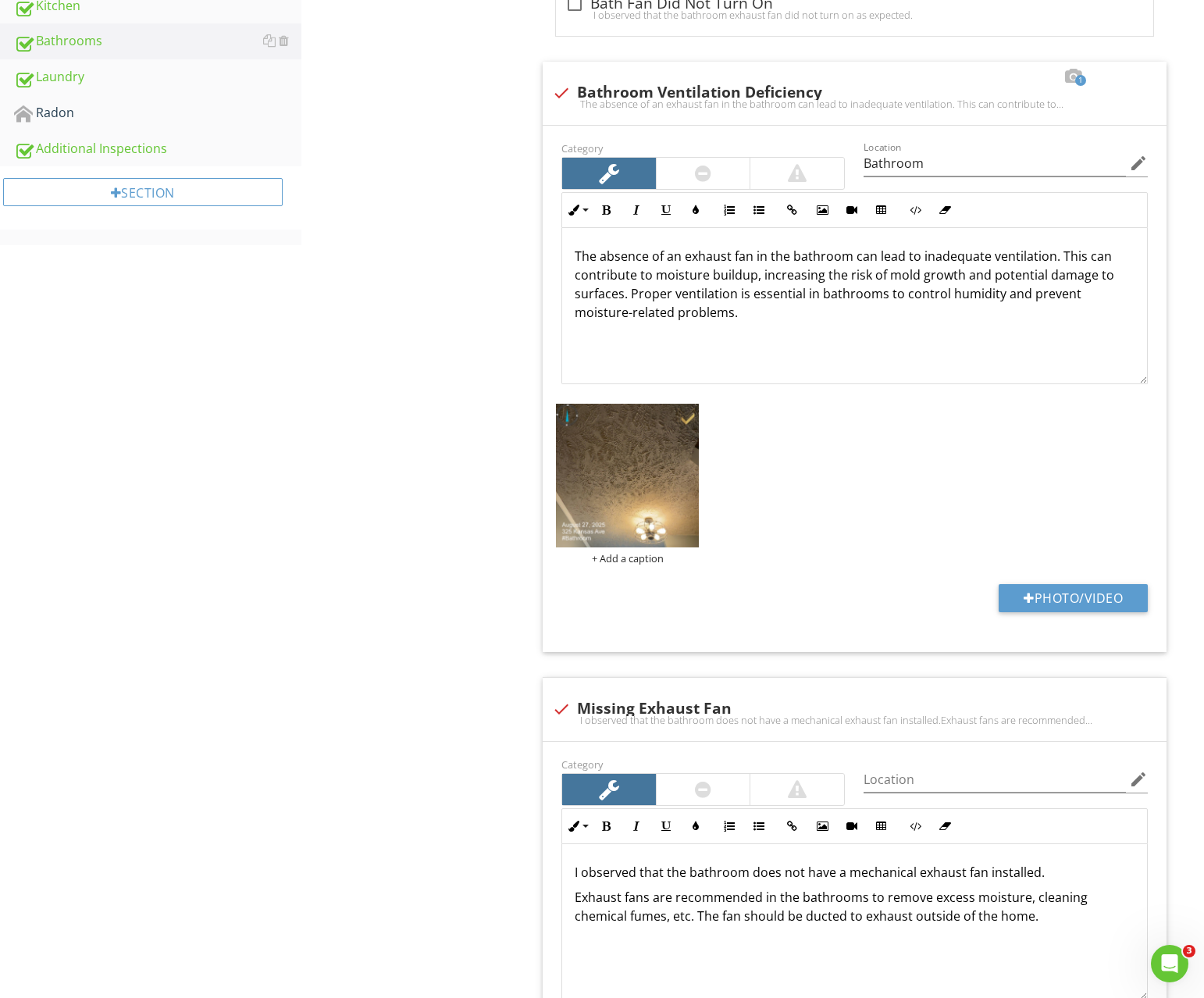
scroll to position [773, 0]
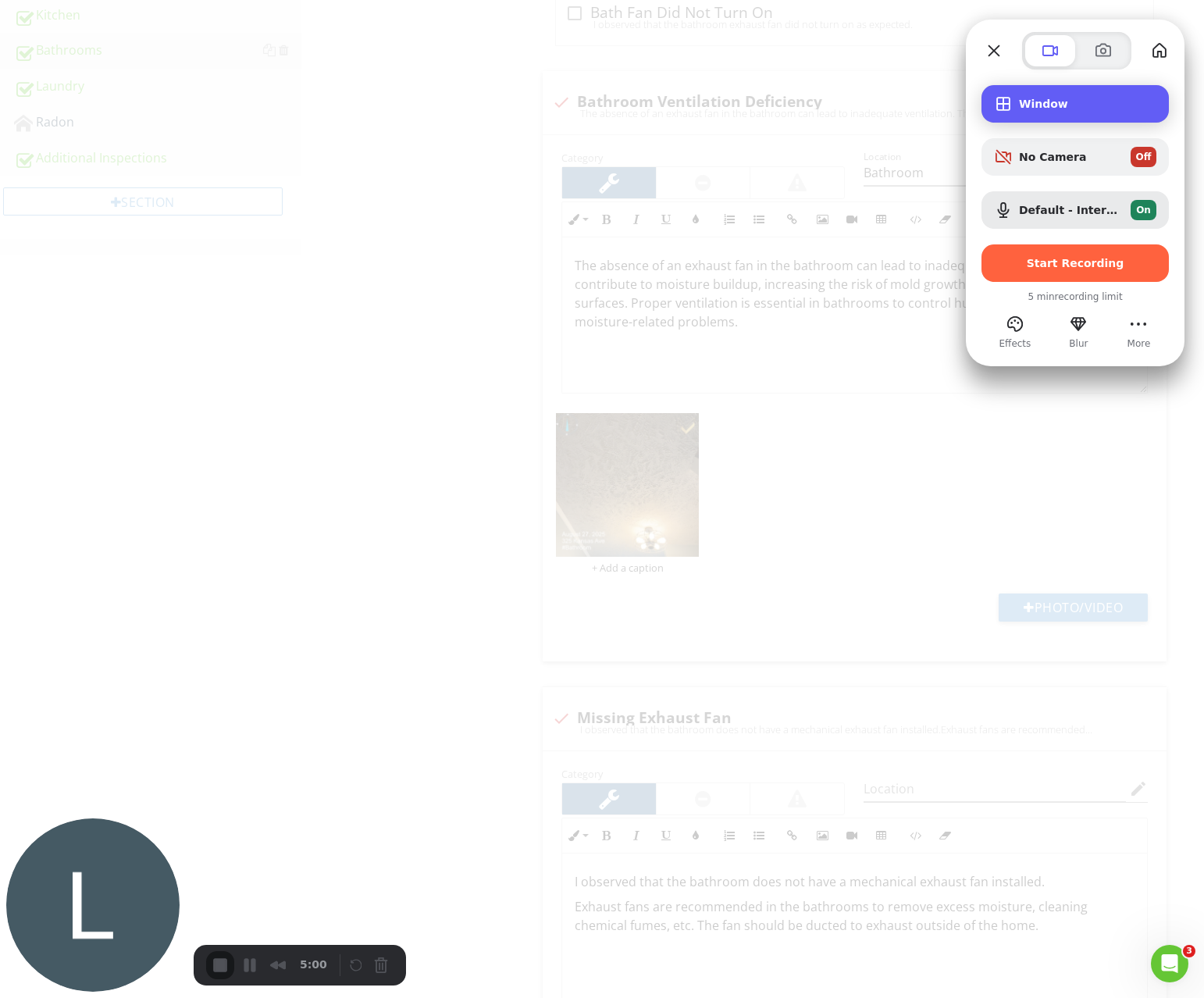
click at [1027, 89] on div "Window" at bounding box center [1075, 104] width 188 height 37
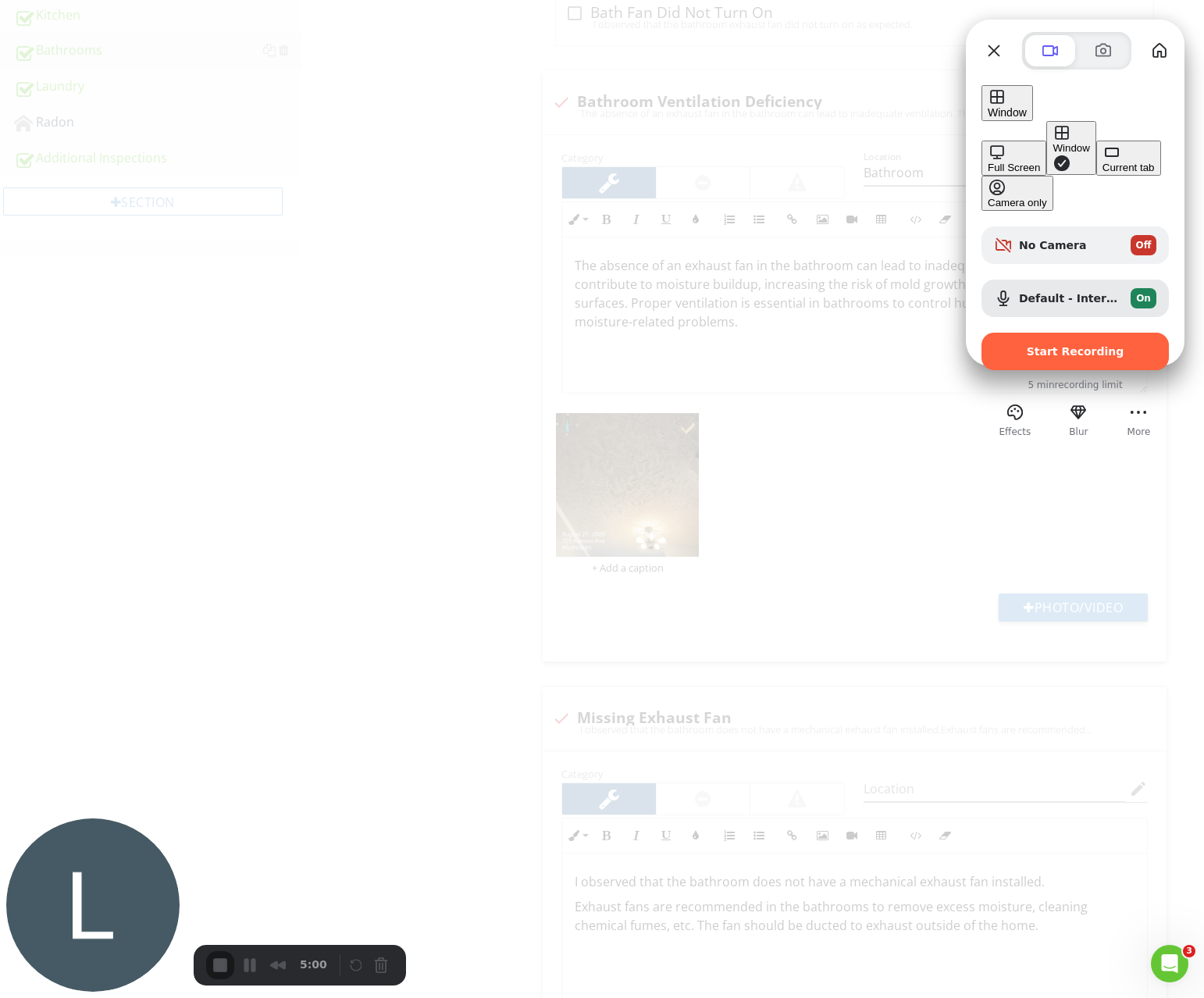
click at [1103, 174] on div "Current tab" at bounding box center [1129, 167] width 52 height 12
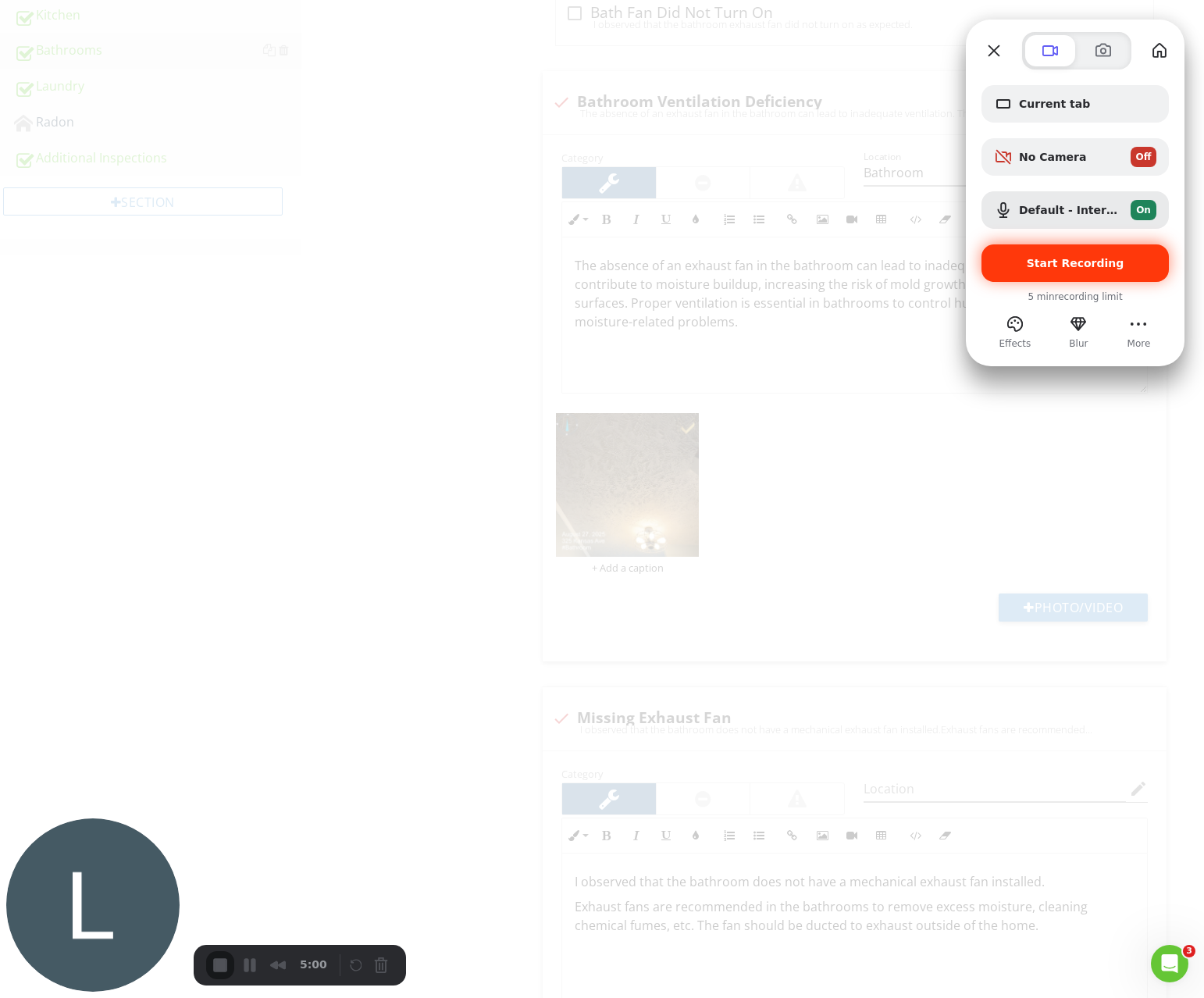
click at [1046, 272] on div "Start Recording" at bounding box center [1075, 263] width 188 height 37
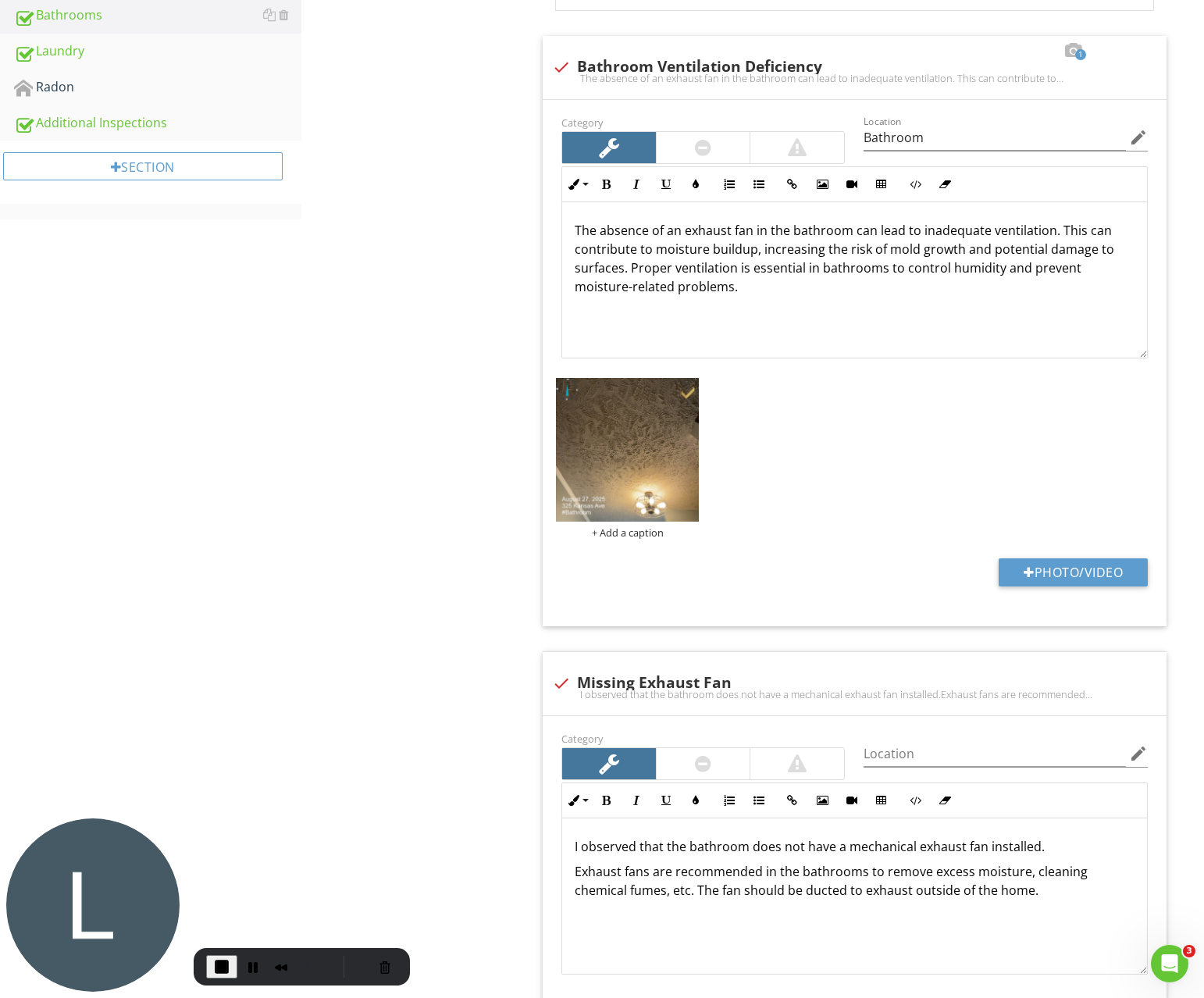
scroll to position [866, 0]
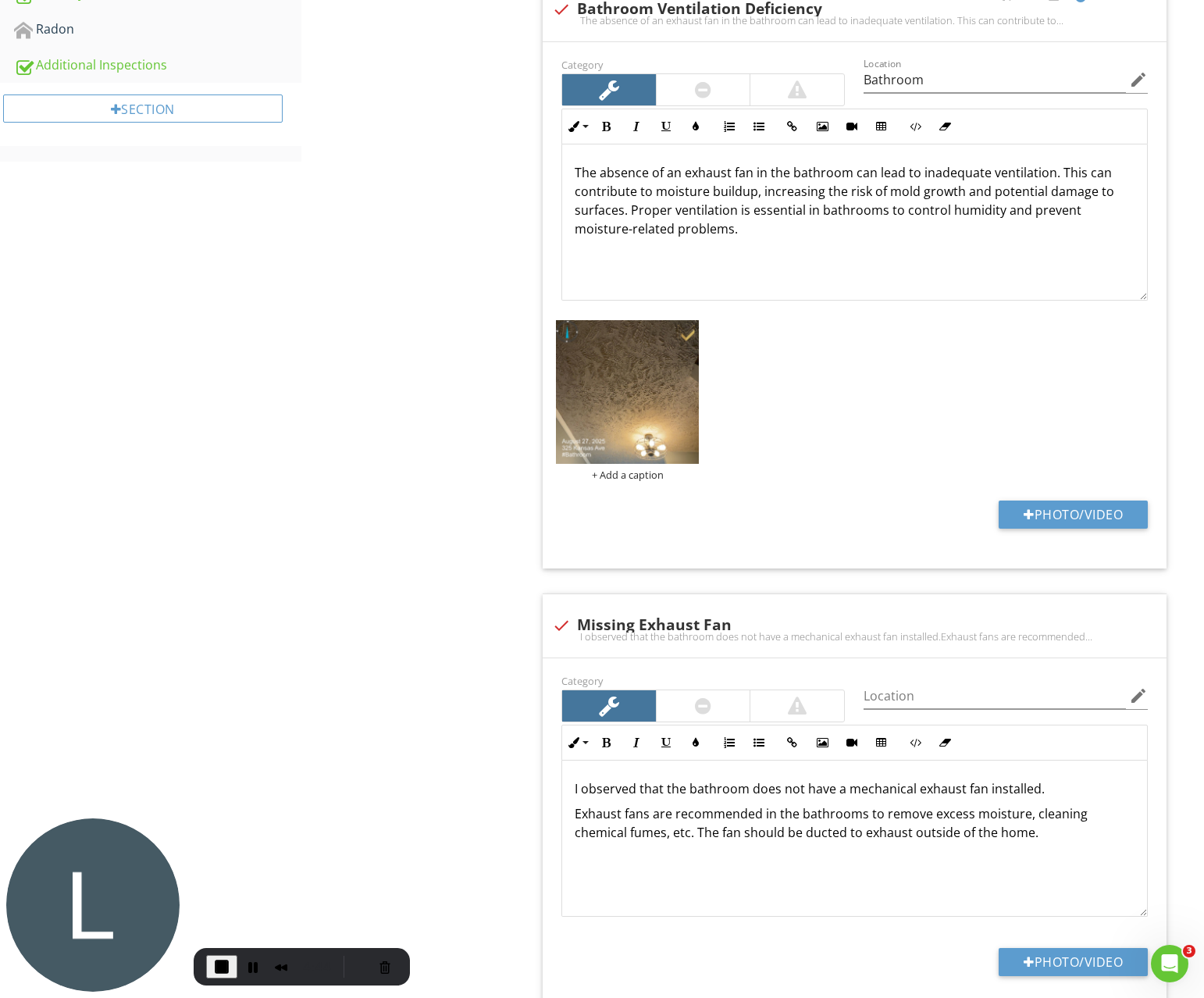
click at [682, 173] on p "The absence of an exhaust fan in the bathroom can lead to inadequate ventilatio…" at bounding box center [854, 201] width 560 height 75
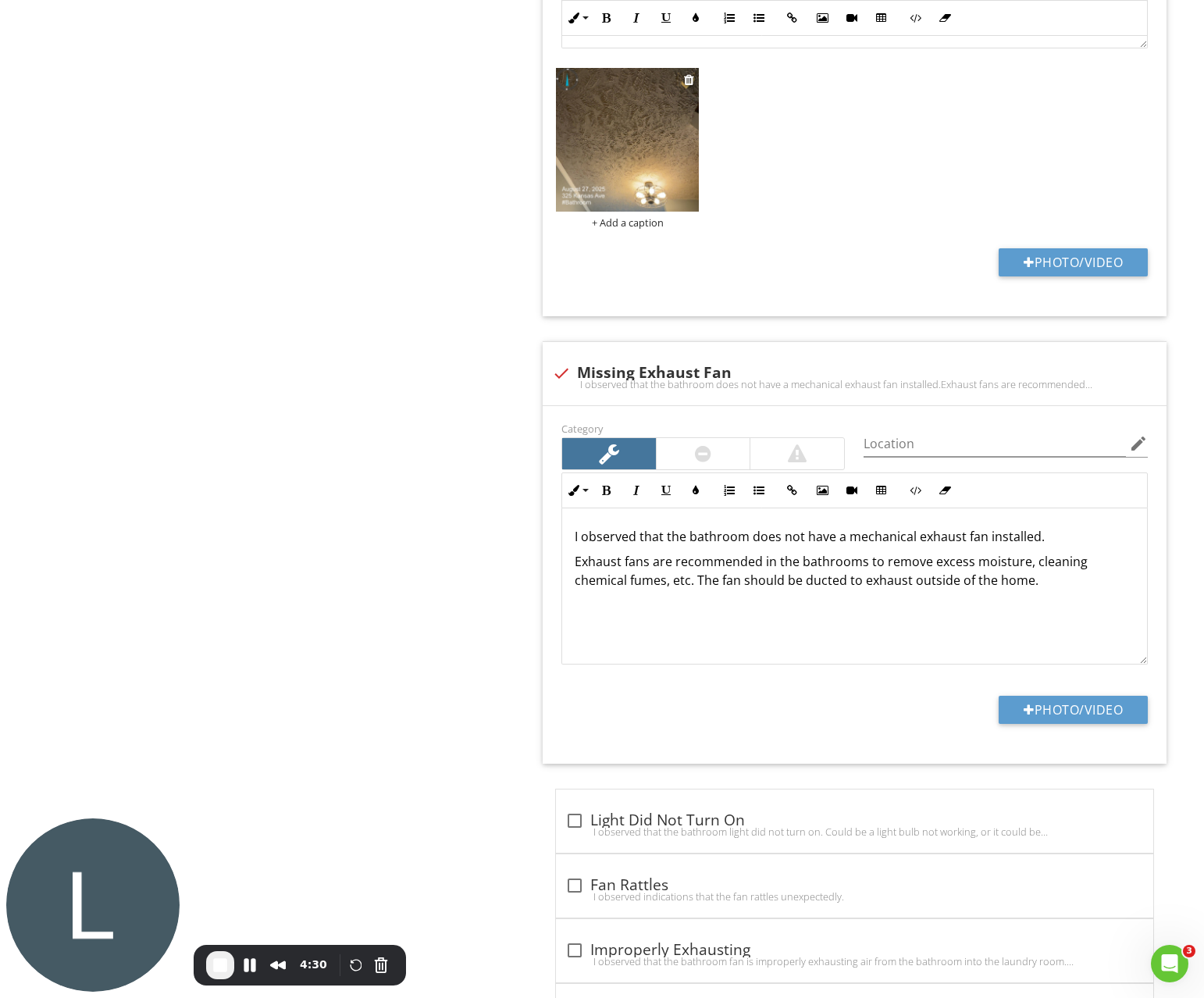
scroll to position [1123, 0]
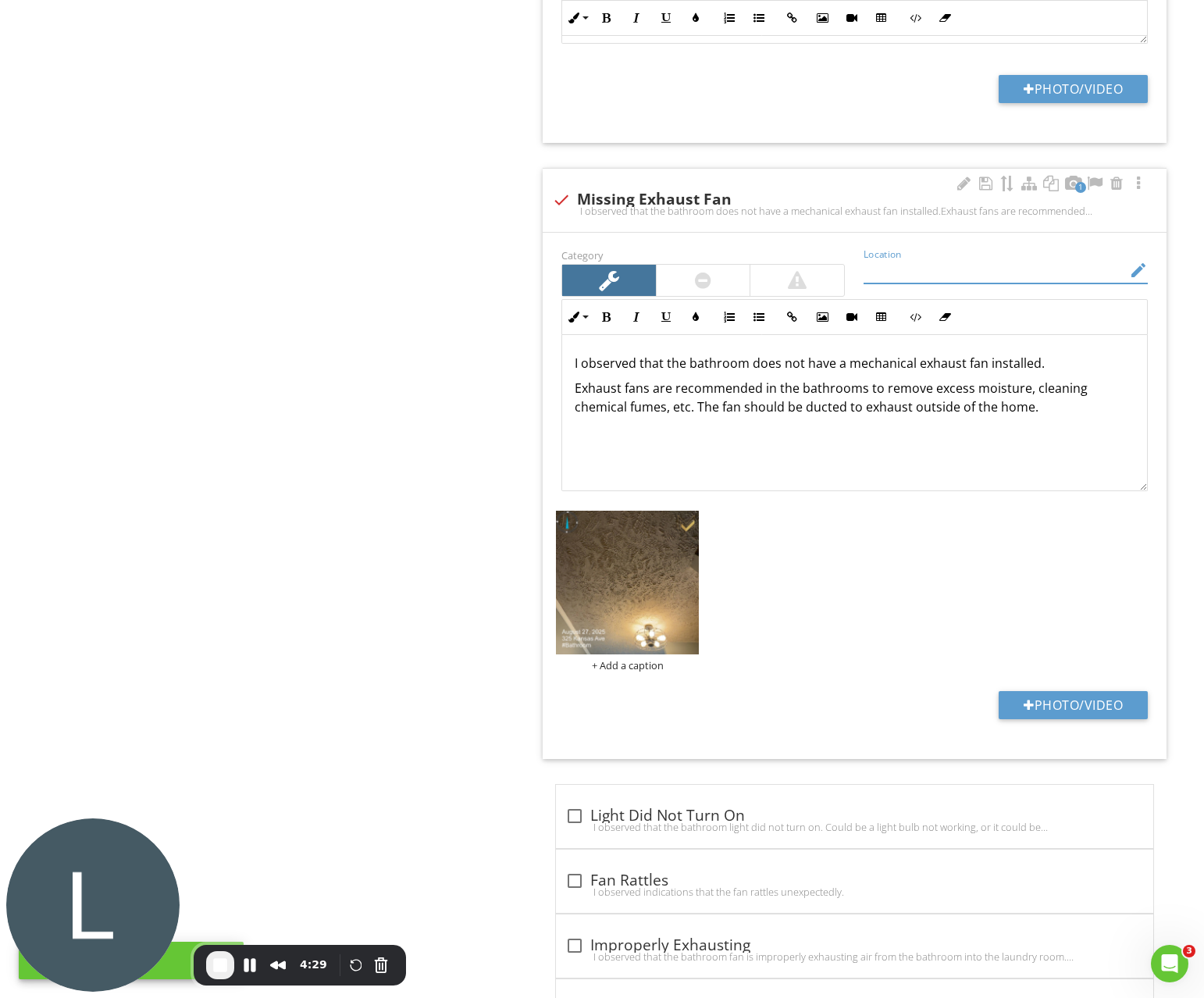
click at [907, 274] on input "Location" at bounding box center [994, 271] width 263 height 26
type input "Bathroom"
click at [590, 392] on p "Exhaust fans are recommended in the bathrooms to remove excess moisture, cleani…" at bounding box center [854, 397] width 560 height 37
drag, startPoint x: 590, startPoint y: 392, endPoint x: 761, endPoint y: 392, distance: 171.0
click at [762, 392] on p "Exhaust fans are recommended in the bathrooms to remove excess moisture, cleani…" at bounding box center [854, 397] width 560 height 37
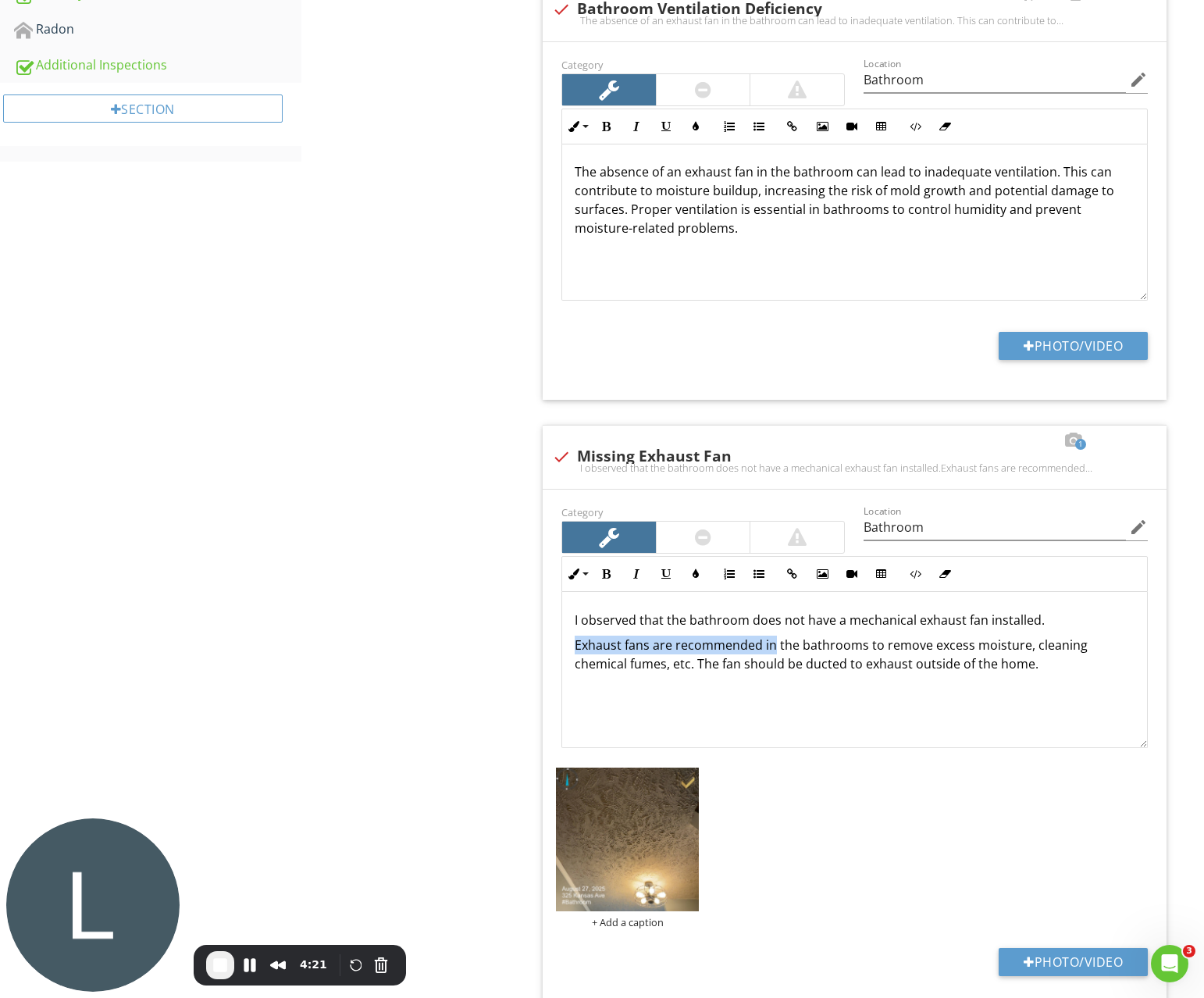
scroll to position [864, 0]
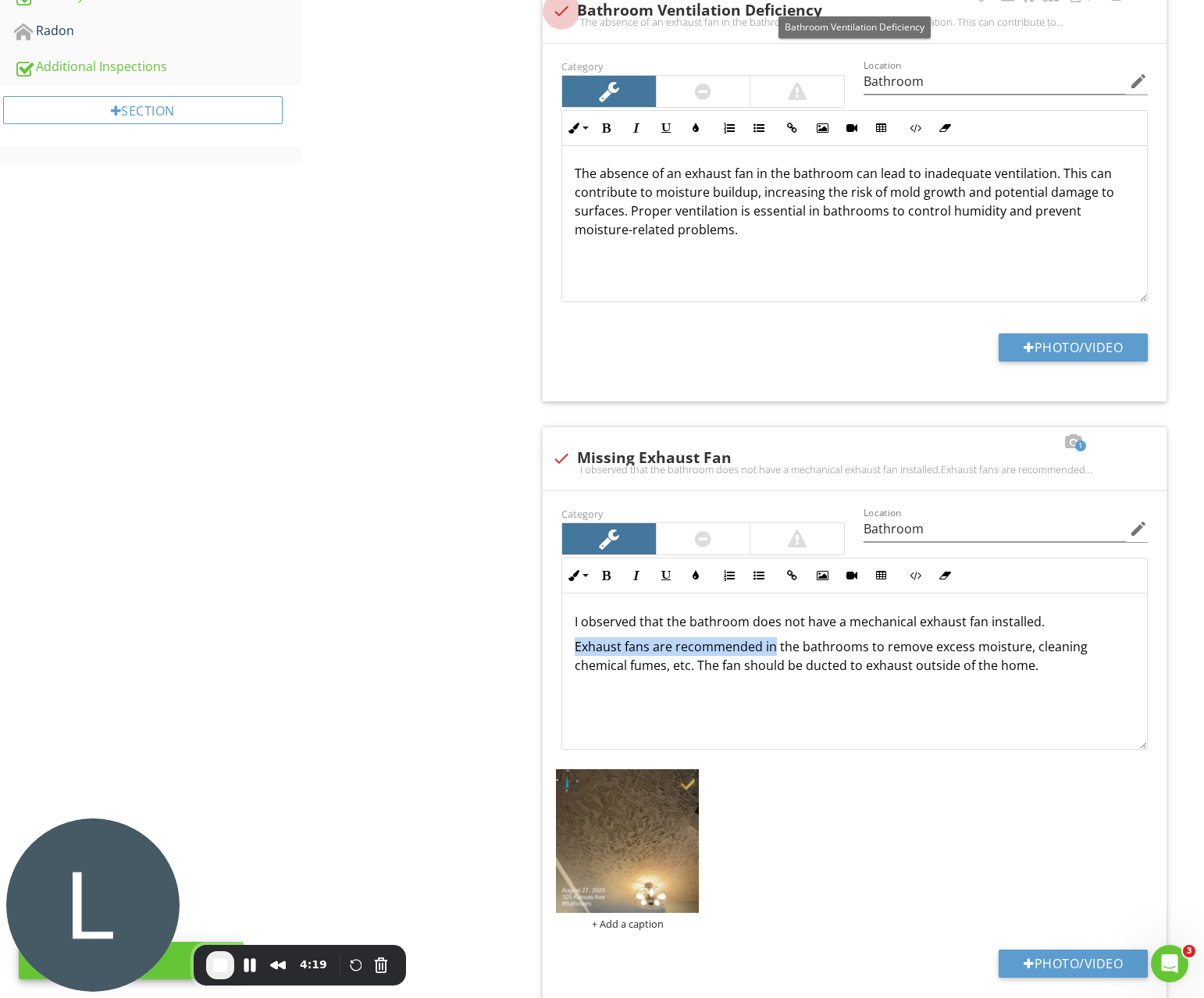
click at [570, 8] on div at bounding box center [562, 10] width 27 height 27
checkbox input "true"
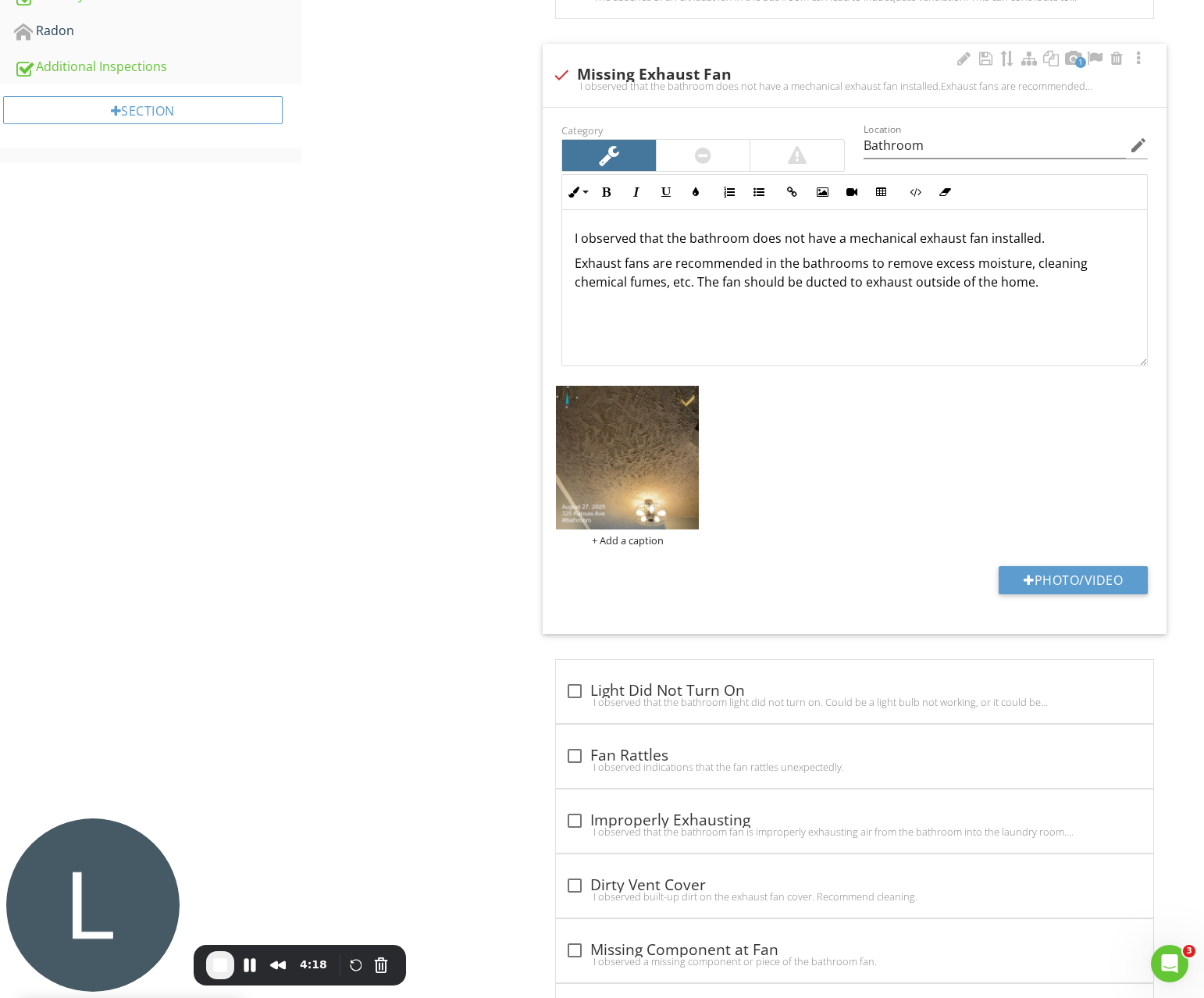
click at [784, 288] on p "Exhaust fans are recommended in the bathrooms to remove excess moisture, cleani…" at bounding box center [854, 272] width 560 height 37
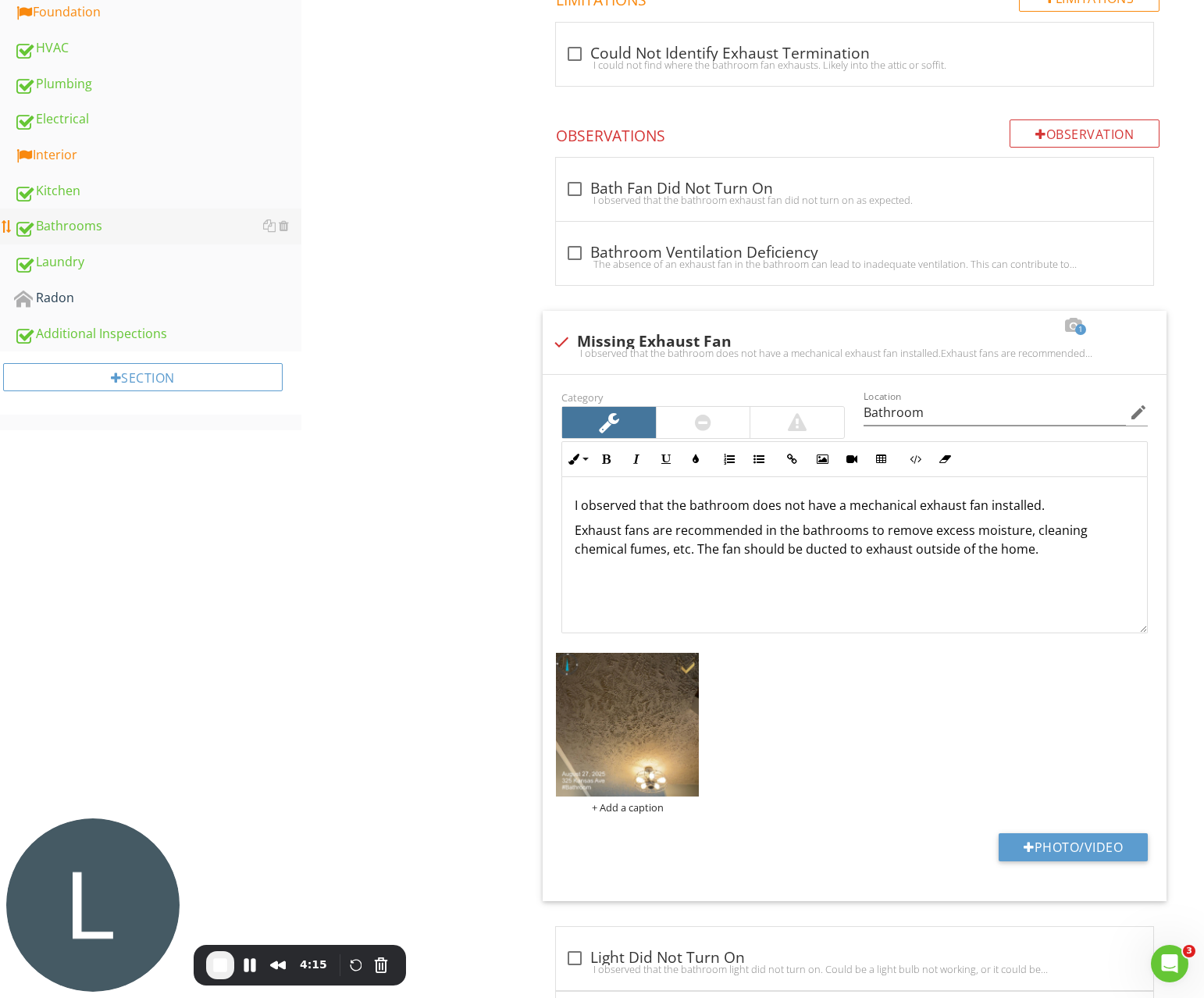
scroll to position [597, 0]
drag, startPoint x: 79, startPoint y: 160, endPoint x: 343, endPoint y: 201, distance: 267.2
click at [79, 160] on div "Interior" at bounding box center [158, 156] width 288 height 20
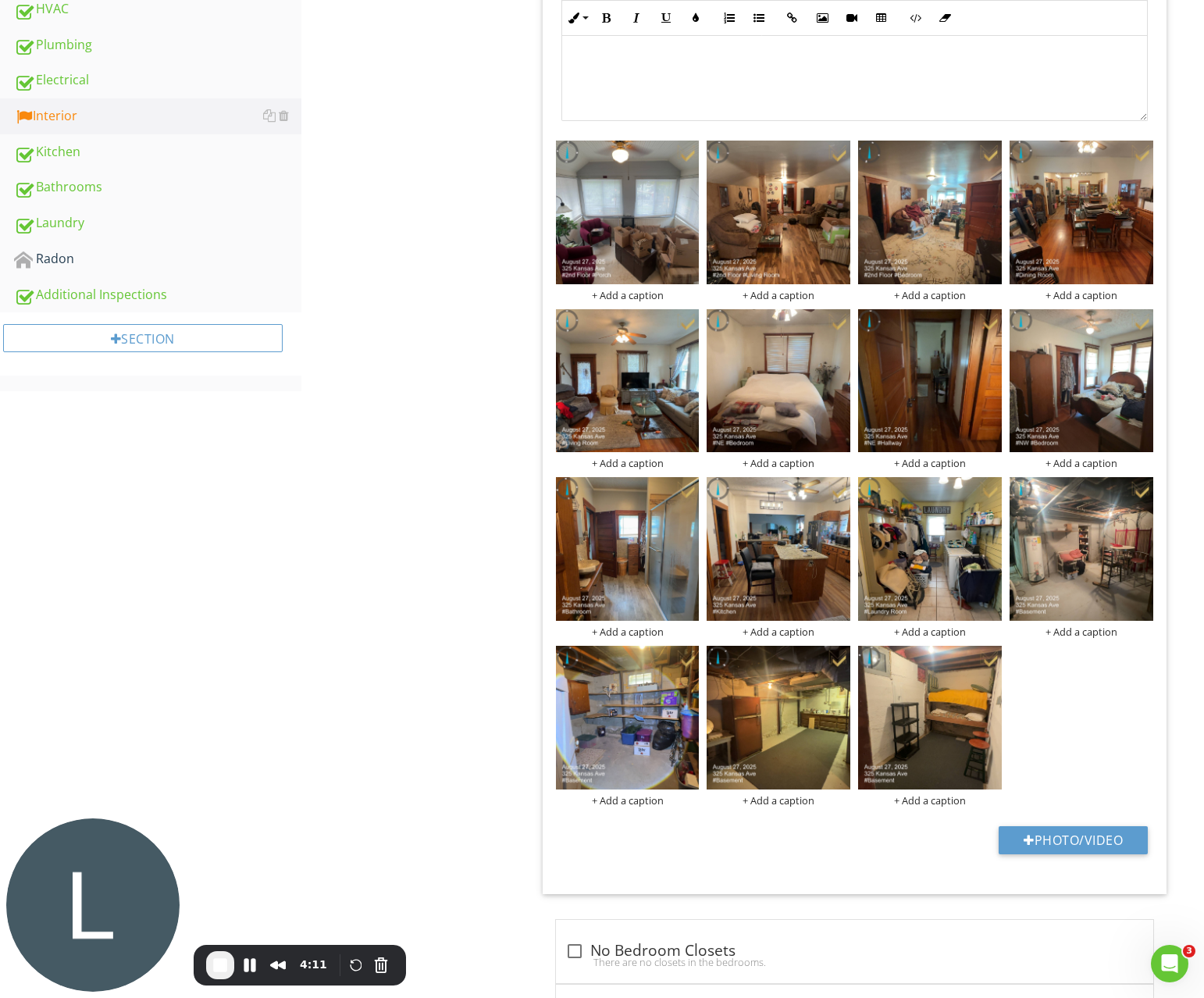
scroll to position [649, 0]
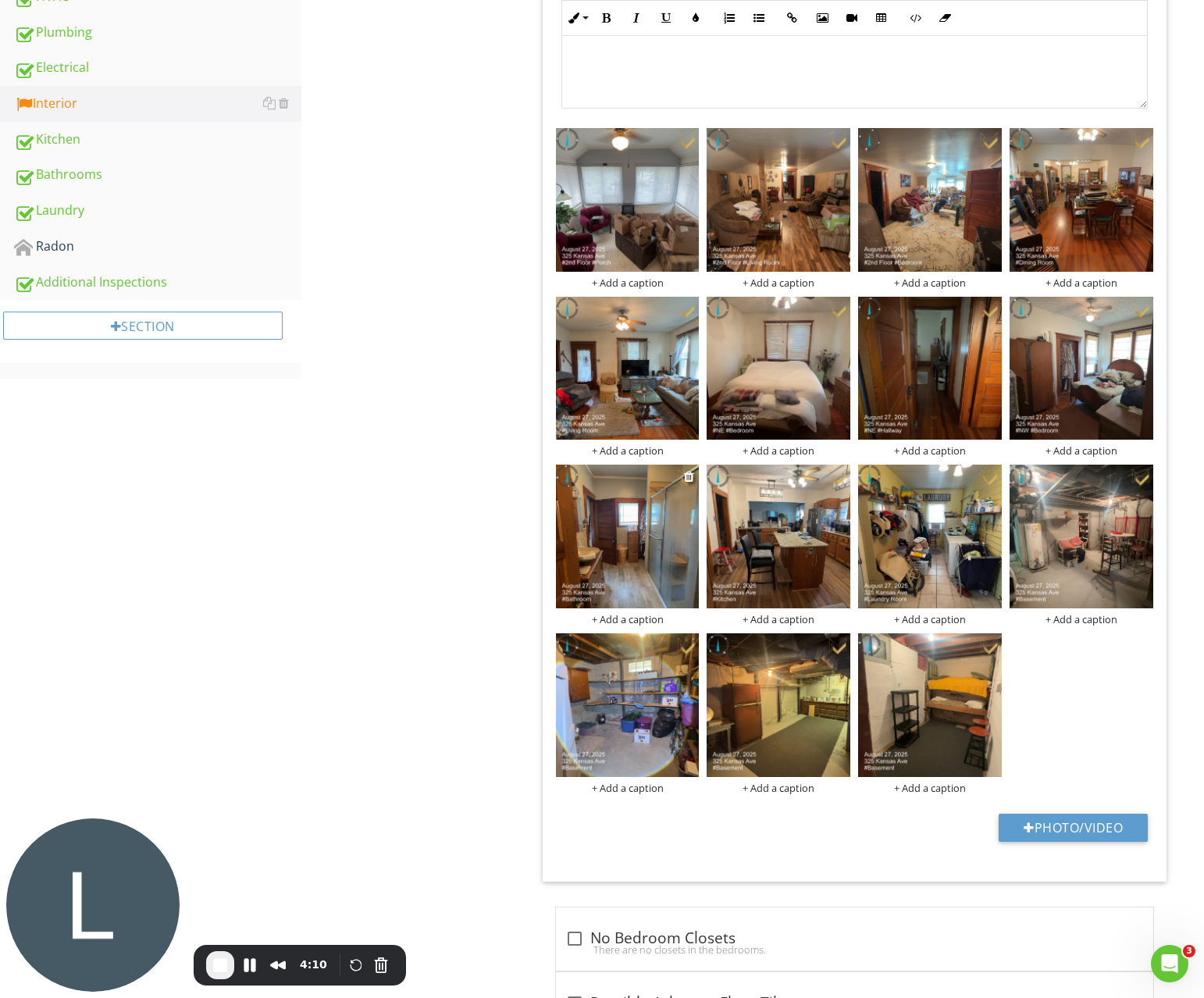
click at [648, 551] on img at bounding box center [628, 537] width 144 height 144
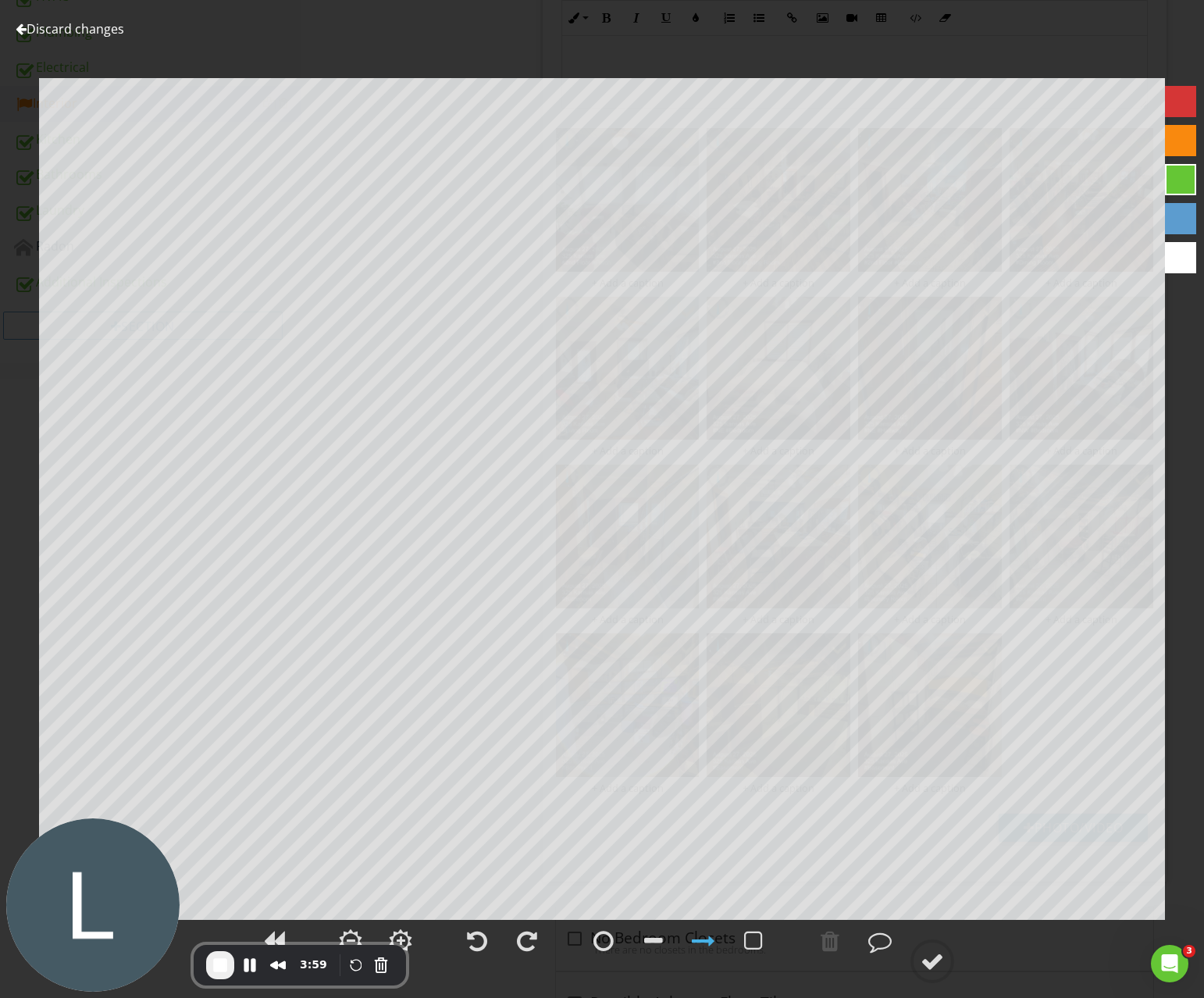
click at [229, 967] on button "End Recording" at bounding box center [220, 966] width 28 height 28
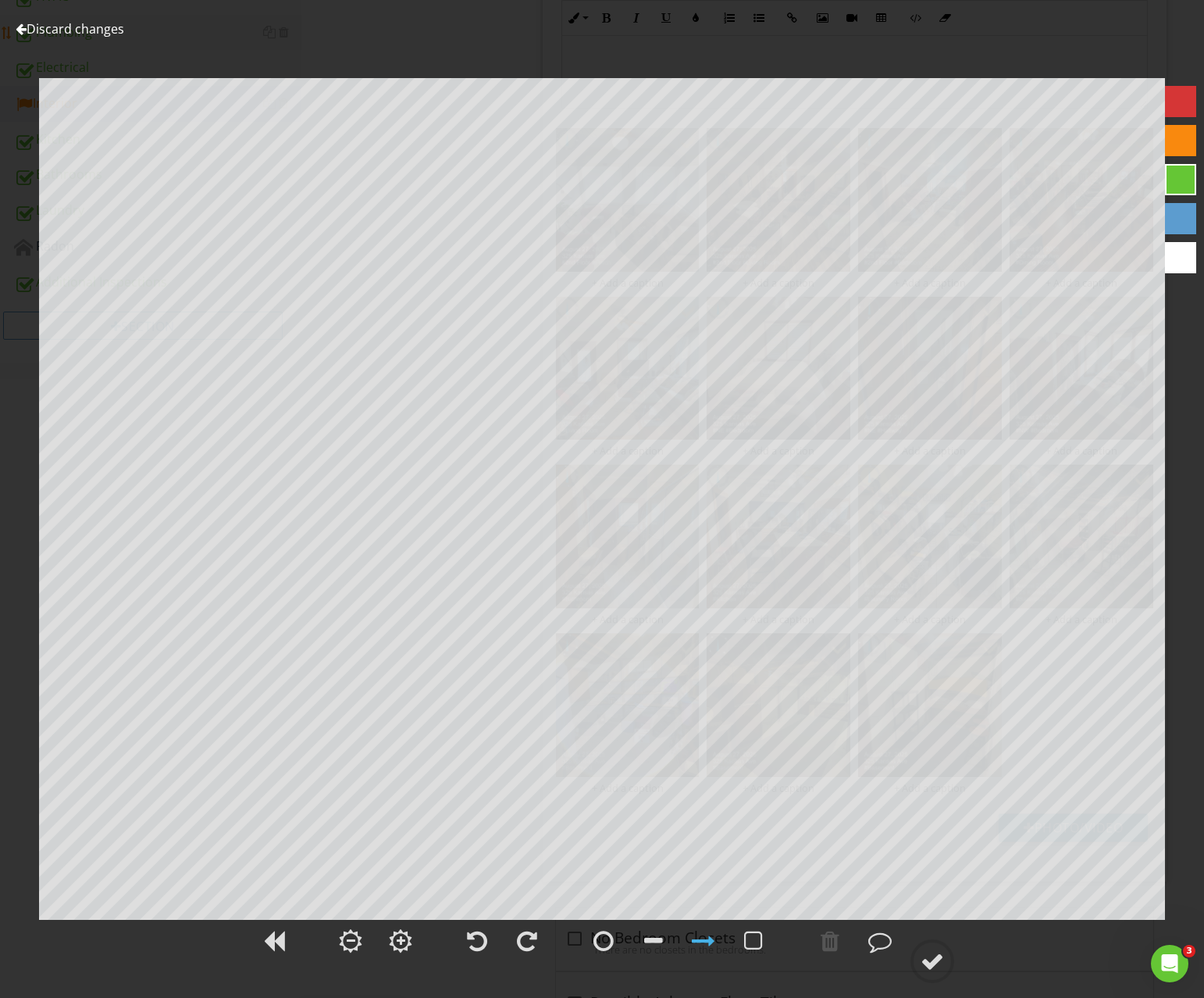
click at [92, 30] on link "Discard changes" at bounding box center [70, 29] width 109 height 18
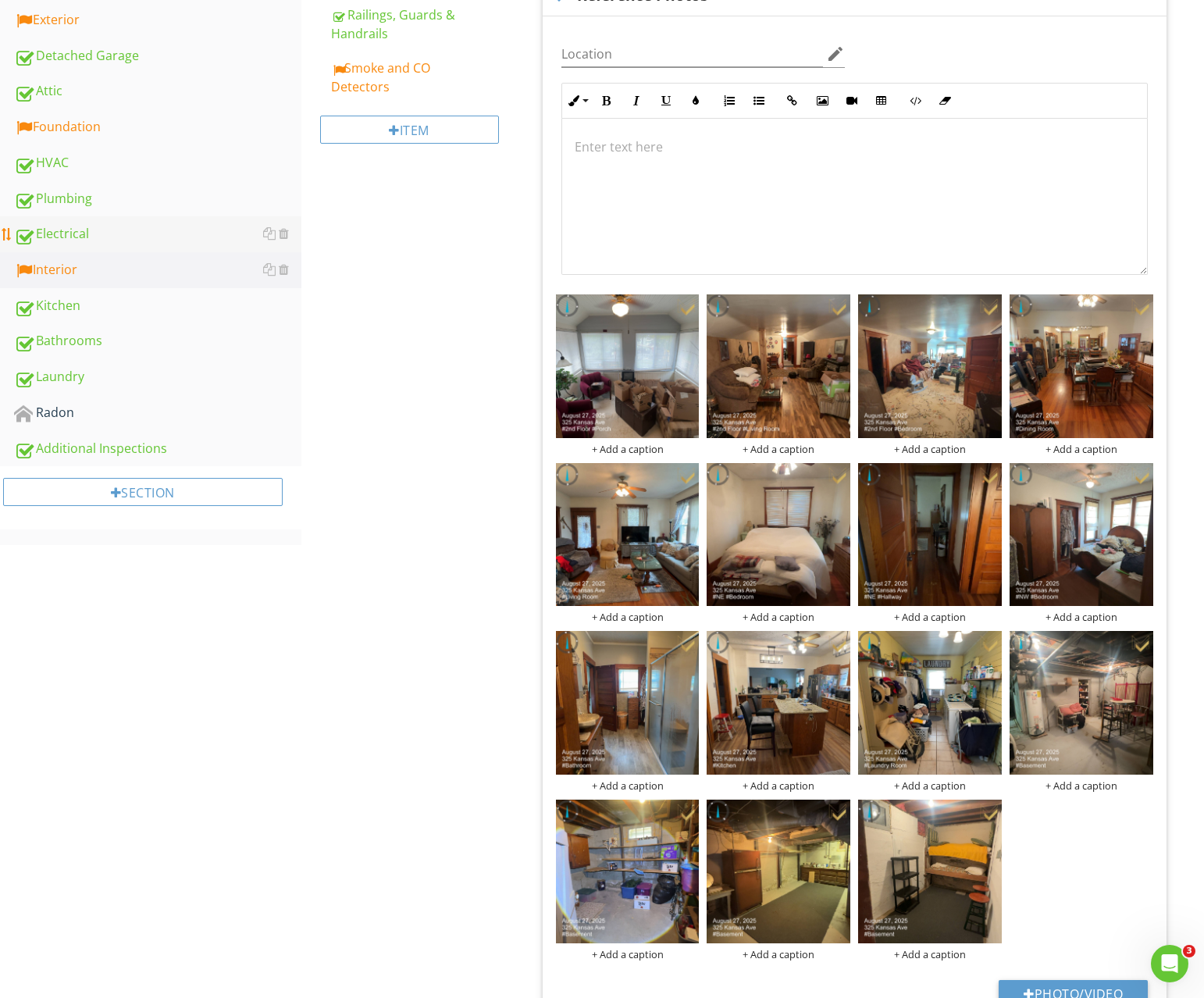
drag, startPoint x: 82, startPoint y: 240, endPoint x: 104, endPoint y: 240, distance: 22.0
click at [81, 240] on div "Electrical" at bounding box center [158, 234] width 288 height 20
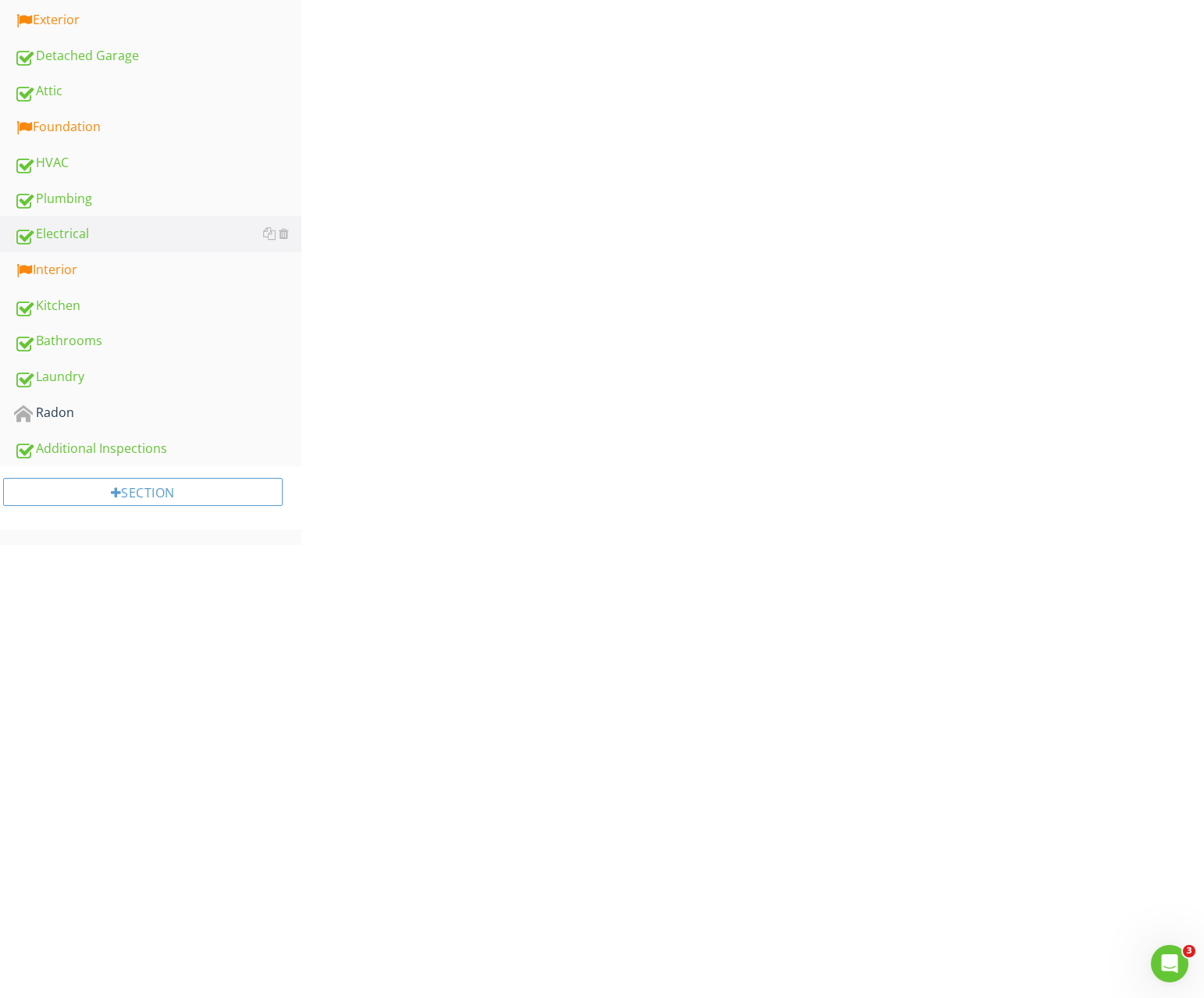
scroll to position [193, 0]
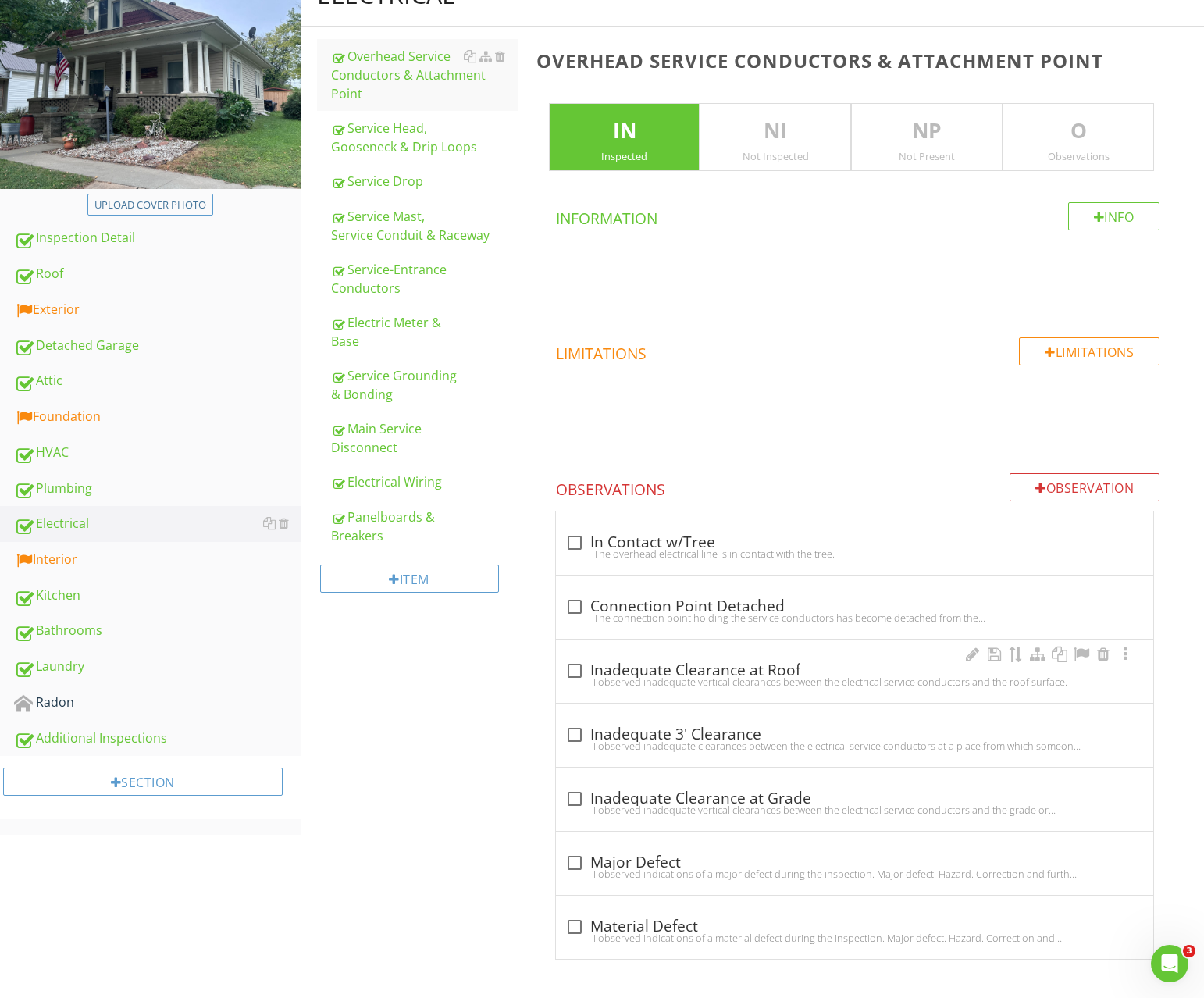
drag, startPoint x: 388, startPoint y: 499, endPoint x: 861, endPoint y: 353, distance: 495.0
click at [387, 508] on div "Panelboards & Breakers" at bounding box center [424, 526] width 187 height 37
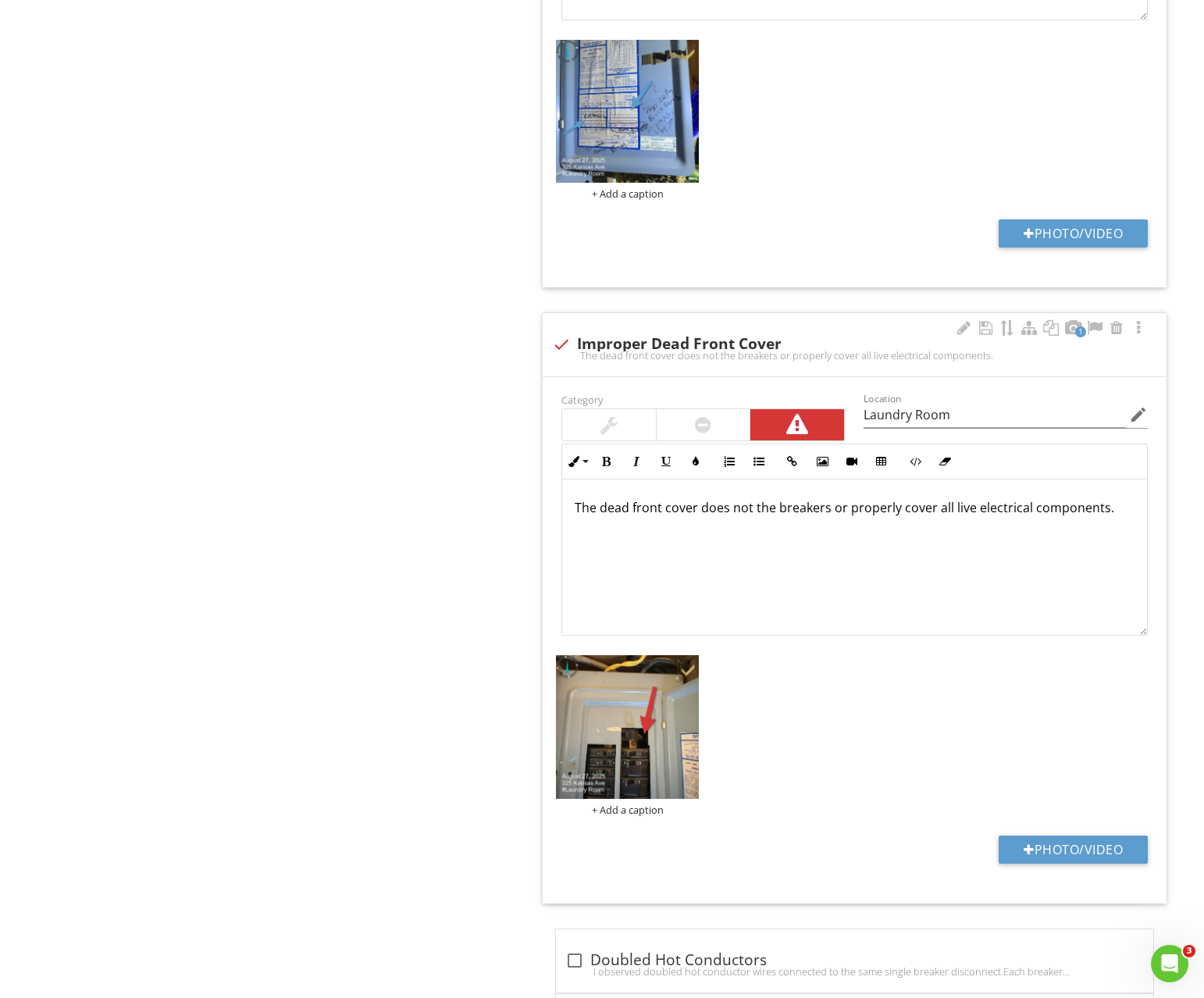
scroll to position [2851, 0]
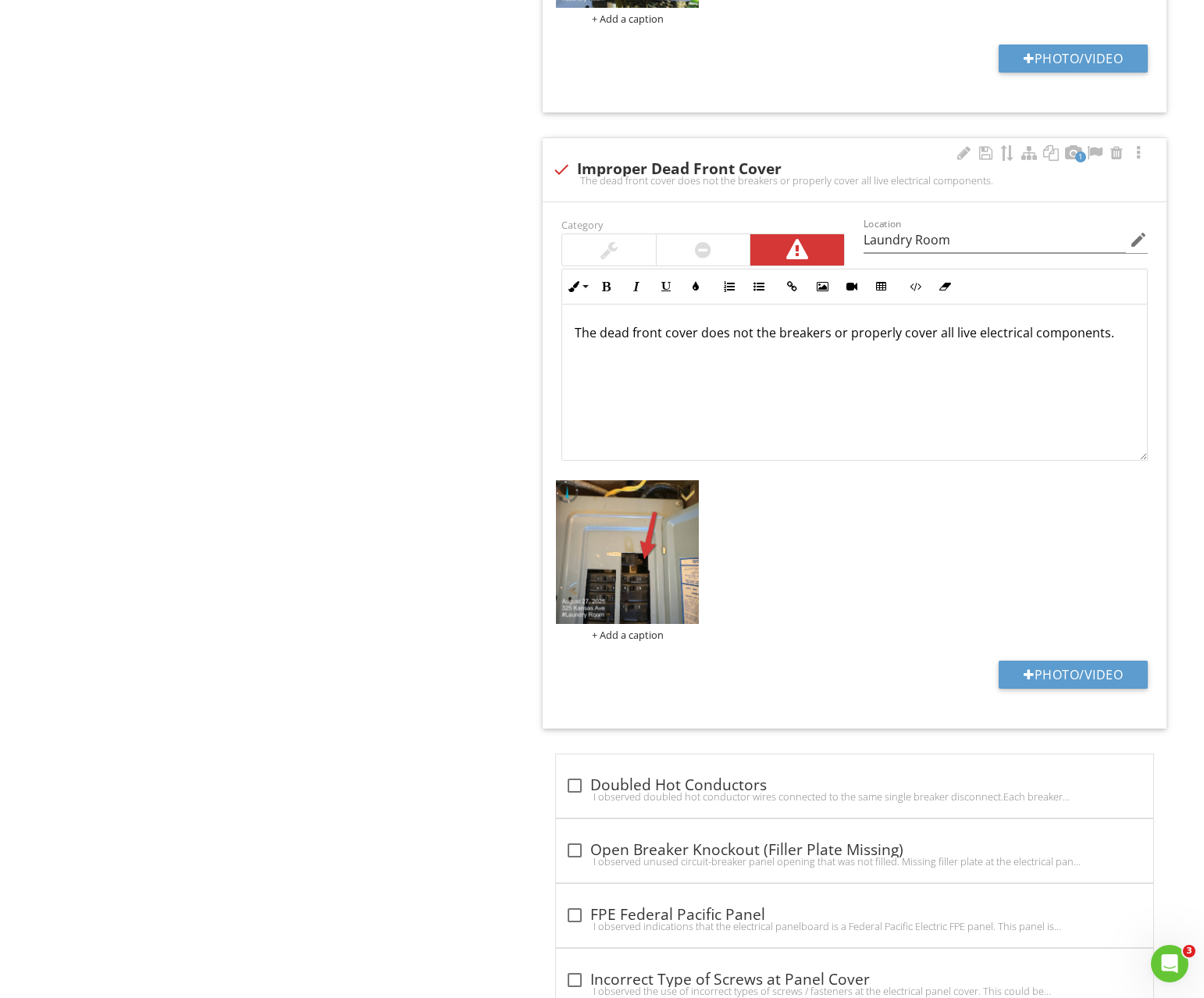
click at [755, 429] on div "The dead front cover does not the breakers or properly cover all live electrica…" at bounding box center [855, 382] width 585 height 156
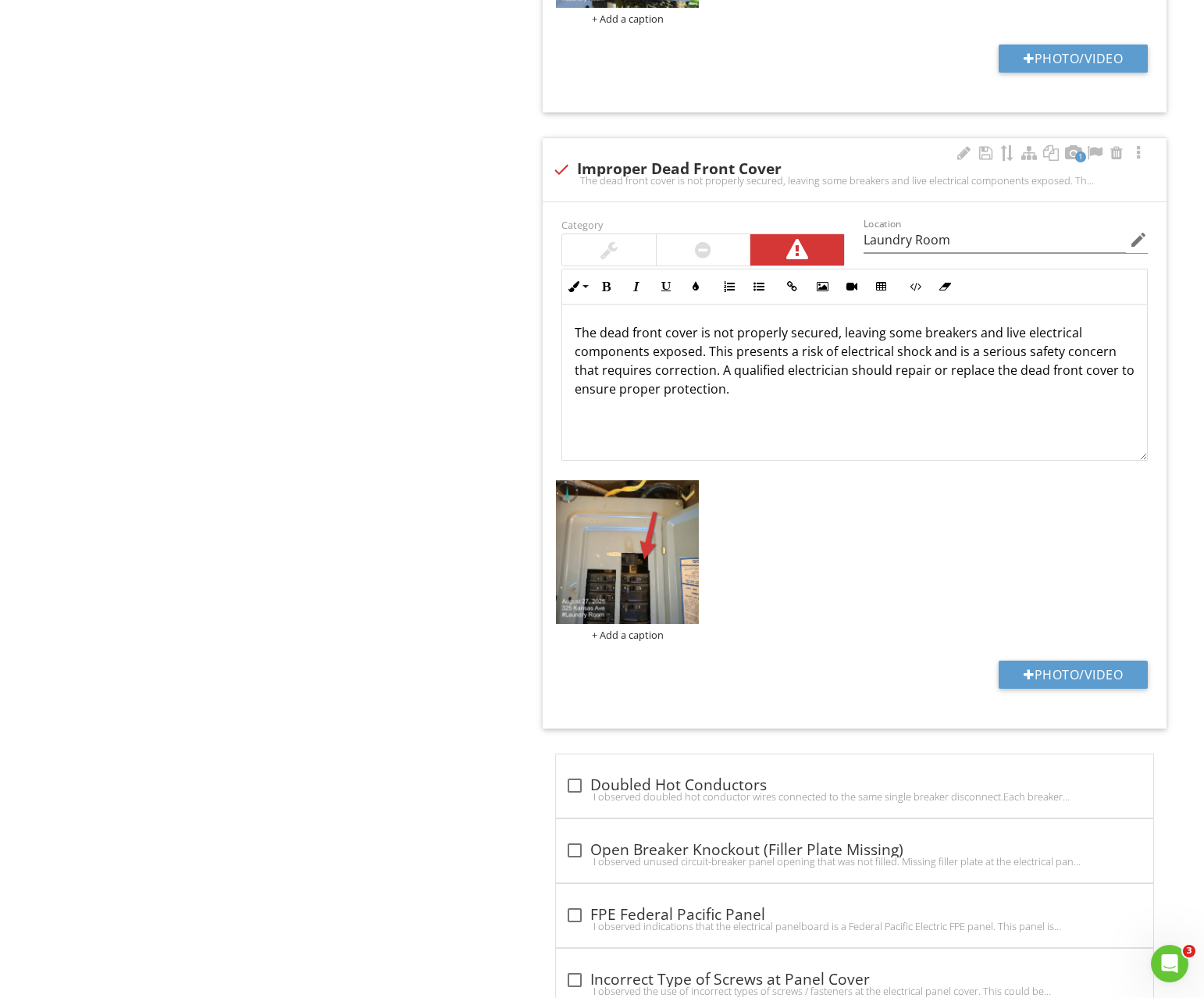
click at [884, 371] on p "The dead front cover is not properly secured, leaving some breakers and live el…" at bounding box center [854, 360] width 560 height 75
drag, startPoint x: 892, startPoint y: 371, endPoint x: 913, endPoint y: 370, distance: 21.0
click at [913, 370] on p "The dead front cover is not properly secured, leaving some breakers and live el…" at bounding box center [854, 360] width 560 height 75
click at [717, 334] on p "The dead front cover is not properly secured, leaving some breakers and live el…" at bounding box center [854, 360] width 560 height 75
drag, startPoint x: 717, startPoint y: 334, endPoint x: 789, endPoint y: 333, distance: 72.0
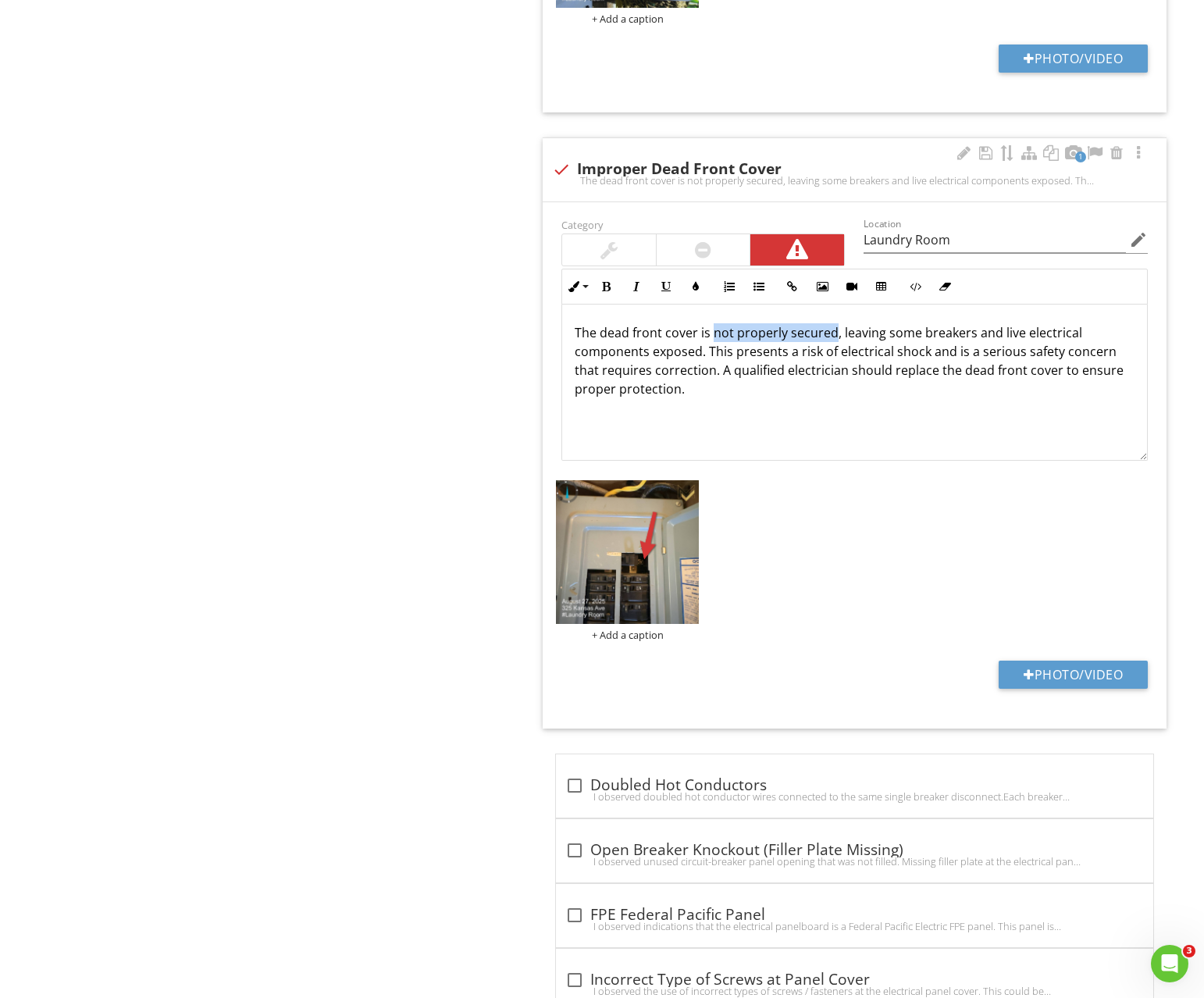
click at [789, 333] on p "The dead front cover is not properly secured, leaving some breakers and live el…" at bounding box center [854, 360] width 560 height 75
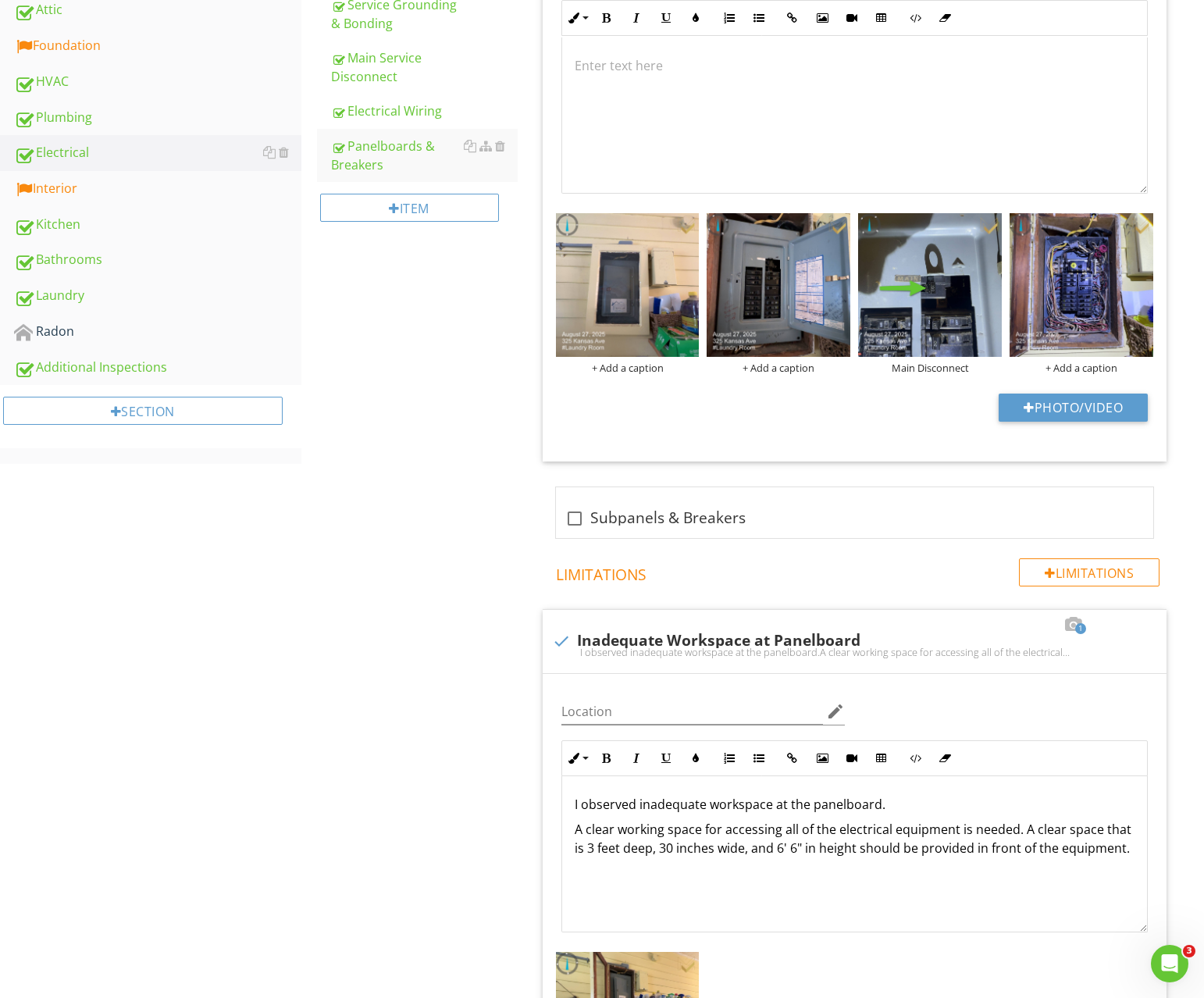
scroll to position [0, 0]
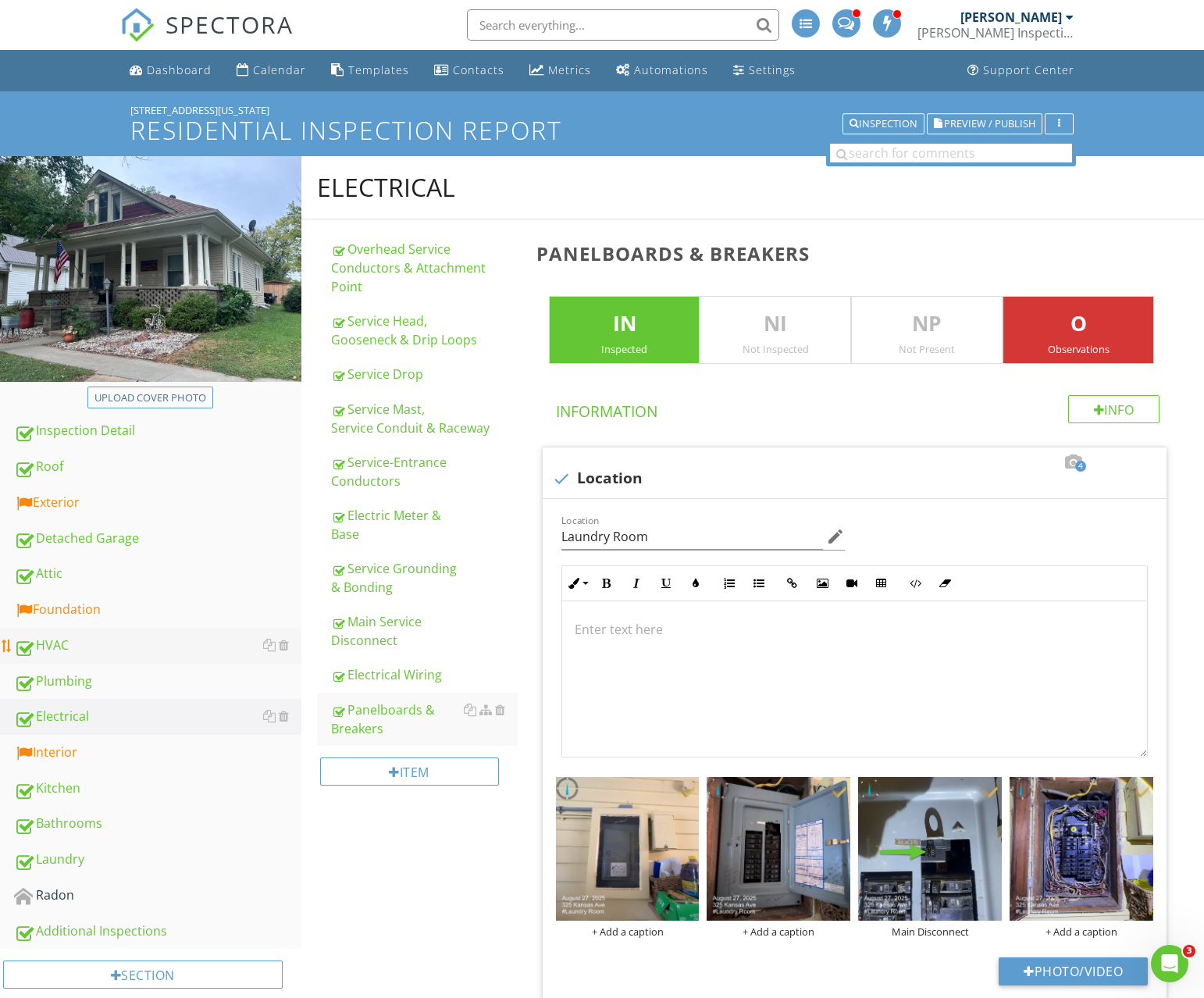
drag, startPoint x: 100, startPoint y: 738, endPoint x: 241, endPoint y: 654, distance: 164.1
click at [100, 738] on link "Interior" at bounding box center [158, 753] width 288 height 36
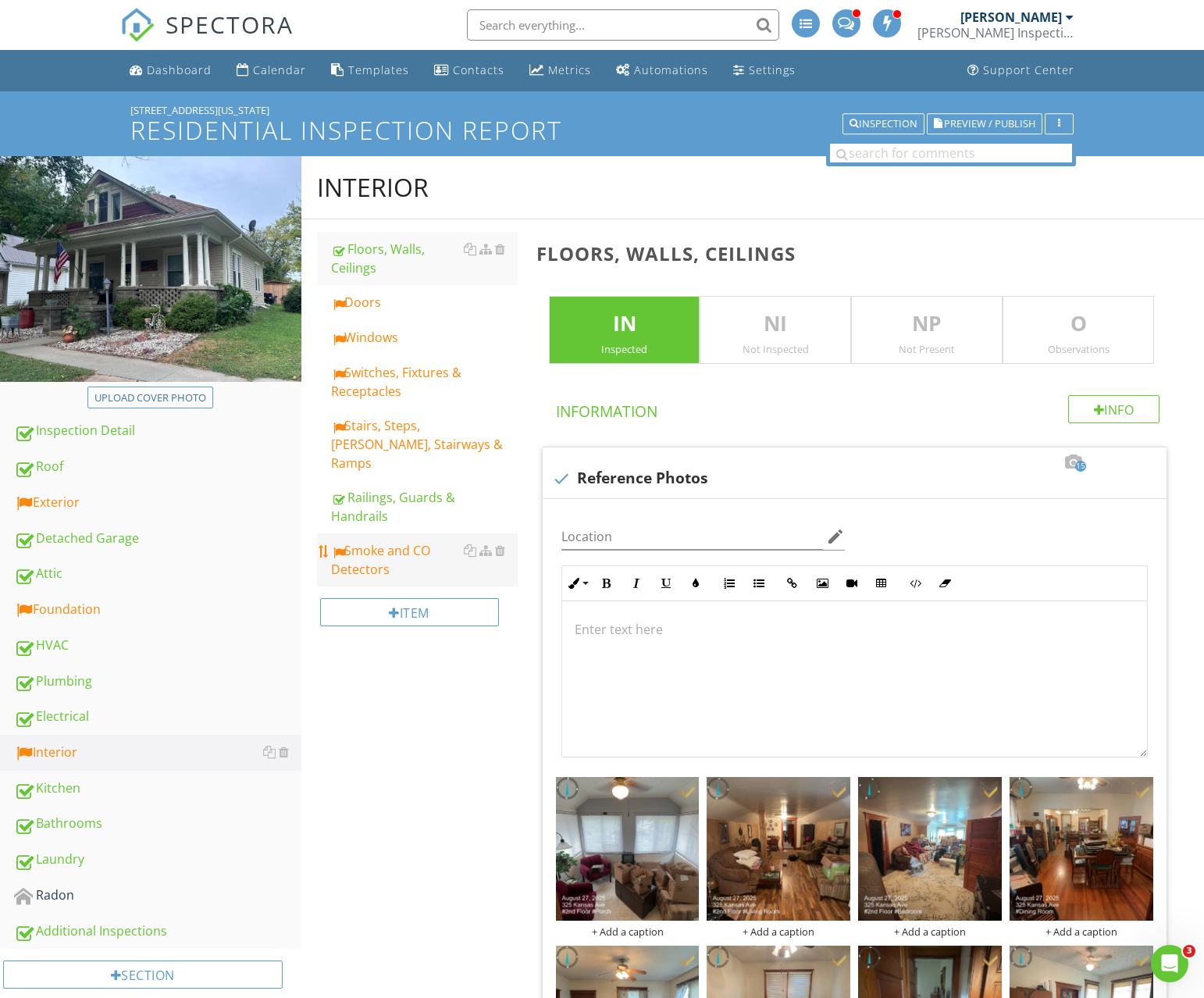
drag, startPoint x: 115, startPoint y: 861, endPoint x: 447, endPoint y: 520, distance: 475.9
click at [114, 861] on div "Laundry" at bounding box center [158, 860] width 288 height 20
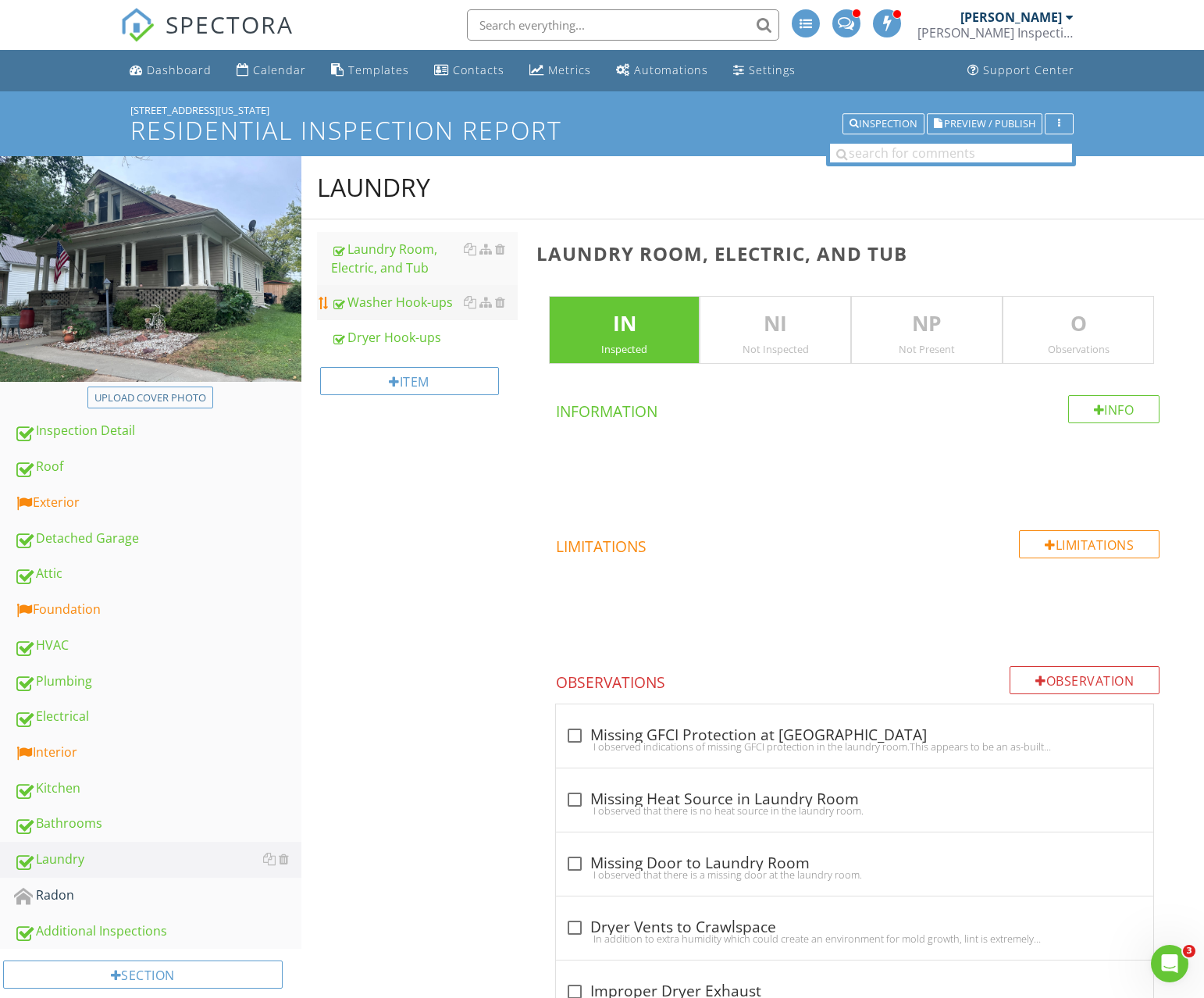
click at [398, 294] on div "Washer Hook-ups" at bounding box center [424, 302] width 187 height 19
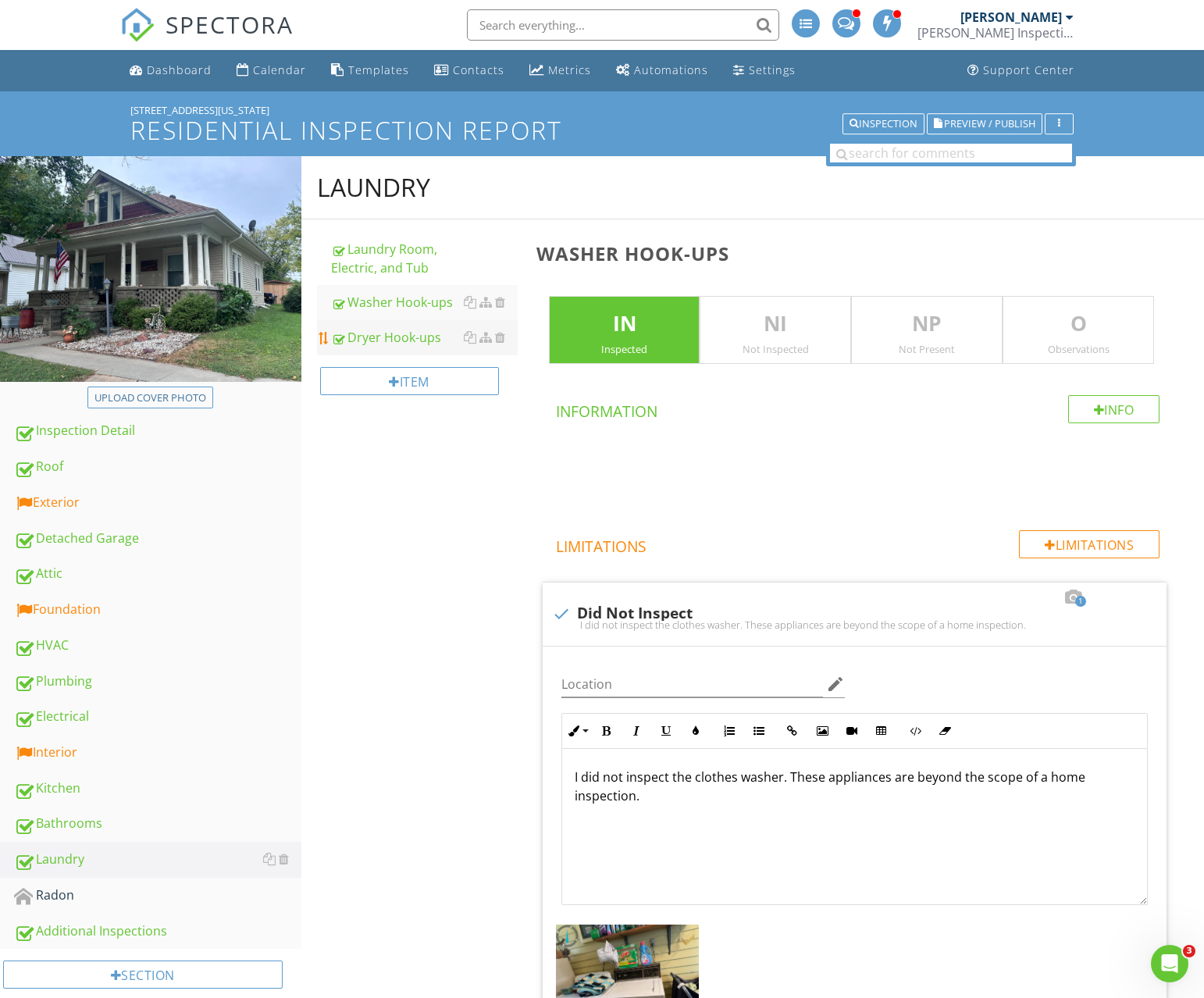
click at [400, 336] on div "Dryer Hook-ups" at bounding box center [424, 337] width 187 height 19
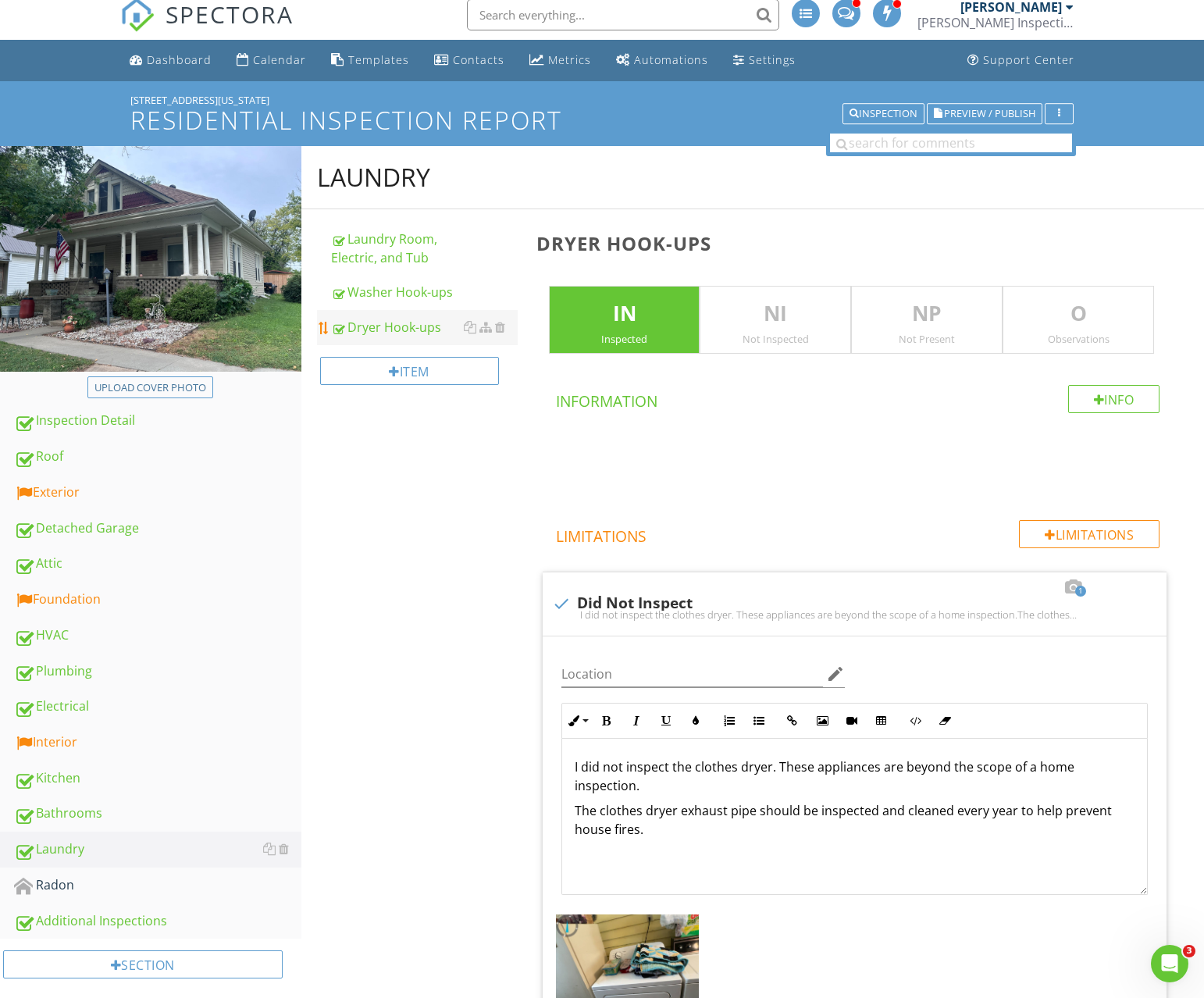
scroll to position [8, 0]
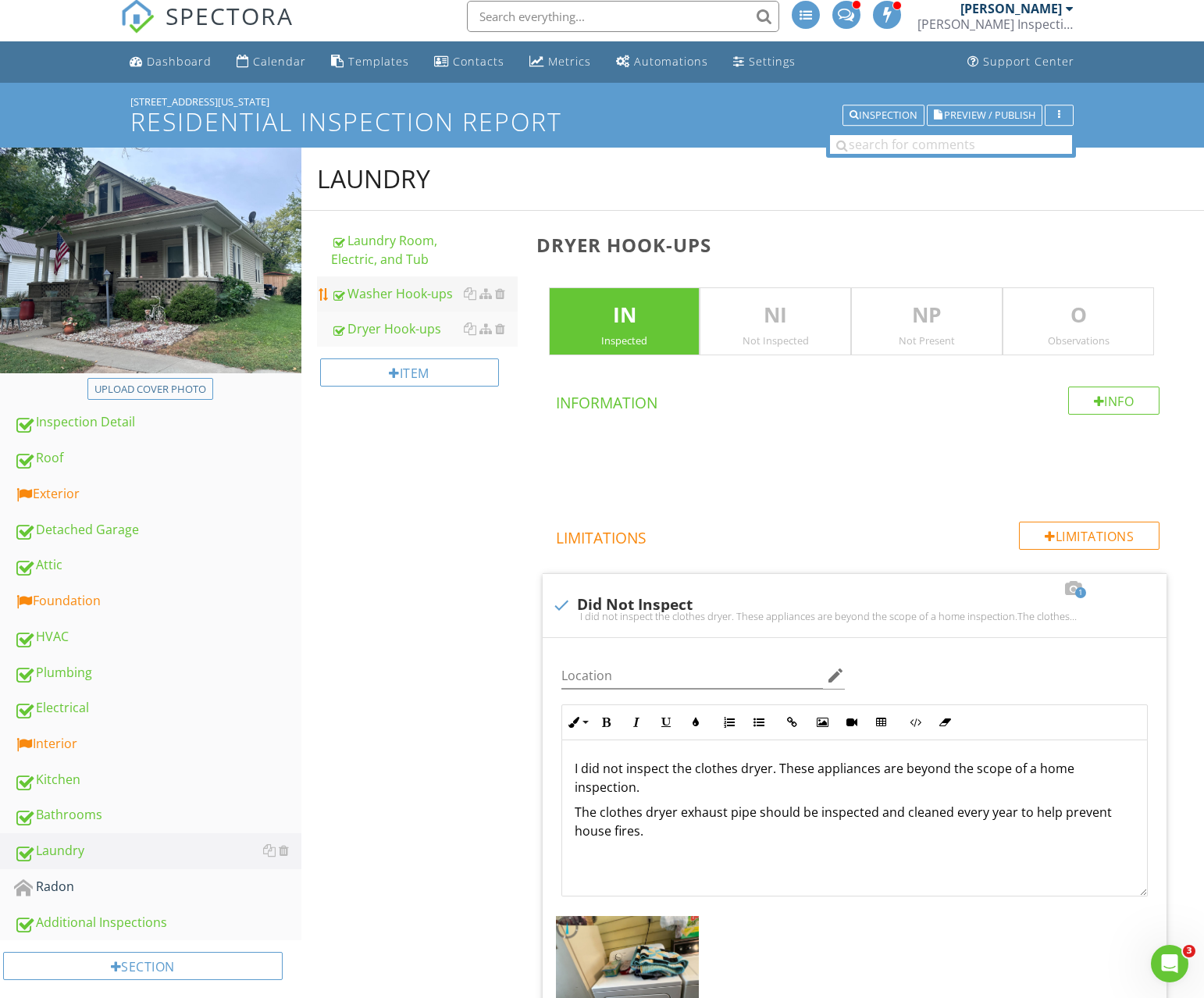
click at [420, 302] on div "Washer Hook-ups" at bounding box center [424, 293] width 187 height 19
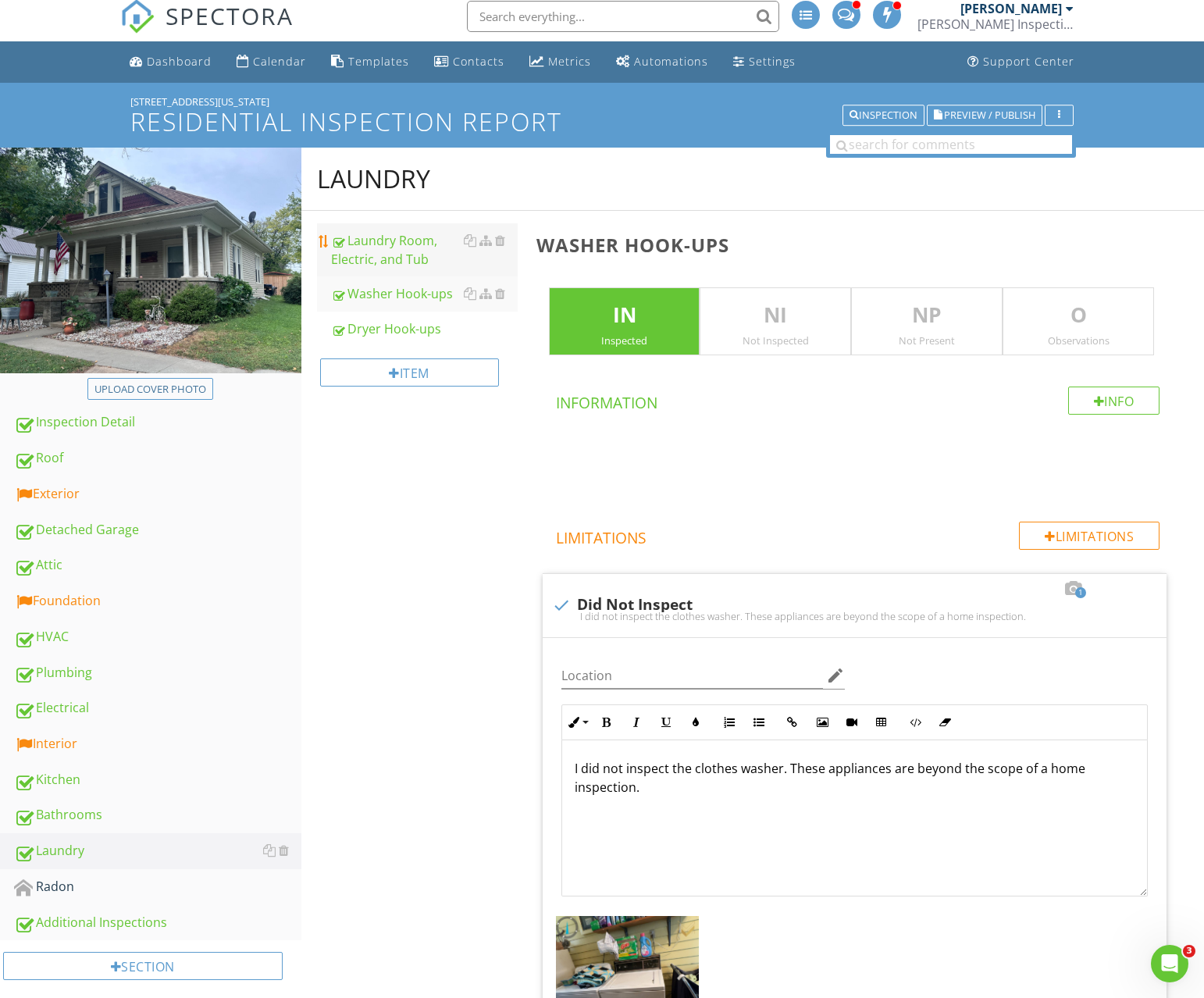
click at [390, 249] on div "Laundry Room, Electric, and Tub" at bounding box center [424, 250] width 187 height 37
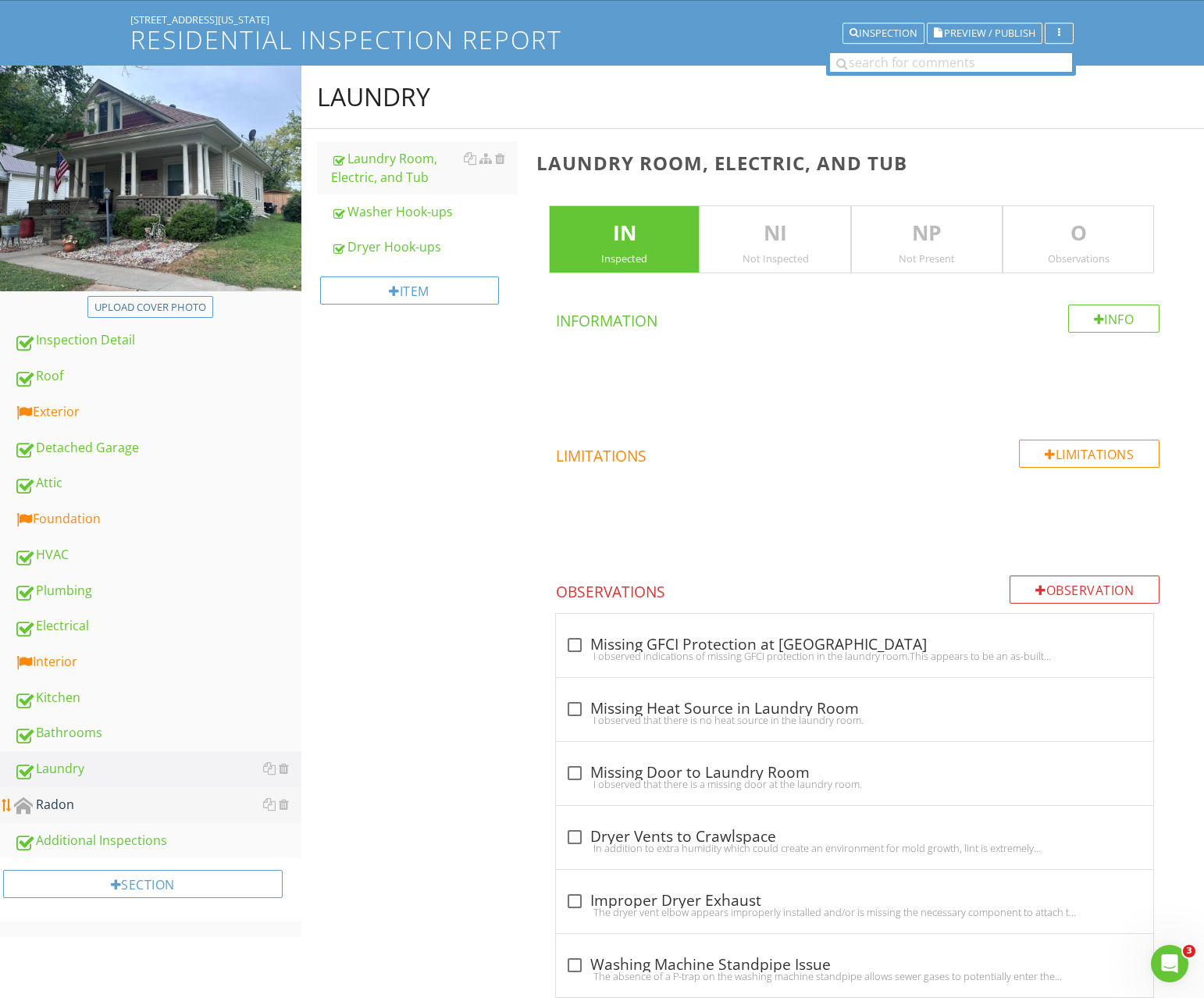
click at [107, 794] on link "Radon" at bounding box center [158, 805] width 288 height 36
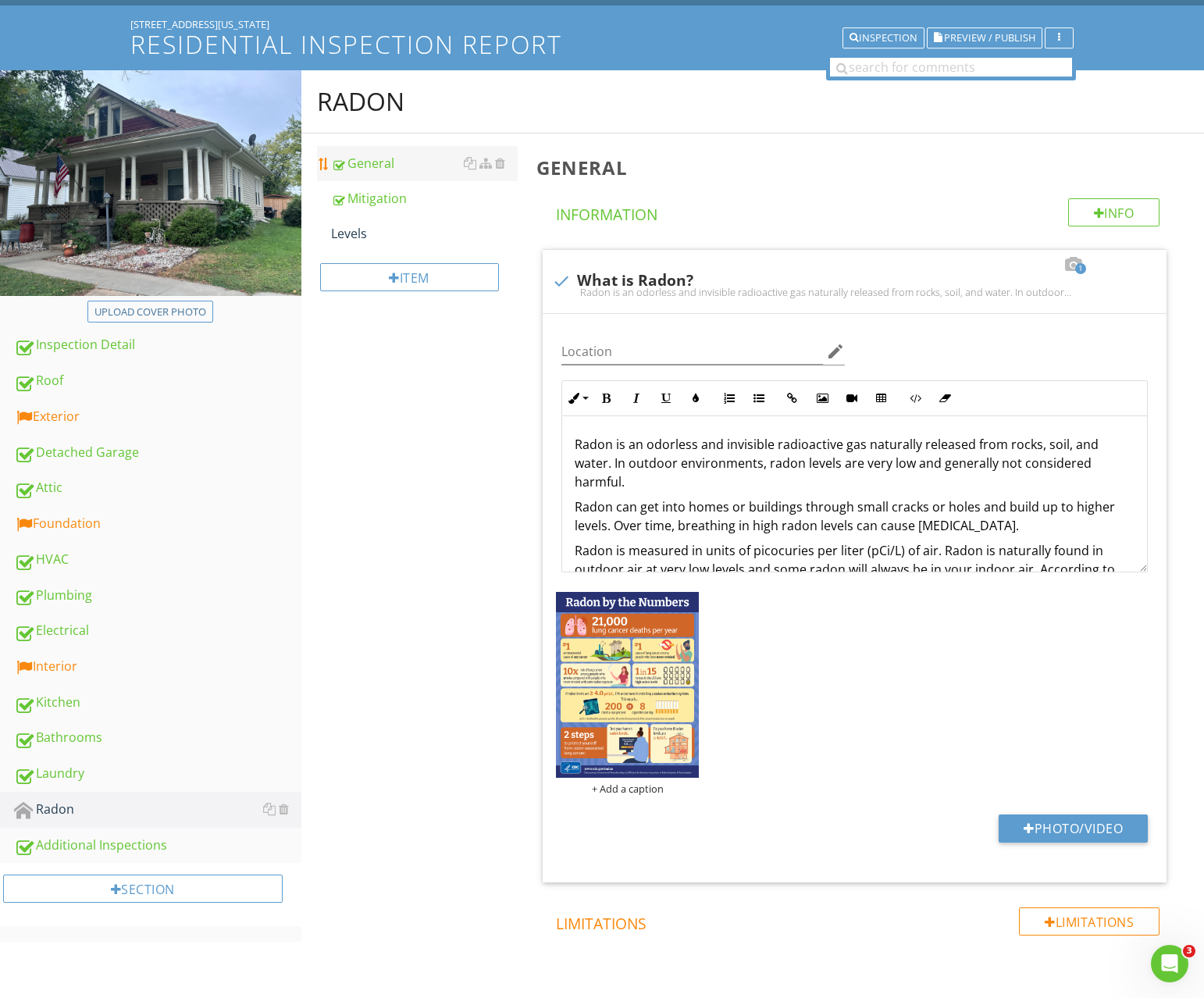
scroll to position [88, 0]
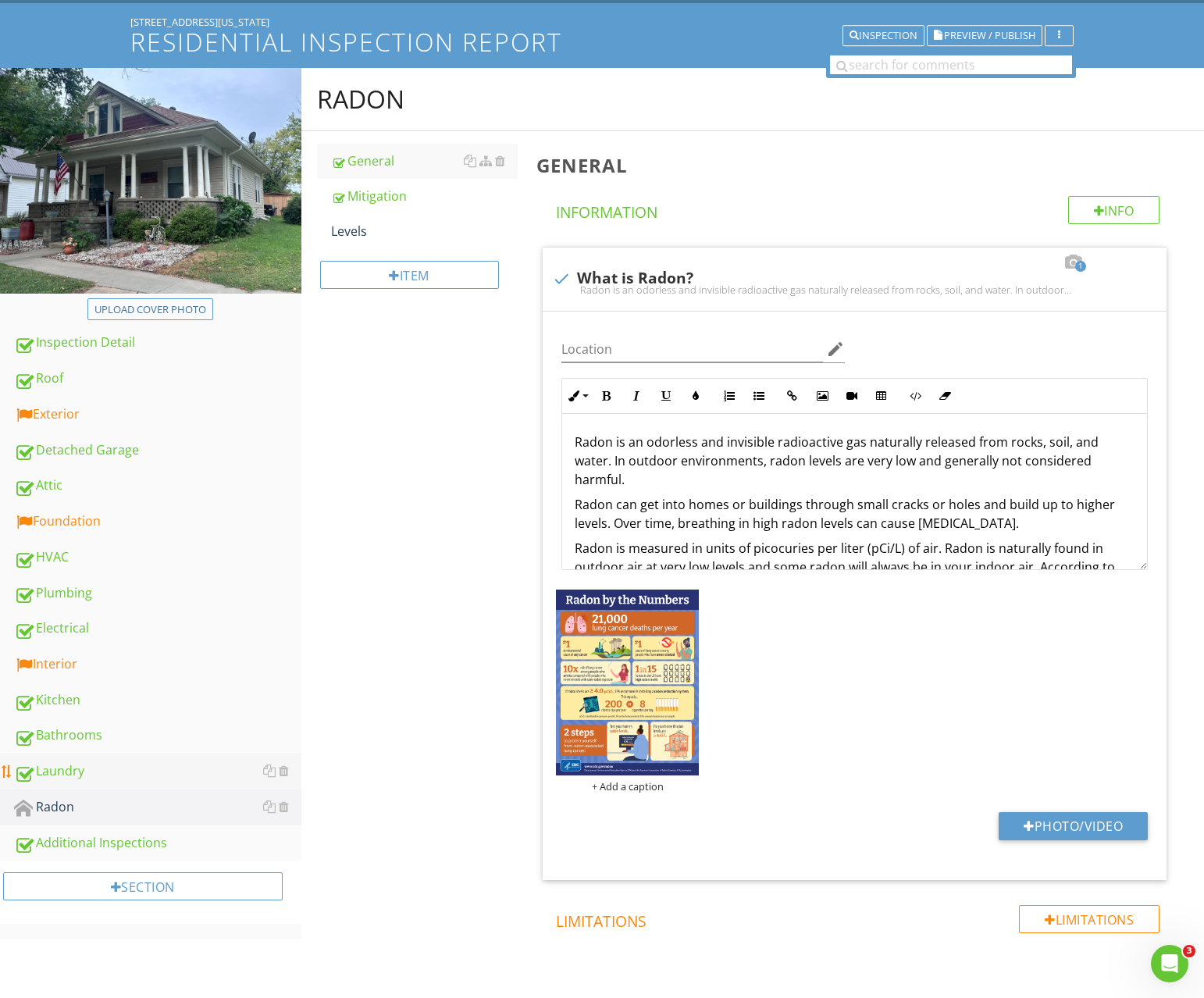
click at [93, 771] on div "Laundry" at bounding box center [158, 771] width 288 height 20
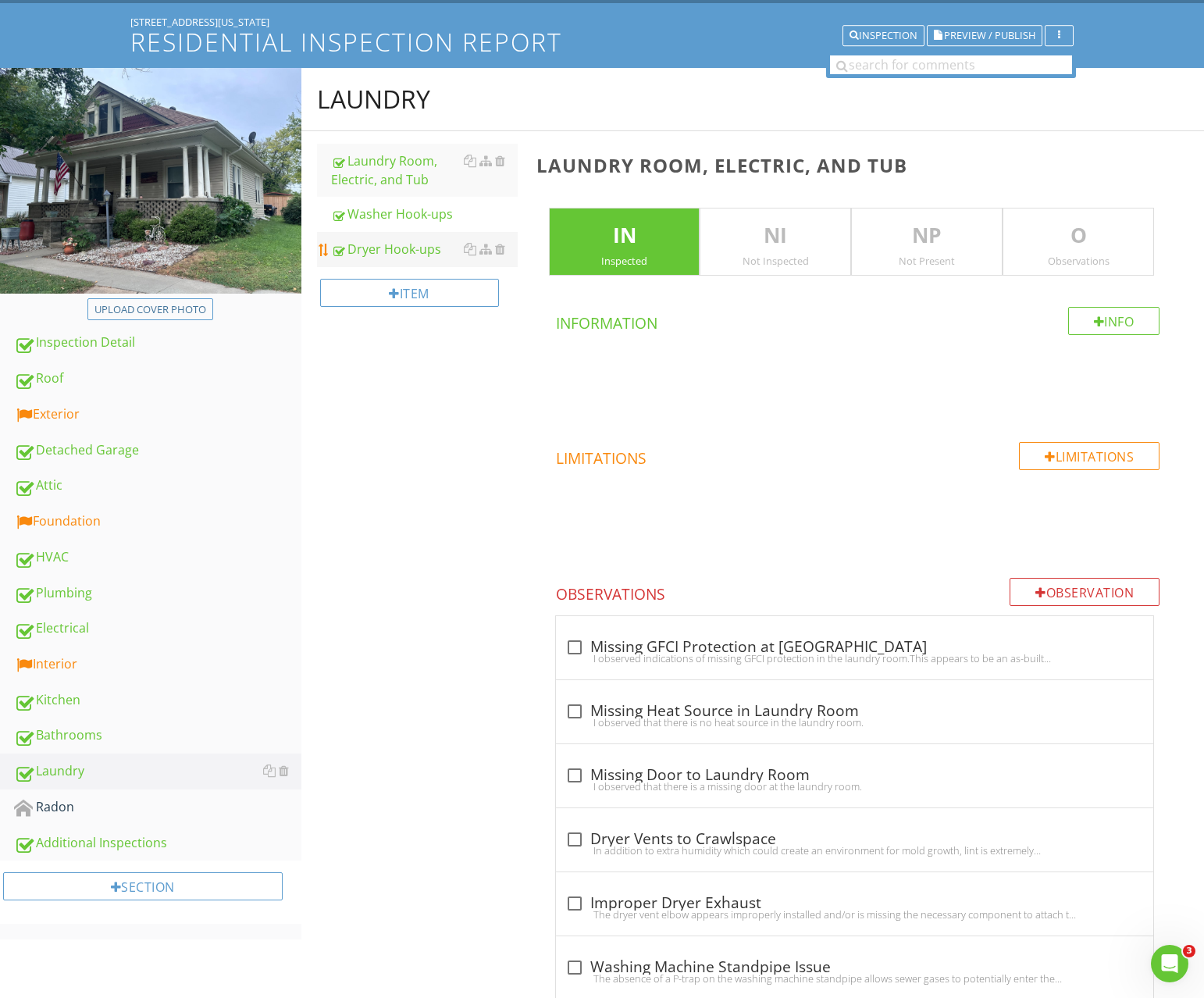
click at [397, 250] on div "Dryer Hook-ups" at bounding box center [424, 249] width 187 height 19
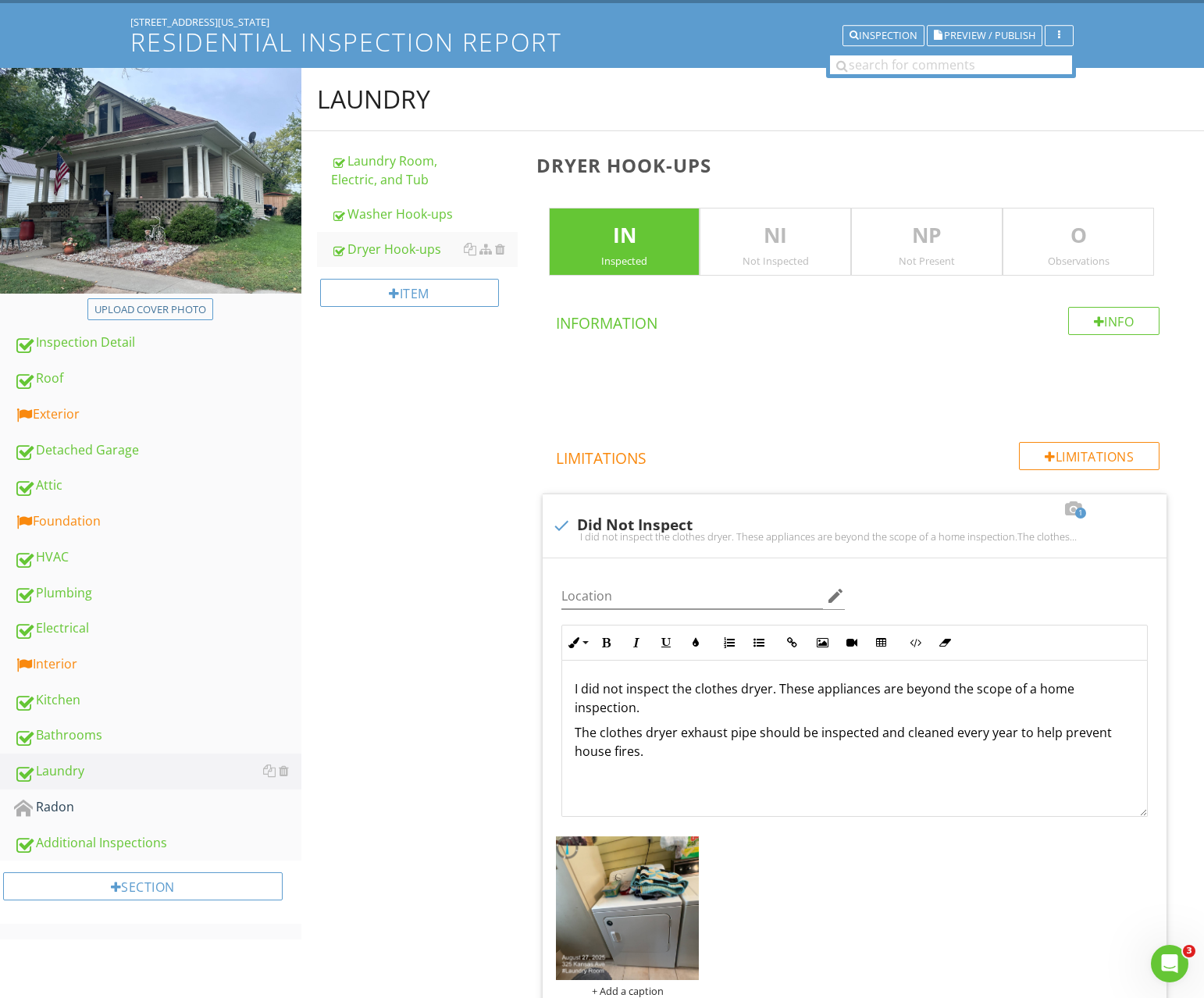
drag, startPoint x: 607, startPoint y: 751, endPoint x: 508, endPoint y: 732, distance: 100.8
click at [508, 732] on div "Laundry Laundry Room, Electric, and Tub Washer Hook-ups Dryer Hook-ups Item Dry…" at bounding box center [753, 819] width 903 height 1503
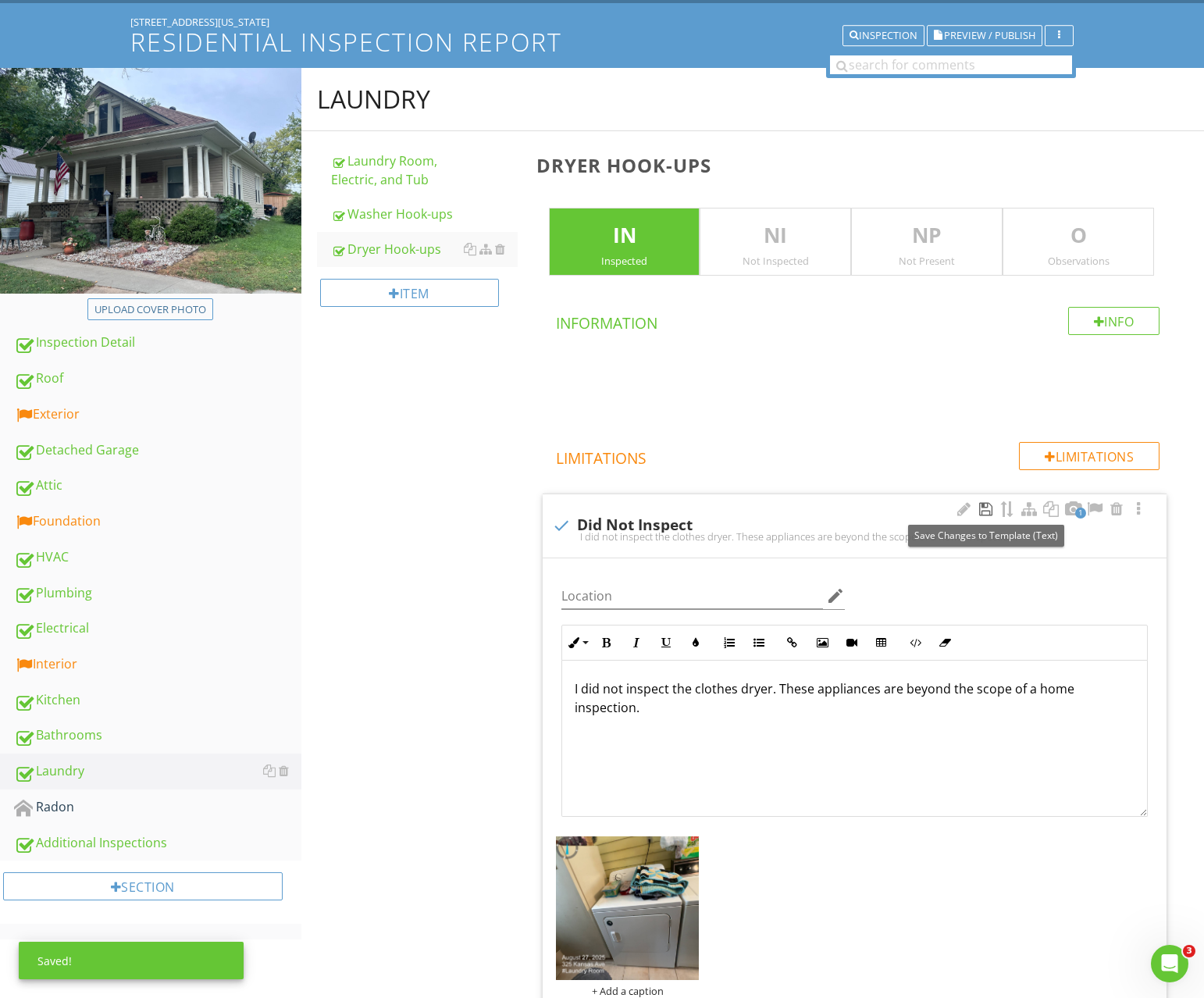
click at [982, 503] on div at bounding box center [986, 509] width 19 height 16
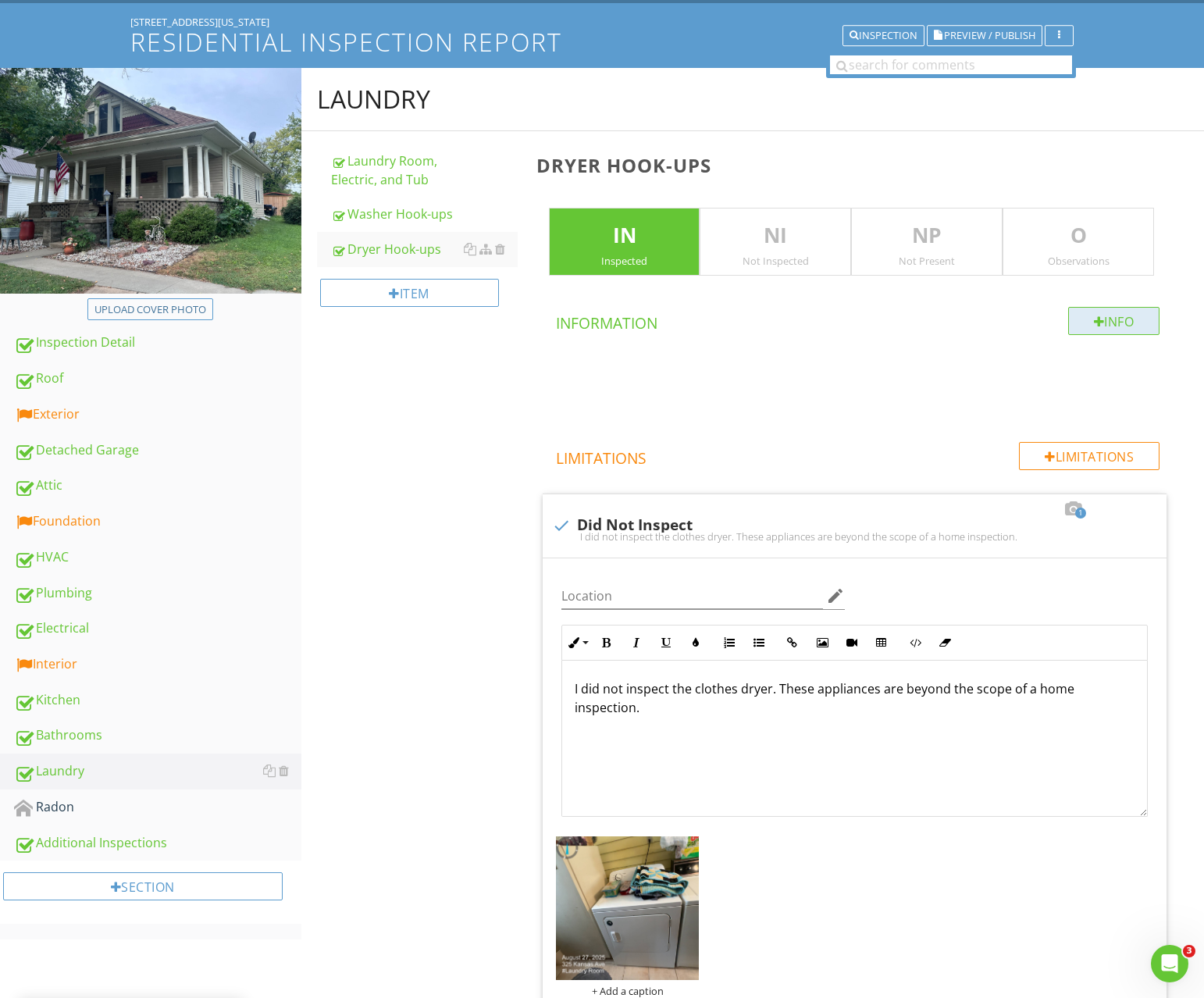
click at [1120, 327] on div "Info" at bounding box center [1114, 321] width 92 height 28
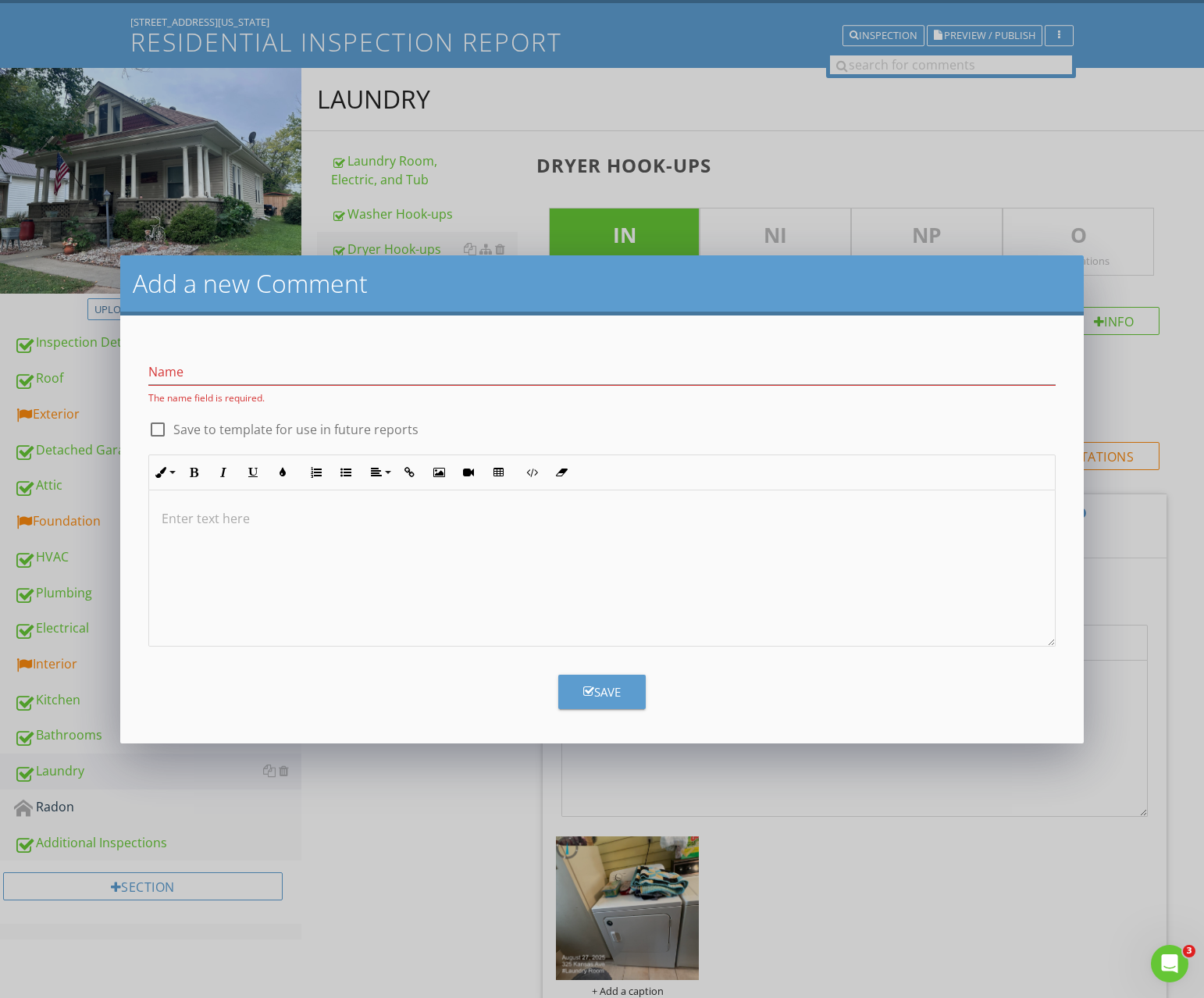
click at [202, 524] on p at bounding box center [602, 518] width 881 height 19
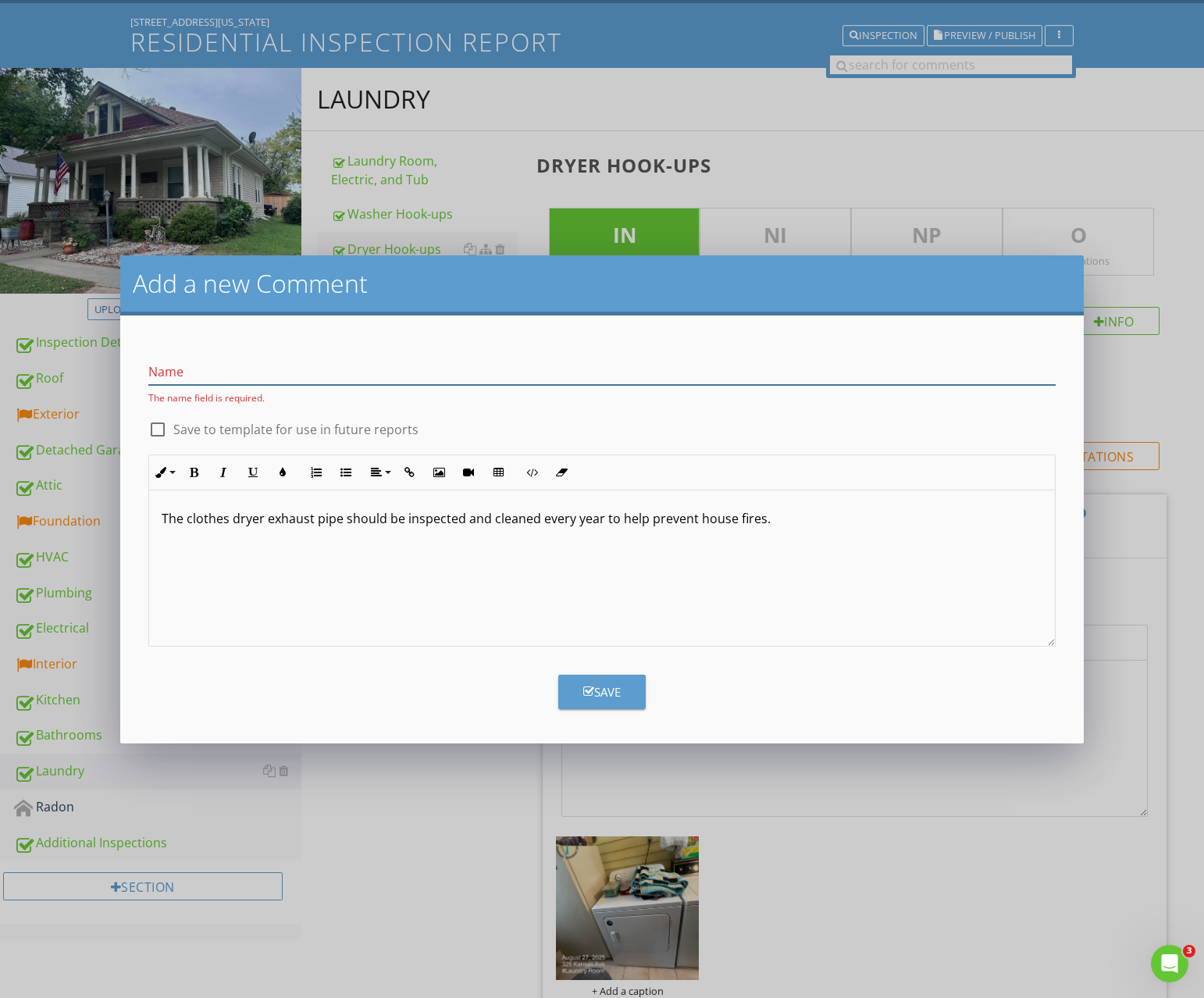
click at [209, 377] on input "Name" at bounding box center [602, 372] width 908 height 26
click at [181, 582] on div "The clothes dryer exhaust pipe should be inspected and cleaned every year to he…" at bounding box center [602, 568] width 906 height 156
click at [226, 377] on input "Name" at bounding box center [602, 372] width 908 height 26
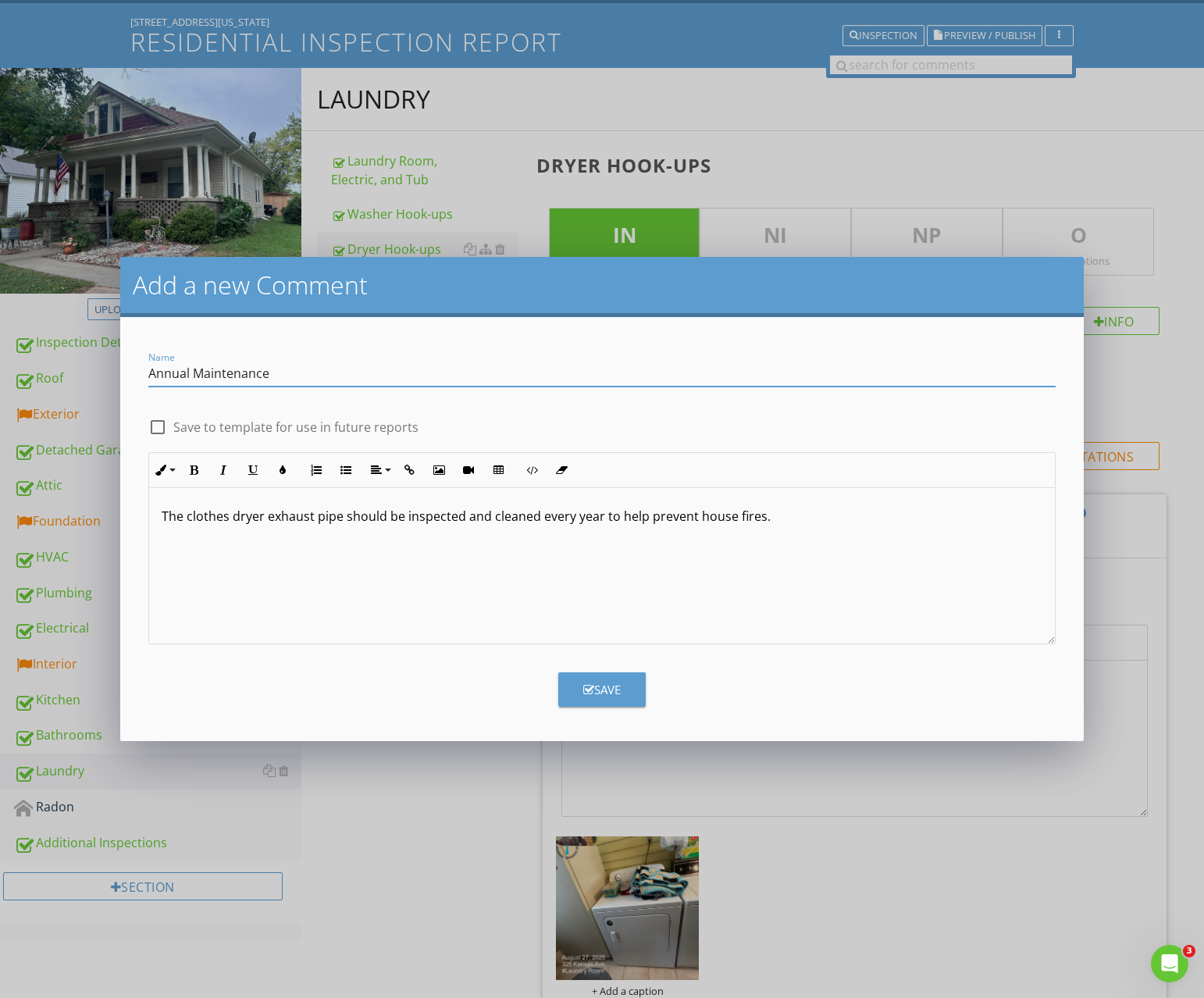
type input "Annual Maintenance"
click at [190, 421] on label "Save to template for use in future reports" at bounding box center [296, 427] width 245 height 16
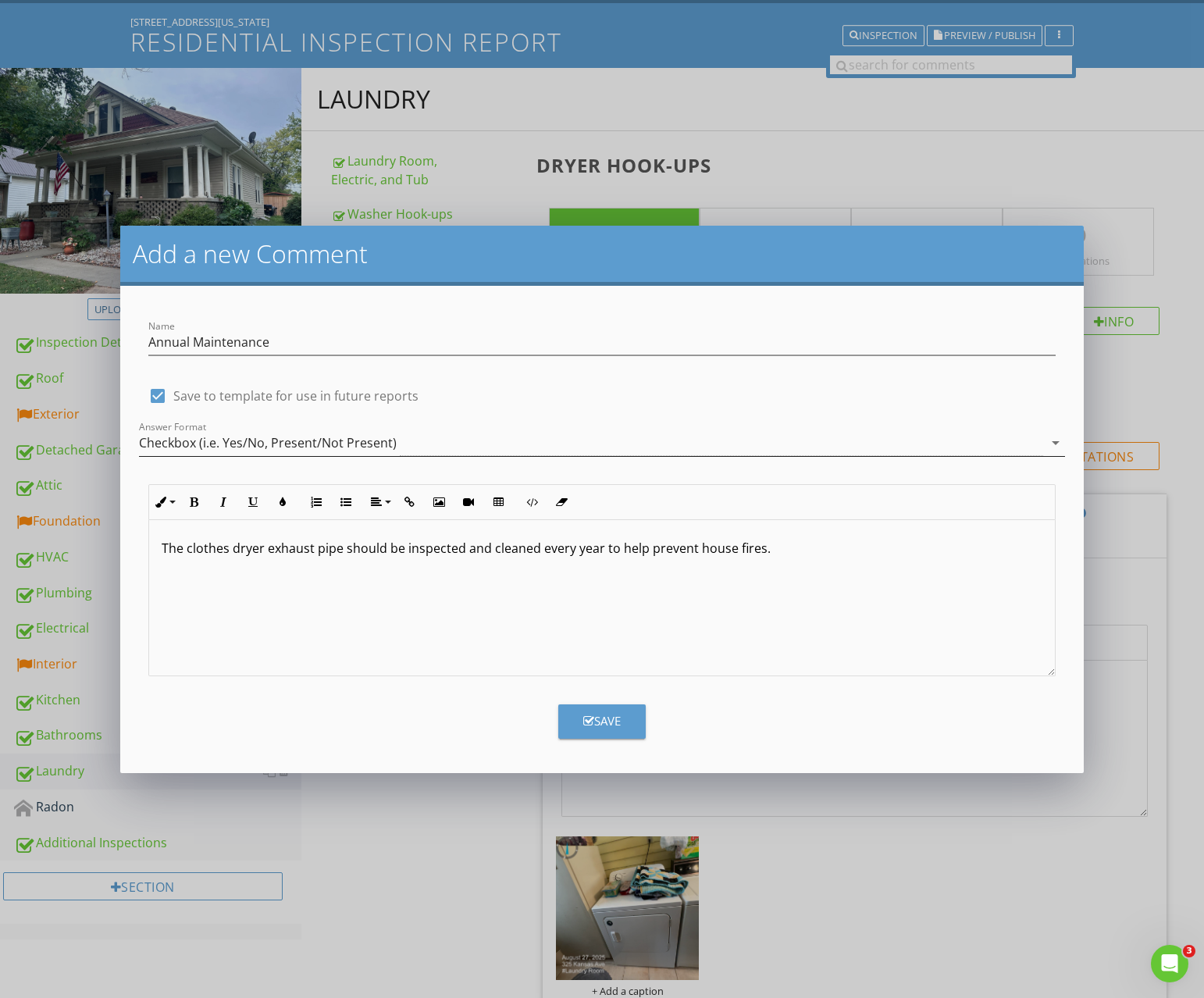
click at [296, 448] on div "Checkbox (i.e. Yes/No, Present/Not Present)" at bounding box center [268, 442] width 258 height 14
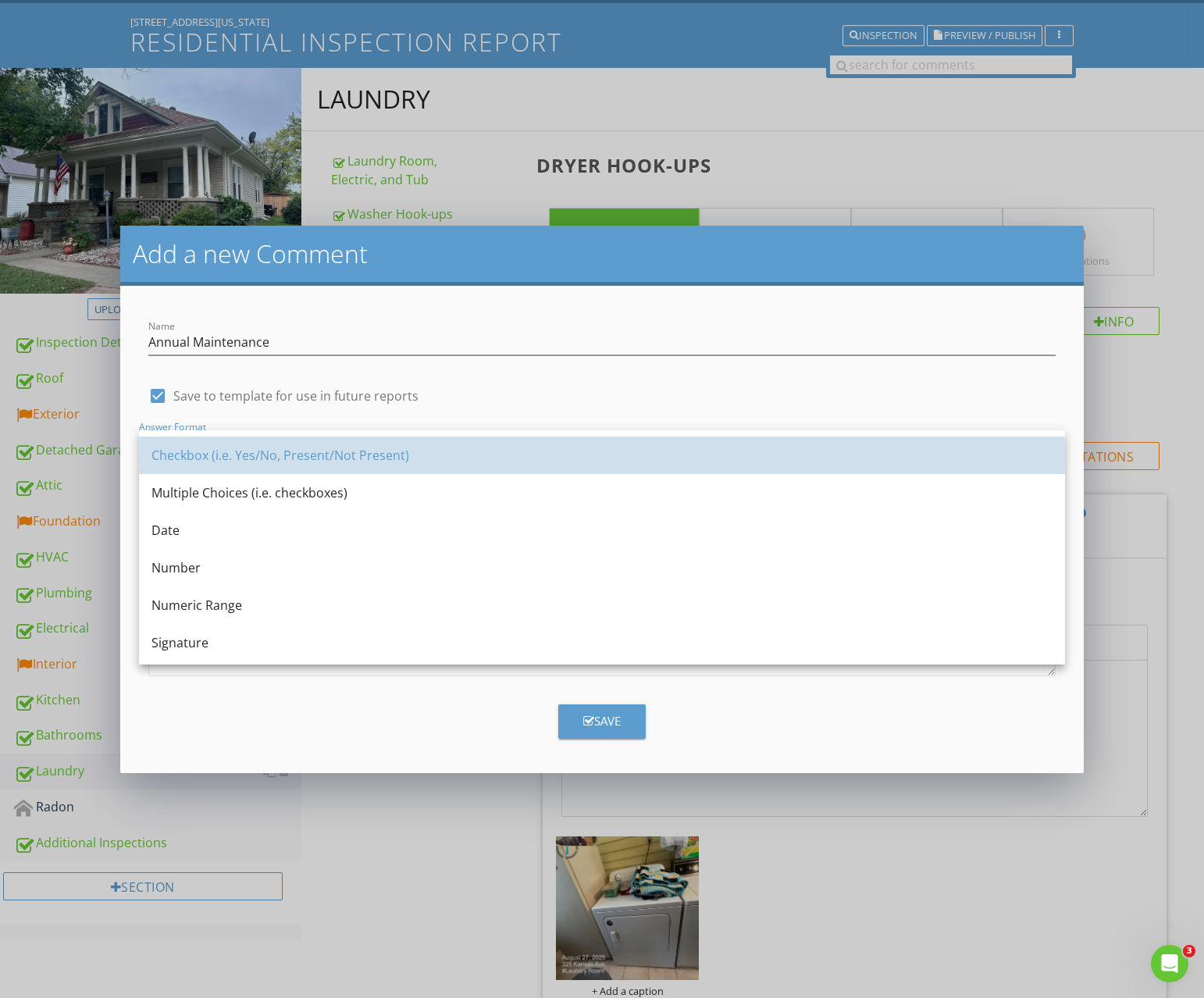
click at [292, 446] on div "Checkbox (i.e. Yes/No, Present/Not Present)" at bounding box center [602, 455] width 901 height 37
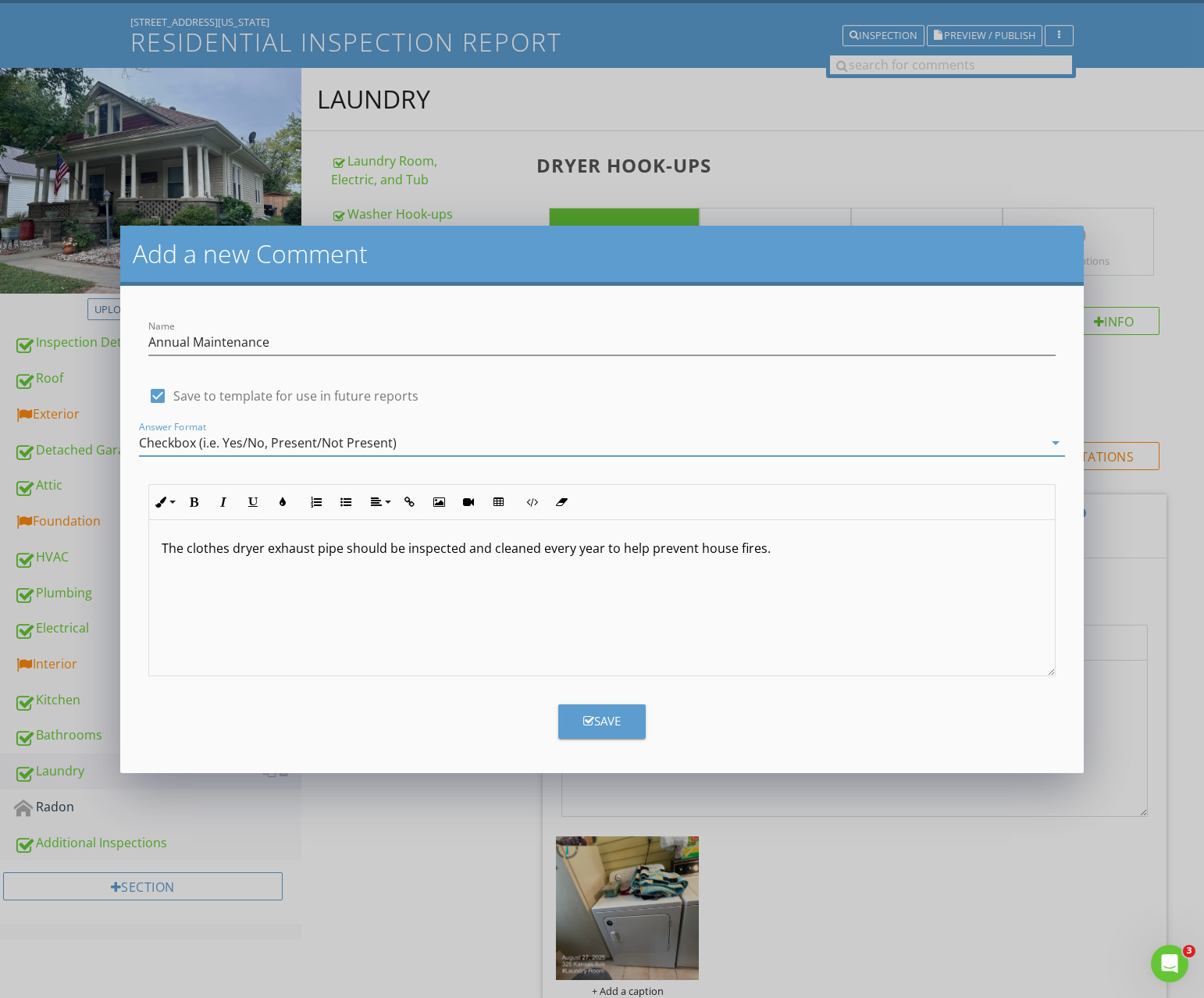
click at [595, 712] on div "Save" at bounding box center [602, 720] width 37 height 18
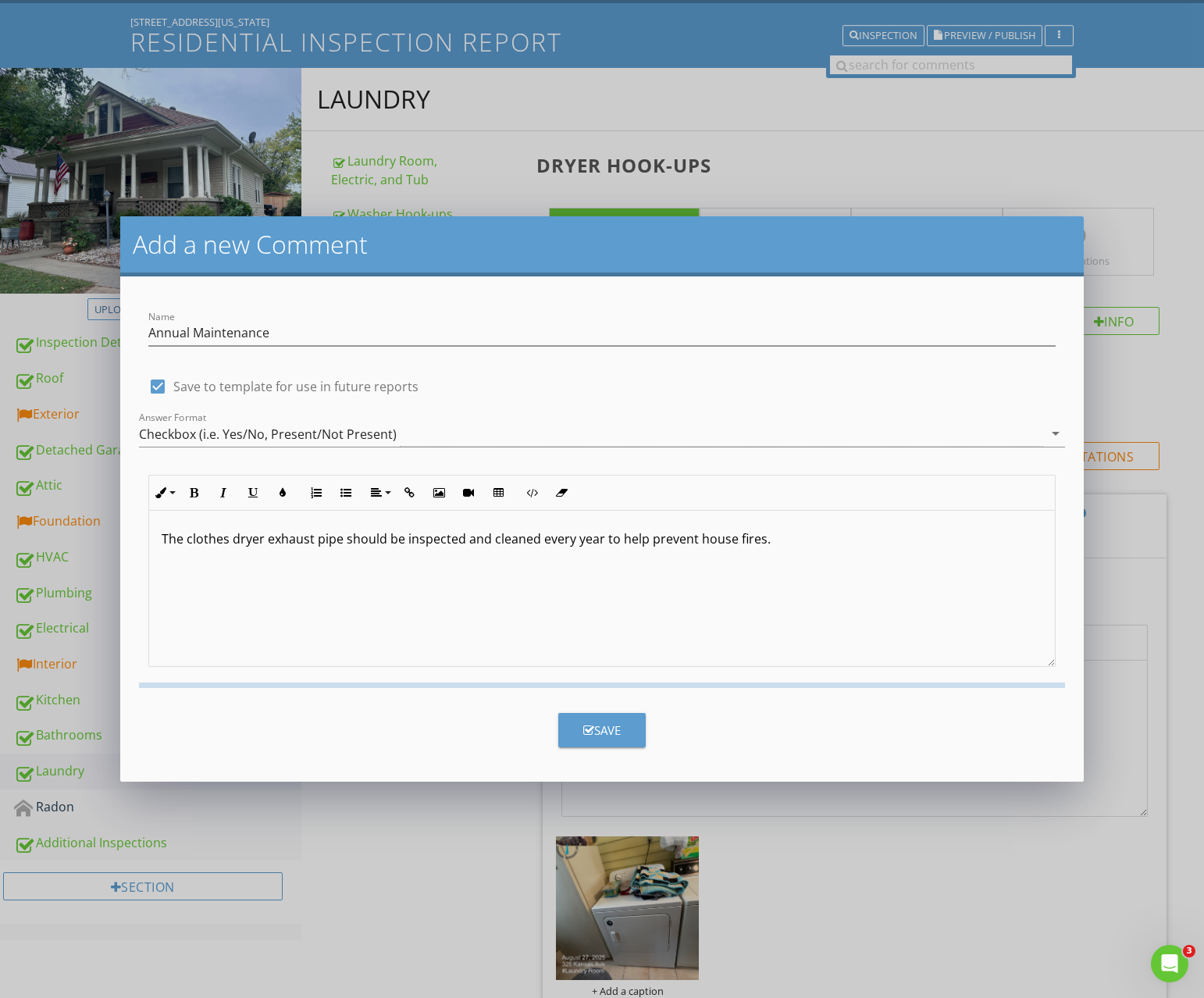
checkbox input "false"
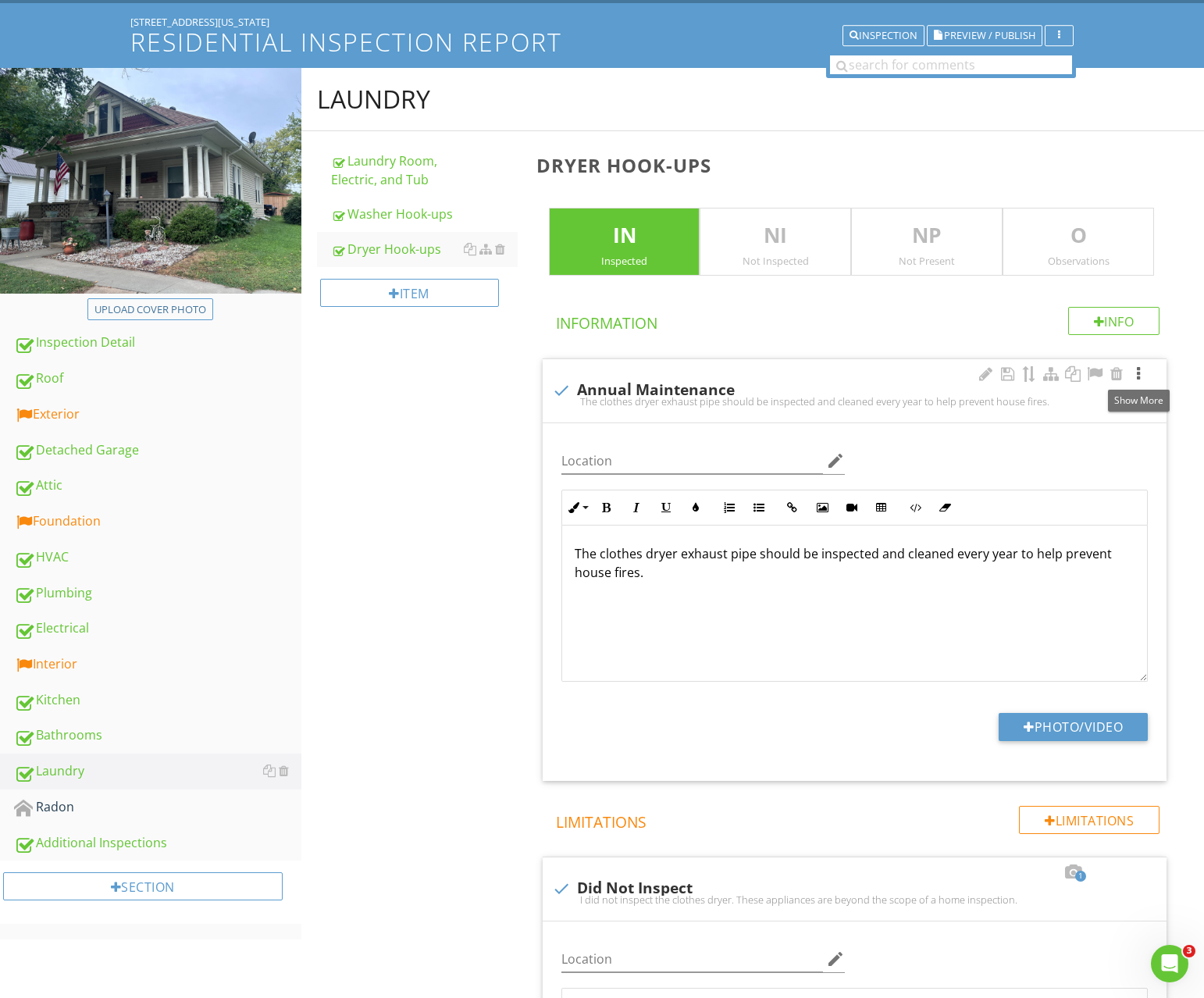
click at [1133, 371] on div at bounding box center [1138, 374] width 19 height 16
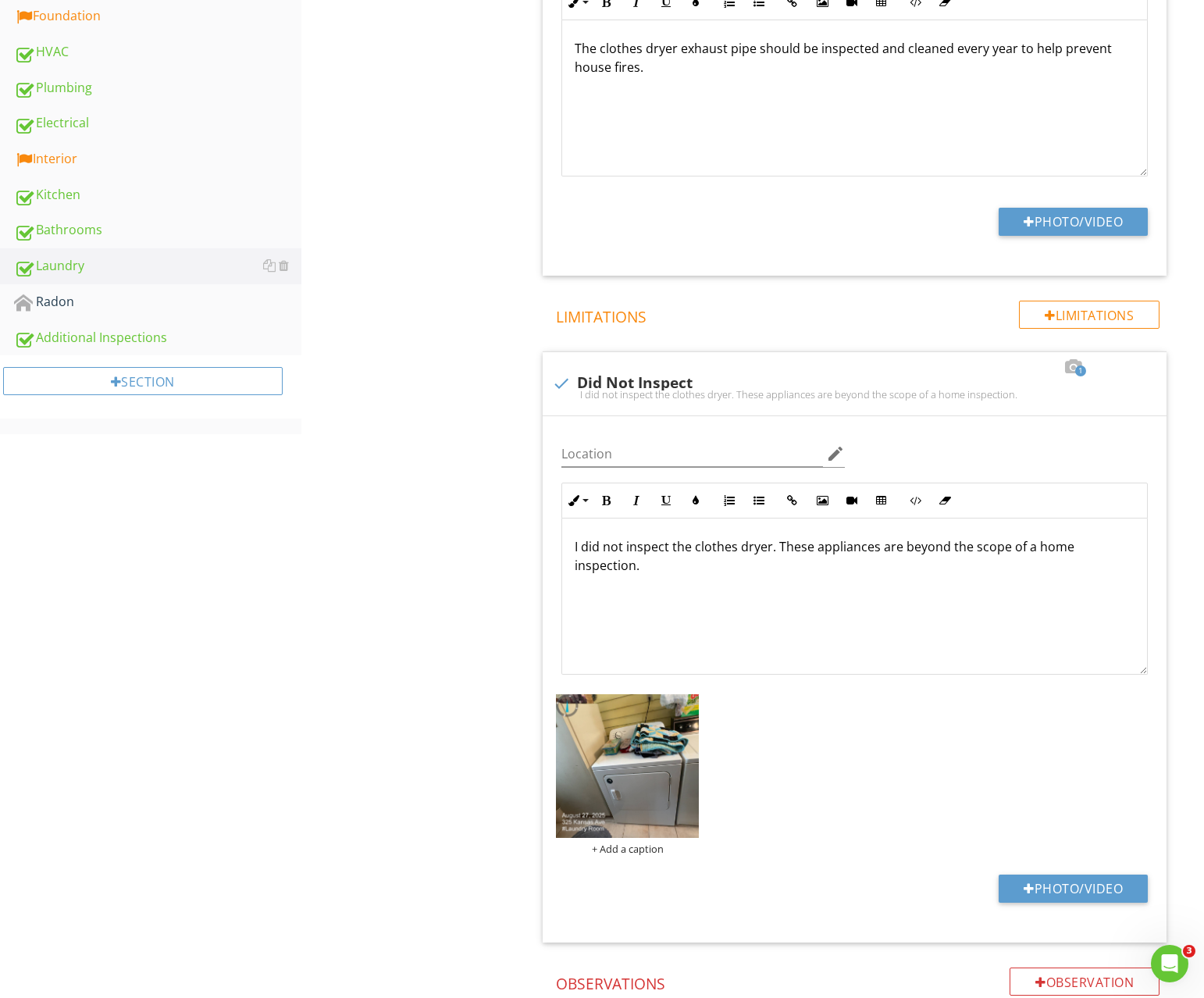
scroll to position [57, 0]
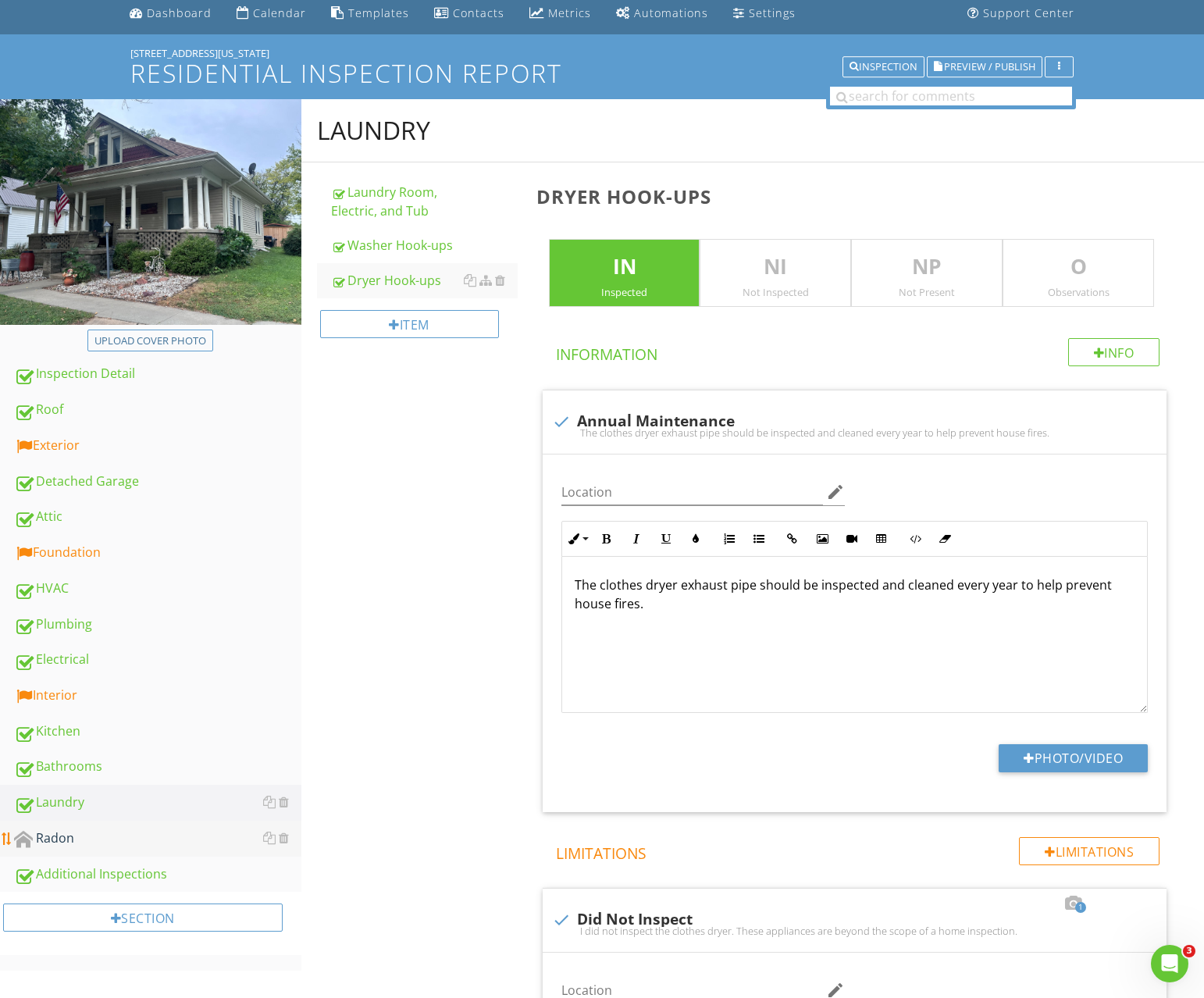
click at [81, 829] on div "Radon" at bounding box center [158, 839] width 288 height 20
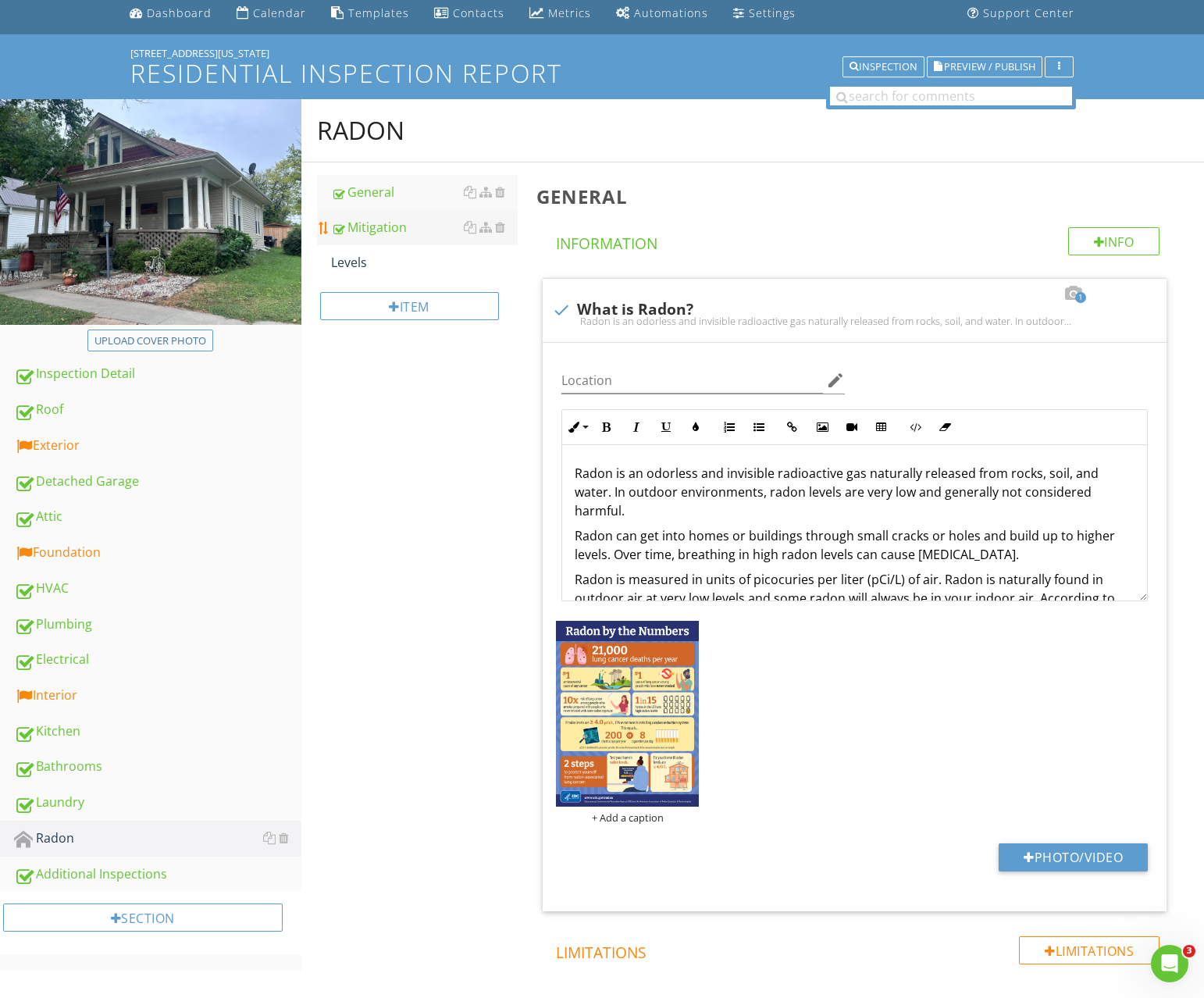
click at [387, 223] on div "Mitigation" at bounding box center [424, 227] width 187 height 19
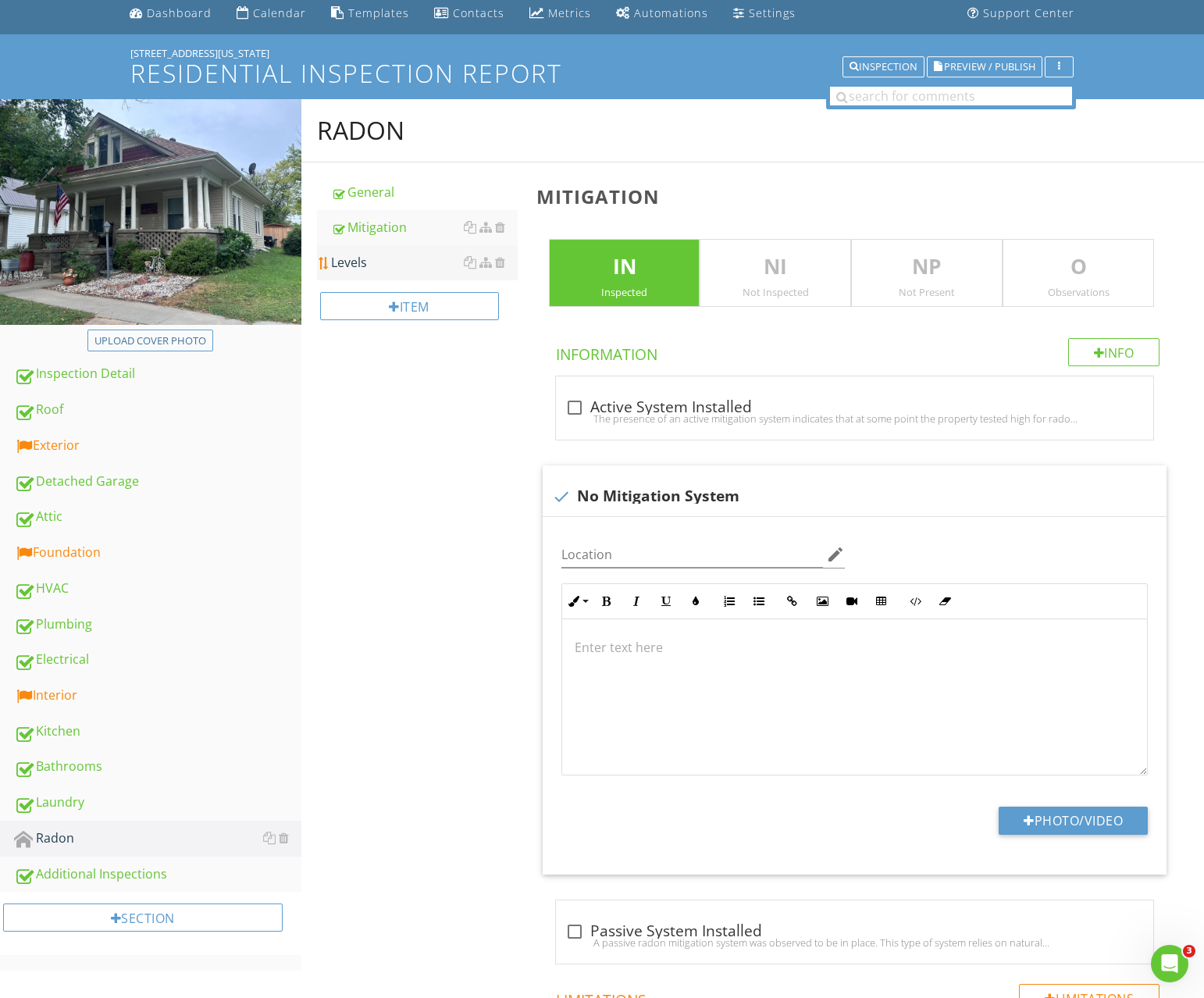
click at [382, 253] on div "Levels" at bounding box center [424, 263] width 187 height 19
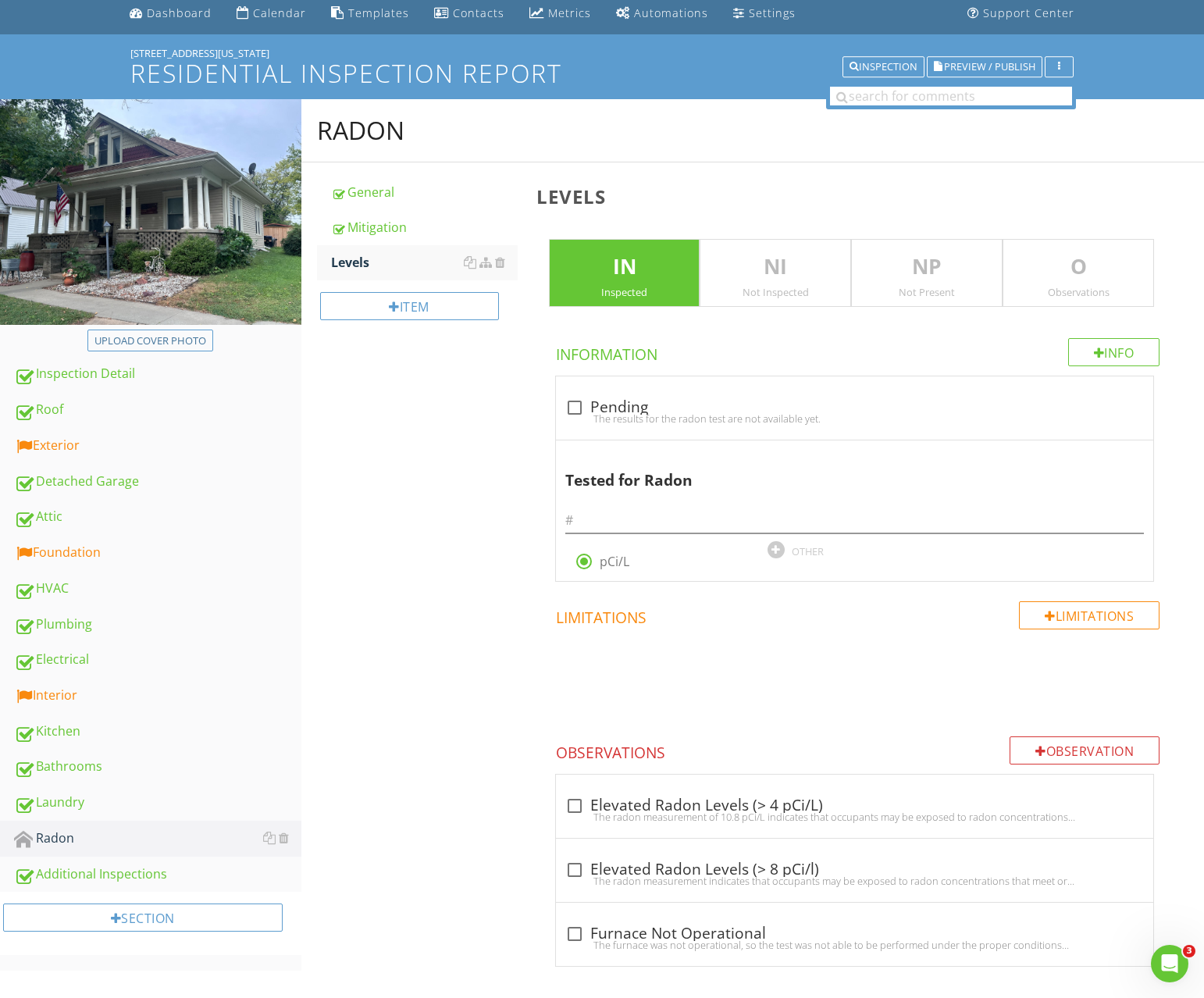
click at [653, 283] on div "IN Inspected" at bounding box center [624, 273] width 151 height 69
drag, startPoint x: 726, startPoint y: 284, endPoint x: 719, endPoint y: 291, distance: 9.9
click at [726, 285] on div "NI Not Inspected" at bounding box center [775, 273] width 151 height 69
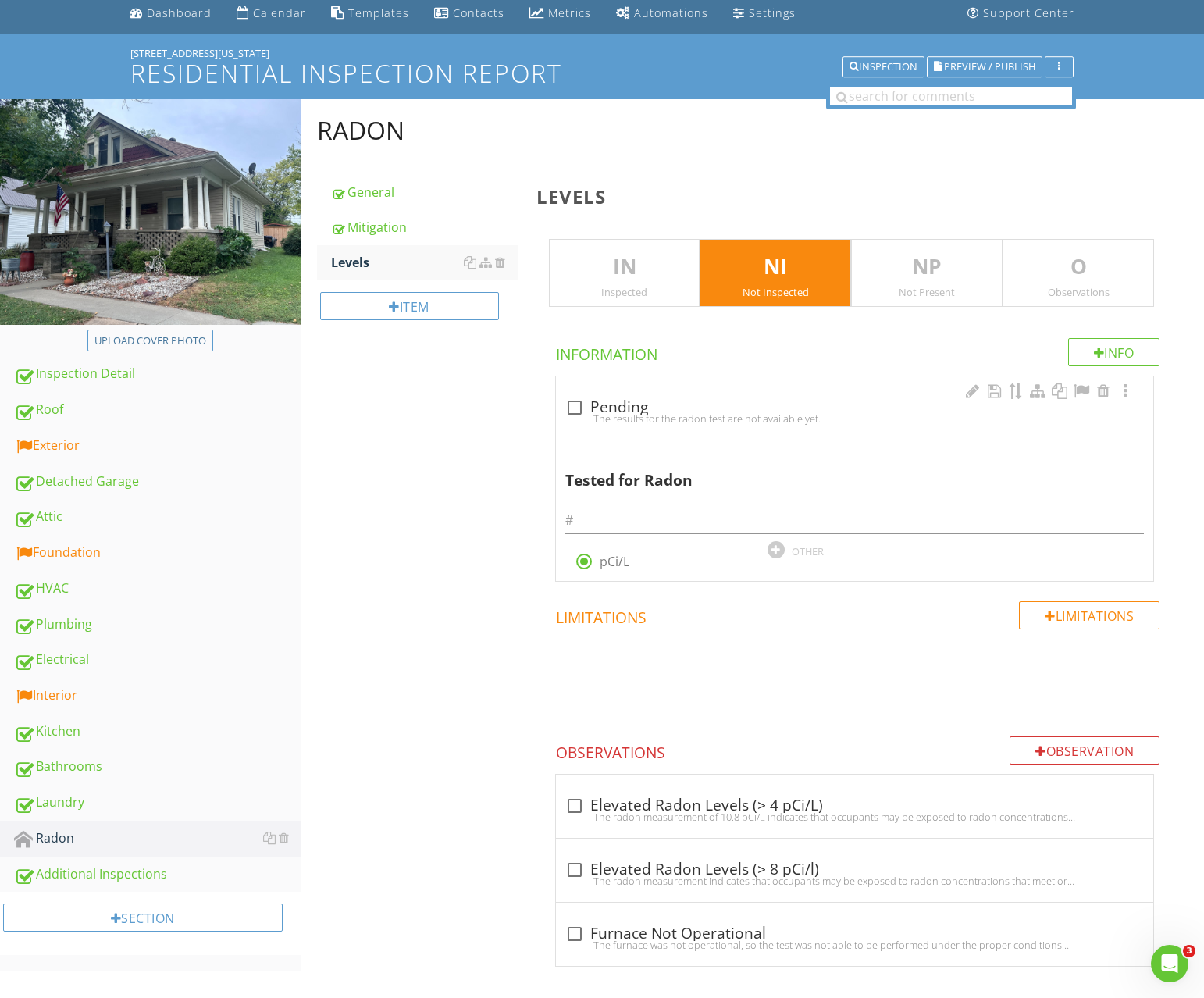
click at [598, 404] on div "check_box_outline_blank Pending" at bounding box center [854, 408] width 578 height 19
checkbox input "true"
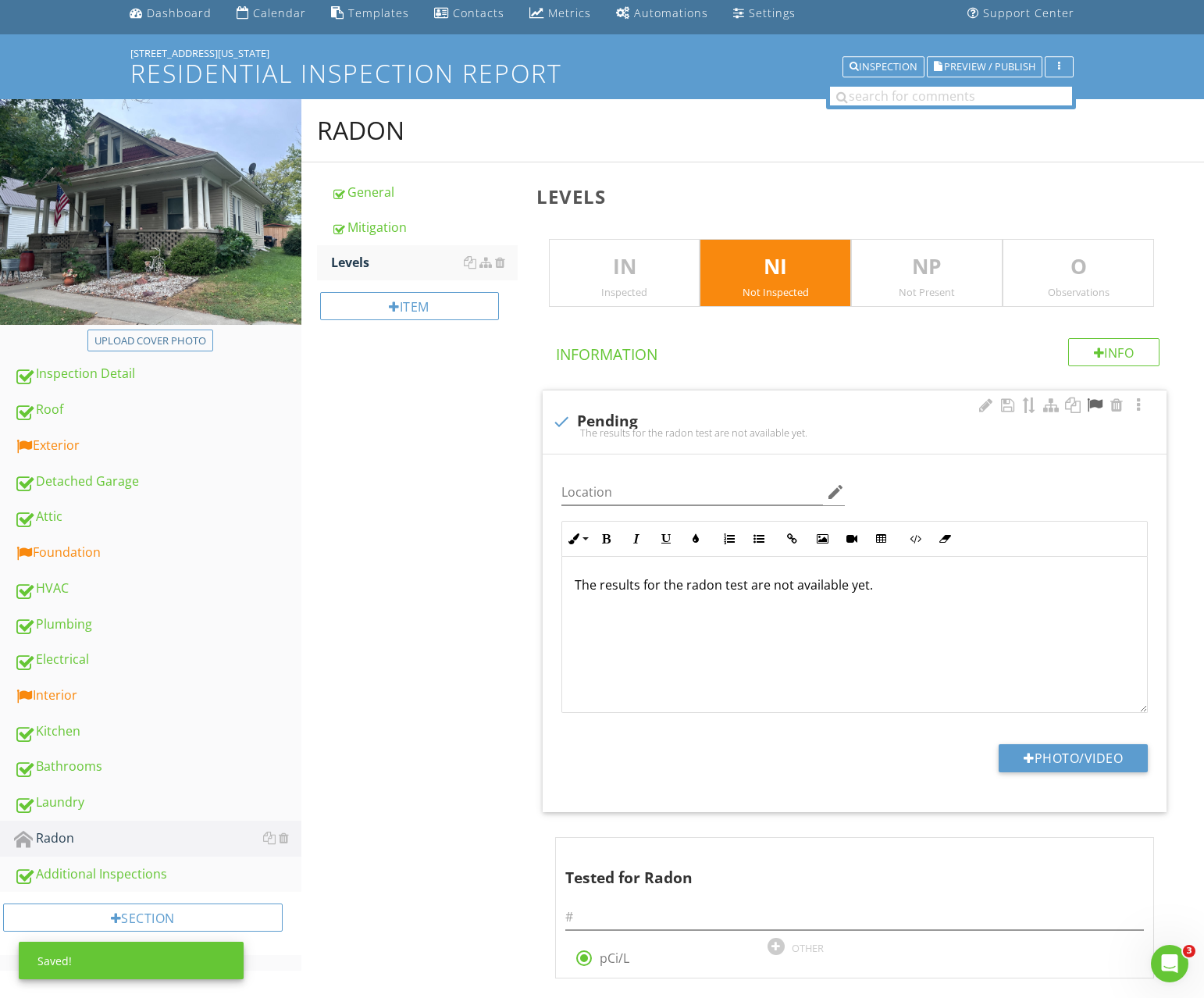
click at [1100, 406] on div at bounding box center [1094, 405] width 19 height 16
click at [81, 872] on div "Additional Inspections" at bounding box center [158, 875] width 288 height 20
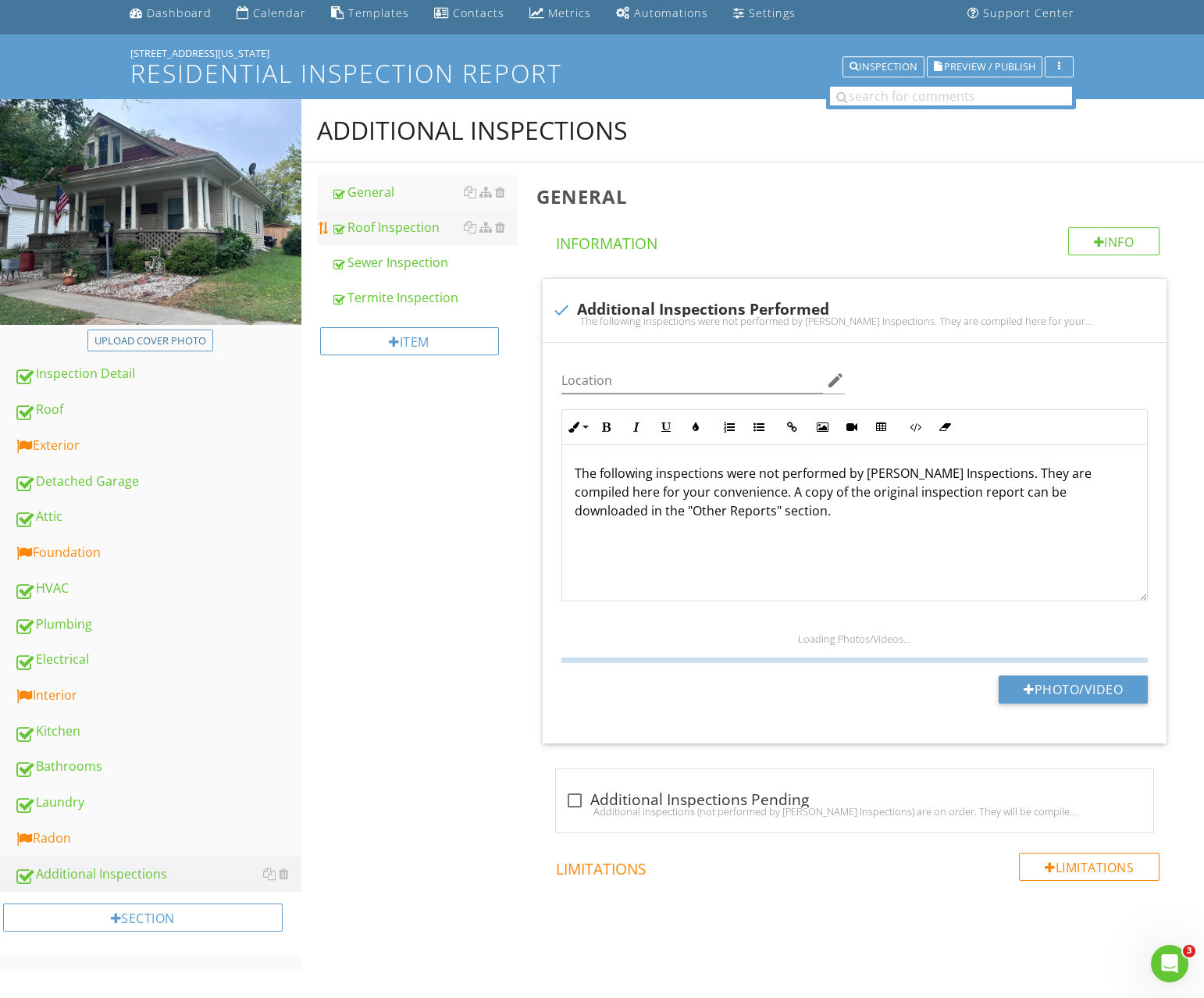
click at [393, 227] on div "Roof Inspection" at bounding box center [424, 227] width 187 height 19
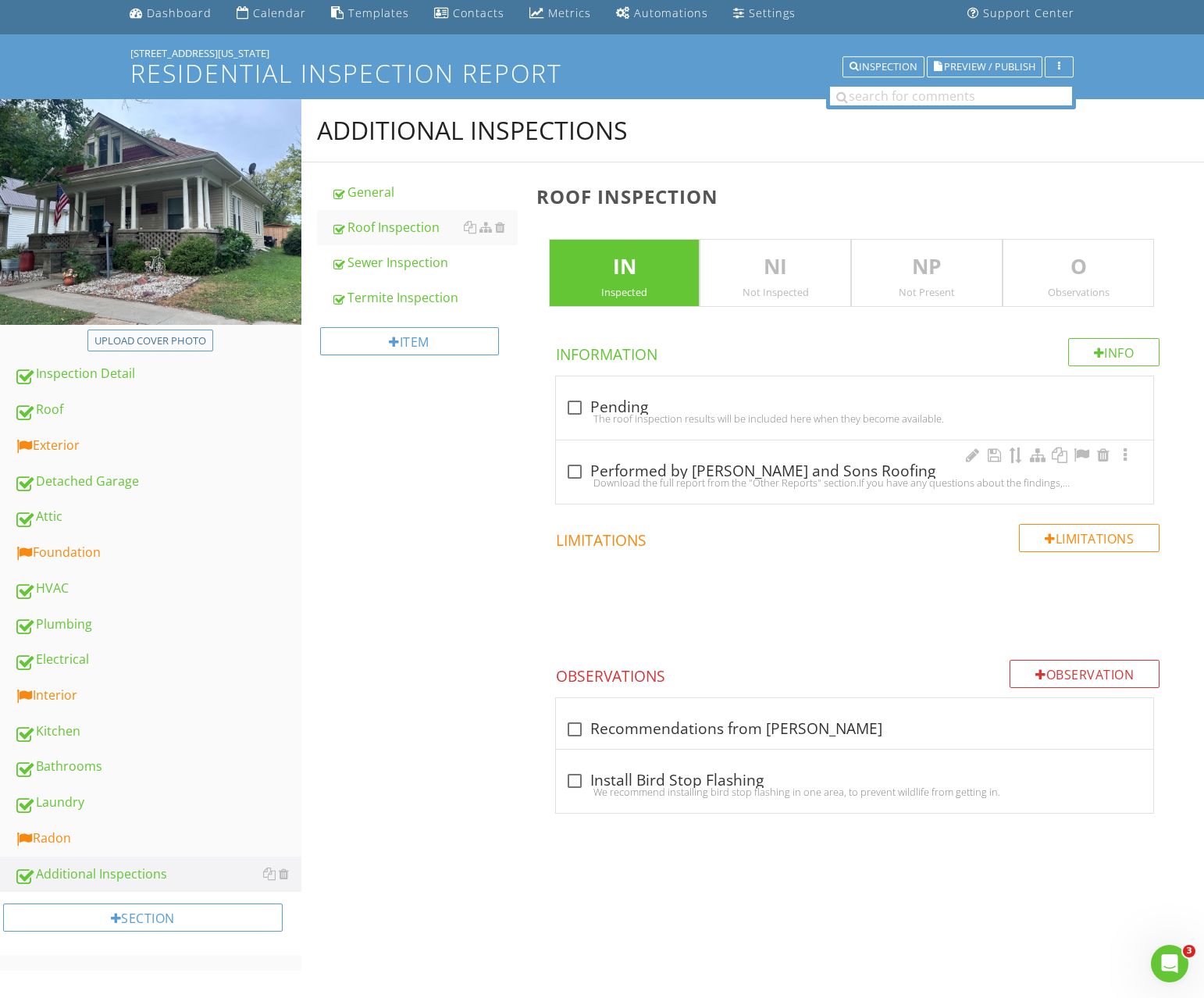
click at [577, 477] on div "Download the full report from the "Other Reports" section.If you have any quest…" at bounding box center [854, 482] width 578 height 12
checkbox input "true"
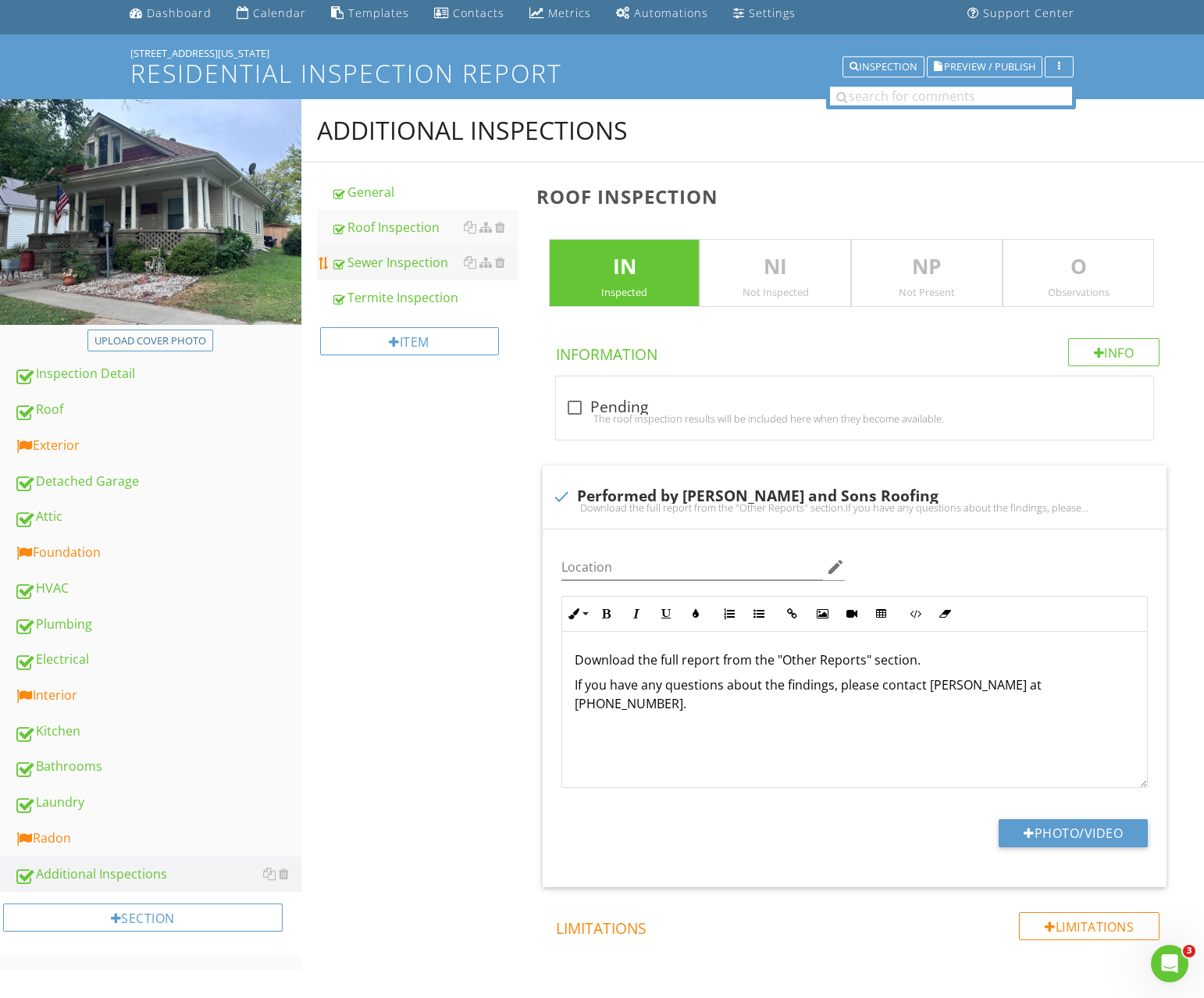
click at [396, 267] on div "Sewer Inspection" at bounding box center [424, 263] width 187 height 19
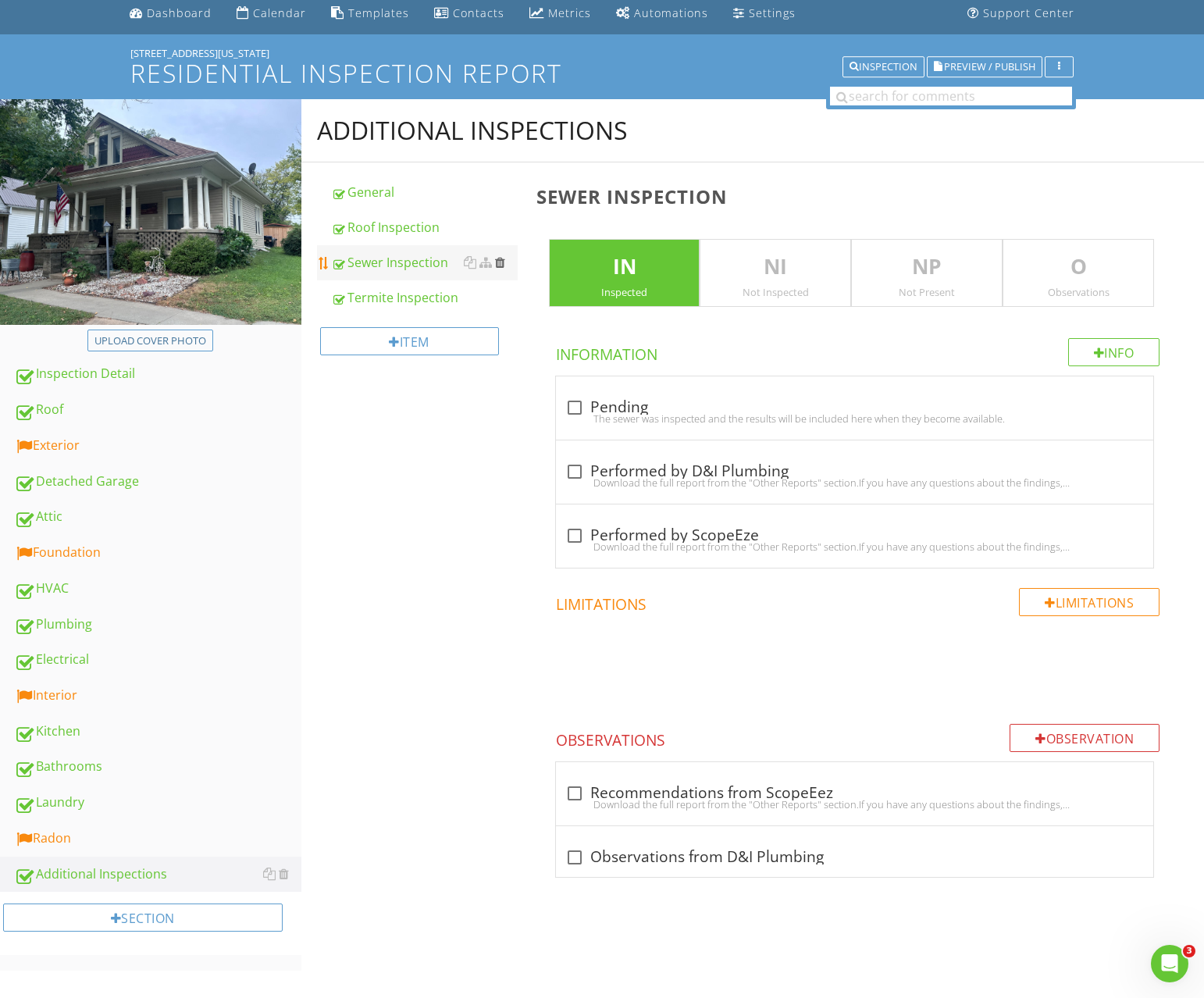
click at [500, 264] on div at bounding box center [499, 262] width 10 height 12
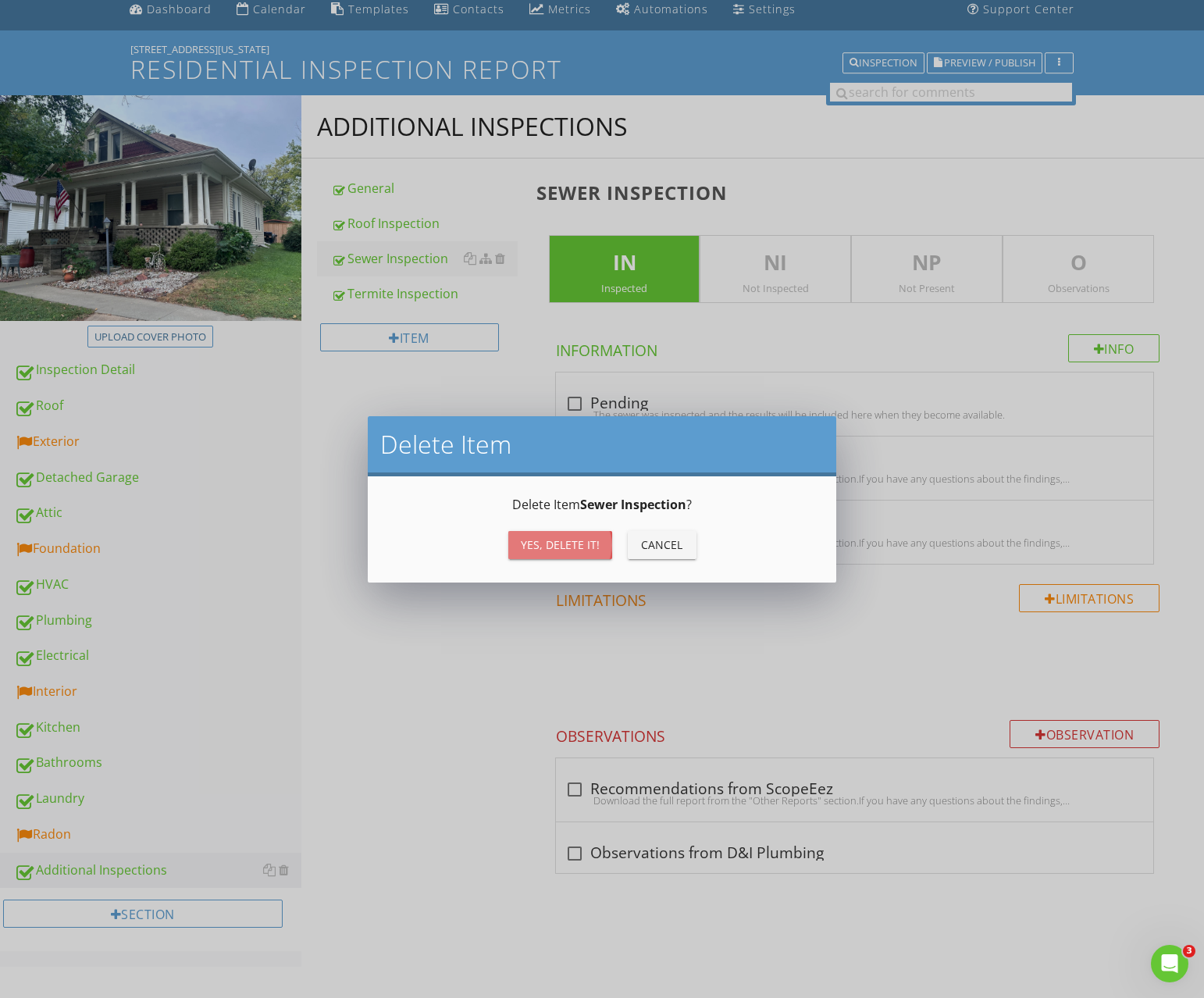
drag, startPoint x: 534, startPoint y: 549, endPoint x: 425, endPoint y: 515, distance: 114.2
click at [532, 549] on div "Yes, Delete it!" at bounding box center [560, 545] width 79 height 17
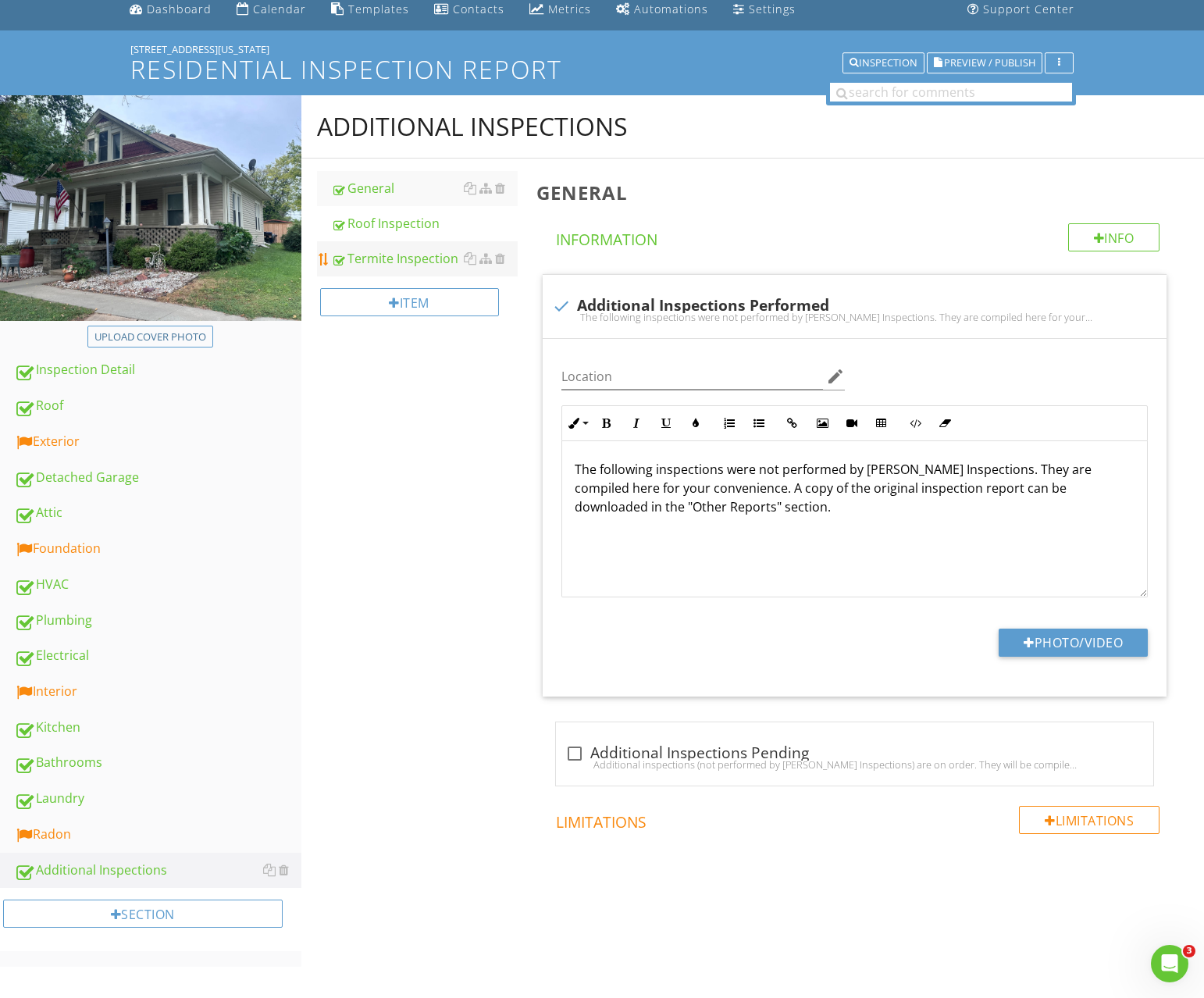
click at [407, 246] on link "Termite Inspection" at bounding box center [424, 258] width 187 height 34
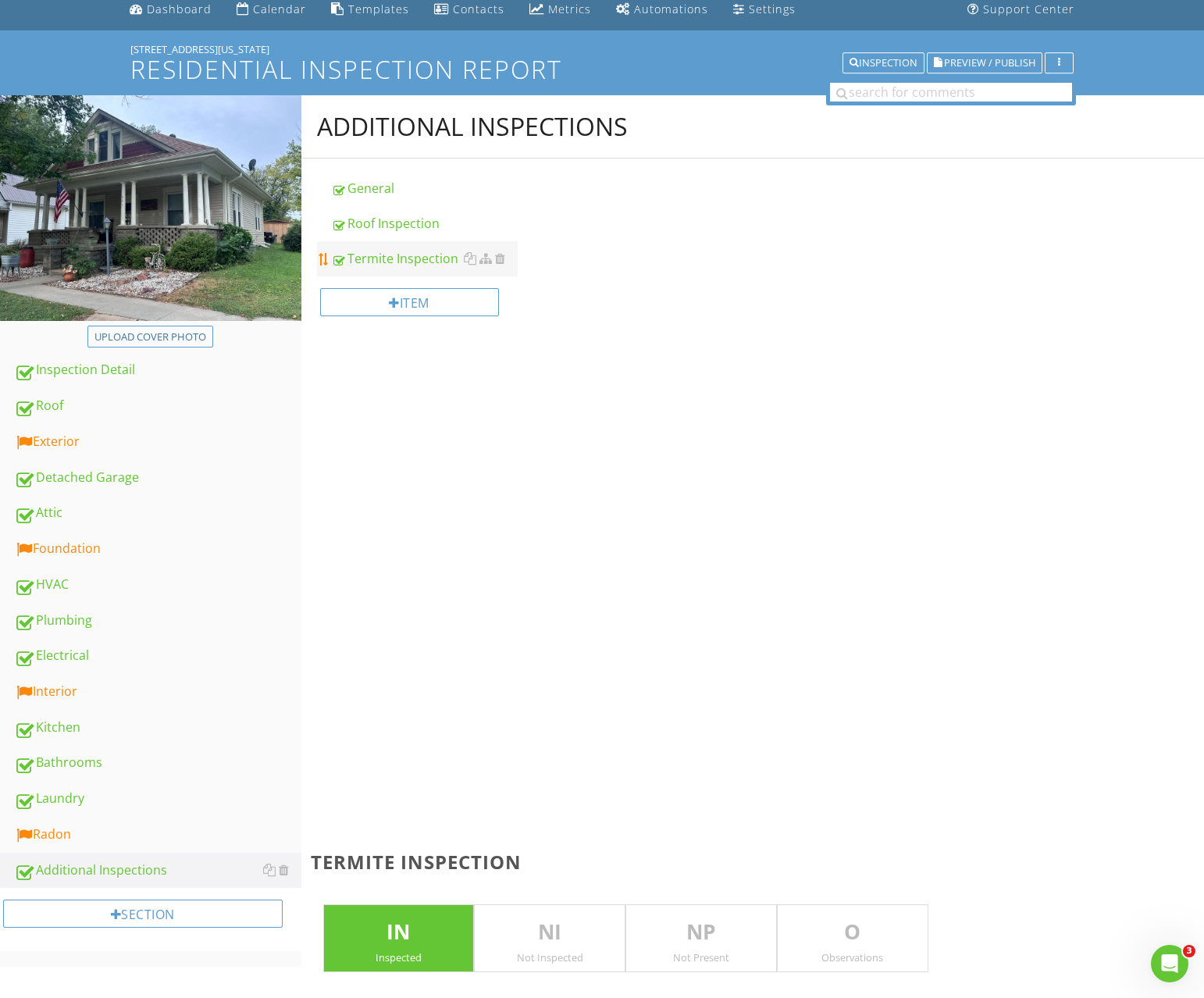
scroll to position [62, 0]
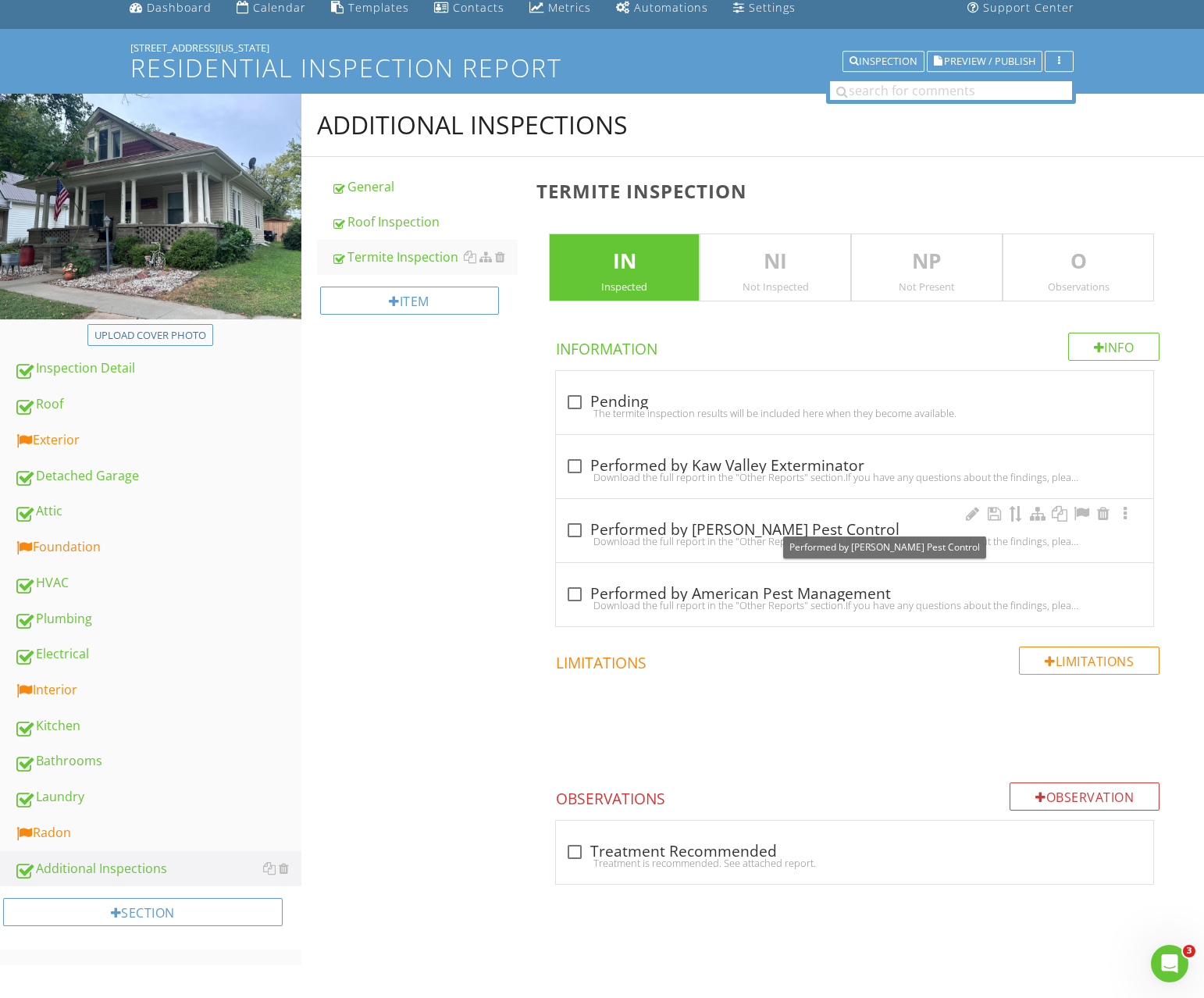
click at [583, 525] on div at bounding box center [575, 530] width 27 height 27
checkbox input "true"
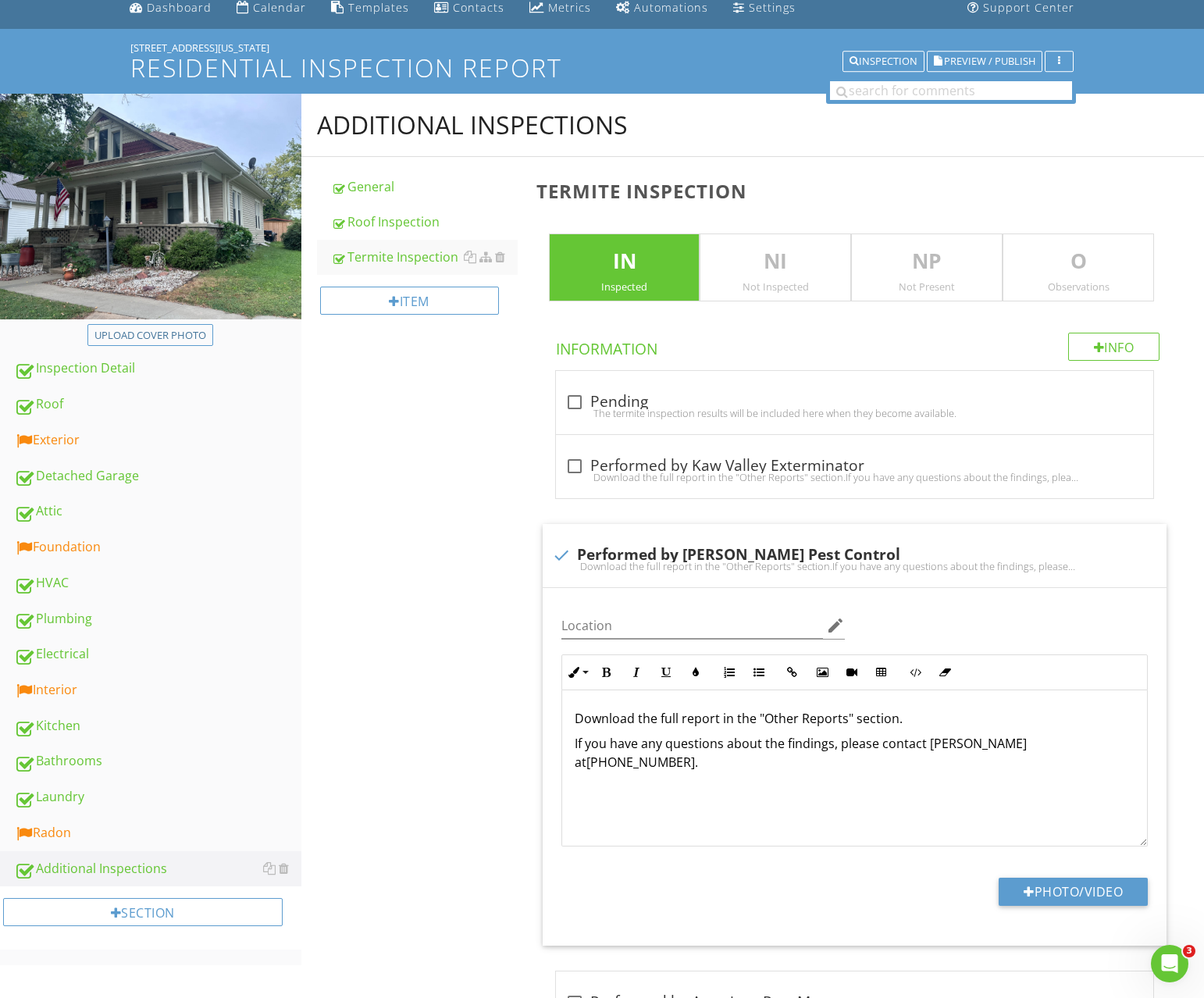
click at [522, 603] on div "Additional Inspections General Roof Inspection Termite Inspection Item Termite …" at bounding box center [753, 719] width 903 height 1251
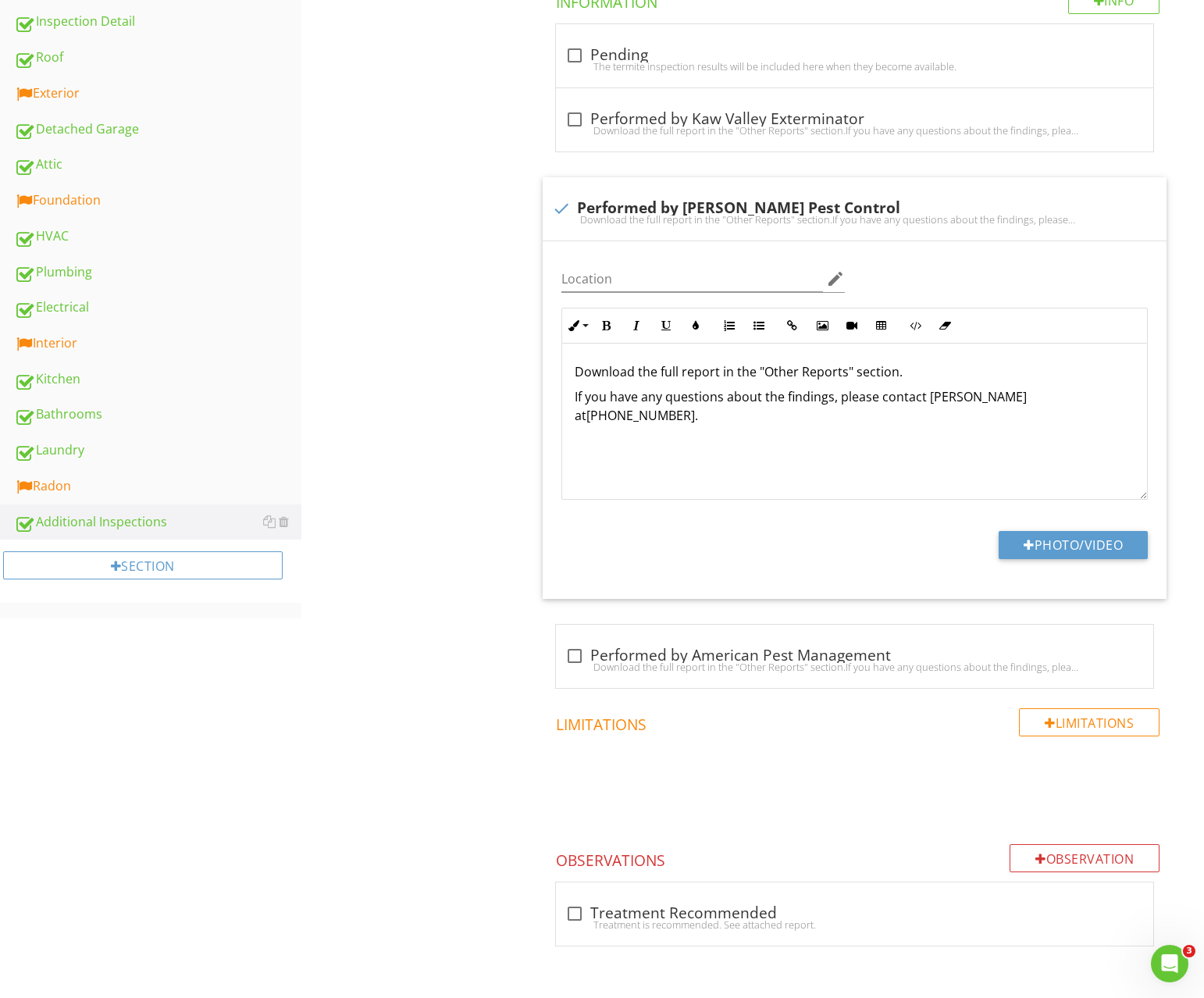
scroll to position [0, 0]
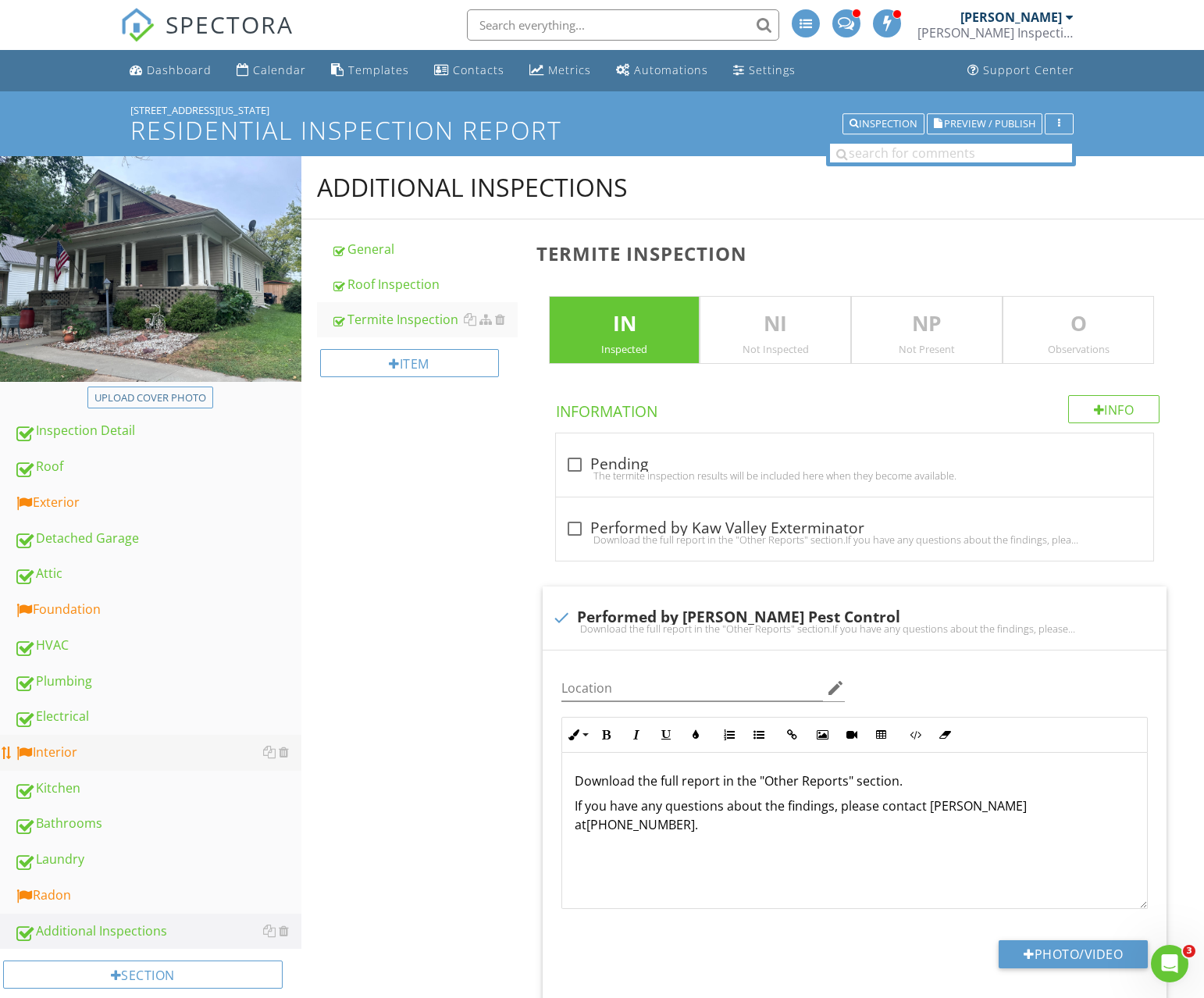
click at [74, 752] on div "Interior" at bounding box center [158, 753] width 288 height 20
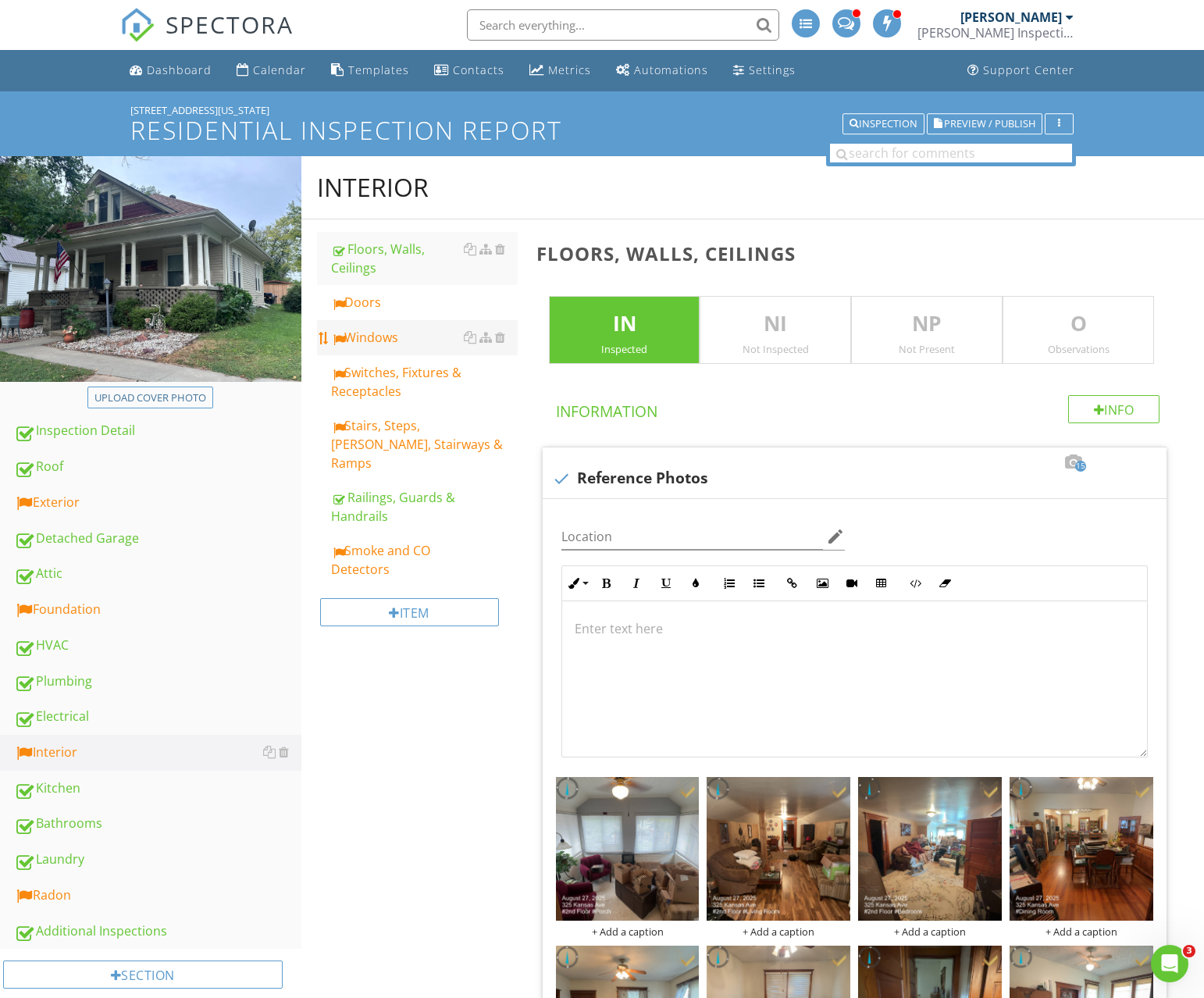
click at [395, 320] on link "Windows" at bounding box center [424, 337] width 187 height 34
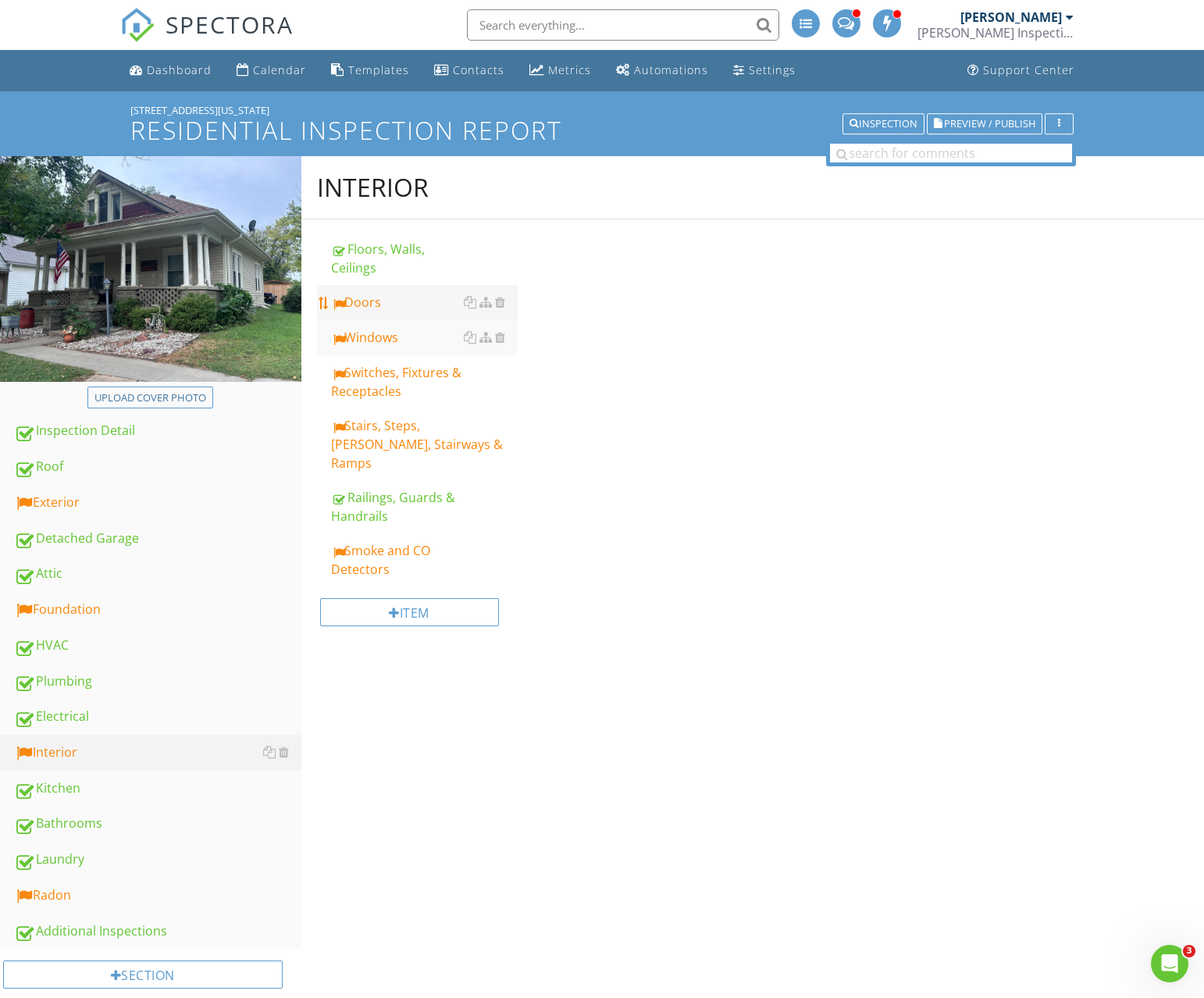
click at [395, 300] on div "Doors" at bounding box center [424, 302] width 187 height 19
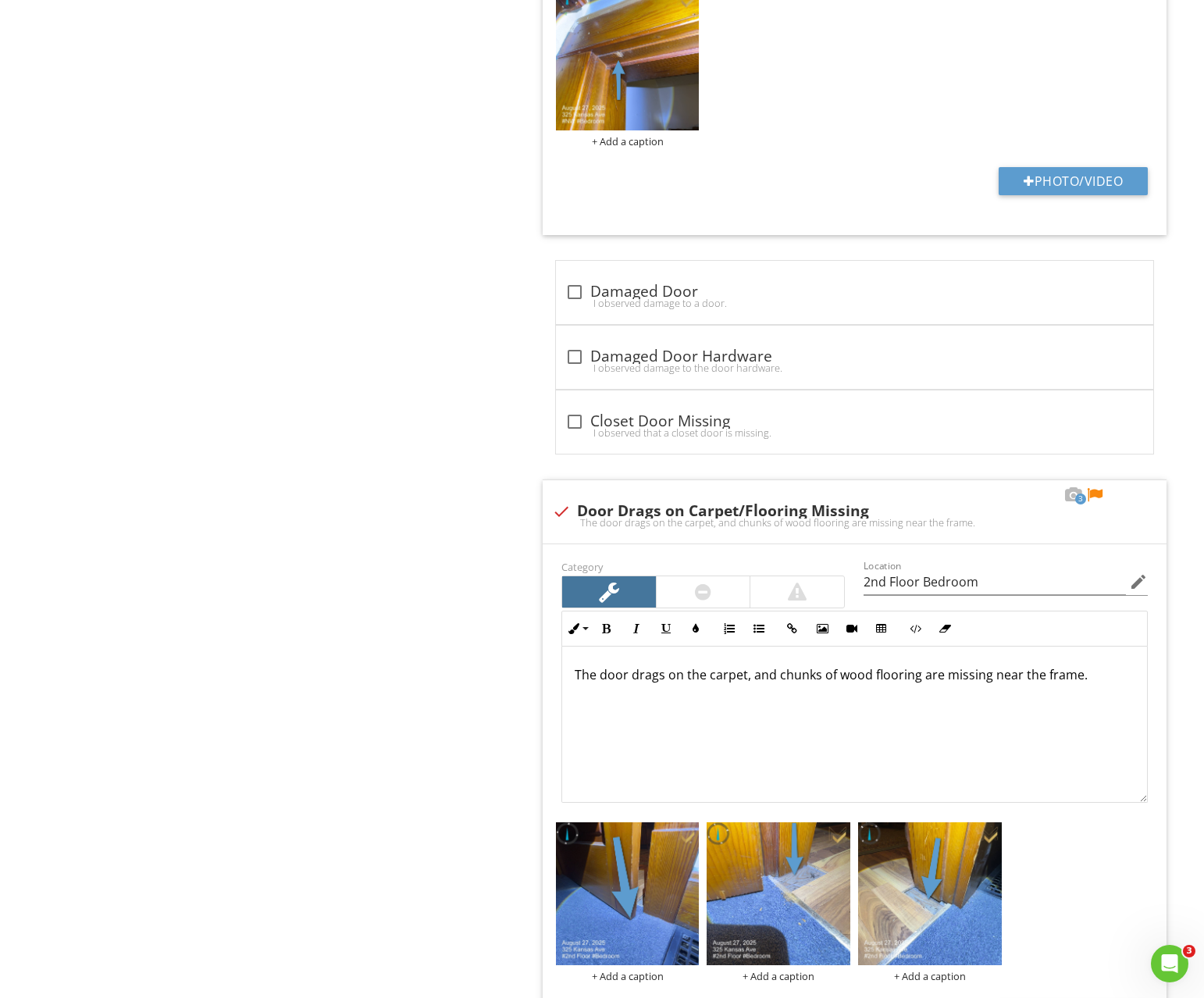
scroll to position [1254, 0]
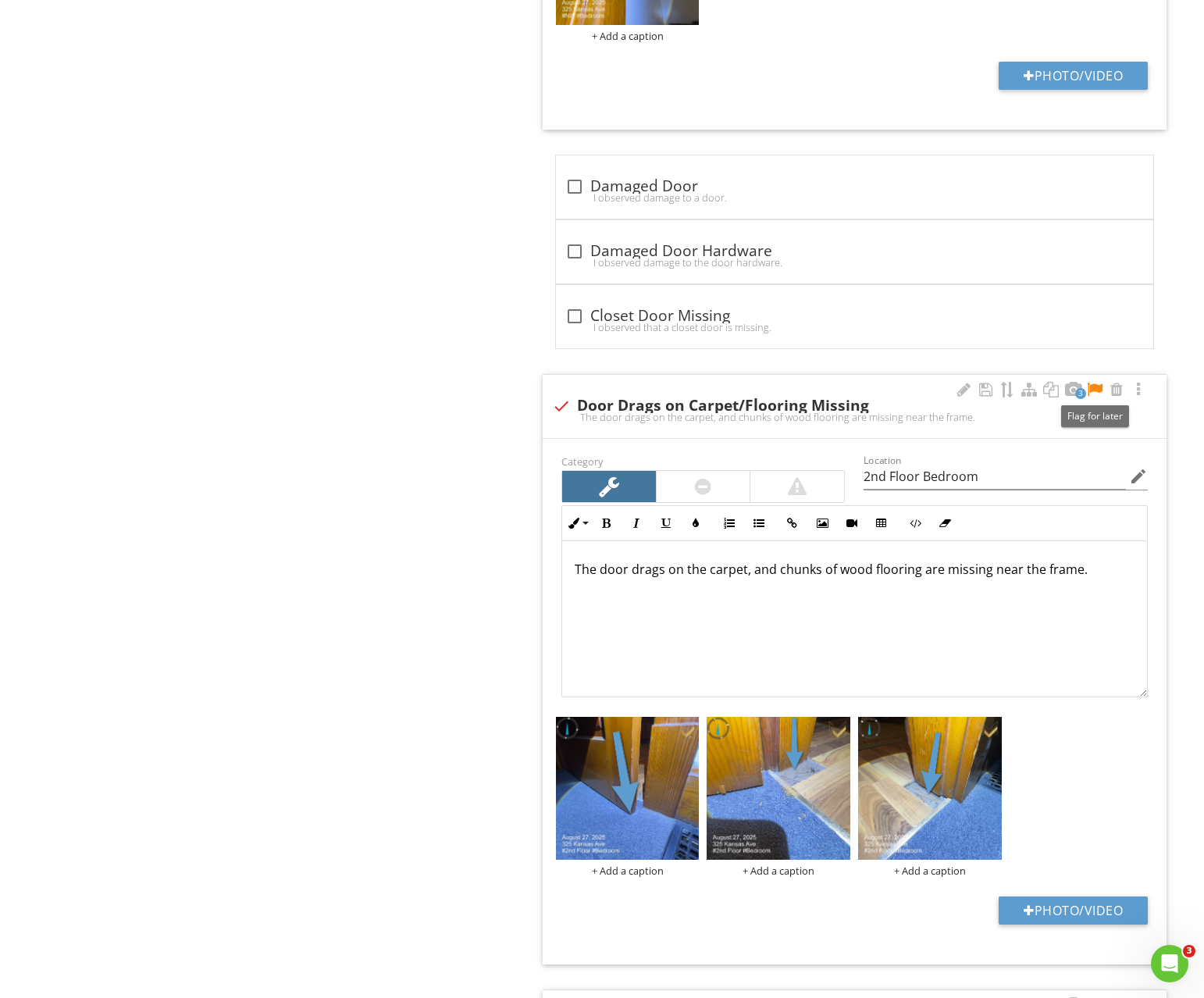
drag, startPoint x: 1095, startPoint y: 390, endPoint x: 898, endPoint y: 408, distance: 197.8
click at [1095, 391] on div at bounding box center [1094, 389] width 19 height 16
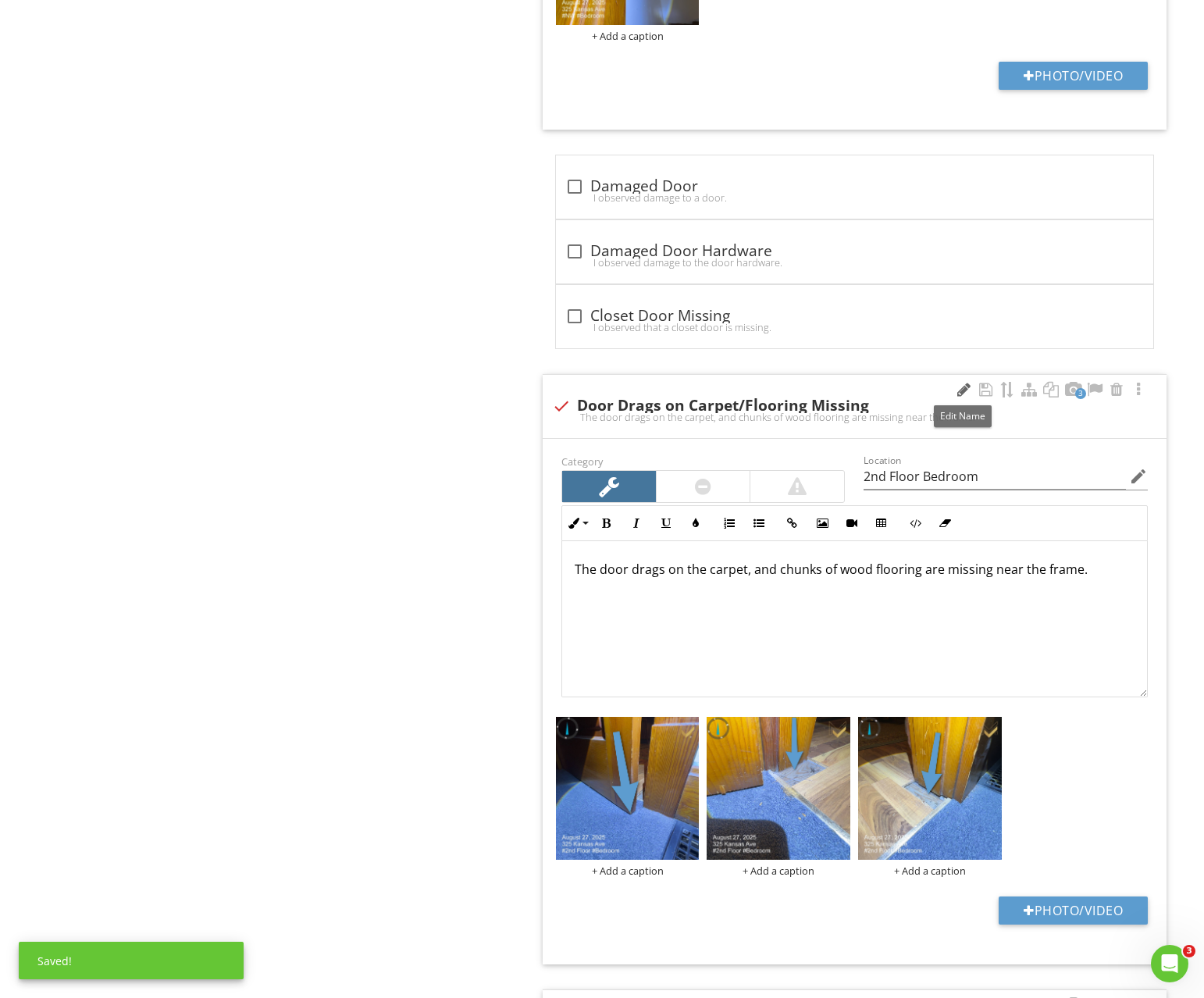
click at [966, 391] on div at bounding box center [964, 389] width 19 height 16
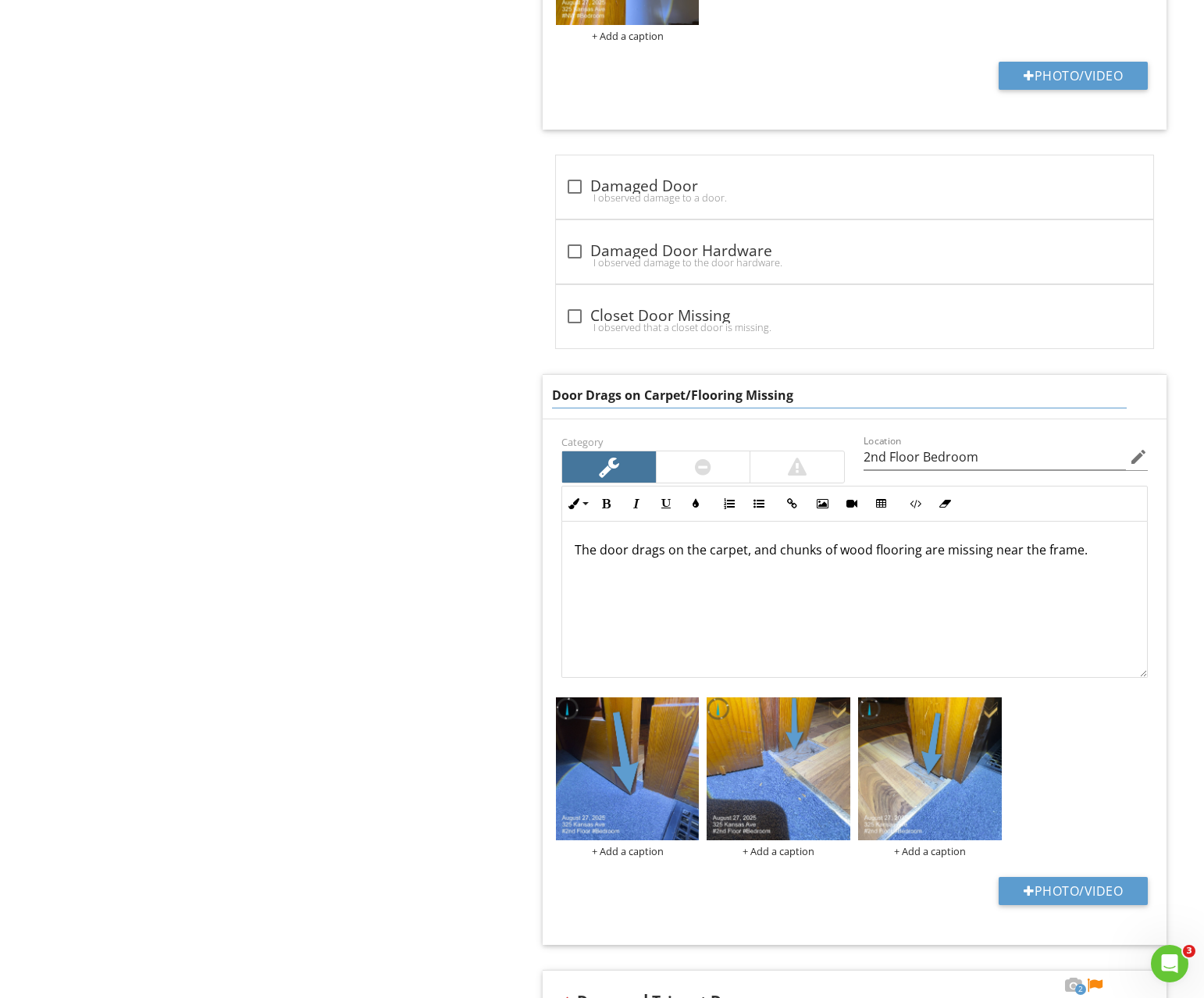
drag, startPoint x: 683, startPoint y: 395, endPoint x: 895, endPoint y: 396, distance: 212.0
click at [894, 396] on input "Door Drags on Carpet/Flooring Missing" at bounding box center [840, 395] width 576 height 26
type input "Door Drags on Carpet"
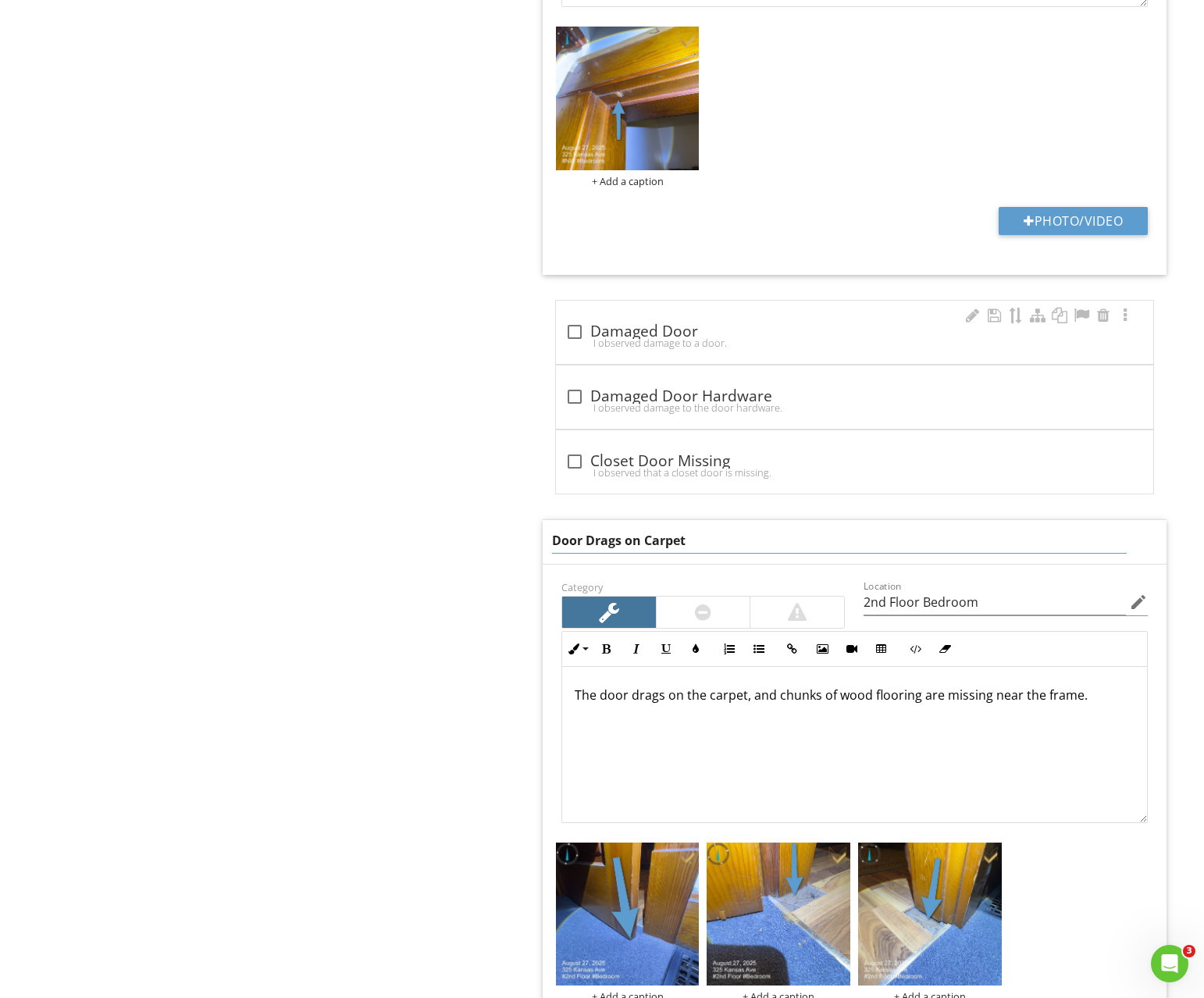
scroll to position [1347, 0]
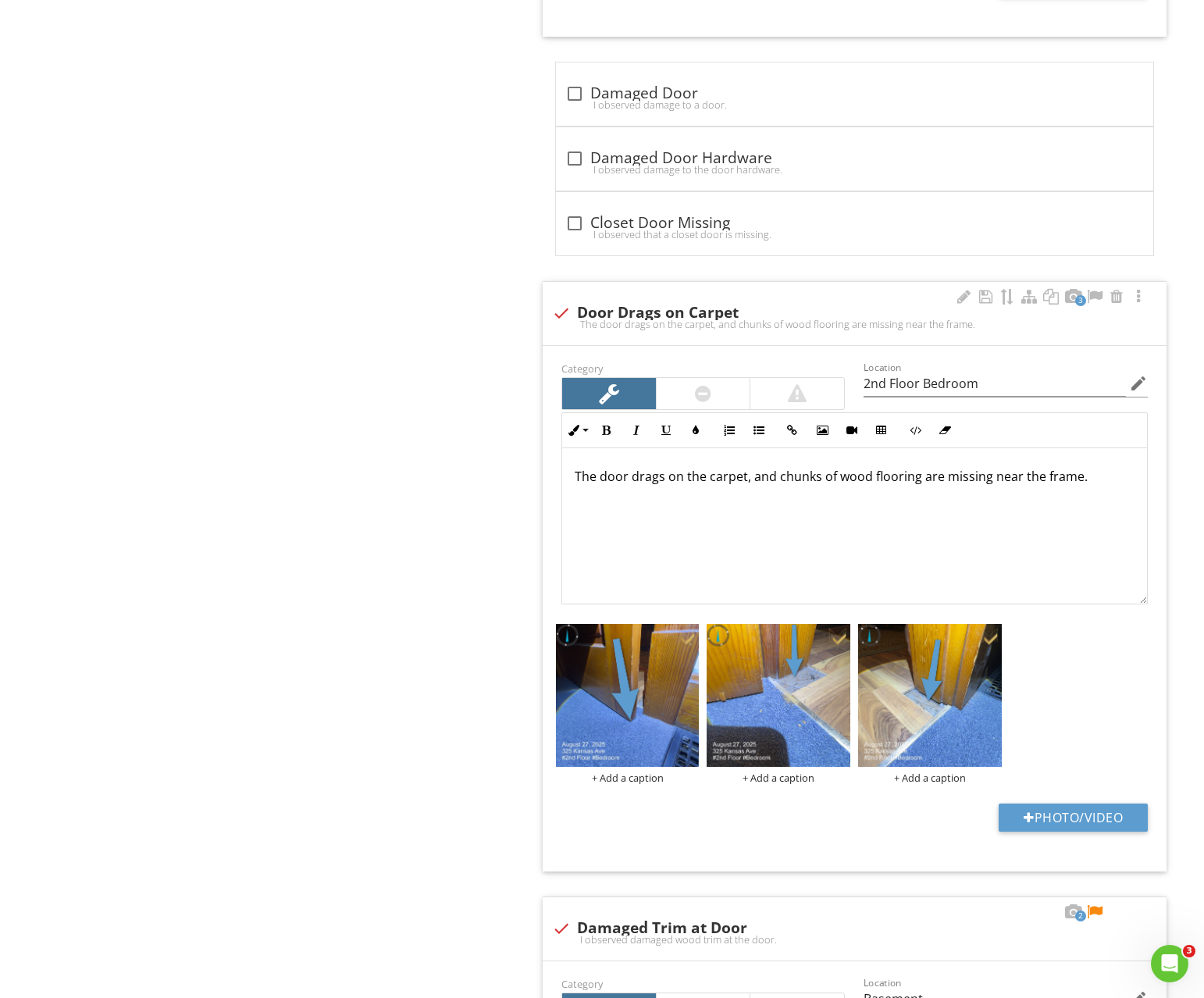
drag, startPoint x: 1096, startPoint y: 462, endPoint x: 768, endPoint y: 474, distance: 328.2
click at [884, 460] on div "The door drags on the carpet, and chunks of wood flooring are missing near the …" at bounding box center [855, 526] width 585 height 156
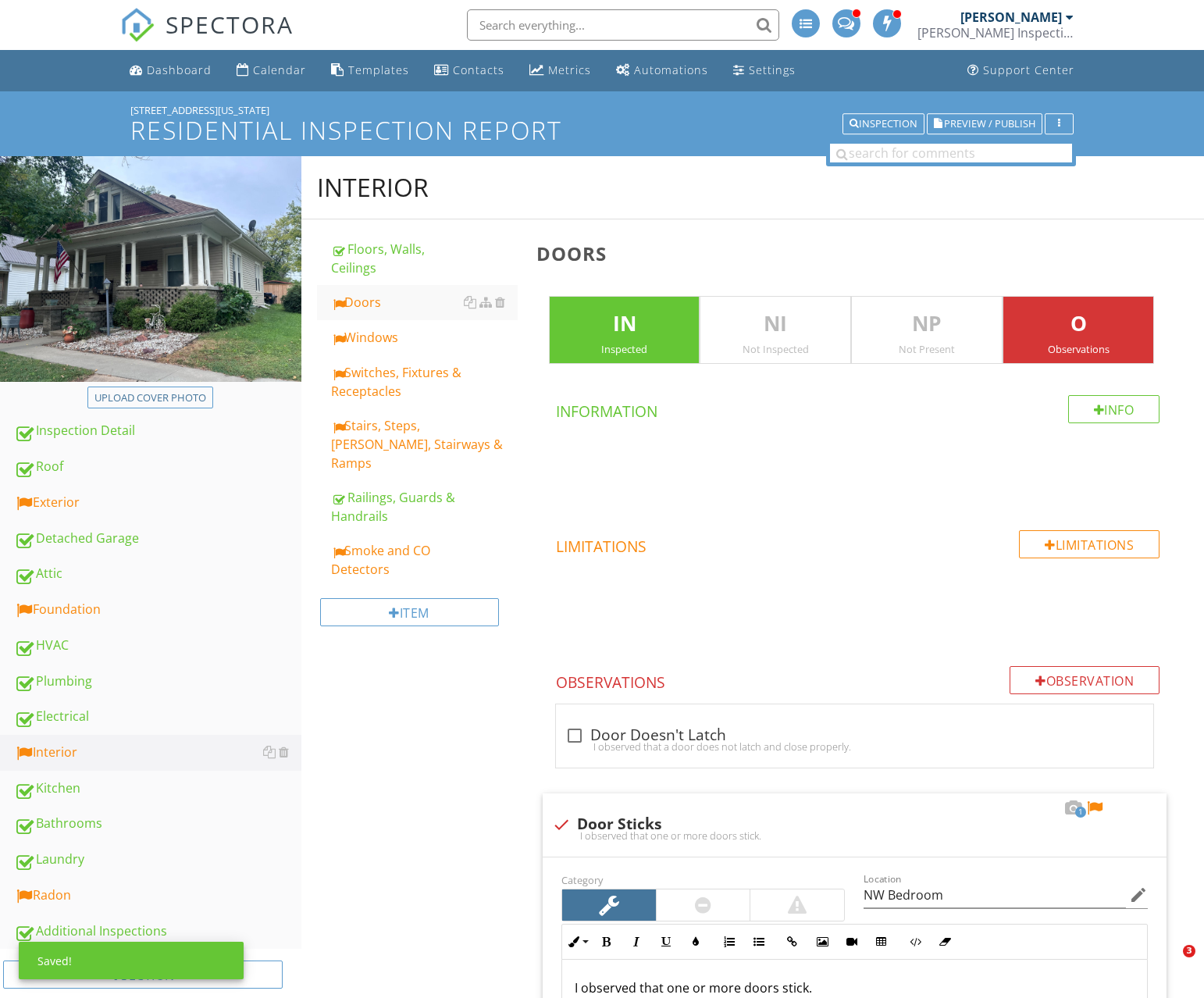
scroll to position [1347, 0]
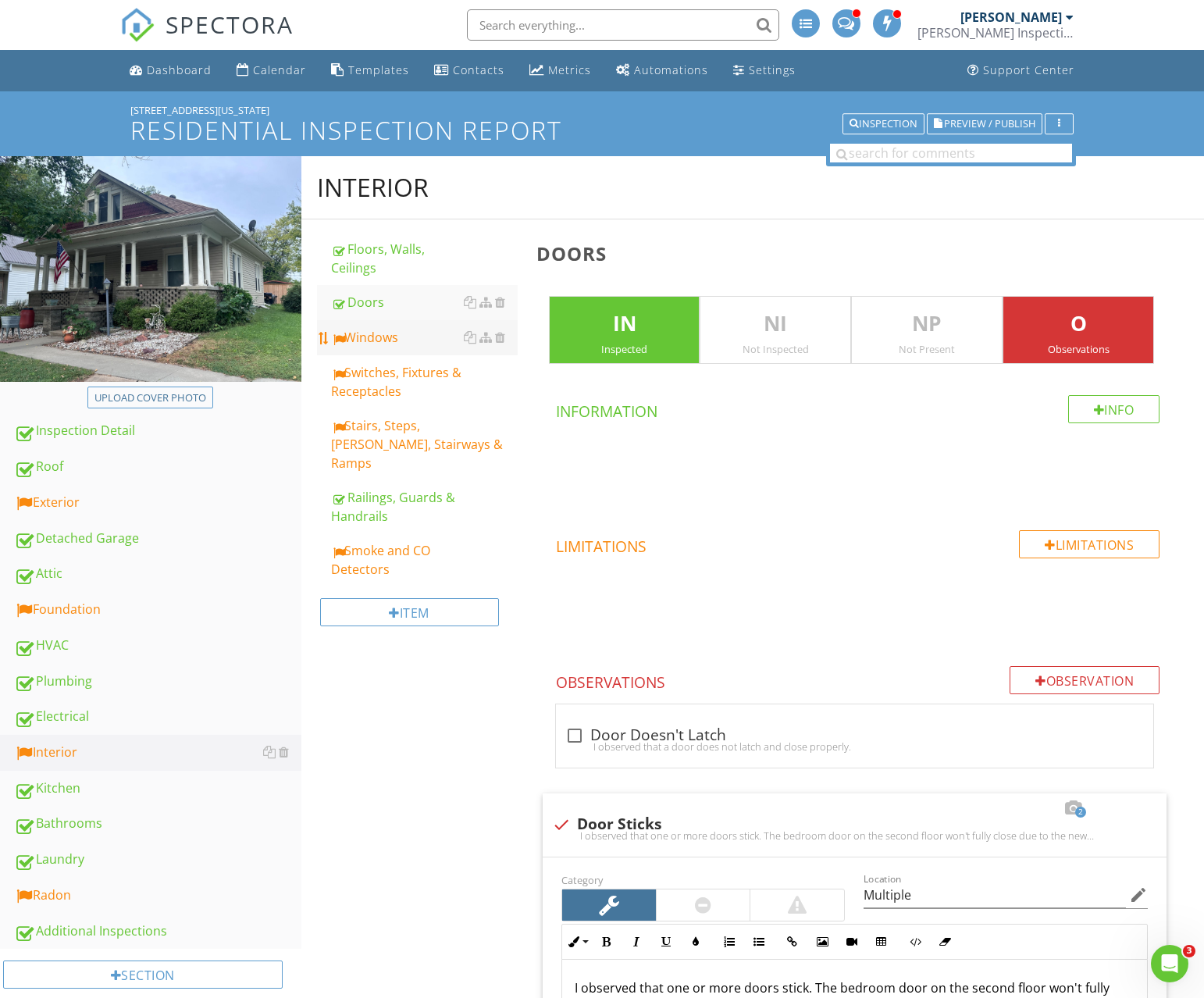
click at [379, 342] on div "Windows" at bounding box center [424, 337] width 187 height 19
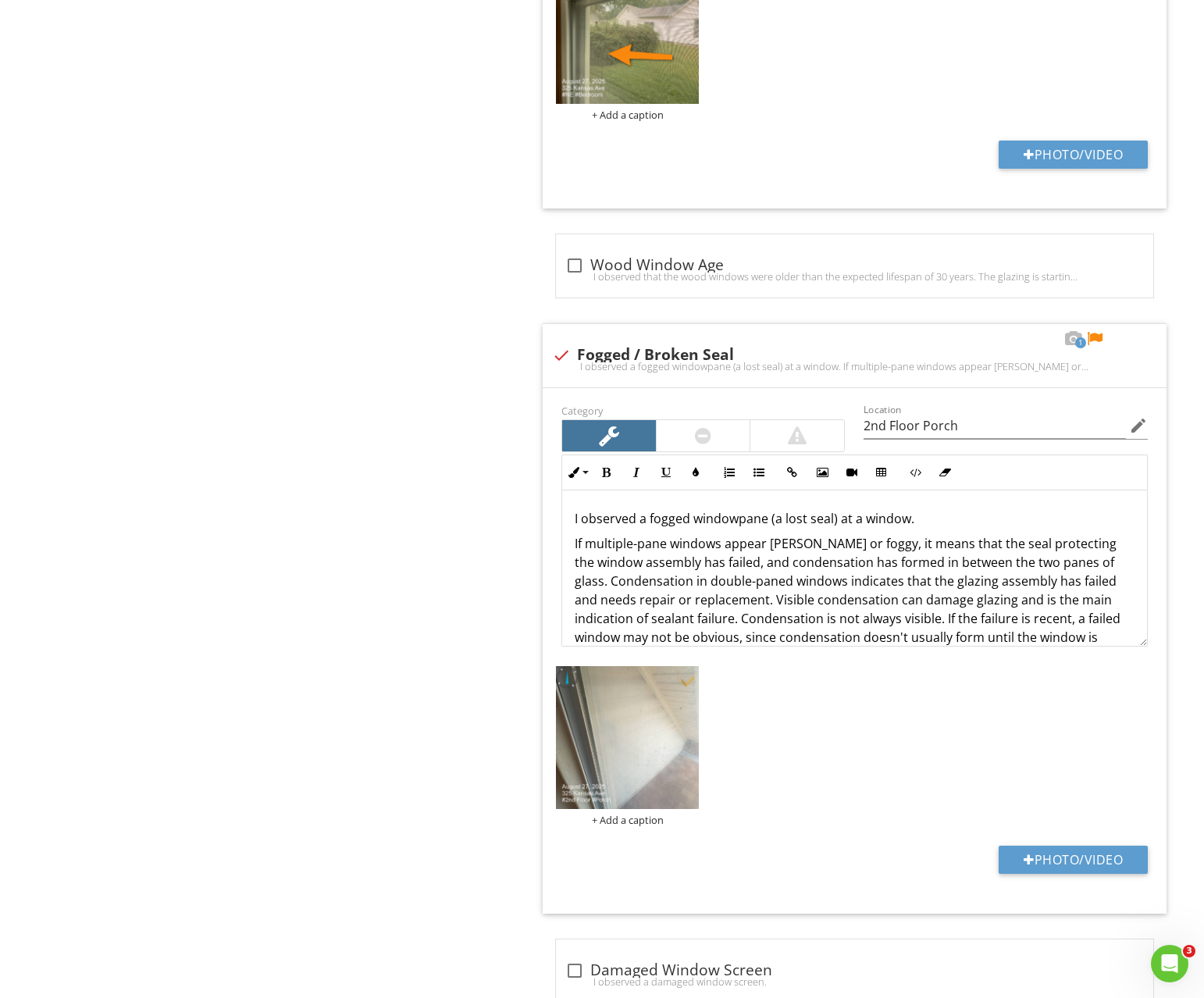
scroll to position [1268, 0]
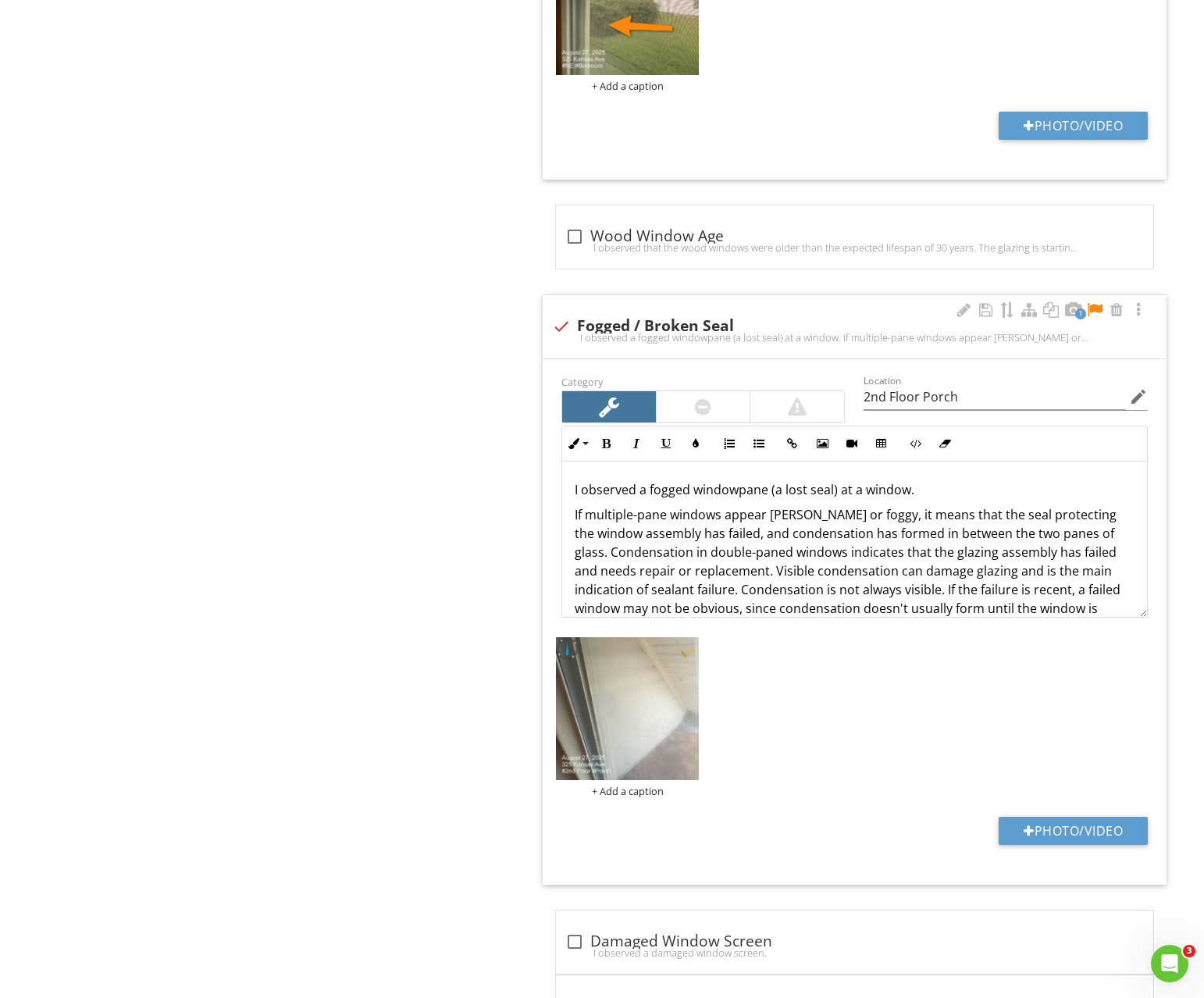
click at [1091, 307] on div at bounding box center [1094, 310] width 19 height 16
click at [685, 693] on img at bounding box center [628, 708] width 144 height 144
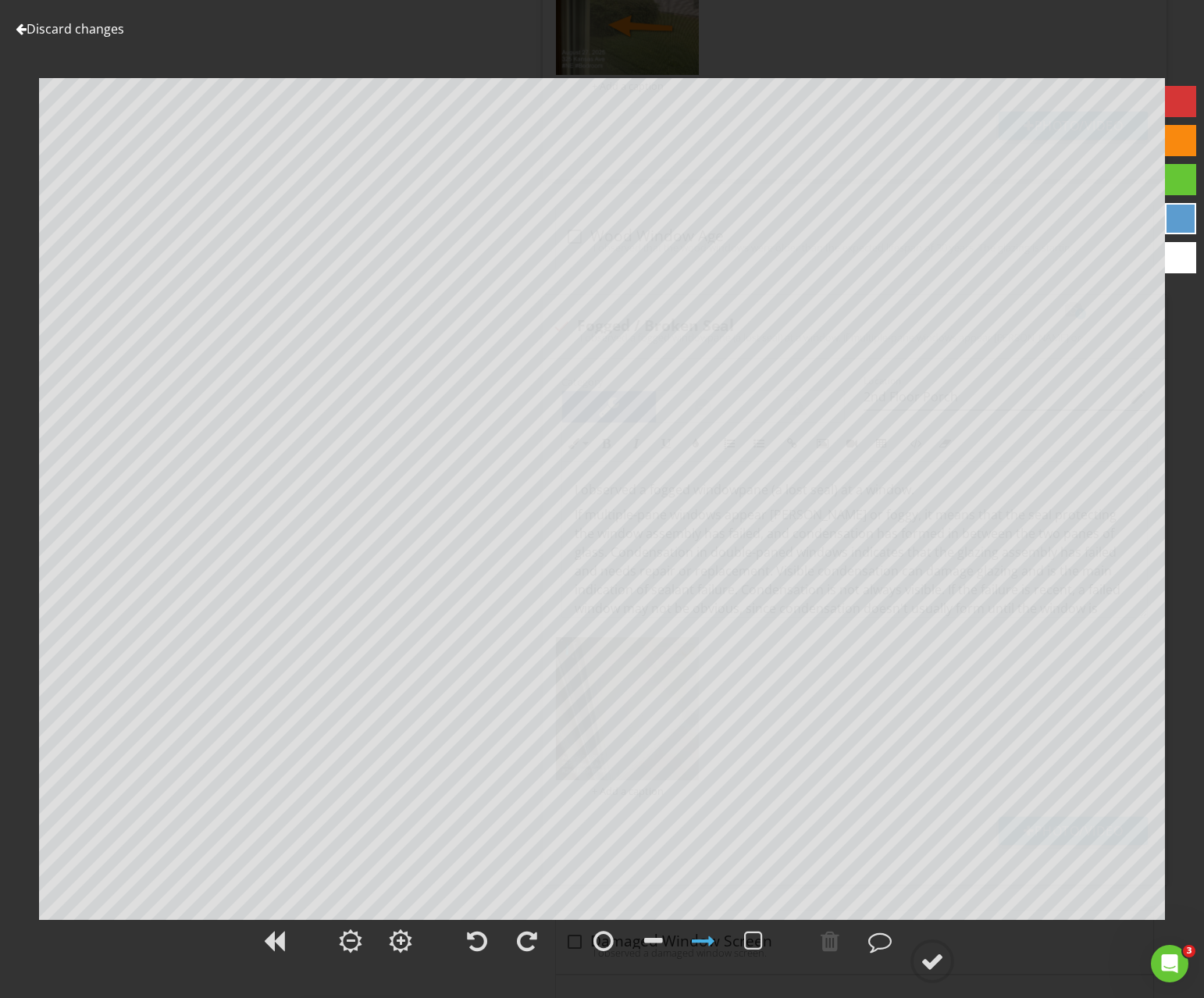
click at [88, 32] on link "Discard changes" at bounding box center [70, 29] width 109 height 18
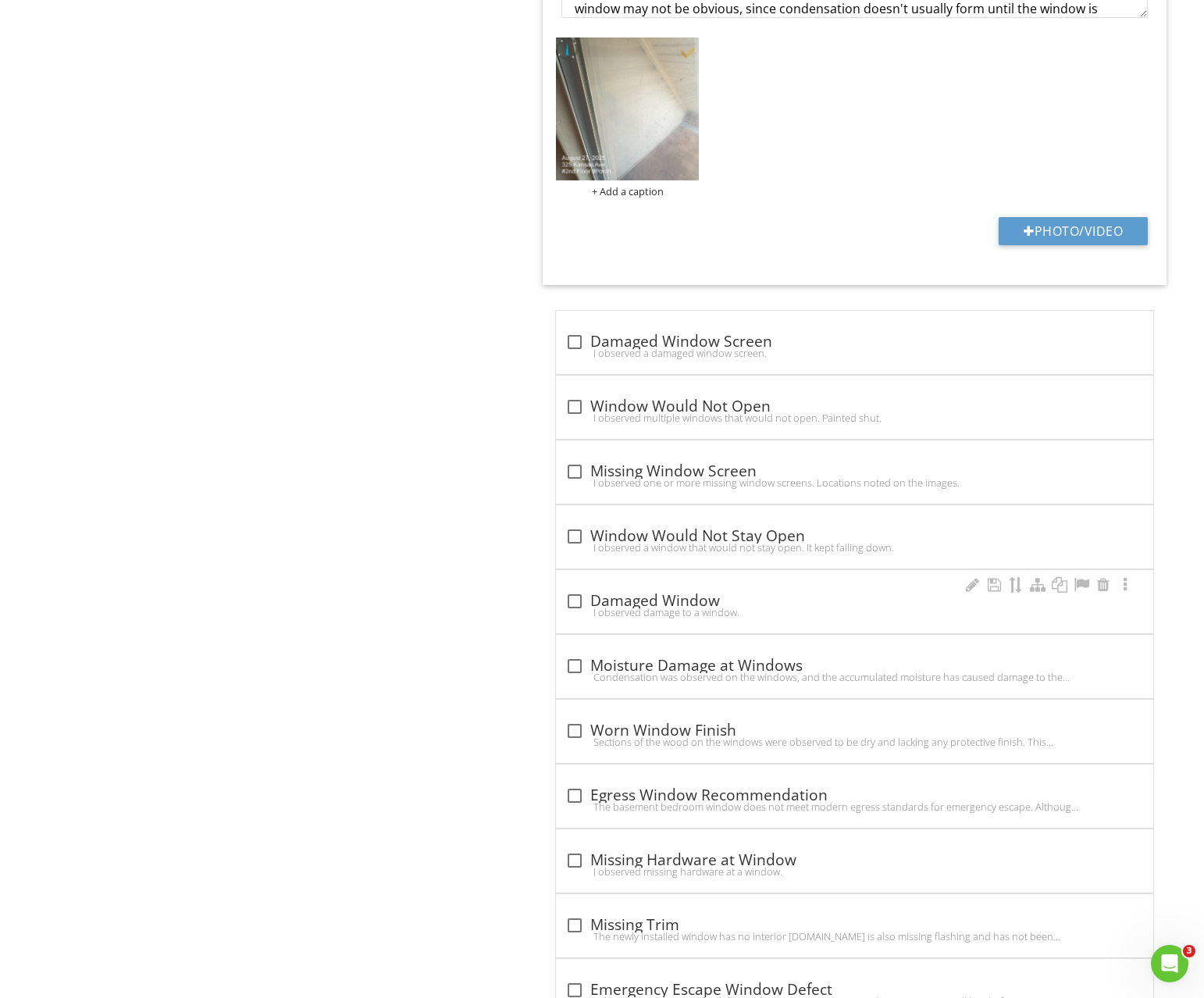
scroll to position [0, 0]
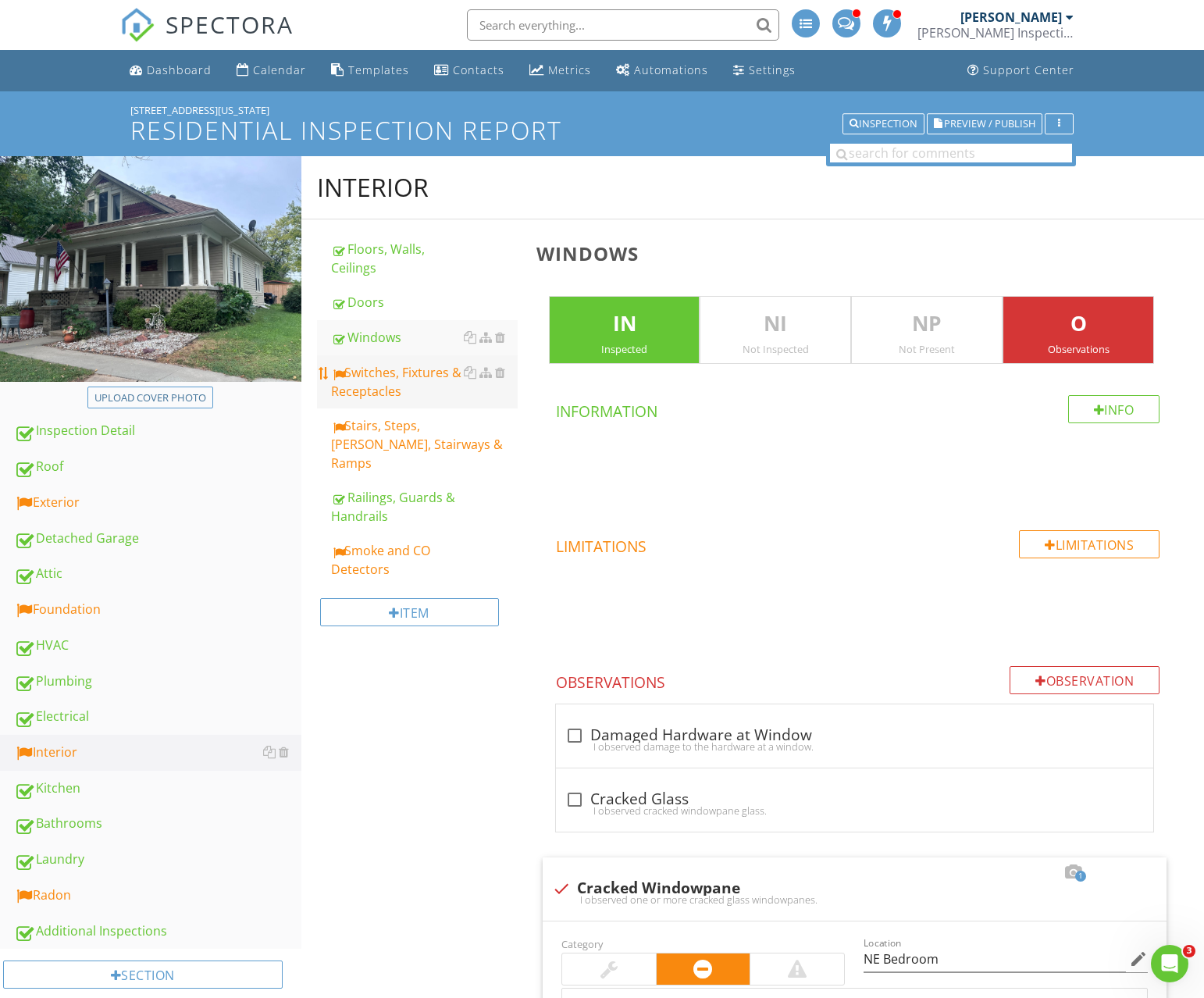
click at [454, 382] on div "Switches, Fixtures & Receptacles" at bounding box center [424, 382] width 187 height 37
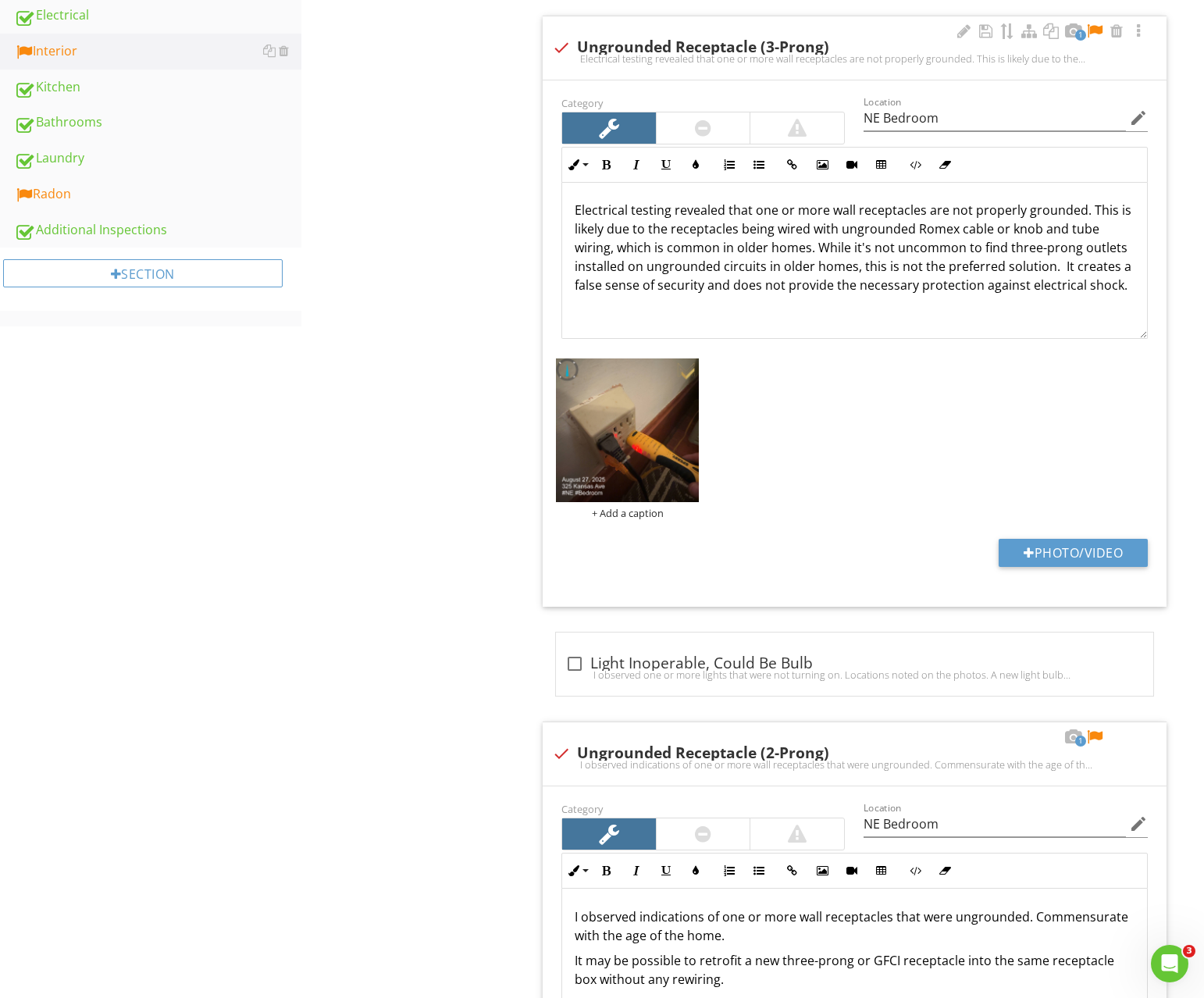
scroll to position [689, 0]
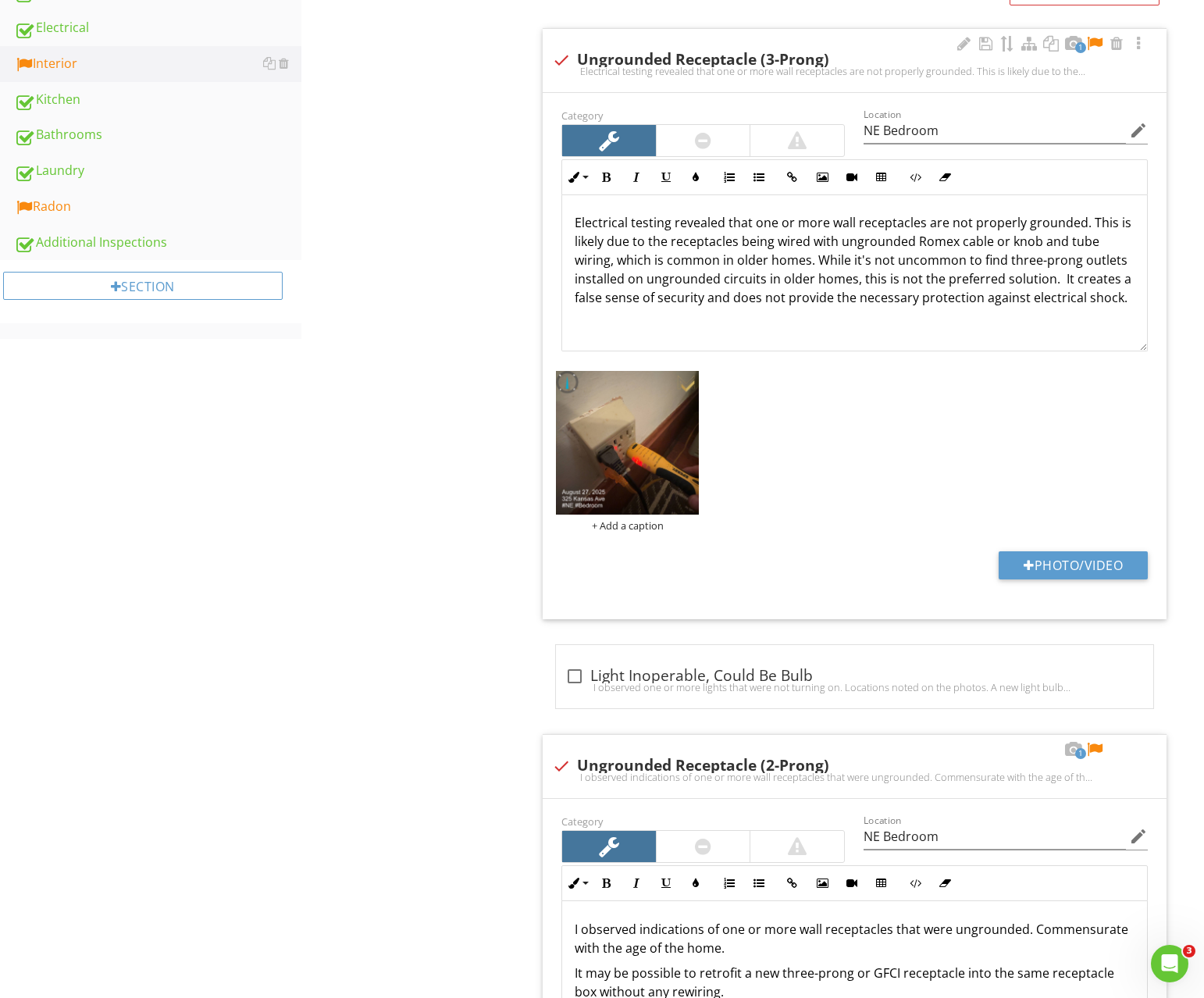
click at [995, 243] on p "Electrical testing revealed that one or more wall receptacles are not properly …" at bounding box center [854, 260] width 560 height 94
drag, startPoint x: 995, startPoint y: 243, endPoint x: 599, endPoint y: 261, distance: 396.4
click at [599, 261] on p "Electrical testing revealed that one or more wall receptacles are not properly …" at bounding box center [854, 260] width 560 height 94
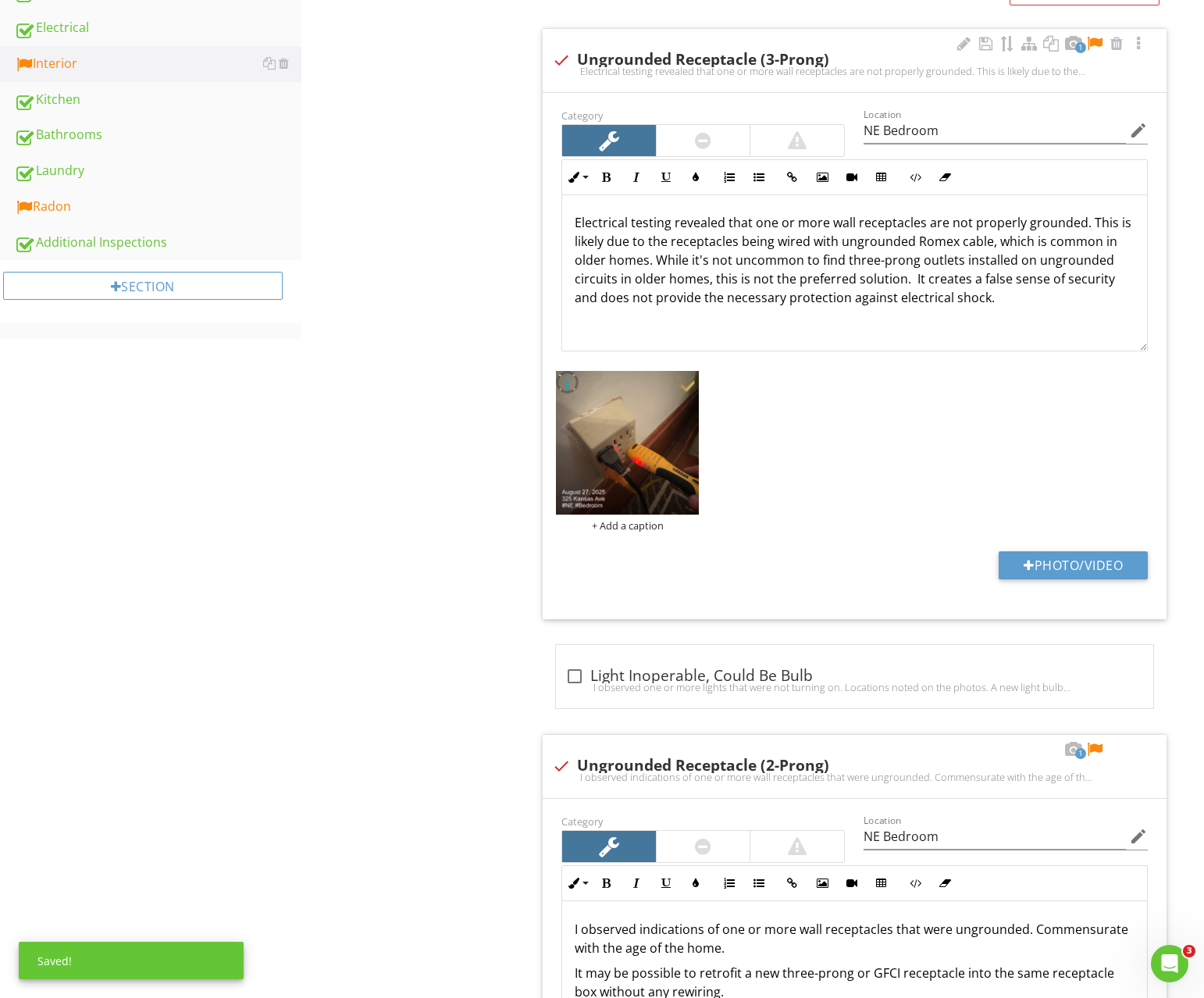
click at [1094, 34] on div "1 check Ungrounded Receptacle (3-Prong) Electrical testing revealed that one or…" at bounding box center [855, 60] width 624 height 63
checkbox input "true"
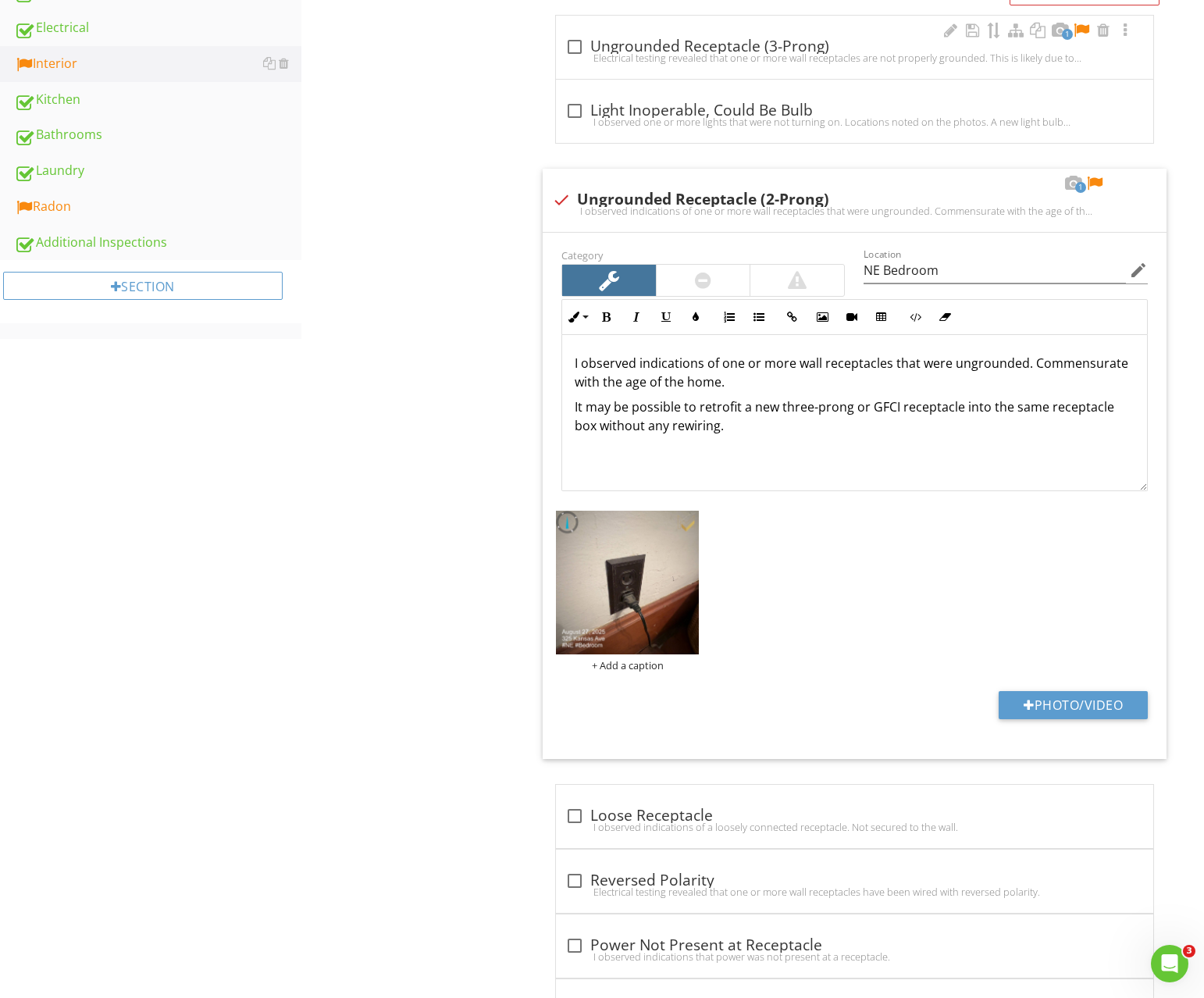
click at [656, 54] on div "Electrical testing revealed that one or more wall receptacles are not properly …" at bounding box center [854, 58] width 578 height 12
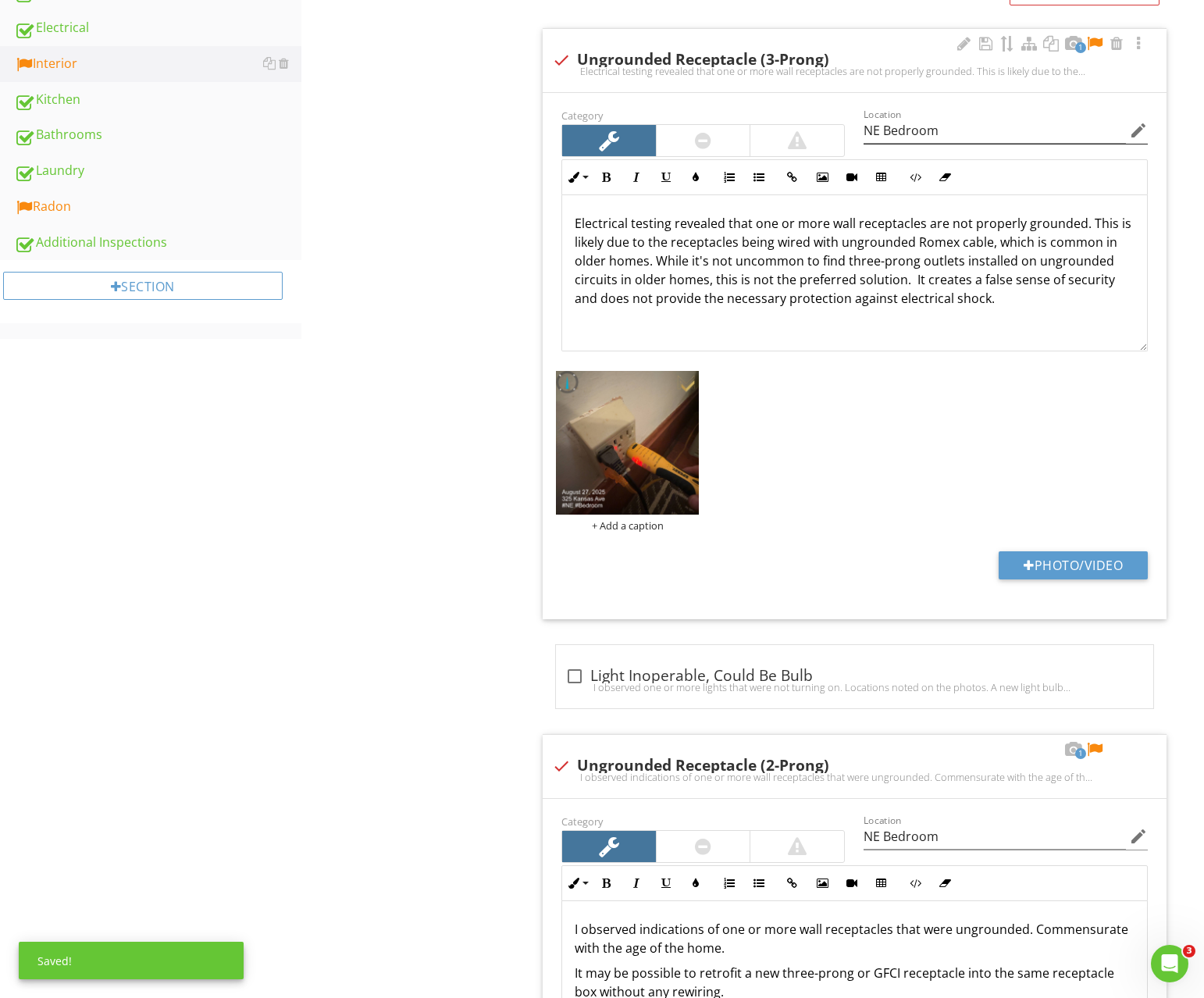
drag, startPoint x: 1095, startPoint y: 42, endPoint x: 989, endPoint y: 136, distance: 141.7
click at [1095, 42] on div at bounding box center [1094, 44] width 19 height 16
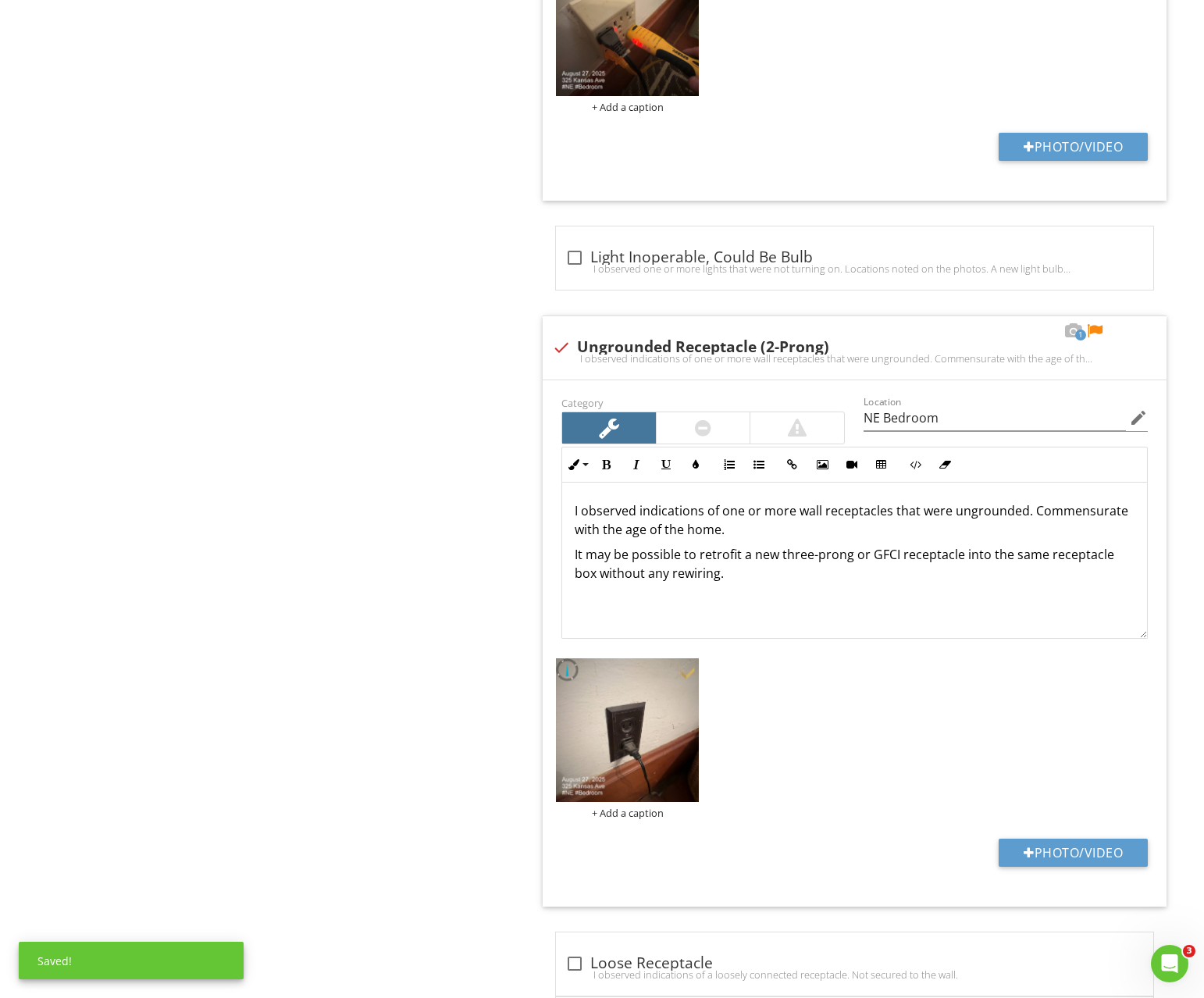
scroll to position [1178, 0]
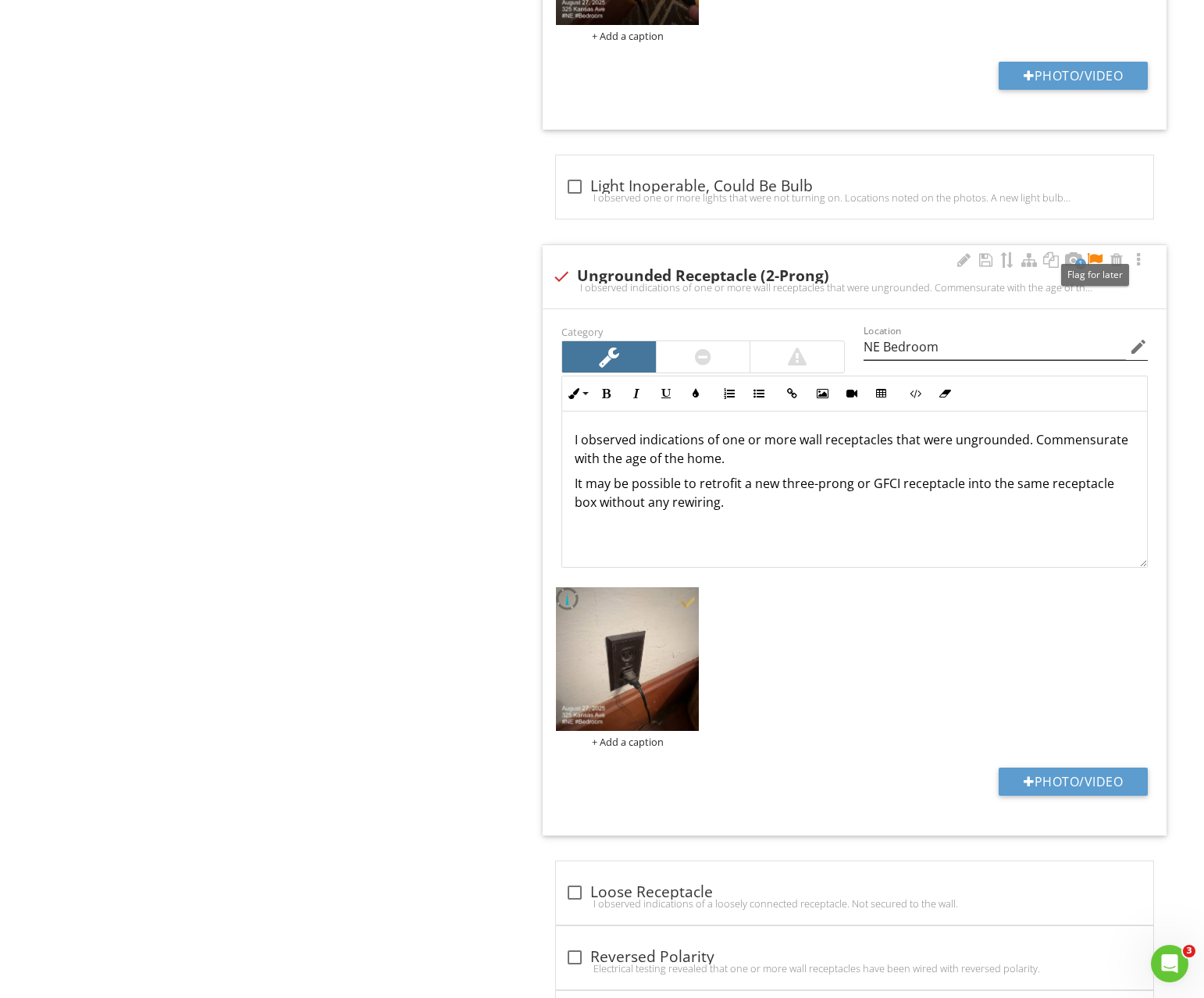
drag, startPoint x: 1092, startPoint y: 258, endPoint x: 928, endPoint y: 356, distance: 191.0
click at [1092, 258] on div at bounding box center [1094, 260] width 19 height 16
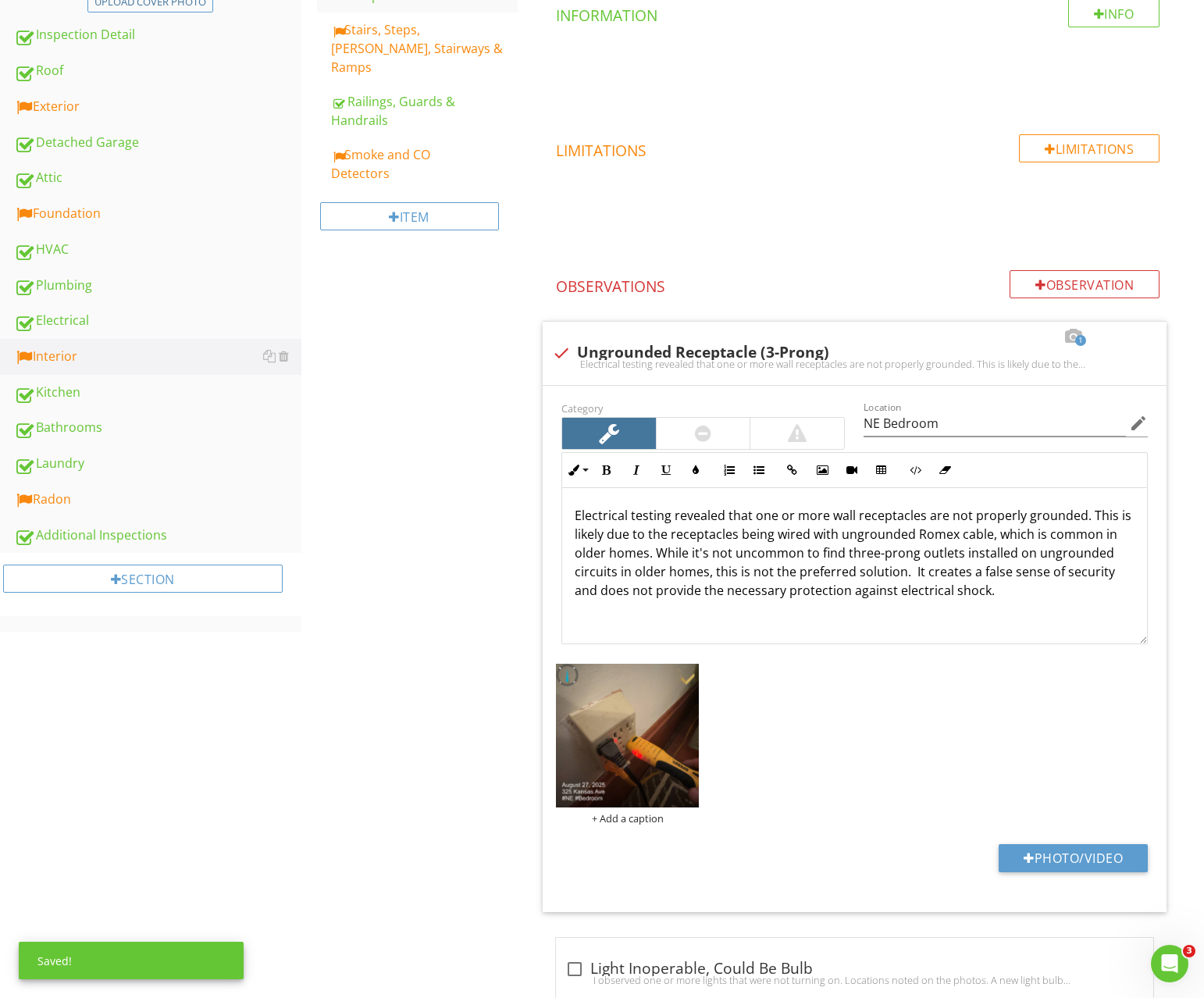
scroll to position [0, 0]
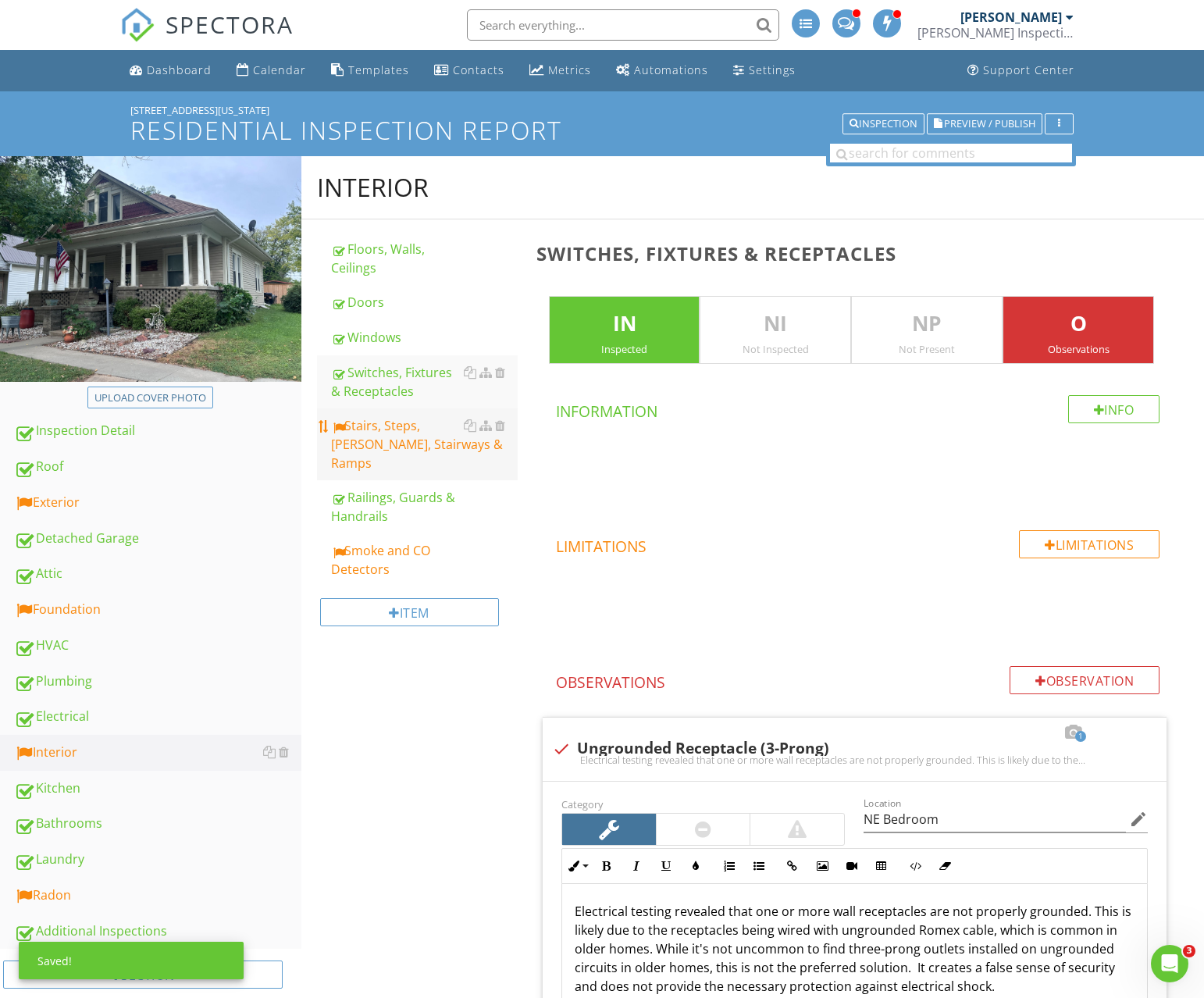
click at [384, 418] on div "Stairs, Steps, [PERSON_NAME], Stairways & Ramps" at bounding box center [424, 444] width 187 height 57
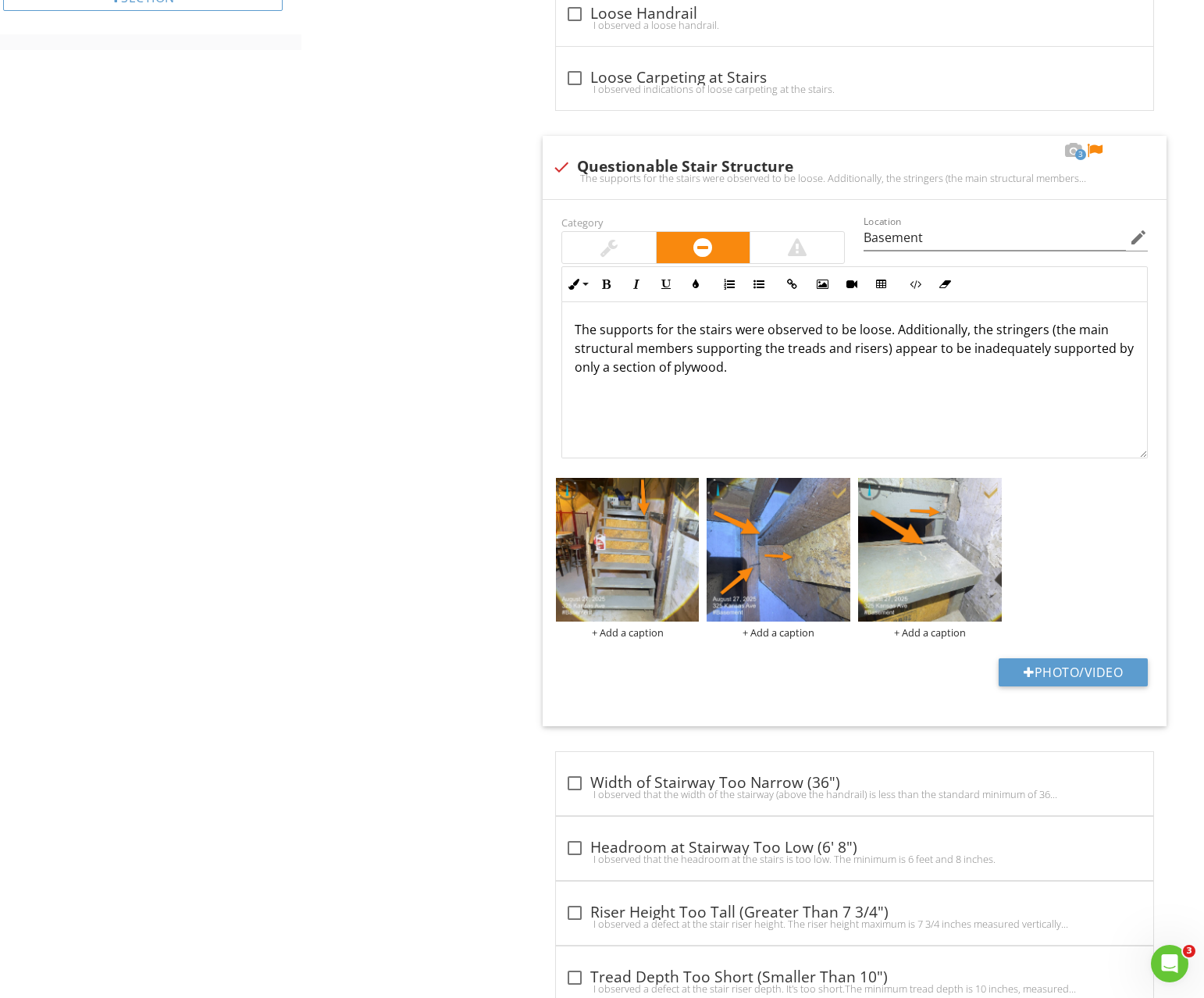
scroll to position [977, 0]
click at [1094, 152] on div at bounding box center [1094, 151] width 19 height 16
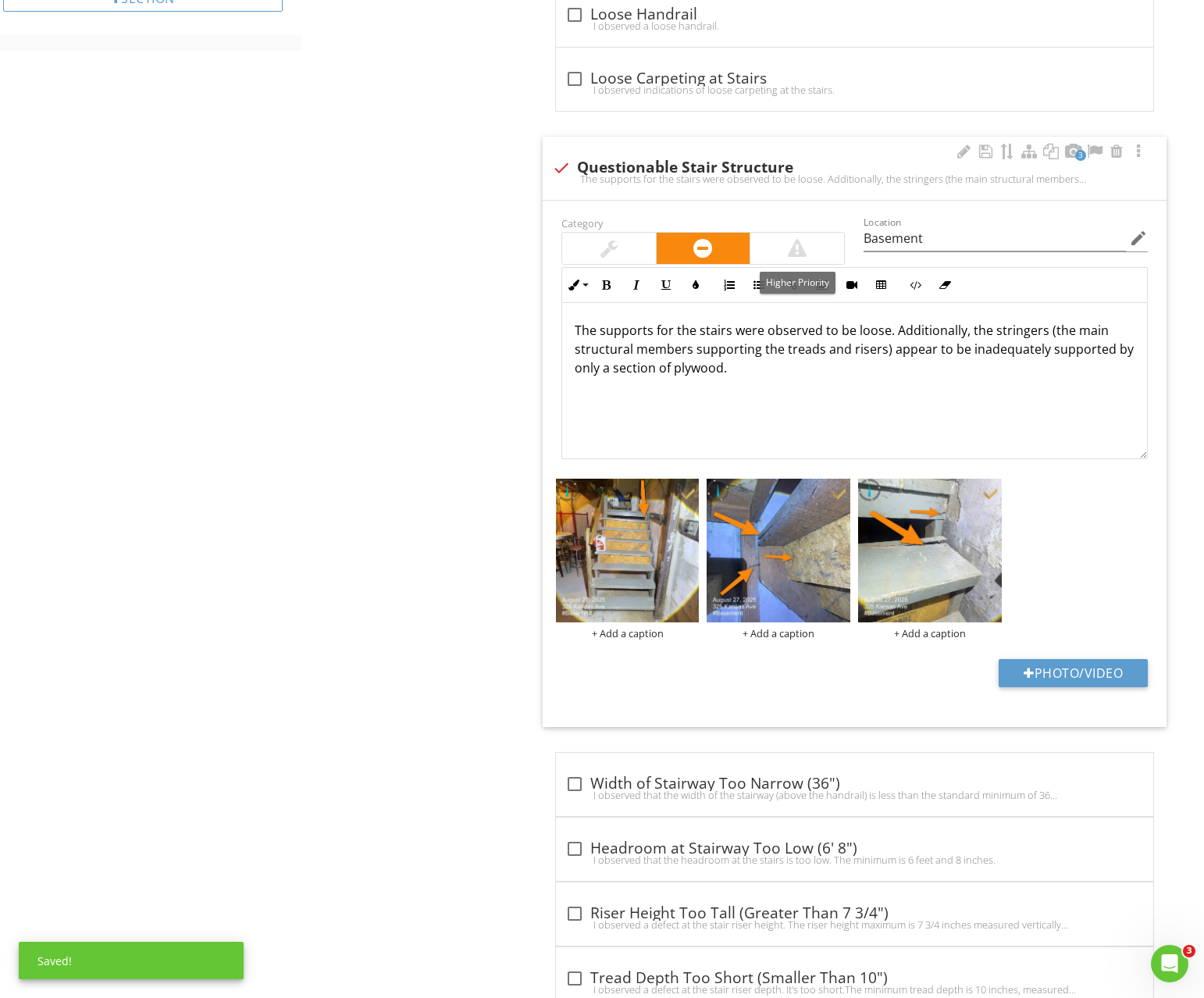
click at [796, 248] on div at bounding box center [797, 248] width 19 height 19
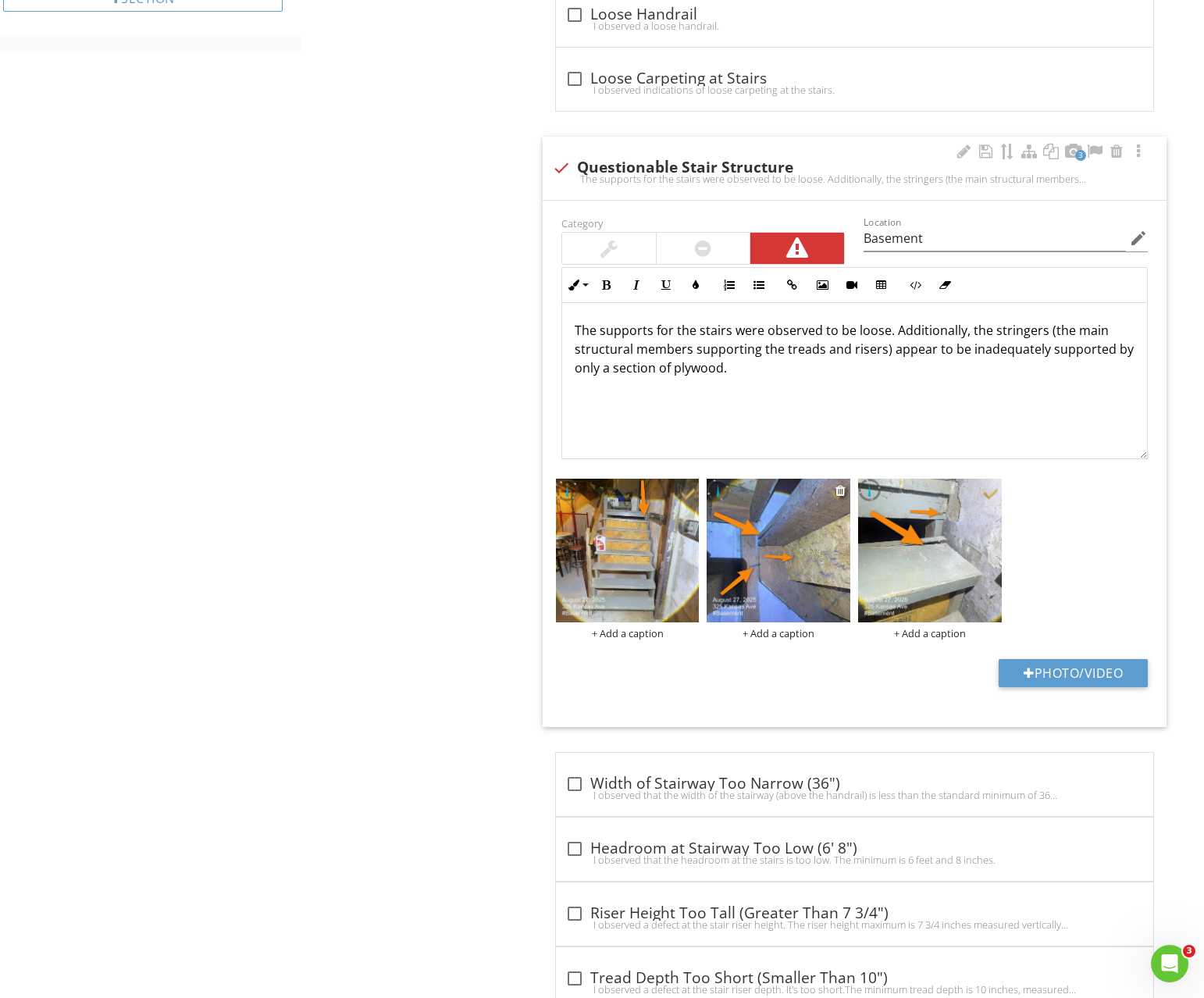
click at [813, 556] on img at bounding box center [778, 551] width 144 height 144
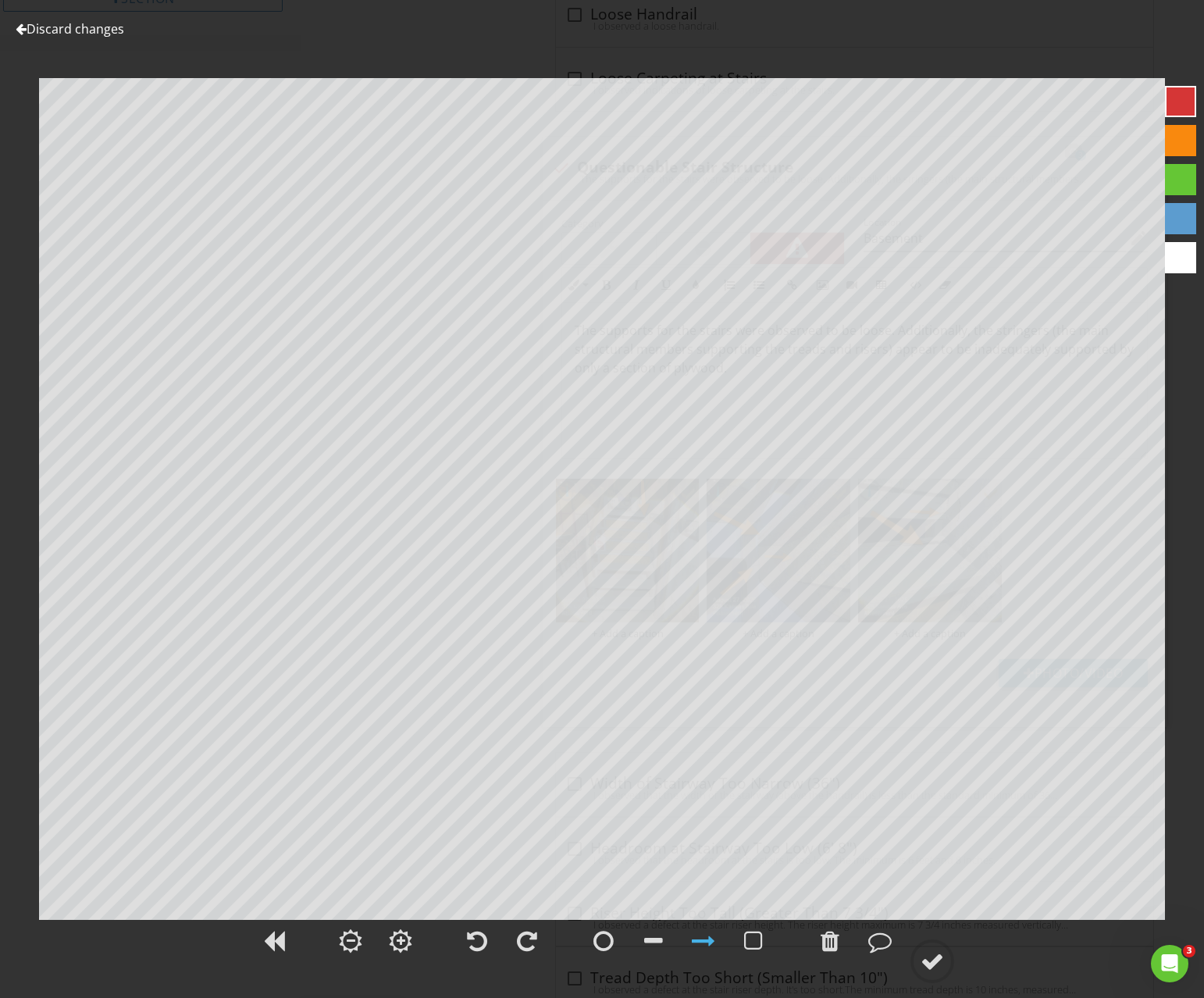
click at [40, 24] on link "Discard changes" at bounding box center [70, 29] width 109 height 18
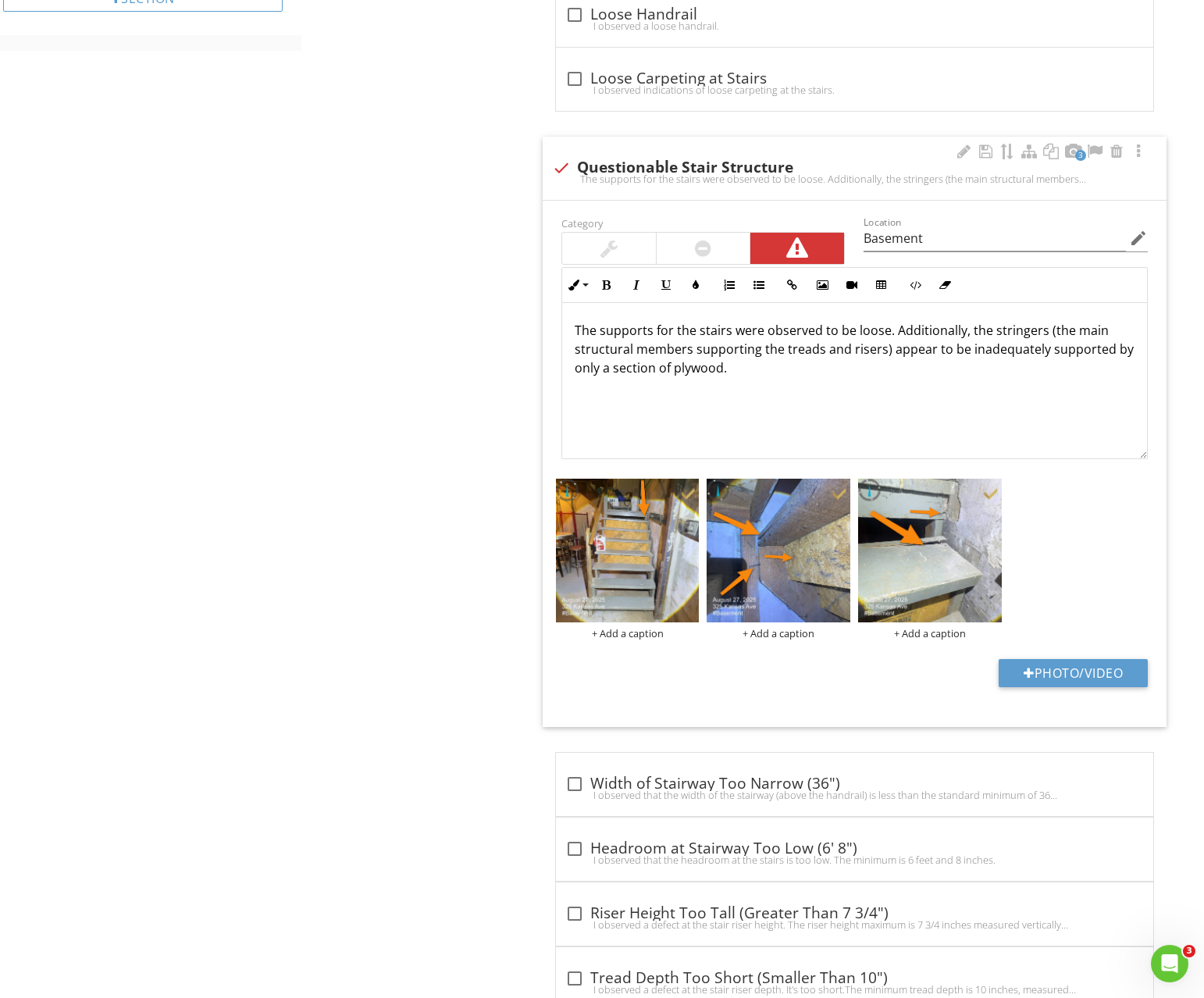
scroll to position [0, 0]
click at [957, 154] on div at bounding box center [964, 151] width 19 height 16
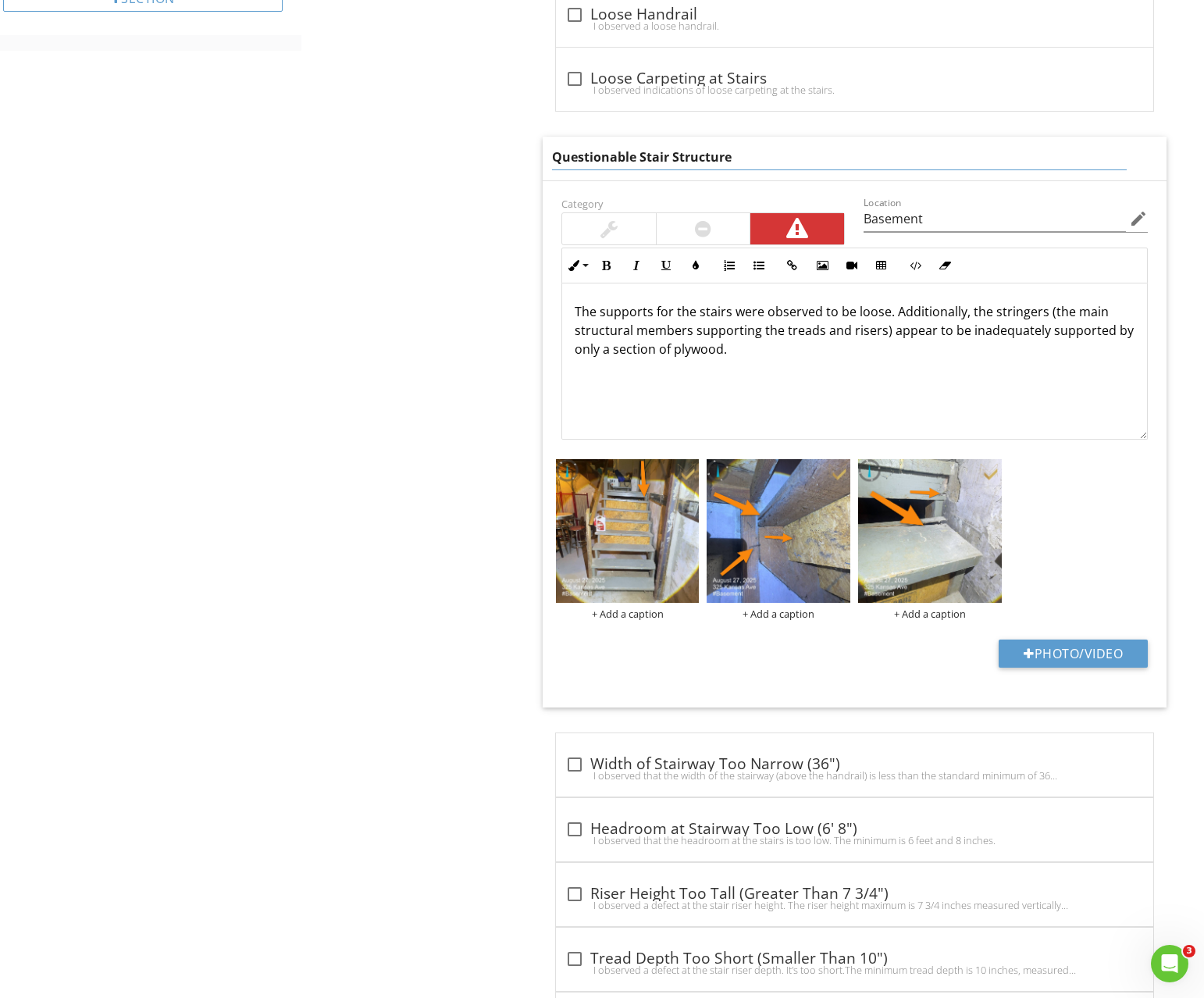
drag, startPoint x: 757, startPoint y: 155, endPoint x: 439, endPoint y: 155, distance: 318.0
click at [440, 155] on div "Interior Floors, Walls, Ceilings Doors Windows Switches, Fixtures & Receptacles…" at bounding box center [753, 169] width 903 height 1980
type input "Damaged"
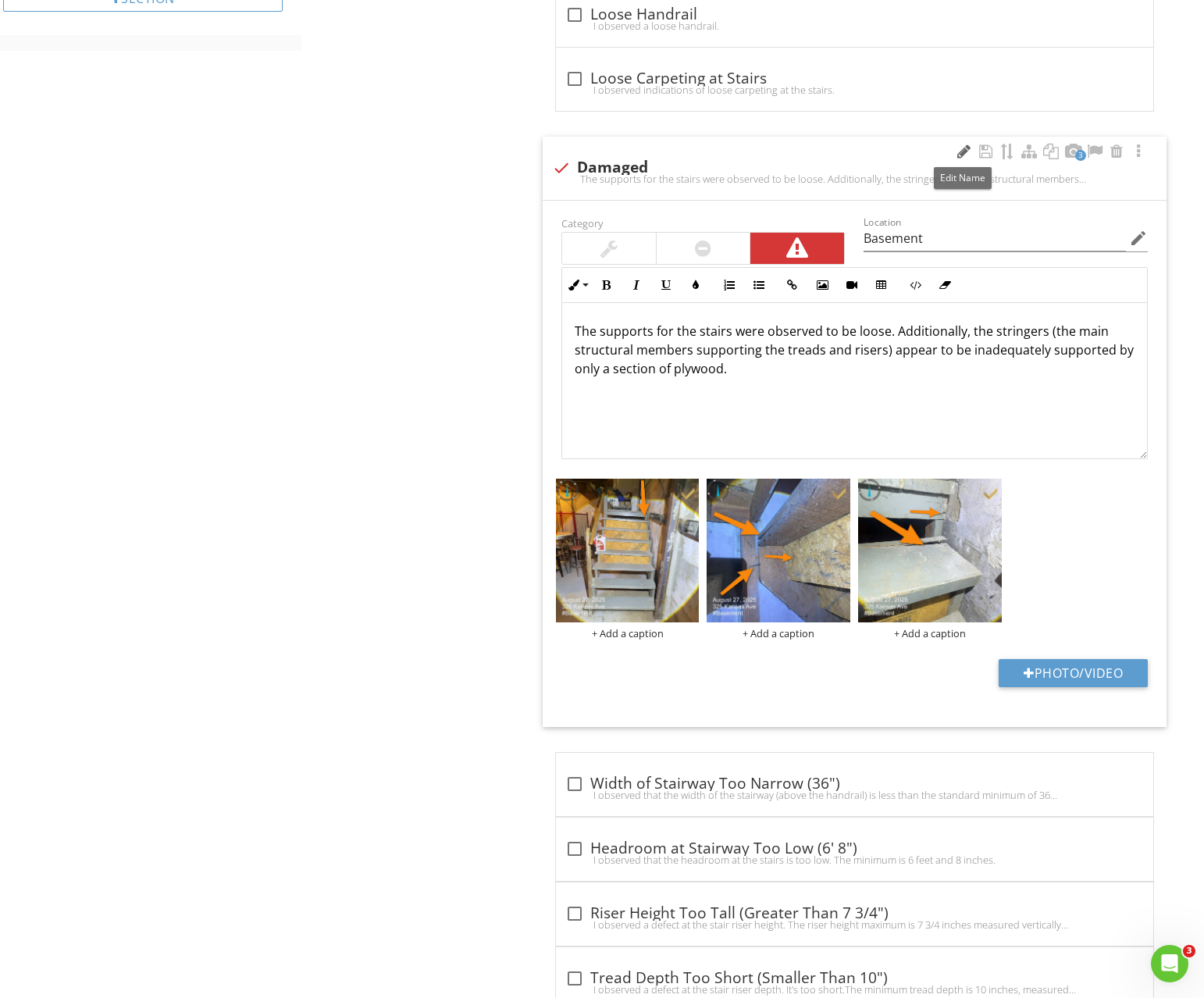
click at [955, 155] on div at bounding box center [964, 151] width 19 height 16
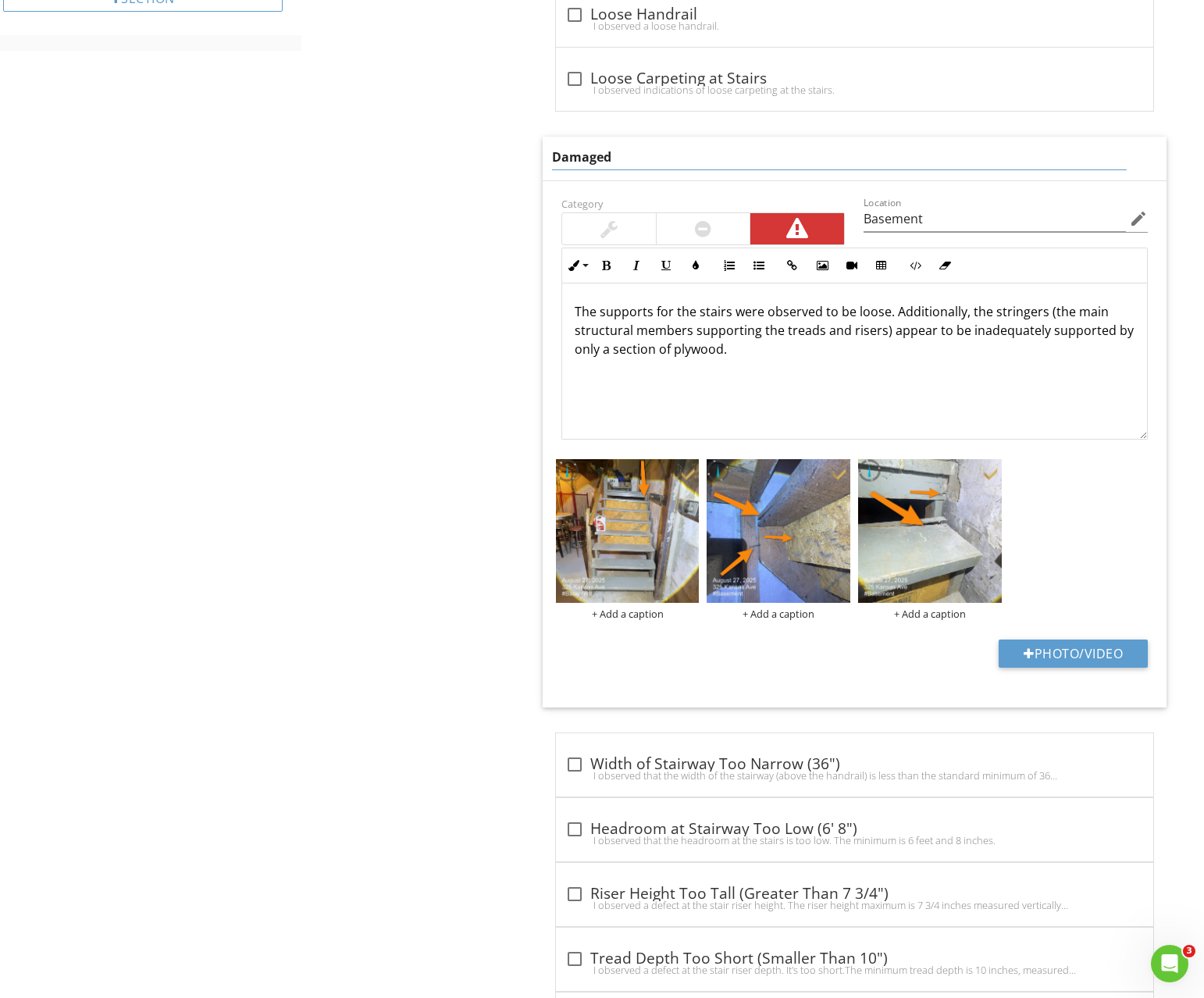
drag, startPoint x: 661, startPoint y: 156, endPoint x: 392, endPoint y: 170, distance: 269.4
click at [440, 158] on div "Interior Floors, Walls, Ceilings Doors Windows Switches, Fixtures & Receptacles…" at bounding box center [753, 169] width 903 height 1980
paste input "Basement Stair Structural Issue"
type input "Basement Stair Structural Issue"
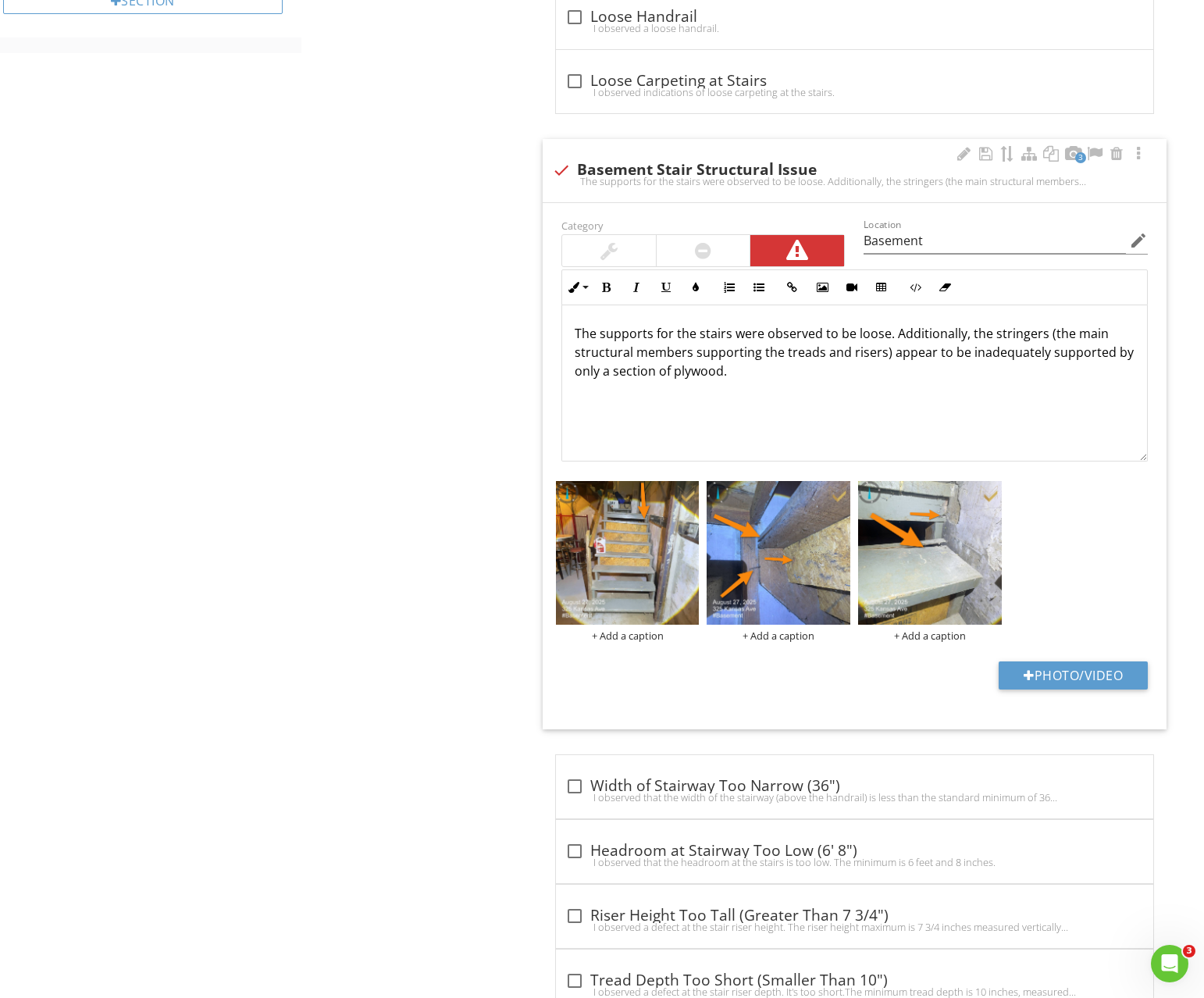
click at [674, 370] on p "The supports for the stairs were observed to be loose. Additionally, the string…" at bounding box center [854, 352] width 560 height 57
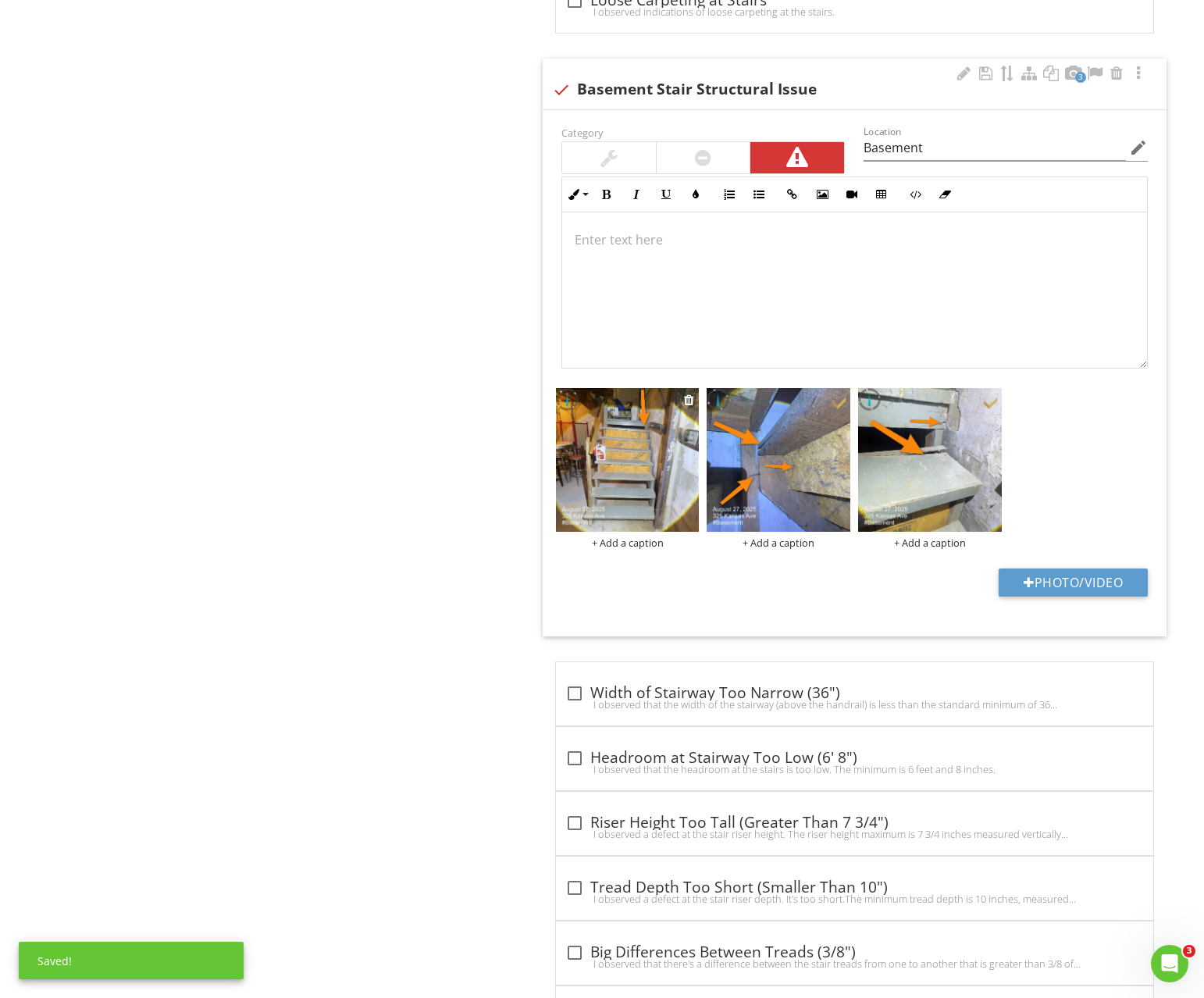
scroll to position [1056, 0]
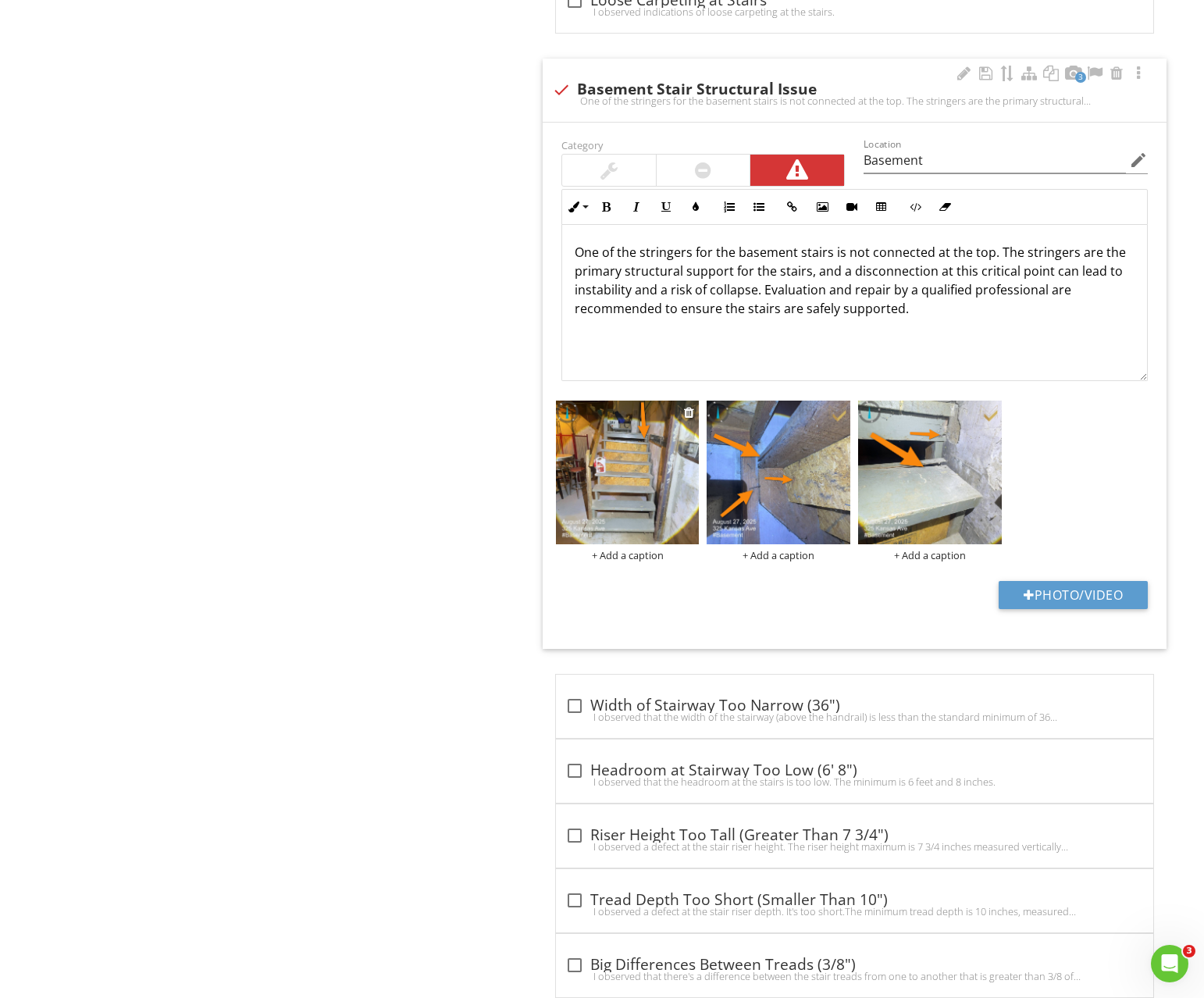
click at [649, 499] on img at bounding box center [628, 473] width 144 height 144
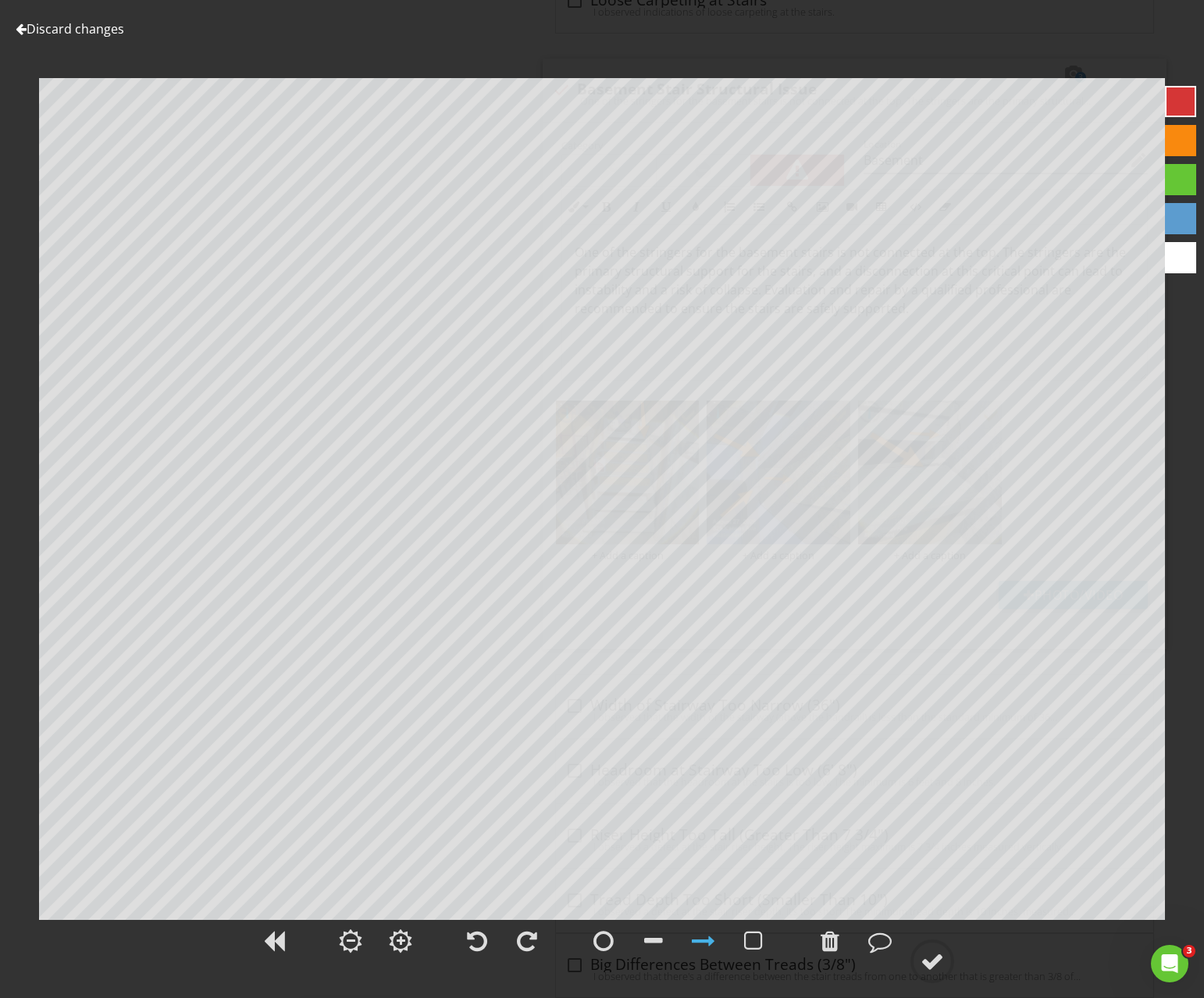
click at [1175, 104] on div at bounding box center [1181, 102] width 32 height 32
click at [927, 973] on circle at bounding box center [933, 962] width 41 height 41
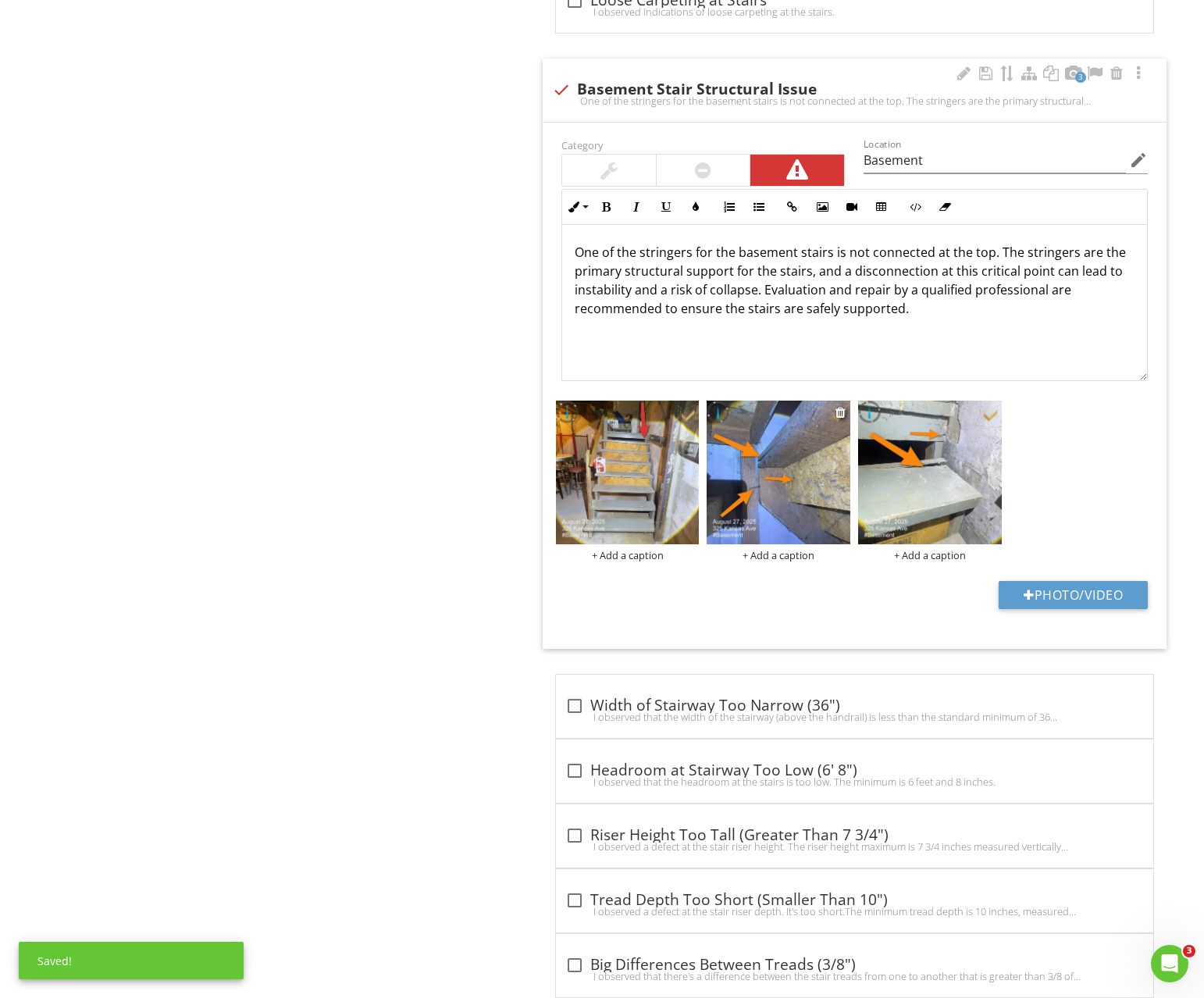
click at [745, 509] on img at bounding box center [778, 473] width 144 height 144
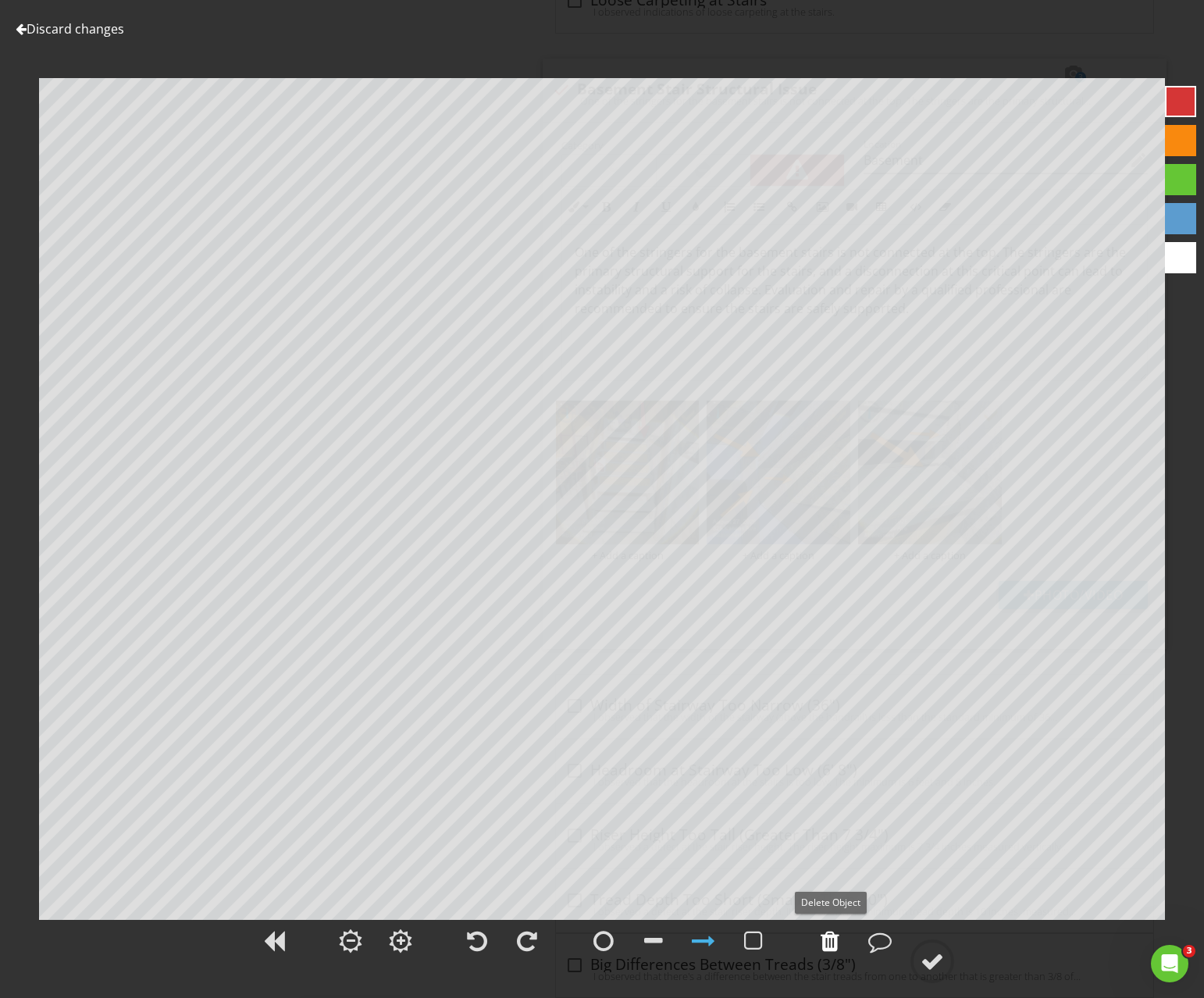
click at [825, 946] on div at bounding box center [830, 940] width 19 height 23
drag, startPoint x: 825, startPoint y: 946, endPoint x: 813, endPoint y: 939, distance: 13.9
click at [824, 946] on div at bounding box center [830, 940] width 19 height 23
drag, startPoint x: 742, startPoint y: 936, endPoint x: 710, endPoint y: 898, distance: 49.7
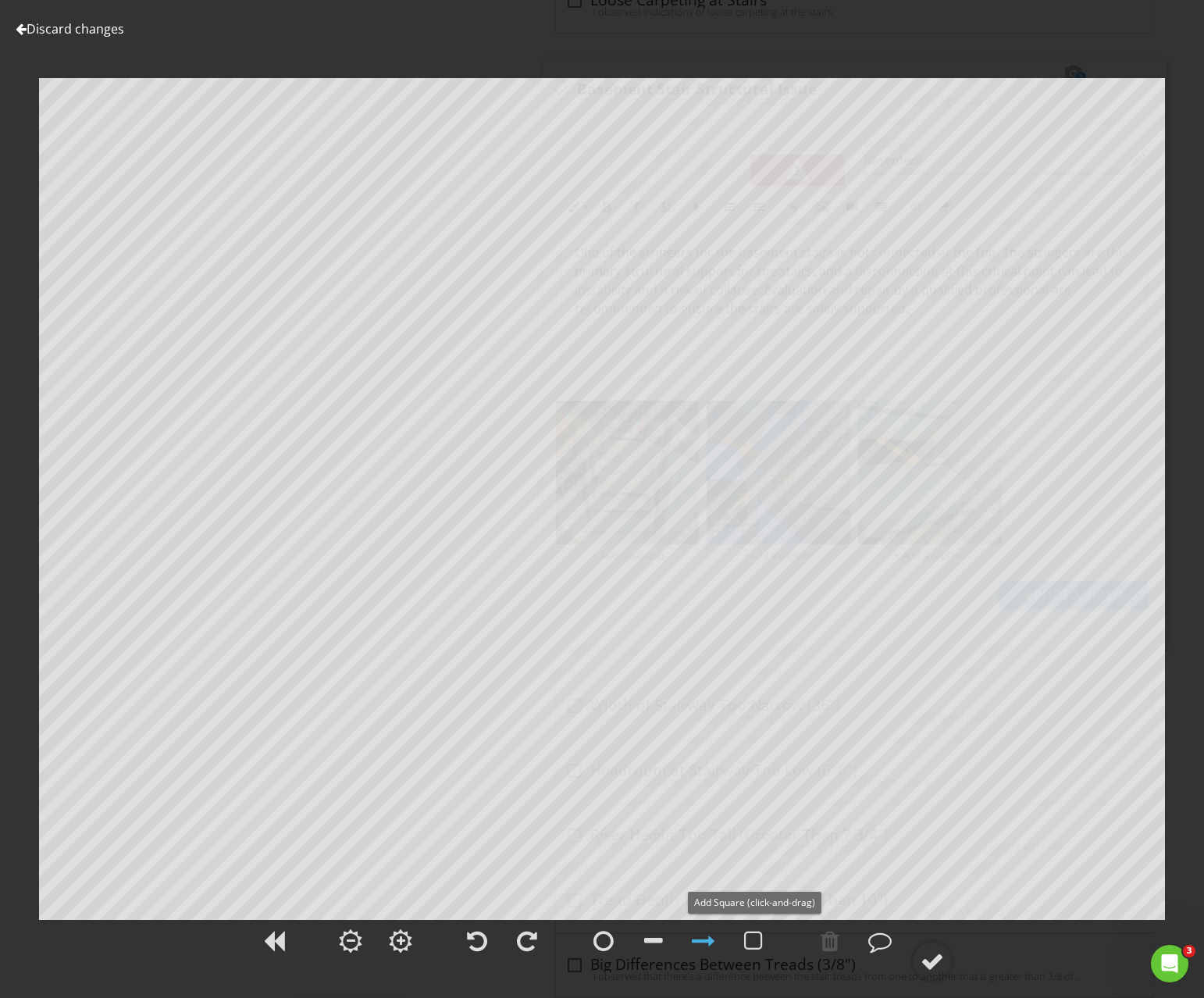
click at [734, 930] on div at bounding box center [754, 941] width 39 height 39
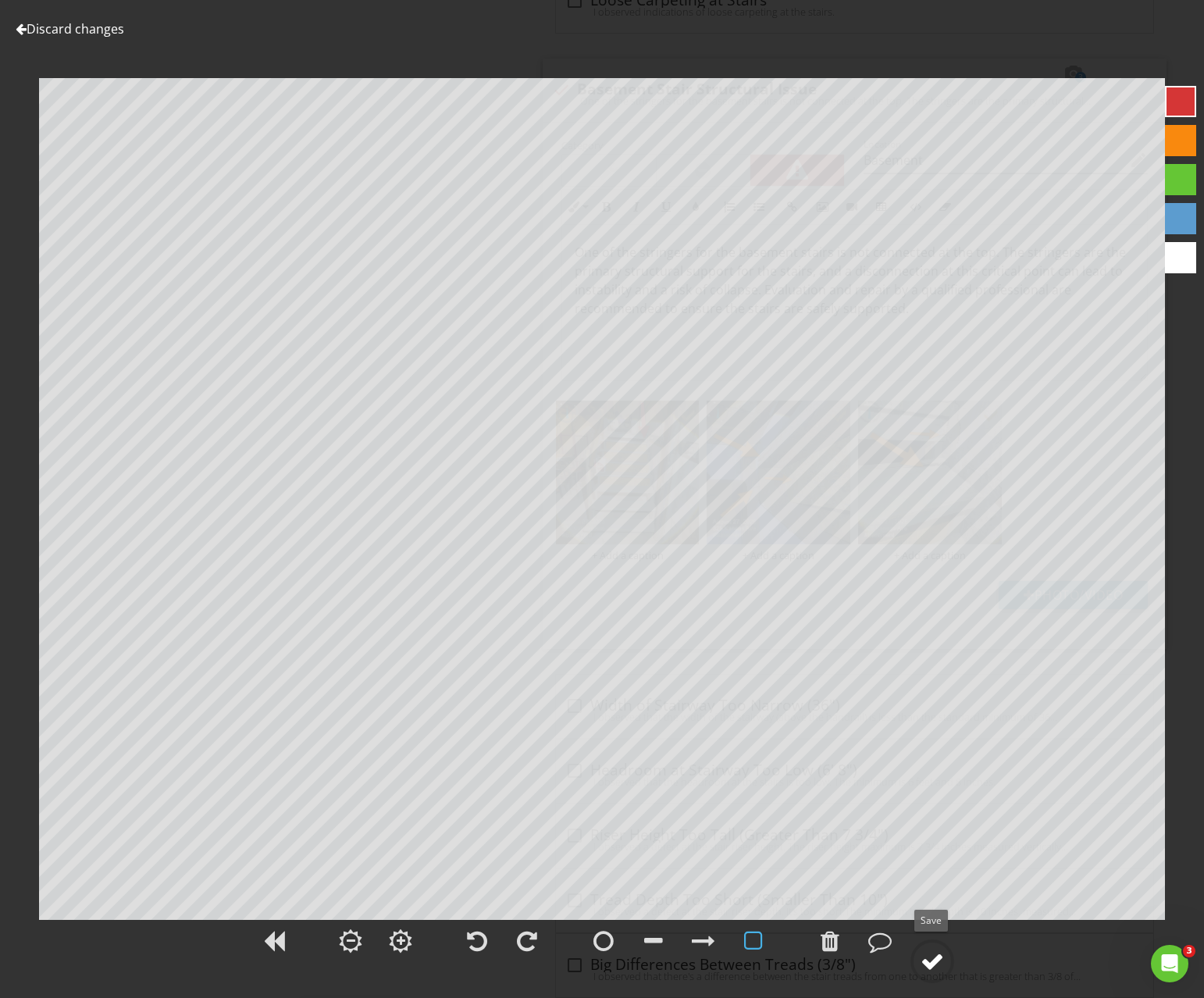
click at [927, 962] on div at bounding box center [932, 961] width 23 height 23
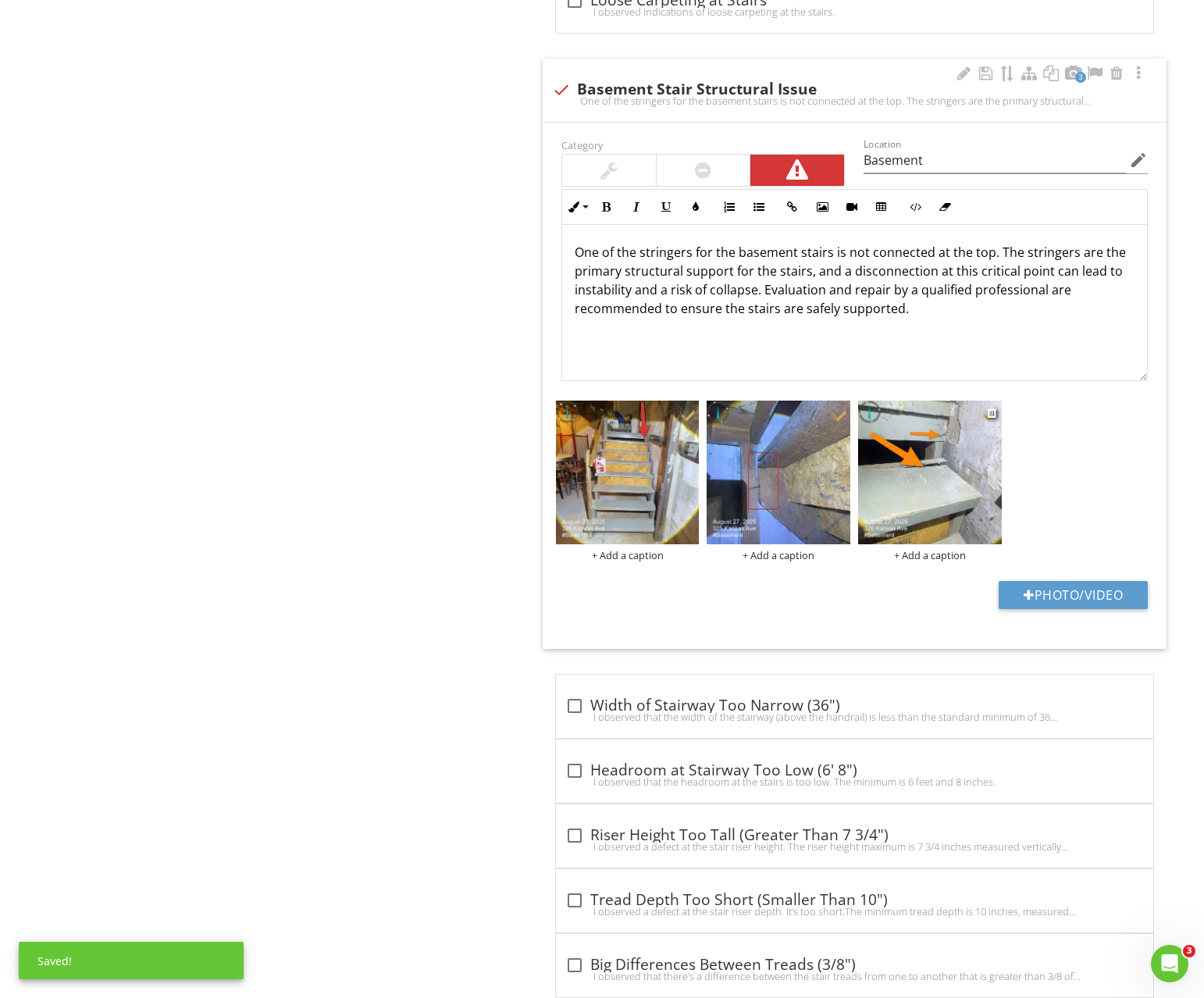
click at [946, 499] on img at bounding box center [930, 473] width 144 height 144
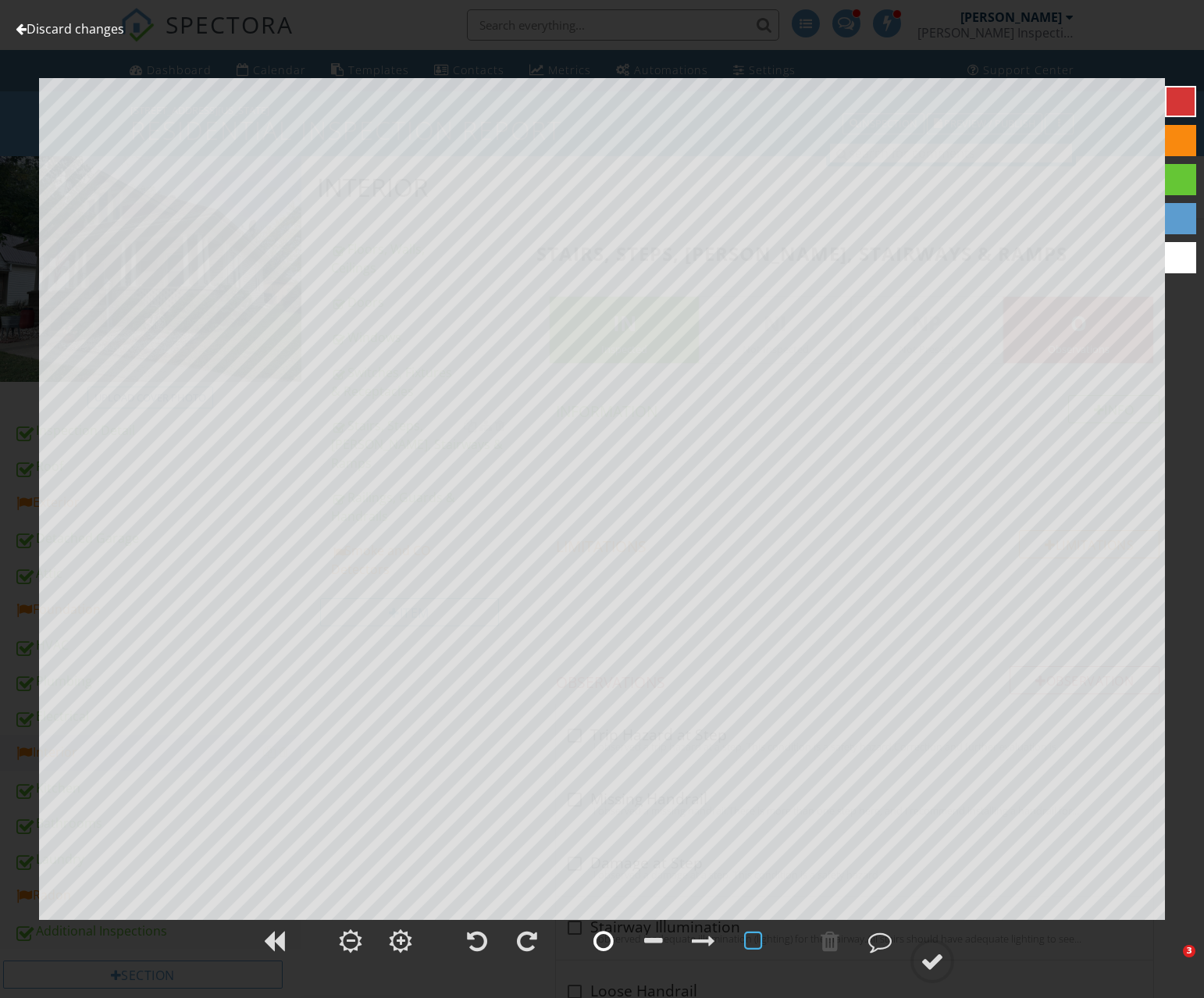
scroll to position [1056, 0]
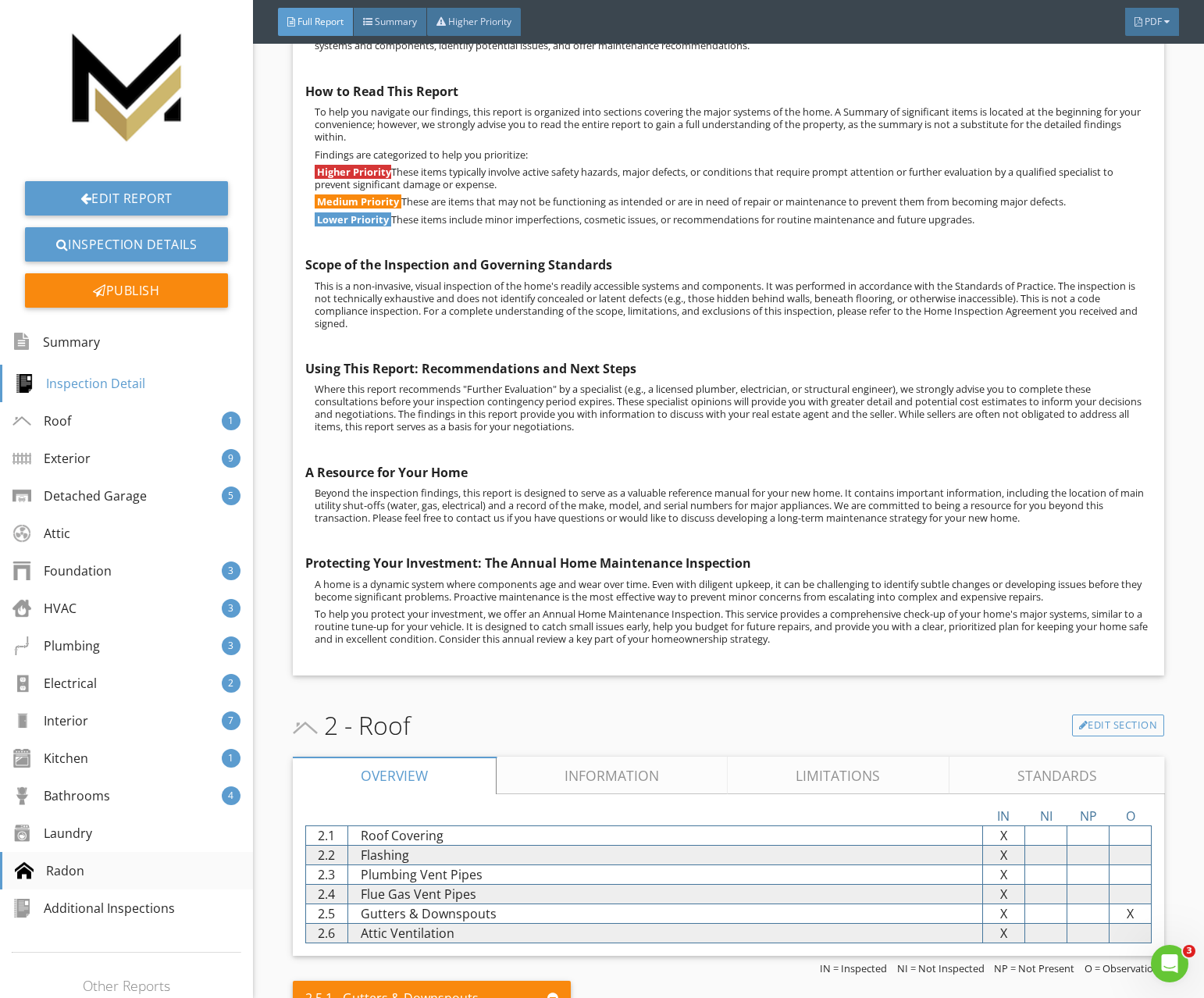
scroll to position [1156, 0]
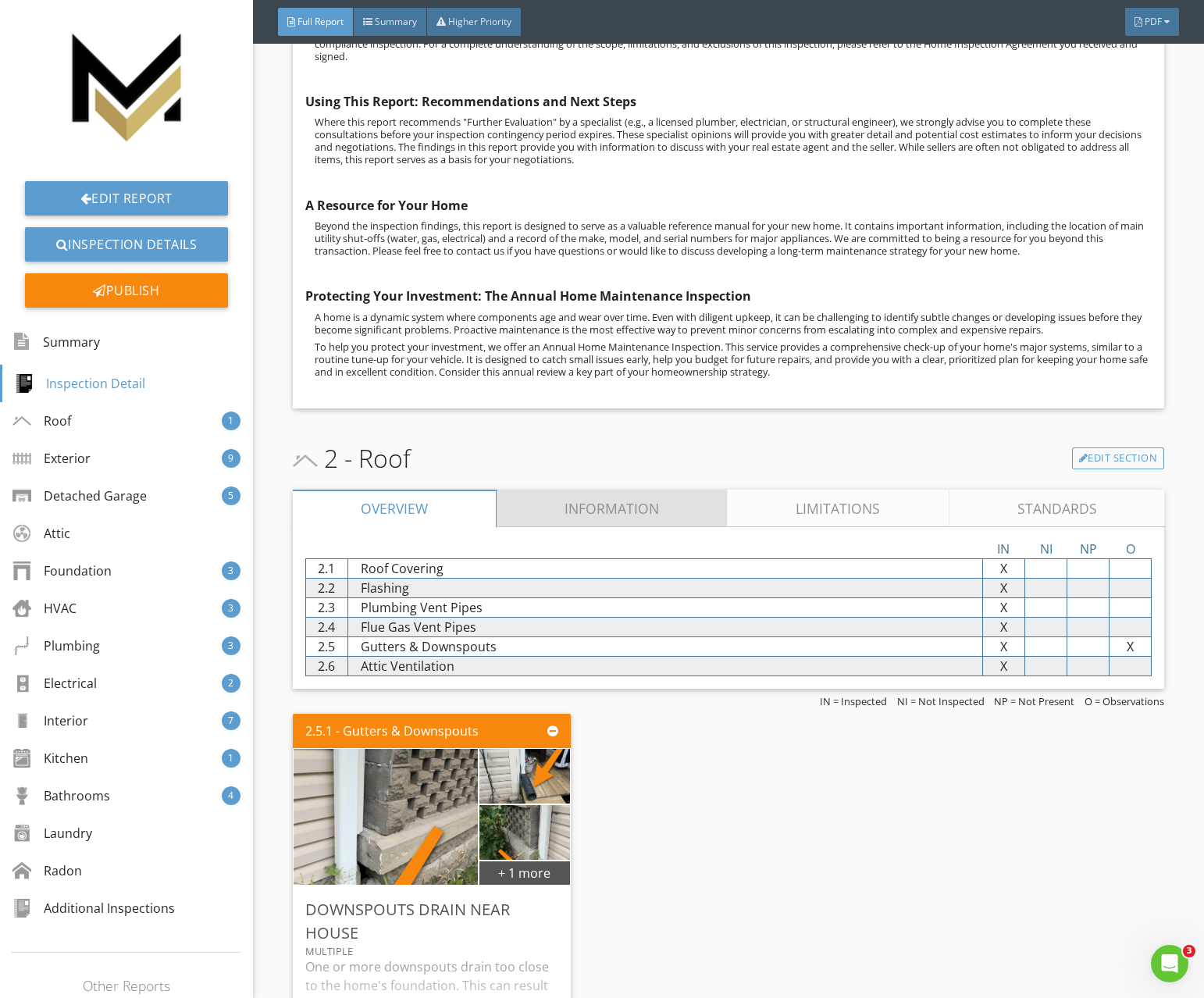
drag, startPoint x: 573, startPoint y: 514, endPoint x: 565, endPoint y: 518, distance: 8.9
click at [573, 514] on link "Information" at bounding box center [612, 508] width 231 height 37
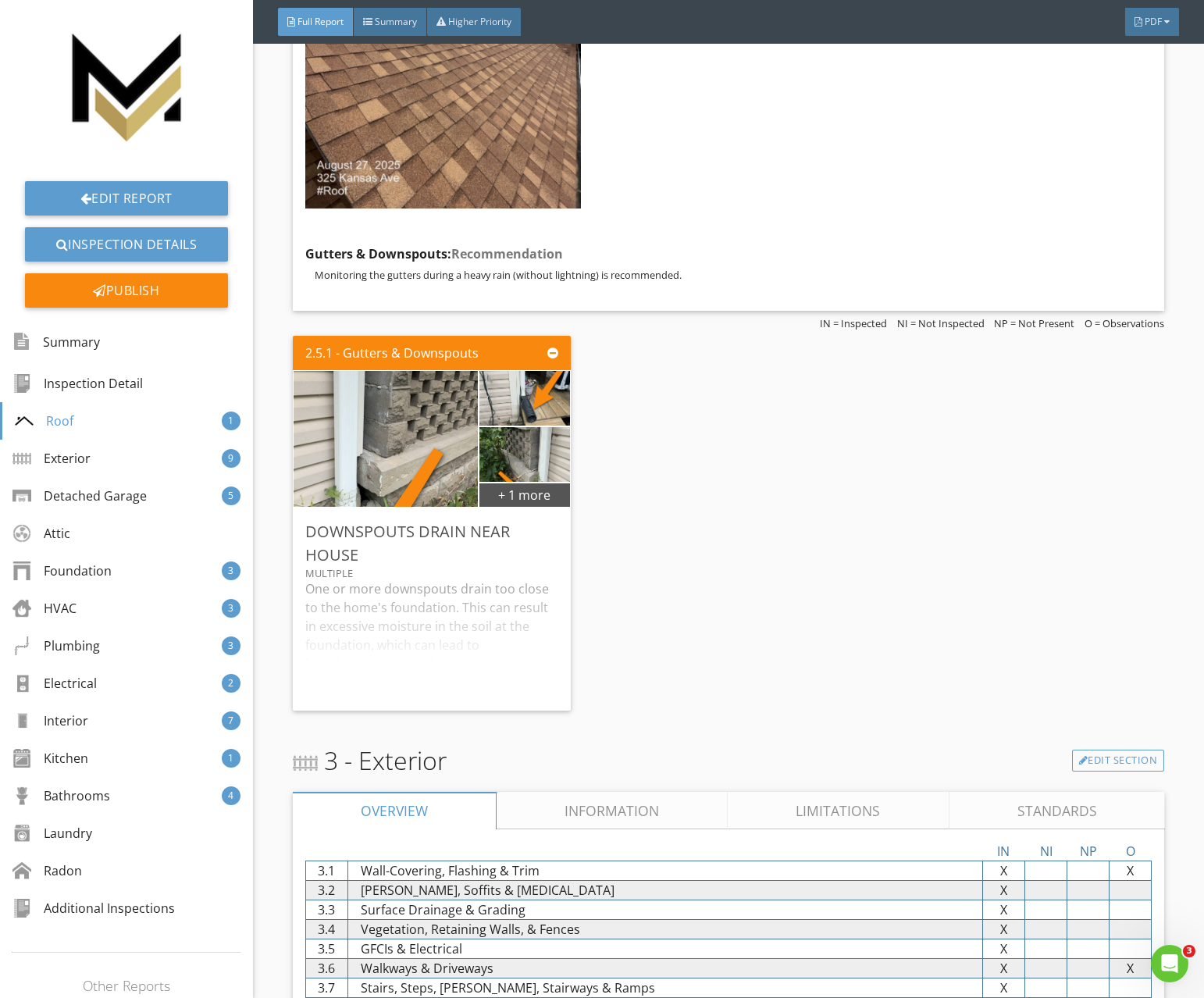
scroll to position [2094, 0]
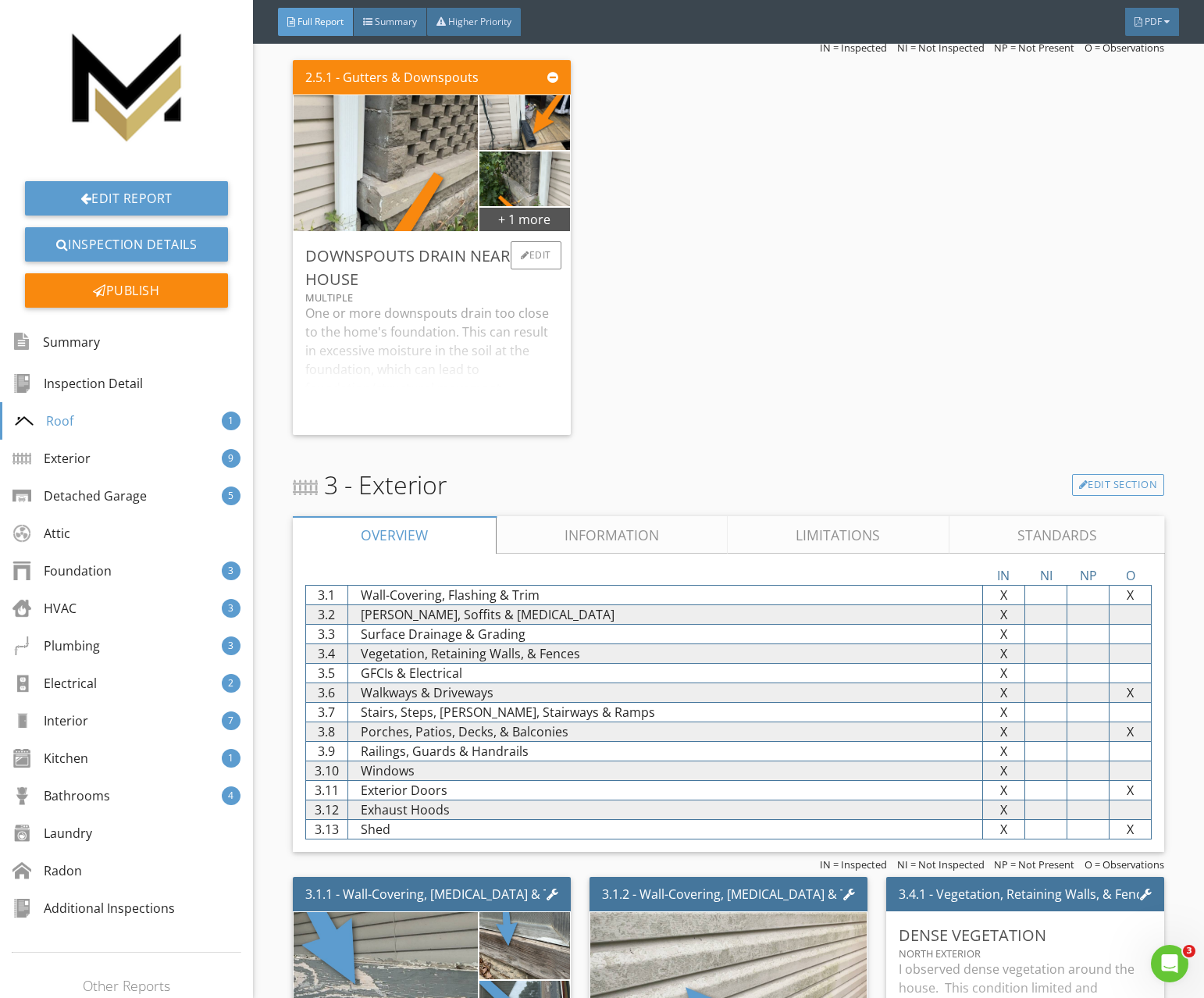
click at [507, 386] on div "One or more downspouts drain too close to the home's foundation. This can resul…" at bounding box center [432, 363] width 253 height 119
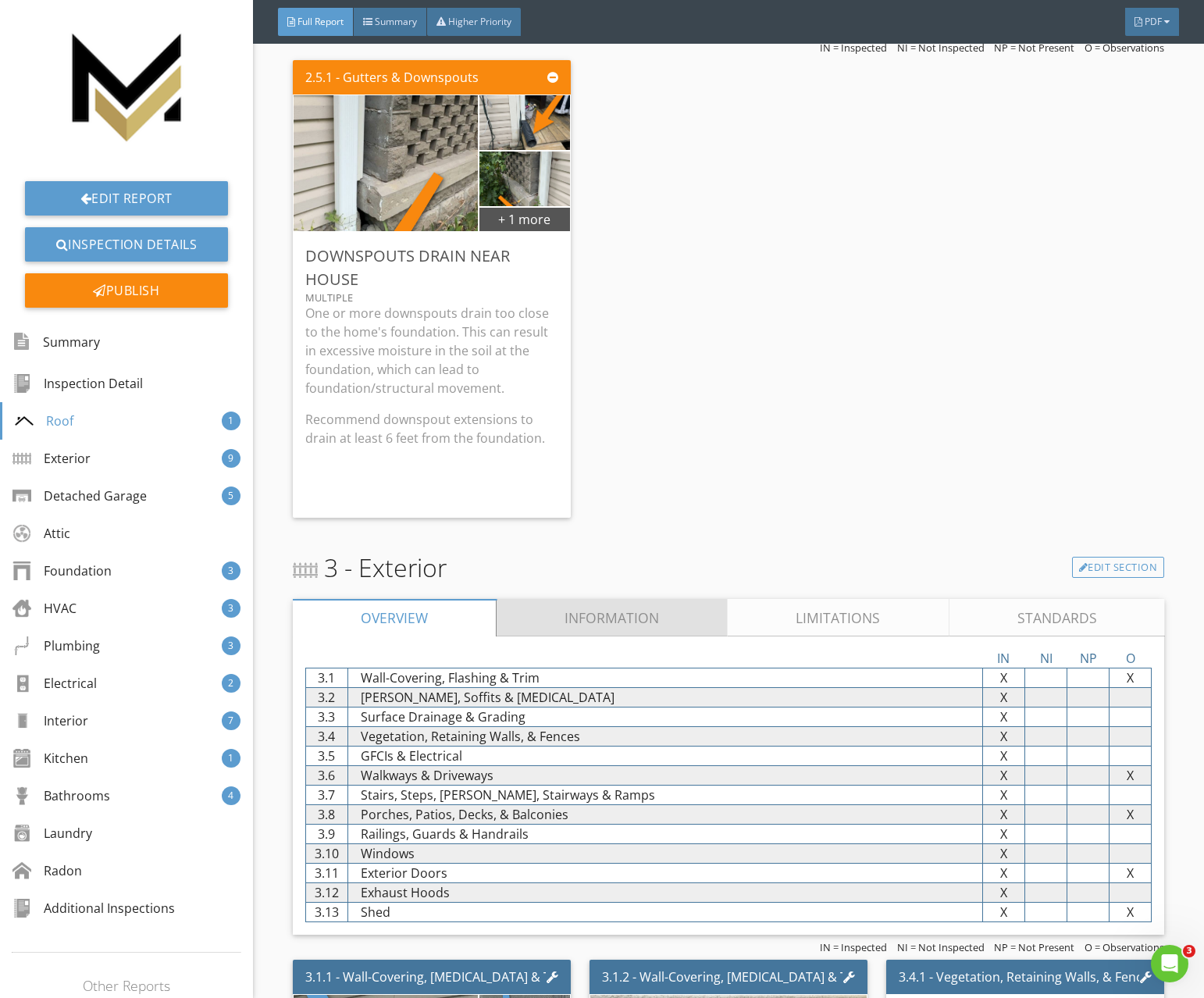
click at [551, 607] on link "Information" at bounding box center [612, 617] width 231 height 37
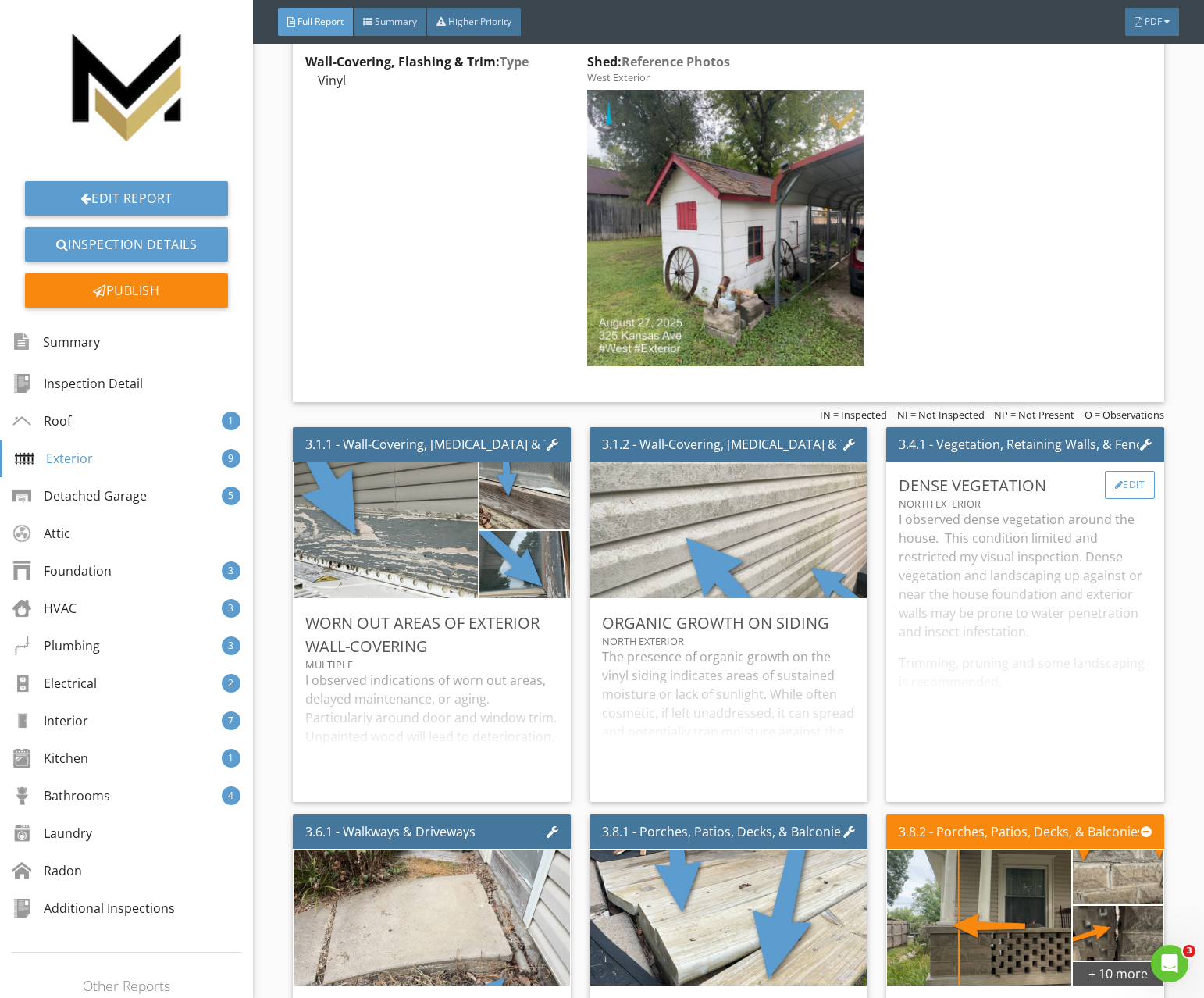
scroll to position [2935, 0]
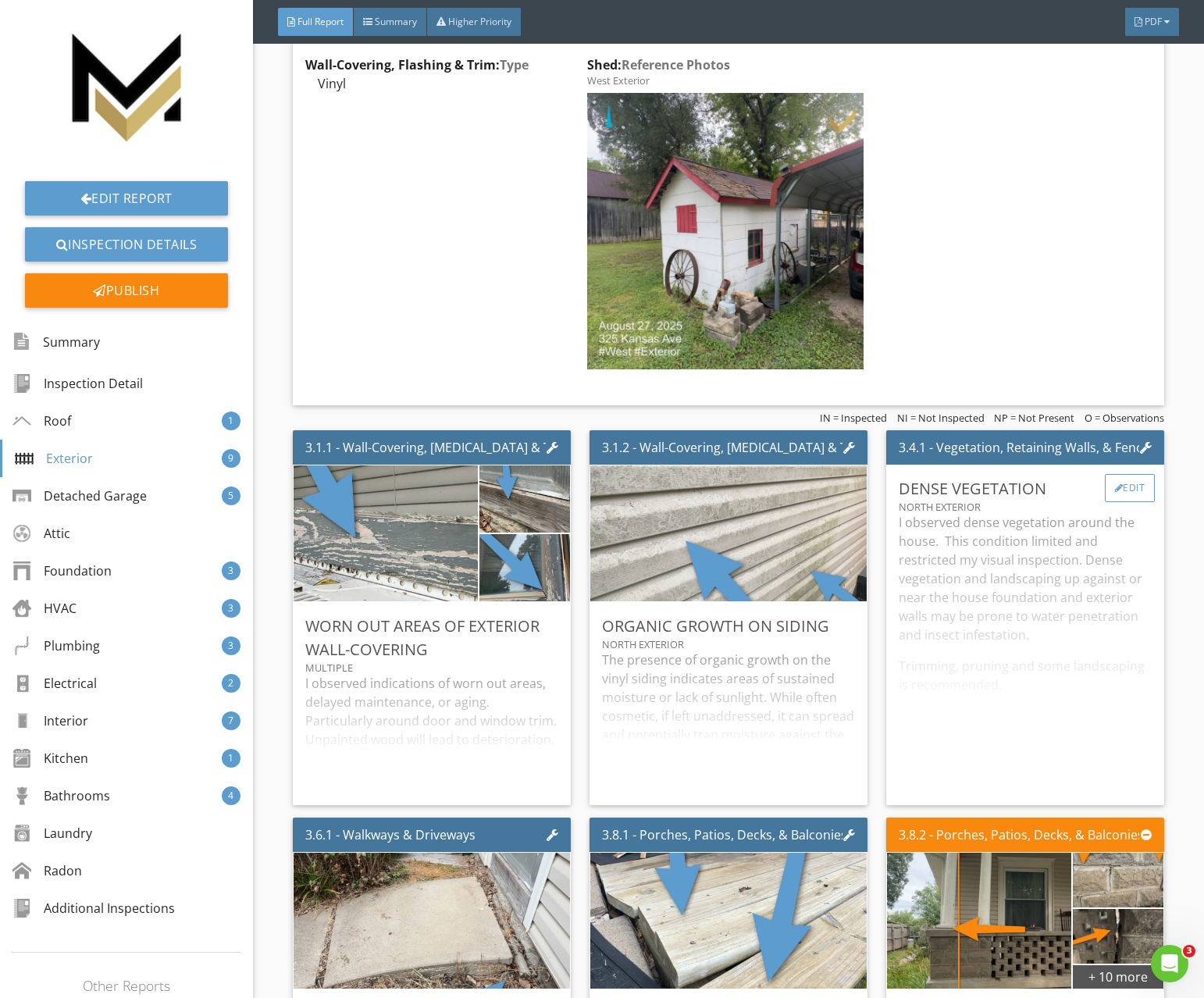
click at [1133, 488] on div "Edit" at bounding box center [1130, 488] width 51 height 28
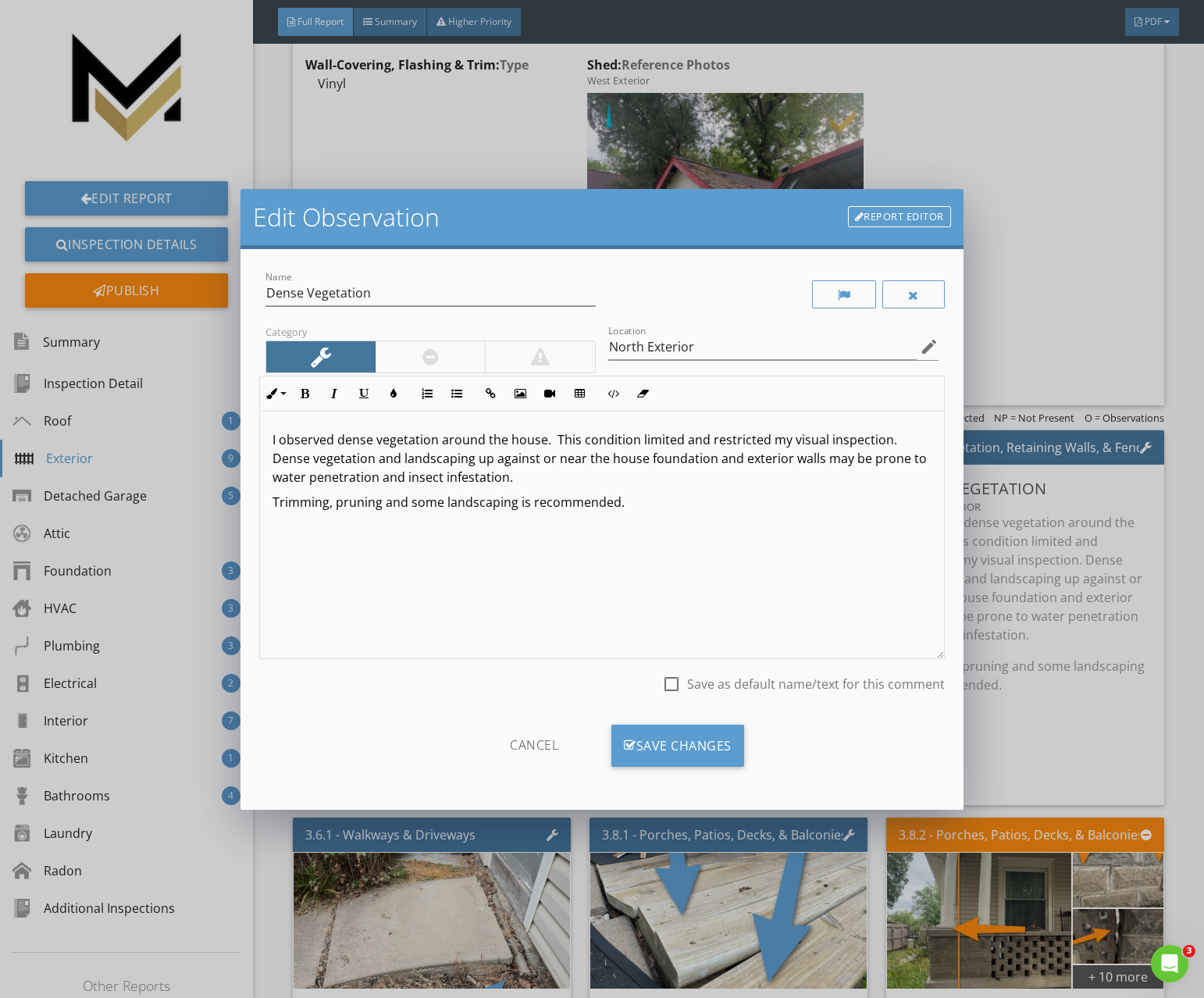
click at [913, 214] on link "Report Editor" at bounding box center [900, 217] width 103 height 22
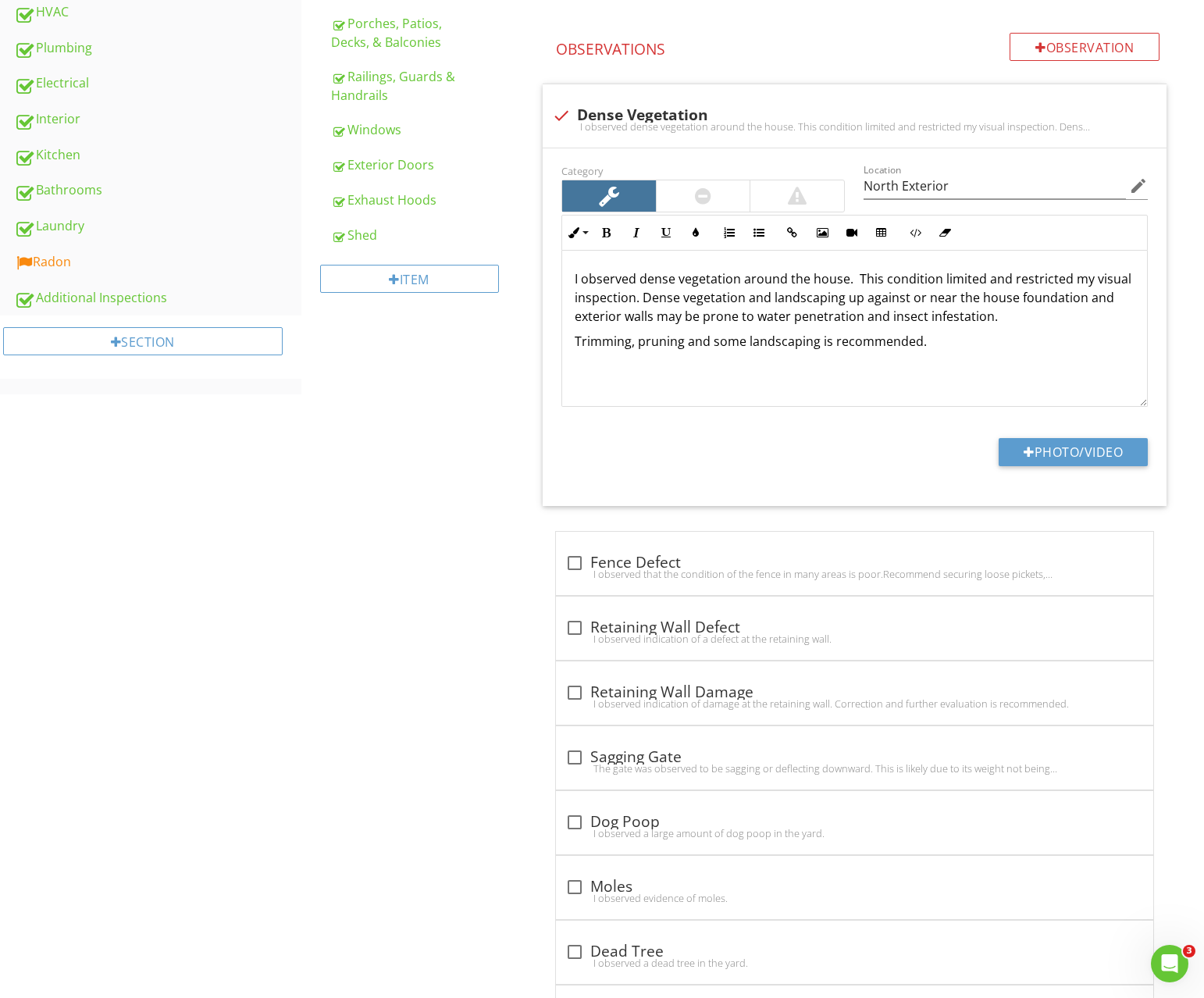
scroll to position [630, 0]
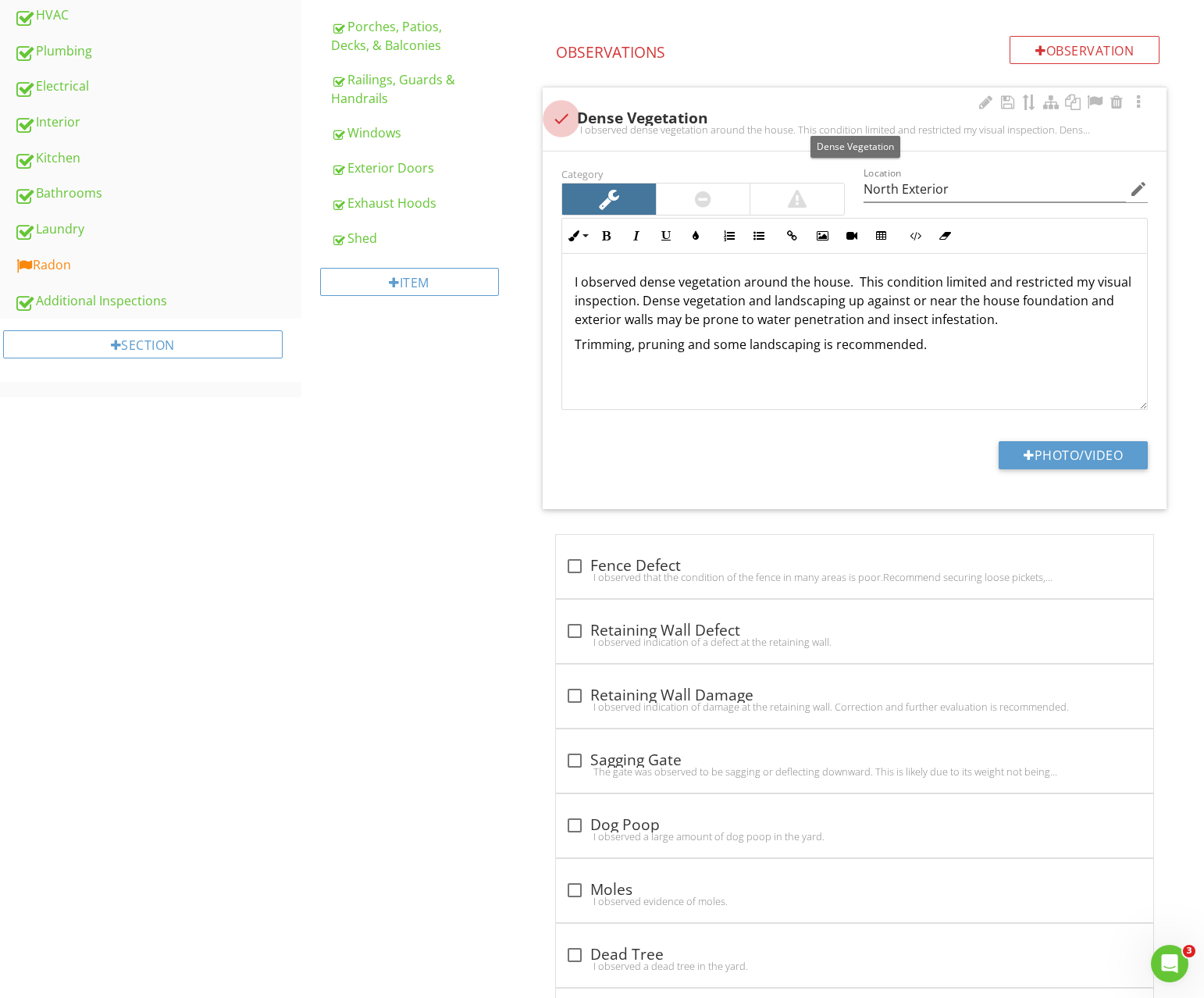
click at [562, 116] on div at bounding box center [562, 119] width 27 height 27
checkbox input "true"
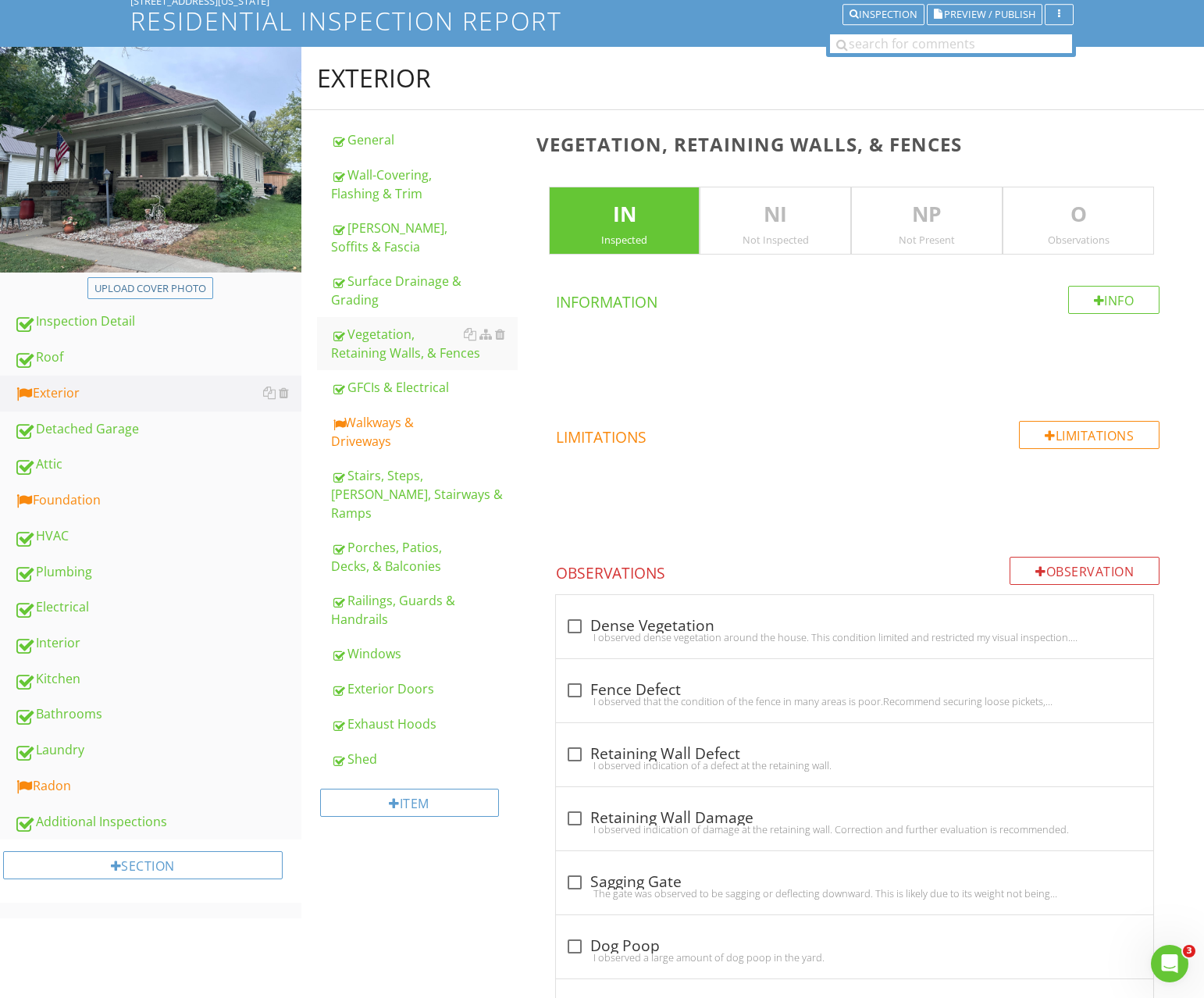
scroll to position [0, 0]
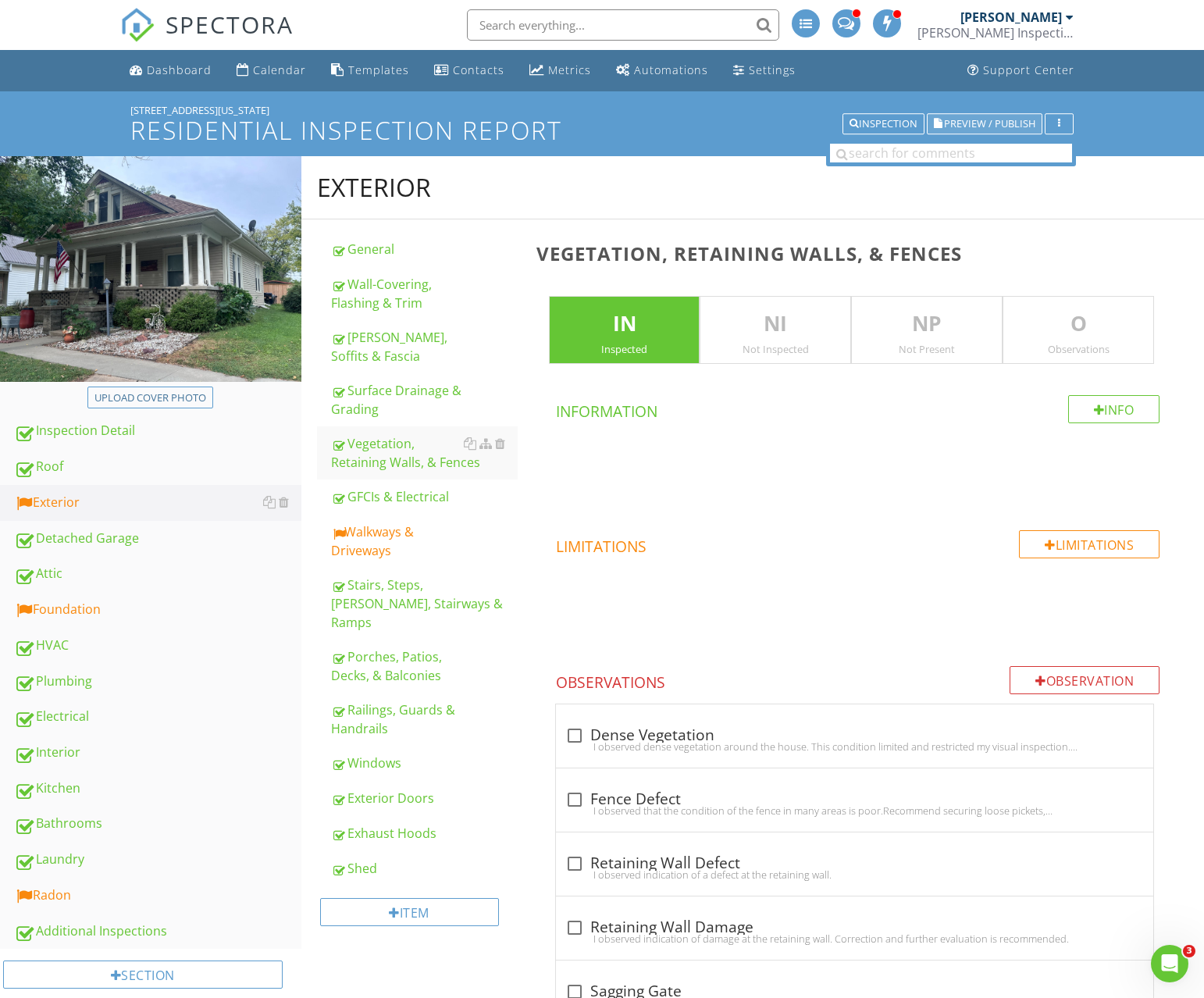
click at [990, 127] on span "Preview / Publish" at bounding box center [990, 123] width 91 height 10
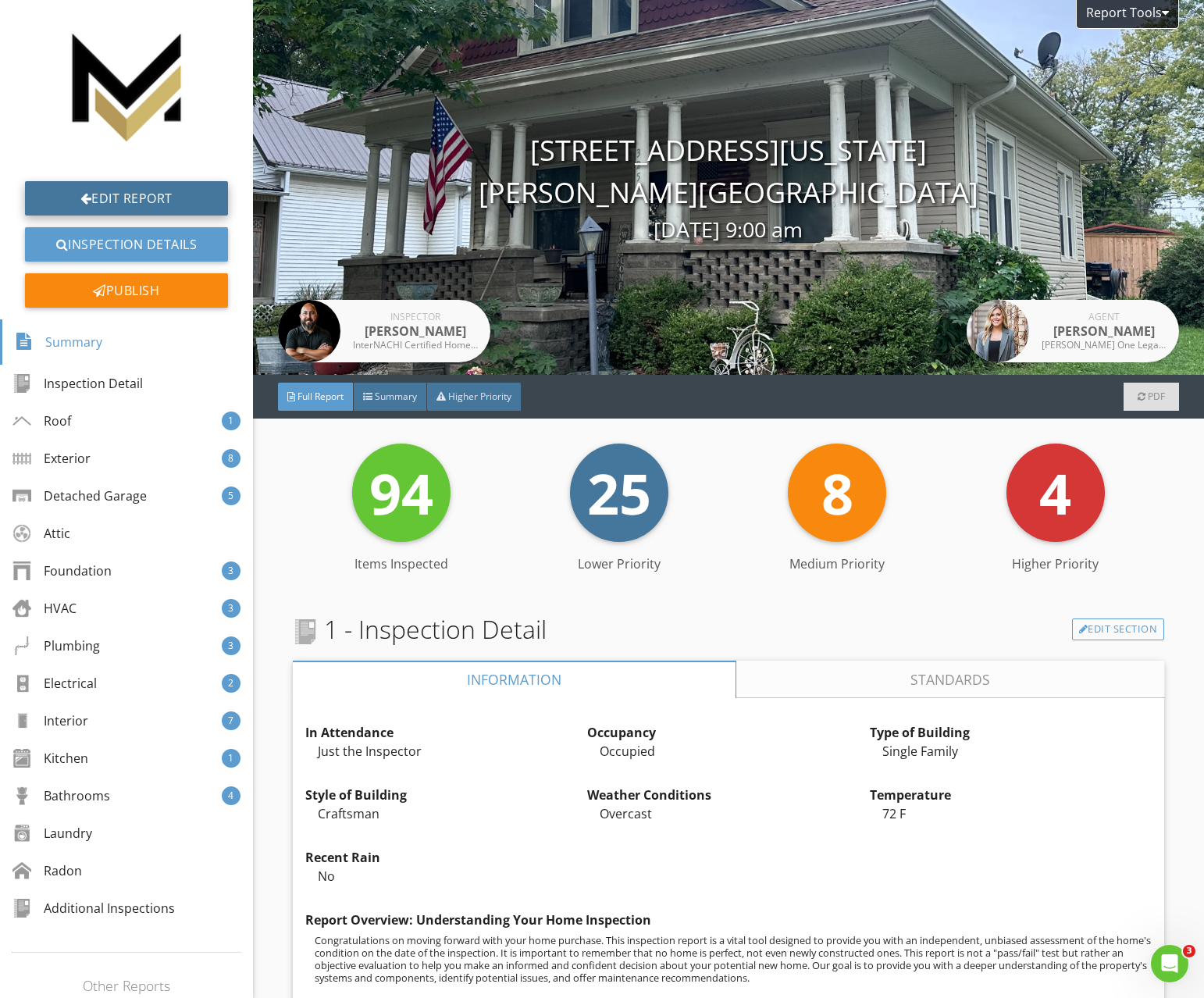
click at [136, 204] on link "Edit Report" at bounding box center [126, 198] width 203 height 34
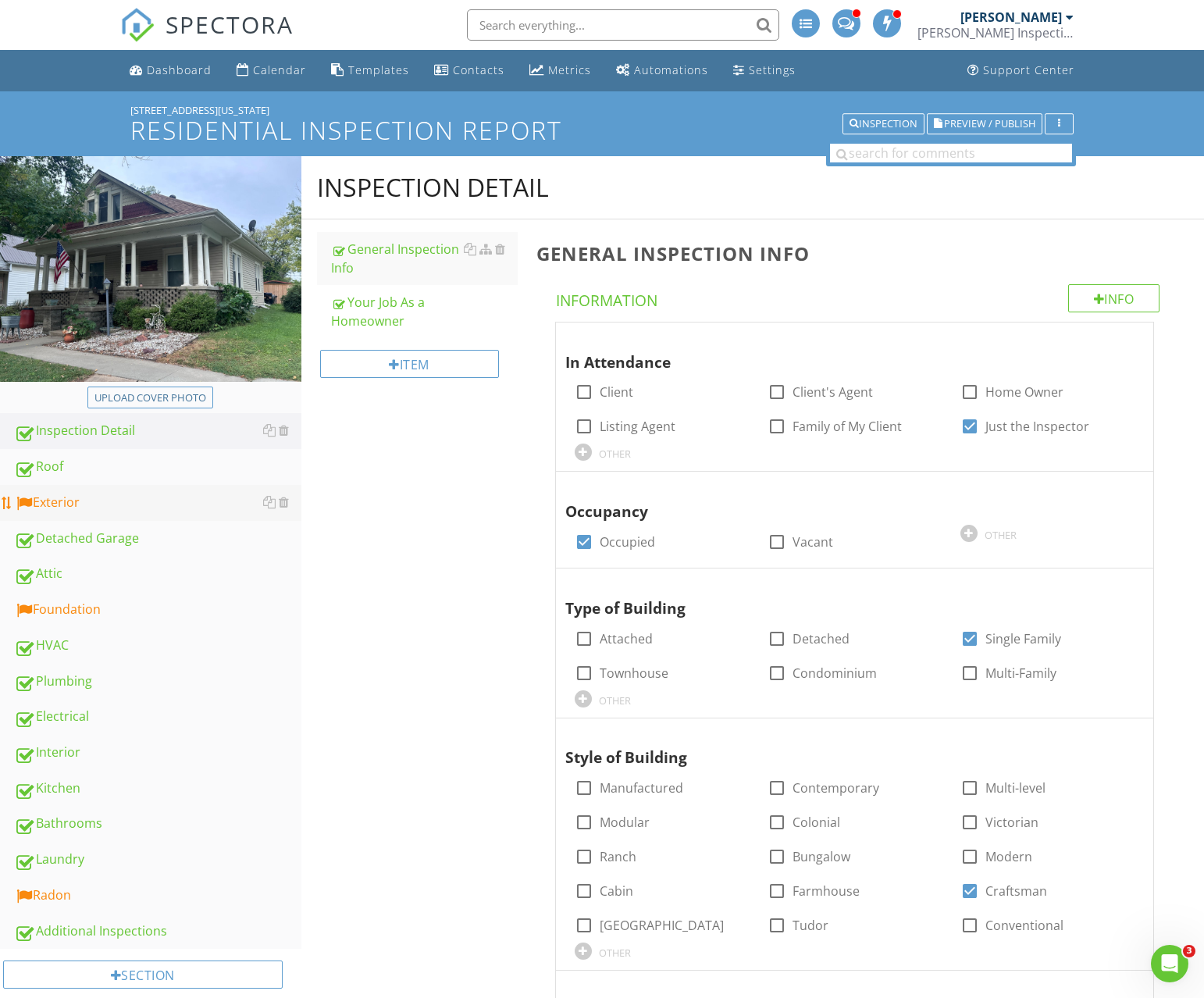
click at [97, 505] on div "Exterior" at bounding box center [158, 503] width 288 height 20
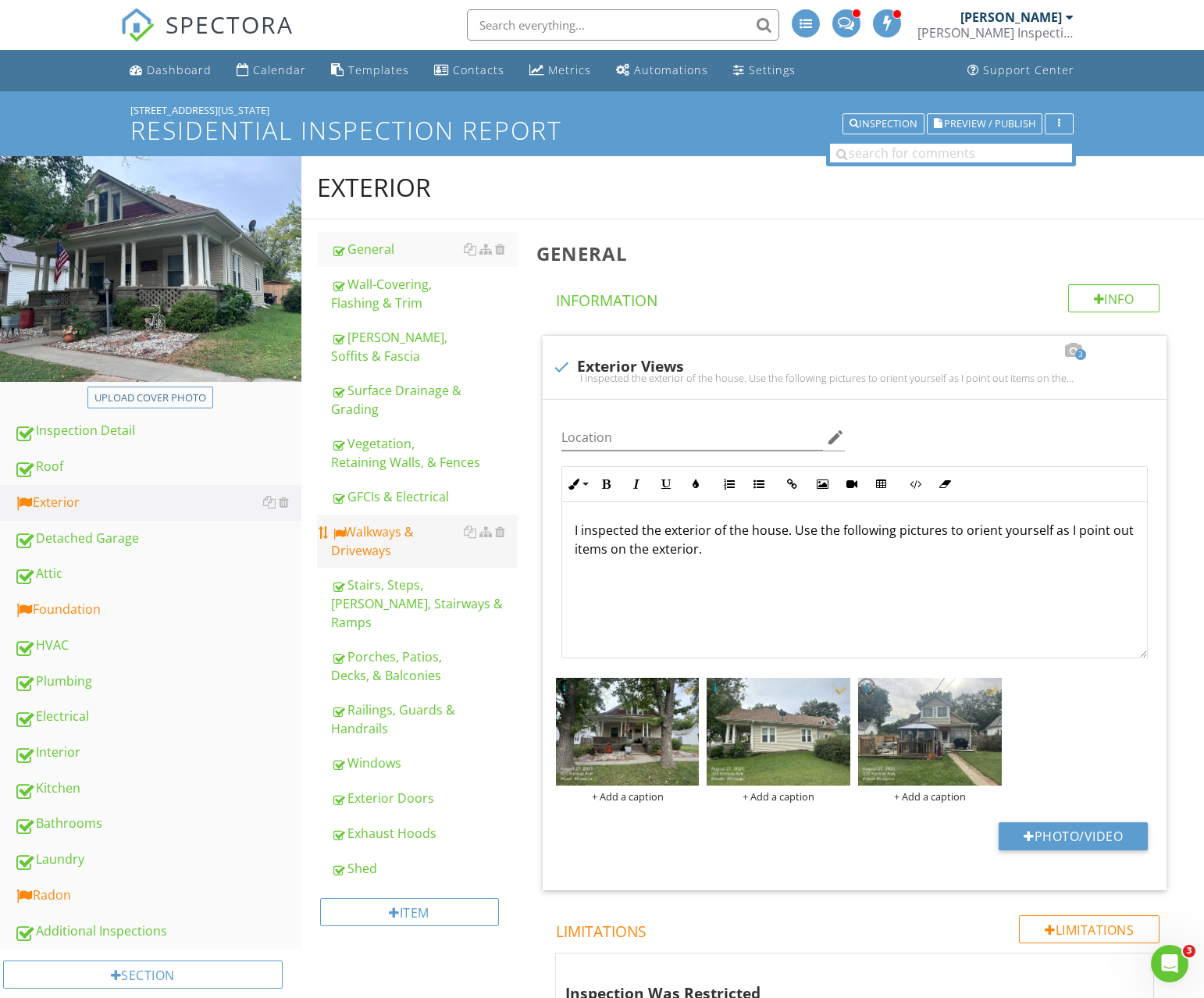
click at [402, 550] on div "Walkways & Driveways" at bounding box center [424, 541] width 187 height 37
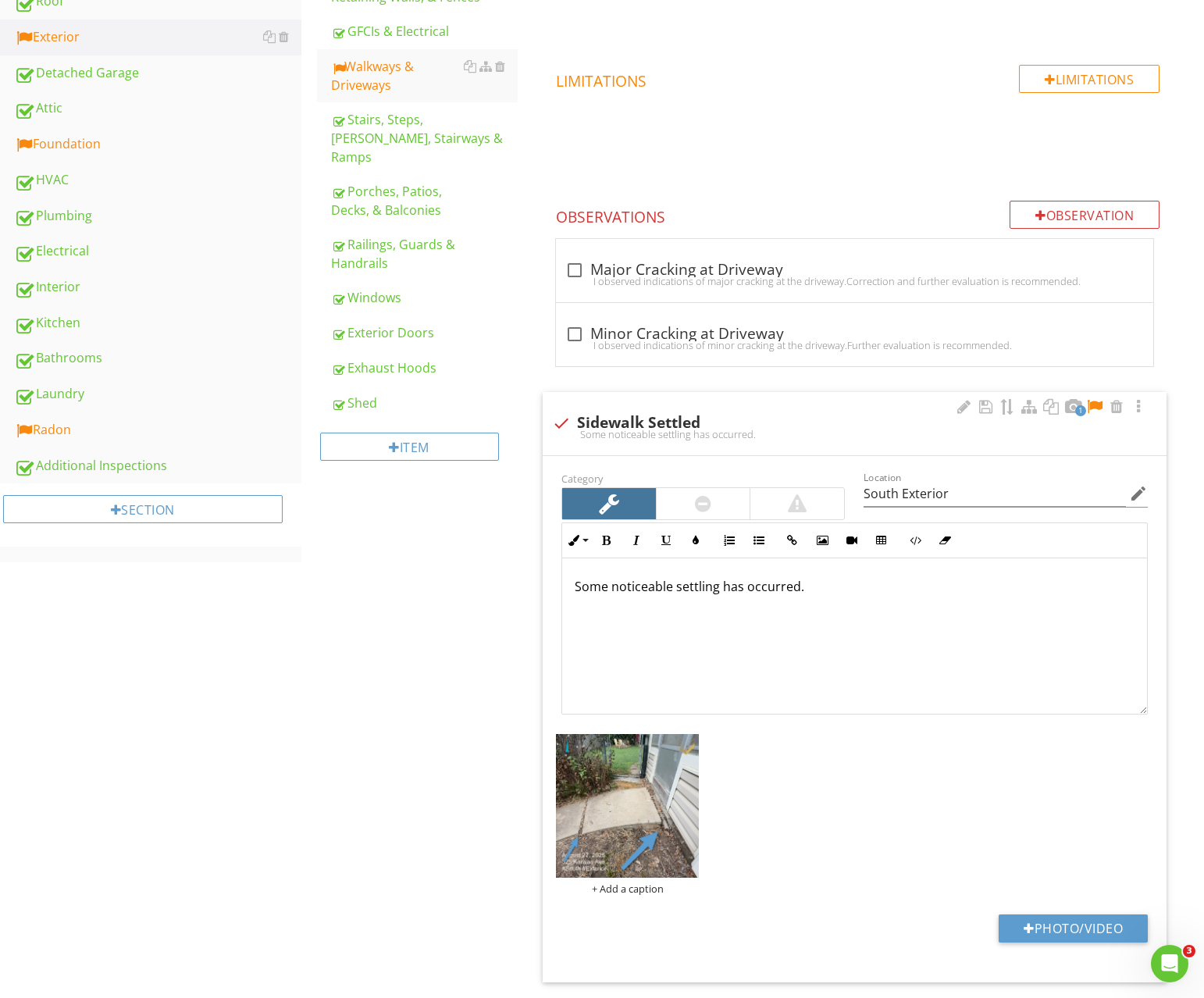
scroll to position [487, 0]
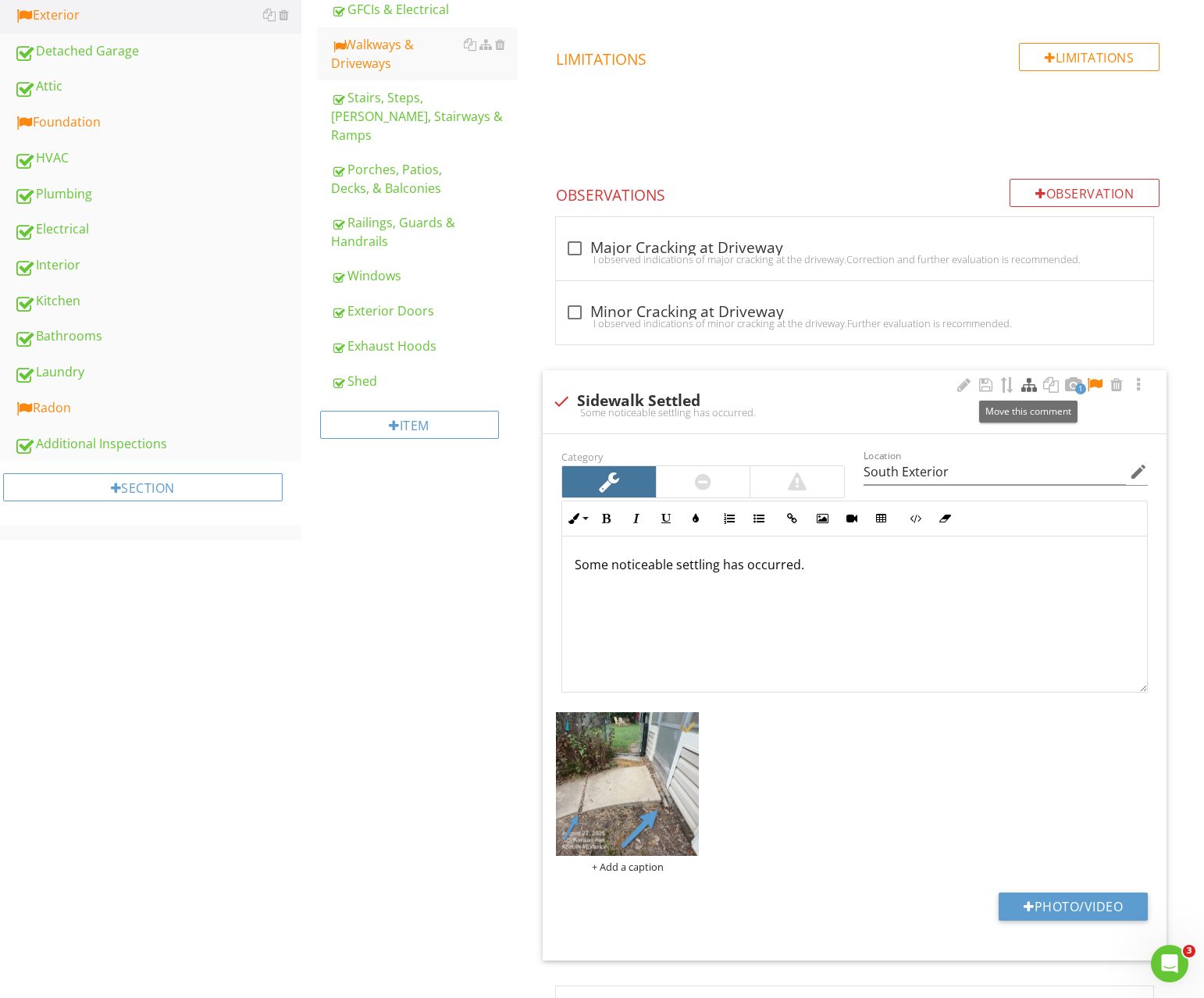
click at [1036, 382] on div at bounding box center [1029, 384] width 19 height 16
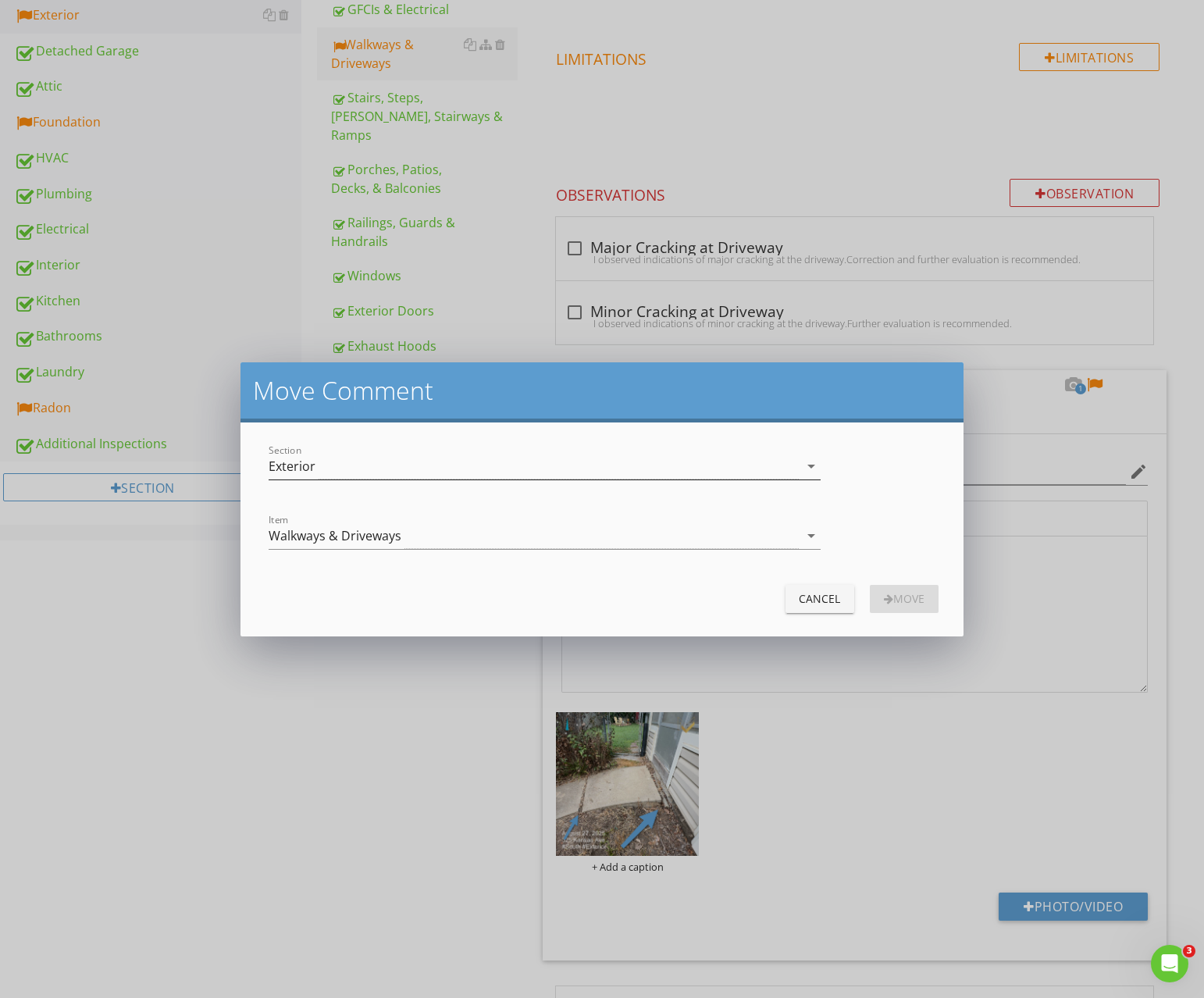
click at [352, 466] on div "Exterior" at bounding box center [533, 467] width 530 height 26
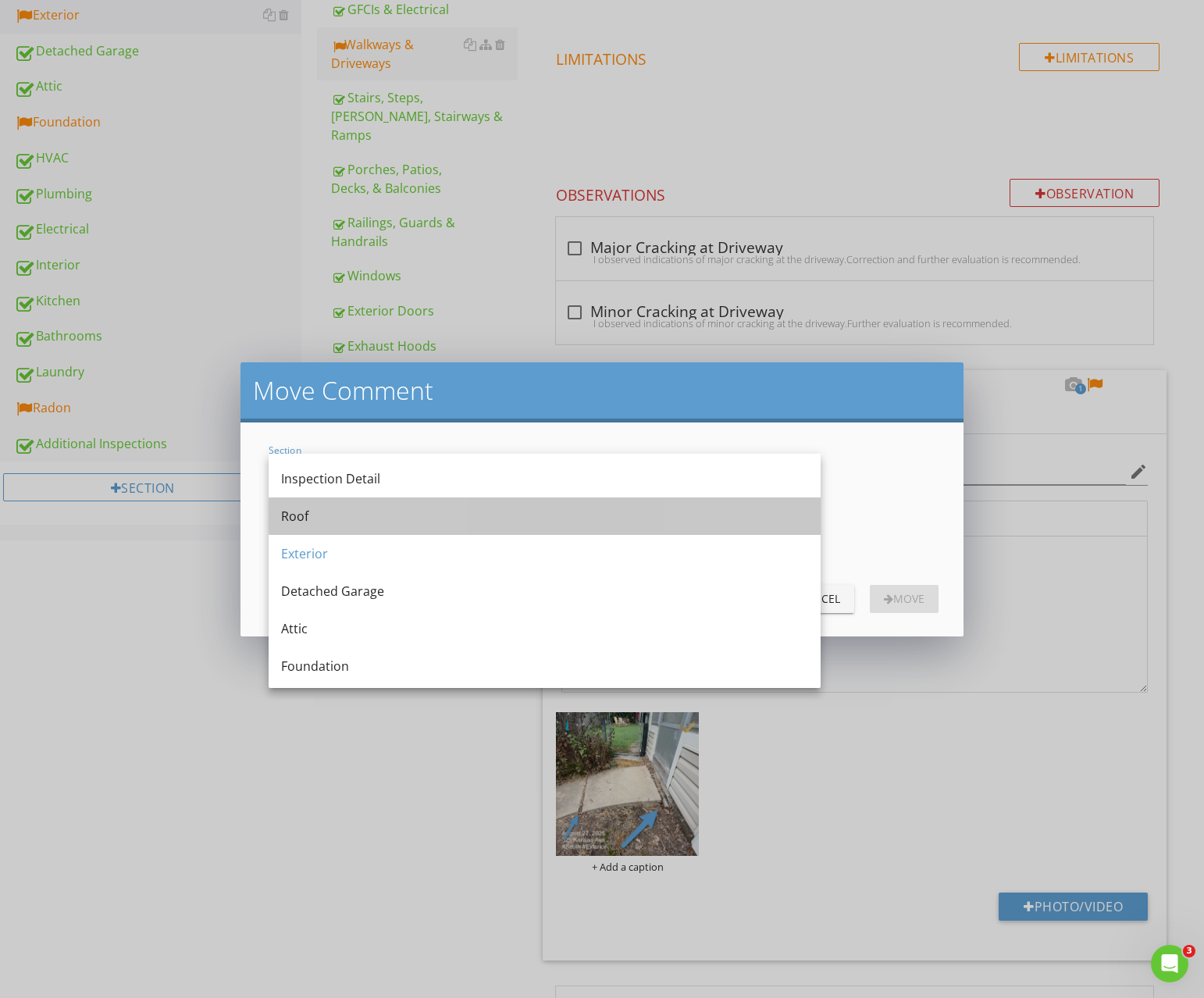
click at [332, 508] on div "Roof" at bounding box center [545, 516] width 527 height 19
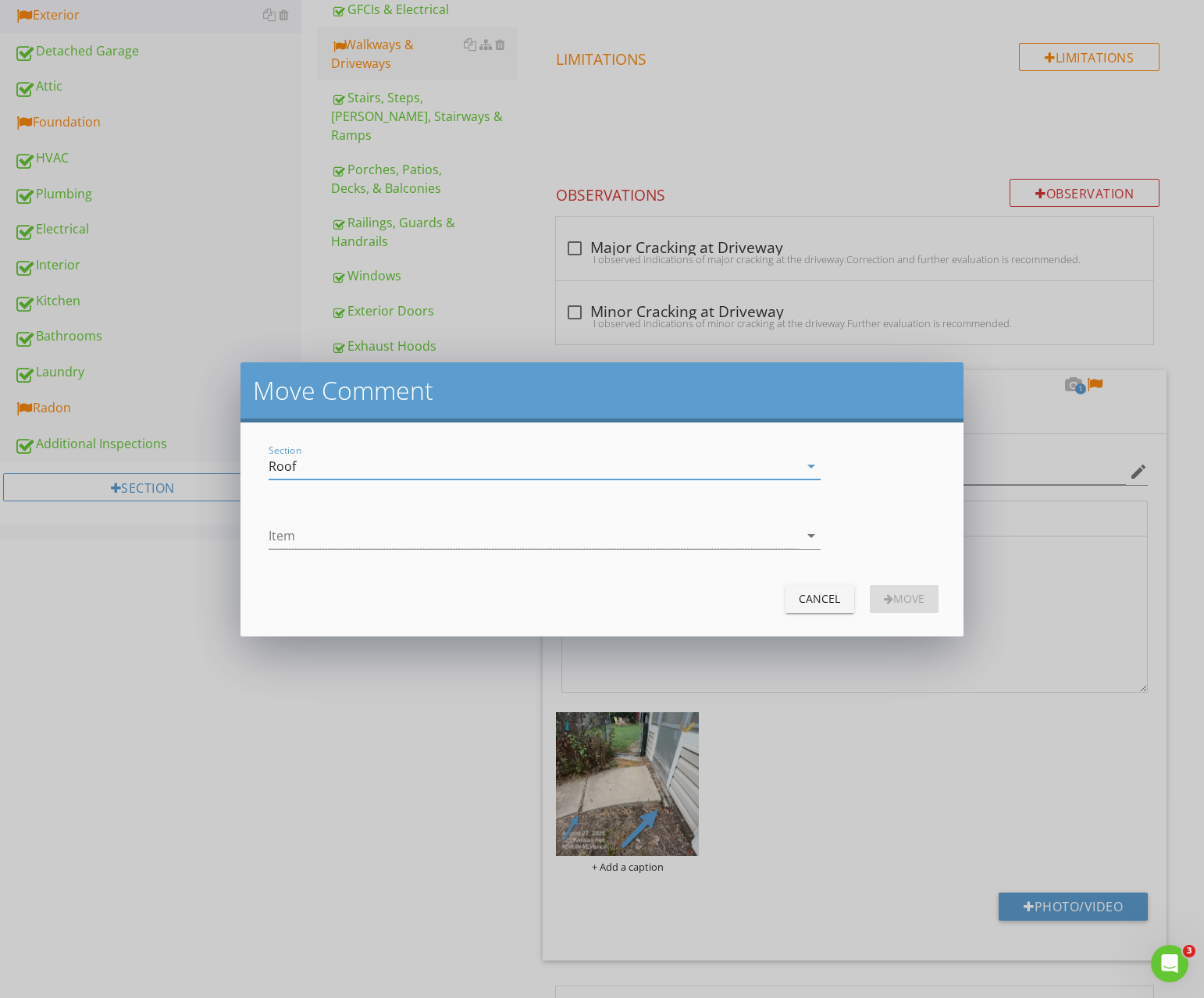
click at [317, 533] on div at bounding box center [533, 537] width 530 height 26
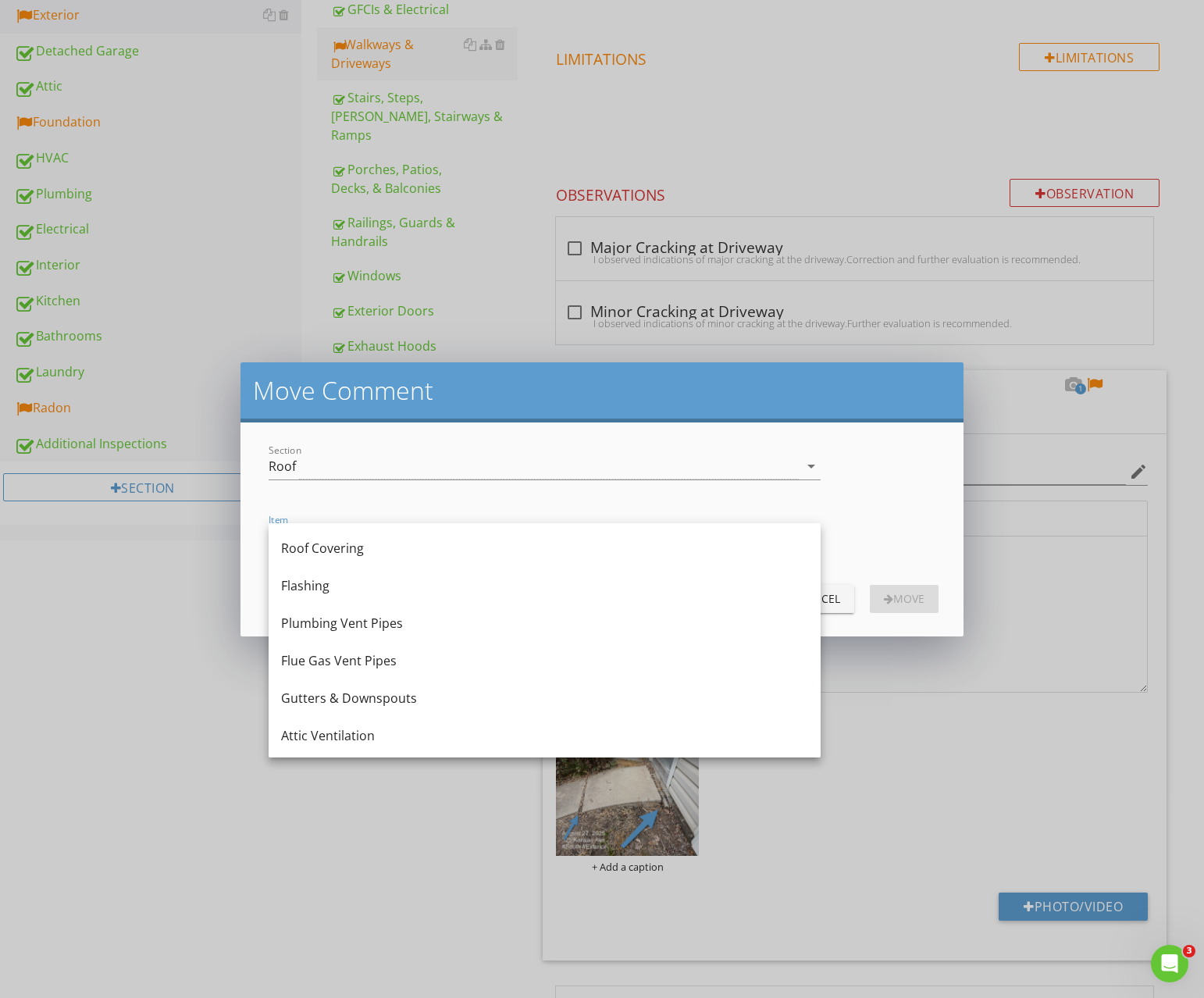
click at [324, 703] on div "Gutters & Downspouts" at bounding box center [545, 698] width 527 height 19
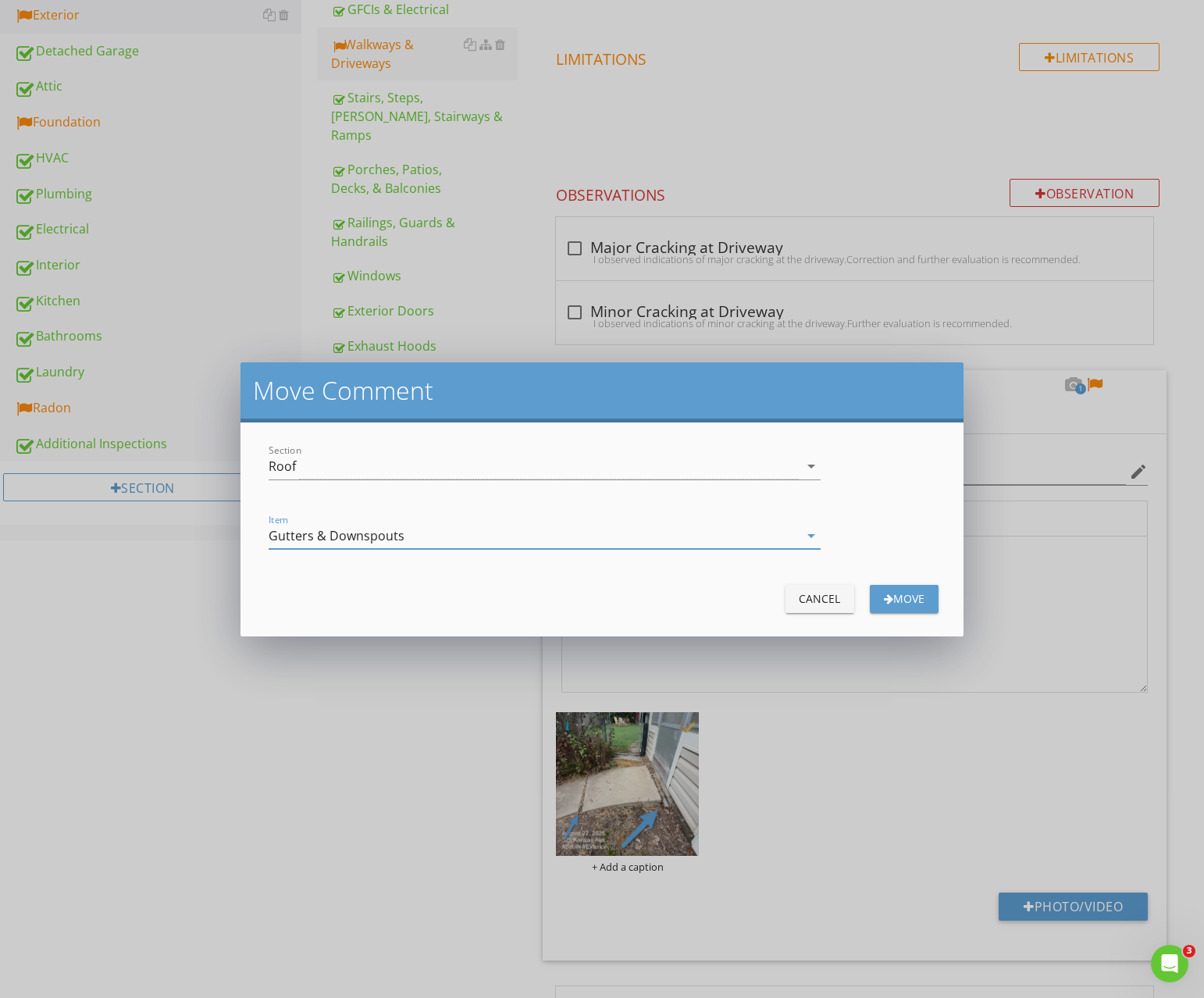
click at [900, 602] on div "Move" at bounding box center [904, 599] width 44 height 17
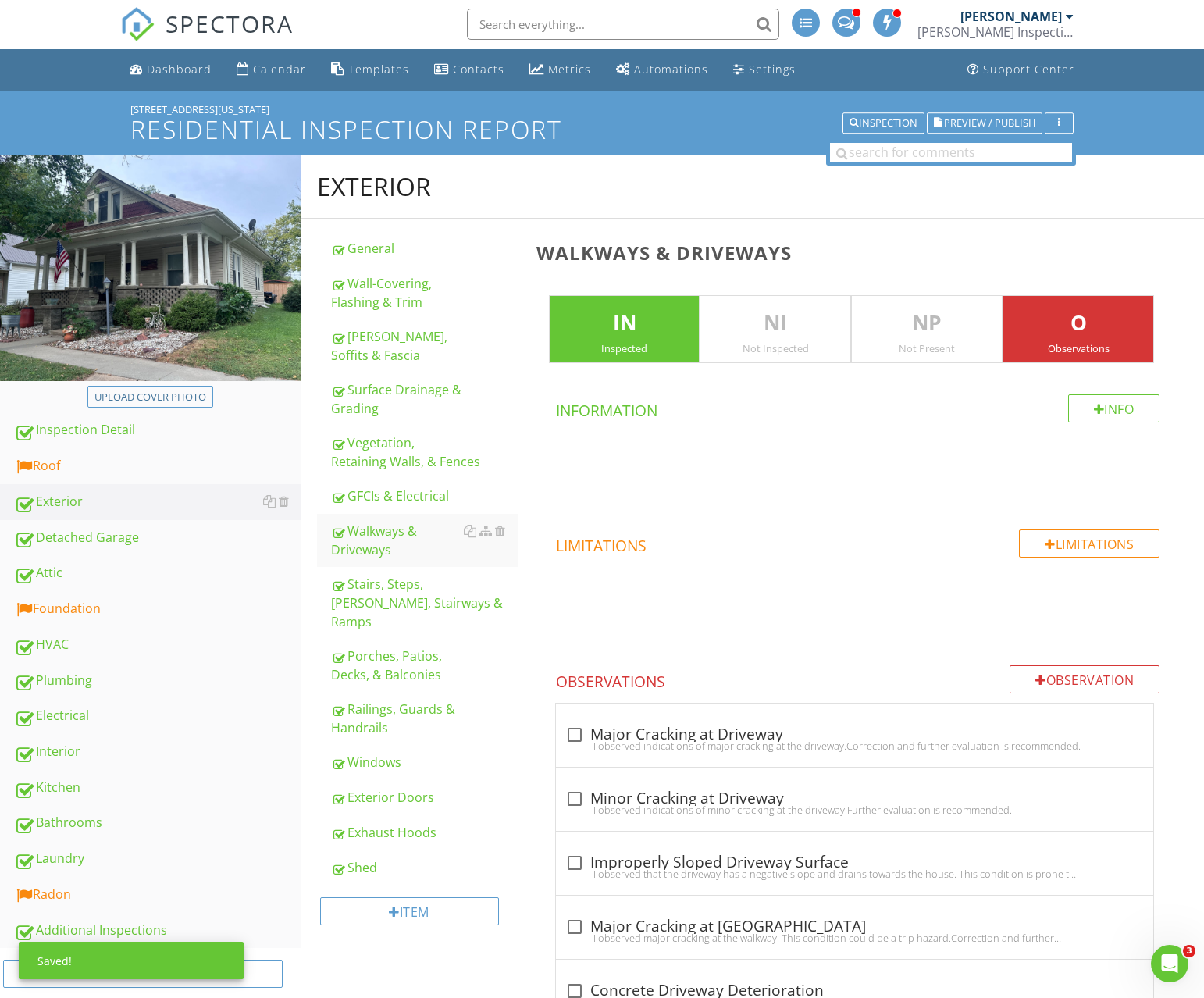
scroll to position [0, 0]
drag, startPoint x: 1069, startPoint y: 317, endPoint x: 989, endPoint y: 323, distance: 80.2
click at [1069, 318] on p "O" at bounding box center [1079, 324] width 150 height 32
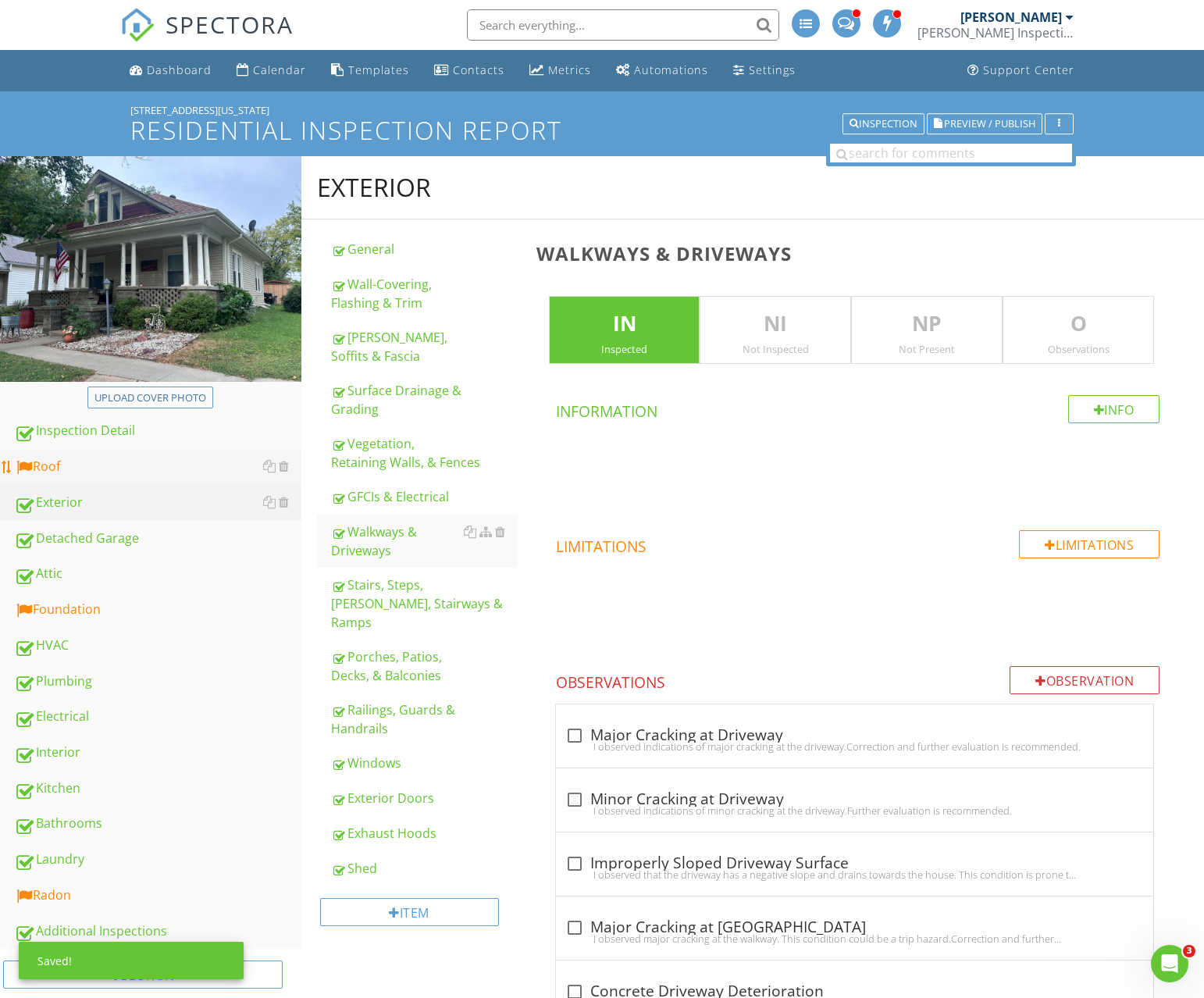
click at [78, 480] on link "Roof" at bounding box center [158, 467] width 288 height 36
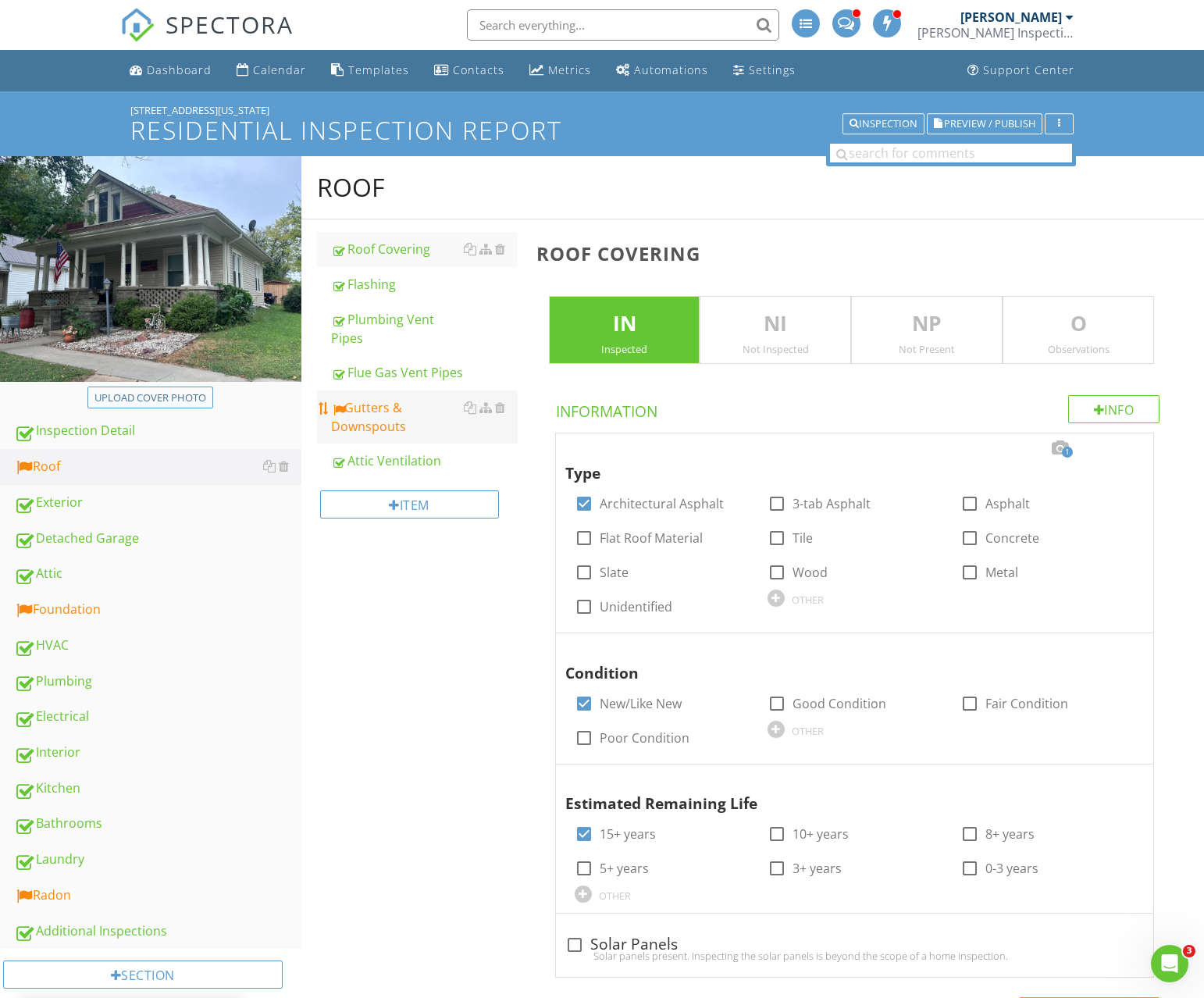
click at [381, 417] on div "Gutters & Downspouts" at bounding box center [424, 417] width 187 height 37
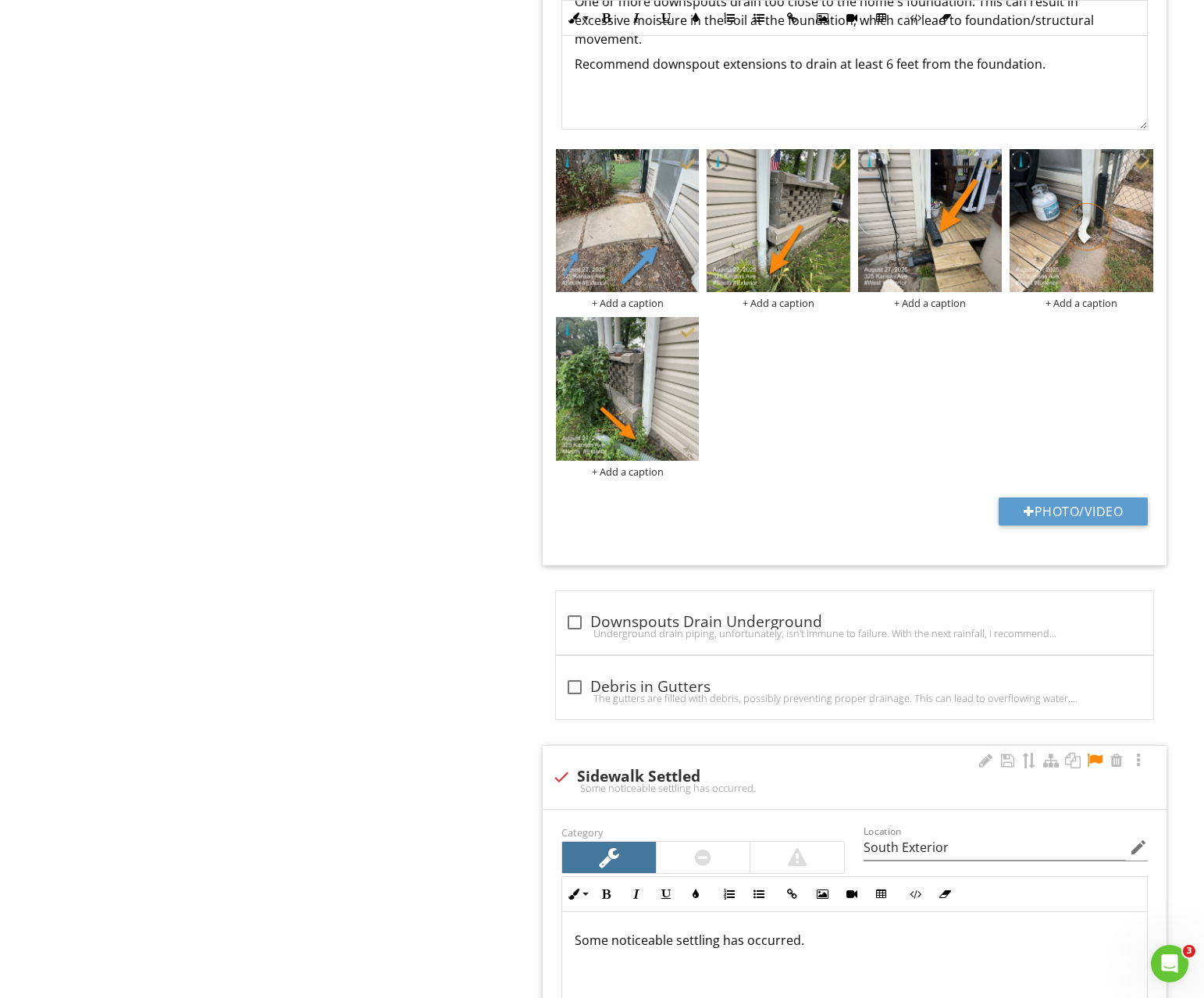
scroll to position [1225, 0]
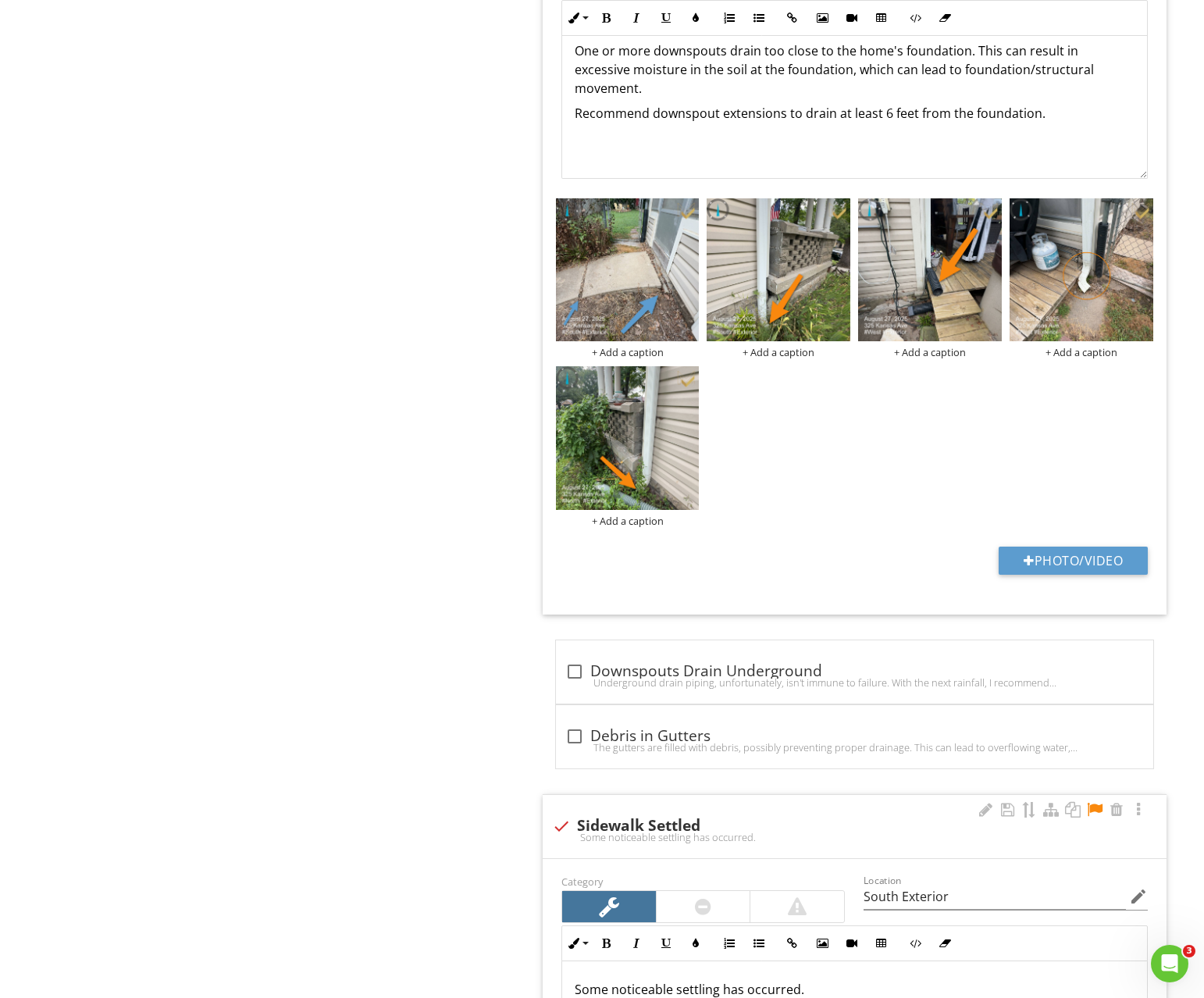
click at [1088, 802] on span at bounding box center [1094, 810] width 19 height 18
checkbox input "true"
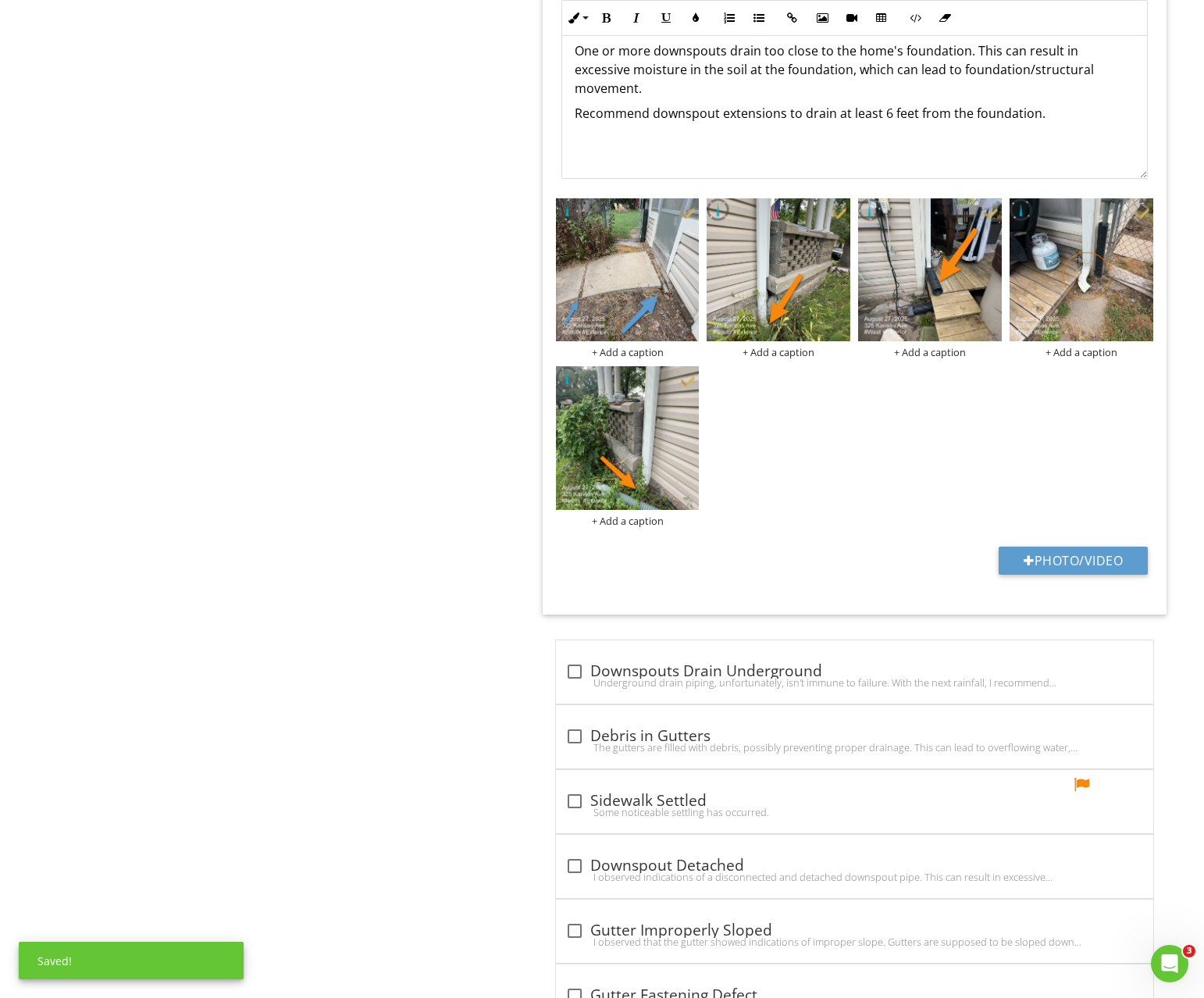
click at [1090, 781] on div at bounding box center [1048, 785] width 172 height 19
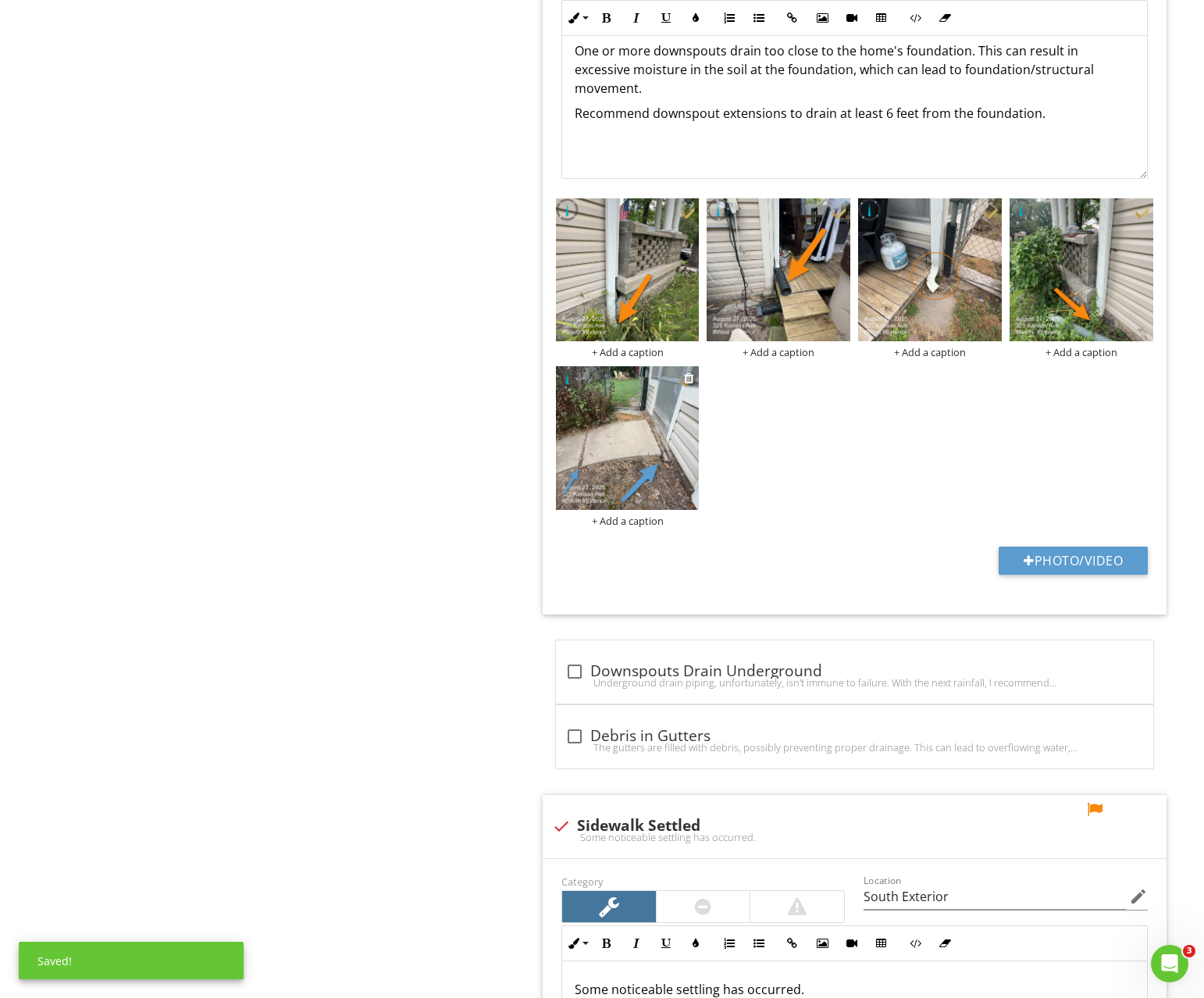
click at [653, 458] on img at bounding box center [628, 438] width 144 height 144
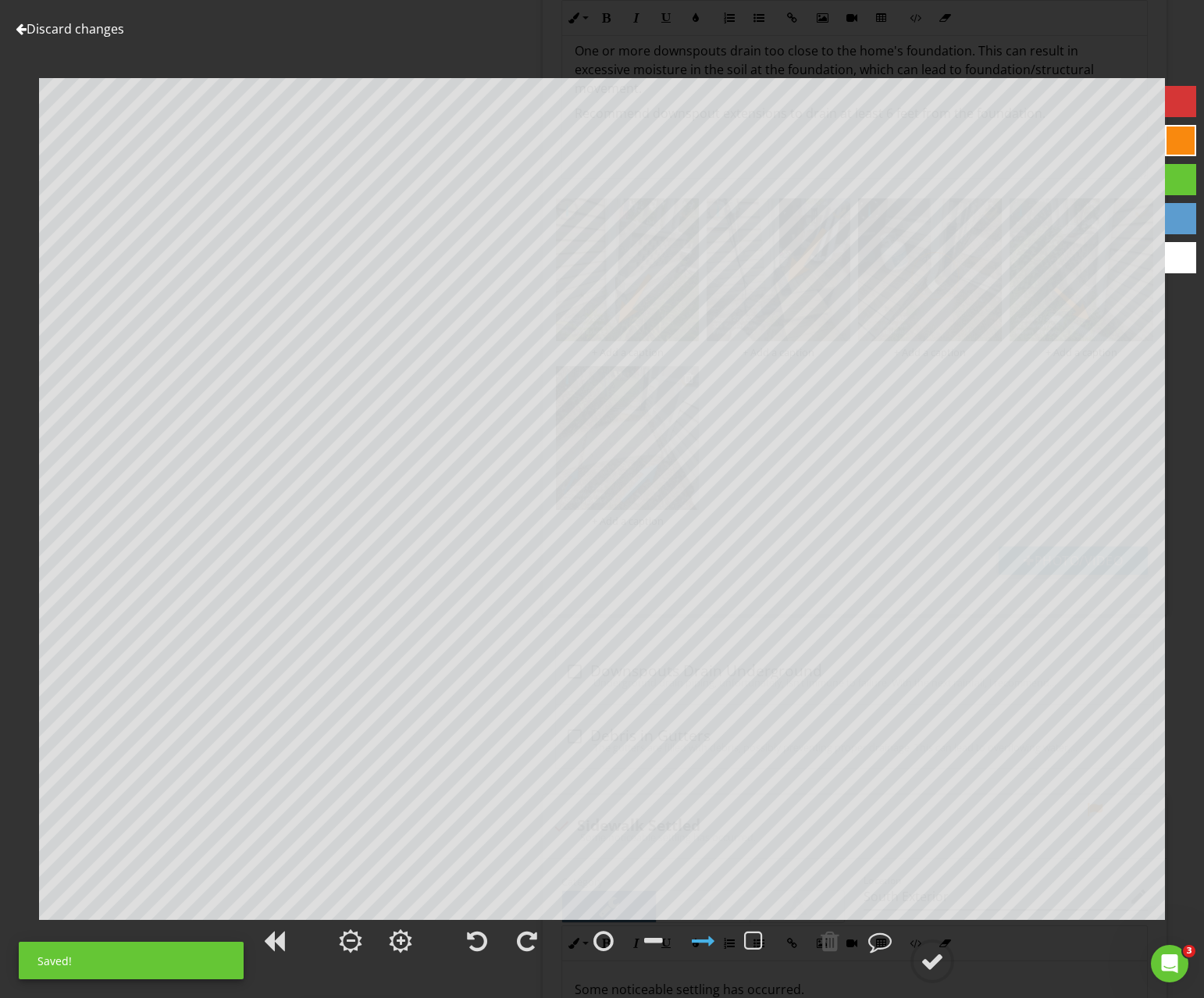
scroll to position [1222, 0]
click at [1178, 175] on div at bounding box center [1181, 180] width 32 height 32
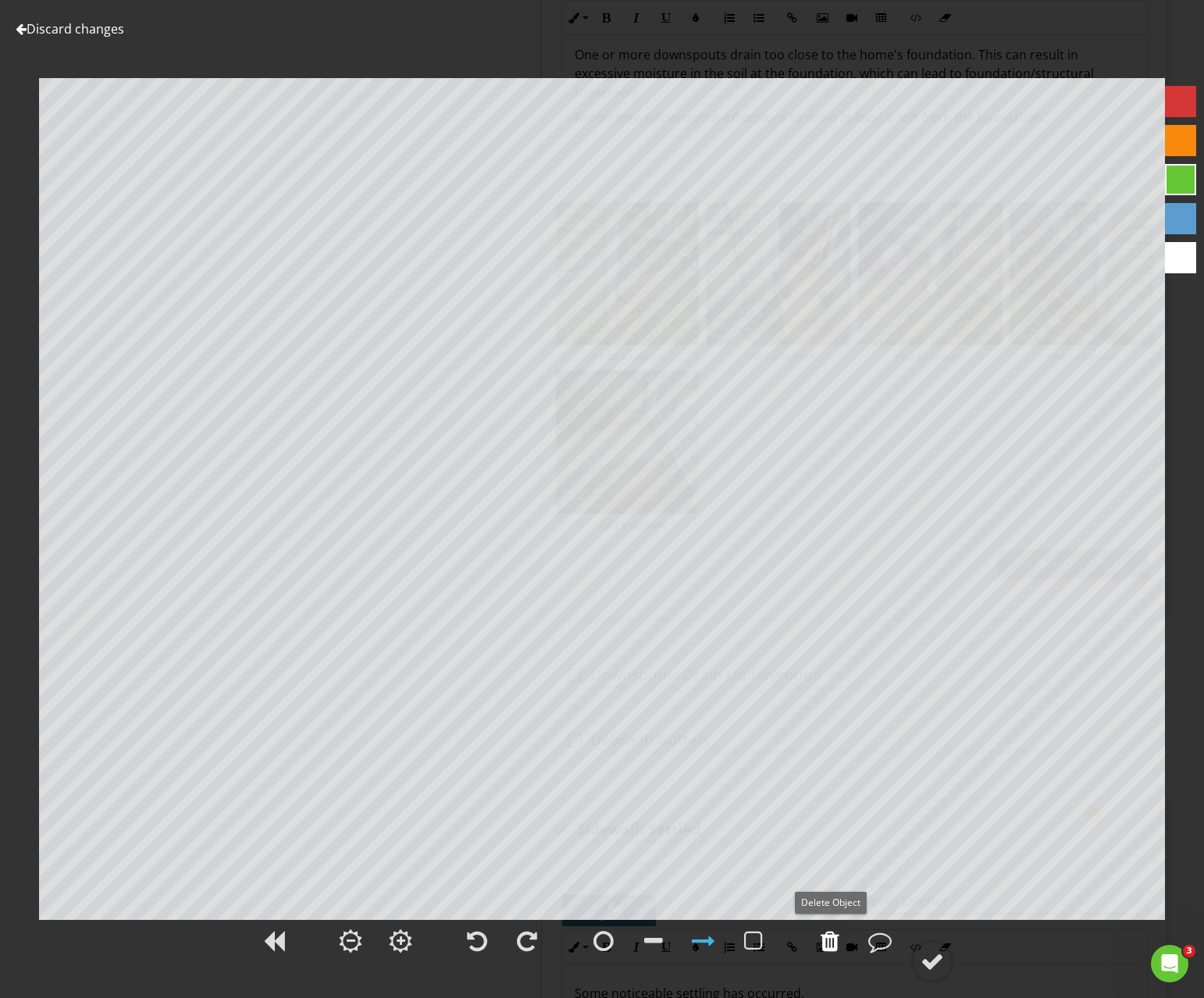
click at [825, 946] on div at bounding box center [830, 940] width 19 height 23
click at [824, 946] on div at bounding box center [830, 940] width 19 height 23
drag, startPoint x: 745, startPoint y: 943, endPoint x: 731, endPoint y: 912, distance: 34.0
click at [744, 941] on div at bounding box center [754, 941] width 39 height 39
click at [944, 971] on div at bounding box center [932, 961] width 23 height 23
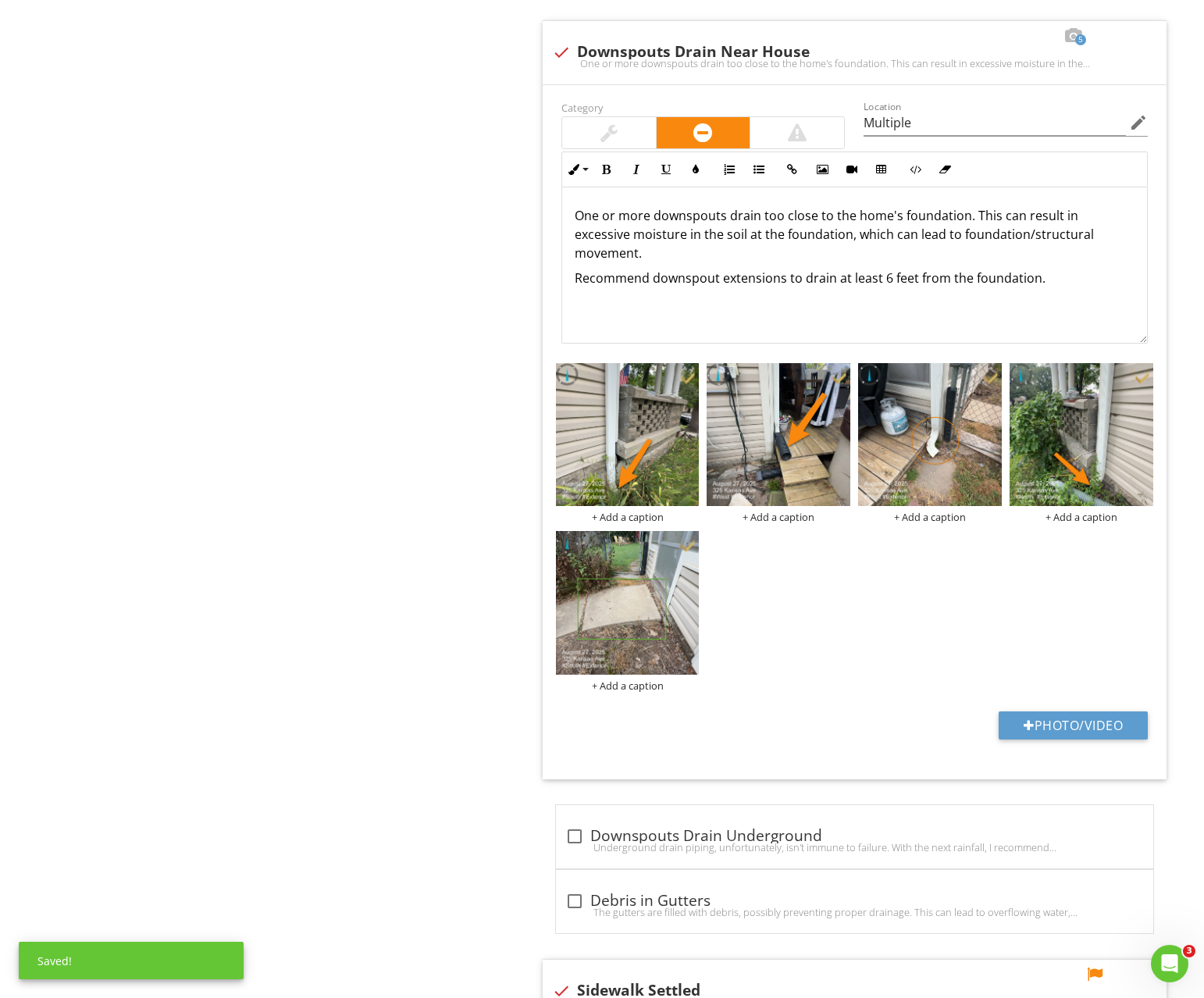
scroll to position [1057, 0]
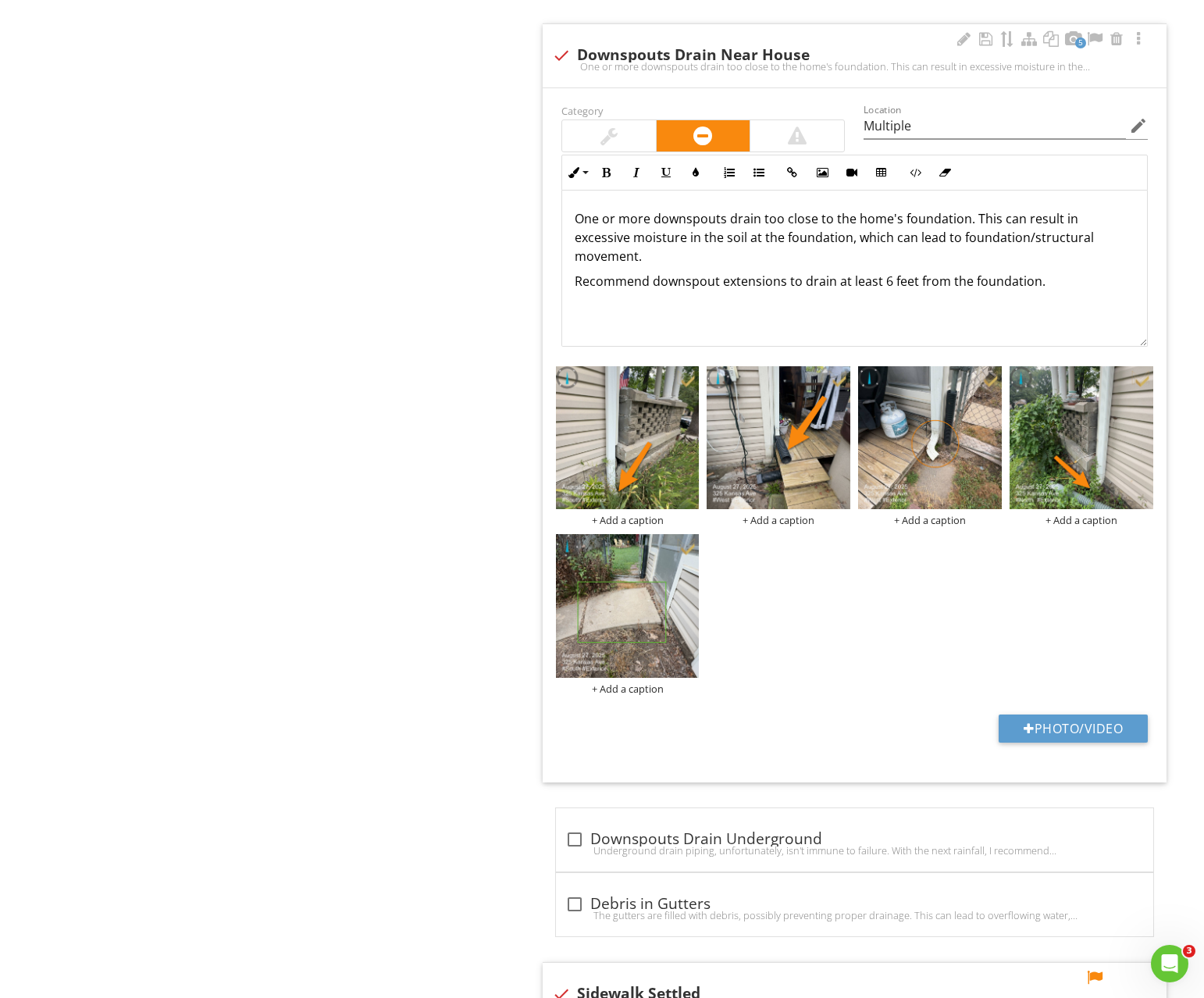
click at [898, 239] on p "One or more downspouts drain too close to the home's foundation. This can resul…" at bounding box center [854, 237] width 560 height 57
click at [1093, 239] on p "One or more downspouts drain too close to the home's foundation. This can resul…" at bounding box center [854, 237] width 560 height 57
click at [1107, 238] on p "One or more downspouts drain too close to the home's foundation. This can resul…" at bounding box center [854, 237] width 560 height 57
click at [898, 239] on p "One or more downspouts drain too close to the home's foundation. This can resul…" at bounding box center [854, 237] width 560 height 57
click at [681, 255] on p "One or more downspouts drain too close to the home's foundation. This can resul…" at bounding box center [854, 237] width 560 height 57
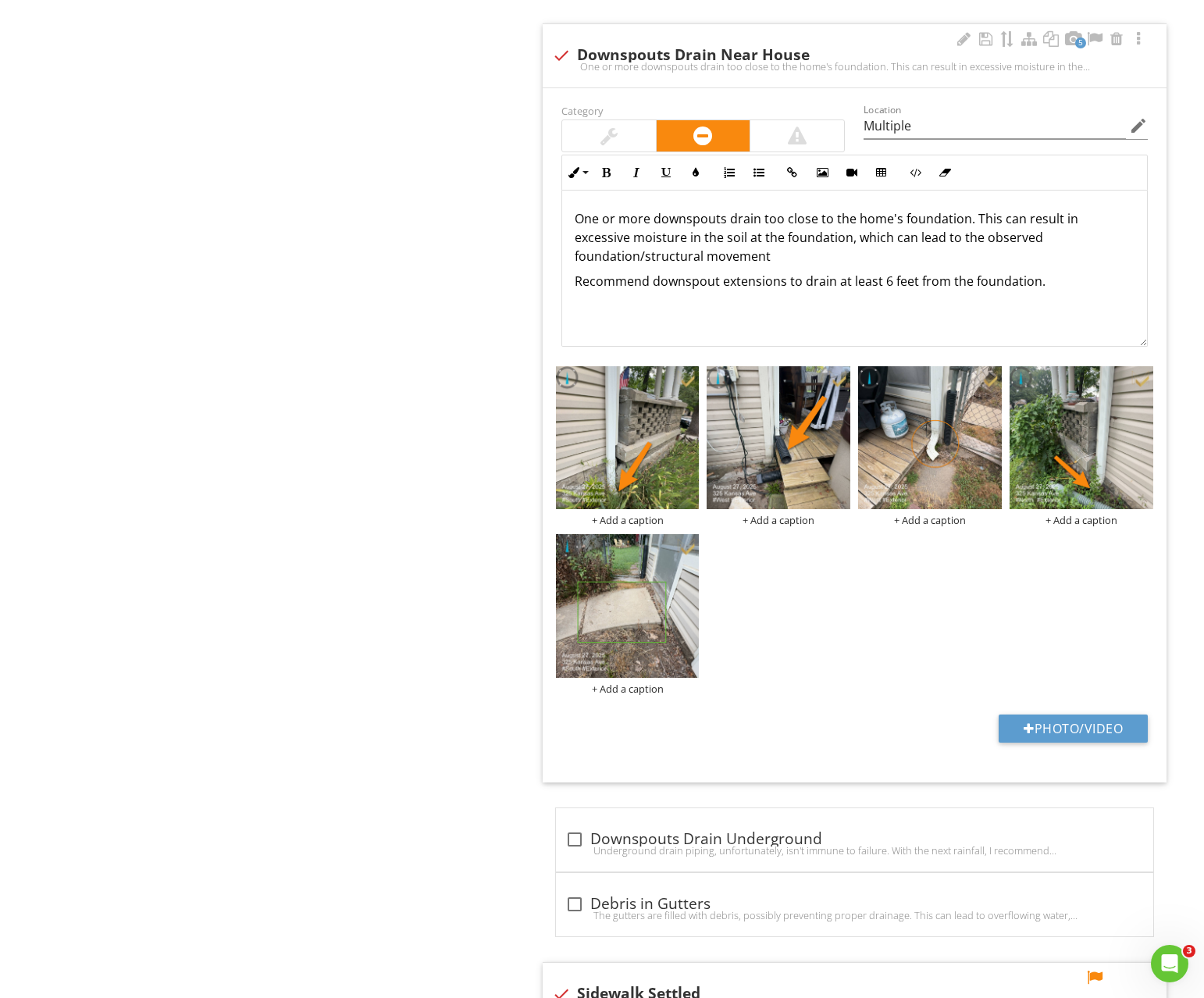
click at [980, 239] on p "One or more downspouts drain too close to the home's foundation. This can resul…" at bounding box center [854, 237] width 560 height 57
click at [834, 264] on p "One or more downspouts drain too close to the home's foundation. This can resul…" at bounding box center [854, 237] width 560 height 57
click at [868, 242] on p "One or more downspouts drain too close to the home's foundation. This can resul…" at bounding box center [854, 237] width 560 height 57
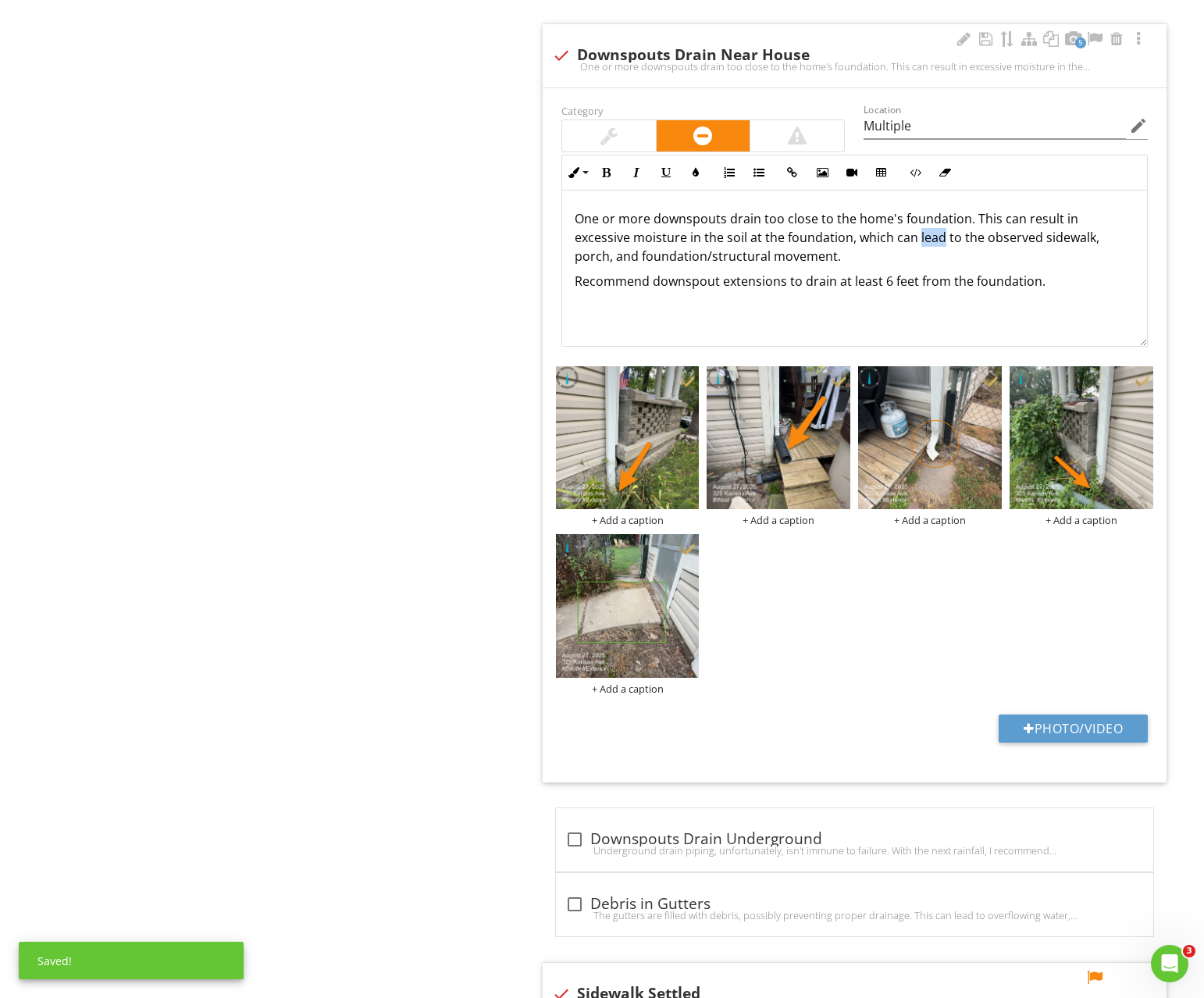
click at [868, 242] on p "One or more downspouts drain too close to the home's foundation. This can resul…" at bounding box center [854, 237] width 560 height 57
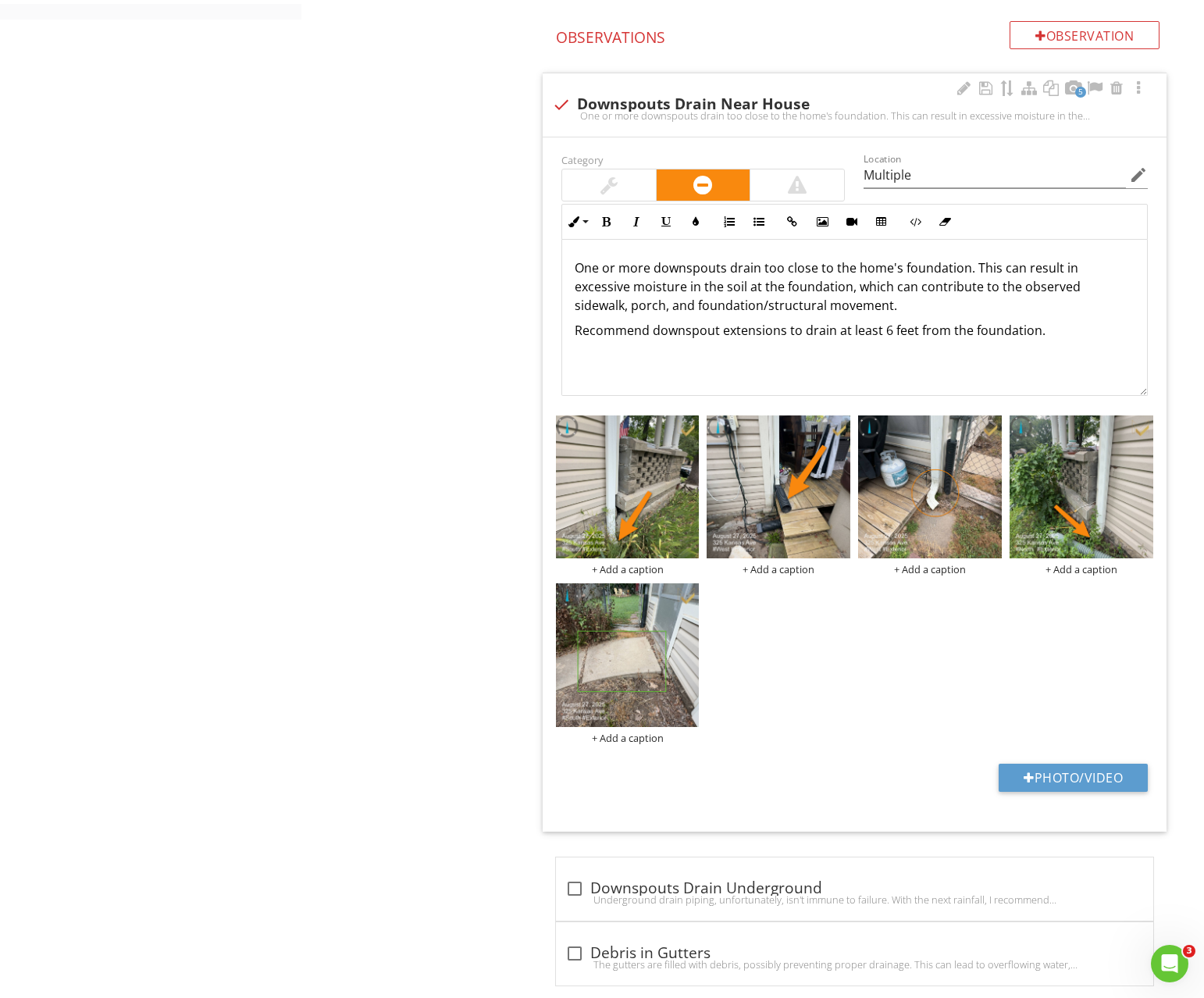
scroll to position [1262, 0]
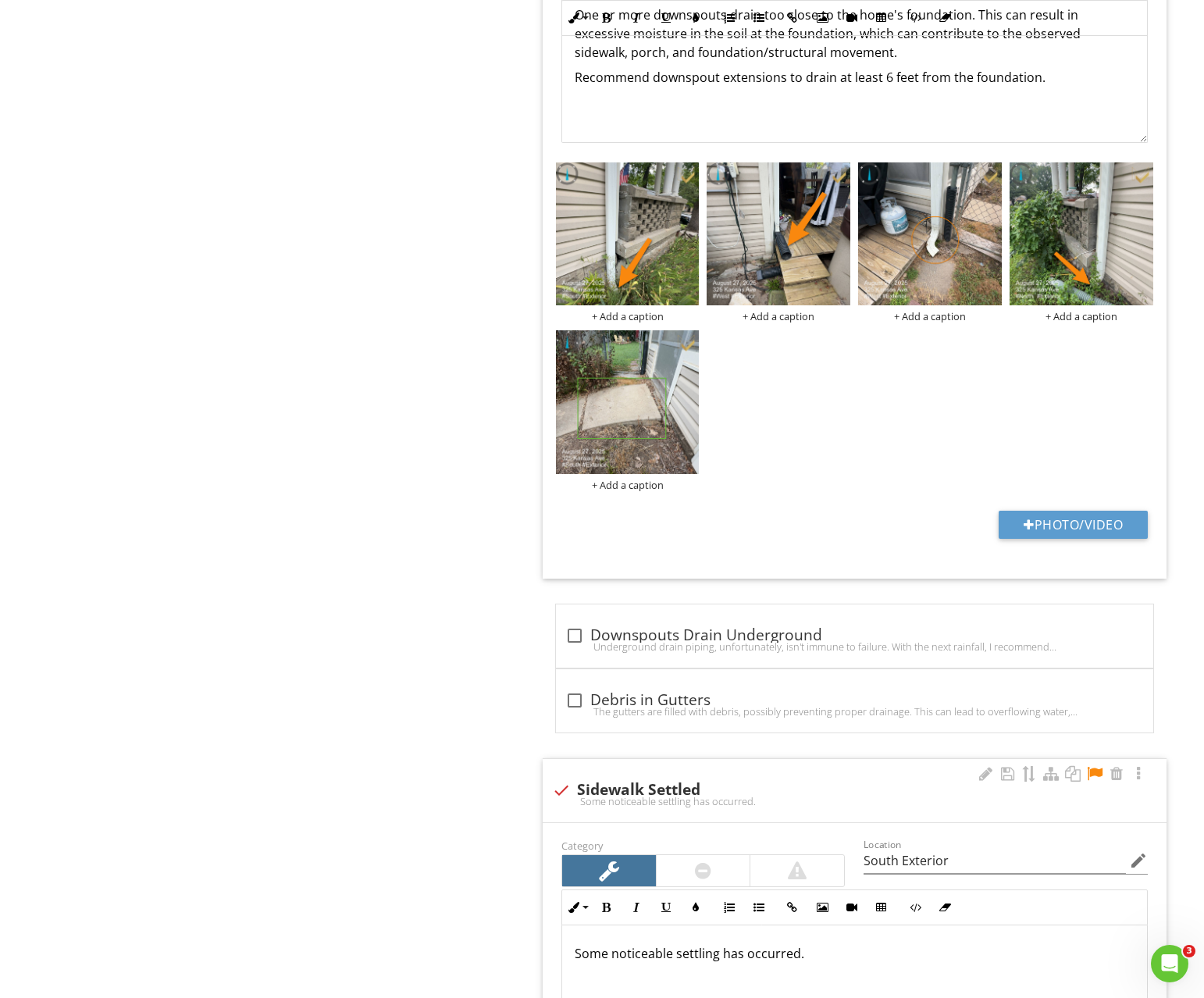
click at [1095, 774] on div at bounding box center [1094, 773] width 19 height 16
click at [570, 786] on div at bounding box center [562, 790] width 27 height 27
checkbox input "true"
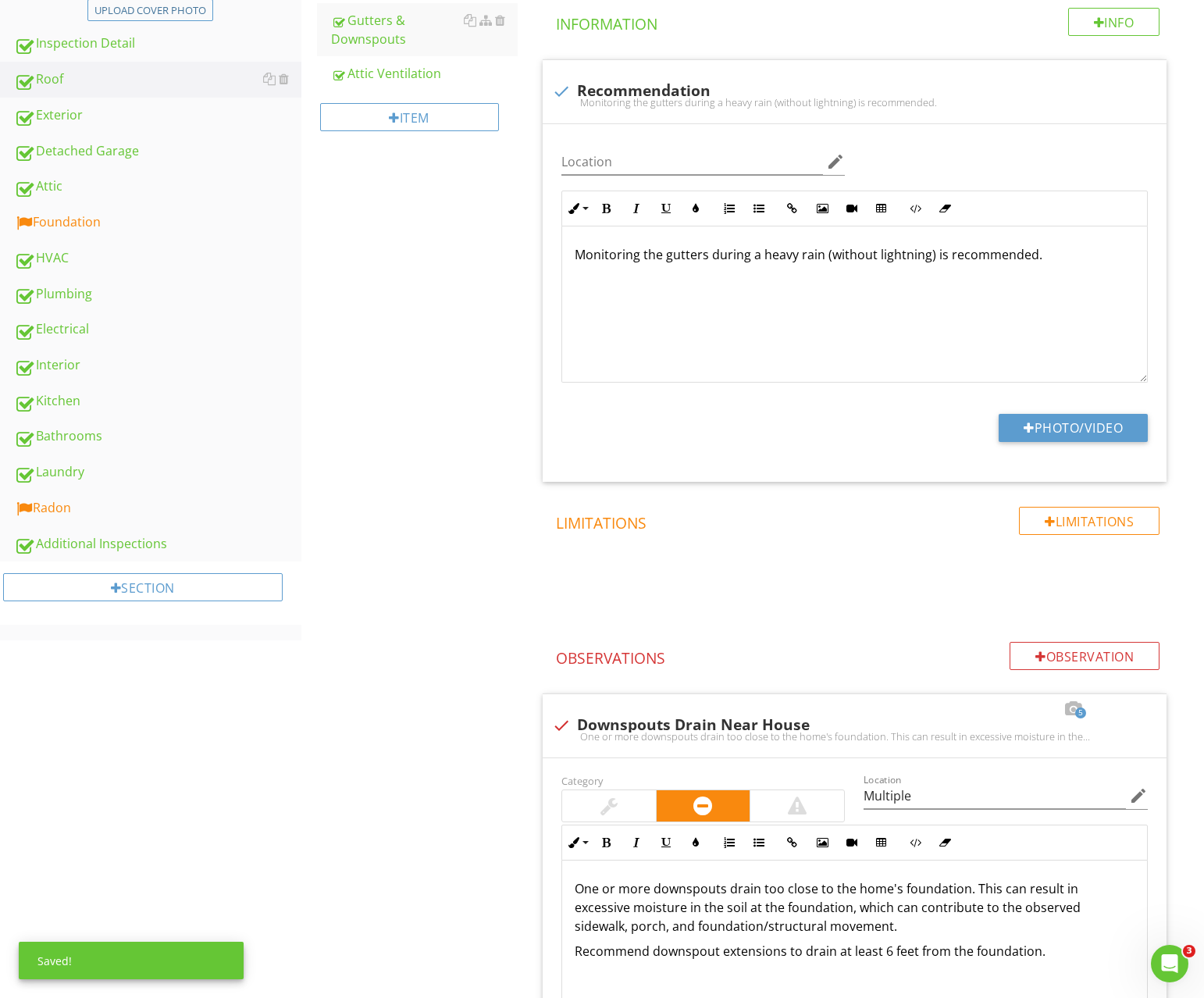
scroll to position [0, 0]
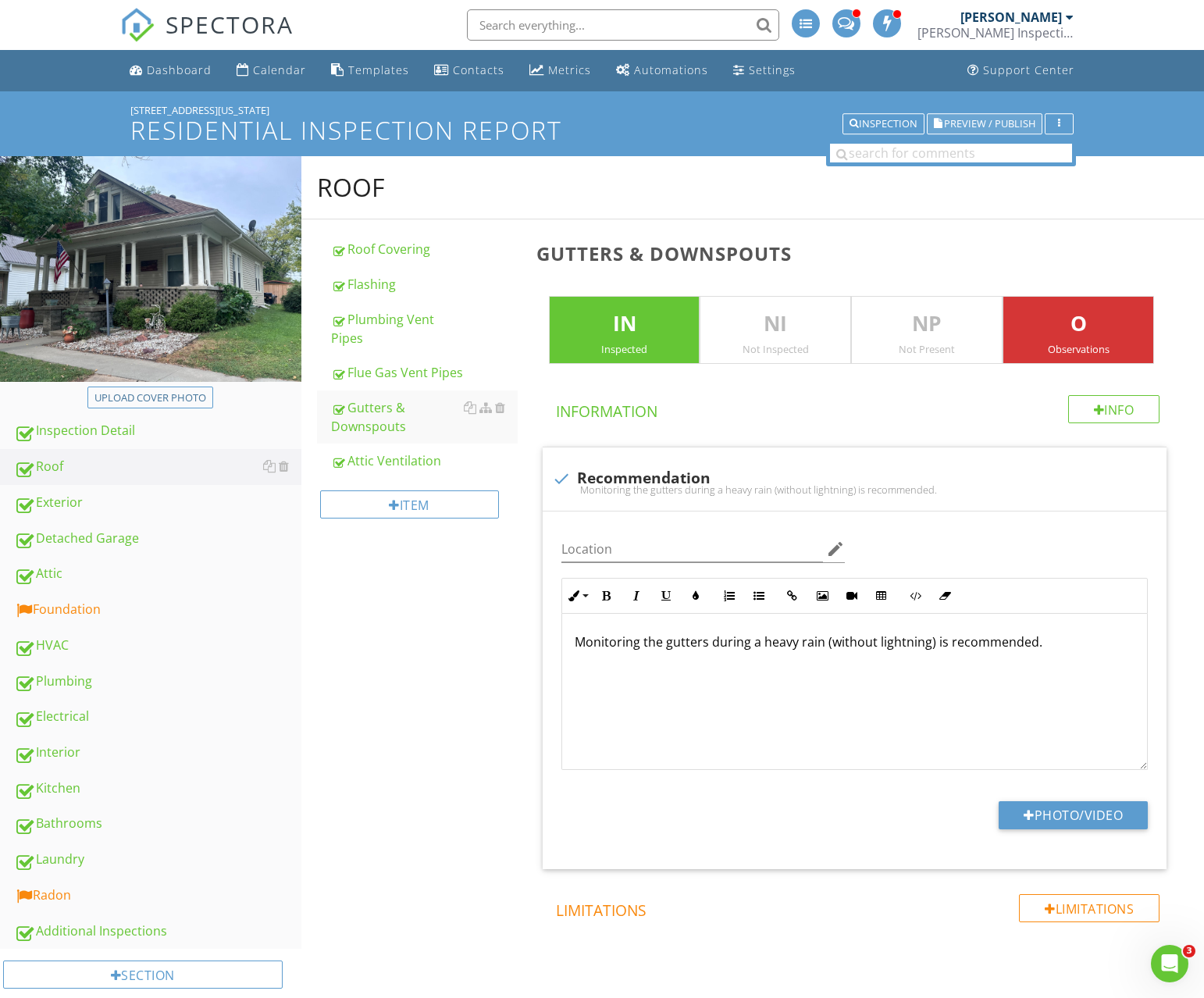
click at [1002, 121] on span "Preview / Publish" at bounding box center [990, 123] width 91 height 10
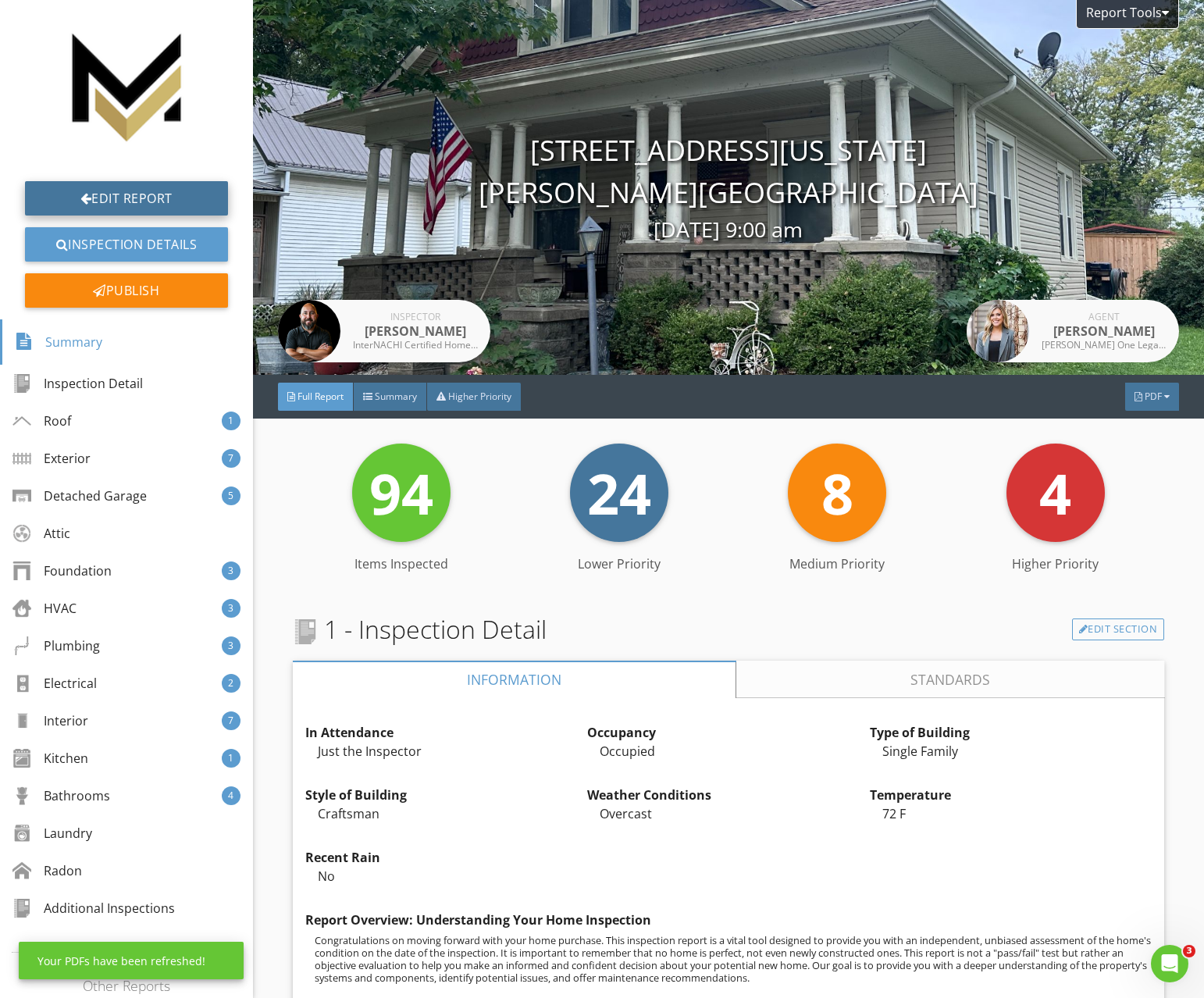
click at [151, 201] on link "Edit Report" at bounding box center [126, 198] width 203 height 34
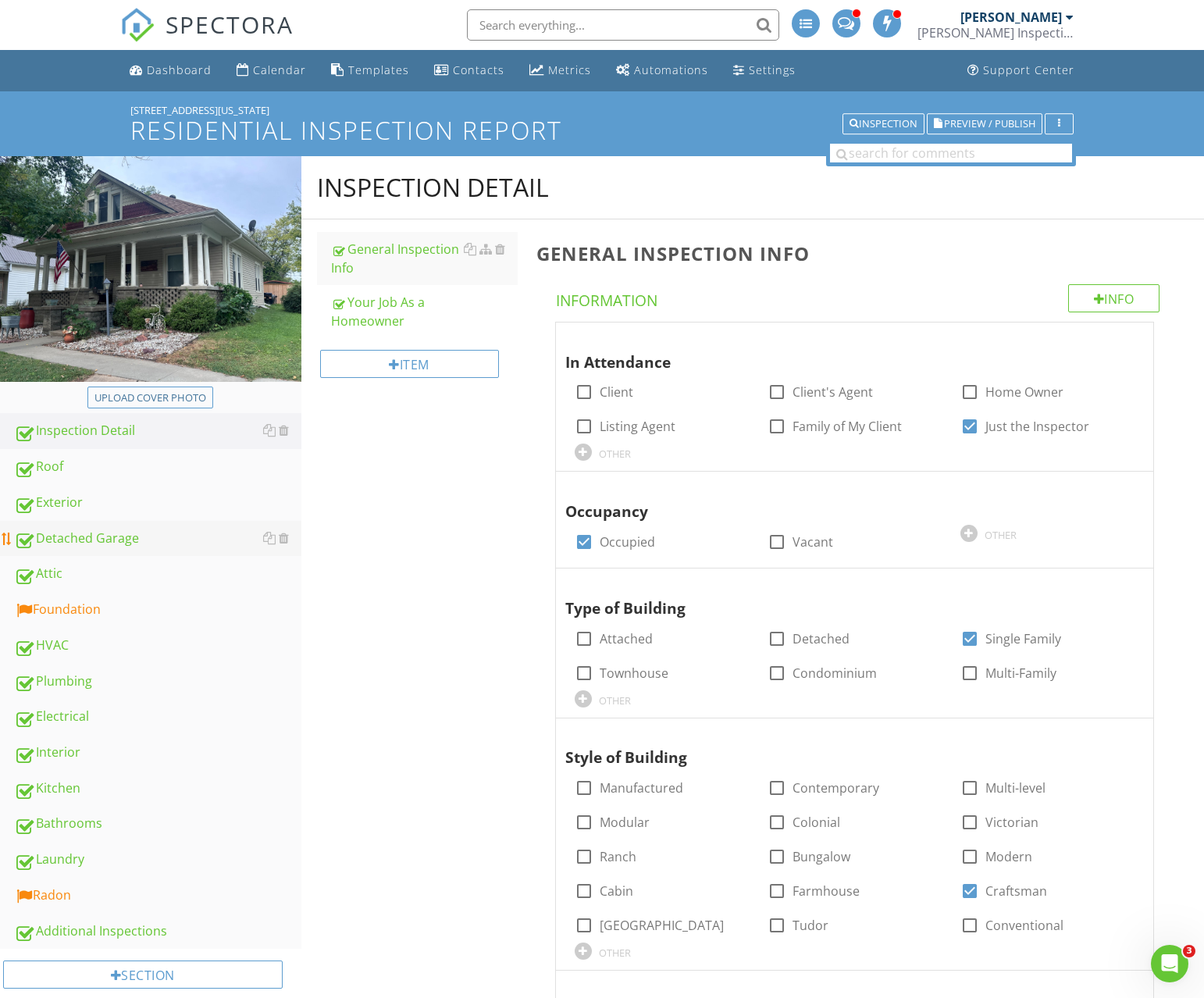
click at [80, 529] on div "Detached Garage" at bounding box center [158, 539] width 288 height 20
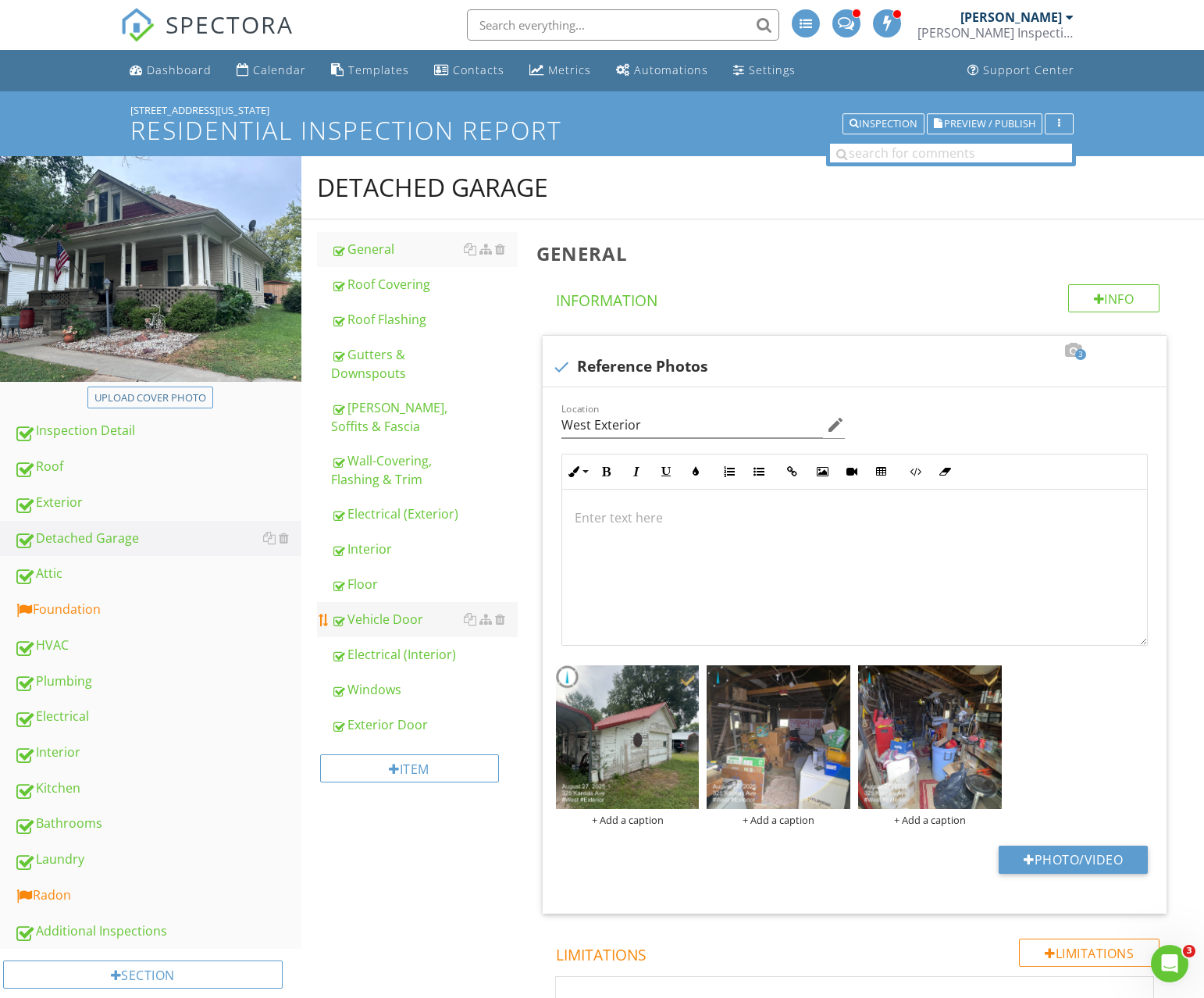
scroll to position [1, 0]
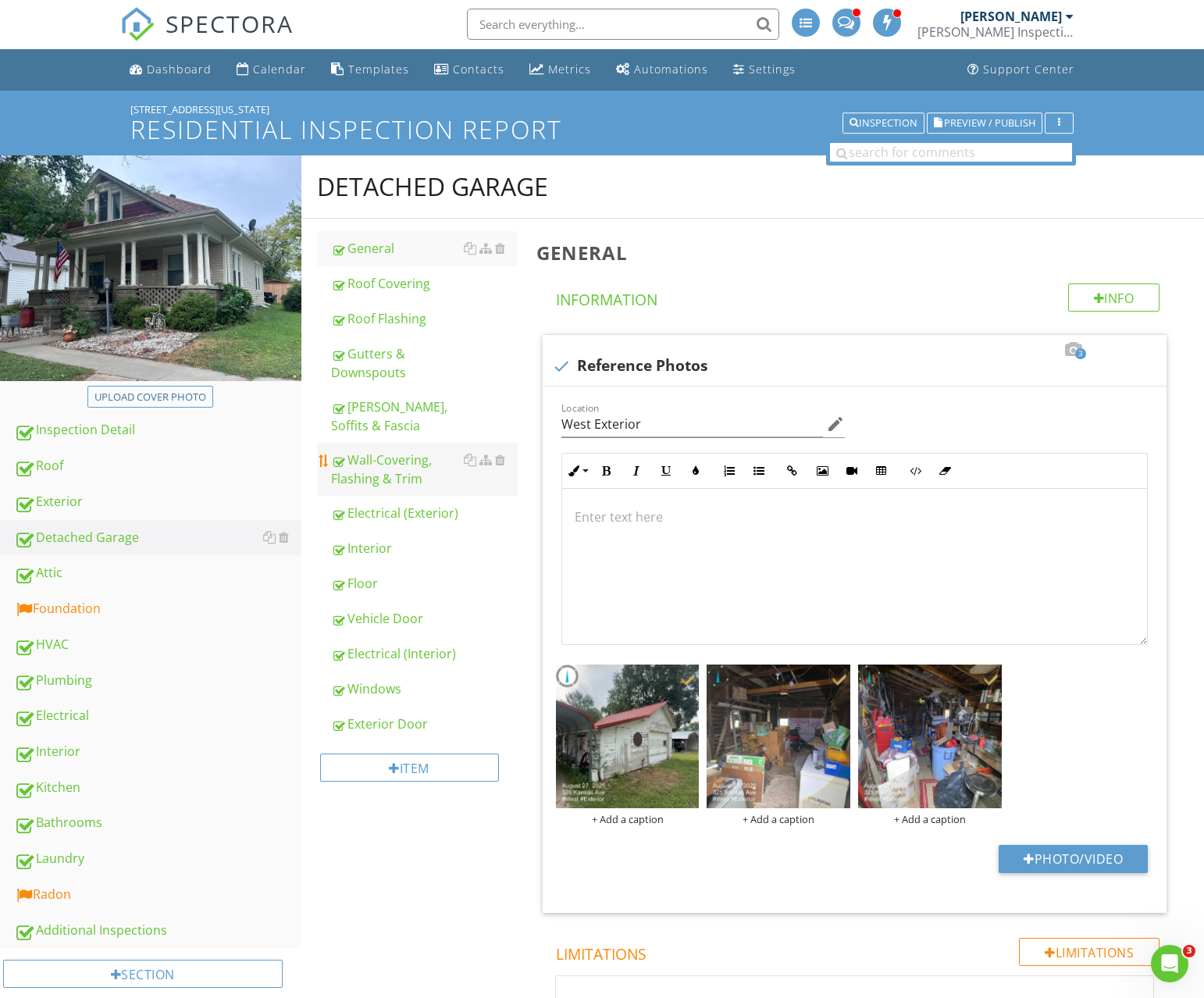
click at [380, 457] on div "Wall-Covering, Flashing & Trim" at bounding box center [424, 469] width 187 height 37
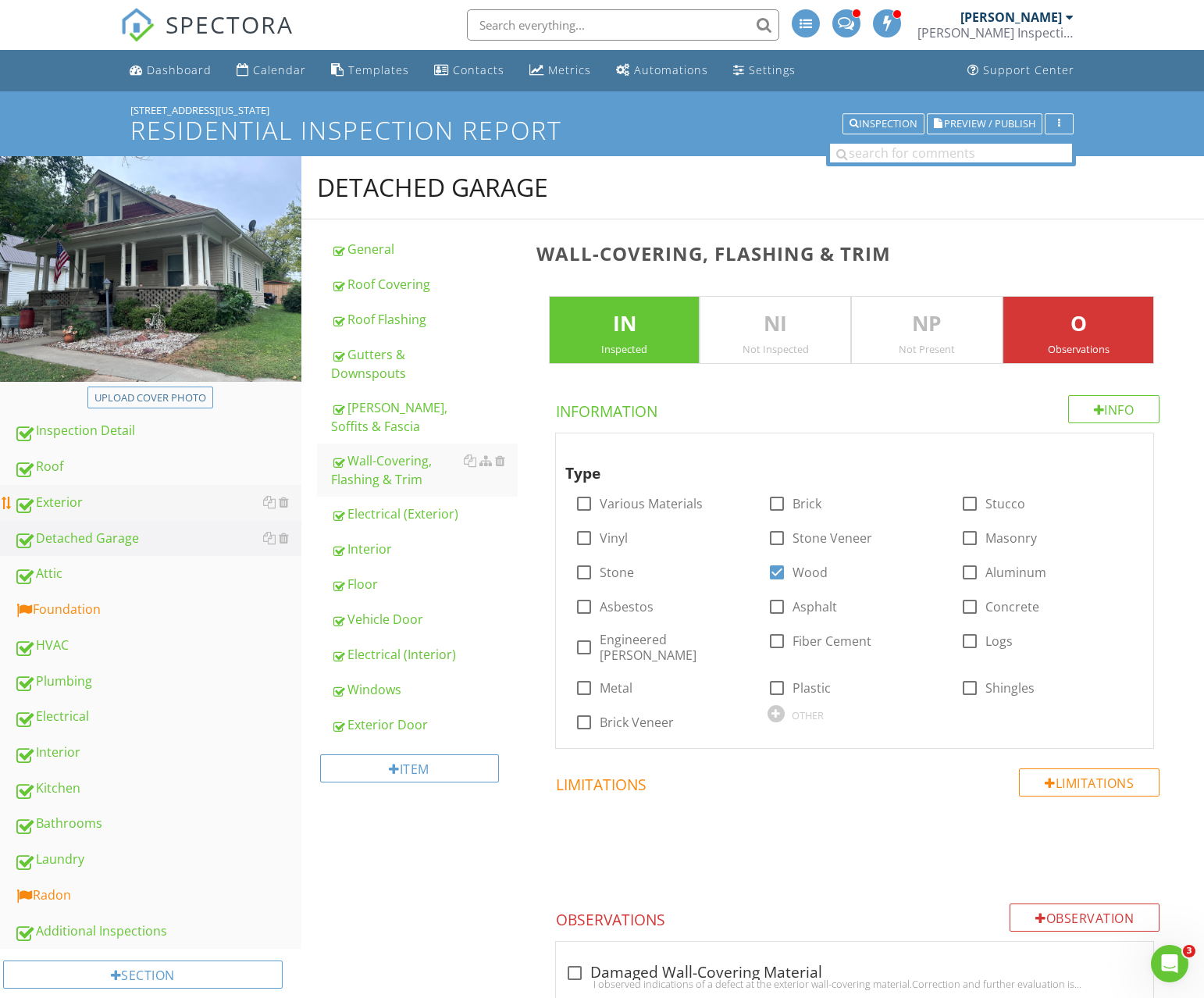
click at [85, 510] on div "Exterior" at bounding box center [158, 503] width 288 height 20
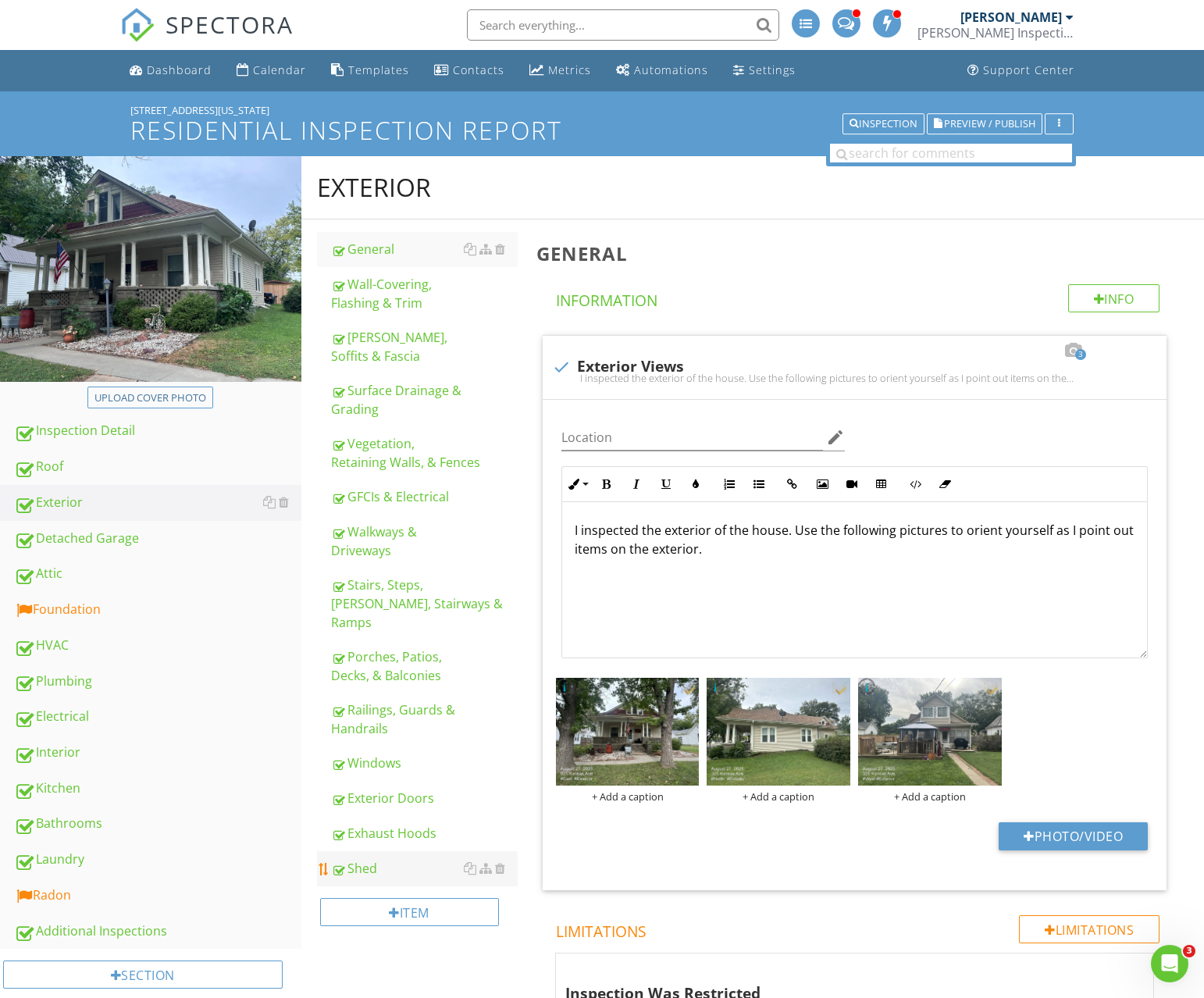
click at [386, 859] on div "Shed" at bounding box center [424, 868] width 187 height 19
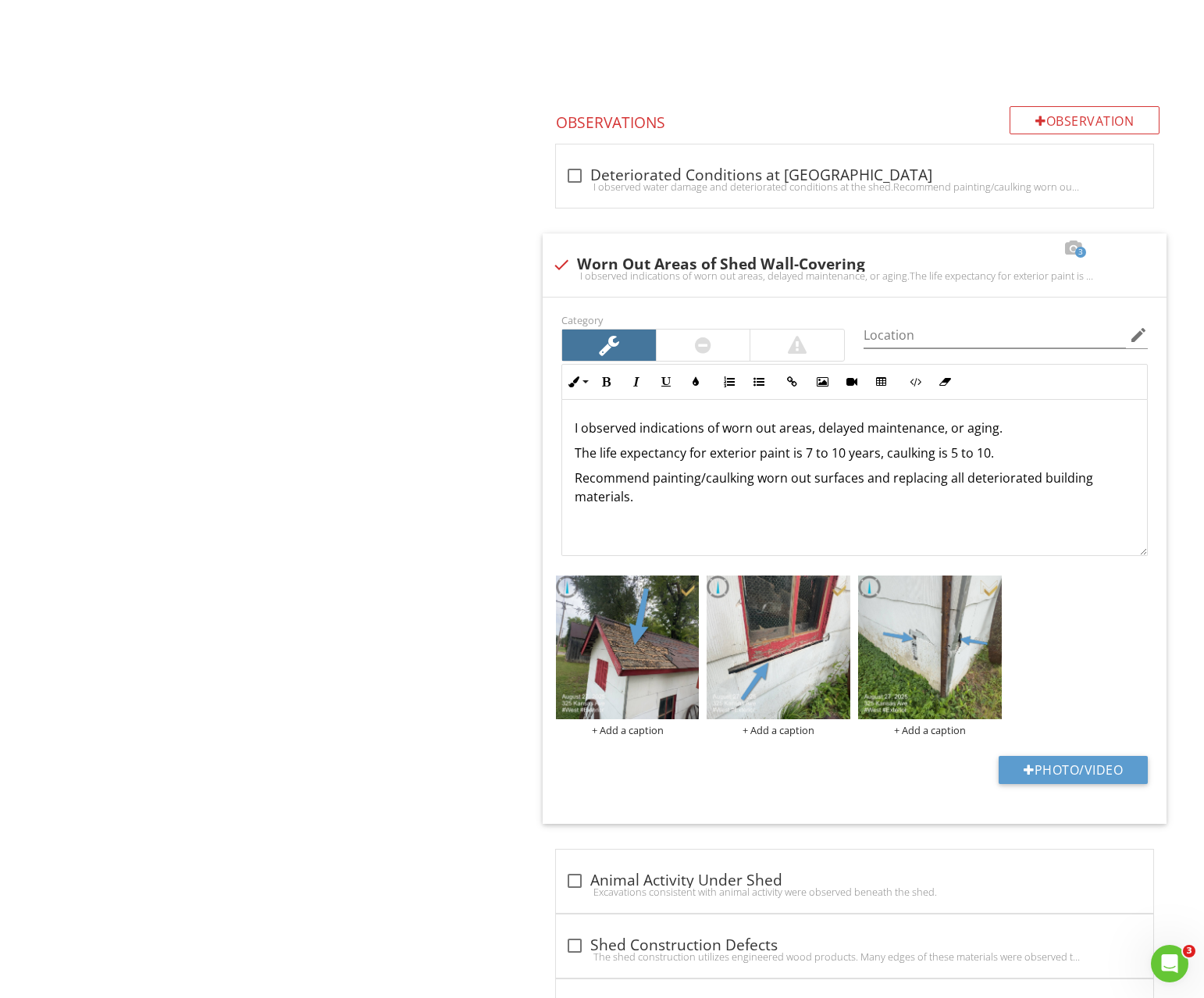
scroll to position [1079, 0]
click at [888, 342] on input "Location" at bounding box center [994, 336] width 263 height 26
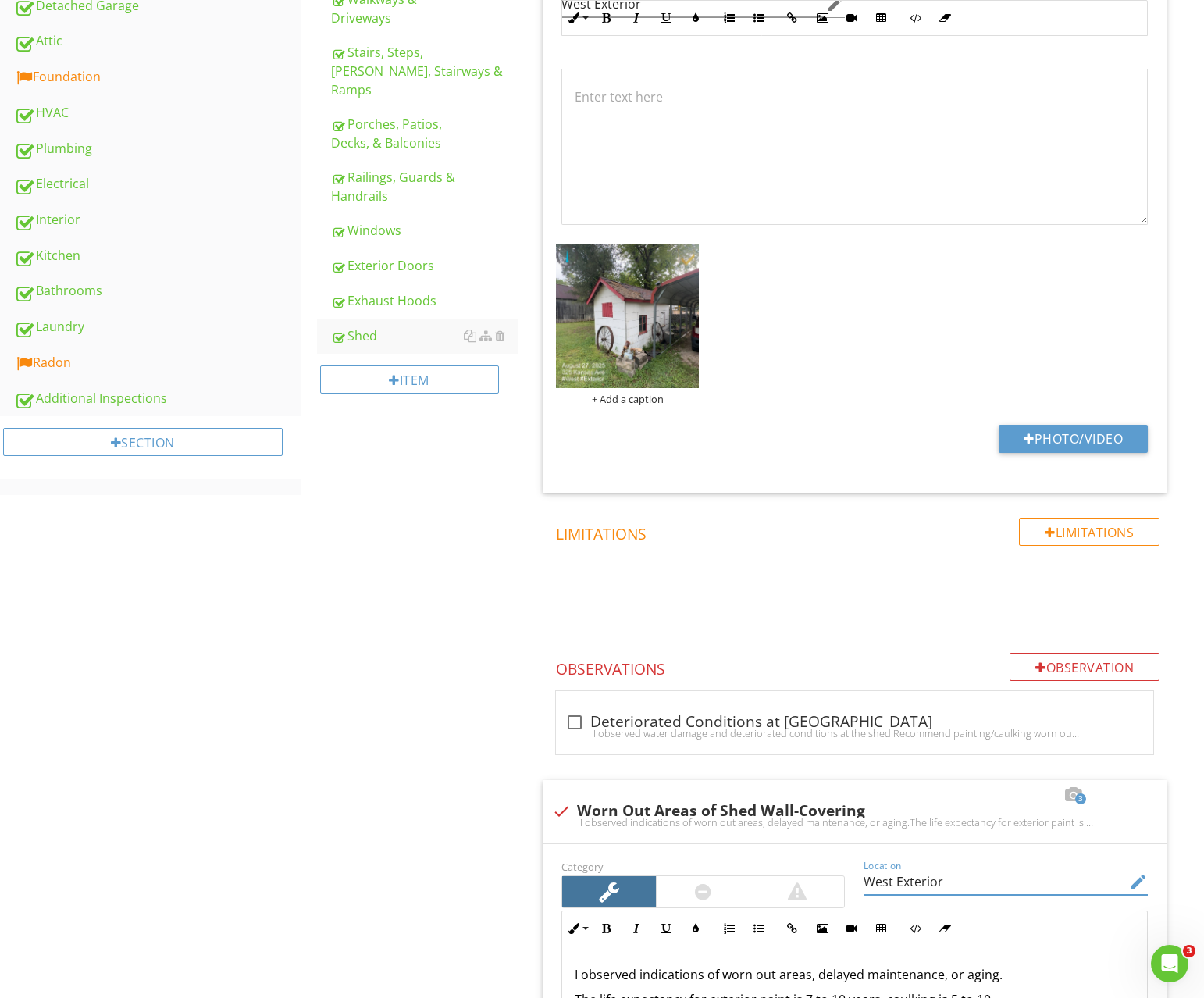
scroll to position [0, 0]
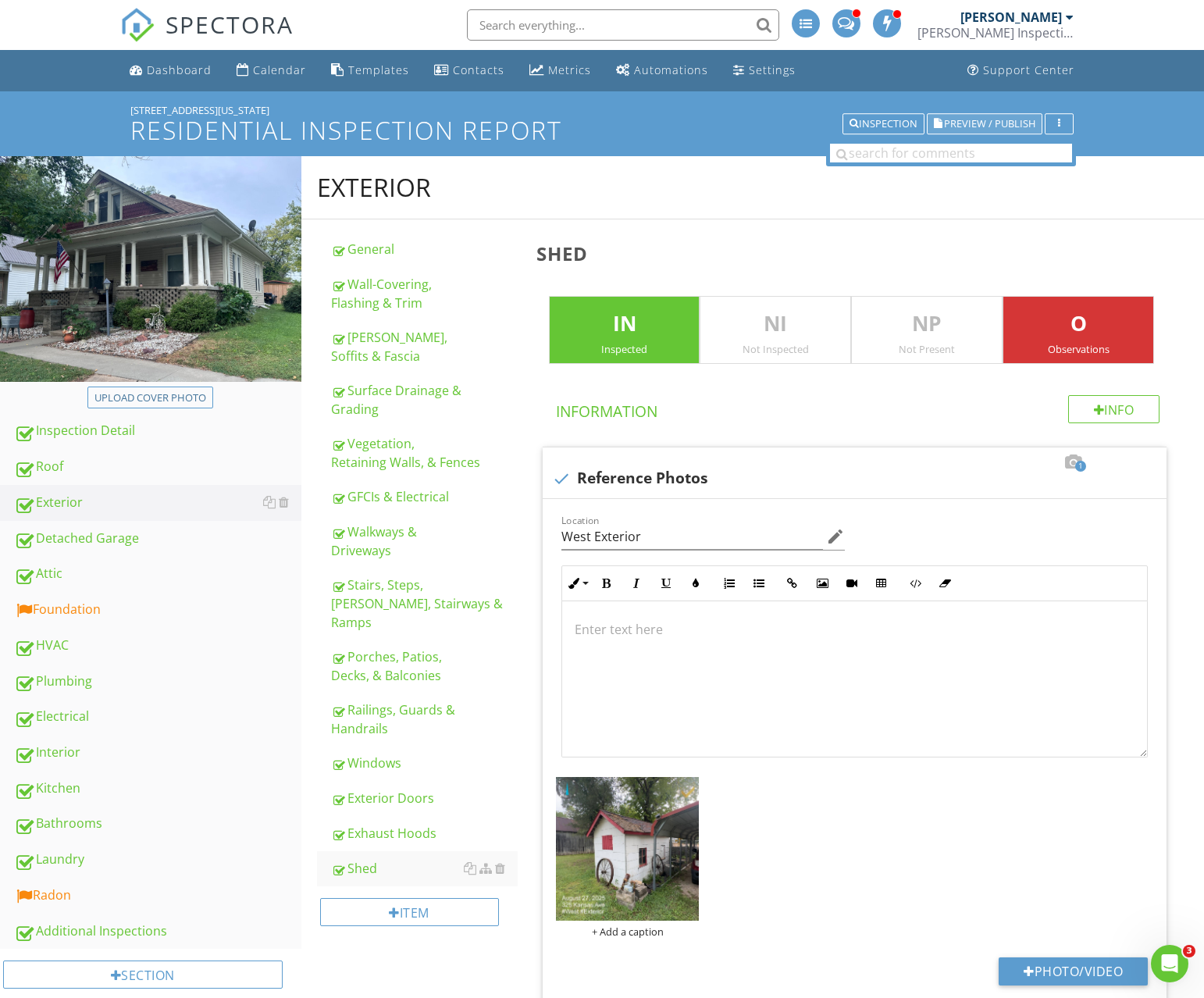
type input "West Exterior"
click at [964, 125] on span "Preview / Publish" at bounding box center [990, 123] width 91 height 10
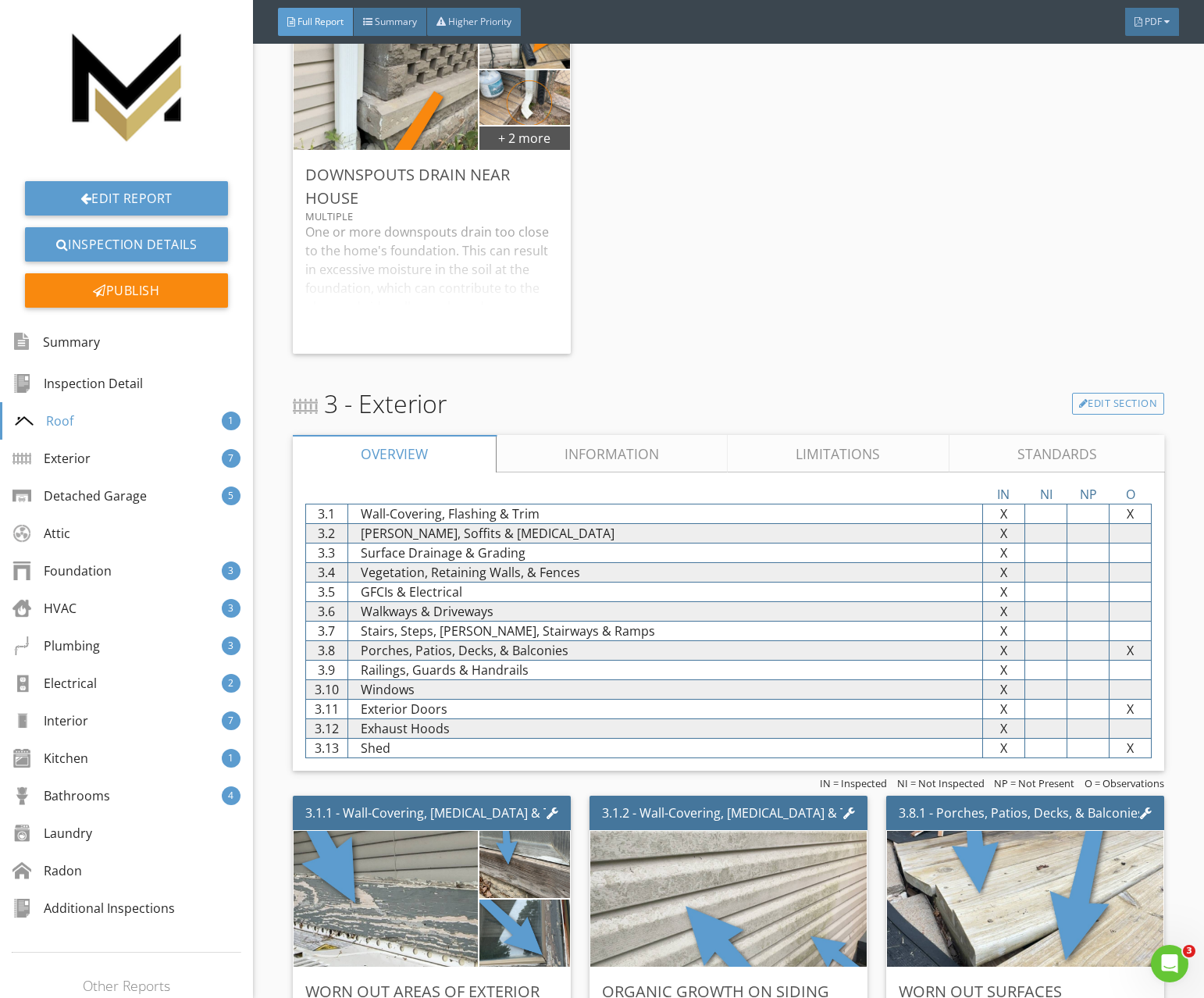
scroll to position [2002, 0]
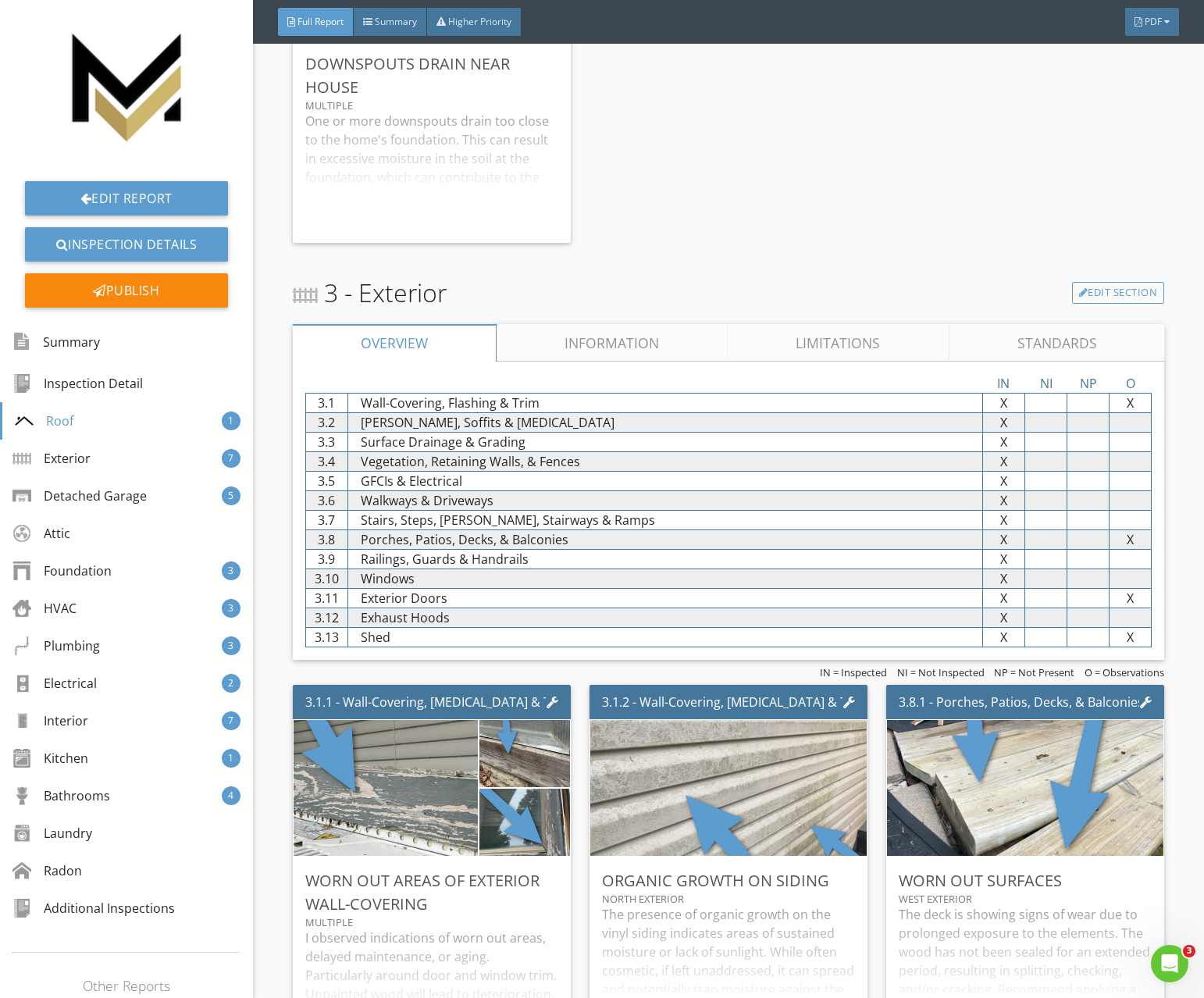
click at [563, 351] on link "Information" at bounding box center [612, 343] width 231 height 37
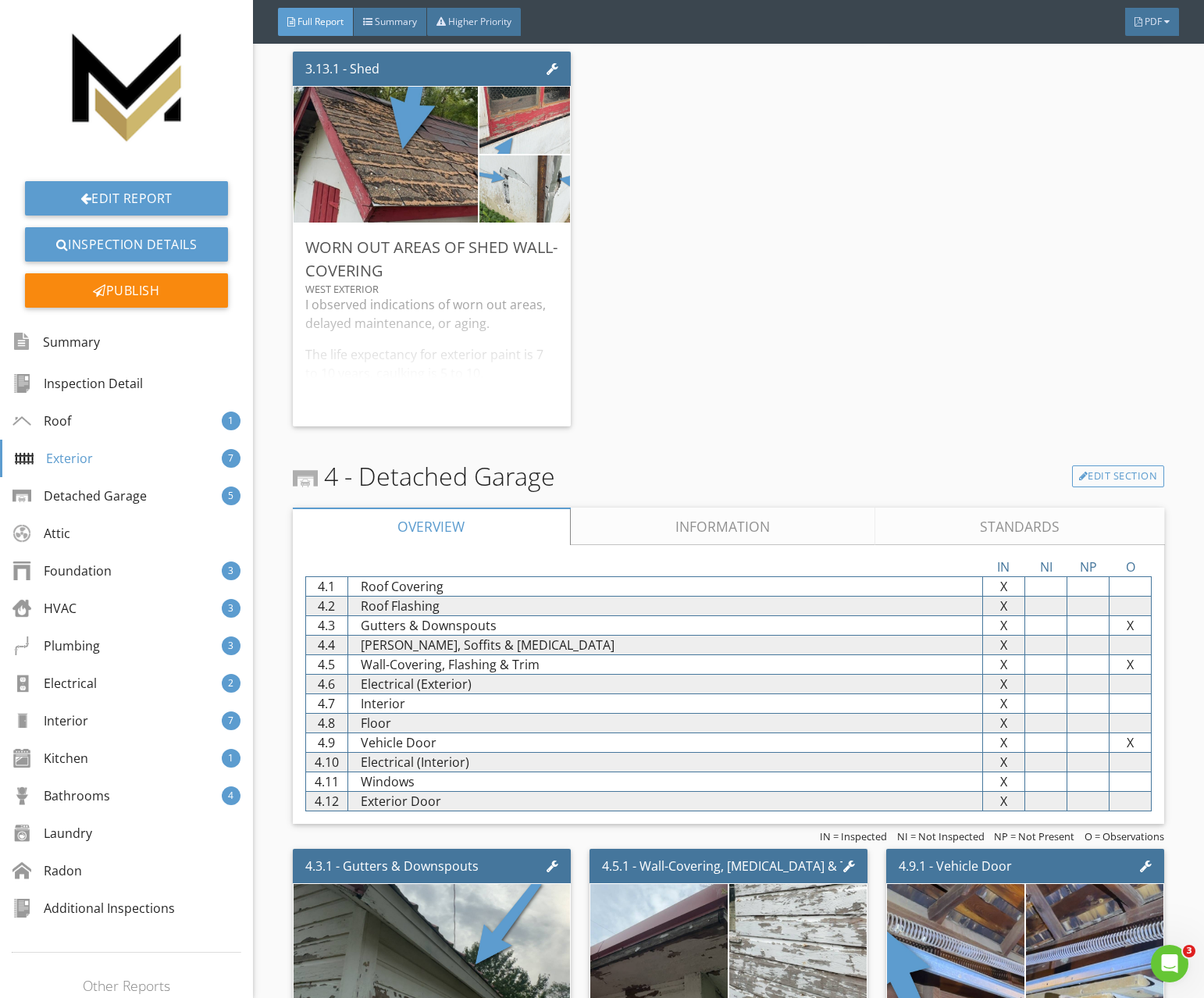
scroll to position [3830, 0]
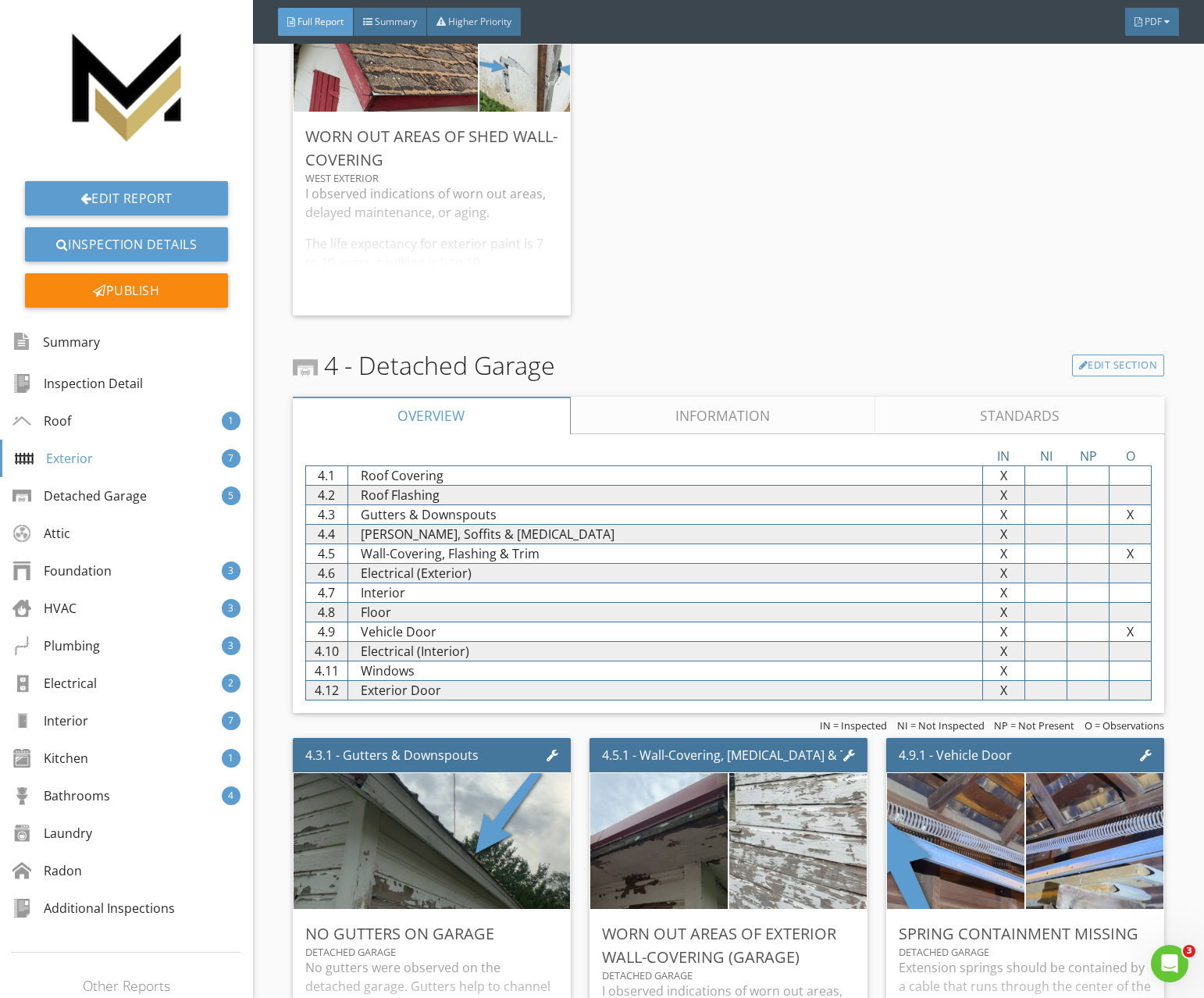
click at [647, 402] on link "Information" at bounding box center [722, 415] width 305 height 37
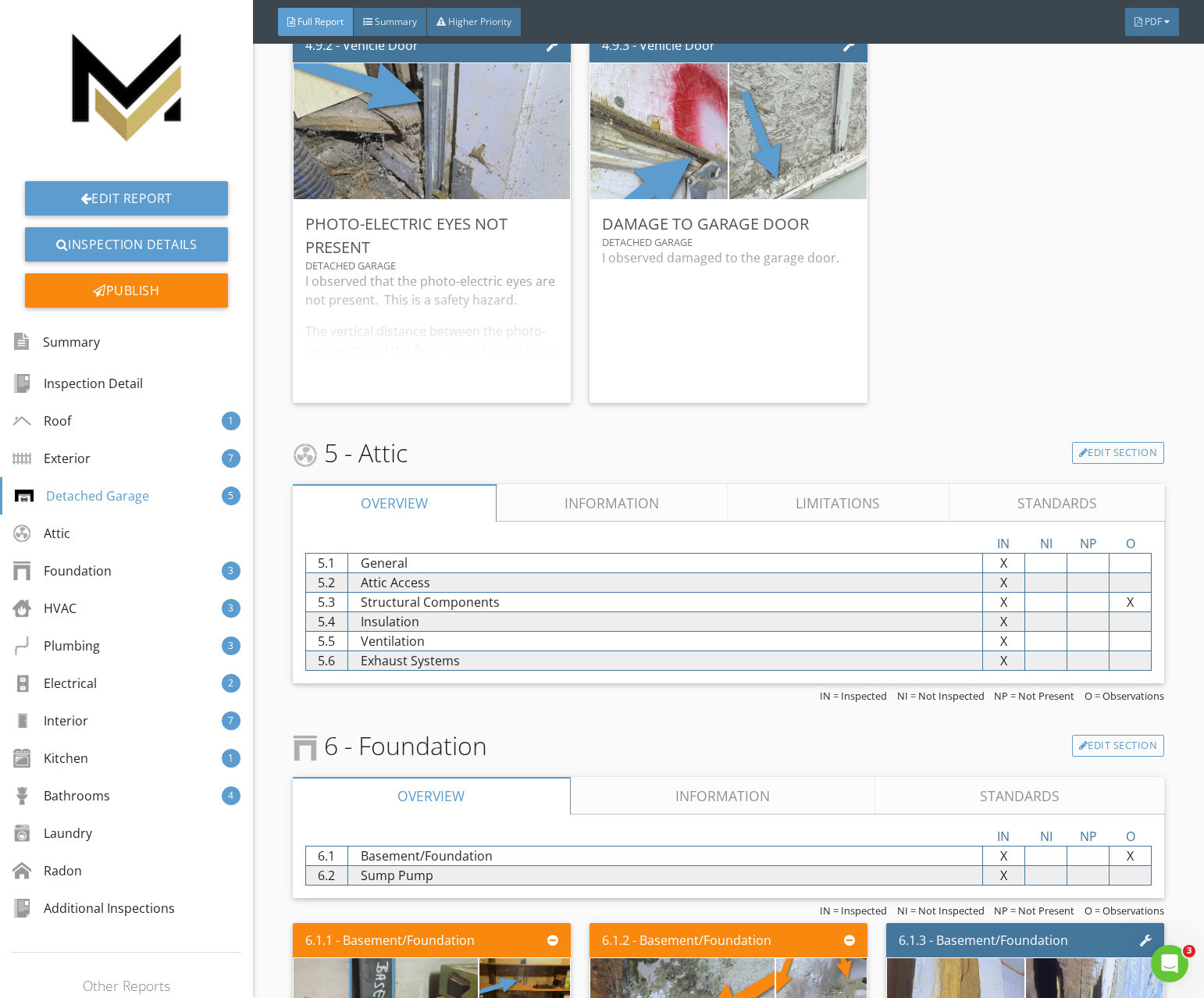
scroll to position [5139, 0]
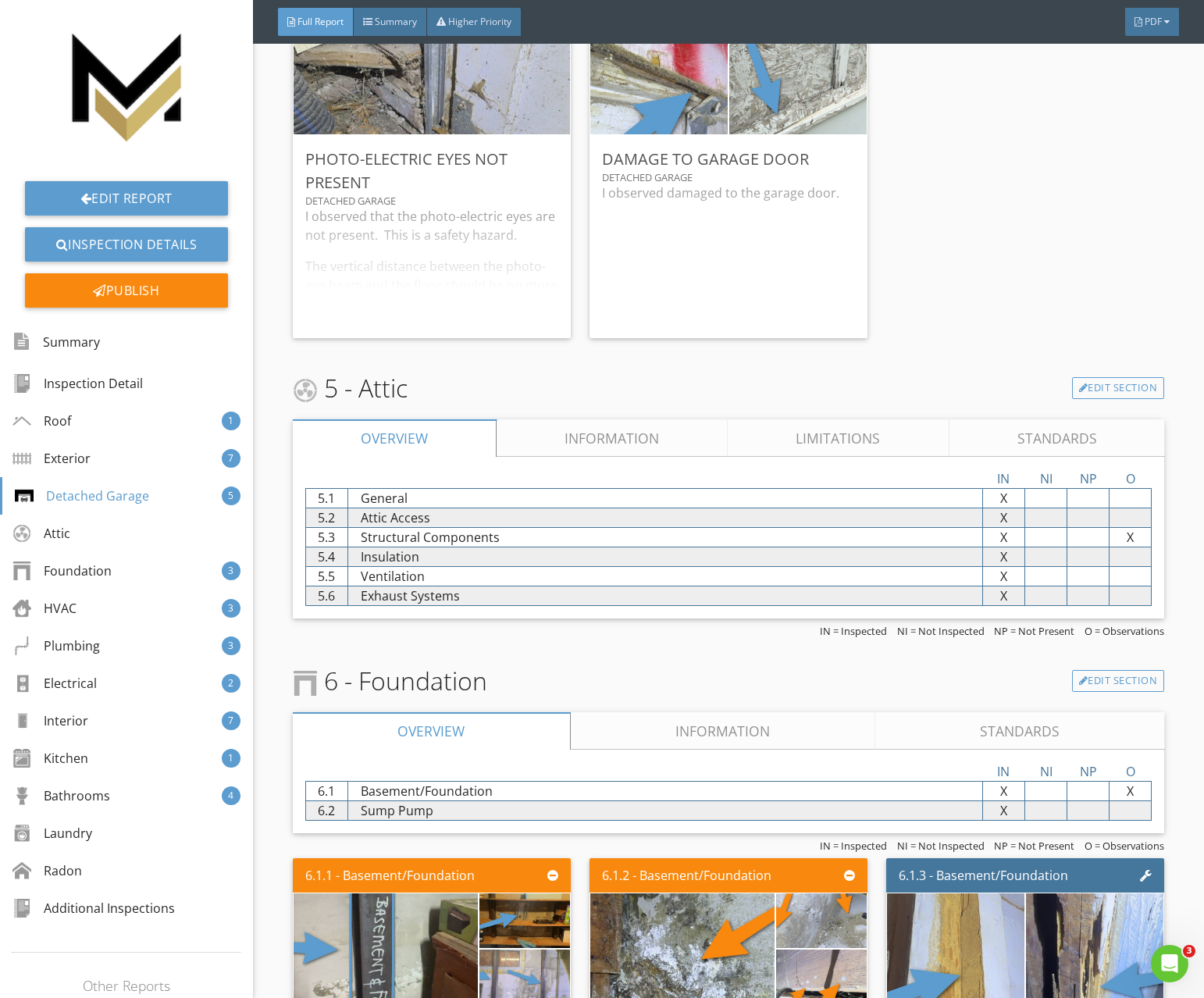
click at [530, 439] on link "Information" at bounding box center [612, 438] width 231 height 37
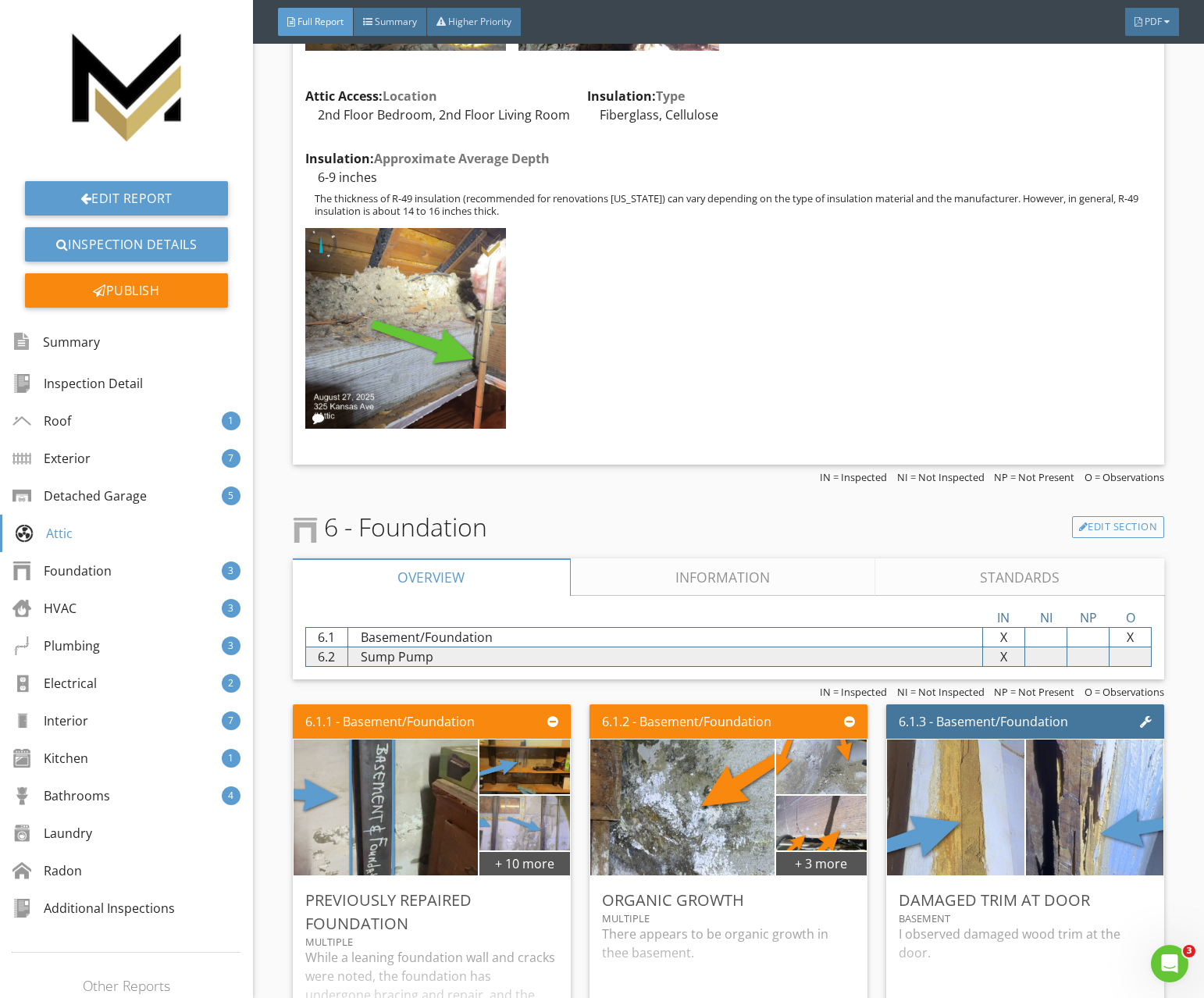
scroll to position [6110, 0]
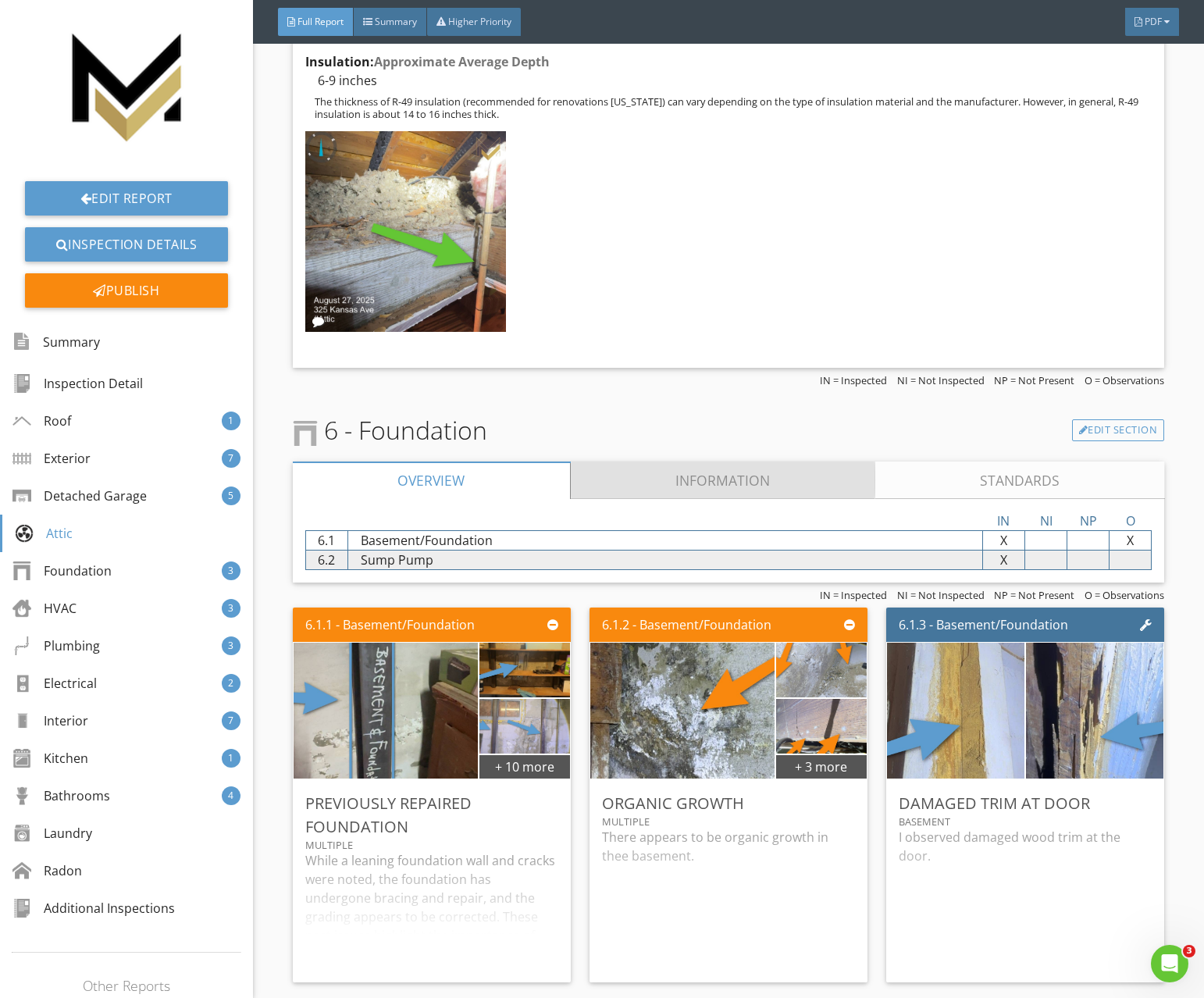
click at [620, 473] on link "Information" at bounding box center [722, 480] width 305 height 37
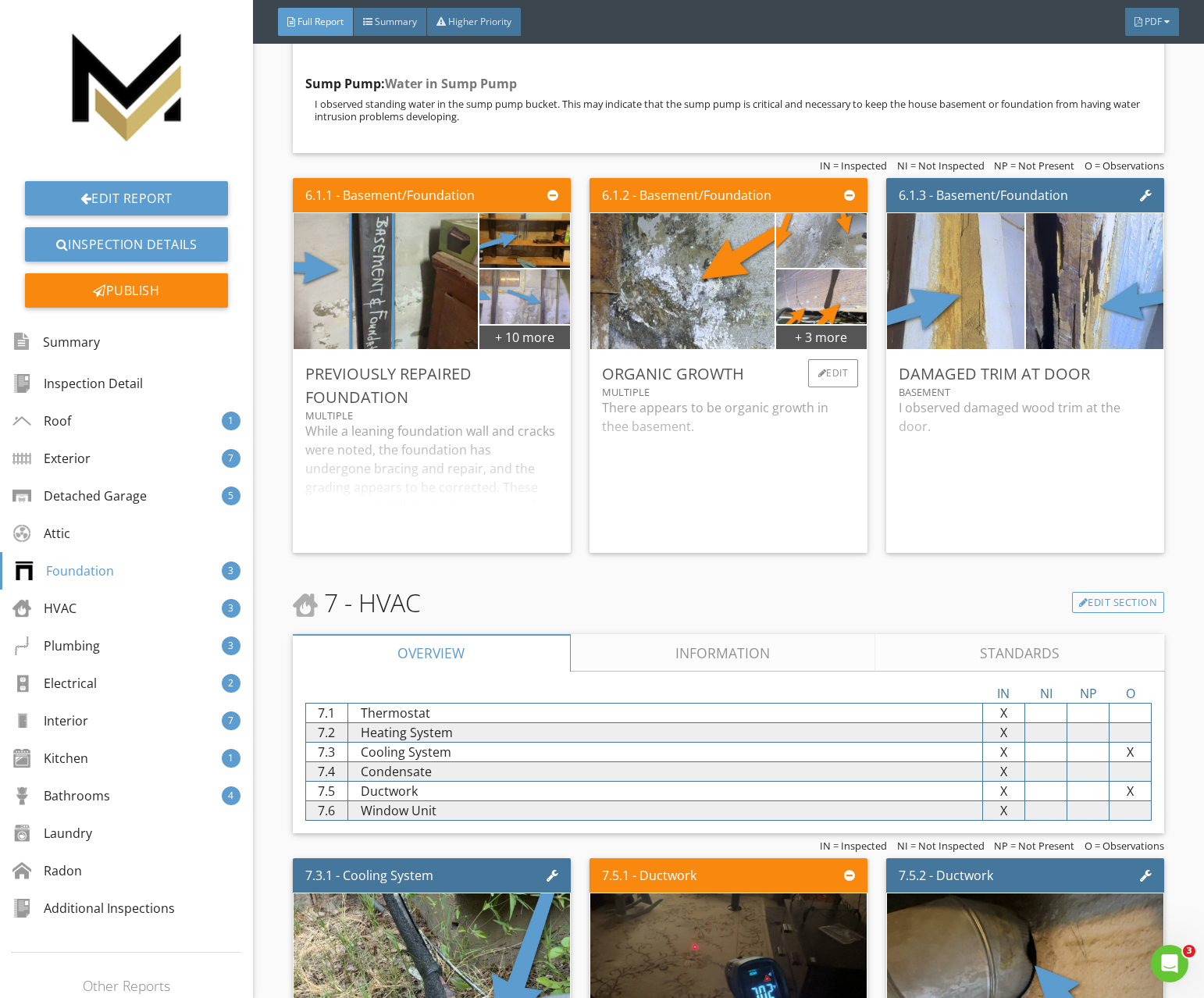
scroll to position [7030, 0]
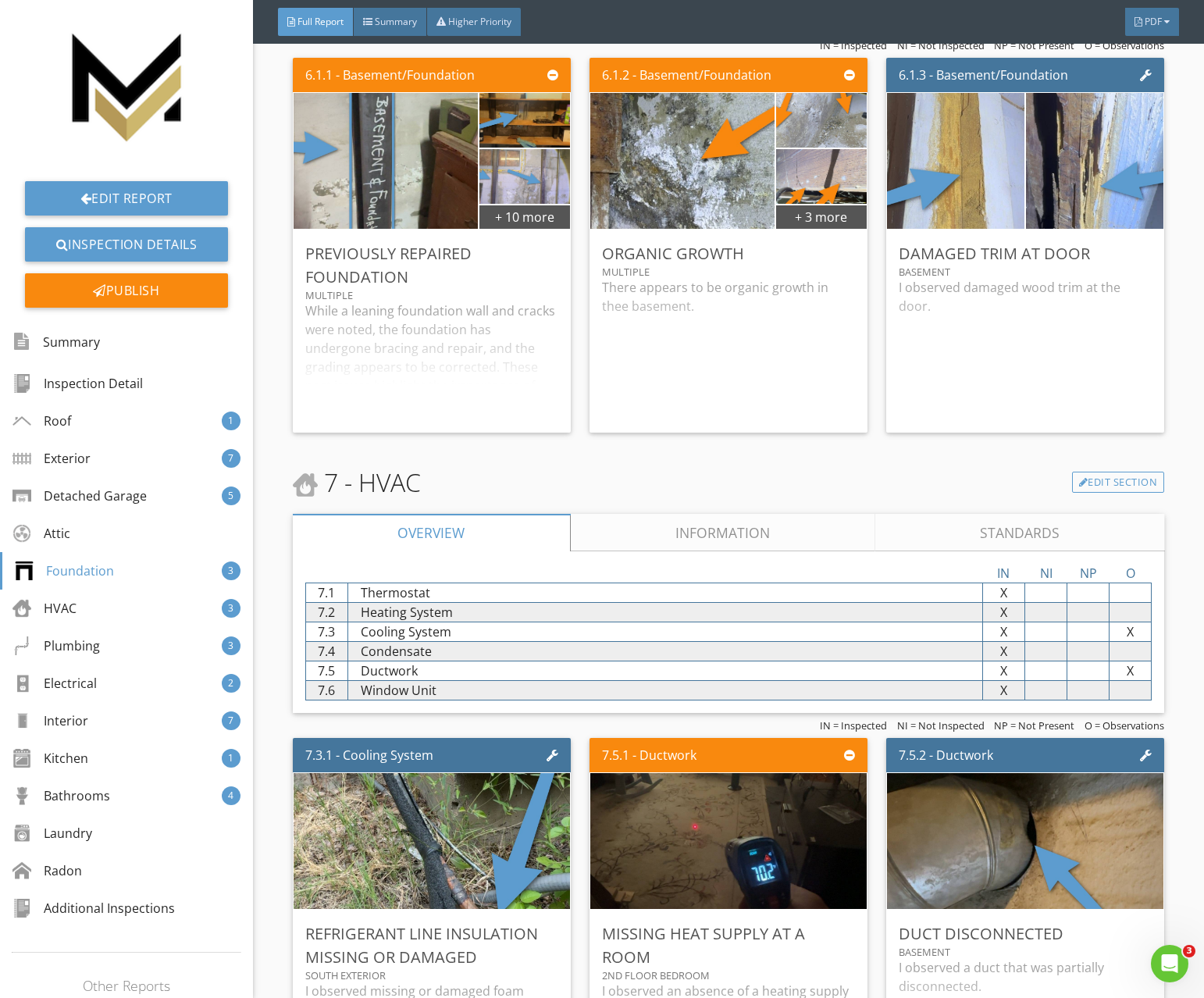
click at [641, 538] on link "Information" at bounding box center [722, 533] width 305 height 37
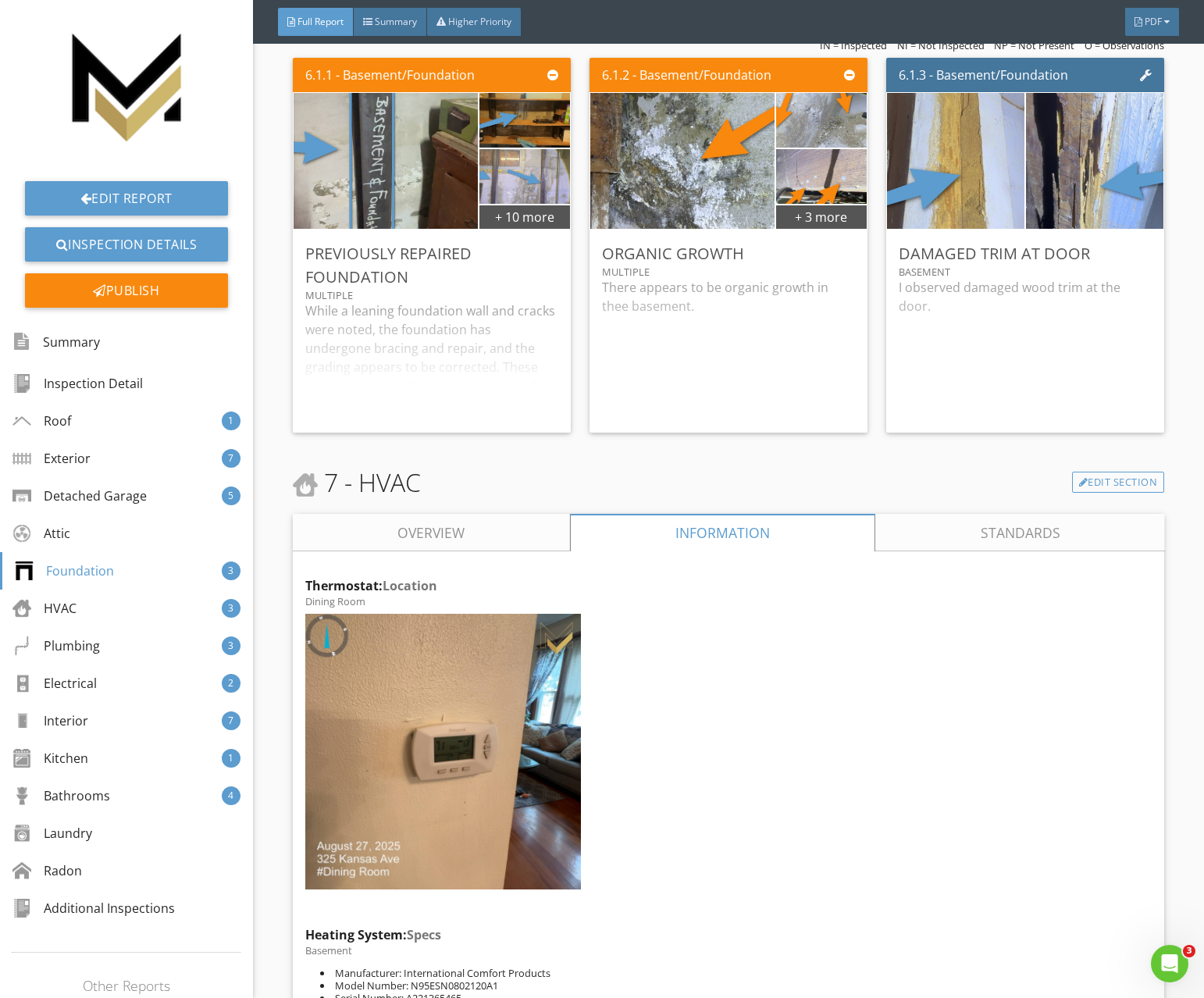
scroll to position [7346, 0]
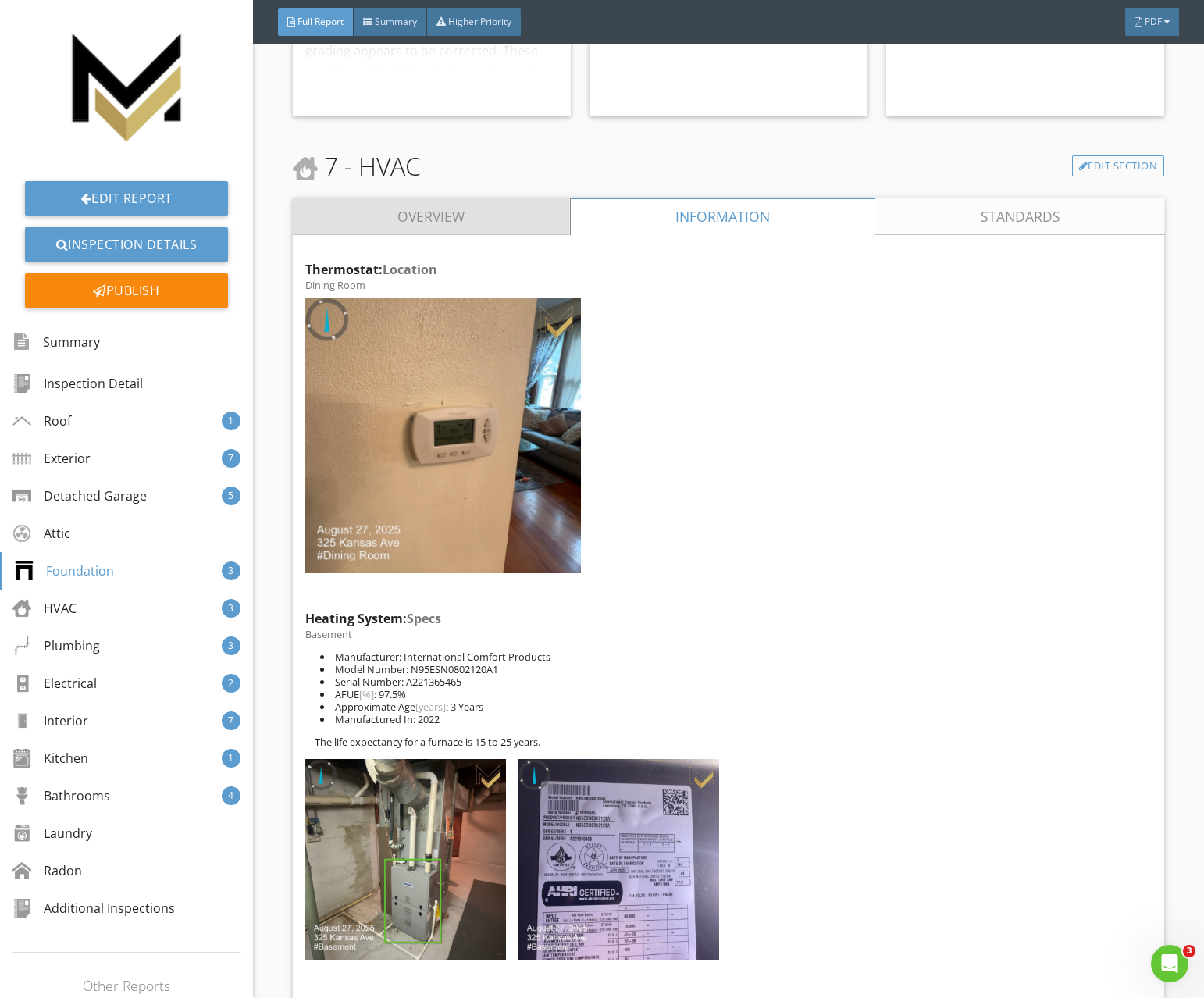
click at [493, 234] on link "Overview" at bounding box center [431, 216] width 278 height 37
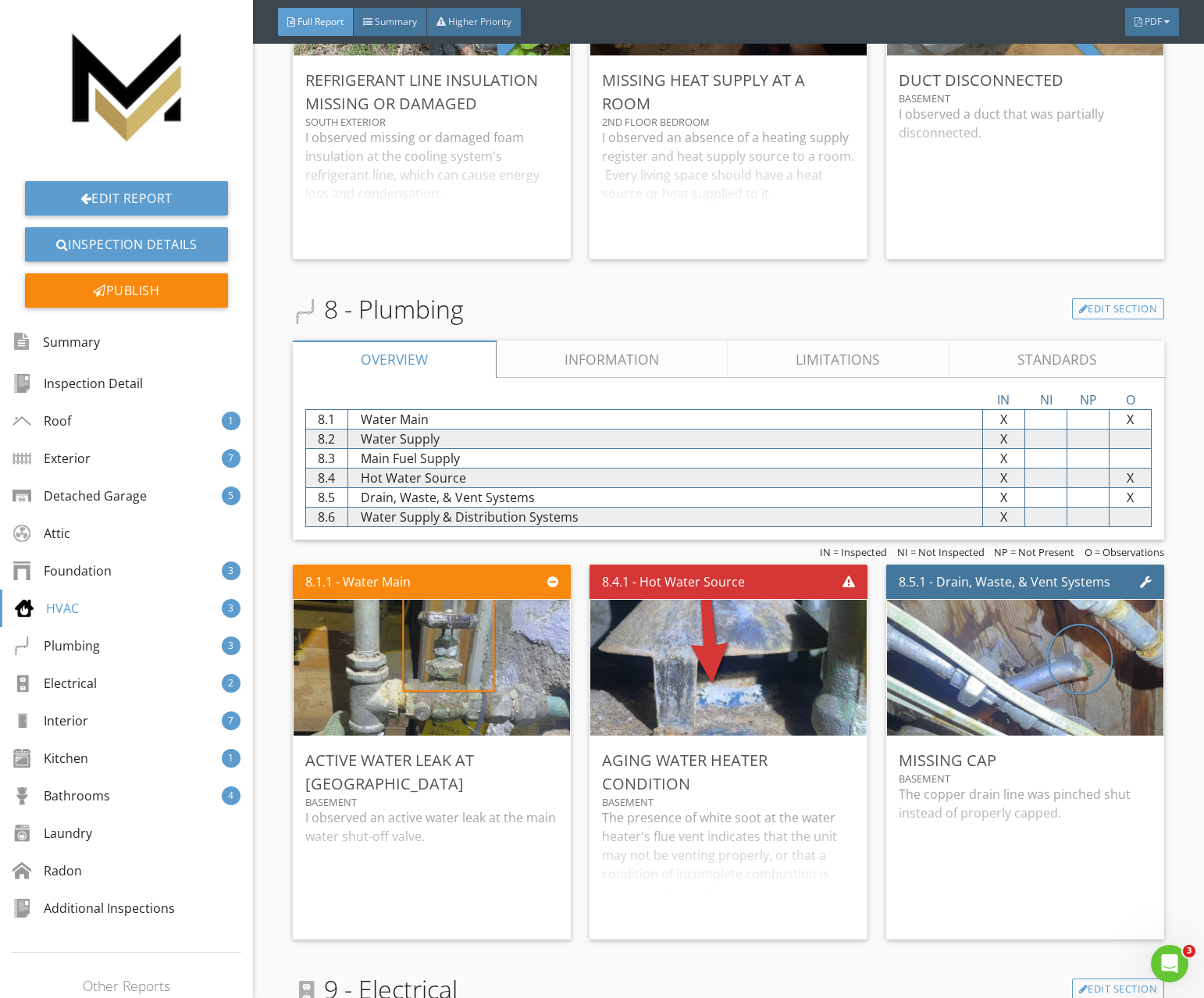
scroll to position [7903, 0]
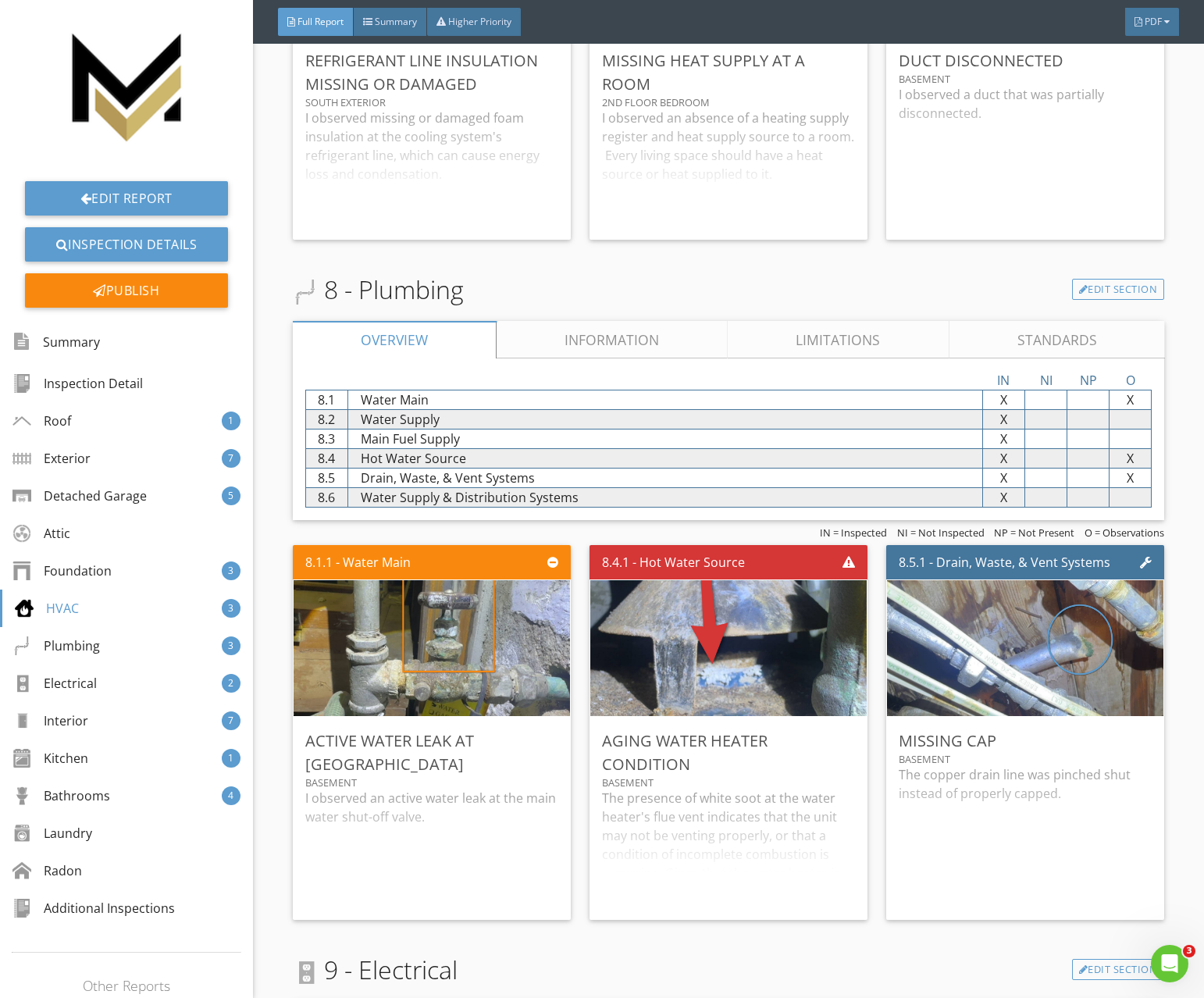
click at [564, 342] on link "Information" at bounding box center [612, 340] width 231 height 37
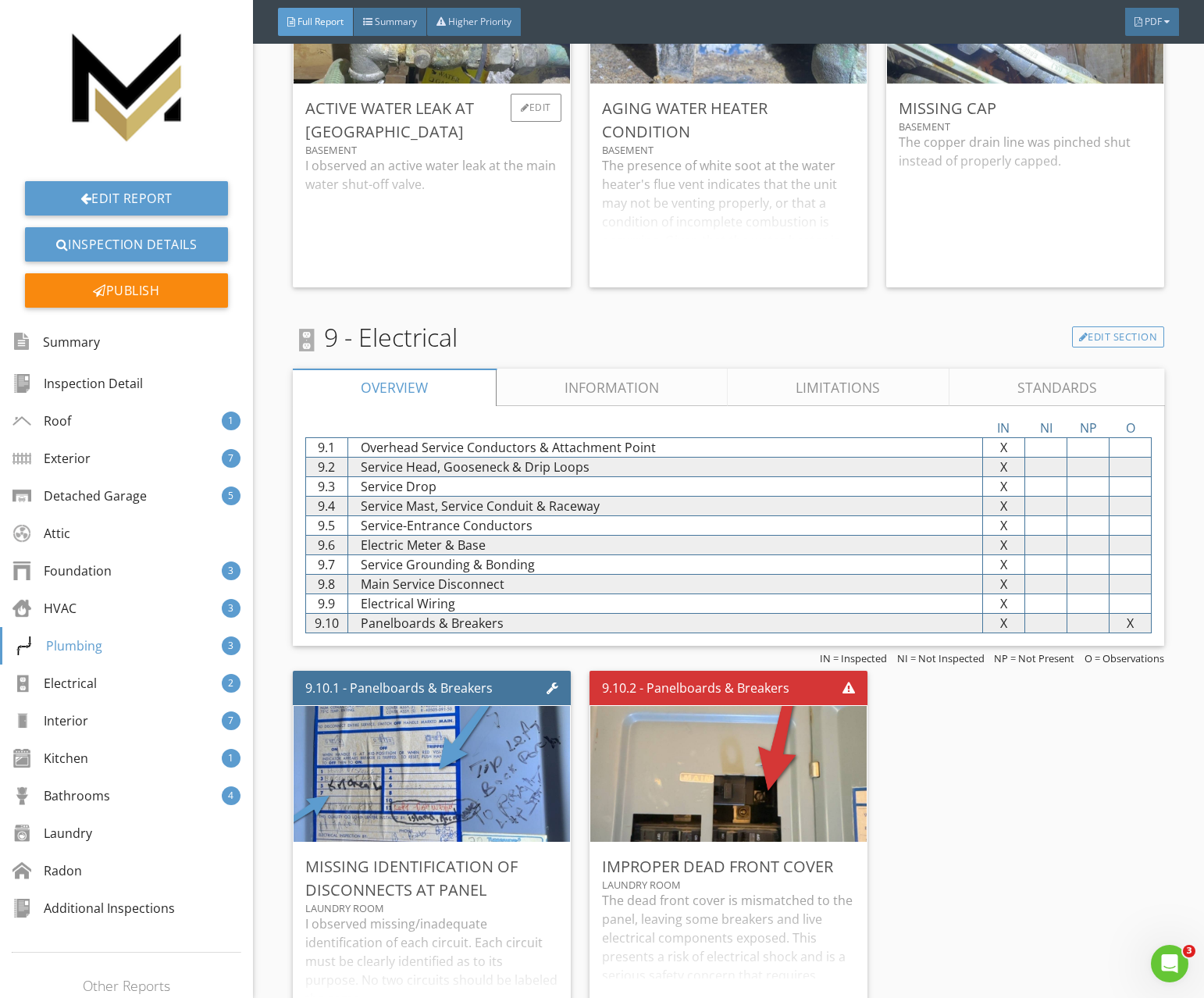
scroll to position [9647, 0]
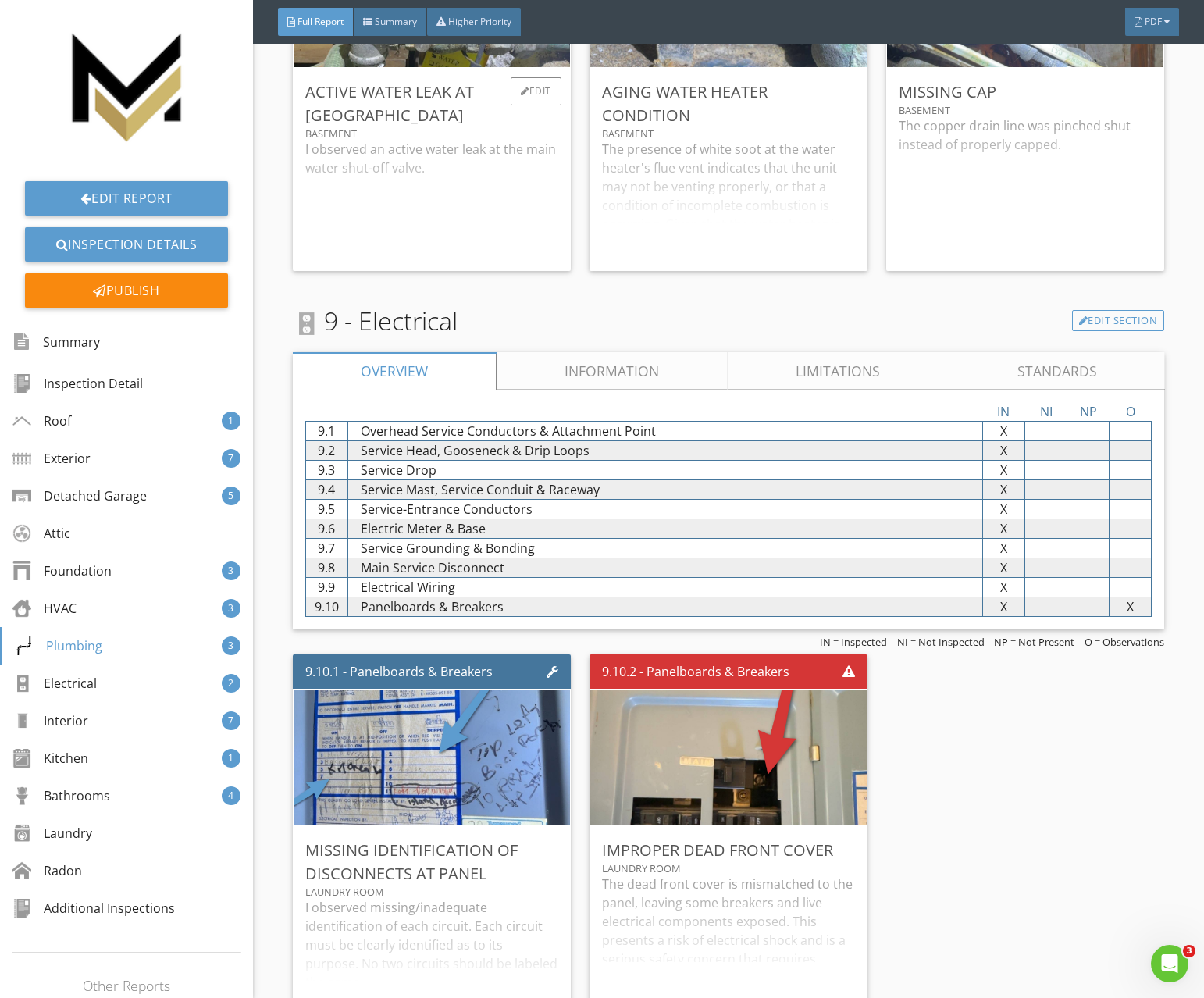
click at [543, 374] on link "Information" at bounding box center [612, 370] width 231 height 37
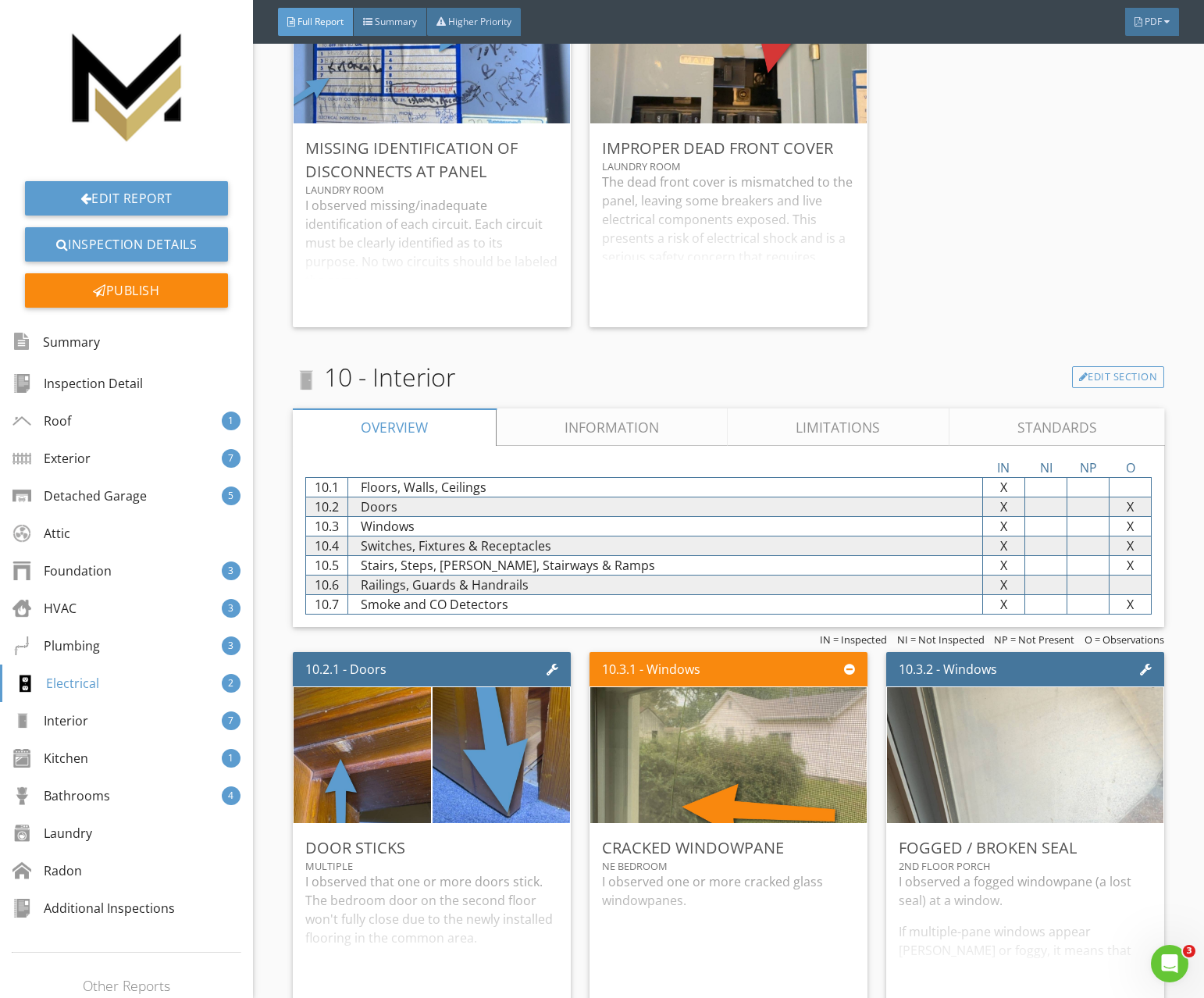
scroll to position [10865, 0]
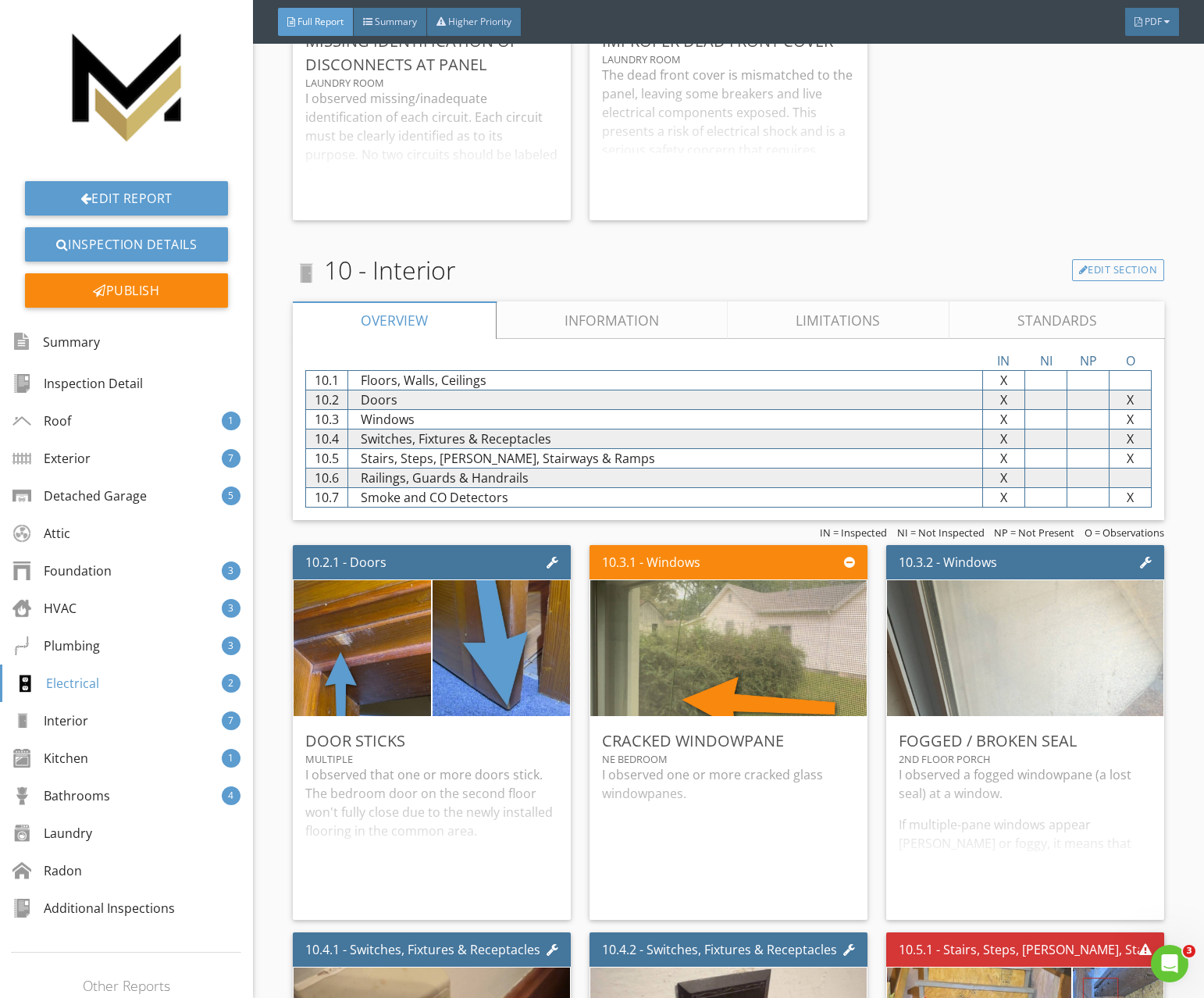
click at [557, 325] on link "Information" at bounding box center [612, 320] width 231 height 37
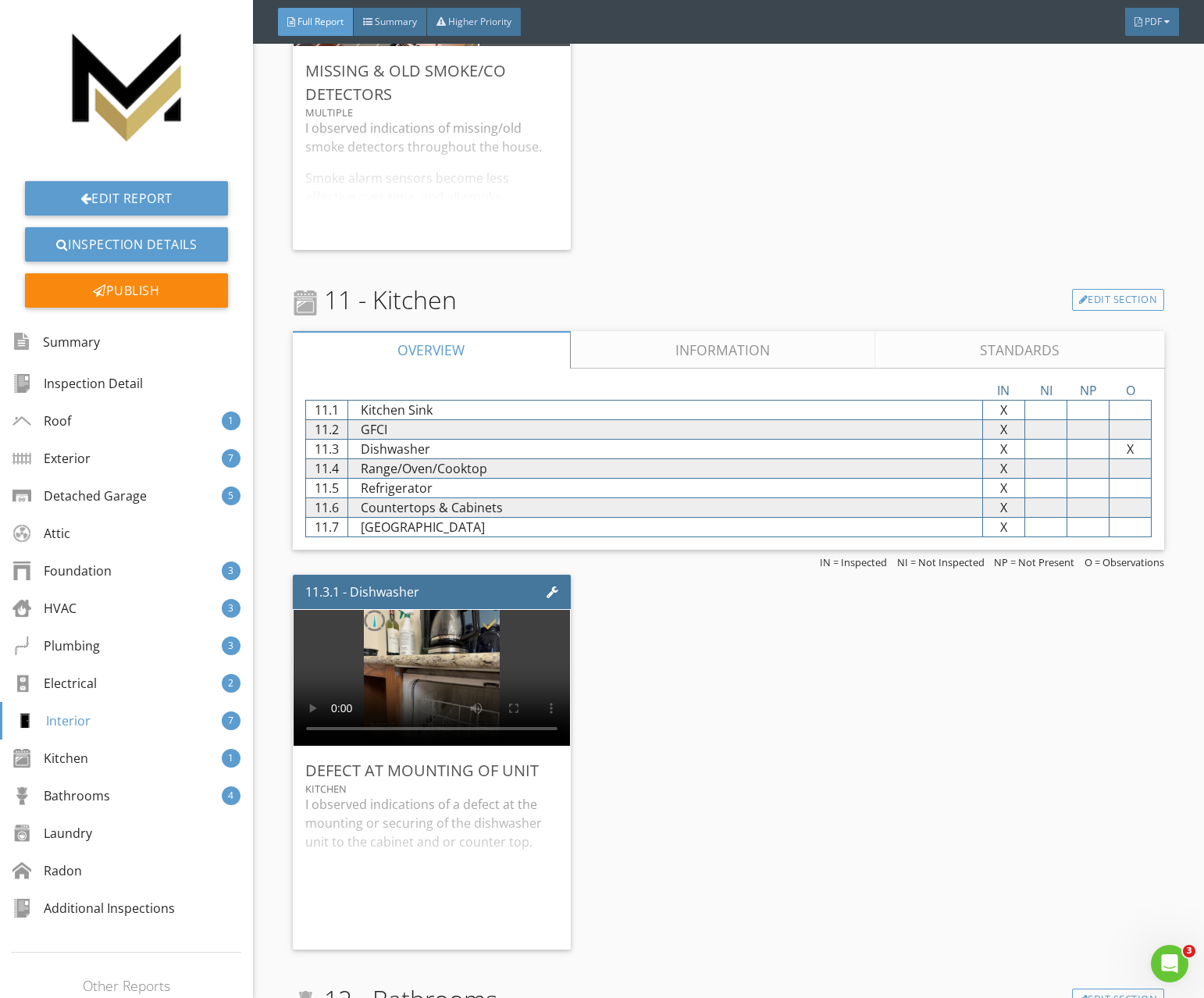
scroll to position [13406, 0]
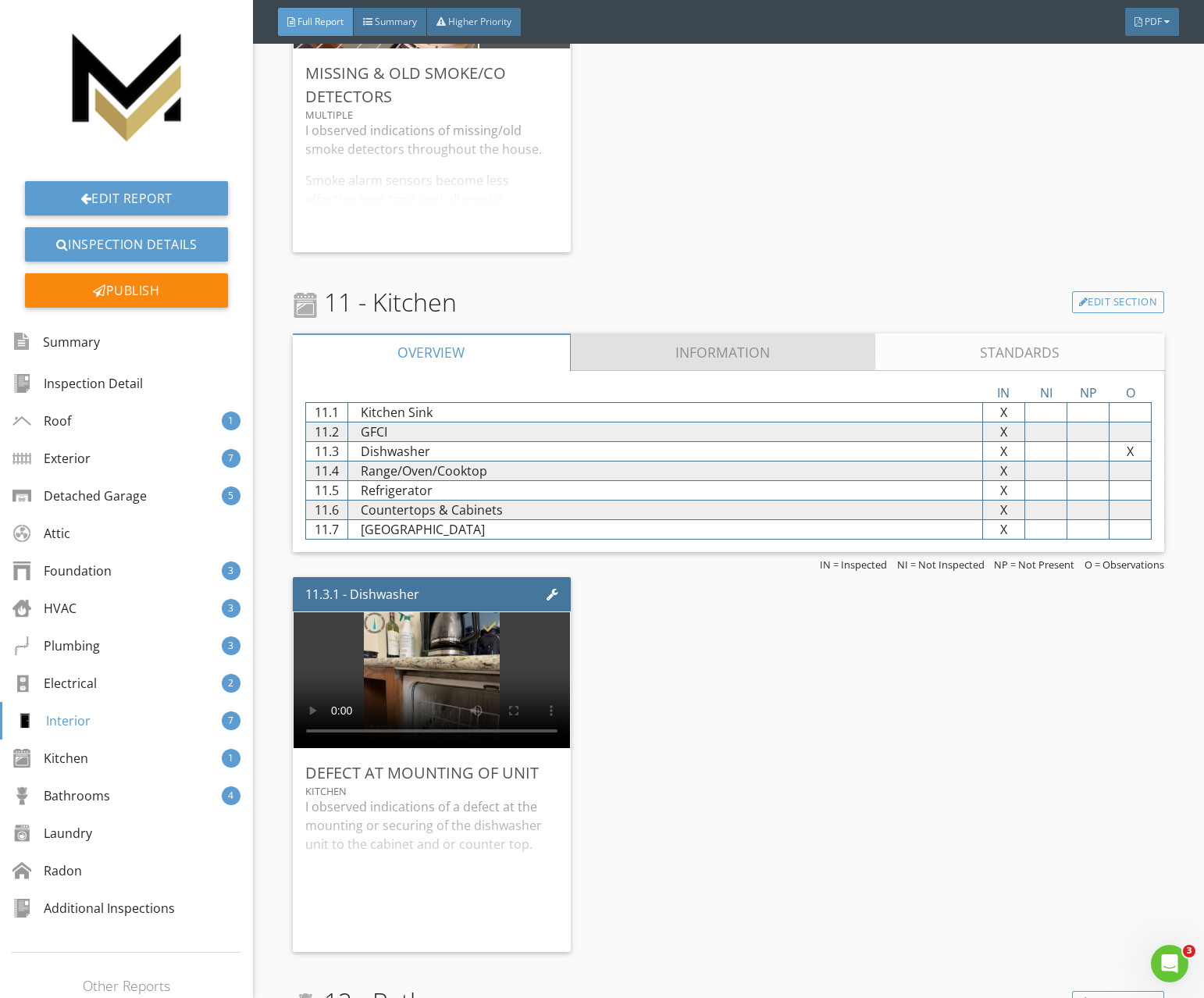
click at [628, 369] on link "Information" at bounding box center [722, 352] width 305 height 37
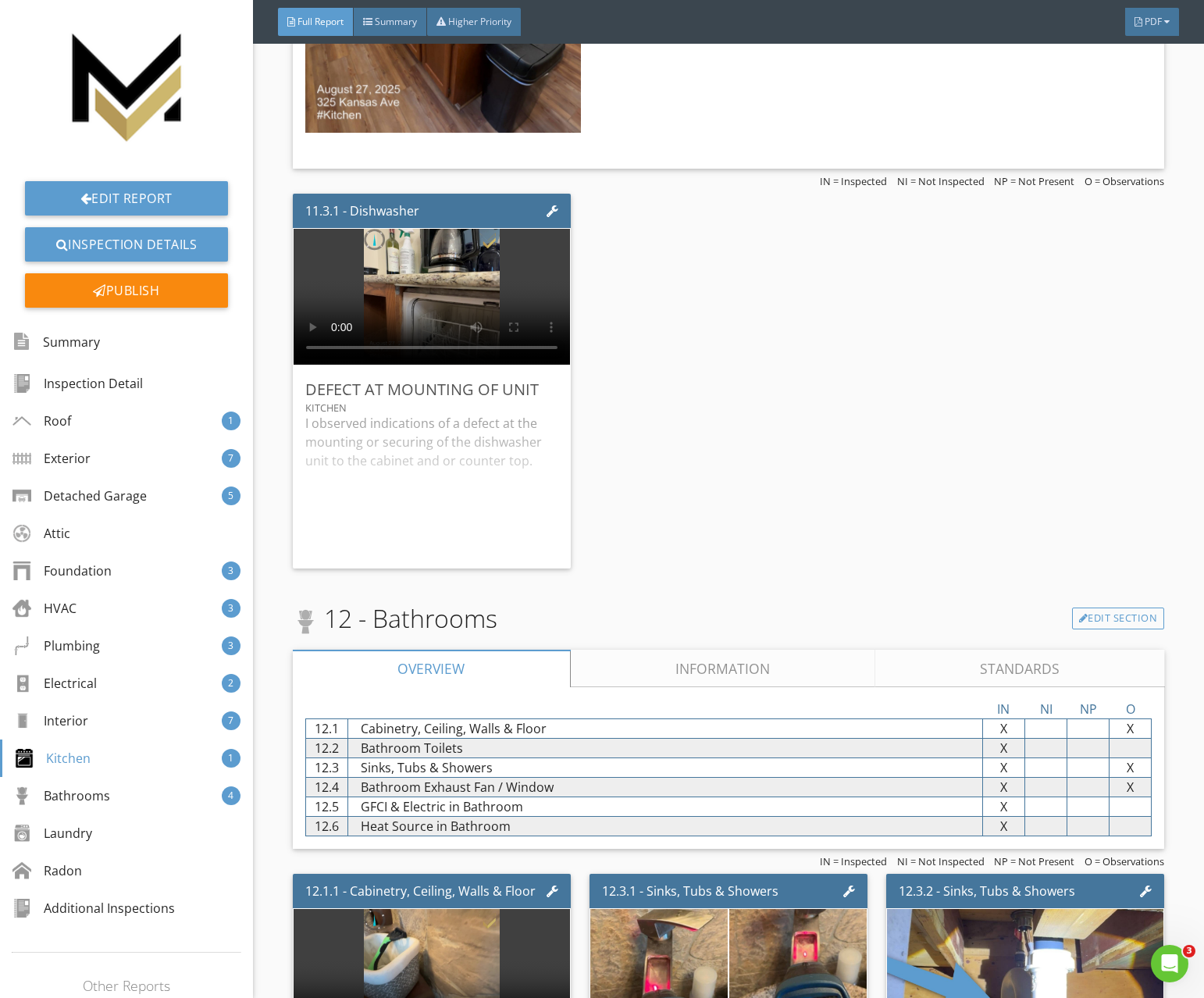
scroll to position [15280, 0]
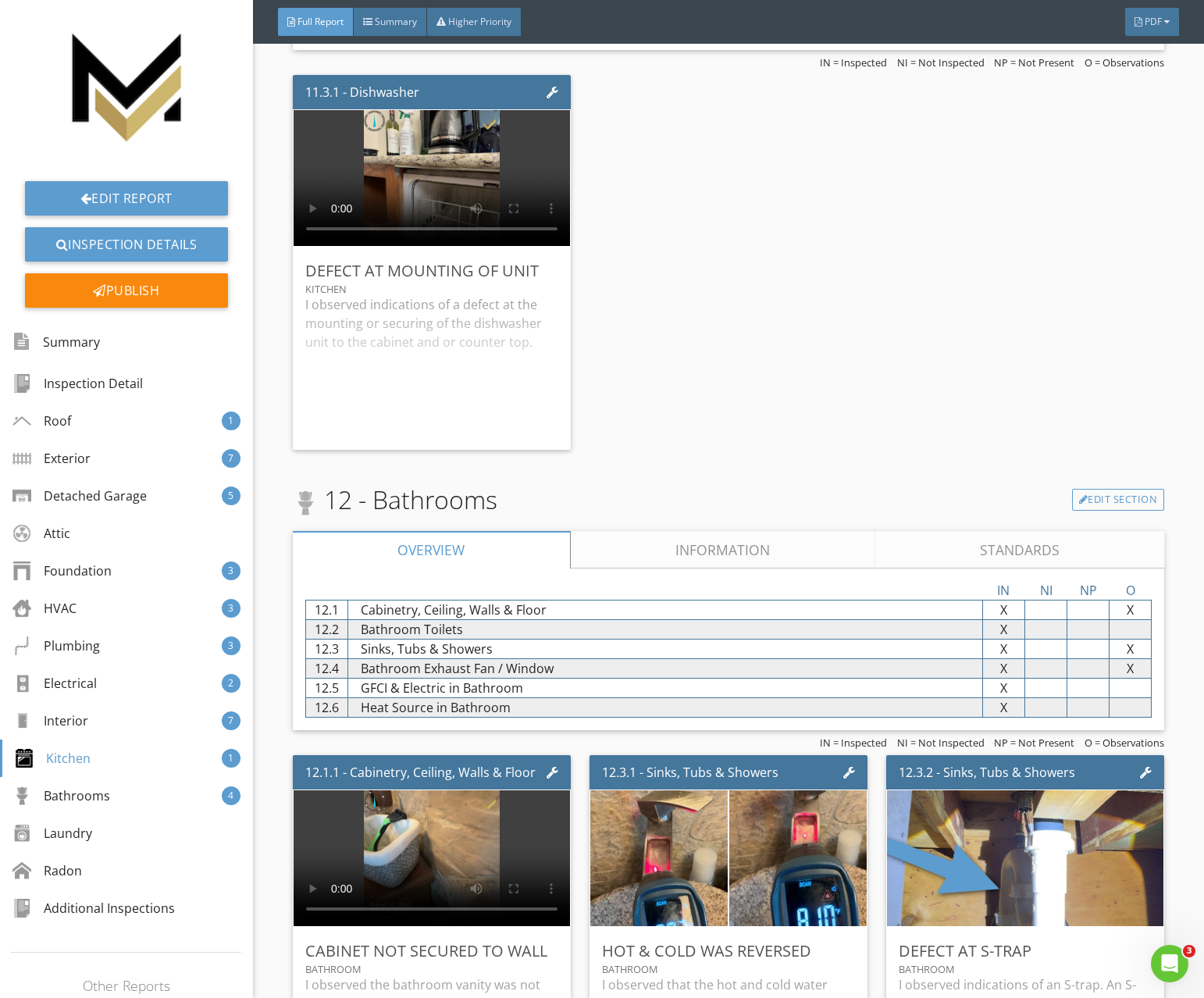
click at [609, 545] on link "Information" at bounding box center [722, 550] width 305 height 37
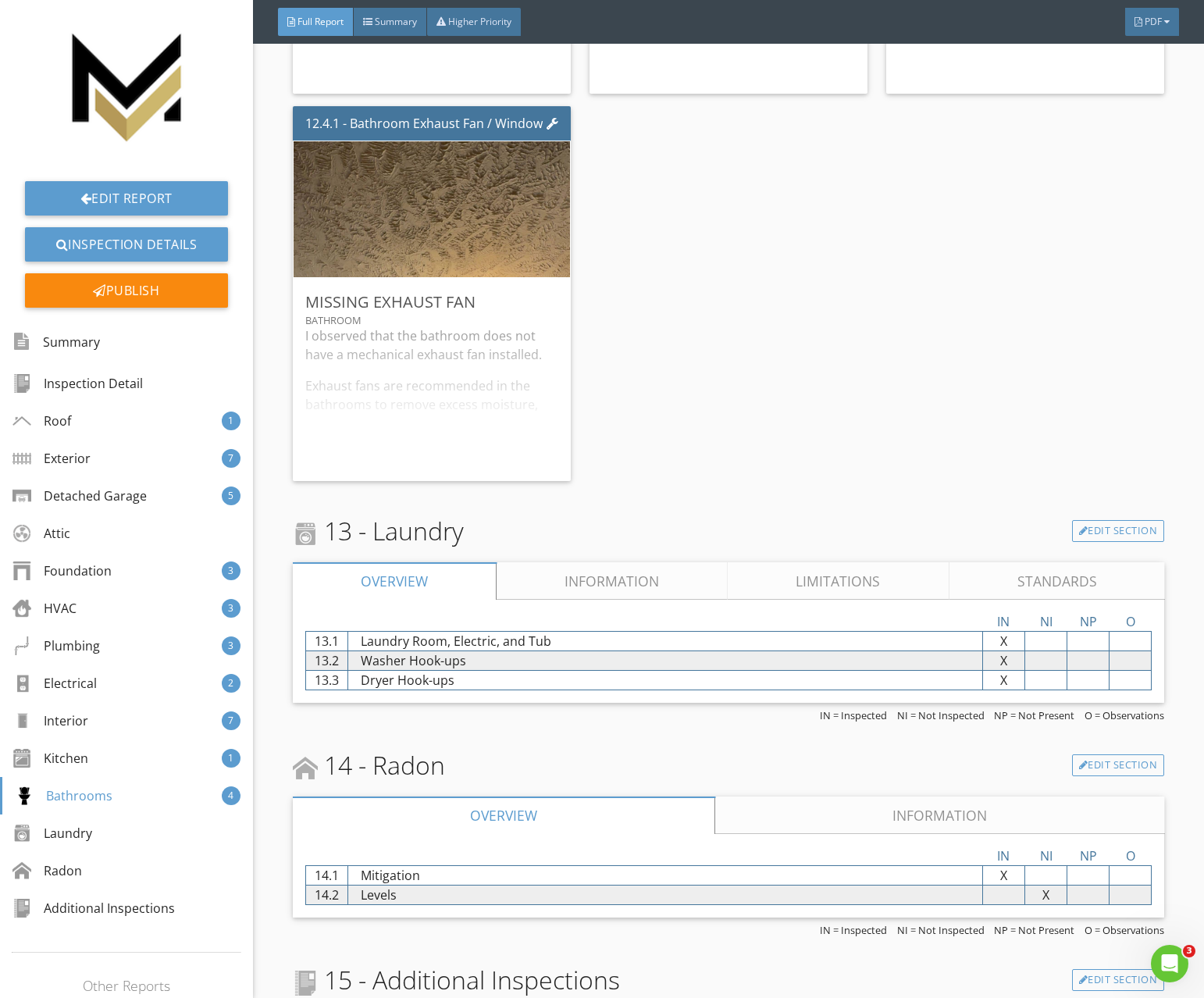
scroll to position [16301, 0]
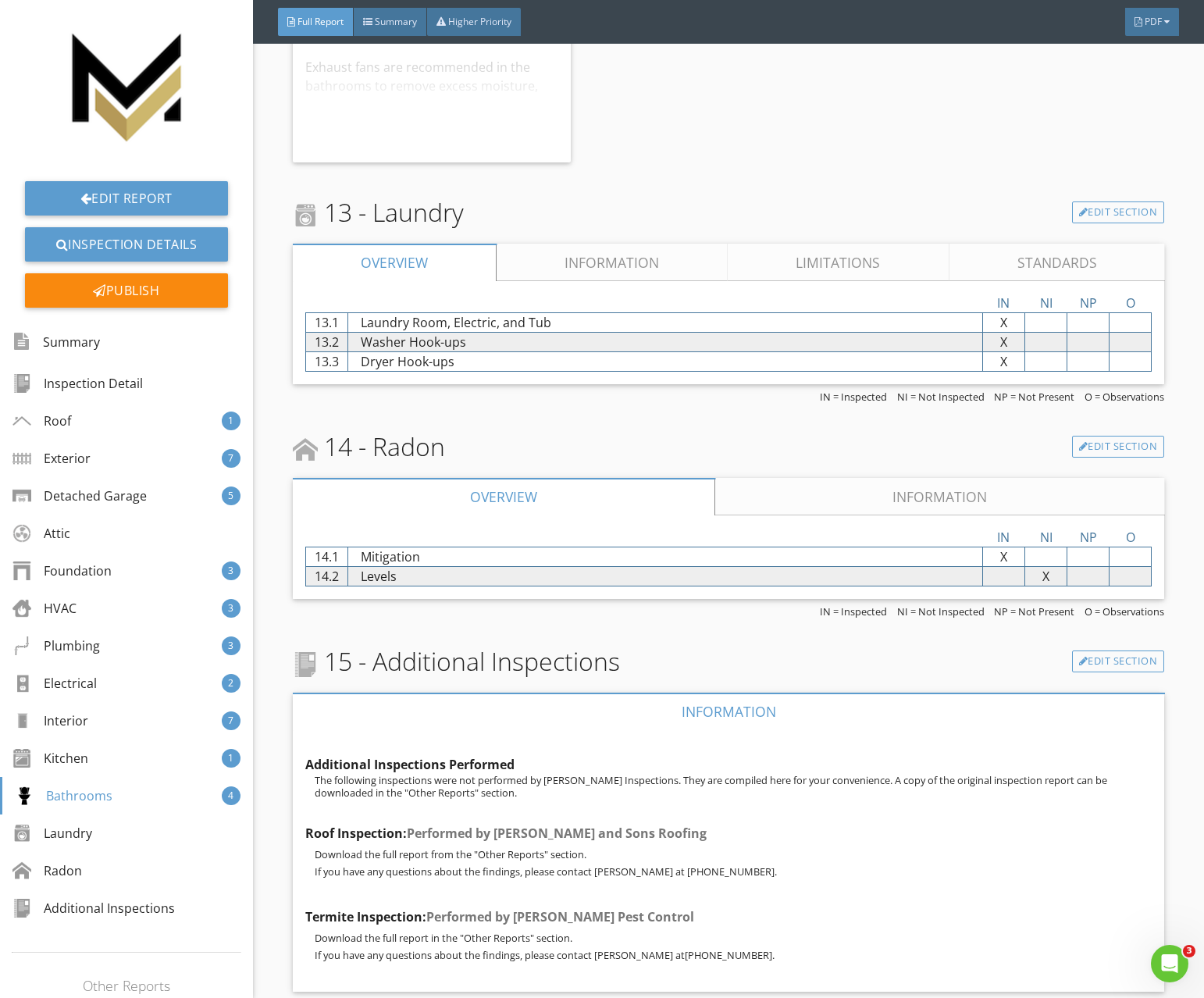
click at [597, 277] on link "Information" at bounding box center [612, 262] width 231 height 37
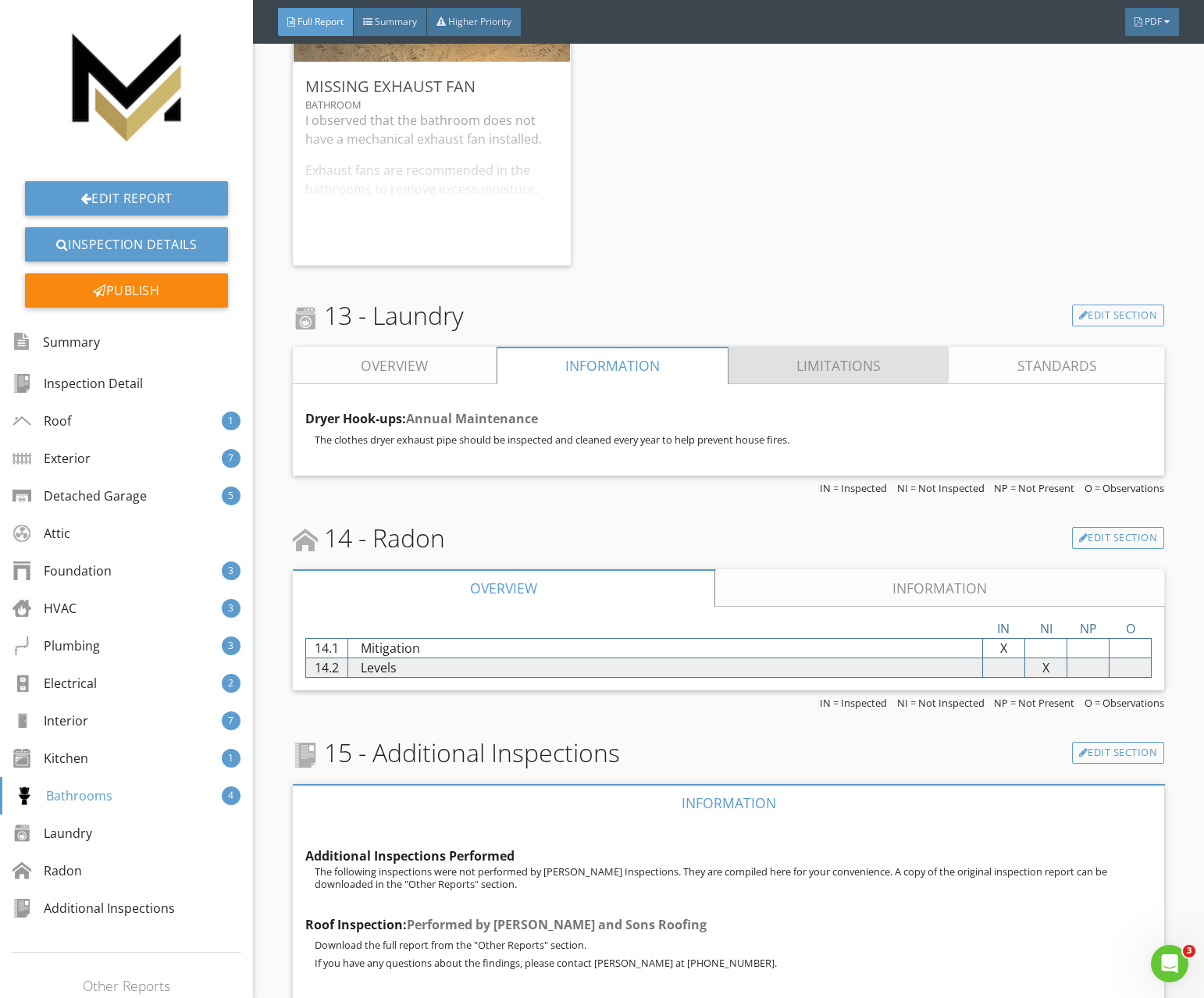
click at [784, 362] on link "Limitations" at bounding box center [838, 366] width 221 height 37
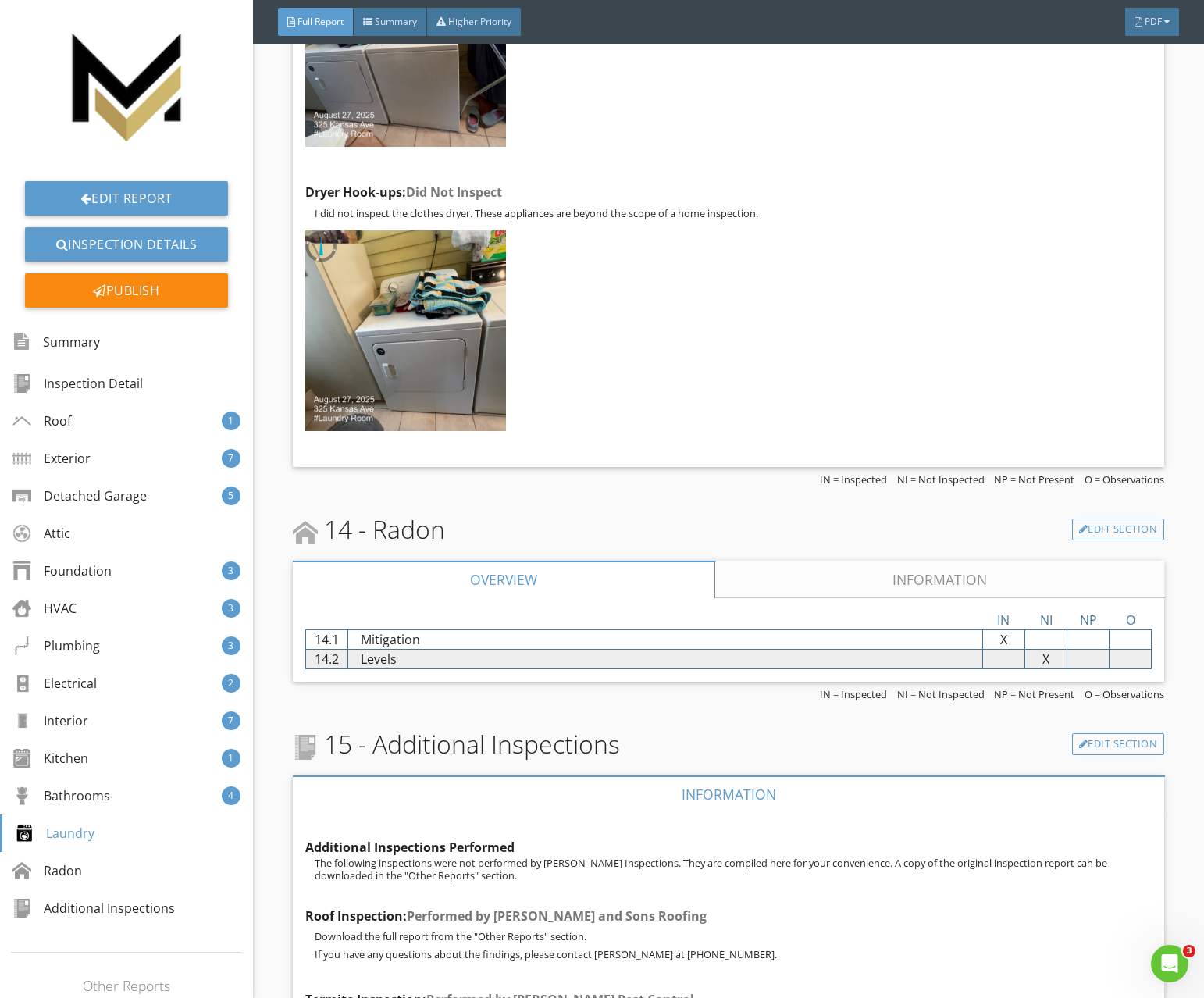
scroll to position [16989, 0]
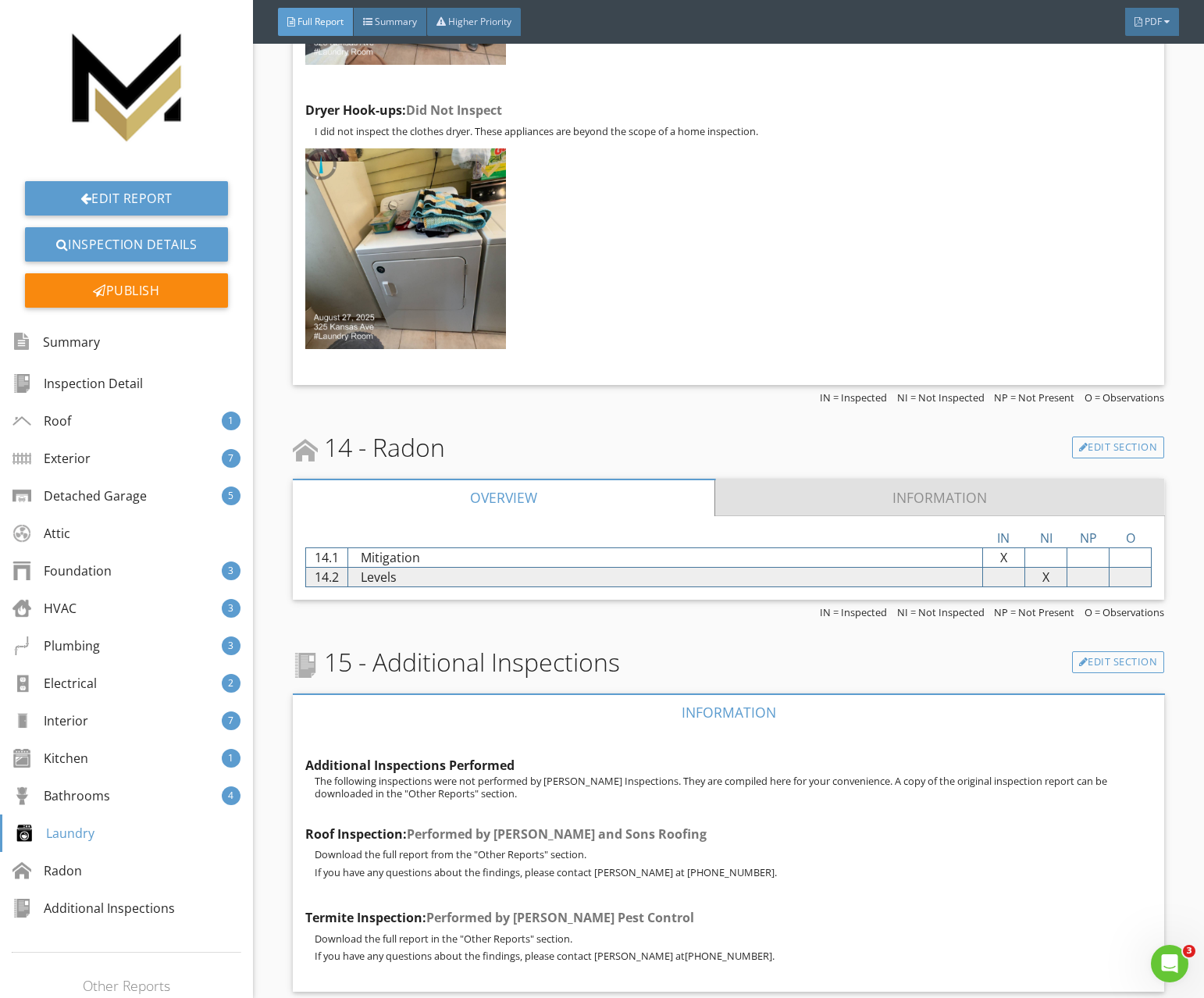
drag, startPoint x: 784, startPoint y: 504, endPoint x: 673, endPoint y: 508, distance: 111.1
click at [784, 504] on link "Information" at bounding box center [940, 498] width 449 height 37
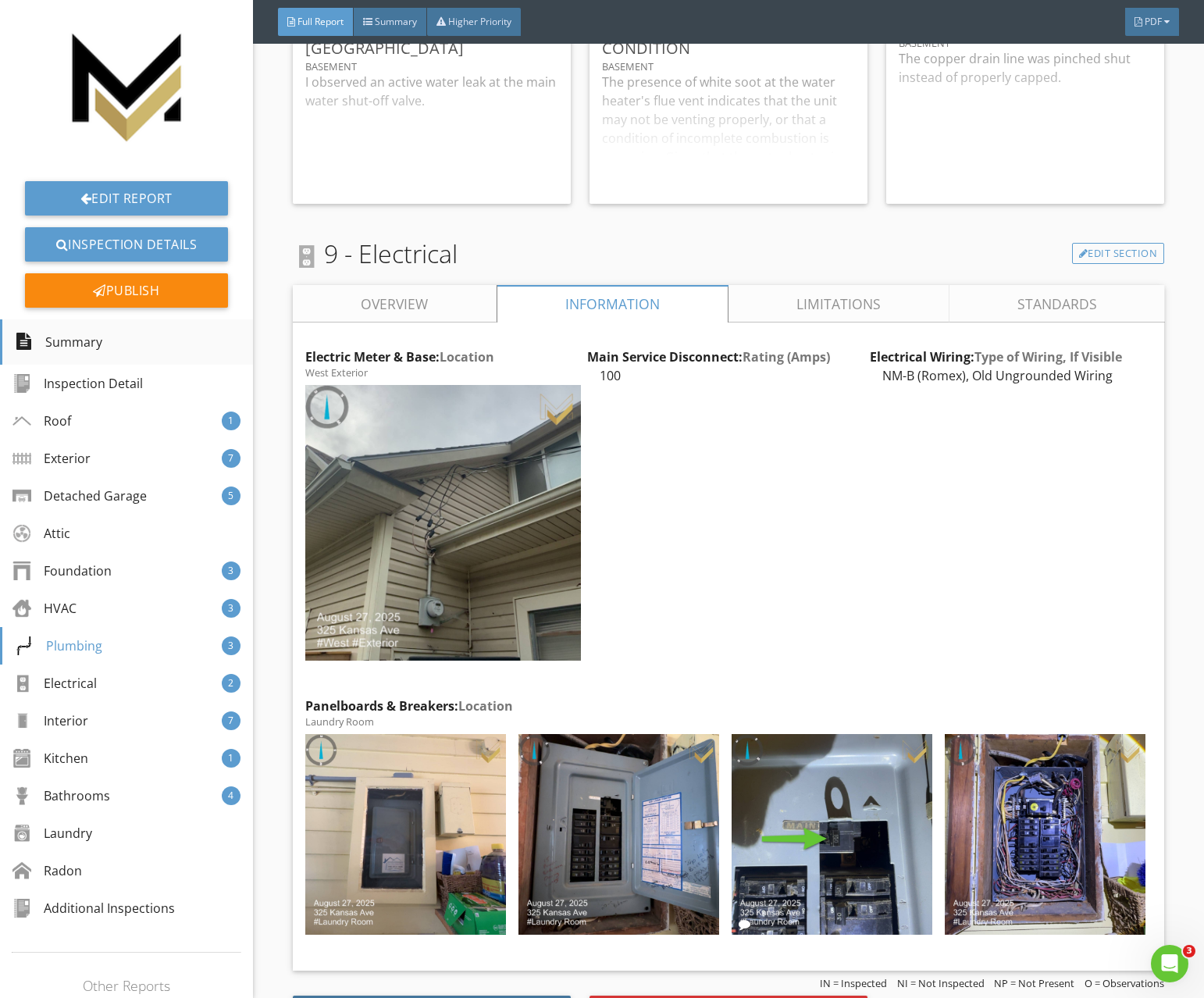
scroll to position [9704, 0]
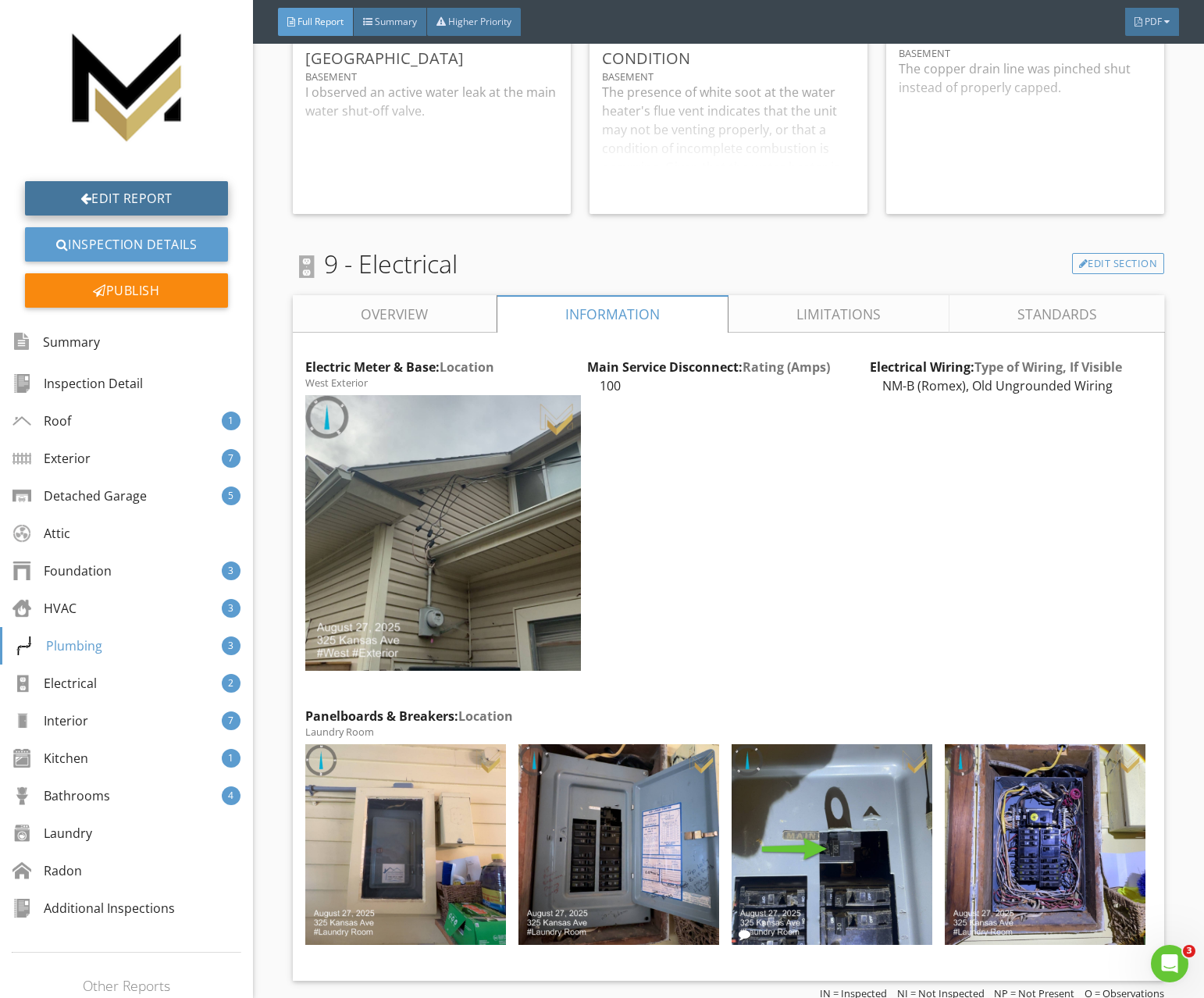
click at [128, 192] on link "Edit Report" at bounding box center [126, 198] width 203 height 34
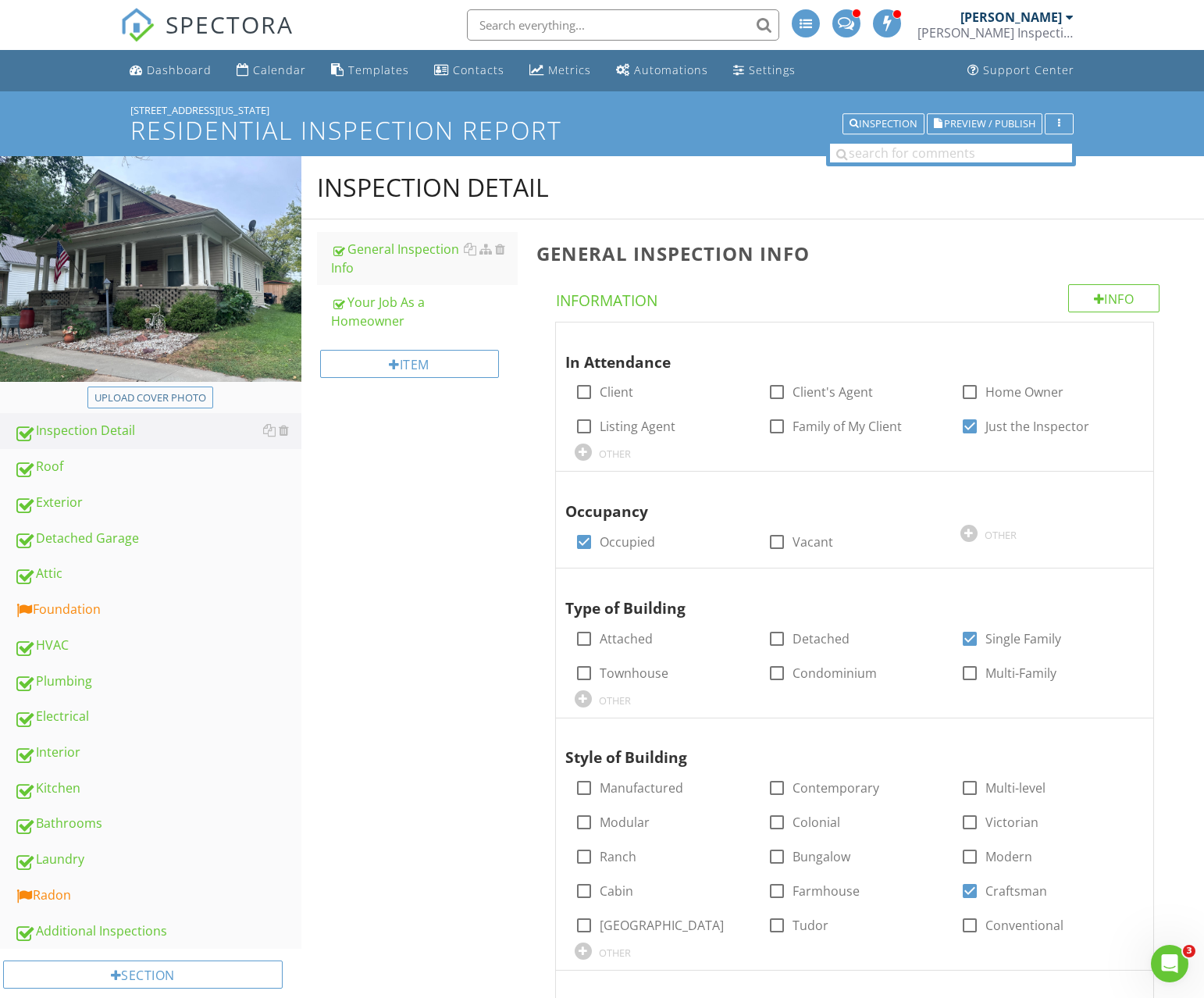
drag, startPoint x: 107, startPoint y: 606, endPoint x: 307, endPoint y: 581, distance: 201.6
click at [107, 606] on div "Foundation" at bounding box center [158, 610] width 288 height 20
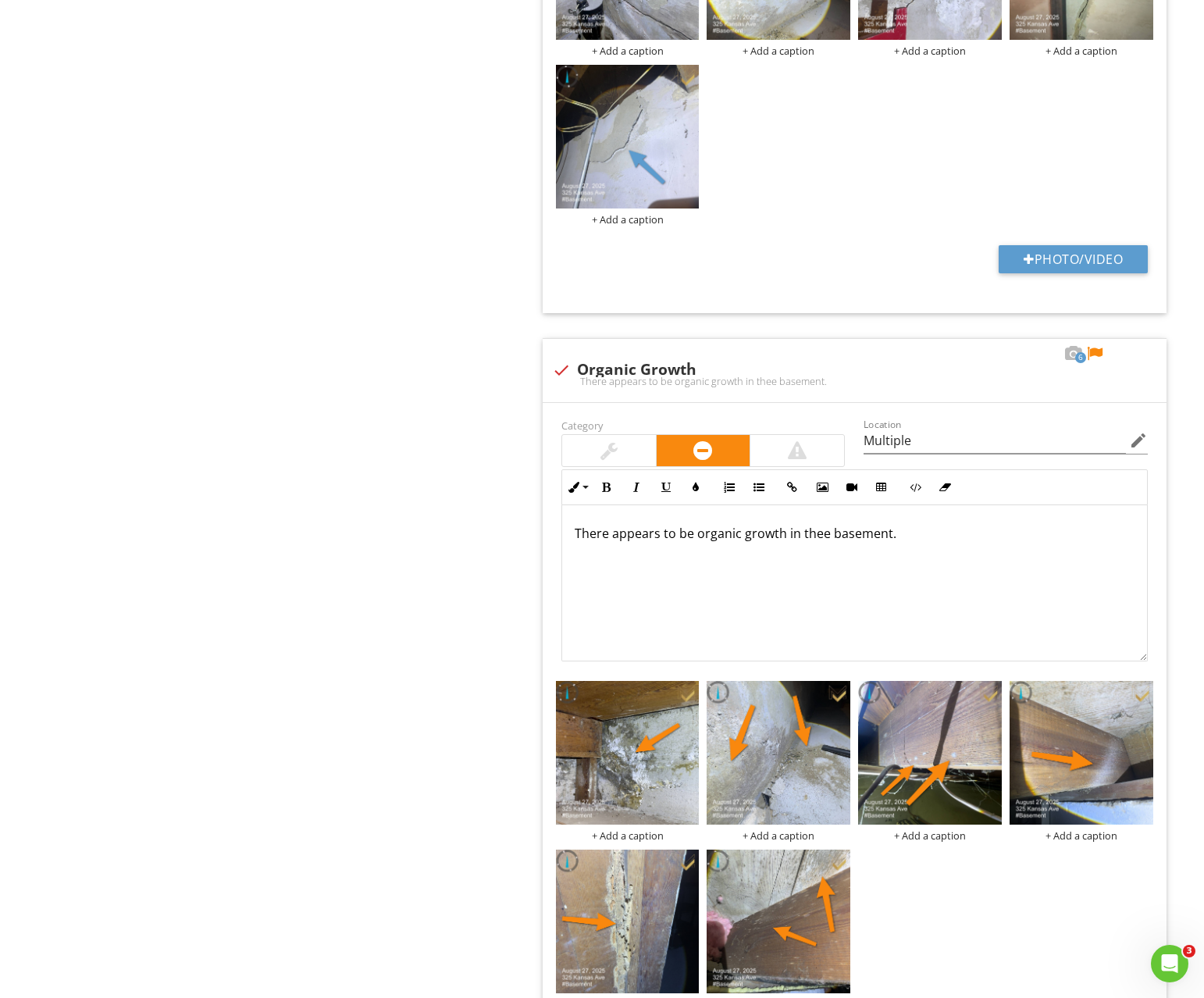
scroll to position [1695, 0]
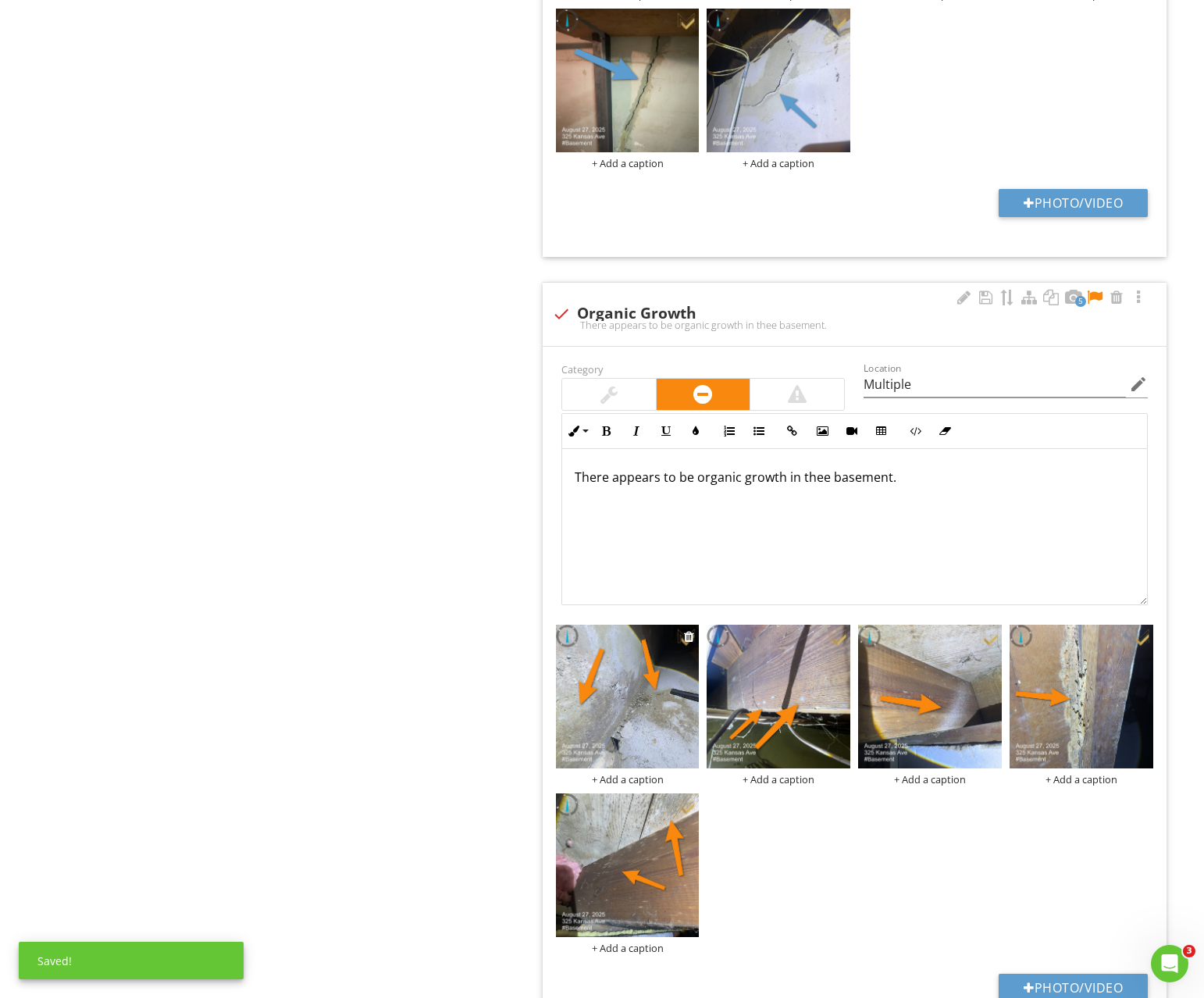
click at [677, 718] on img at bounding box center [628, 696] width 144 height 144
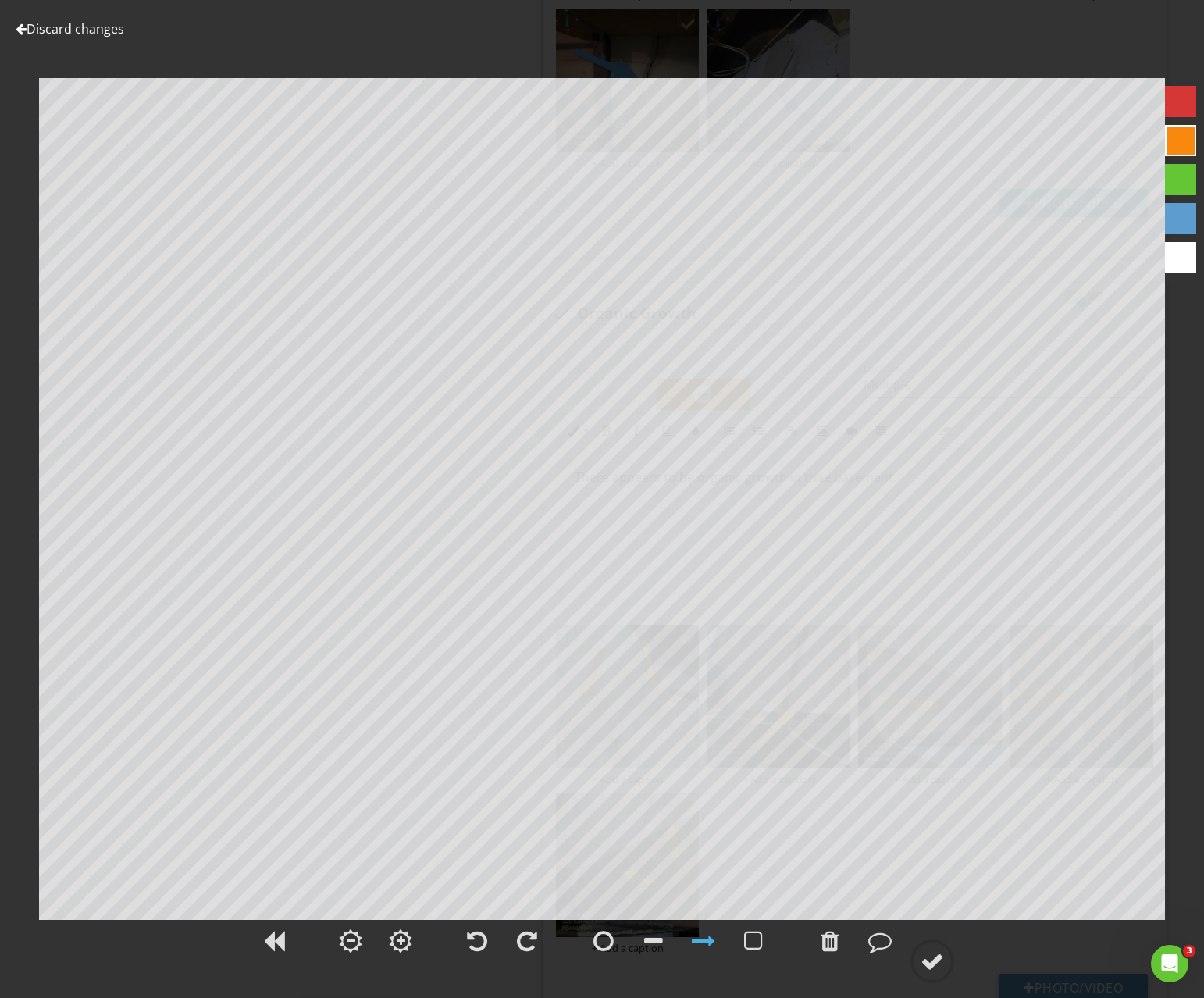
drag, startPoint x: 116, startPoint y: 32, endPoint x: 195, endPoint y: 93, distance: 99.8
click at [116, 32] on link "Discard changes" at bounding box center [70, 29] width 109 height 18
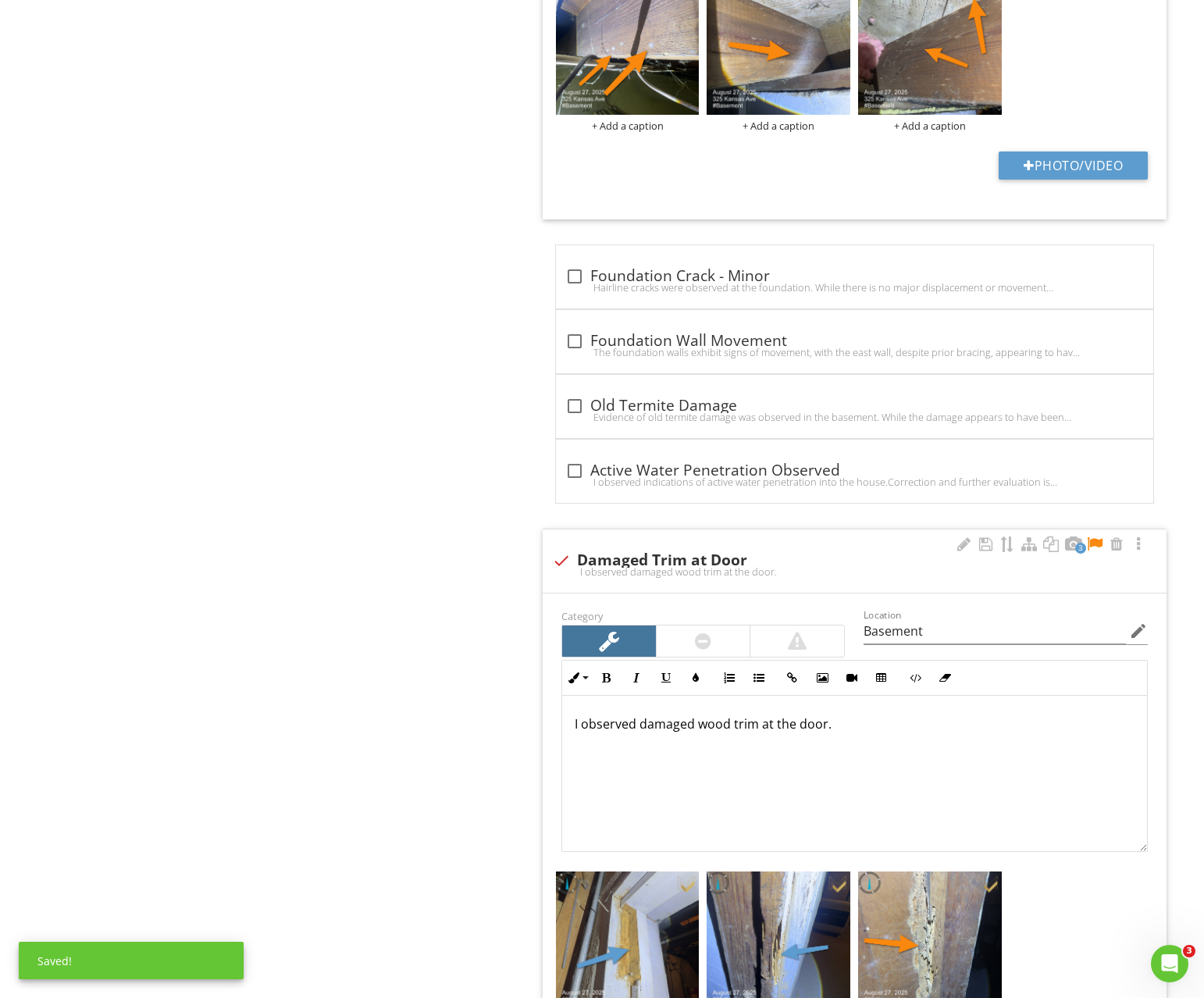
scroll to position [2723, 0]
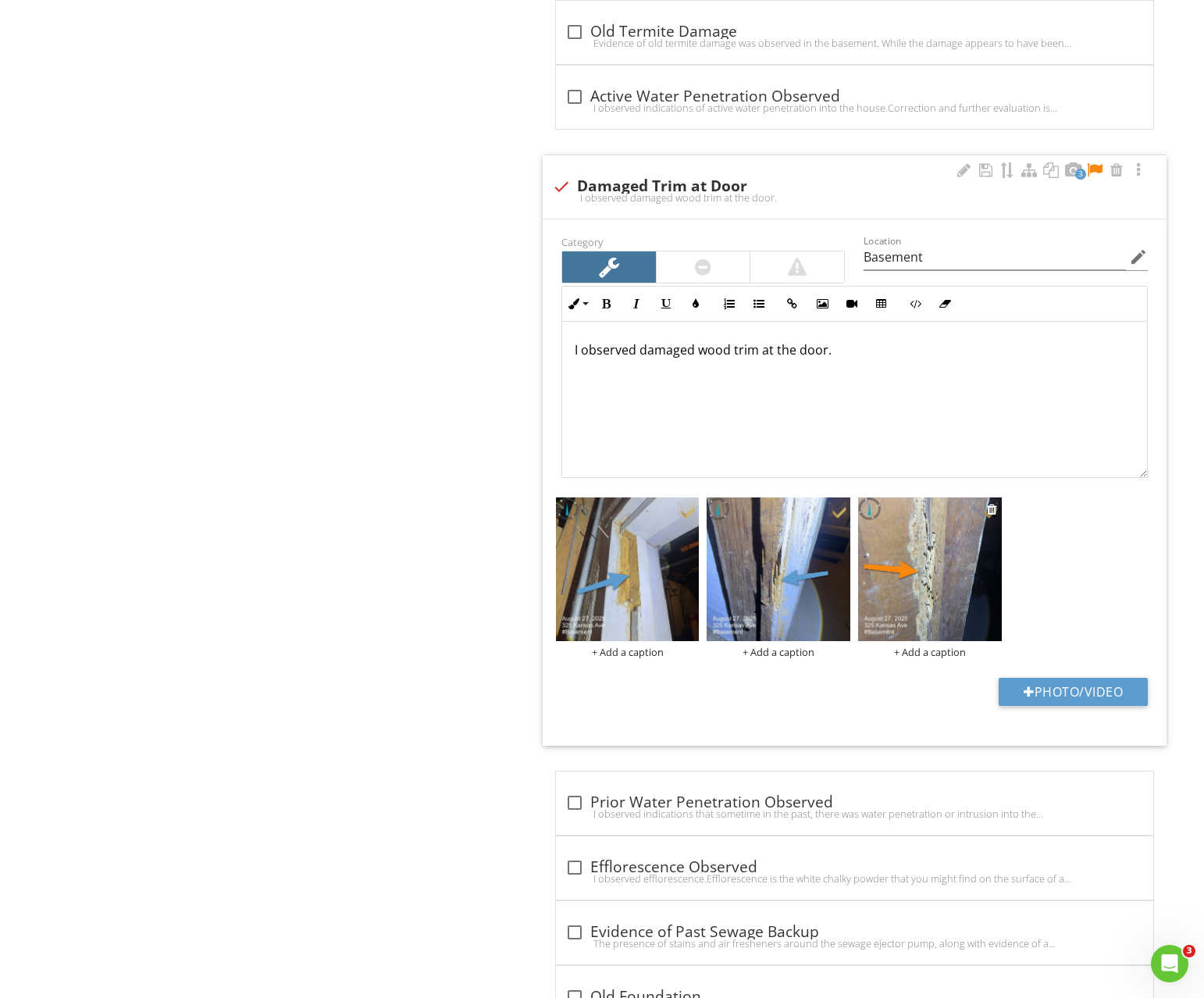
click at [961, 601] on img at bounding box center [930, 569] width 144 height 144
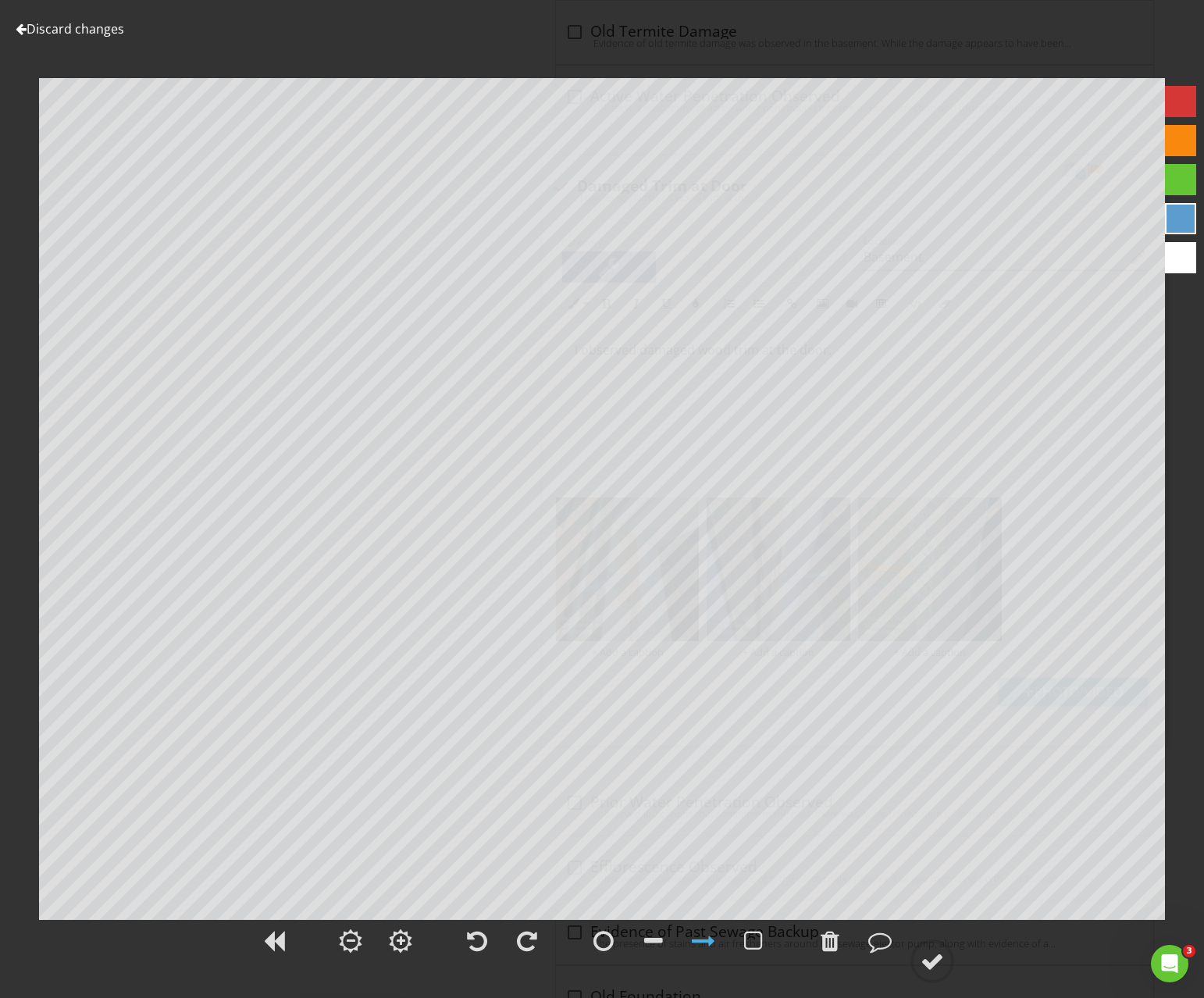
click at [1173, 219] on div at bounding box center [1181, 219] width 32 height 32
click at [913, 962] on circle at bounding box center [933, 962] width 41 height 41
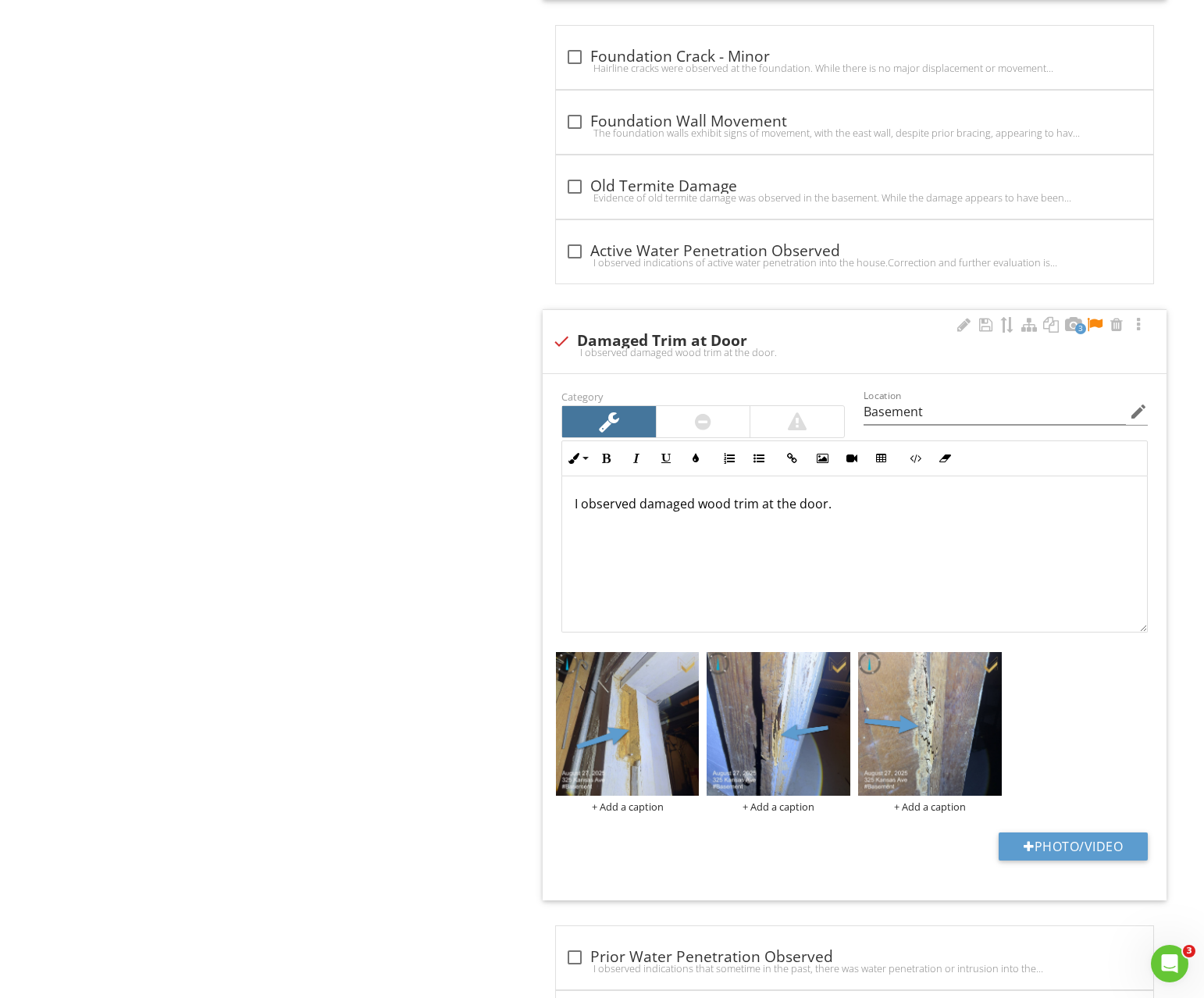
scroll to position [2453, 0]
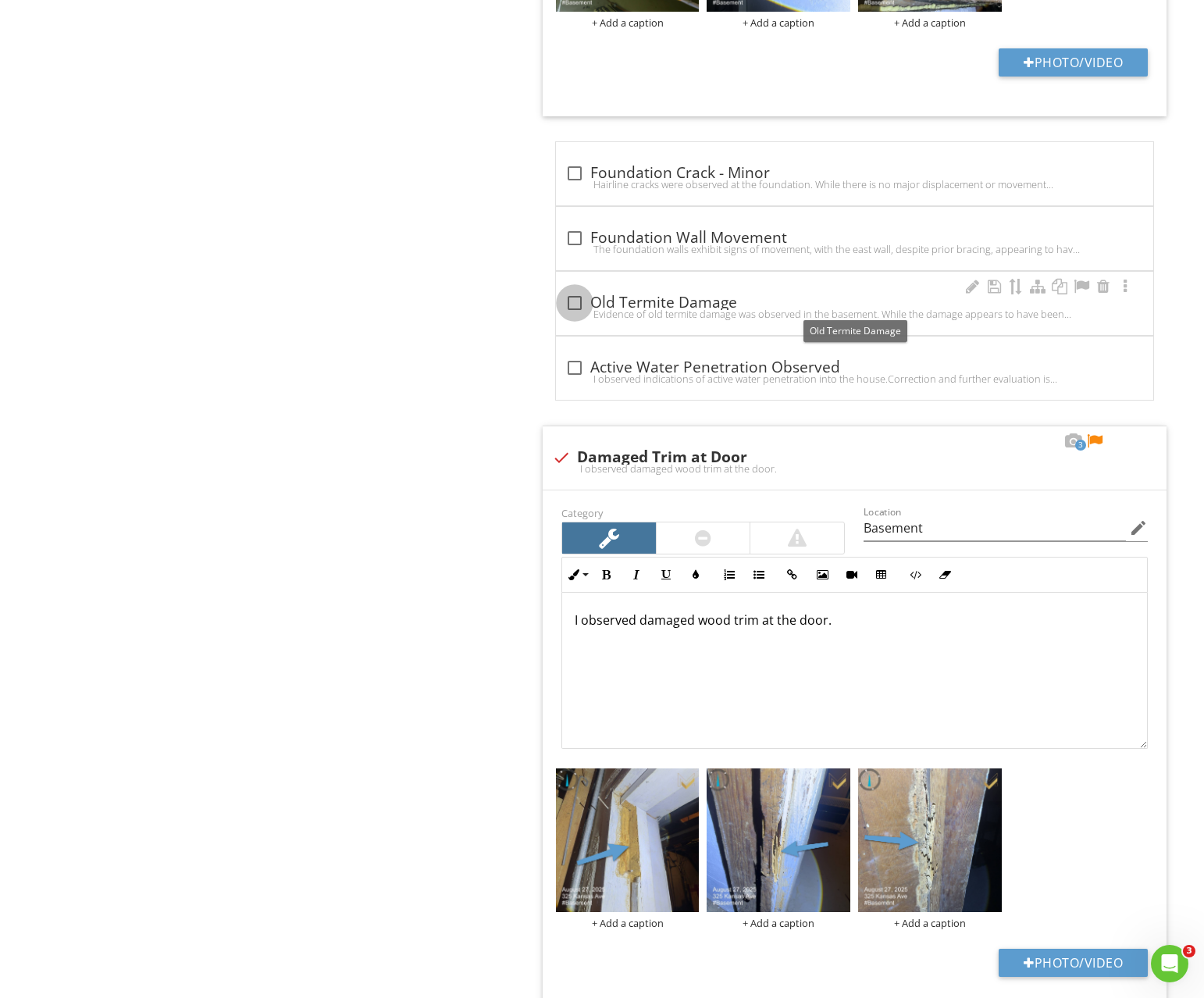
click at [581, 304] on div at bounding box center [575, 303] width 27 height 27
checkbox input "true"
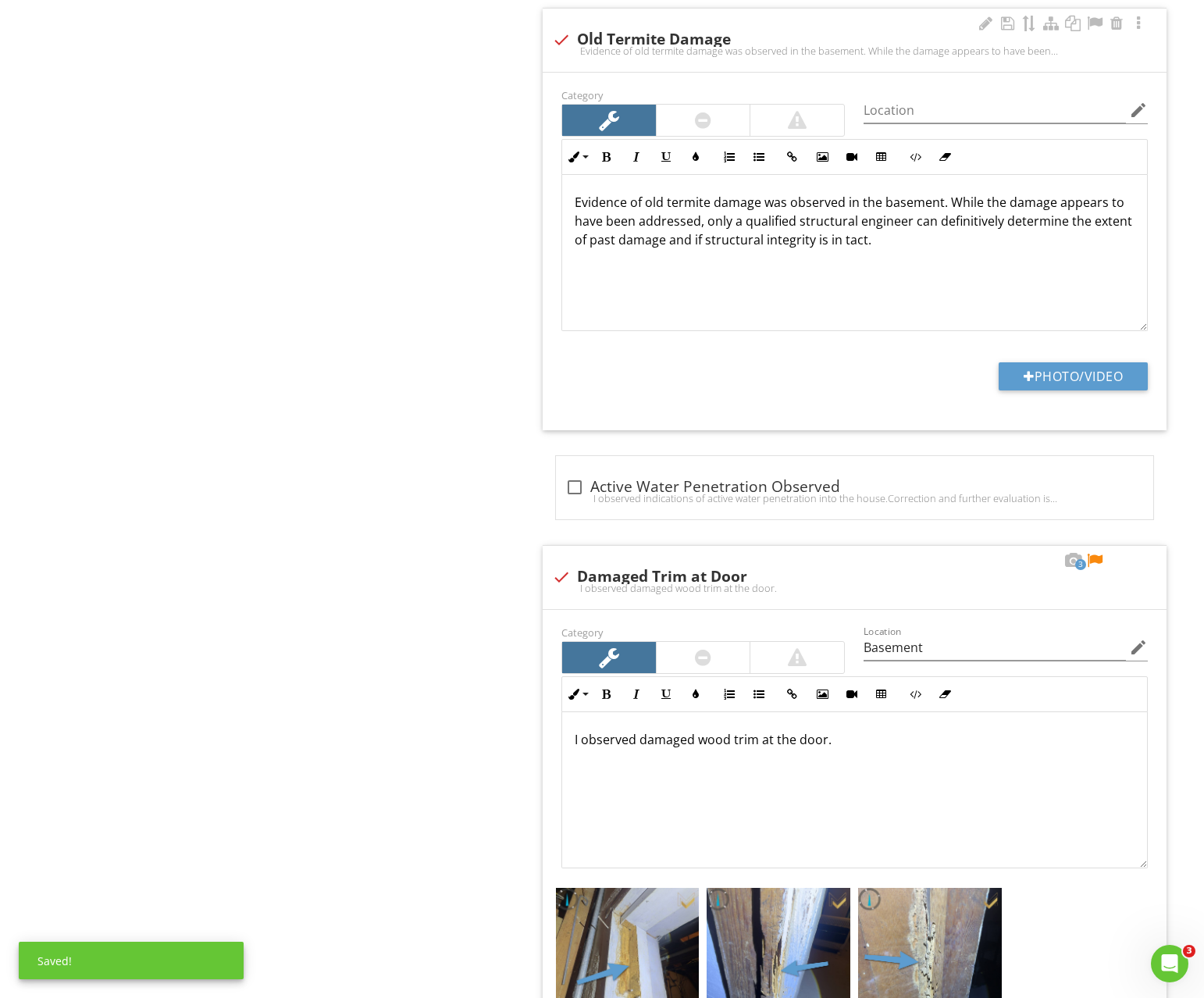
scroll to position [2818, 0]
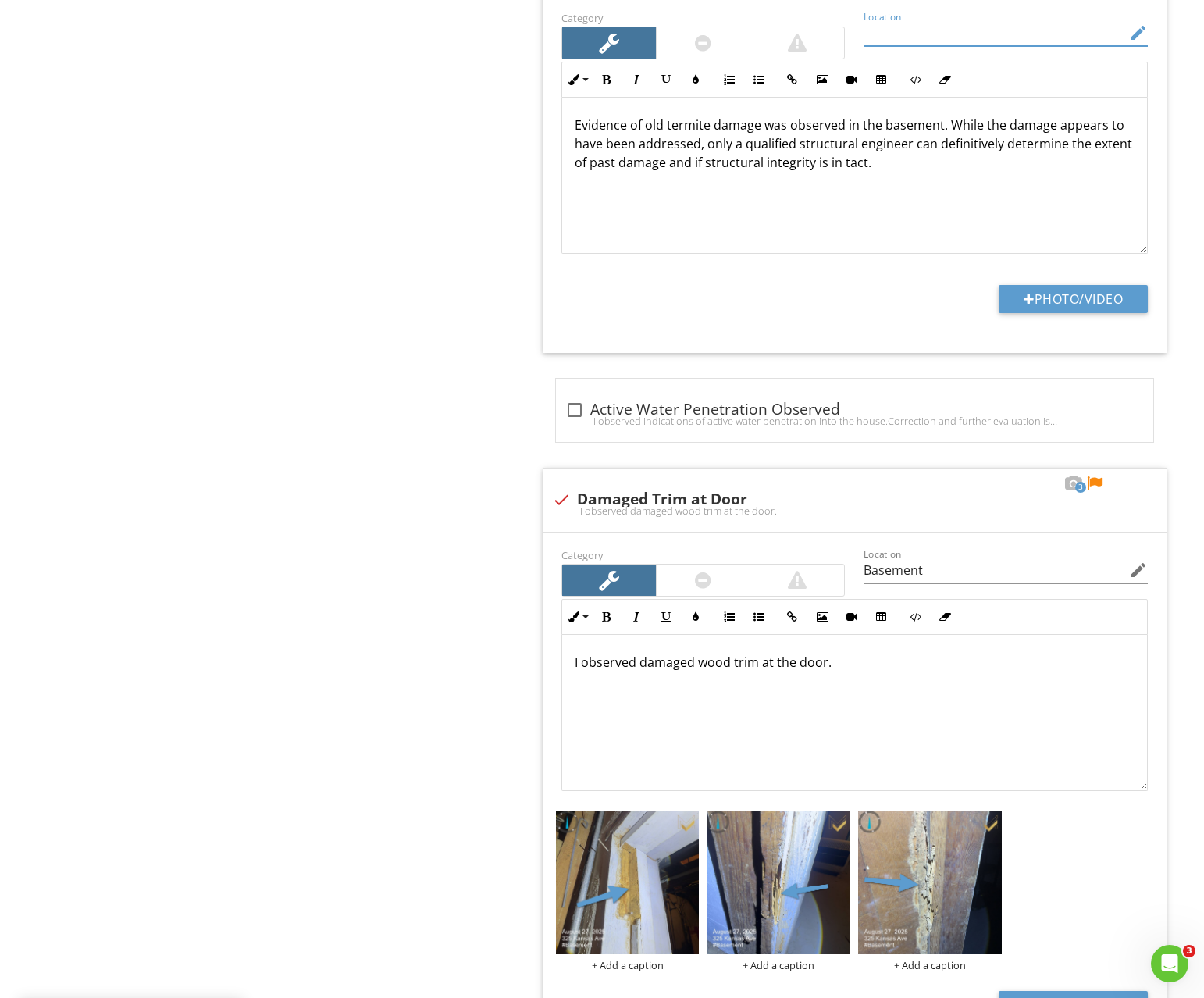
click at [874, 45] on input "Location" at bounding box center [994, 33] width 263 height 26
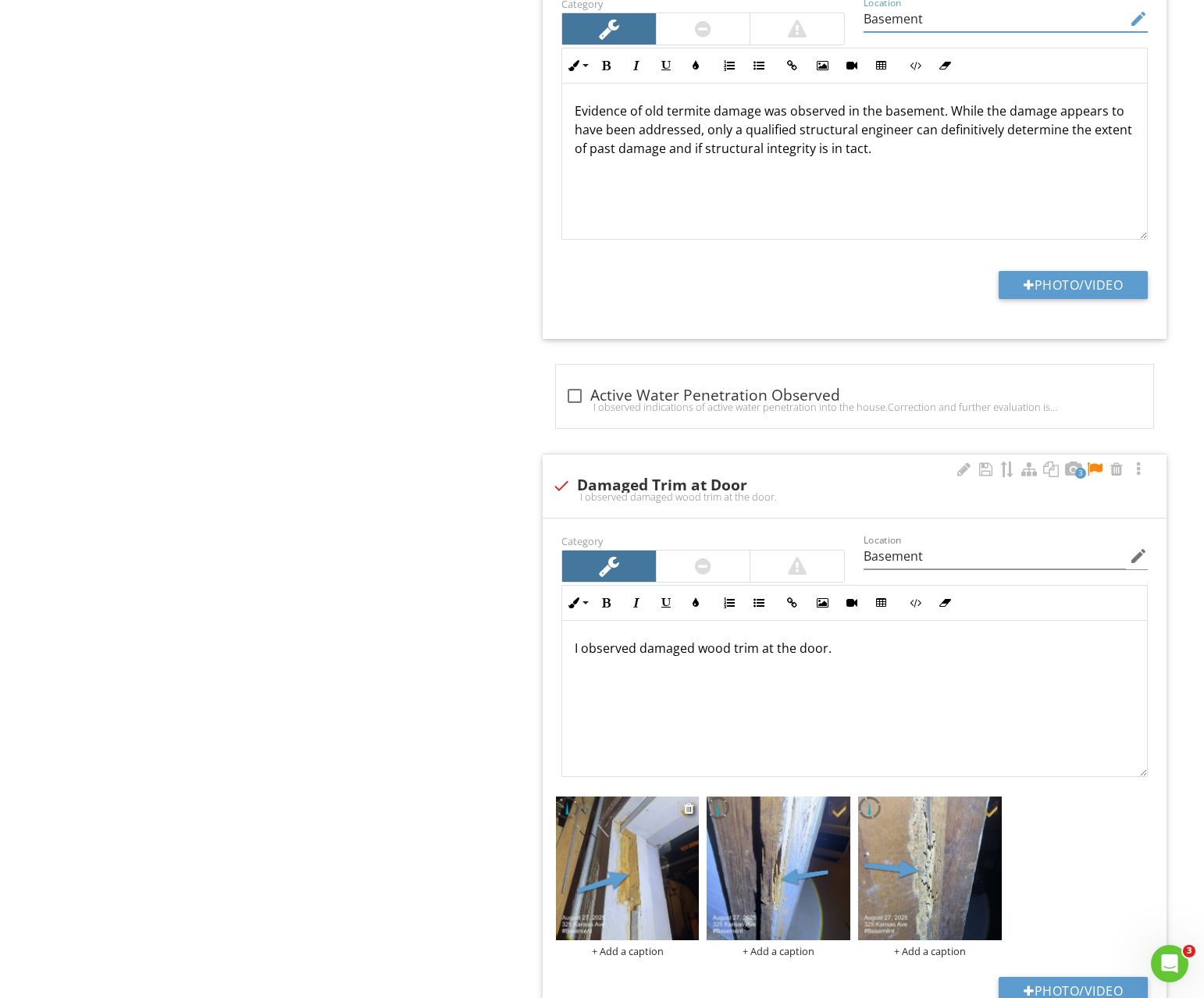
type input "Basement"
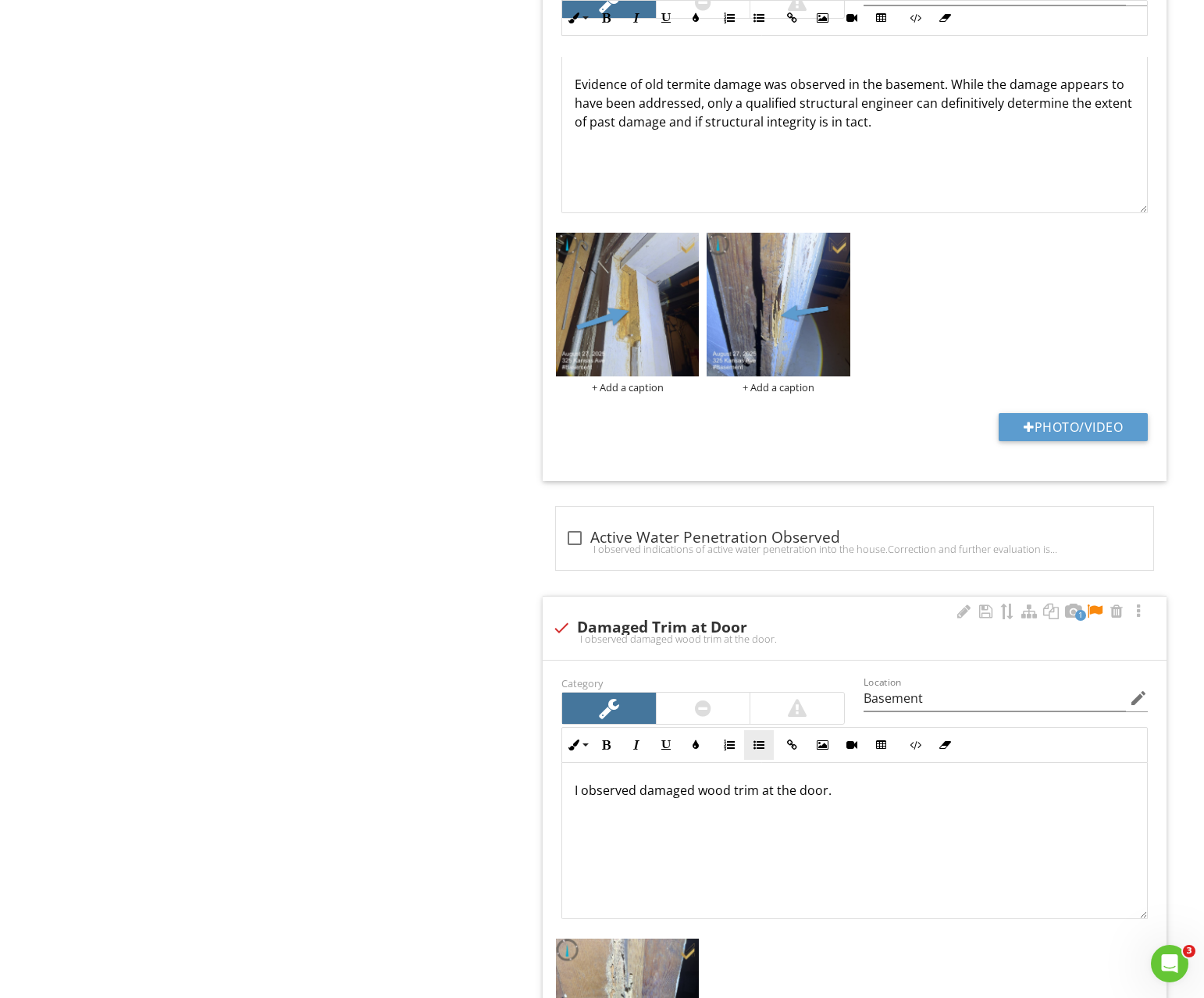
scroll to position [2910, 0]
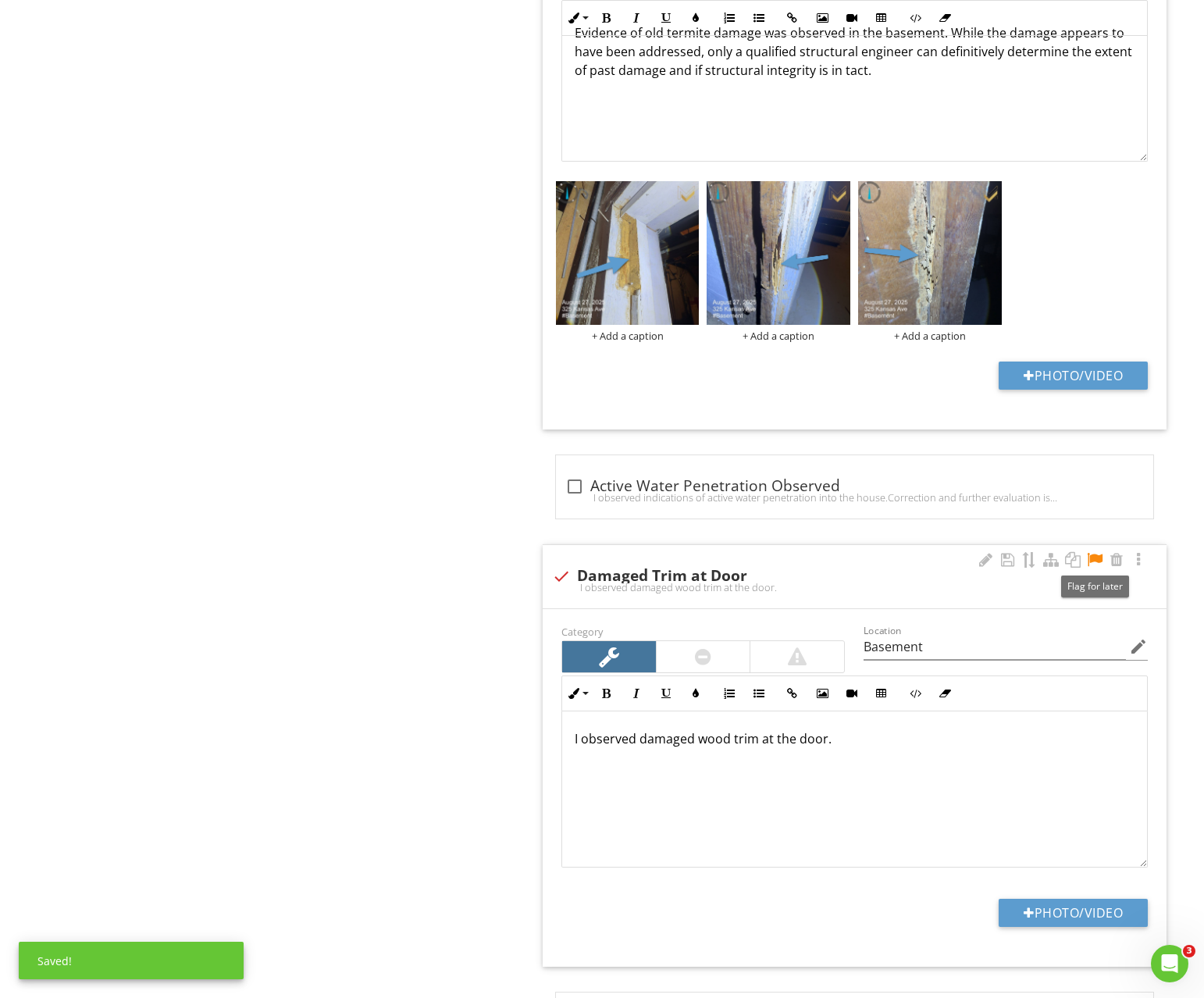
drag, startPoint x: 1090, startPoint y: 558, endPoint x: 840, endPoint y: 556, distance: 250.0
click at [1089, 558] on div at bounding box center [1094, 560] width 19 height 16
click at [671, 563] on div "check Damaged Trim at Door I observed damaged wood trim at the door." at bounding box center [855, 577] width 624 height 63
checkbox input "true"
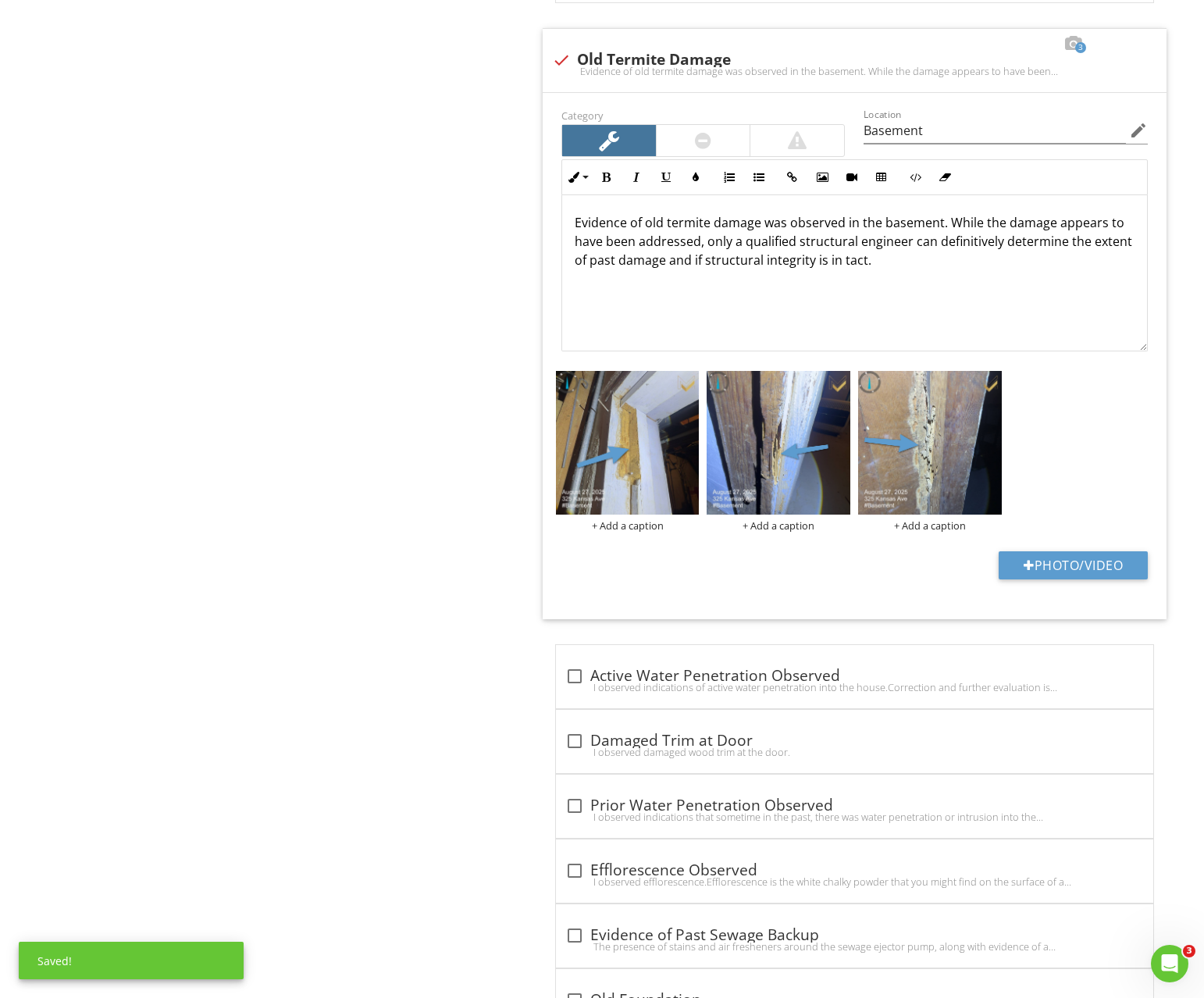
scroll to position [2679, 0]
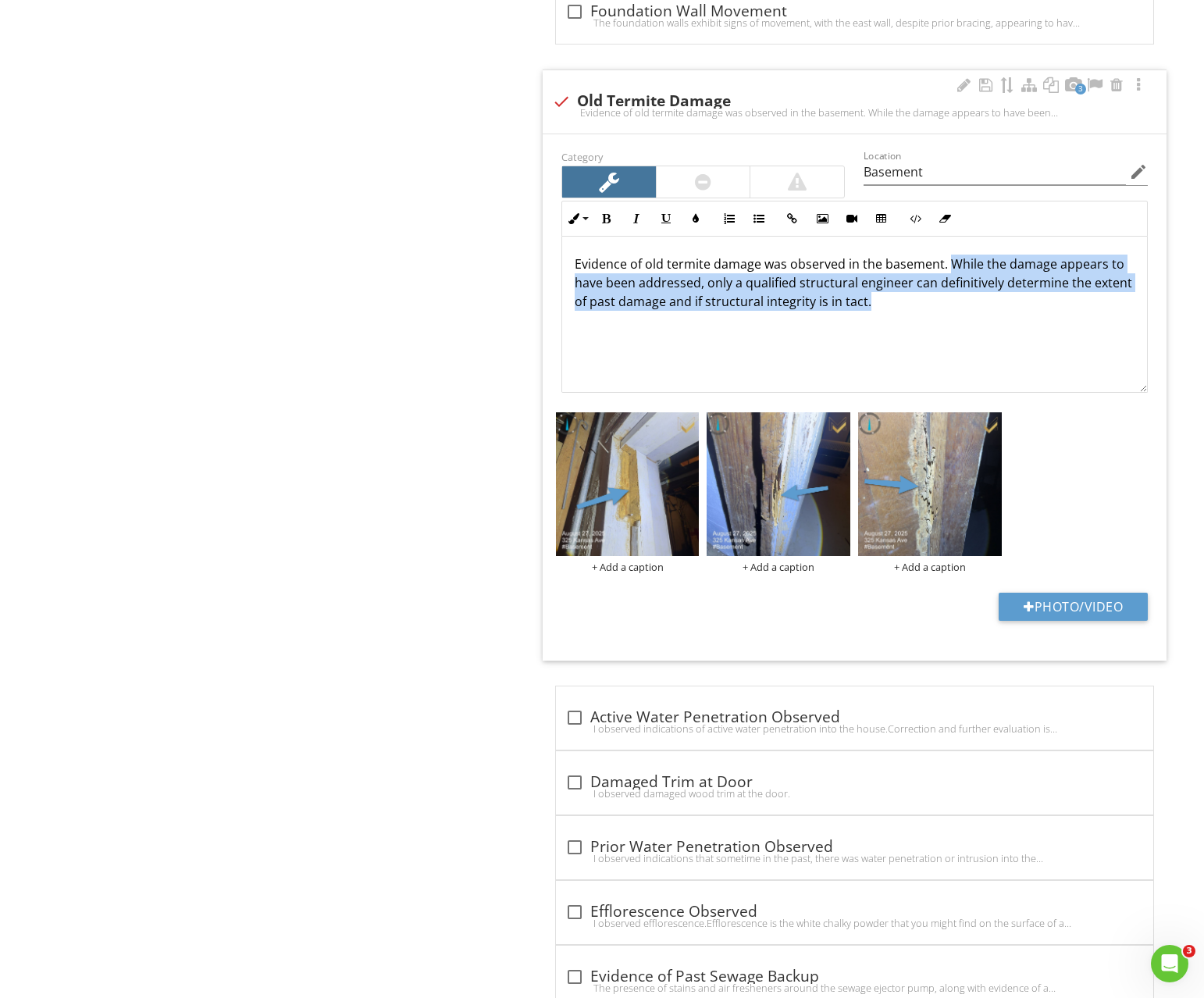
drag, startPoint x: 952, startPoint y: 266, endPoint x: 977, endPoint y: 342, distance: 80.0
click at [977, 342] on div "Evidence of old termite damage was observed in the basement. While the damage a…" at bounding box center [855, 314] width 585 height 156
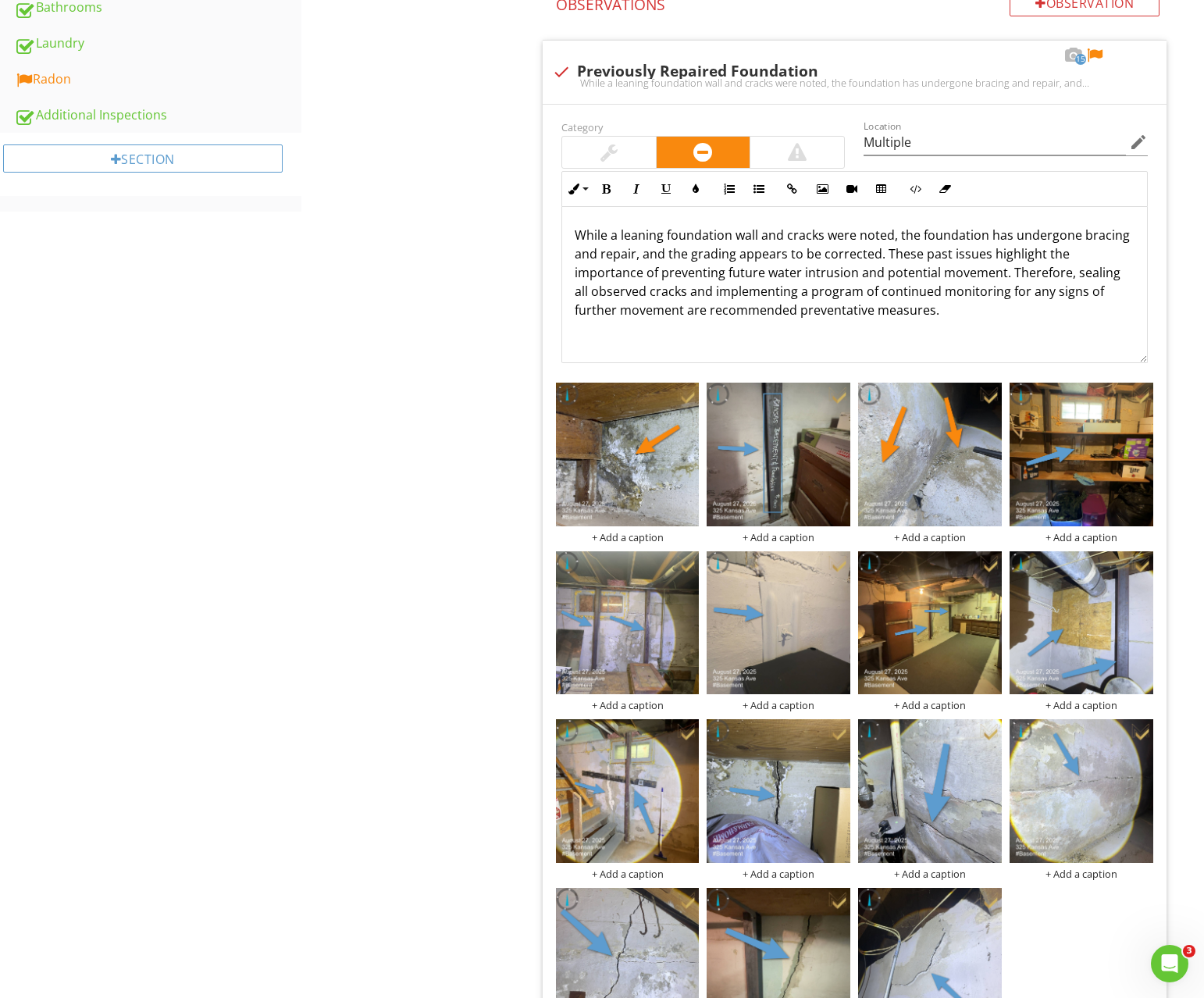
scroll to position [791, 0]
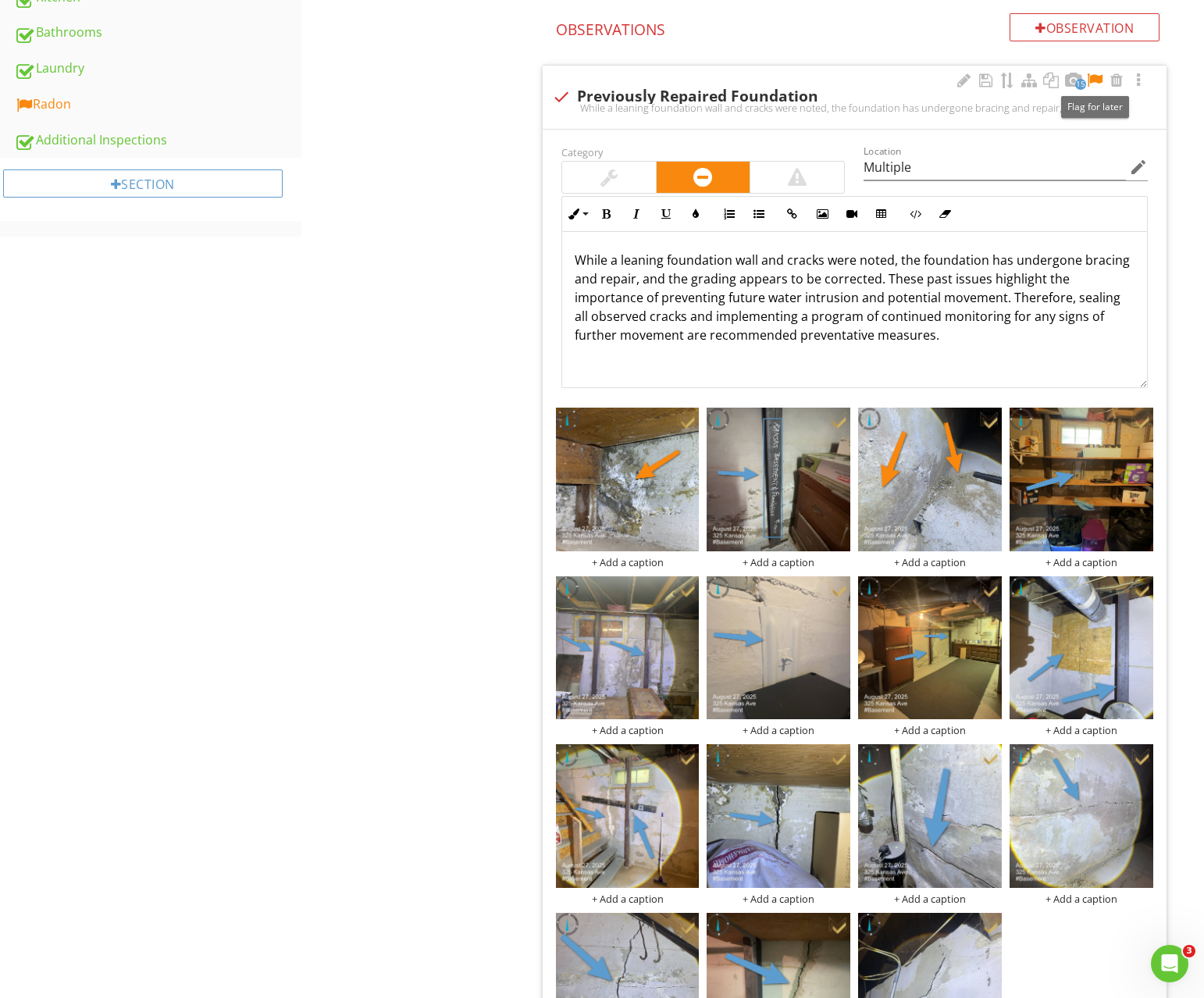
drag, startPoint x: 1094, startPoint y: 73, endPoint x: 1024, endPoint y: 106, distance: 77.4
click at [1094, 73] on div at bounding box center [1094, 80] width 19 height 16
click at [935, 170] on input "Multiple" at bounding box center [994, 168] width 263 height 26
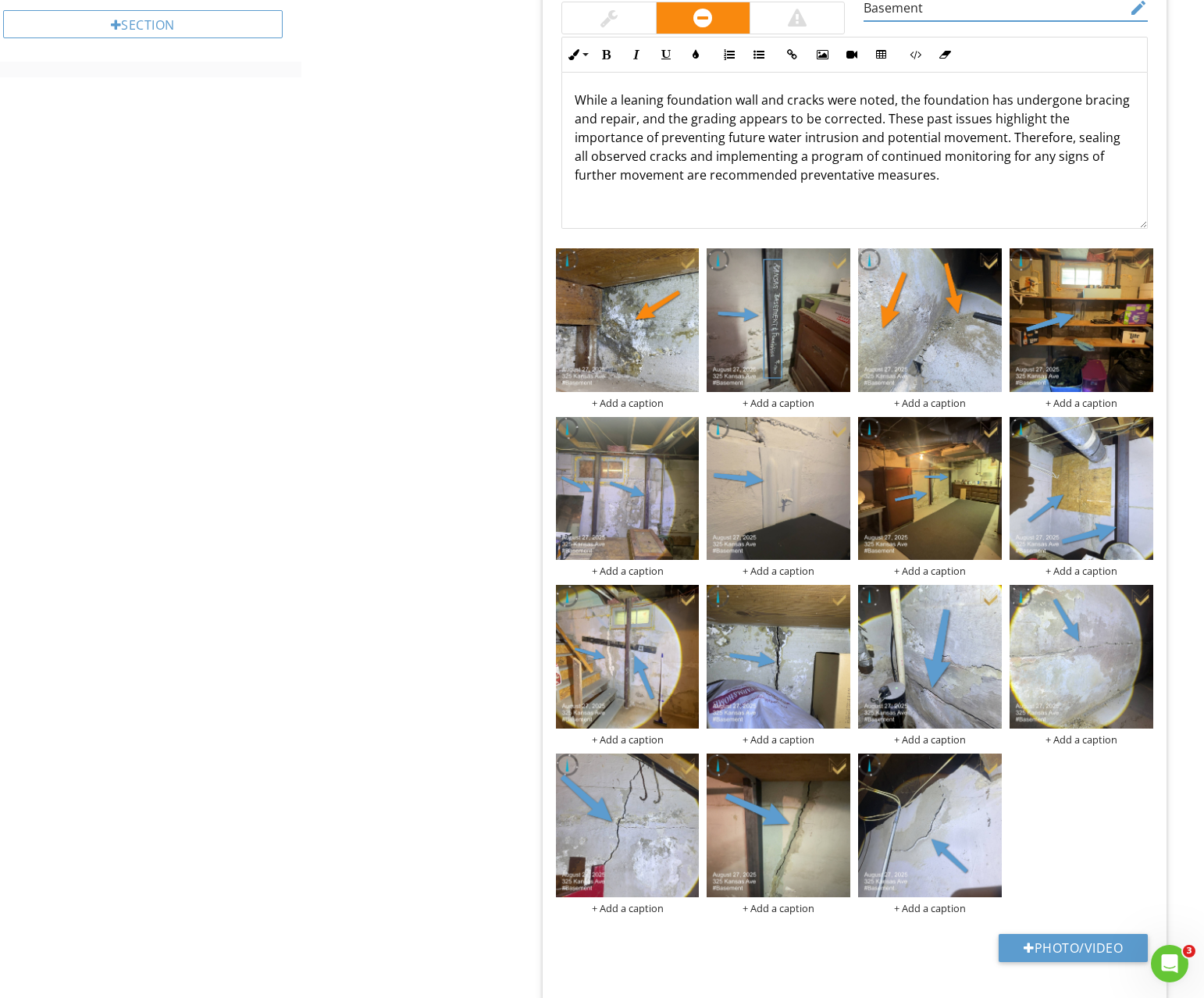
scroll to position [1016, 0]
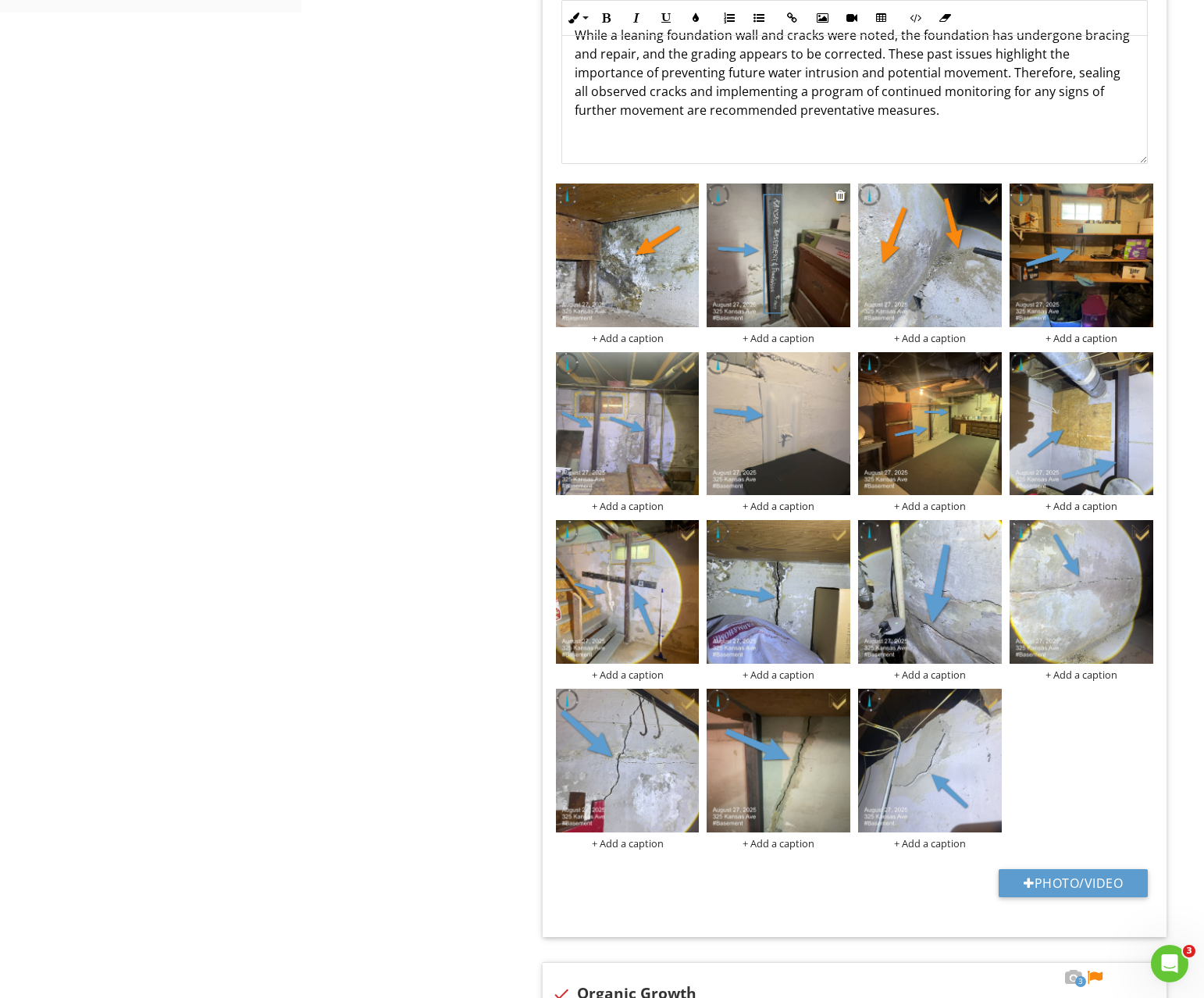
type input "Basement"
click at [813, 308] on img at bounding box center [778, 255] width 144 height 144
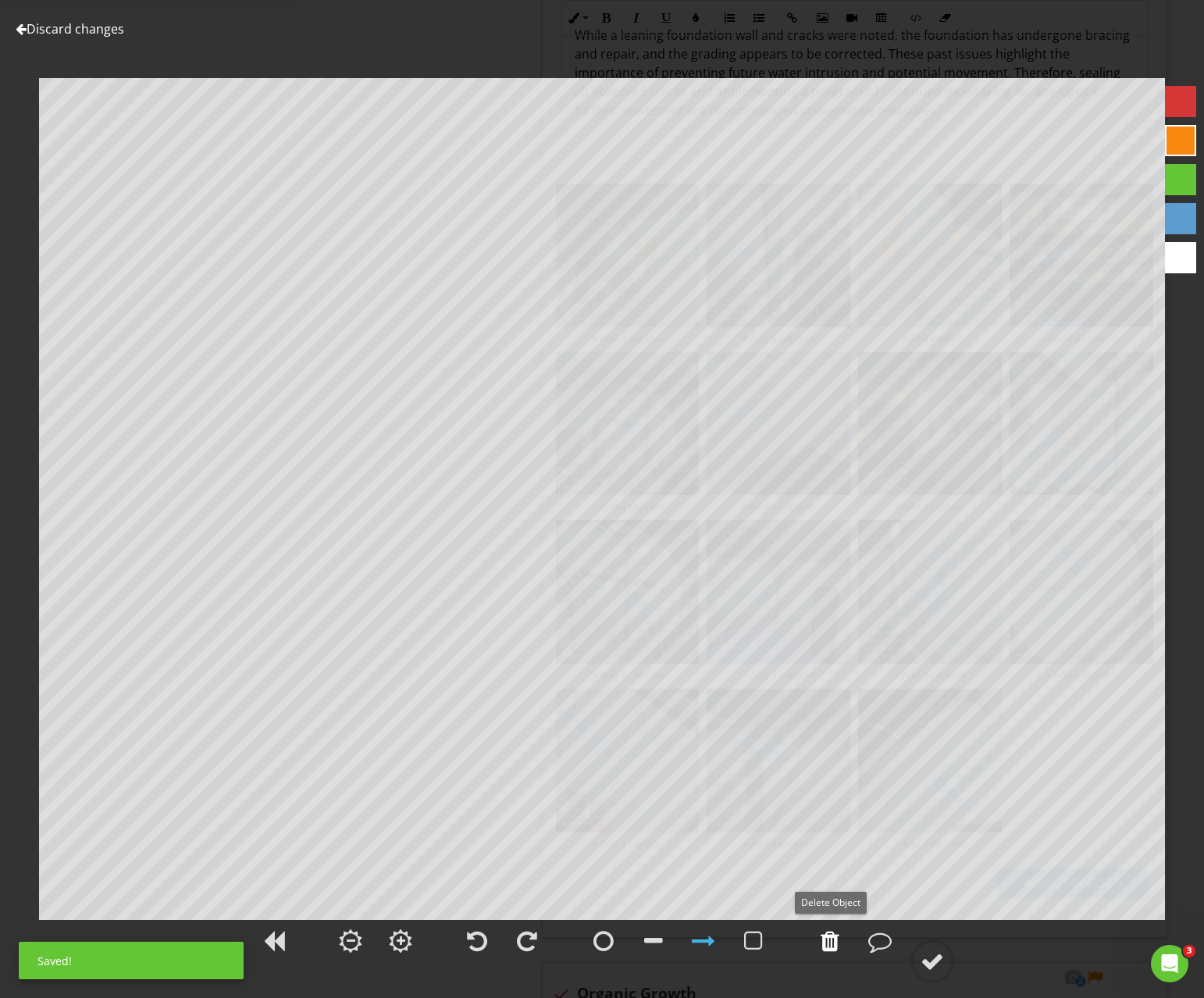
click at [833, 945] on div at bounding box center [830, 940] width 19 height 23
click at [940, 975] on circle at bounding box center [933, 962] width 41 height 41
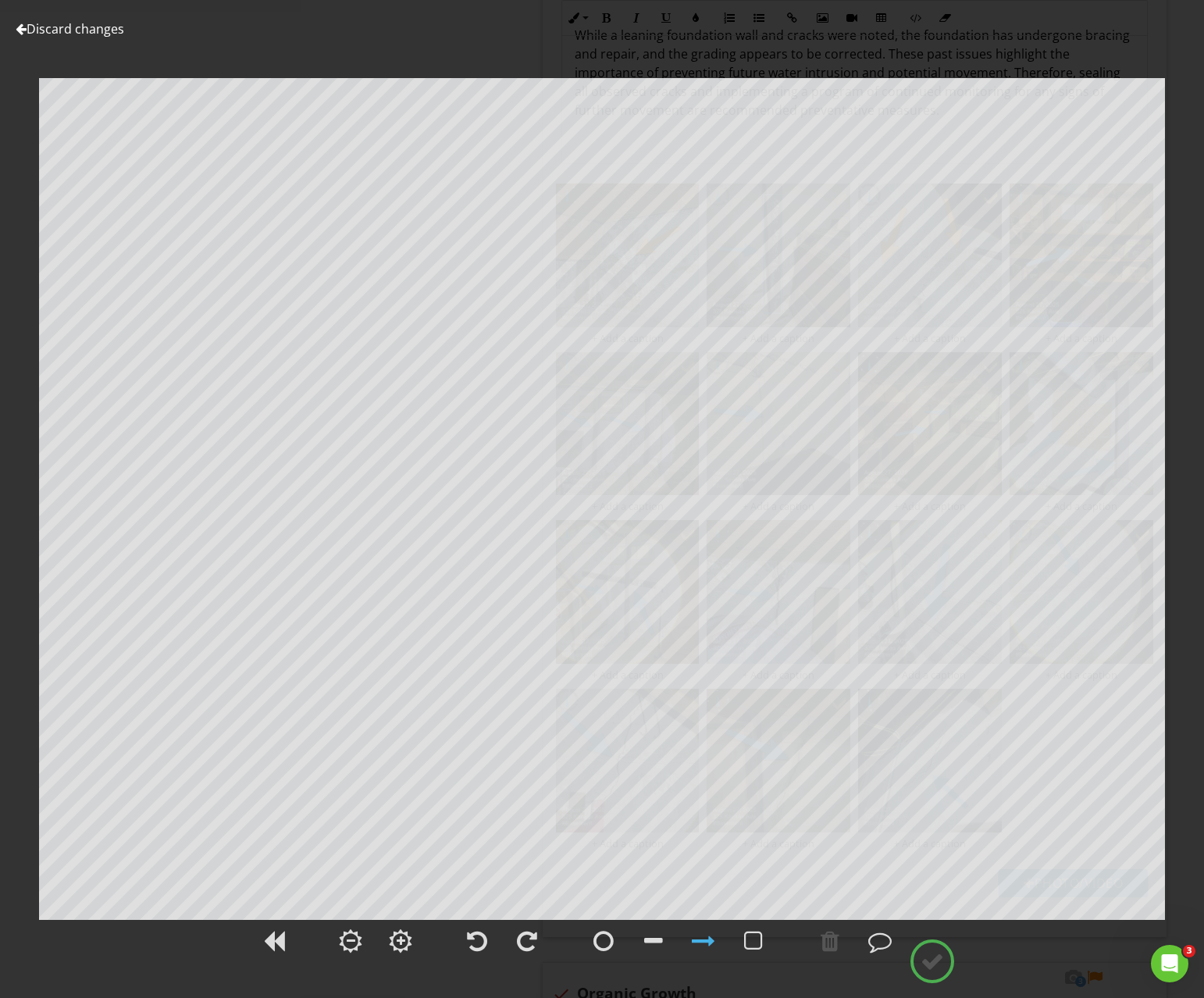
scroll to position [1014, 0]
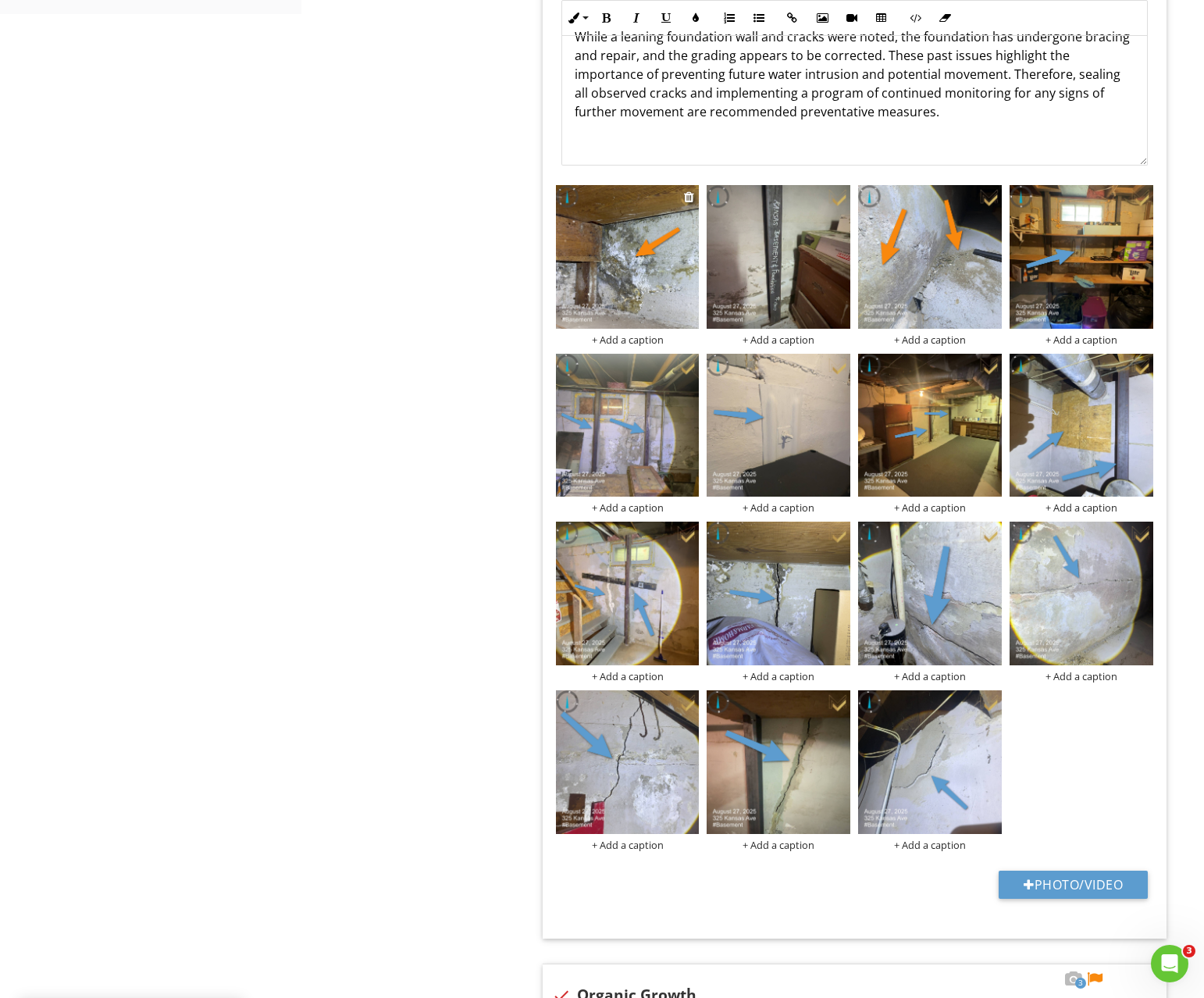
click at [640, 281] on img at bounding box center [628, 256] width 144 height 144
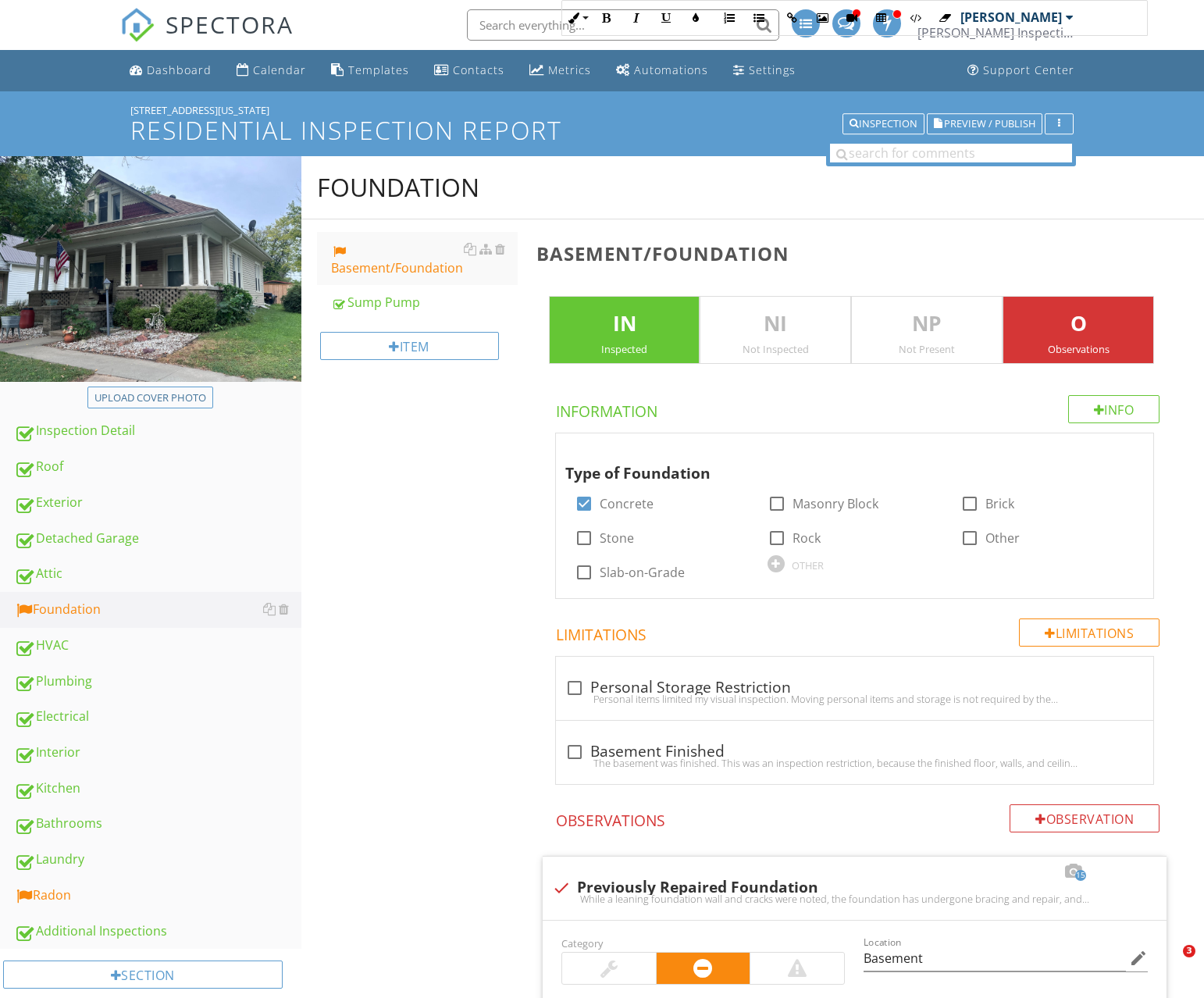
scroll to position [1014, 0]
